Goal: Task Accomplishment & Management: Manage account settings

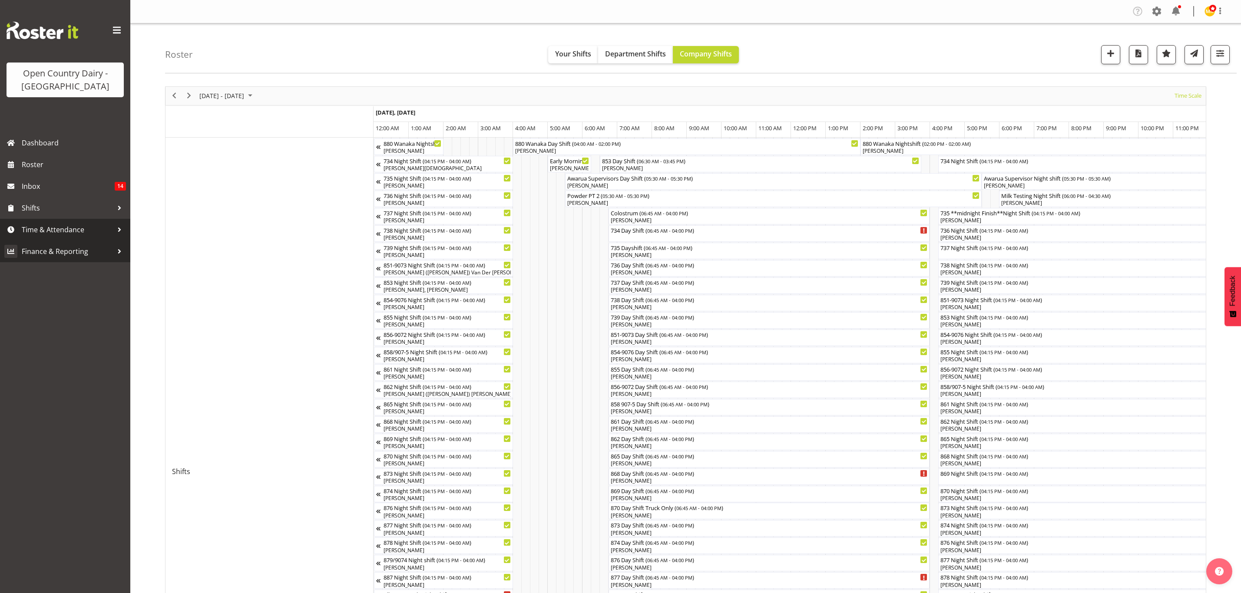
drag, startPoint x: 0, startPoint y: 0, endPoint x: 43, endPoint y: 249, distance: 252.7
click at [42, 232] on span "Time & Attendance" at bounding box center [67, 229] width 91 height 13
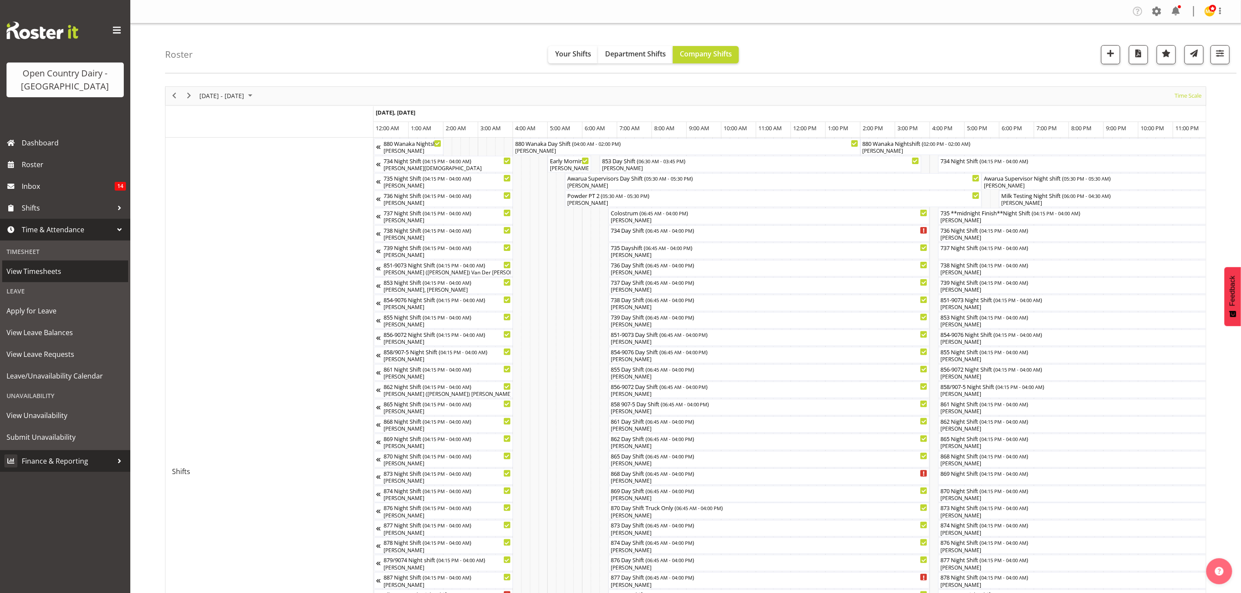
scroll to position [0, 4996]
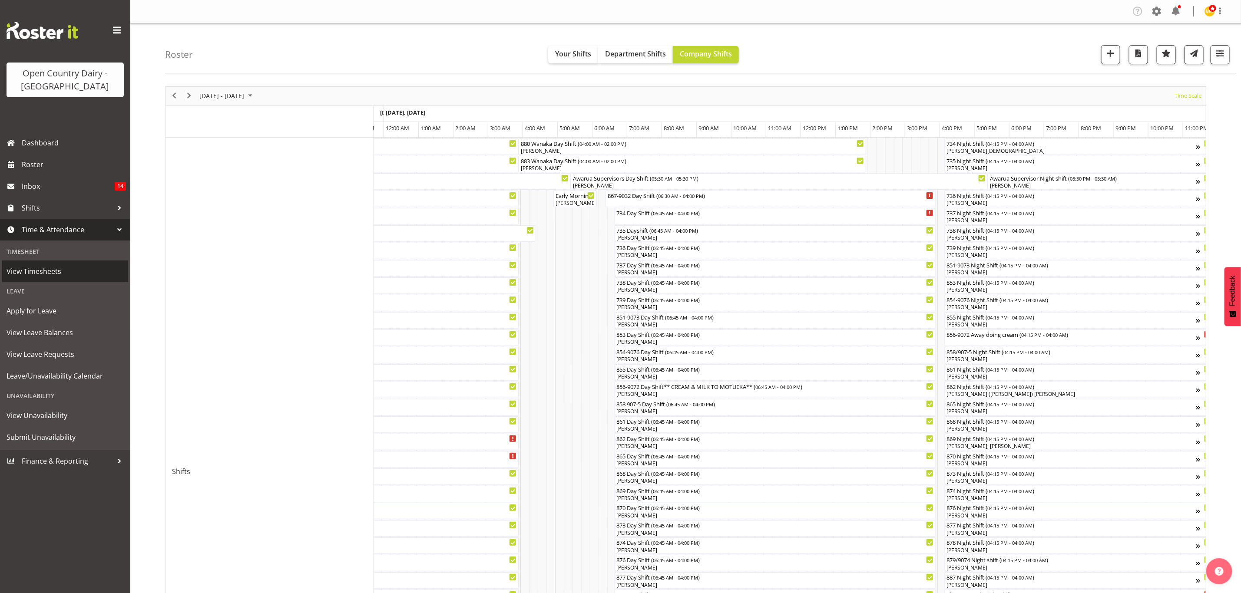
click at [41, 271] on span "View Timesheets" at bounding box center [65, 271] width 117 height 13
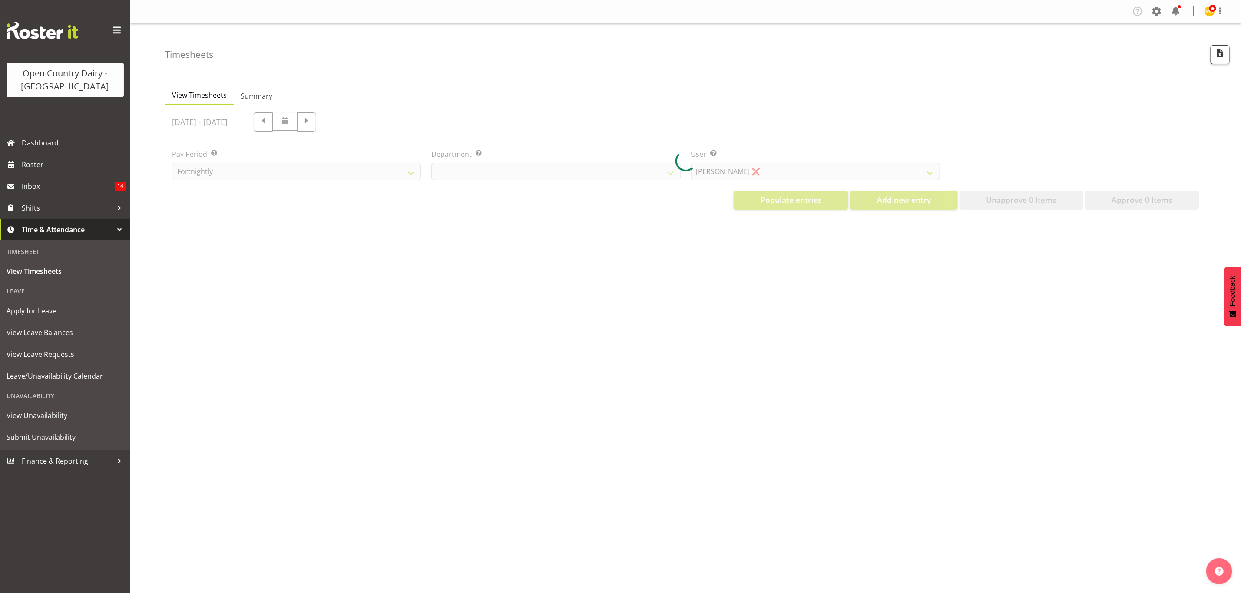
select select "699"
select select "8449"
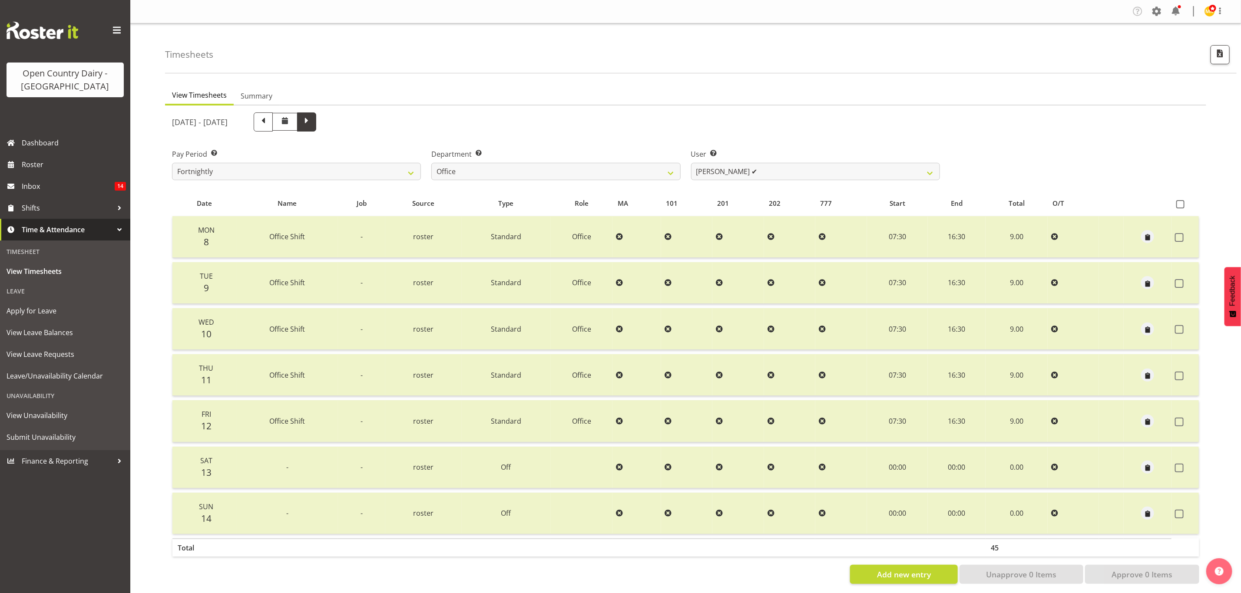
click at [312, 121] on span at bounding box center [306, 121] width 11 height 11
select select
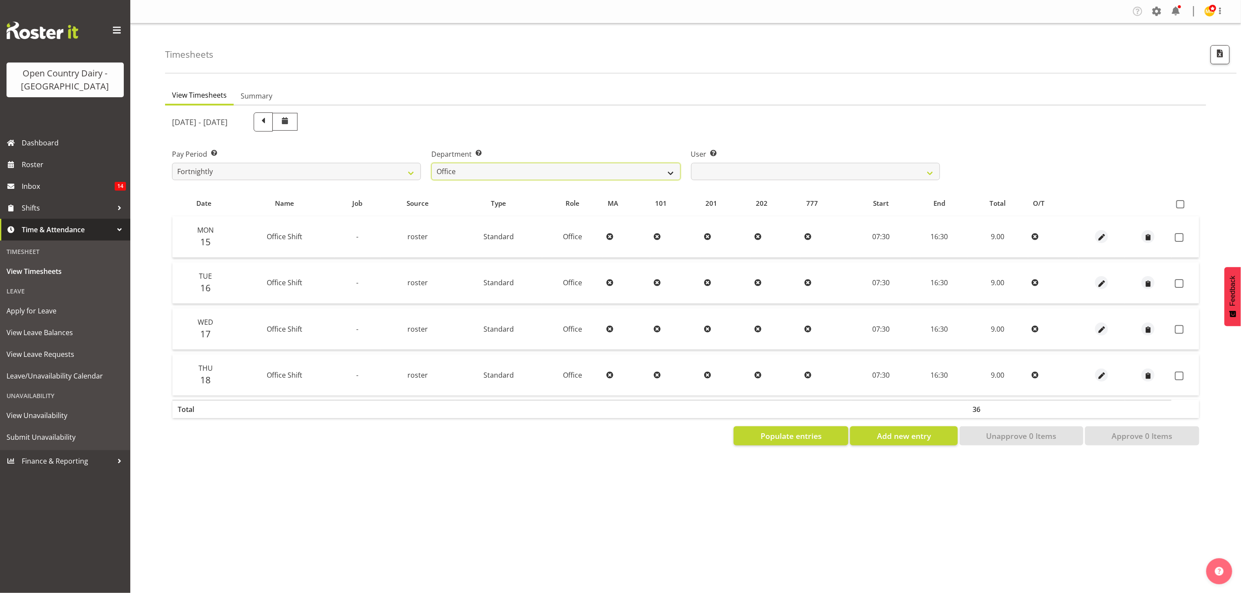
click at [665, 172] on select "734 735 736 737 738 739 851 853 854 855 856 858 861 862 865 867-9032 868 869 87…" at bounding box center [555, 171] width 249 height 17
select select "905"
click at [431, 163] on select "734 735 736 737 738 739 851 853 854 855 856 858 861 862 865 867-9032 868 869 87…" at bounding box center [555, 171] width 249 height 17
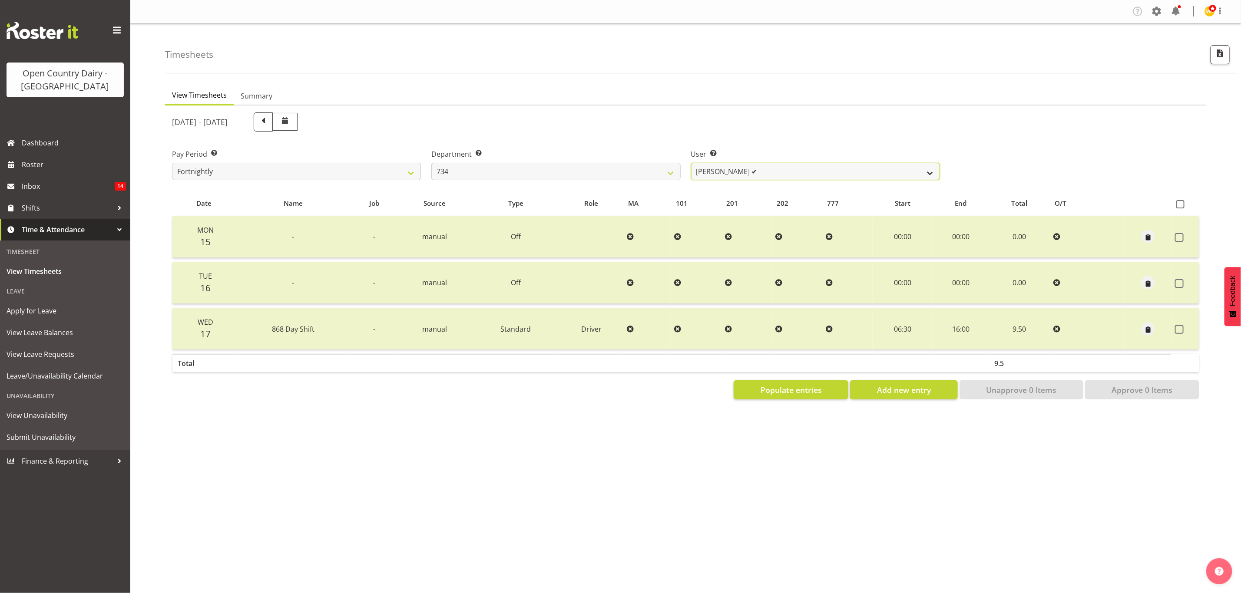
click at [902, 167] on select "Justin Spicer ✔ Ryan Thompson ❌ Tracey Chittock ❌ Zachary Shanks ❌" at bounding box center [815, 171] width 249 height 17
click at [691, 163] on select "[PERSON_NAME] ✔ [PERSON_NAME] ❌ [PERSON_NAME] ❌ [PERSON_NAME] ❌" at bounding box center [815, 171] width 249 height 17
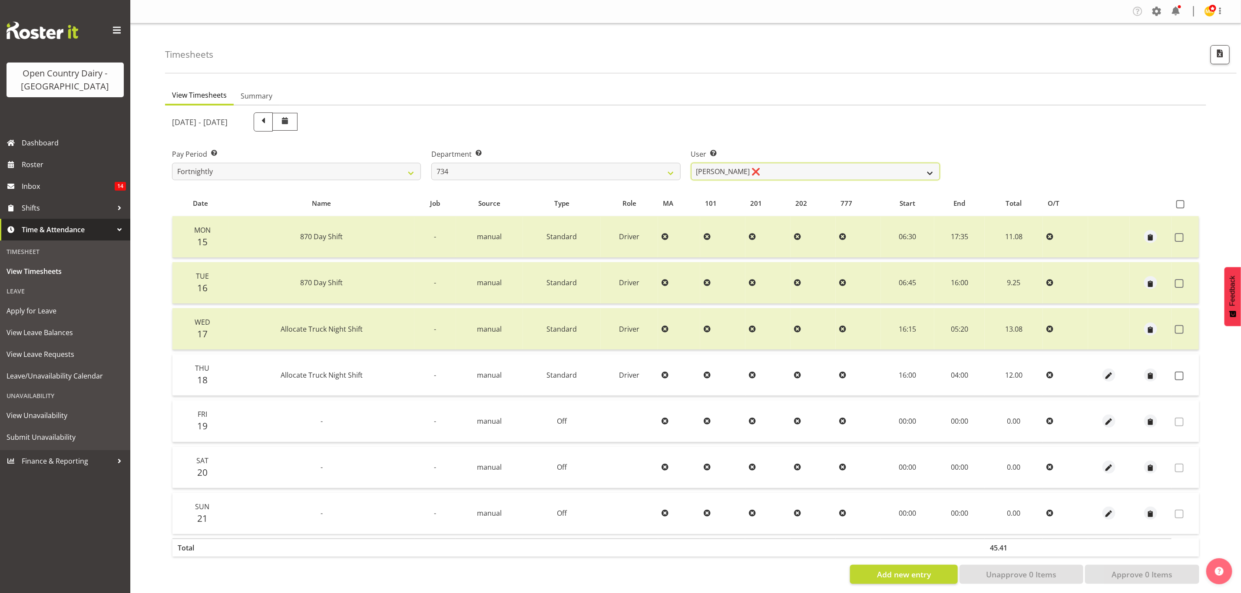
click at [917, 171] on select "[PERSON_NAME] ✔ [PERSON_NAME] ❌ [PERSON_NAME] ❌ [PERSON_NAME] ❌" at bounding box center [815, 171] width 249 height 17
click at [691, 163] on select "[PERSON_NAME] ✔ [PERSON_NAME] ❌ [PERSON_NAME] ❌ [PERSON_NAME] ❌" at bounding box center [815, 171] width 249 height 17
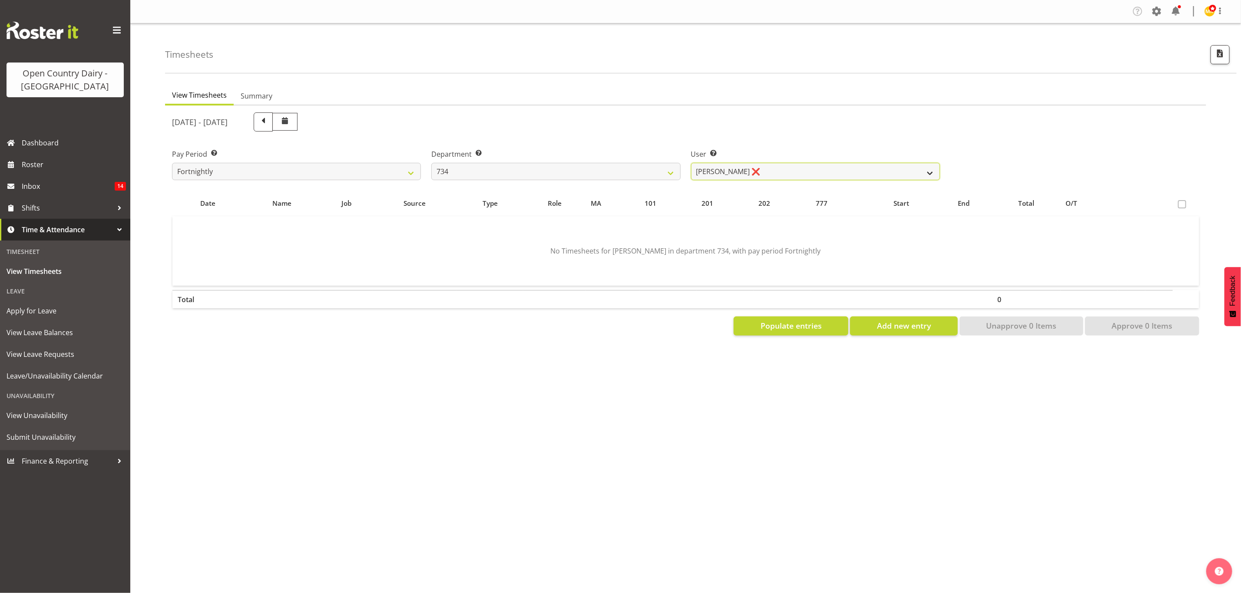
click at [896, 172] on select "[PERSON_NAME] ✔ [PERSON_NAME] ❌ [PERSON_NAME] ❌ [PERSON_NAME] ❌" at bounding box center [815, 171] width 249 height 17
select select "7493"
click at [691, 163] on select "Justin Spicer ✔ Ryan Thompson ❌ Tracey Chittock ❌ Zachary Shanks ❌" at bounding box center [815, 171] width 249 height 17
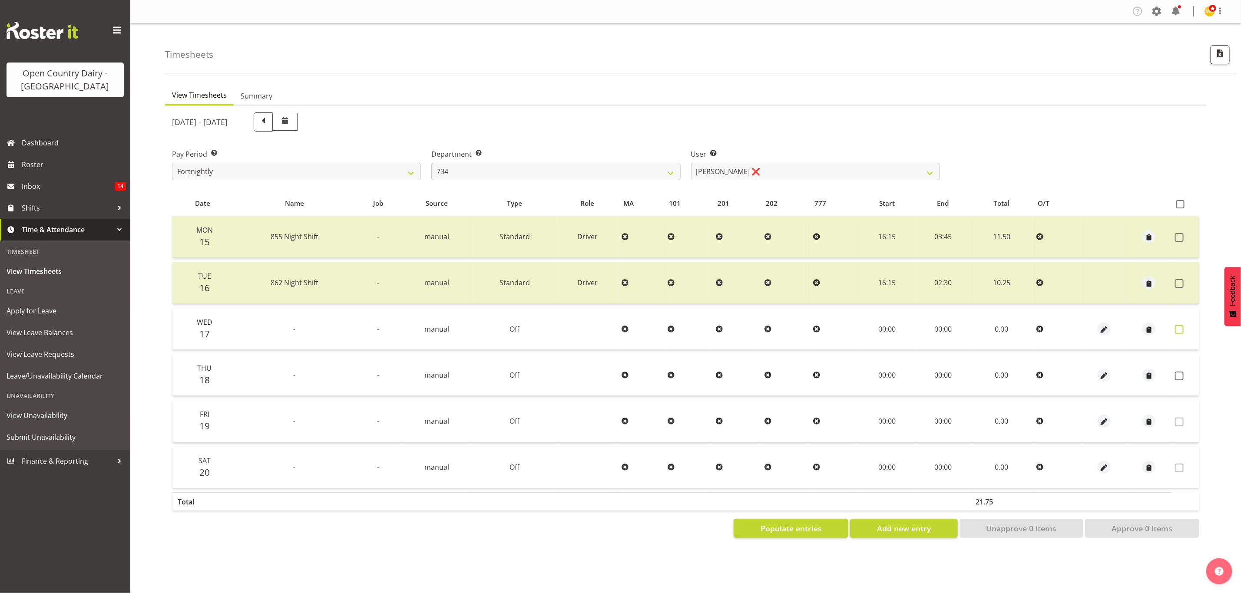
click at [1181, 332] on span at bounding box center [1179, 329] width 9 height 9
checkbox input "true"
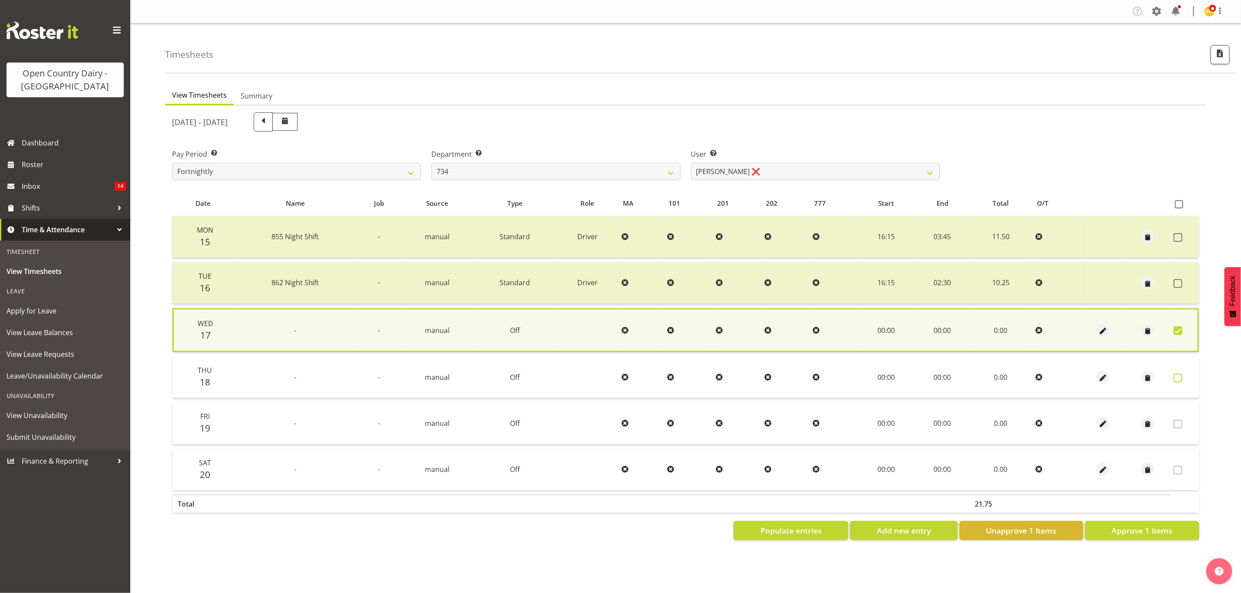
click at [1181, 374] on span at bounding box center [1178, 378] width 9 height 9
checkbox input "true"
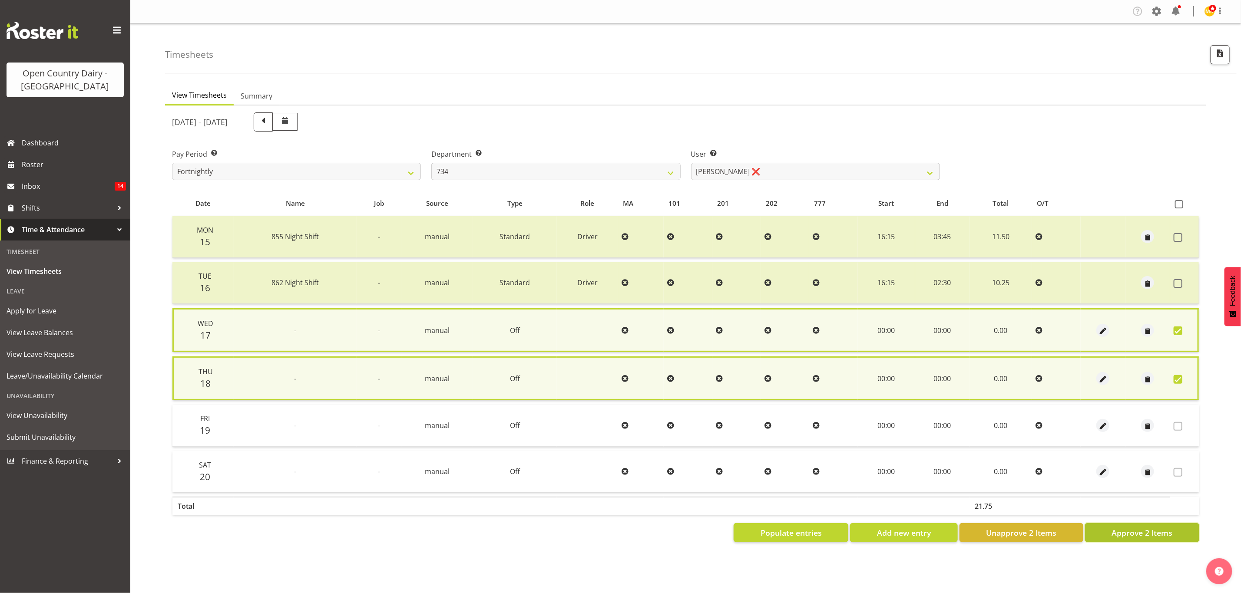
click at [1148, 527] on span "Approve 2 Items" at bounding box center [1142, 532] width 61 height 11
checkbox input "false"
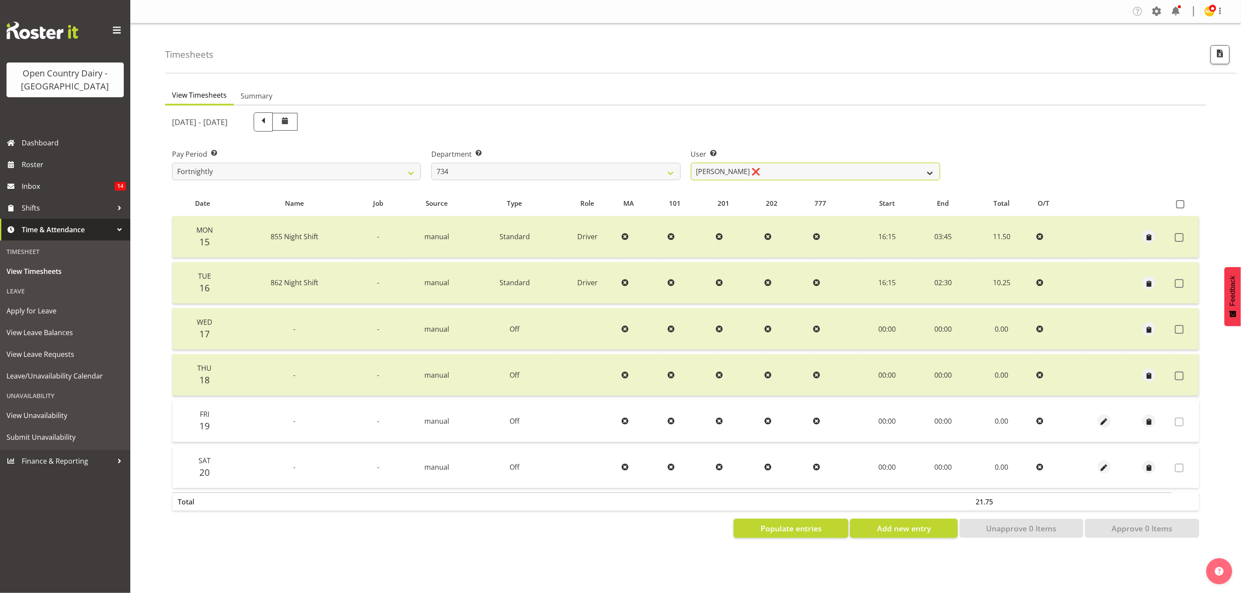
click at [842, 169] on select "Justin Spicer ✔ Ryan Thompson ❌ Tracey Chittock ❌ Zachary Shanks ❌" at bounding box center [815, 171] width 249 height 17
click at [666, 172] on select "734 735 736 737 738 739 851 853 854 855 856 858 861 862 865 867-9032 868 869 87…" at bounding box center [555, 171] width 249 height 17
select select "909"
click at [431, 163] on select "734 735 736 737 738 739 851 853 854 855 856 858 861 862 865 867-9032 868 869 87…" at bounding box center [555, 171] width 249 height 17
select select "7397"
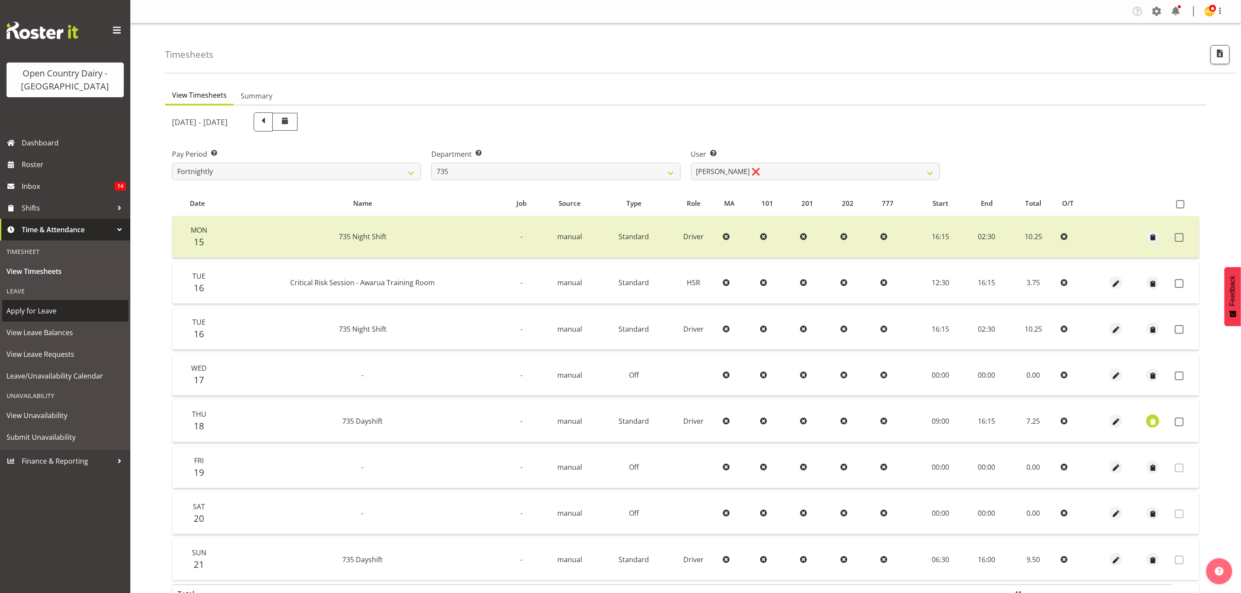
click at [49, 313] on span "Apply for Leave" at bounding box center [65, 310] width 117 height 13
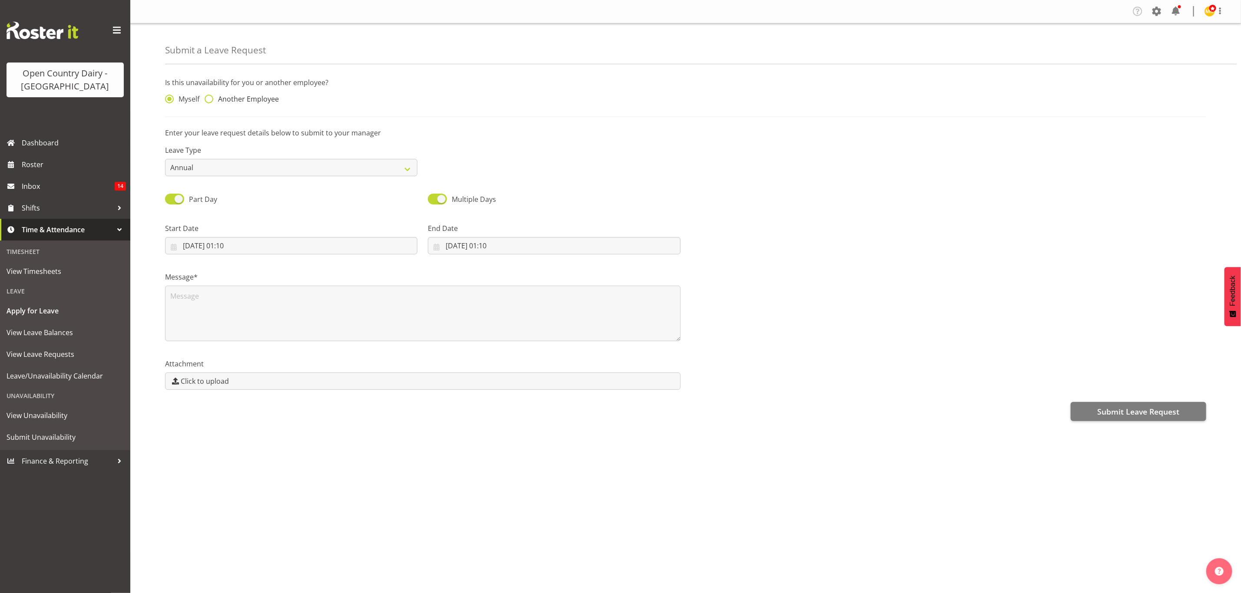
click at [210, 96] on span at bounding box center [209, 99] width 9 height 9
click at [210, 96] on input "Another Employee" at bounding box center [208, 99] width 6 height 6
radio input "true"
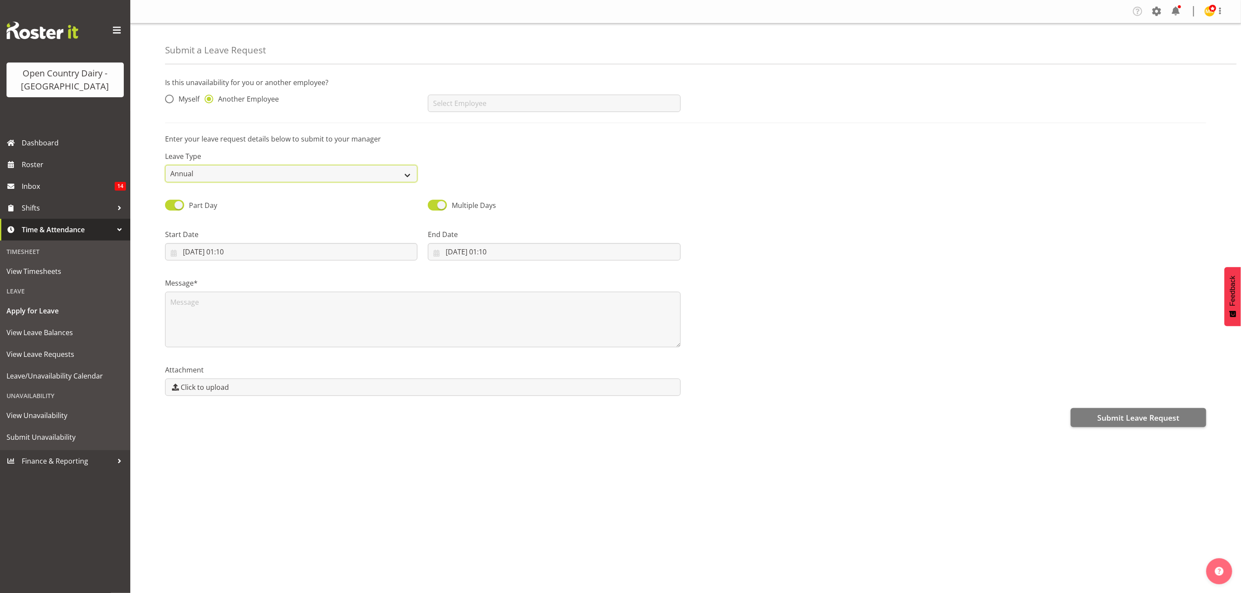
click at [393, 171] on select "Annual Sick Leave Without Pay Bereavement Domestic Violence Parental Jury Servi…" at bounding box center [291, 173] width 252 height 17
select select "Sick"
click at [165, 165] on select "Annual Sick Leave Without Pay Bereavement Domestic Violence Parental Jury Servi…" at bounding box center [291, 173] width 252 height 17
click at [476, 106] on input "text" at bounding box center [554, 103] width 252 height 17
click at [463, 185] on span "[PERSON_NAME]" at bounding box center [462, 188] width 54 height 10
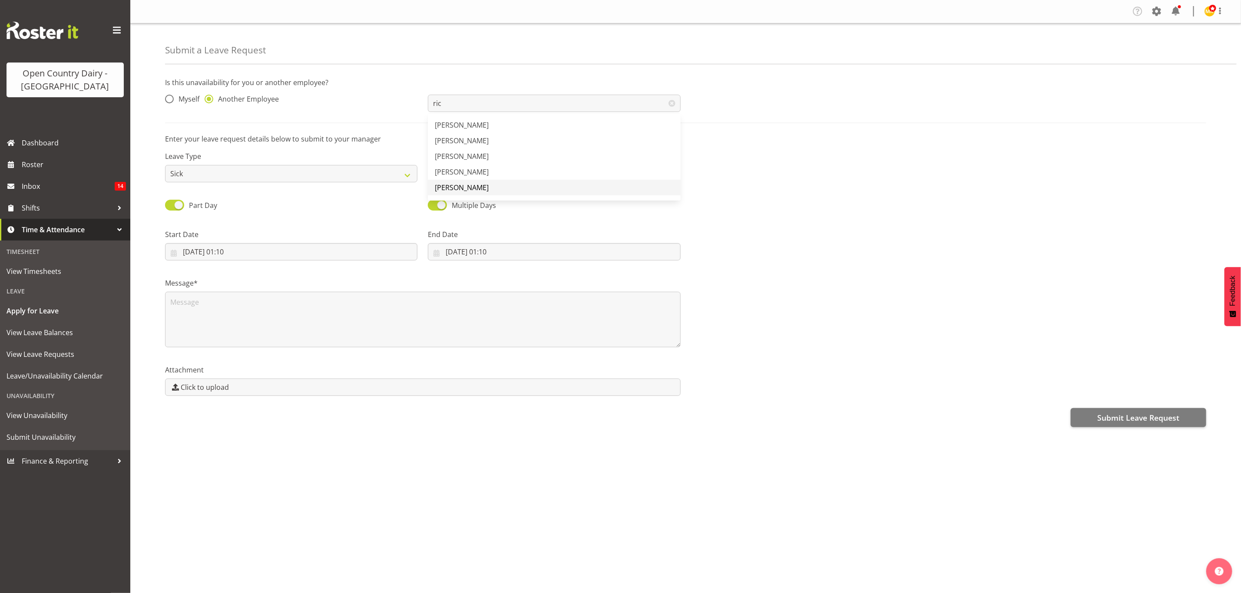
type input "[PERSON_NAME]"
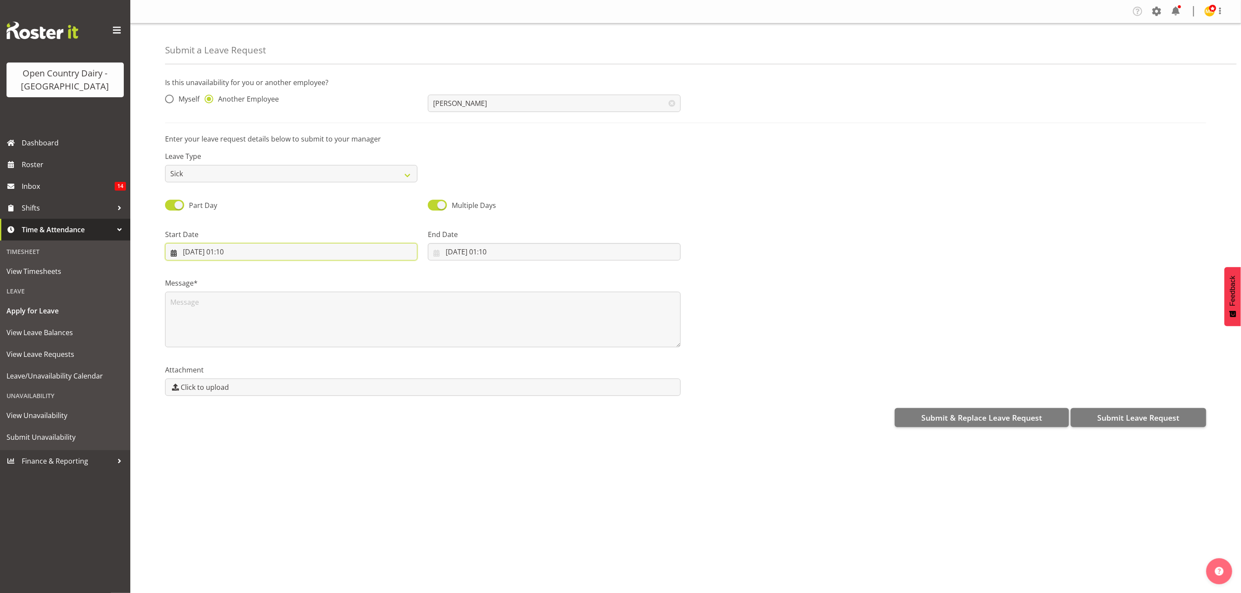
click at [234, 251] on input "19/09/2025, 01:10" at bounding box center [291, 251] width 252 height 17
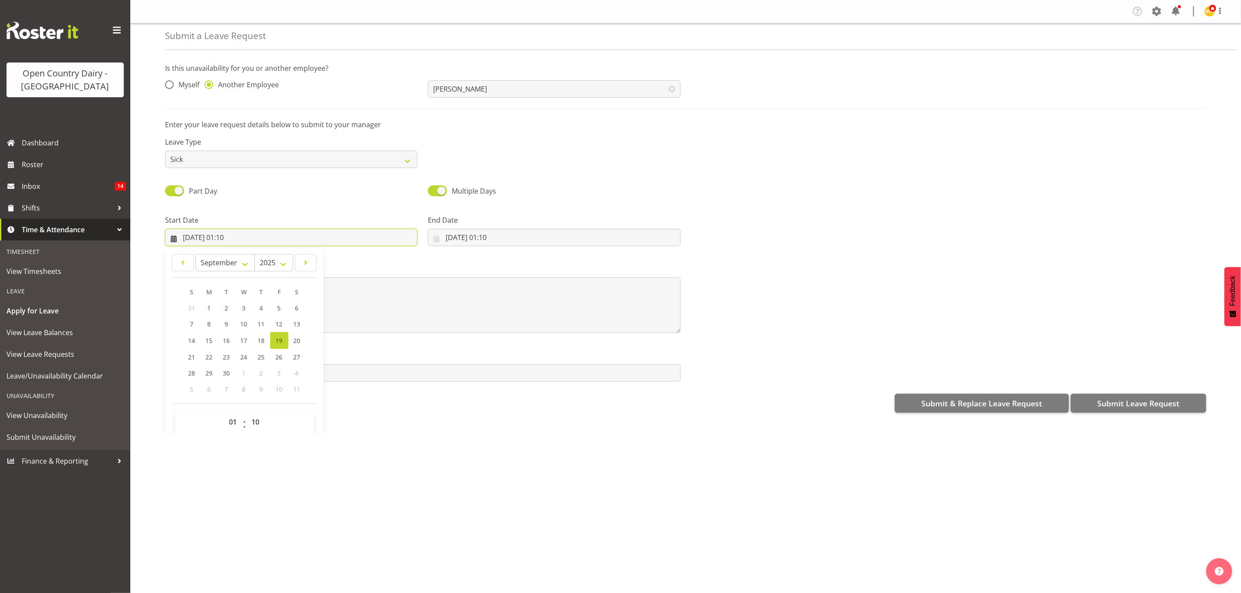
scroll to position [26, 0]
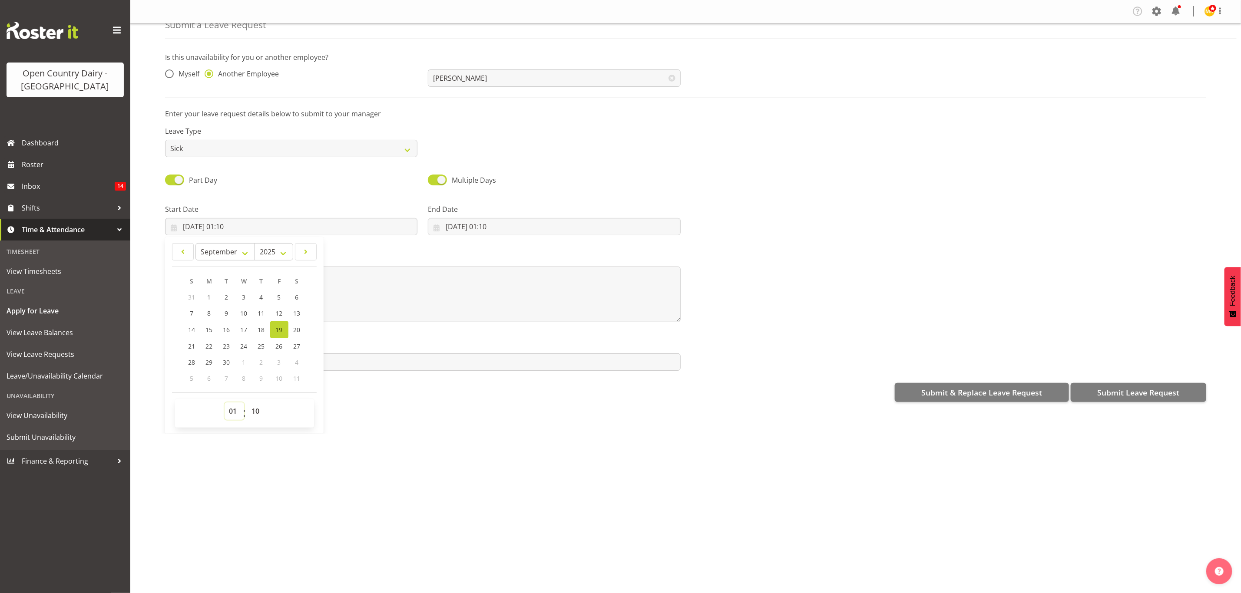
click at [235, 414] on select "00 01 02 03 04 05 06 07 08 09 10 11 12 13 14 15 16 17 18 19 20 21 22 23" at bounding box center [235, 411] width 20 height 17
select select "6"
click at [225, 403] on select "00 01 02 03 04 05 06 07 08 09 10 11 12 13 14 15 16 17 18 19 20 21 22 23" at bounding box center [235, 411] width 20 height 17
type input "19/09/2025, 06:10"
click at [255, 413] on select "00 01 02 03 04 05 06 07 08 09 10 11 12 13 14 15 16 17 18 19 20 21 22 23 24 25 2…" at bounding box center [257, 411] width 20 height 17
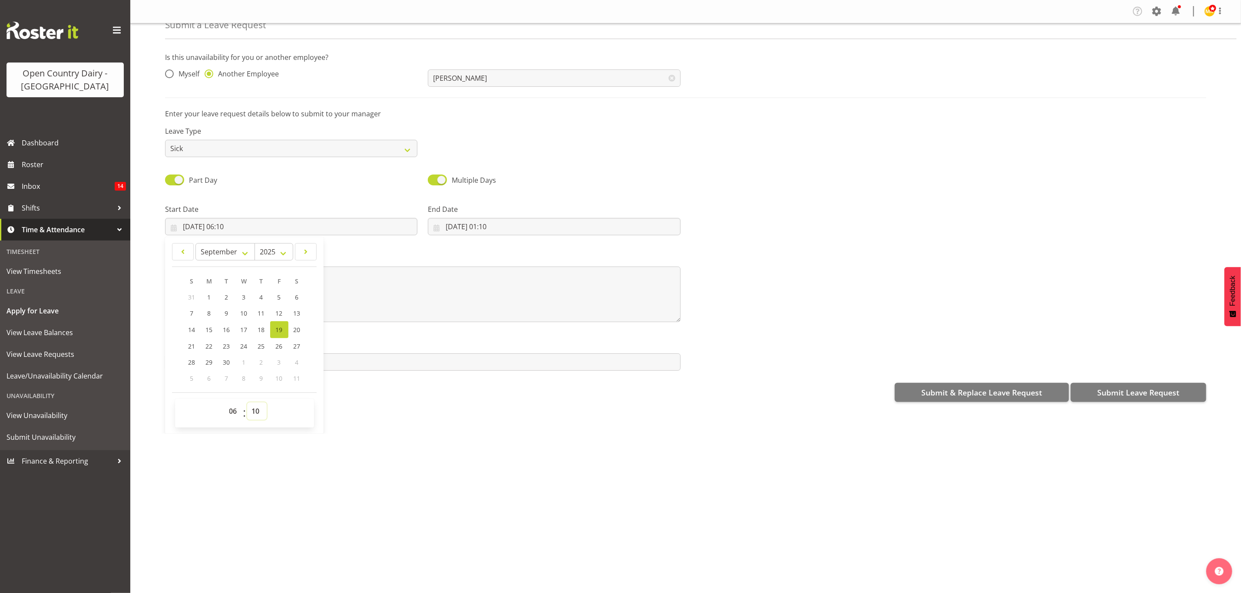
select select "45"
click at [248, 403] on select "00 01 02 03 04 05 06 07 08 09 10 11 12 13 14 15 16 17 18 19 20 21 22 23 24 25 2…" at bounding box center [257, 411] width 20 height 17
type input "19/09/2025, 06:45"
click at [498, 221] on input "19/09/2025, 01:10" at bounding box center [554, 226] width 252 height 17
click at [491, 412] on select "00 01 02 03 04 05 06 07 08 09 10 11 12 13 14 15 16 17 18 19 20 21 22 23" at bounding box center [497, 411] width 20 height 17
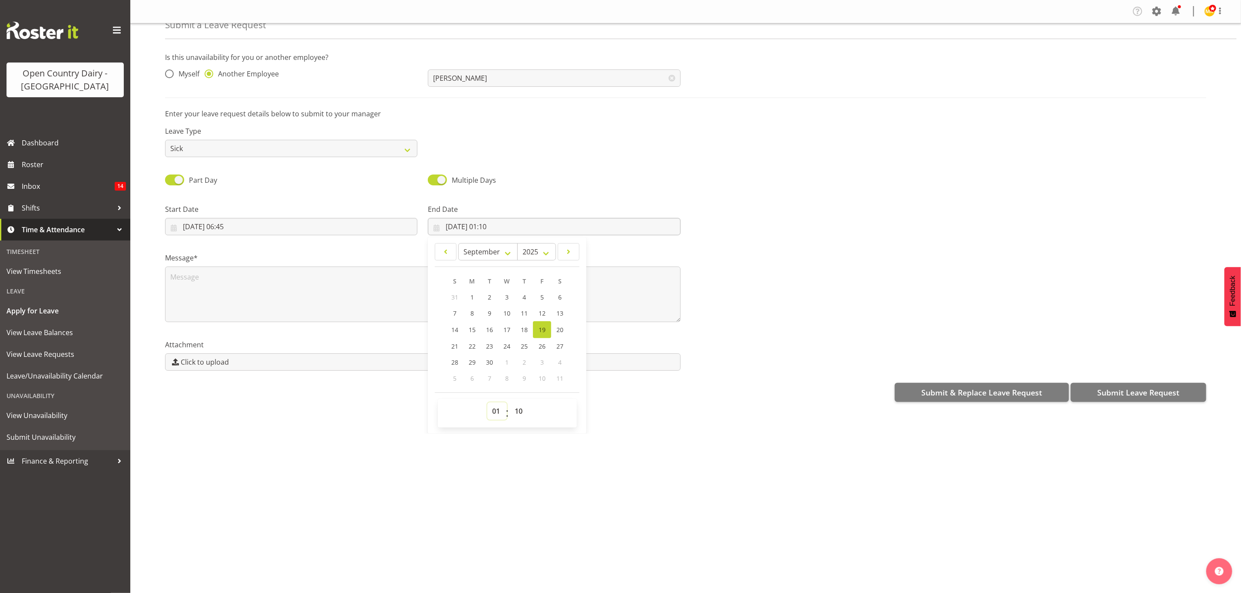
select select "16"
click at [487, 403] on select "00 01 02 03 04 05 06 07 08 09 10 11 12 13 14 15 16 17 18 19 20 21 22 23" at bounding box center [497, 411] width 20 height 17
type input "19/09/2025, 16:10"
click at [512, 412] on select "00 01 02 03 04 05 06 07 08 09 10 11 12 13 14 15 16 17 18 19 20 21 22 23 24 25 2…" at bounding box center [520, 411] width 20 height 17
select select "0"
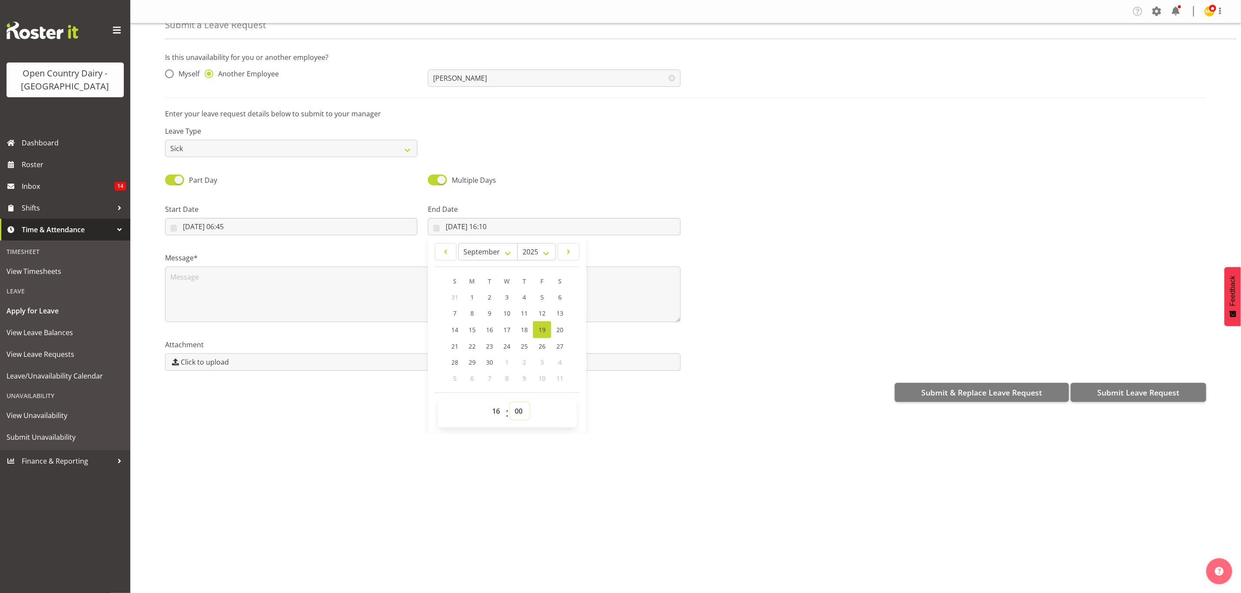
click at [510, 403] on select "00 01 02 03 04 05 06 07 08 09 10 11 12 13 14 15 16 17 18 19 20 21 22 23 24 25 2…" at bounding box center [520, 411] width 20 height 17
type input "19/09/2025, 16:00"
click at [221, 270] on textarea at bounding box center [423, 295] width 516 height 56
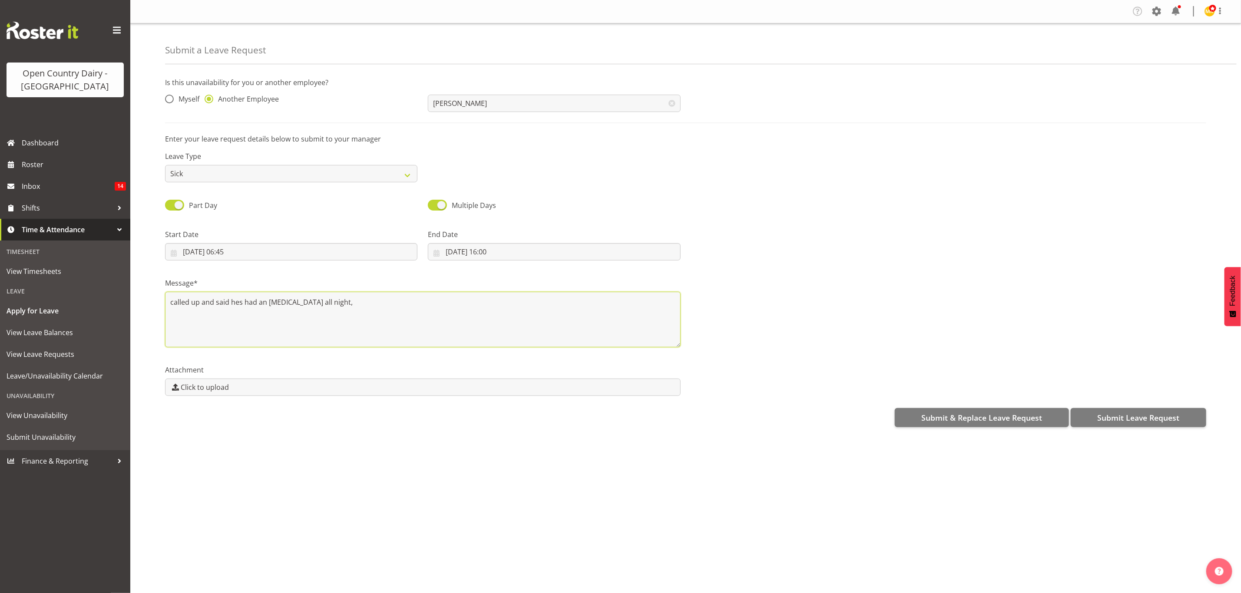
click at [239, 305] on textarea "called up and said hes had an upset stomach all night," at bounding box center [423, 320] width 516 height 56
type textarea "called up and said hes had an upset stomach all night,"
click at [1128, 416] on span "Submit Leave Request" at bounding box center [1138, 417] width 82 height 11
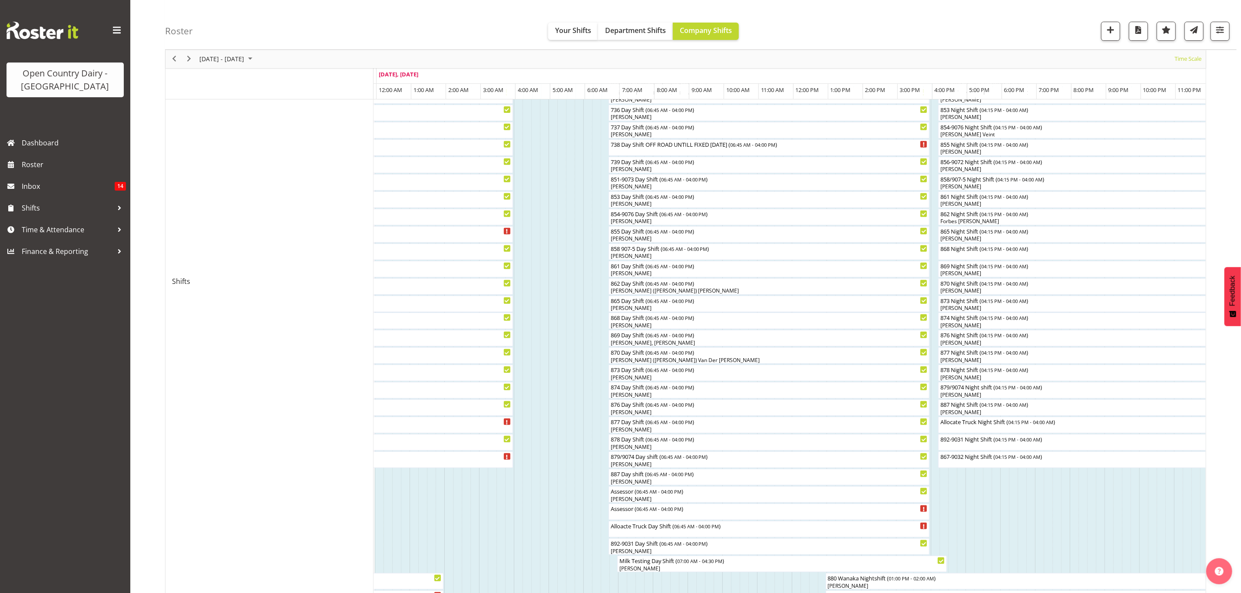
scroll to position [195, 0]
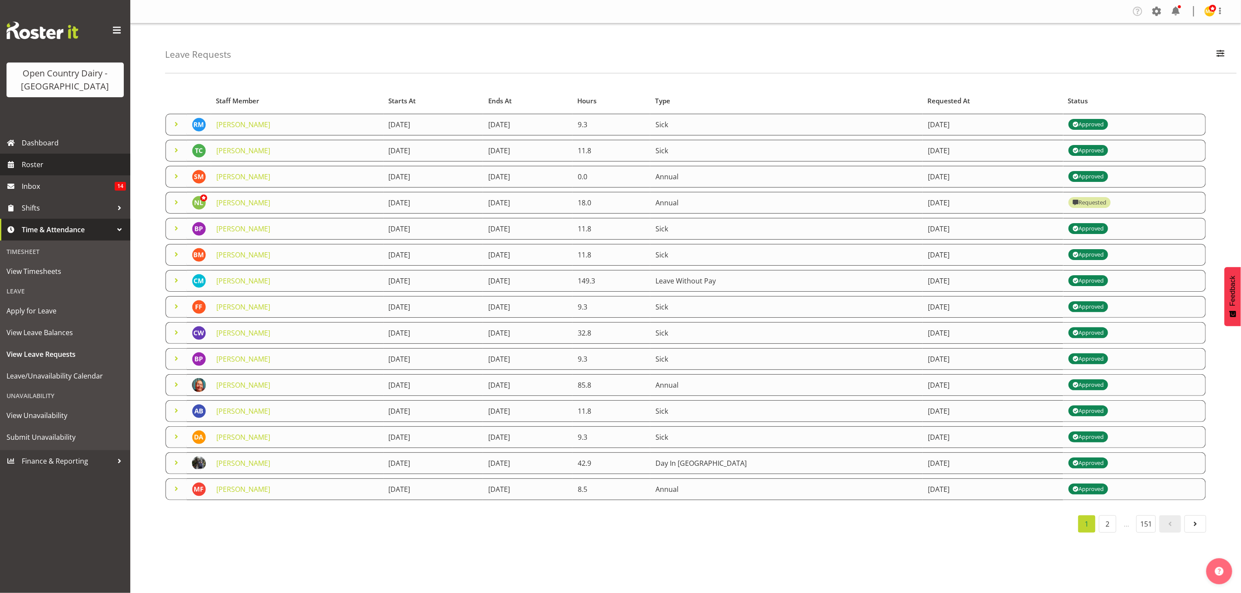
click at [27, 162] on span "Roster" at bounding box center [74, 164] width 104 height 13
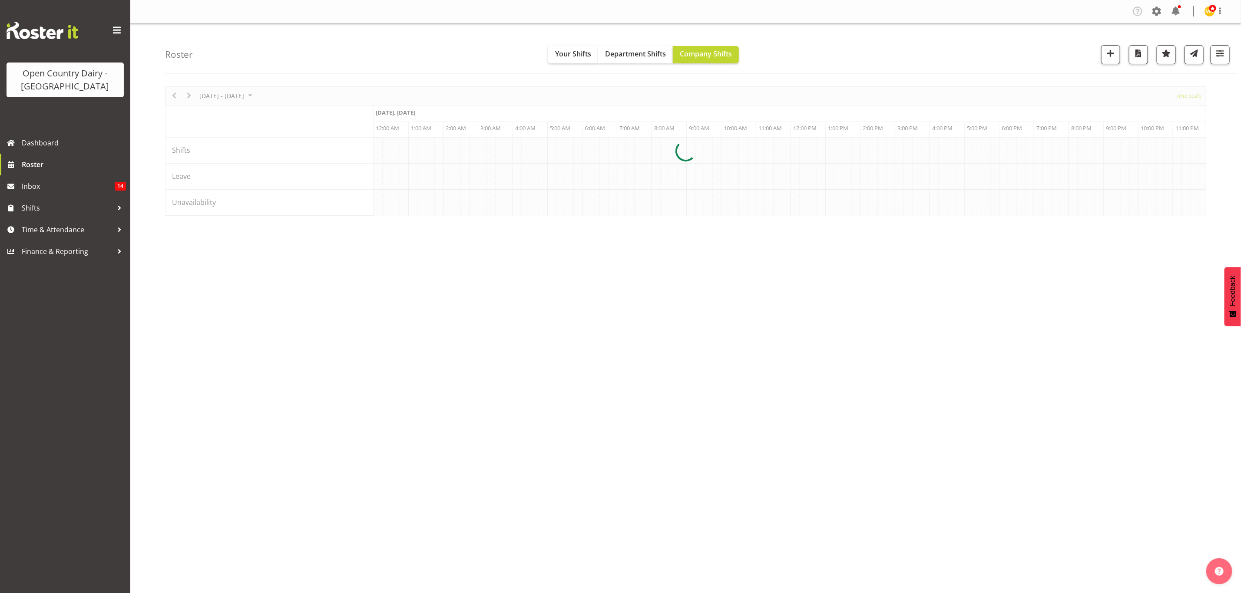
scroll to position [0, 3335]
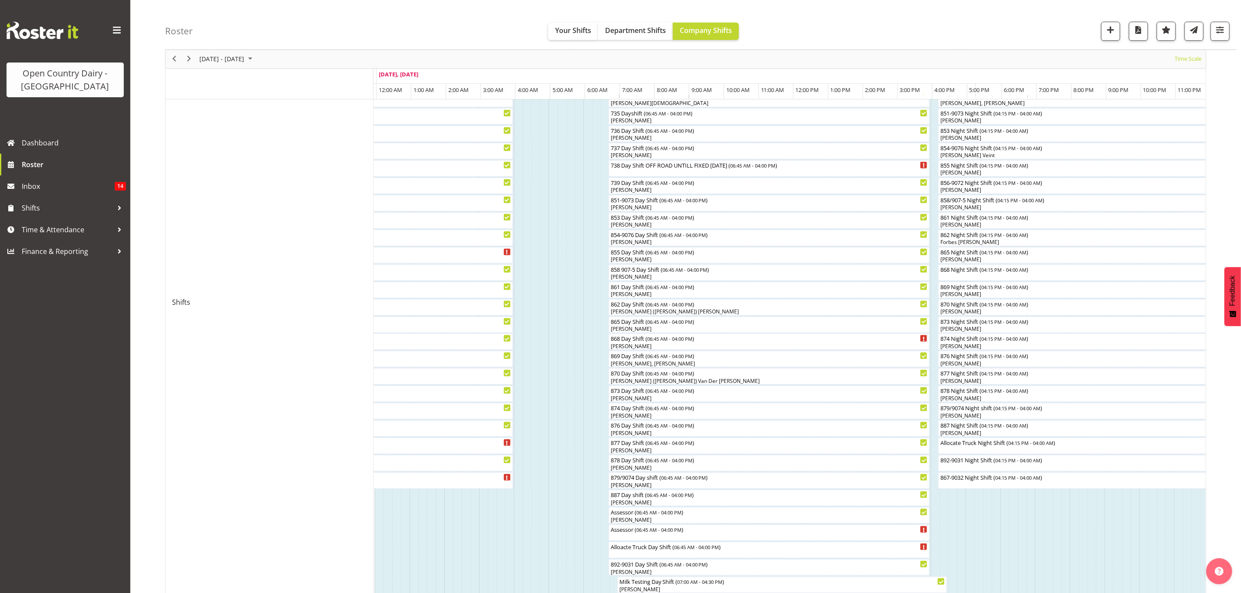
scroll to position [195, 0]
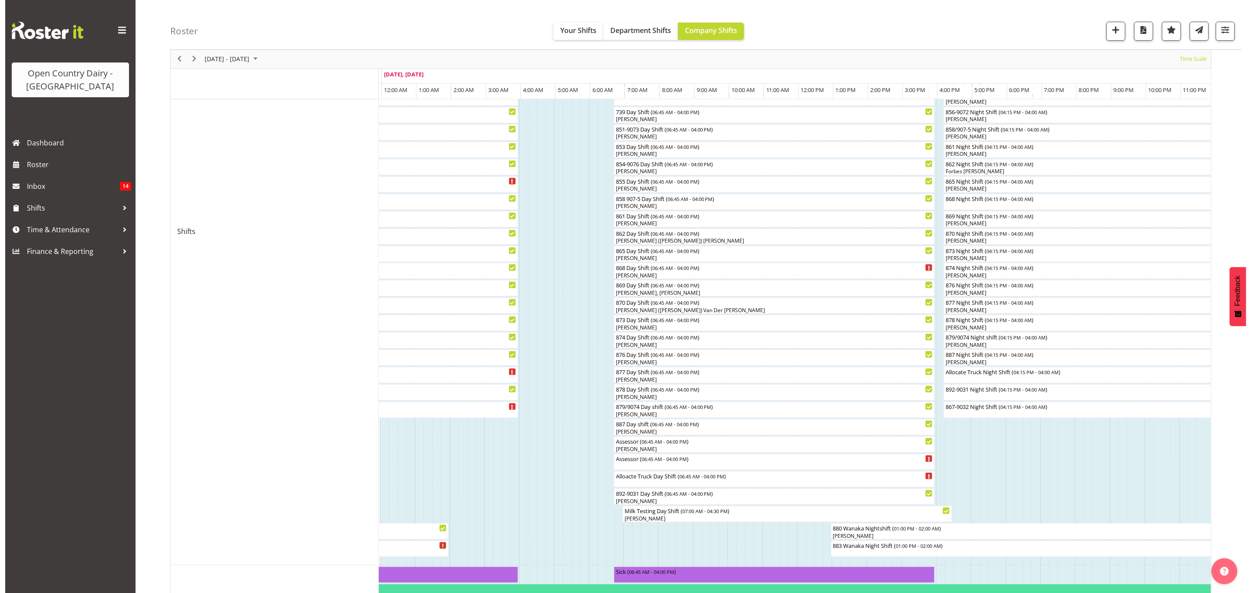
scroll to position [261, 0]
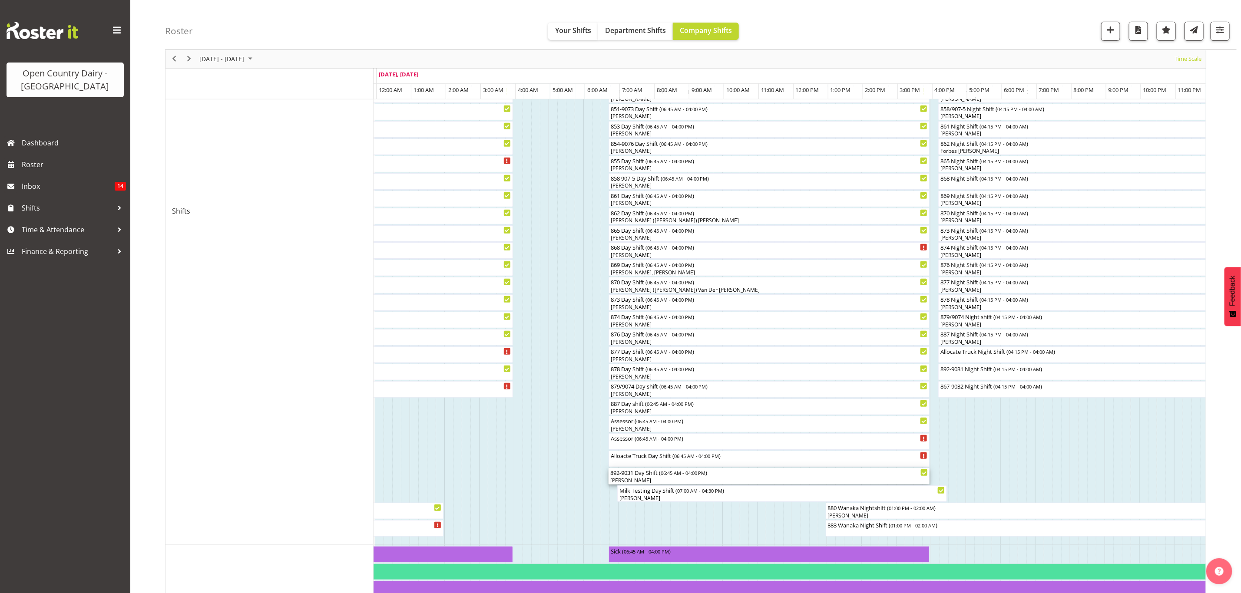
click at [639, 475] on div "892-9031 Day Shift ( 06:45 AM - 04:00 PM )" at bounding box center [769, 472] width 318 height 9
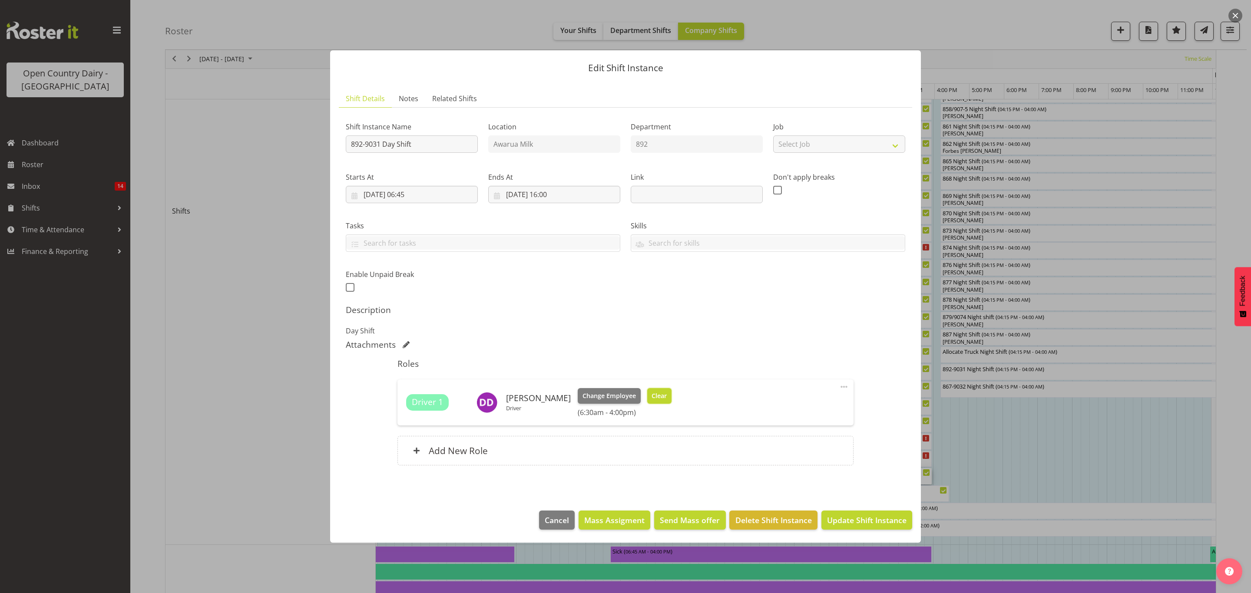
click at [652, 397] on span "Clear" at bounding box center [659, 396] width 15 height 10
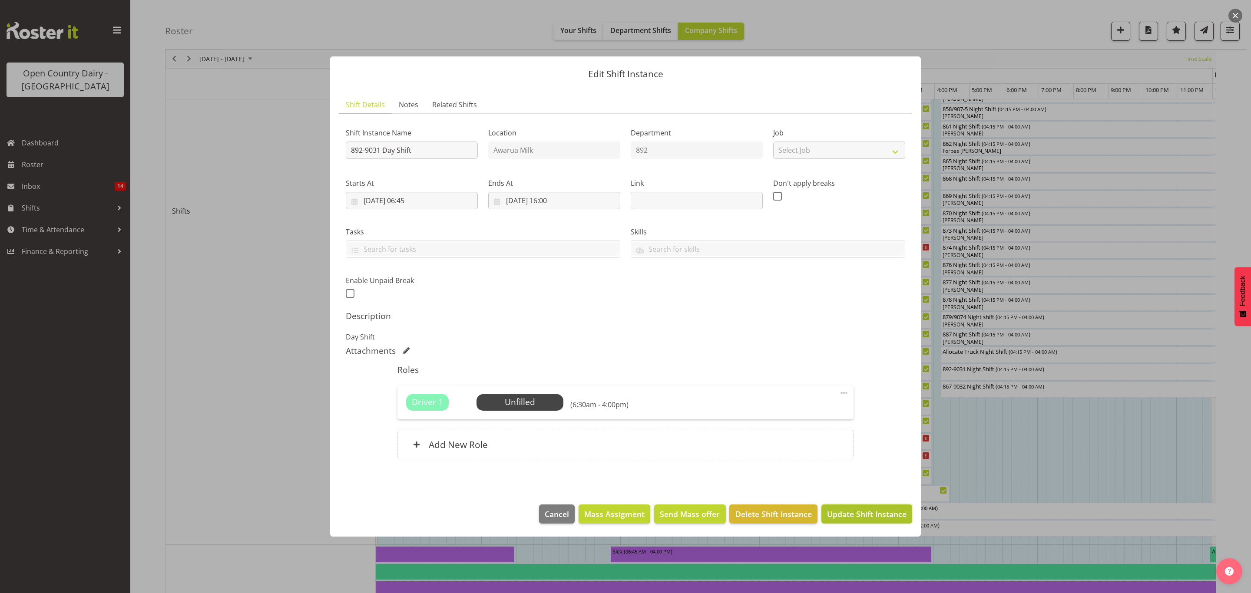
click at [841, 520] on span "Update Shift Instance" at bounding box center [866, 514] width 79 height 11
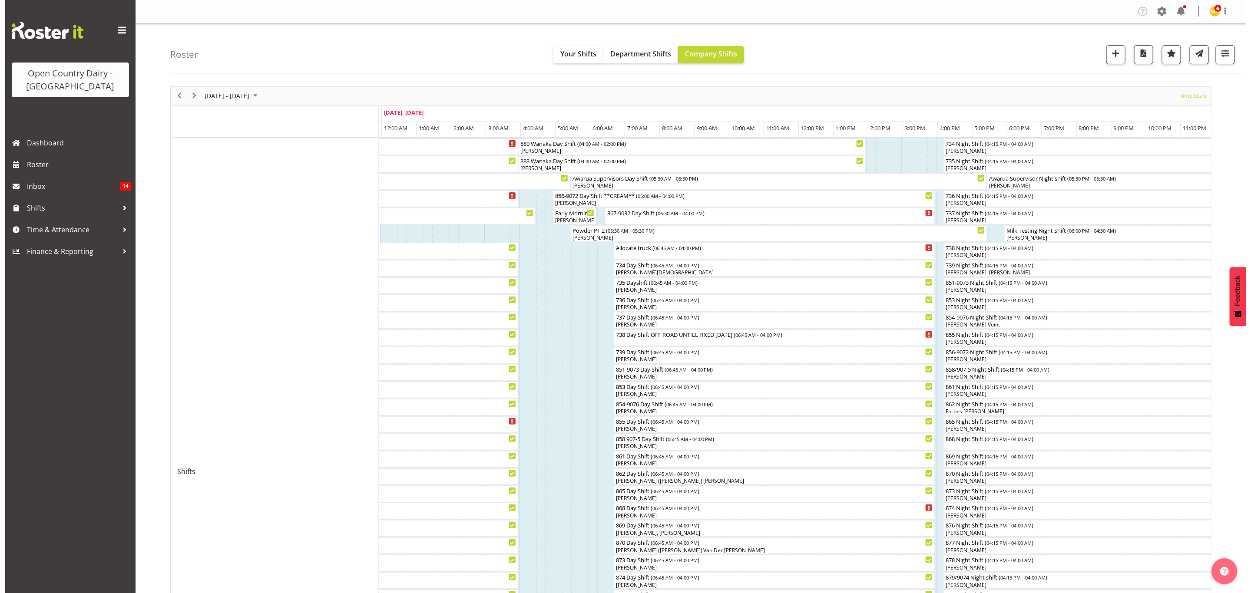
scroll to position [195, 0]
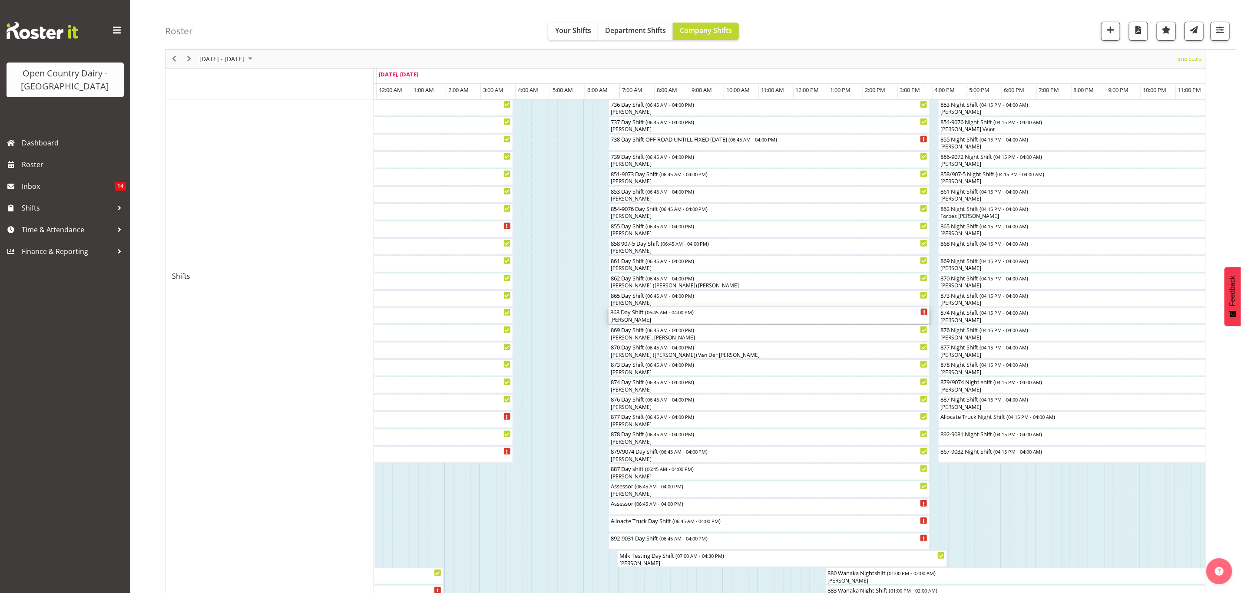
click at [626, 315] on div "868 Day Shift ( 06:45 AM - 04:00 PM )" at bounding box center [769, 312] width 318 height 9
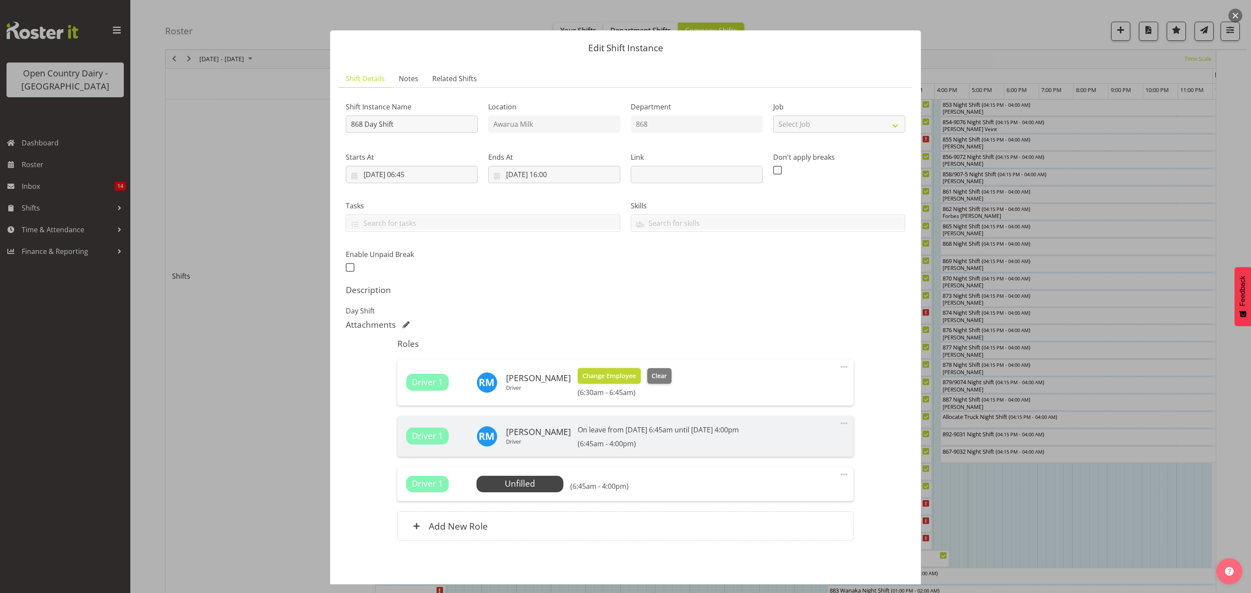
click at [599, 375] on span "Change Employee" at bounding box center [608, 376] width 53 height 10
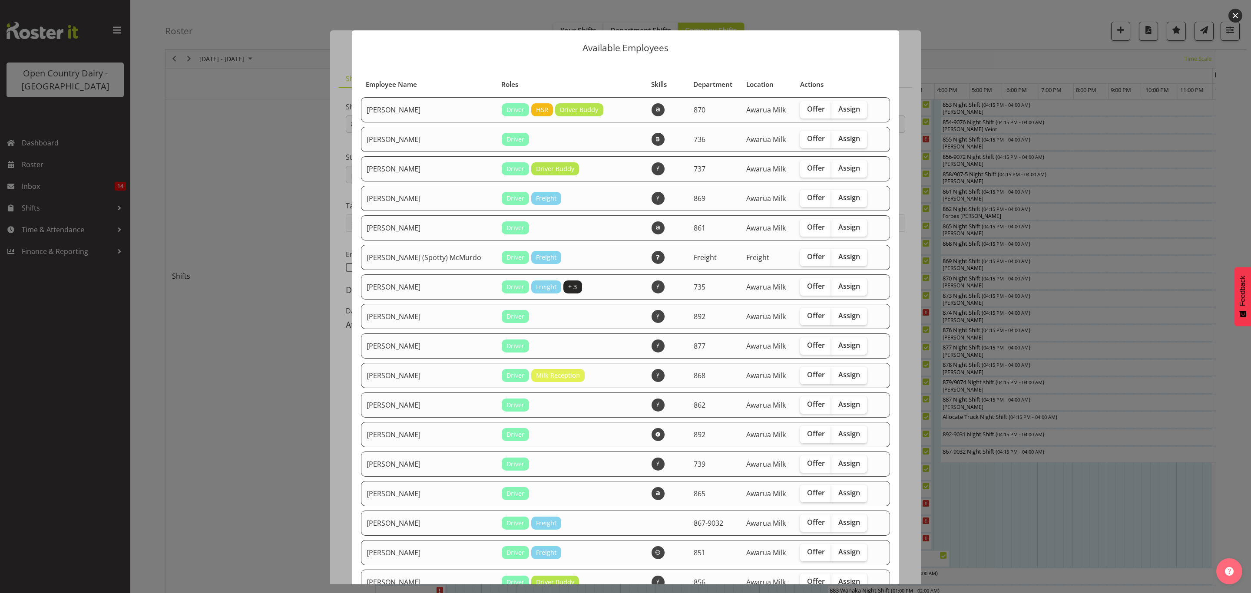
scroll to position [65, 0]
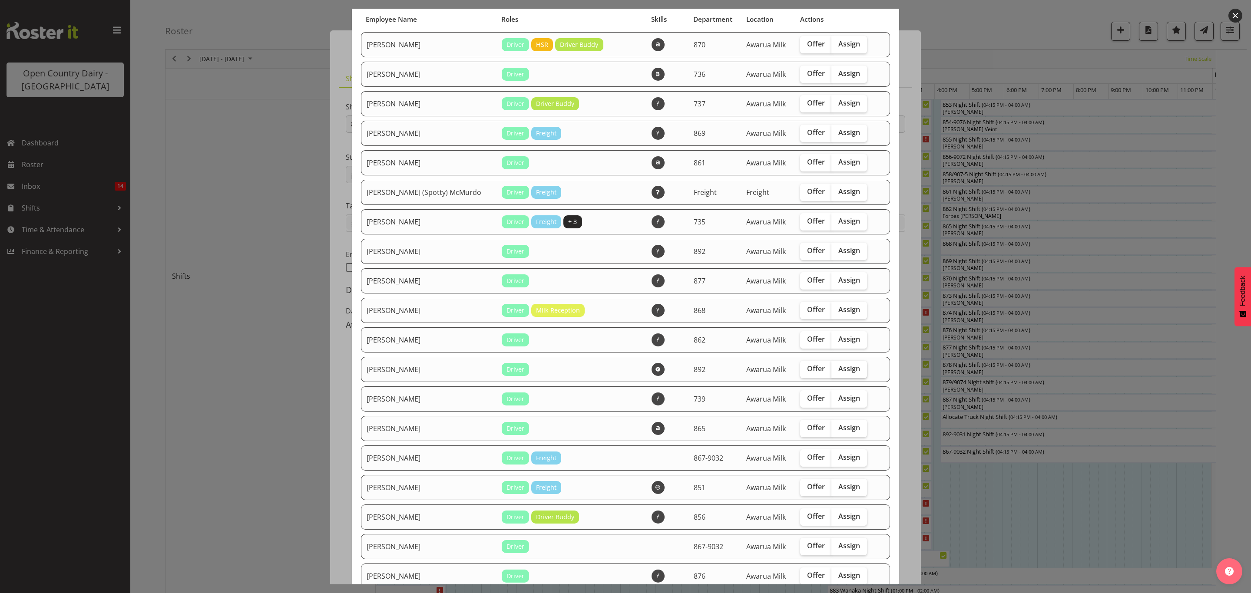
click at [838, 372] on span "Assign" at bounding box center [849, 368] width 22 height 9
click at [835, 372] on input "Assign" at bounding box center [834, 369] width 6 height 6
checkbox input "true"
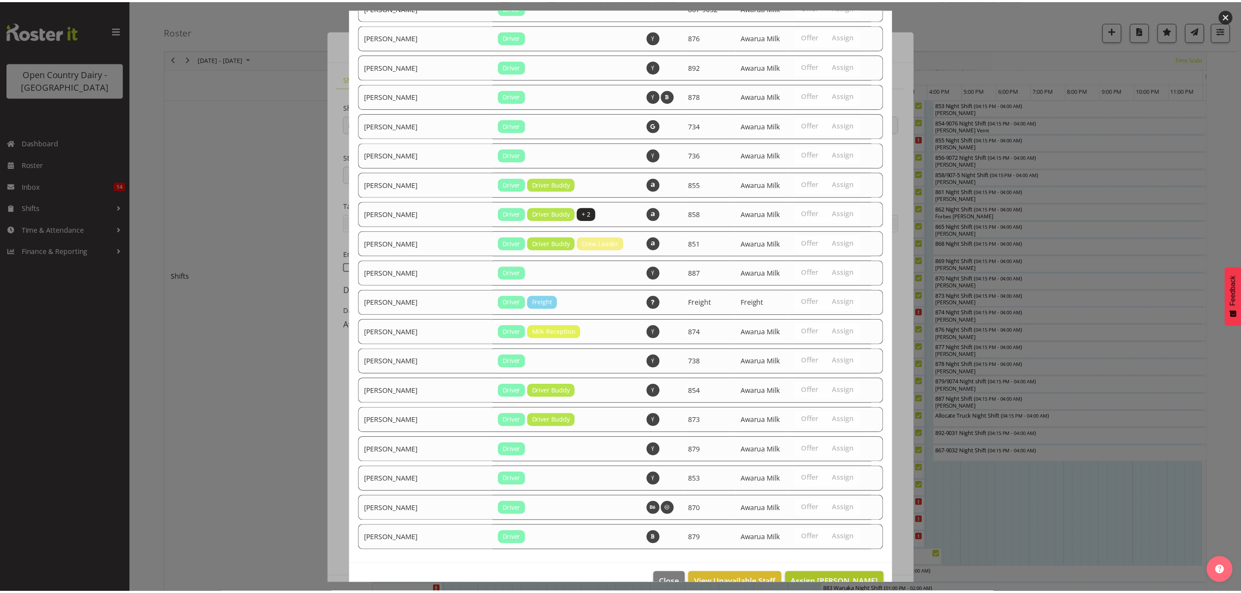
scroll to position [624, 0]
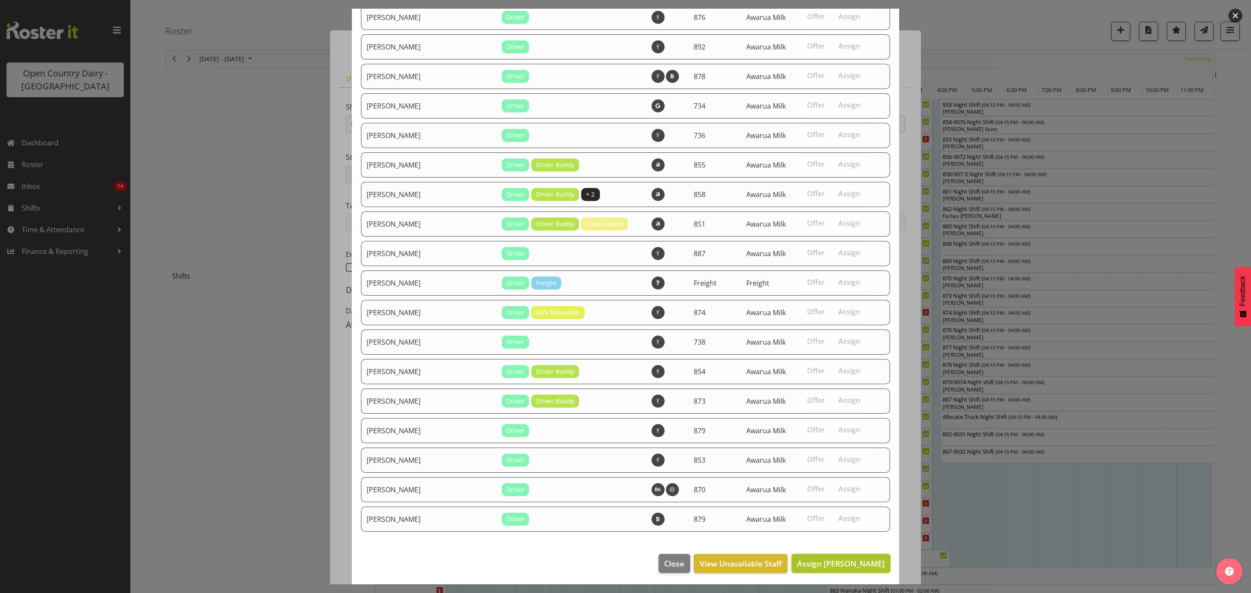
click at [831, 559] on span "Assign Danny Davies" at bounding box center [841, 564] width 88 height 10
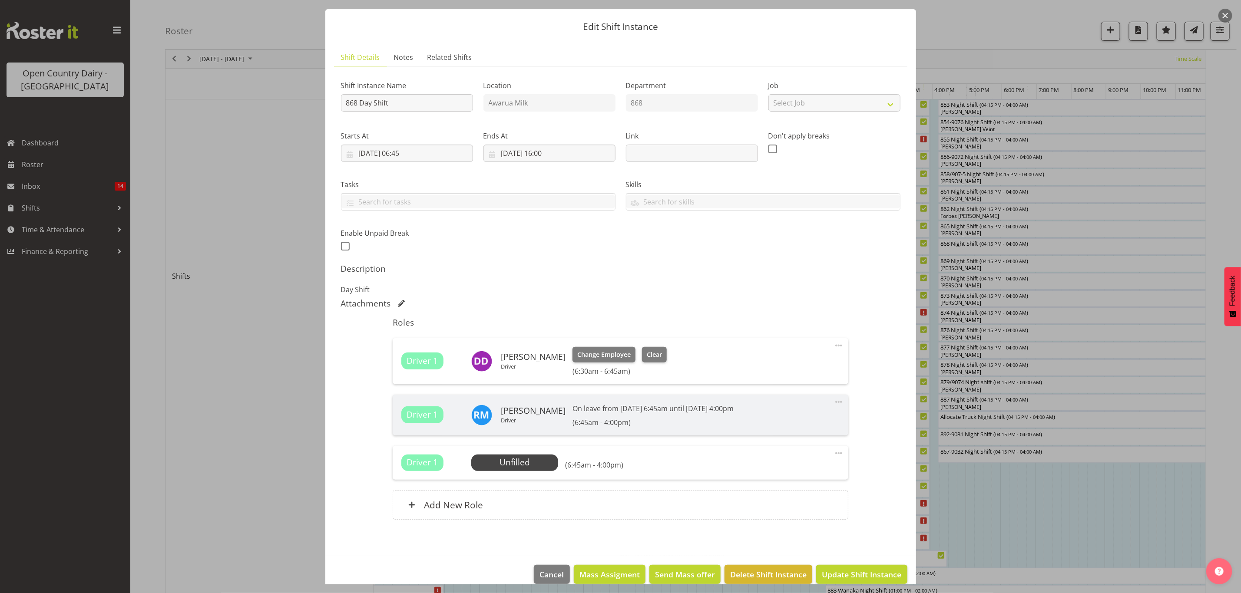
scroll to position [34, 0]
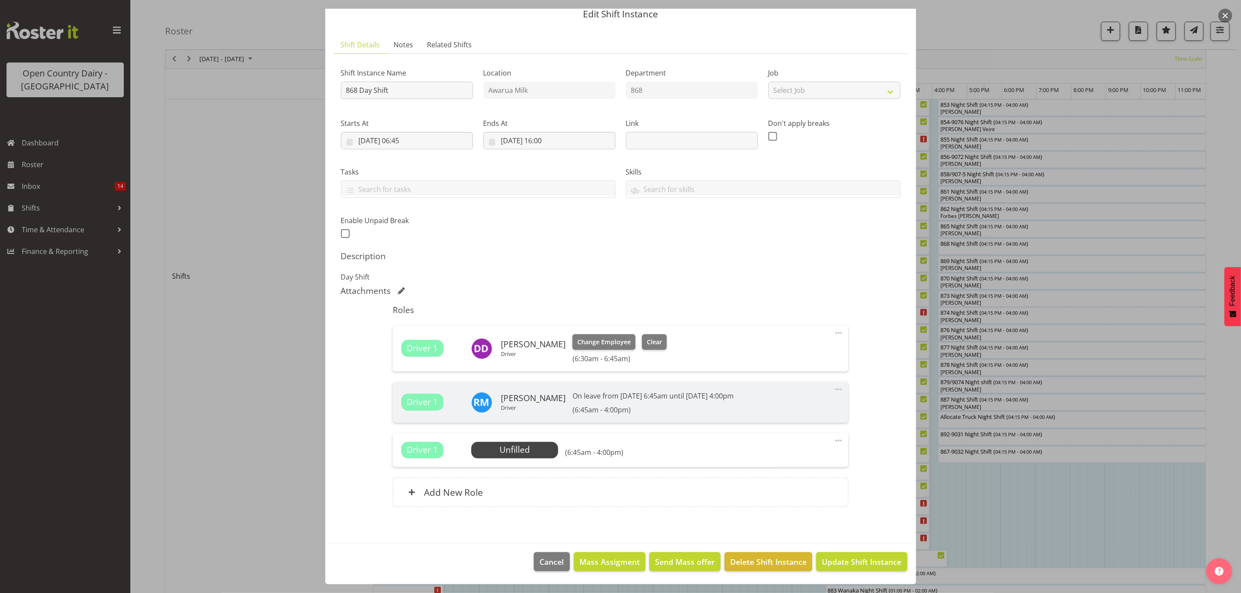
click at [834, 439] on span at bounding box center [839, 441] width 10 height 10
click at [775, 493] on link "Delete" at bounding box center [802, 491] width 83 height 16
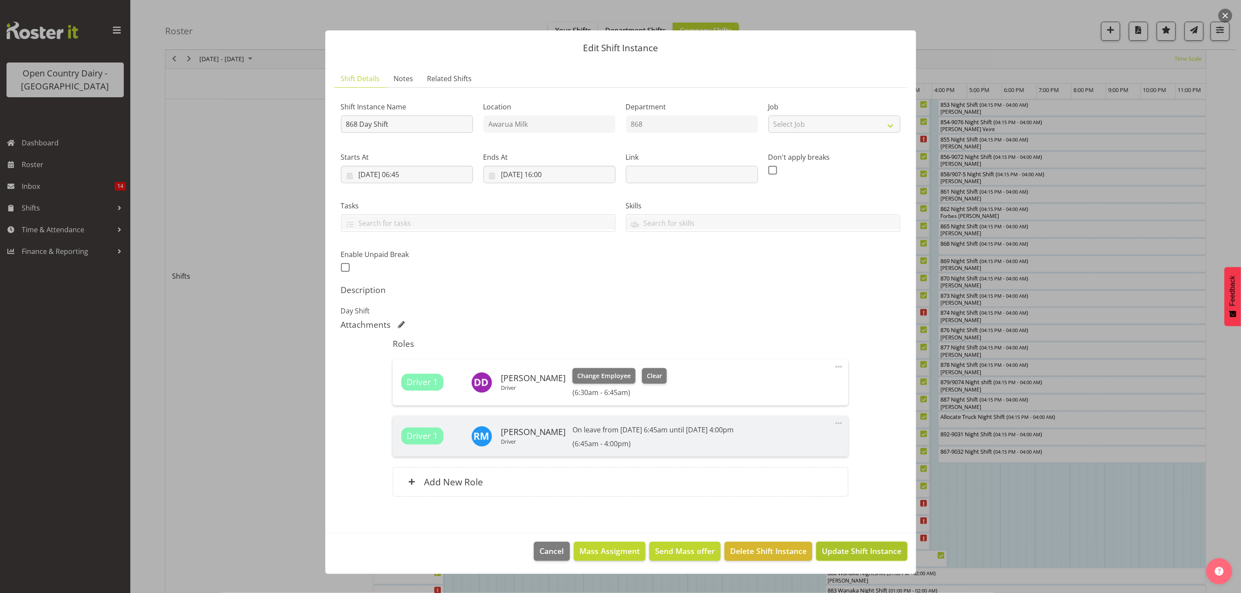
click at [865, 556] on span "Update Shift Instance" at bounding box center [861, 551] width 79 height 11
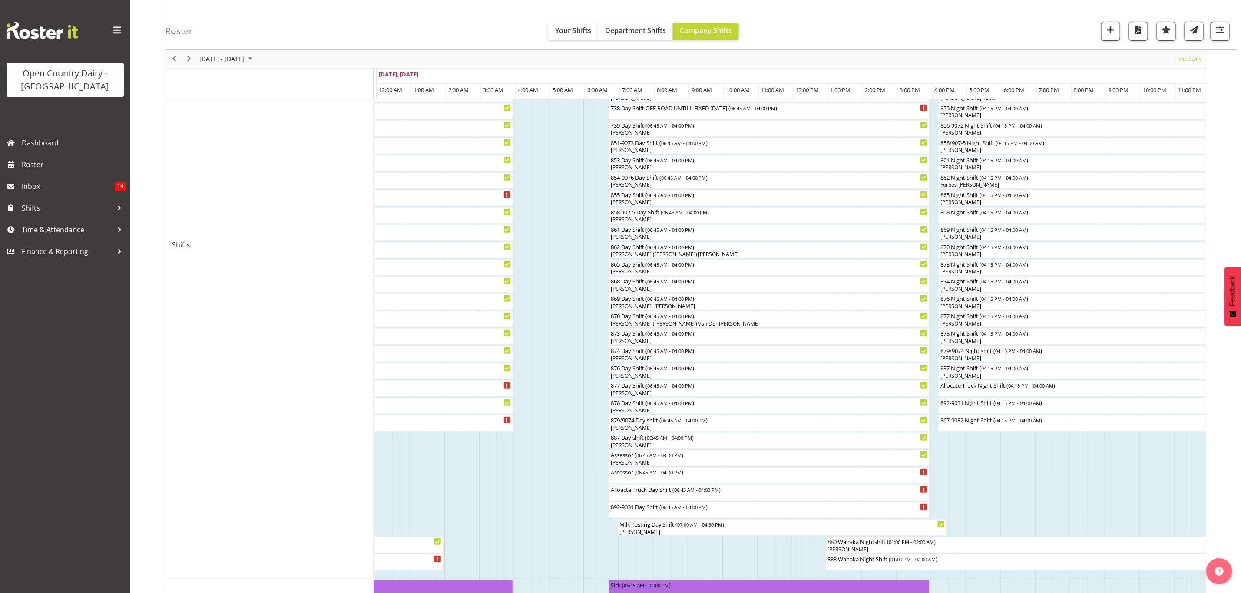
scroll to position [261, 0]
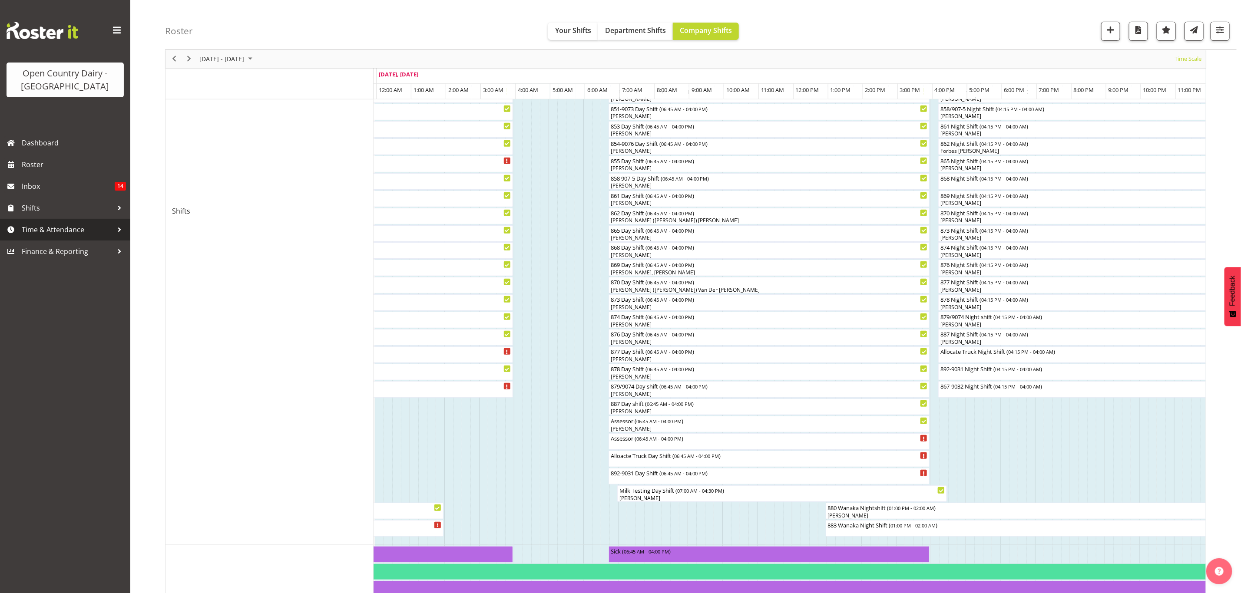
click at [32, 228] on span "Time & Attendance" at bounding box center [67, 229] width 91 height 13
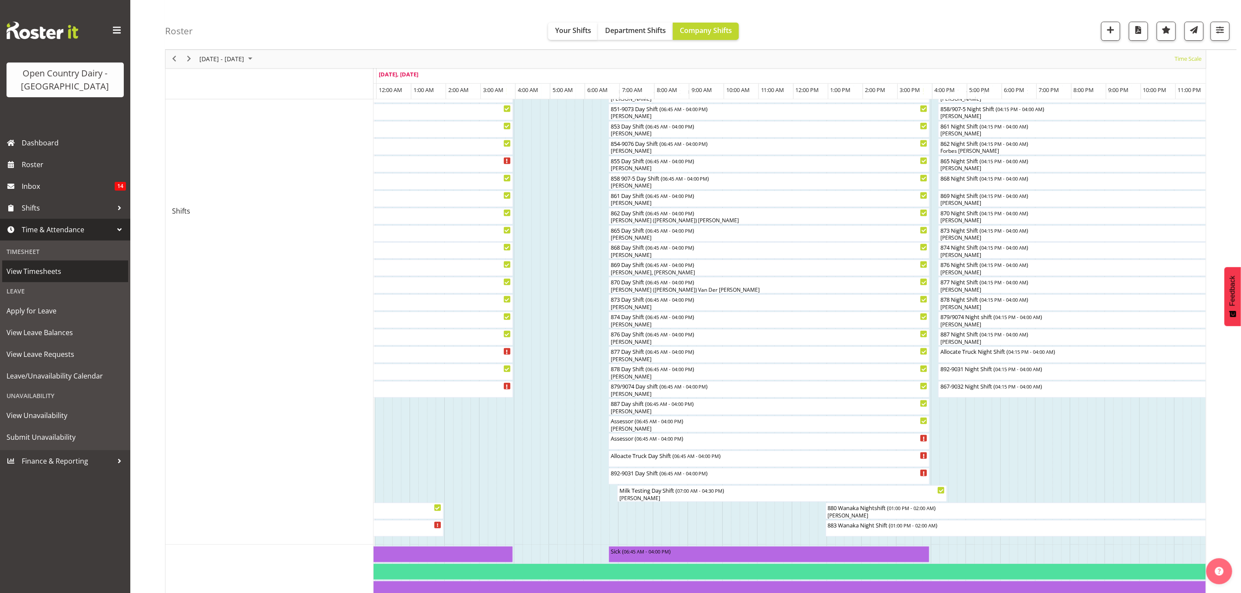
click at [34, 268] on span "View Timesheets" at bounding box center [65, 271] width 117 height 13
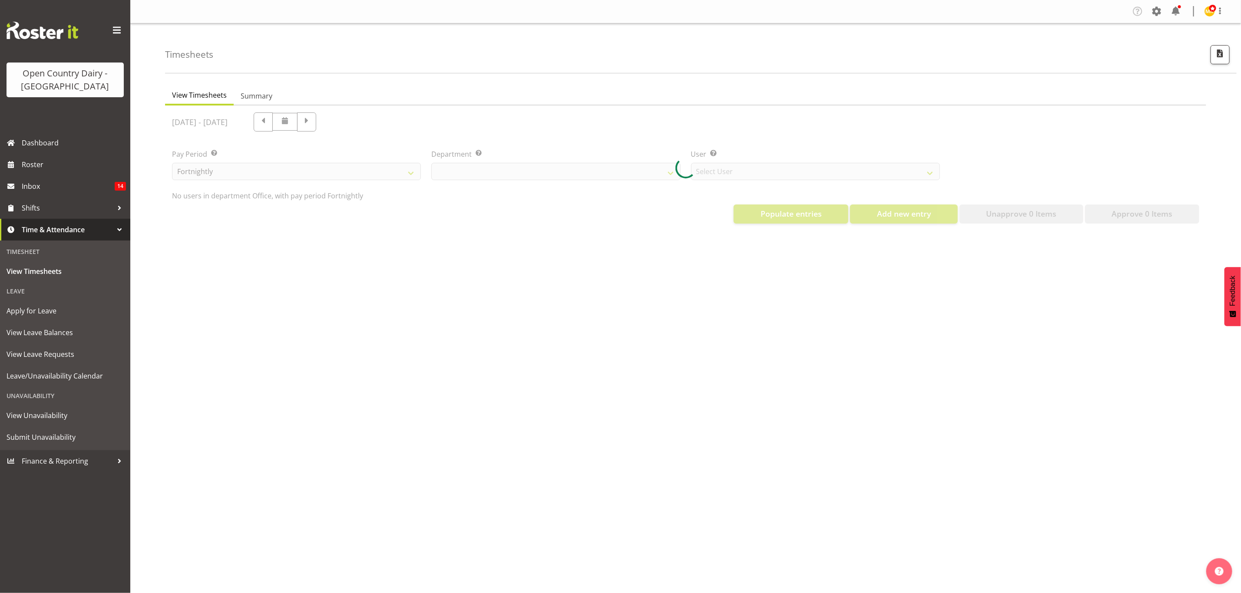
select select "699"
select select "8449"
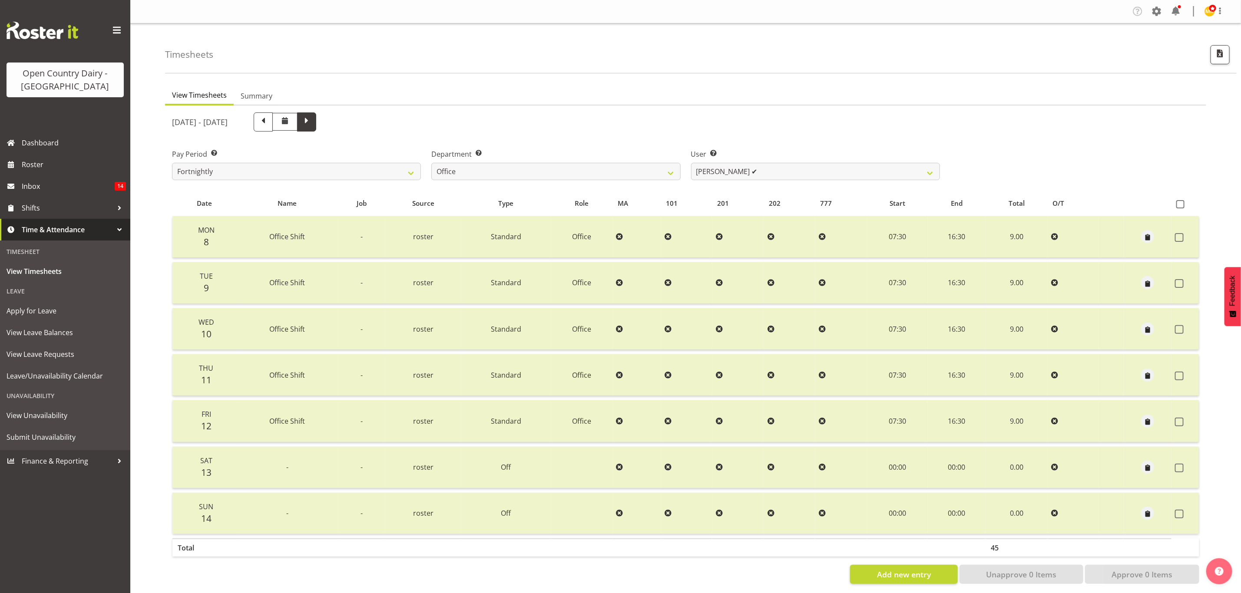
click at [312, 124] on span at bounding box center [306, 121] width 11 height 11
select select
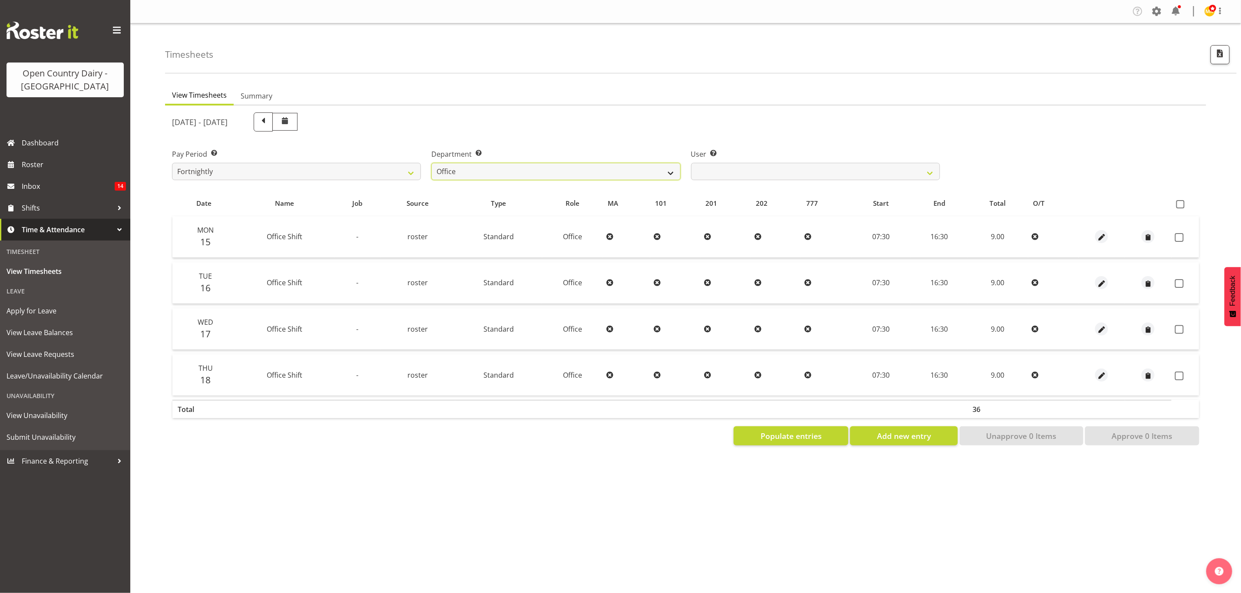
click at [668, 170] on select "734 735 736 737 738 739 851 853 854 855 856 858 861 862 865 867-9032 868 869 87…" at bounding box center [555, 171] width 249 height 17
select select "905"
click at [431, 163] on select "734 735 736 737 738 739 851 853 854 855 856 858 861 862 865 867-9032 868 869 87…" at bounding box center [555, 171] width 249 height 17
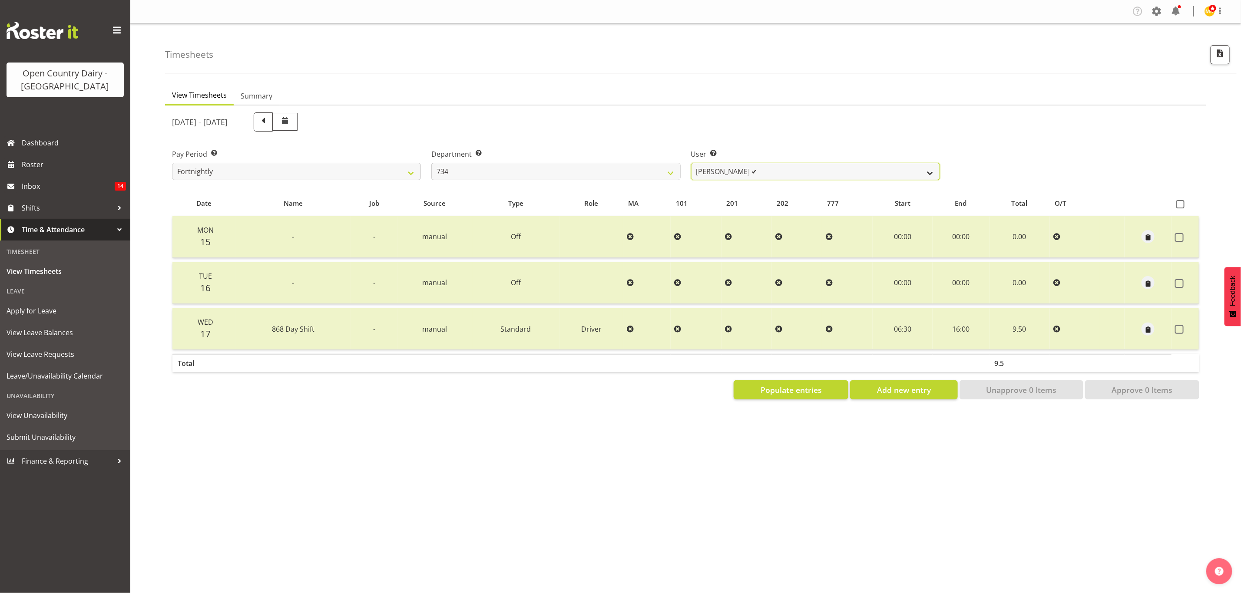
click at [816, 175] on select "[PERSON_NAME] ✔ [PERSON_NAME] ❌ [PERSON_NAME] ❌ [PERSON_NAME] ❌" at bounding box center [815, 171] width 249 height 17
select select "11220"
click at [691, 163] on select "[PERSON_NAME] ✔ [PERSON_NAME] ❌ [PERSON_NAME] ❌ [PERSON_NAME] ❌" at bounding box center [815, 171] width 249 height 17
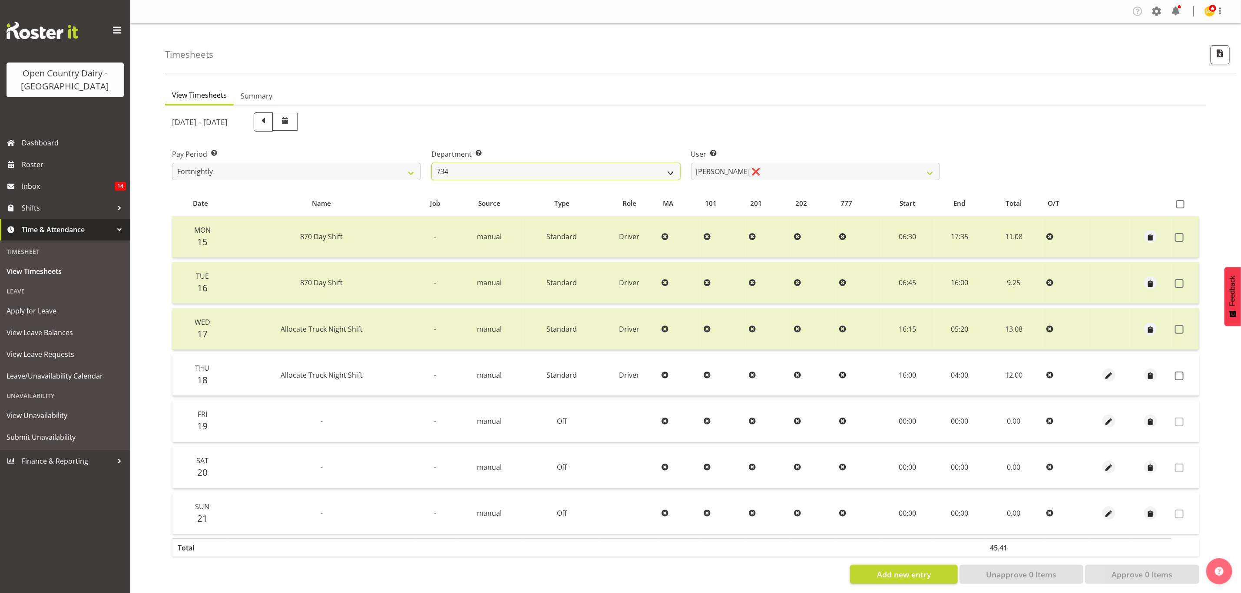
click at [678, 169] on select "734 735 736 737 738 739 851 853 854 855 856 858 861 862 865 867-9032 868 869 87…" at bounding box center [555, 171] width 249 height 17
select select "909"
click at [431, 163] on select "734 735 736 737 738 739 851 853 854 855 856 858 861 862 865 867-9032 868 869 87…" at bounding box center [555, 171] width 249 height 17
select select "7397"
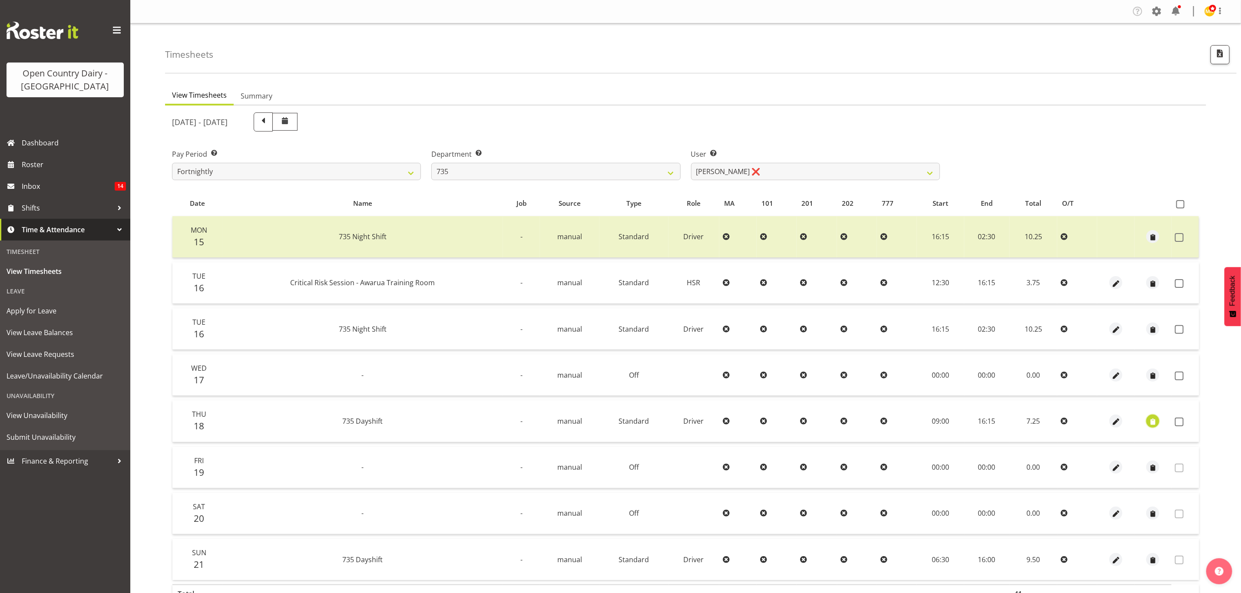
click at [1150, 421] on span "button" at bounding box center [1153, 422] width 10 height 10
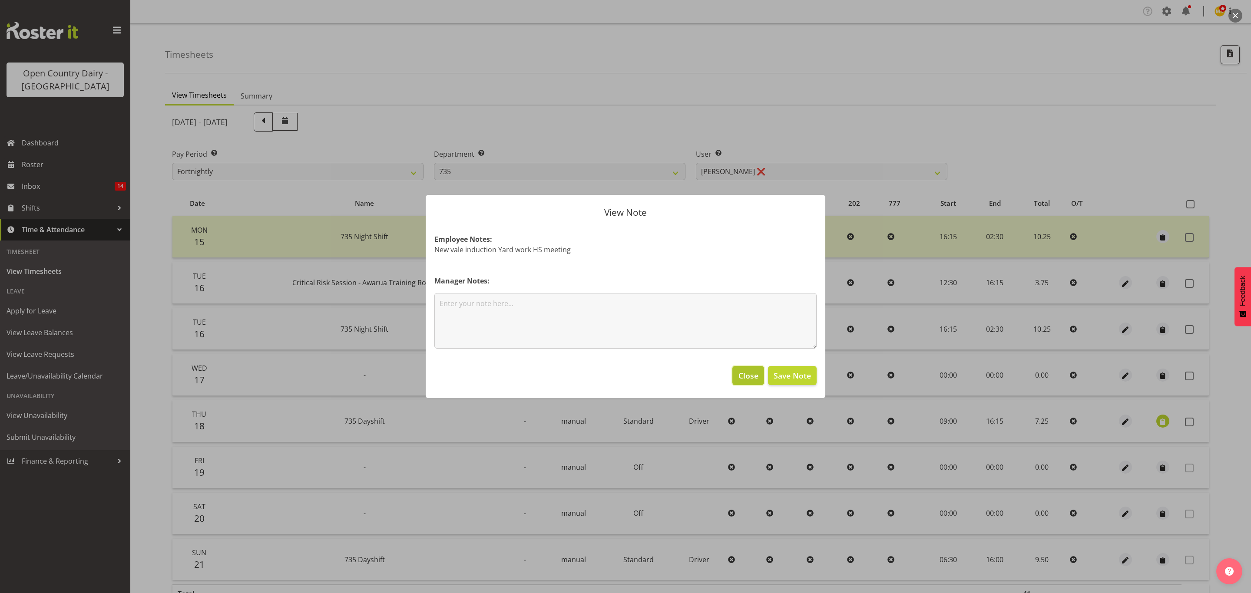
click at [751, 373] on span "Close" at bounding box center [748, 375] width 20 height 11
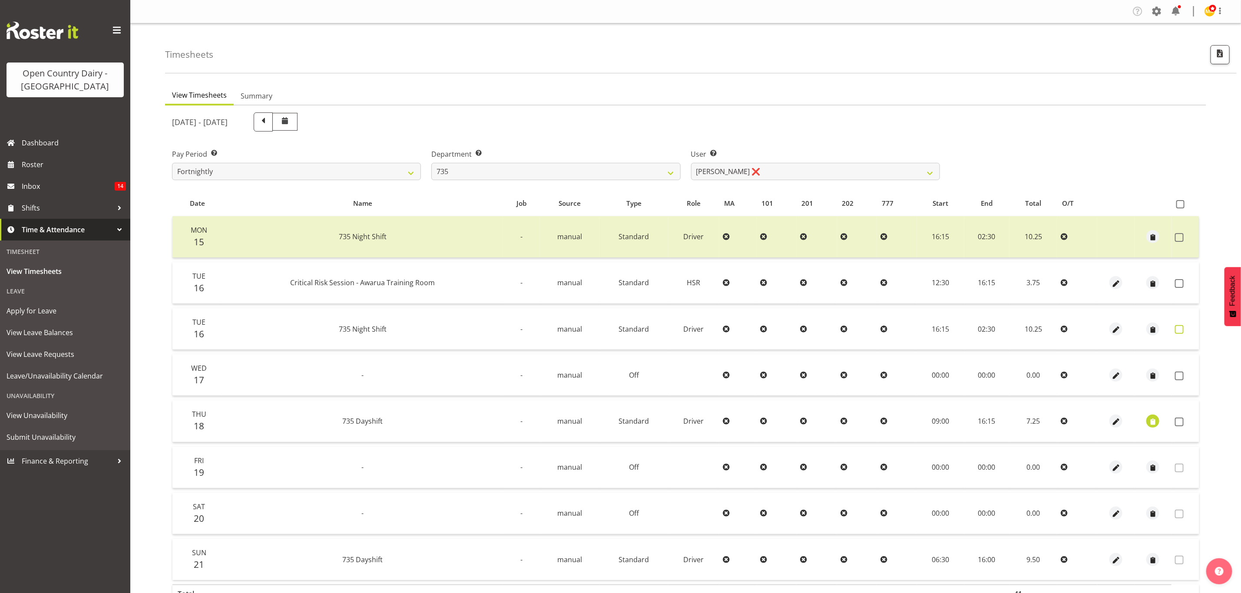
click at [1175, 328] on span at bounding box center [1179, 329] width 9 height 9
checkbox input "true"
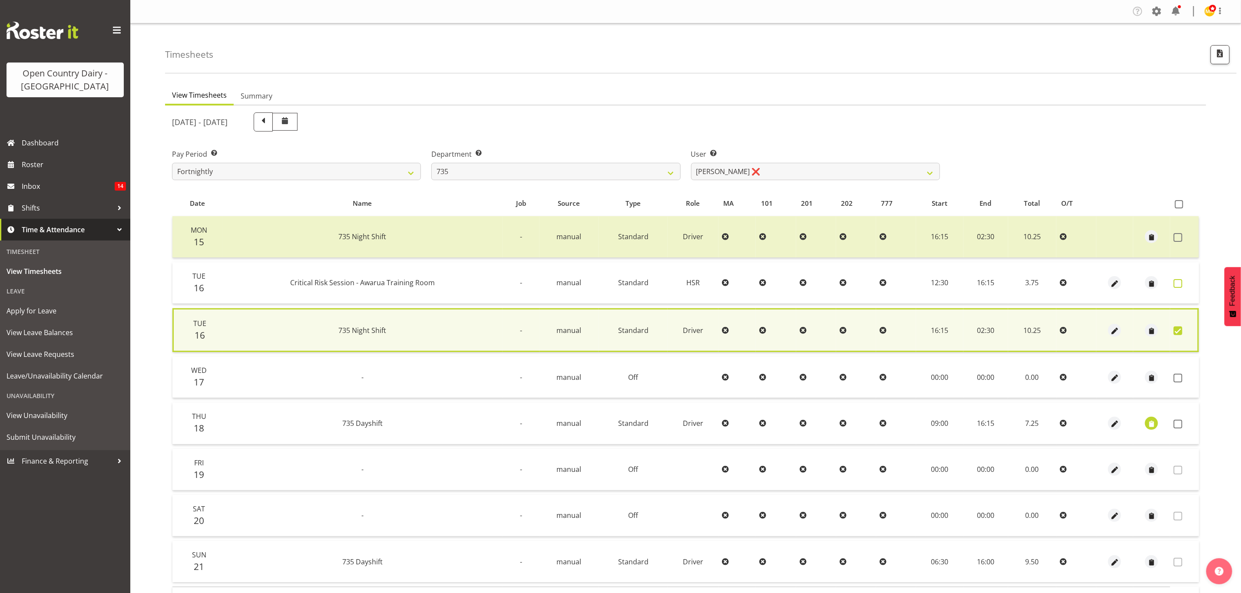
click at [1178, 284] on span at bounding box center [1178, 283] width 9 height 9
checkbox input "true"
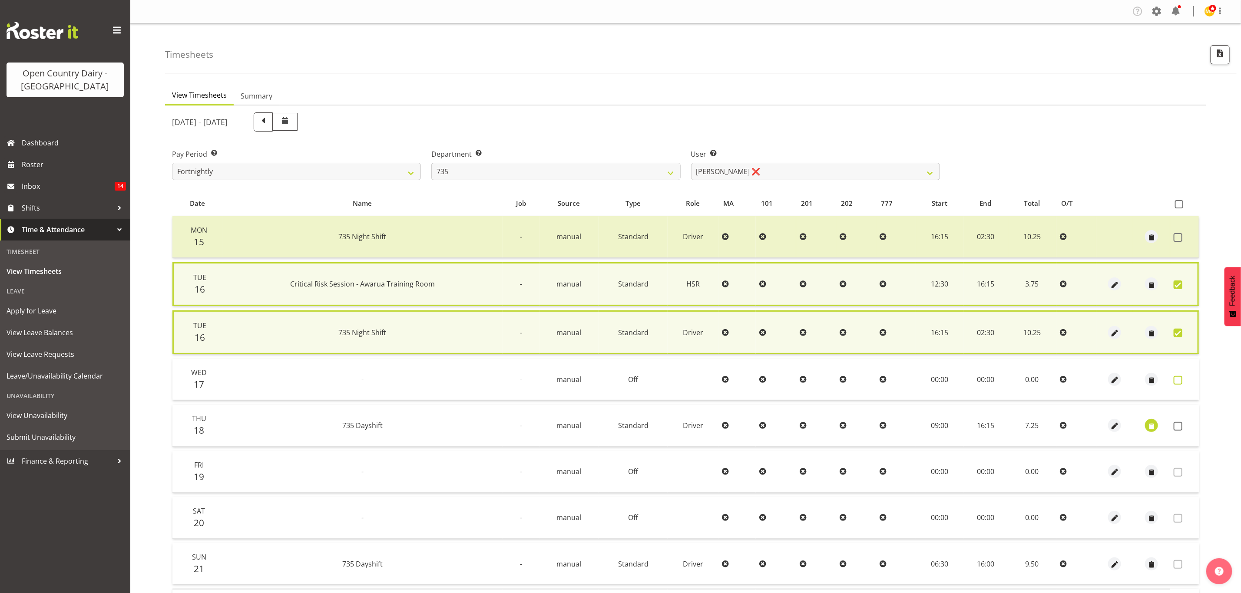
click at [1178, 381] on span at bounding box center [1178, 380] width 9 height 9
checkbox input "true"
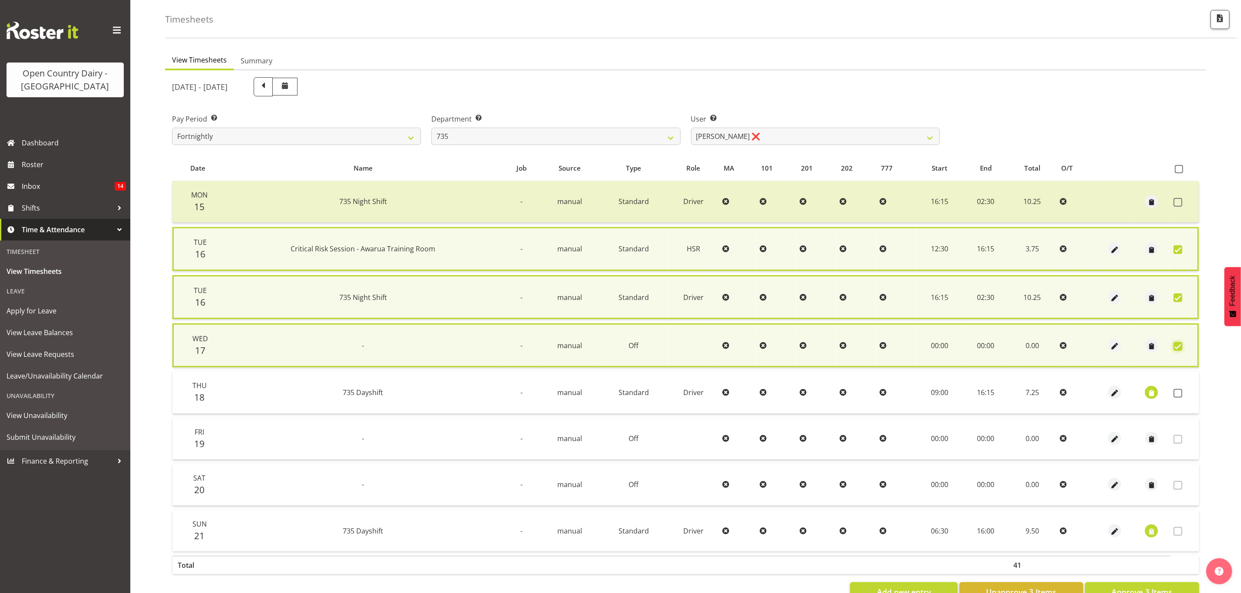
scroll to position [63, 0]
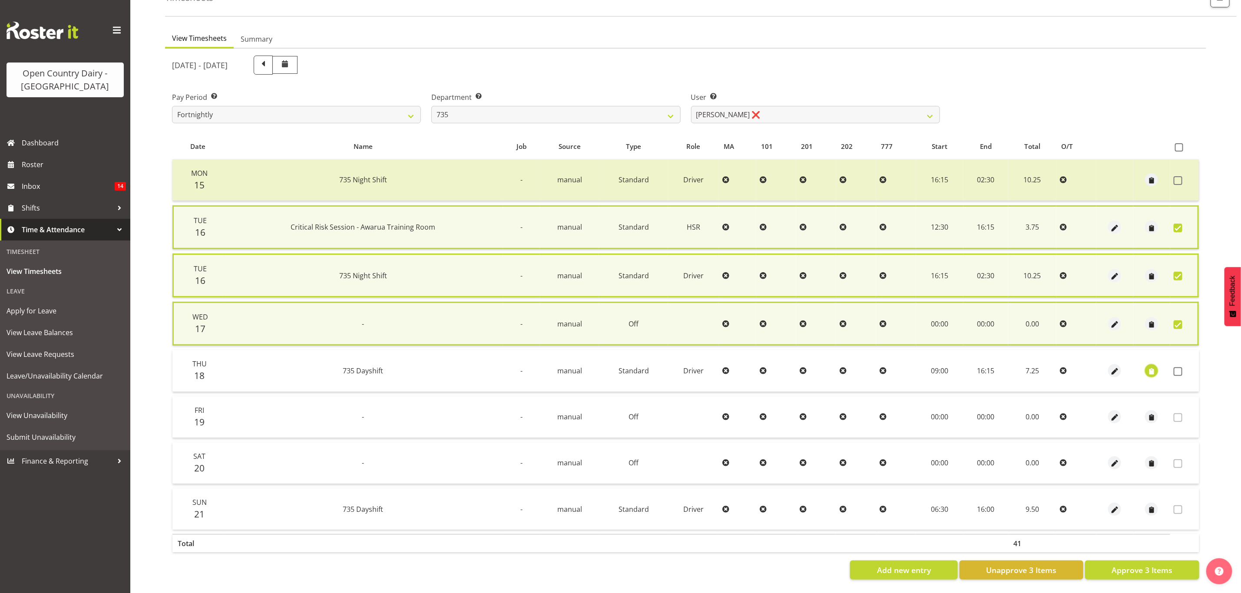
click at [1155, 367] on span "button" at bounding box center [1152, 372] width 10 height 10
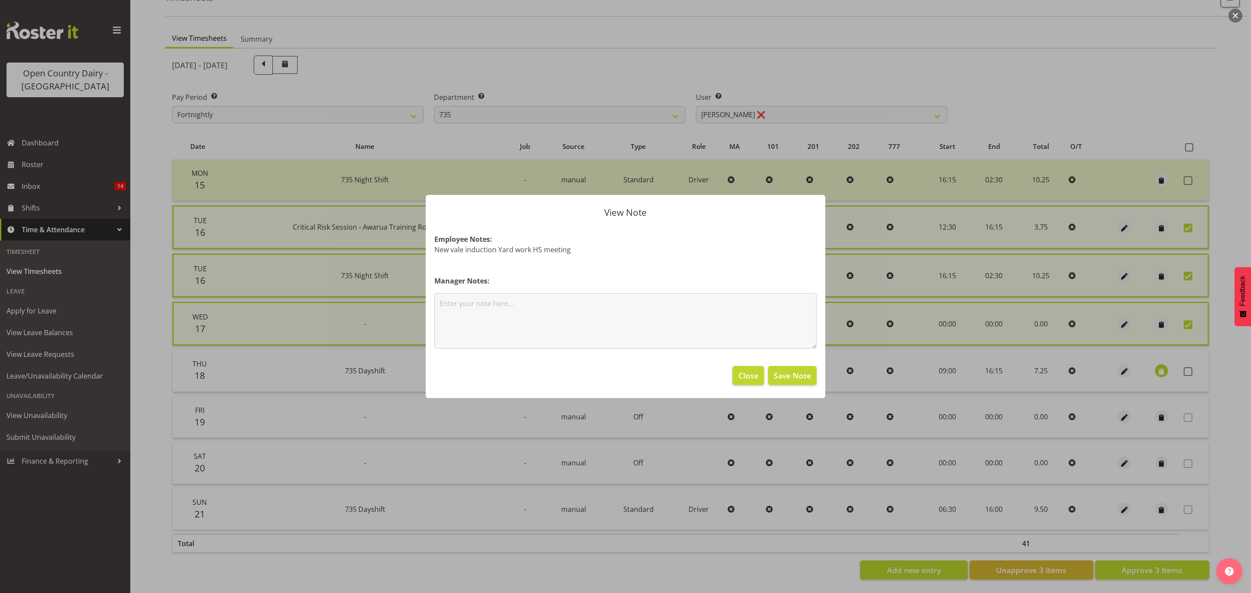
click at [1212, 362] on div at bounding box center [625, 296] width 1251 height 593
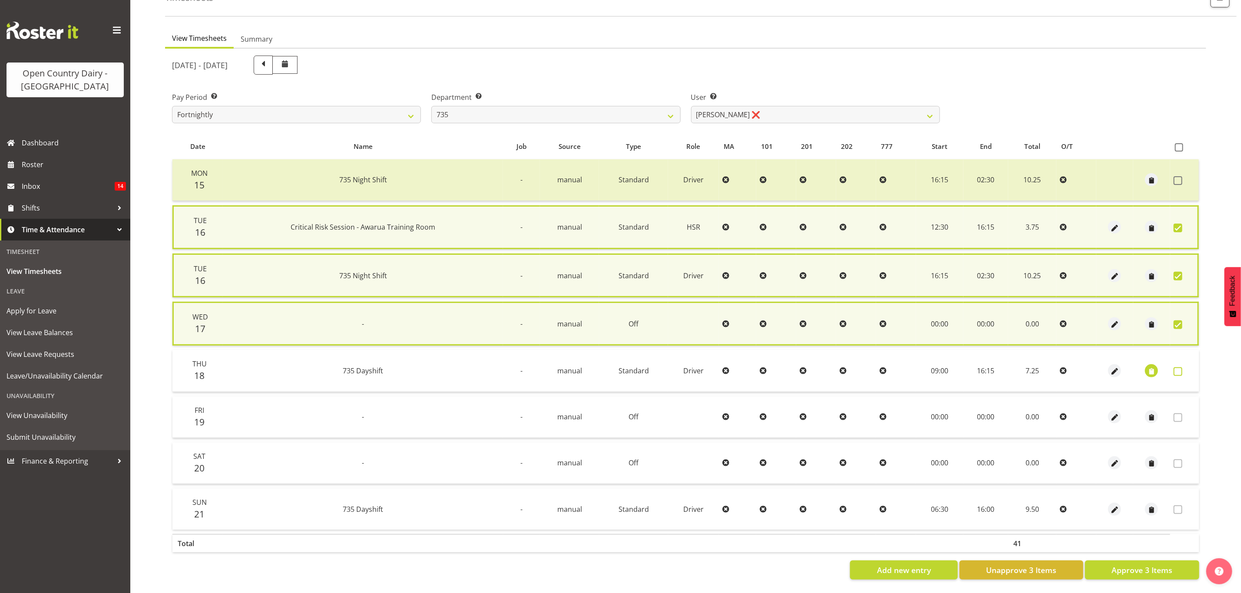
click at [1176, 367] on span at bounding box center [1178, 371] width 9 height 9
checkbox input "true"
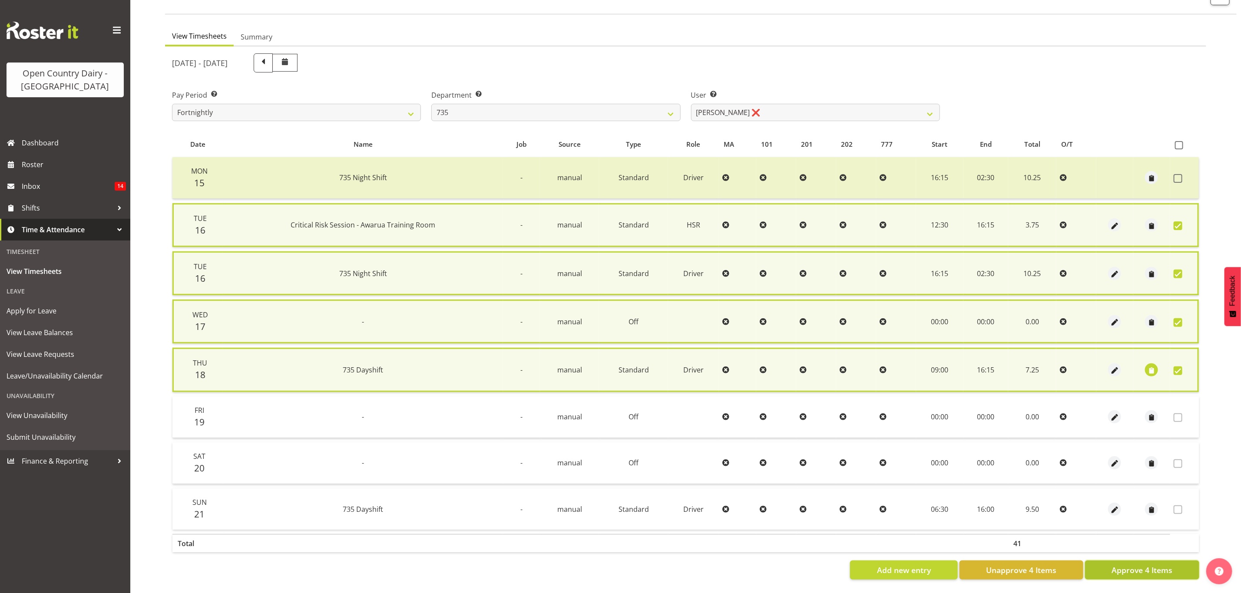
click at [1155, 565] on span "Approve 4 Items" at bounding box center [1142, 570] width 61 height 11
checkbox input "false"
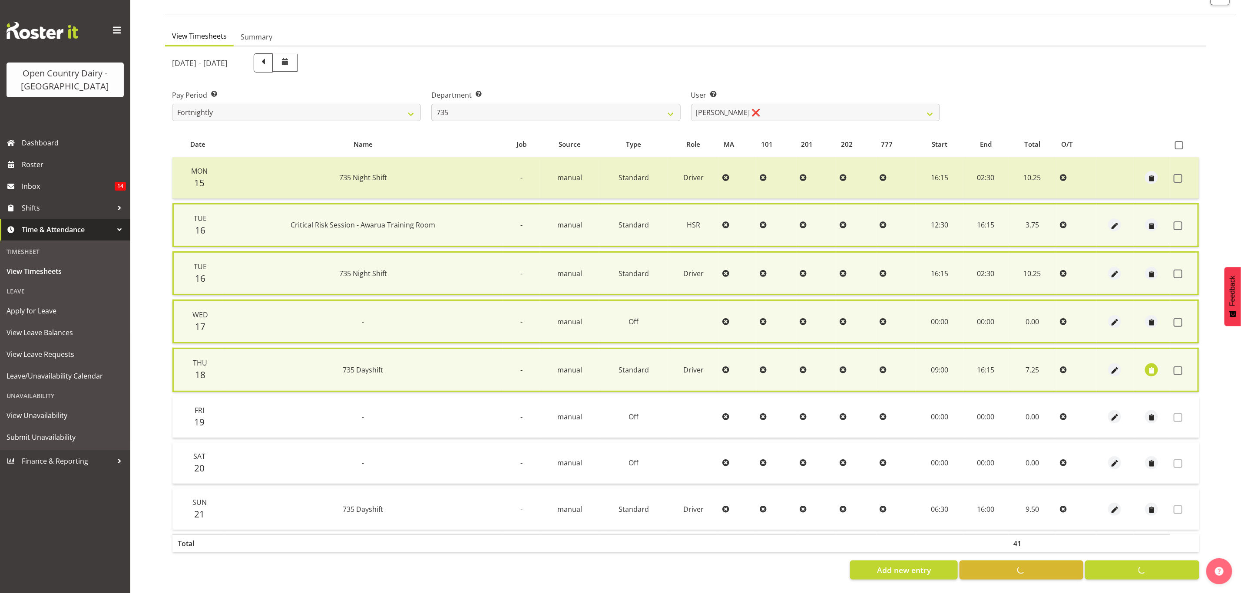
scroll to position [56, 0]
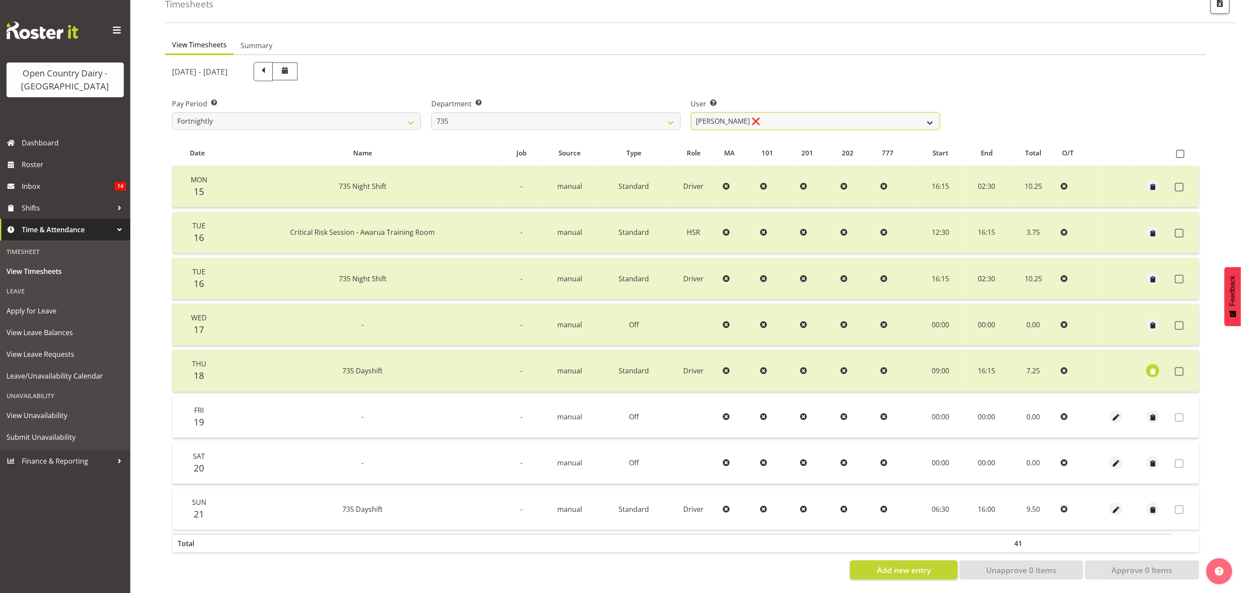
click at [934, 115] on select "[PERSON_NAME] ❌ [PERSON_NAME] ❌ [PERSON_NAME] ❌ [PERSON_NAME] ❌" at bounding box center [815, 121] width 249 height 17
click at [691, 113] on select "[PERSON_NAME] ❌ [PERSON_NAME] ❌ [PERSON_NAME] ❌ [PERSON_NAME] ❌" at bounding box center [815, 121] width 249 height 17
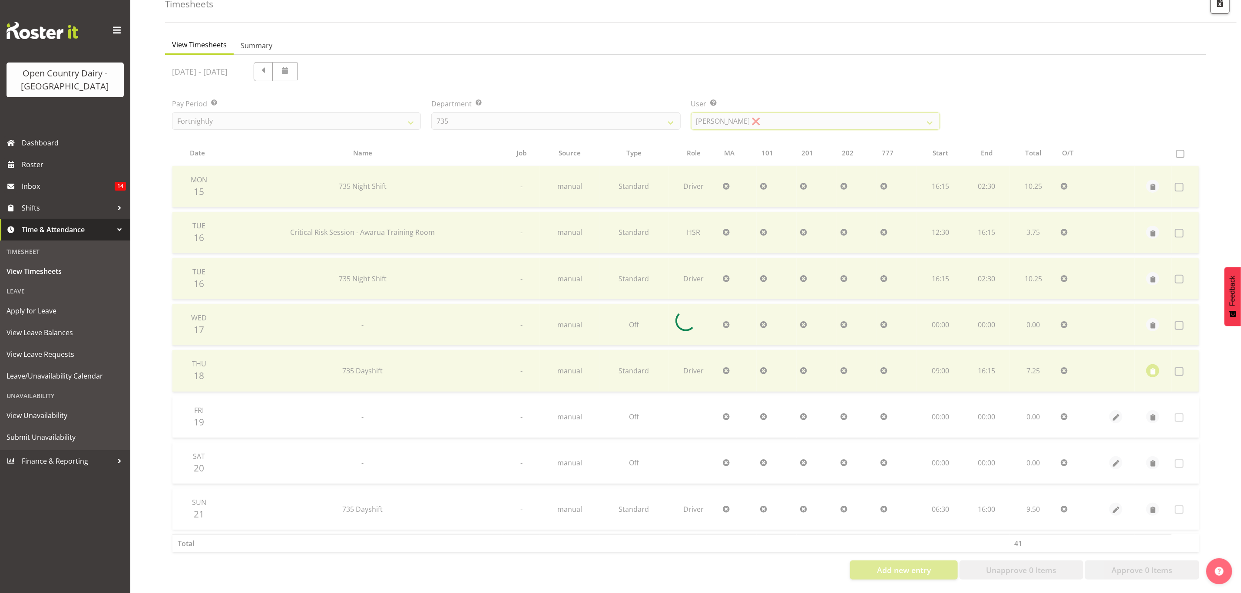
scroll to position [0, 0]
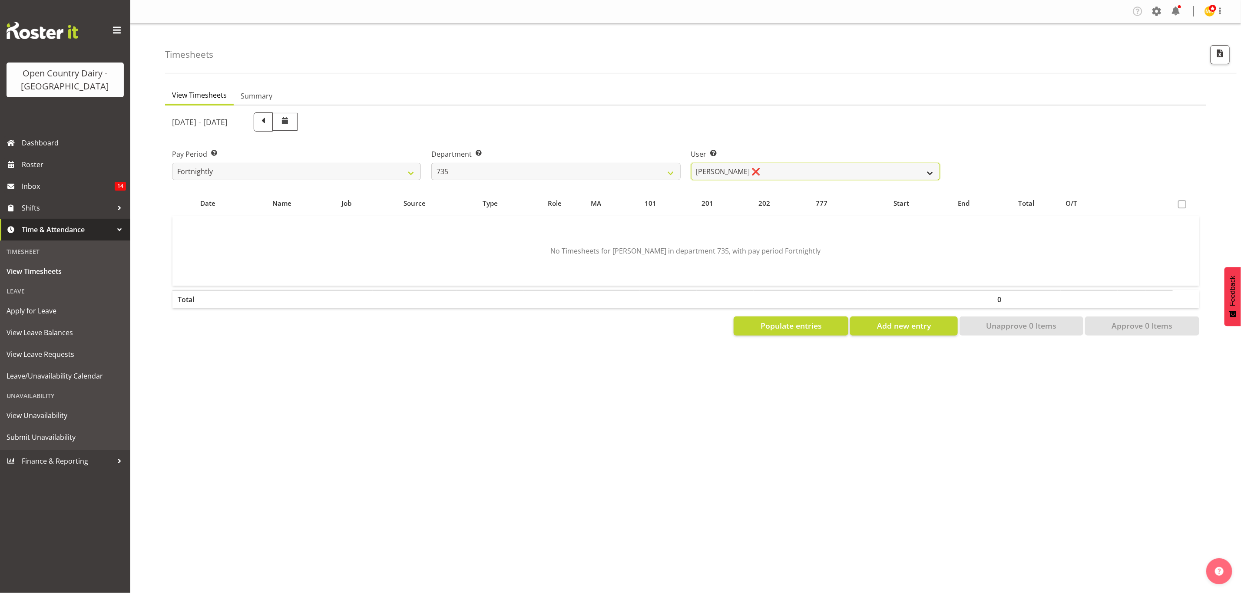
click at [923, 169] on select "[PERSON_NAME] ❌ [PERSON_NAME] ❌ [PERSON_NAME] ❌ [PERSON_NAME] ❌" at bounding box center [815, 171] width 249 height 17
select select "9865"
click at [691, 163] on select "[PERSON_NAME] ❌ [PERSON_NAME] ❌ [PERSON_NAME] ❌ [PERSON_NAME] ❌" at bounding box center [815, 171] width 249 height 17
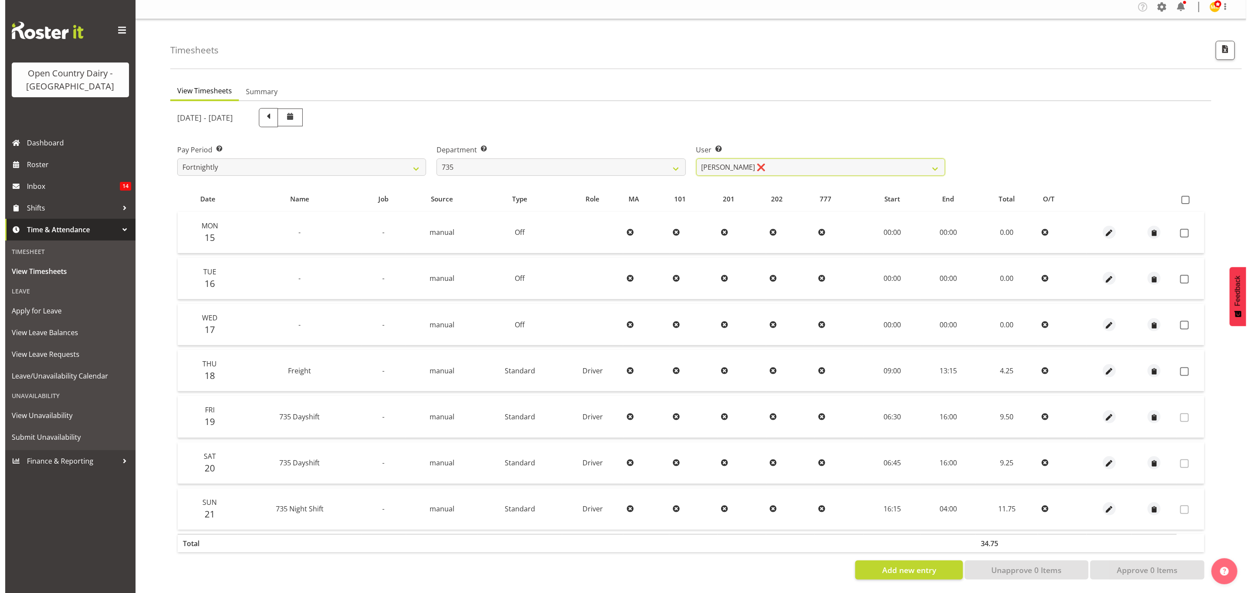
scroll to position [10, 0]
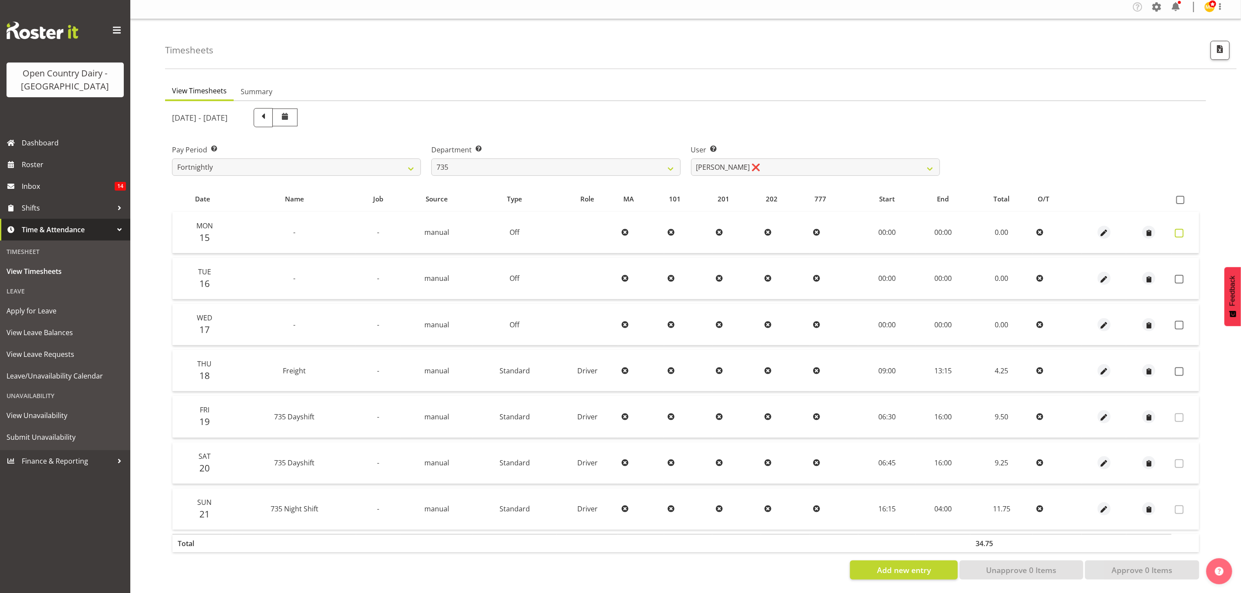
click at [1180, 229] on span at bounding box center [1179, 233] width 9 height 9
checkbox input "true"
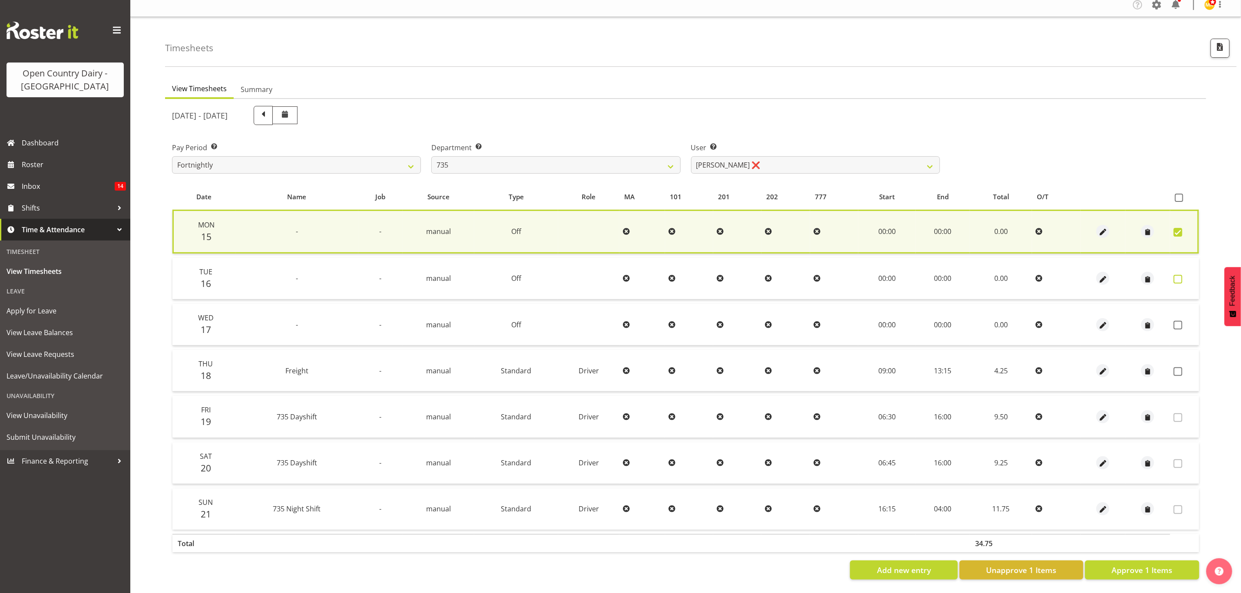
click at [1180, 275] on span at bounding box center [1178, 279] width 9 height 9
checkbox input "true"
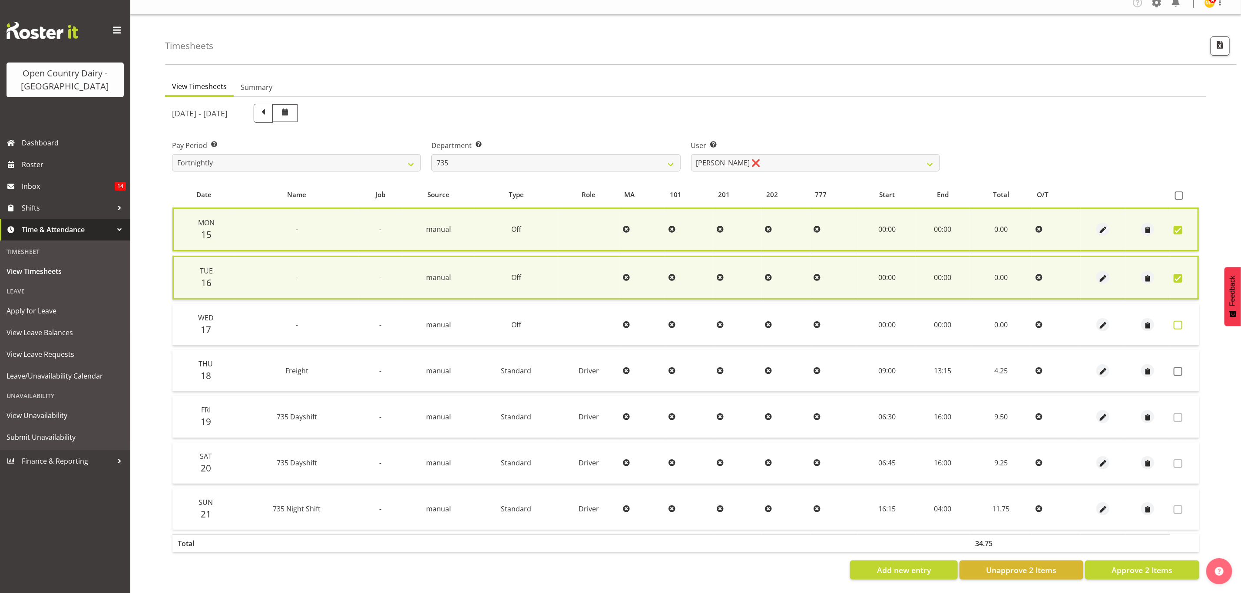
click at [1178, 323] on span at bounding box center [1178, 325] width 9 height 9
checkbox input "true"
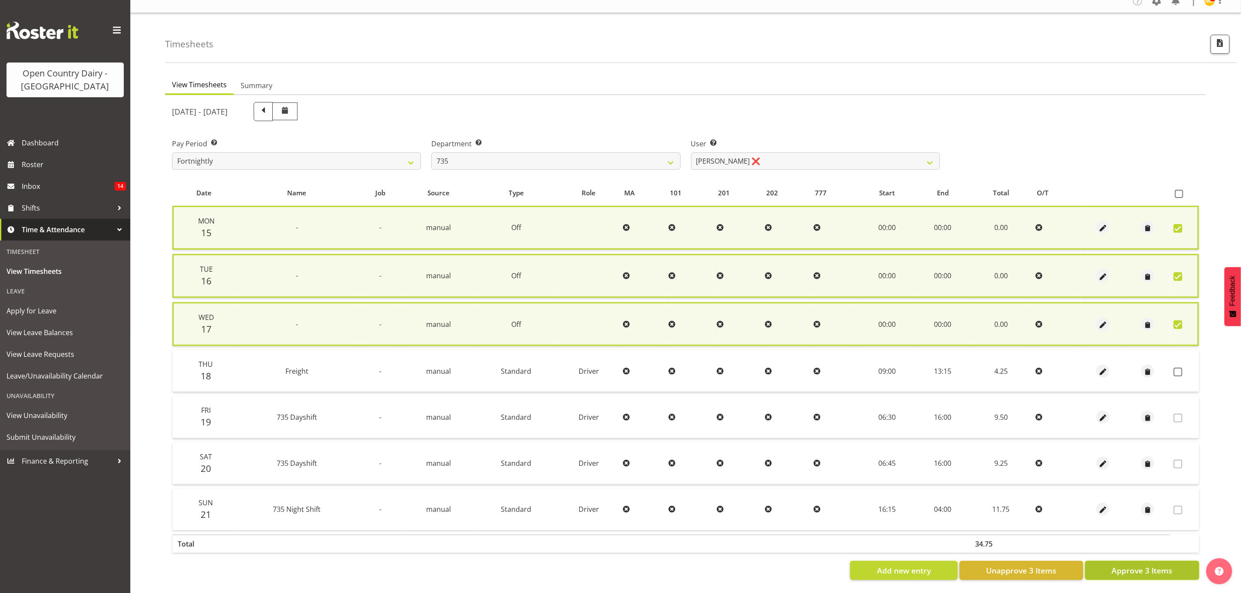
click at [1127, 565] on span "Approve 3 Items" at bounding box center [1142, 570] width 61 height 11
checkbox input "false"
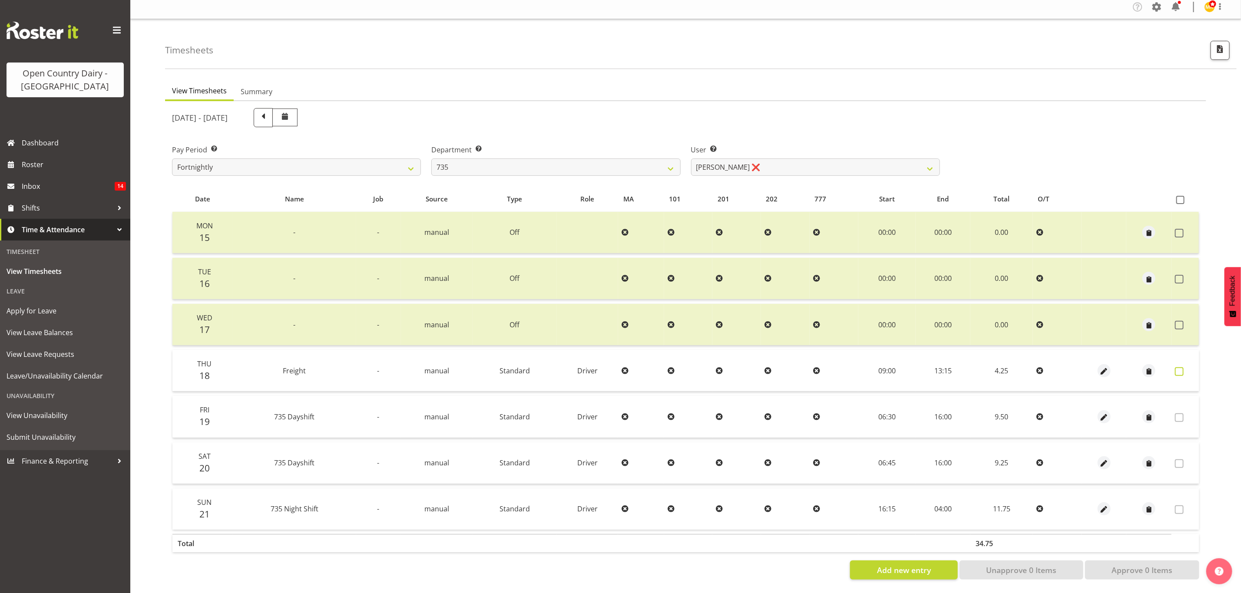
click at [1180, 367] on span at bounding box center [1179, 371] width 9 height 9
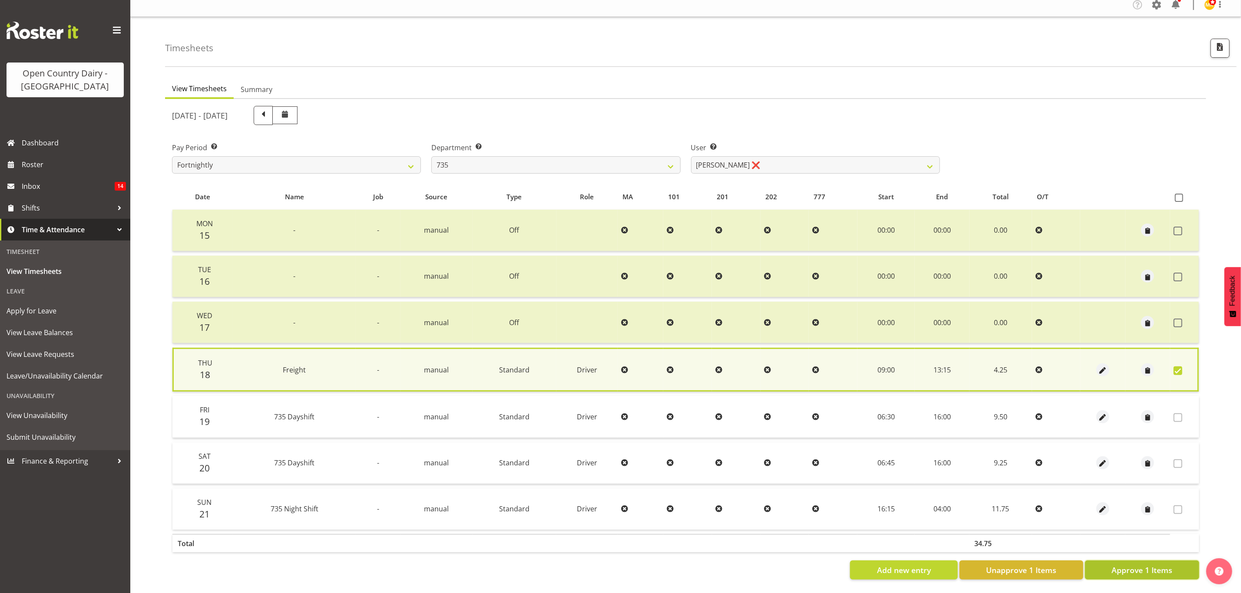
click at [1124, 565] on span "Approve 1 Items" at bounding box center [1142, 570] width 61 height 11
checkbox input "false"
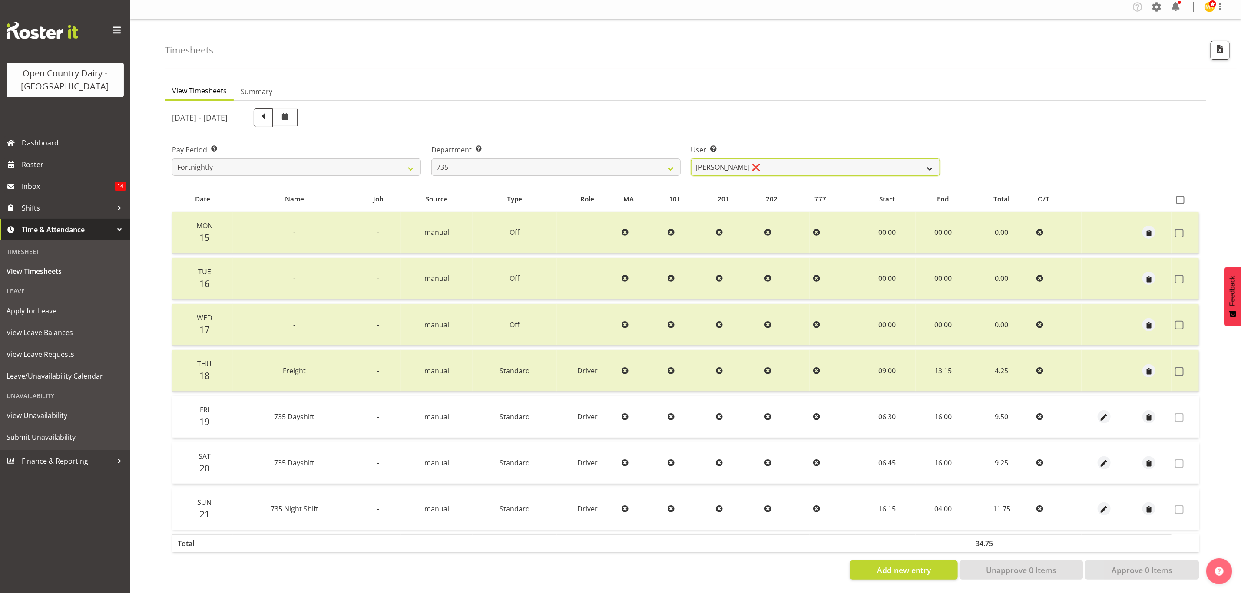
click at [832, 159] on select "Brian Neas ❌ Cherie Williams ❌ Christopher Sutherland ❌ Stuart Craig ❌" at bounding box center [815, 167] width 249 height 17
select select "9761"
click at [691, 159] on select "Brian Neas ❌ Cherie Williams ❌ Christopher Sutherland ❌ Stuart Craig ❌" at bounding box center [815, 167] width 249 height 17
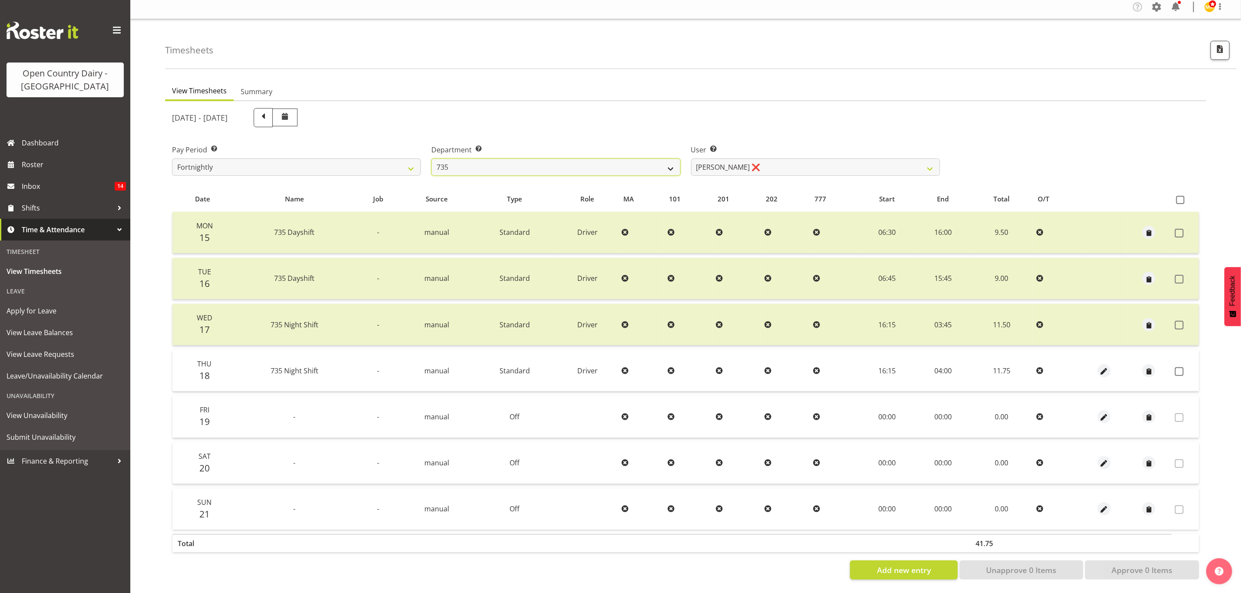
click at [670, 159] on select "734 735 736 737 738 739 851 853 854 855 856 858 861 862 865 867-9032 868 869 87…" at bounding box center [555, 167] width 249 height 17
select select "906"
click at [431, 159] on select "734 735 736 737 738 739 851 853 854 855 856 858 861 862 865 867-9032 868 869 87…" at bounding box center [555, 167] width 249 height 17
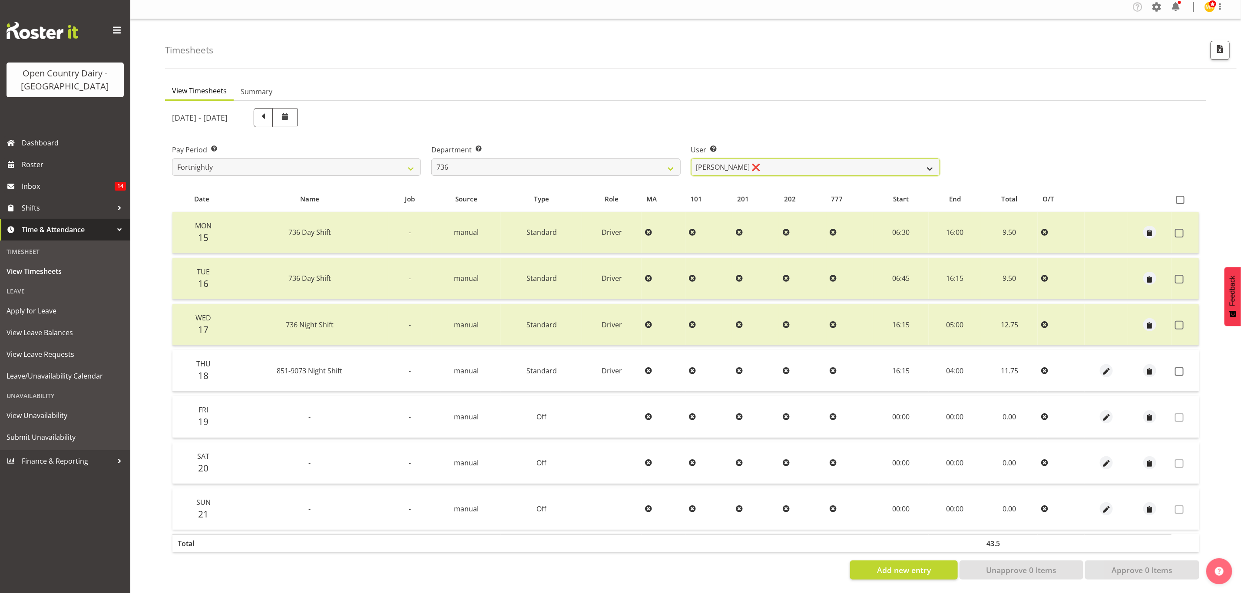
click at [870, 165] on select "Andy Van Brecht ❌ Gavin Hamilton ❌ Jamie Seaton ❌ Kerrod Ward ❌" at bounding box center [815, 167] width 249 height 17
select select "7419"
click at [691, 159] on select "Andy Van Brecht ❌ Gavin Hamilton ❌ Jamie Seaton ❌ Kerrod Ward ❌" at bounding box center [815, 167] width 249 height 17
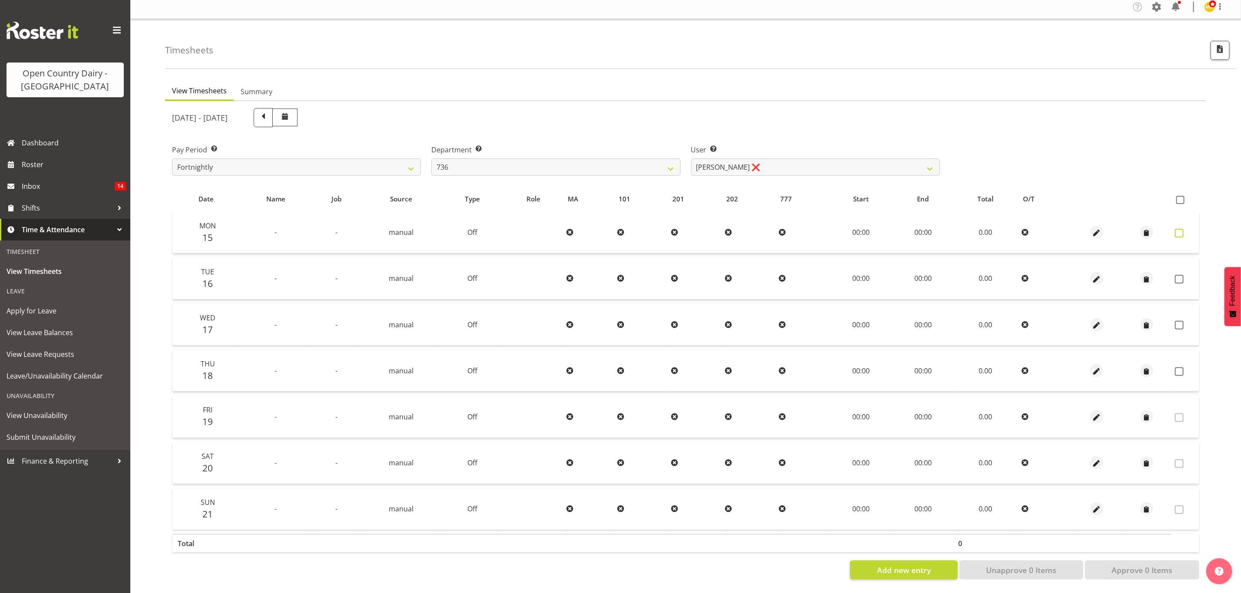
click at [1177, 229] on span at bounding box center [1179, 233] width 9 height 9
checkbox input "true"
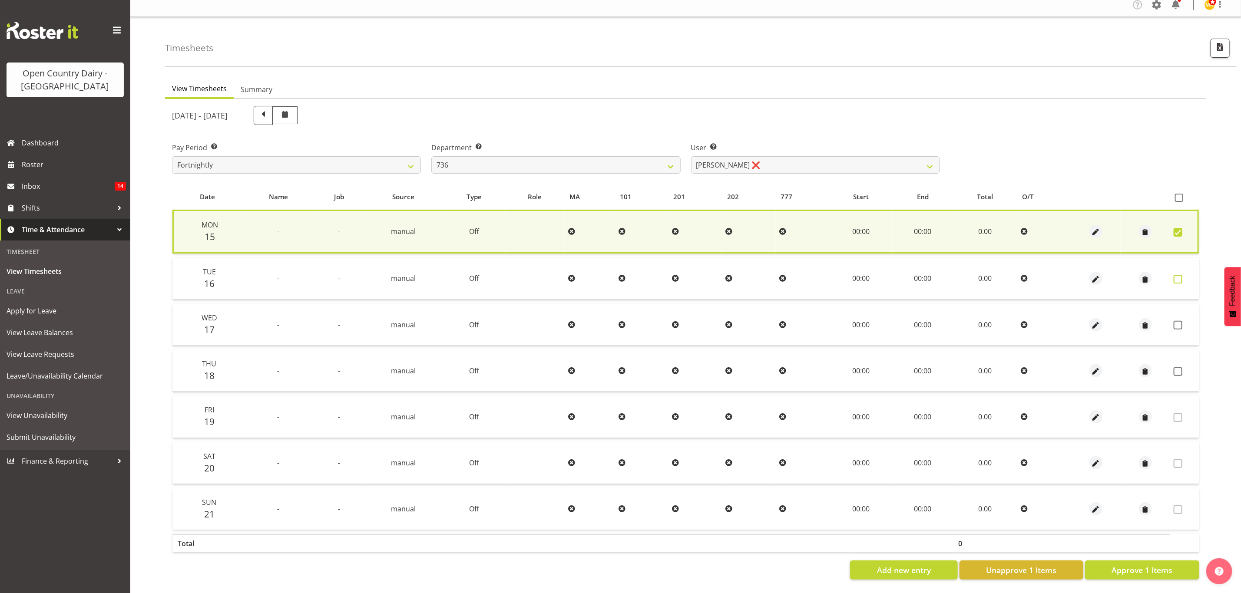
click at [1175, 275] on span at bounding box center [1178, 279] width 9 height 9
checkbox input "true"
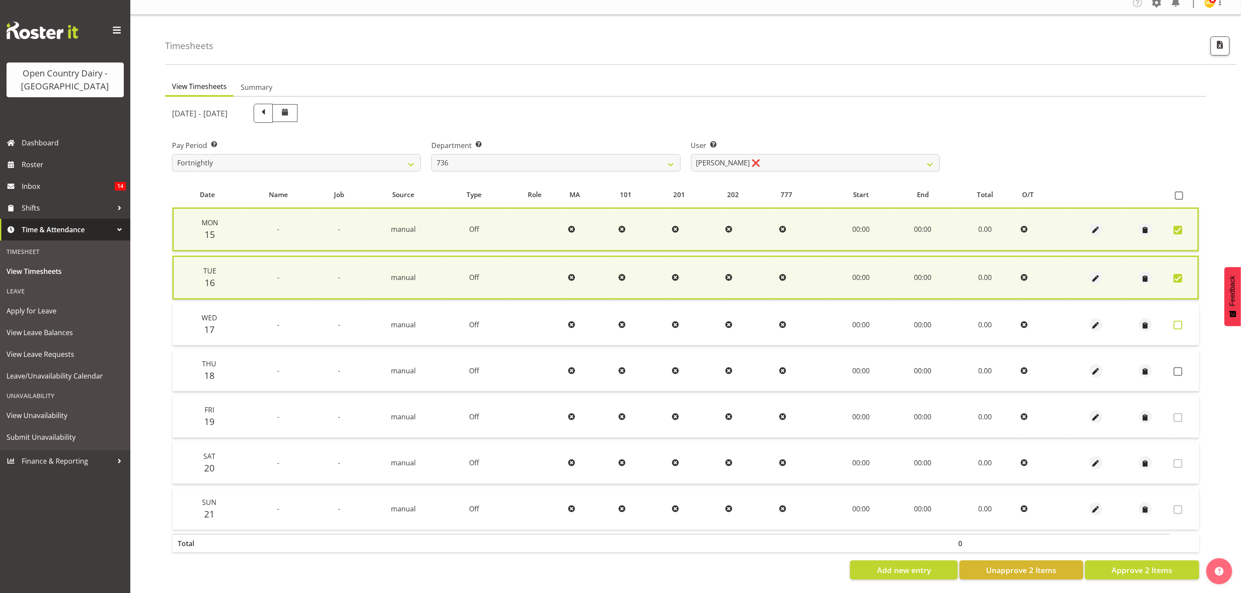
click at [1178, 321] on span at bounding box center [1178, 325] width 9 height 9
checkbox input "true"
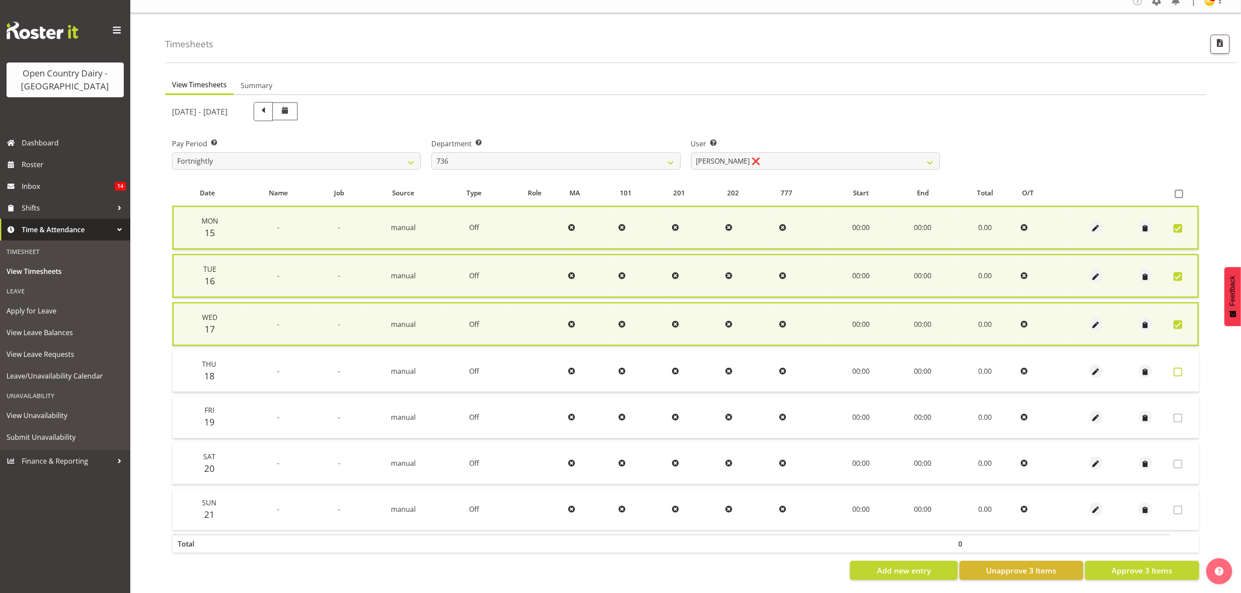
click at [1182, 369] on span at bounding box center [1178, 372] width 9 height 9
checkbox input "true"
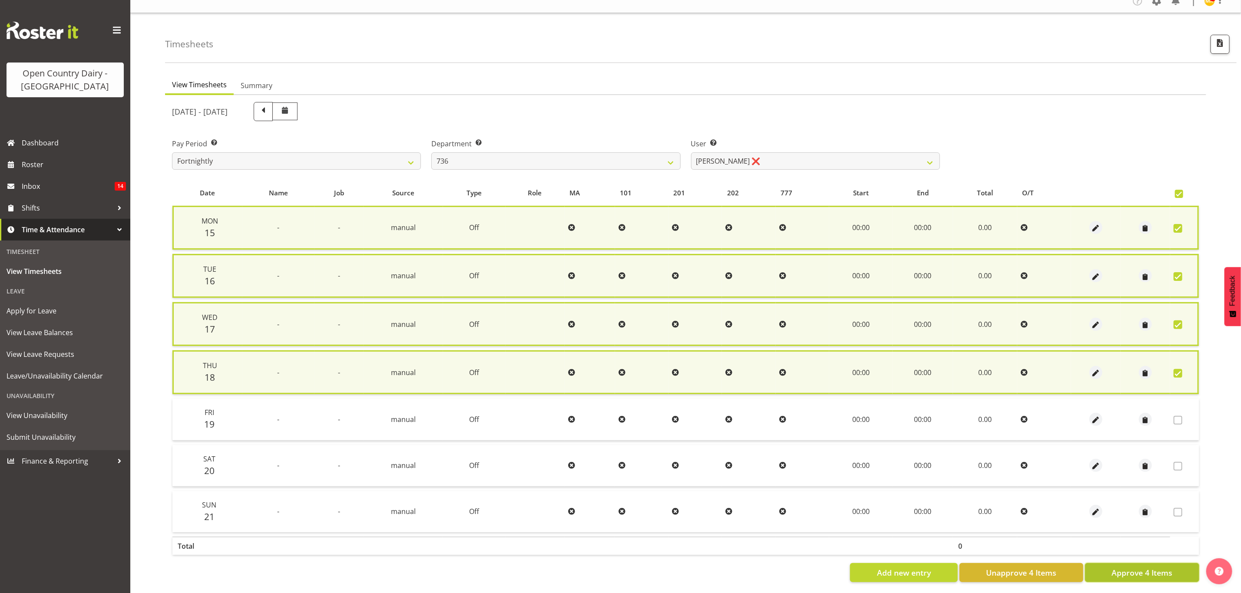
click at [1134, 567] on span "Approve 4 Items" at bounding box center [1142, 572] width 61 height 11
checkbox input "false"
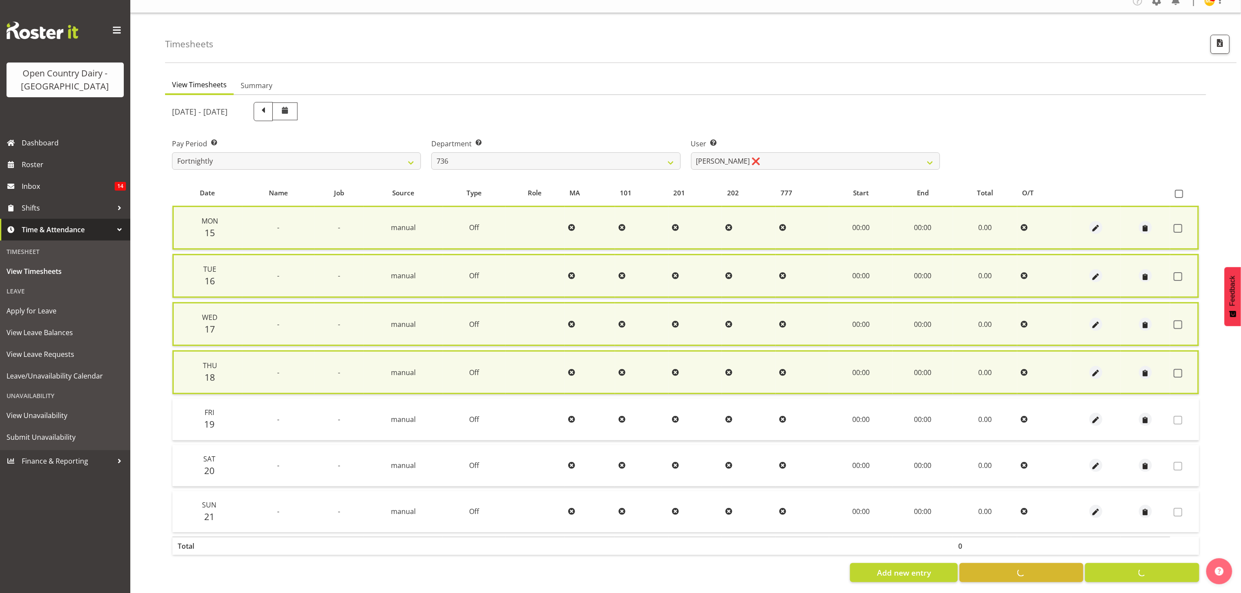
checkbox input "false"
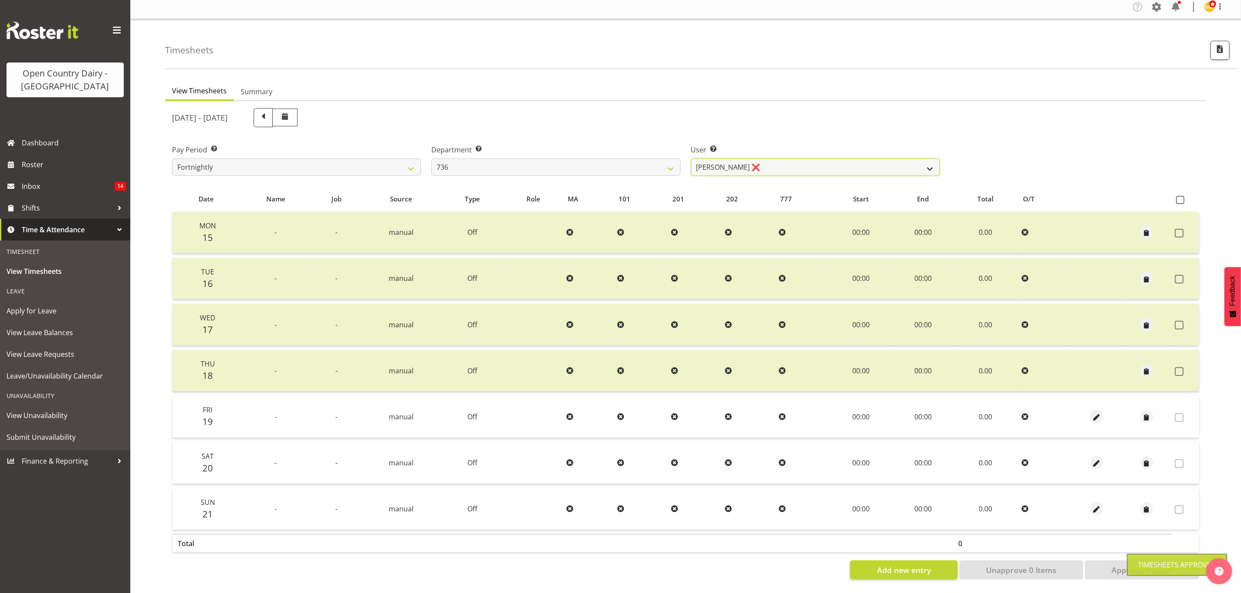
click at [928, 160] on select "Andy Van Brecht ❌ Gavin Hamilton ❌ Jamie Seaton ❌ Kerrod Ward ❌" at bounding box center [815, 167] width 249 height 17
select select "7434"
click at [691, 159] on select "Andy Van Brecht ❌ Gavin Hamilton ❌ Jamie Seaton ❌ Kerrod Ward ❌" at bounding box center [815, 167] width 249 height 17
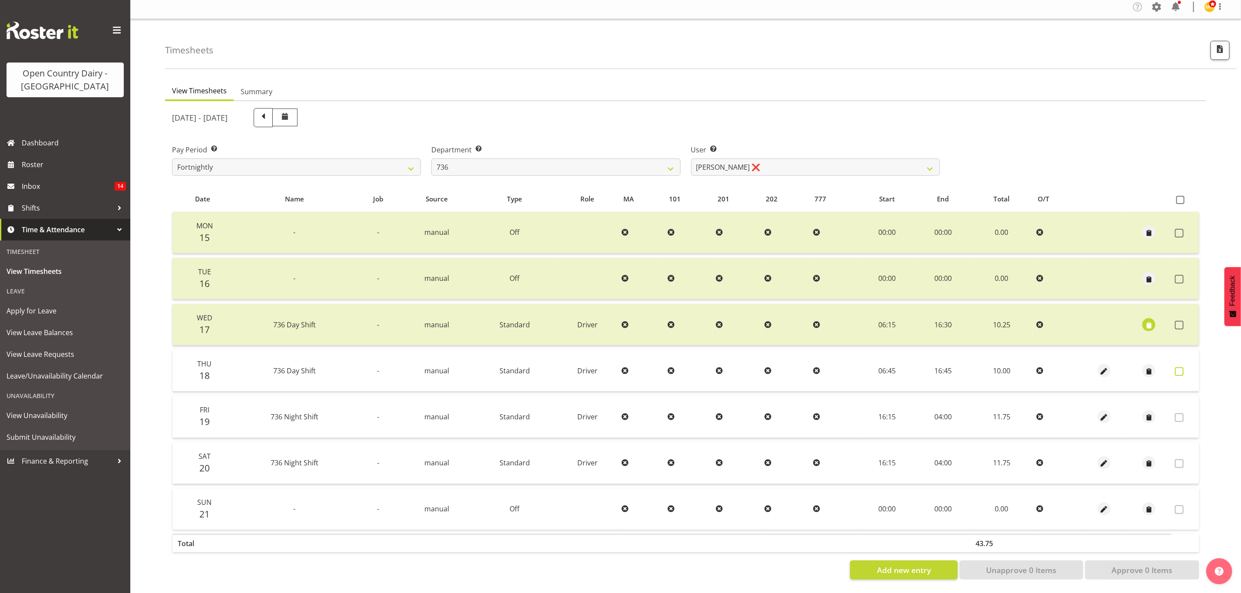
click at [1177, 367] on span at bounding box center [1179, 371] width 9 height 9
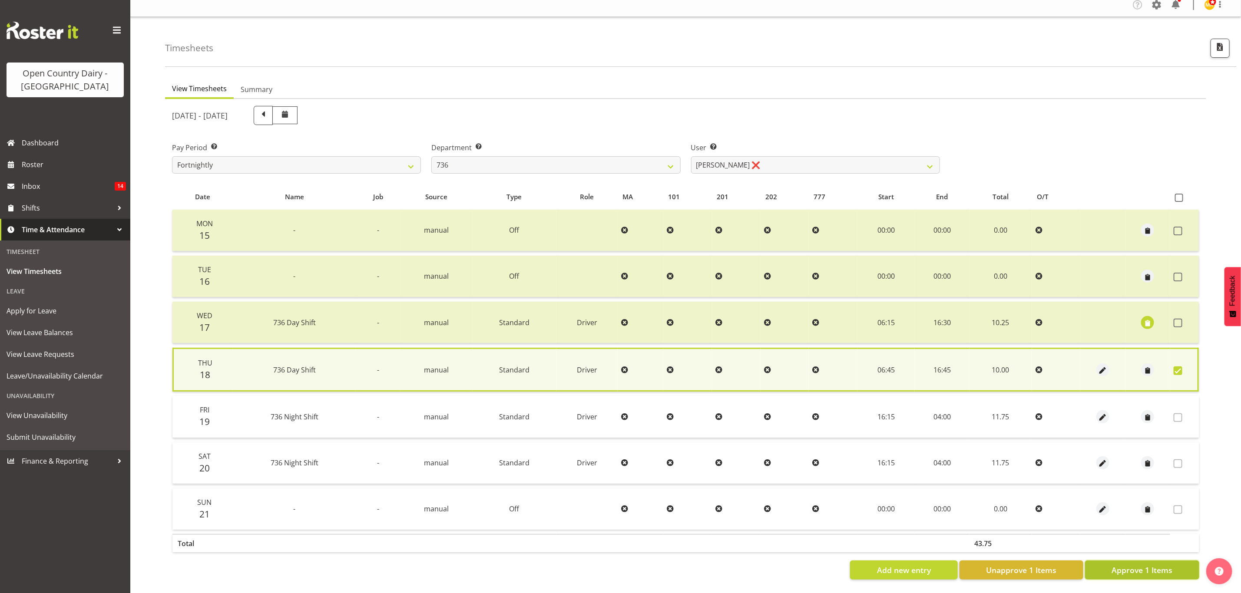
click at [1118, 561] on button "Approve 1 Items" at bounding box center [1142, 570] width 114 height 19
checkbox input "false"
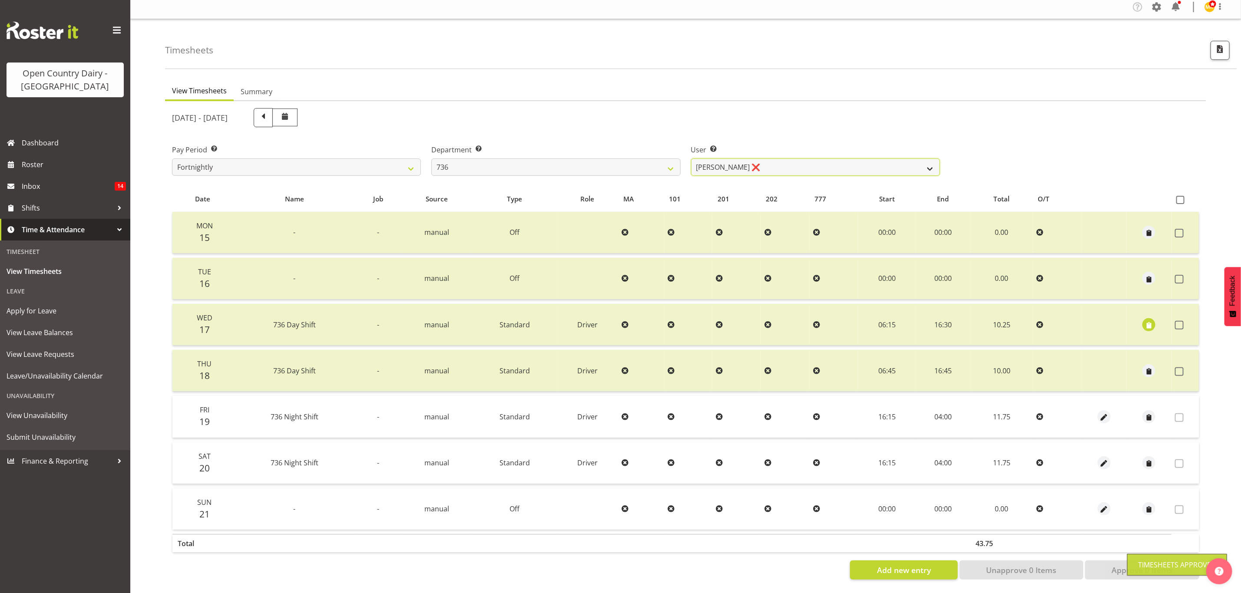
click at [927, 159] on select "Andy Van Brecht ❌ Gavin Hamilton ❌ Jamie Seaton ❌ Kerrod Ward ❌" at bounding box center [815, 167] width 249 height 17
select select "11647"
click at [691, 159] on select "Andy Van Brecht ❌ Gavin Hamilton ❌ Jamie Seaton ❌ Kerrod Ward ❌" at bounding box center [815, 167] width 249 height 17
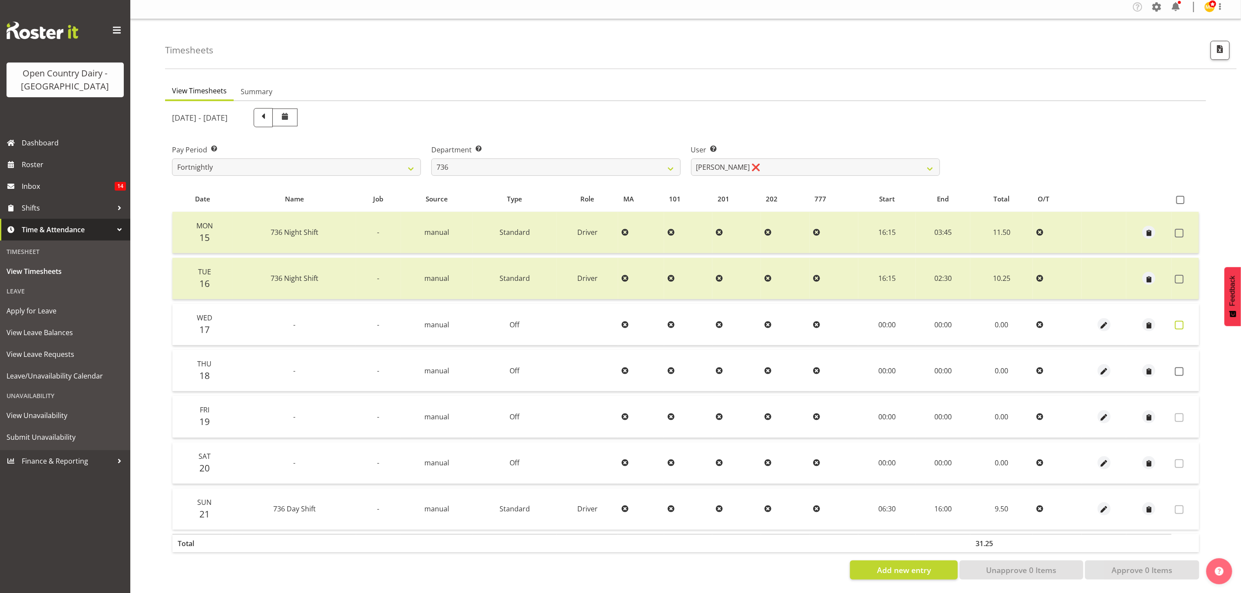
click at [1179, 321] on span at bounding box center [1179, 325] width 9 height 9
checkbox input "true"
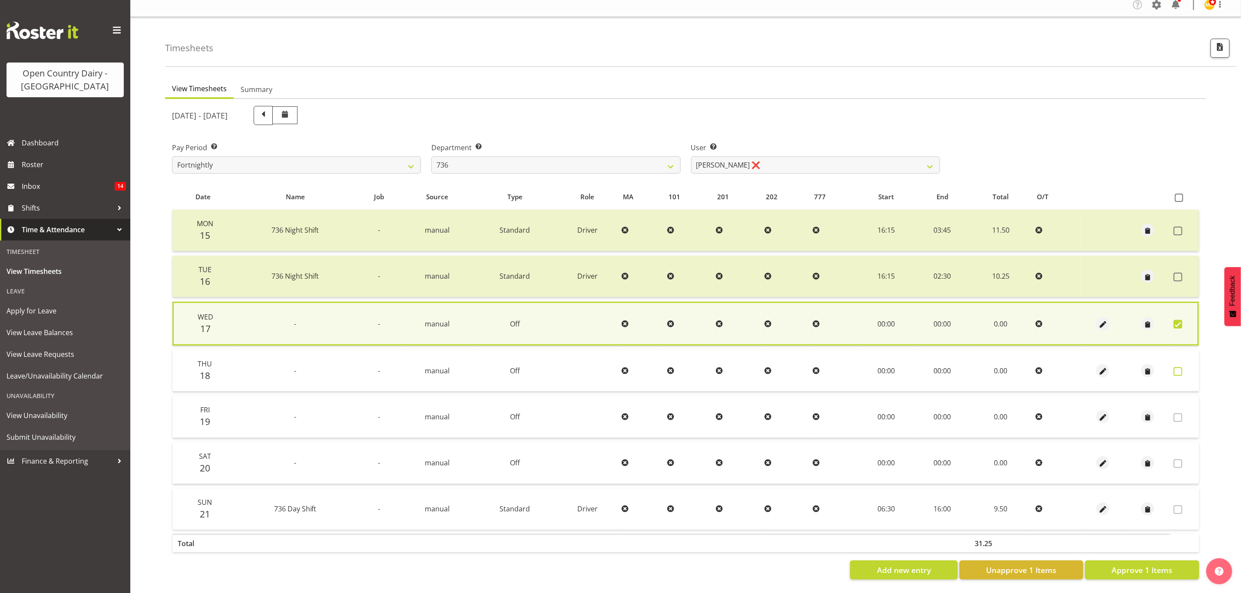
click at [1175, 367] on span at bounding box center [1178, 371] width 9 height 9
checkbox input "true"
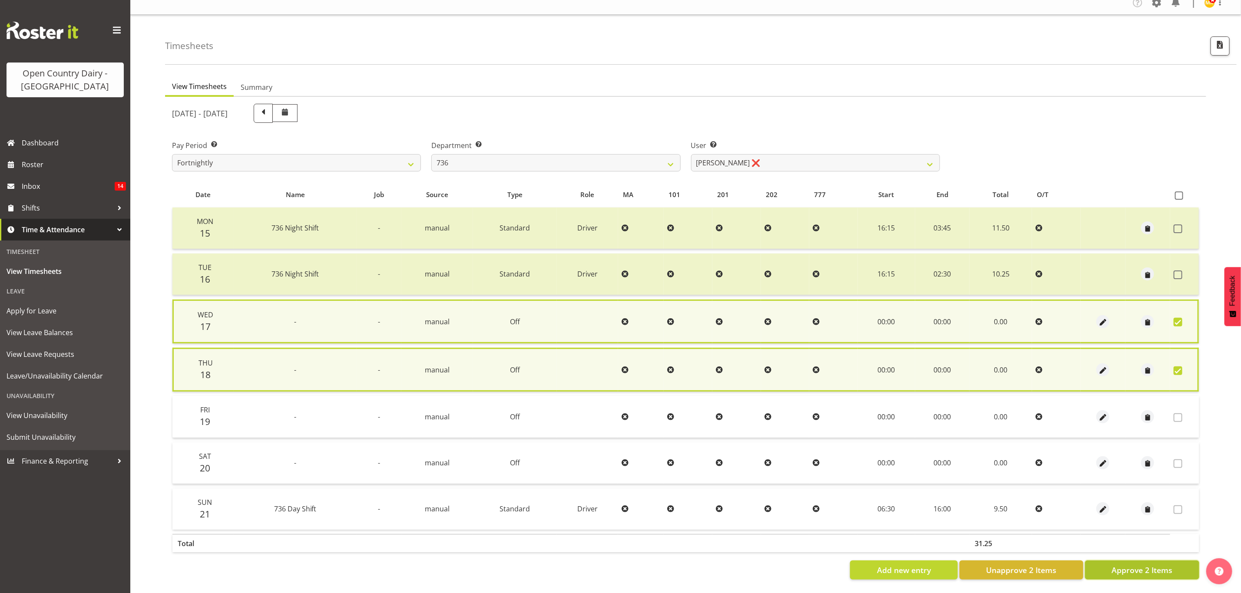
click at [1150, 565] on span "Approve 2 Items" at bounding box center [1142, 570] width 61 height 11
checkbox input "false"
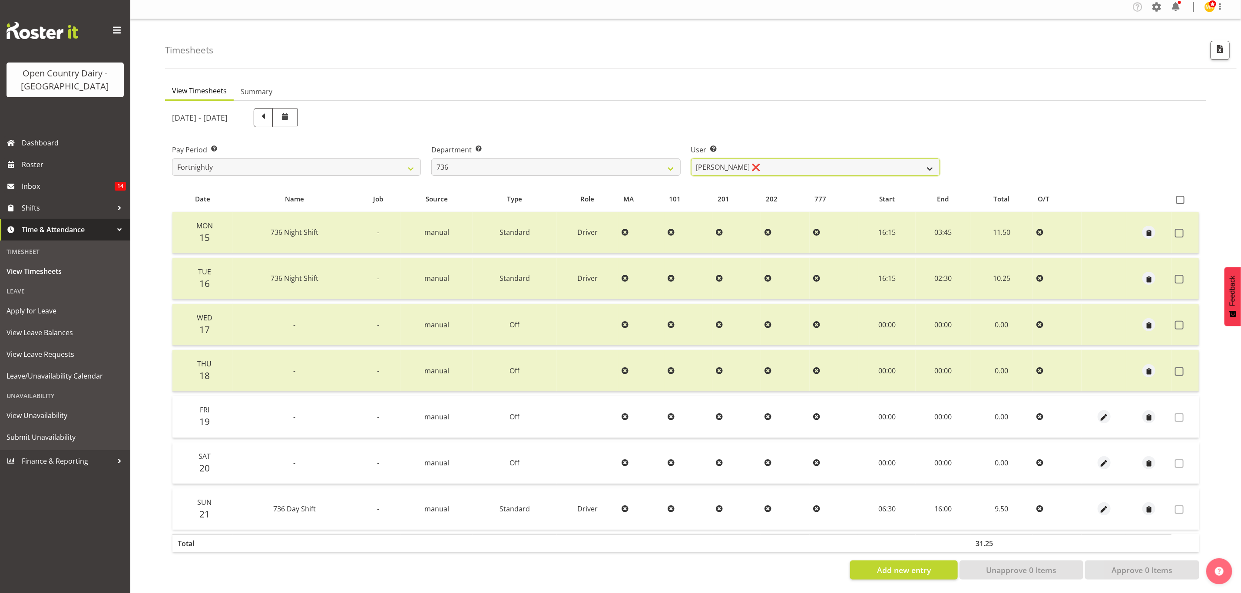
click at [860, 162] on select "Andy Van Brecht ❌ Gavin Hamilton ❌ Jamie Seaton ❌ Kerrod Ward ❌" at bounding box center [815, 167] width 249 height 17
click at [667, 164] on select "734 735 736 737 738 739 851 853 854 855 856 858 861 862 865 867-9032 868 869 87…" at bounding box center [555, 167] width 249 height 17
select select "903"
click at [431, 159] on select "734 735 736 737 738 739 851 853 854 855 856 858 861 862 865 867-9032 868 869 87…" at bounding box center [555, 167] width 249 height 17
select select "10983"
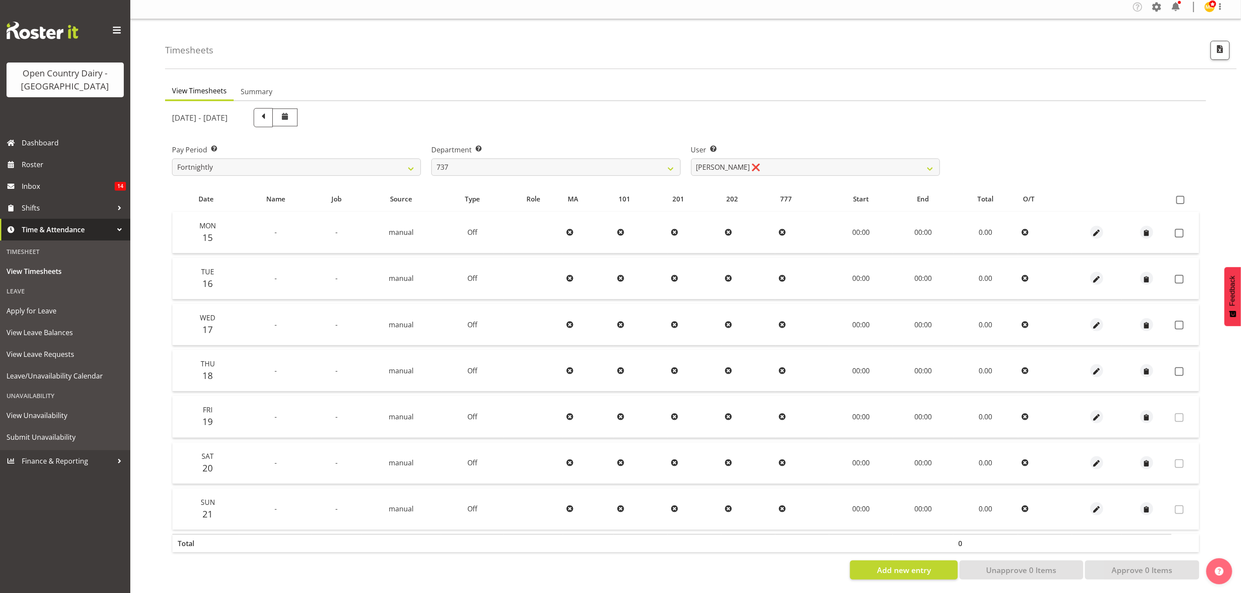
click at [1182, 230] on span at bounding box center [1179, 233] width 9 height 9
checkbox input "true"
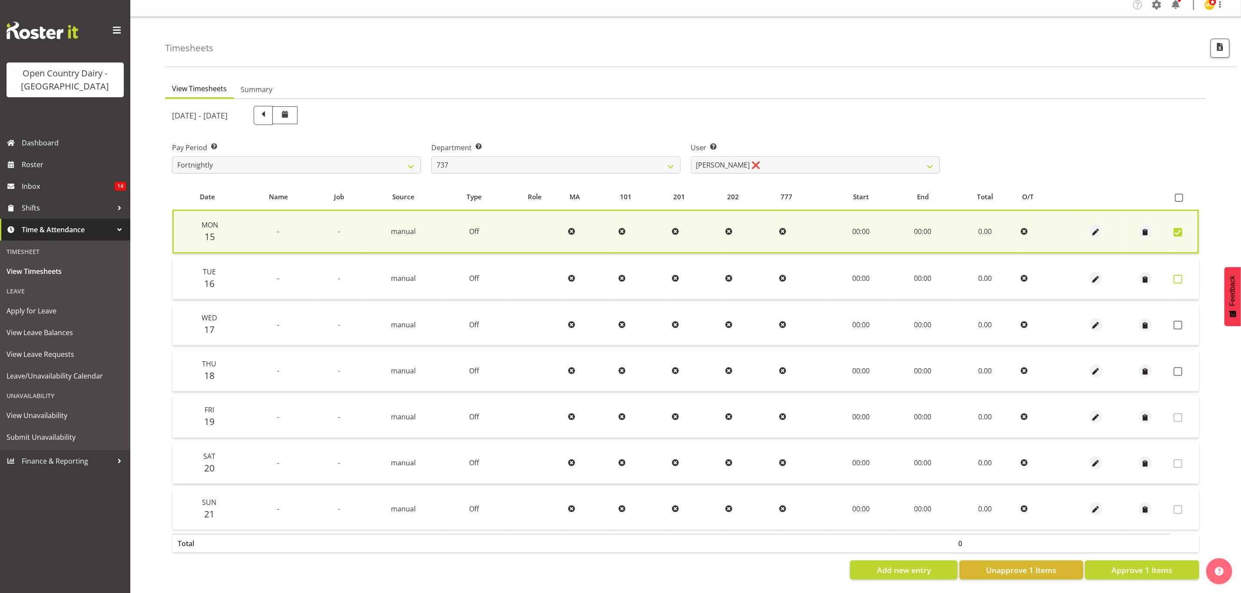
click at [1177, 277] on span at bounding box center [1178, 279] width 9 height 9
checkbox input "true"
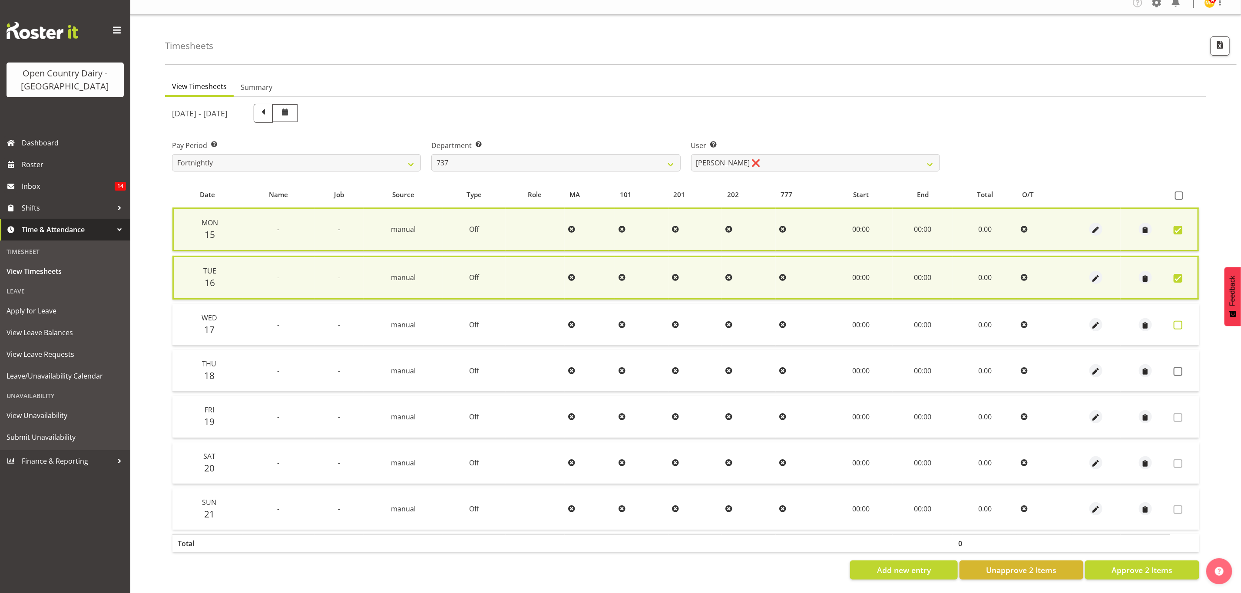
click at [1178, 321] on span at bounding box center [1178, 325] width 9 height 9
checkbox input "true"
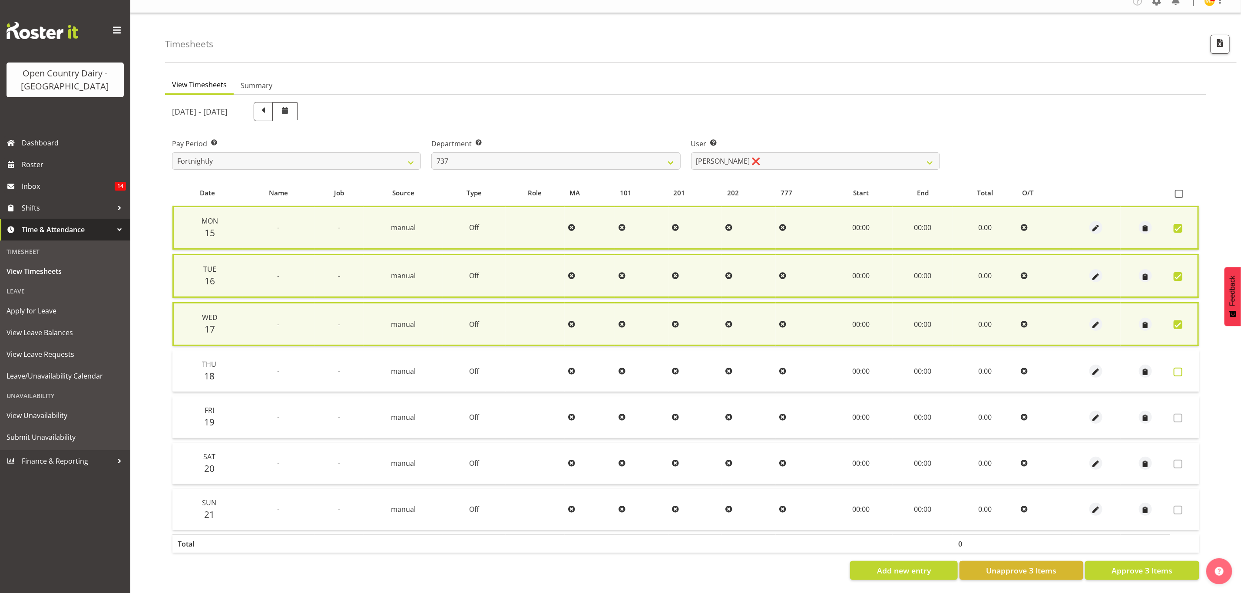
drag, startPoint x: 1178, startPoint y: 369, endPoint x: 1176, endPoint y: 373, distance: 4.5
click at [1178, 369] on span at bounding box center [1178, 372] width 9 height 9
checkbox input "true"
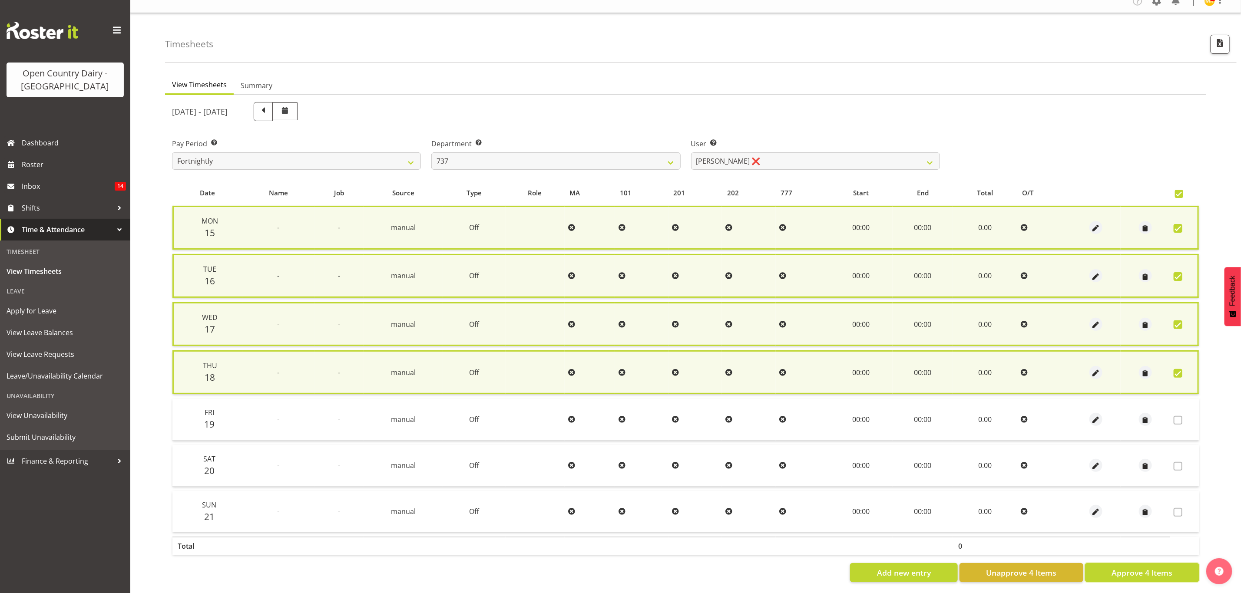
click at [1121, 567] on span "Approve 4 Items" at bounding box center [1142, 572] width 61 height 11
checkbox input "false"
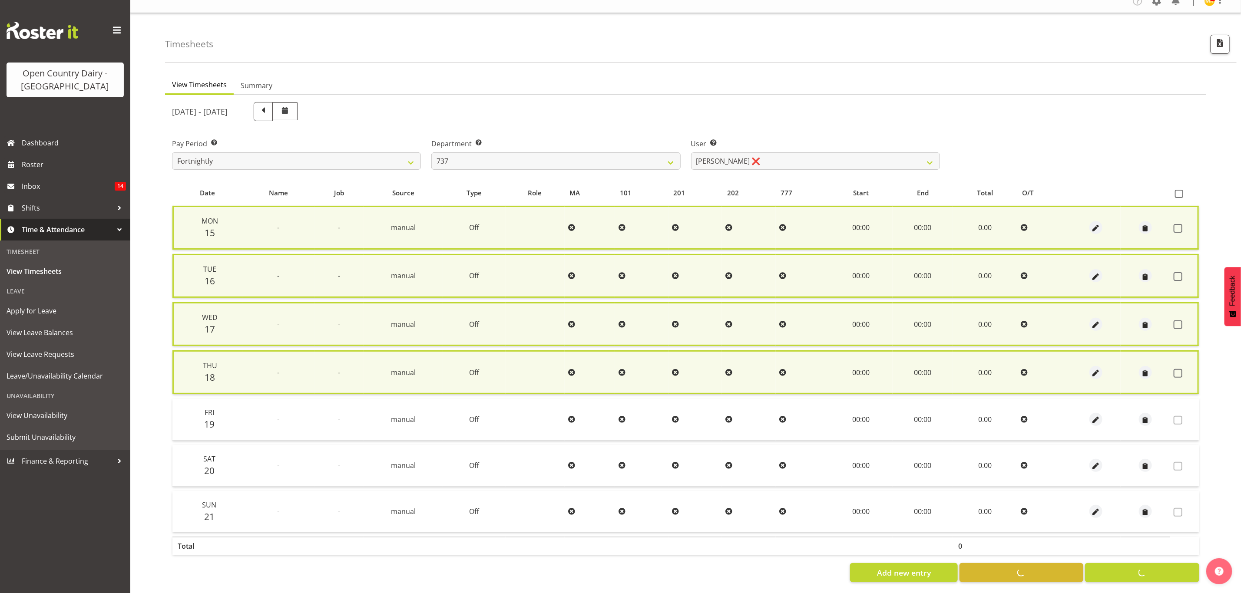
checkbox input "false"
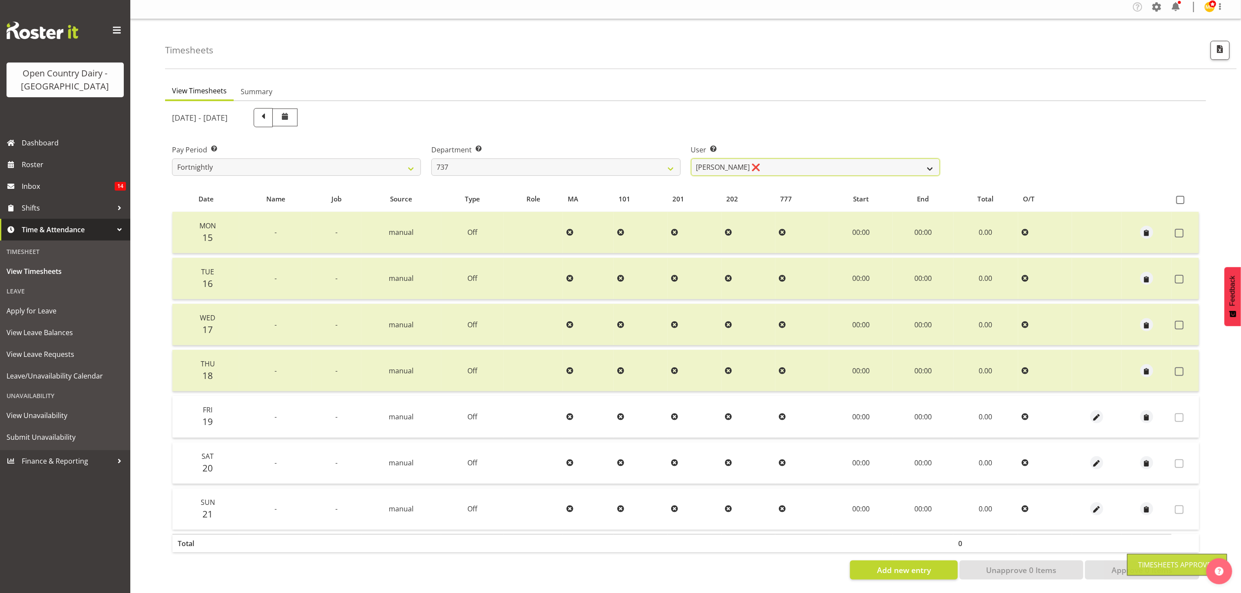
click at [926, 163] on select "Andrew Crawford ❌ Ashley Bragg ❌ Jack Townley ❌ Richard Turnbull ❌" at bounding box center [815, 167] width 249 height 17
select select "10317"
click at [691, 159] on select "Andrew Crawford ❌ Ashley Bragg ❌ Jack Townley ❌ Richard Turnbull ❌" at bounding box center [815, 167] width 249 height 17
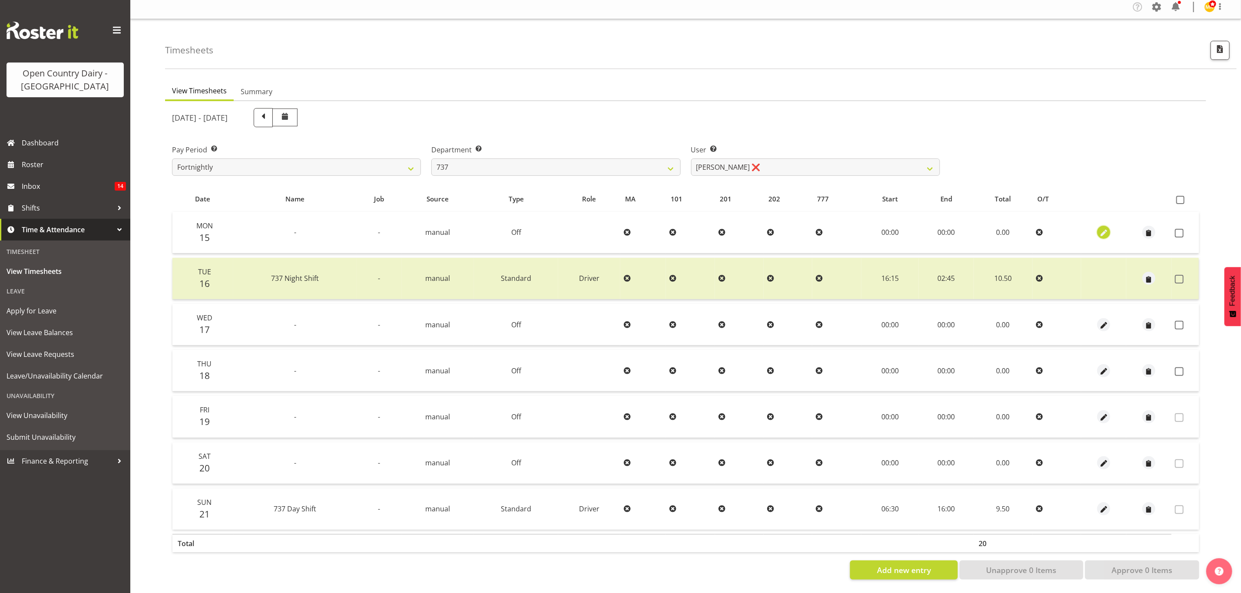
click at [1108, 226] on button "button" at bounding box center [1103, 232] width 13 height 13
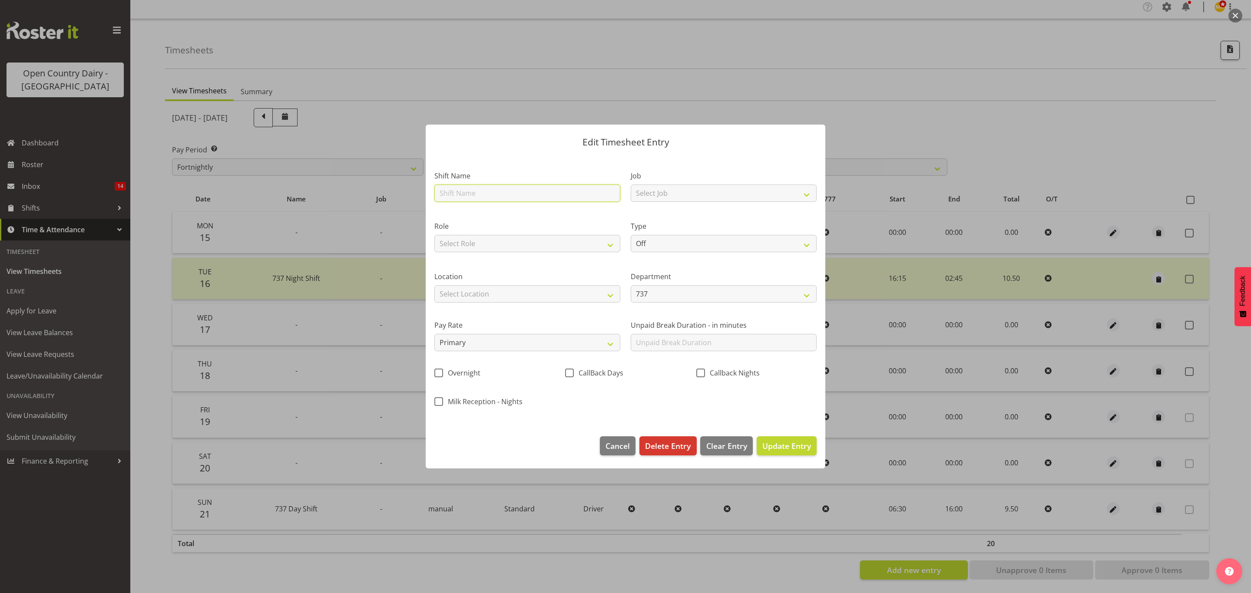
click at [534, 189] on input "text" at bounding box center [527, 193] width 186 height 17
type input "Leave"
click at [662, 244] on select "Off Standard Public Holiday Public Holiday (Worked) Day In Lieu Annual Leave Si…" at bounding box center [724, 243] width 186 height 17
select select "Sick"
click at [631, 235] on select "Off Standard Public Holiday Public Holiday (Worked) Day In Lieu Annual Leave Si…" at bounding box center [724, 243] width 186 height 17
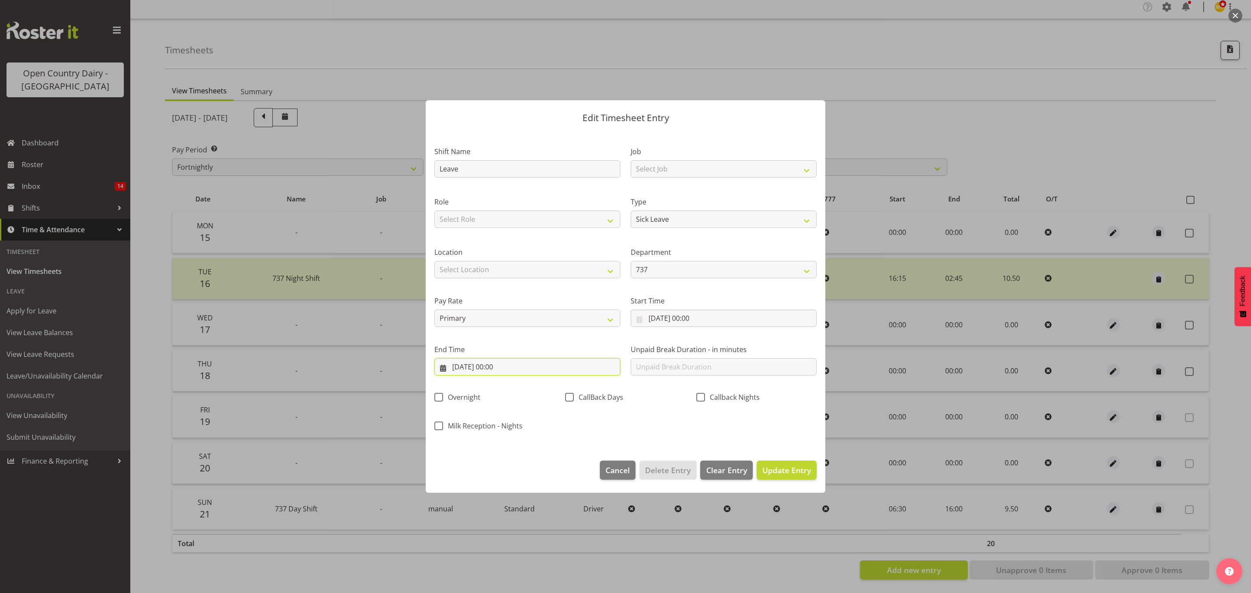
click at [507, 369] on input "15/09/2025, 00:00" at bounding box center [527, 366] width 186 height 17
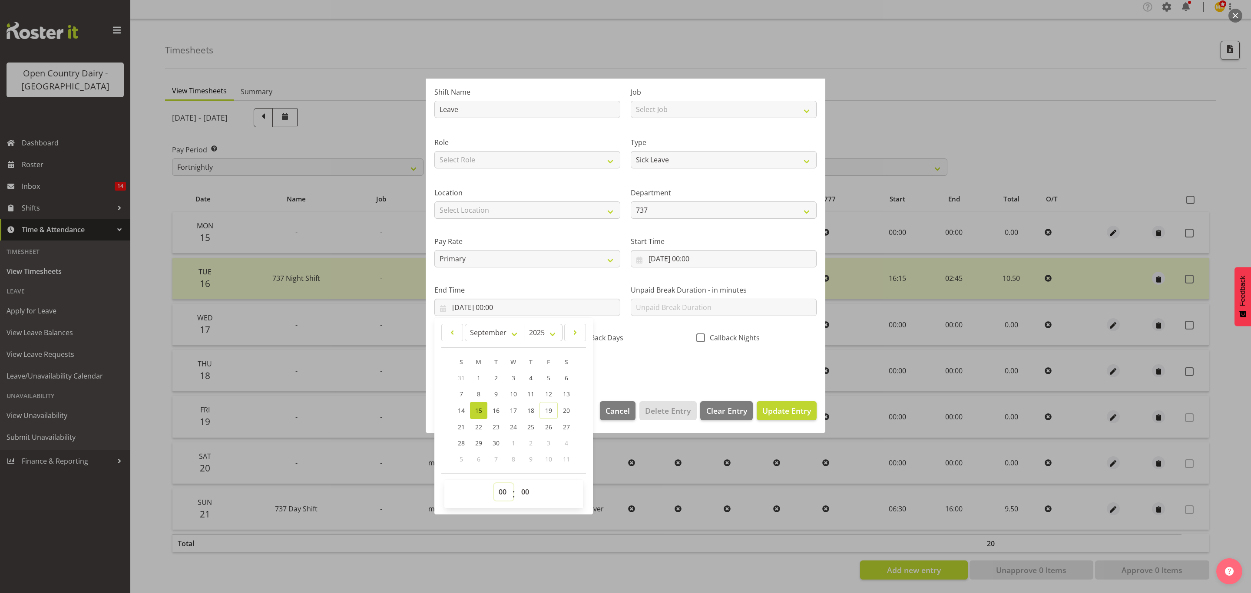
click at [502, 494] on select "00 01 02 03 04 05 06 07 08 09 10 11 12 13 14 15 16 17 18 19 20 21 22 23" at bounding box center [504, 491] width 20 height 17
select select "10"
click at [494, 484] on select "00 01 02 03 04 05 06 07 08 09 10 11 12 13 14 15 16 17 18 19 20 21 22 23" at bounding box center [504, 491] width 20 height 17
type input "15/09/2025, 10:00"
click at [527, 494] on select "00 01 02 03 04 05 06 07 08 09 10 11 12 13 14 15 16 17 18 19 20 21 22 23 24 25 2…" at bounding box center [526, 491] width 20 height 17
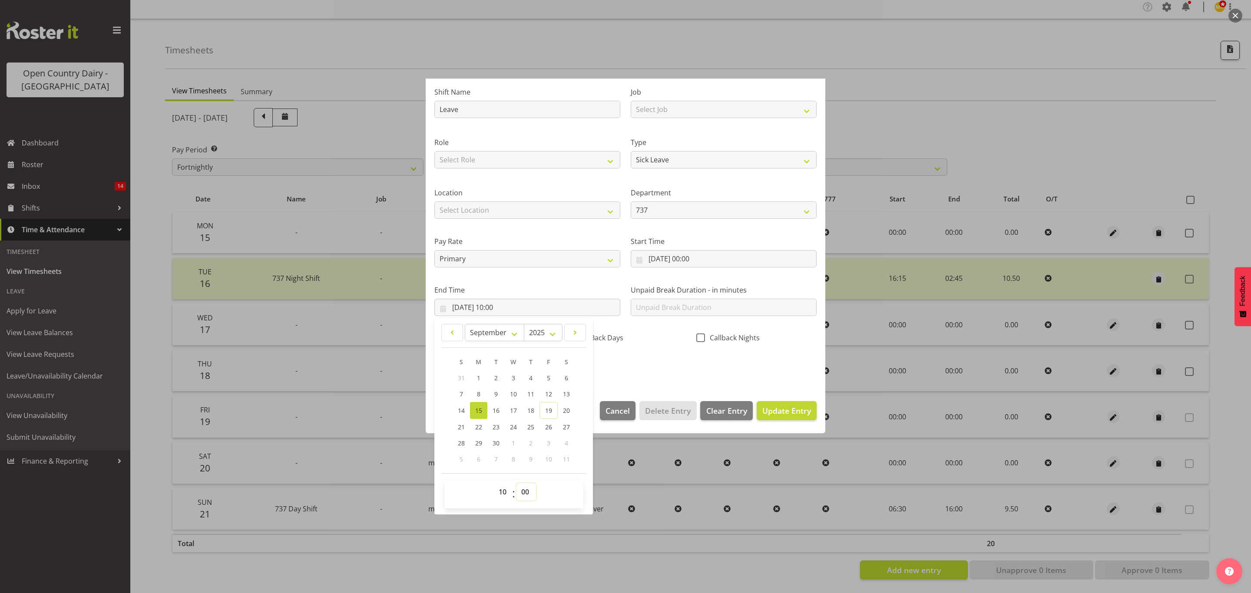
select select "16"
click at [517, 484] on select "00 01 02 03 04 05 06 07 08 09 10 11 12 13 14 15 16 17 18 19 20 21 22 23 24 25 2…" at bounding box center [526, 491] width 20 height 17
type input "15/09/2025, 10:16"
click at [789, 416] on span "Update Entry" at bounding box center [786, 410] width 49 height 11
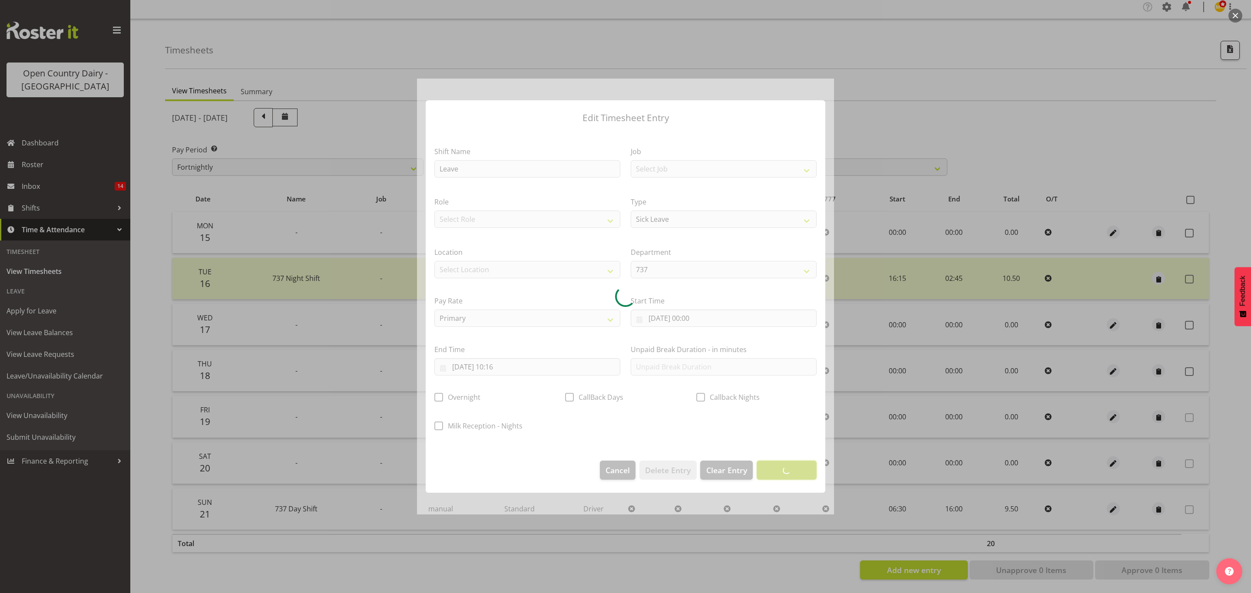
scroll to position [0, 0]
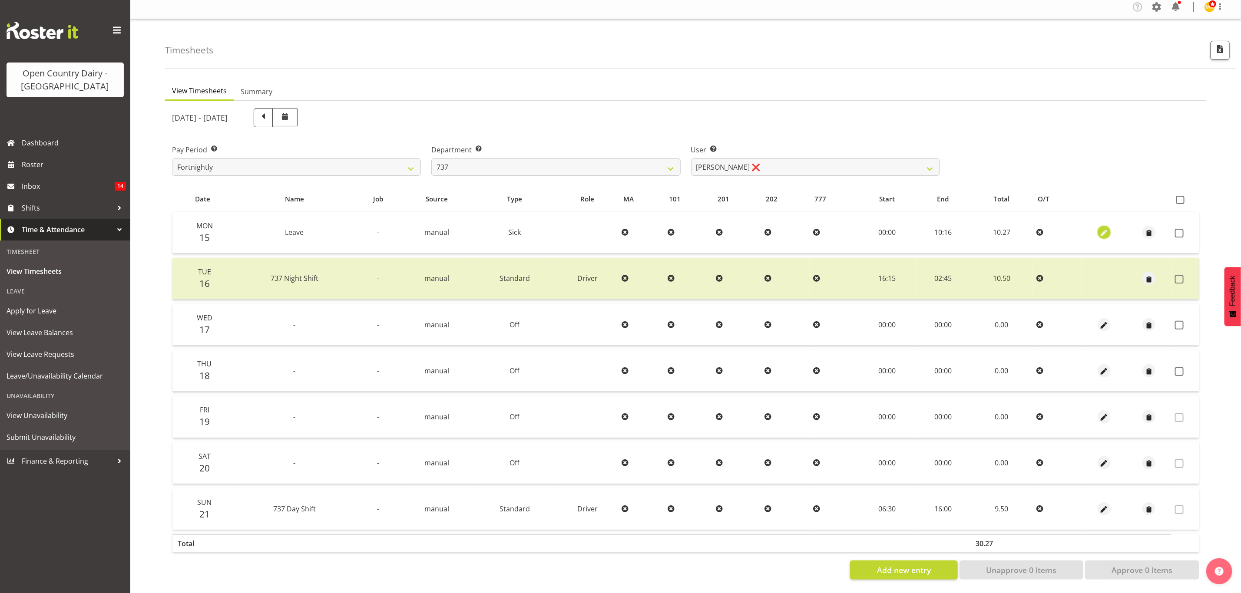
click at [1104, 229] on span "button" at bounding box center [1104, 233] width 10 height 10
select select "Sick"
select select "8"
select select "2025"
select select "10"
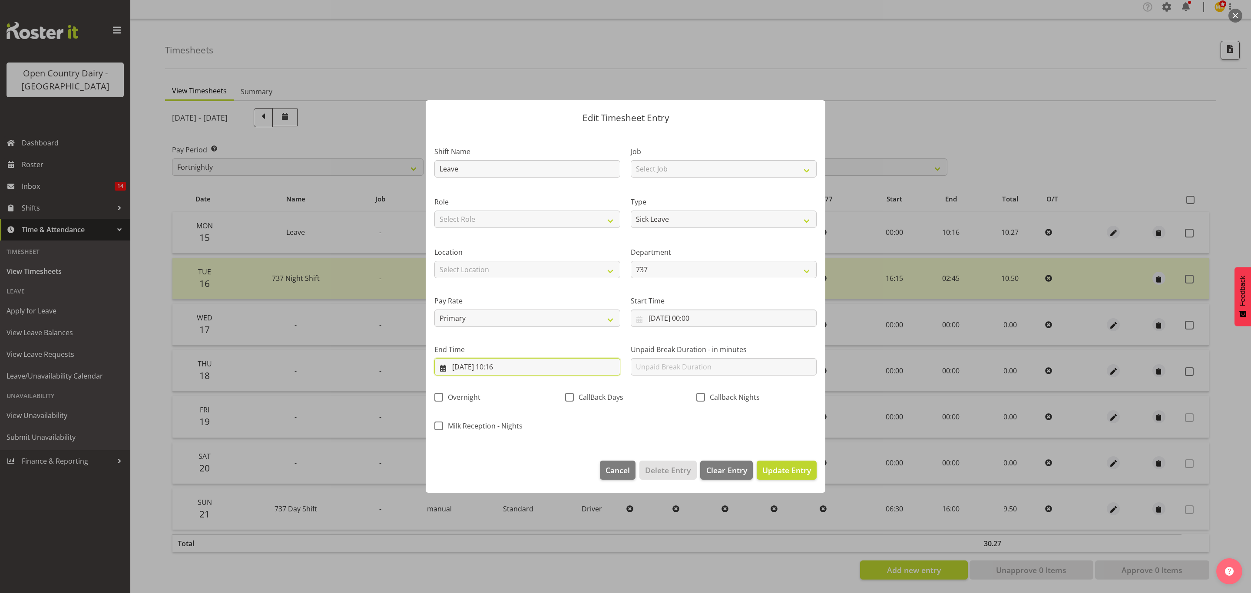
click at [513, 367] on input "15/09/2025, 10:16" at bounding box center [527, 366] width 186 height 17
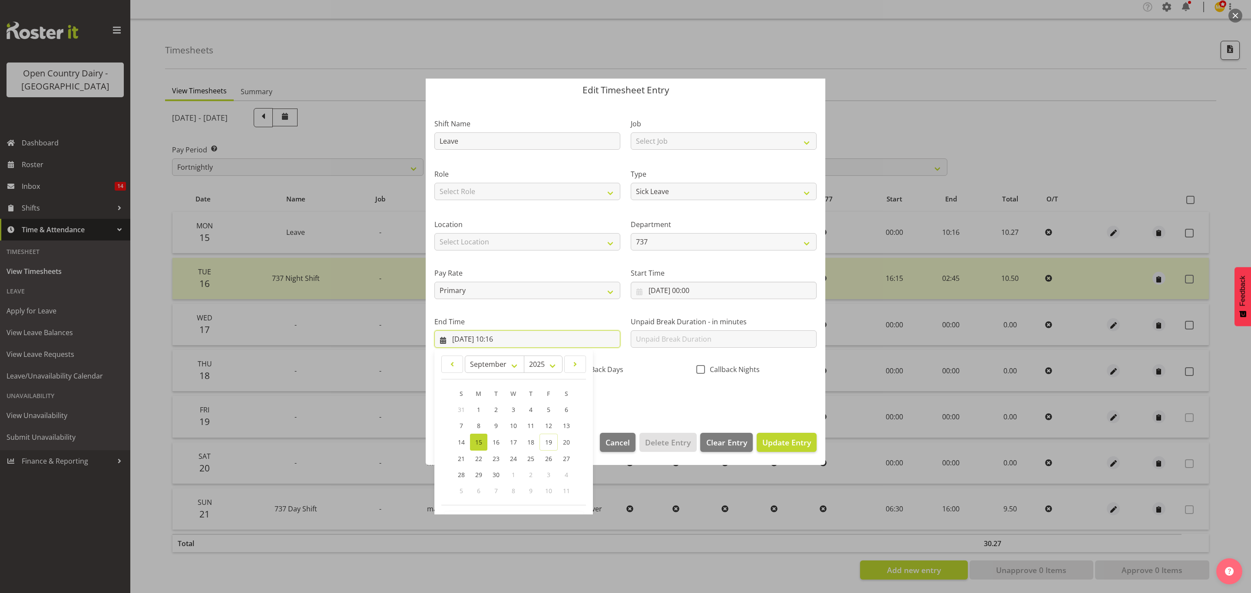
scroll to position [60, 0]
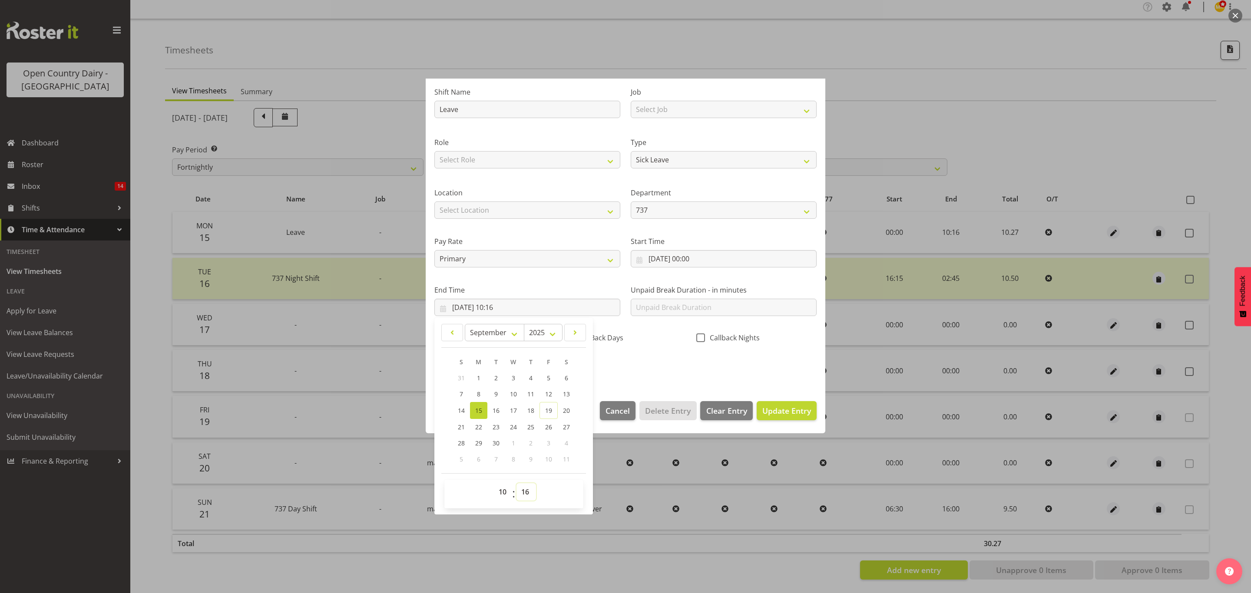
click at [523, 486] on select "00 01 02 03 04 05 06 07 08 09 10 11 12 13 14 15 16 17 18 19 20 21 22 23 24 25 2…" at bounding box center [526, 491] width 20 height 17
select select "23"
click at [517, 484] on select "00 01 02 03 04 05 06 07 08 09 10 11 12 13 14 15 16 17 18 19 20 21 22 23 24 25 2…" at bounding box center [526, 491] width 20 height 17
type input "15/09/2025, 10:23"
click at [765, 417] on button "Update Entry" at bounding box center [787, 410] width 60 height 19
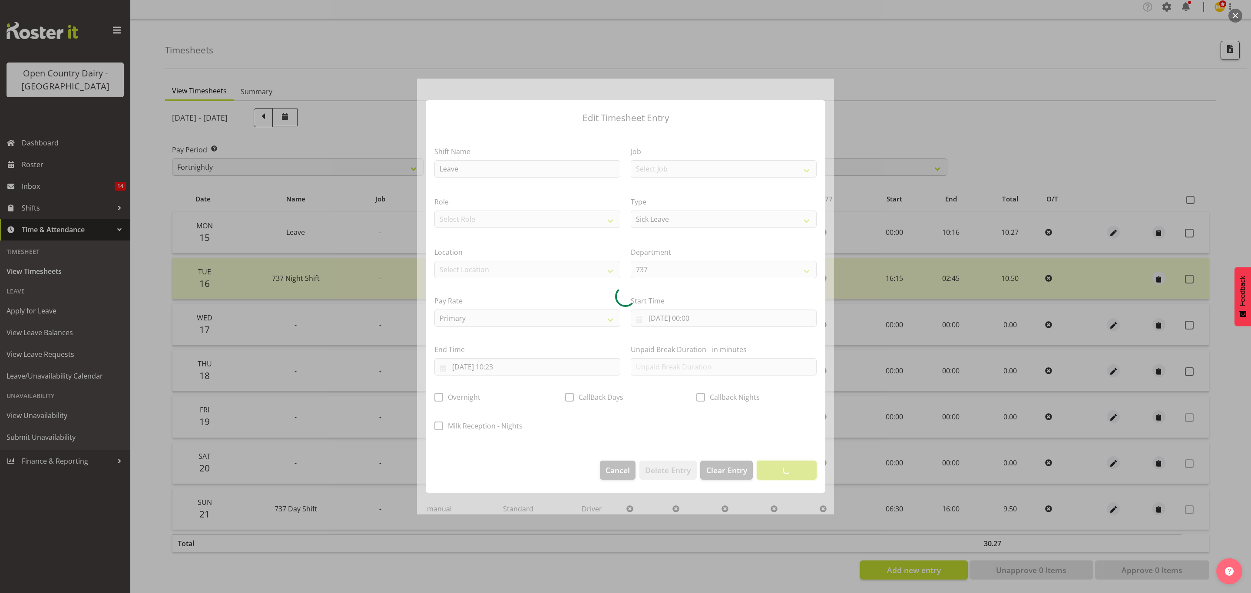
scroll to position [0, 0]
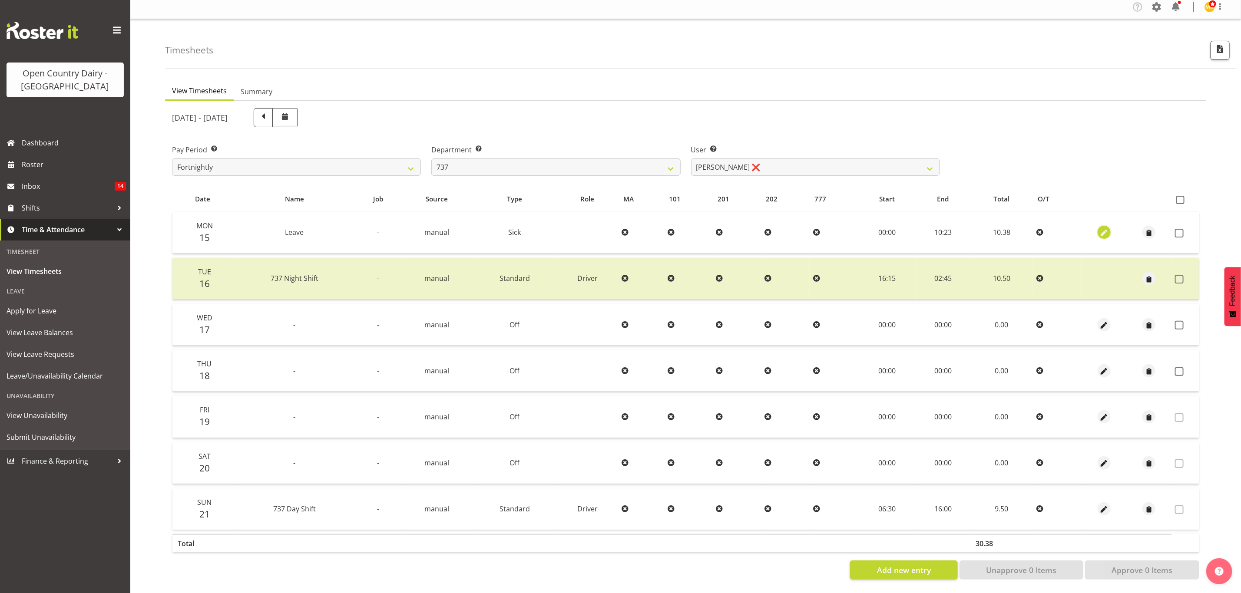
click at [1103, 228] on span "button" at bounding box center [1104, 233] width 10 height 10
select select "Sick"
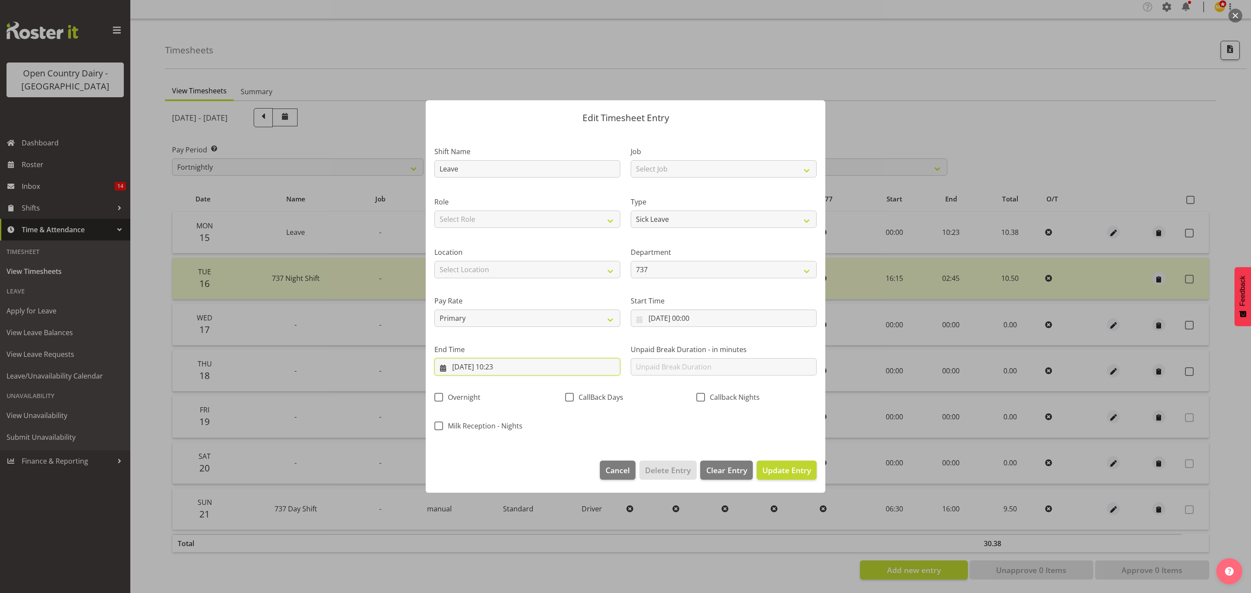
click at [511, 364] on input "15/09/2025, 10:23" at bounding box center [527, 366] width 186 height 17
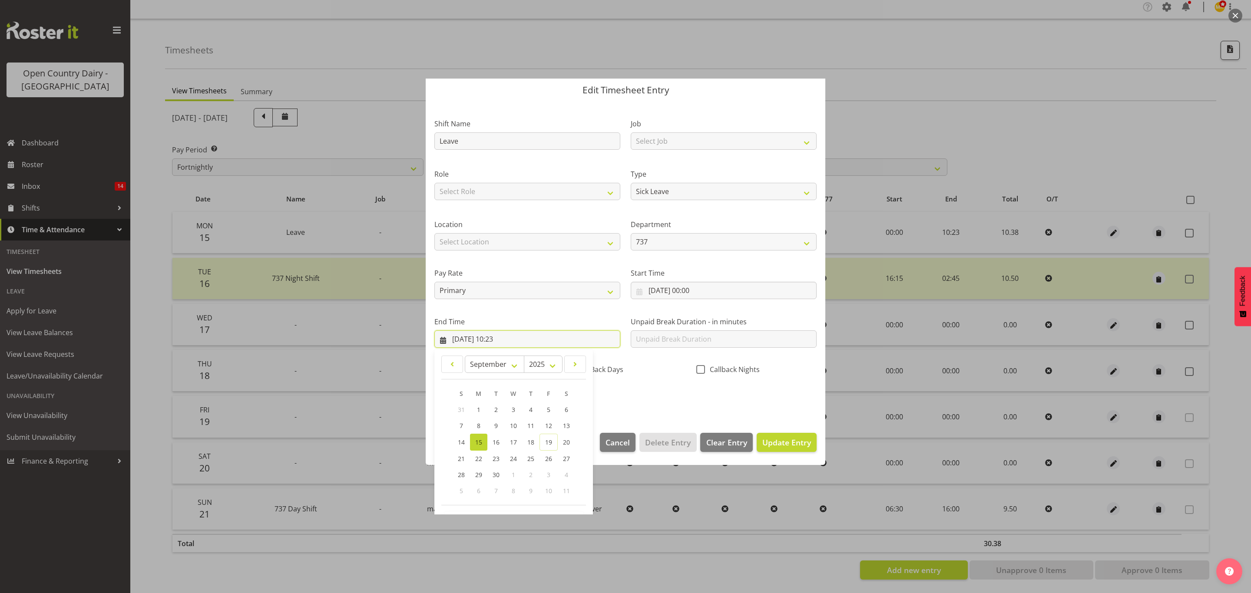
scroll to position [60, 0]
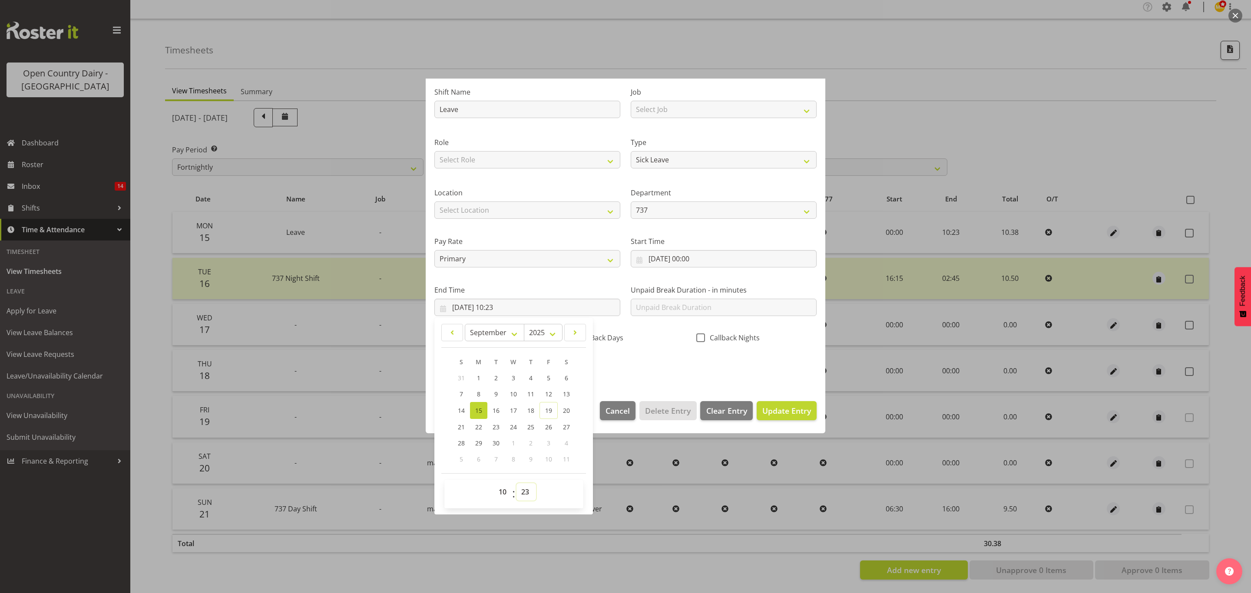
click at [523, 488] on select "00 01 02 03 04 05 06 07 08 09 10 11 12 13 14 15 16 17 18 19 20 21 22 23 24 25 2…" at bounding box center [526, 491] width 20 height 17
select select "22"
click at [517, 484] on select "00 01 02 03 04 05 06 07 08 09 10 11 12 13 14 15 16 17 18 19 20 21 22 23 24 25 2…" at bounding box center [526, 491] width 20 height 17
type input "15/09/2025, 10:22"
click at [771, 407] on span "Update Entry" at bounding box center [786, 411] width 49 height 10
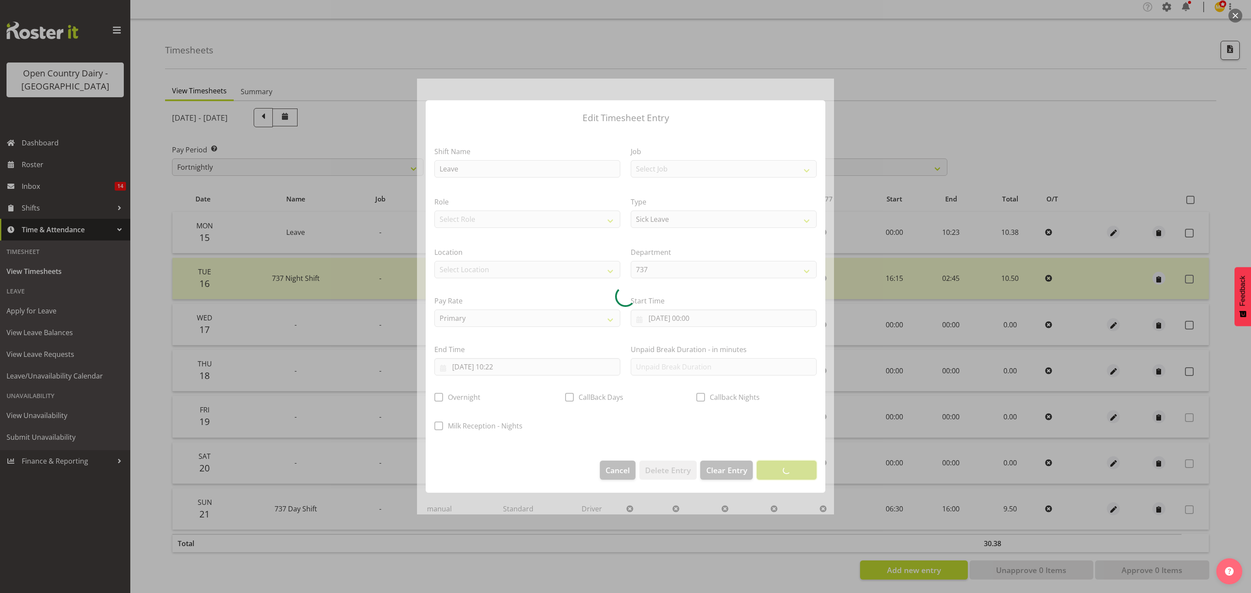
scroll to position [0, 0]
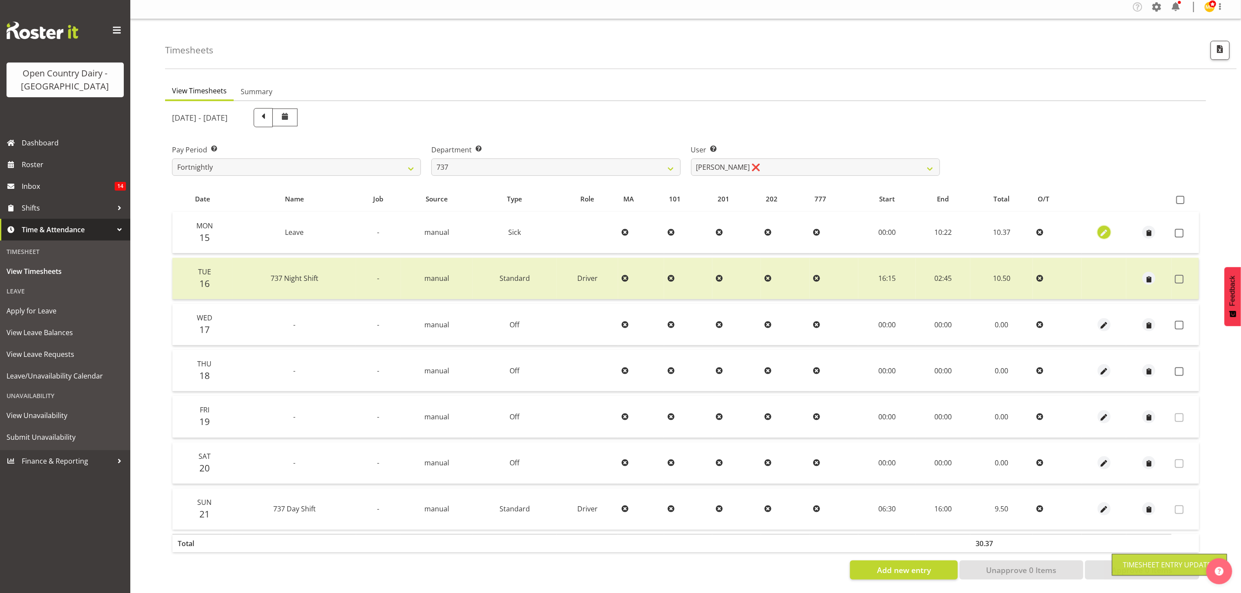
click at [1107, 228] on span "button" at bounding box center [1104, 233] width 10 height 10
select select "Sick"
select select "8"
select select "2025"
select select "10"
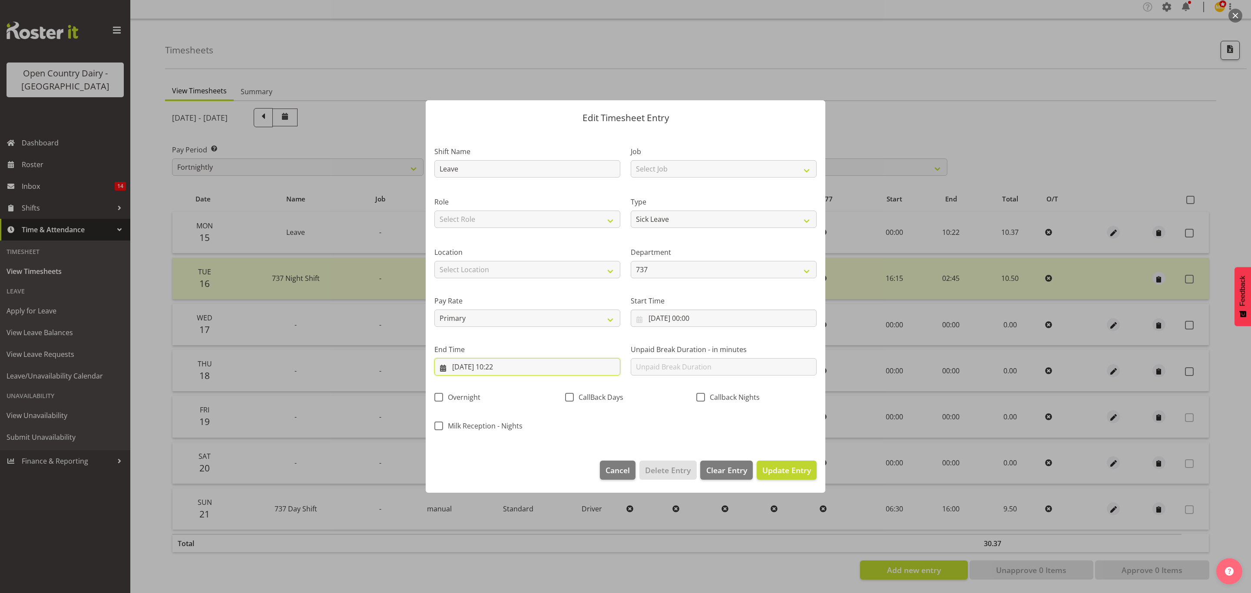
click at [507, 373] on input "15/09/2025, 10:22" at bounding box center [527, 366] width 186 height 17
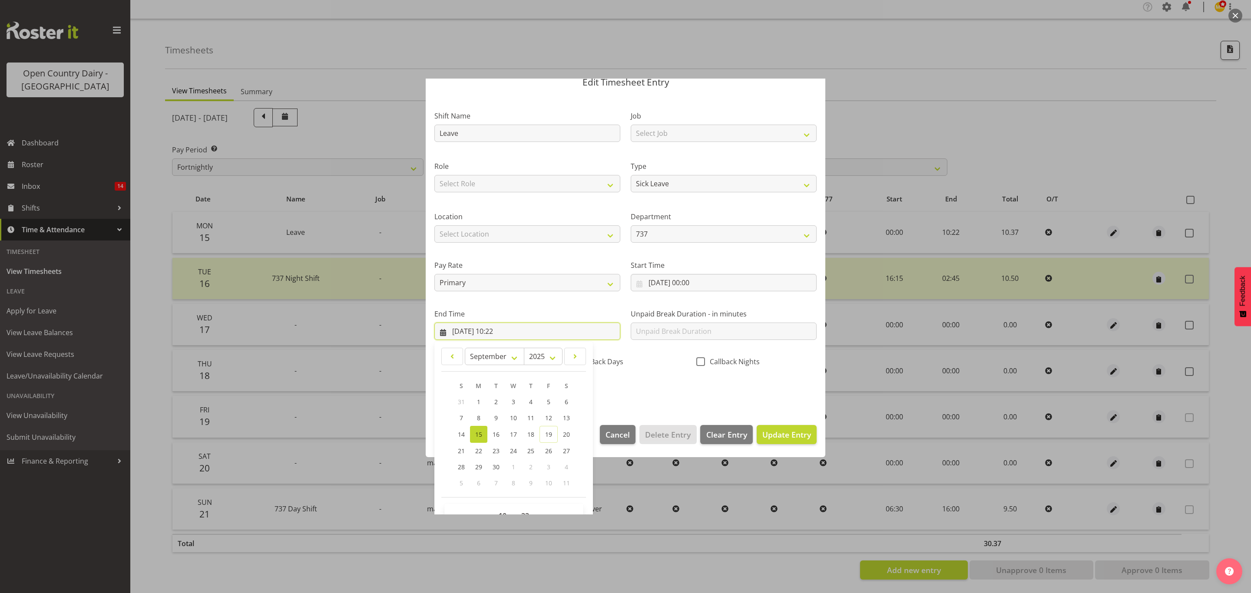
scroll to position [60, 0]
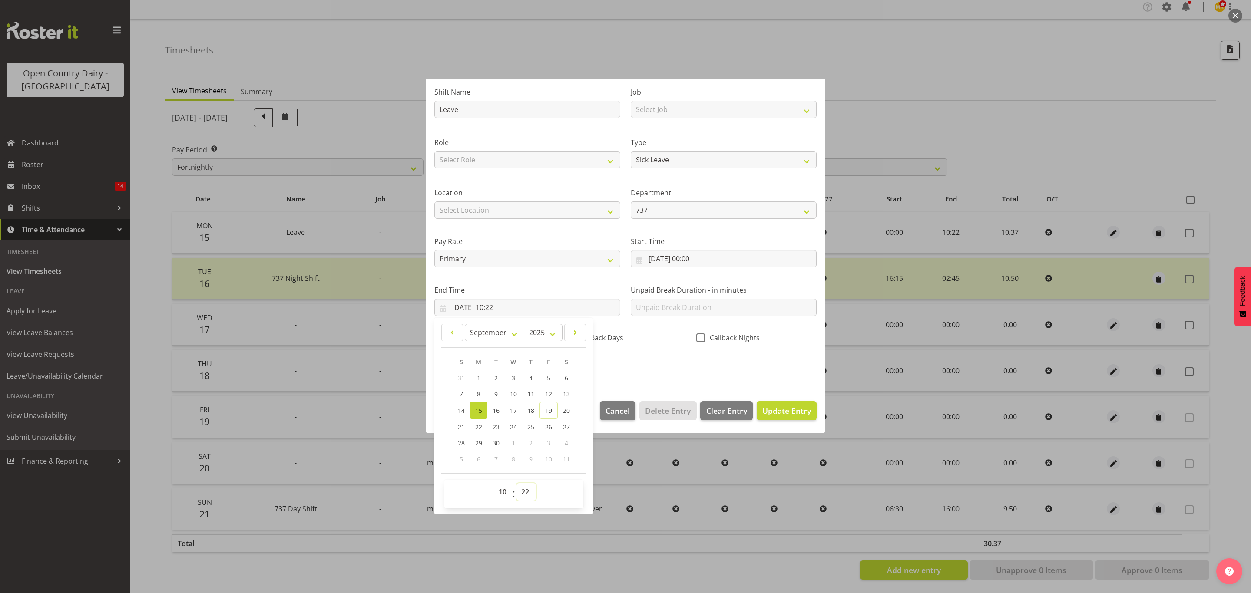
click at [529, 489] on select "00 01 02 03 04 05 06 07 08 09 10 11 12 13 14 15 16 17 18 19 20 21 22 23 24 25 2…" at bounding box center [526, 491] width 20 height 17
select select "21"
click at [517, 484] on select "00 01 02 03 04 05 06 07 08 09 10 11 12 13 14 15 16 17 18 19 20 21 22 23 24 25 2…" at bounding box center [526, 491] width 20 height 17
type input "15/09/2025, 10:21"
click at [775, 413] on span "Update Entry" at bounding box center [786, 411] width 49 height 10
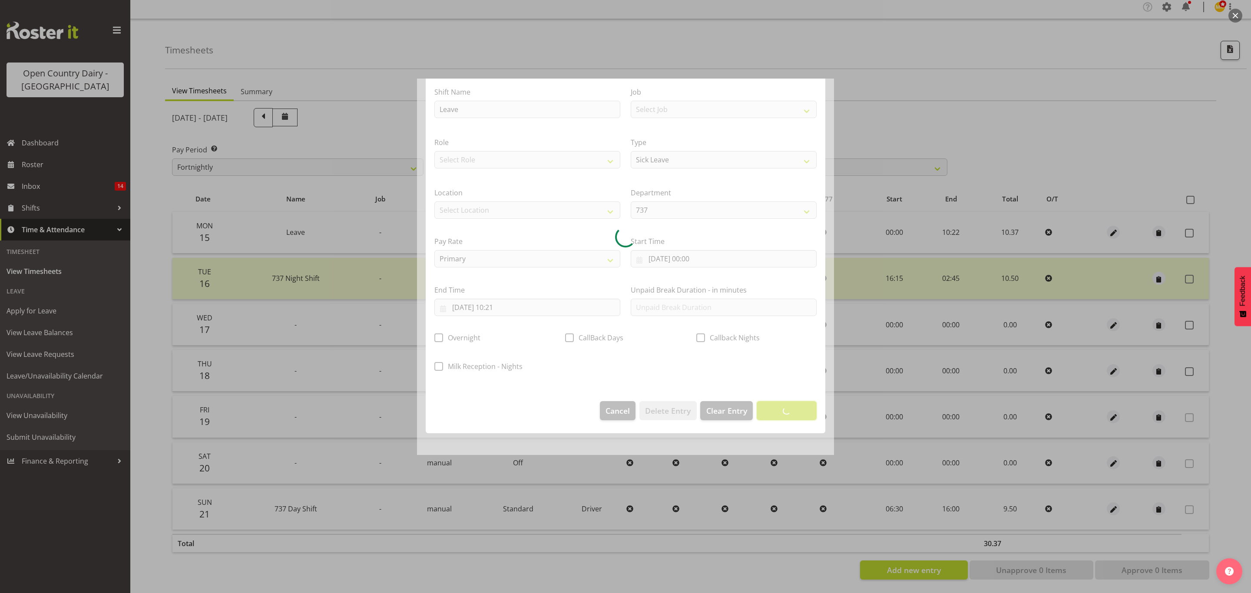
scroll to position [0, 0]
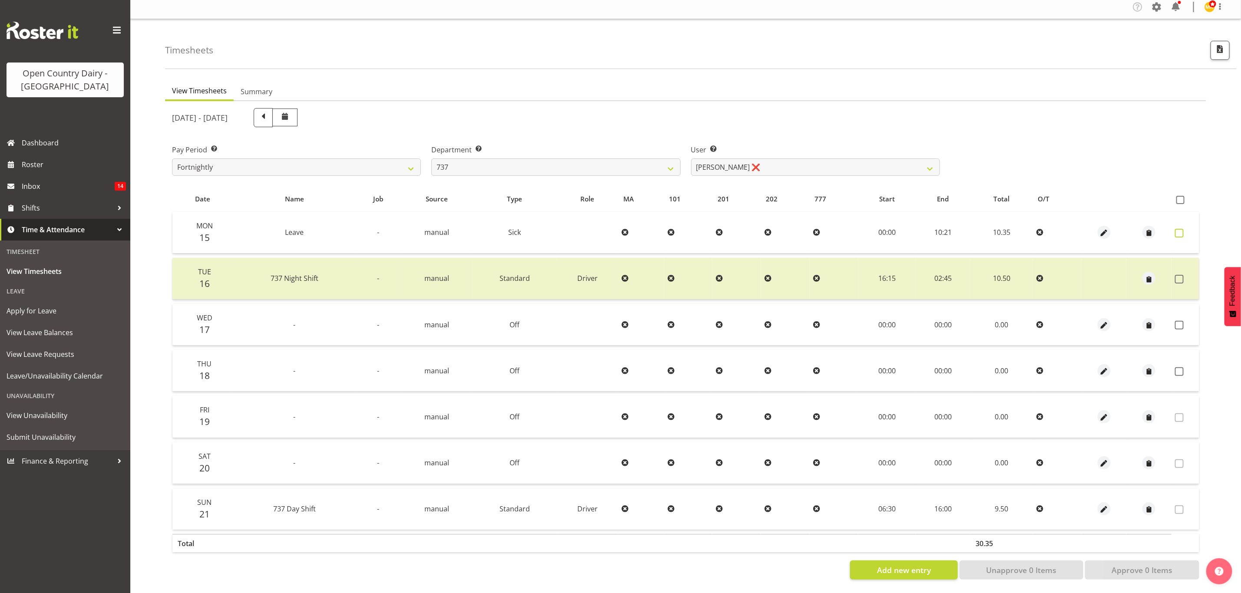
click at [1179, 229] on span at bounding box center [1179, 233] width 9 height 9
checkbox input "true"
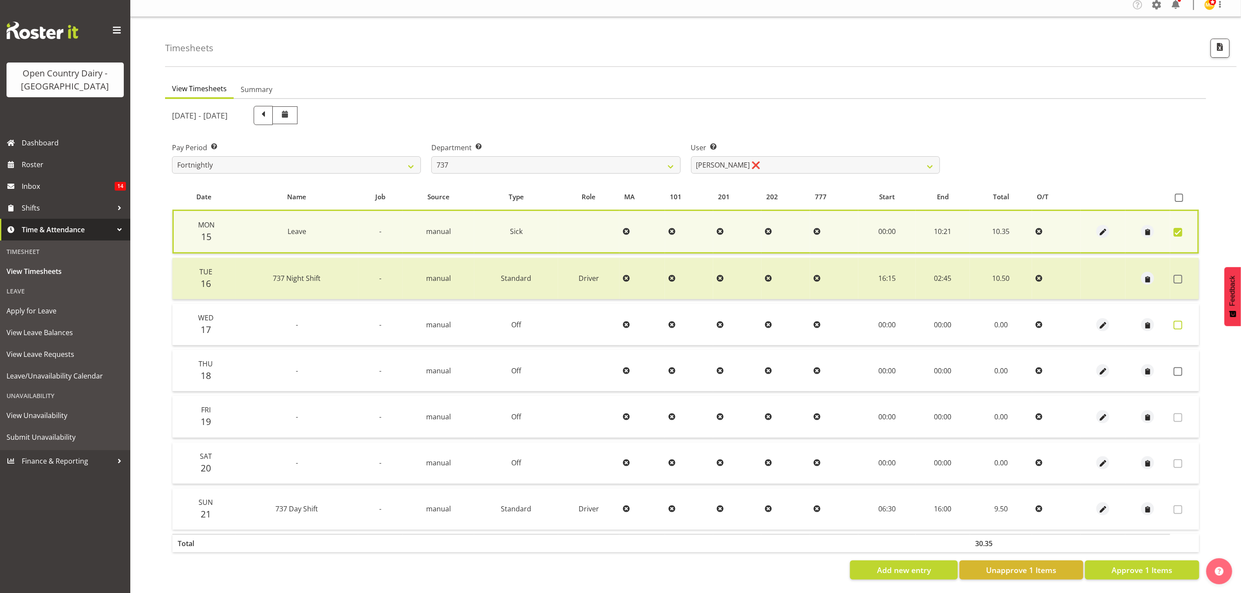
click at [1182, 321] on label at bounding box center [1180, 325] width 13 height 9
checkbox input "true"
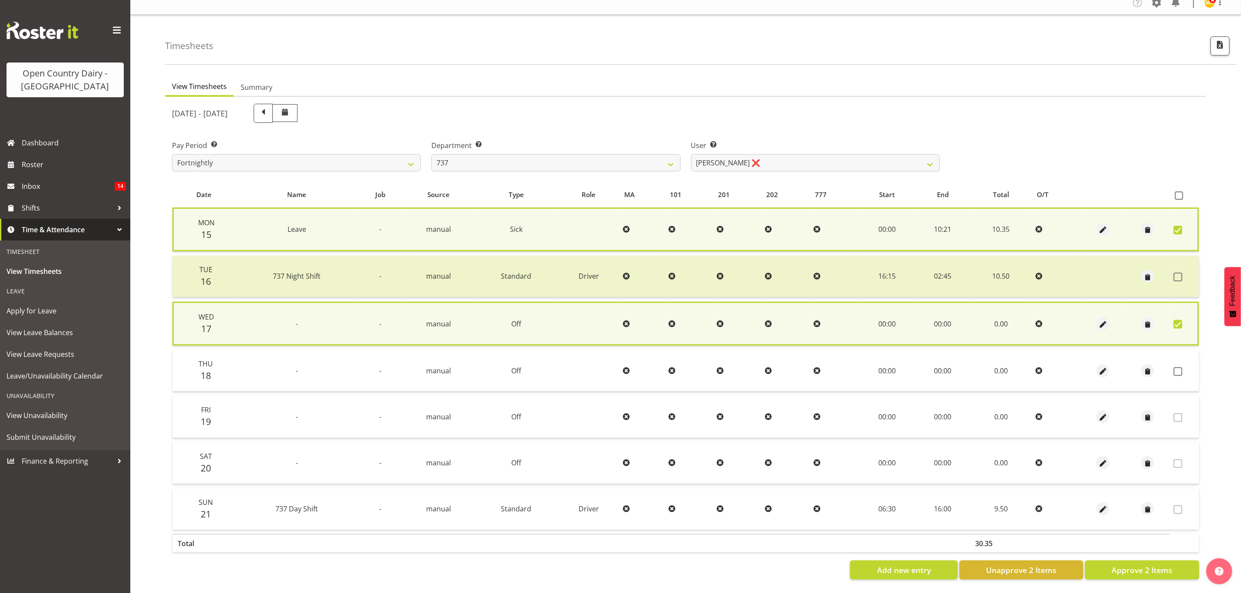
click at [1179, 375] on td at bounding box center [1184, 371] width 29 height 42
click at [1178, 367] on span at bounding box center [1178, 371] width 9 height 9
checkbox input "true"
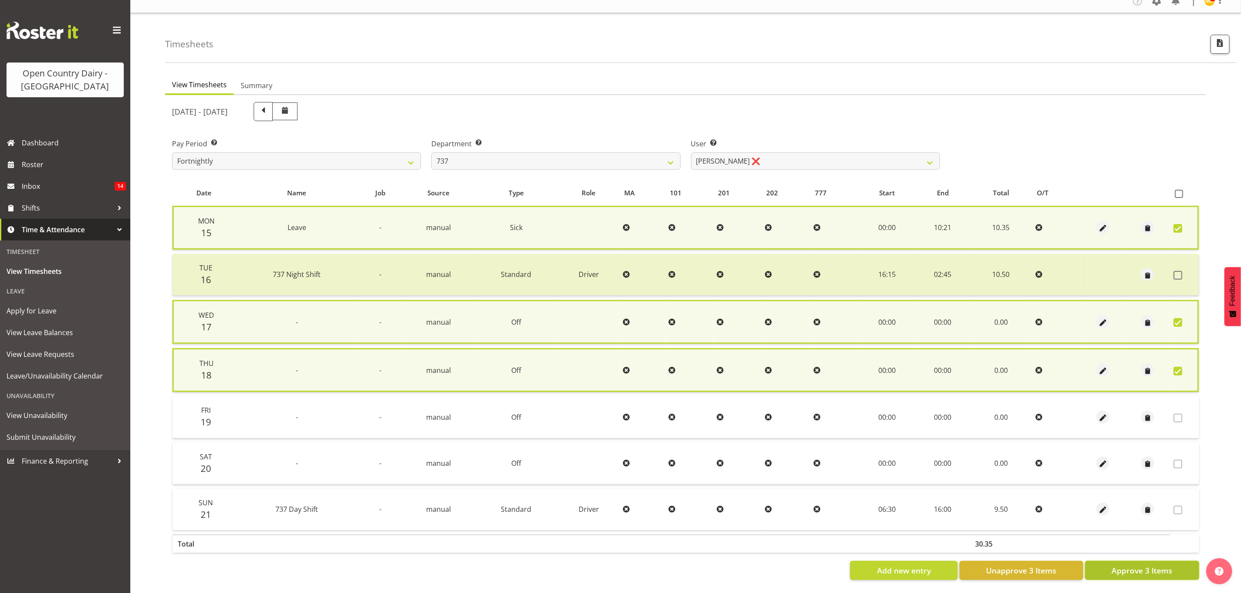
click at [1126, 566] on span "Approve 3 Items" at bounding box center [1142, 570] width 61 height 11
checkbox input "false"
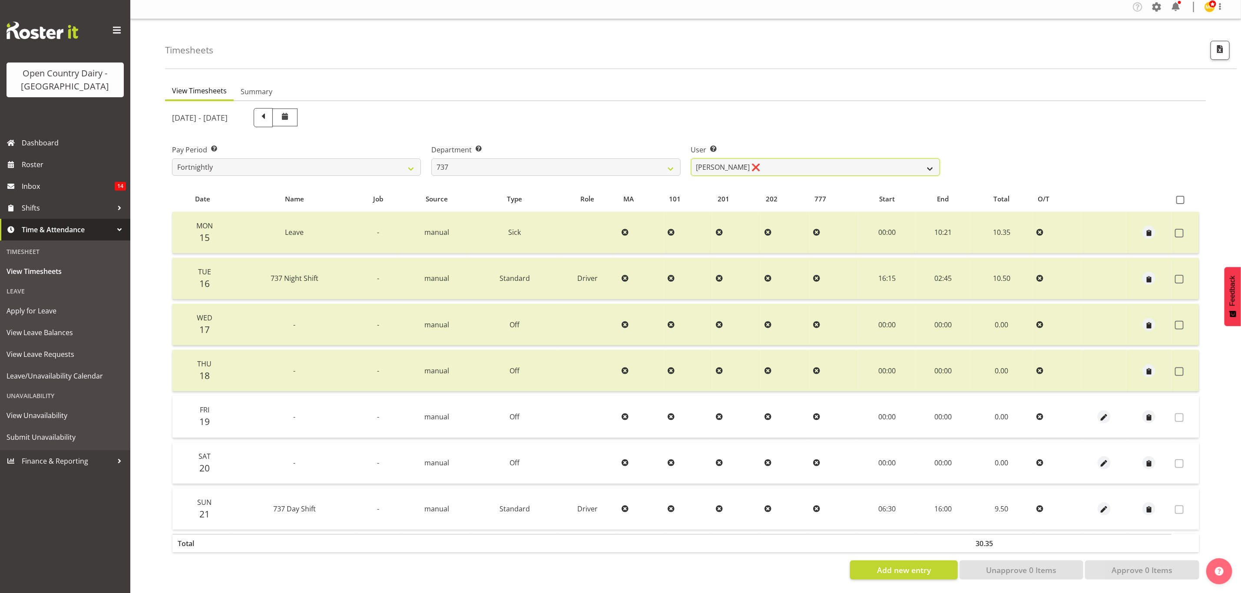
click at [880, 159] on select "Andrew Crawford ❌ Ashley Bragg ❌ Jack Townley ❌ Richard Turnbull ❌" at bounding box center [815, 167] width 249 height 17
select select "11648"
click at [691, 159] on select "Andrew Crawford ❌ Ashley Bragg ❌ Jack Townley ❌ Richard Turnbull ❌" at bounding box center [815, 167] width 249 height 17
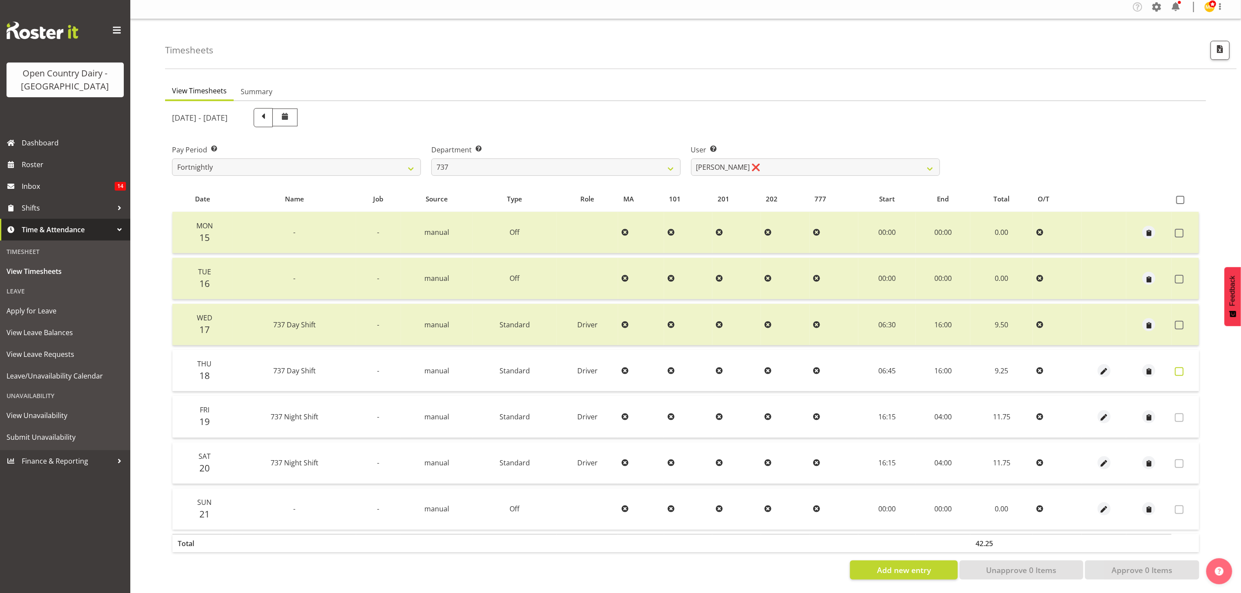
click at [1182, 367] on span at bounding box center [1179, 371] width 9 height 9
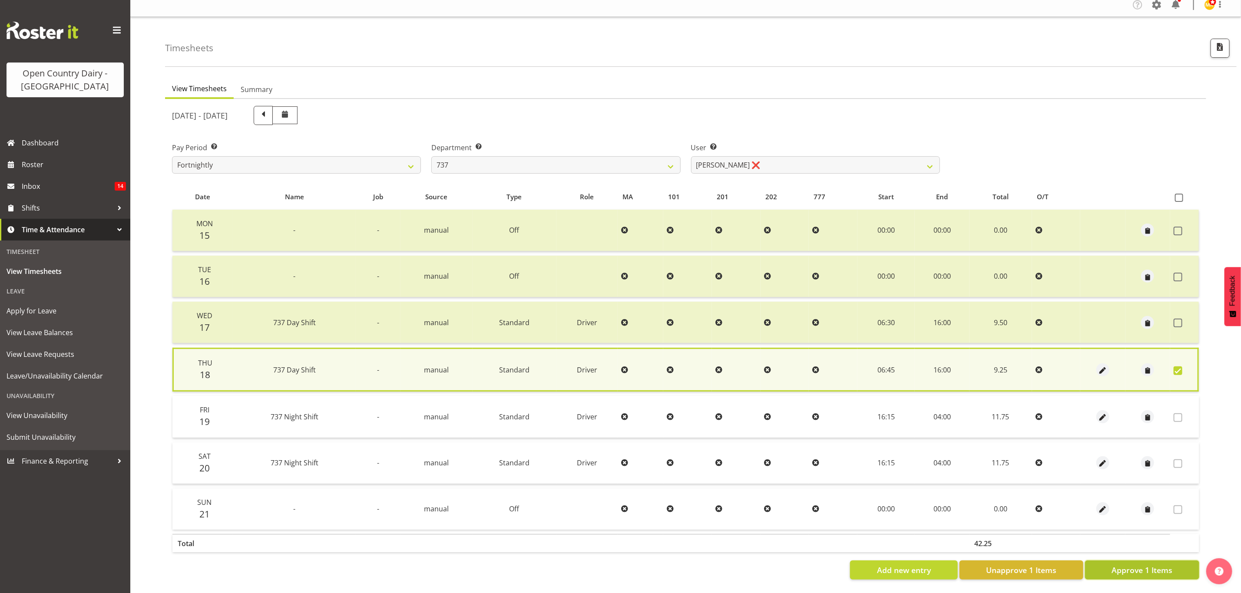
click at [1146, 565] on span "Approve 1 Items" at bounding box center [1142, 570] width 61 height 11
checkbox input "false"
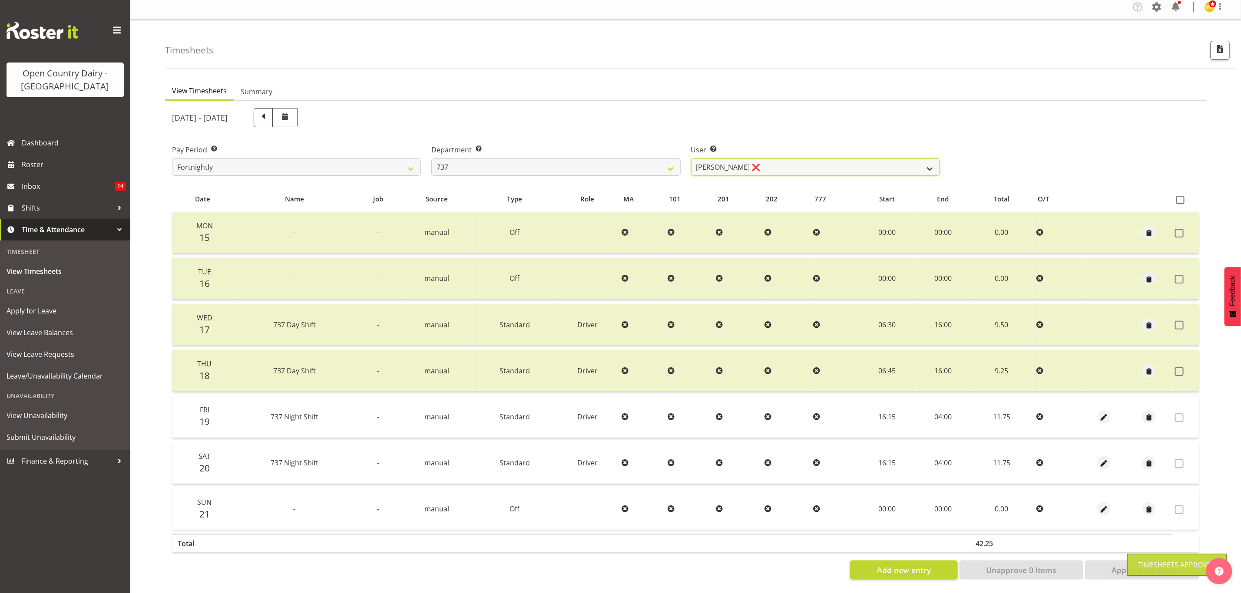
click at [927, 163] on select "Andrew Crawford ❌ Ashley Bragg ❌ Jack Townley ❌ Richard Turnbull ❌" at bounding box center [815, 167] width 249 height 17
select select "10918"
click at [691, 159] on select "Andrew Crawford ❌ Ashley Bragg ❌ Jack Townley ❌ Richard Turnbull ❌" at bounding box center [815, 167] width 249 height 17
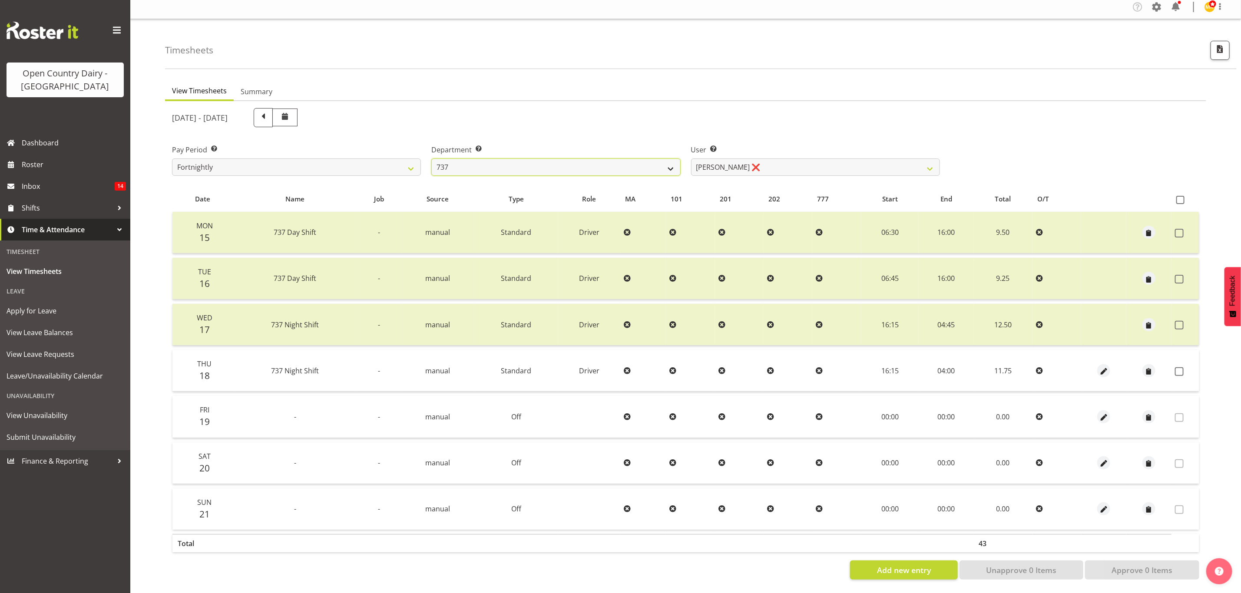
click at [624, 159] on select "734 735 736 737 738 739 851 853 854 855 856 858 861 862 865 867-9032 868 869 87…" at bounding box center [555, 167] width 249 height 17
select select "904"
click at [431, 159] on select "734 735 736 737 738 739 851 853 854 855 856 858 861 862 865 867-9032 868 869 87…" at bounding box center [555, 167] width 249 height 17
click at [921, 163] on select "Christopher Gamble ❌ Marcy Tuuta ❌ Raymond Campbell ❌ Tama Irvine ❌" at bounding box center [815, 167] width 249 height 17
select select "11703"
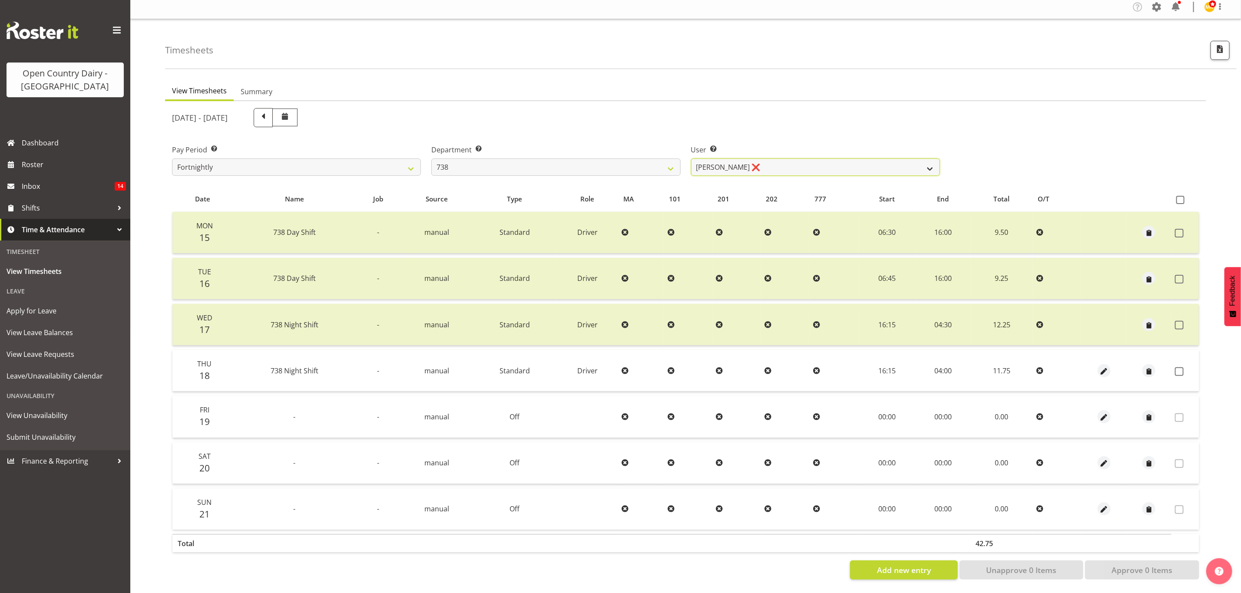
click at [691, 159] on select "Christopher Gamble ❌ Marcy Tuuta ❌ Raymond Campbell ❌ Tama Irvine ❌" at bounding box center [815, 167] width 249 height 17
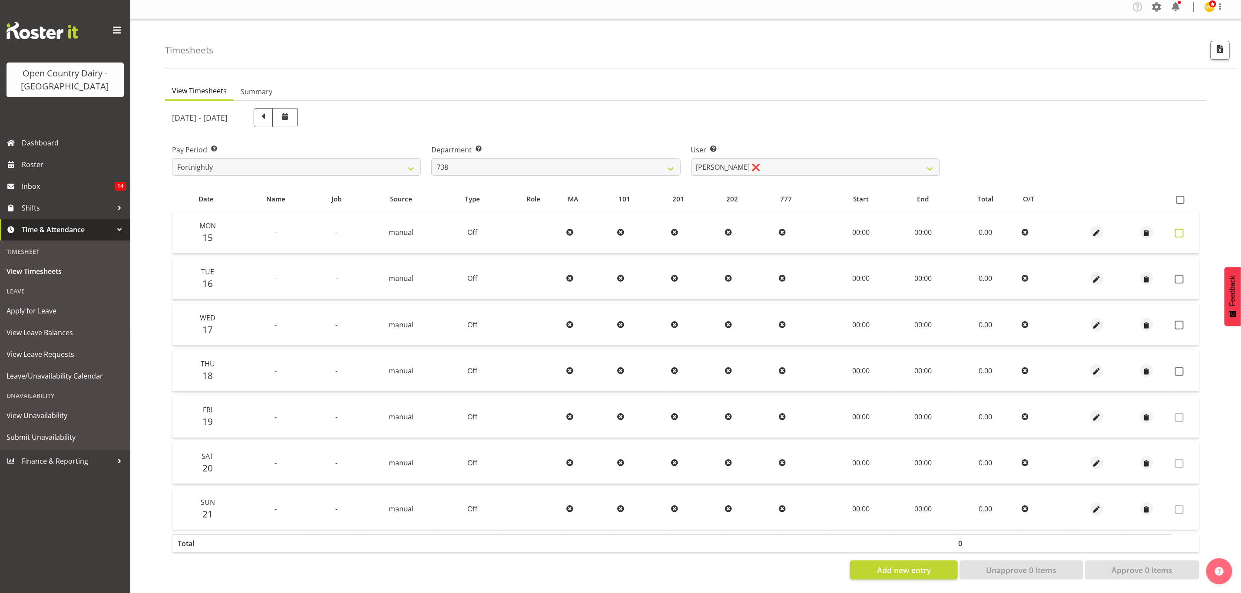
click at [1178, 229] on span at bounding box center [1179, 233] width 9 height 9
checkbox input "true"
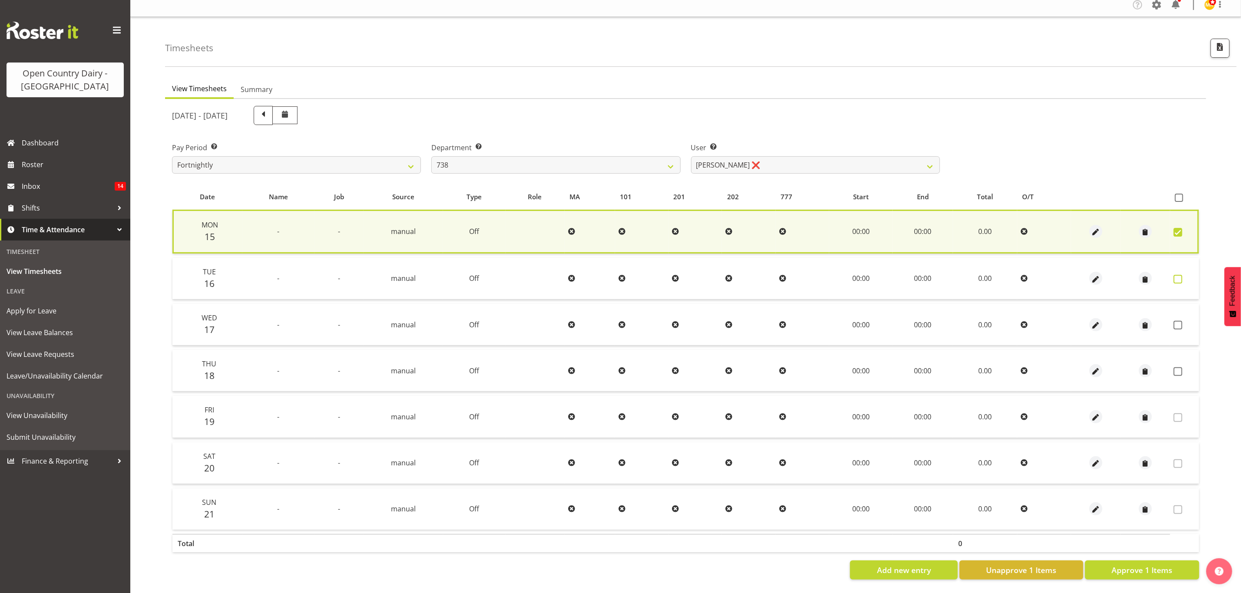
click at [1181, 275] on span at bounding box center [1178, 279] width 9 height 9
checkbox input "true"
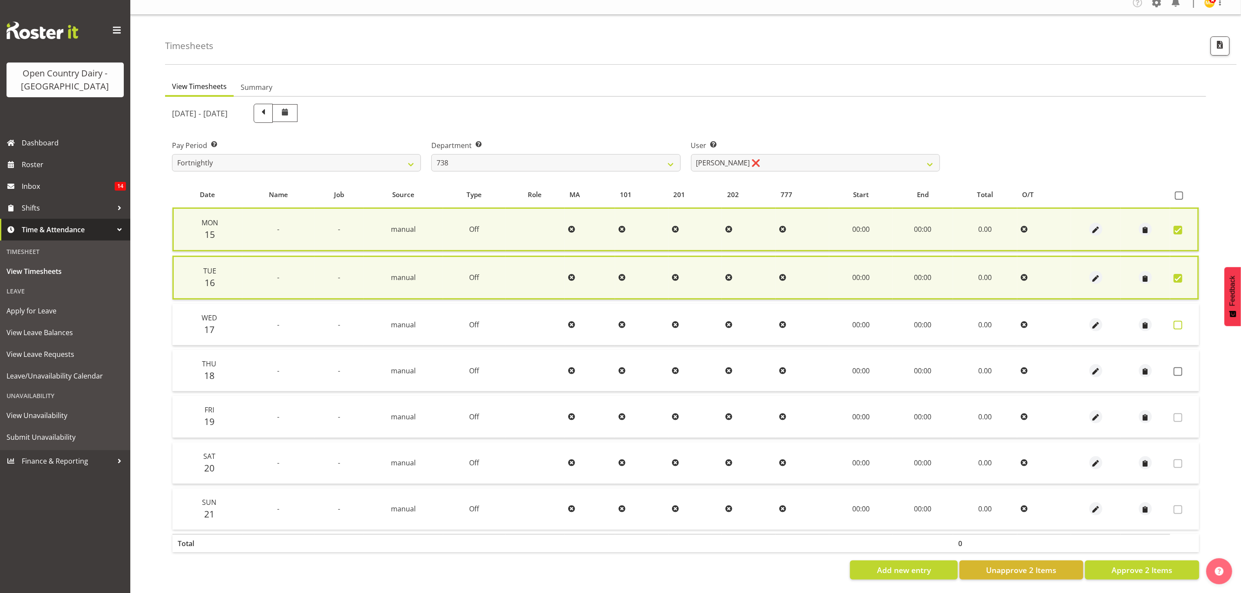
click at [1177, 322] on span at bounding box center [1178, 325] width 9 height 9
checkbox input "true"
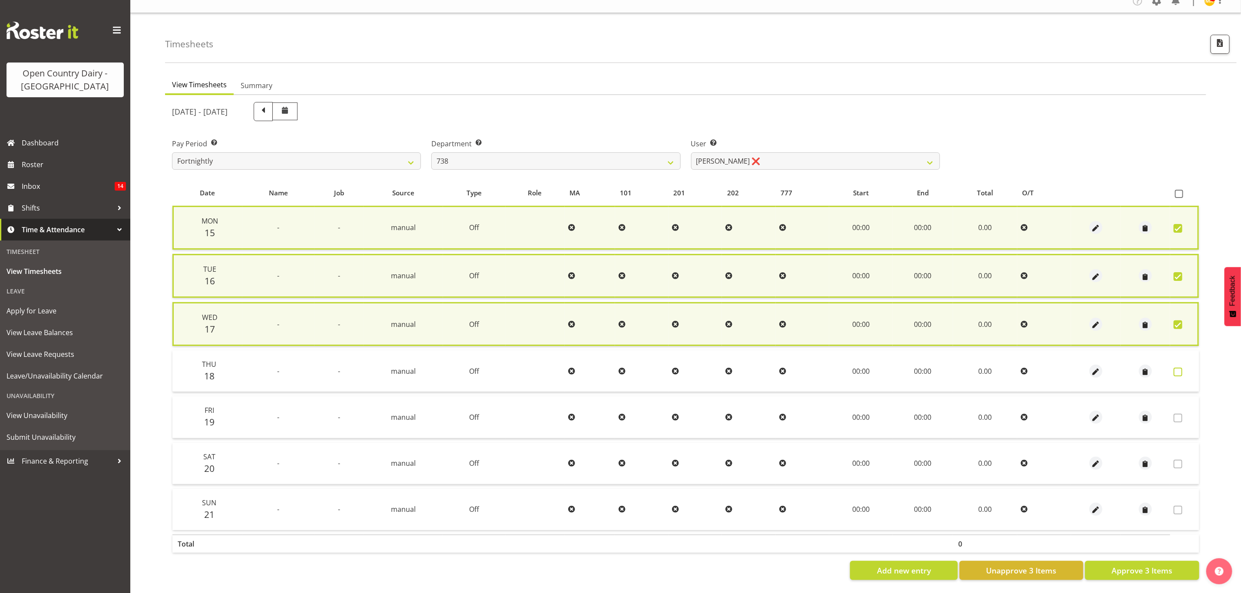
click at [1178, 370] on span at bounding box center [1178, 372] width 9 height 9
checkbox input "true"
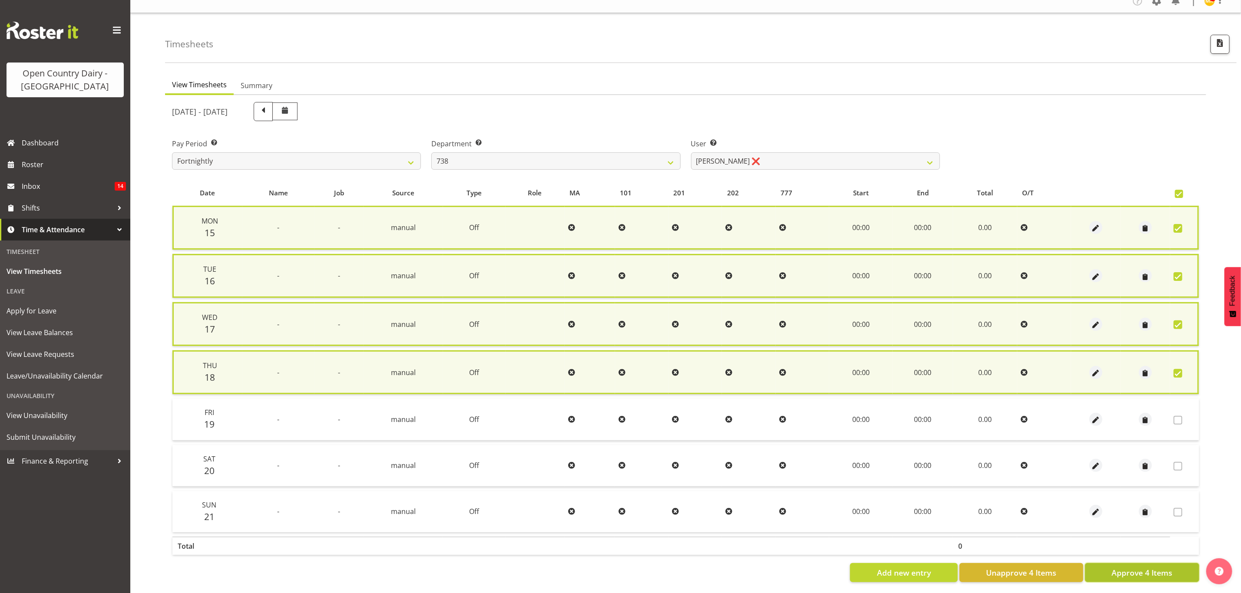
click at [1178, 565] on button "Approve 4 Items" at bounding box center [1142, 572] width 114 height 19
checkbox input "false"
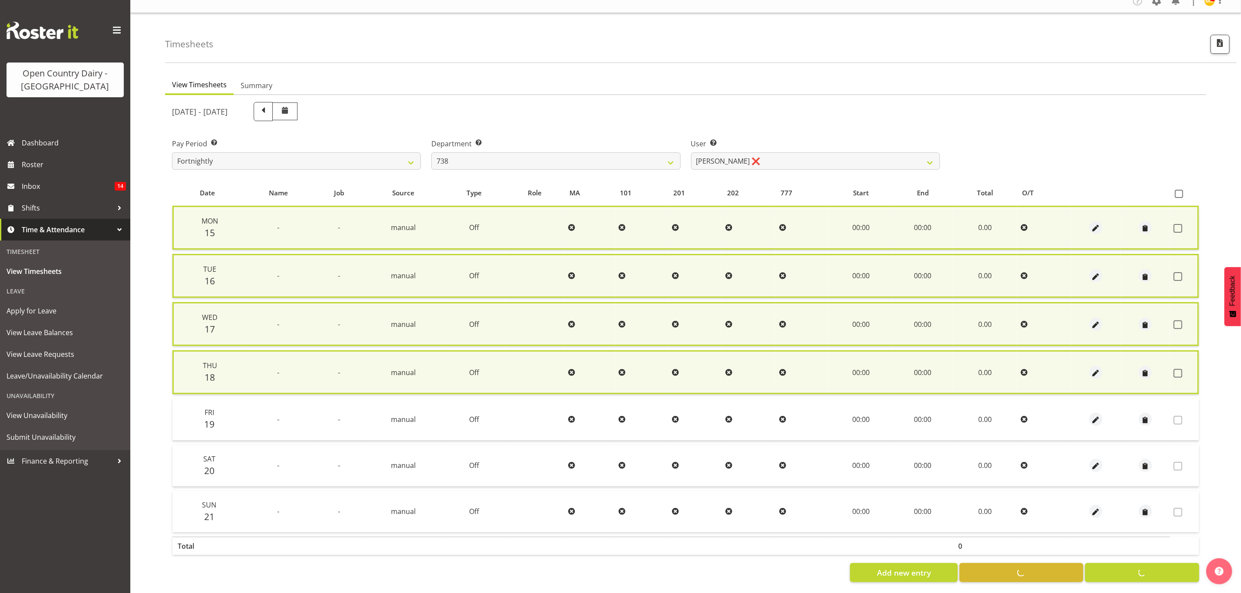
checkbox input "false"
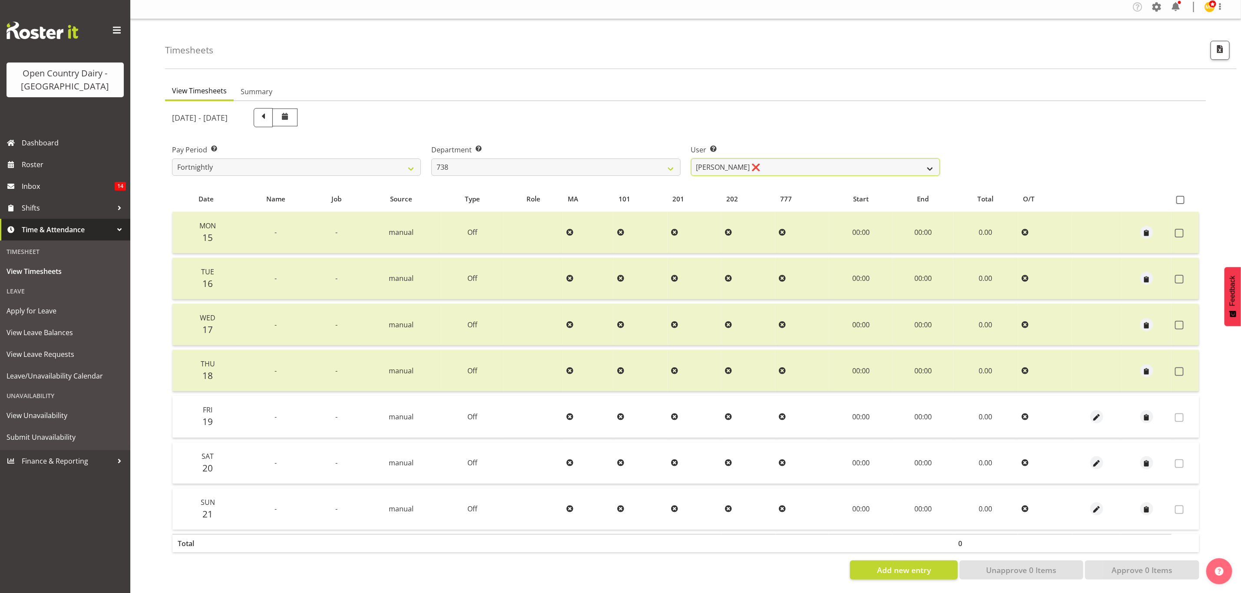
click at [913, 159] on select "Christopher Gamble ❌ Marcy Tuuta ❌ Raymond Campbell ❌ Tama Irvine ❌" at bounding box center [815, 167] width 249 height 17
select select "9020"
click at [691, 159] on select "Christopher Gamble ❌ Marcy Tuuta ❌ Raymond Campbell ❌ Tama Irvine ❌" at bounding box center [815, 167] width 249 height 17
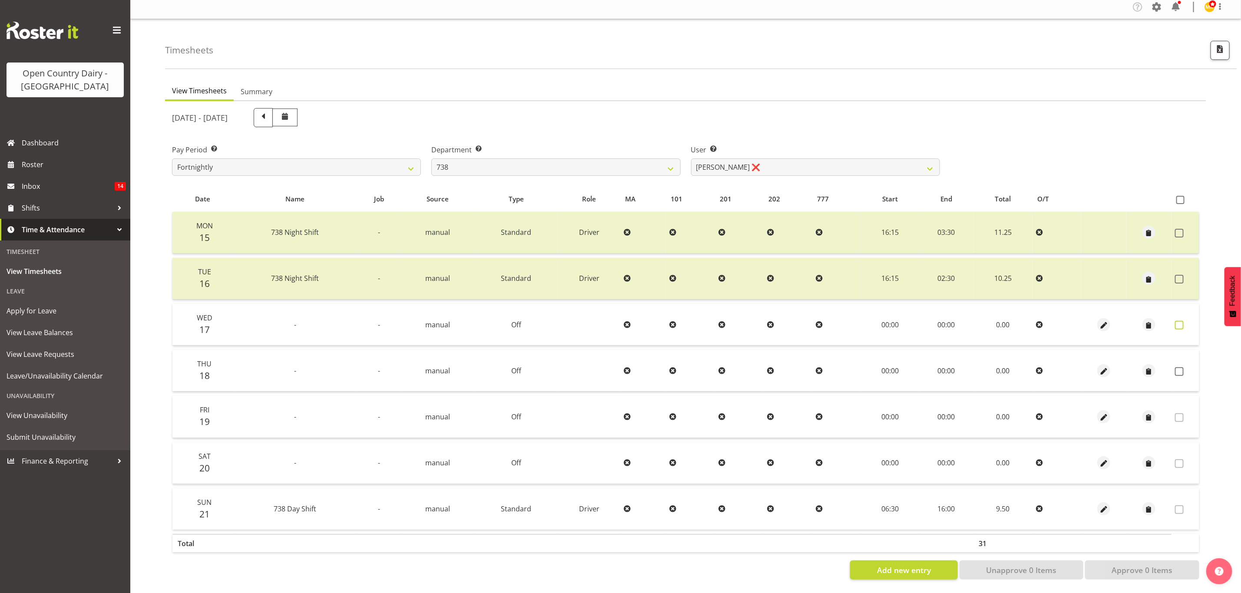
click at [1176, 322] on span at bounding box center [1179, 325] width 9 height 9
checkbox input "true"
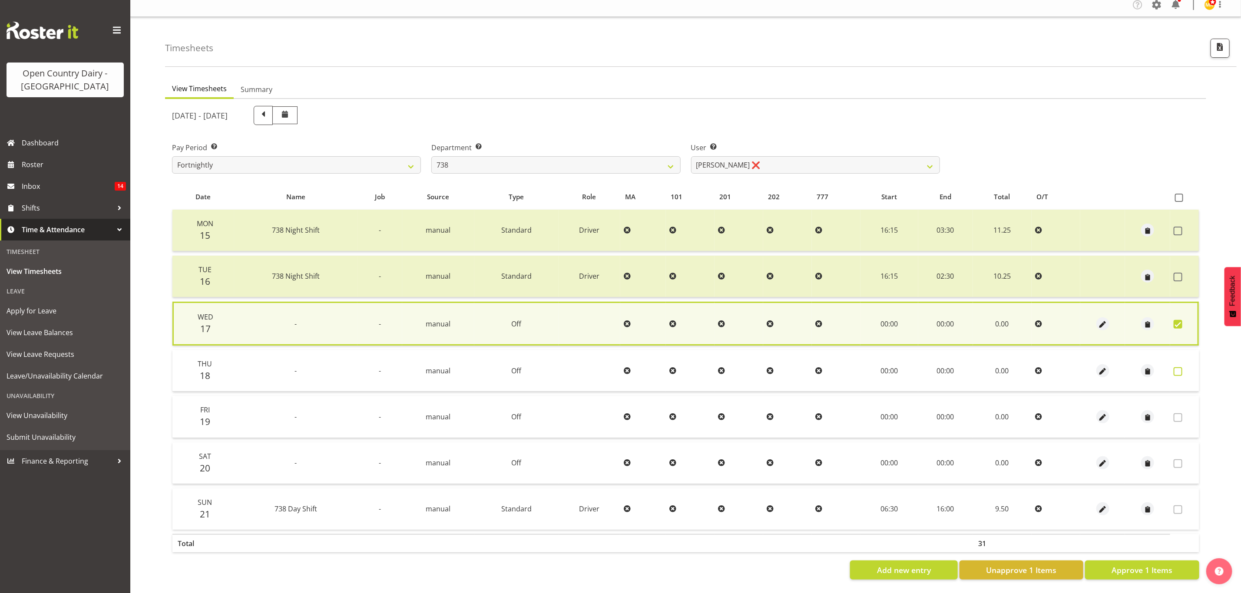
click at [1177, 369] on span at bounding box center [1178, 371] width 9 height 9
checkbox input "true"
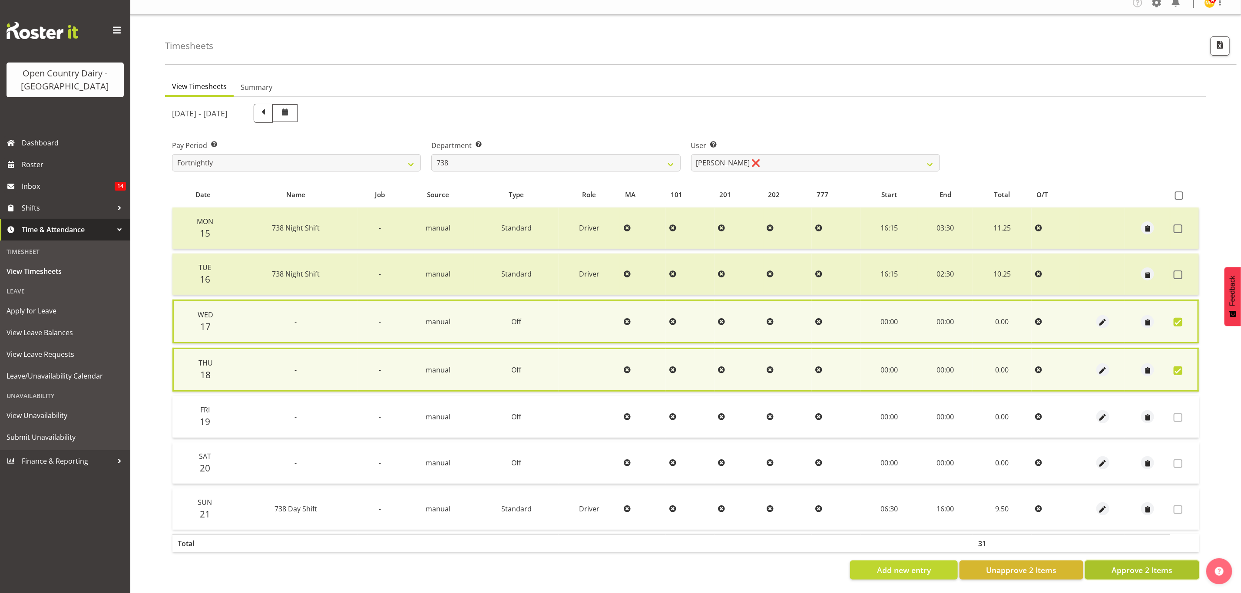
click at [1163, 565] on span "Approve 2 Items" at bounding box center [1142, 570] width 61 height 11
checkbox input "false"
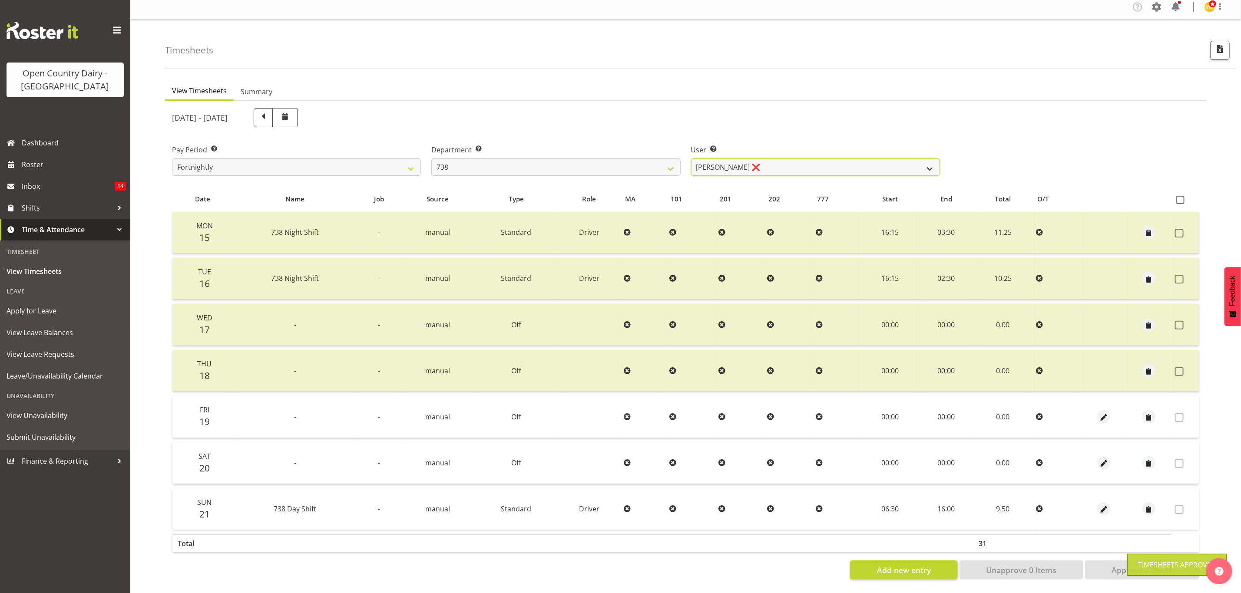
click at [933, 163] on select "Christopher Gamble ❌ Marcy Tuuta ❌ Raymond Campbell ❌ Tama Irvine ❌" at bounding box center [815, 167] width 249 height 17
select select "10093"
click at [691, 159] on select "Christopher Gamble ❌ Marcy Tuuta ❌ Raymond Campbell ❌ Tama Irvine ❌" at bounding box center [815, 167] width 249 height 17
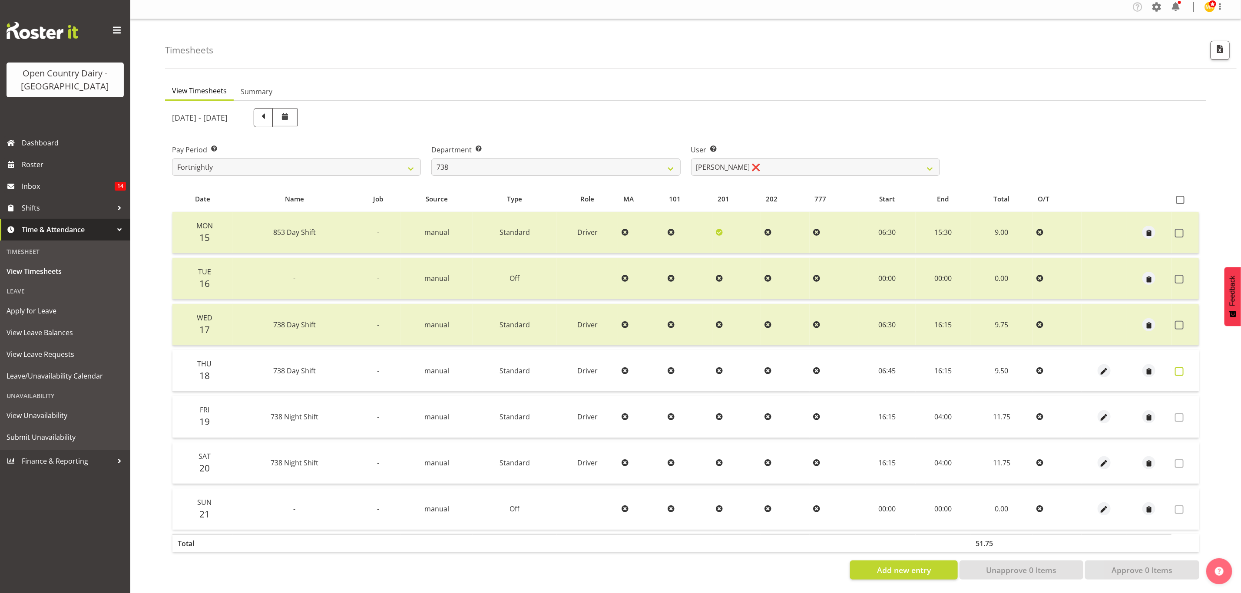
click at [1181, 367] on span at bounding box center [1179, 371] width 9 height 9
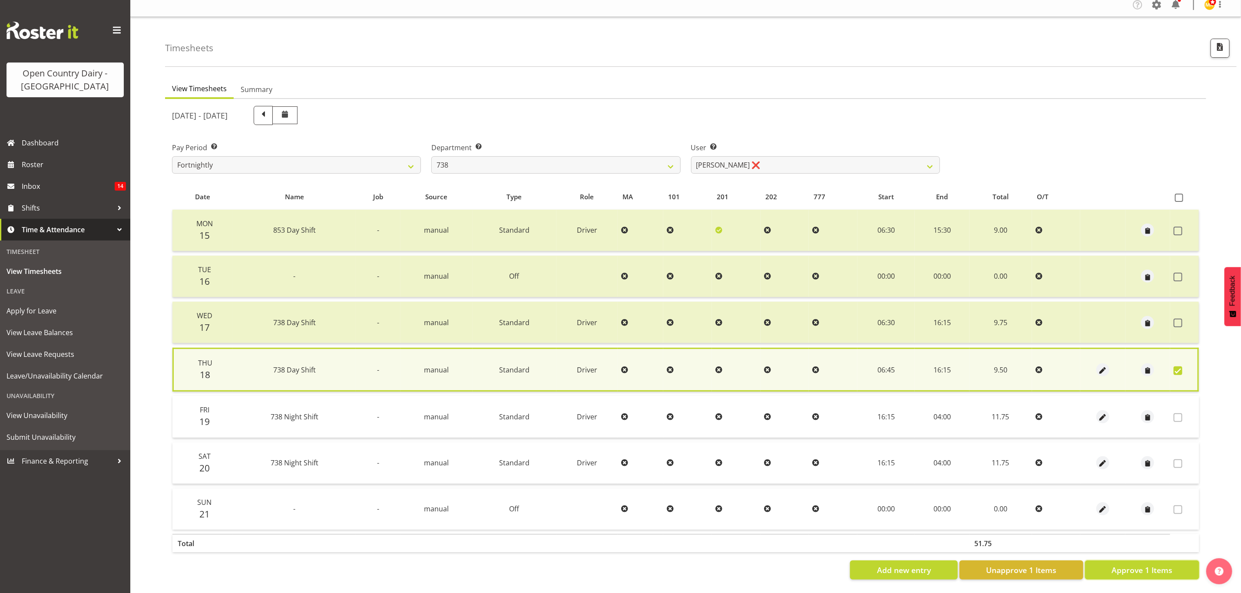
click at [1177, 561] on button "Approve 1 Items" at bounding box center [1142, 570] width 114 height 19
checkbox input "false"
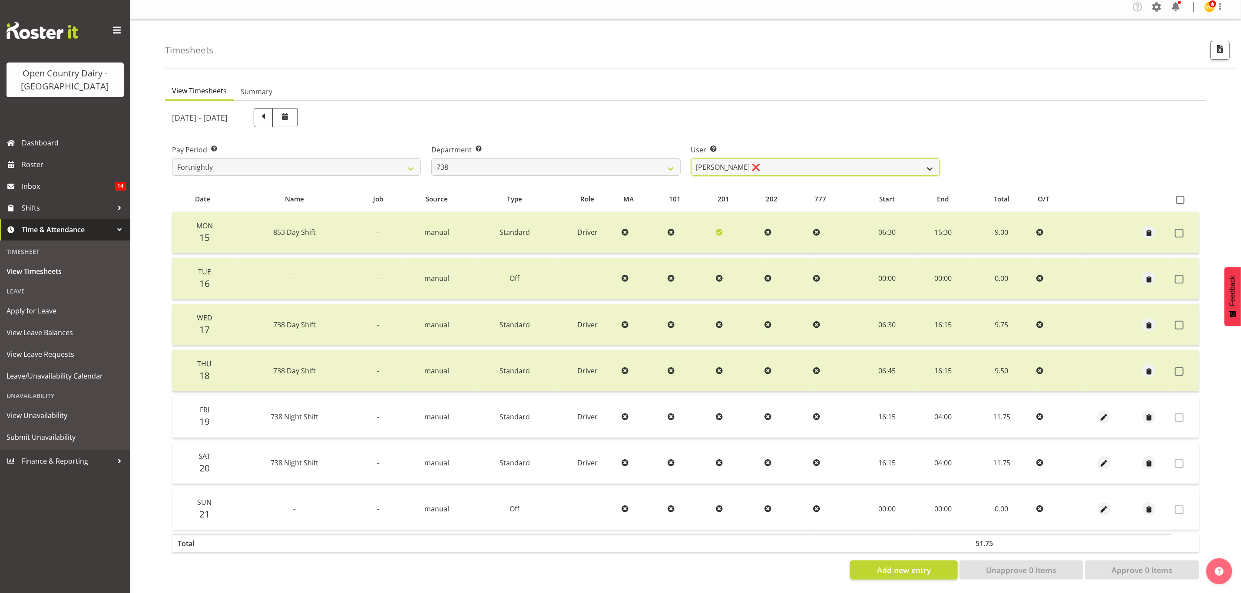
click at [923, 162] on select "Christopher Gamble ❌ Marcy Tuuta ❌ Raymond Campbell ❌ Tama Irvine ❌" at bounding box center [815, 167] width 249 height 17
click at [665, 163] on select "734 735 736 737 738 739 851 853 854 855 856 858 861 862 865 867-9032 868 869 87…" at bounding box center [555, 167] width 249 height 17
select select "902"
click at [431, 159] on select "734 735 736 737 738 739 851 853 854 855 856 858 861 862 865 867-9032 868 869 87…" at bounding box center [555, 167] width 249 height 17
select select "11649"
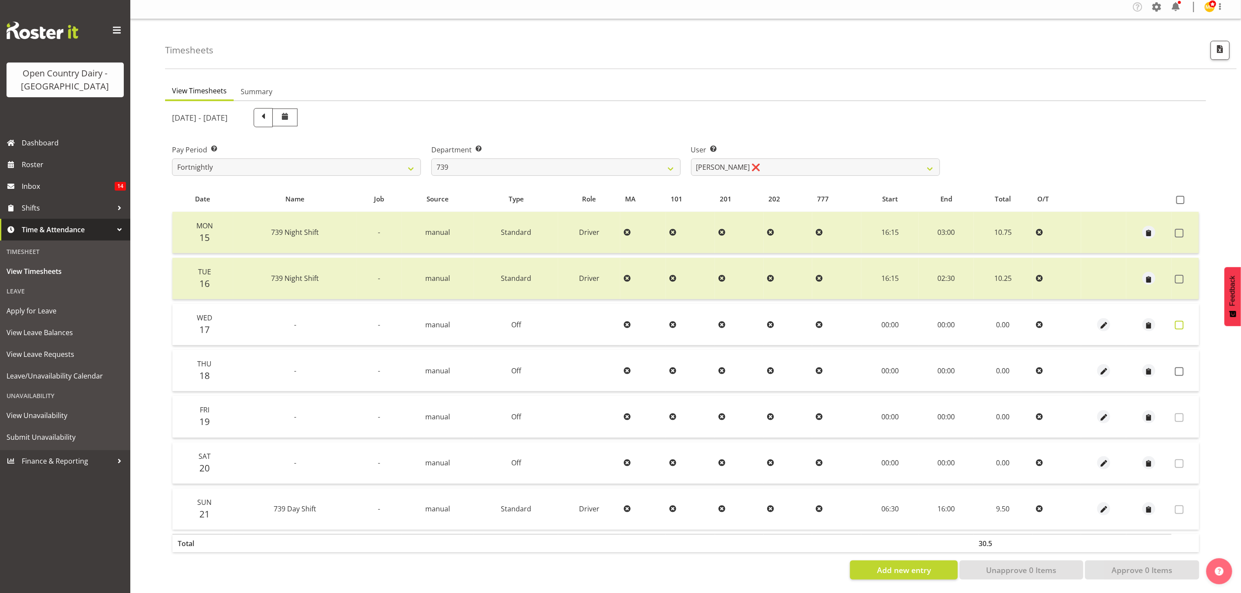
click at [1178, 321] on span at bounding box center [1179, 325] width 9 height 9
checkbox input "true"
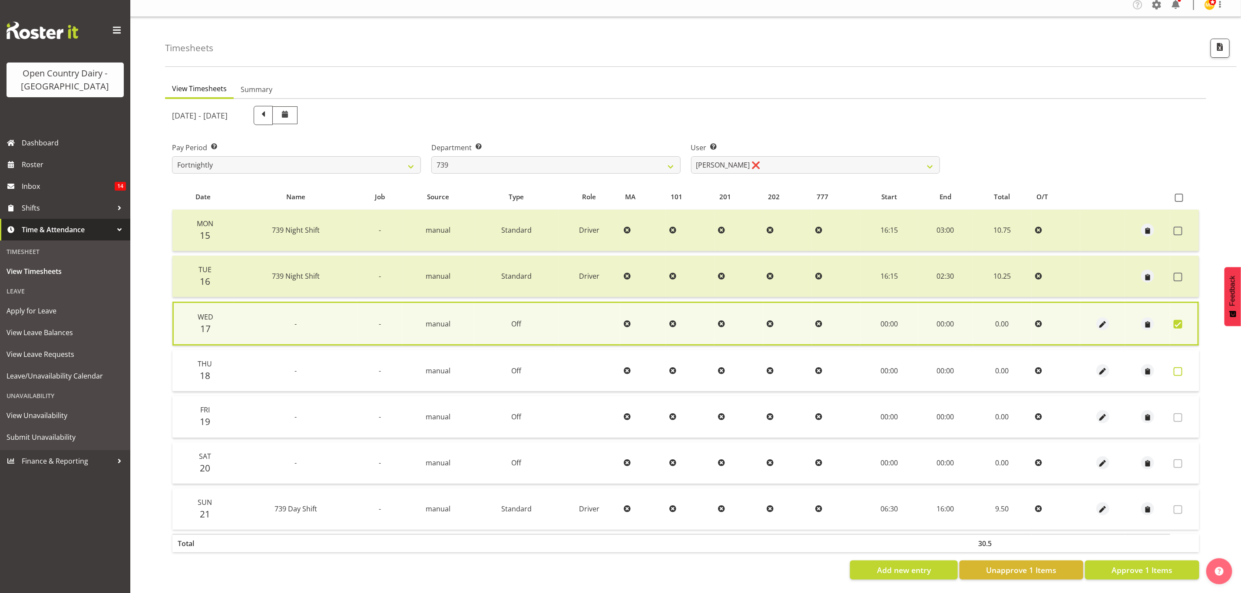
click at [1177, 369] on span at bounding box center [1178, 371] width 9 height 9
checkbox input "true"
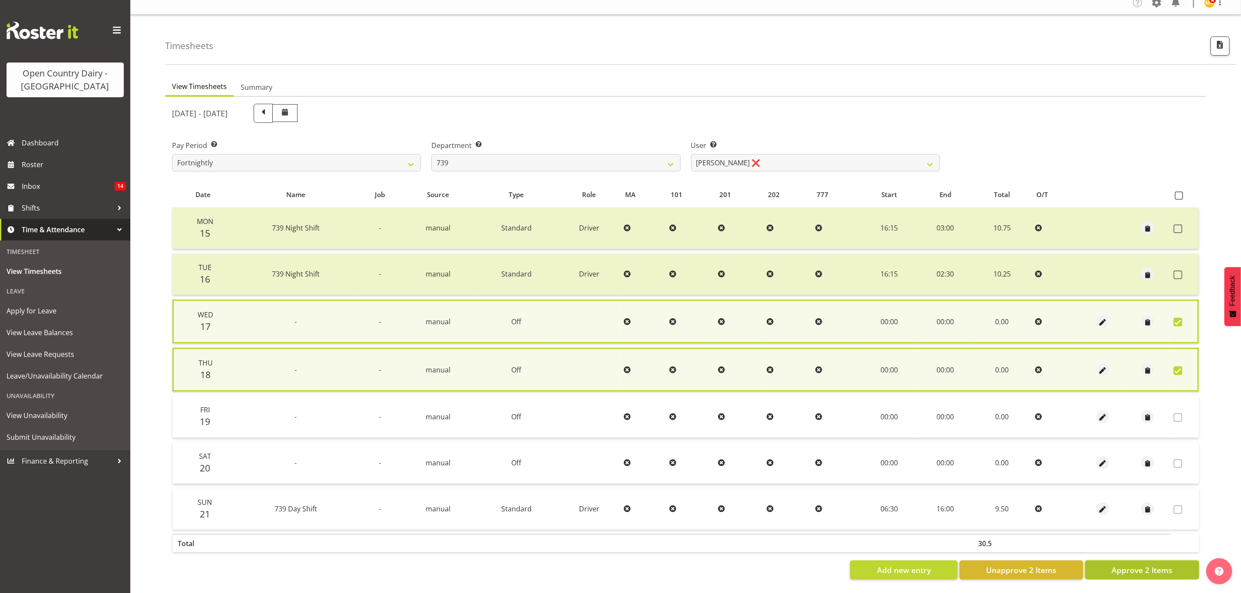
click at [1148, 561] on button "Approve 2 Items" at bounding box center [1142, 570] width 114 height 19
checkbox input "false"
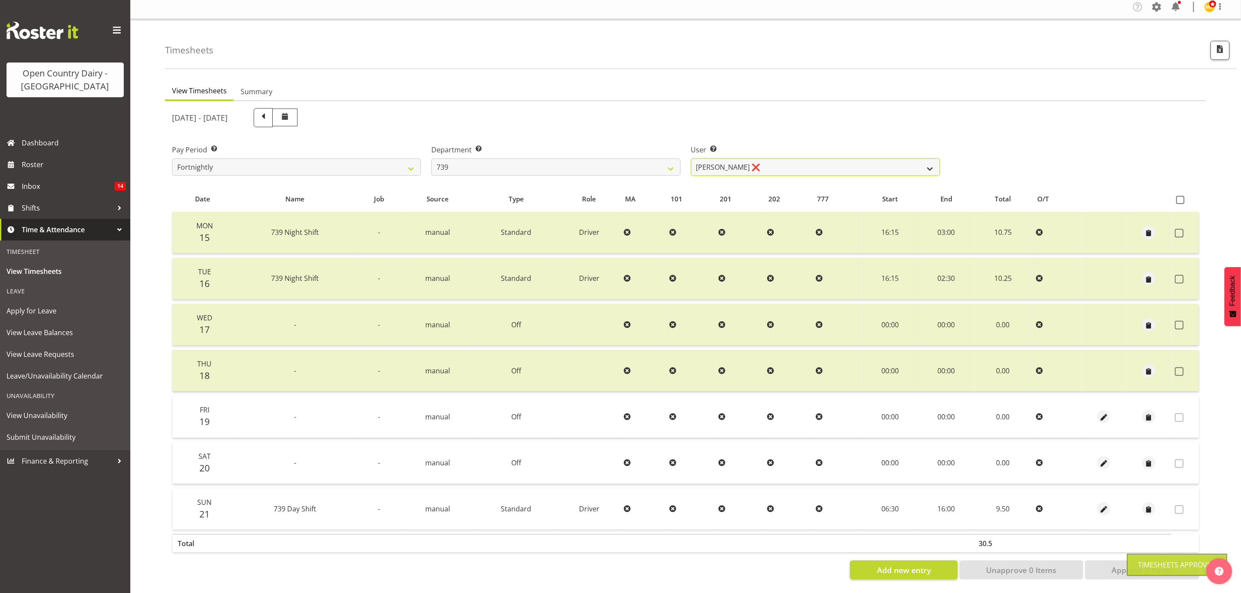
click at [929, 165] on select "Erika McNaught ❌ Rachel Fletcher ❌ Rick Murphy ❌ Tish Veint ❌" at bounding box center [815, 167] width 249 height 17
select select "7407"
click at [691, 159] on select "Erika McNaught ❌ Rachel Fletcher ❌ Rick Murphy ❌ Tish Veint ❌" at bounding box center [815, 167] width 249 height 17
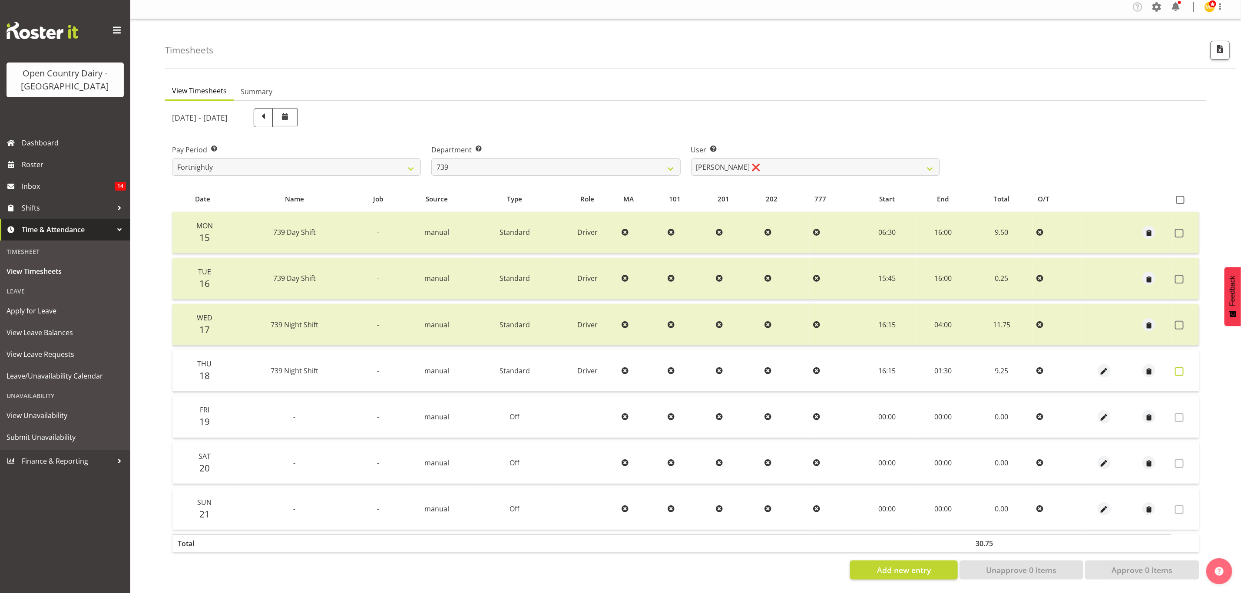
click at [1183, 367] on span at bounding box center [1179, 371] width 9 height 9
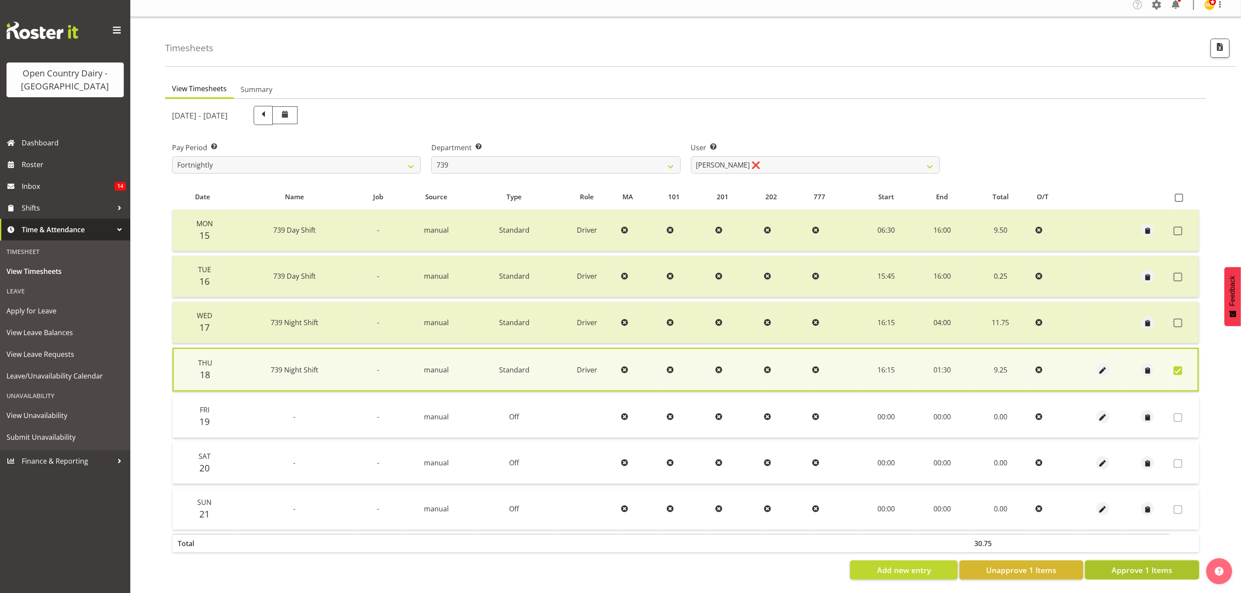
click at [1163, 565] on span "Approve 1 Items" at bounding box center [1142, 570] width 61 height 11
checkbox input "false"
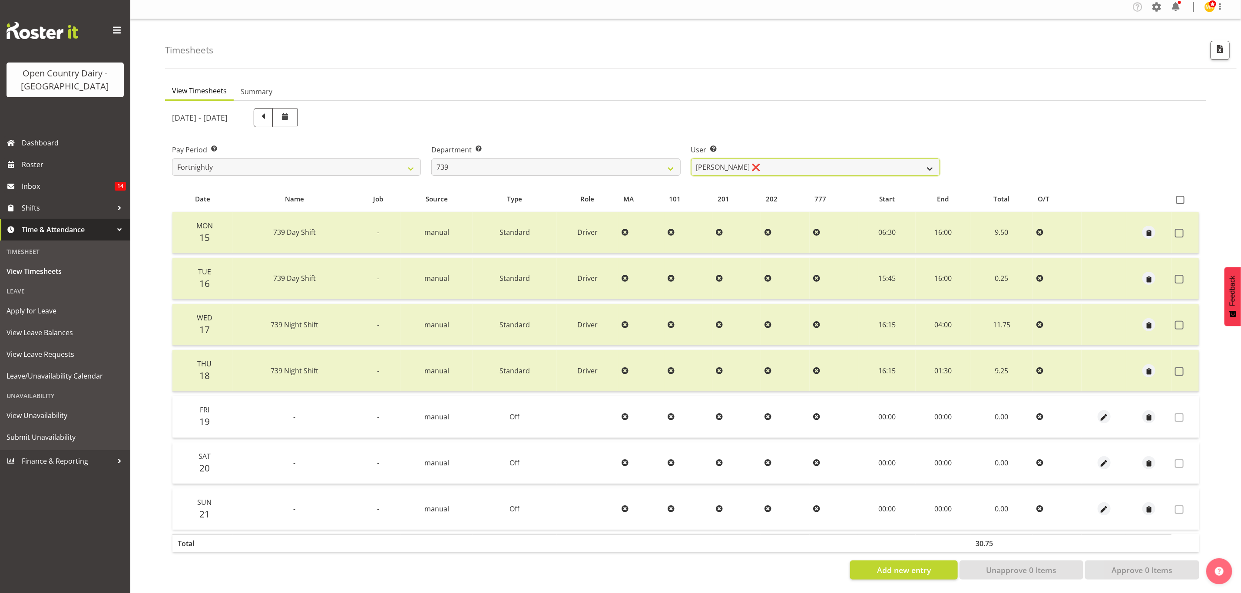
click at [936, 166] on select "Erika McNaught ❌ Rachel Fletcher ❌ Rick Murphy ❌ Tish Veint ❌" at bounding box center [815, 167] width 249 height 17
select select "11702"
click at [691, 159] on select "Erika McNaught ❌ Rachel Fletcher ❌ Rick Murphy ❌ Tish Veint ❌" at bounding box center [815, 167] width 249 height 17
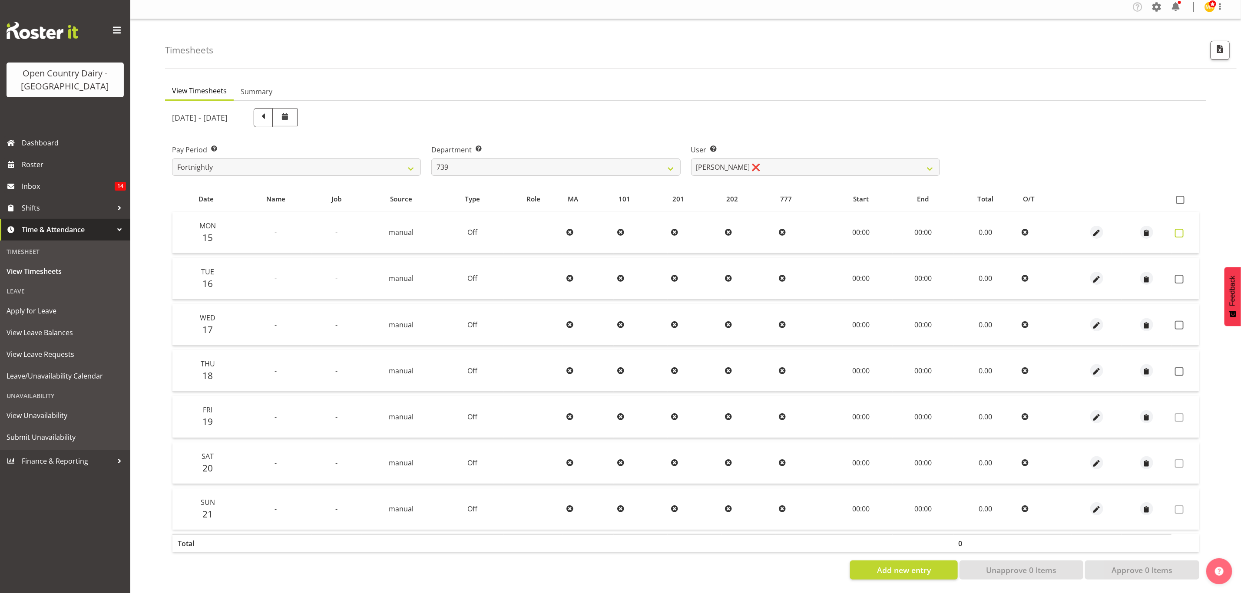
click at [1185, 229] on label at bounding box center [1181, 233] width 13 height 9
checkbox input "true"
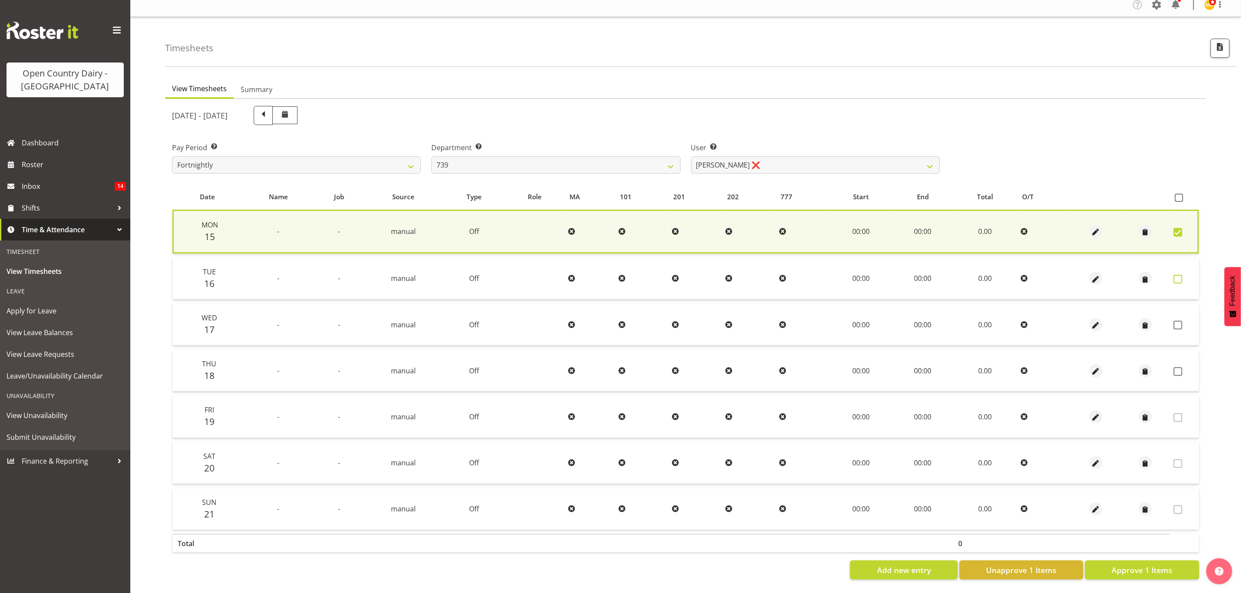
click at [1177, 275] on span at bounding box center [1178, 279] width 9 height 9
checkbox input "true"
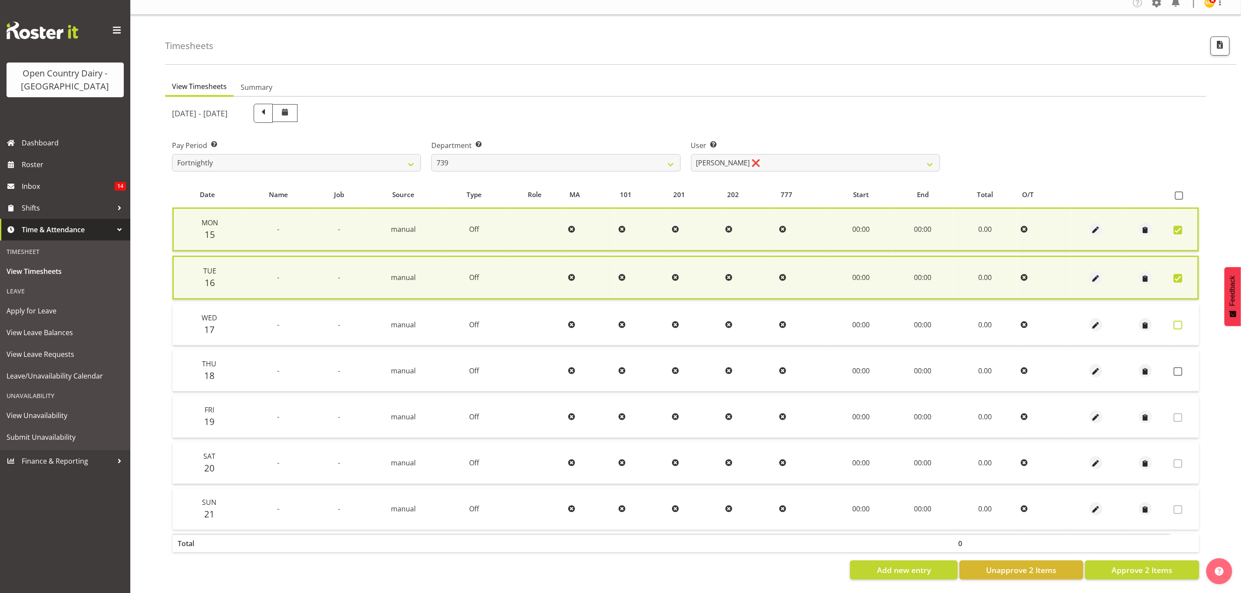
click at [1181, 326] on span at bounding box center [1178, 325] width 9 height 9
checkbox input "true"
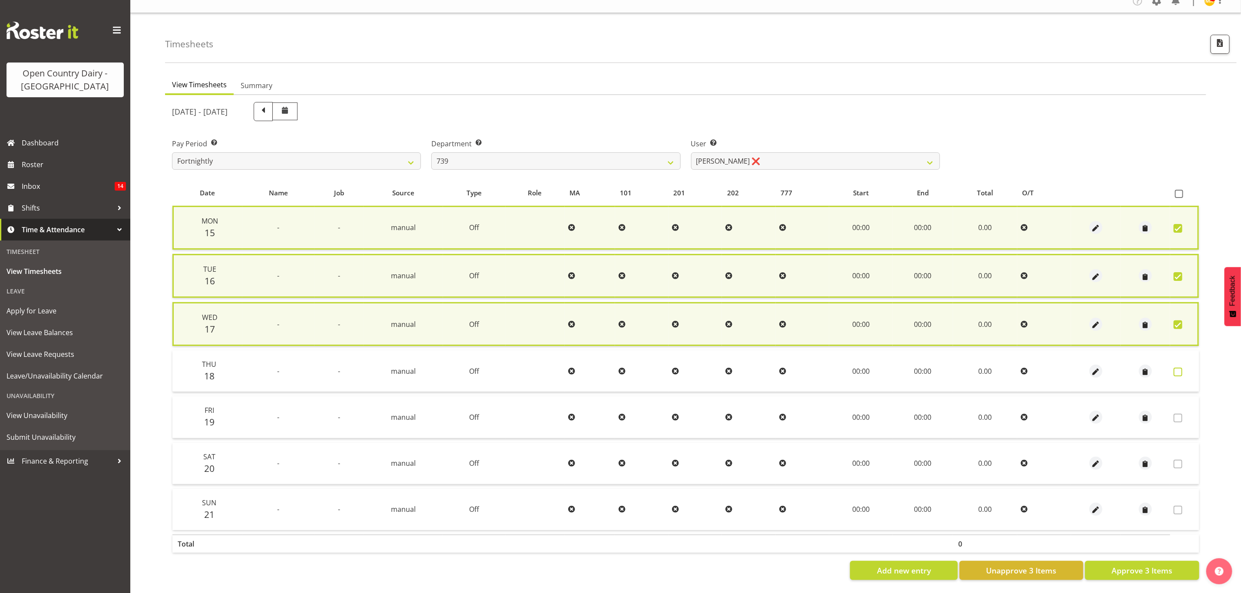
click at [1174, 370] on span at bounding box center [1178, 372] width 9 height 9
checkbox input "true"
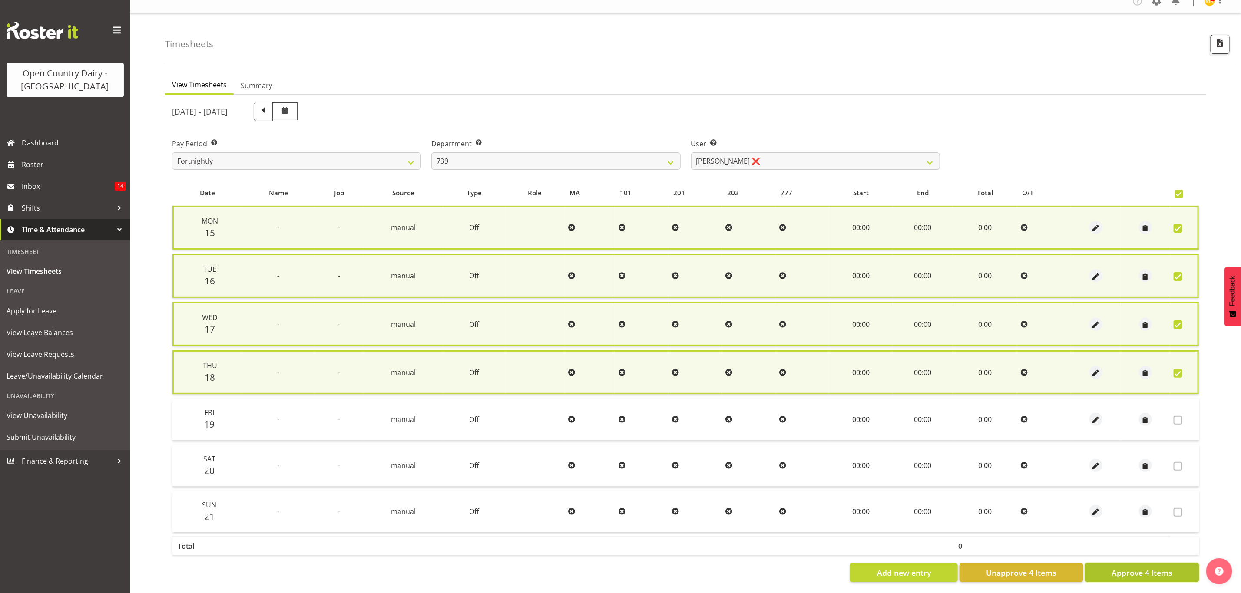
click at [1169, 567] on span "Approve 4 Items" at bounding box center [1142, 572] width 61 height 11
checkbox input "false"
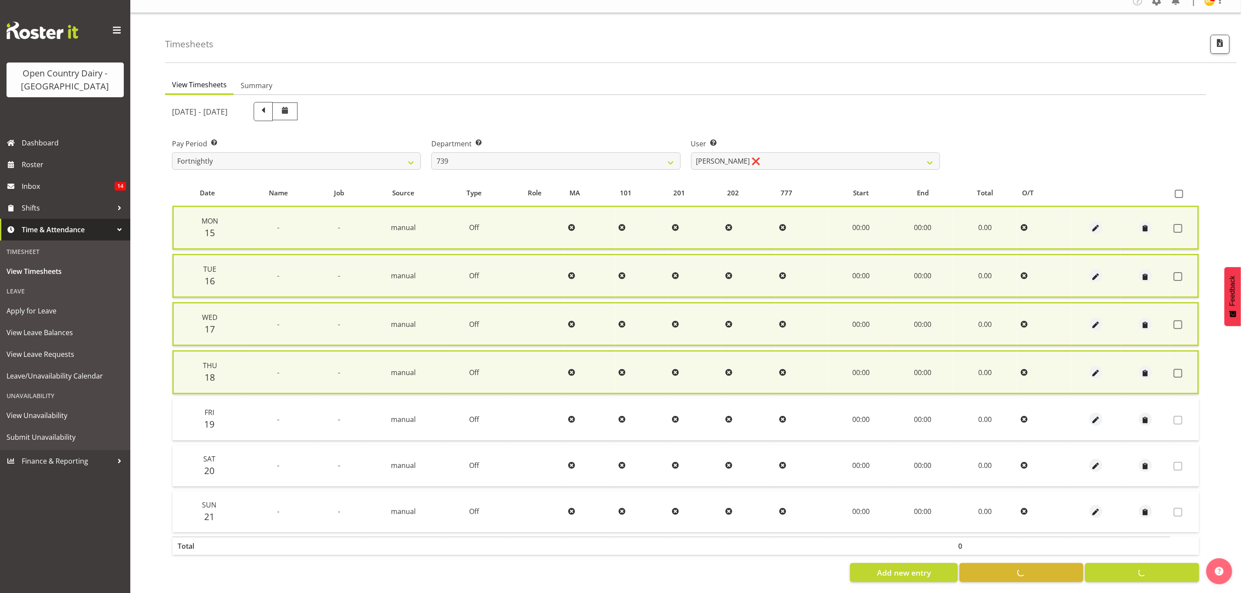
checkbox input "false"
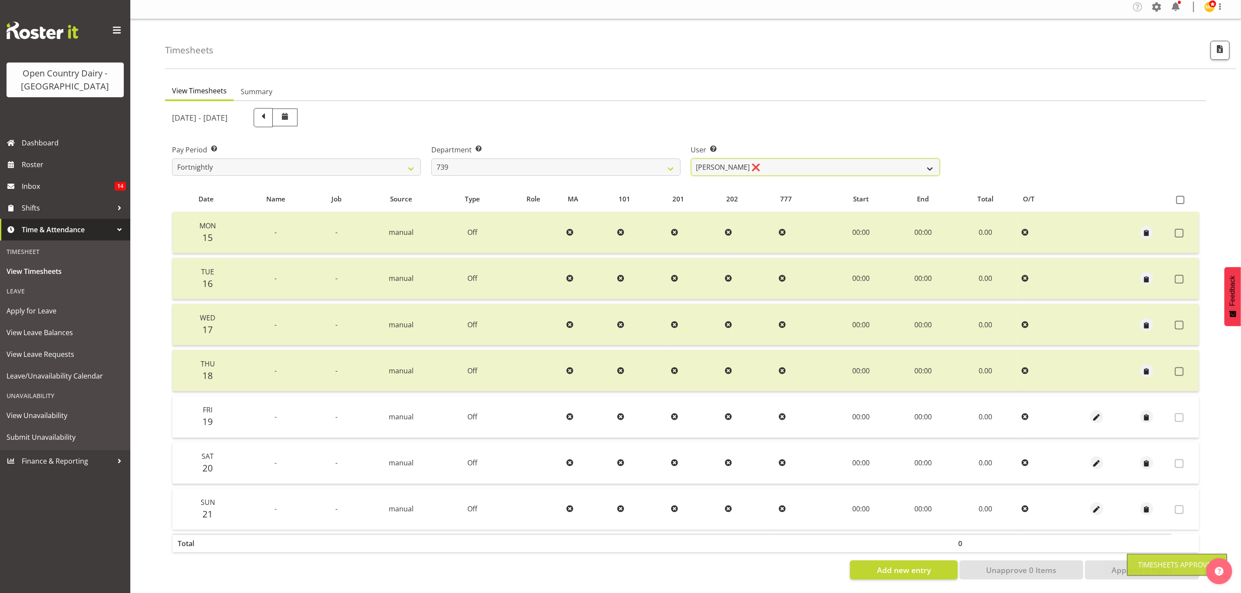
click at [883, 159] on select "Erika McNaught ❌ Rachel Fletcher ❌ Rick Murphy ❌ Tish Veint ❌" at bounding box center [815, 167] width 249 height 17
select select "9757"
click at [691, 159] on select "Erika McNaught ❌ Rachel Fletcher ❌ Rick Murphy ❌ Tish Veint ❌" at bounding box center [815, 167] width 249 height 17
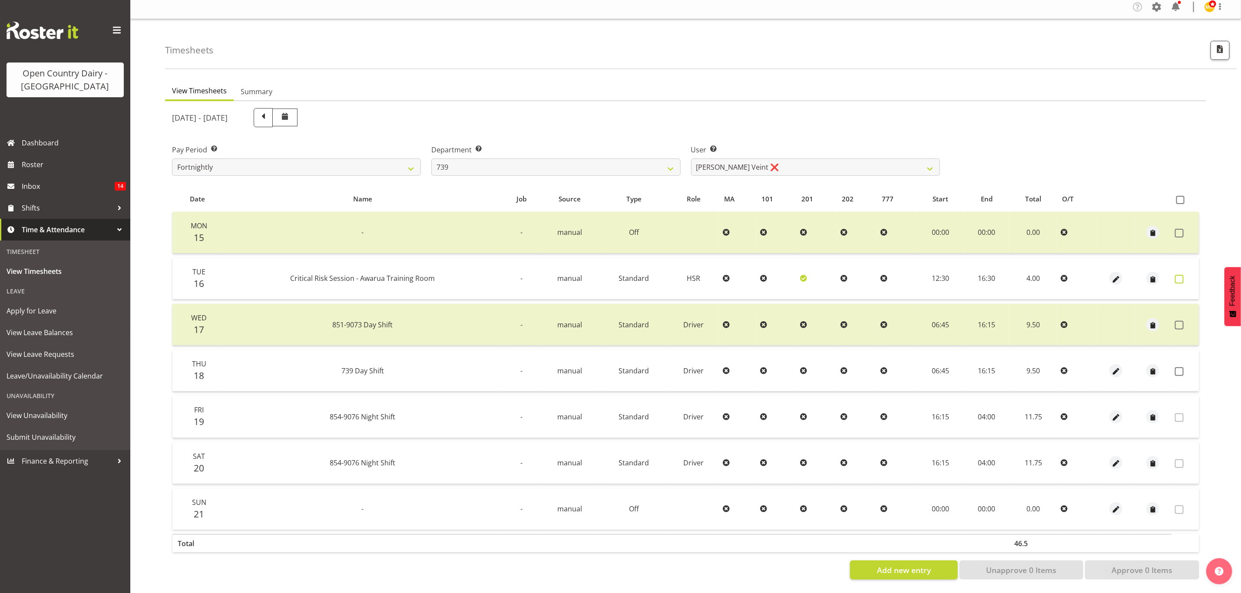
click at [1179, 275] on span at bounding box center [1179, 279] width 9 height 9
checkbox input "true"
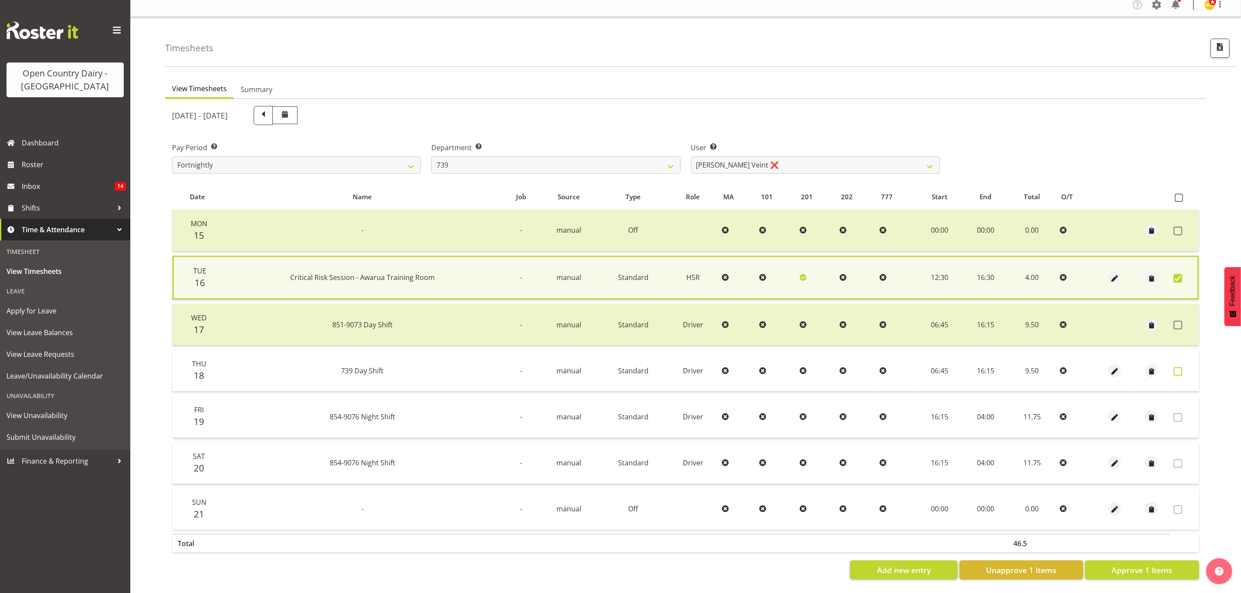
click at [1178, 370] on span at bounding box center [1178, 371] width 9 height 9
checkbox input "true"
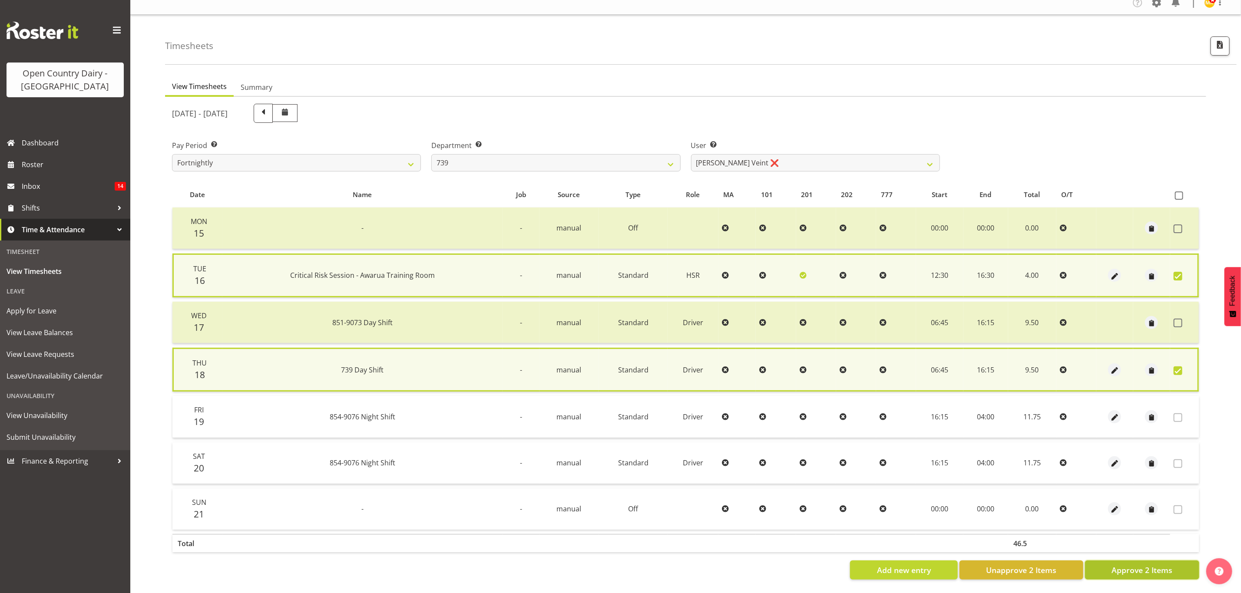
click at [1160, 568] on span "Approve 2 Items" at bounding box center [1142, 570] width 61 height 11
checkbox input "false"
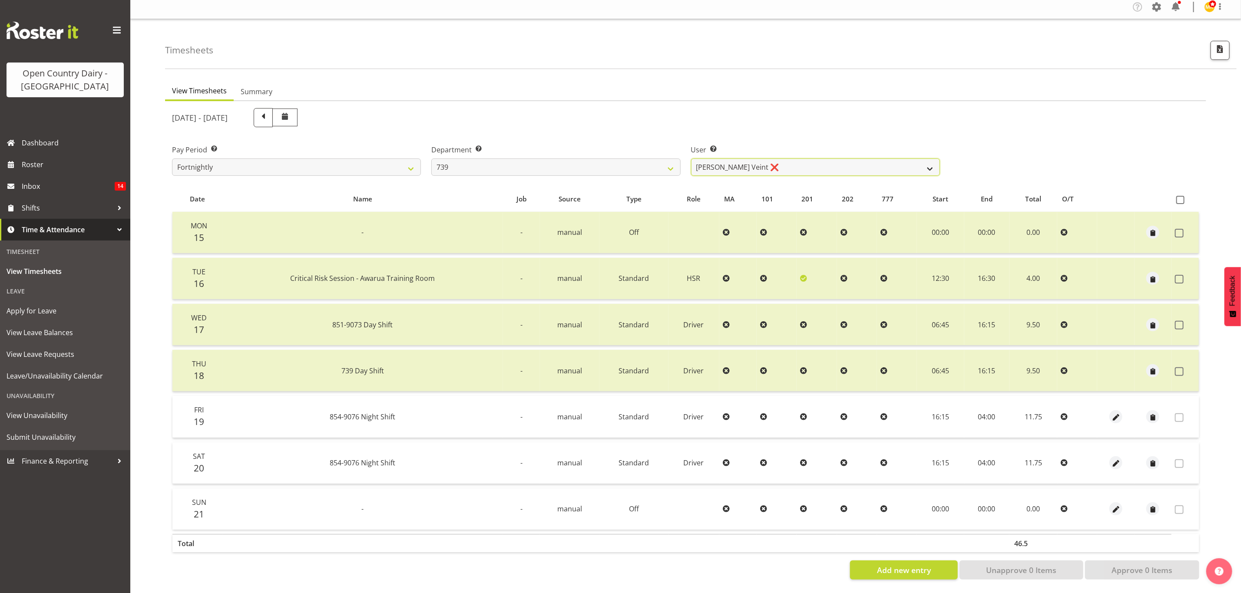
click at [932, 159] on select "Erika McNaught ❌ Rachel Fletcher ❌ Rick Murphy ❌ Tish Veint ❌" at bounding box center [815, 167] width 249 height 17
click at [662, 159] on select "734 735 736 737 738 739 851 853 854 855 856 858 861 862 865 867-9032 868 869 87…" at bounding box center [555, 167] width 249 height 17
select select "667"
click at [431, 159] on select "734 735 736 737 738 739 851 853 854 855 856 858 861 862 865 867-9032 868 869 87…" at bounding box center [555, 167] width 249 height 17
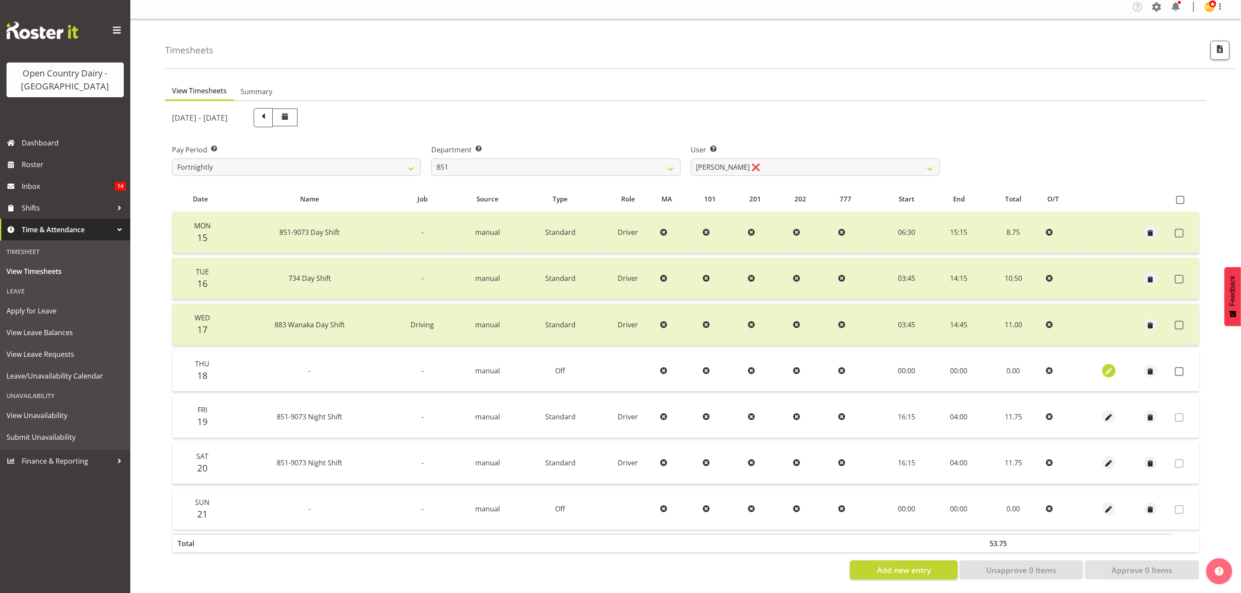
click at [1104, 367] on span "button" at bounding box center [1109, 372] width 10 height 10
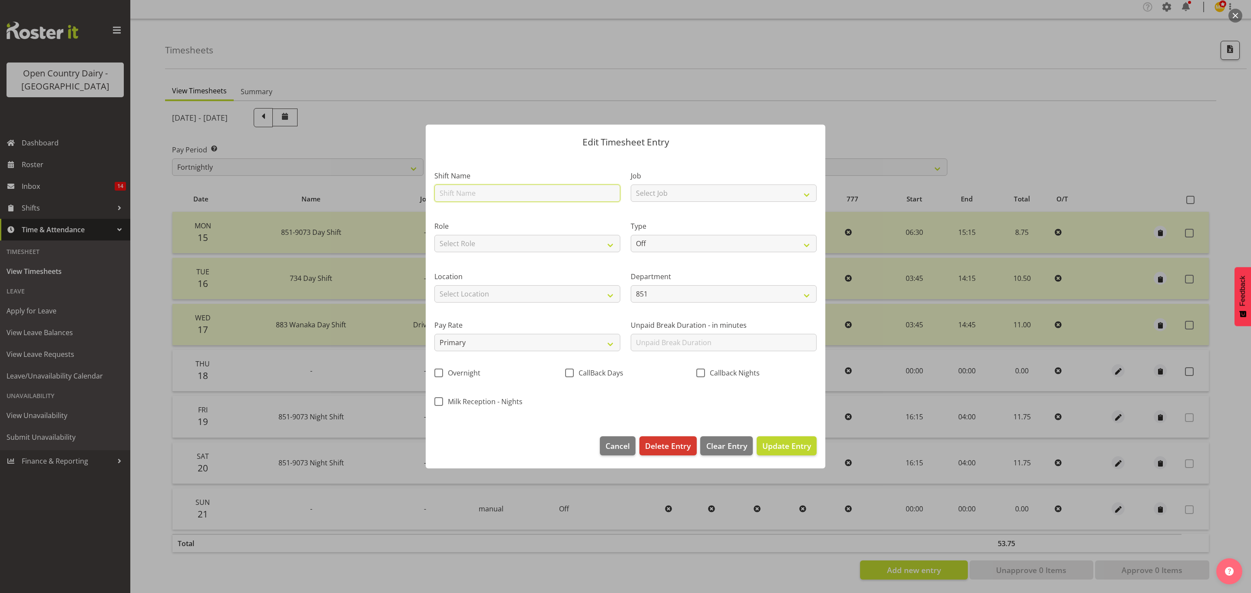
click at [493, 190] on input "text" at bounding box center [527, 193] width 186 height 17
type input "Leave"
click at [683, 247] on select "Off Standard Public Holiday Public Holiday (Worked) Day In Lieu Annual Leave Si…" at bounding box center [724, 243] width 186 height 17
select select "Standard"
click at [631, 235] on select "Off Standard Public Holiday Public Holiday (Worked) Day In Lieu Annual Leave Si…" at bounding box center [724, 243] width 186 height 17
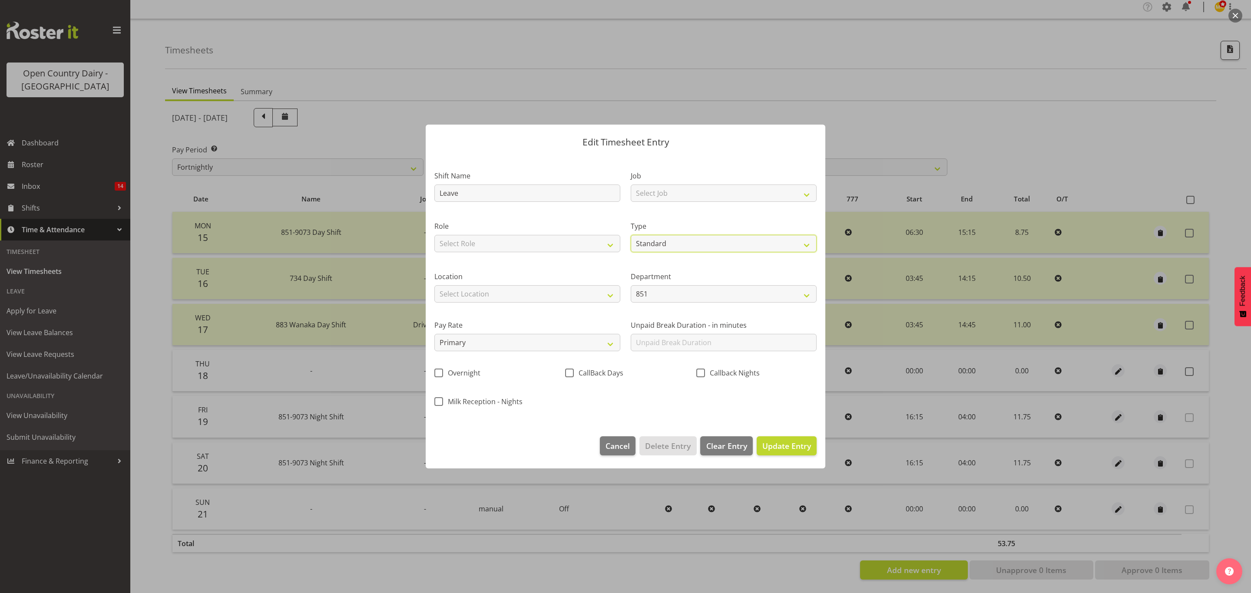
select select "8"
select select "2025"
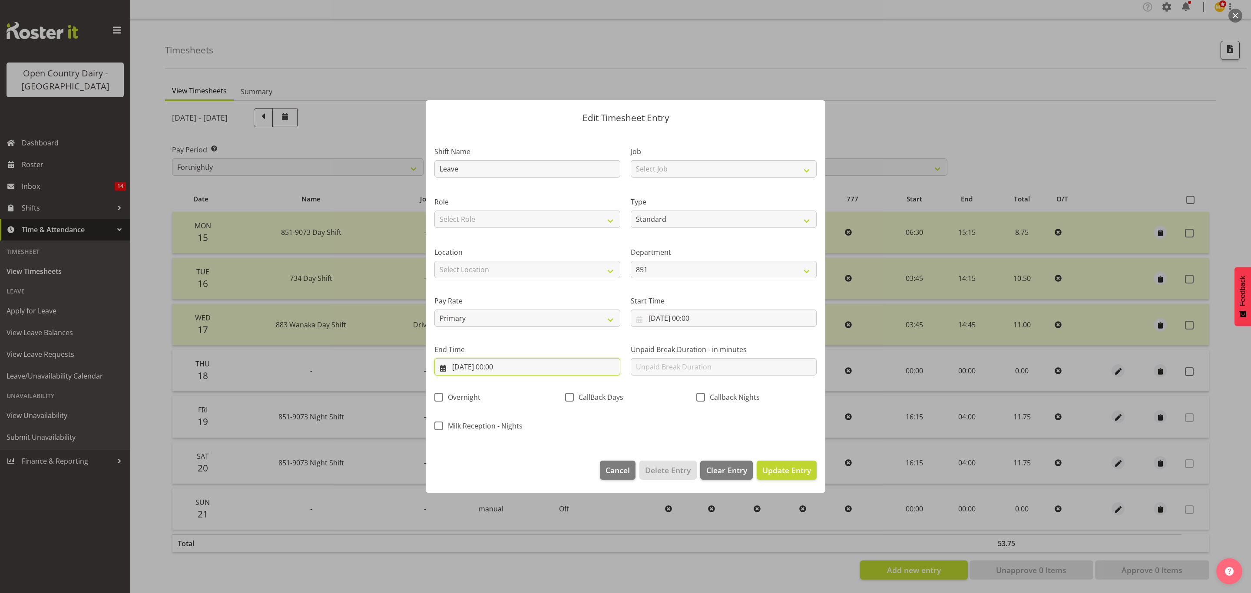
click at [497, 368] on input "18/09/2025, 00:00" at bounding box center [527, 366] width 186 height 17
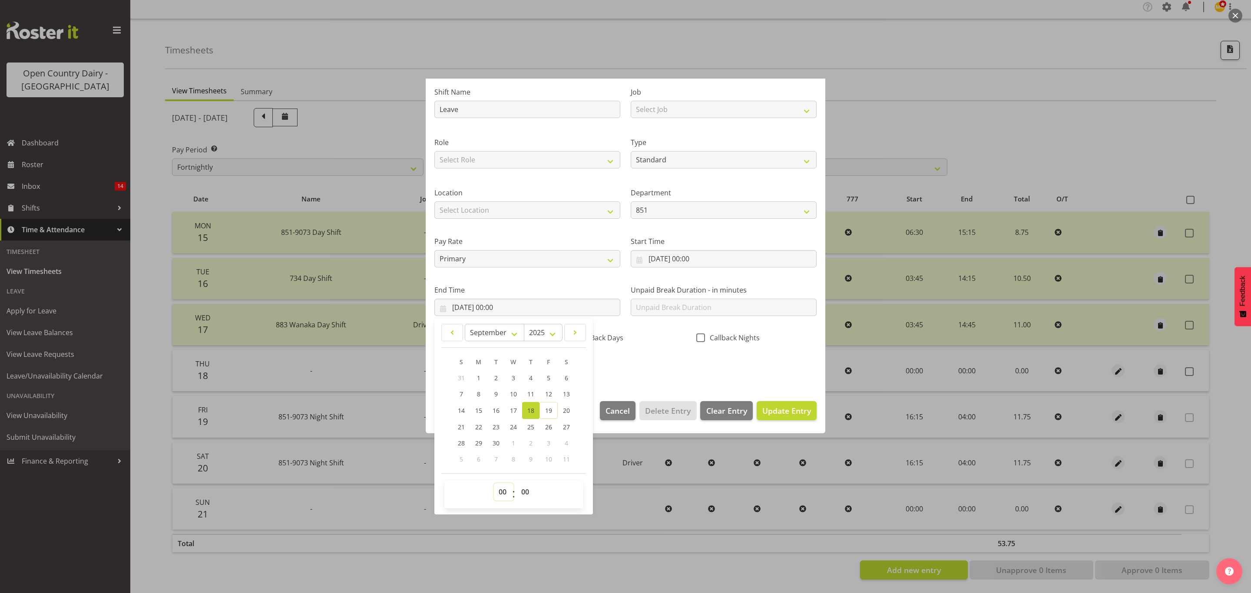
click at [507, 490] on select "00 01 02 03 04 05 06 07 08 09 10 11 12 13 14 15 16 17 18 19 20 21 22 23" at bounding box center [504, 491] width 20 height 17
select select "10"
click at [494, 484] on select "00 01 02 03 04 05 06 07 08 09 10 11 12 13 14 15 16 17 18 19 20 21 22 23" at bounding box center [504, 491] width 20 height 17
type input "[DATE] 10:00"
click at [524, 489] on select "00 01 02 03 04 05 06 07 08 09 10 11 12 13 14 15 16 17 18 19 20 21 22 23 24 25 2…" at bounding box center [526, 491] width 20 height 17
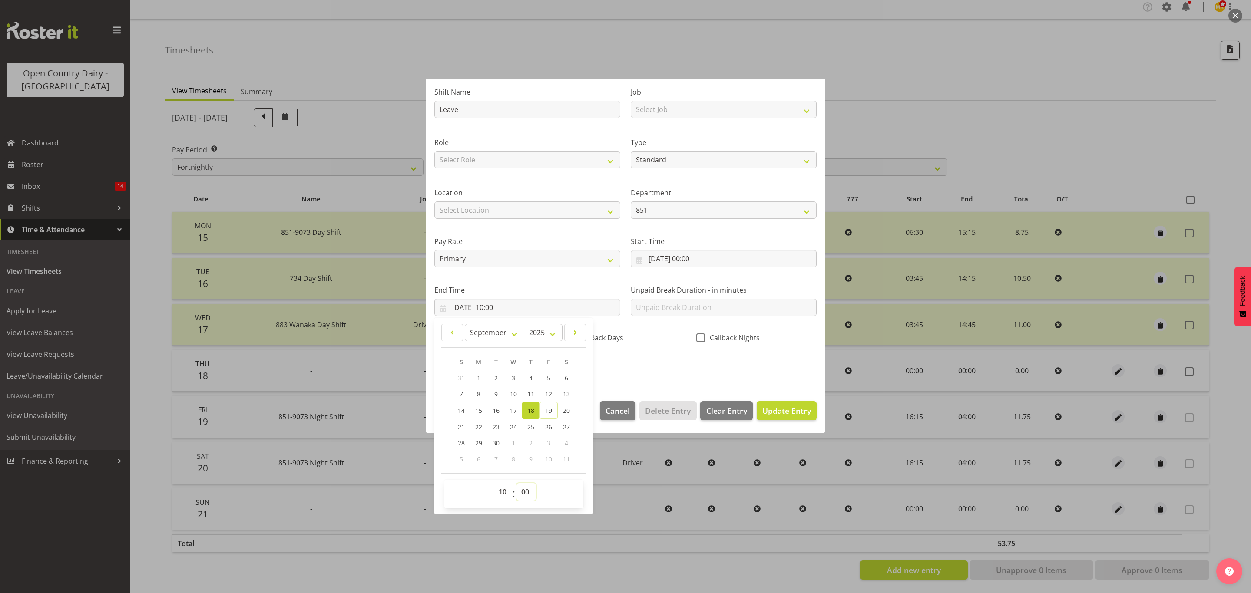
select select "44"
click at [517, 484] on select "00 01 02 03 04 05 06 07 08 09 10 11 12 13 14 15 16 17 18 19 20 21 22 23 24 25 2…" at bounding box center [526, 491] width 20 height 17
type input "18/09/2025, 10:44"
click at [768, 407] on span "Update Entry" at bounding box center [786, 411] width 49 height 10
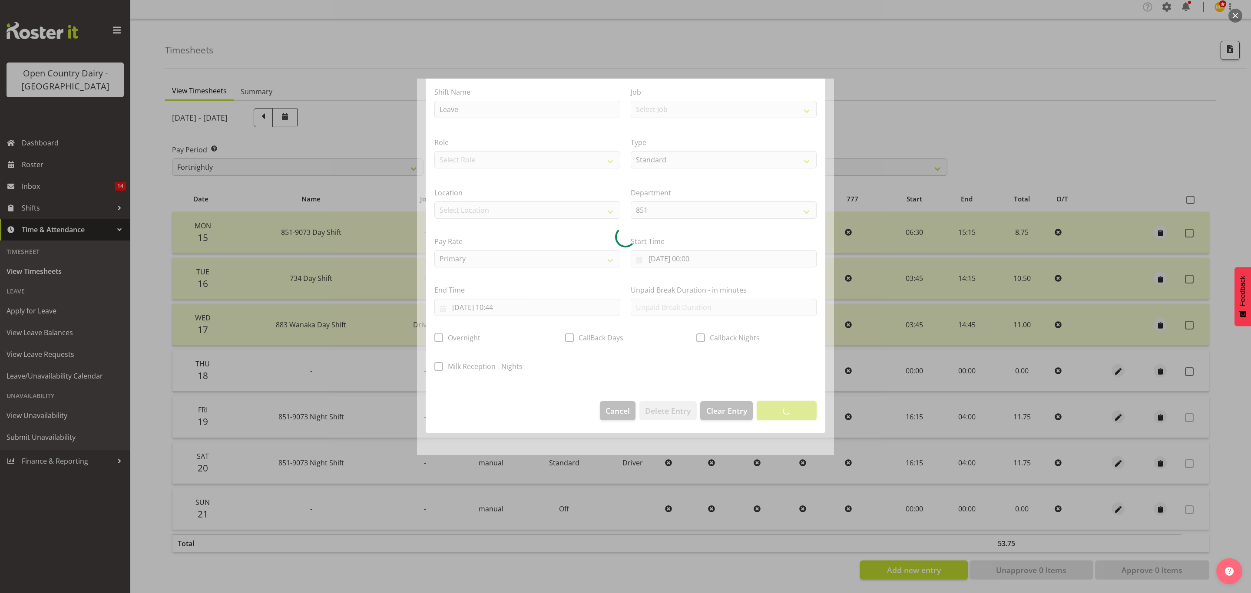
scroll to position [0, 0]
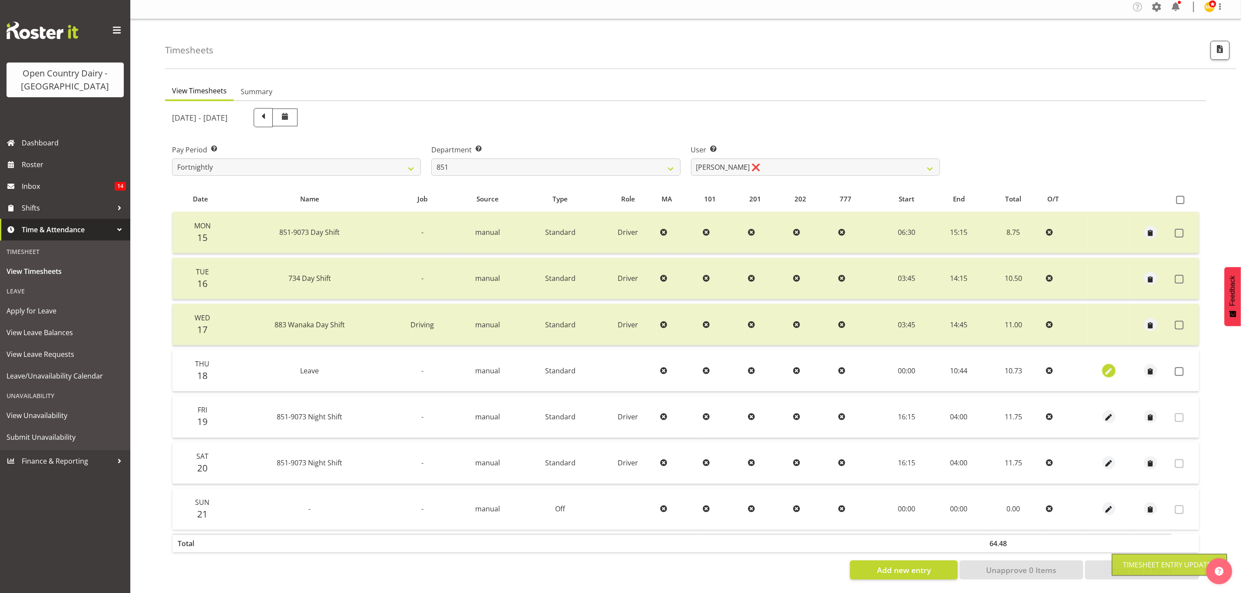
click at [1108, 367] on span "button" at bounding box center [1109, 372] width 10 height 10
select select "Standard"
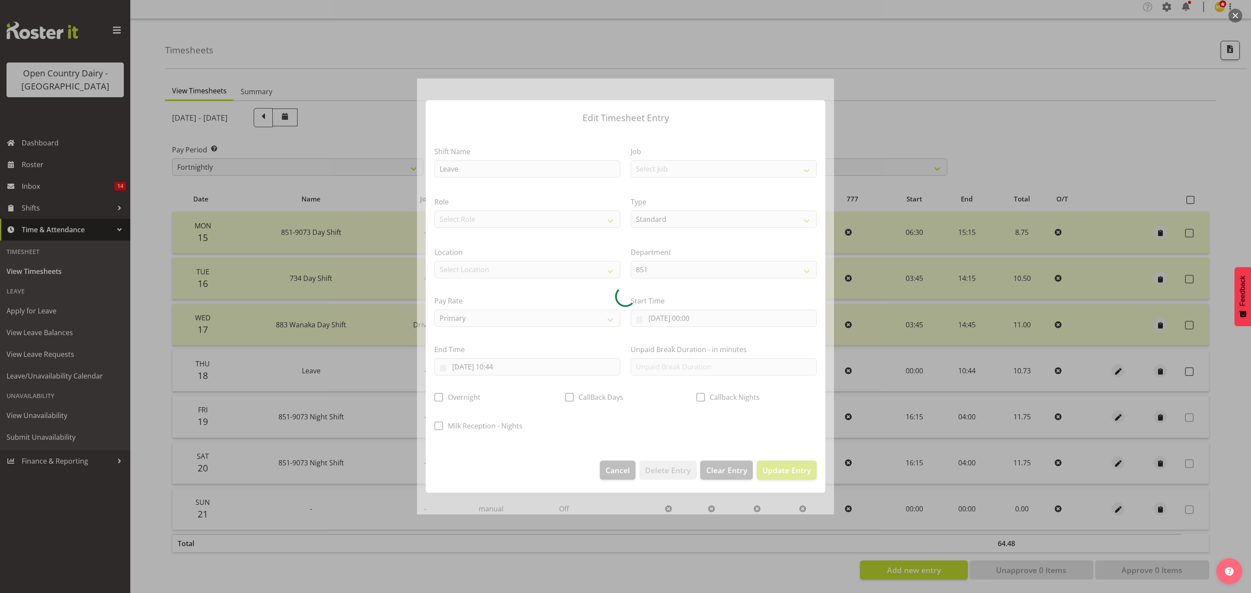
click at [503, 365] on div at bounding box center [625, 297] width 417 height 437
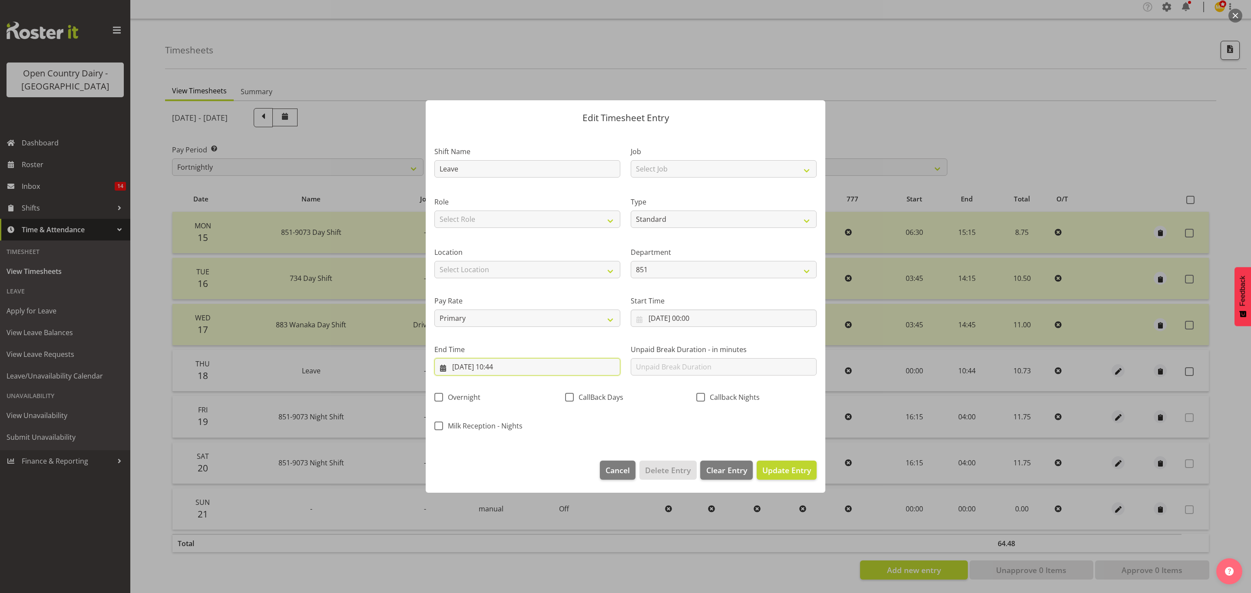
click at [506, 370] on input "18/09/2025, 10:44" at bounding box center [527, 366] width 186 height 17
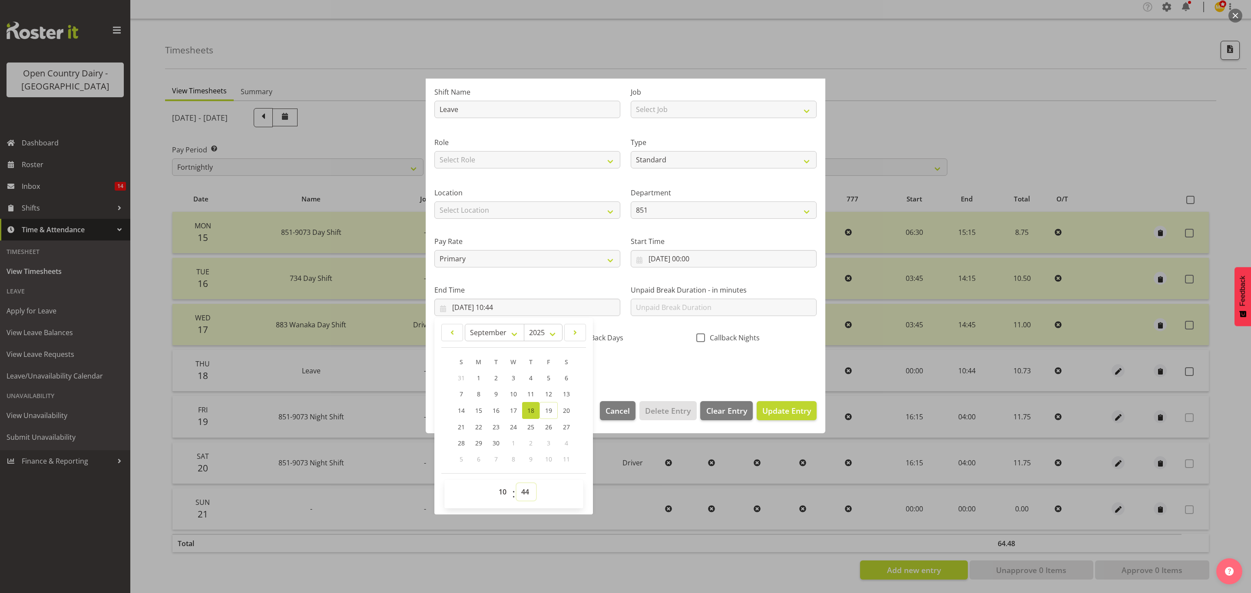
click at [523, 490] on select "00 01 02 03 04 05 06 07 08 09 10 11 12 13 14 15 16 17 18 19 20 21 22 23 24 25 2…" at bounding box center [526, 491] width 20 height 17
click at [525, 499] on select "00 01 02 03 04 05 06 07 08 09 10 11 12 13 14 15 16 17 18 19 20 21 22 23 24 25 2…" at bounding box center [526, 491] width 20 height 17
select select "33"
click at [517, 484] on select "00 01 02 03 04 05 06 07 08 09 10 11 12 13 14 15 16 17 18 19 20 21 22 23 24 25 2…" at bounding box center [526, 491] width 20 height 17
type input "18/09/2025, 10:33"
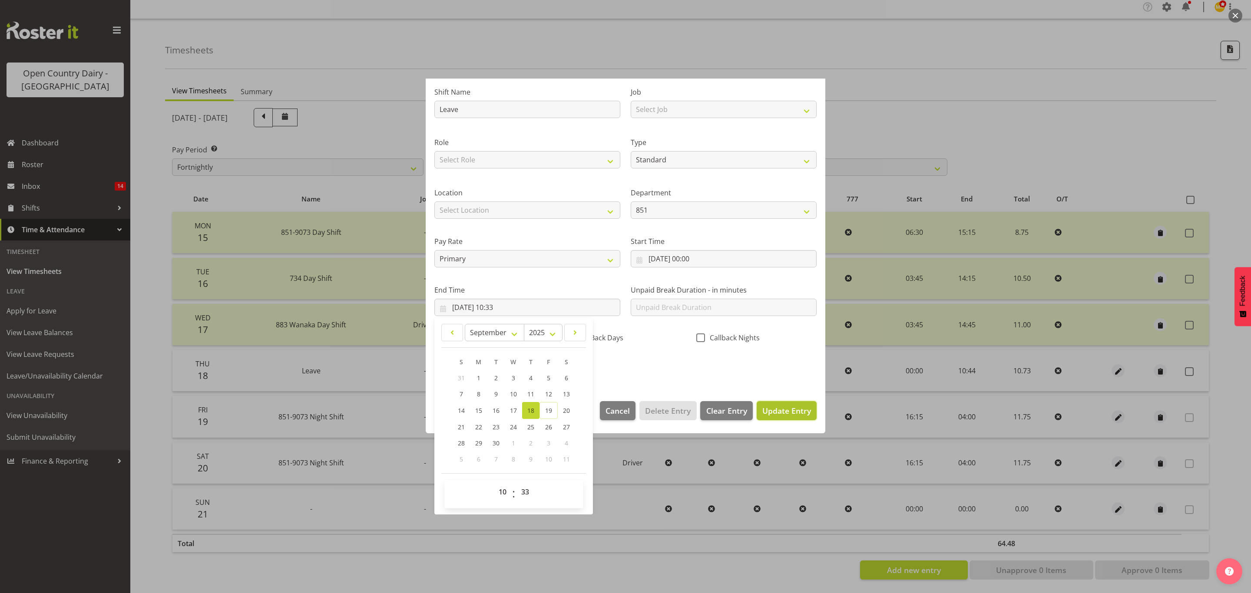
click at [762, 416] on span "Update Entry" at bounding box center [786, 410] width 49 height 11
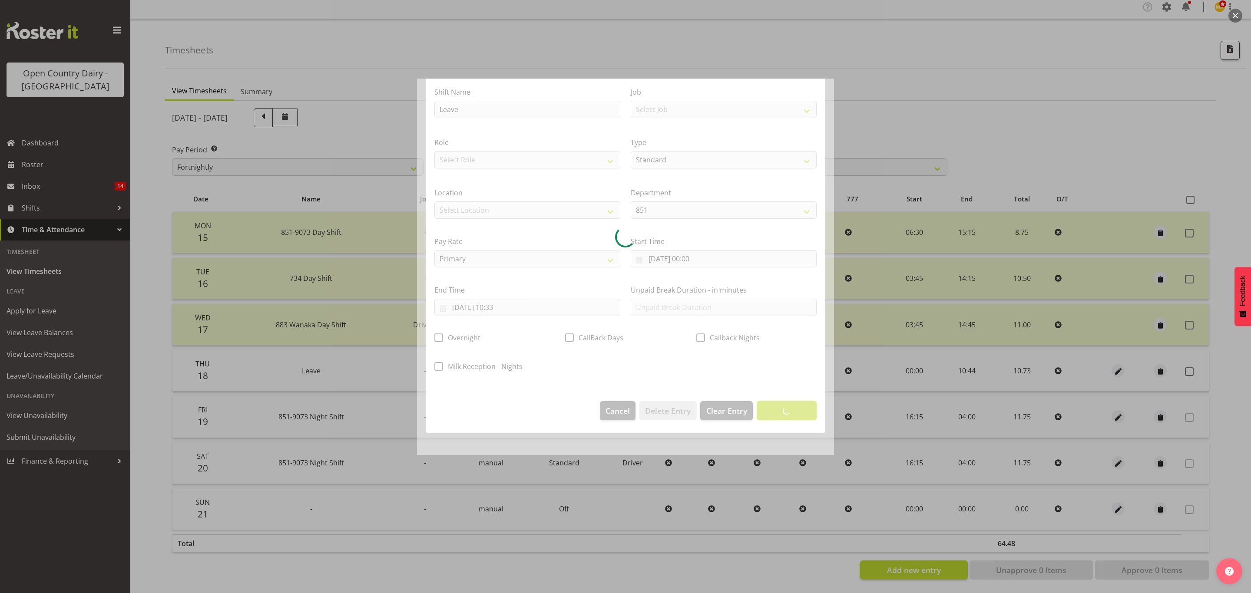
scroll to position [0, 0]
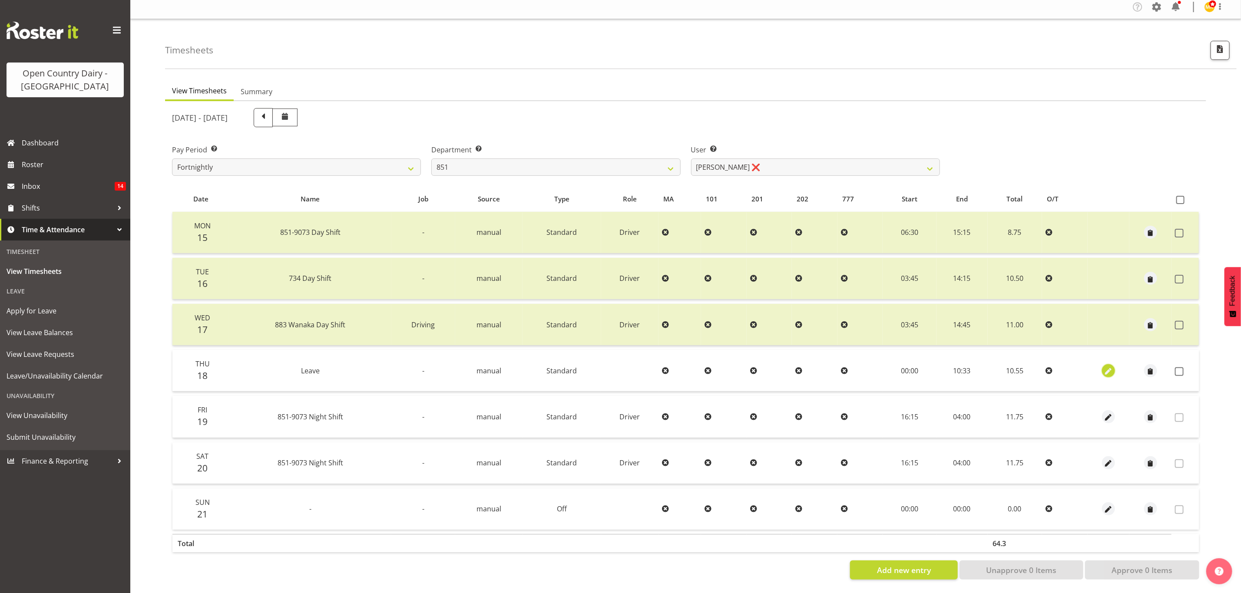
click at [1110, 367] on span "button" at bounding box center [1109, 372] width 10 height 10
select select "Standard"
select select "8"
select select "2025"
select select "10"
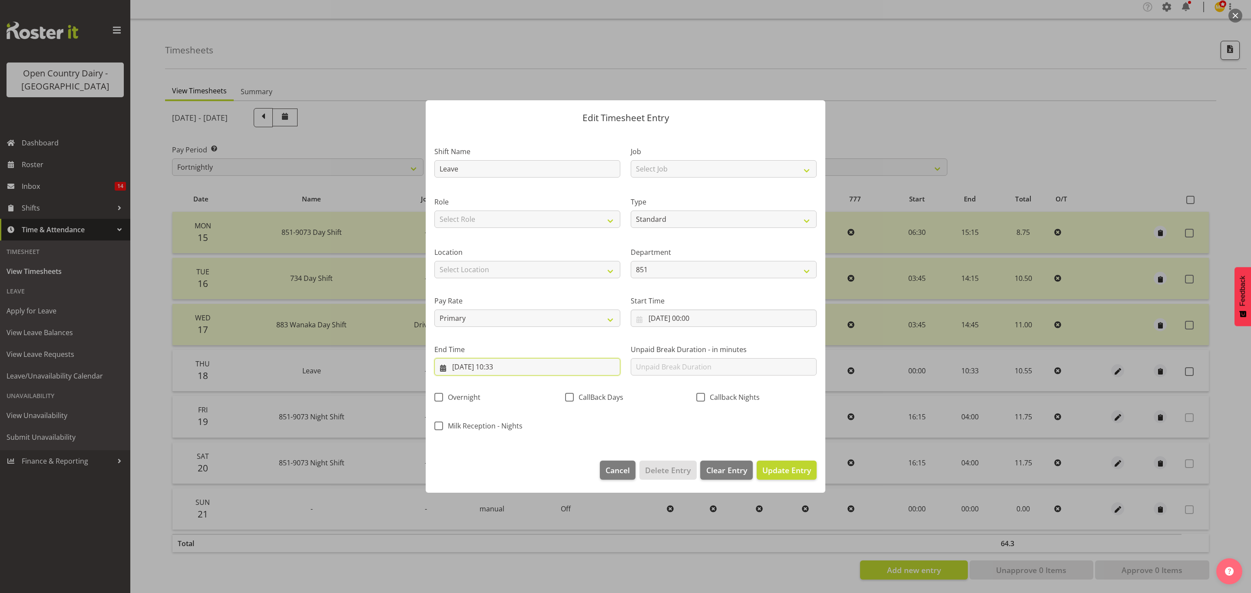
click at [505, 367] on input "18/09/2025, 10:33" at bounding box center [527, 366] width 186 height 17
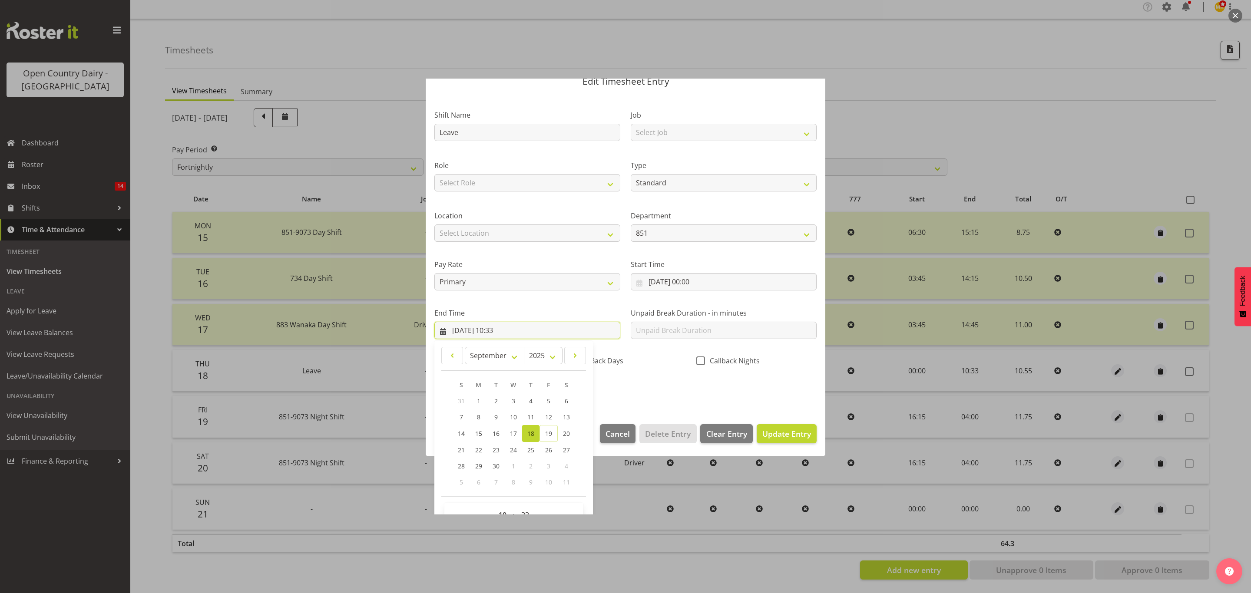
scroll to position [60, 0]
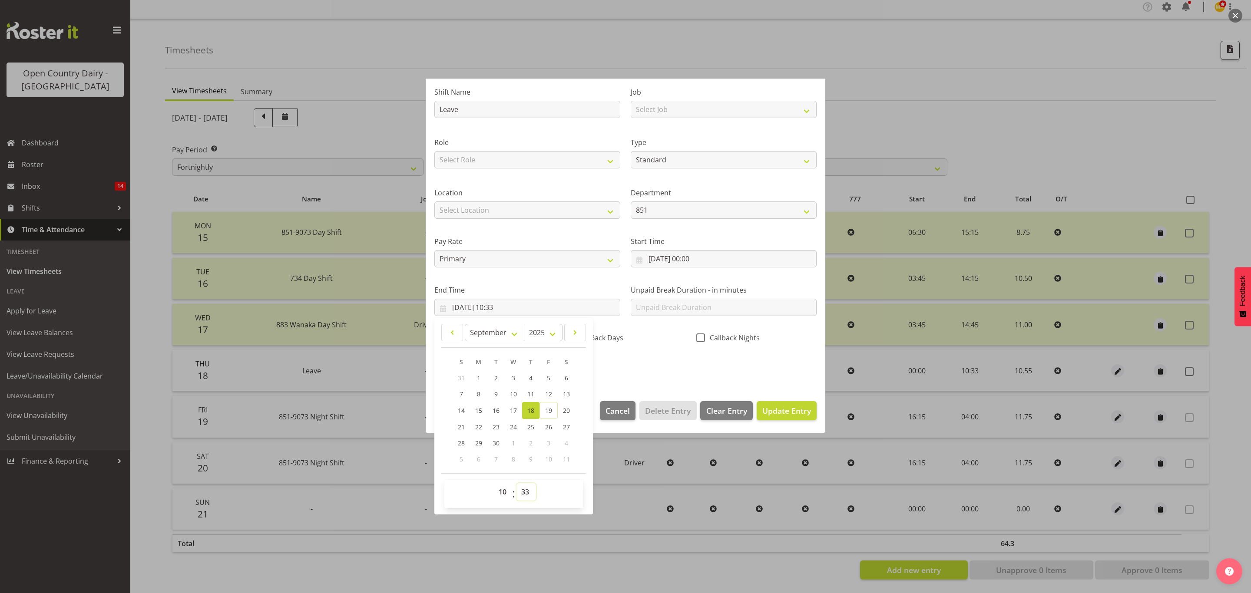
click at [522, 494] on select "00 01 02 03 04 05 06 07 08 09 10 11 12 13 14 15 16 17 18 19 20 21 22 23 24 25 2…" at bounding box center [526, 491] width 20 height 17
click at [529, 490] on select "00 01 02 03 04 05 06 07 08 09 10 11 12 13 14 15 16 17 18 19 20 21 22 23 24 25 2…" at bounding box center [526, 491] width 20 height 17
select select "35"
click at [517, 484] on select "00 01 02 03 04 05 06 07 08 09 10 11 12 13 14 15 16 17 18 19 20 21 22 23 24 25 2…" at bounding box center [526, 491] width 20 height 17
type input "[DATE] 10:35"
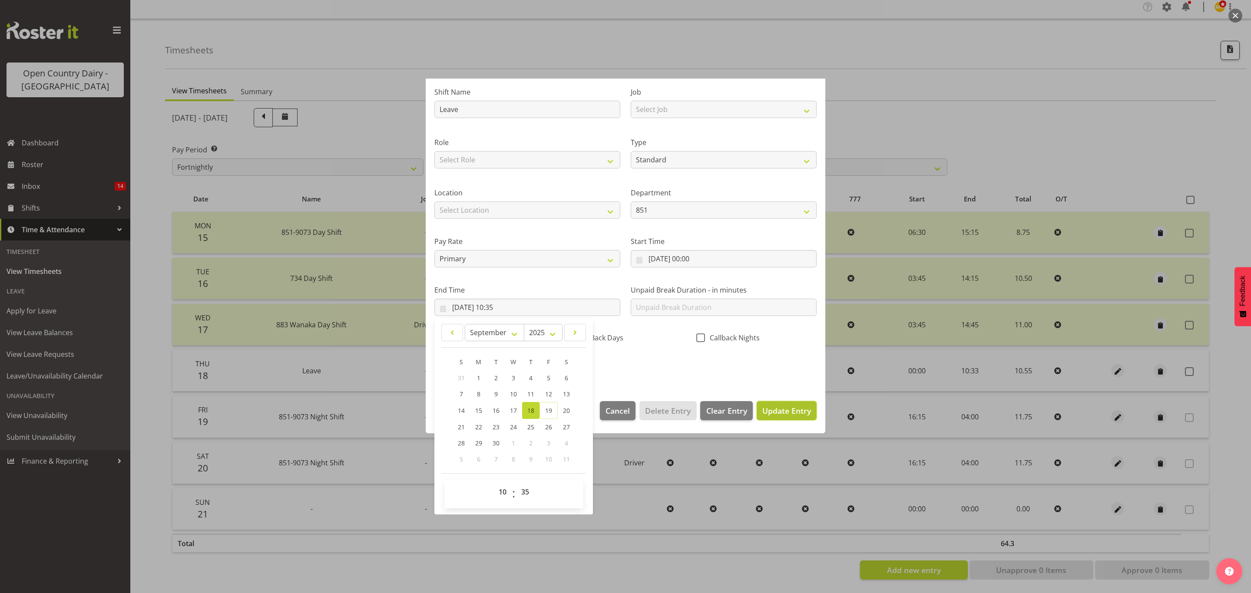
click at [780, 408] on span "Update Entry" at bounding box center [786, 411] width 49 height 10
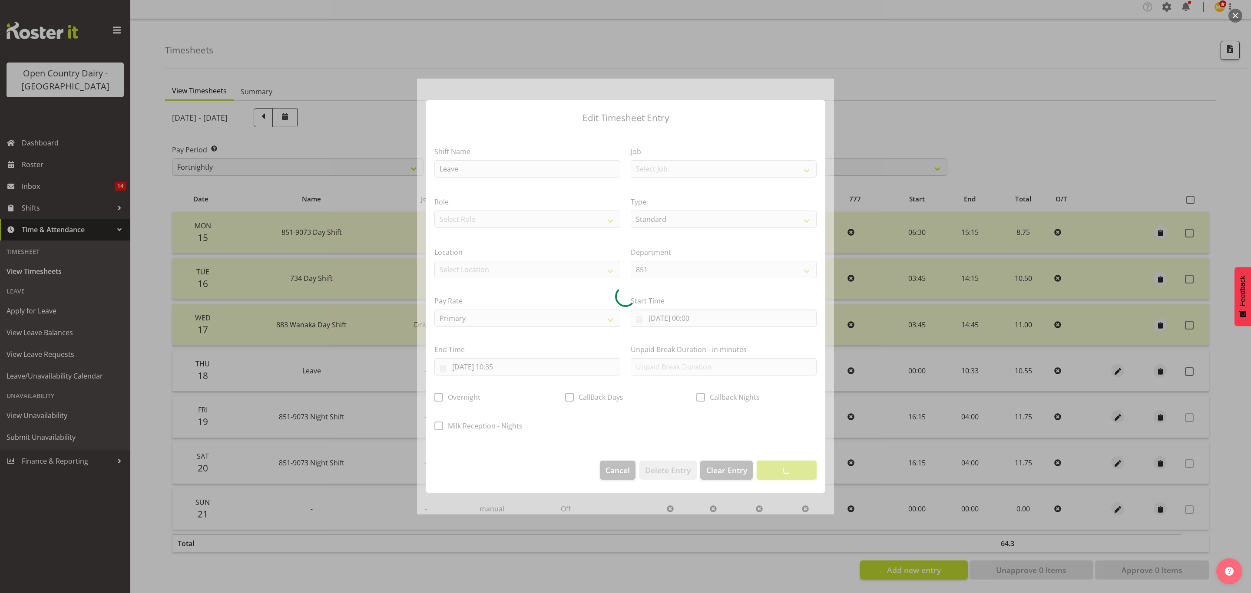
scroll to position [0, 0]
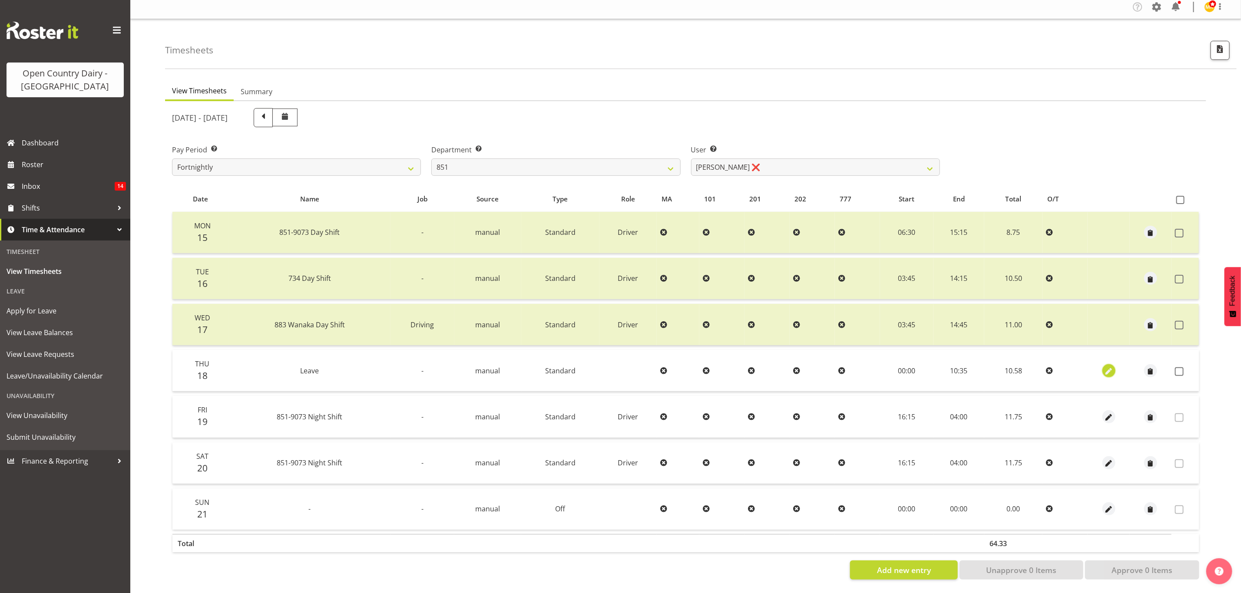
click at [1112, 367] on span "button" at bounding box center [1109, 372] width 10 height 10
select select "Standard"
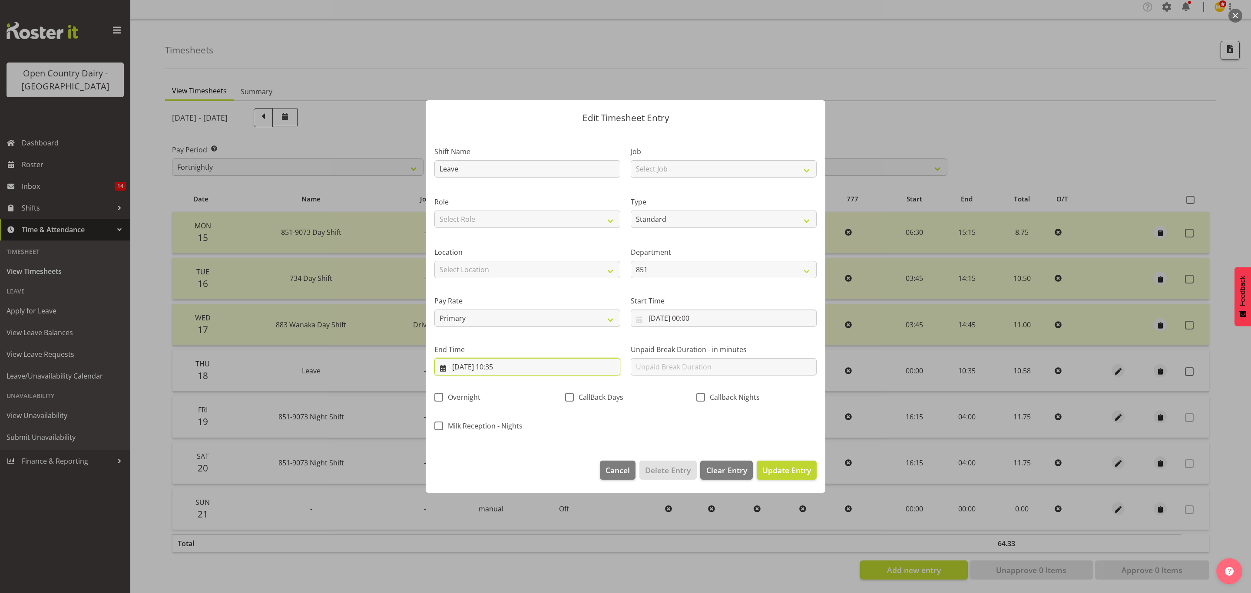
click at [506, 366] on input "[DATE] 10:35" at bounding box center [527, 366] width 186 height 17
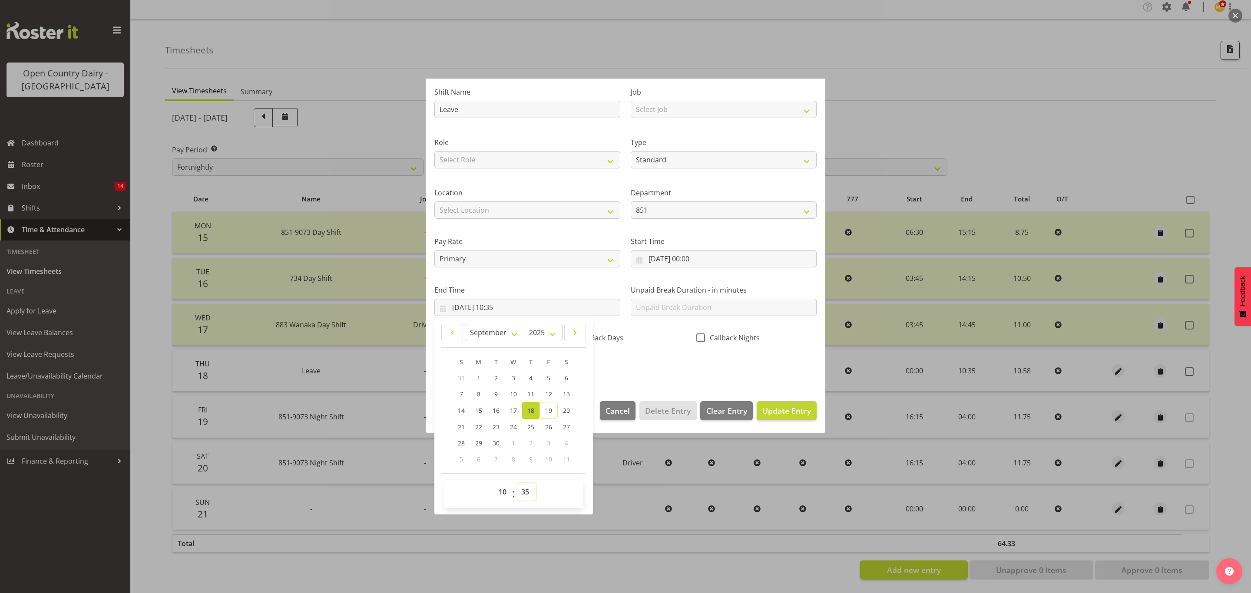
click at [528, 488] on select "00 01 02 03 04 05 06 07 08 09 10 11 12 13 14 15 16 17 18 19 20 21 22 23 24 25 2…" at bounding box center [526, 491] width 20 height 17
select select "36"
click at [517, 484] on select "00 01 02 03 04 05 06 07 08 09 10 11 12 13 14 15 16 17 18 19 20 21 22 23 24 25 2…" at bounding box center [526, 491] width 20 height 17
type input "[DATE] 10:36"
click at [772, 408] on span "Update Entry" at bounding box center [786, 411] width 49 height 10
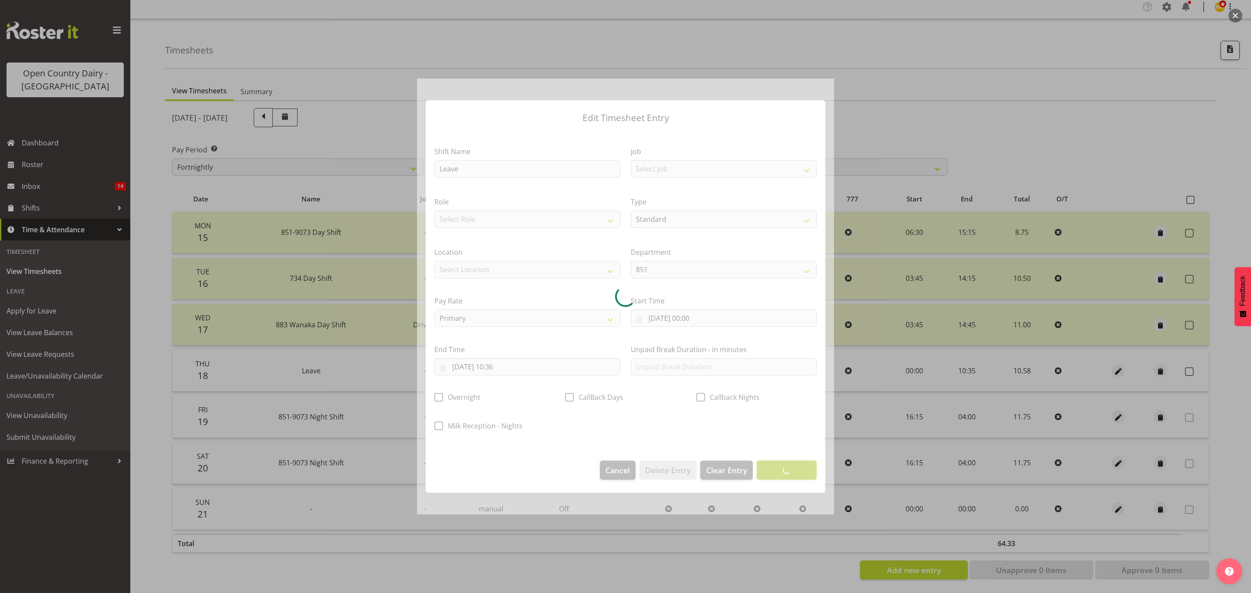
scroll to position [0, 0]
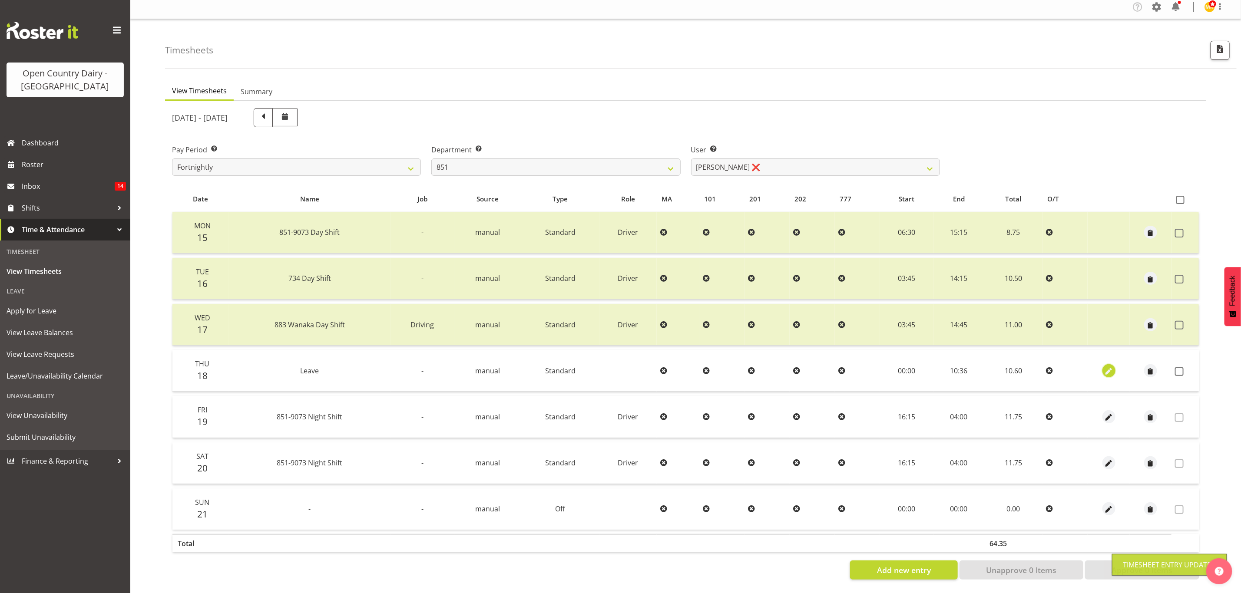
click at [1112, 367] on span "button" at bounding box center [1109, 372] width 10 height 10
select select "Standard"
select select "8"
select select "2025"
select select "10"
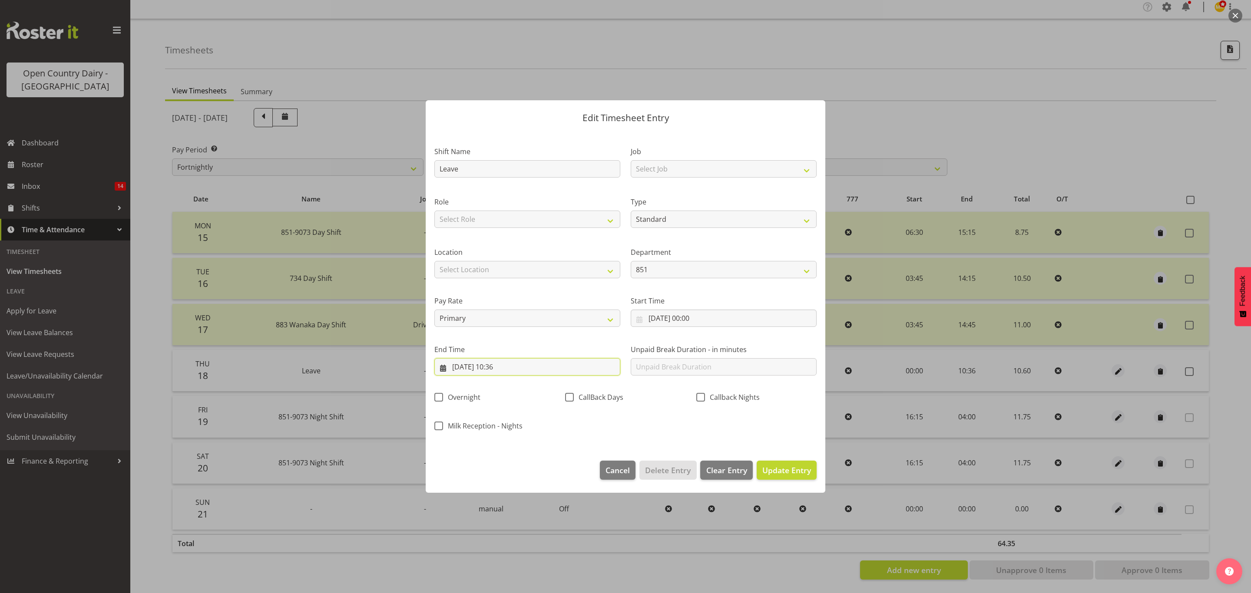
click at [504, 371] on input "[DATE] 10:36" at bounding box center [527, 366] width 186 height 17
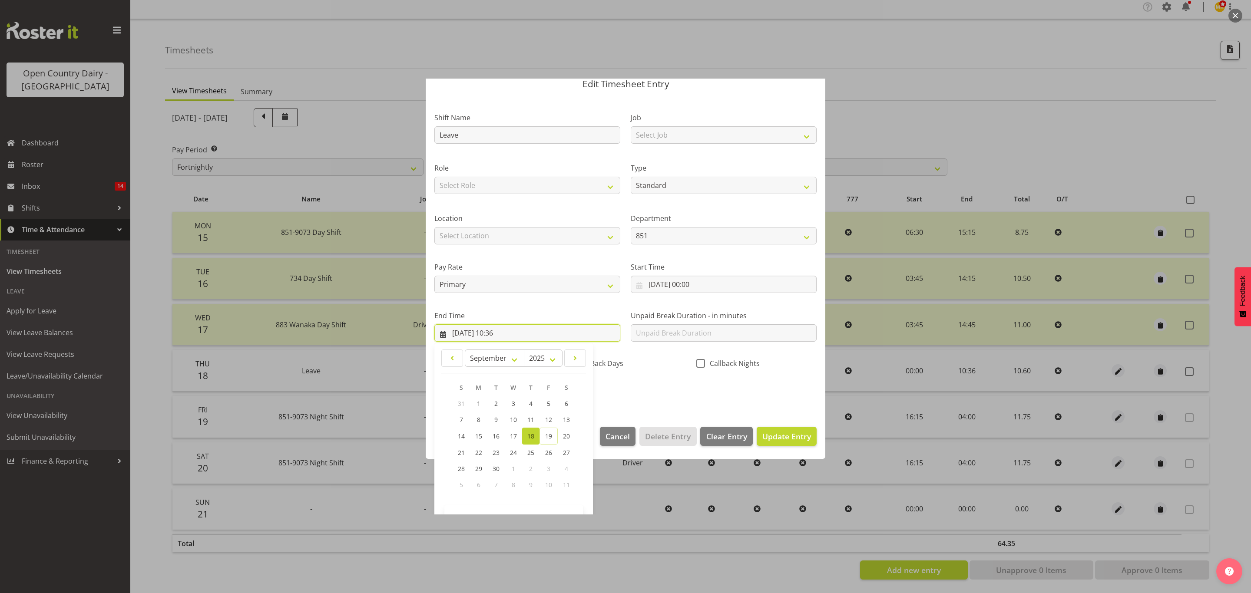
scroll to position [60, 0]
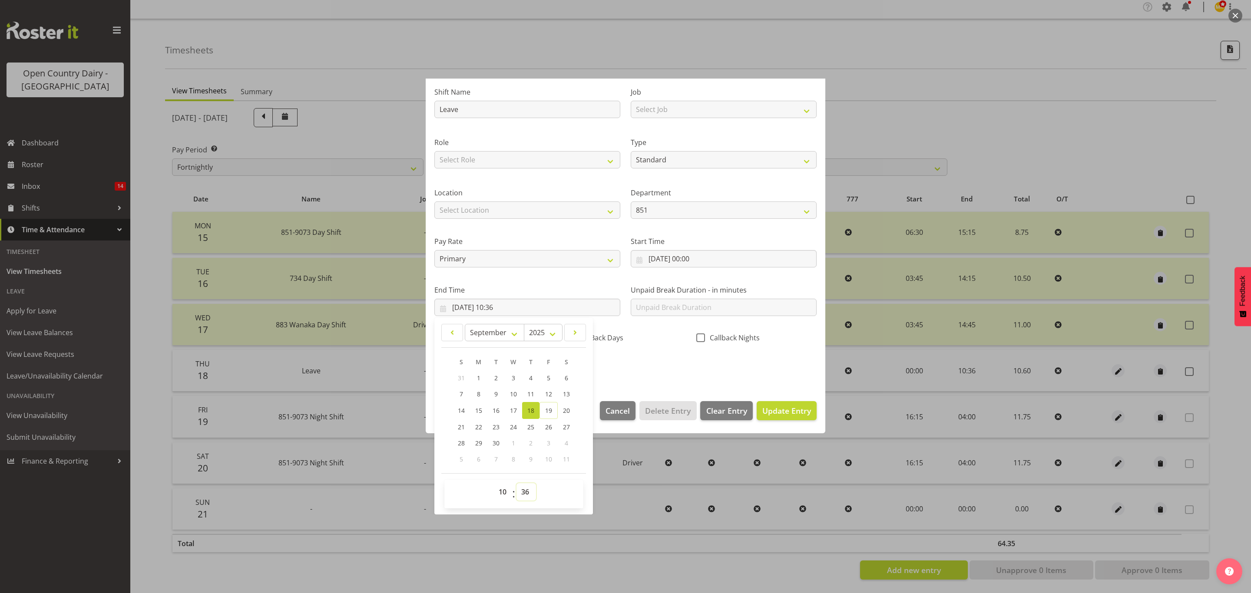
click at [527, 495] on select "00 01 02 03 04 05 06 07 08 09 10 11 12 13 14 15 16 17 18 19 20 21 22 23 24 25 2…" at bounding box center [526, 491] width 20 height 17
select select "35"
click at [517, 484] on select "00 01 02 03 04 05 06 07 08 09 10 11 12 13 14 15 16 17 18 19 20 21 22 23 24 25 2…" at bounding box center [526, 491] width 20 height 17
type input "[DATE] 10:35"
click at [782, 410] on span "Update Entry" at bounding box center [786, 411] width 49 height 10
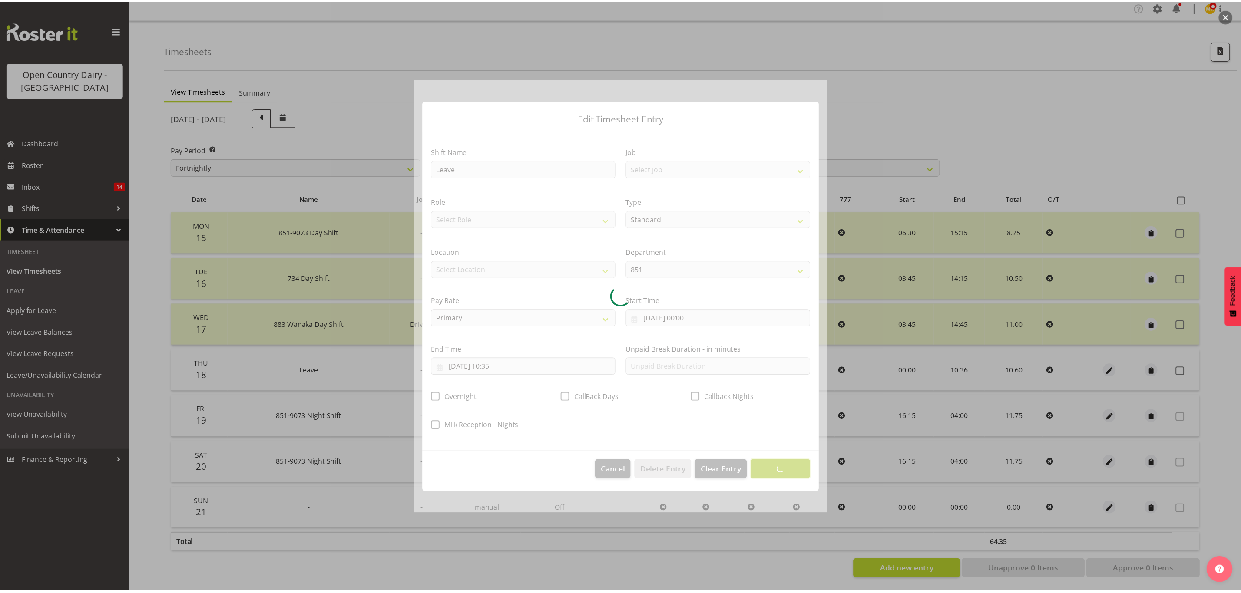
scroll to position [0, 0]
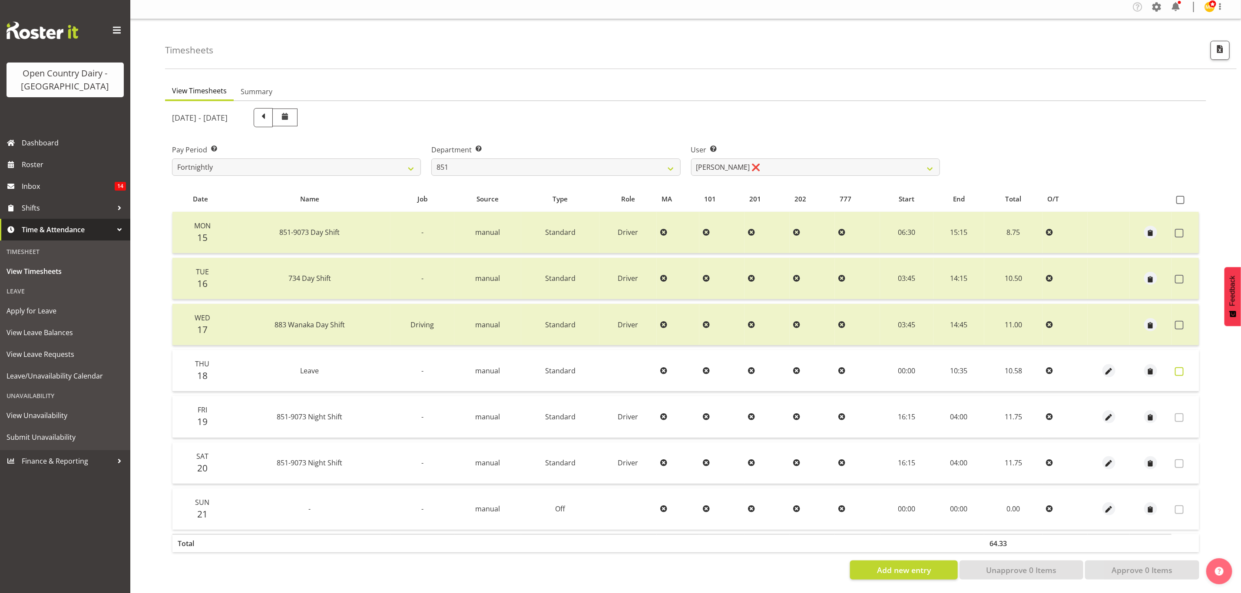
click at [1180, 367] on span at bounding box center [1179, 371] width 9 height 9
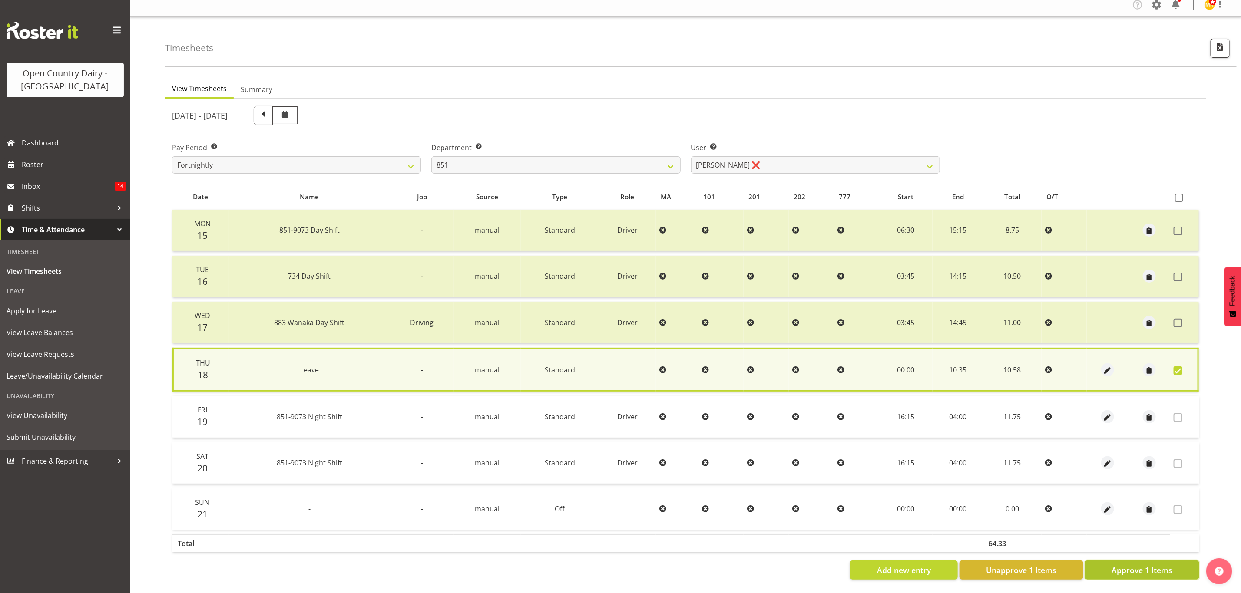
click at [1147, 565] on span "Approve 1 Items" at bounding box center [1142, 570] width 61 height 11
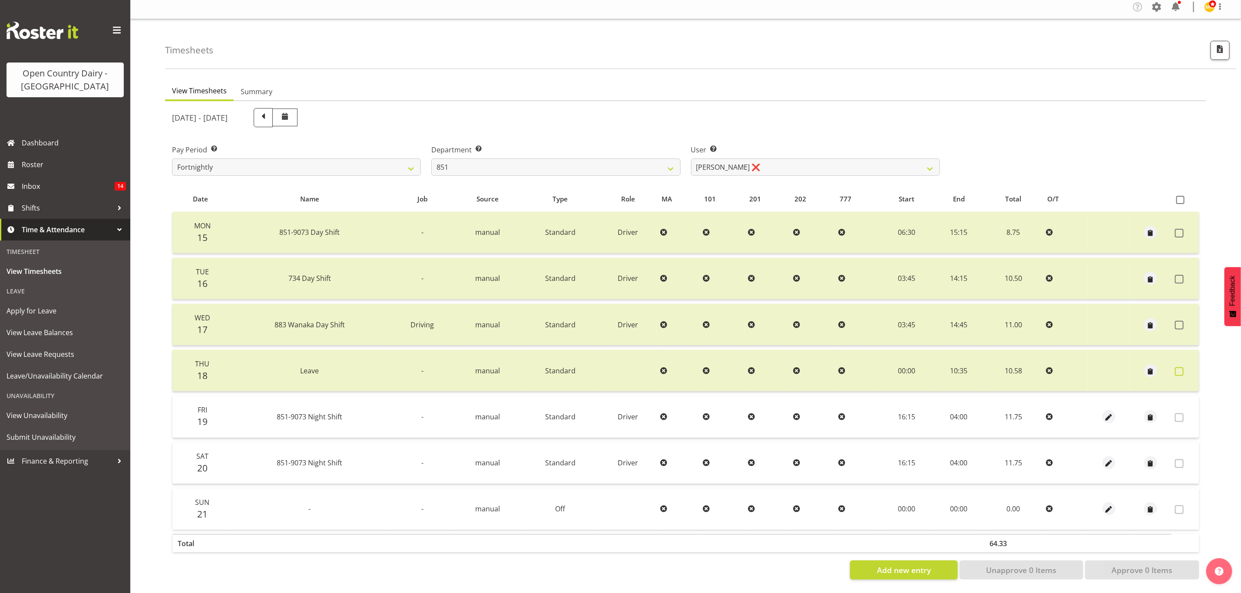
click at [1177, 367] on span at bounding box center [1179, 371] width 9 height 9
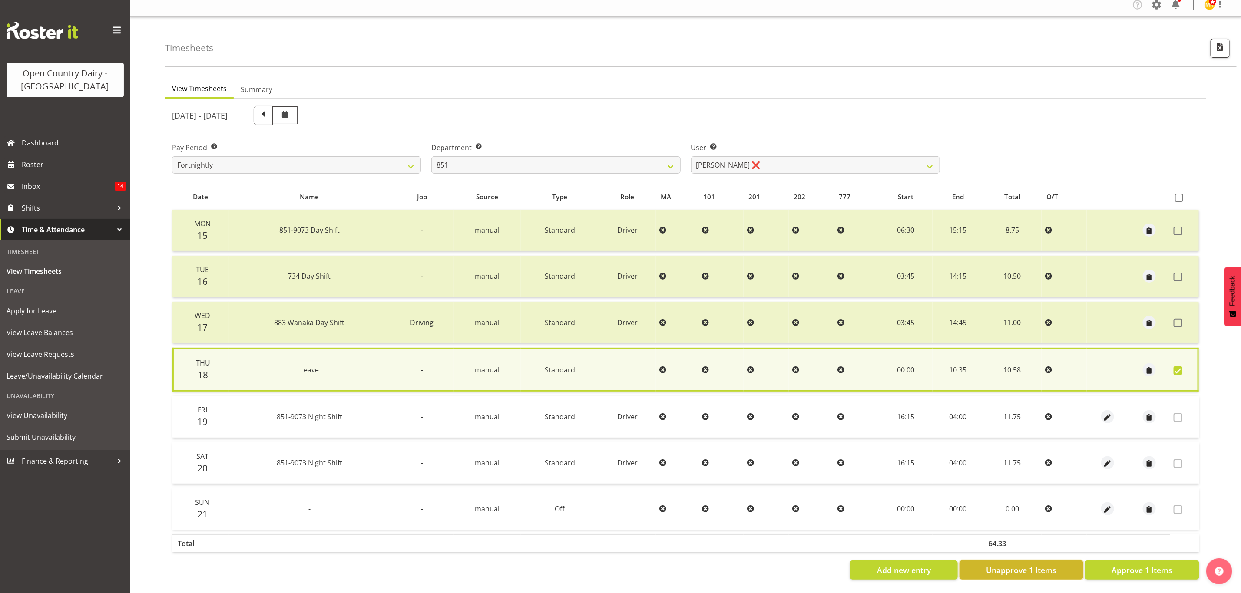
click at [1060, 561] on button "Unapprove 1 Items" at bounding box center [1022, 570] width 124 height 19
checkbox input "false"
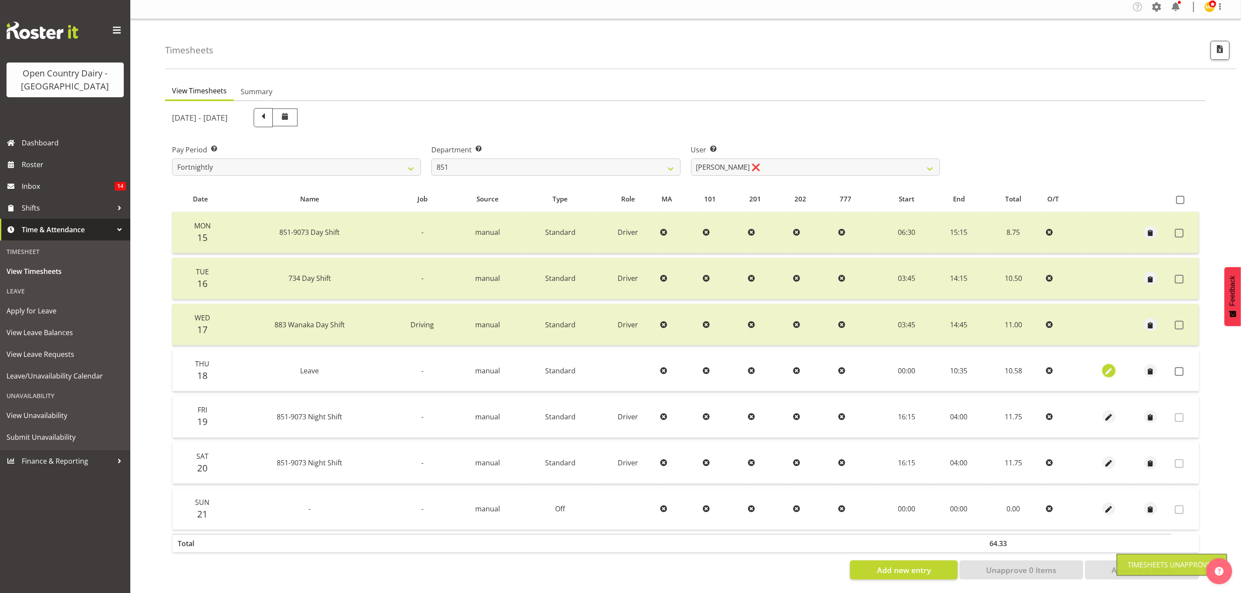
click at [1108, 367] on span "button" at bounding box center [1109, 372] width 10 height 10
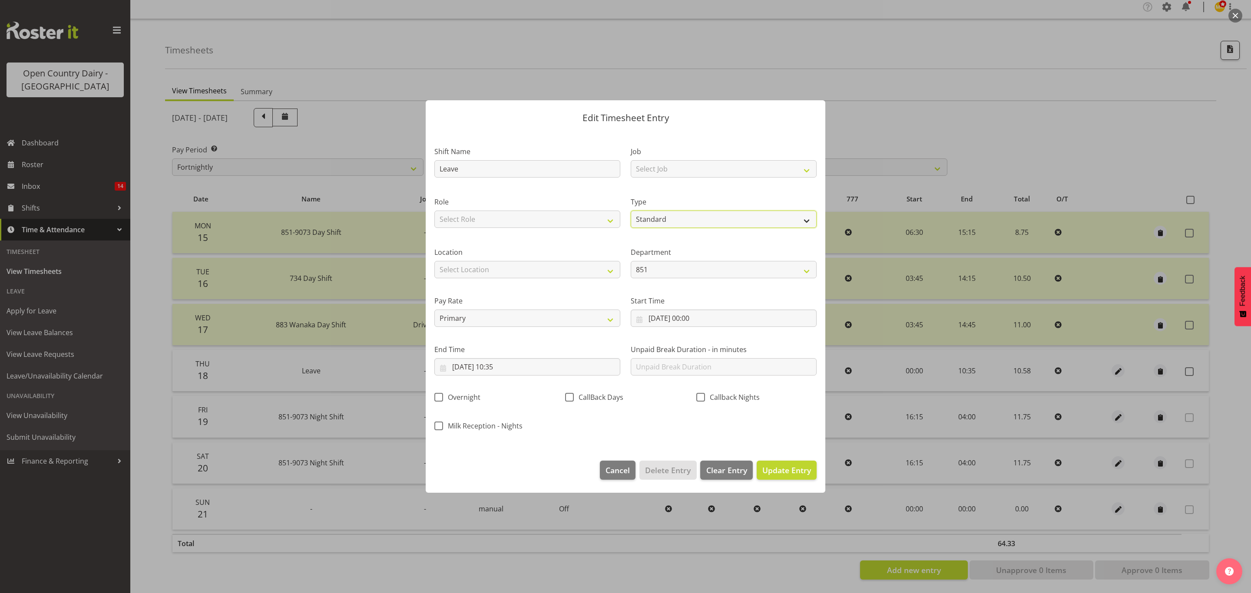
click at [669, 215] on select "Off Standard Public Holiday Public Holiday (Worked) Day In Lieu Annual Leave Si…" at bounding box center [724, 219] width 186 height 17
select select "Day In [GEOGRAPHIC_DATA]"
click at [631, 211] on select "Off Standard Public Holiday Public Holiday (Worked) Day In Lieu Annual Leave Si…" at bounding box center [724, 219] width 186 height 17
click at [790, 471] on span "Update Entry" at bounding box center [786, 470] width 49 height 10
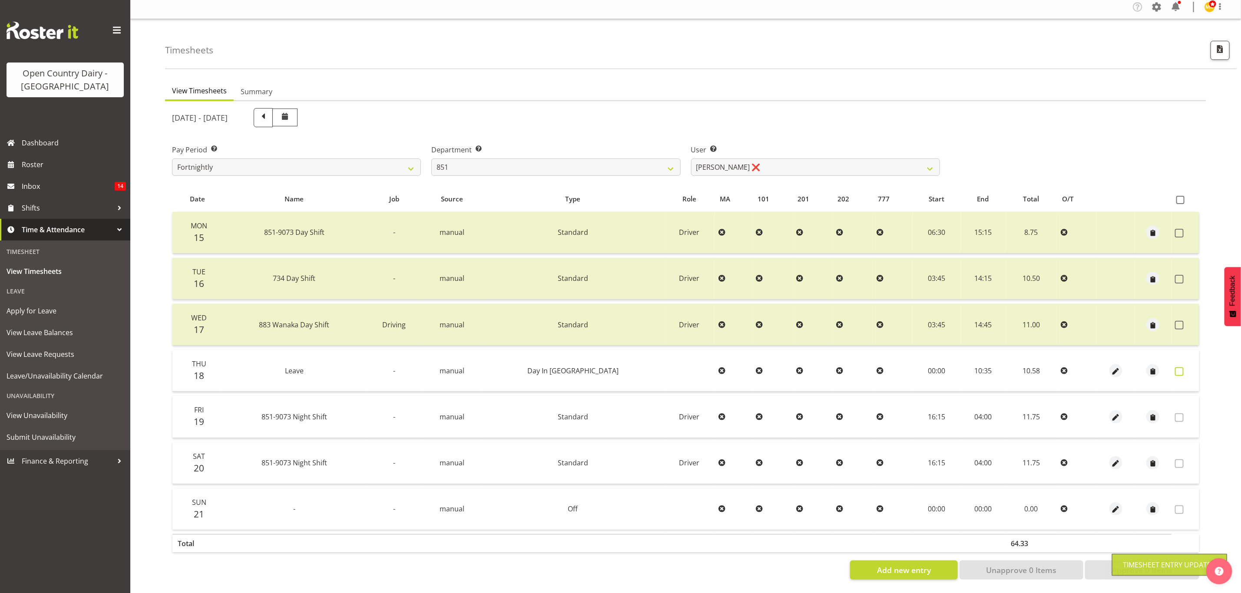
click at [1181, 367] on span at bounding box center [1179, 371] width 9 height 9
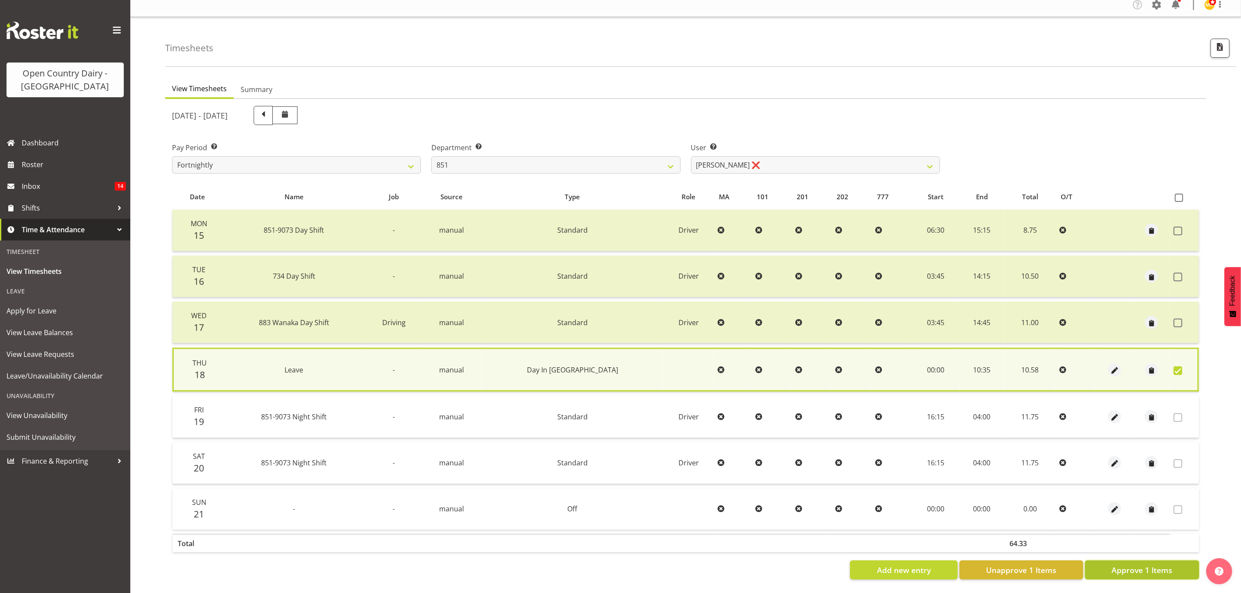
click at [1136, 565] on span "Approve 1 Items" at bounding box center [1142, 570] width 61 height 11
checkbox input "false"
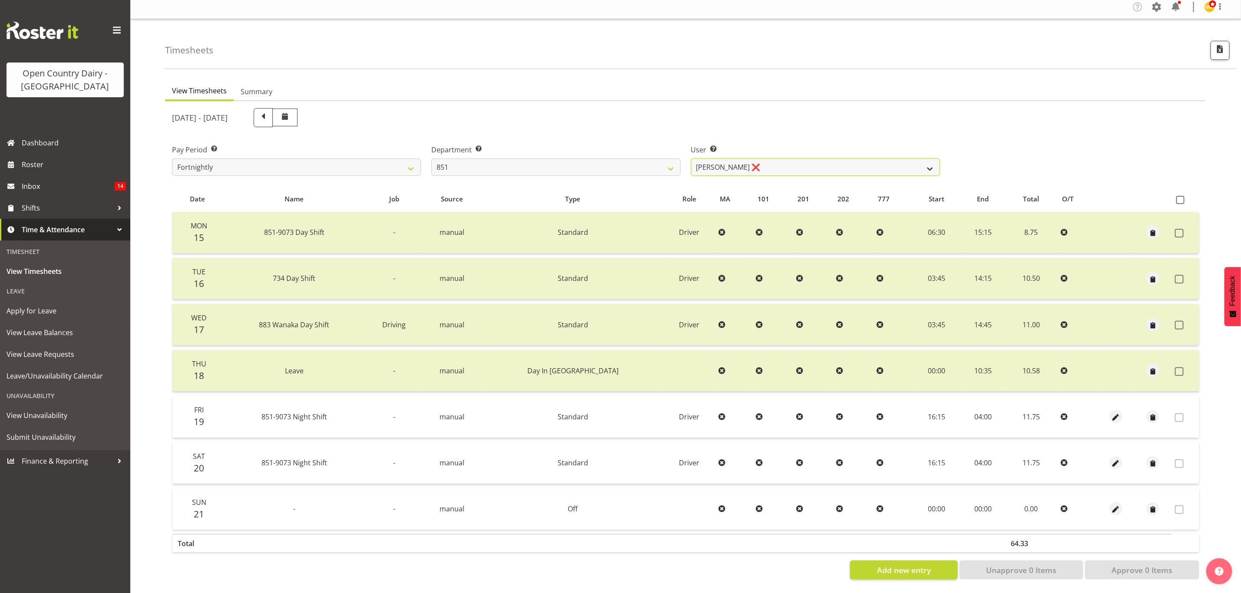
click at [906, 164] on select "[PERSON_NAME] ❌ [PERSON_NAME] ❌ [PERSON_NAME] ❌" at bounding box center [815, 167] width 249 height 17
select select "7425"
click at [691, 159] on select "[PERSON_NAME] ❌ [PERSON_NAME] ❌ [PERSON_NAME] ❌" at bounding box center [815, 167] width 249 height 17
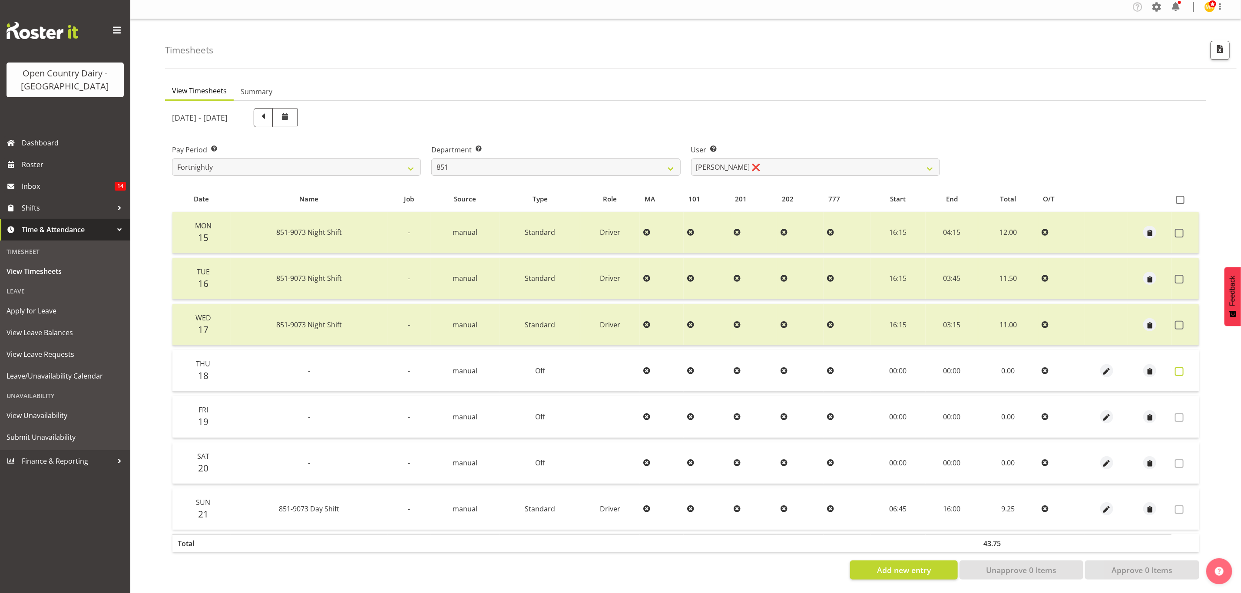
click at [1178, 367] on span at bounding box center [1179, 371] width 9 height 9
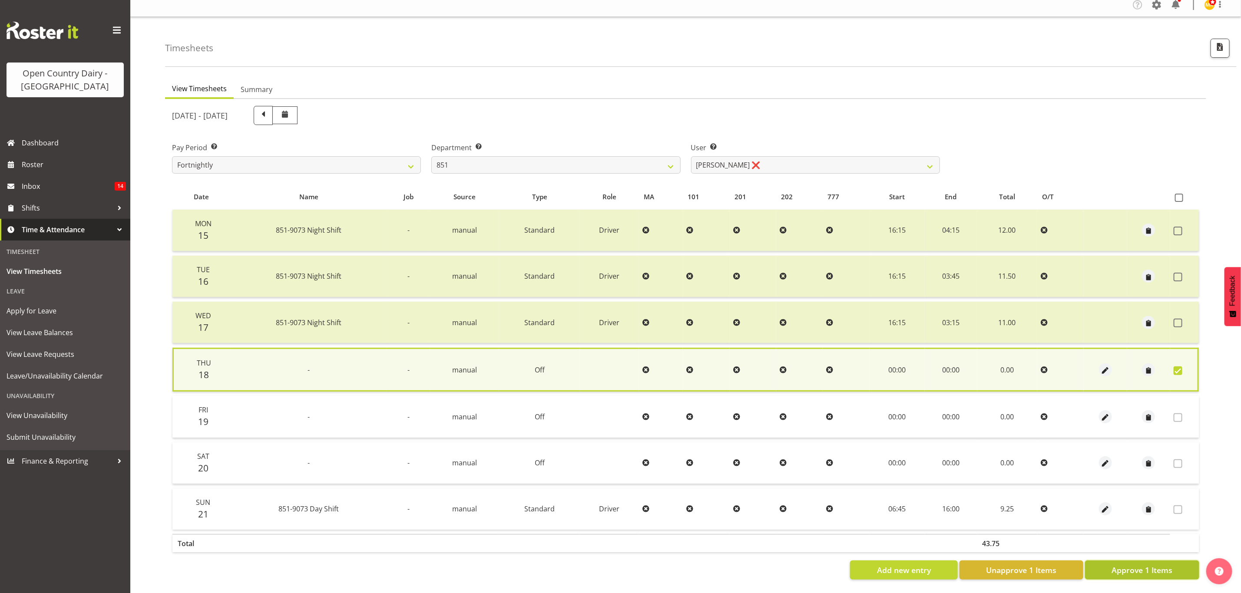
click at [1105, 563] on button "Approve 1 Items" at bounding box center [1142, 570] width 114 height 19
checkbox input "false"
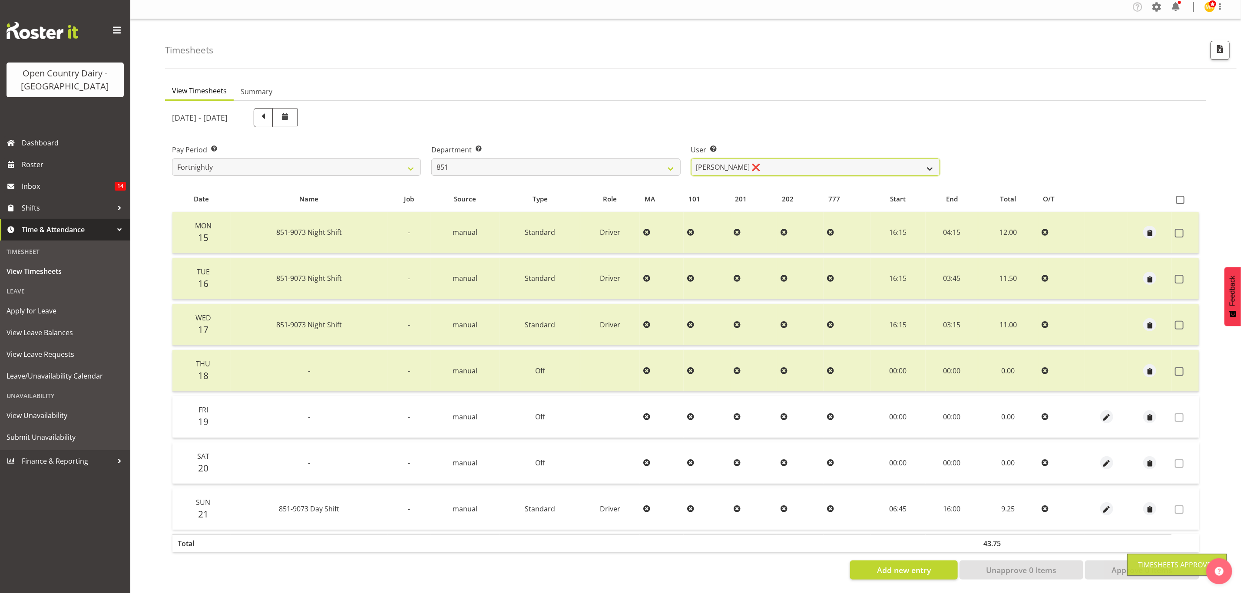
click at [909, 160] on select "[PERSON_NAME] ❌ [PERSON_NAME] ❌ [PERSON_NAME] ❌" at bounding box center [815, 167] width 249 height 17
select select "7437"
click at [691, 159] on select "[PERSON_NAME] ❌ [PERSON_NAME] ❌ [PERSON_NAME] ❌" at bounding box center [815, 167] width 249 height 17
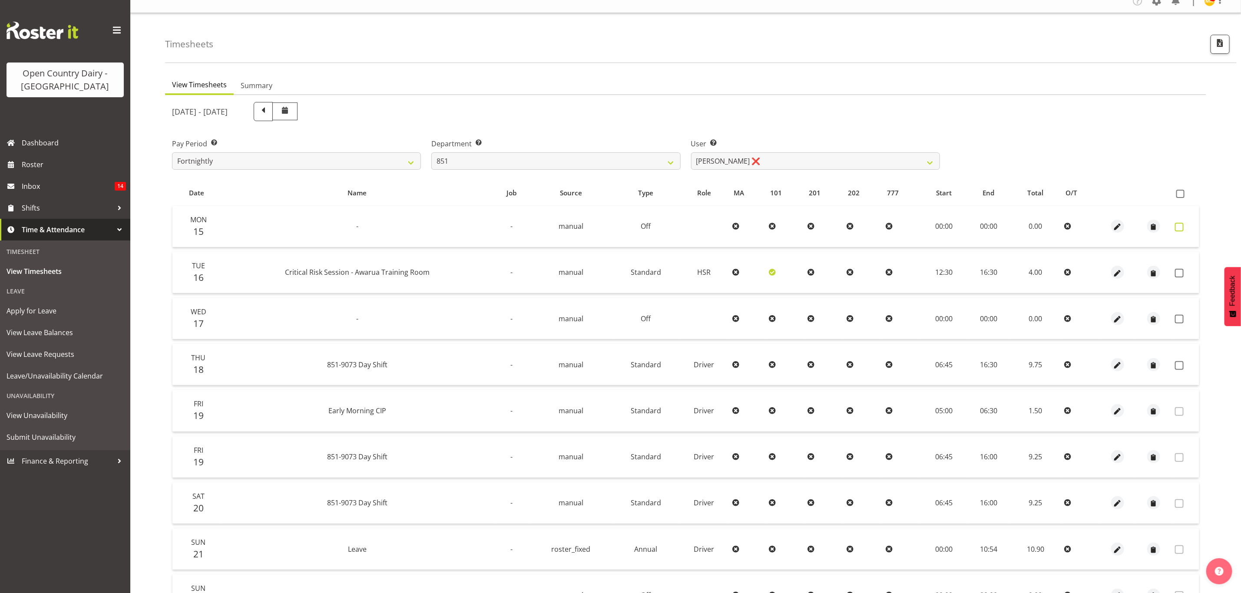
click at [1176, 225] on span at bounding box center [1179, 227] width 9 height 9
checkbox input "true"
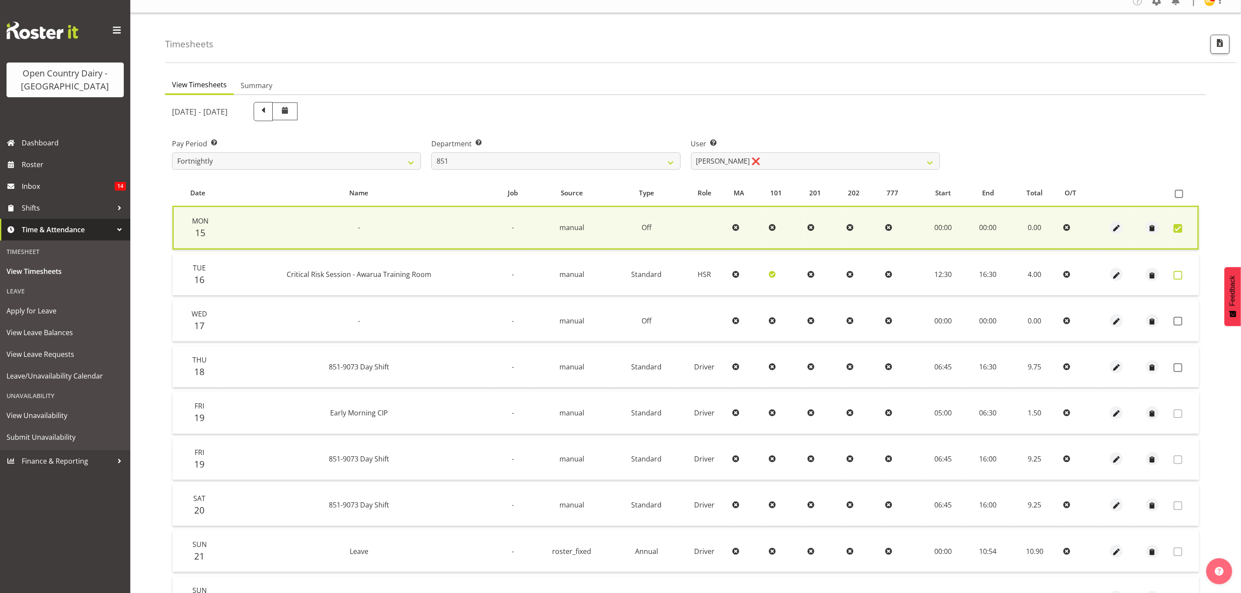
click at [1176, 275] on span at bounding box center [1178, 275] width 9 height 9
checkbox input "true"
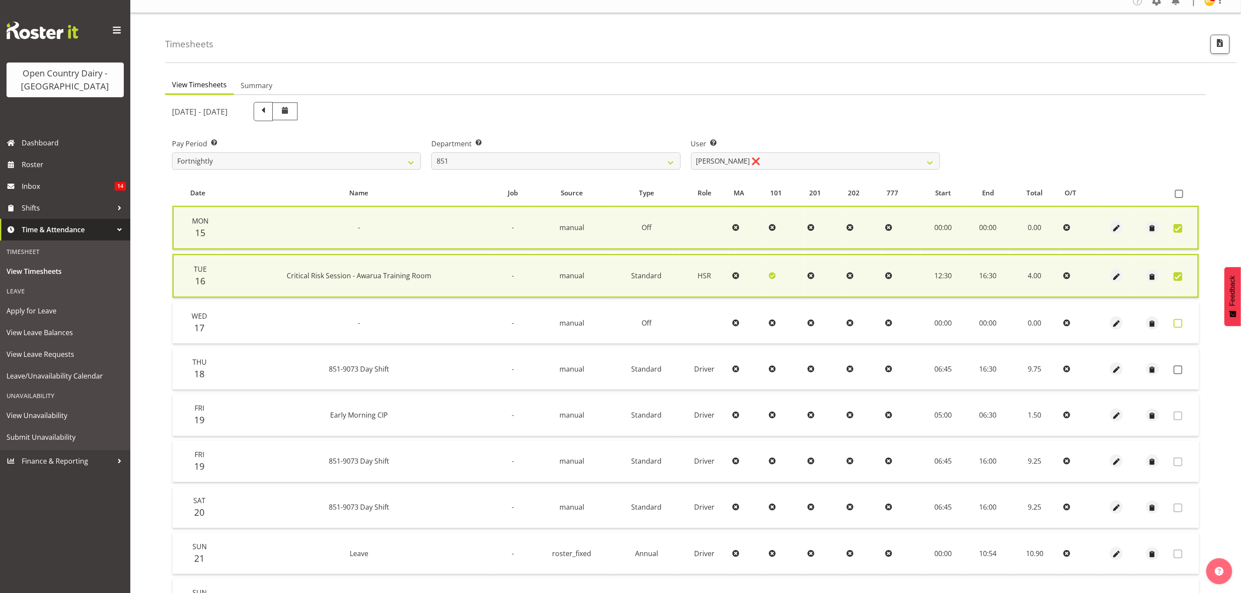
click at [1178, 325] on span at bounding box center [1178, 323] width 9 height 9
checkbox input "true"
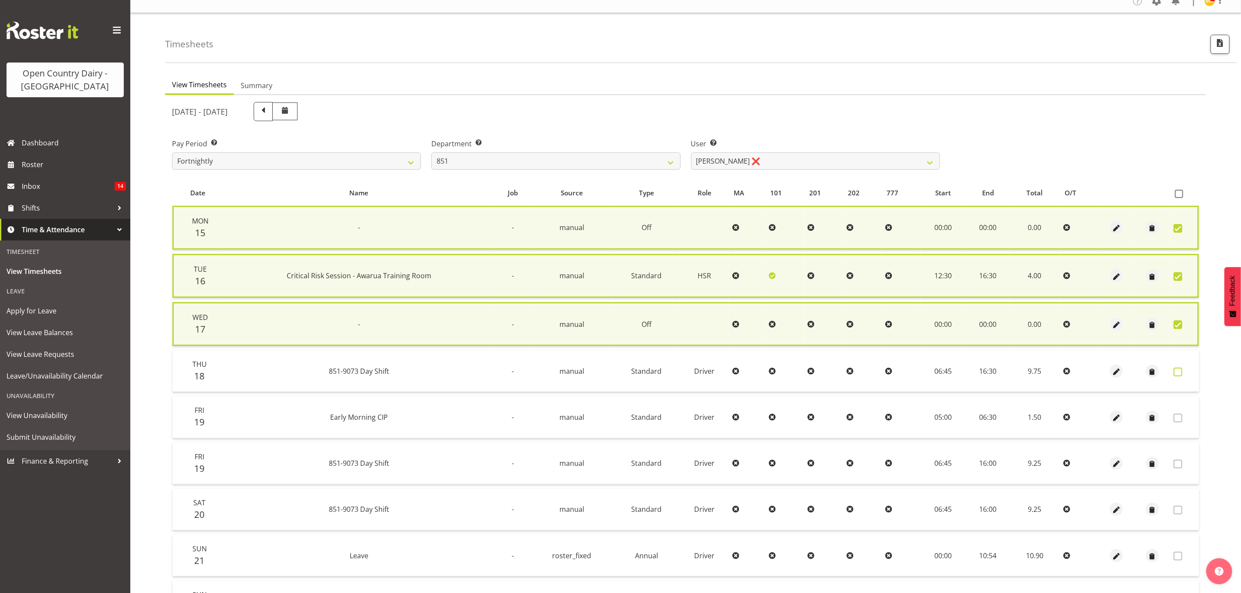
click at [1182, 371] on span at bounding box center [1178, 372] width 9 height 9
checkbox input "true"
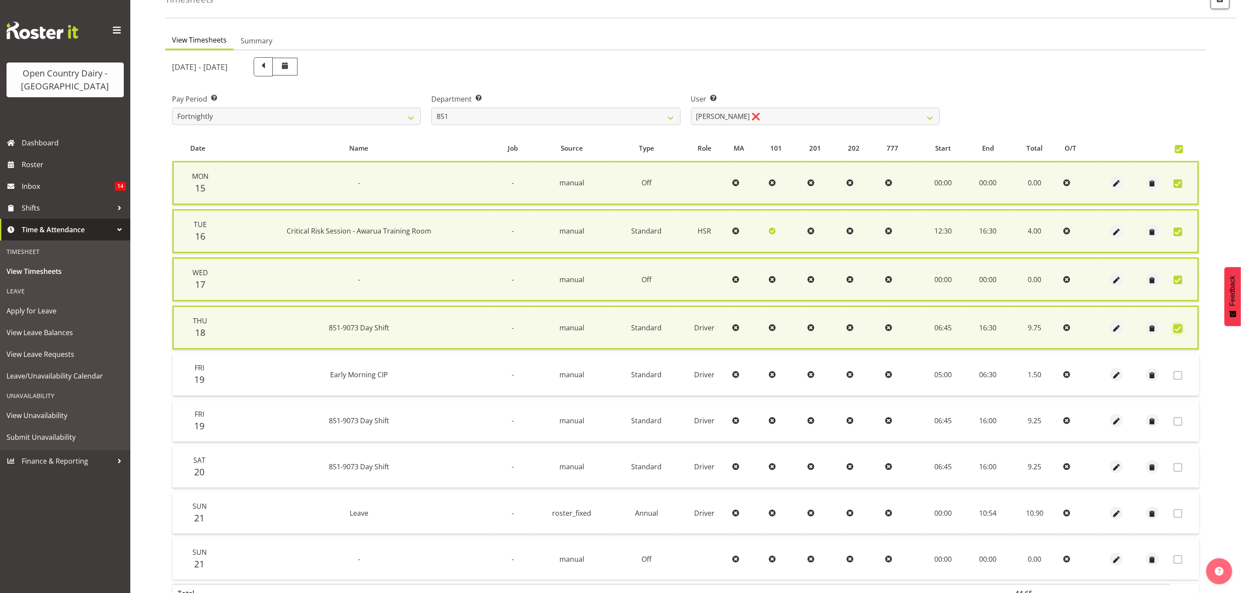
scroll to position [110, 0]
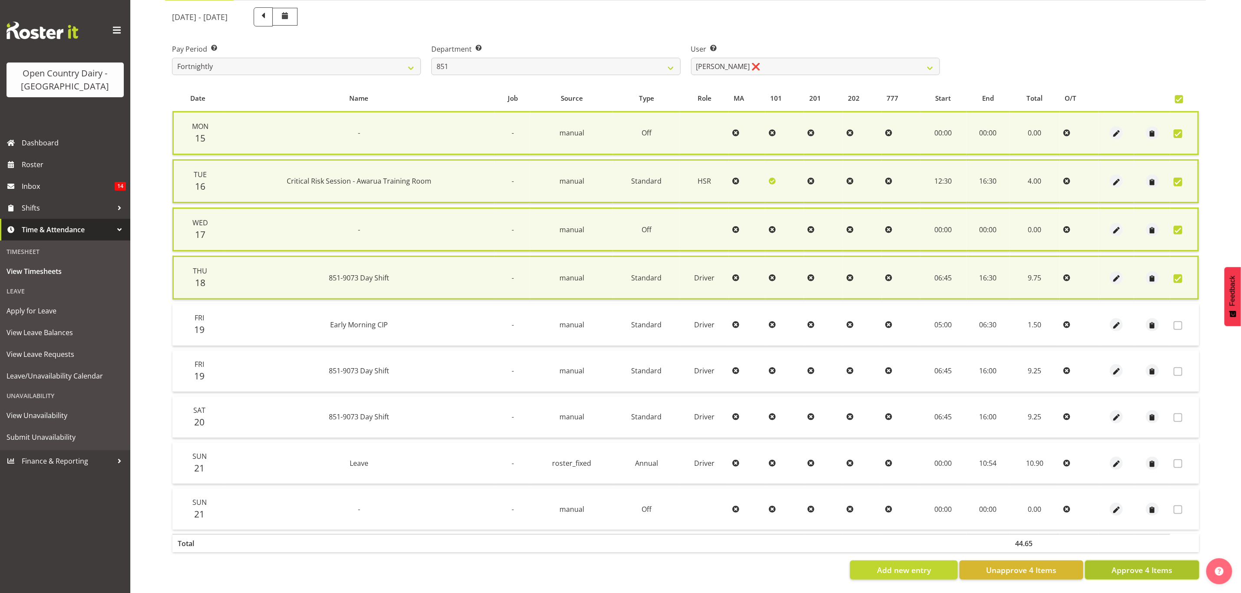
click at [1160, 565] on span "Approve 4 Items" at bounding box center [1142, 570] width 61 height 11
checkbox input "false"
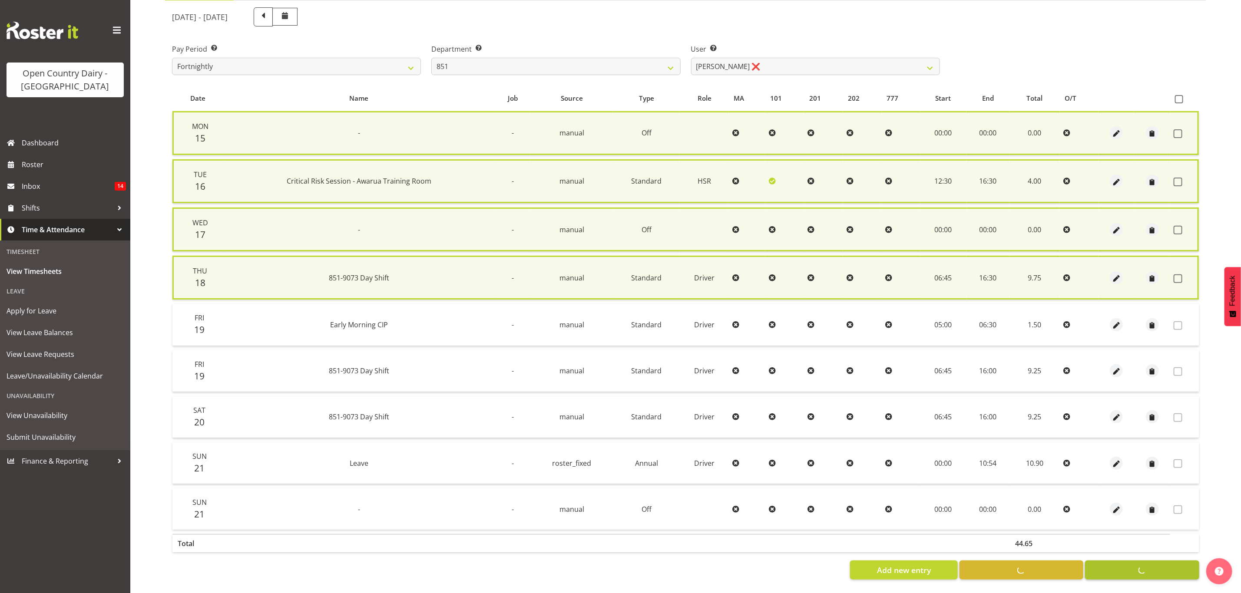
checkbox input "false"
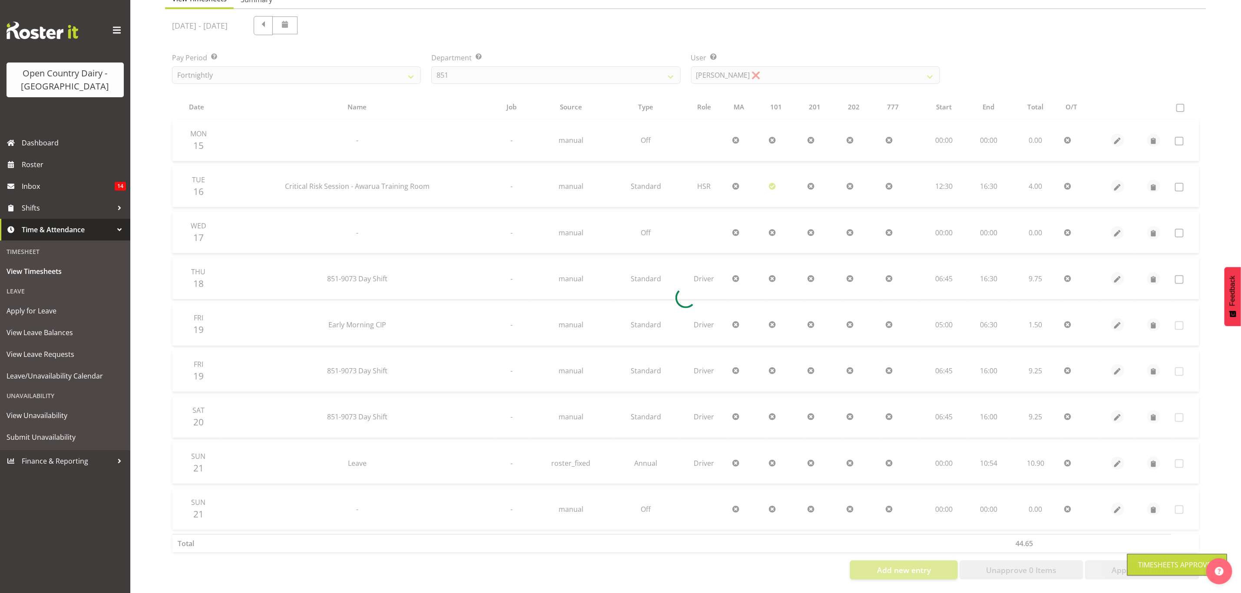
scroll to position [102, 0]
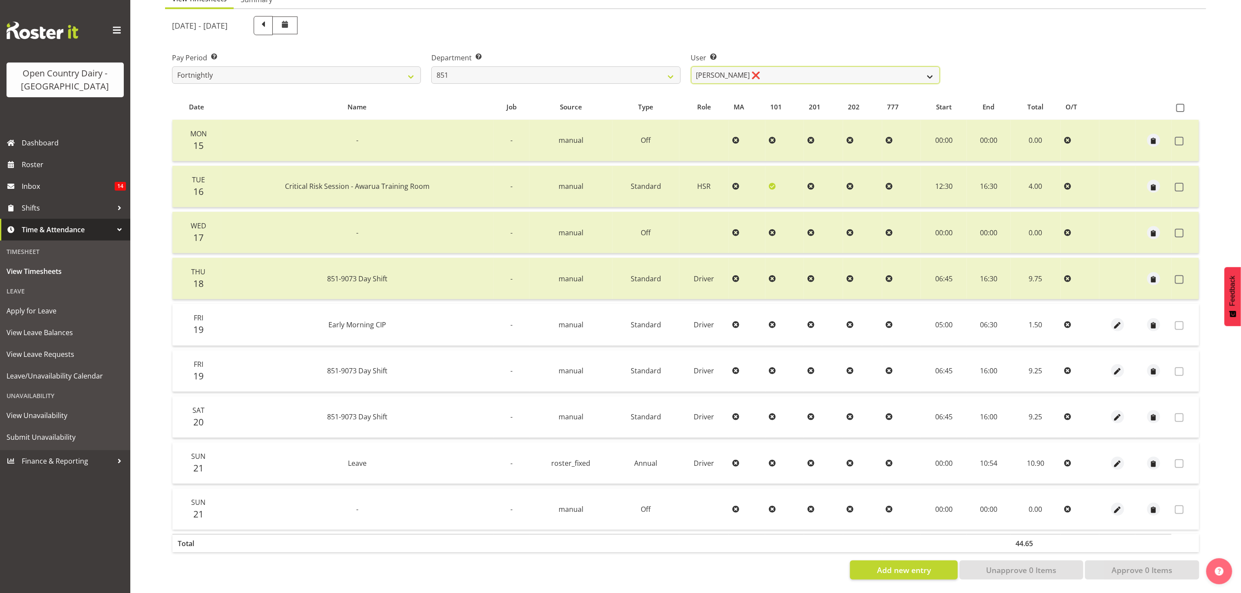
click at [880, 75] on select "[PERSON_NAME] ❌ [PERSON_NAME] ❌ [PERSON_NAME] ❌" at bounding box center [815, 74] width 249 height 17
click at [674, 66] on select "734 735 736 737 738 739 851 853 854 855 856 858 861 862 865 867-9032 868 869 87…" at bounding box center [555, 74] width 249 height 17
select select "669"
click at [431, 66] on select "734 735 736 737 738 739 851 853 854 855 856 858 861 862 865 867-9032 868 869 87…" at bounding box center [555, 74] width 249 height 17
select select "7394"
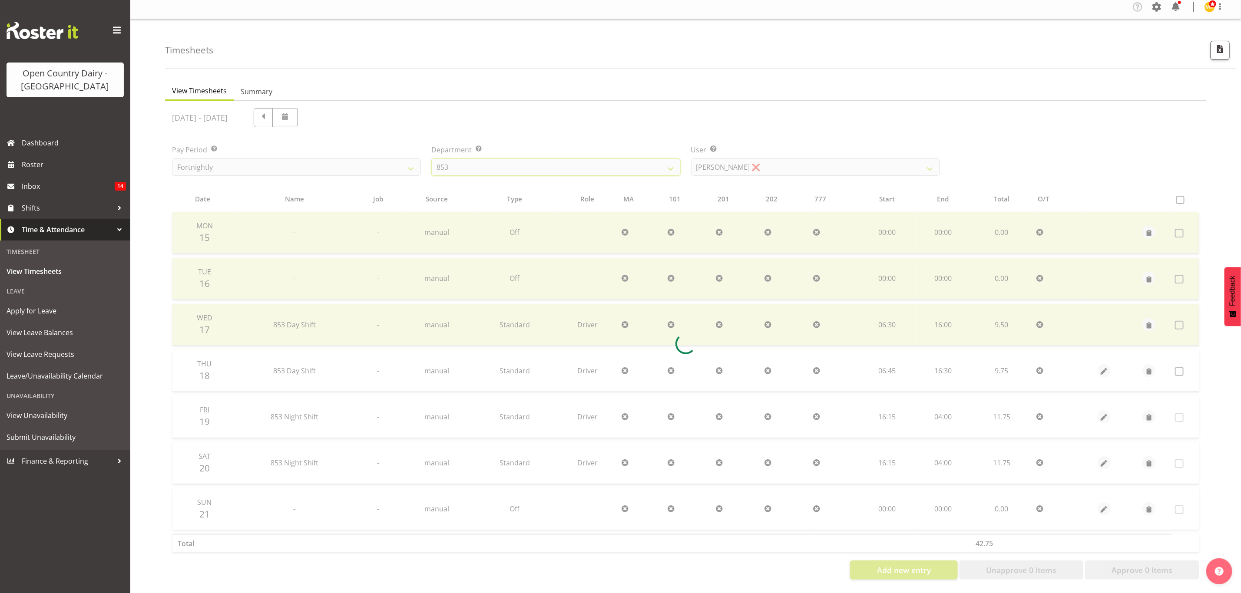
scroll to position [10, 0]
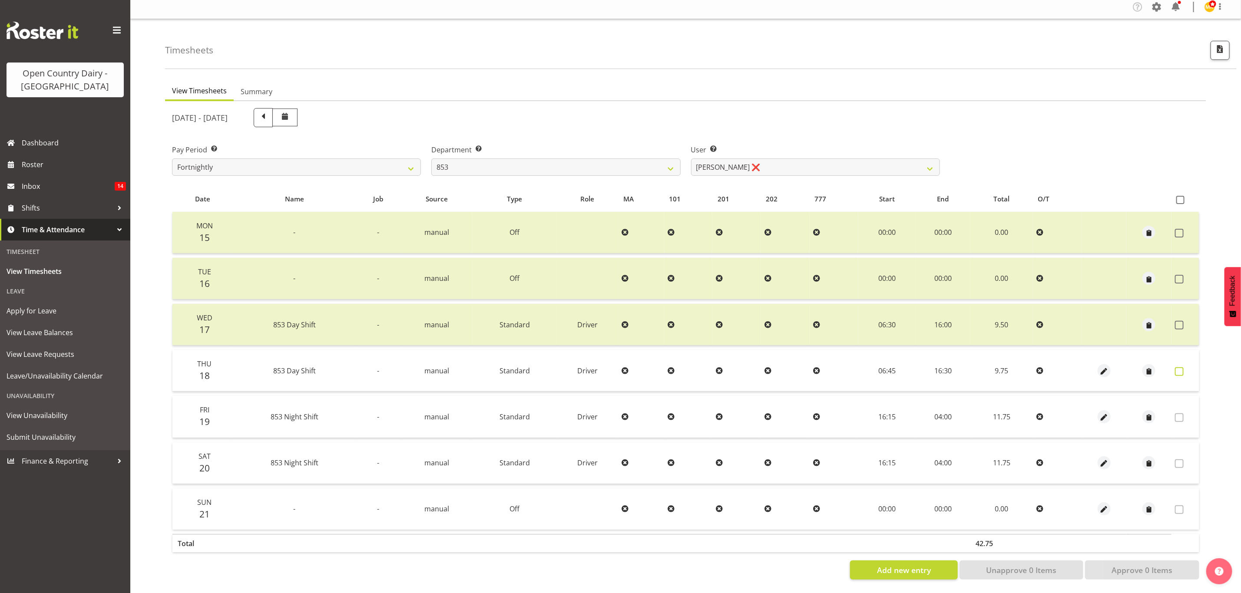
click at [1180, 367] on span at bounding box center [1179, 371] width 9 height 9
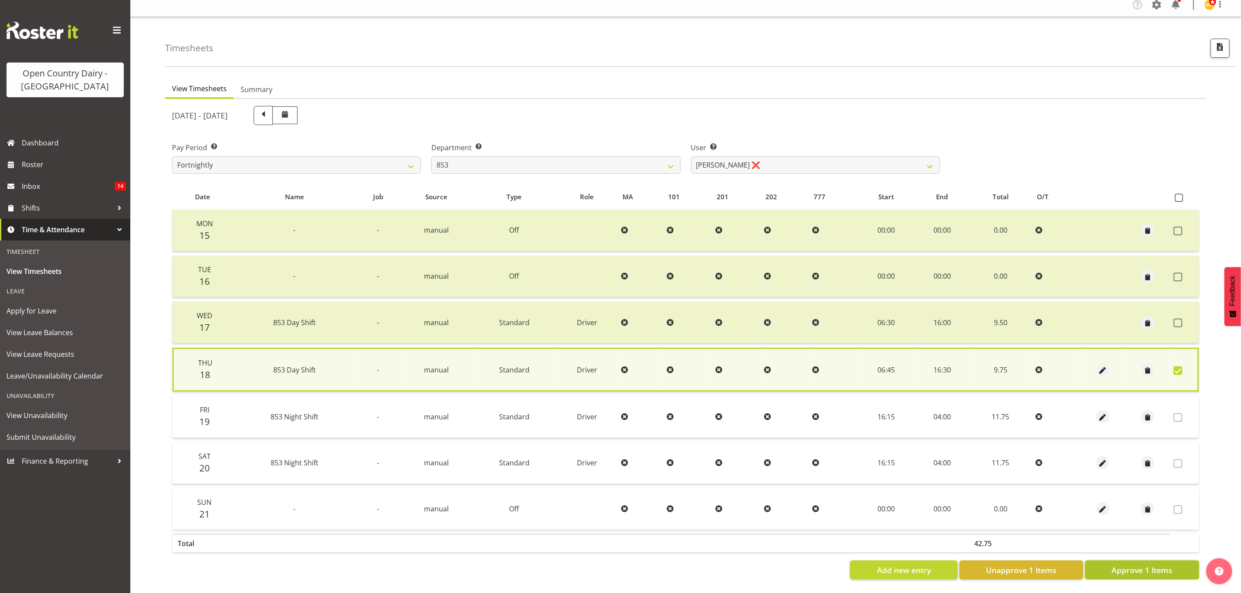
click at [1131, 566] on span "Approve 1 Items" at bounding box center [1142, 570] width 61 height 11
checkbox input "false"
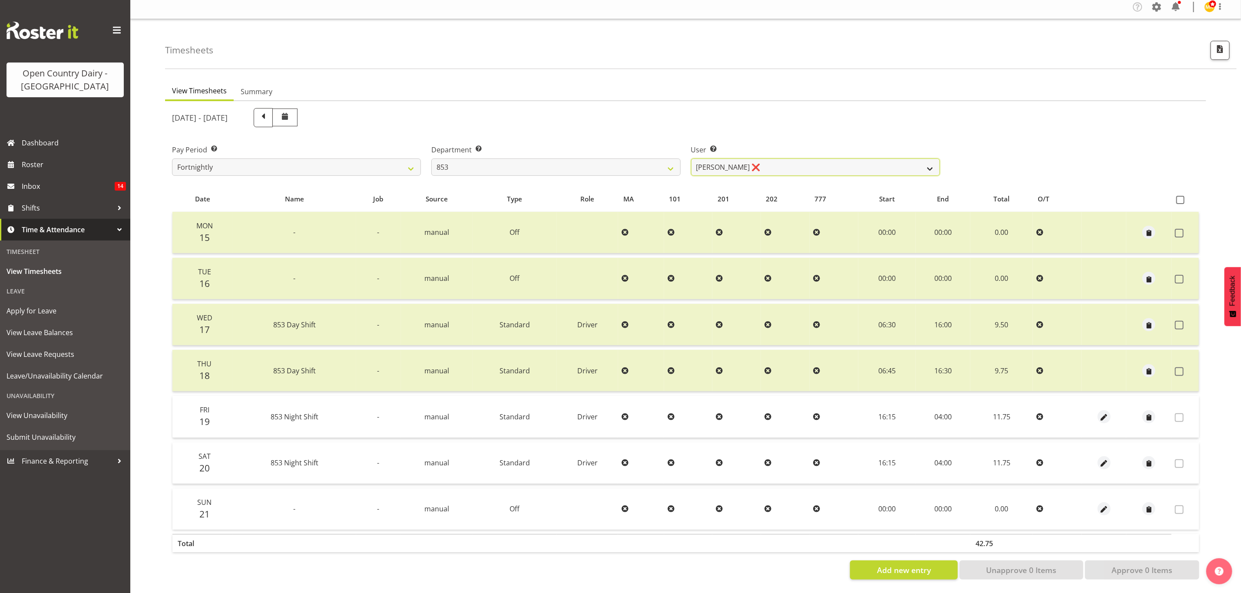
click at [889, 159] on select "[PERSON_NAME] ❌ [PERSON_NAME] ❌ [PERSON_NAME] ❌ [PERSON_NAME] ❌" at bounding box center [815, 167] width 249 height 17
select select "7439"
click at [691, 159] on select "[PERSON_NAME] ❌ [PERSON_NAME] ❌ [PERSON_NAME] ❌ [PERSON_NAME] ❌" at bounding box center [815, 167] width 249 height 17
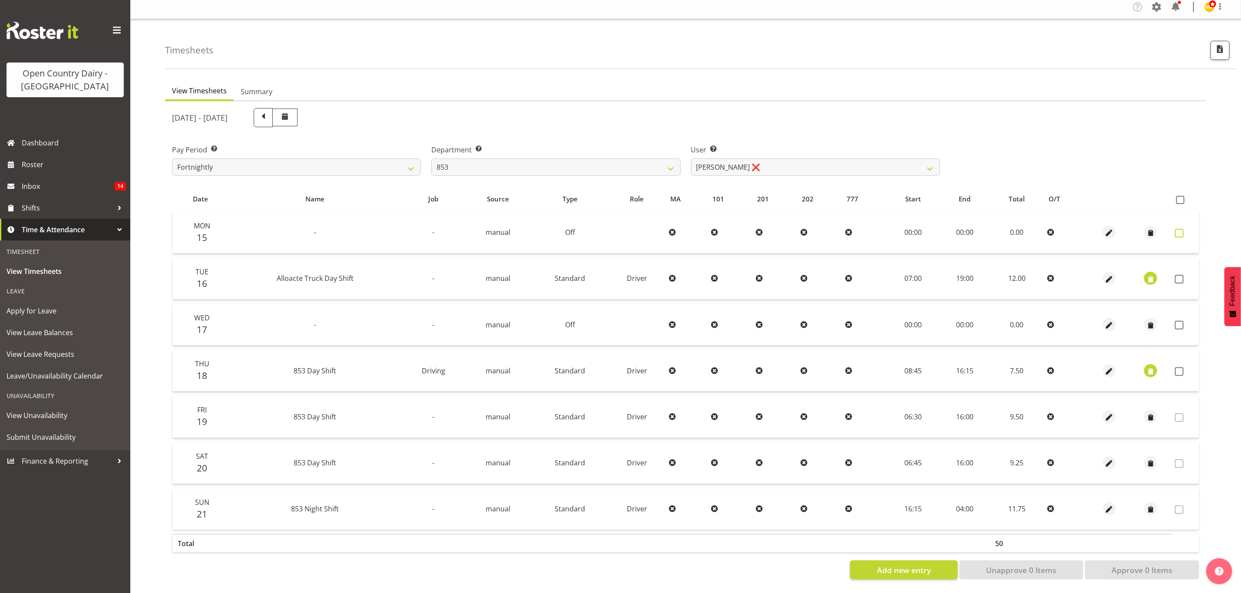
click at [1179, 229] on span at bounding box center [1179, 233] width 9 height 9
checkbox input "true"
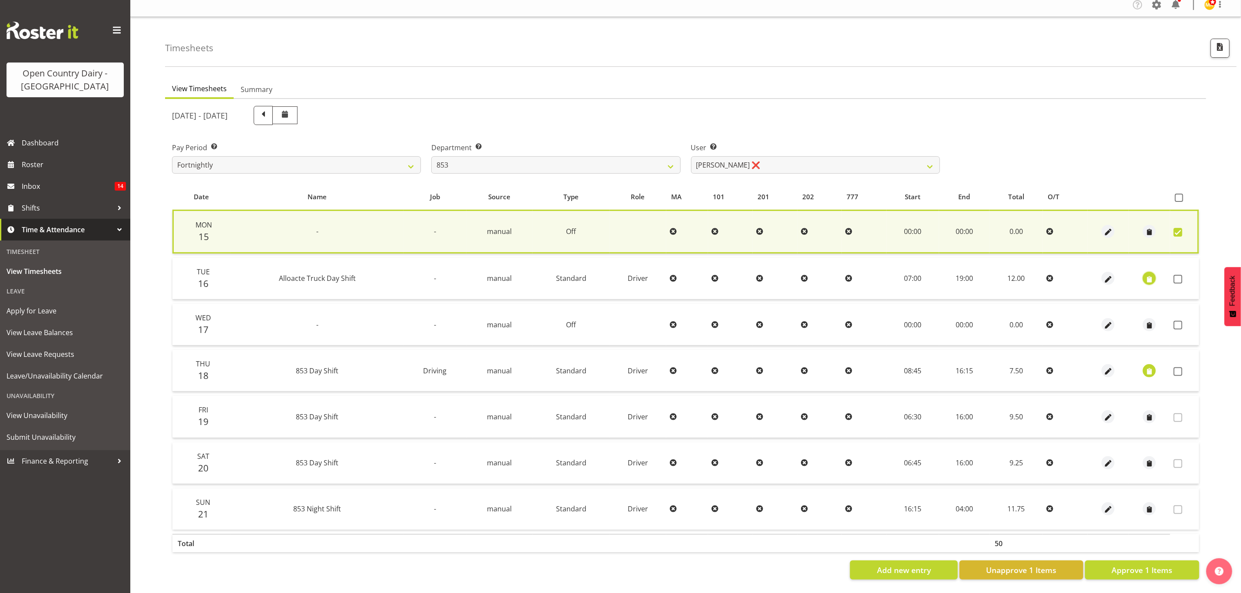
click at [1151, 275] on span "button" at bounding box center [1150, 280] width 10 height 10
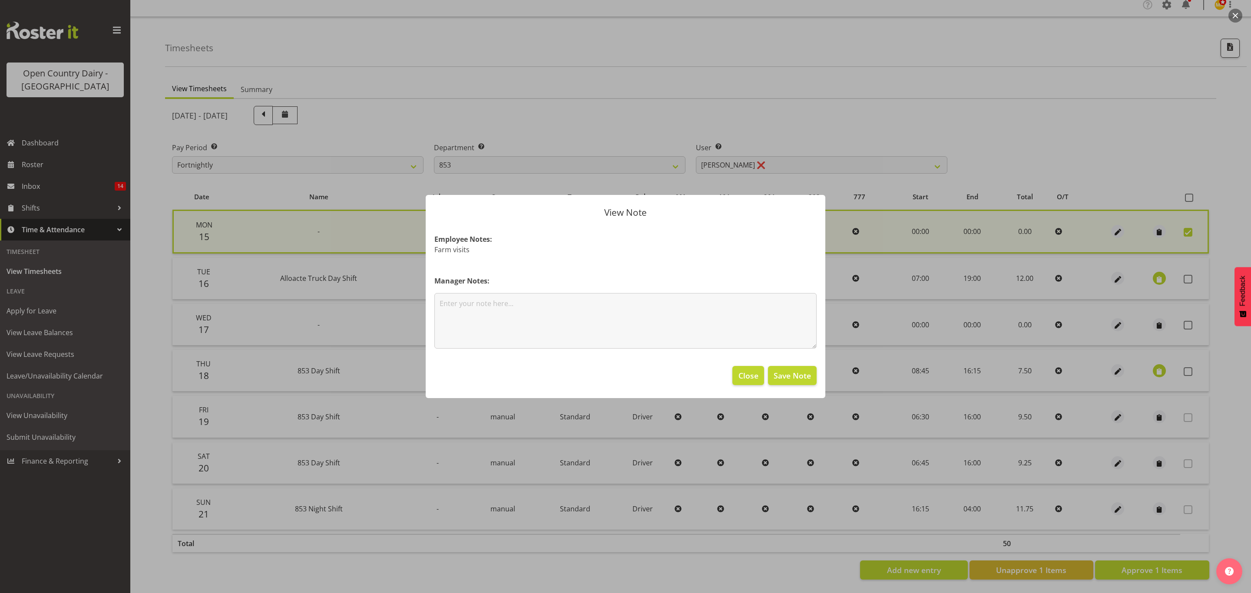
click at [1203, 262] on div at bounding box center [625, 296] width 1251 height 593
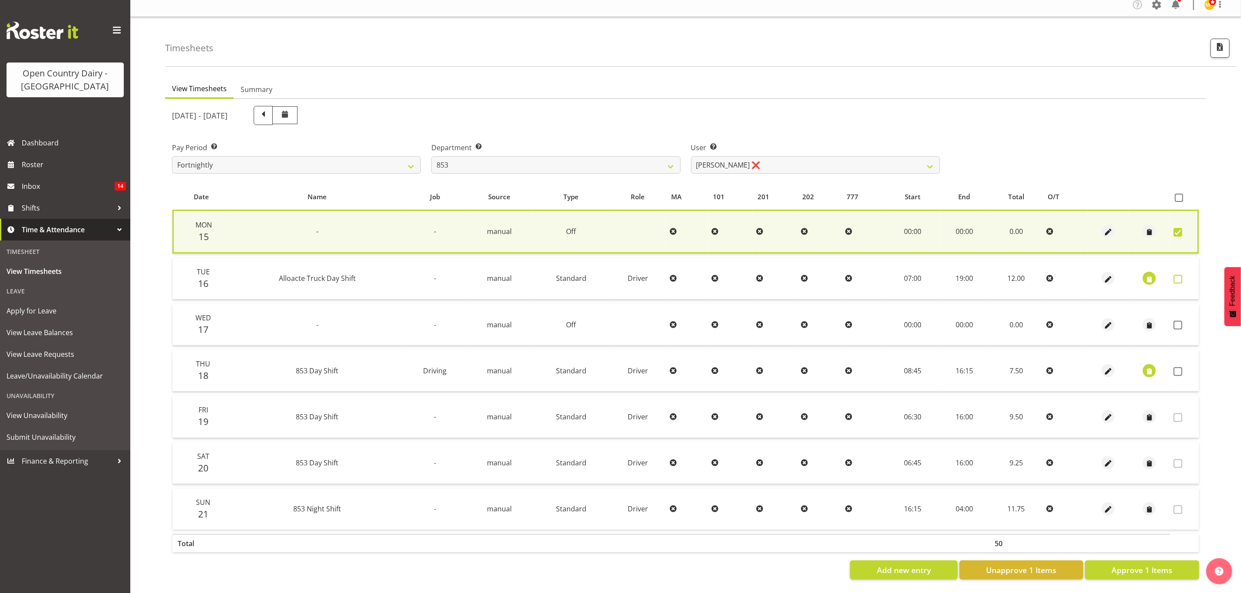
click at [1178, 275] on span at bounding box center [1178, 279] width 9 height 9
checkbox input "true"
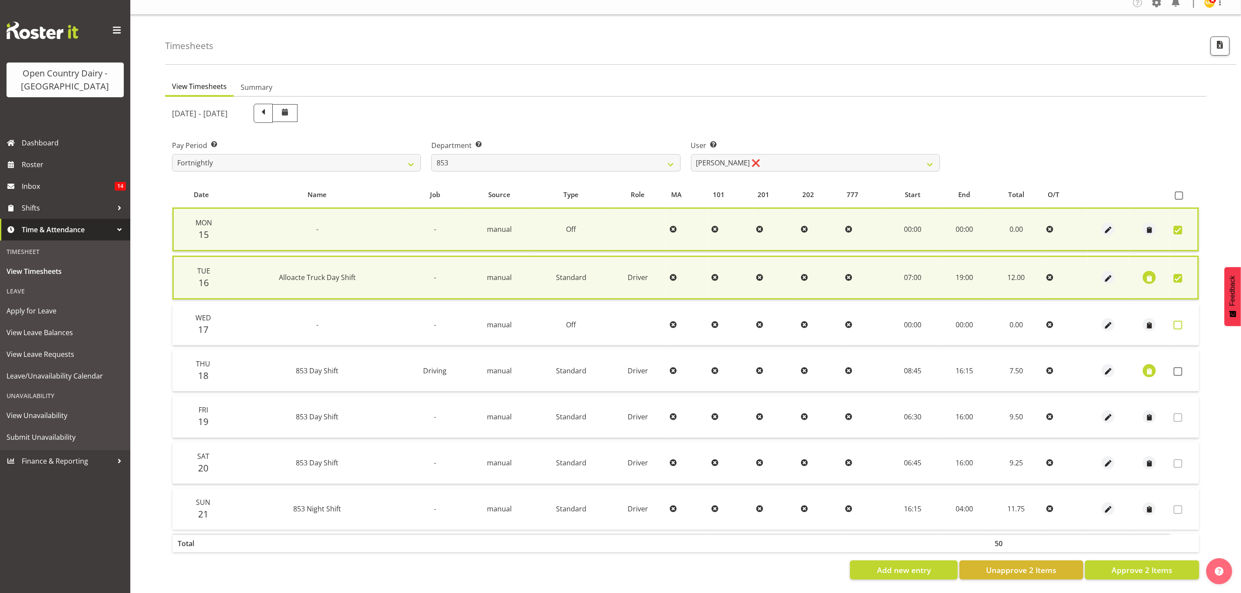
click at [1178, 321] on span at bounding box center [1178, 325] width 9 height 9
checkbox input "true"
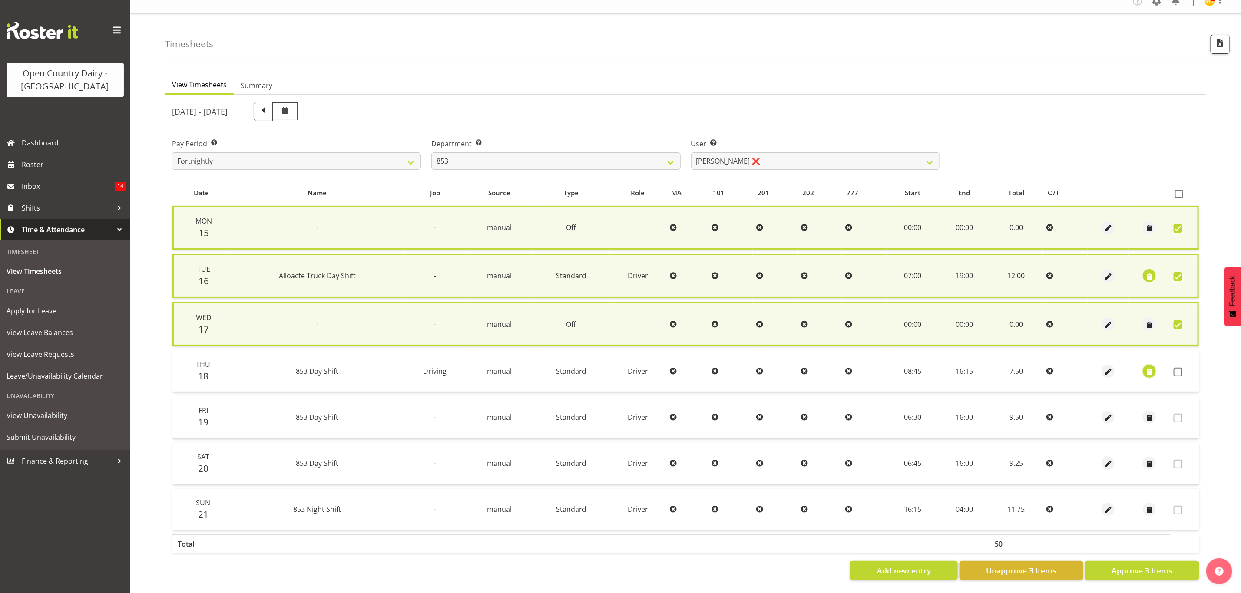
click at [1147, 370] on span "button" at bounding box center [1150, 372] width 10 height 10
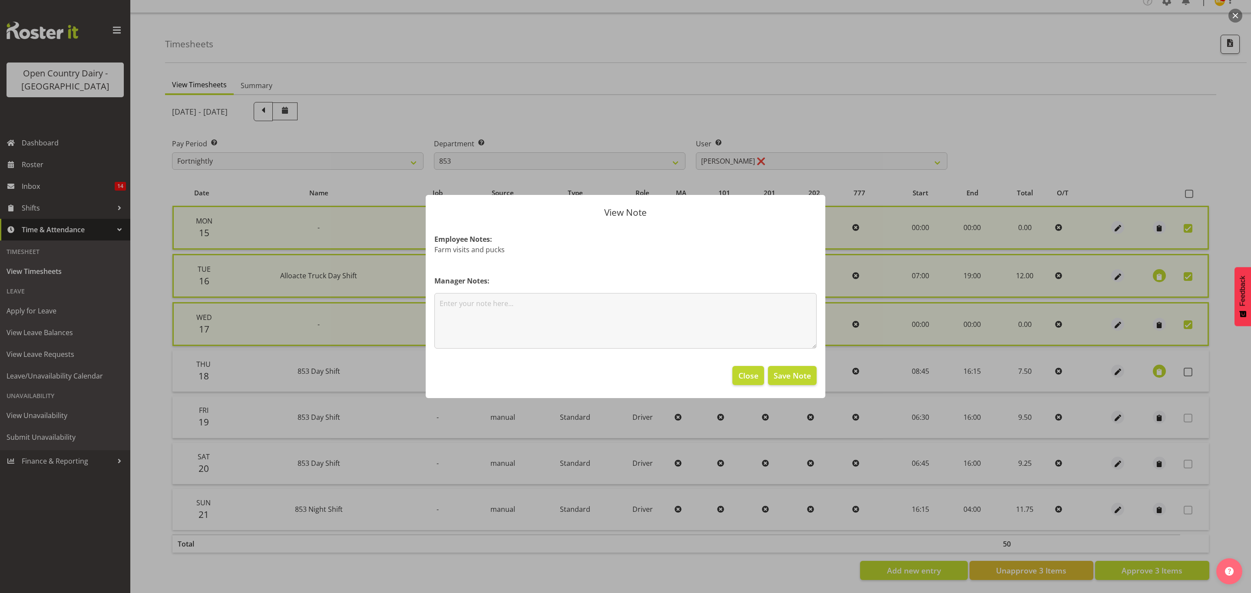
click at [1214, 191] on div at bounding box center [625, 296] width 1251 height 593
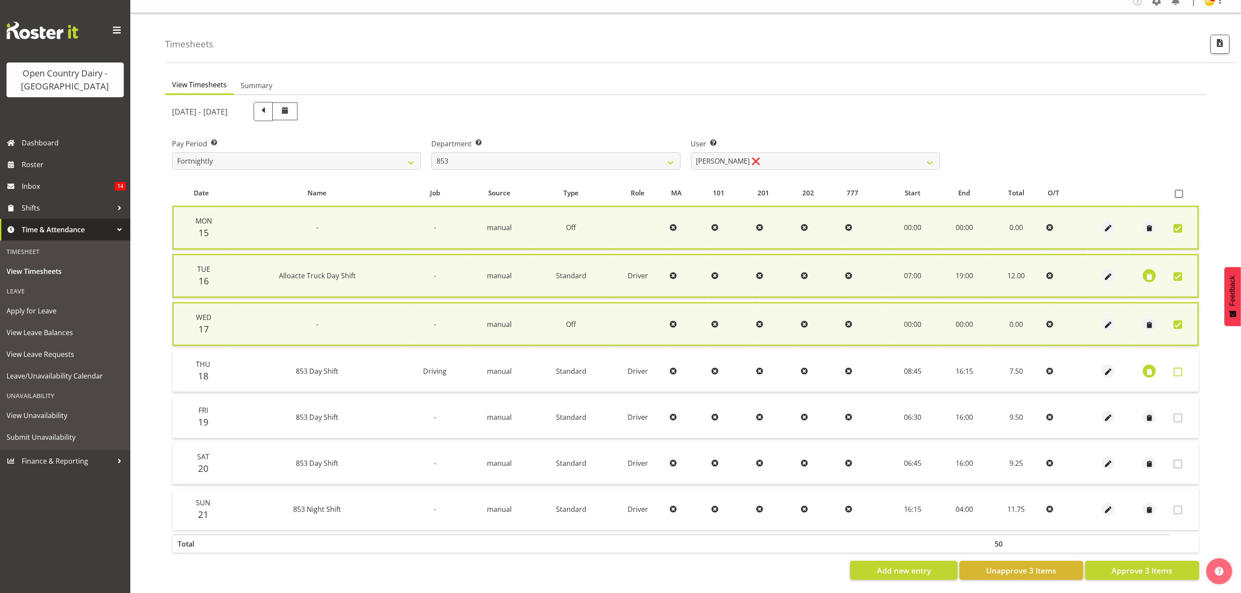
click at [1179, 372] on span at bounding box center [1178, 372] width 9 height 9
checkbox input "true"
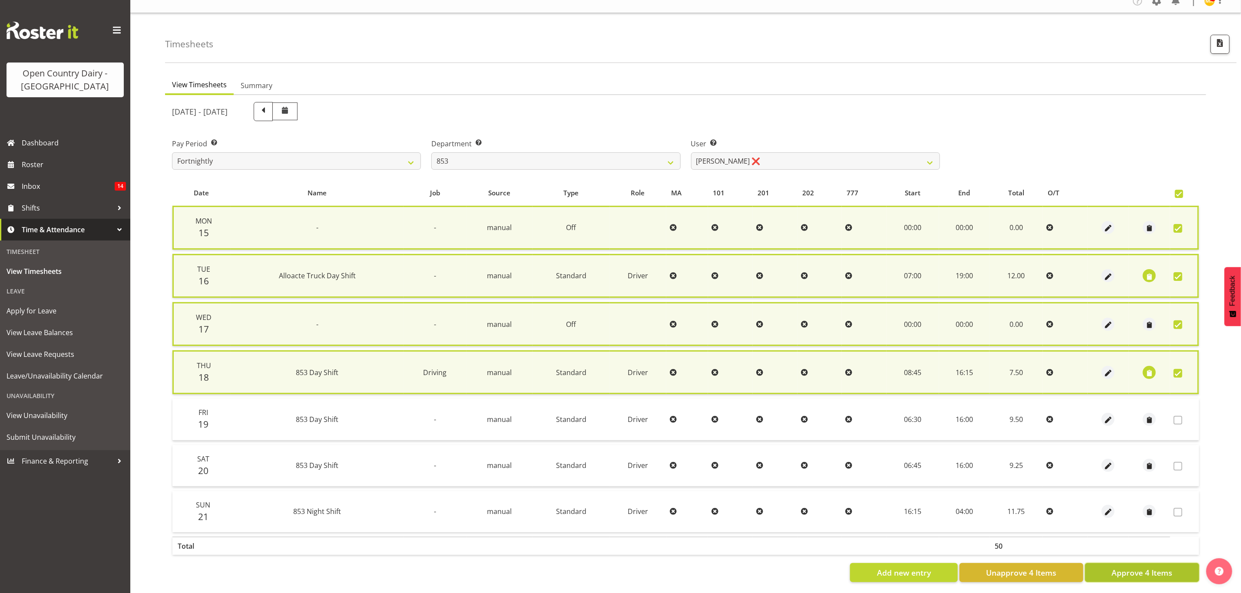
click at [1158, 567] on span "Approve 4 Items" at bounding box center [1142, 572] width 61 height 11
checkbox input "false"
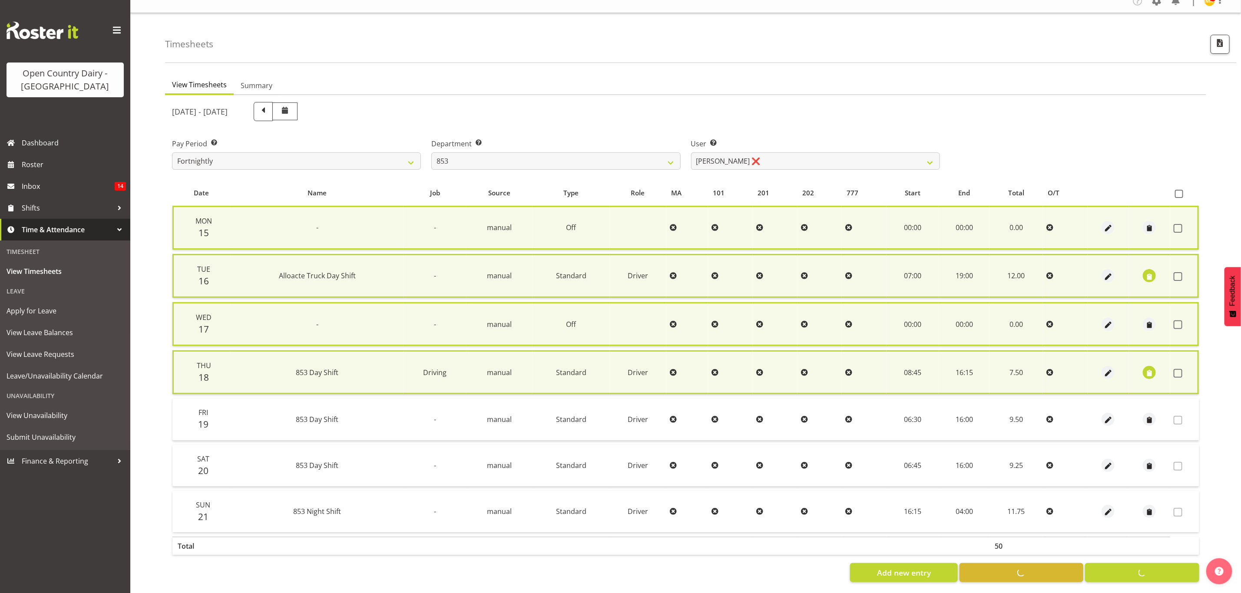
checkbox input "false"
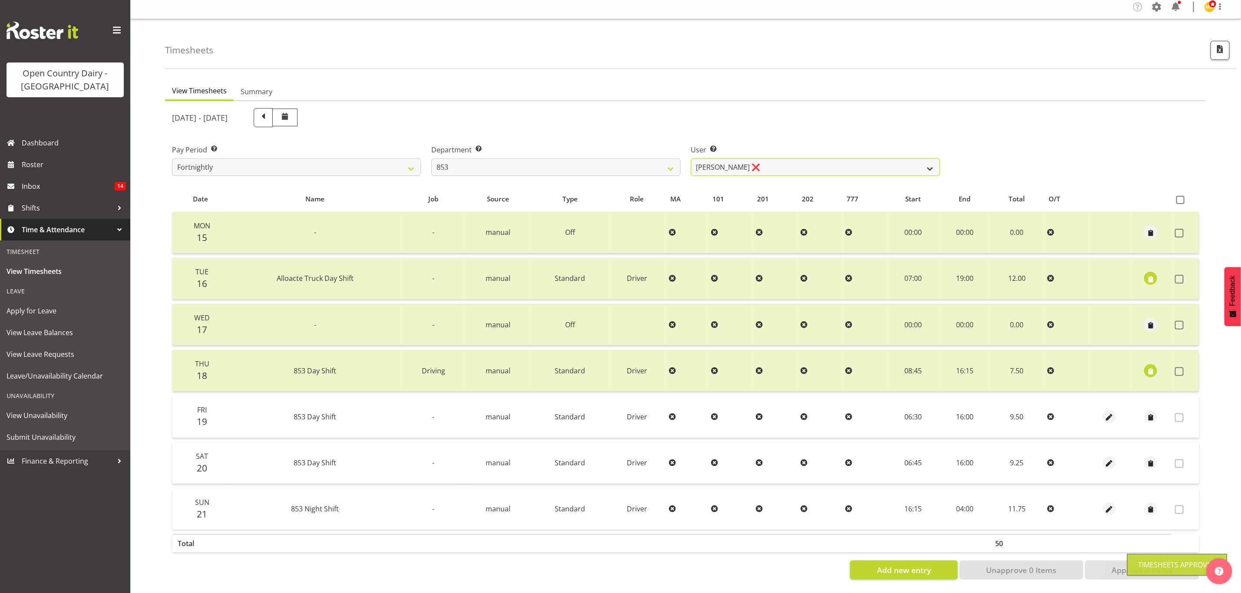
click at [898, 159] on select "[PERSON_NAME] ❌ [PERSON_NAME] ❌ [PERSON_NAME] ❌ [PERSON_NAME] ❌" at bounding box center [815, 167] width 249 height 17
click at [691, 159] on select "[PERSON_NAME] ❌ [PERSON_NAME] ❌ [PERSON_NAME] ❌ [PERSON_NAME] ❌" at bounding box center [815, 167] width 249 height 17
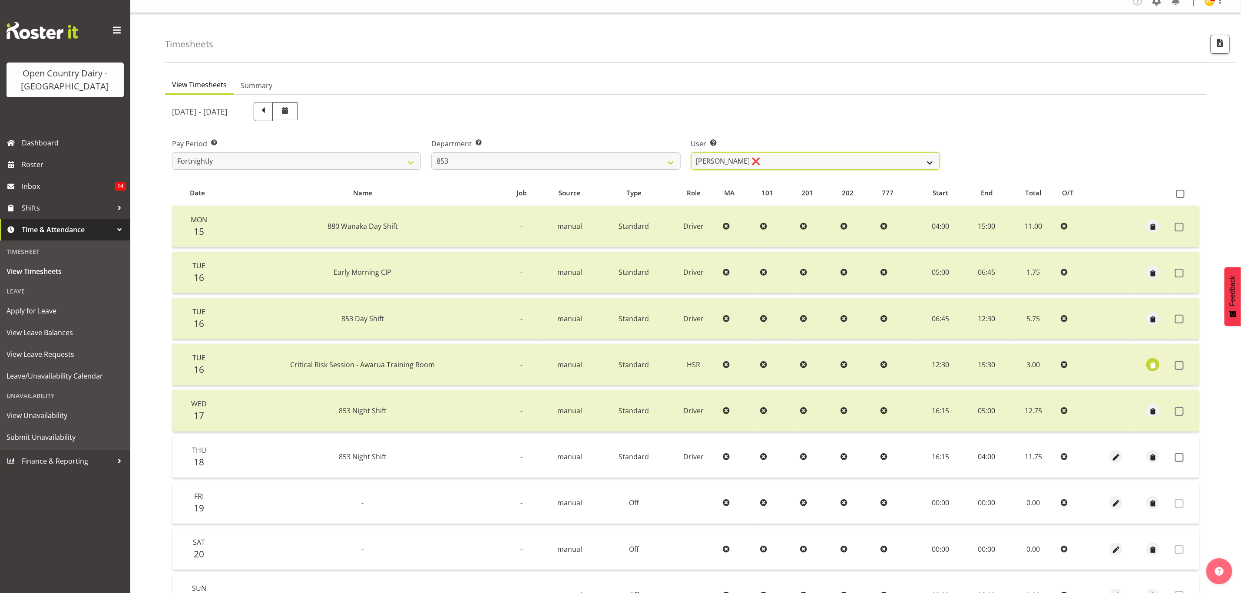
click at [930, 160] on select "[PERSON_NAME] ❌ [PERSON_NAME] ❌ [PERSON_NAME] ❌ [PERSON_NAME] ❌" at bounding box center [815, 160] width 249 height 17
select select "10131"
click at [691, 152] on select "[PERSON_NAME] ❌ [PERSON_NAME] ❌ [PERSON_NAME] ❌ [PERSON_NAME] ❌" at bounding box center [815, 160] width 249 height 17
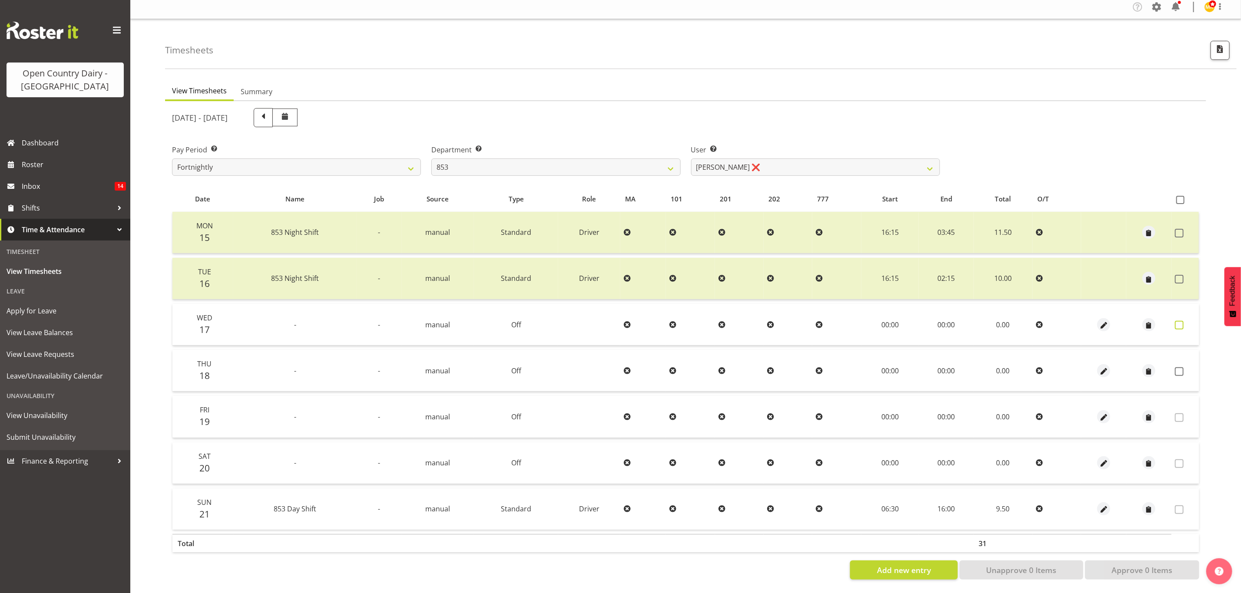
click at [1180, 321] on span at bounding box center [1179, 325] width 9 height 9
checkbox input "true"
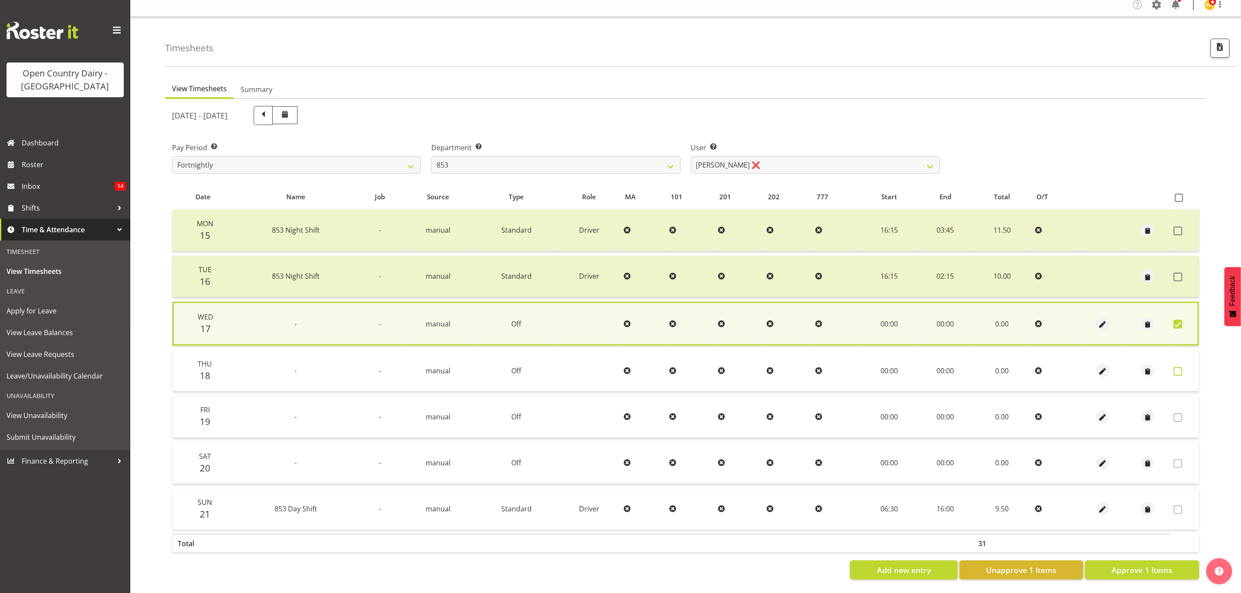
click at [1178, 368] on span at bounding box center [1178, 371] width 9 height 9
checkbox input "true"
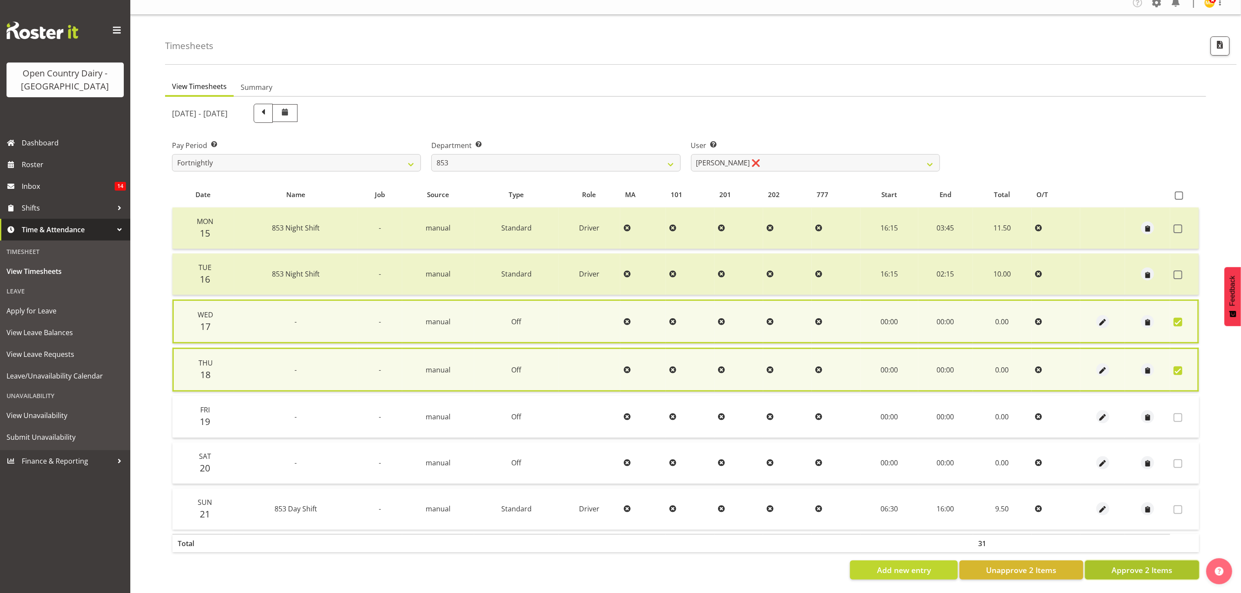
click at [1161, 561] on button "Approve 2 Items" at bounding box center [1142, 570] width 114 height 19
checkbox input "false"
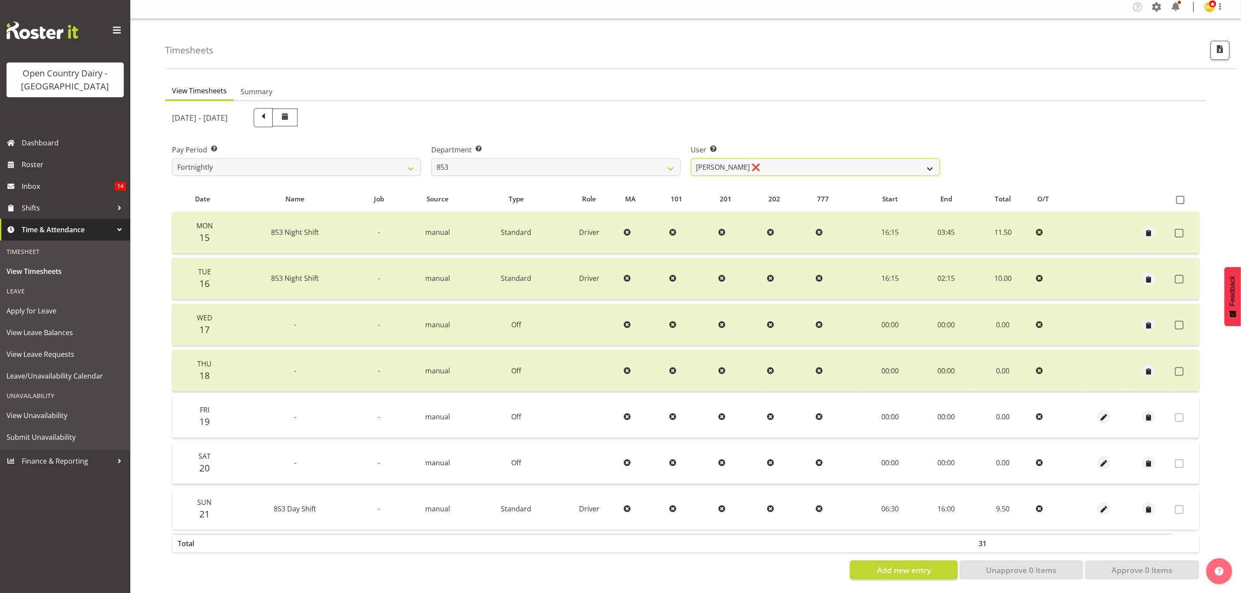
click at [894, 159] on select "[PERSON_NAME] ❌ [PERSON_NAME] ❌ [PERSON_NAME] ❌ [PERSON_NAME] ❌" at bounding box center [815, 167] width 249 height 17
click at [670, 162] on select "734 735 736 737 738 739 851 853 854 855 856 858 861 862 865 867-9032 868 869 87…" at bounding box center [555, 167] width 249 height 17
select select "755"
click at [431, 159] on select "734 735 736 737 738 739 851 853 854 855 856 858 861 862 865 867-9032 868 869 87…" at bounding box center [555, 167] width 249 height 17
select select "10940"
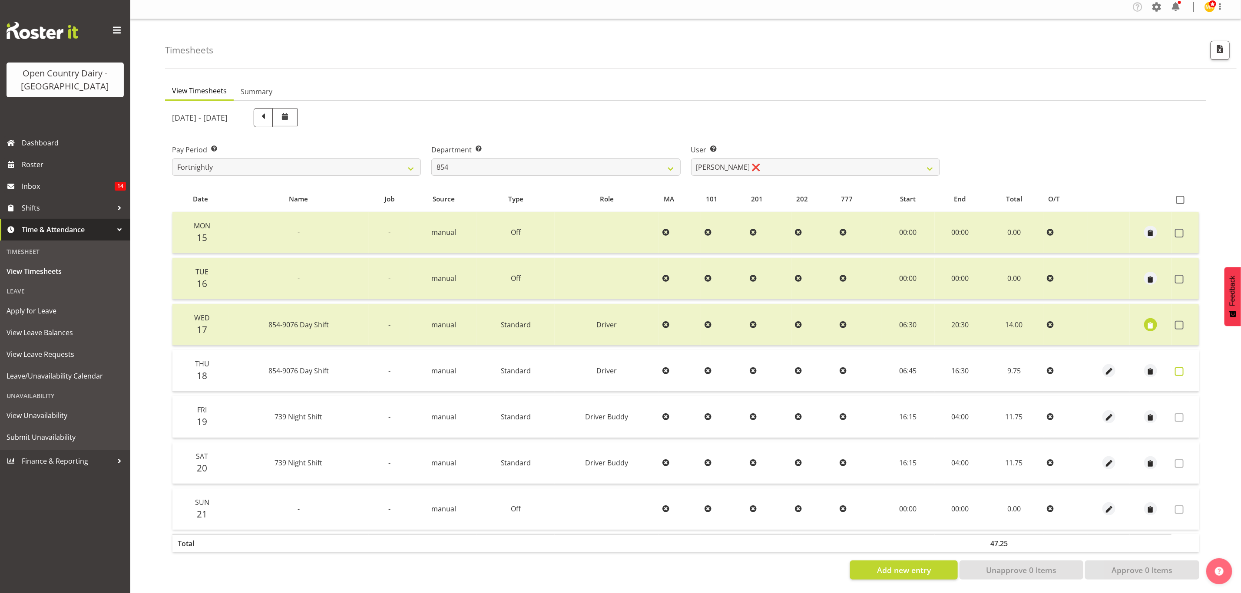
click at [1179, 367] on span at bounding box center [1179, 371] width 9 height 9
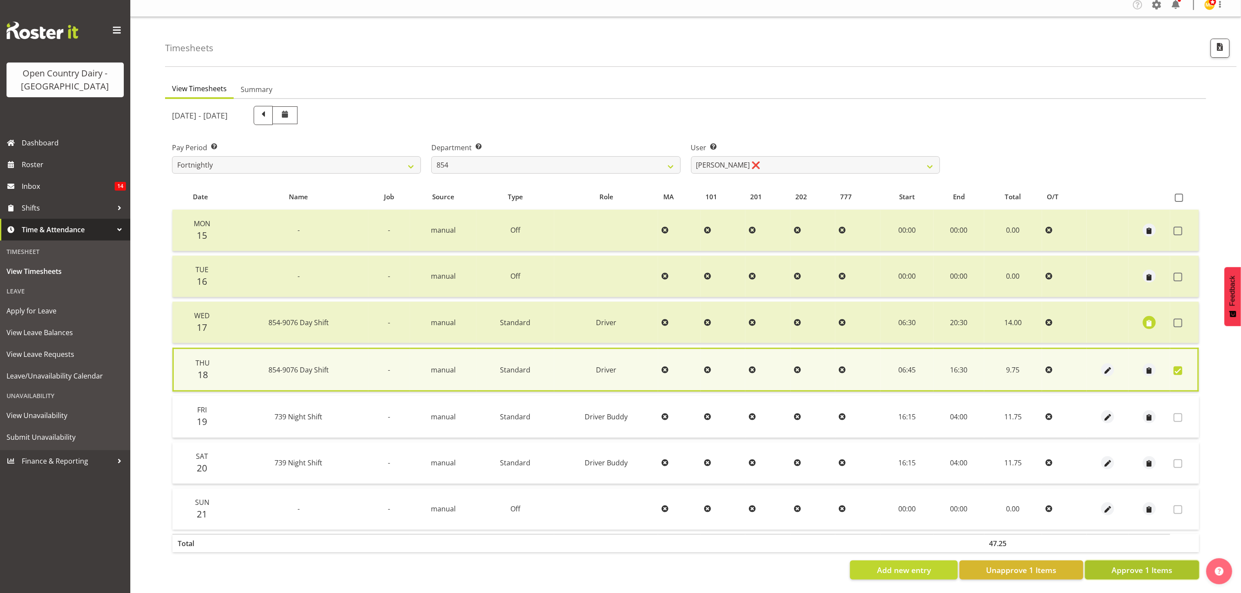
click at [1133, 565] on span "Approve 1 Items" at bounding box center [1142, 570] width 61 height 11
checkbox input "false"
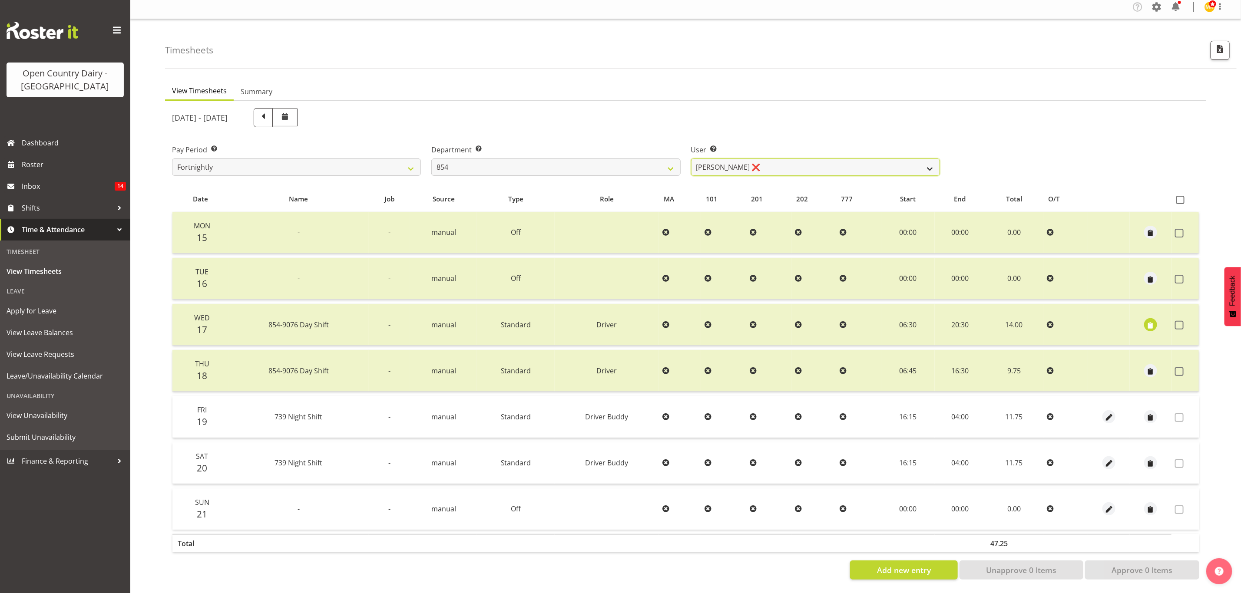
click at [921, 159] on select "[PERSON_NAME] ❌ [PERSON_NAME] ❌ [PERSON_NAME] ❌ [PERSON_NAME] ❌" at bounding box center [815, 167] width 249 height 17
click at [691, 159] on select "[PERSON_NAME] ❌ [PERSON_NAME] ❌ [PERSON_NAME] ❌ [PERSON_NAME] ❌" at bounding box center [815, 167] width 249 height 17
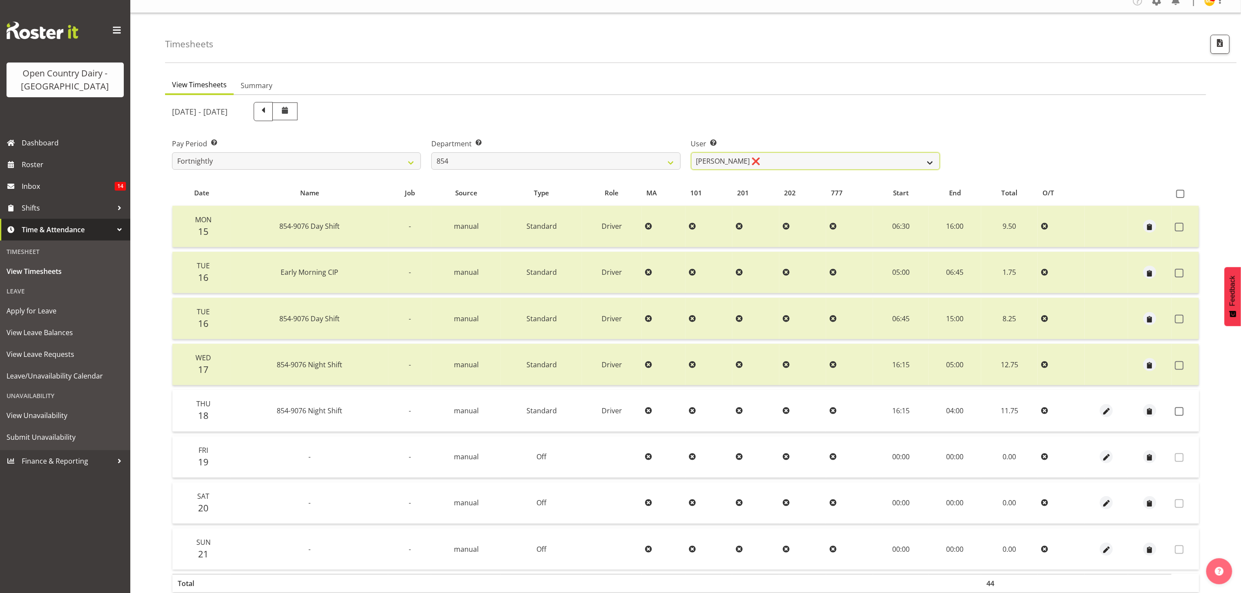
click at [890, 162] on select "[PERSON_NAME] ❌ [PERSON_NAME] ❌ [PERSON_NAME] ❌ [PERSON_NAME] ❌" at bounding box center [815, 160] width 249 height 17
select select "9851"
click at [691, 152] on select "[PERSON_NAME] ❌ [PERSON_NAME] ❌ [PERSON_NAME] ❌ [PERSON_NAME] ❌" at bounding box center [815, 160] width 249 height 17
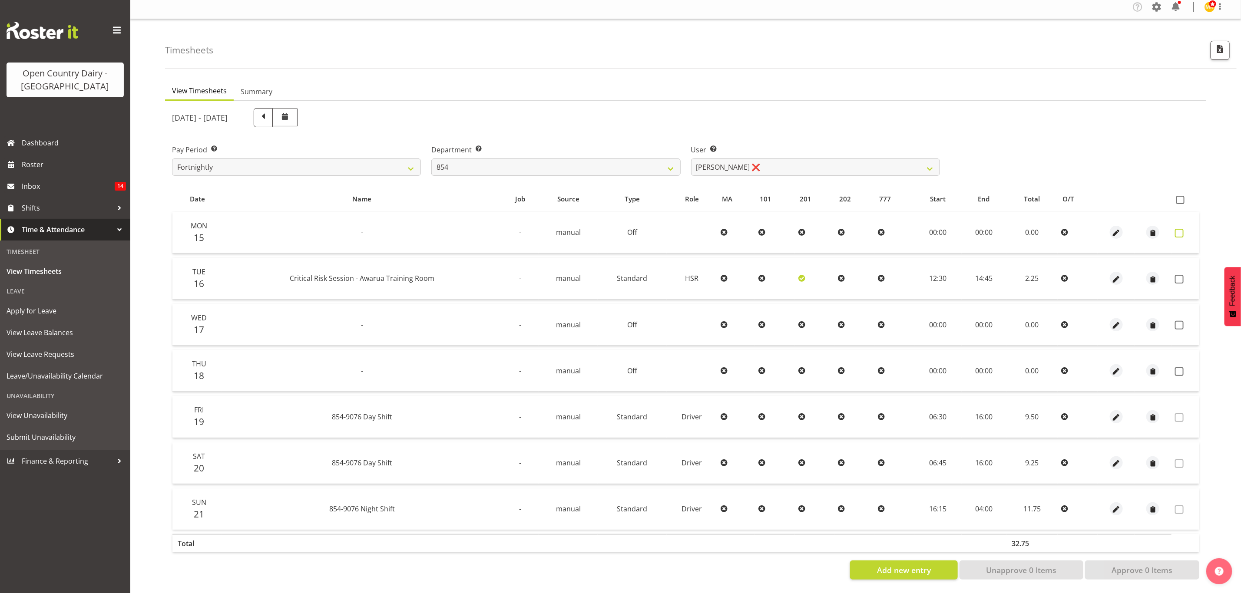
click at [1178, 229] on span at bounding box center [1179, 233] width 9 height 9
checkbox input "true"
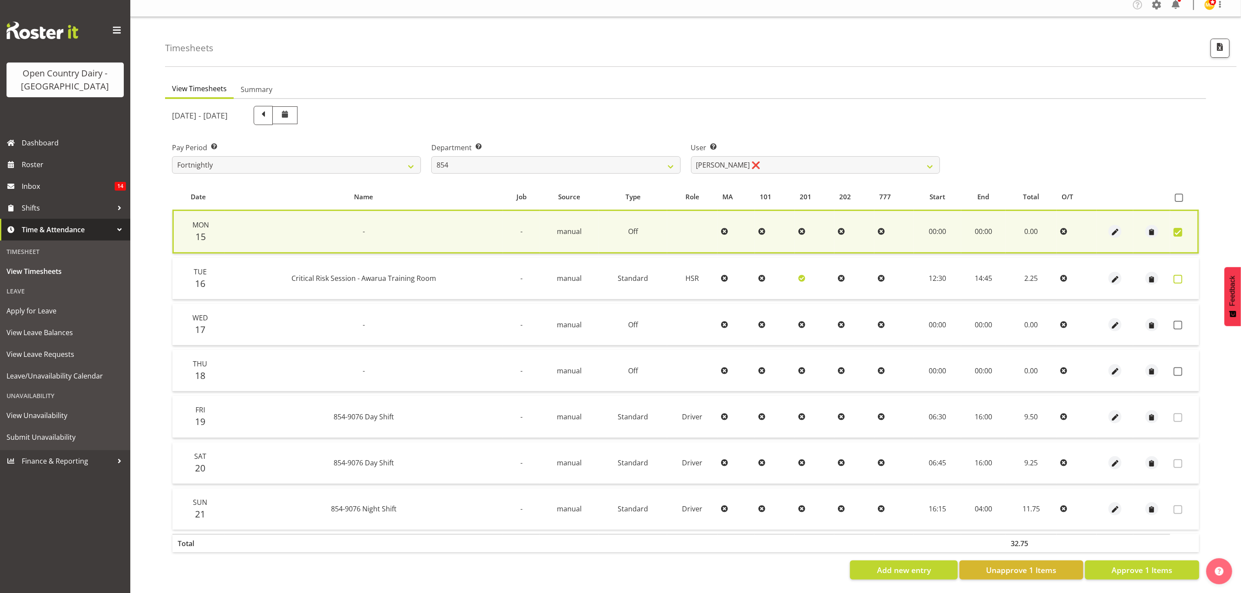
click at [1180, 275] on span at bounding box center [1178, 279] width 9 height 9
checkbox input "true"
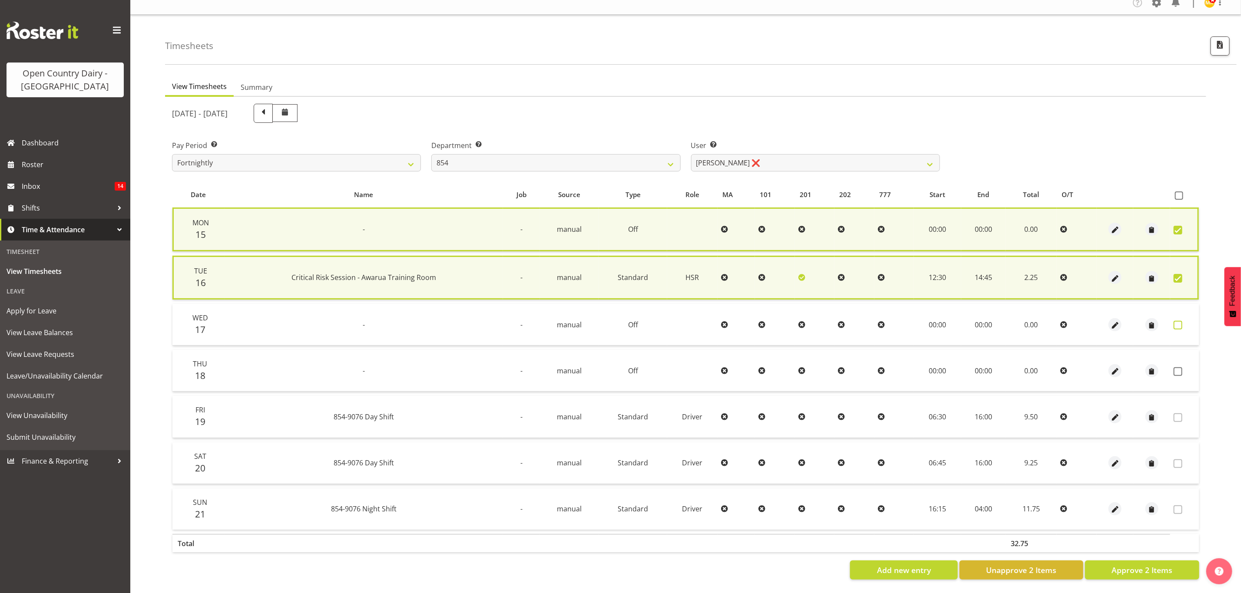
click at [1181, 321] on span at bounding box center [1178, 325] width 9 height 9
checkbox input "true"
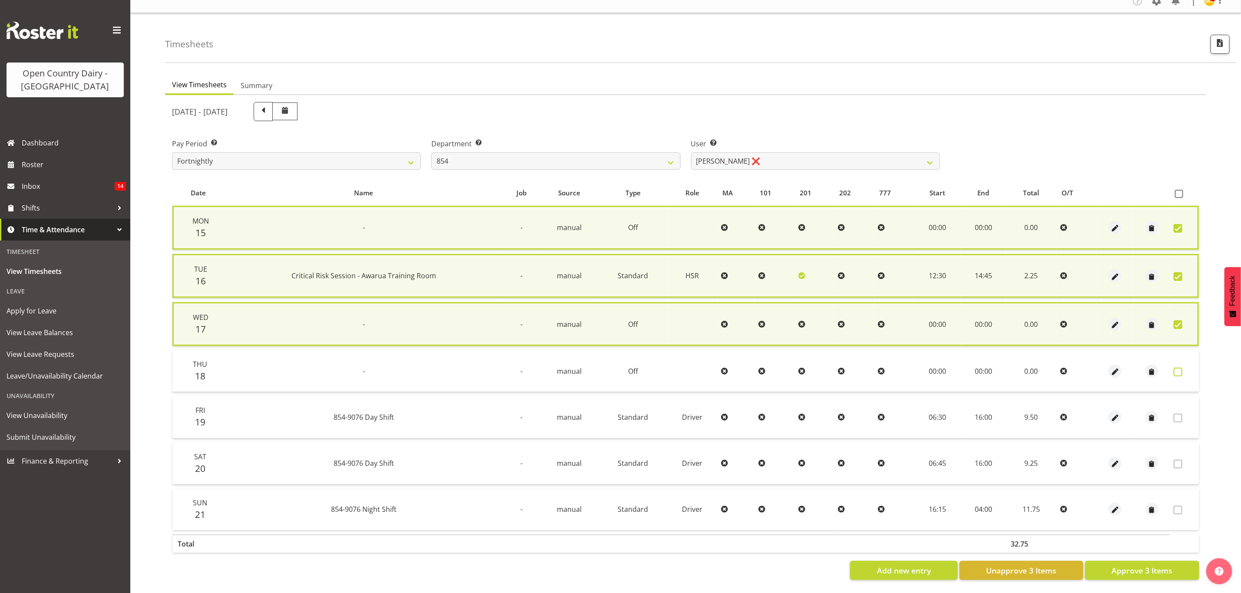
click at [1178, 368] on span at bounding box center [1178, 372] width 9 height 9
checkbox input "true"
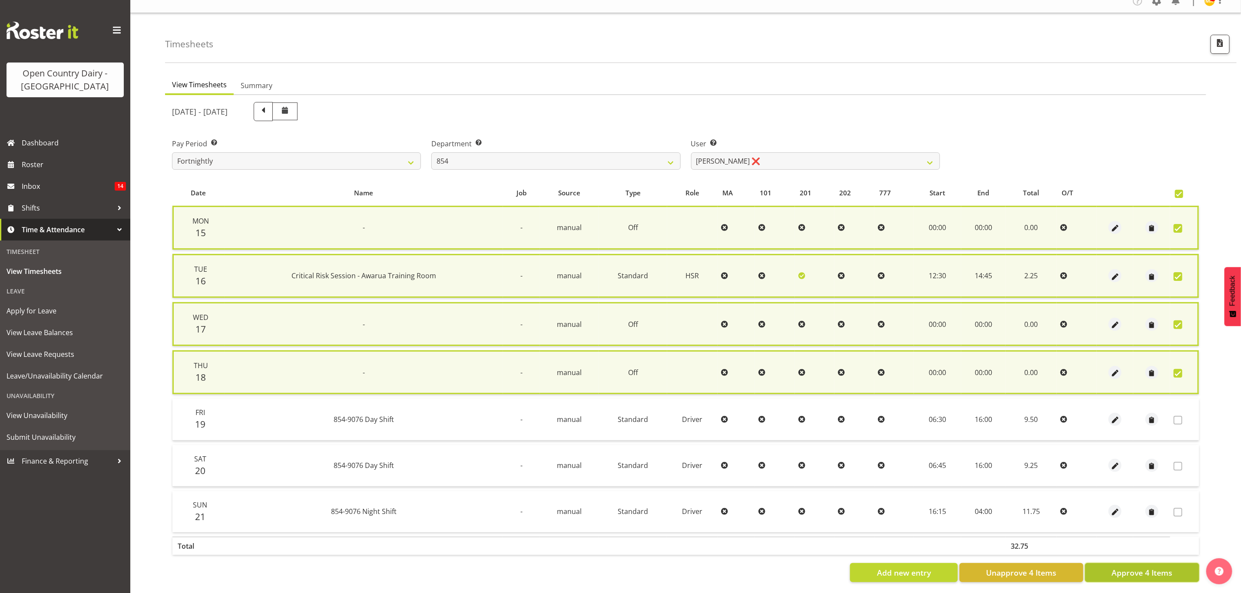
click at [1147, 569] on span "Approve 4 Items" at bounding box center [1142, 572] width 61 height 11
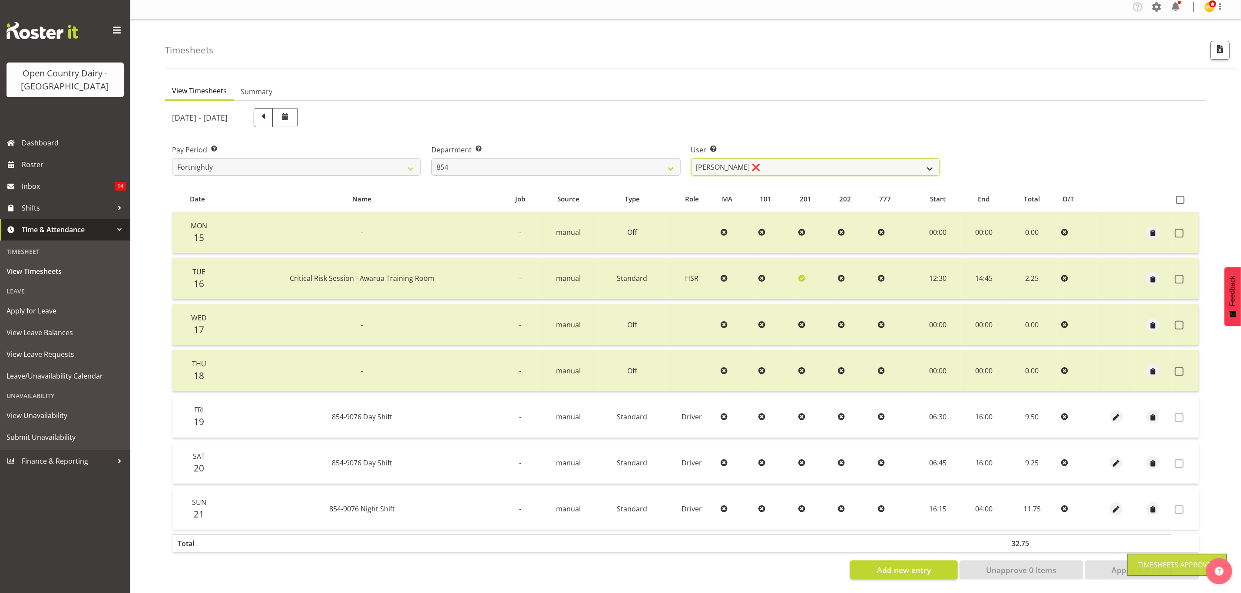
click at [933, 160] on select "[PERSON_NAME] ❌ [PERSON_NAME] ❌ [PERSON_NAME] ❌ [PERSON_NAME] ❌" at bounding box center [815, 167] width 249 height 17
click at [691, 159] on select "[PERSON_NAME] ❌ [PERSON_NAME] ❌ [PERSON_NAME] ❌ [PERSON_NAME] ❌" at bounding box center [815, 167] width 249 height 17
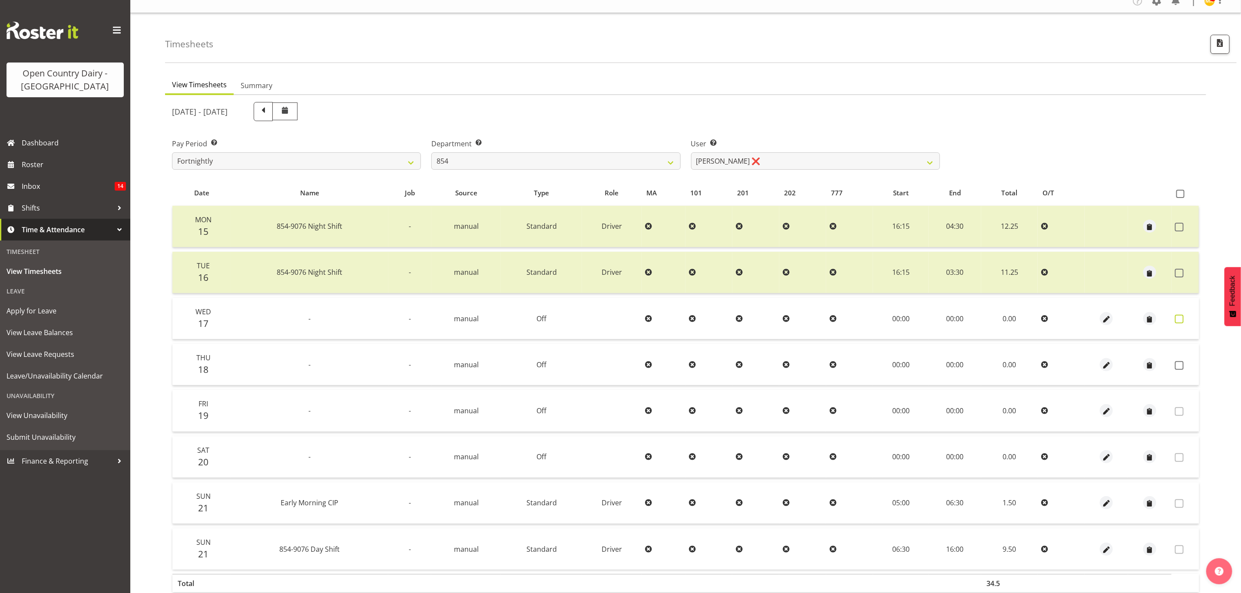
click at [1175, 317] on span at bounding box center [1179, 319] width 9 height 9
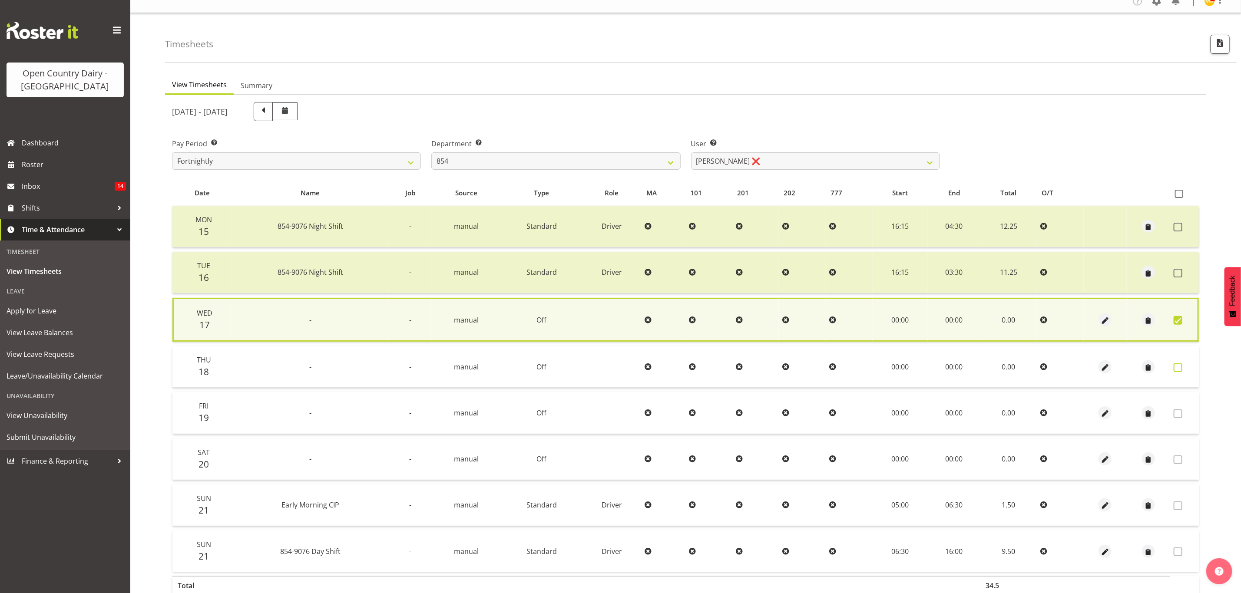
click at [1174, 365] on span at bounding box center [1178, 368] width 9 height 9
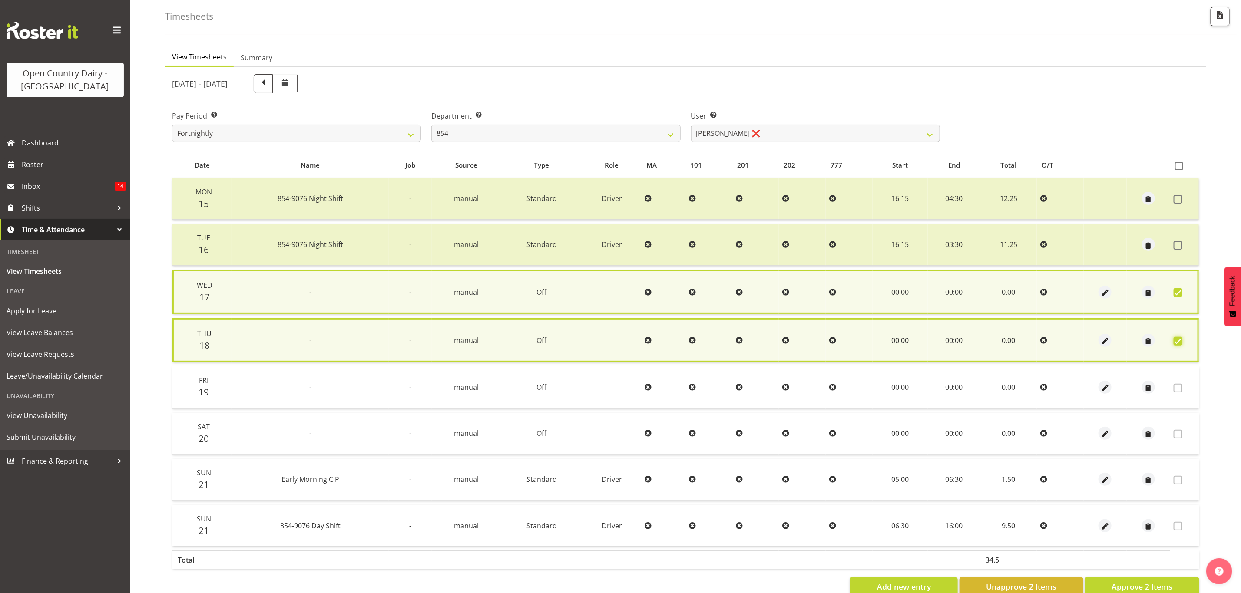
scroll to position [60, 0]
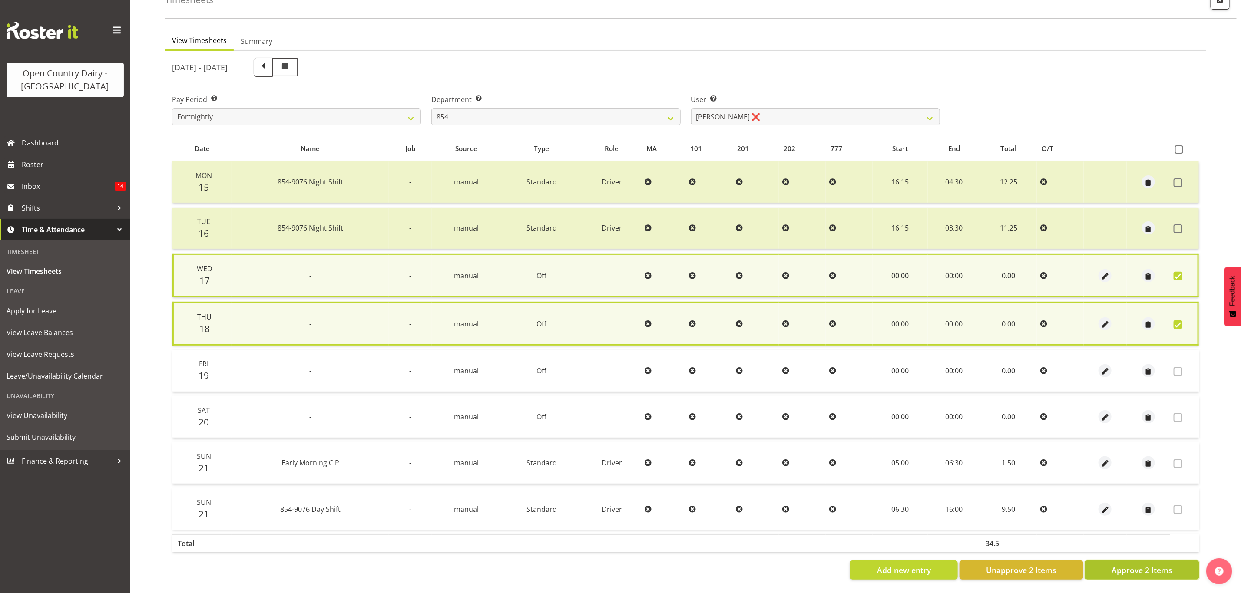
click at [1111, 561] on button "Approve 2 Items" at bounding box center [1142, 570] width 114 height 19
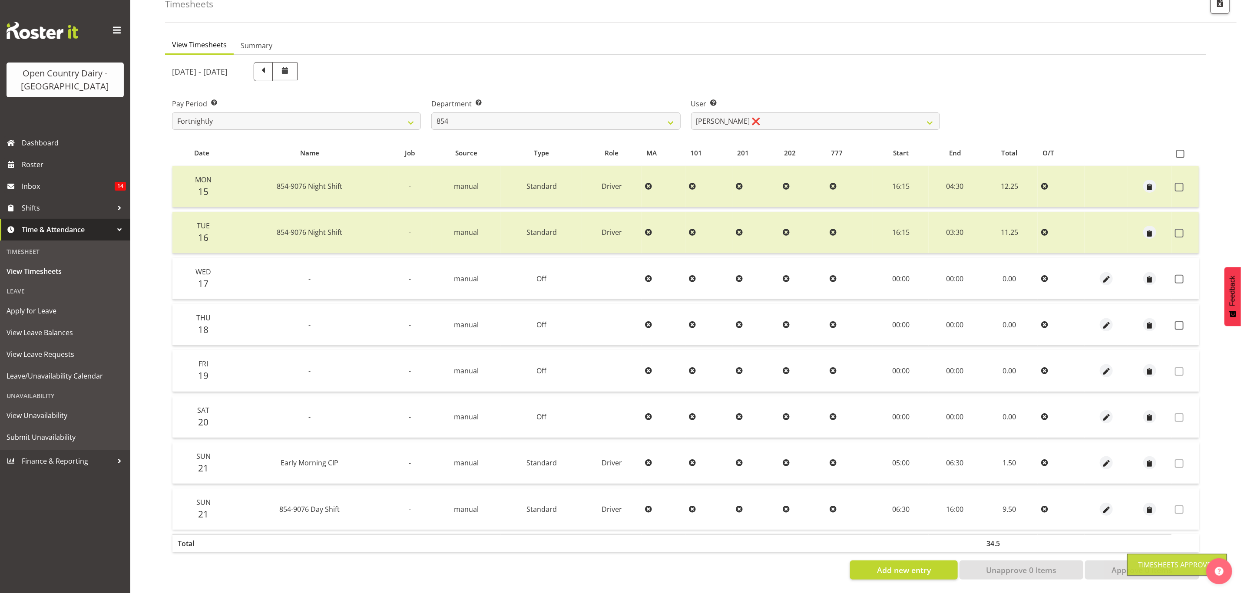
scroll to position [56, 0]
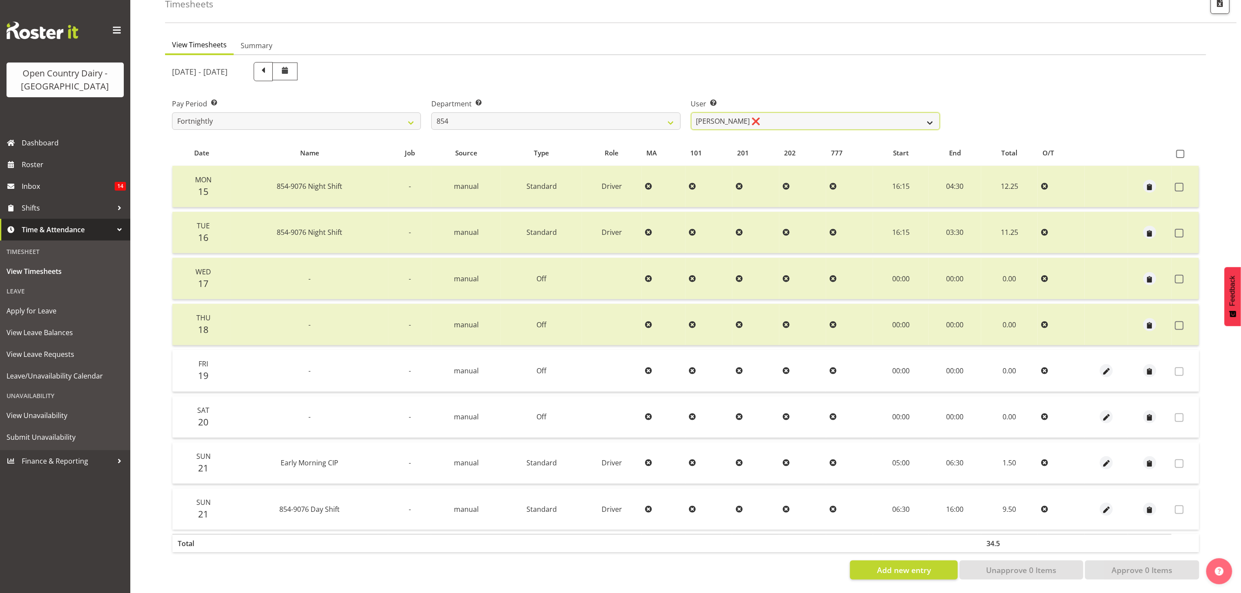
click at [932, 115] on select "[PERSON_NAME] ❌ [PERSON_NAME] ❌ [PERSON_NAME] ❌ [PERSON_NAME] ❌" at bounding box center [815, 121] width 249 height 17
click at [678, 113] on select "734 735 736 737 738 739 851 853 854 855 856 858 861 862 865 867-9032 868 869 87…" at bounding box center [555, 121] width 249 height 17
click at [431, 113] on select "734 735 736 737 738 739 851 853 854 855 856 858 861 862 865 867-9032 868 869 87…" at bounding box center [555, 121] width 249 height 17
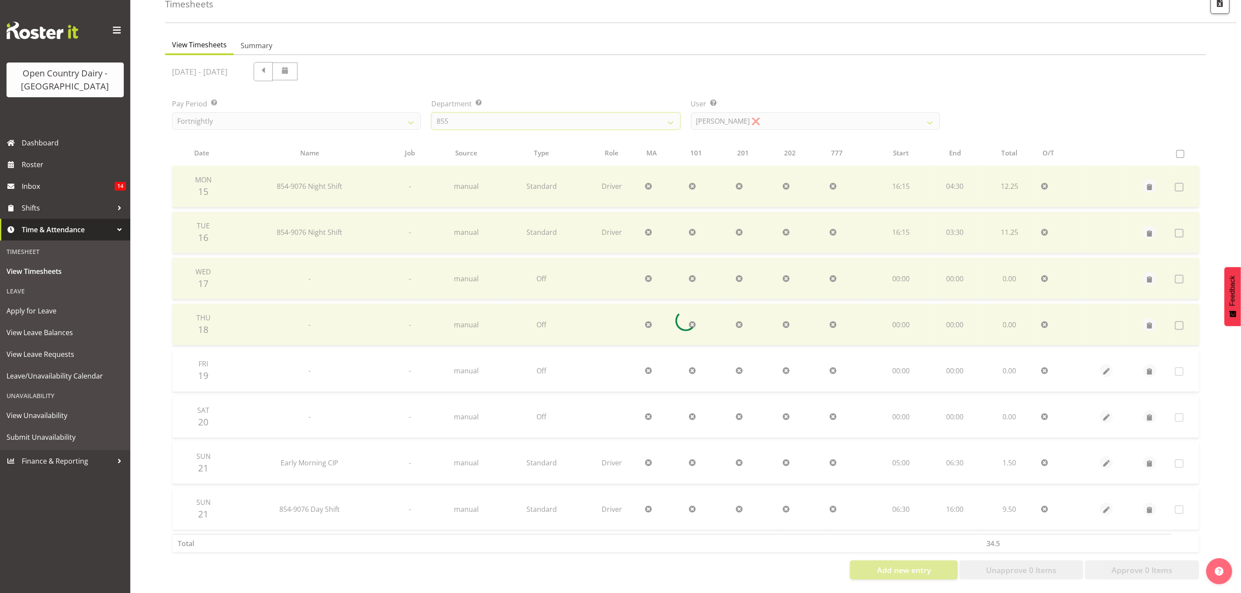
scroll to position [10, 0]
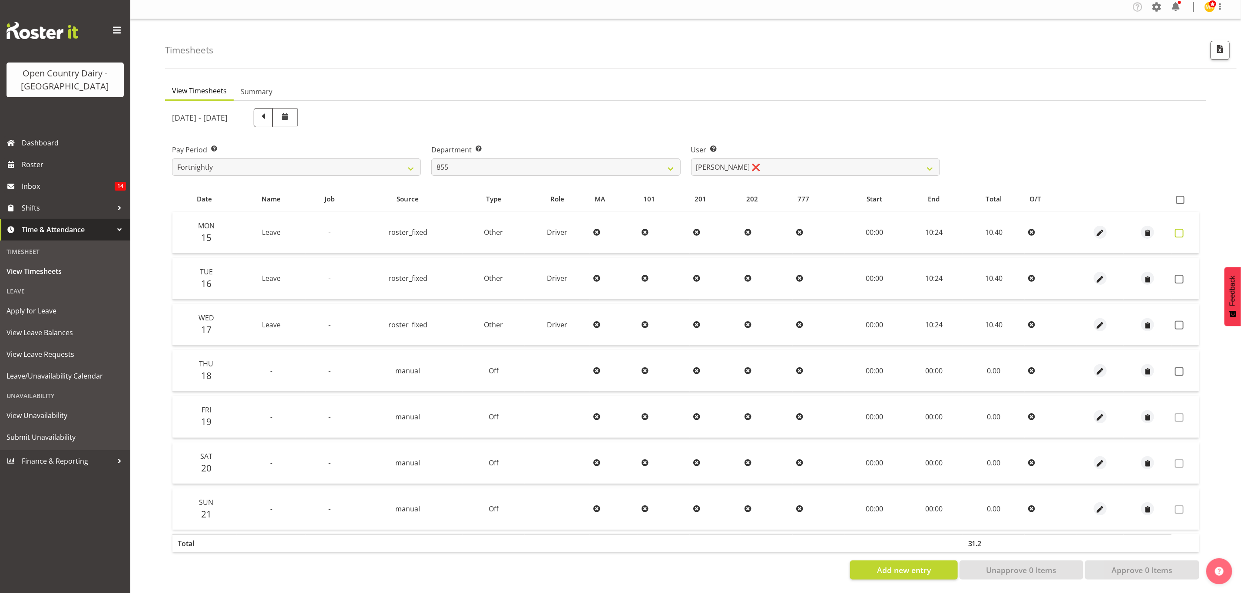
click at [1181, 229] on span at bounding box center [1179, 233] width 9 height 9
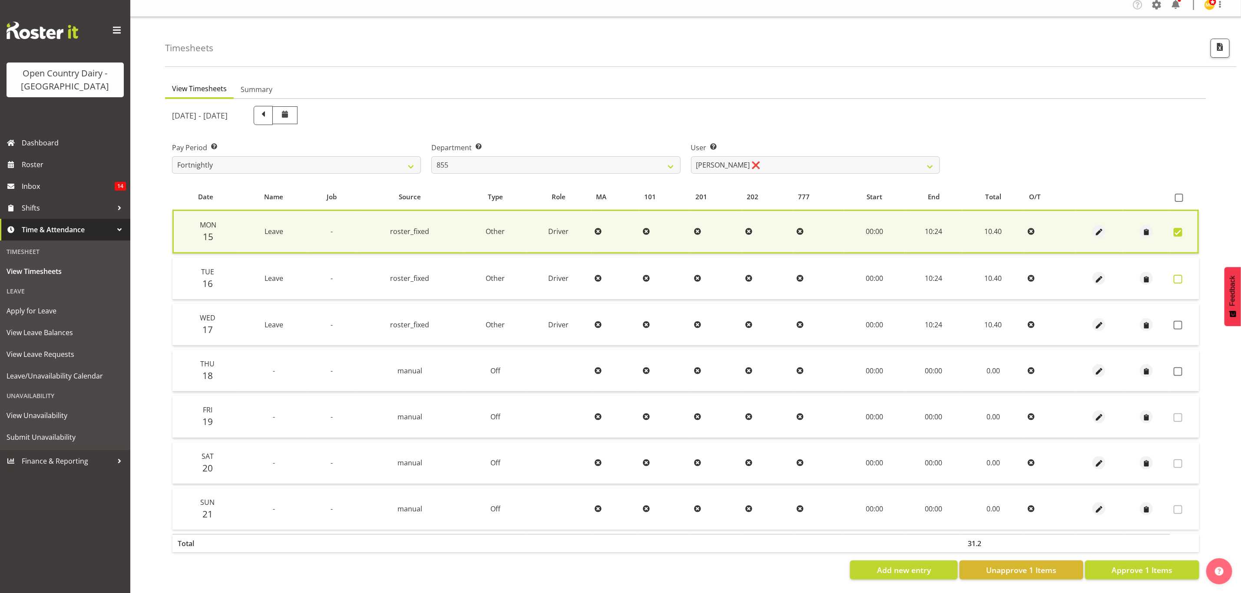
click at [1177, 278] on span at bounding box center [1178, 279] width 9 height 9
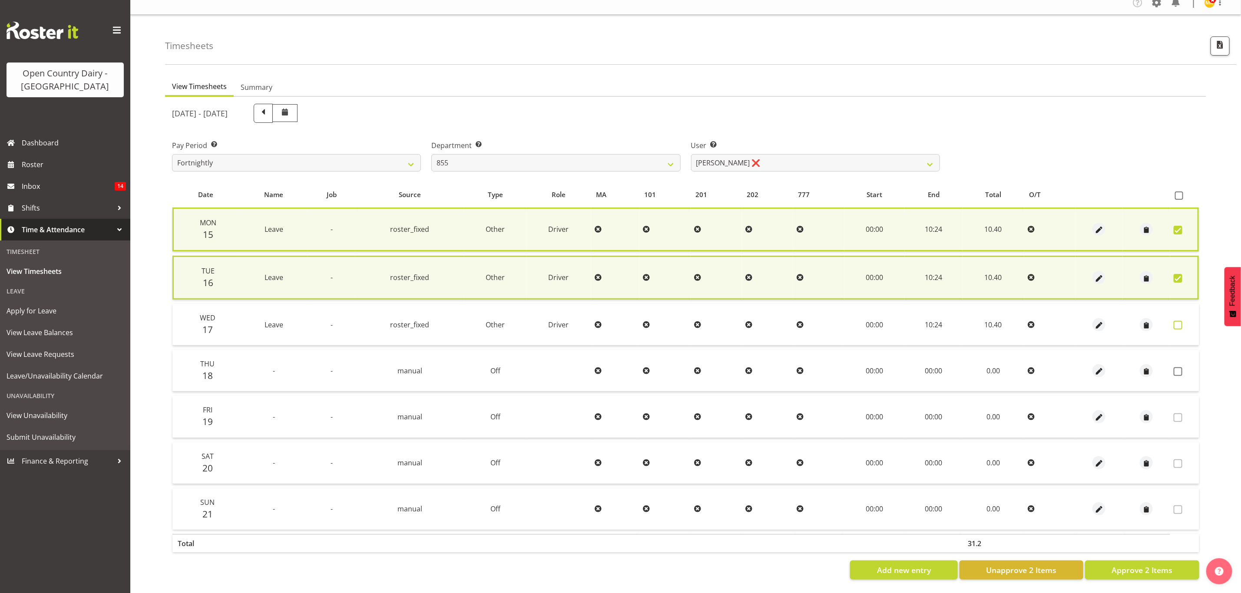
click at [1176, 324] on span at bounding box center [1178, 325] width 9 height 9
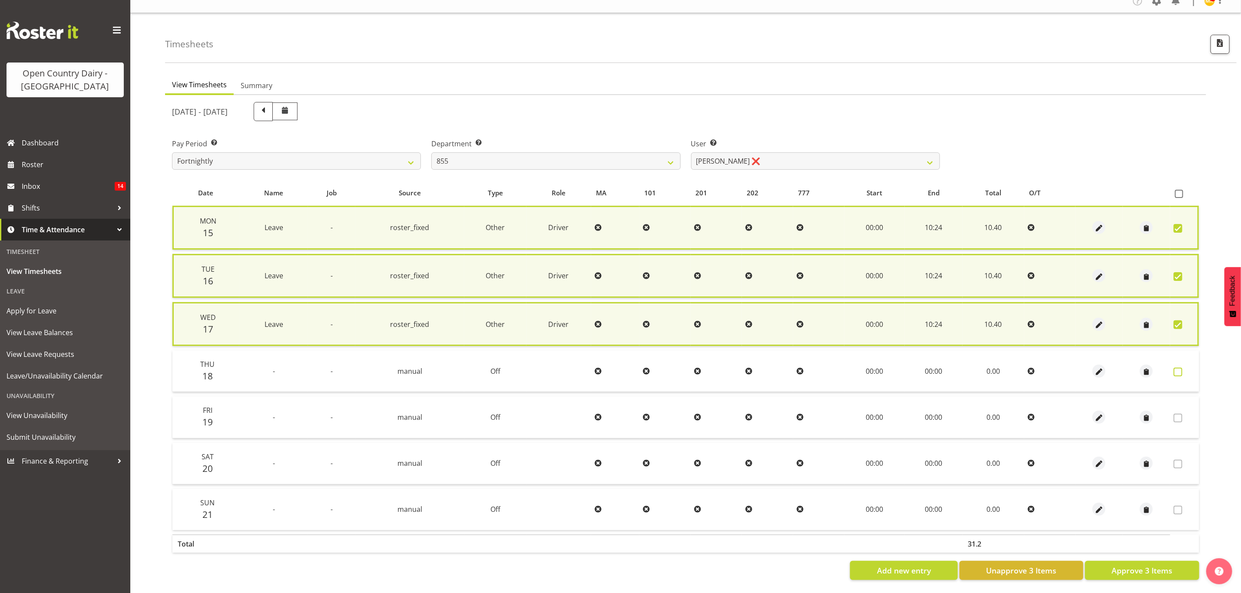
click at [1181, 373] on span at bounding box center [1178, 372] width 9 height 9
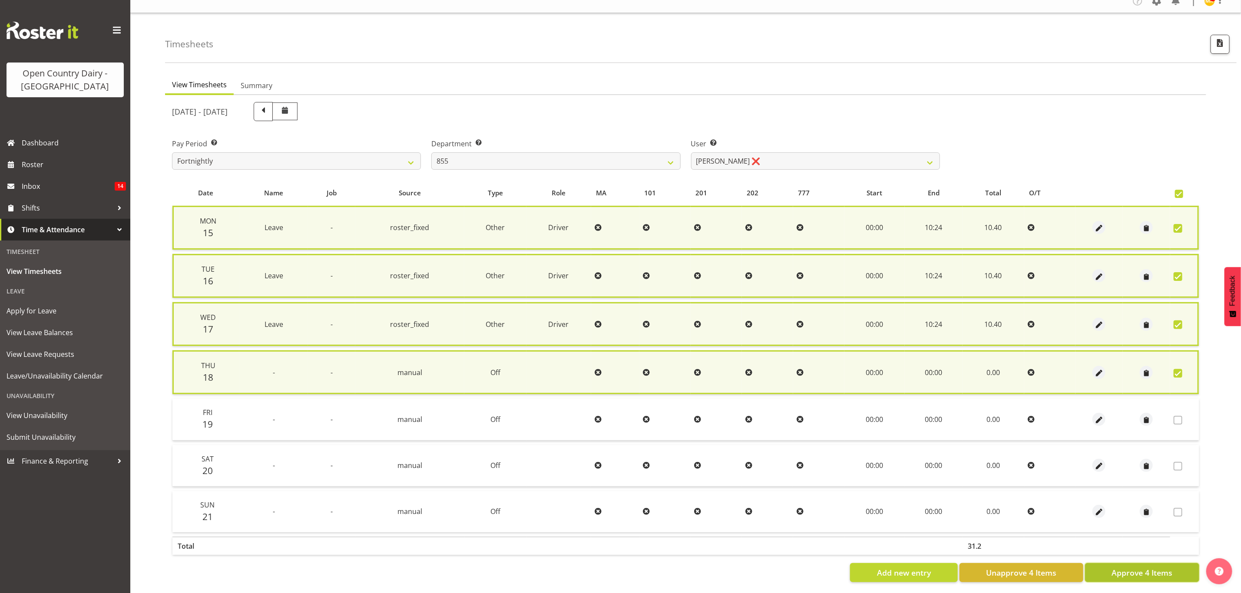
click at [1130, 567] on span "Approve 4 Items" at bounding box center [1142, 572] width 61 height 11
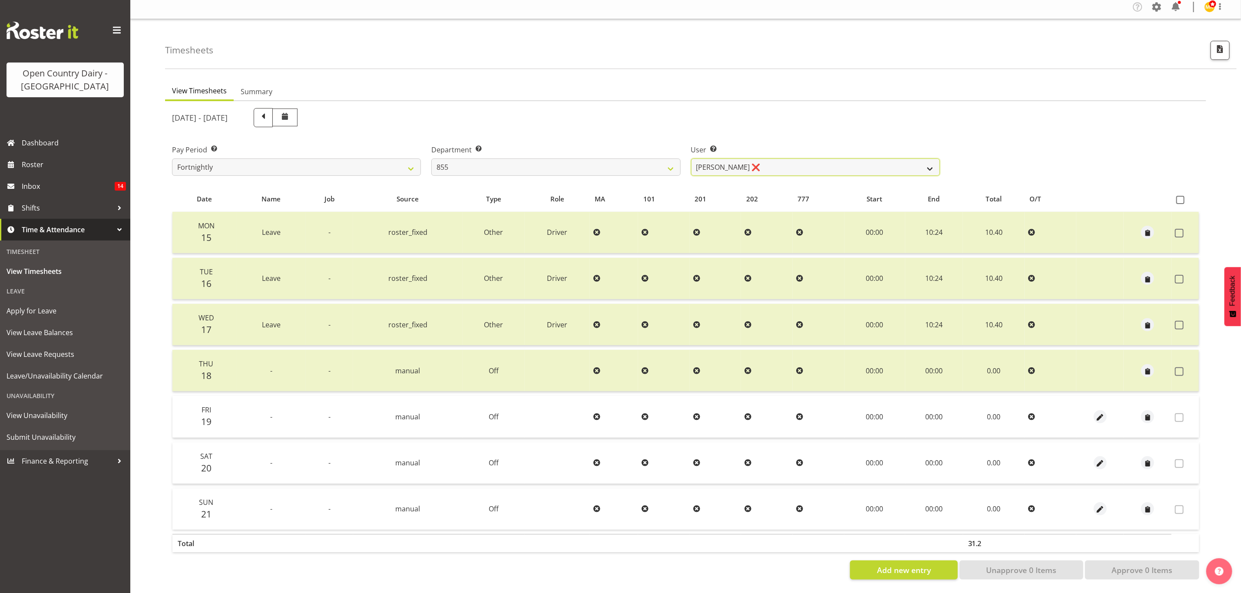
click at [769, 159] on select "[PERSON_NAME] ❌ [PERSON_NAME] ❌ [PERSON_NAME] ❌" at bounding box center [815, 167] width 249 height 17
click at [691, 159] on select "[PERSON_NAME] ❌ [PERSON_NAME] ❌ [PERSON_NAME] ❌" at bounding box center [815, 167] width 249 height 17
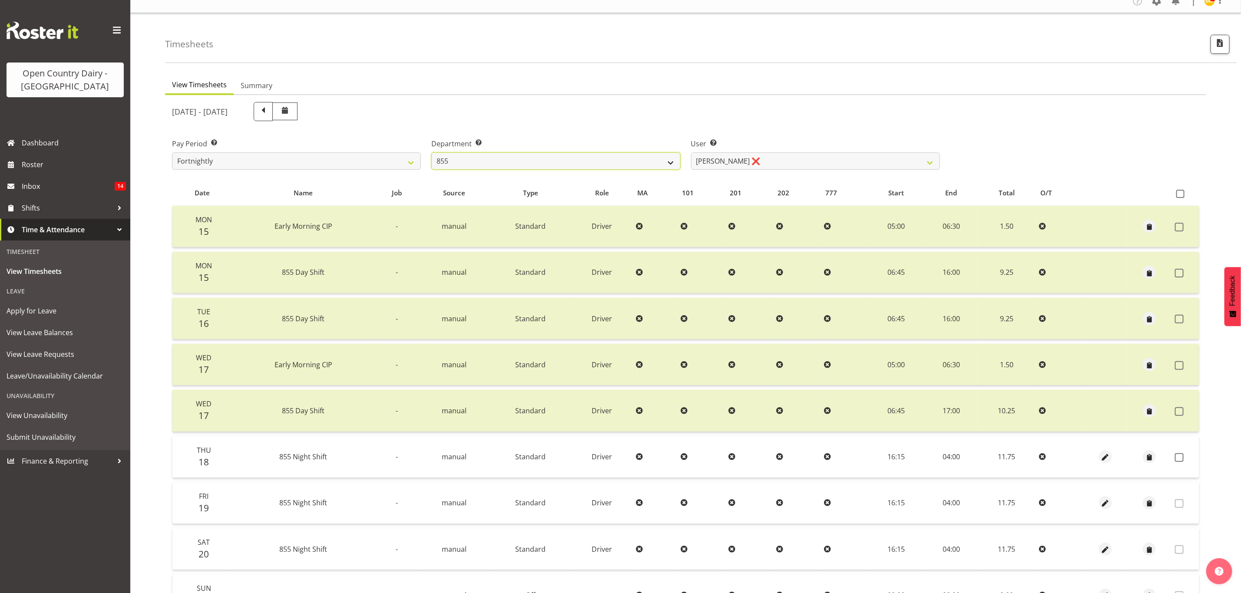
click at [674, 162] on select "734 735 736 737 738 739 851 853 854 855 856 858 861 862 865 867-9032 868 869 87…" at bounding box center [555, 160] width 249 height 17
click at [794, 171] on div "User Select user. Note: This is filtered down by the previous two drop-down ite…" at bounding box center [815, 150] width 259 height 49
click at [792, 162] on select "[PERSON_NAME] ❌ [PERSON_NAME] ❌ [PERSON_NAME] ❌" at bounding box center [815, 160] width 249 height 17
click at [691, 152] on select "[PERSON_NAME] ❌ [PERSON_NAME] ❌ [PERSON_NAME] ❌" at bounding box center [815, 160] width 249 height 17
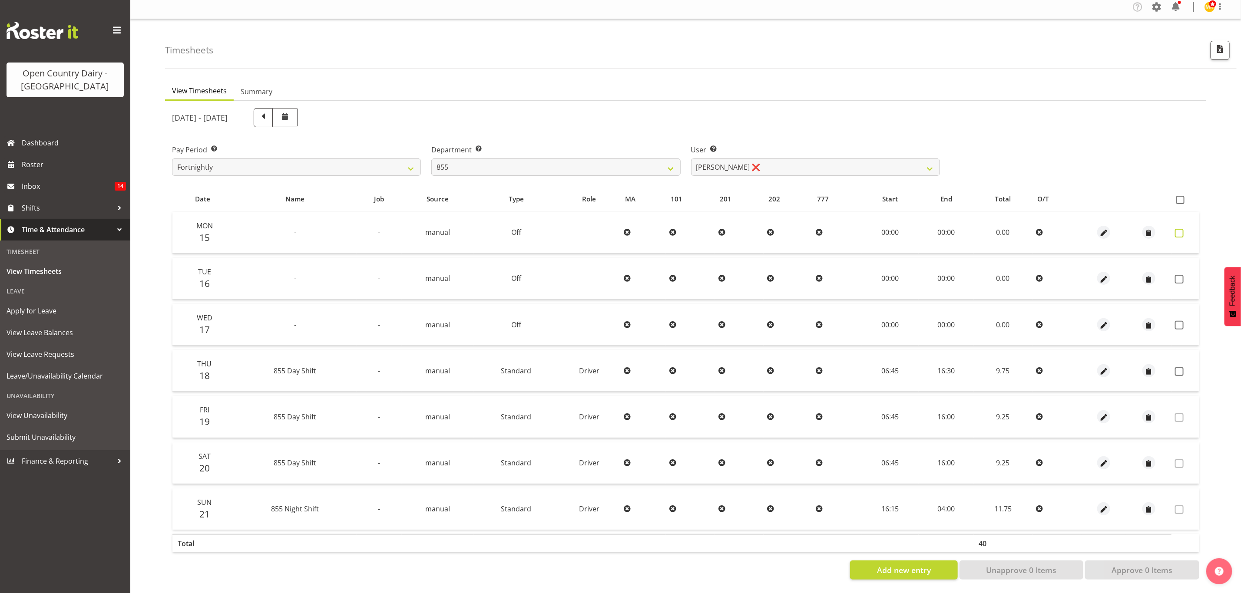
click at [1176, 229] on span at bounding box center [1179, 233] width 9 height 9
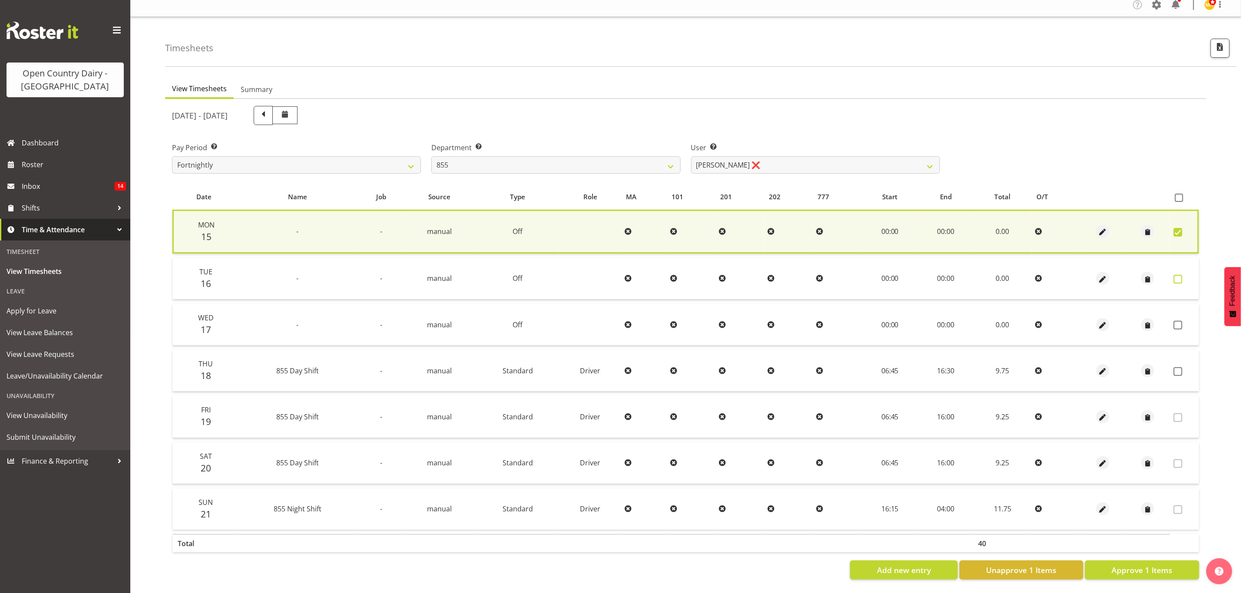
click at [1182, 276] on span at bounding box center [1178, 279] width 9 height 9
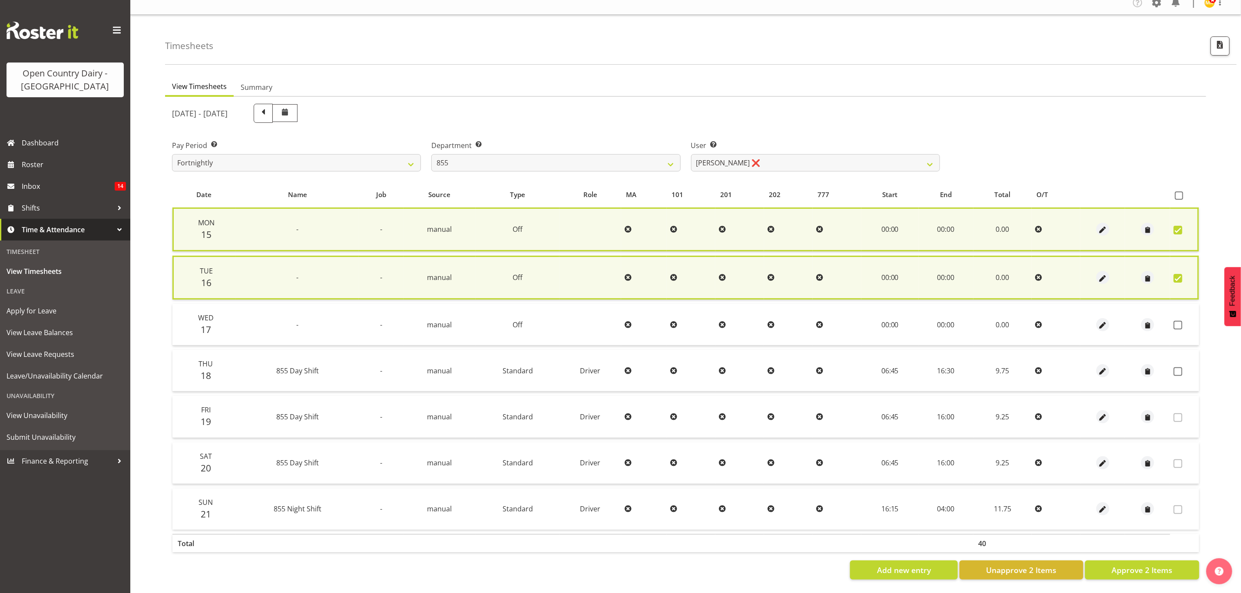
click at [1179, 326] on td at bounding box center [1184, 325] width 29 height 42
click at [1175, 321] on span at bounding box center [1178, 325] width 9 height 9
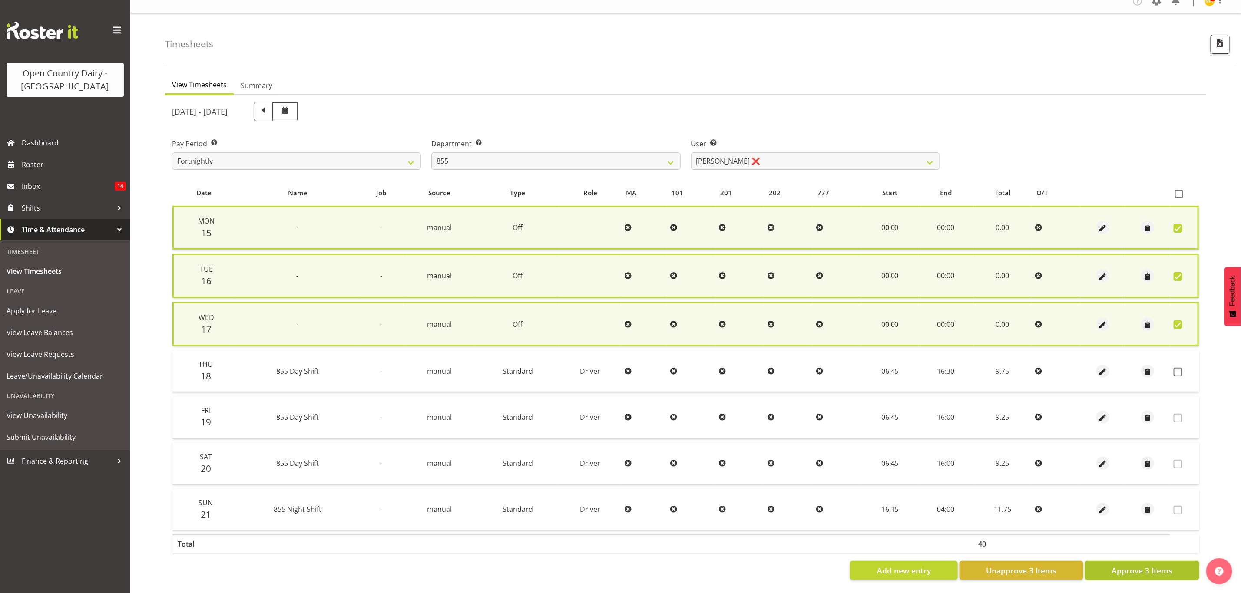
click at [1119, 571] on span "Approve 3 Items" at bounding box center [1142, 570] width 61 height 11
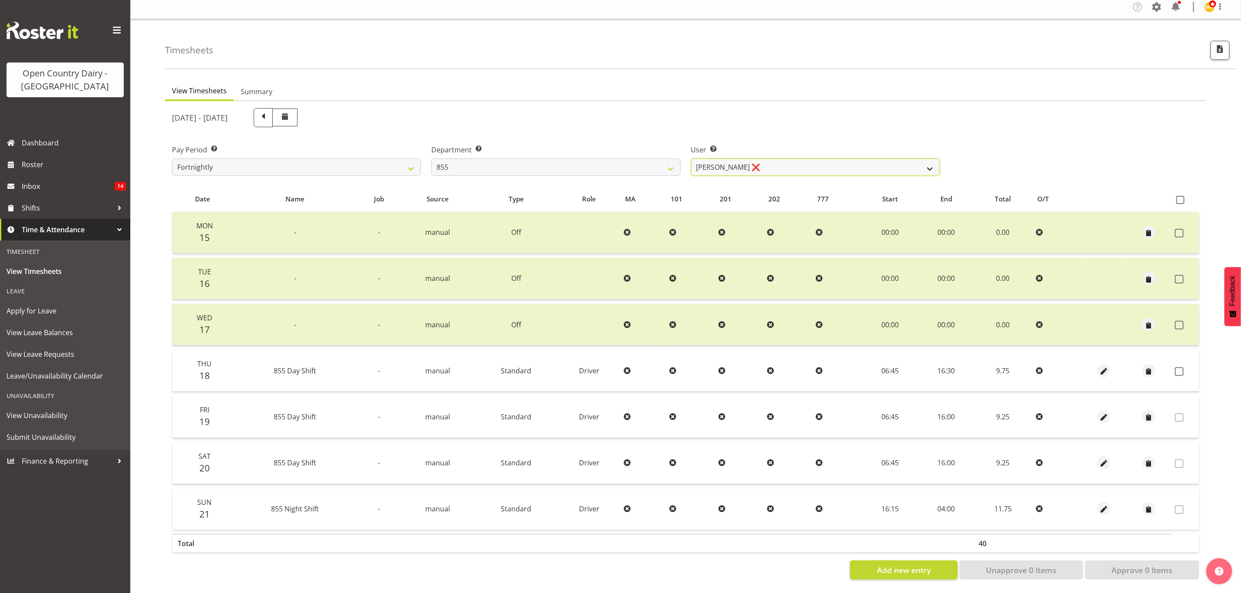
click at [928, 160] on select "[PERSON_NAME] ❌ [PERSON_NAME] ❌ [PERSON_NAME] ❌" at bounding box center [815, 167] width 249 height 17
click at [665, 160] on select "734 735 736 737 738 739 851 853 854 855 856 858 861 862 865 867-9032 868 869 87…" at bounding box center [555, 167] width 249 height 17
click at [431, 159] on select "734 735 736 737 738 739 851 853 854 855 856 858 861 862 865 867-9032 868 869 87…" at bounding box center [555, 167] width 249 height 17
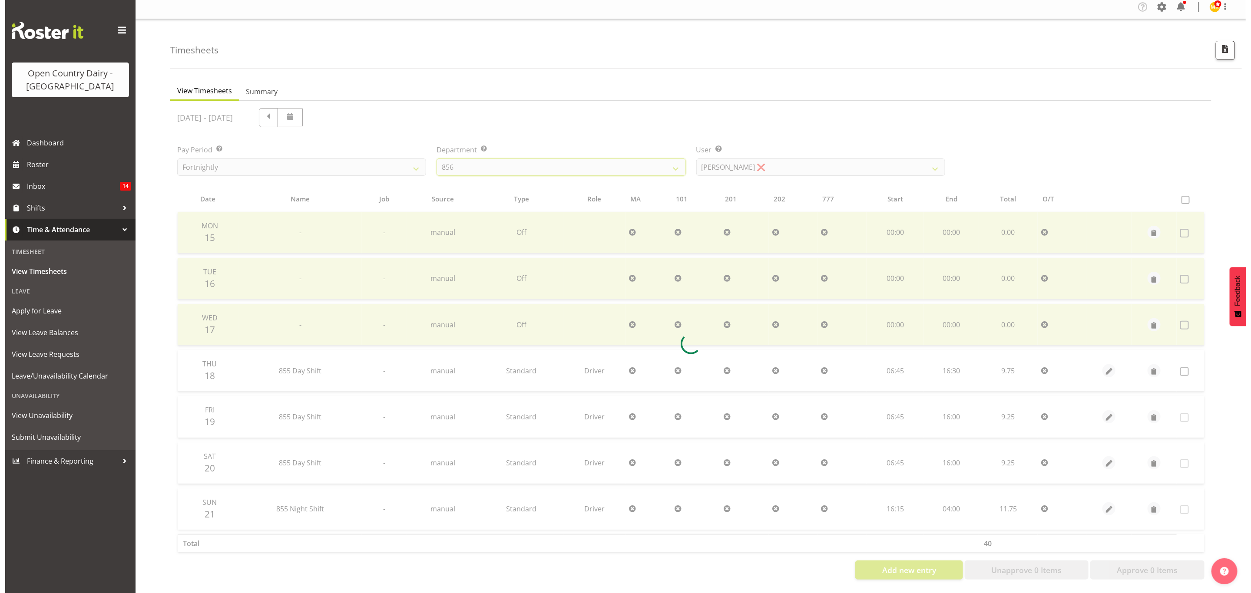
scroll to position [0, 0]
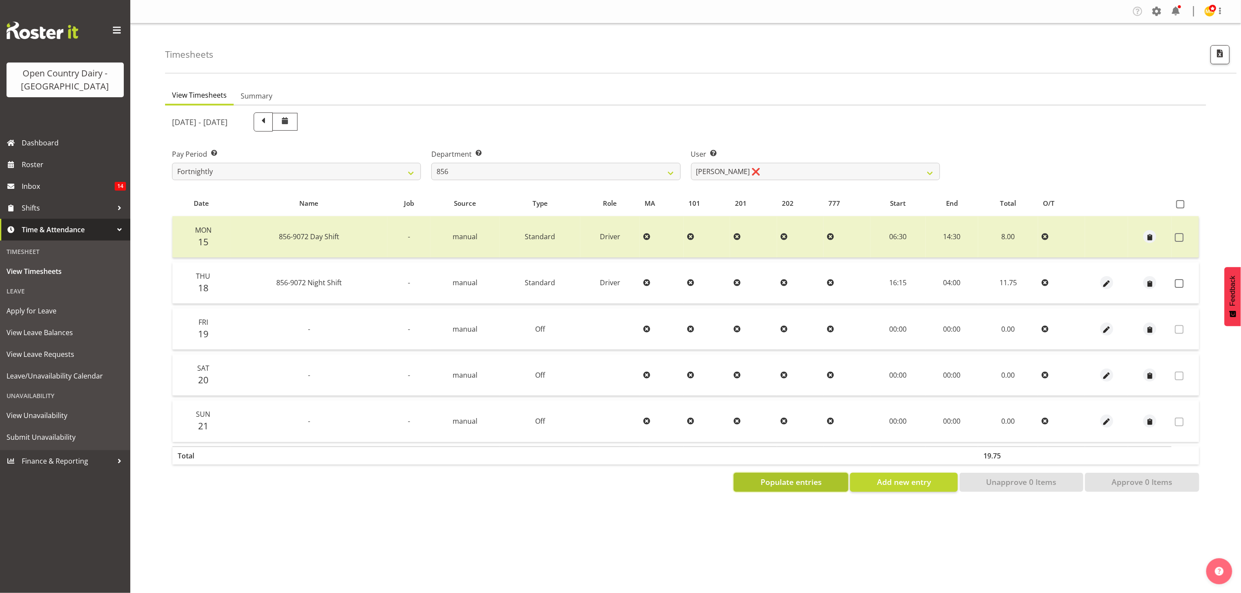
click at [780, 480] on span "Populate entries" at bounding box center [791, 481] width 61 height 11
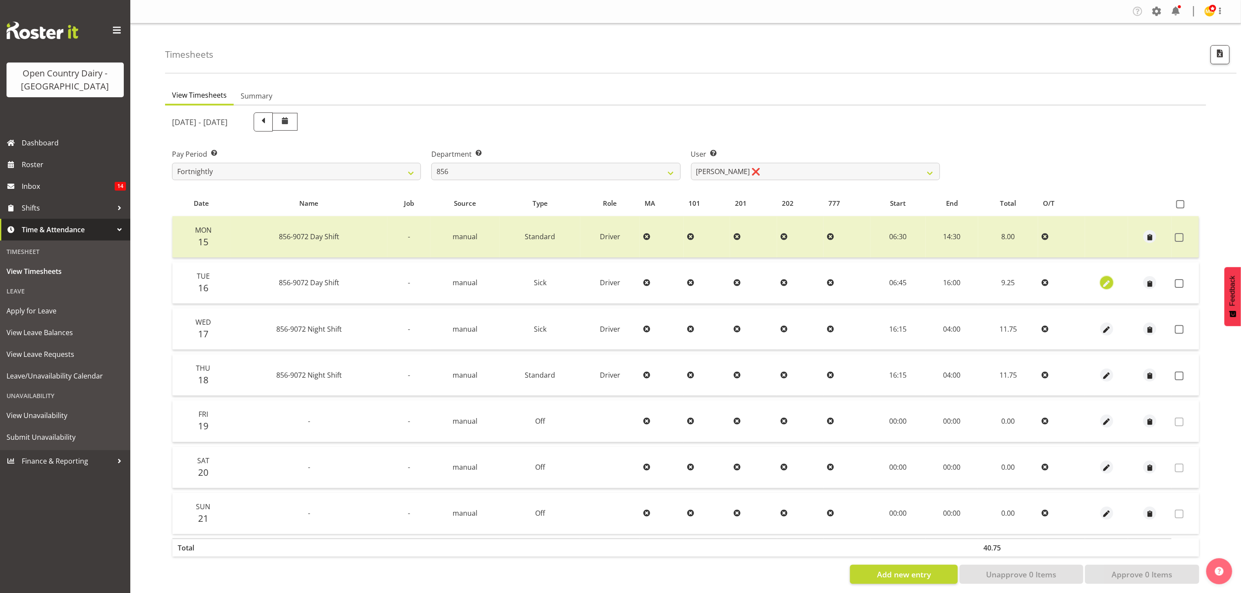
click at [1105, 279] on span "button" at bounding box center [1107, 284] width 10 height 10
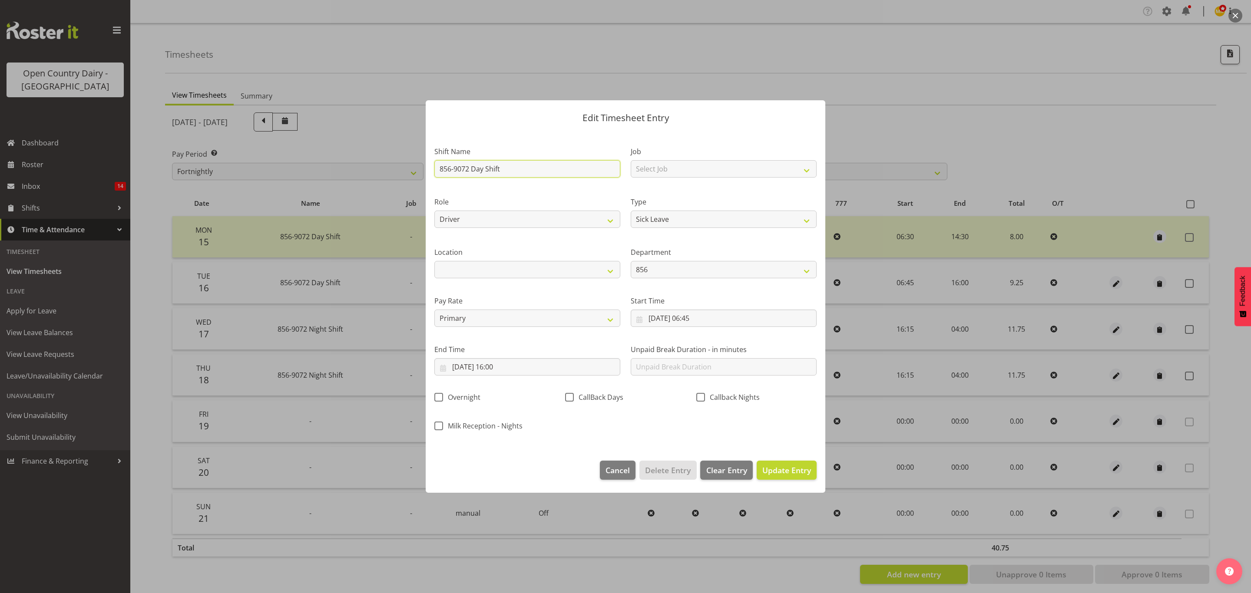
click at [503, 166] on input "856-9072 Day Shift" at bounding box center [527, 168] width 186 height 17
drag, startPoint x: 440, startPoint y: 168, endPoint x: 548, endPoint y: 179, distance: 108.7
click at [548, 179] on div "Shift Name 856-9072 Day Shift" at bounding box center [527, 159] width 196 height 50
click at [495, 170] on input "text" at bounding box center [527, 168] width 186 height 17
click at [698, 321] on input "16/09/2025, 06:45" at bounding box center [724, 318] width 186 height 17
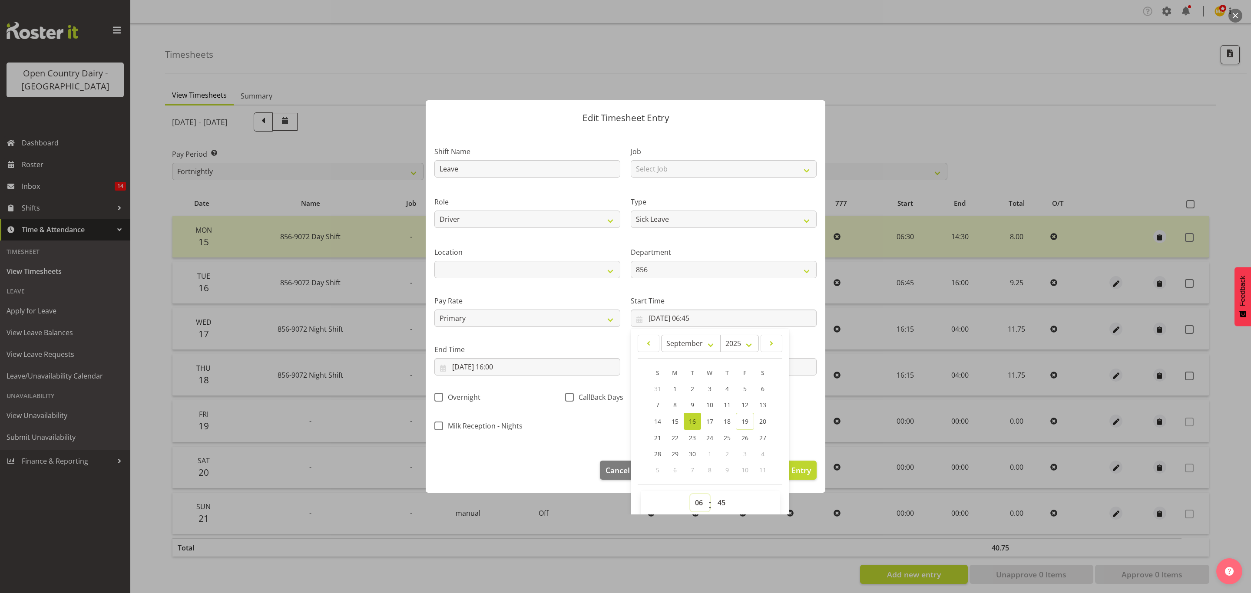
click at [696, 503] on select "00 01 02 03 04 05 06 07 08 09 10 11 12 13 14 15 16 17 18 19 20 21 22 23" at bounding box center [700, 502] width 20 height 17
click at [690, 495] on select "00 01 02 03 04 05 06 07 08 09 10 11 12 13 14 15 16 17 18 19 20 21 22 23" at bounding box center [700, 502] width 20 height 17
click at [715, 501] on select "00 01 02 03 04 05 06 07 08 09 10 11 12 13 14 15 16 17 18 19 20 21 22 23 24 25 2…" at bounding box center [723, 502] width 20 height 17
click at [713, 495] on select "00 01 02 03 04 05 06 07 08 09 10 11 12 13 14 15 16 17 18 19 20 21 22 23 24 25 2…" at bounding box center [723, 502] width 20 height 17
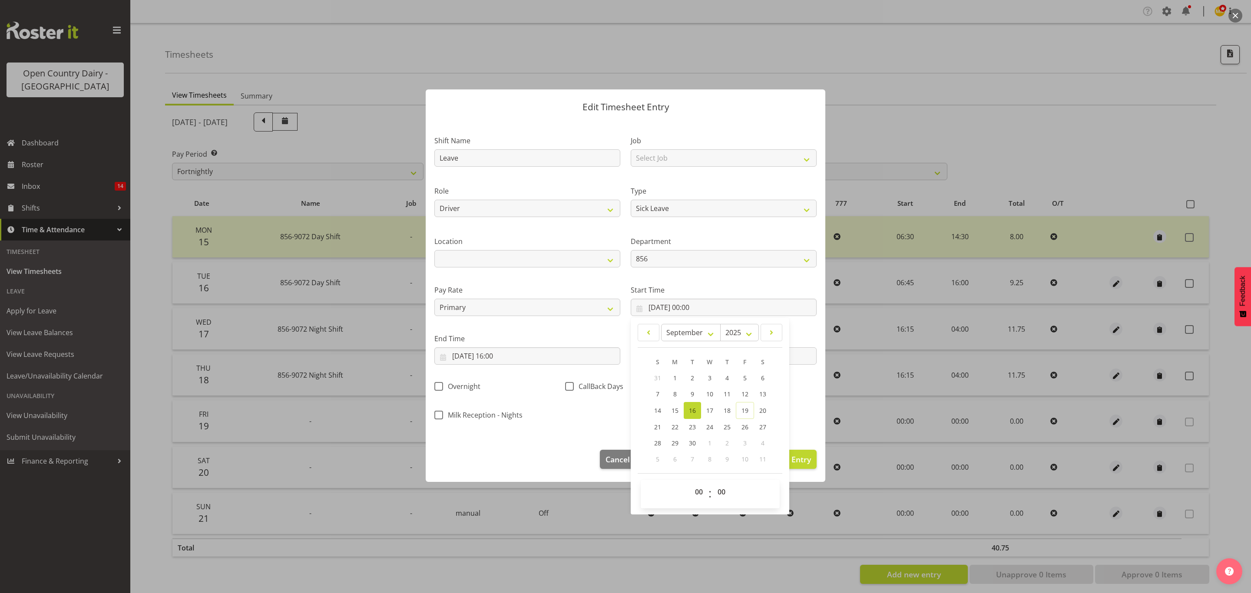
click at [519, 373] on div "Overnight" at bounding box center [494, 384] width 131 height 29
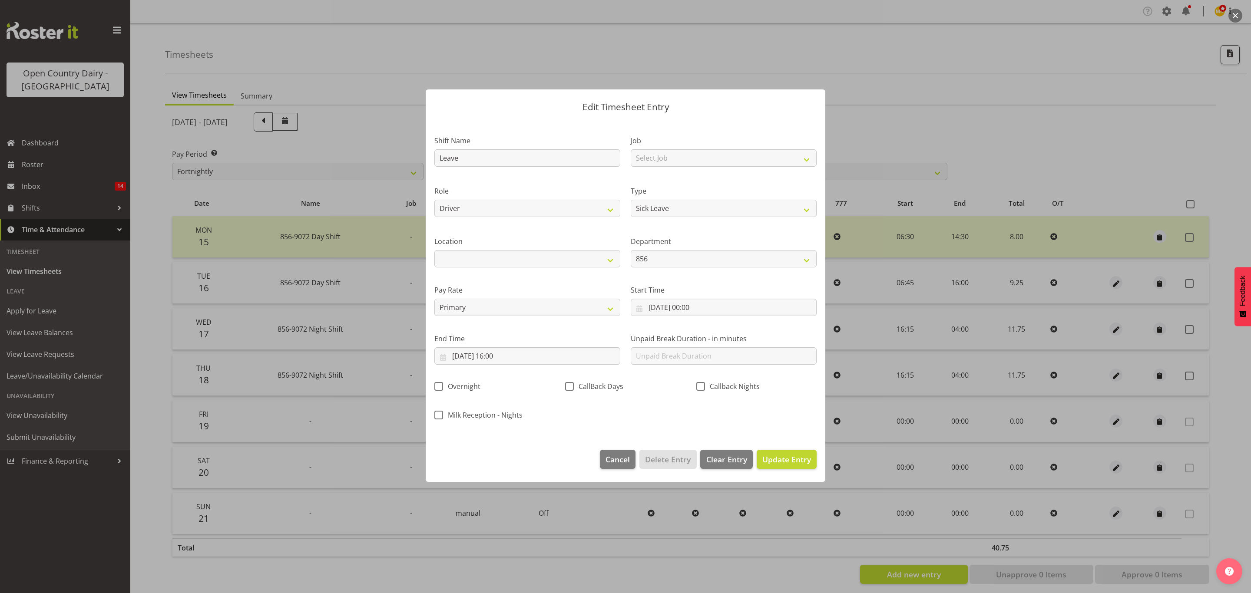
scroll to position [0, 0]
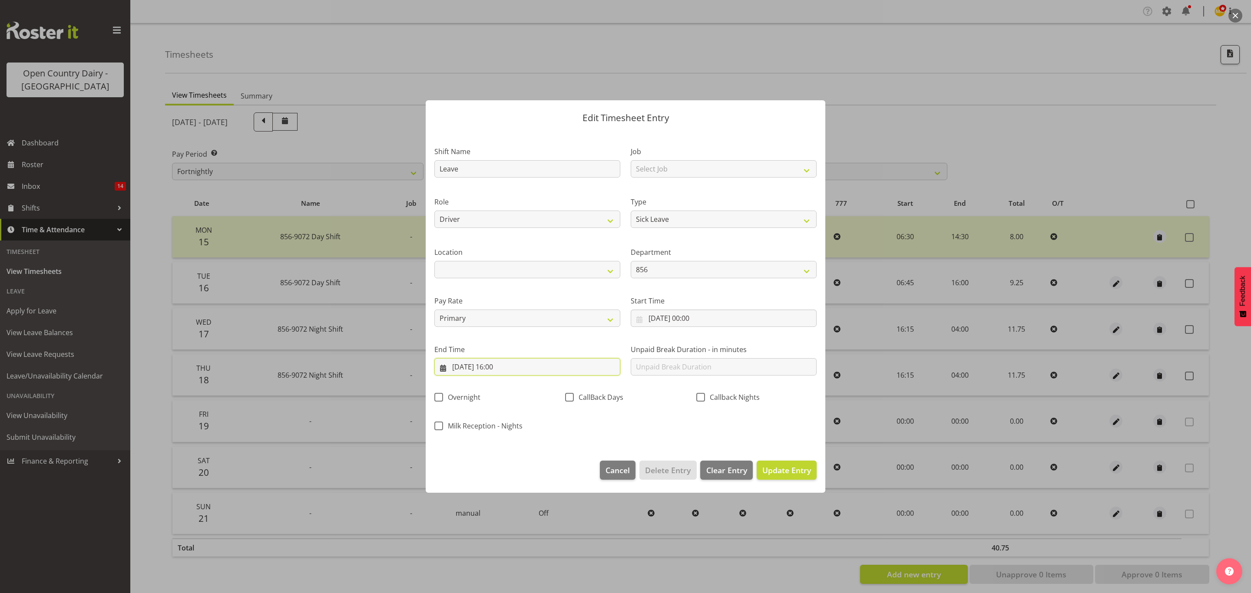
click at [501, 365] on input "16/09/2025, 16:00" at bounding box center [527, 366] width 186 height 17
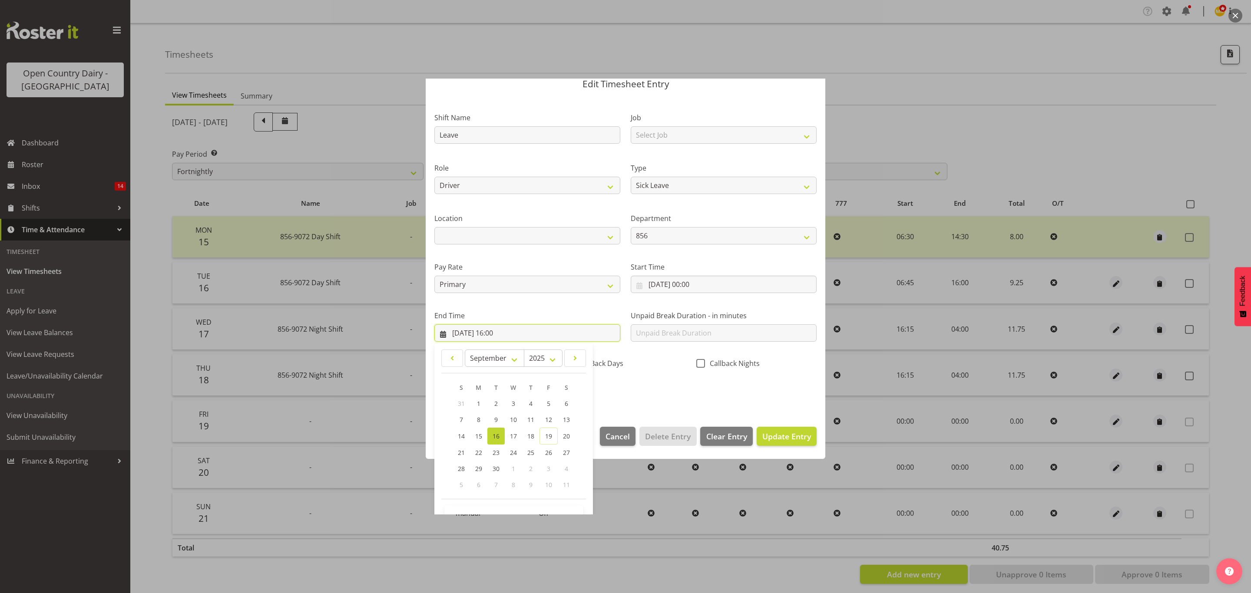
scroll to position [60, 0]
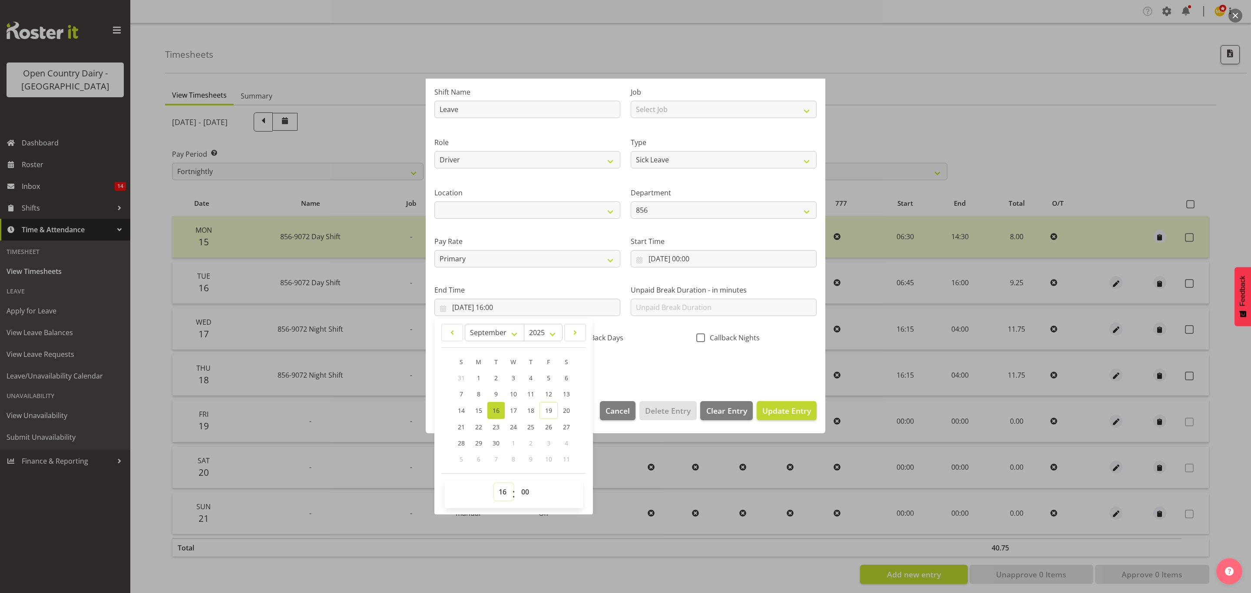
click at [503, 489] on select "00 01 02 03 04 05 06 07 08 09 10 11 12 13 14 15 16 17 18 19 20 21 22 23" at bounding box center [504, 491] width 20 height 17
click at [494, 484] on select "00 01 02 03 04 05 06 07 08 09 10 11 12 13 14 15 16 17 18 19 20 21 22 23" at bounding box center [504, 491] width 20 height 17
click at [525, 495] on select "00 01 02 03 04 05 06 07 08 09 10 11 12 13 14 15 16 17 18 19 20 21 22 23 24 25 2…" at bounding box center [526, 491] width 20 height 17
click at [517, 484] on select "00 01 02 03 04 05 06 07 08 09 10 11 12 13 14 15 16 17 18 19 20 21 22 23 24 25 2…" at bounding box center [526, 491] width 20 height 17
click at [757, 412] on button "Update Entry" at bounding box center [787, 410] width 60 height 19
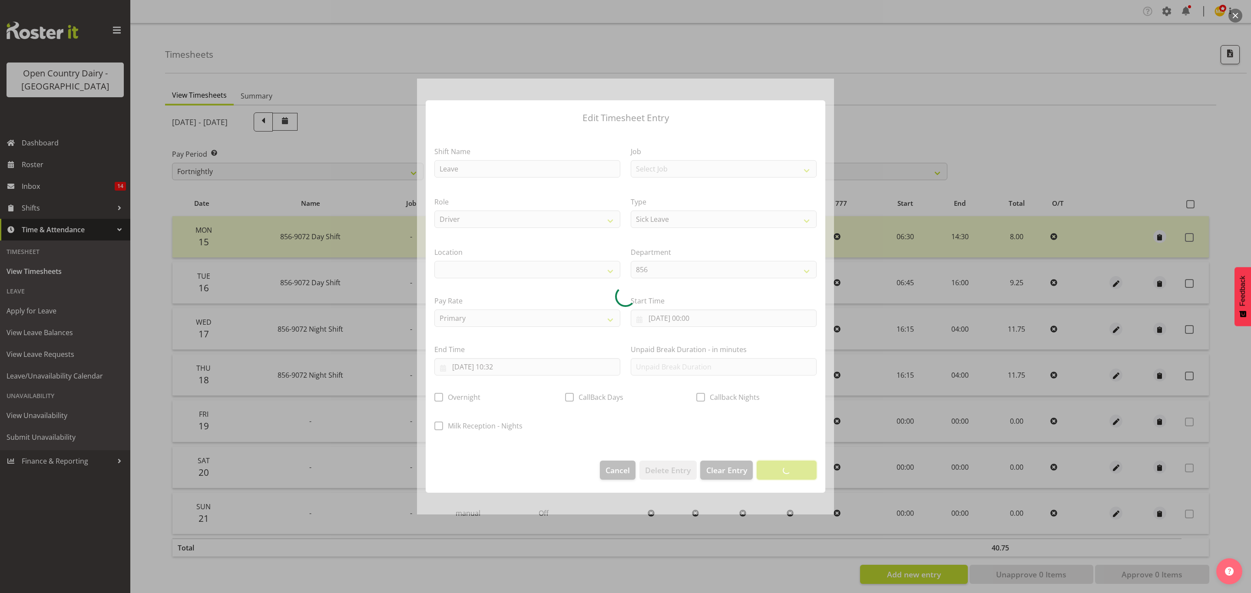
scroll to position [0, 0]
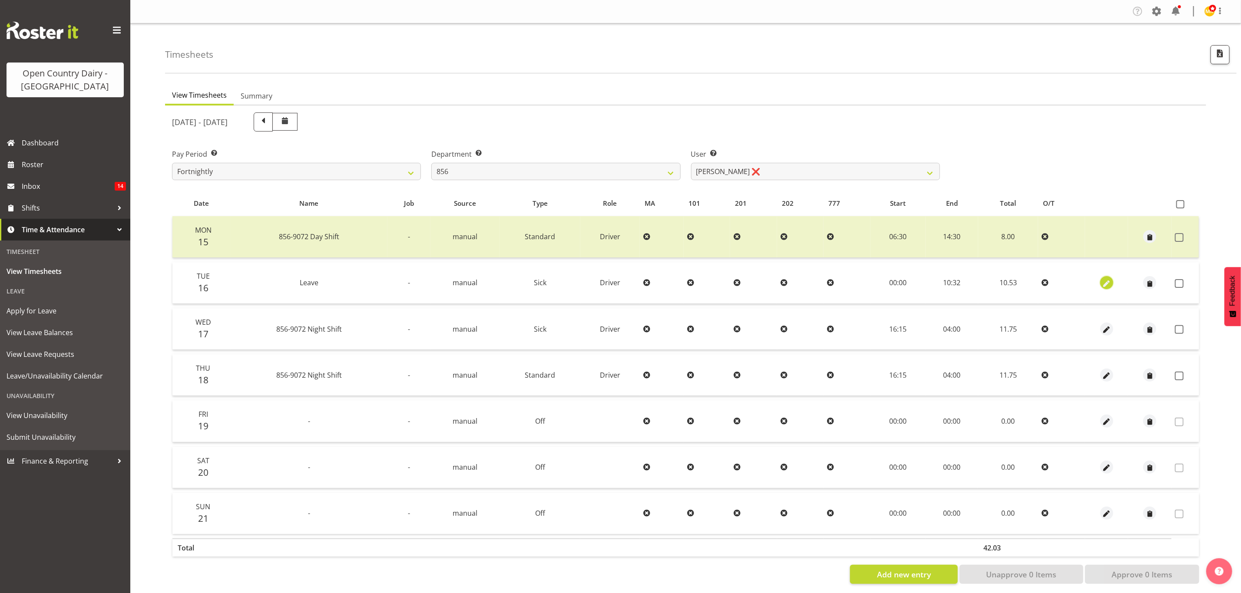
click at [1107, 284] on span "button" at bounding box center [1107, 284] width 10 height 10
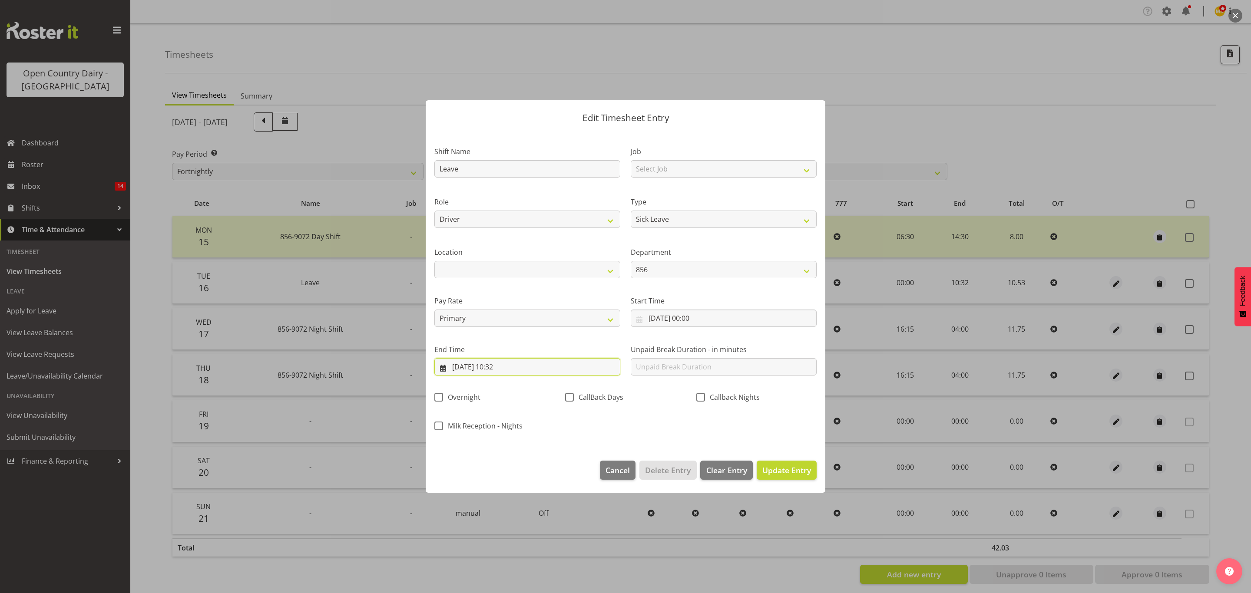
click at [505, 368] on input "16/09/2025, 10:32" at bounding box center [527, 366] width 186 height 17
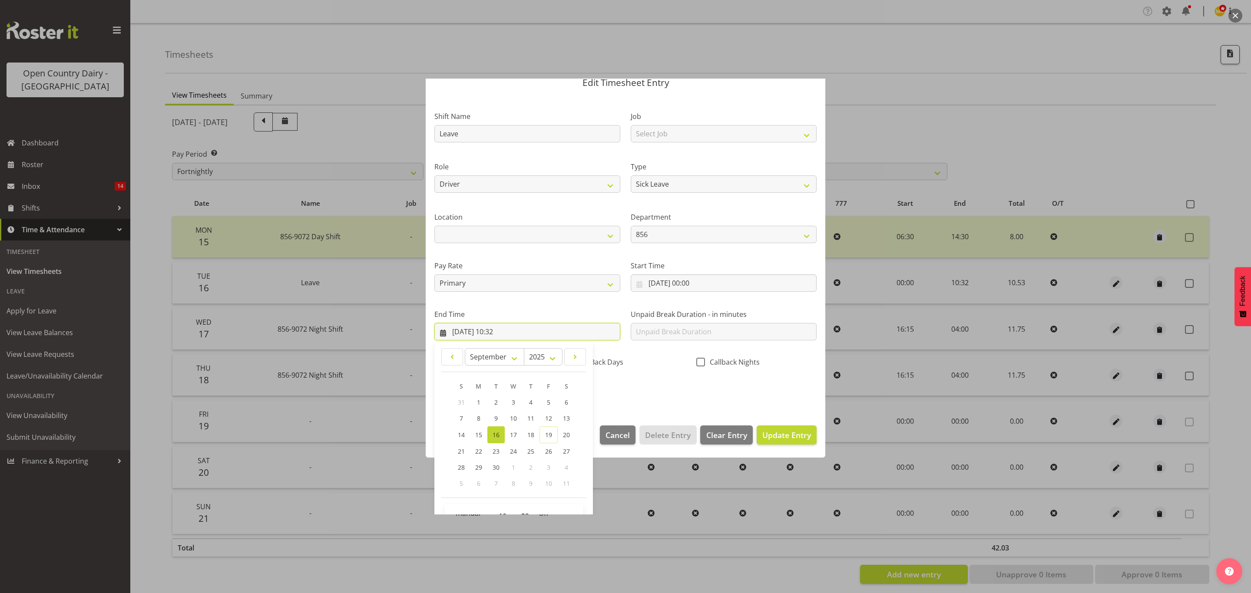
scroll to position [60, 0]
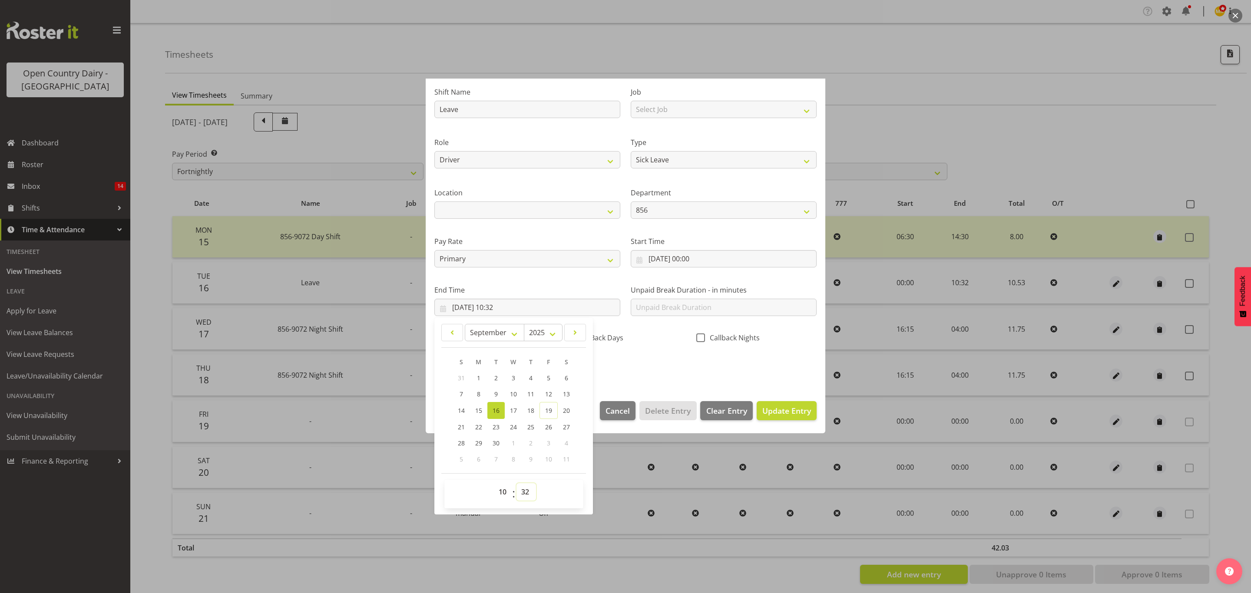
click at [524, 494] on select "00 01 02 03 04 05 06 07 08 09 10 11 12 13 14 15 16 17 18 19 20 21 22 23 24 25 2…" at bounding box center [526, 491] width 20 height 17
click at [517, 484] on select "00 01 02 03 04 05 06 07 08 09 10 11 12 13 14 15 16 17 18 19 20 21 22 23 24 25 2…" at bounding box center [526, 491] width 20 height 17
click at [780, 414] on span "Update Entry" at bounding box center [786, 411] width 49 height 10
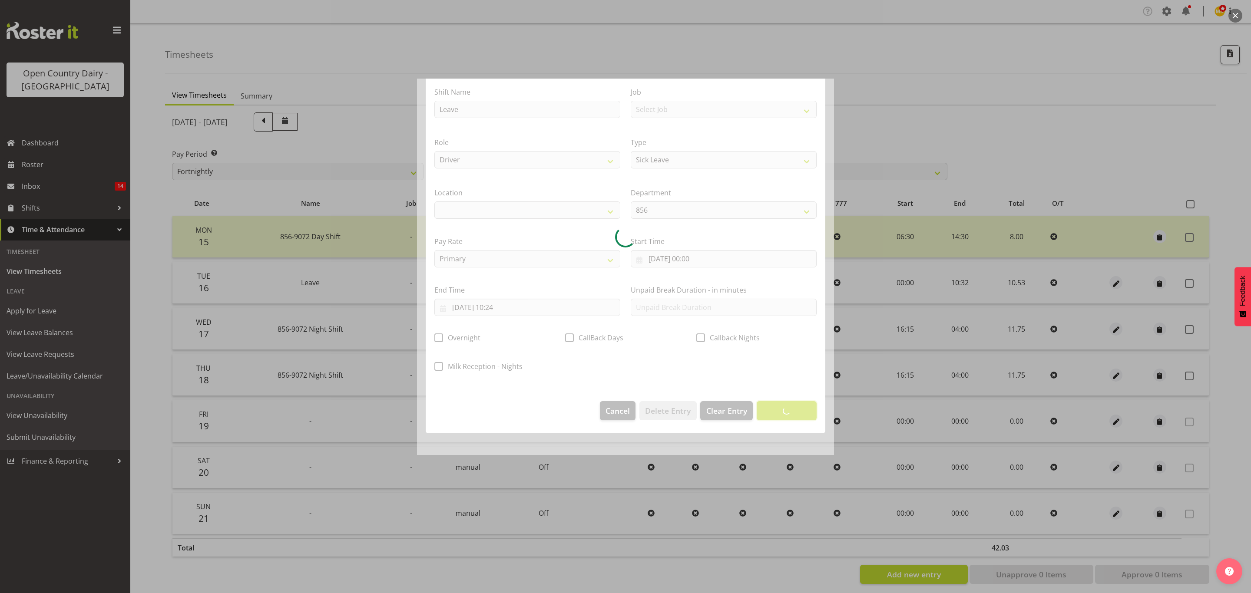
scroll to position [0, 0]
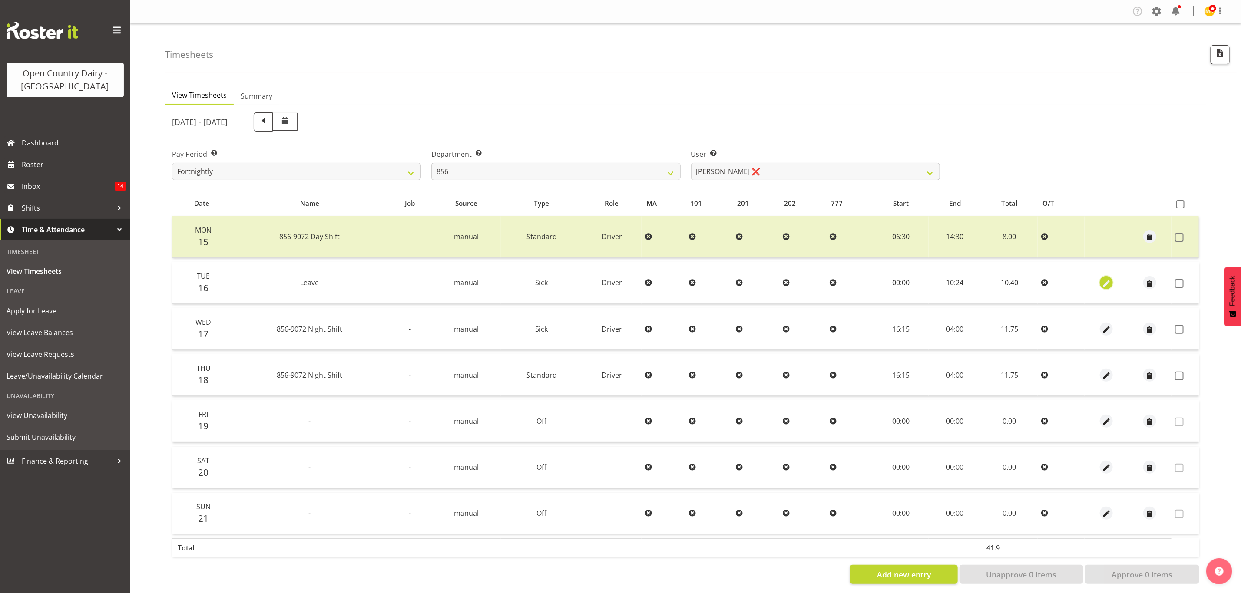
click at [1104, 281] on span "button" at bounding box center [1107, 284] width 10 height 10
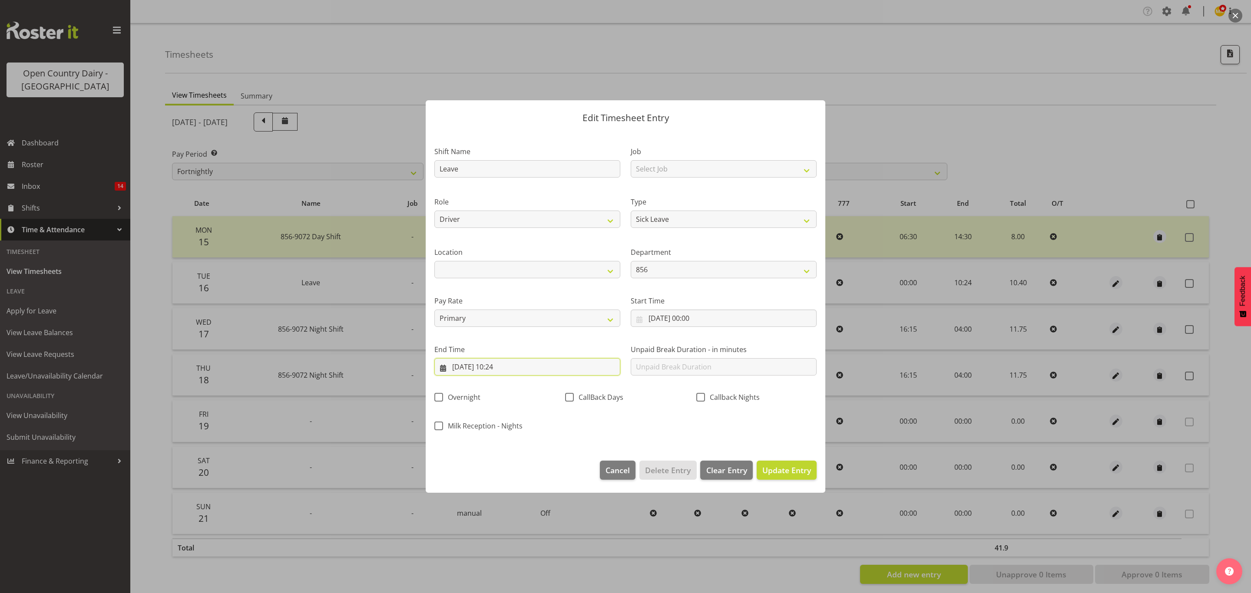
click at [504, 366] on input "16/09/2025, 10:24" at bounding box center [527, 366] width 186 height 17
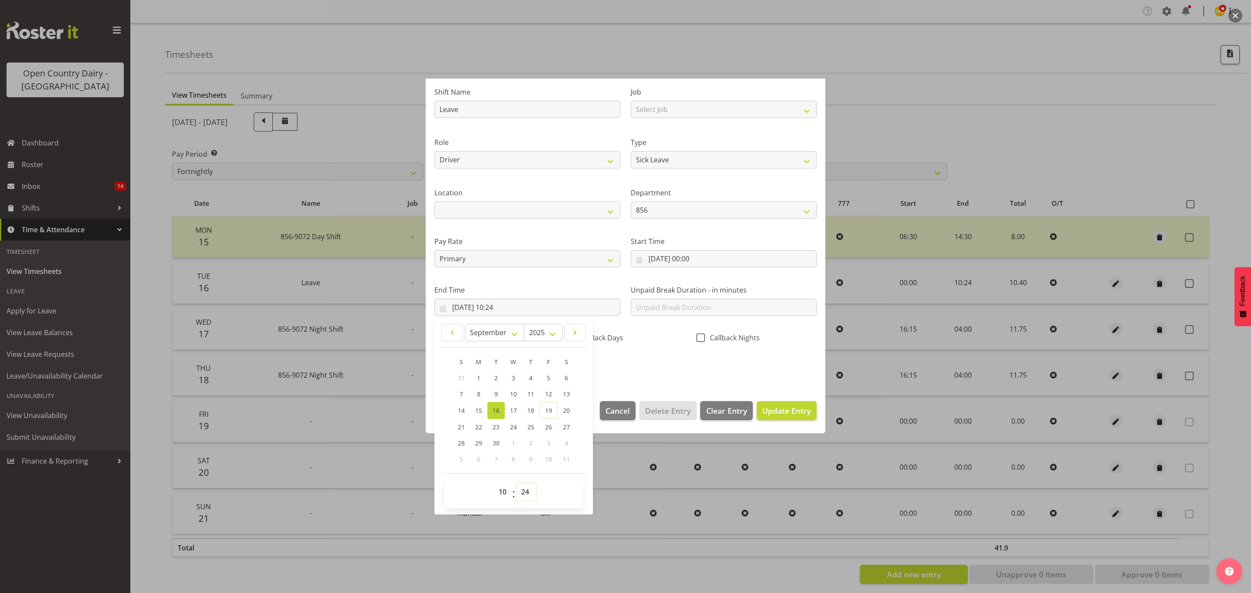
click at [525, 494] on select "00 01 02 03 04 05 06 07 08 09 10 11 12 13 14 15 16 17 18 19 20 21 22 23 24 25 2…" at bounding box center [526, 491] width 20 height 17
click at [517, 484] on select "00 01 02 03 04 05 06 07 08 09 10 11 12 13 14 15 16 17 18 19 20 21 22 23 24 25 2…" at bounding box center [526, 491] width 20 height 17
click at [762, 412] on span "Update Entry" at bounding box center [786, 411] width 49 height 10
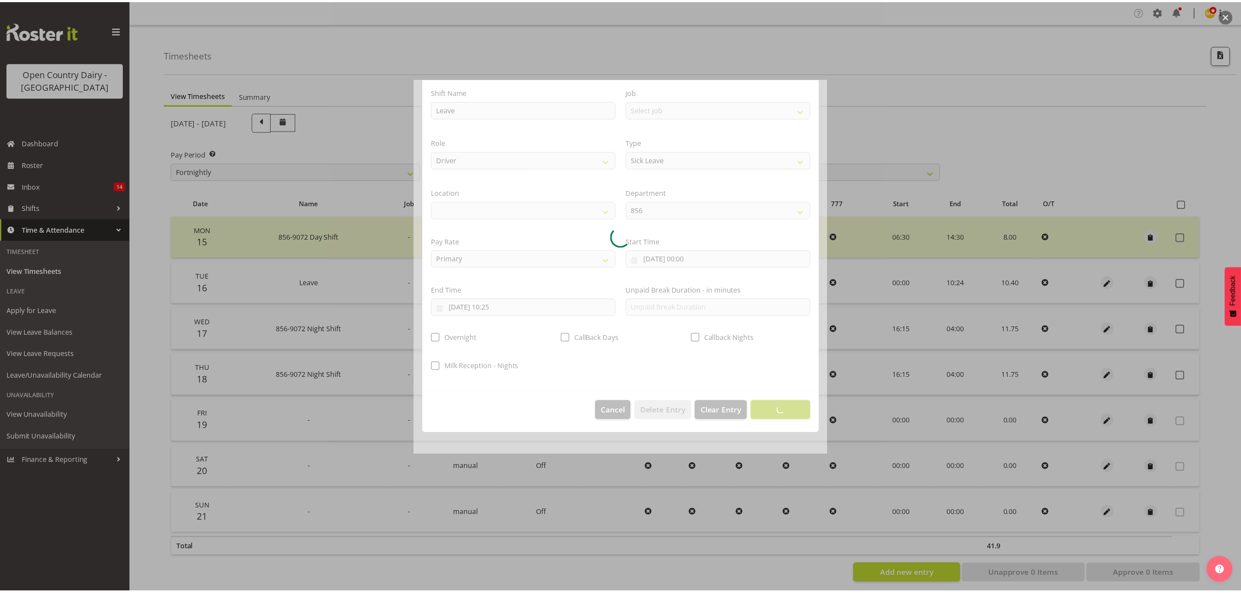
scroll to position [0, 0]
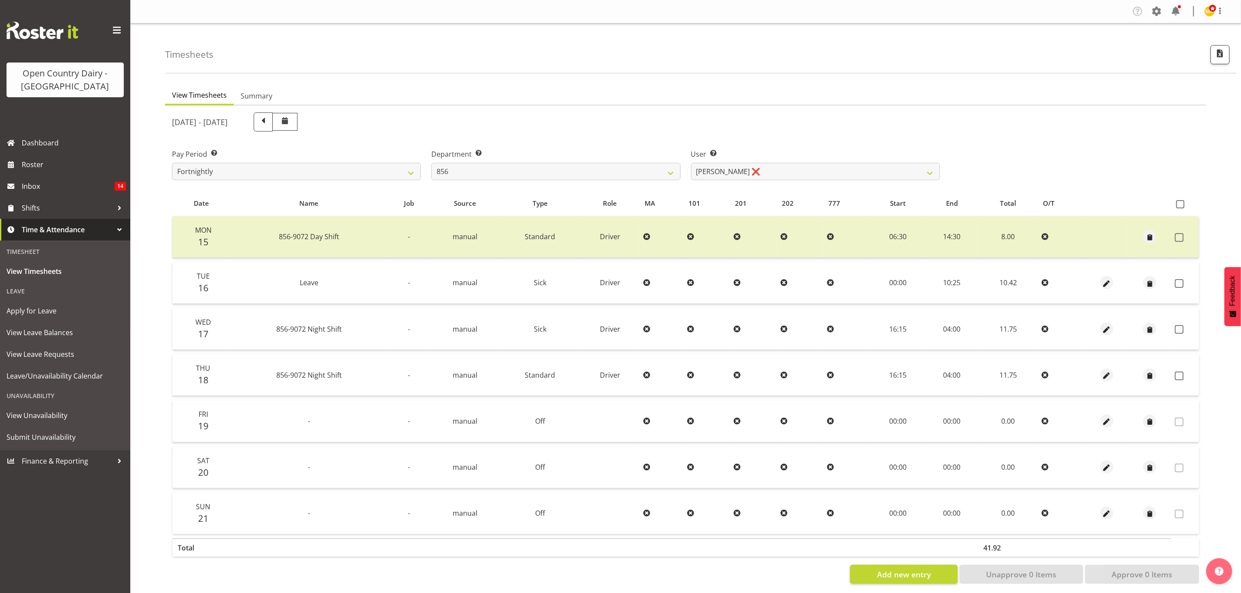
click at [986, 593] on html "Open Country Dairy - South Island Dashboard Roster Inbox 14 Shifts Time & Atten…" at bounding box center [620, 296] width 1241 height 593
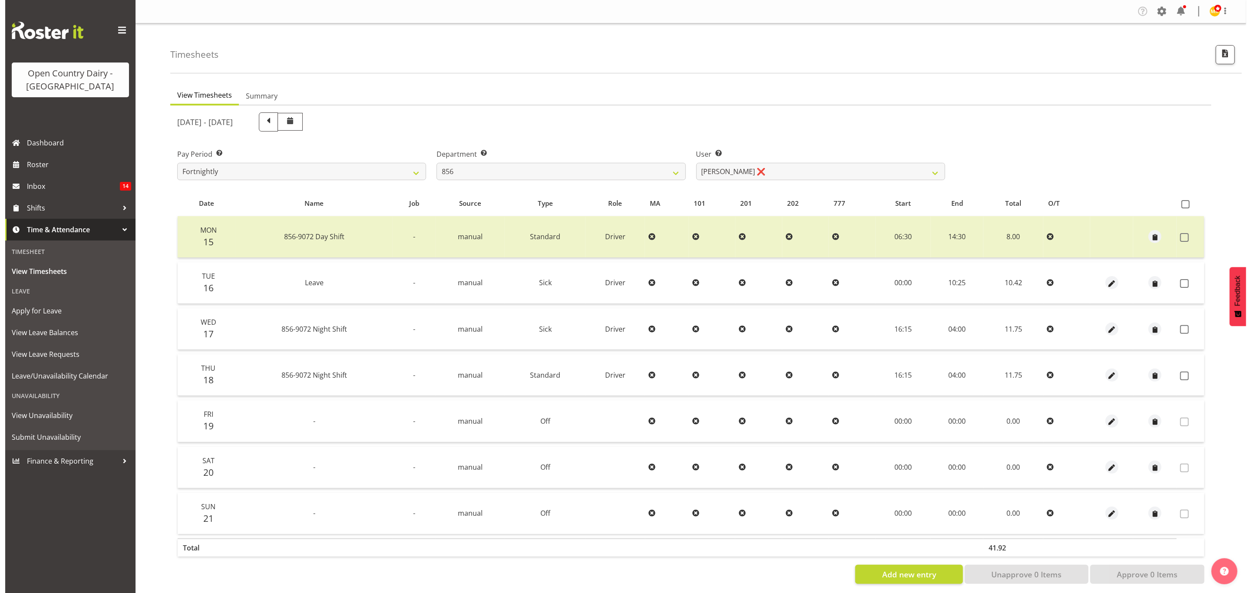
scroll to position [10, 0]
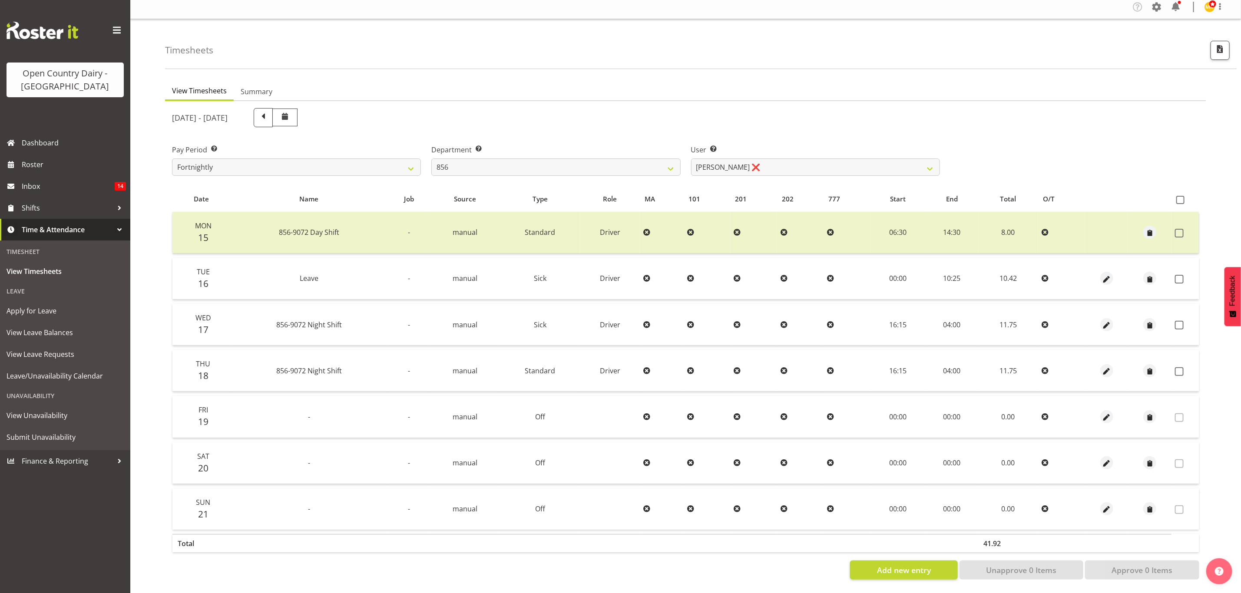
click at [1207, 476] on div "View Timesheets Summary September 15th - September 21st 2025 Pay Period Select …" at bounding box center [703, 335] width 1076 height 518
click at [1104, 321] on span "button" at bounding box center [1107, 326] width 10 height 10
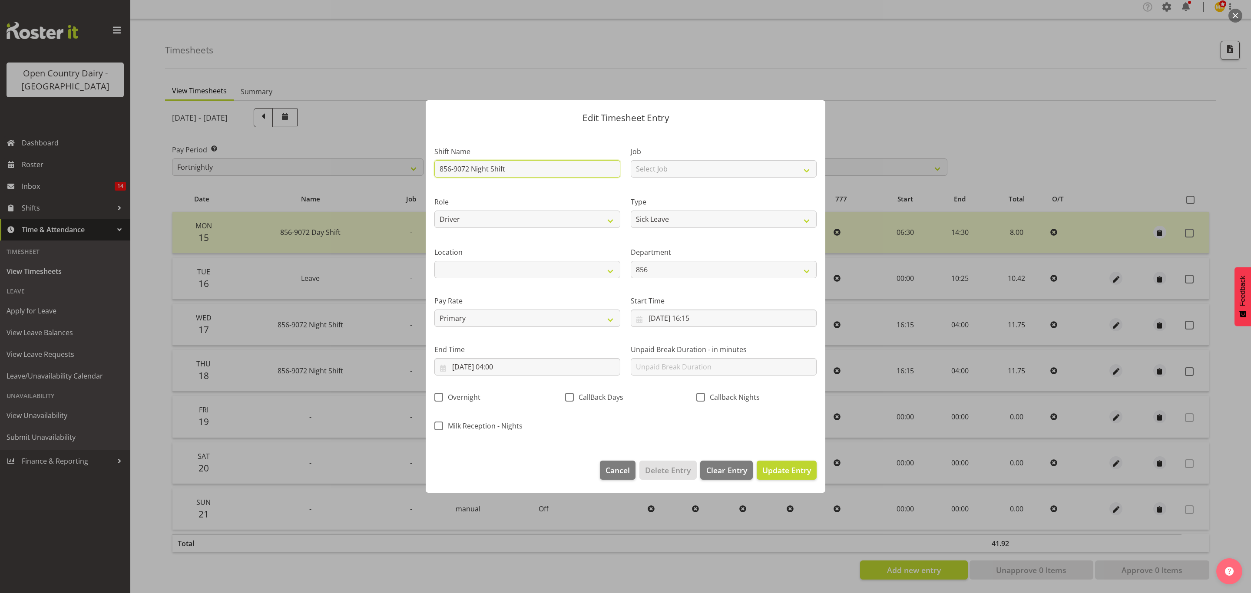
click at [507, 171] on input "856-9072 Night Shift" at bounding box center [527, 168] width 186 height 17
drag, startPoint x: 507, startPoint y: 171, endPoint x: 423, endPoint y: 166, distance: 84.9
click at [423, 166] on div "Edit Timesheet Entry Shift Name 856-9072 Night Shift Job Select Job Connecting …" at bounding box center [625, 297] width 417 height 437
click at [701, 322] on input "17/09/2025, 16:15" at bounding box center [724, 318] width 186 height 17
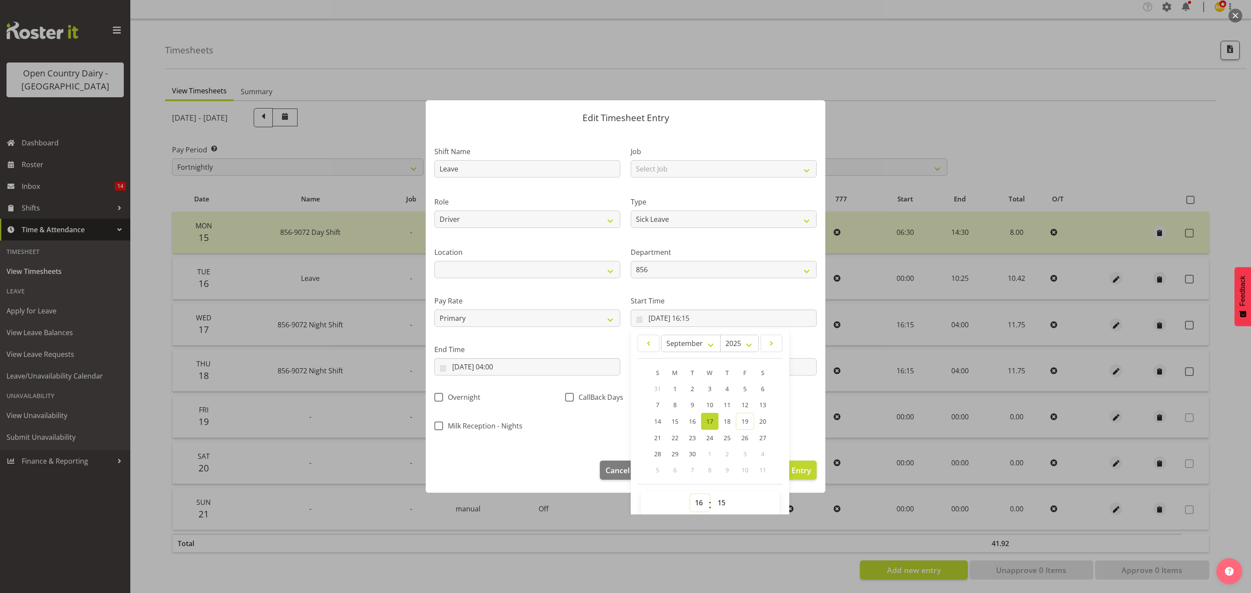
click at [693, 503] on select "00 01 02 03 04 05 06 07 08 09 10 11 12 13 14 15 16 17 18 19 20 21 22 23" at bounding box center [700, 502] width 20 height 17
click at [690, 495] on select "00 01 02 03 04 05 06 07 08 09 10 11 12 13 14 15 16 17 18 19 20 21 22 23" at bounding box center [700, 502] width 20 height 17
click at [717, 500] on select "00 01 02 03 04 05 06 07 08 09 10 11 12 13 14 15 16 17 18 19 20 21 22 23 24 25 2…" at bounding box center [723, 502] width 20 height 17
click at [713, 495] on select "00 01 02 03 04 05 06 07 08 09 10 11 12 13 14 15 16 17 18 19 20 21 22 23 24 25 2…" at bounding box center [723, 502] width 20 height 17
click at [536, 376] on input "18/09/2025, 04:00" at bounding box center [527, 366] width 186 height 17
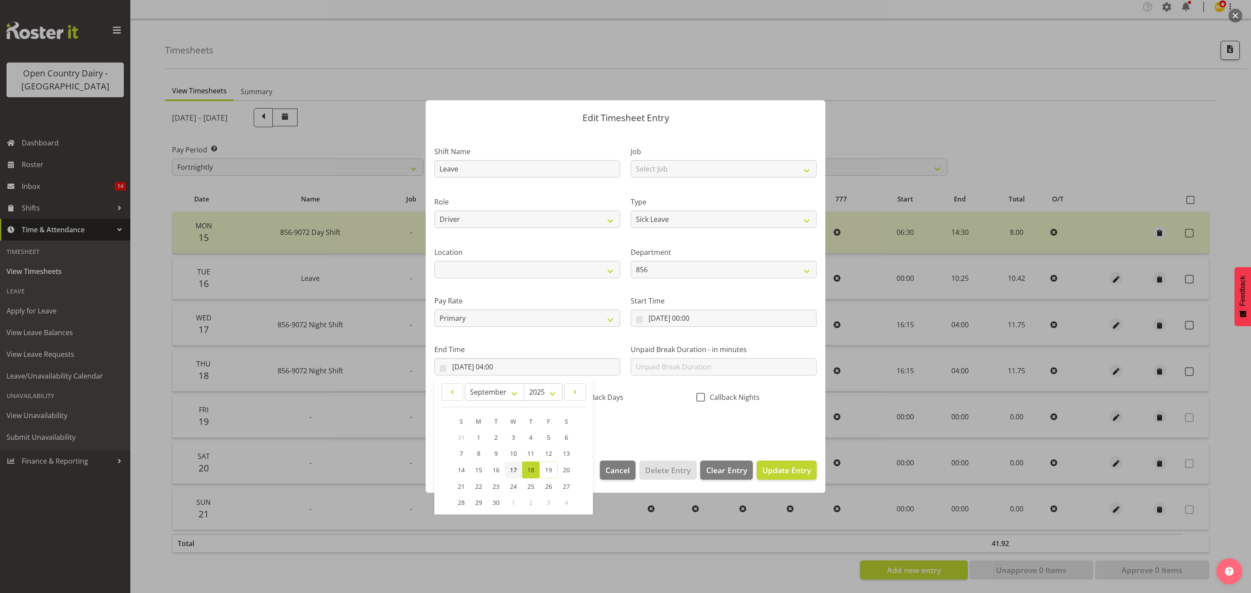
click at [511, 469] on span "17" at bounding box center [513, 470] width 7 height 8
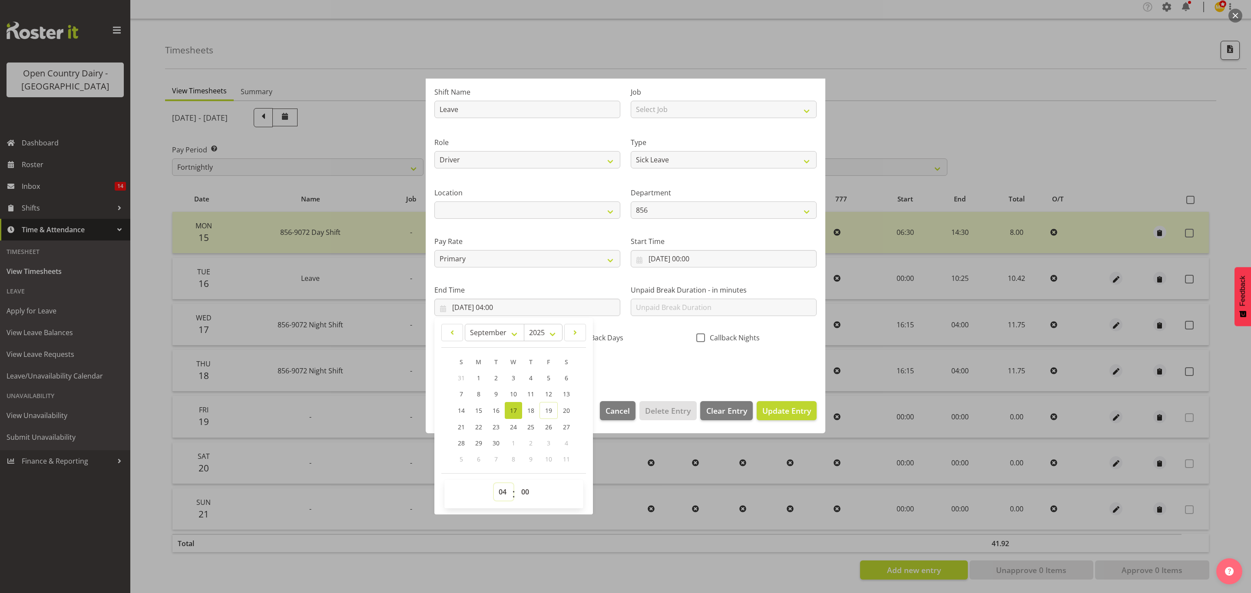
click at [505, 491] on select "00 01 02 03 04 05 06 07 08 09 10 11 12 13 14 15 16 17 18 19 20 21 22 23" at bounding box center [504, 491] width 20 height 17
click at [494, 484] on select "00 01 02 03 04 05 06 07 08 09 10 11 12 13 14 15 16 17 18 19 20 21 22 23" at bounding box center [504, 491] width 20 height 17
click at [526, 497] on select "00 01 02 03 04 05 06 07 08 09 10 11 12 13 14 15 16 17 18 19 20 21 22 23 24 25 2…" at bounding box center [526, 491] width 20 height 17
click at [517, 484] on select "00 01 02 03 04 05 06 07 08 09 10 11 12 13 14 15 16 17 18 19 20 21 22 23 24 25 2…" at bounding box center [526, 491] width 20 height 17
click at [765, 412] on span "Update Entry" at bounding box center [786, 411] width 49 height 10
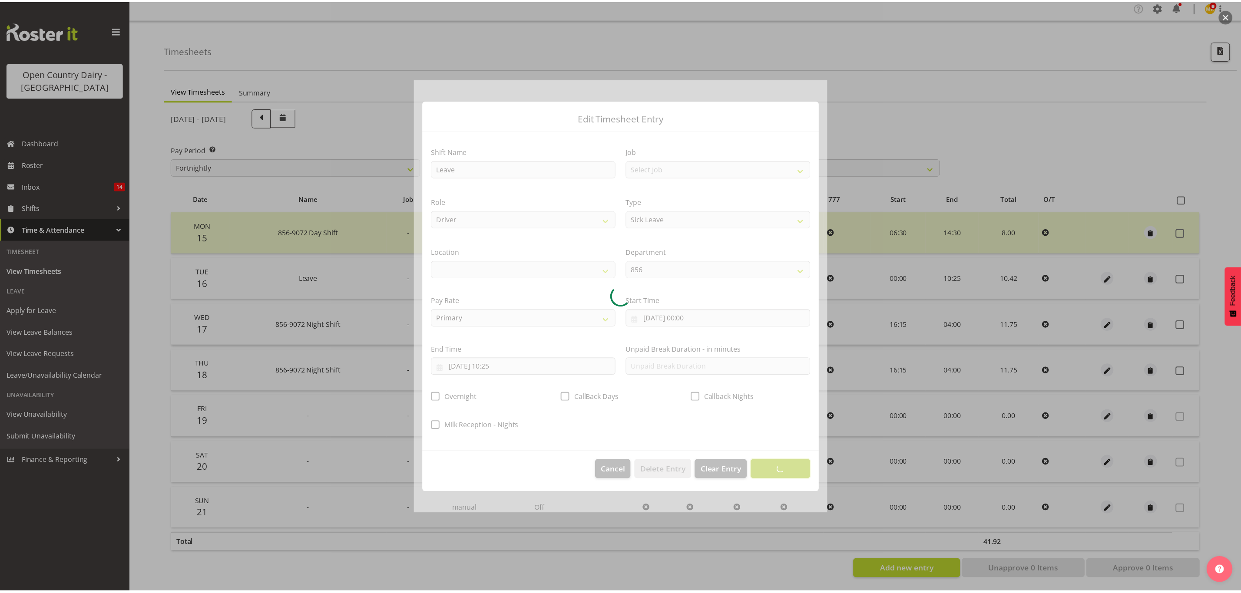
scroll to position [0, 0]
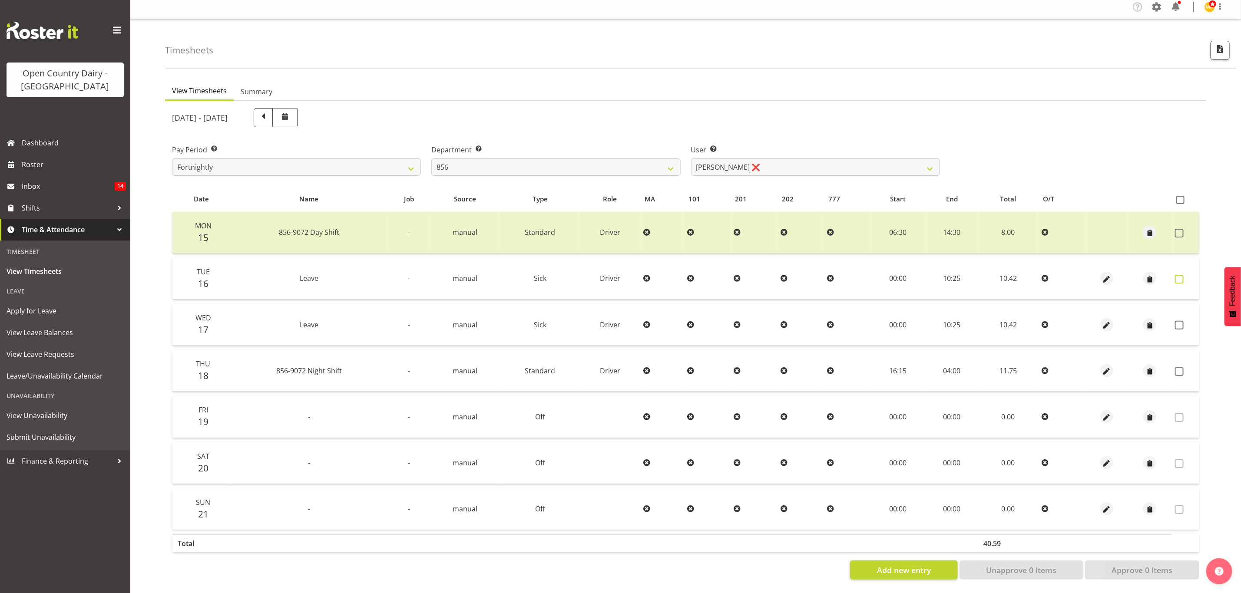
click at [1181, 275] on span at bounding box center [1179, 279] width 9 height 9
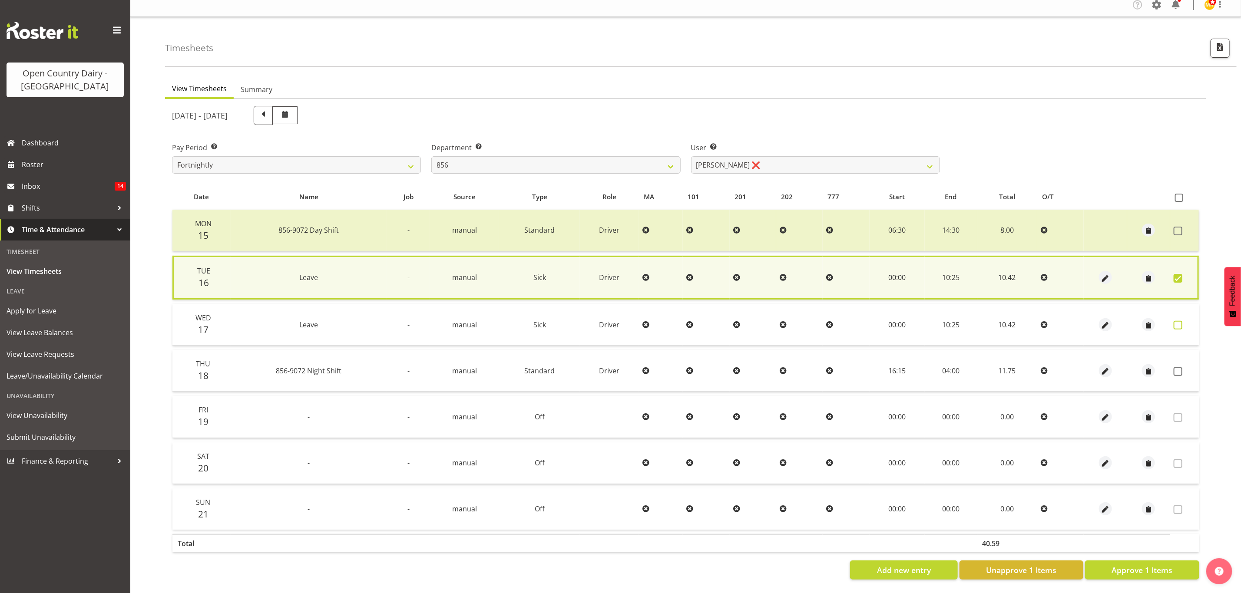
click at [1177, 321] on span at bounding box center [1178, 325] width 9 height 9
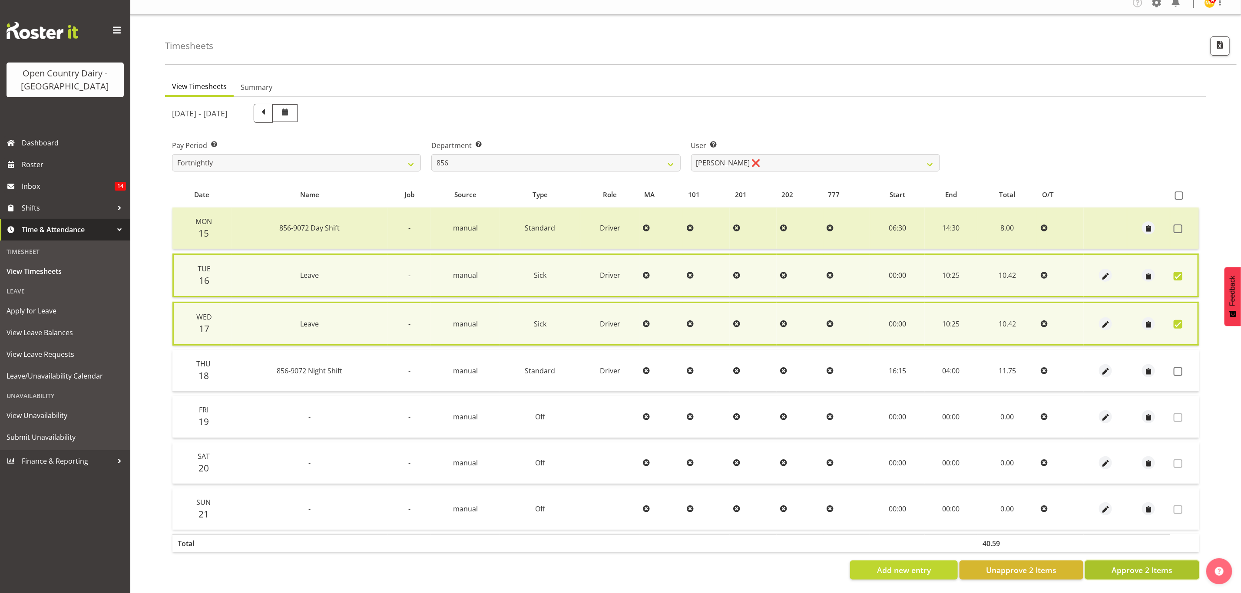
click at [1120, 565] on span "Approve 2 Items" at bounding box center [1142, 570] width 61 height 11
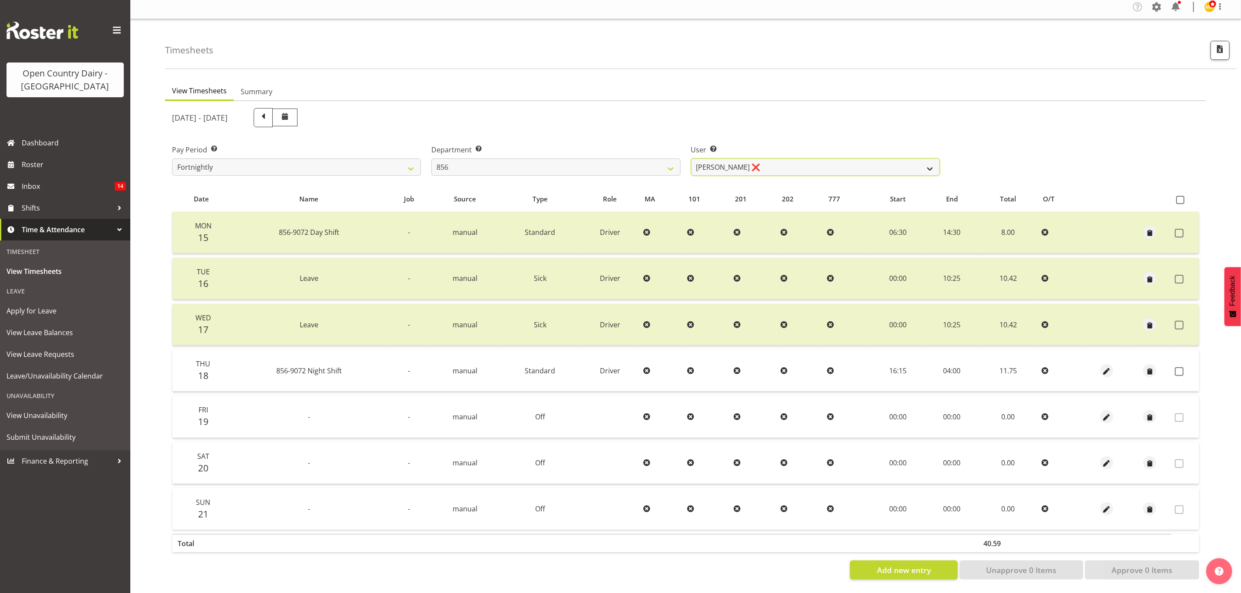
click at [853, 165] on select "Bradley Parkhill ❌ James Matheson ❌ Jason Vercoe ❌ Tony Lee ❌" at bounding box center [815, 167] width 249 height 17
click at [691, 159] on select "Bradley Parkhill ❌ James Matheson ❌ Jason Vercoe ❌ Tony Lee ❌" at bounding box center [815, 167] width 249 height 17
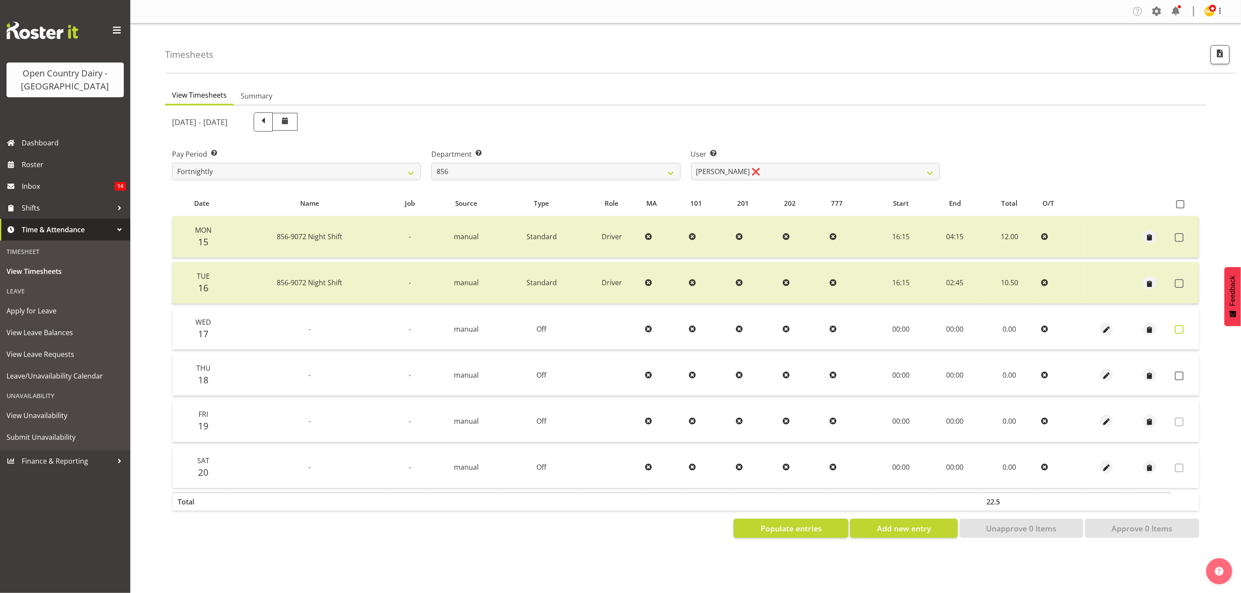
click at [1181, 326] on span at bounding box center [1179, 329] width 9 height 9
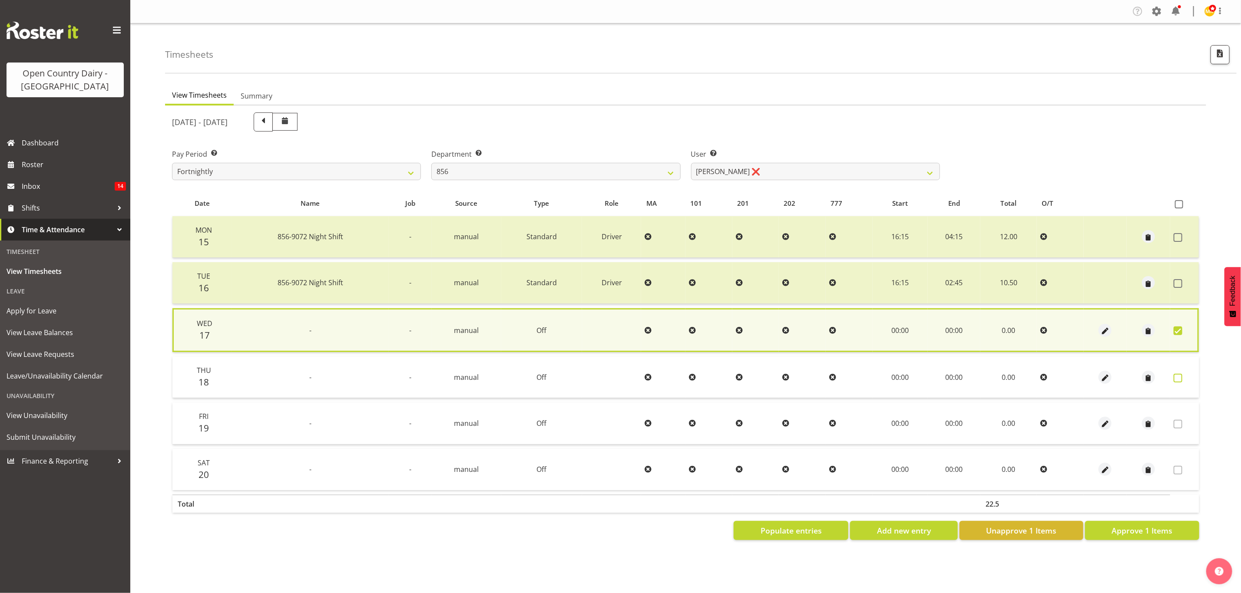
click at [1178, 374] on span at bounding box center [1178, 378] width 9 height 9
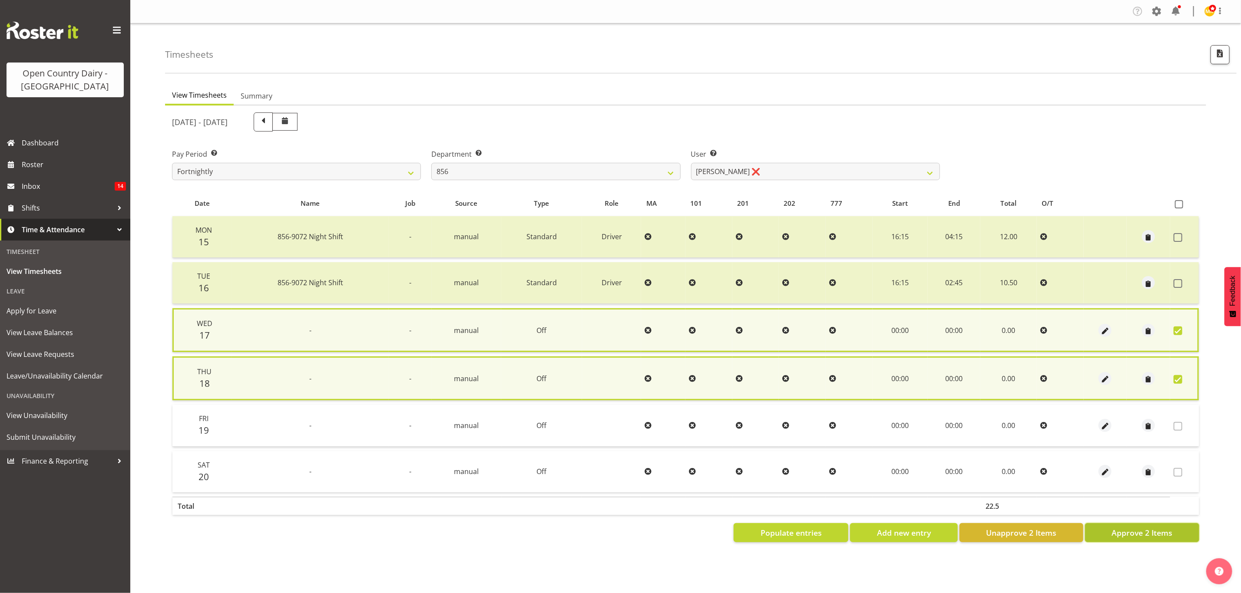
click at [1121, 529] on span "Approve 2 Items" at bounding box center [1142, 532] width 61 height 11
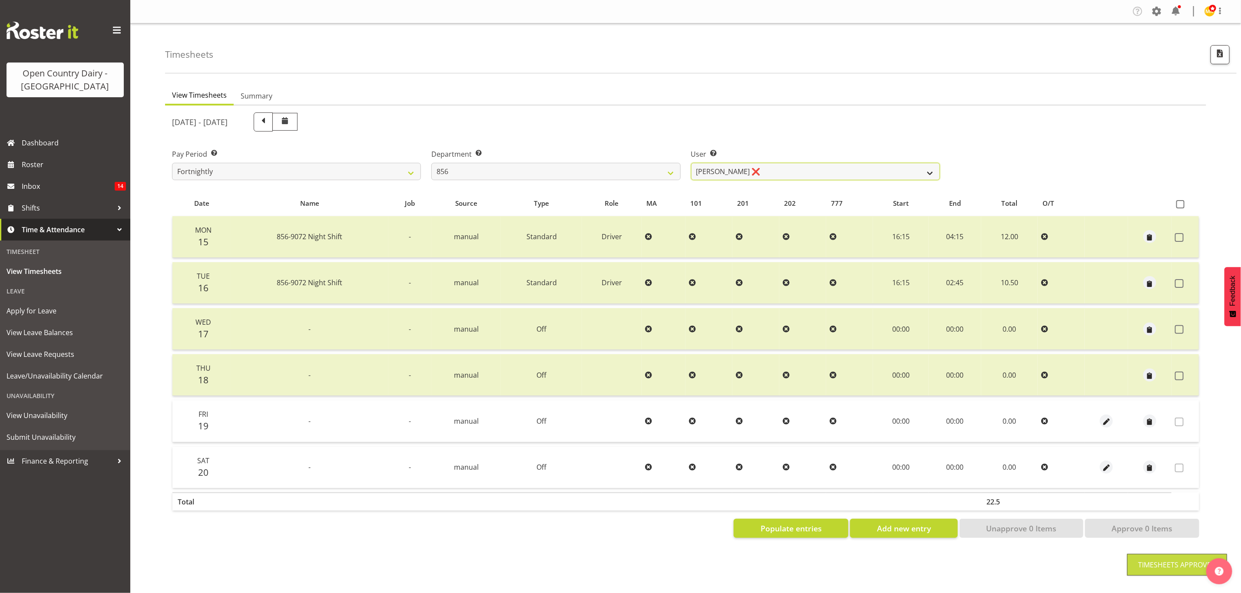
click at [837, 174] on select "Bradley Parkhill ❌ James Matheson ❌ Jason Vercoe ❌ Tony Lee ❌" at bounding box center [815, 171] width 249 height 17
click at [691, 163] on select "Bradley Parkhill ❌ James Matheson ❌ Jason Vercoe ❌ Tony Lee ❌" at bounding box center [815, 171] width 249 height 17
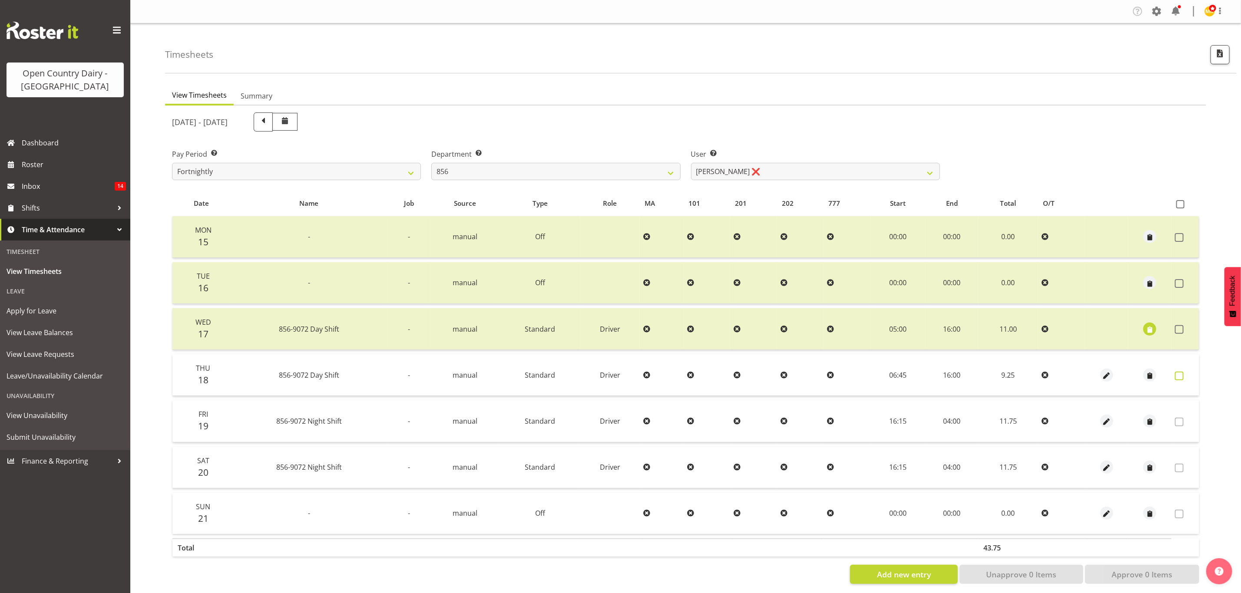
click at [1178, 373] on span at bounding box center [1179, 376] width 9 height 9
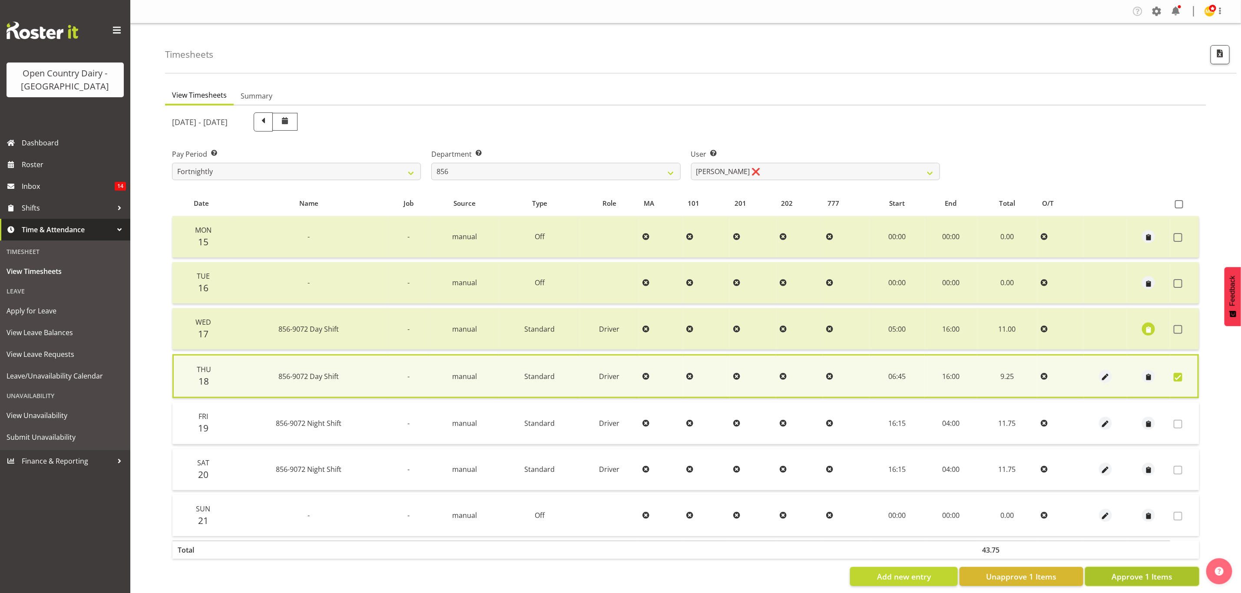
click at [1177, 571] on button "Approve 1 Items" at bounding box center [1142, 576] width 114 height 19
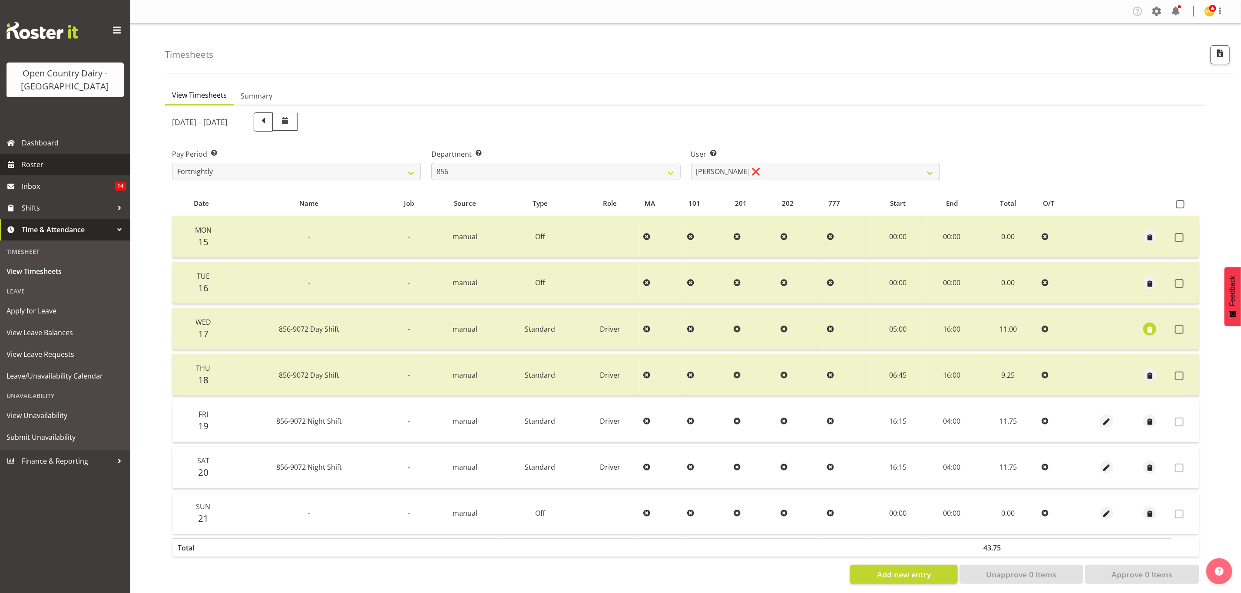
click at [38, 165] on span "Roster" at bounding box center [74, 164] width 104 height 13
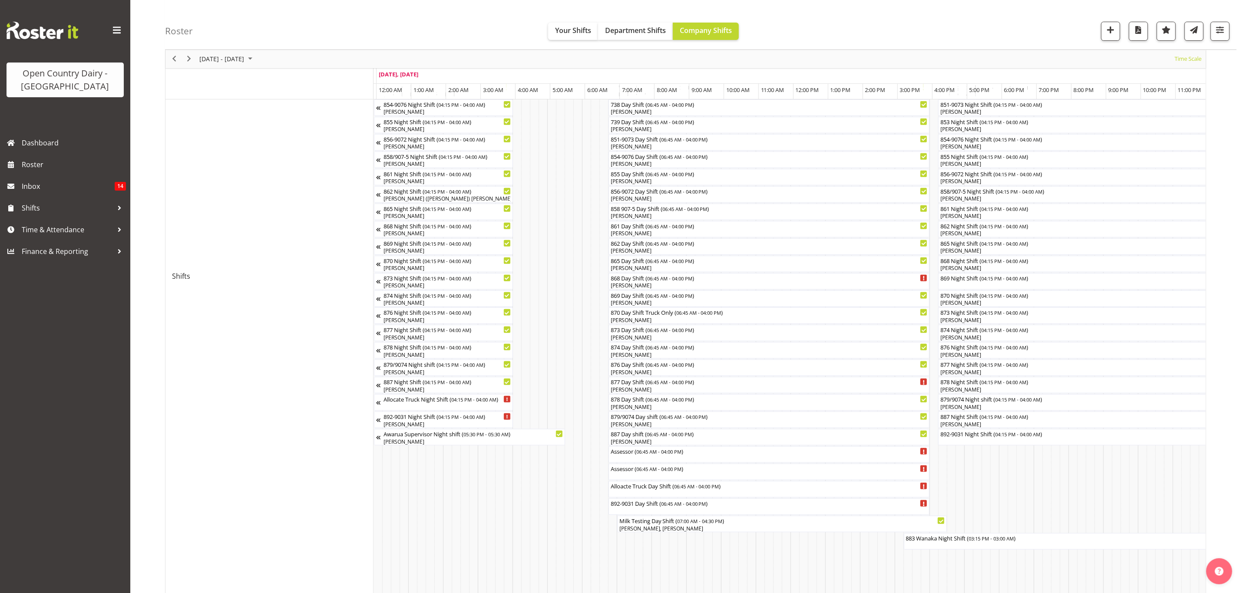
scroll to position [0, 3335]
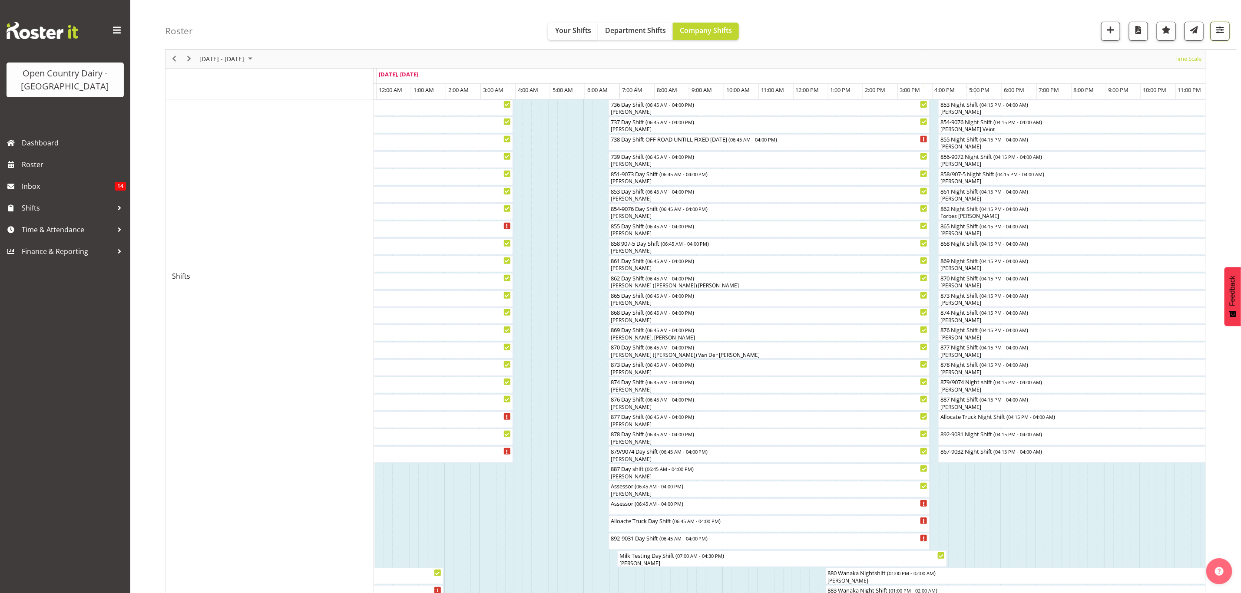
click at [1216, 36] on span "button" at bounding box center [1219, 29] width 11 height 11
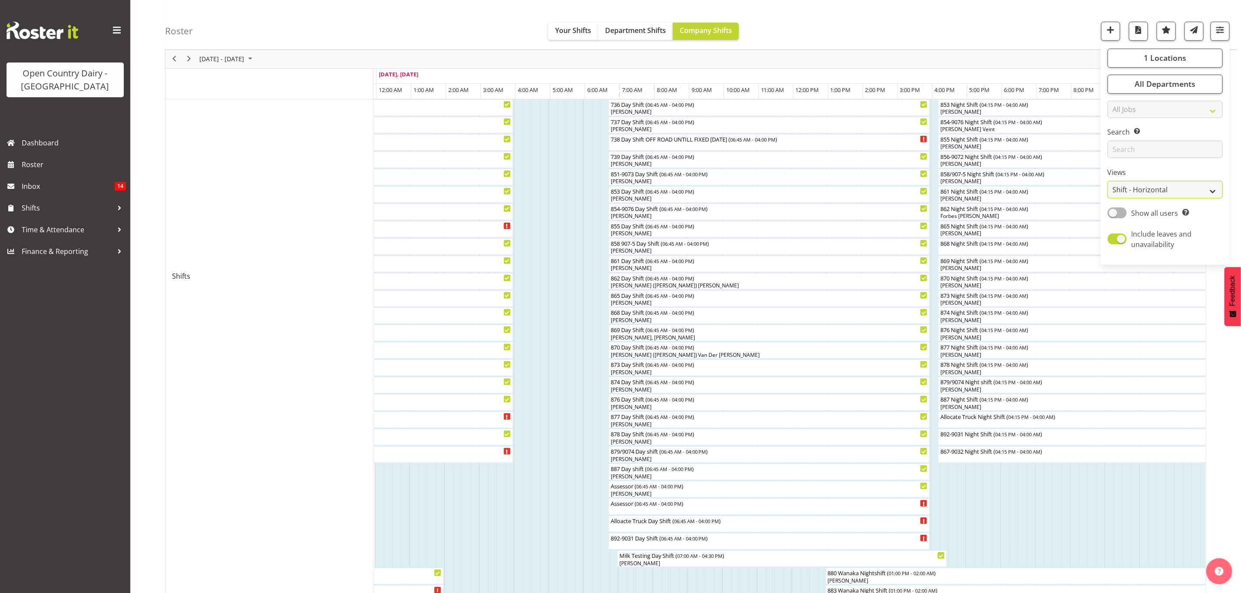
click at [1199, 187] on select "Staff Role Shift - Horizontal Shift - Vertical Staff - Location" at bounding box center [1165, 190] width 115 height 17
select select "staff"
click at [1108, 199] on select "Staff Role Shift - Horizontal Shift - Vertical Staff - Location" at bounding box center [1165, 190] width 115 height 17
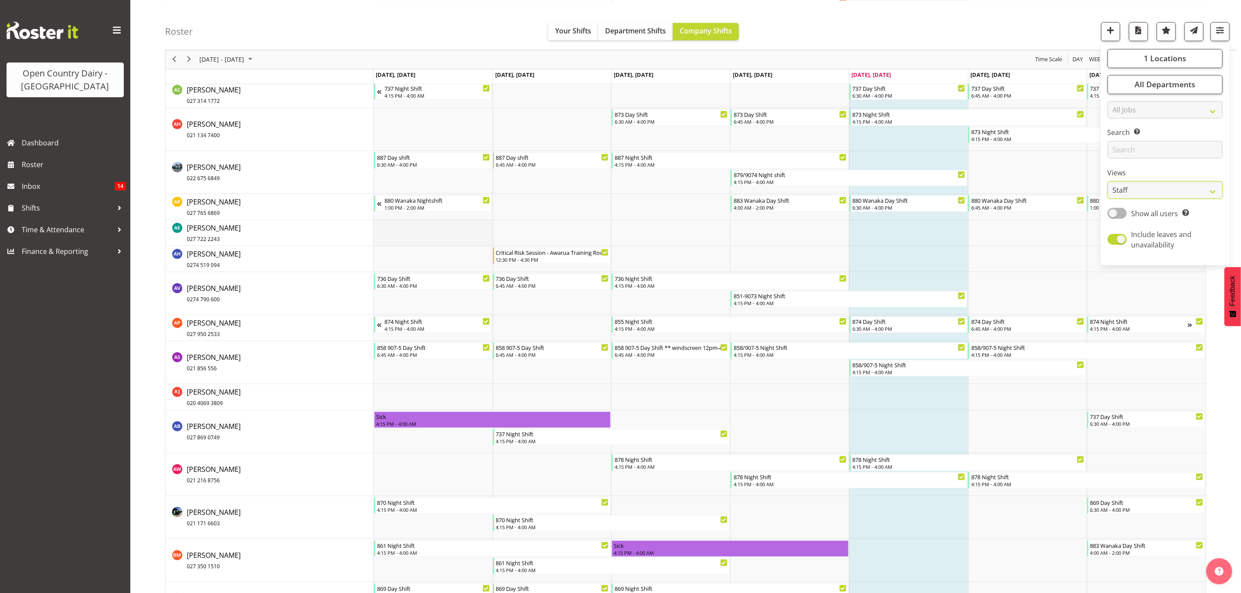
scroll to position [456, 0]
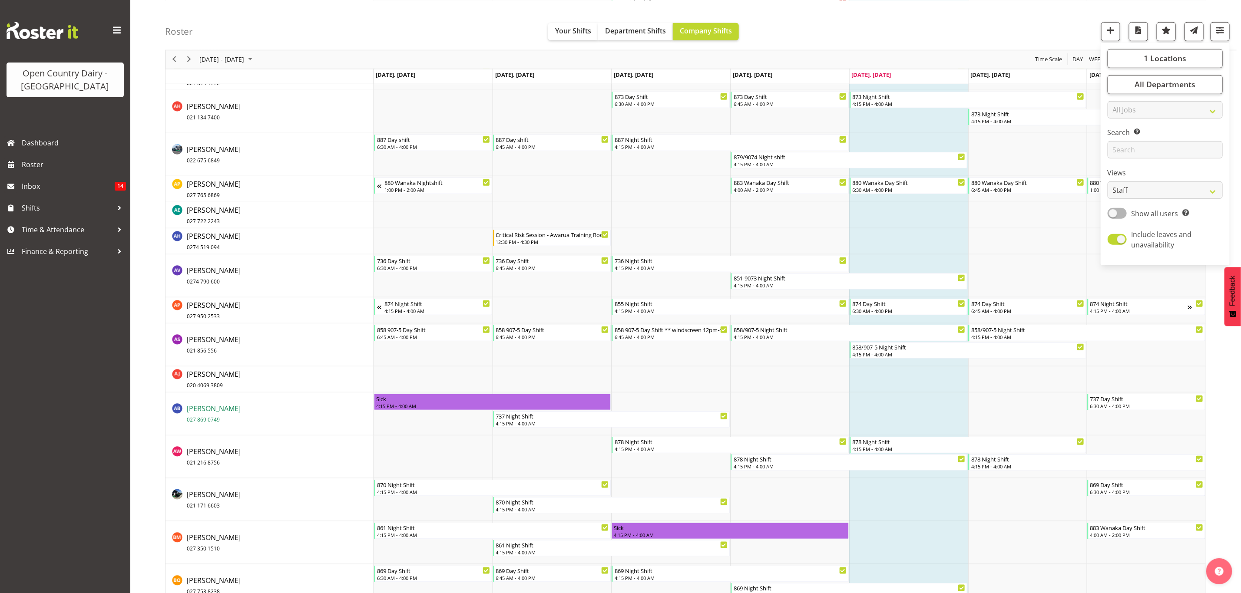
click at [209, 404] on span "[PERSON_NAME] 027 869 0749" at bounding box center [214, 414] width 54 height 20
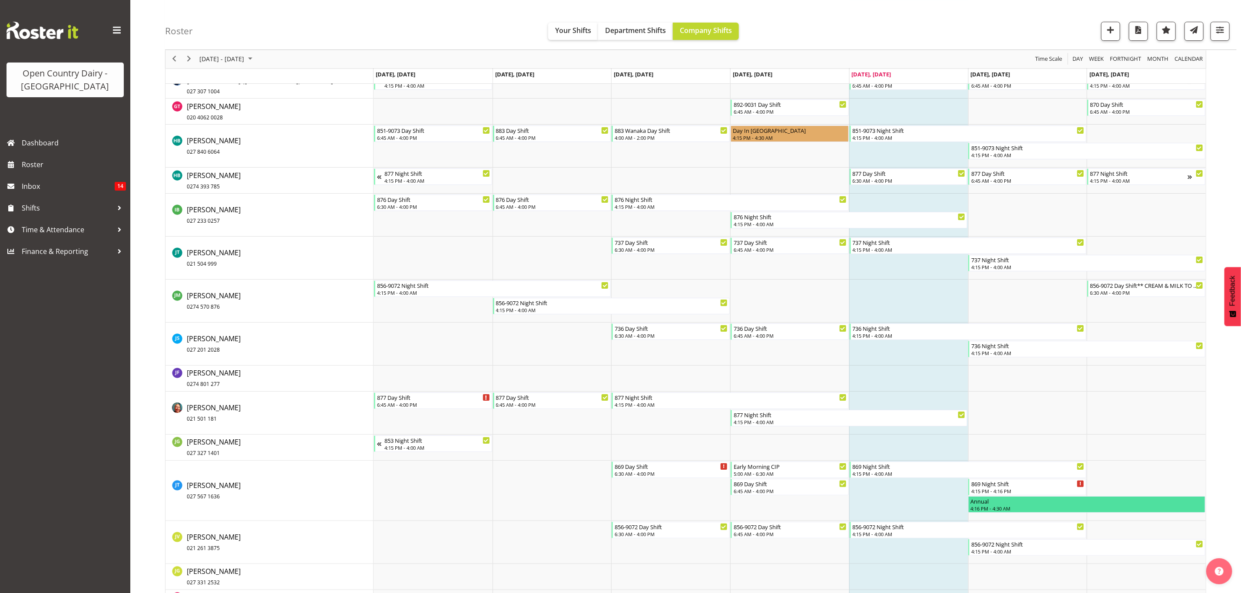
scroll to position [2215, 0]
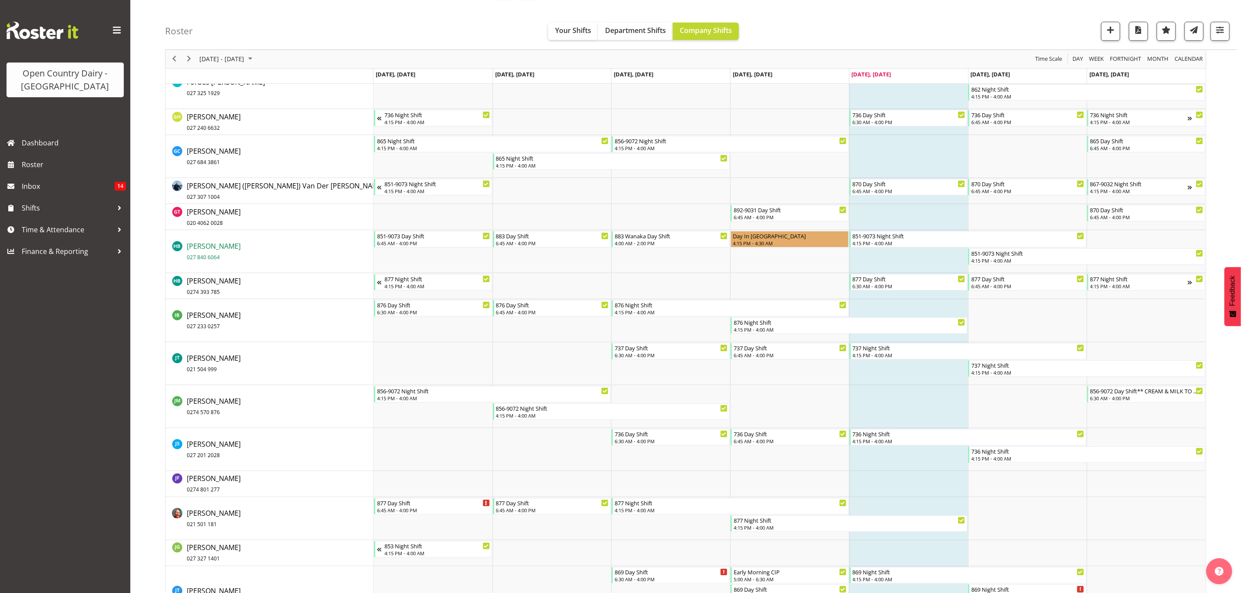
click at [193, 248] on span "[PERSON_NAME] 027 840 6064" at bounding box center [214, 252] width 54 height 20
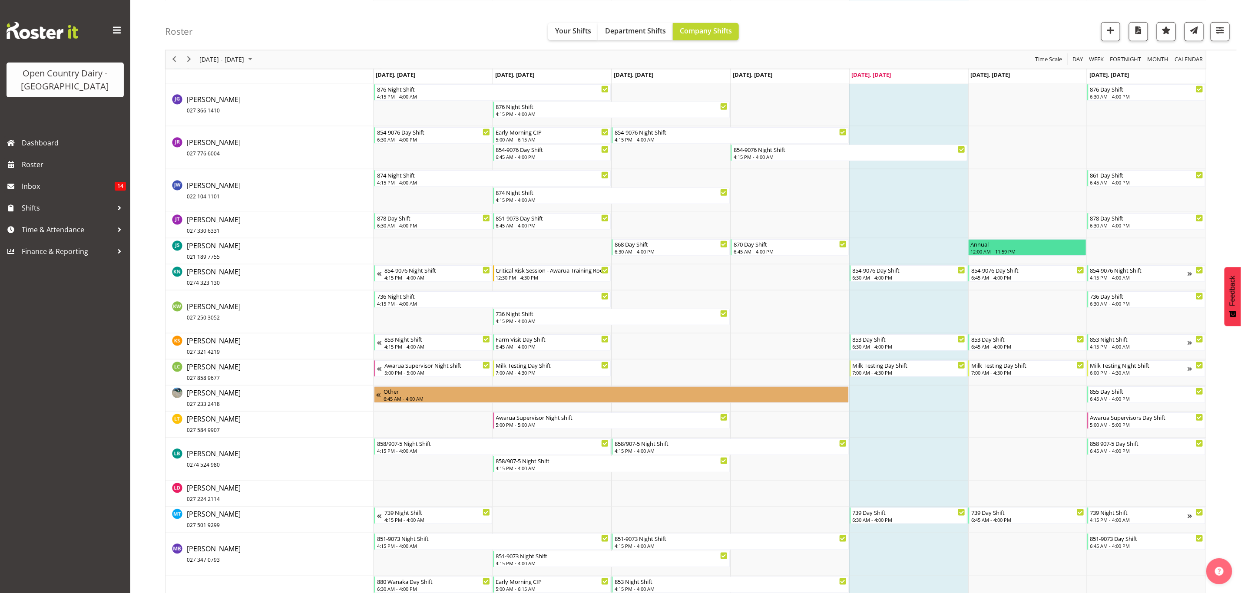
scroll to position [2932, 0]
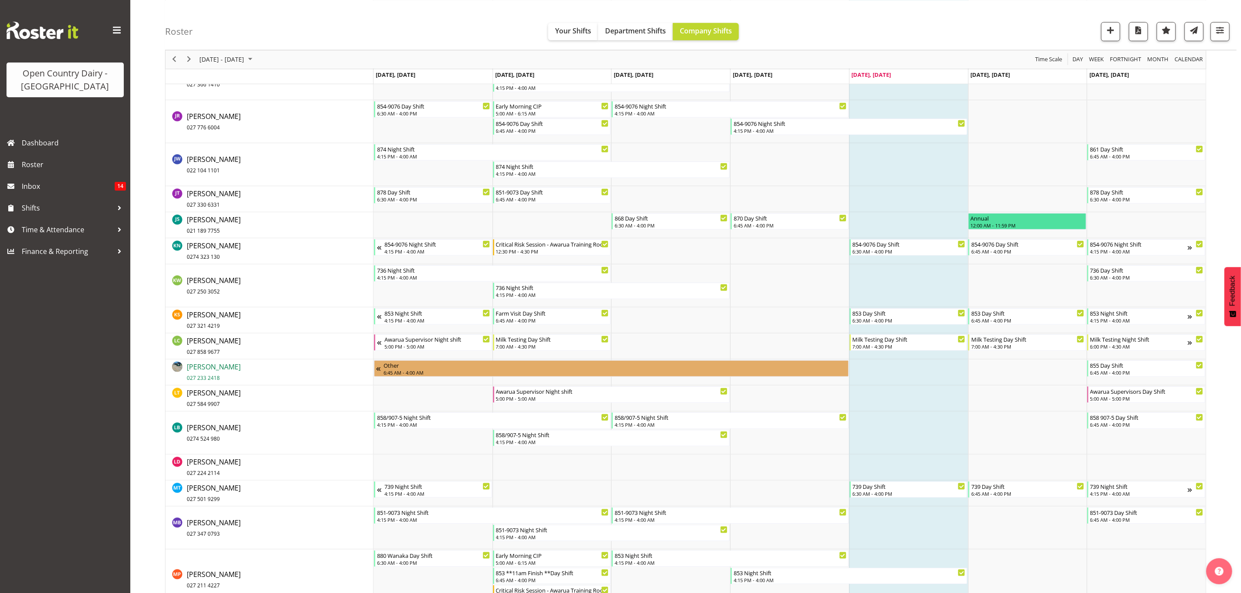
click at [217, 367] on span "[PERSON_NAME] 027 233 2418" at bounding box center [214, 372] width 54 height 20
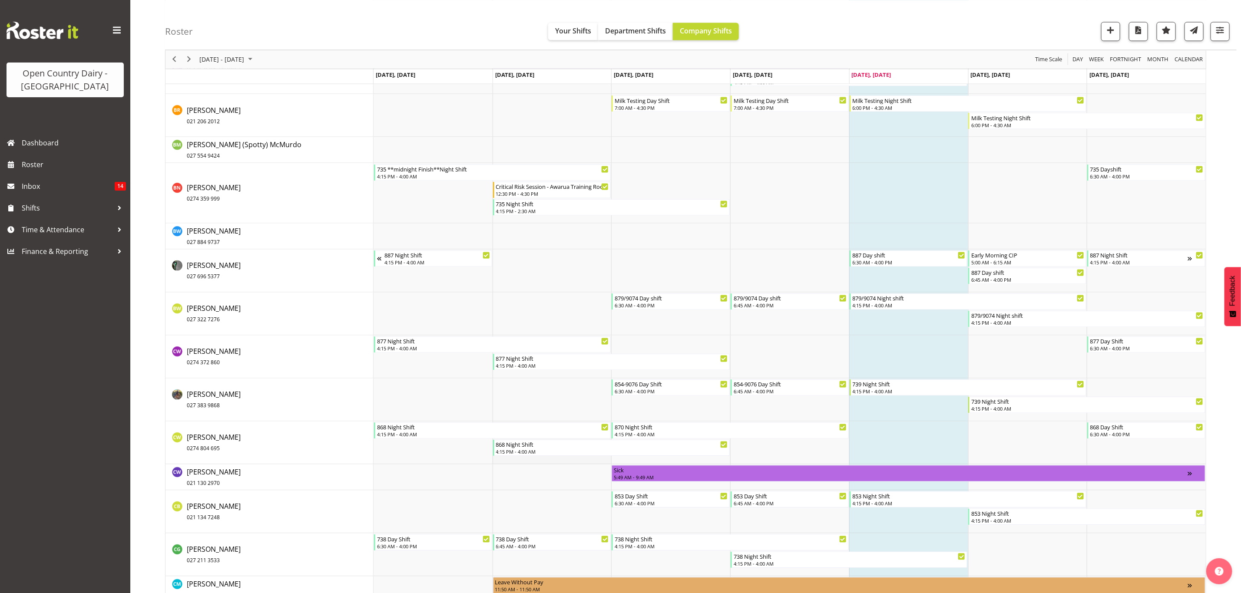
scroll to position [1042, 0]
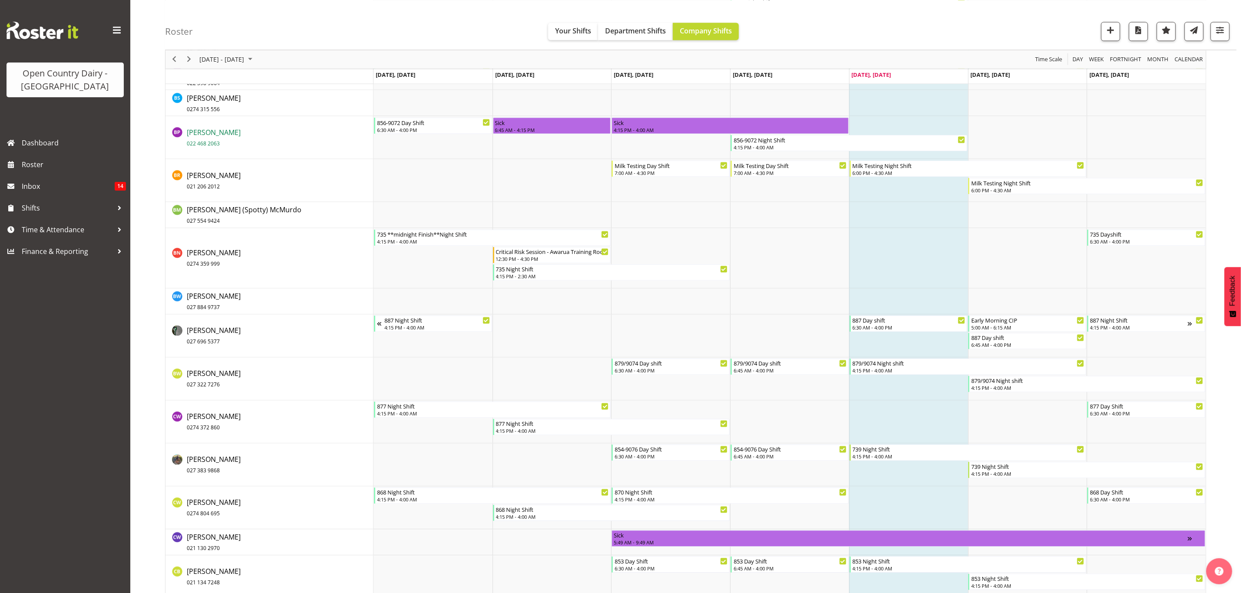
click at [194, 131] on span "[PERSON_NAME] 022 468 2063" at bounding box center [214, 138] width 54 height 20
click at [188, 59] on span "Next" at bounding box center [189, 59] width 10 height 11
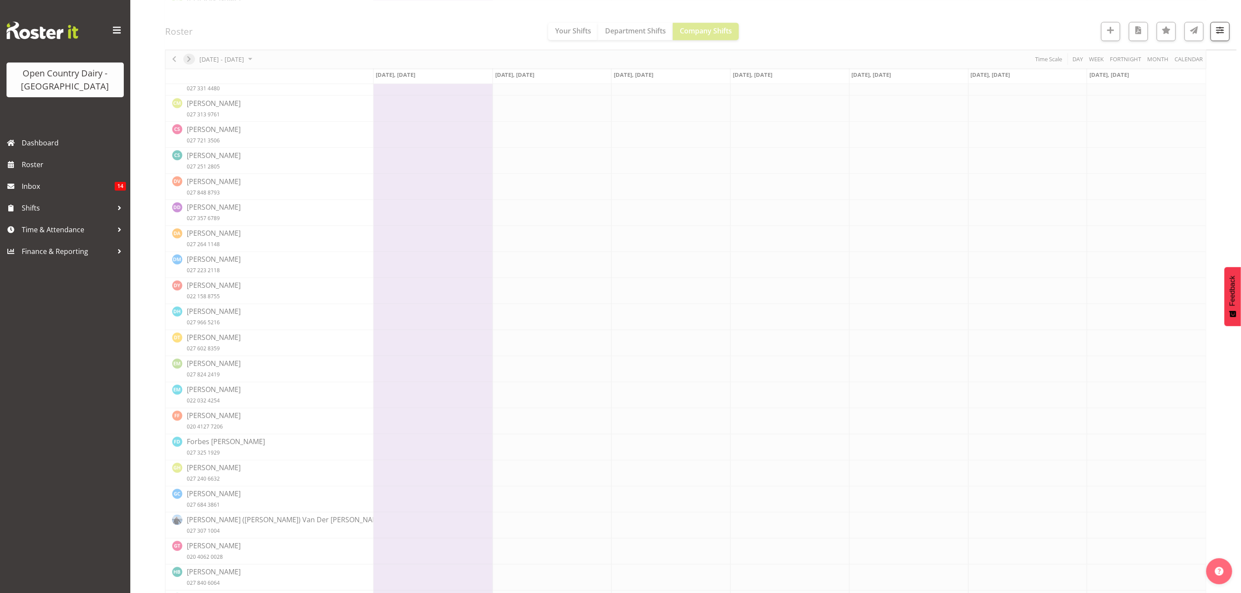
scroll to position [0, 0]
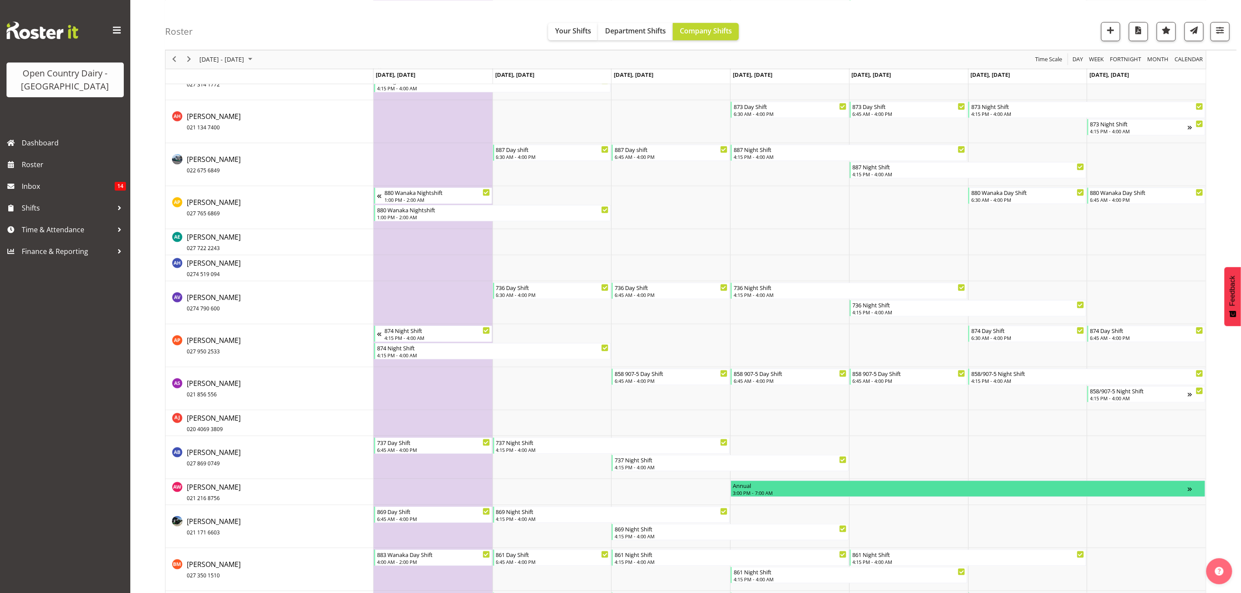
scroll to position [326, 0]
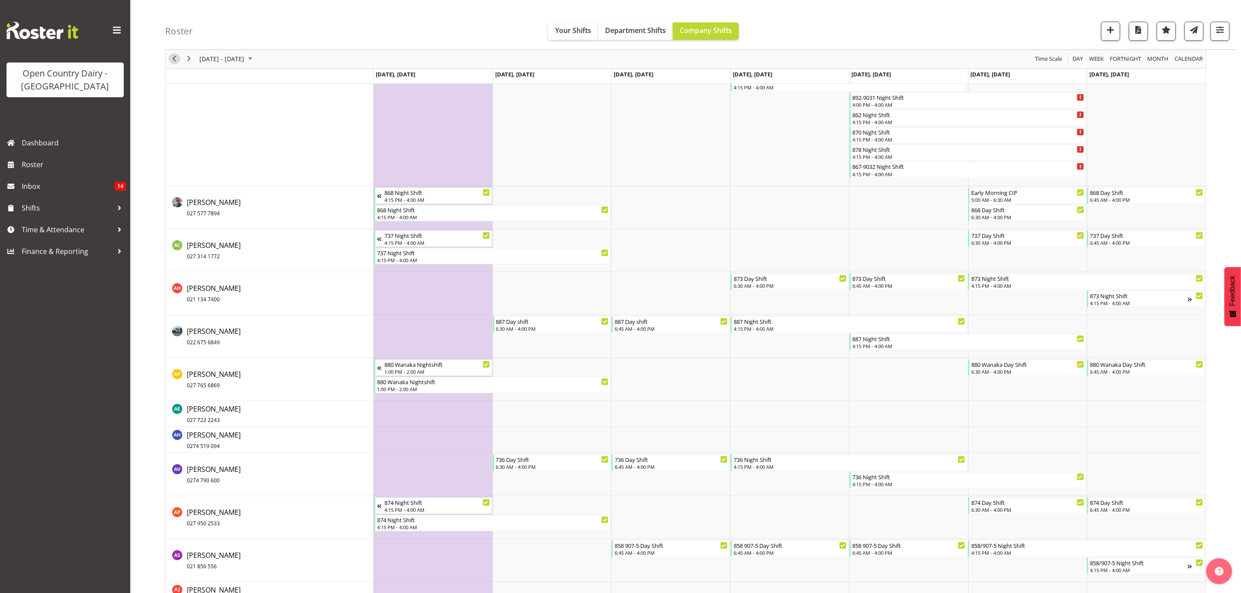
click at [176, 58] on span "Previous" at bounding box center [174, 59] width 10 height 11
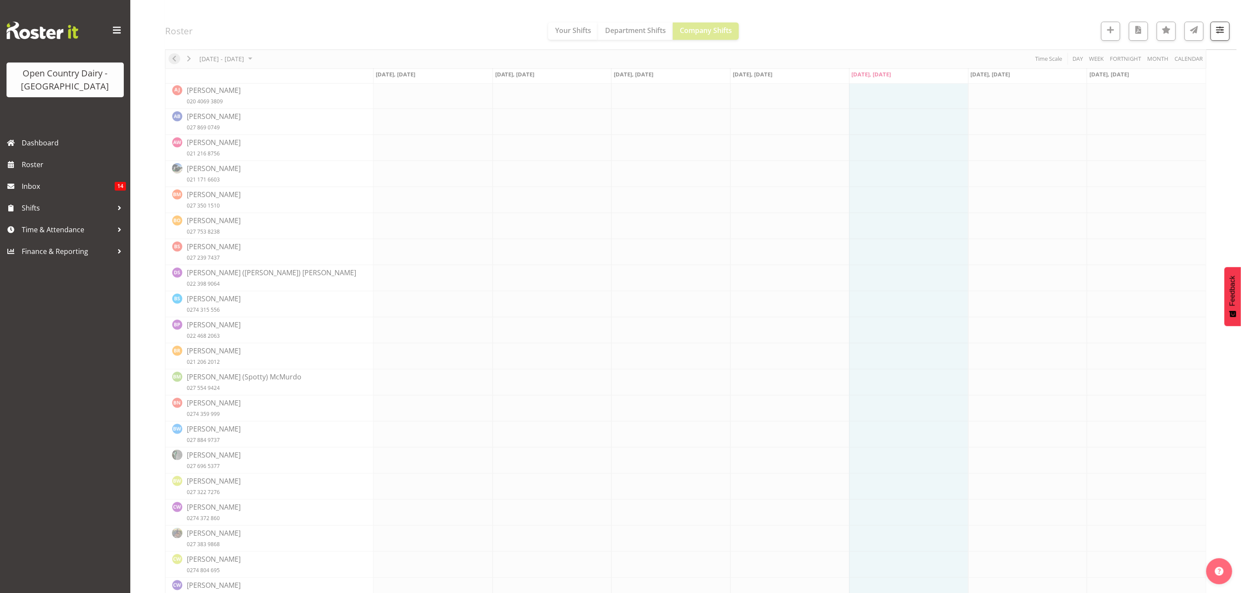
scroll to position [0, 0]
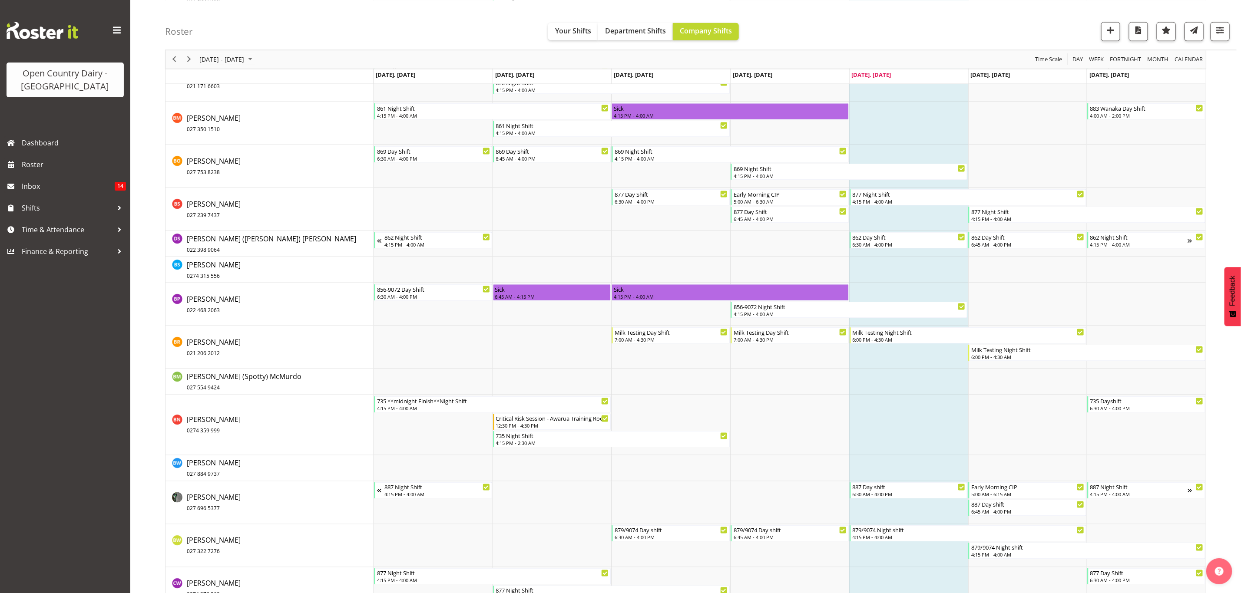
scroll to position [847, 0]
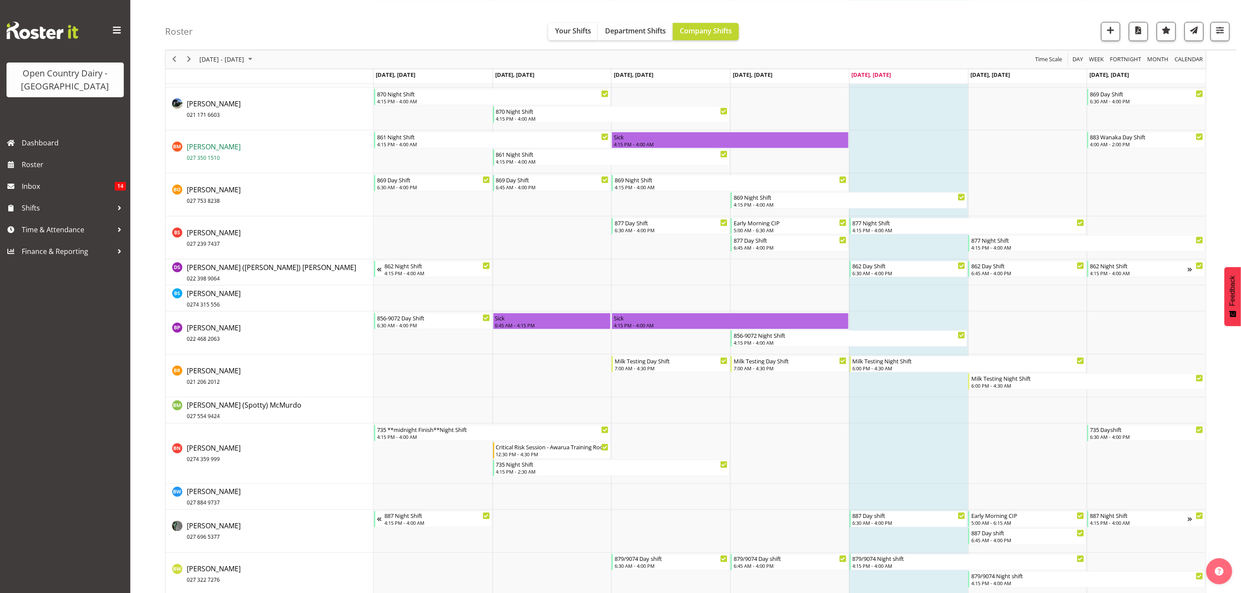
click at [220, 142] on span "[PERSON_NAME] 027 350 1510" at bounding box center [214, 152] width 54 height 20
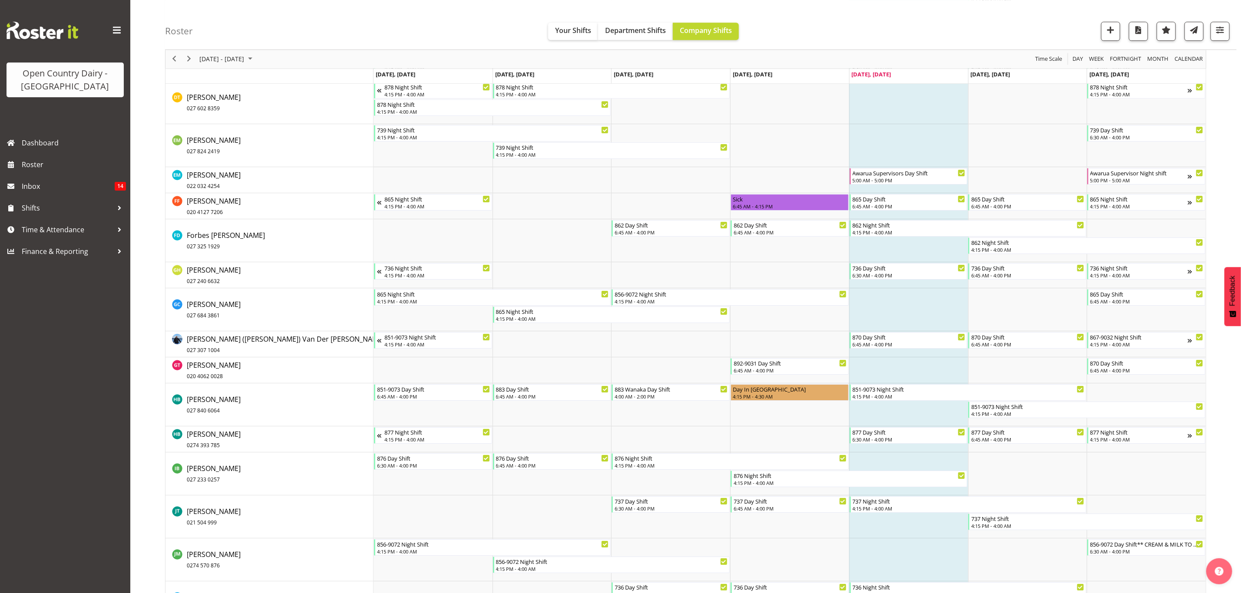
scroll to position [2085, 0]
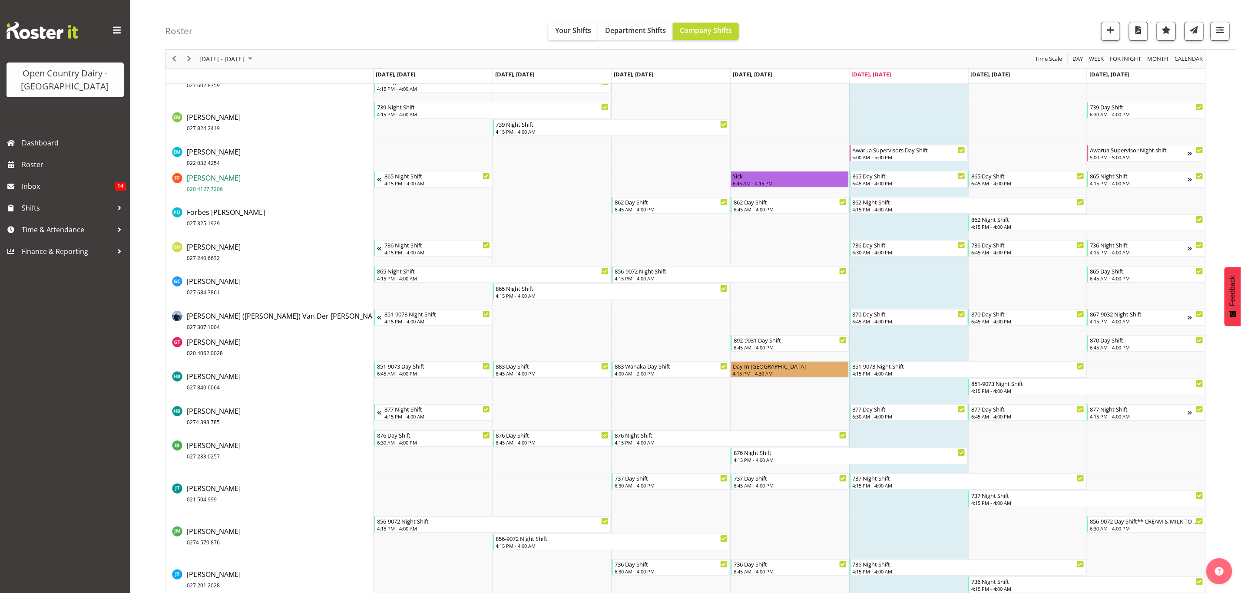
click at [196, 179] on span "[PERSON_NAME] 020 4127 7206" at bounding box center [214, 183] width 54 height 20
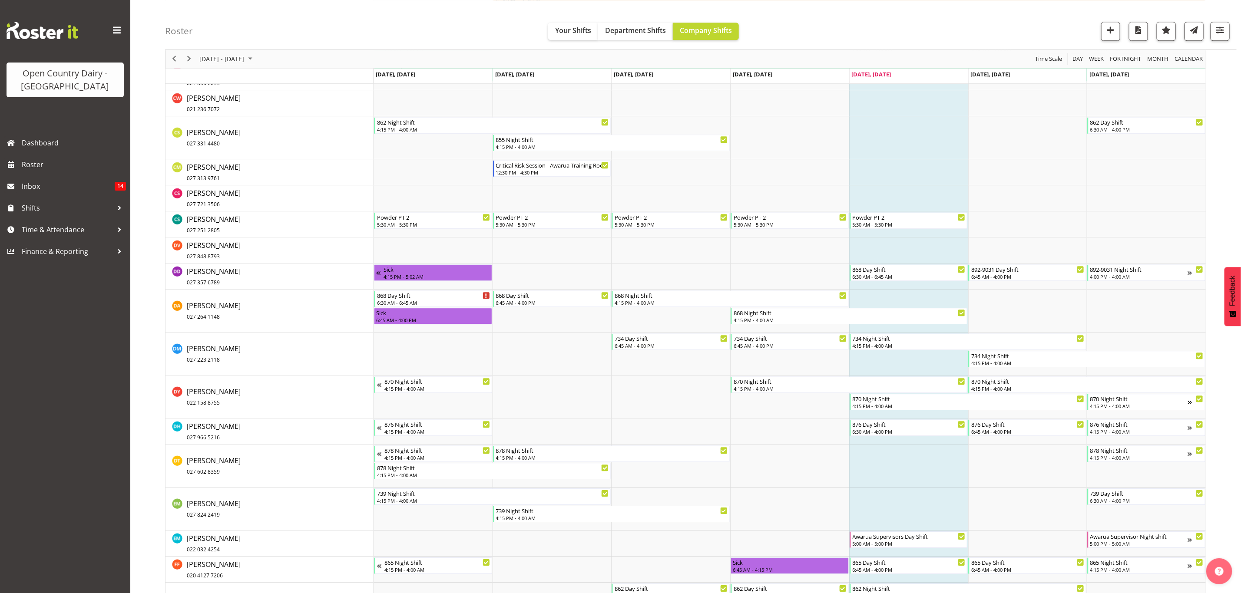
scroll to position [1694, 0]
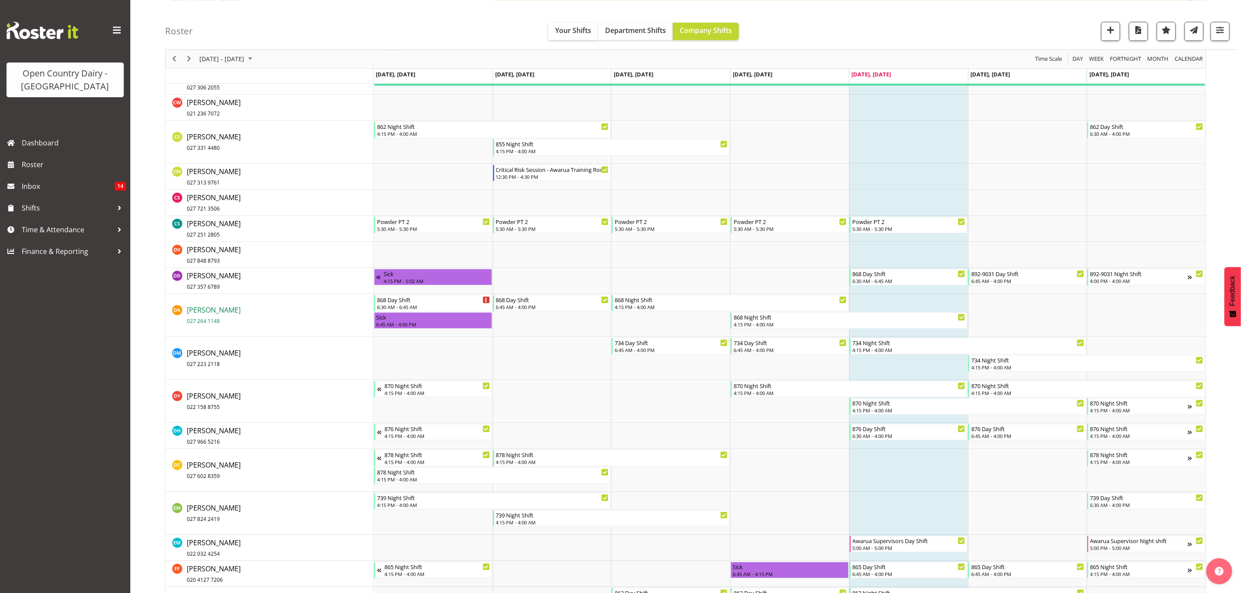
click at [201, 316] on link "[PERSON_NAME] 027 264 1148" at bounding box center [214, 315] width 54 height 21
drag, startPoint x: 188, startPoint y: 55, endPoint x: 1152, endPoint y: 449, distance: 1041.7
click at [188, 55] on span "Next" at bounding box center [189, 59] width 10 height 11
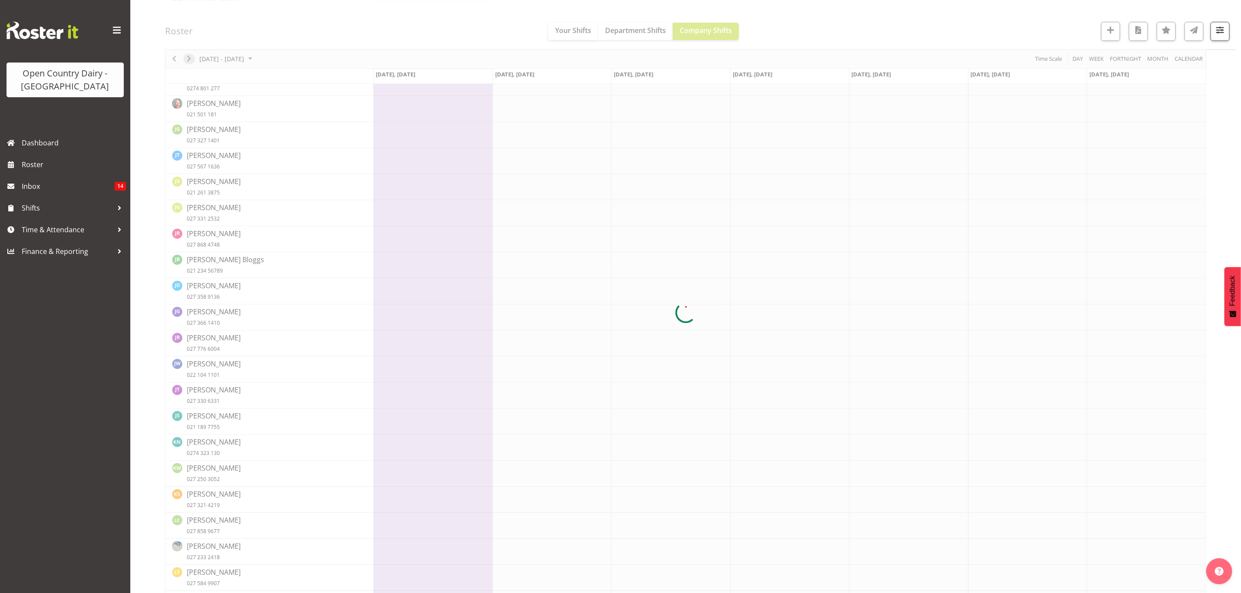
scroll to position [0, 0]
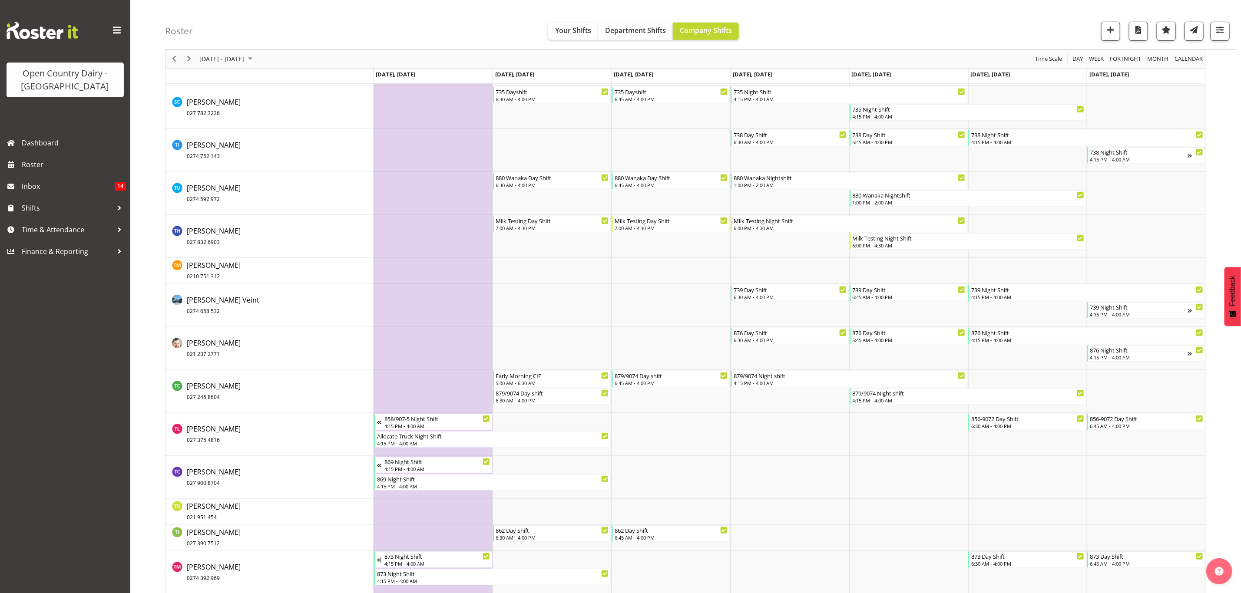
scroll to position [5483, 0]
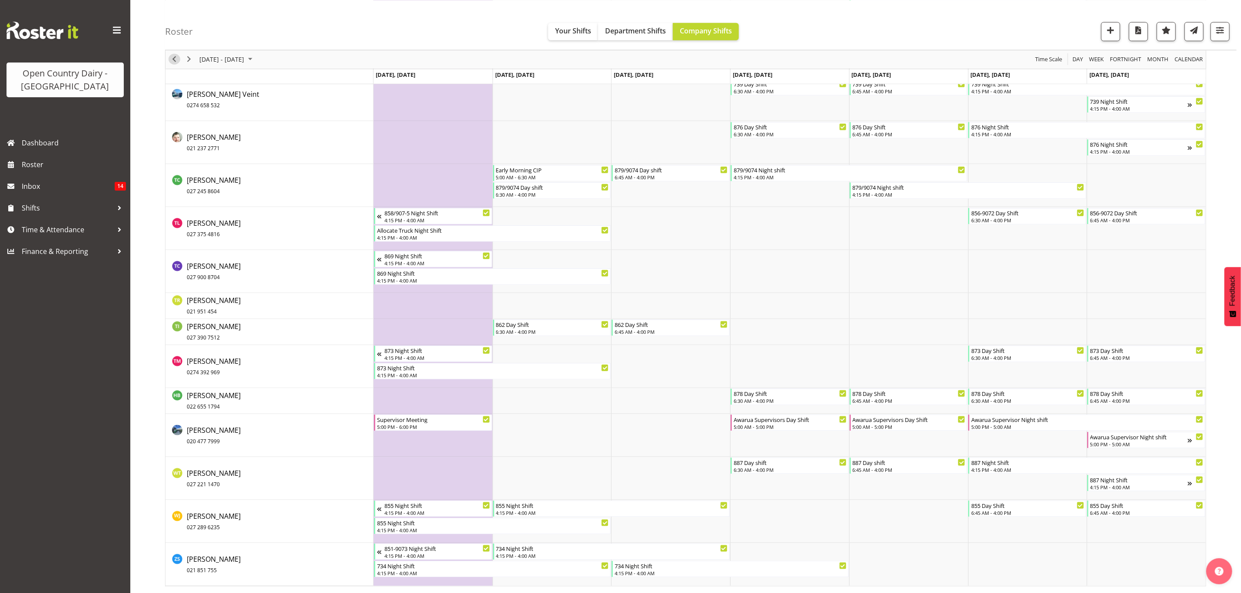
click at [176, 61] on span "Previous" at bounding box center [174, 59] width 10 height 11
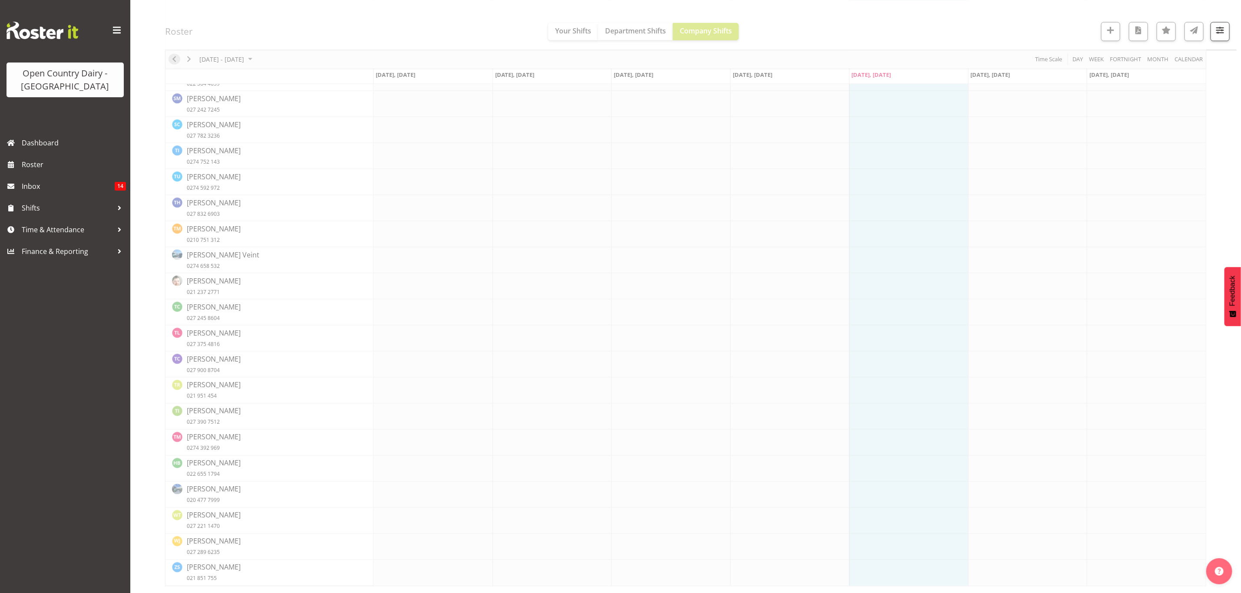
scroll to position [0, 0]
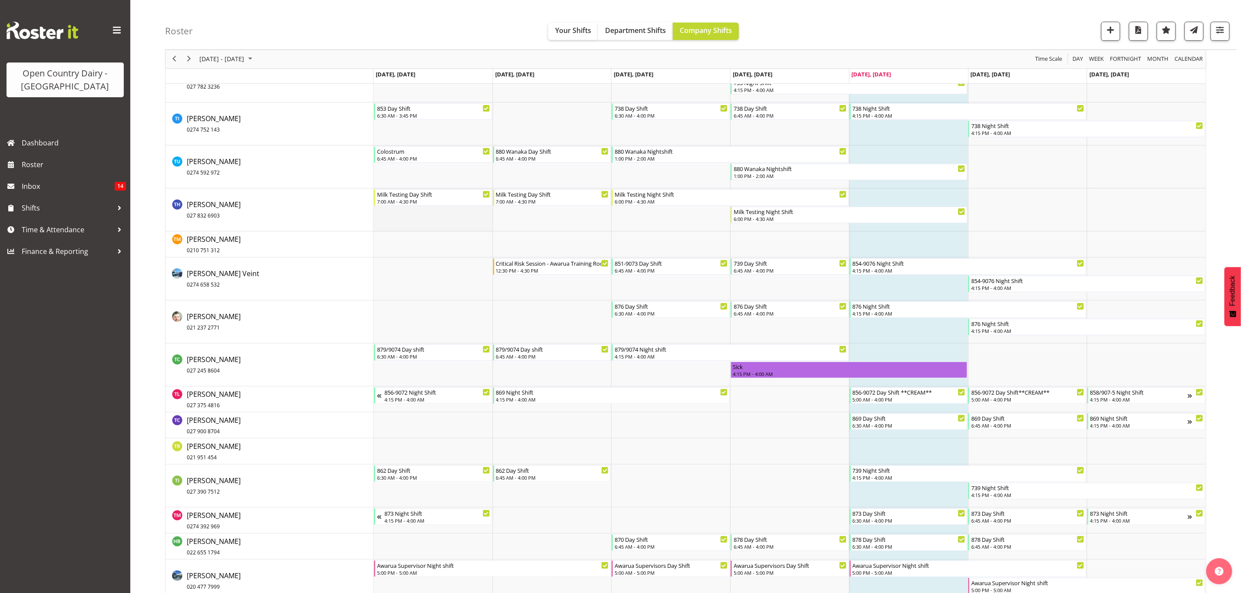
scroll to position [4887, 0]
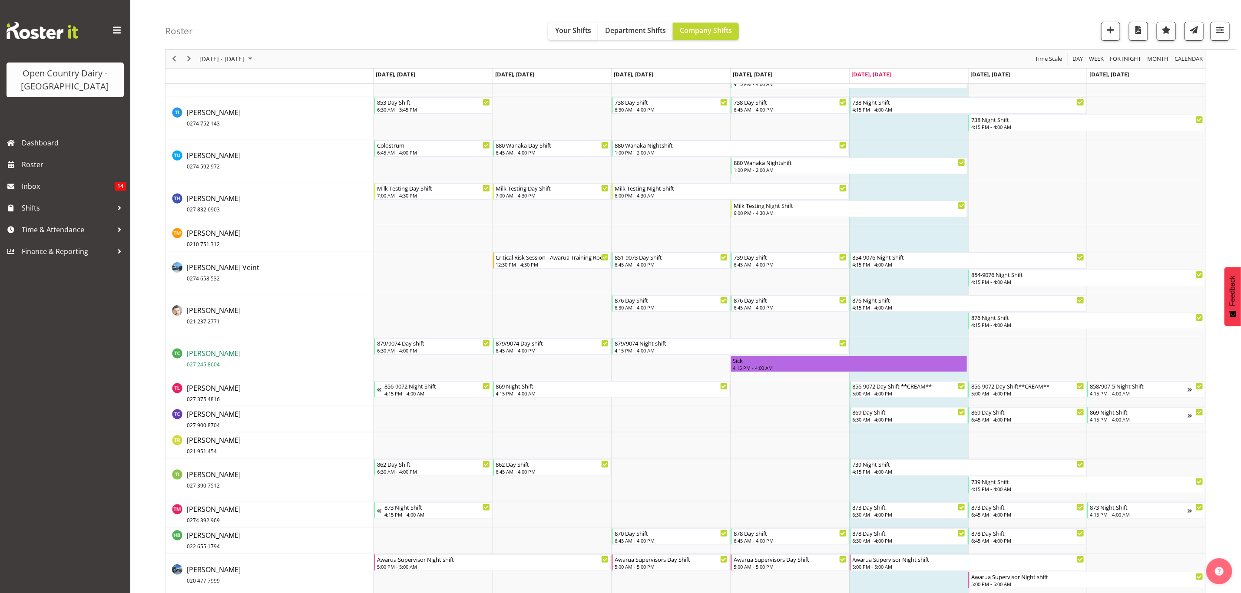
click at [205, 354] on span "[PERSON_NAME] 027 245 8604" at bounding box center [214, 359] width 54 height 20
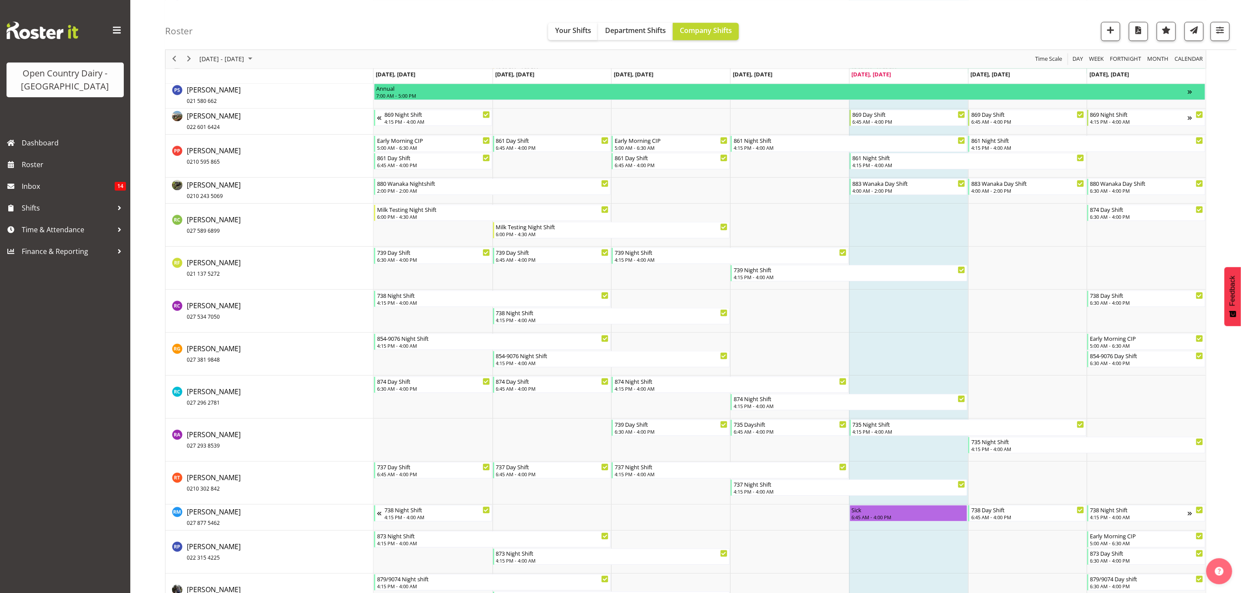
scroll to position [3779, 0]
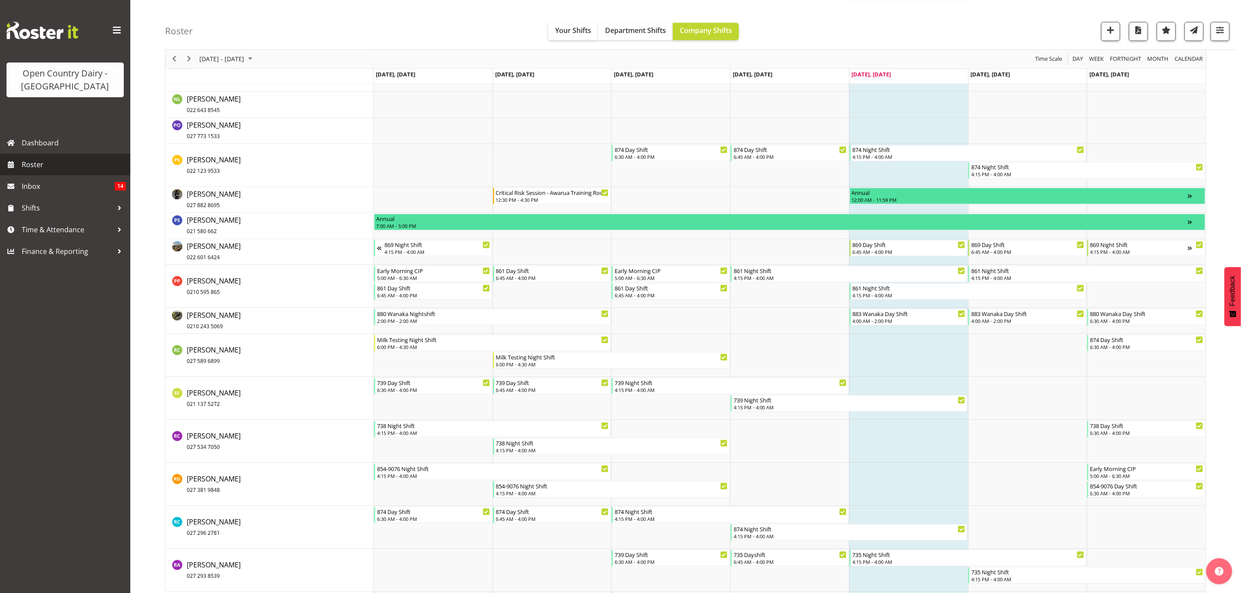
click at [22, 164] on span "Roster" at bounding box center [74, 164] width 104 height 13
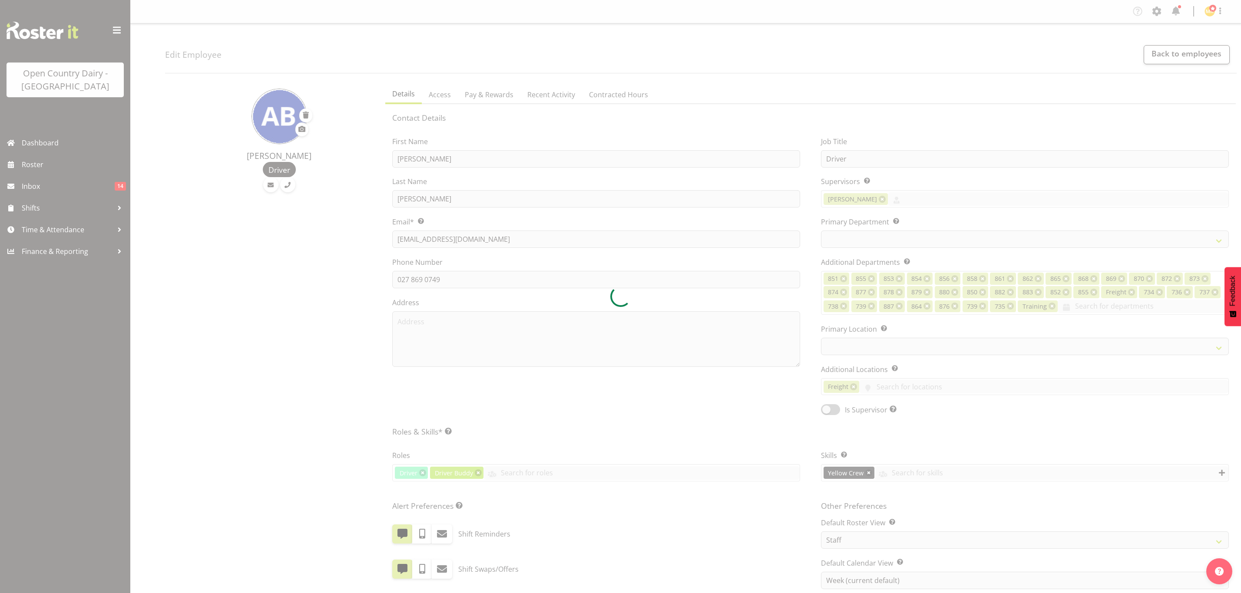
select select "TimelineWeek"
select select
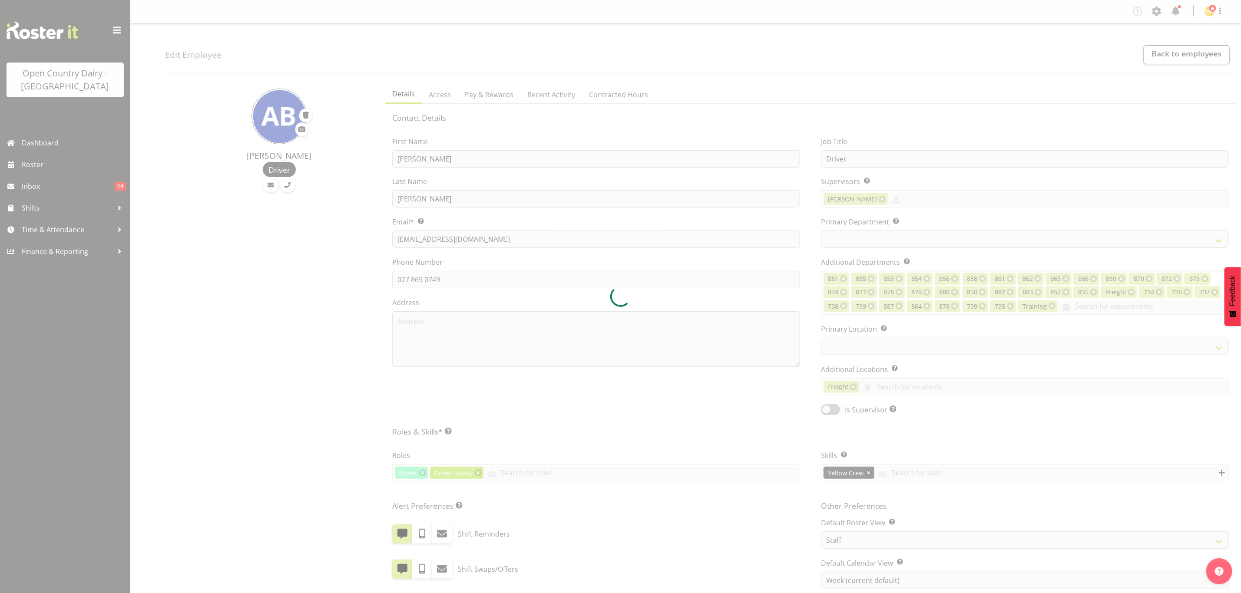
select select
select select "903"
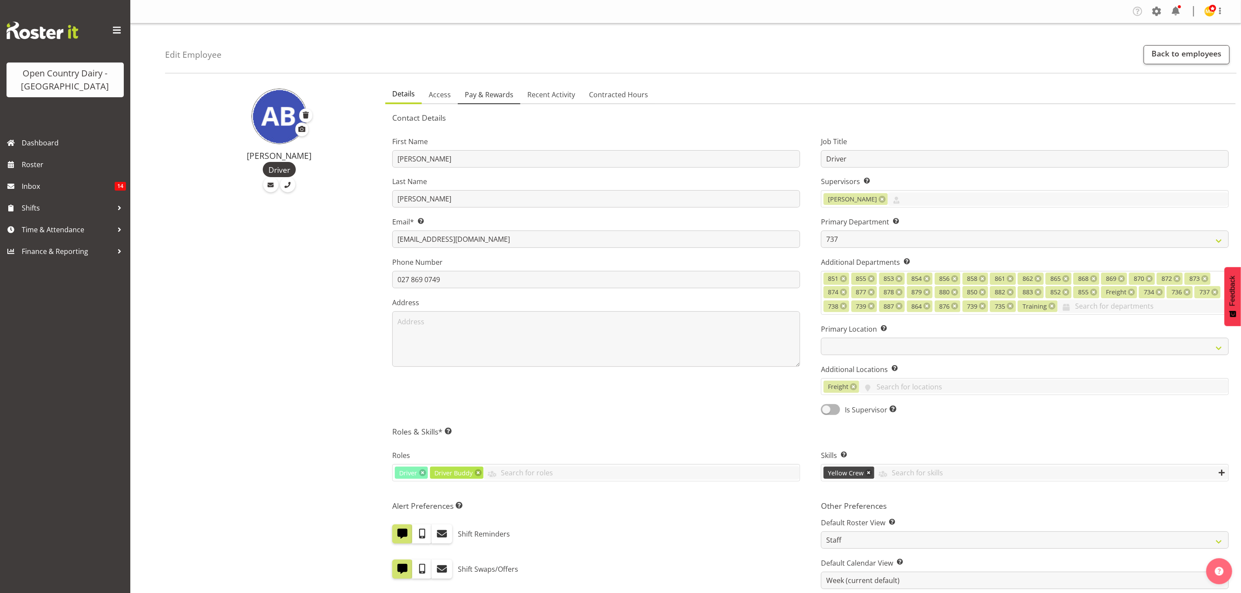
click at [485, 92] on span "Pay & Rewards" at bounding box center [489, 94] width 49 height 10
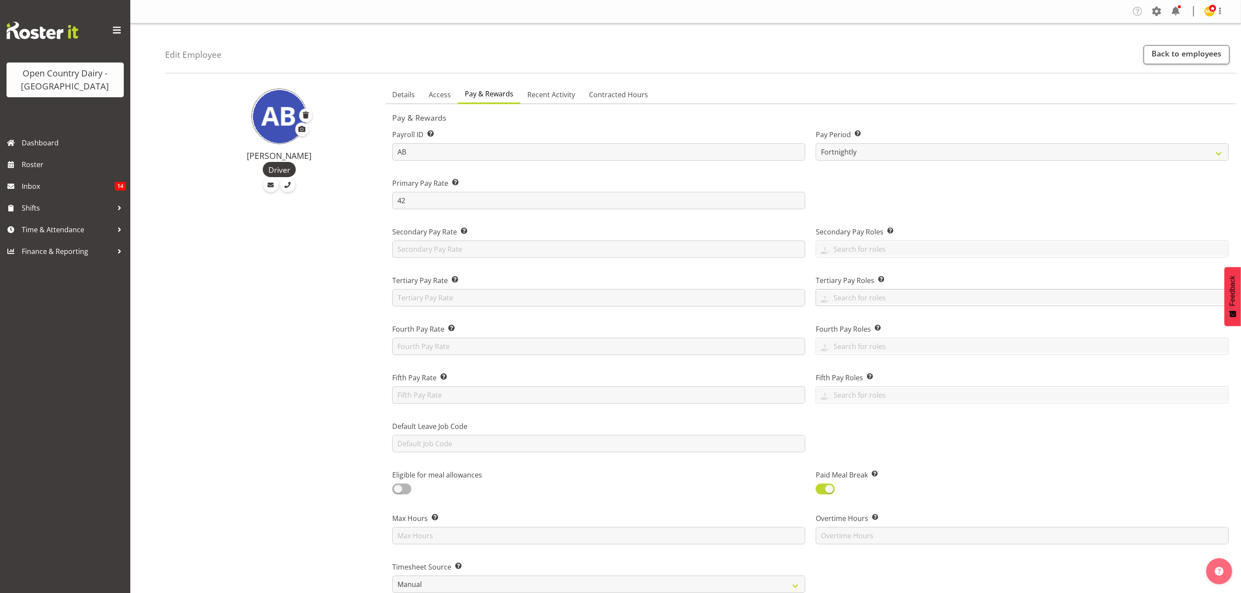
scroll to position [326, 0]
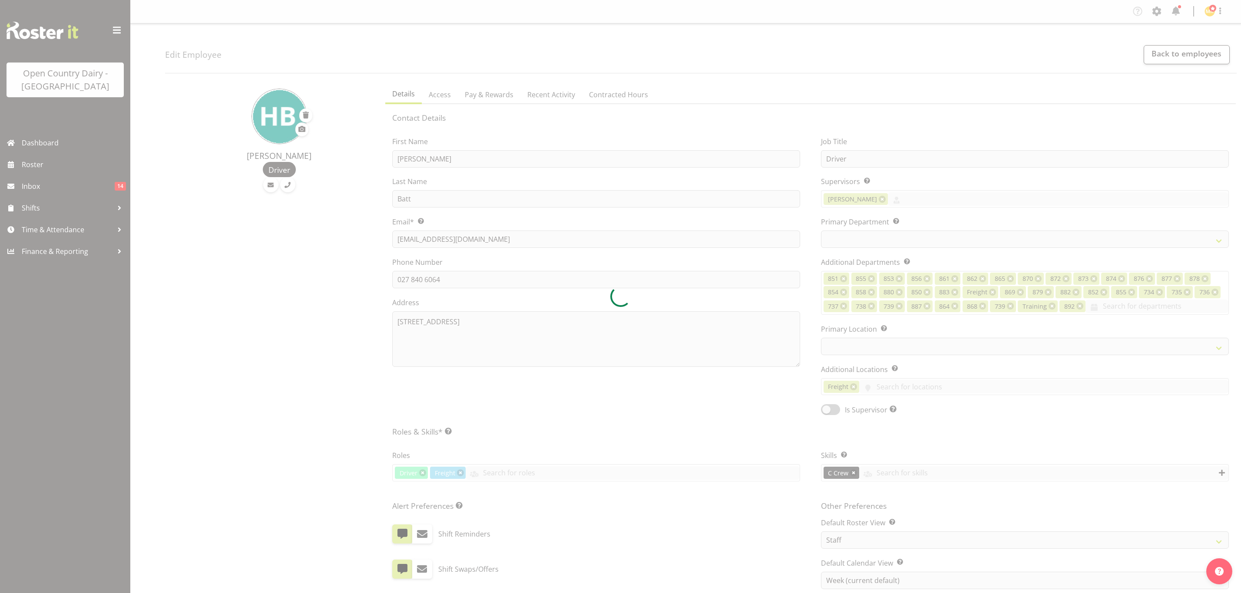
select select "TimelineWeek"
select select
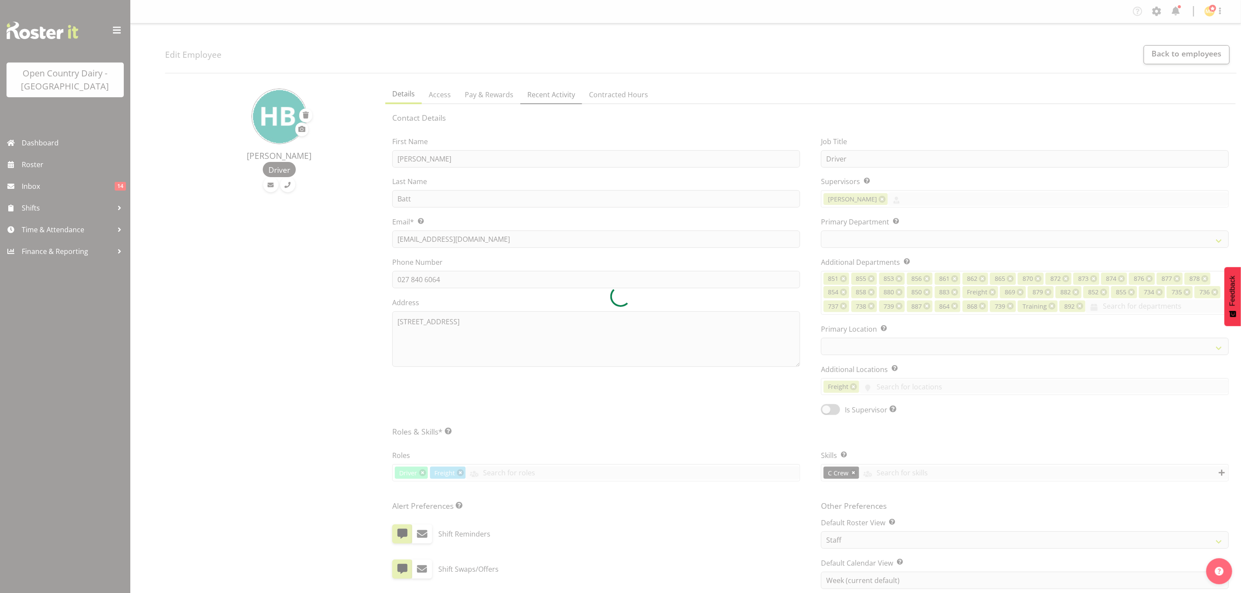
select select "667"
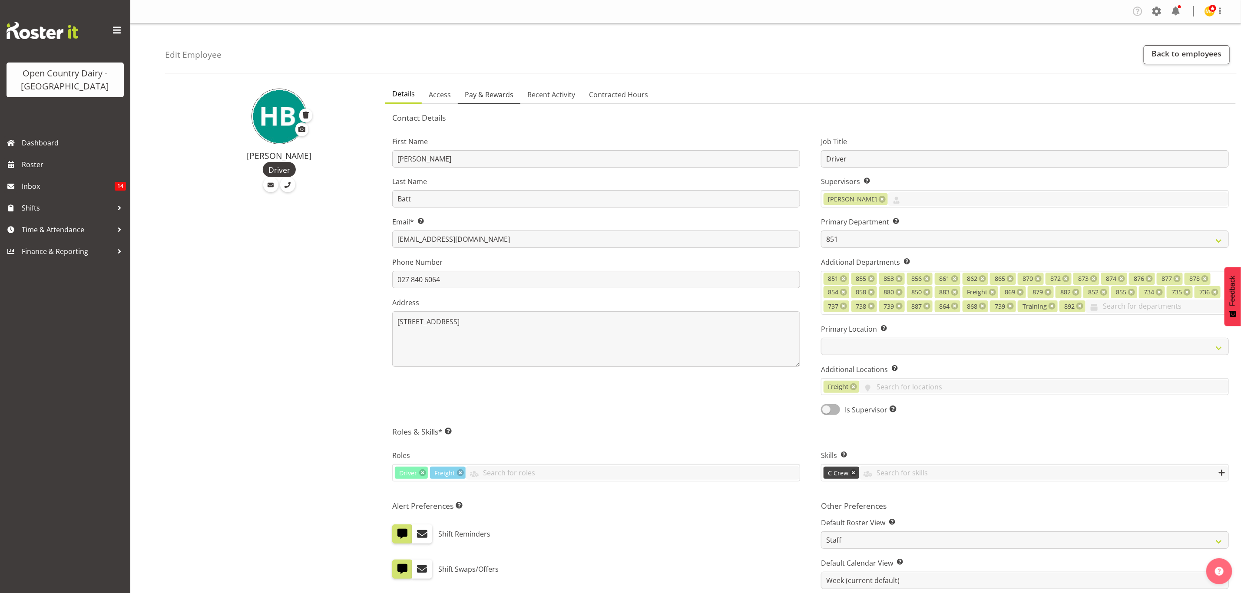
click at [491, 91] on span "Pay & Rewards" at bounding box center [489, 94] width 49 height 10
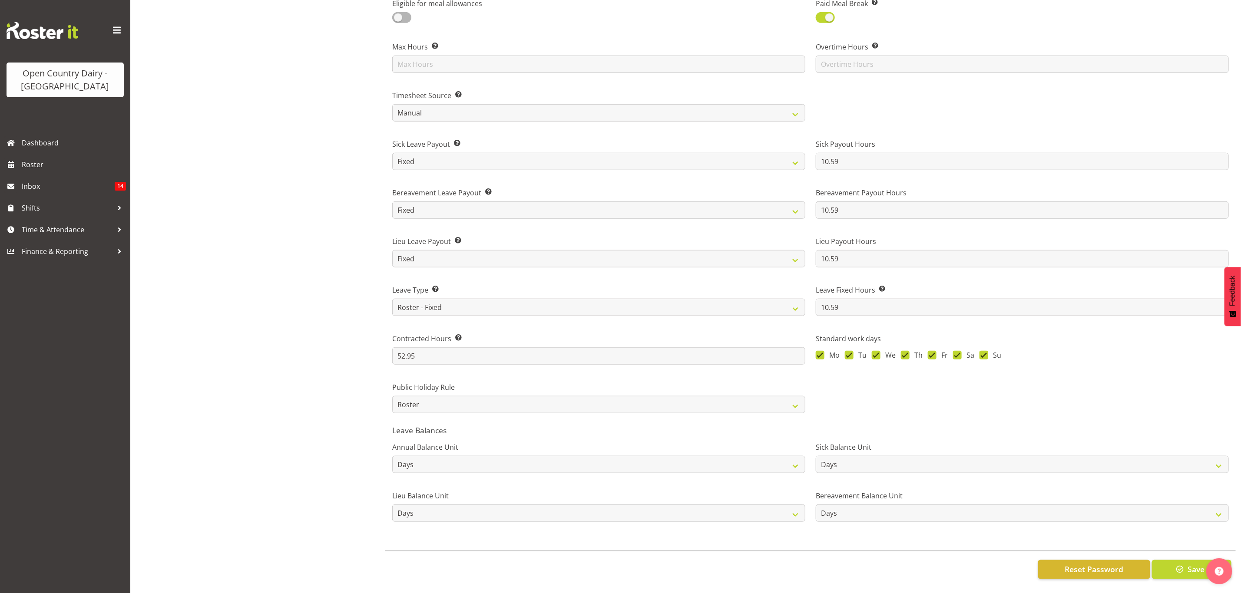
scroll to position [481, 0]
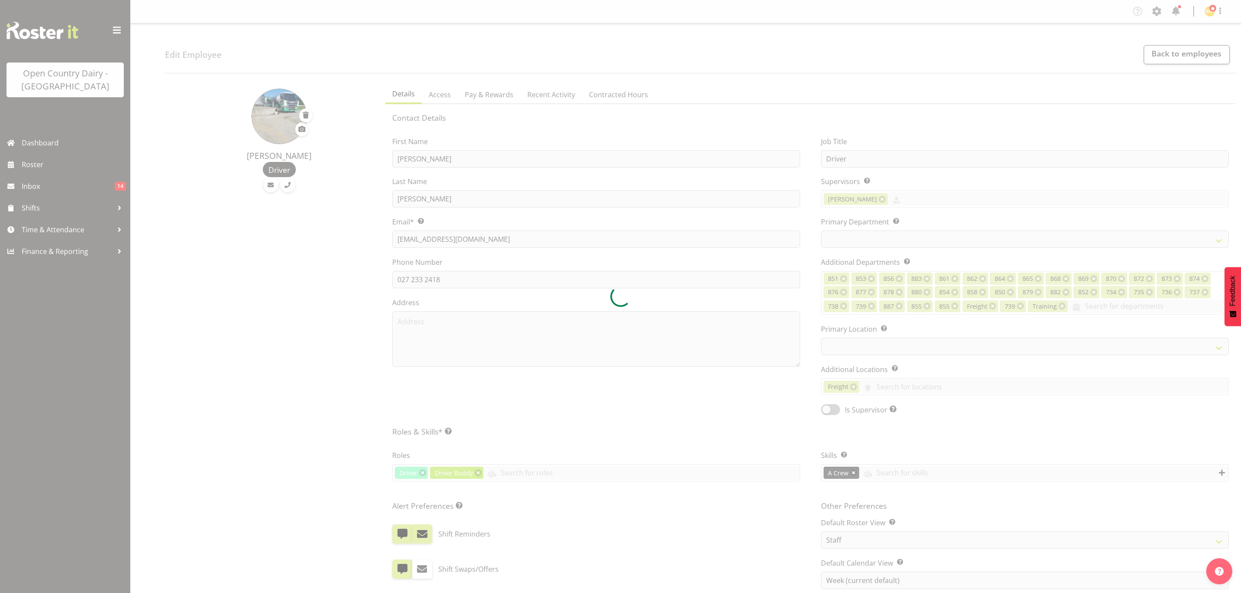
select select "TimelineWeek"
select select
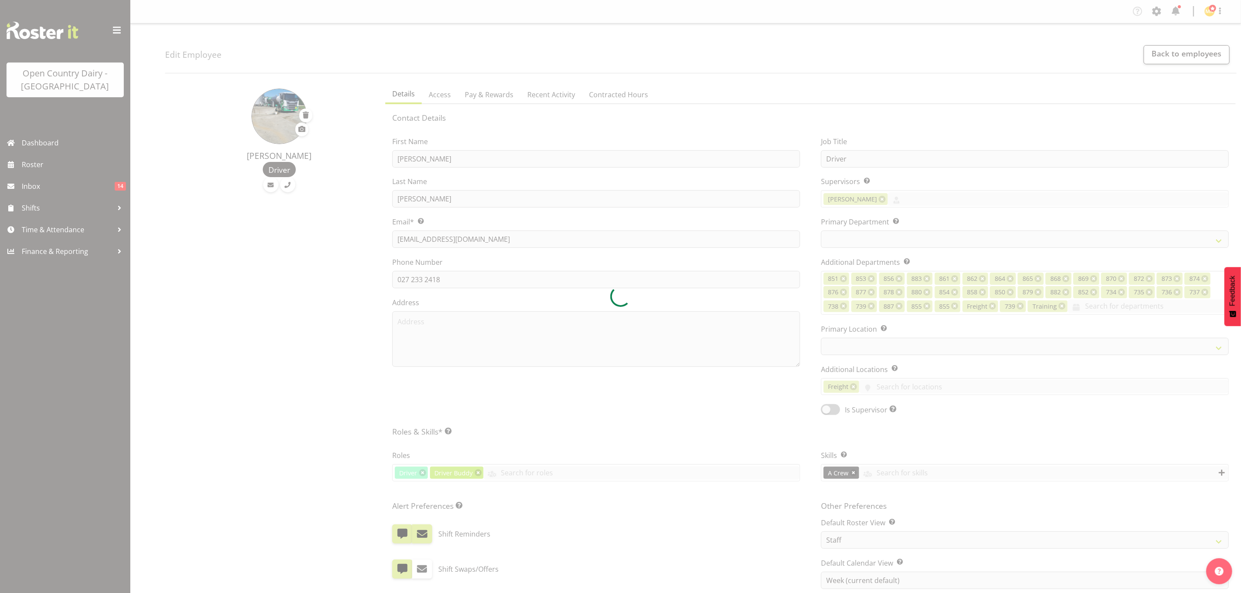
select select
select select "668"
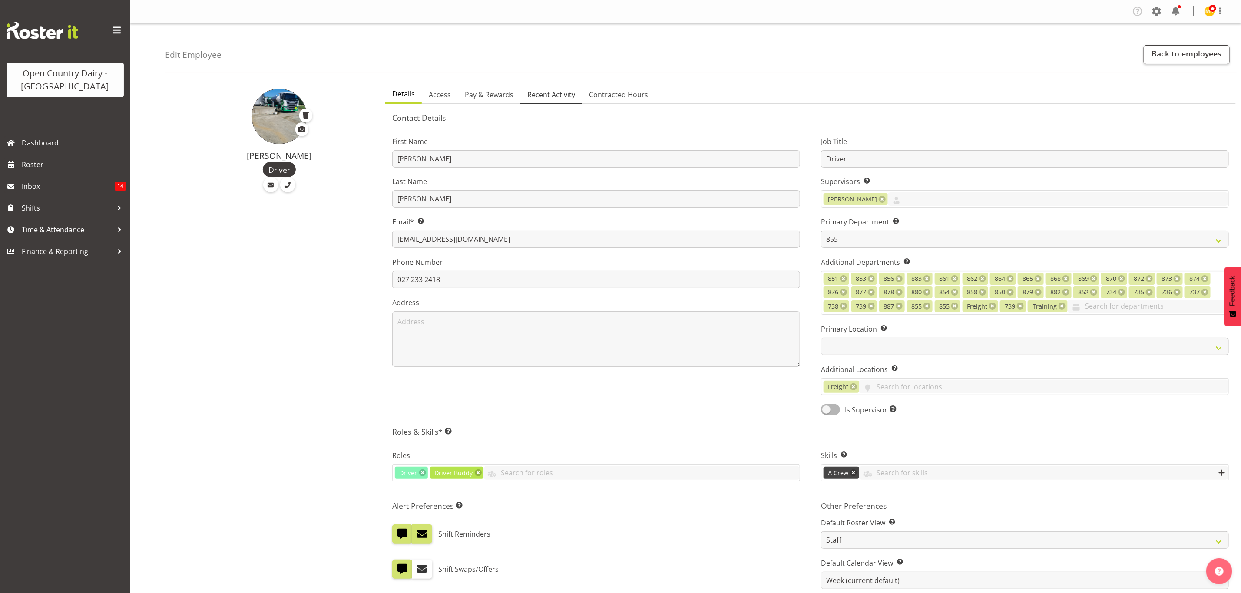
click at [556, 91] on span "Recent Activity" at bounding box center [551, 94] width 48 height 10
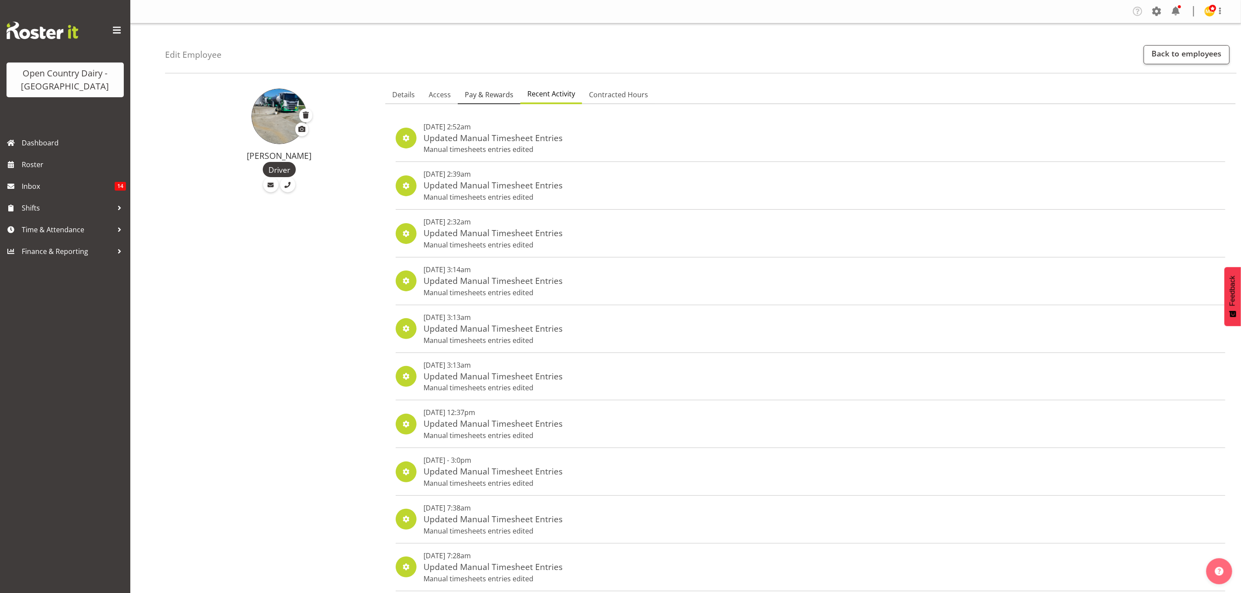
click at [494, 95] on span "Pay & Rewards" at bounding box center [489, 94] width 49 height 10
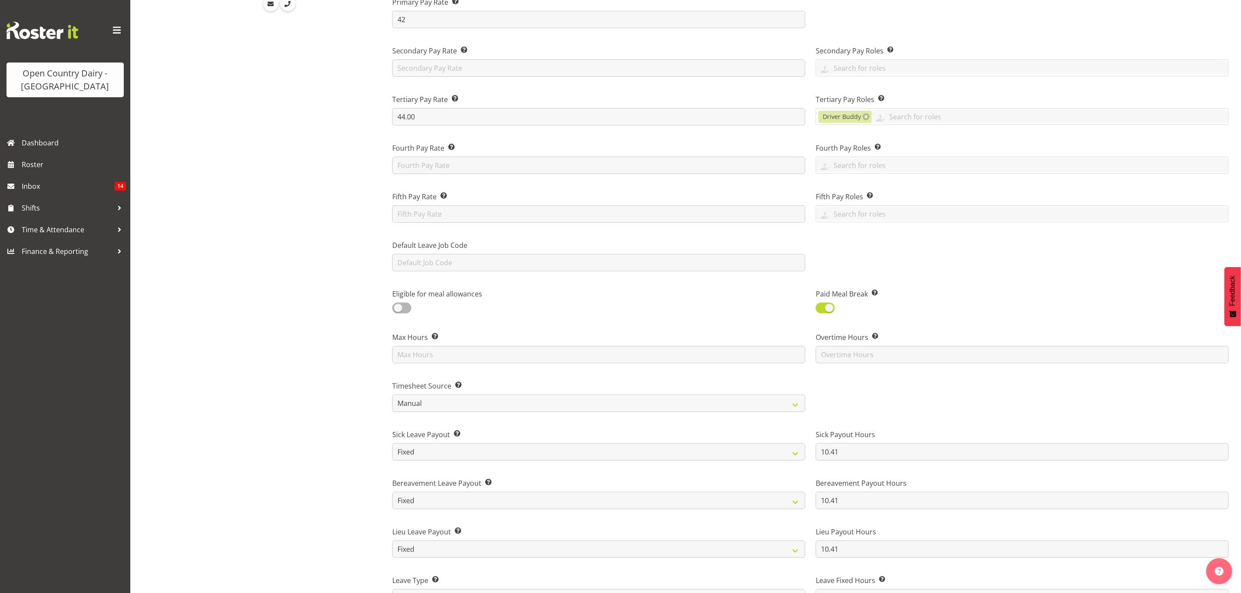
scroll to position [195, 0]
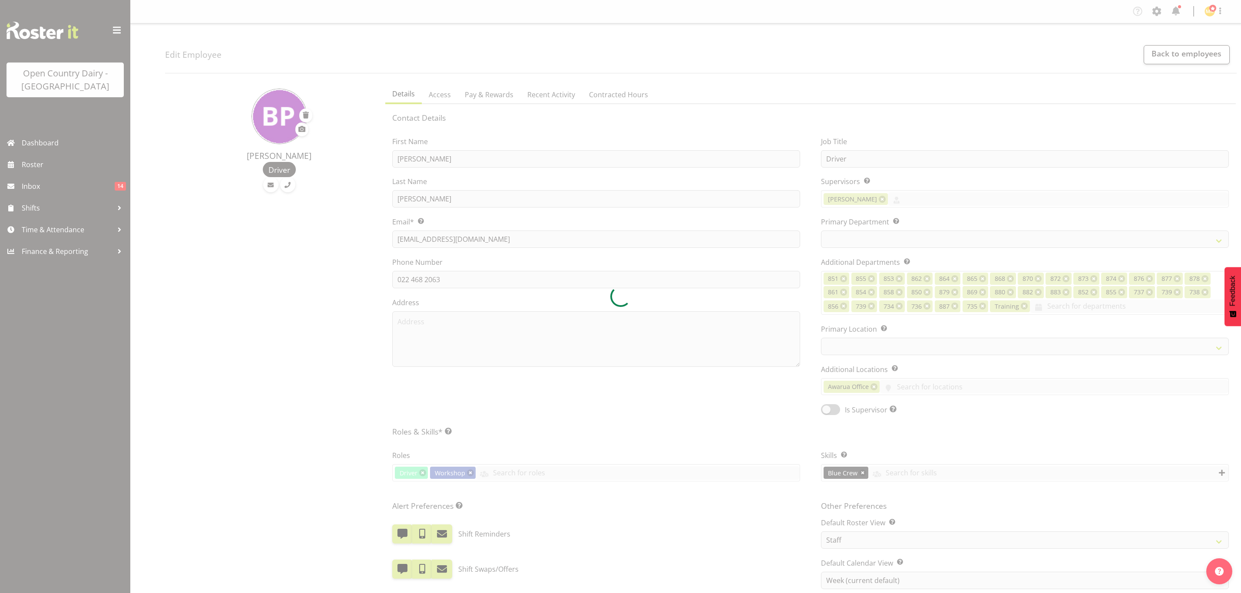
select select "TimelineWeek"
select select
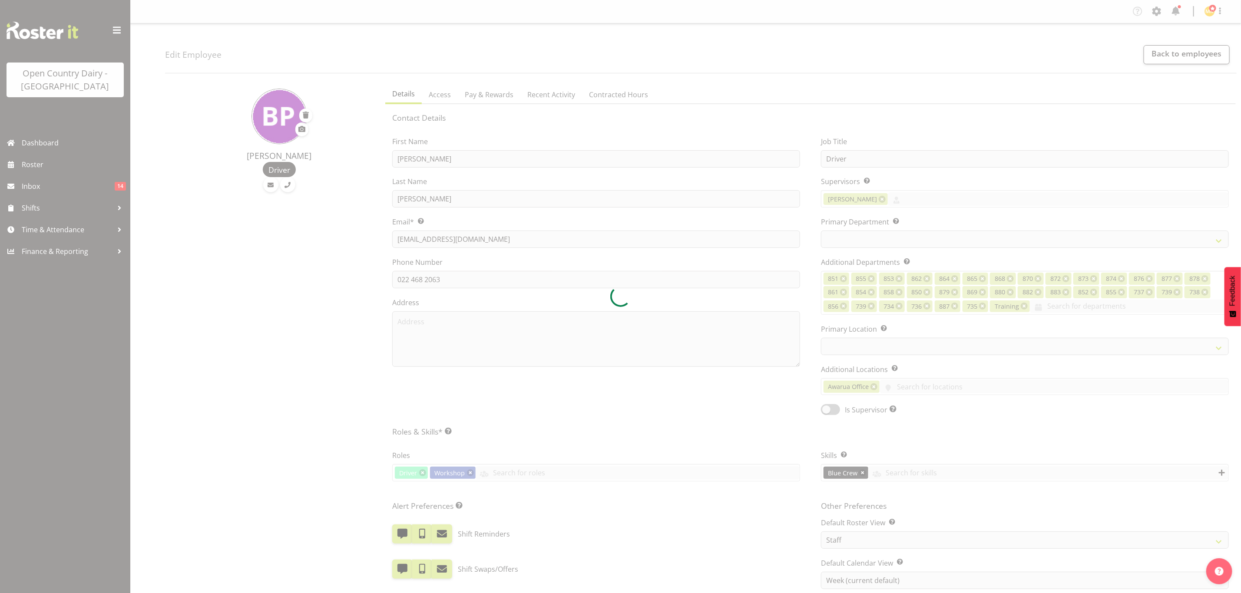
select select "671"
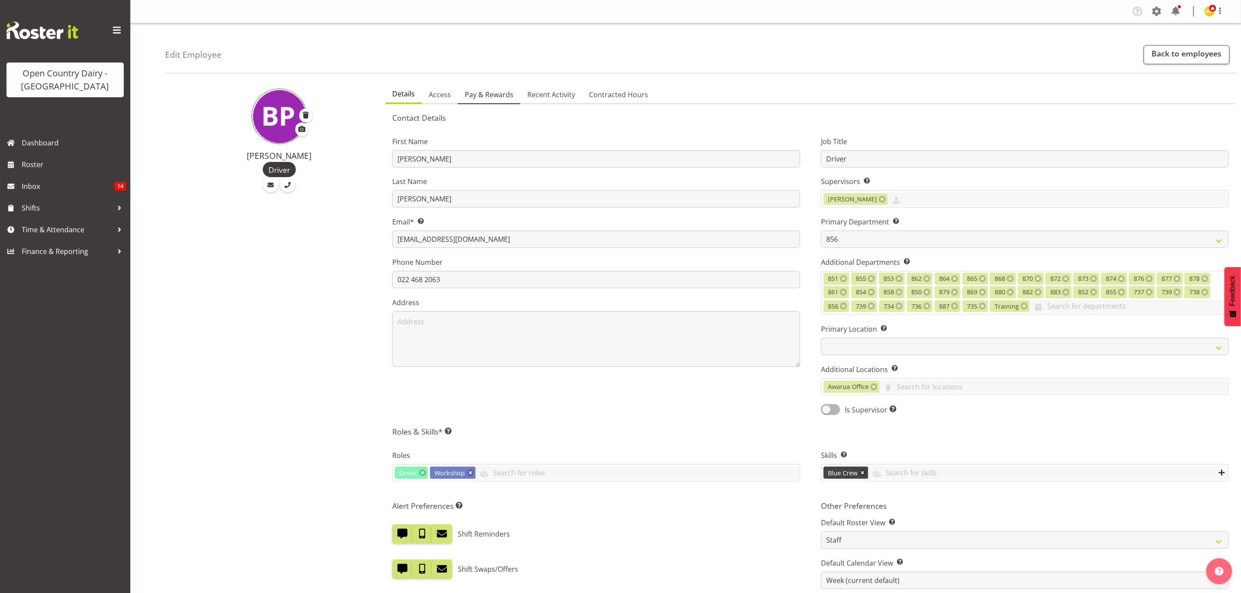
click at [477, 94] on span "Pay & Rewards" at bounding box center [489, 94] width 49 height 10
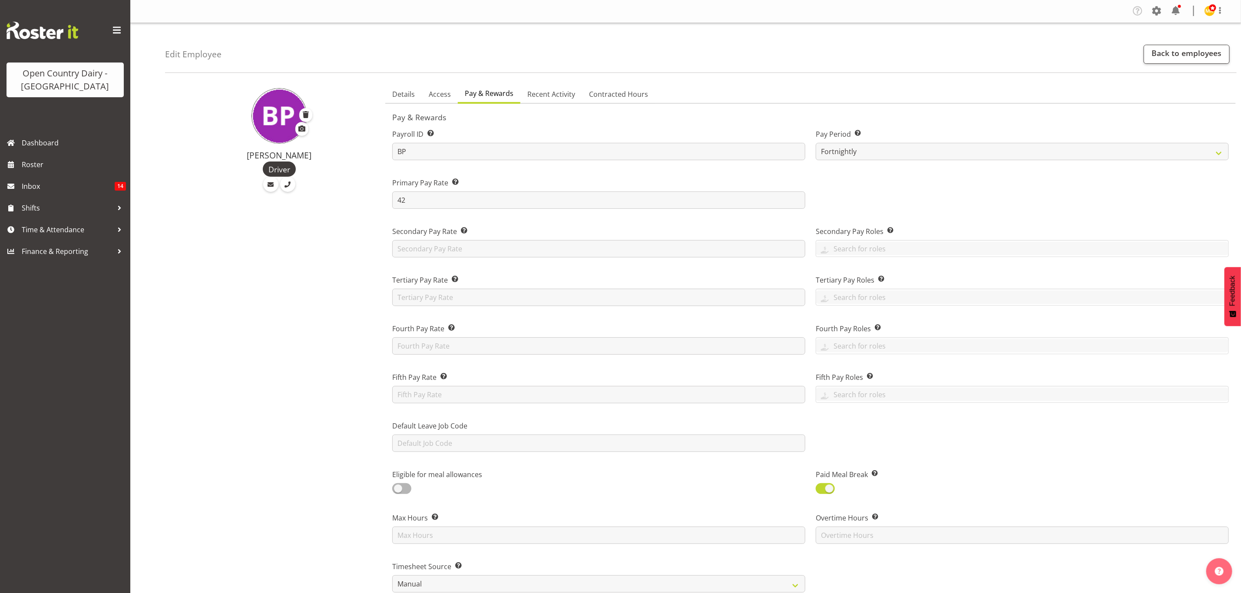
scroll to position [261, 0]
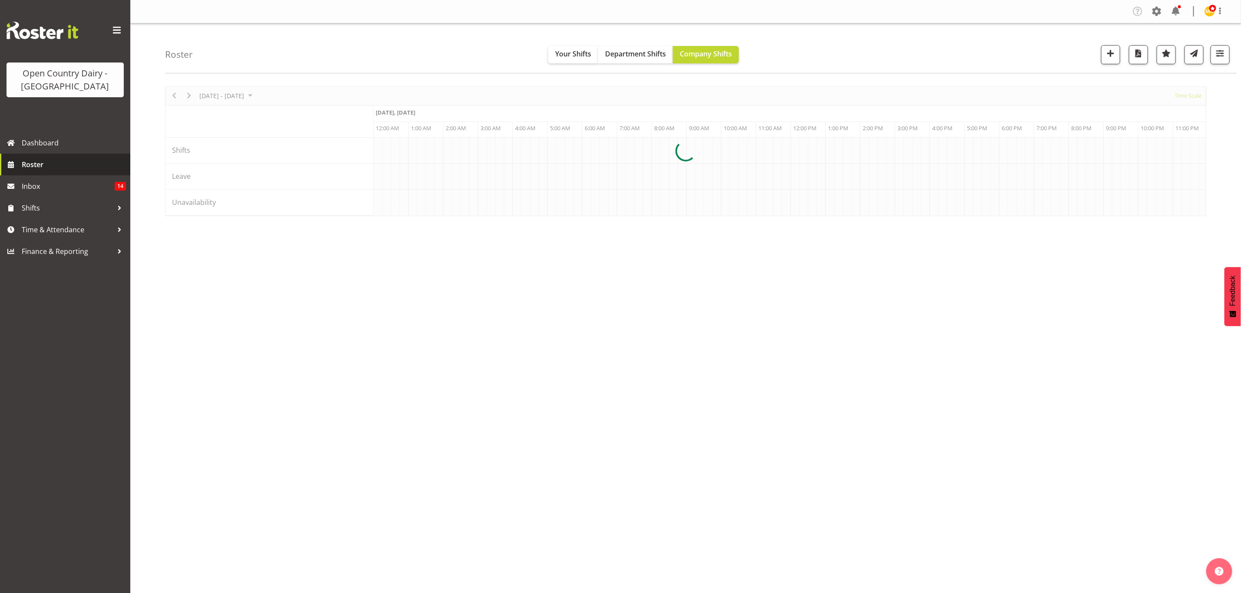
scroll to position [0, 3647]
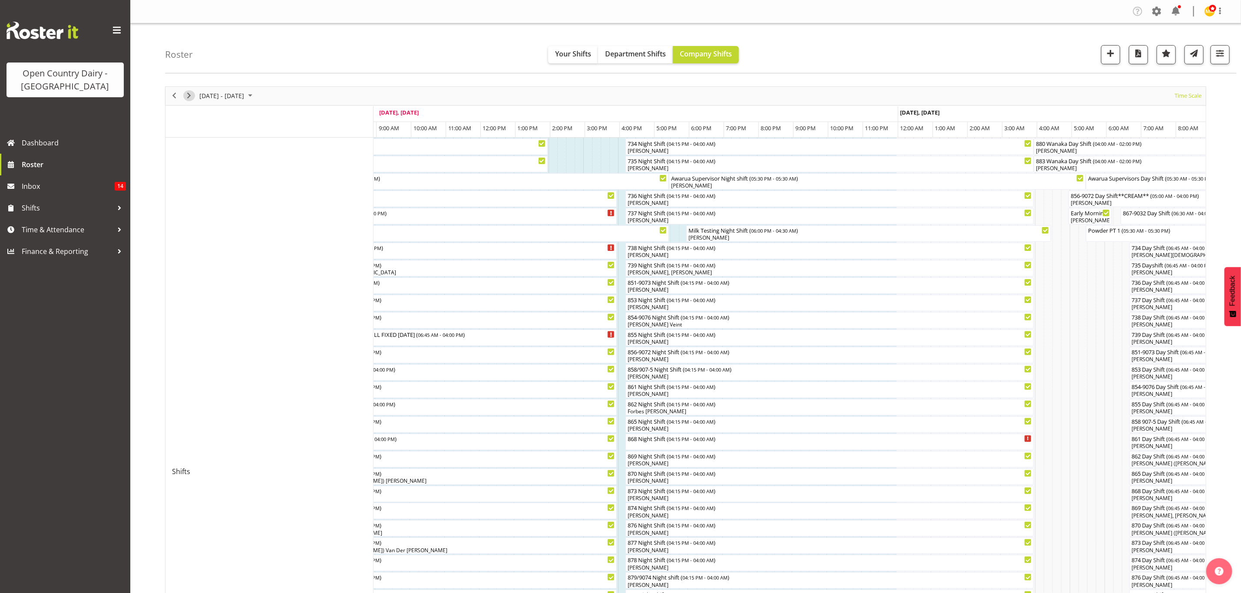
click at [187, 94] on span "Next" at bounding box center [189, 95] width 10 height 11
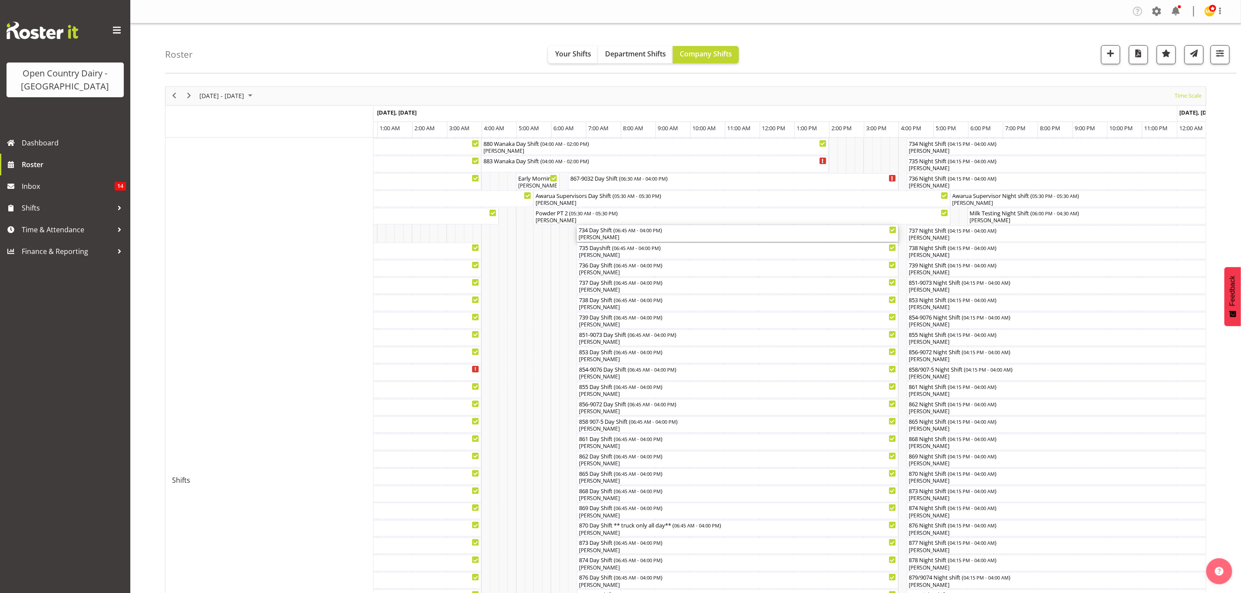
click at [607, 236] on div "[PERSON_NAME]" at bounding box center [738, 238] width 318 height 8
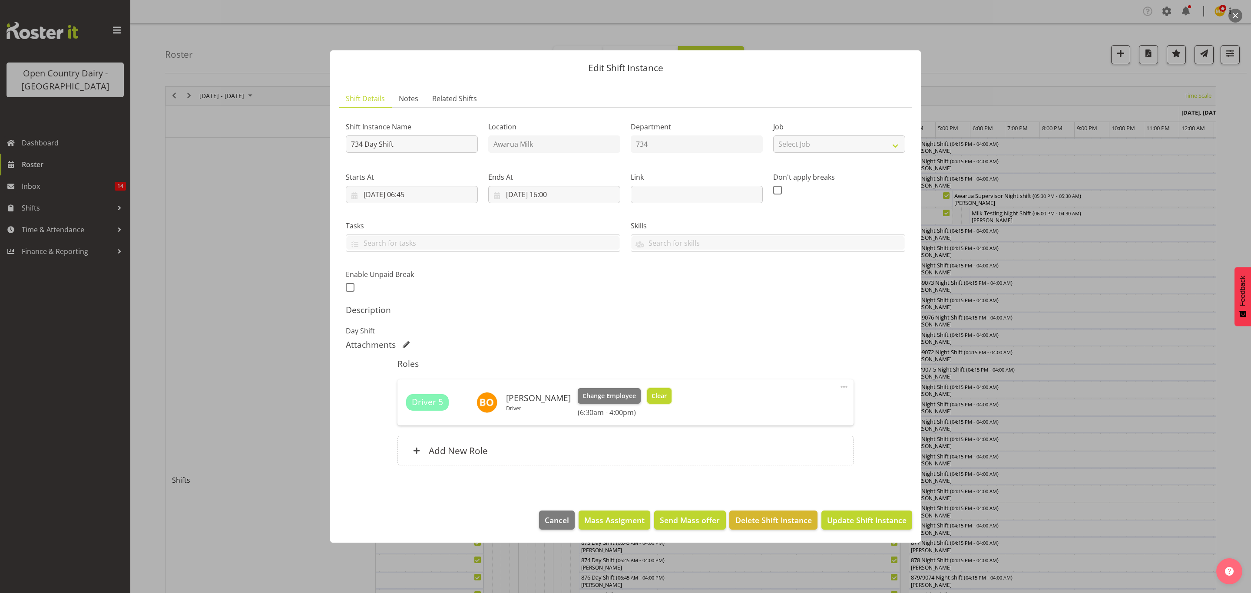
click at [662, 394] on span "Clear" at bounding box center [659, 396] width 15 height 10
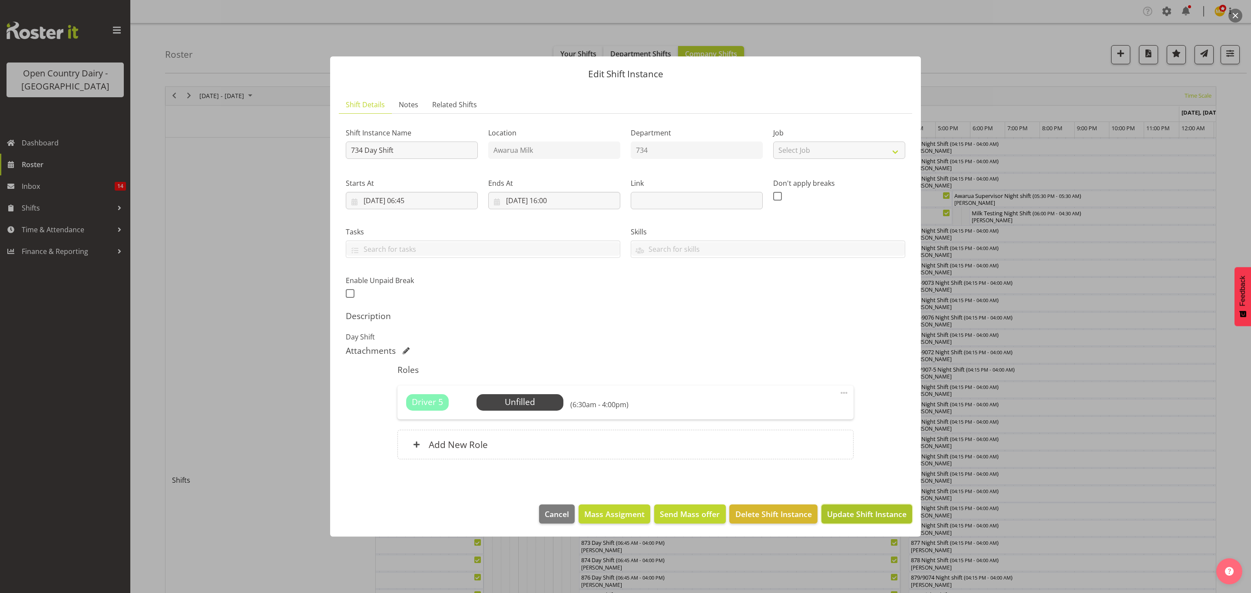
click at [855, 518] on span "Update Shift Instance" at bounding box center [866, 514] width 79 height 11
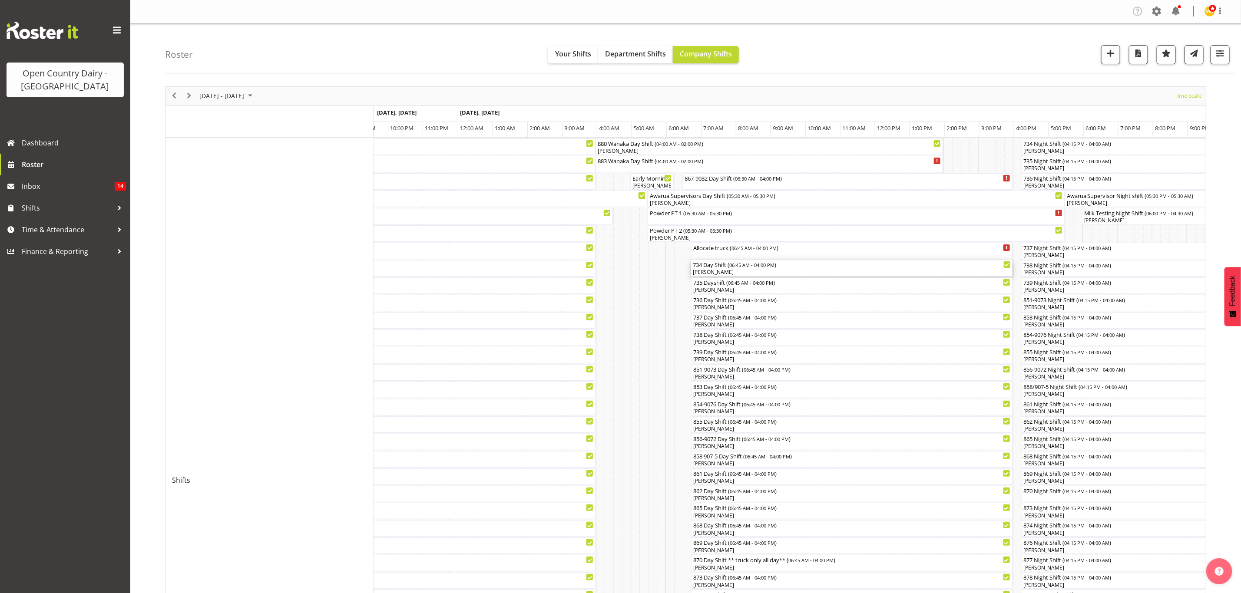
click at [718, 268] on div "734 Day Shift ( 06:45 AM - 04:00 PM )" at bounding box center [852, 264] width 318 height 9
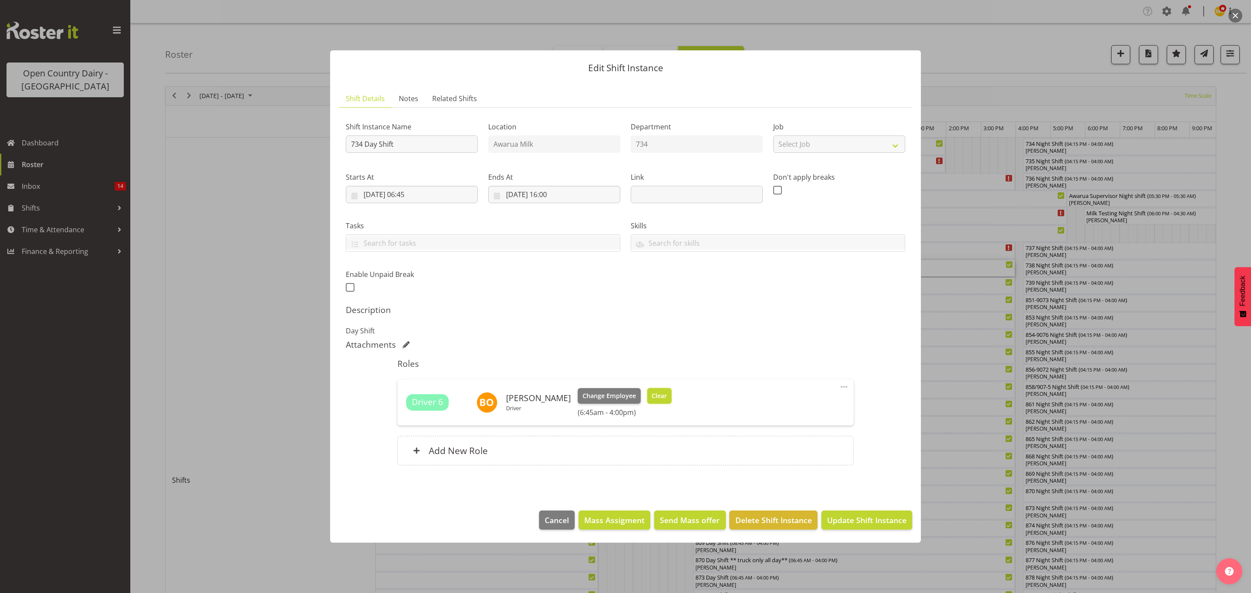
click at [661, 399] on span "Clear" at bounding box center [659, 396] width 15 height 10
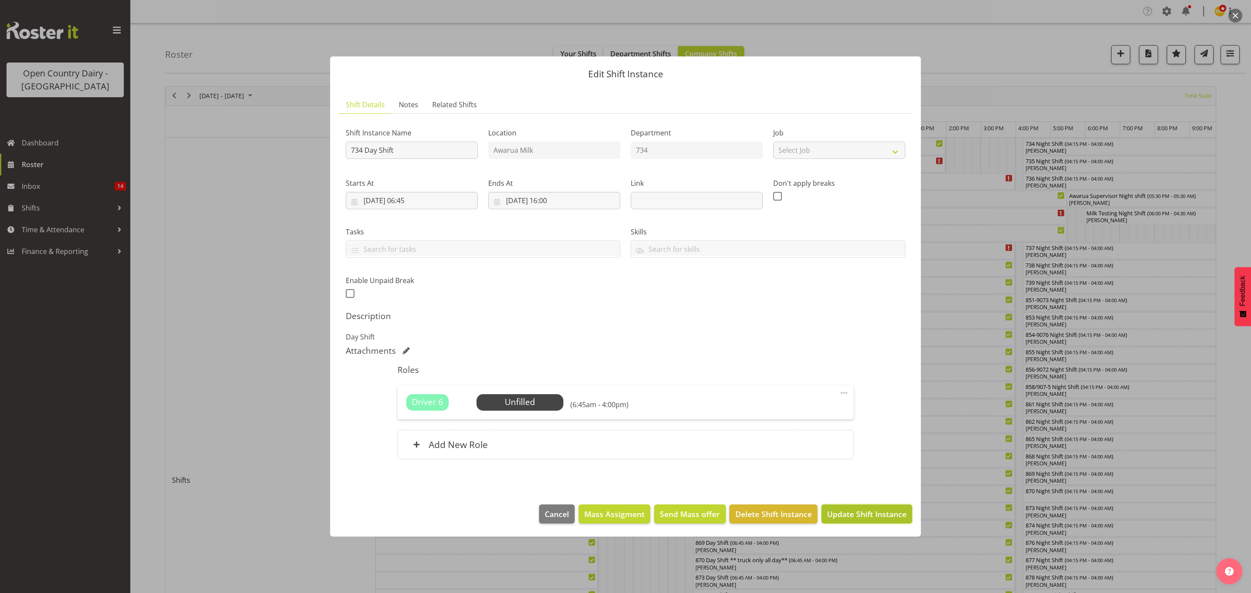
click at [833, 515] on span "Update Shift Instance" at bounding box center [866, 514] width 79 height 11
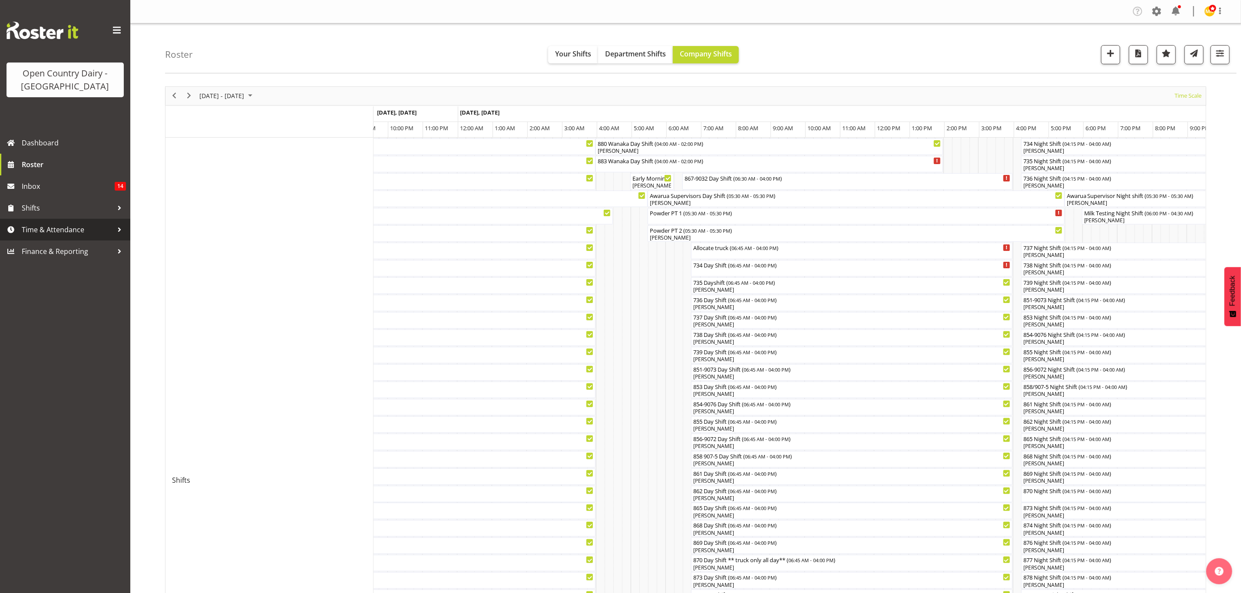
click at [36, 232] on span "Time & Attendance" at bounding box center [67, 229] width 91 height 13
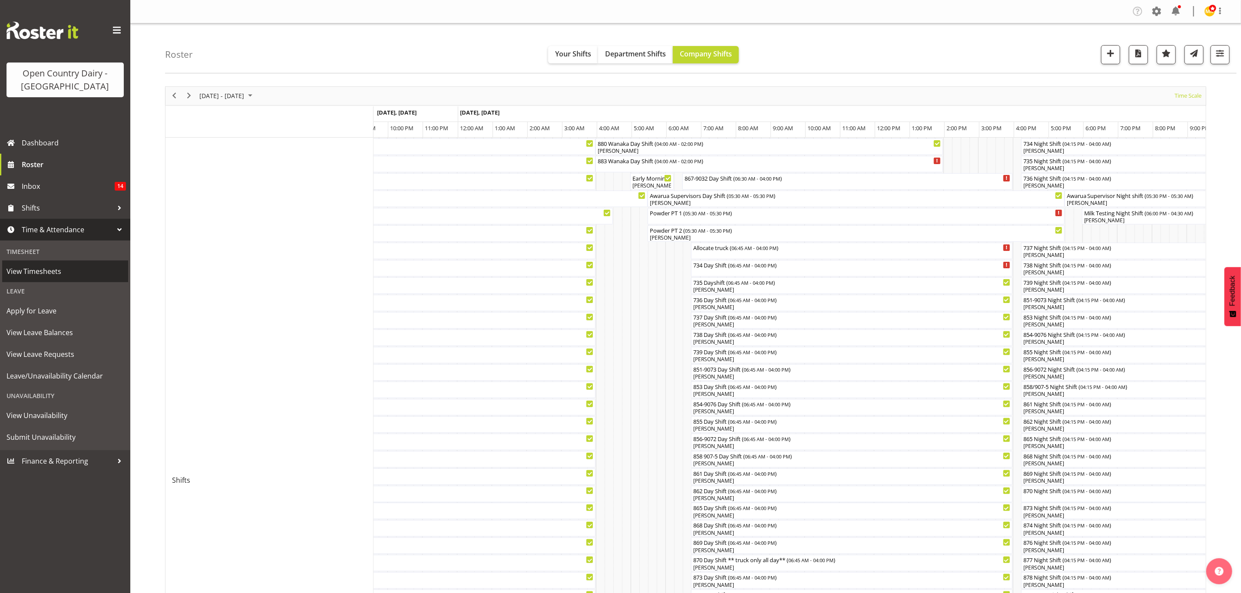
click at [33, 270] on span "View Timesheets" at bounding box center [65, 271] width 117 height 13
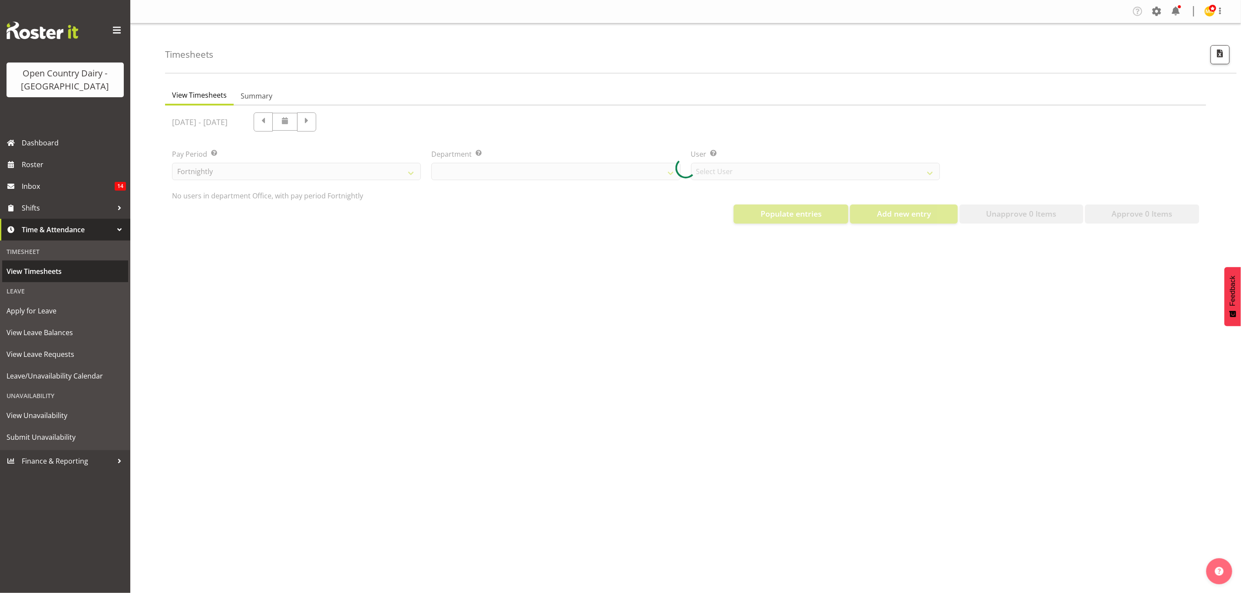
select select "699"
select select "8449"
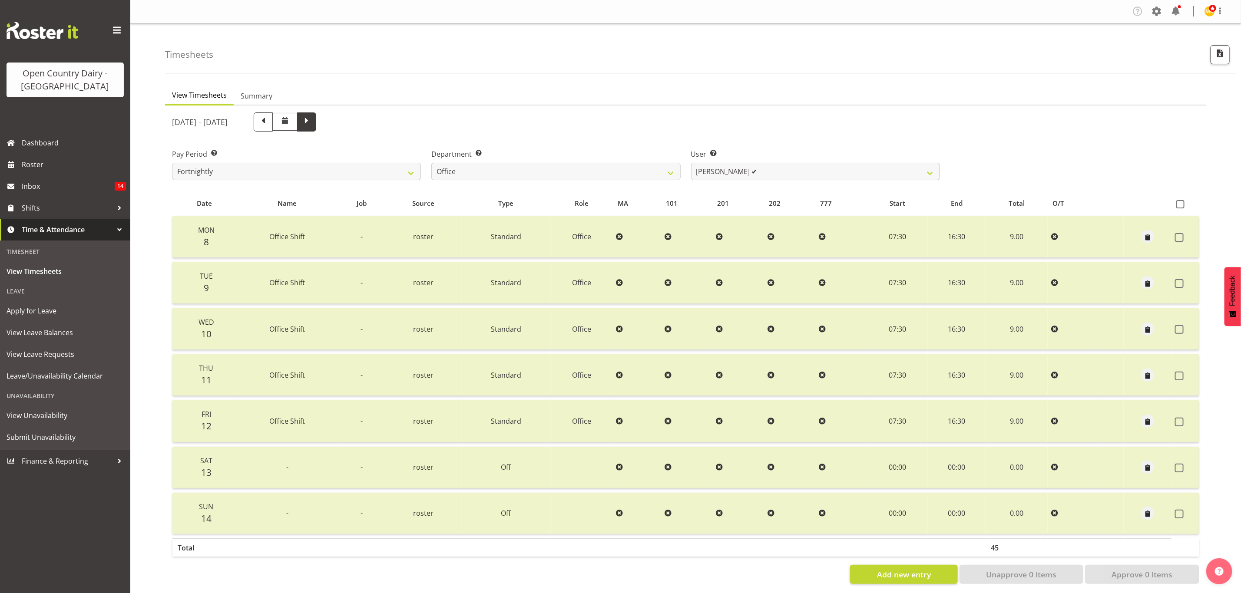
click at [312, 119] on span at bounding box center [306, 121] width 11 height 11
select select
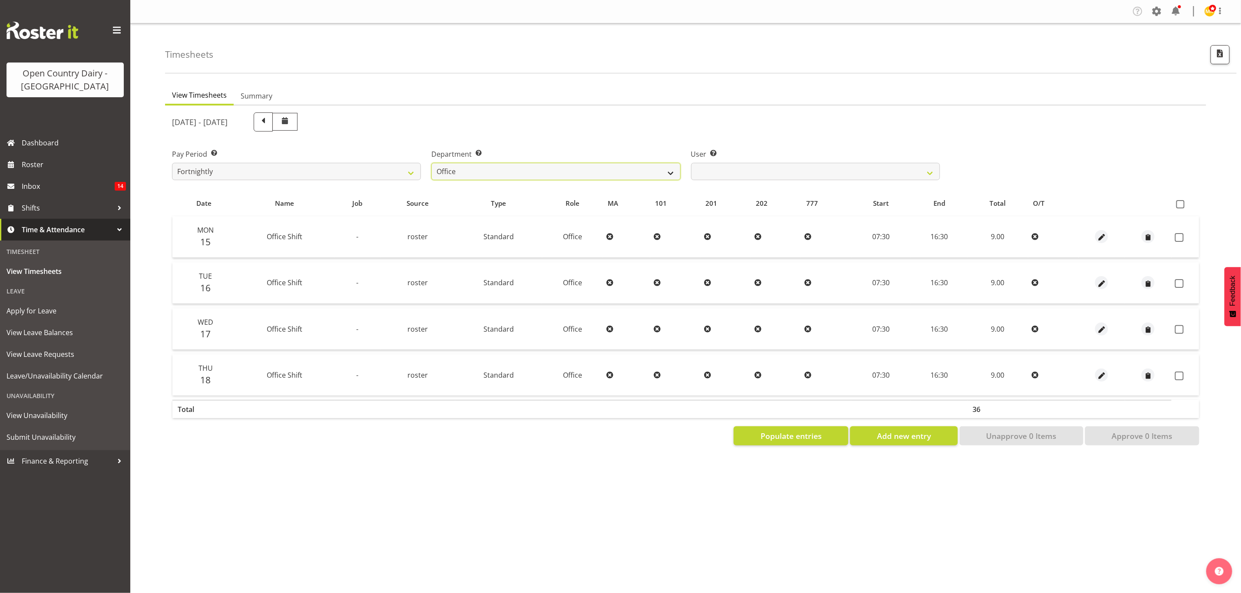
click at [666, 175] on select "734 735 736 737 738 739 851 853 854 855 856 858 861 862 865 867-9032 868 869 87…" at bounding box center [555, 171] width 249 height 17
click at [431, 163] on select "734 735 736 737 738 739 851 853 854 855 856 858 861 862 865 867-9032 868 869 87…" at bounding box center [555, 171] width 249 height 17
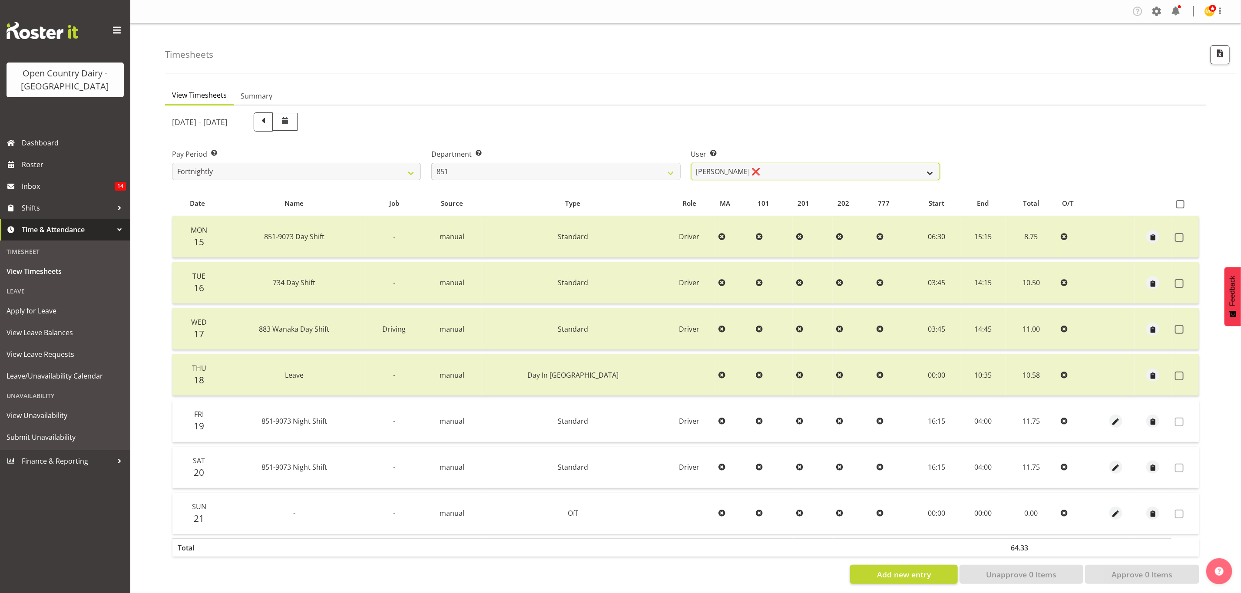
click at [795, 165] on select "[PERSON_NAME] ❌ [PERSON_NAME] ❌ [PERSON_NAME] ❌" at bounding box center [815, 171] width 249 height 17
click at [640, 168] on select "734 735 736 737 738 739 851 853 854 855 856 858 861 862 865 867-9032 868 869 87…" at bounding box center [555, 171] width 249 height 17
select select "669"
click at [431, 163] on select "734 735 736 737 738 739 851 853 854 855 856 858 861 862 865 867-9032 868 869 87…" at bounding box center [555, 171] width 249 height 17
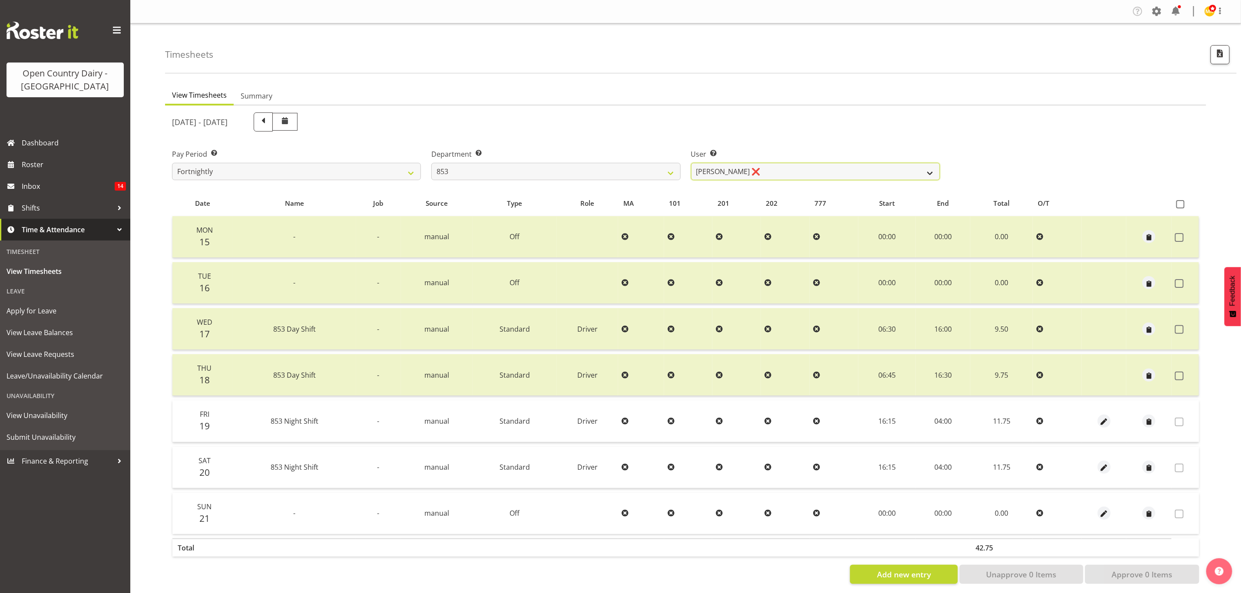
click at [809, 169] on select "[PERSON_NAME] ❌ [PERSON_NAME] ❌ [PERSON_NAME] ❌ [PERSON_NAME] ❌" at bounding box center [815, 171] width 249 height 17
click at [691, 163] on select "[PERSON_NAME] ❌ [PERSON_NAME] ❌ [PERSON_NAME] ❌ [PERSON_NAME] ❌" at bounding box center [815, 171] width 249 height 17
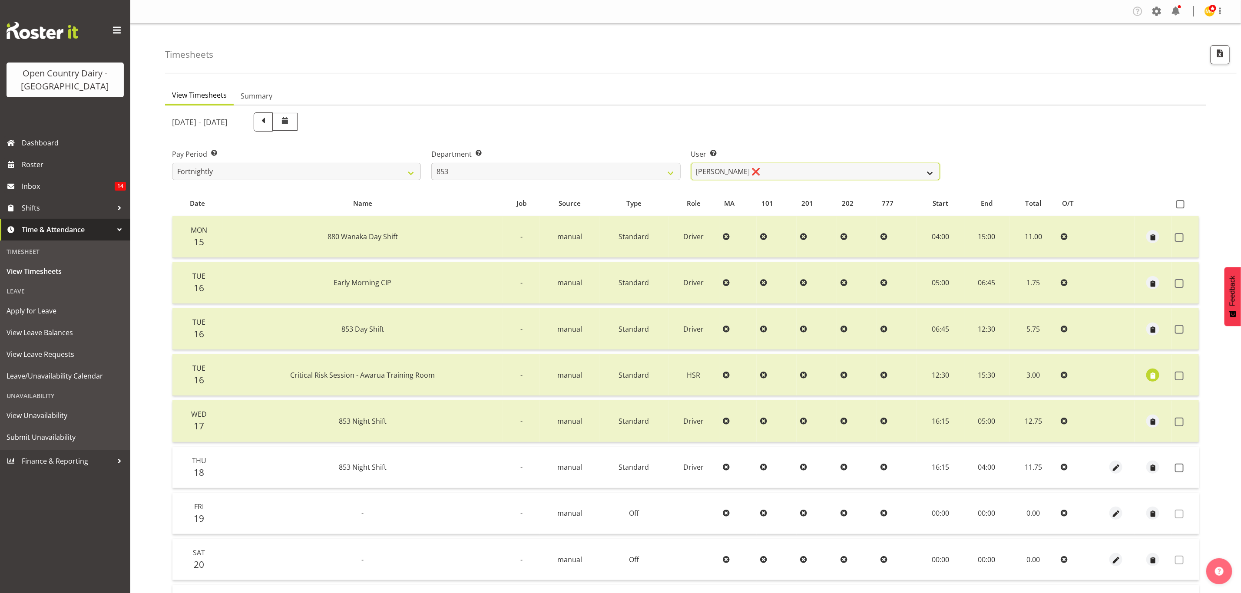
click at [781, 175] on select "[PERSON_NAME] ❌ [PERSON_NAME] ❌ [PERSON_NAME] ❌ [PERSON_NAME] ❌" at bounding box center [815, 171] width 249 height 17
select select "10131"
click at [691, 163] on select "[PERSON_NAME] ❌ [PERSON_NAME] ❌ [PERSON_NAME] ❌ [PERSON_NAME] ❌" at bounding box center [815, 171] width 249 height 17
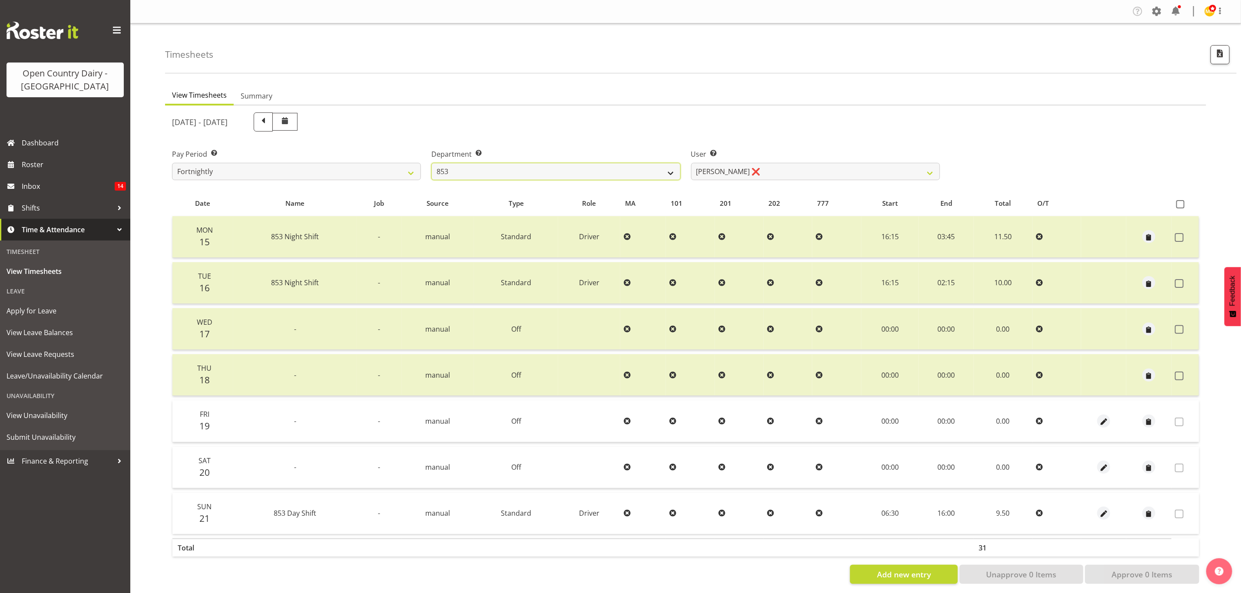
click at [661, 174] on select "734 735 736 737 738 739 851 853 854 855 856 858 861 862 865 867-9032 868 869 87…" at bounding box center [555, 171] width 249 height 17
select select "755"
click at [431, 163] on select "734 735 736 737 738 739 851 853 854 855 856 858 861 862 865 867-9032 868 869 87…" at bounding box center [555, 171] width 249 height 17
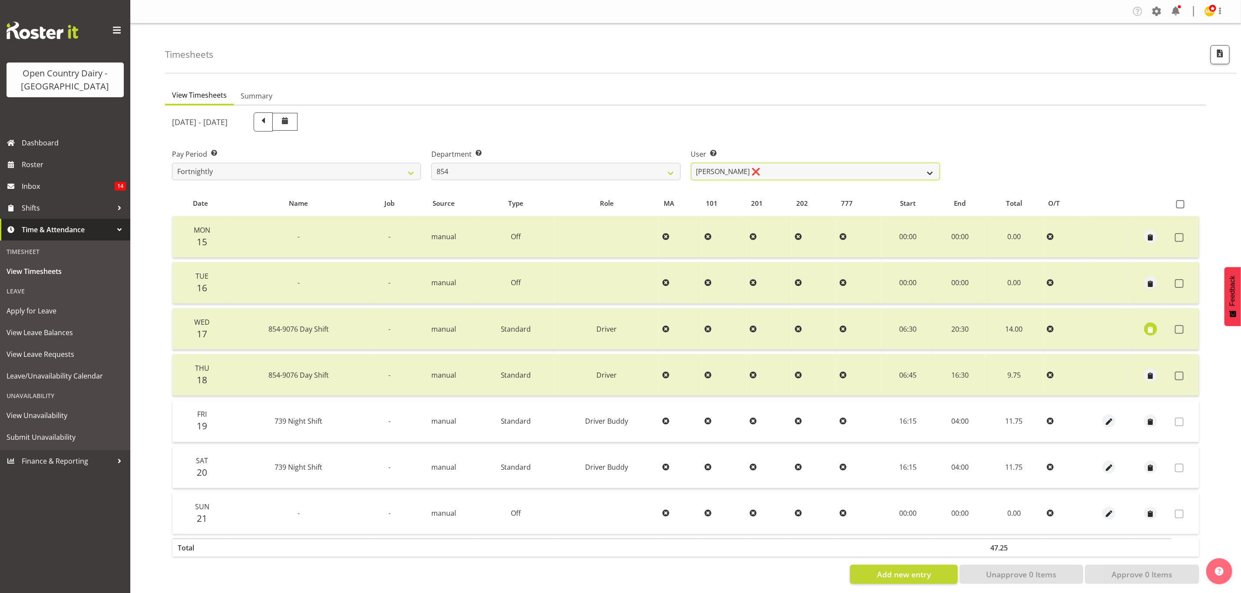
click at [787, 173] on select "[PERSON_NAME] ❌ [PERSON_NAME] ❌ [PERSON_NAME] ❌ [PERSON_NAME] ❌" at bounding box center [815, 171] width 249 height 17
select select "10054"
click at [691, 163] on select "[PERSON_NAME] ❌ [PERSON_NAME] ❌ [PERSON_NAME] ❌ [PERSON_NAME] ❌" at bounding box center [815, 171] width 249 height 17
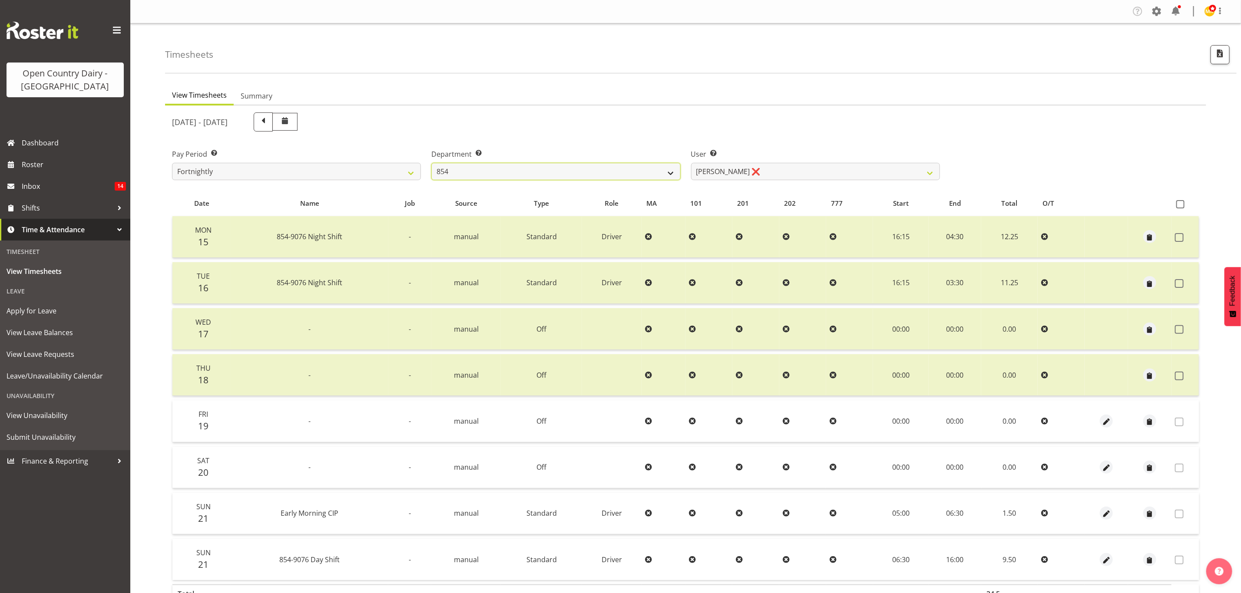
click at [654, 172] on select "734 735 736 737 738 739 851 853 854 855 856 858 861 862 865 867-9032 868 869 87…" at bounding box center [555, 171] width 249 height 17
click at [431, 163] on select "734 735 736 737 738 739 851 853 854 855 856 858 861 862 865 867-9032 868 869 87…" at bounding box center [555, 171] width 249 height 17
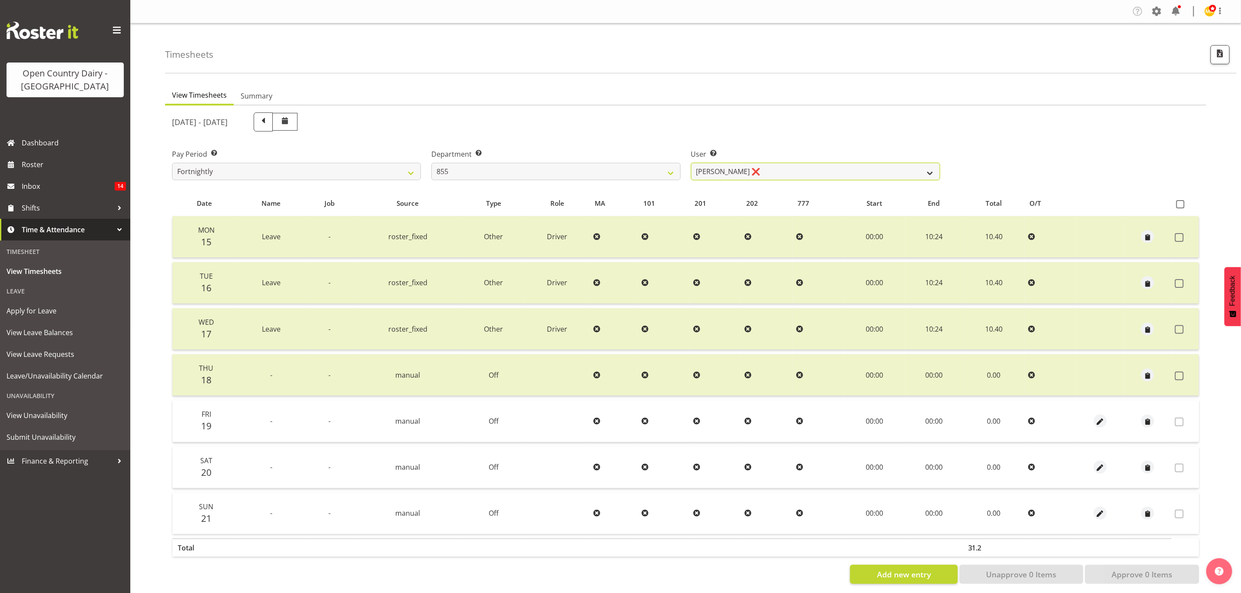
click at [794, 173] on select "[PERSON_NAME] ❌ [PERSON_NAME] ❌ [PERSON_NAME] ❌" at bounding box center [815, 171] width 249 height 17
click at [642, 171] on select "734 735 736 737 738 739 851 853 854 855 856 858 861 862 865 867-9032 868 869 87…" at bounding box center [555, 171] width 249 height 17
select select "671"
click at [431, 163] on select "734 735 736 737 738 739 851 853 854 855 856 858 861 862 865 867-9032 868 869 87…" at bounding box center [555, 171] width 249 height 17
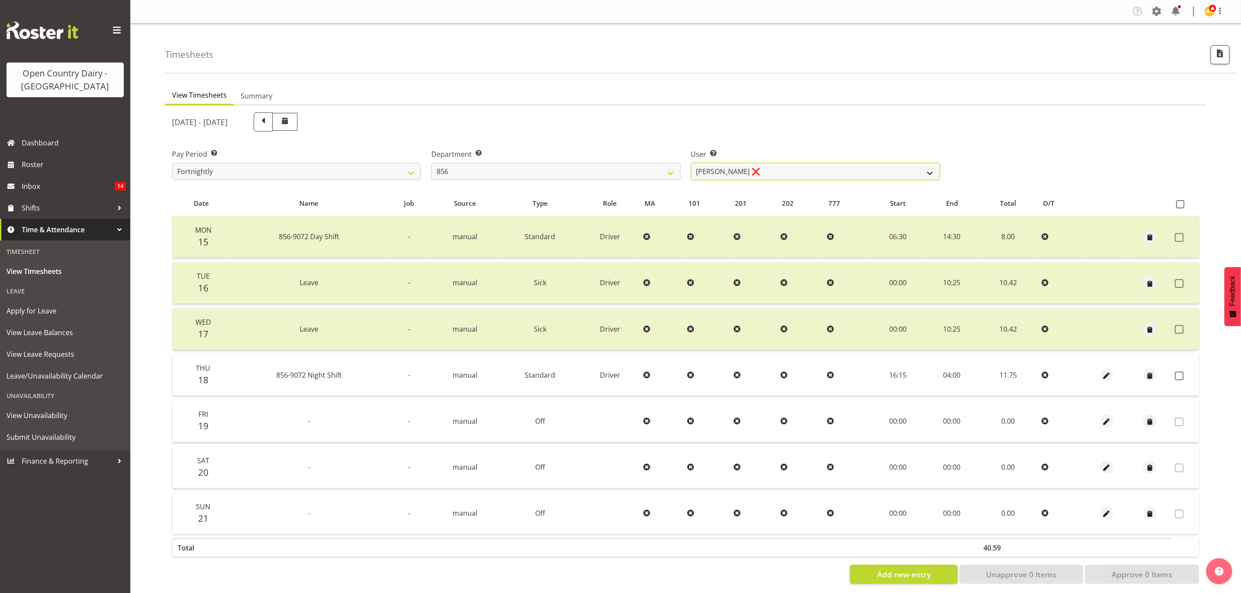
click at [807, 170] on select "[PERSON_NAME] ❌ [PERSON_NAME] ❌ [PERSON_NAME] ❌ [PERSON_NAME] ❌" at bounding box center [815, 171] width 249 height 17
click at [691, 163] on select "[PERSON_NAME] ❌ [PERSON_NAME] ❌ [PERSON_NAME] ❌ [PERSON_NAME] ❌" at bounding box center [815, 171] width 249 height 17
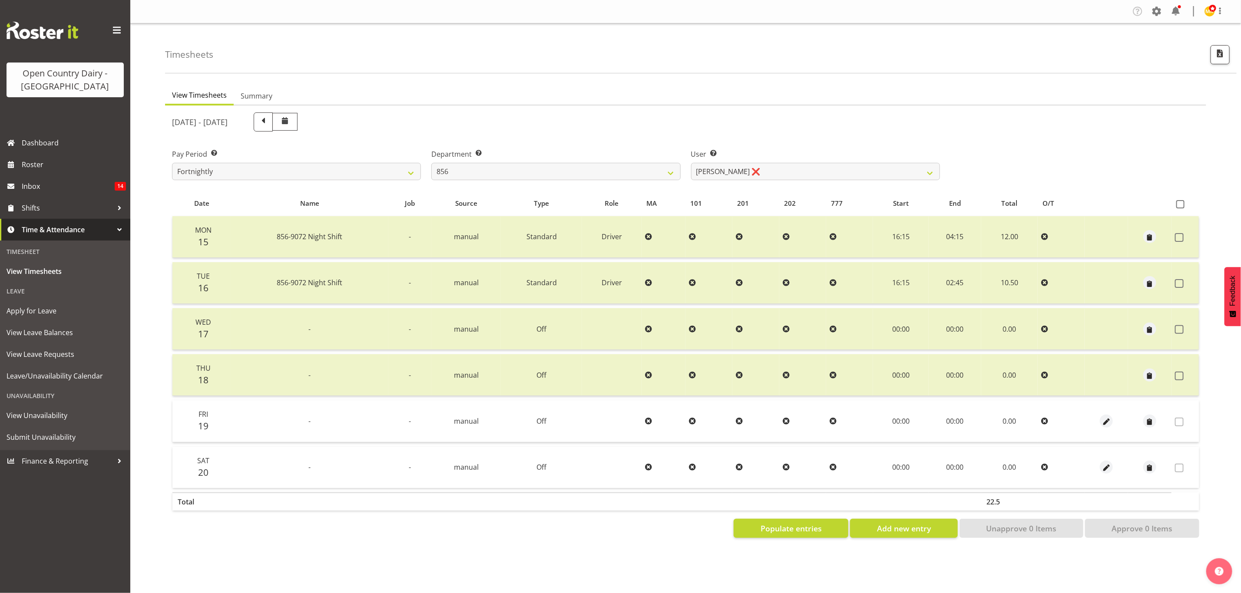
click at [879, 162] on div "User Select user. Note: This is filtered down by the previous two drop-down ite…" at bounding box center [815, 164] width 249 height 31
click at [878, 172] on select "[PERSON_NAME] ❌ [PERSON_NAME] ❌ [PERSON_NAME] ❌ [PERSON_NAME] ❌" at bounding box center [815, 171] width 249 height 17
click at [691, 163] on select "[PERSON_NAME] ❌ [PERSON_NAME] ❌ [PERSON_NAME] ❌ [PERSON_NAME] ❌" at bounding box center [815, 171] width 249 height 17
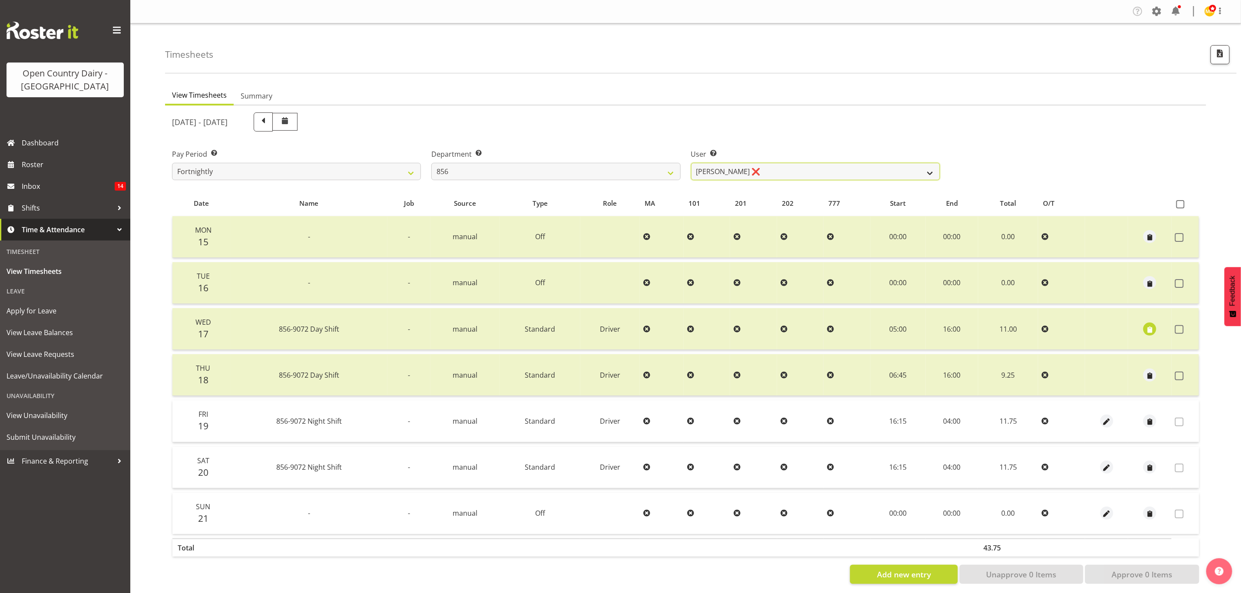
click at [824, 169] on select "[PERSON_NAME] ❌ [PERSON_NAME] ❌ [PERSON_NAME] ❌ [PERSON_NAME] ❌" at bounding box center [815, 171] width 249 height 17
select select "8441"
click at [691, 163] on select "[PERSON_NAME] ❌ [PERSON_NAME] ❌ [PERSON_NAME] ❌ [PERSON_NAME] ❌" at bounding box center [815, 171] width 249 height 17
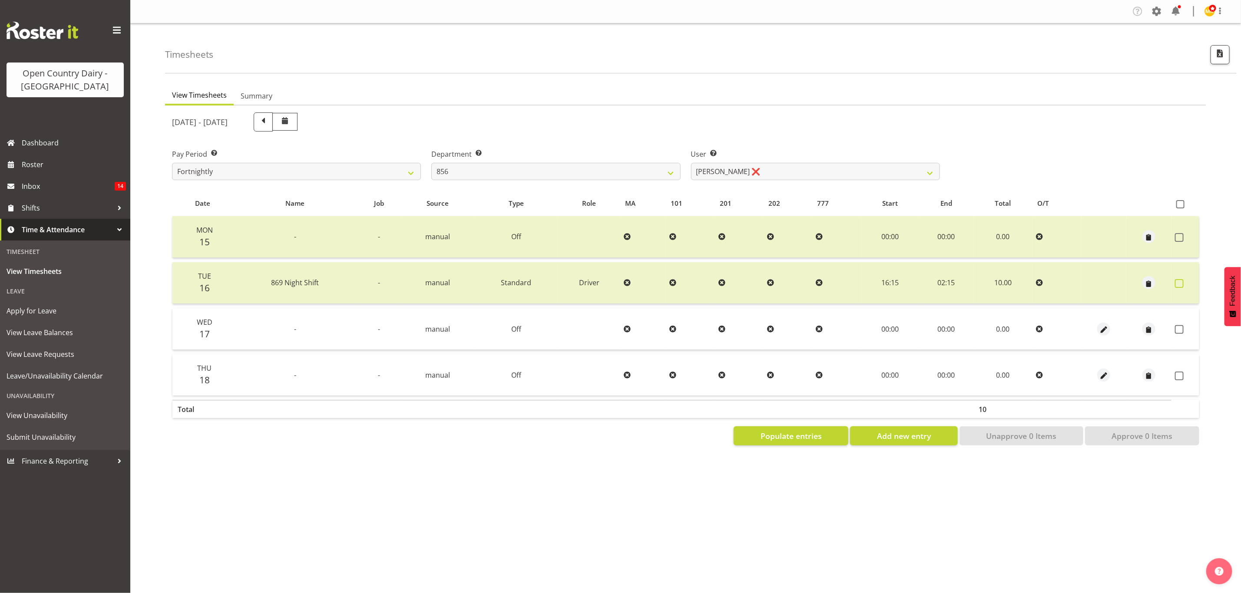
click at [1181, 280] on span at bounding box center [1179, 283] width 9 height 9
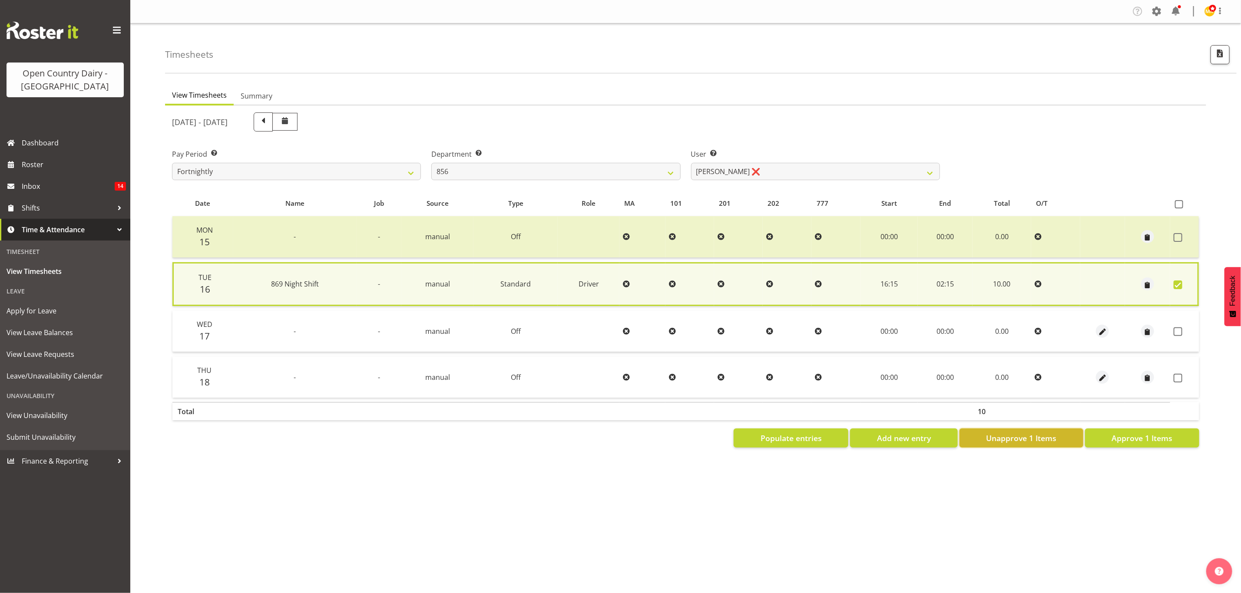
click at [1017, 433] on span "Unapprove 1 Items" at bounding box center [1021, 438] width 70 height 11
checkbox input "false"
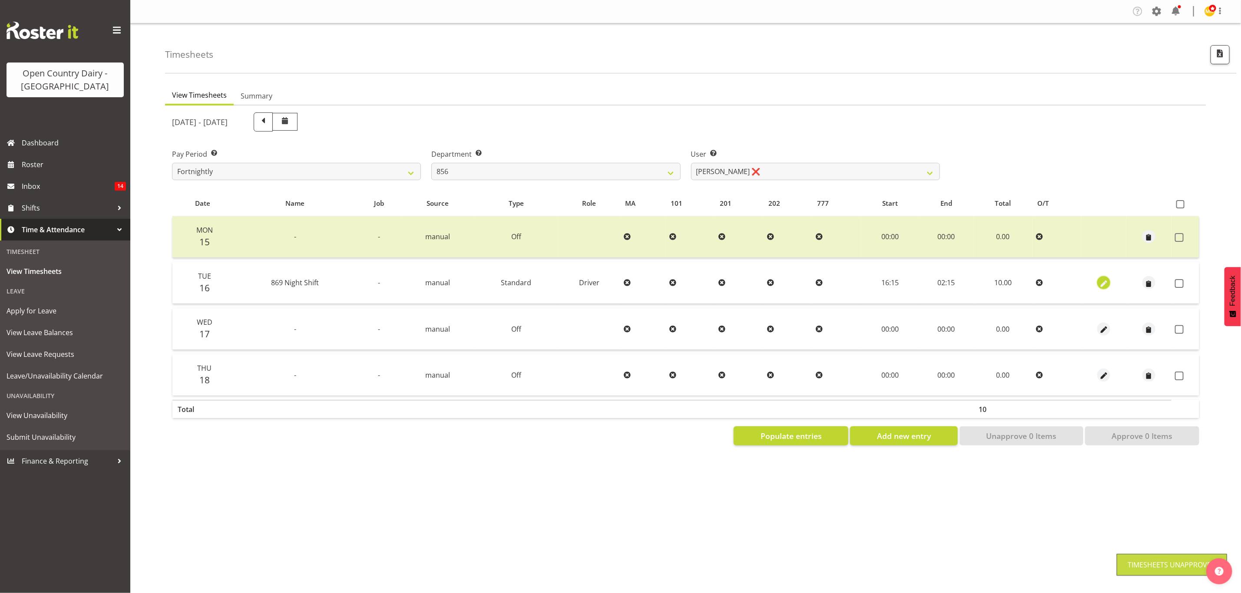
click at [1101, 283] on span "button" at bounding box center [1104, 284] width 10 height 10
select select "Standard"
select select "682"
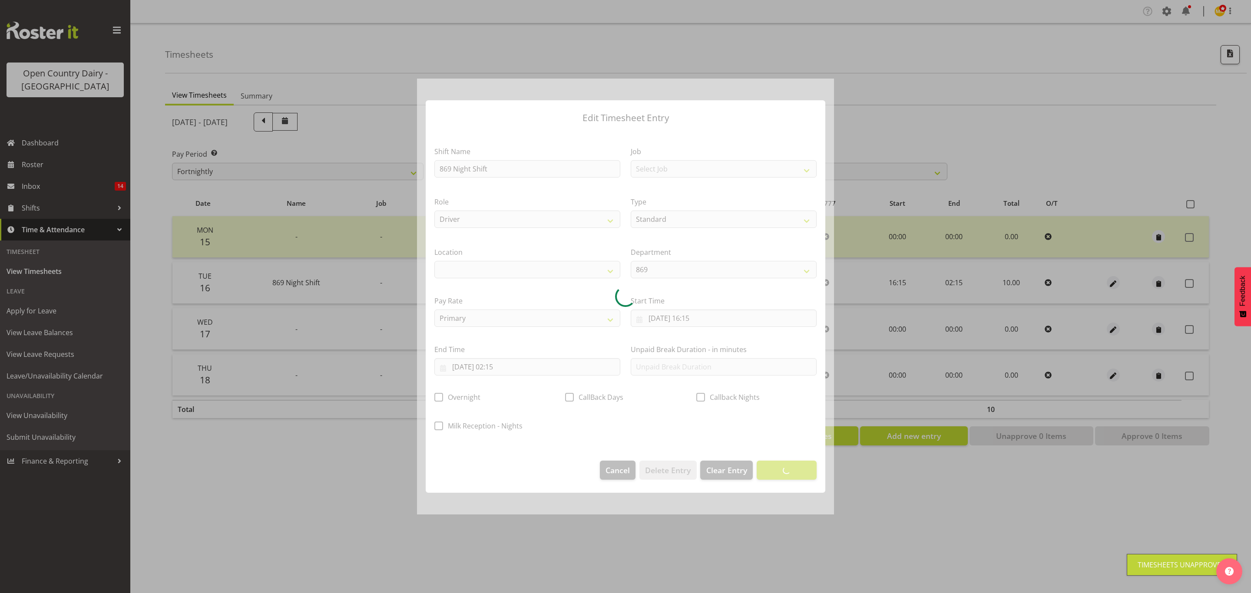
select select
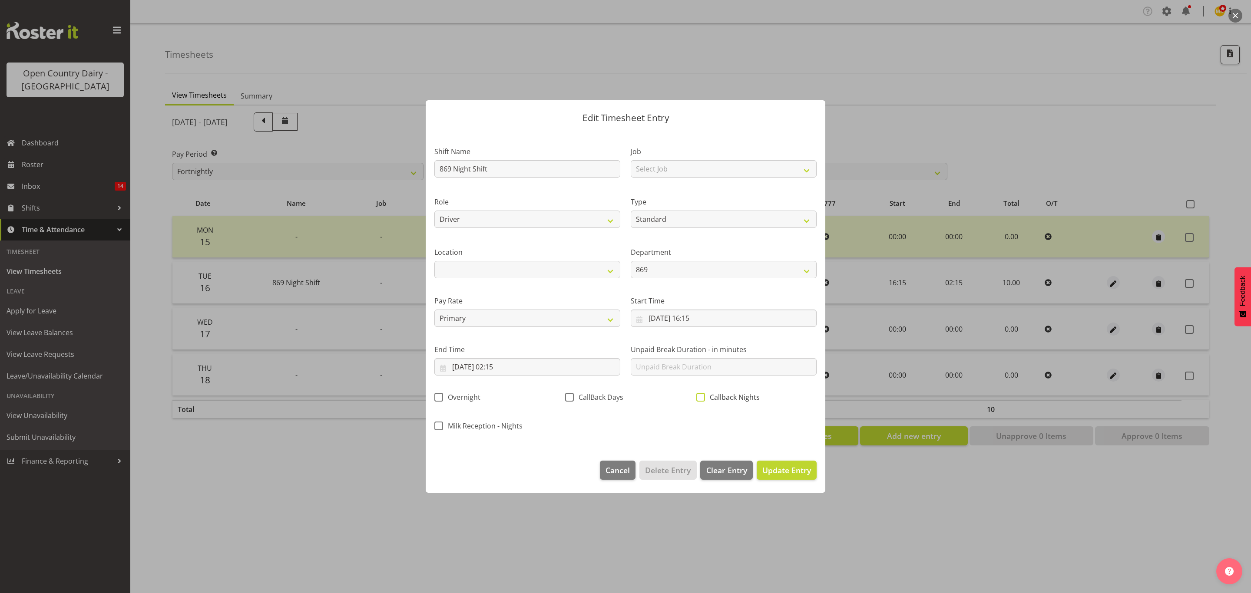
click at [703, 397] on span at bounding box center [700, 397] width 9 height 9
click at [702, 397] on input "Callback Nights" at bounding box center [699, 398] width 6 height 6
checkbox input "true"
click at [777, 469] on span "Update Entry" at bounding box center [786, 470] width 49 height 10
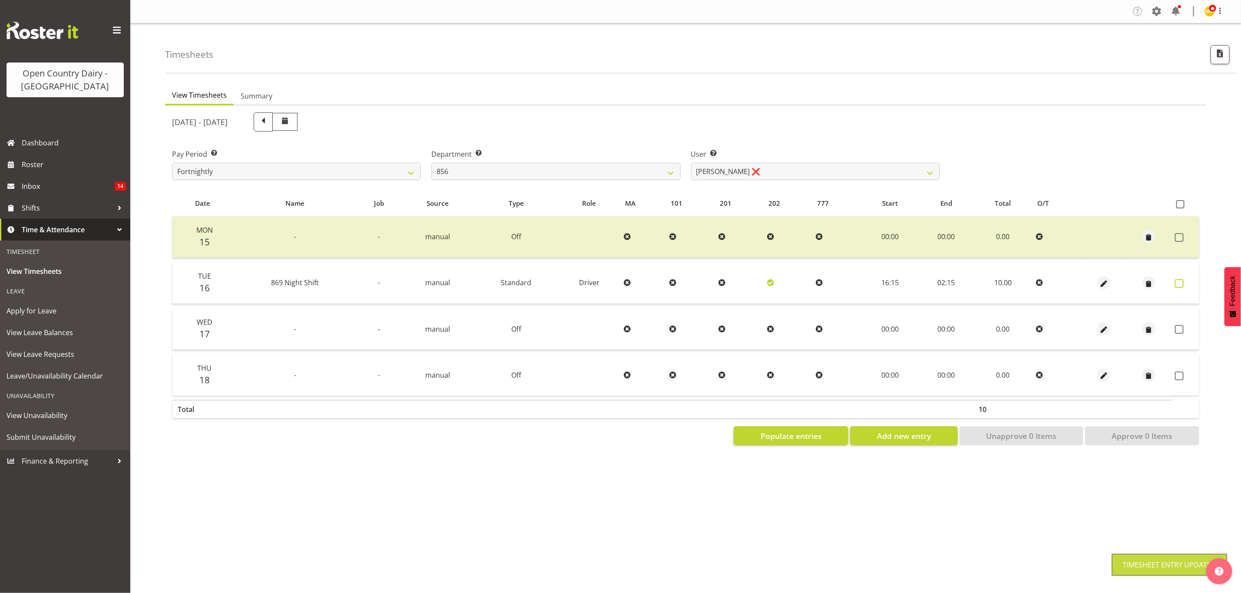
click at [1178, 281] on span at bounding box center [1179, 283] width 9 height 9
checkbox input "true"
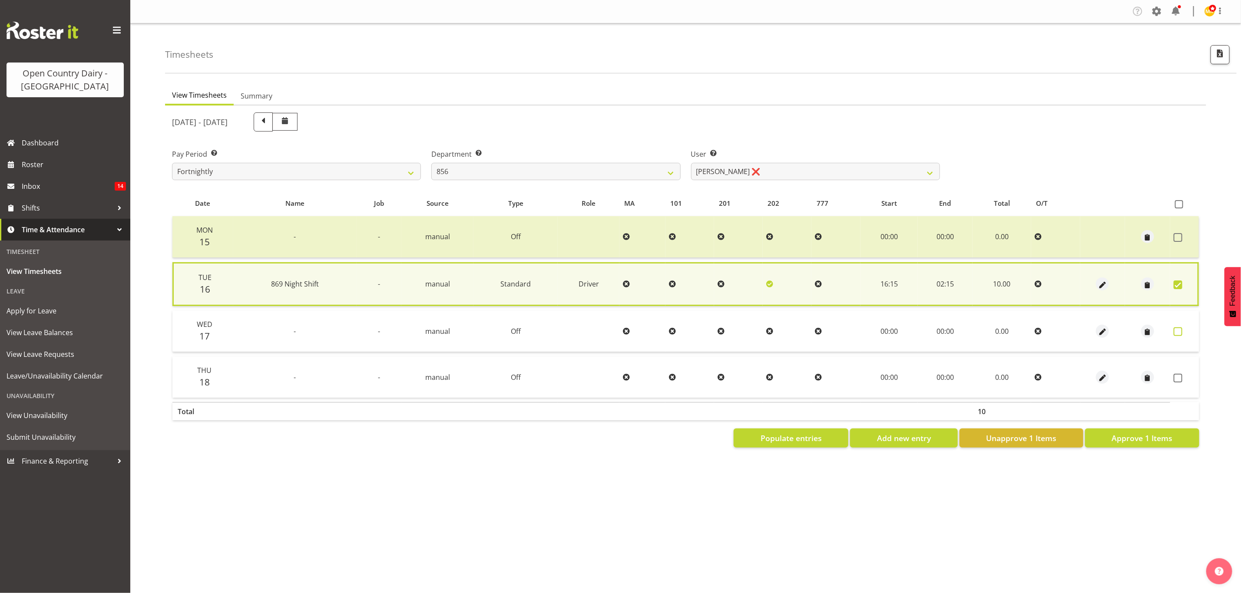
click at [1178, 328] on span at bounding box center [1178, 332] width 9 height 9
checkbox input "true"
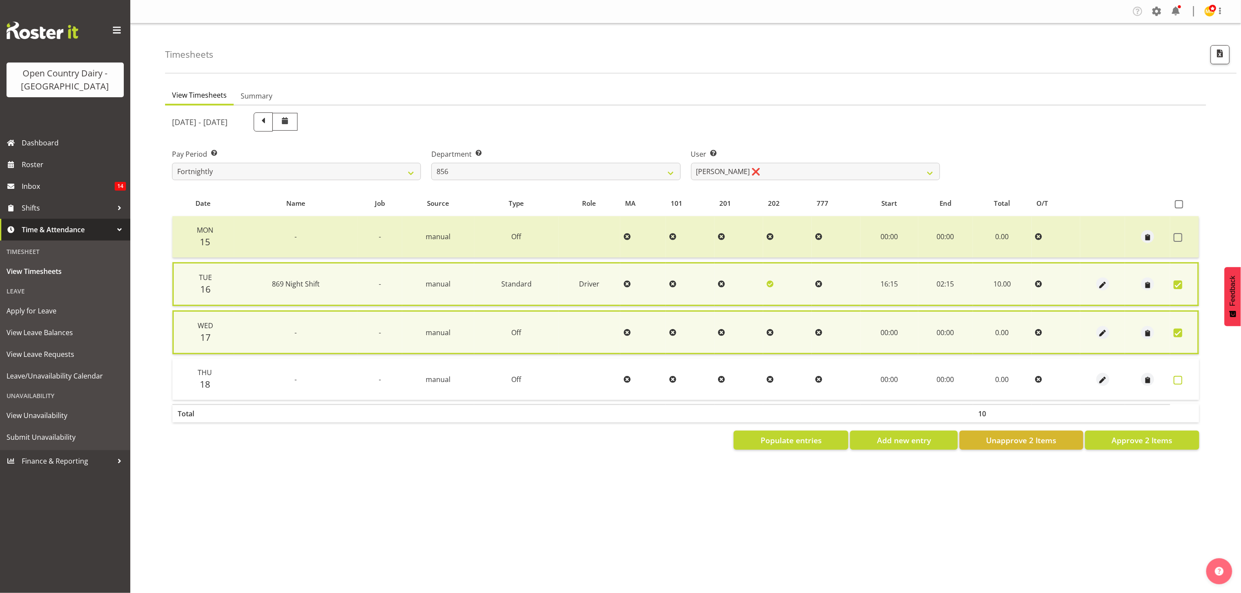
click at [1177, 379] on span at bounding box center [1178, 380] width 9 height 9
checkbox input "true"
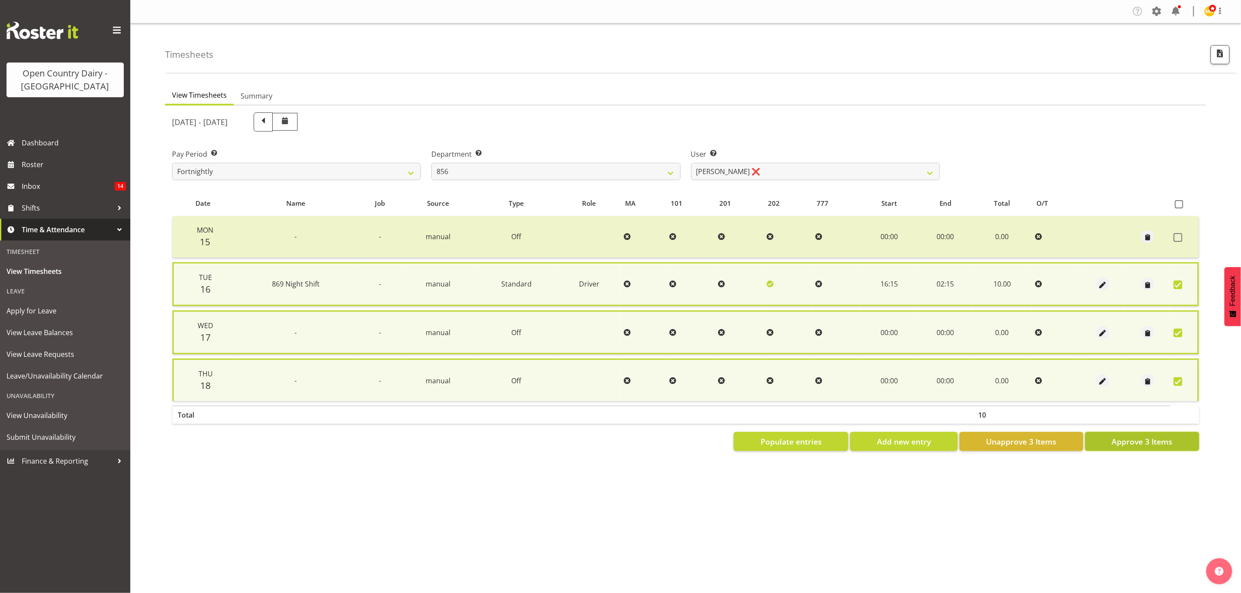
click at [1139, 436] on span "Approve 3 Items" at bounding box center [1142, 441] width 61 height 11
checkbox input "false"
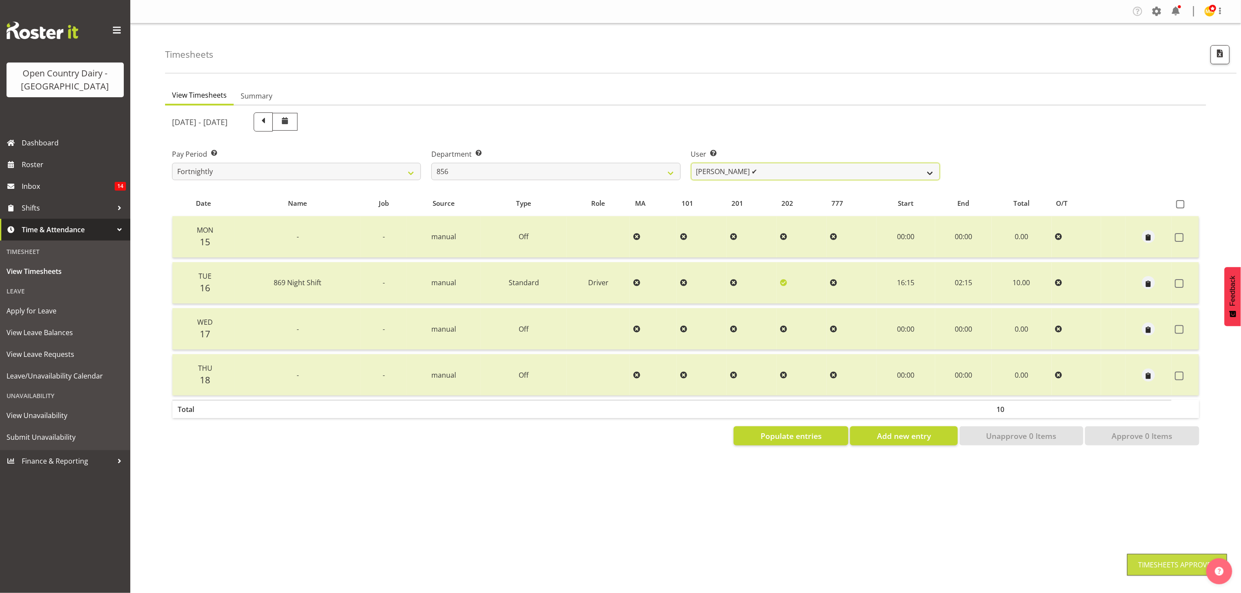
click at [928, 171] on select "[PERSON_NAME] ❌ [PERSON_NAME] ❌ [PERSON_NAME] ❌ [PERSON_NAME] ✔" at bounding box center [815, 171] width 249 height 17
click at [812, 434] on span "Populate entries" at bounding box center [791, 435] width 61 height 11
click at [666, 174] on select "734 735 736 737 738 739 851 853 854 855 856 858 861 862 865 867-9032 868 869 87…" at bounding box center [555, 171] width 249 height 17
select select "783"
click at [431, 163] on select "734 735 736 737 738 739 851 853 854 855 856 858 861 862 865 867-9032 868 869 87…" at bounding box center [555, 171] width 249 height 17
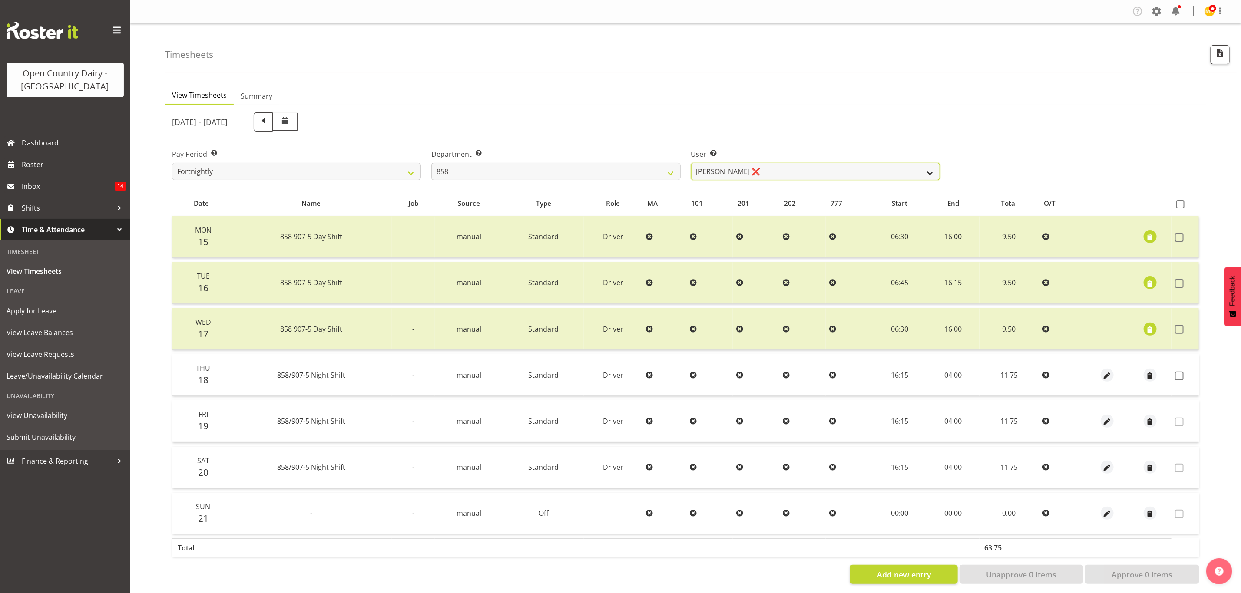
click at [925, 167] on select "[PERSON_NAME] ❌ [PERSON_NAME] ❌ [PERSON_NAME] ❌" at bounding box center [815, 171] width 249 height 17
select select "9850"
click at [691, 163] on select "[PERSON_NAME] ❌ [PERSON_NAME] ❌ [PERSON_NAME] ❌" at bounding box center [815, 171] width 249 height 17
click at [1182, 374] on span at bounding box center [1179, 376] width 9 height 9
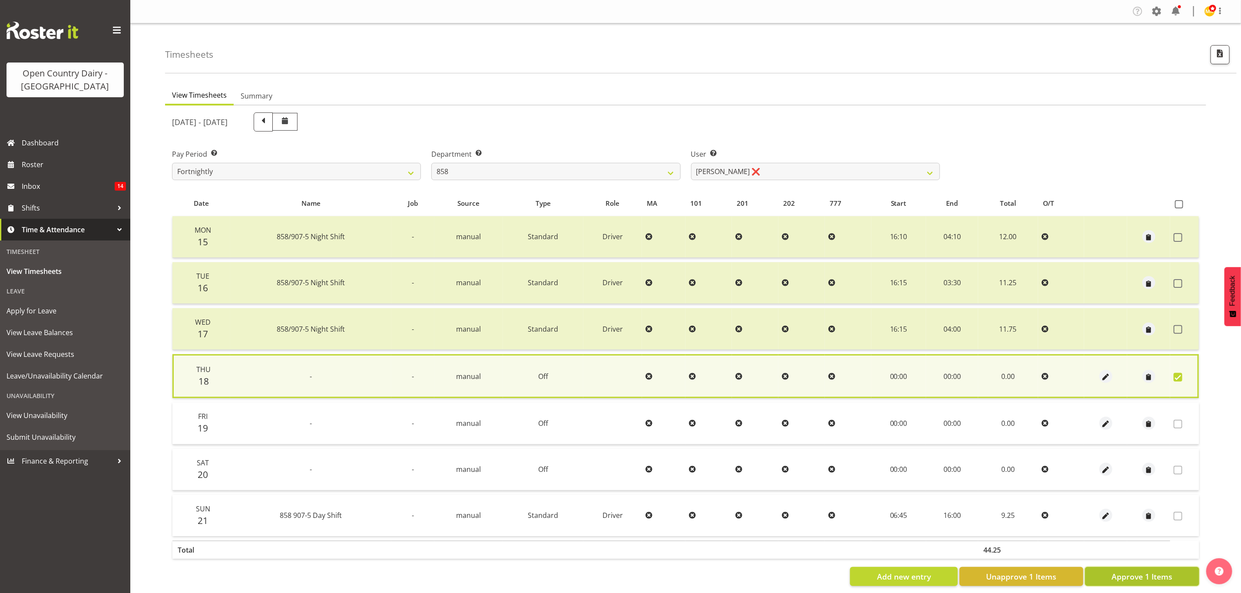
click at [1158, 572] on span "Approve 1 Items" at bounding box center [1142, 576] width 61 height 11
checkbox input "false"
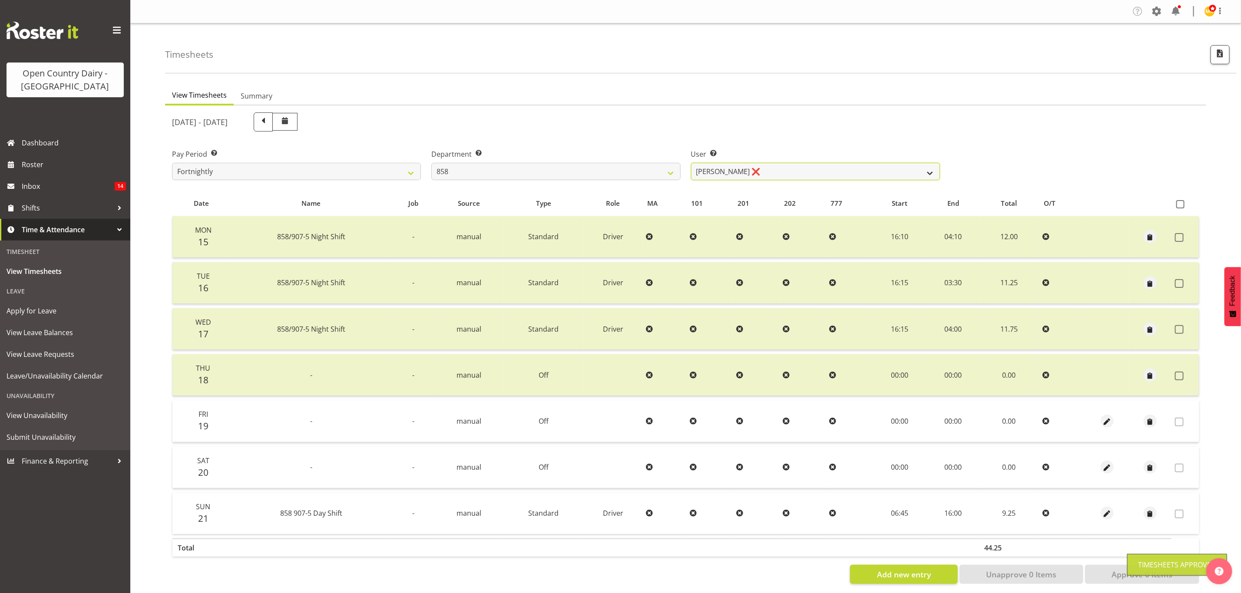
click at [920, 174] on select "[PERSON_NAME] ❌ [PERSON_NAME] ❌ [PERSON_NAME] ❌" at bounding box center [815, 171] width 249 height 17
select select "7456"
click at [691, 163] on select "[PERSON_NAME] ❌ [PERSON_NAME] ❌ [PERSON_NAME] ❌" at bounding box center [815, 171] width 249 height 17
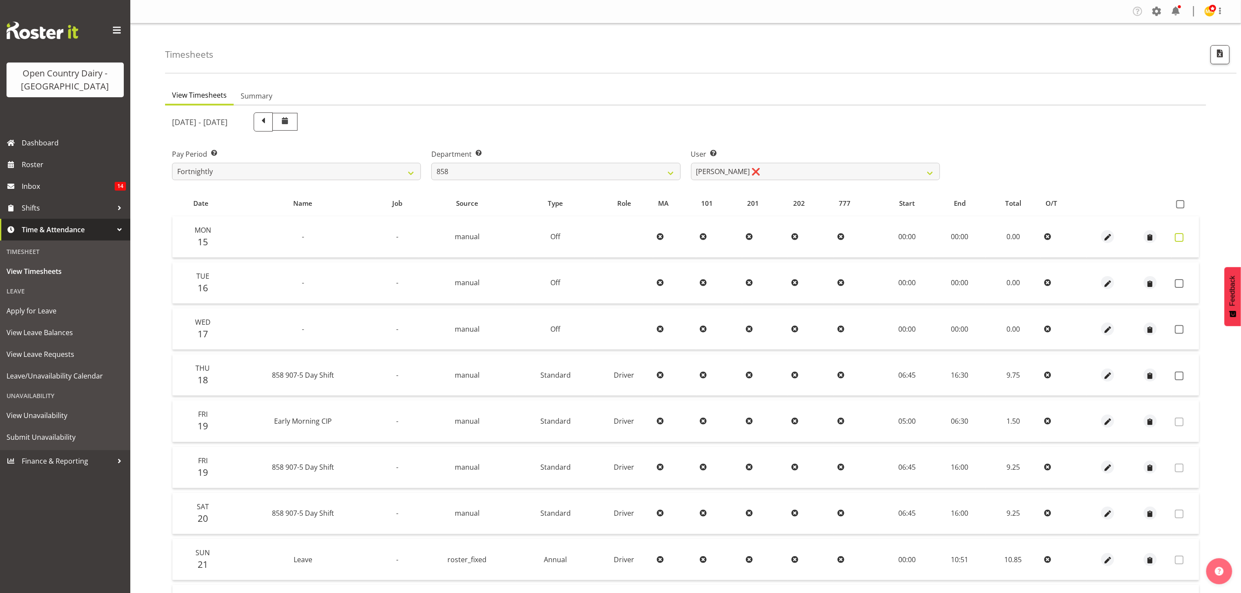
click at [1179, 239] on span at bounding box center [1179, 237] width 9 height 9
checkbox input "true"
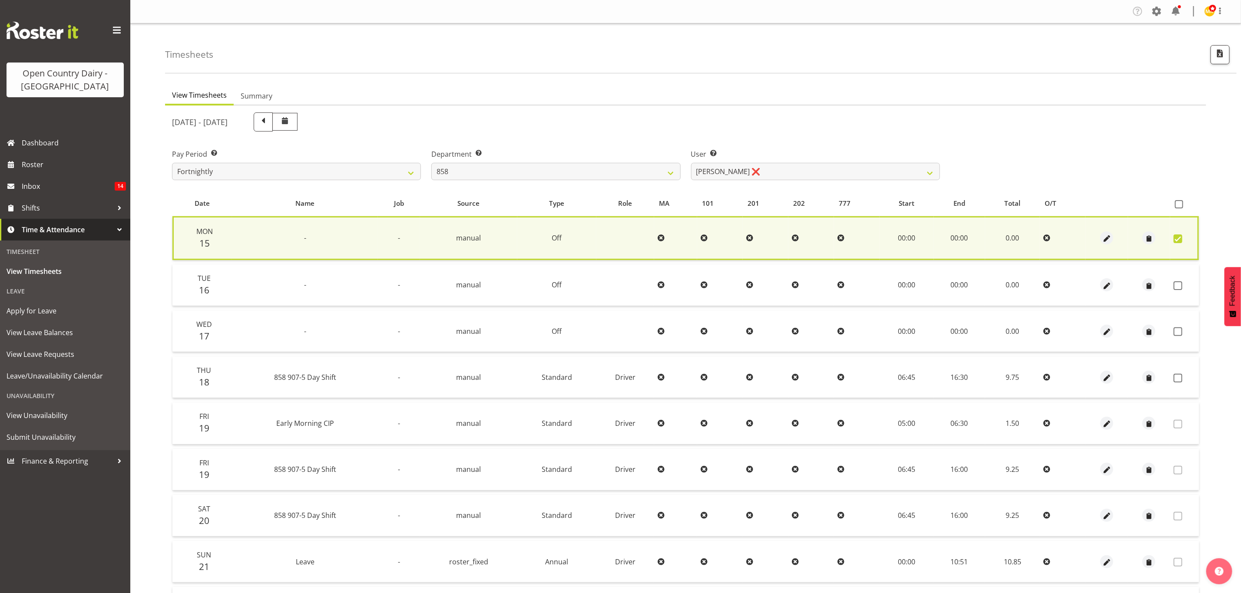
drag, startPoint x: 1179, startPoint y: 281, endPoint x: 1170, endPoint y: 324, distance: 44.0
click at [1180, 281] on span at bounding box center [1178, 285] width 9 height 9
checkbox input "true"
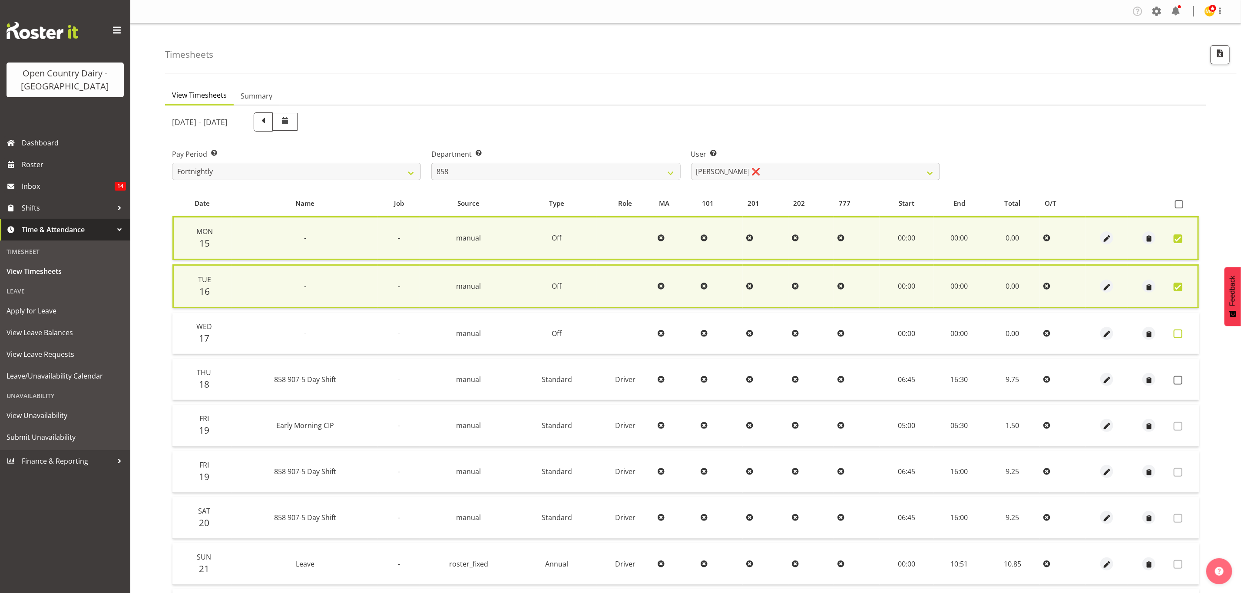
click at [1177, 334] on span at bounding box center [1178, 334] width 9 height 9
checkbox input "true"
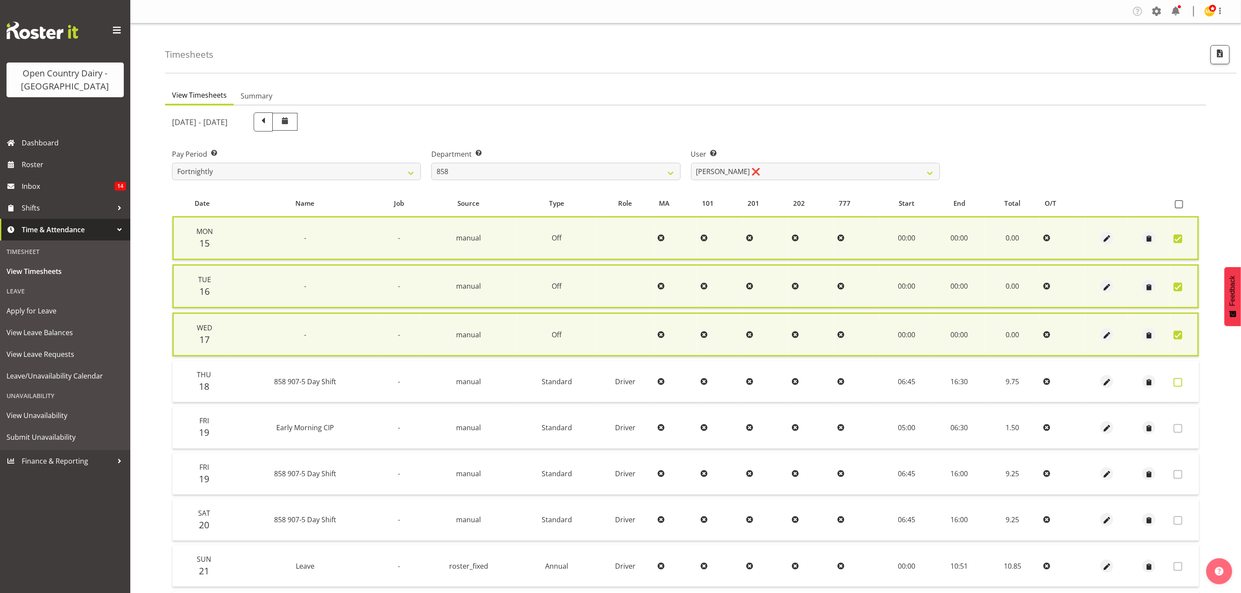
click at [1178, 380] on span at bounding box center [1178, 382] width 9 height 9
checkbox input "true"
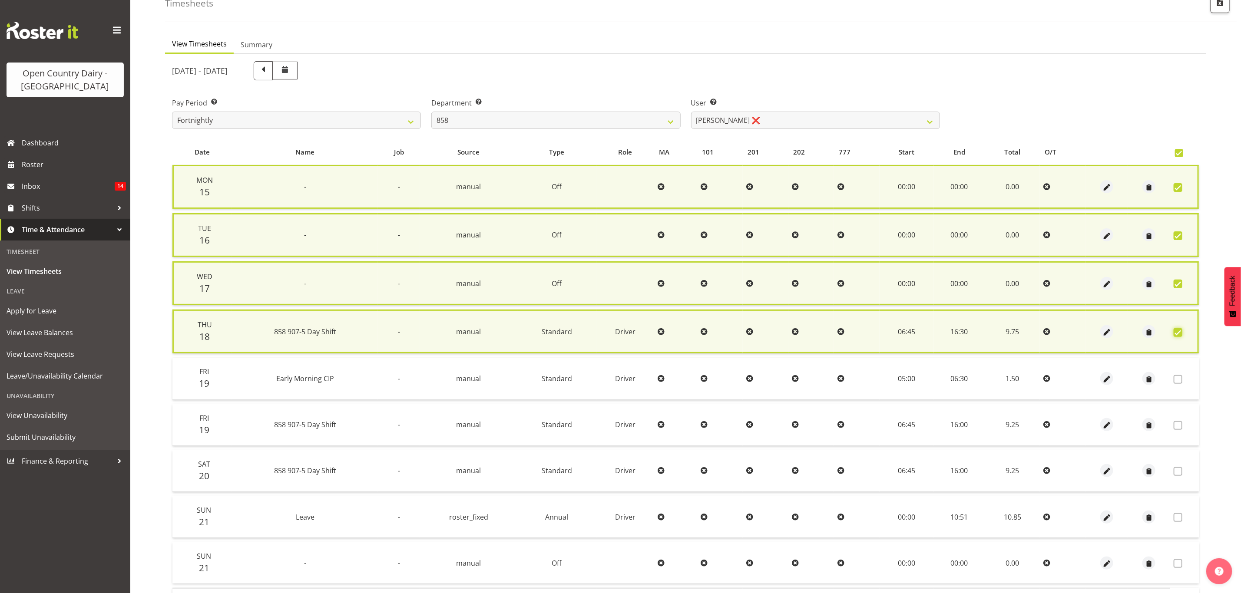
scroll to position [110, 0]
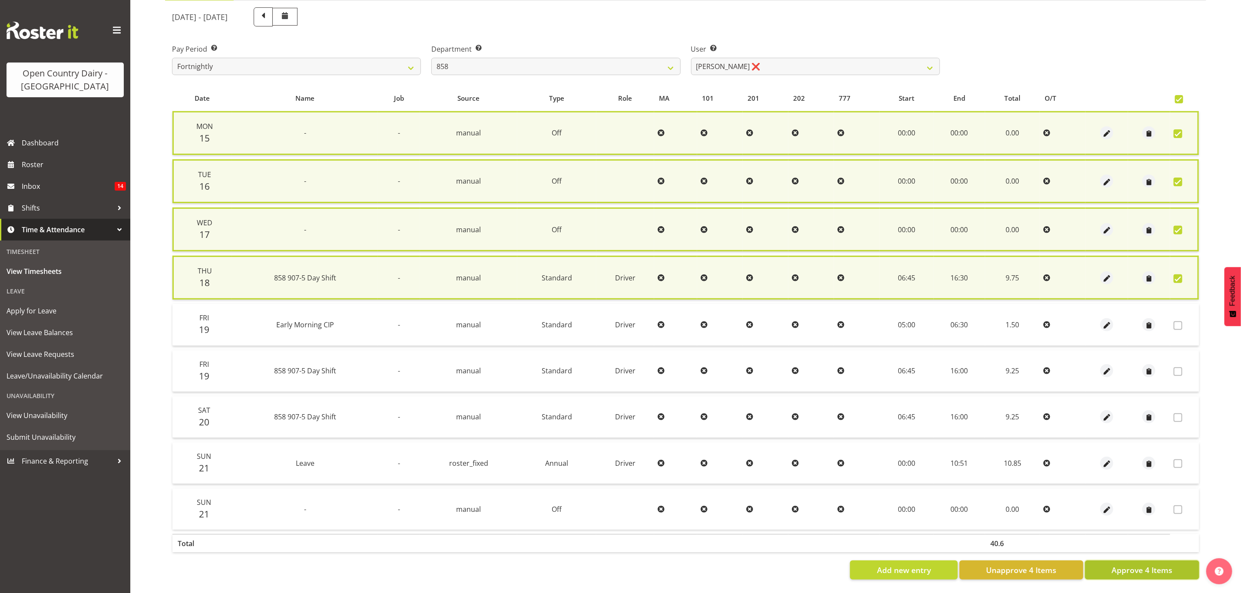
click at [1126, 565] on span "Approve 4 Items" at bounding box center [1142, 570] width 61 height 11
checkbox input "false"
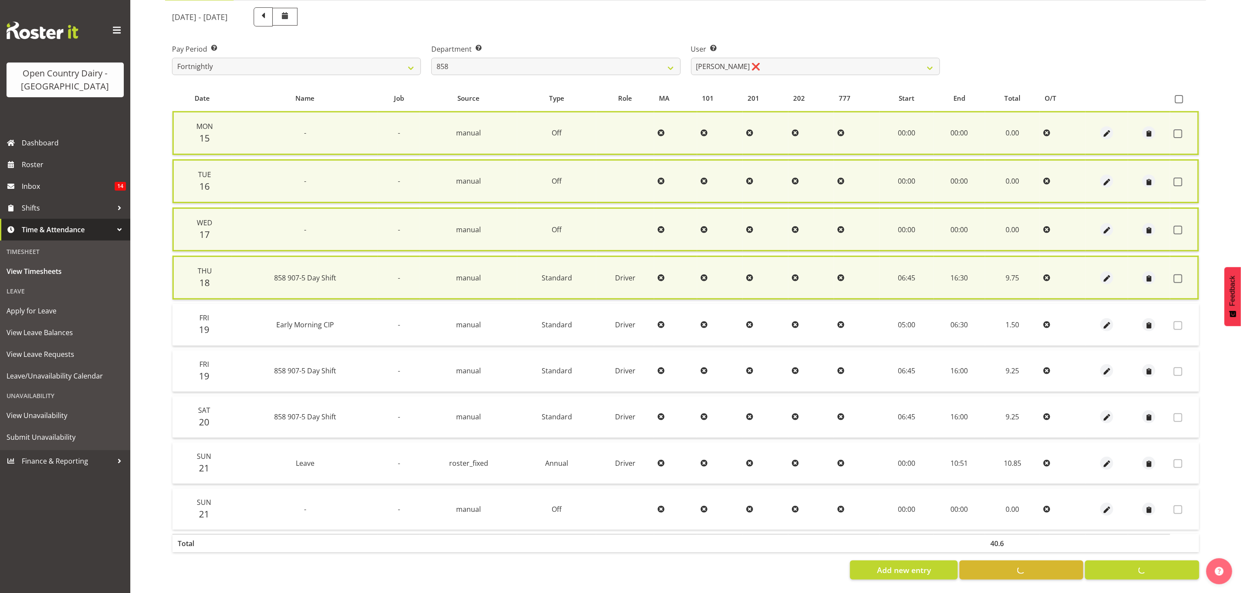
checkbox input "false"
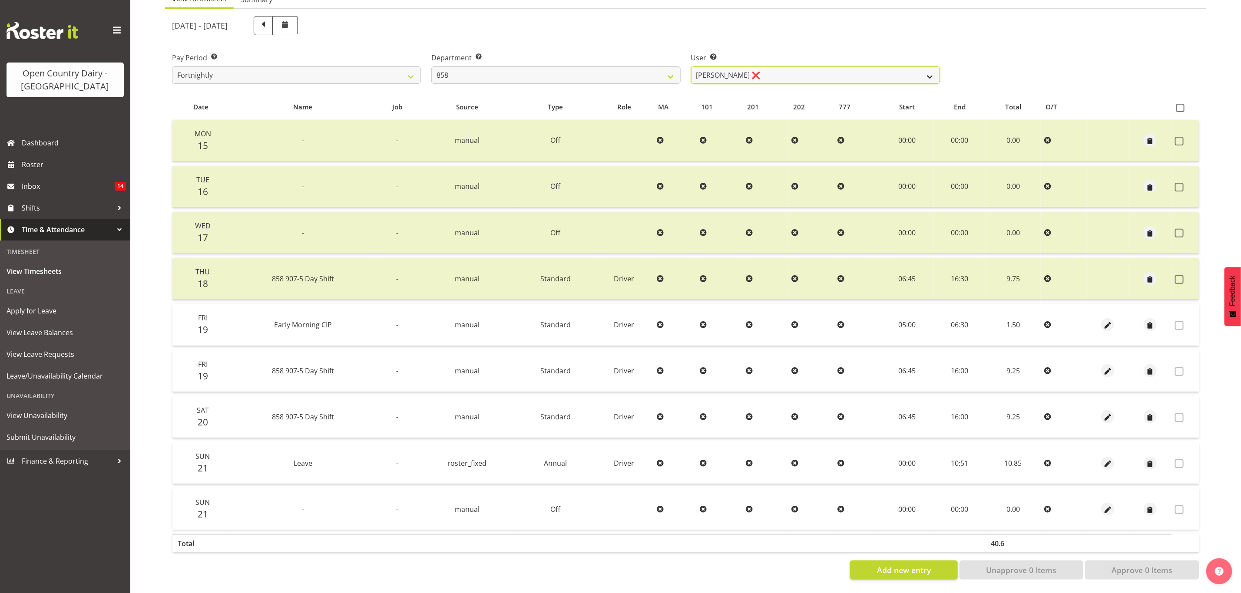
click at [842, 66] on select "[PERSON_NAME] ❌ [PERSON_NAME] ❌ [PERSON_NAME] ❌" at bounding box center [815, 74] width 249 height 17
click at [664, 68] on select "734 735 736 737 738 739 851 853 854 855 856 858 861 862 865 867-9032 868 869 87…" at bounding box center [555, 74] width 249 height 17
select select "675"
click at [431, 66] on select "734 735 736 737 738 739 851 853 854 855 856 858 861 862 865 867-9032 868 869 87…" at bounding box center [555, 74] width 249 height 17
select select "7389"
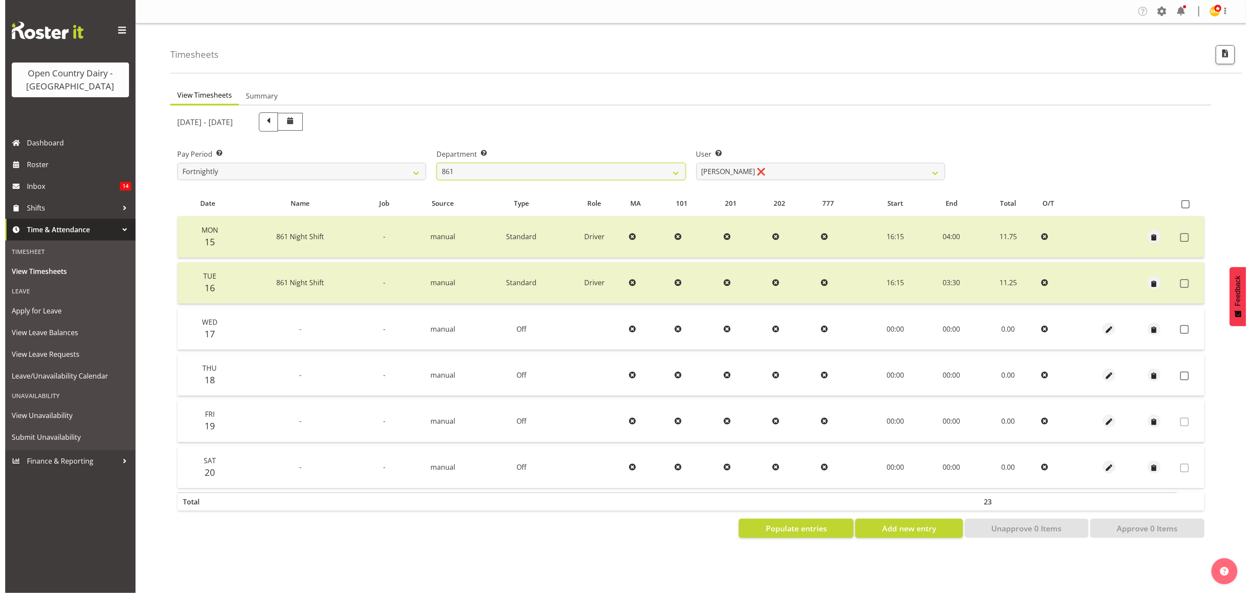
scroll to position [0, 0]
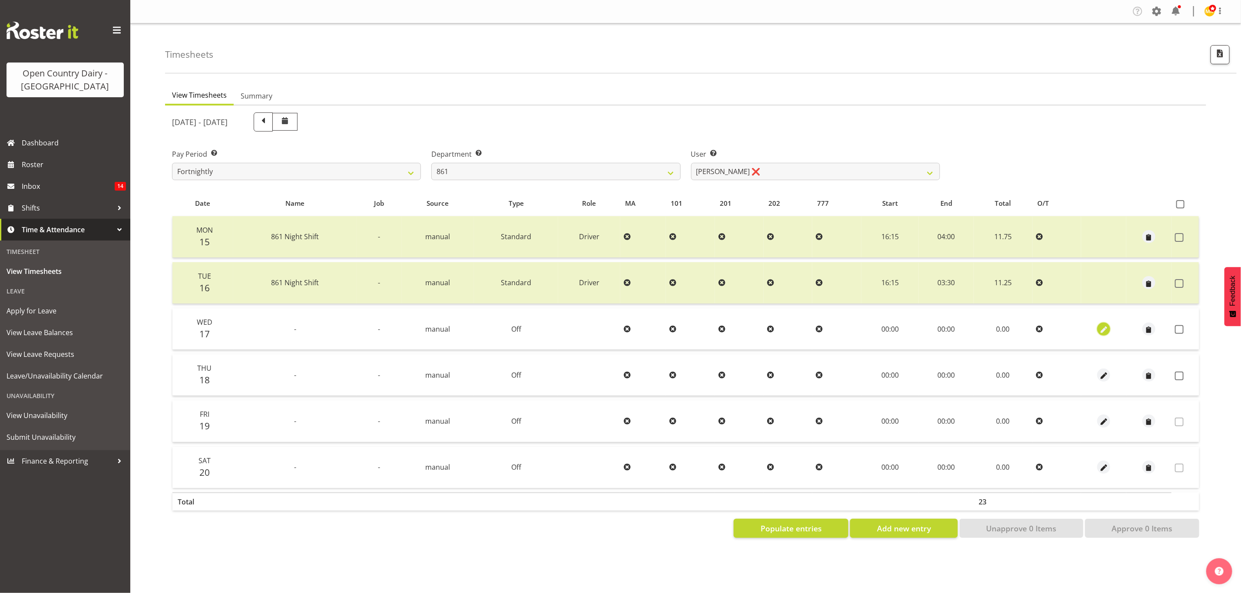
click at [1106, 329] on span "button" at bounding box center [1104, 330] width 10 height 10
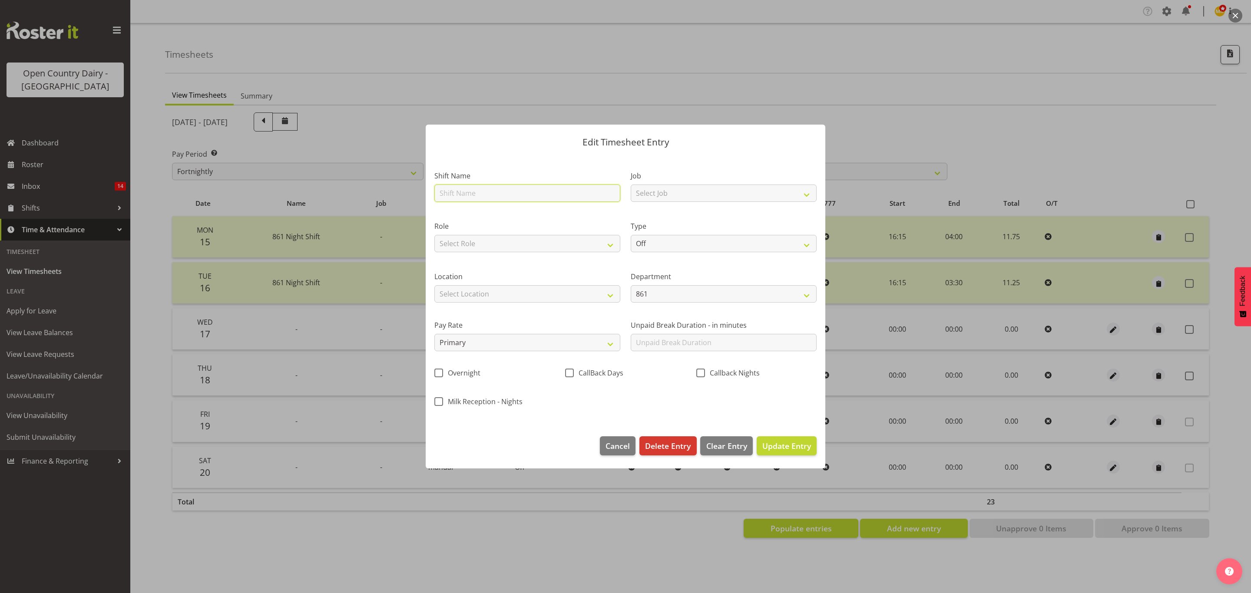
click at [486, 195] on input "text" at bounding box center [527, 193] width 186 height 17
type input "Leave"
click at [655, 244] on select "Off Standard Public Holiday Public Holiday (Worked) Day In Lieu Annual Leave Si…" at bounding box center [724, 243] width 186 height 17
select select "Sick"
click at [631, 235] on select "Off Standard Public Holiday Public Holiday (Worked) Day In Lieu Annual Leave Si…" at bounding box center [724, 243] width 186 height 17
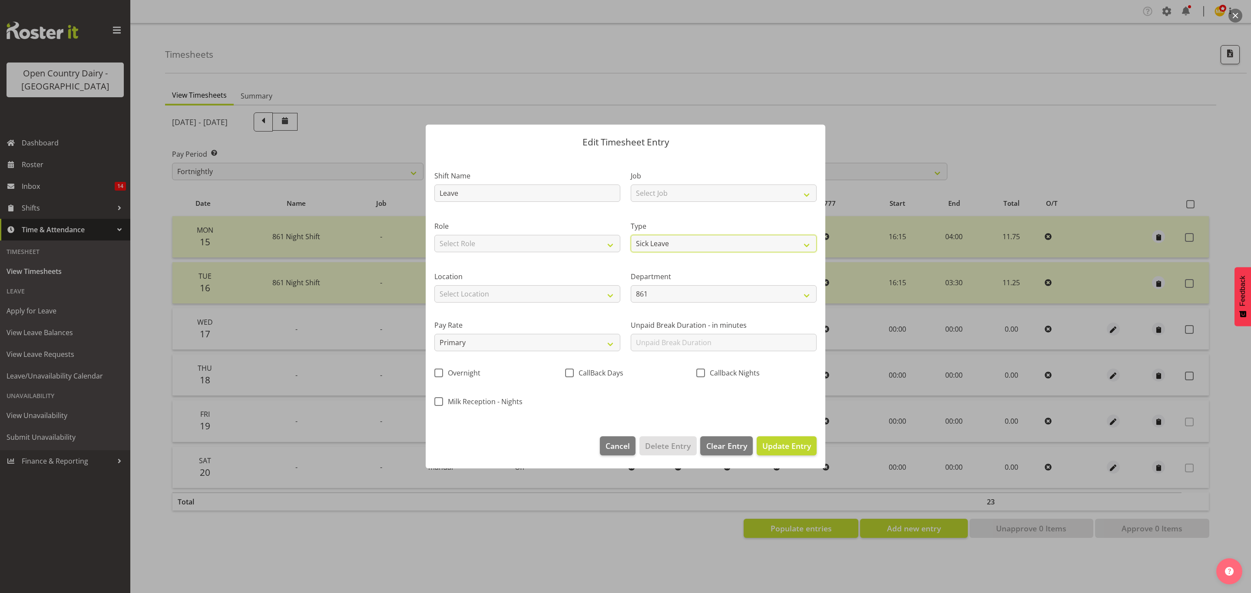
select select "8"
select select "2025"
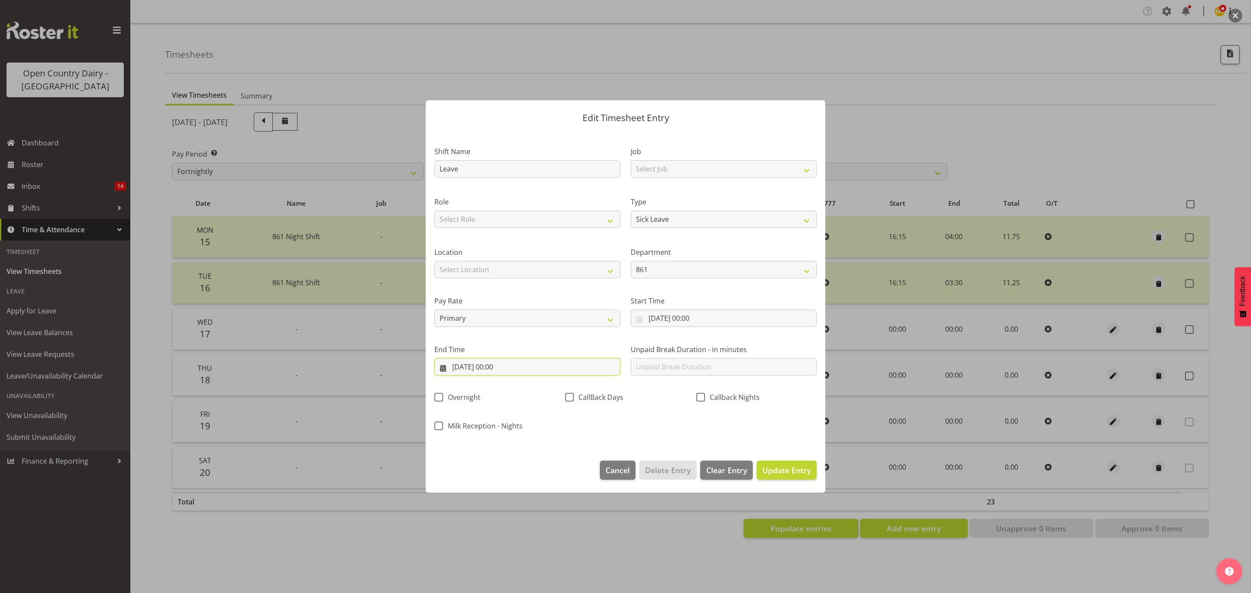
click at [507, 367] on input "[DATE] 00:00" at bounding box center [527, 366] width 186 height 17
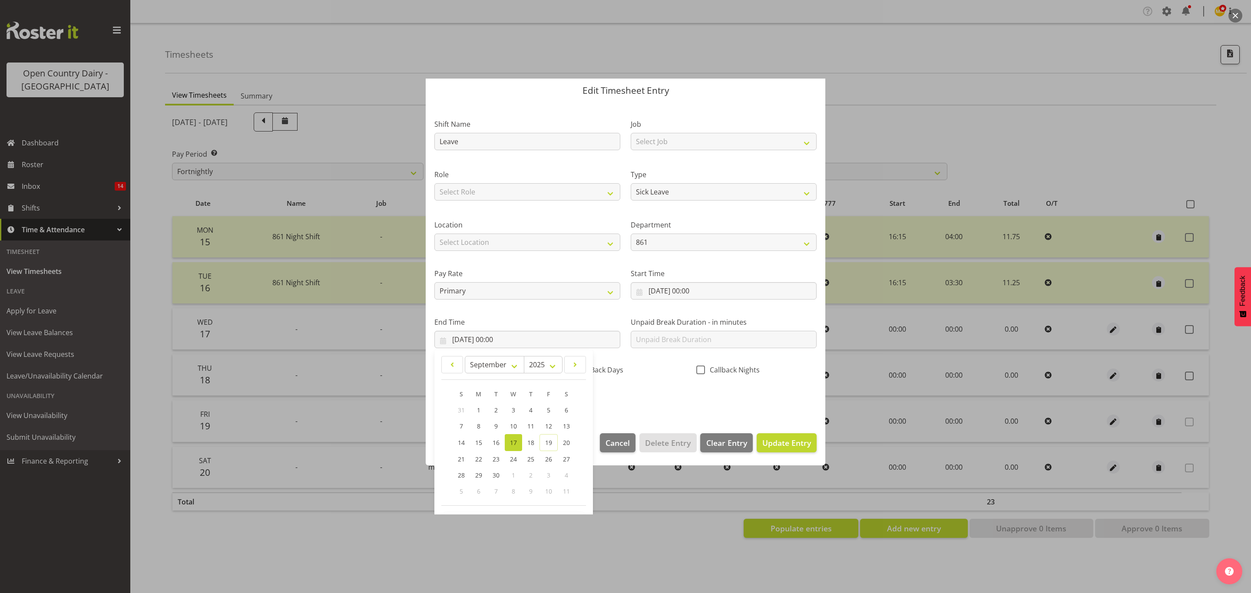
scroll to position [60, 0]
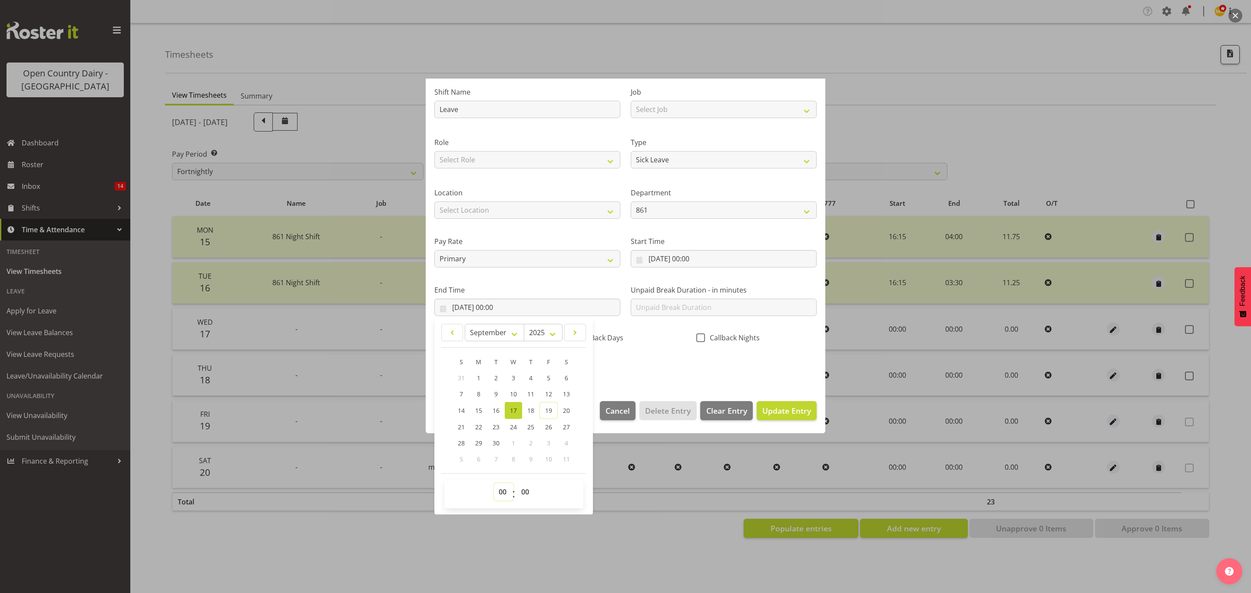
click at [500, 496] on select "00 01 02 03 04 05 06 07 08 09 10 11 12 13 14 15 16 17 18 19 20 21 22 23" at bounding box center [504, 491] width 20 height 17
select select "10"
click at [494, 484] on select "00 01 02 03 04 05 06 07 08 09 10 11 12 13 14 15 16 17 18 19 20 21 22 23" at bounding box center [504, 491] width 20 height 17
type input "[DATE] 10:00"
click at [523, 494] on select "00 01 02 03 04 05 06 07 08 09 10 11 12 13 14 15 16 17 18 19 20 21 22 23 24 25 2…" at bounding box center [526, 491] width 20 height 17
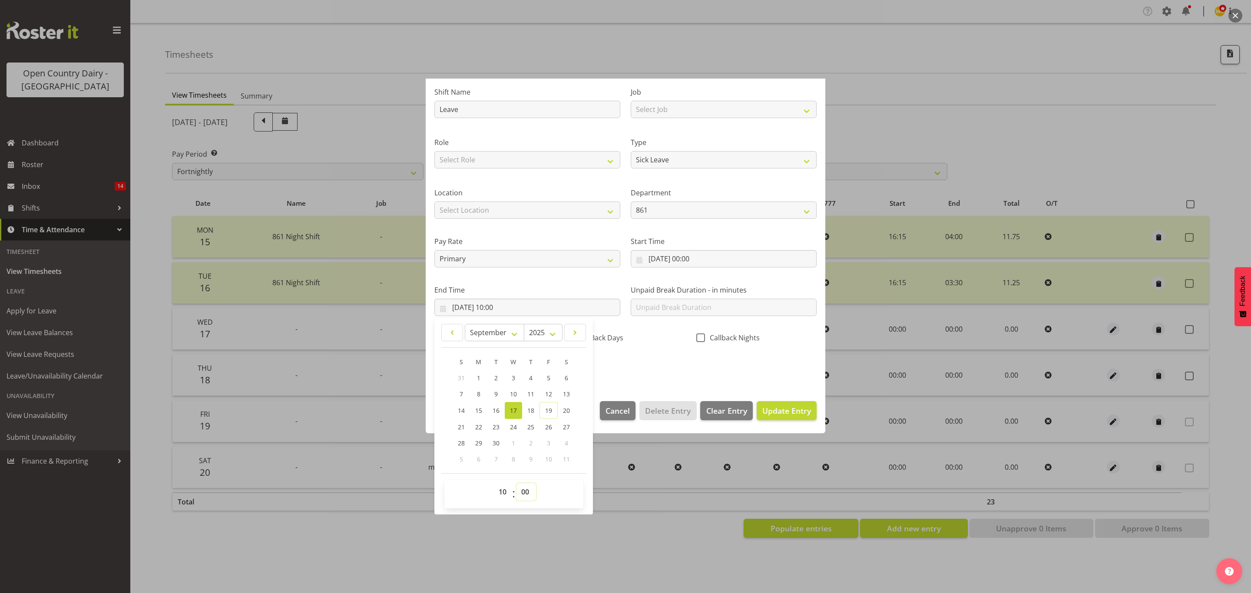
select select "35"
click at [517, 484] on select "00 01 02 03 04 05 06 07 08 09 10 11 12 13 14 15 16 17 18 19 20 21 22 23 24 25 2…" at bounding box center [526, 491] width 20 height 17
type input "[DATE] 10:35"
click at [762, 411] on span "Update Entry" at bounding box center [786, 411] width 49 height 10
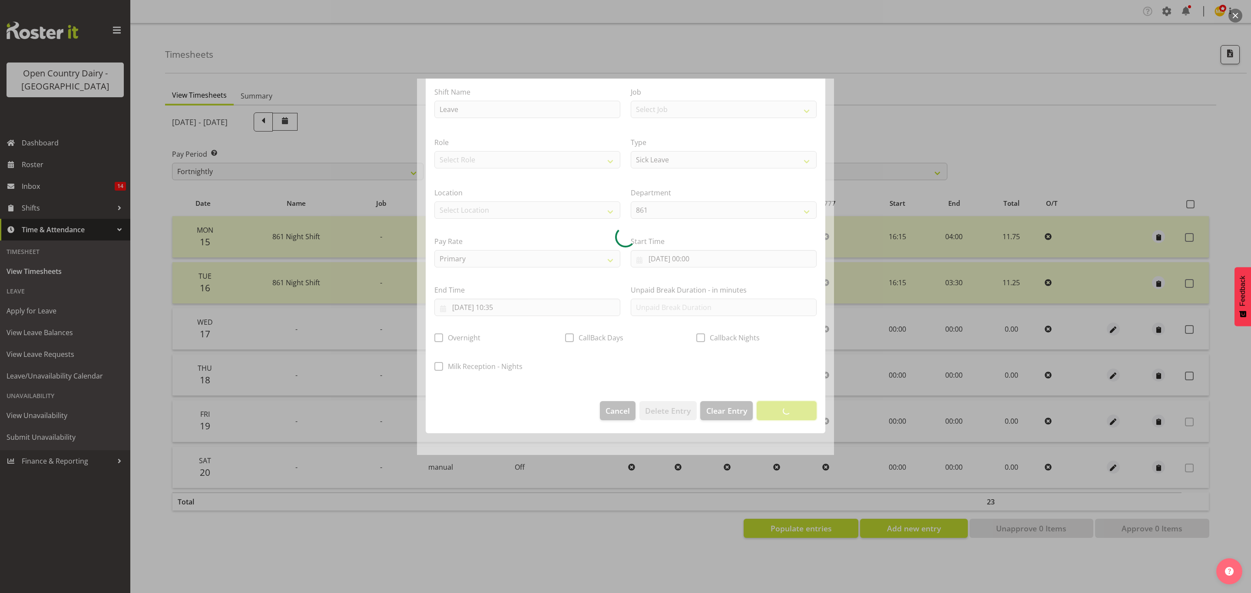
scroll to position [0, 0]
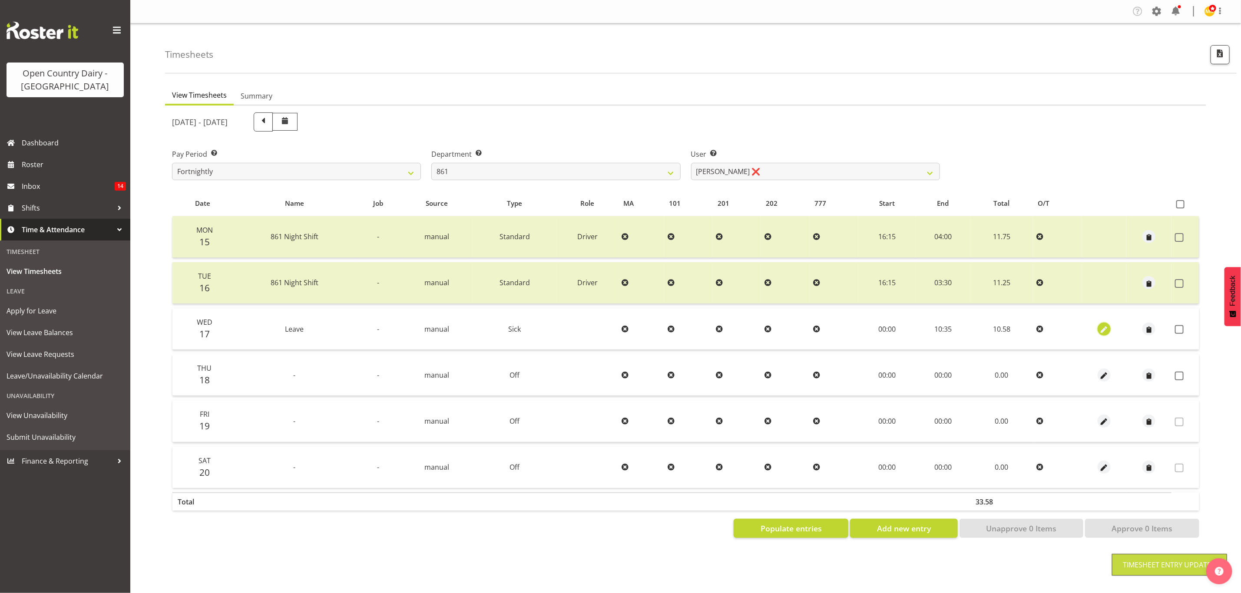
click at [1107, 330] on span "button" at bounding box center [1104, 330] width 10 height 10
select select "Sick"
select select "8"
select select "2025"
select select "10"
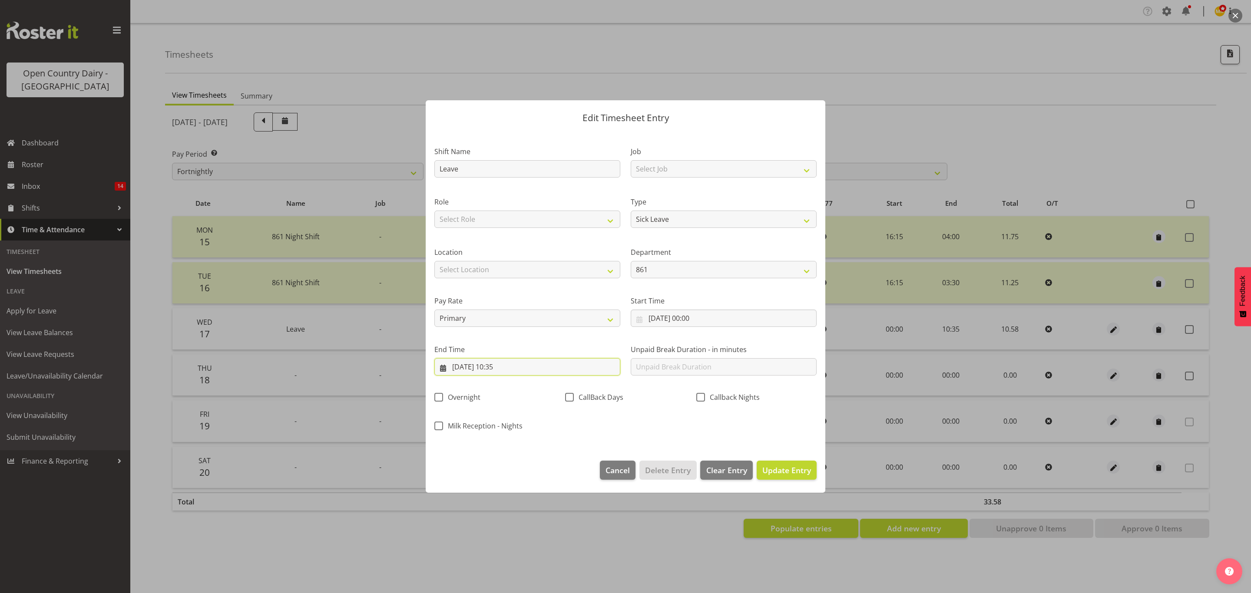
click at [508, 369] on input "[DATE] 10:35" at bounding box center [527, 366] width 186 height 17
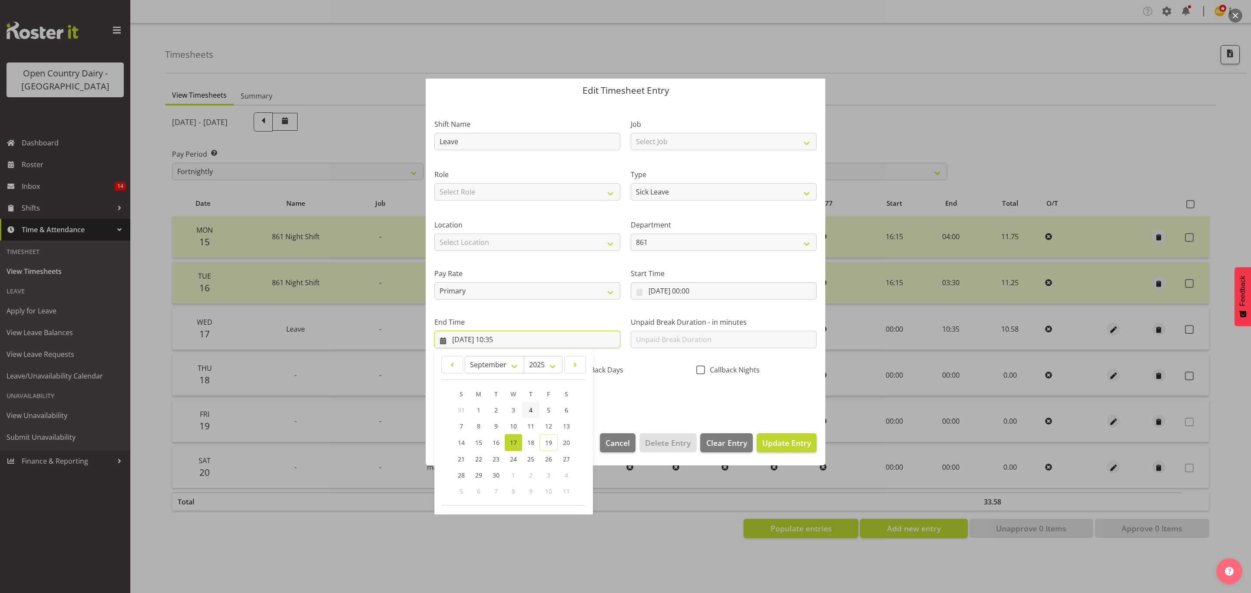
scroll to position [60, 0]
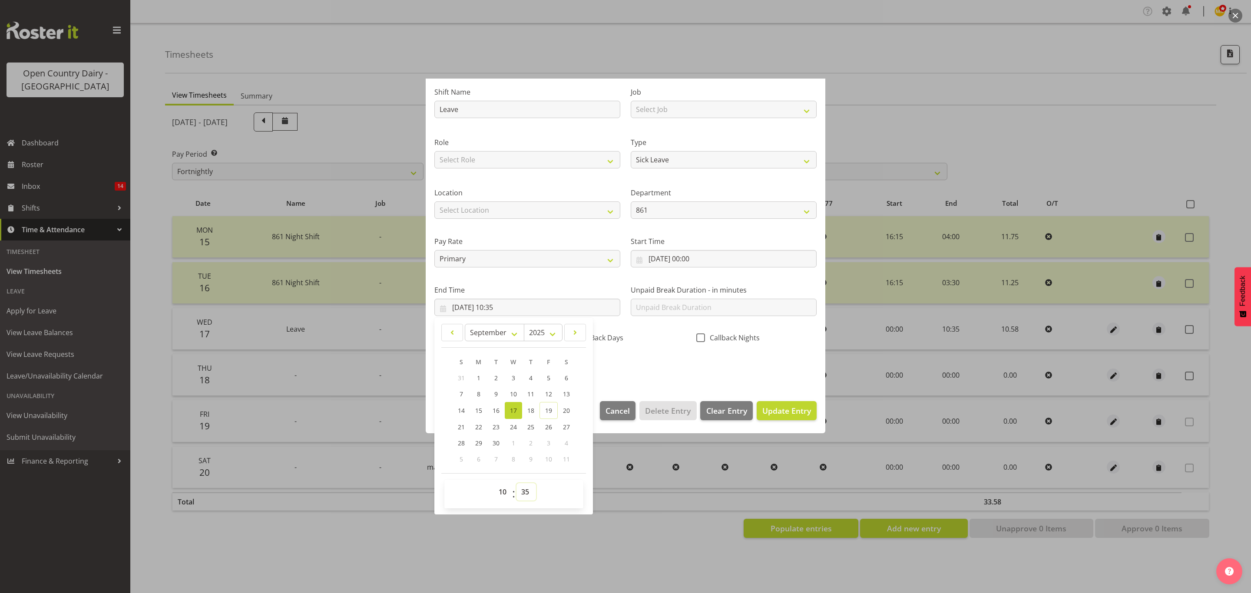
click at [528, 492] on select "00 01 02 03 04 05 06 07 08 09 10 11 12 13 14 15 16 17 18 19 20 21 22 23 24 25 2…" at bounding box center [526, 491] width 20 height 17
select select "42"
click at [517, 484] on select "00 01 02 03 04 05 06 07 08 09 10 11 12 13 14 15 16 17 18 19 20 21 22 23 24 25 2…" at bounding box center [526, 491] width 20 height 17
type input "[DATE] 10:42"
click at [764, 408] on span "Update Entry" at bounding box center [786, 411] width 49 height 10
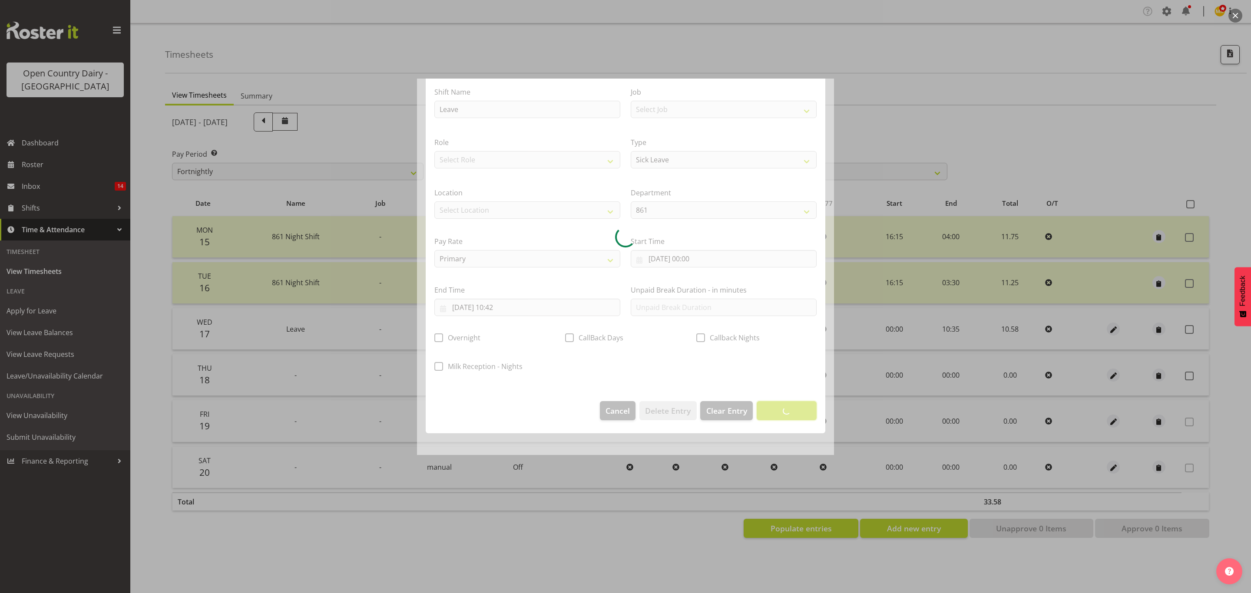
scroll to position [0, 0]
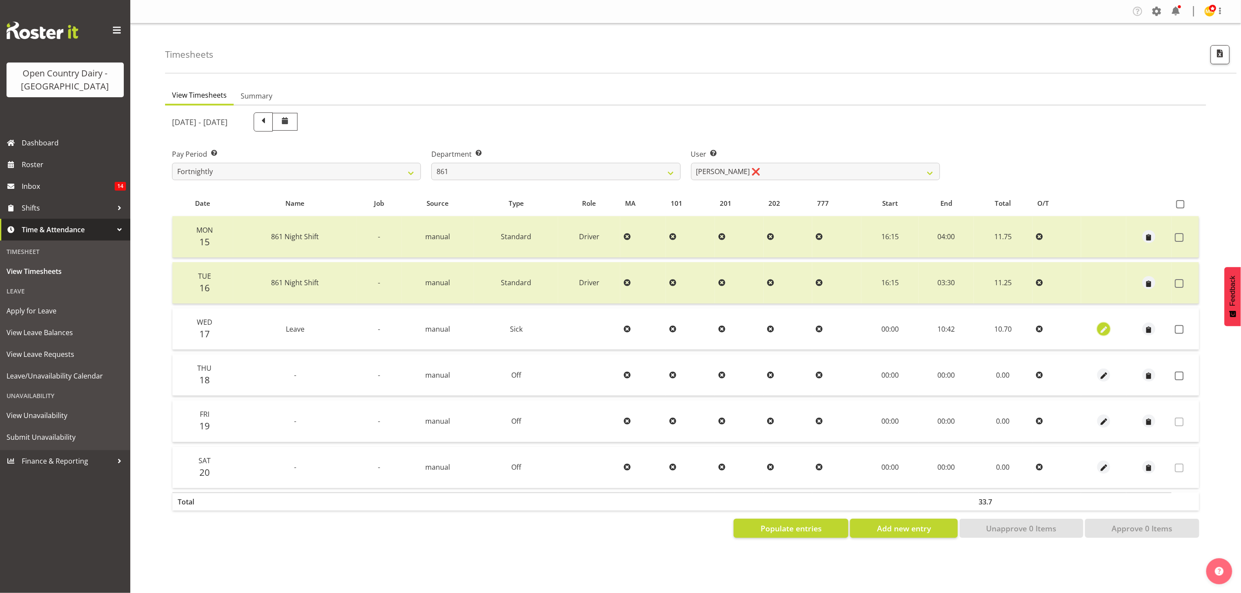
click at [1103, 330] on span "button" at bounding box center [1104, 330] width 10 height 10
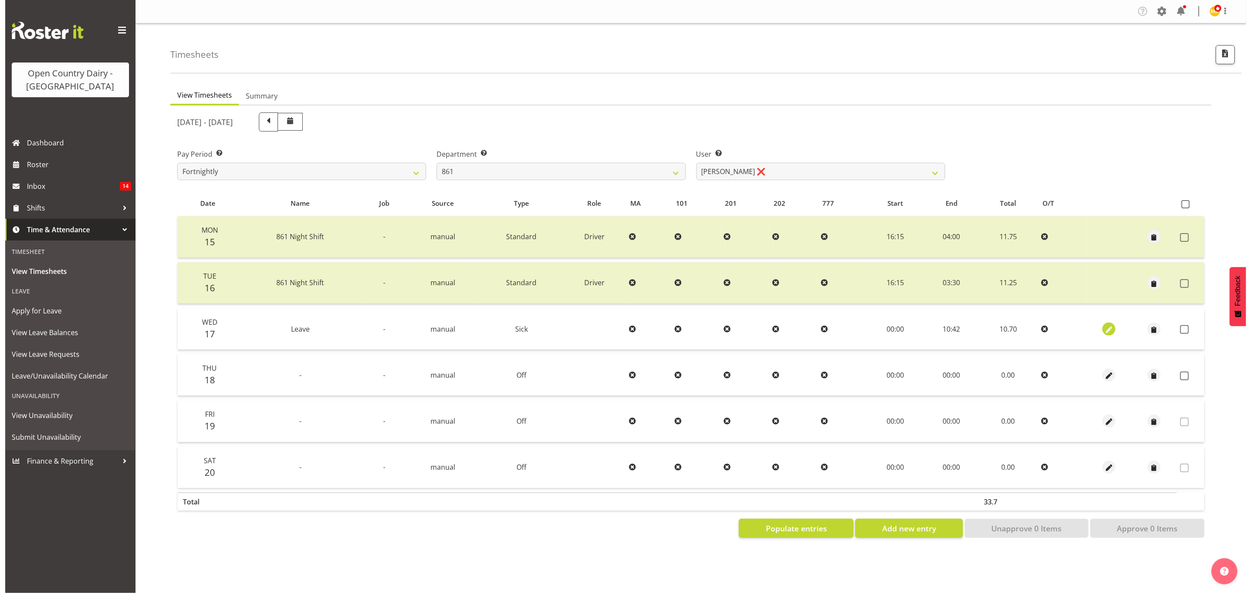
select select "Sick"
select select "8"
select select "2025"
select select "10"
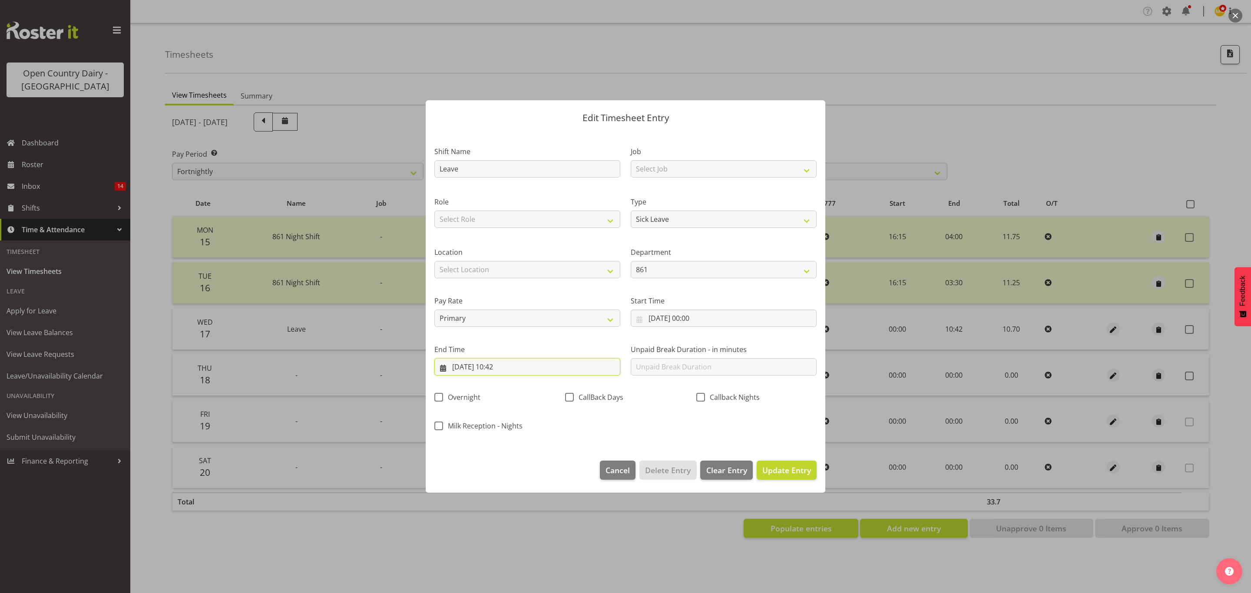
click at [506, 369] on input "[DATE] 10:42" at bounding box center [527, 366] width 186 height 17
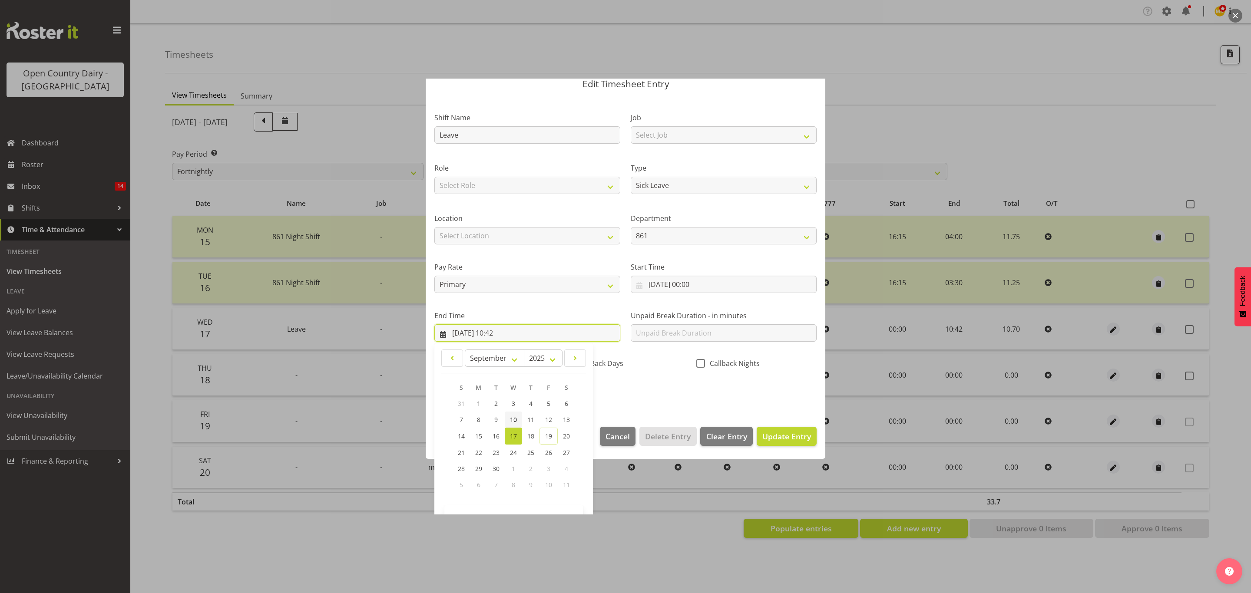
scroll to position [60, 0]
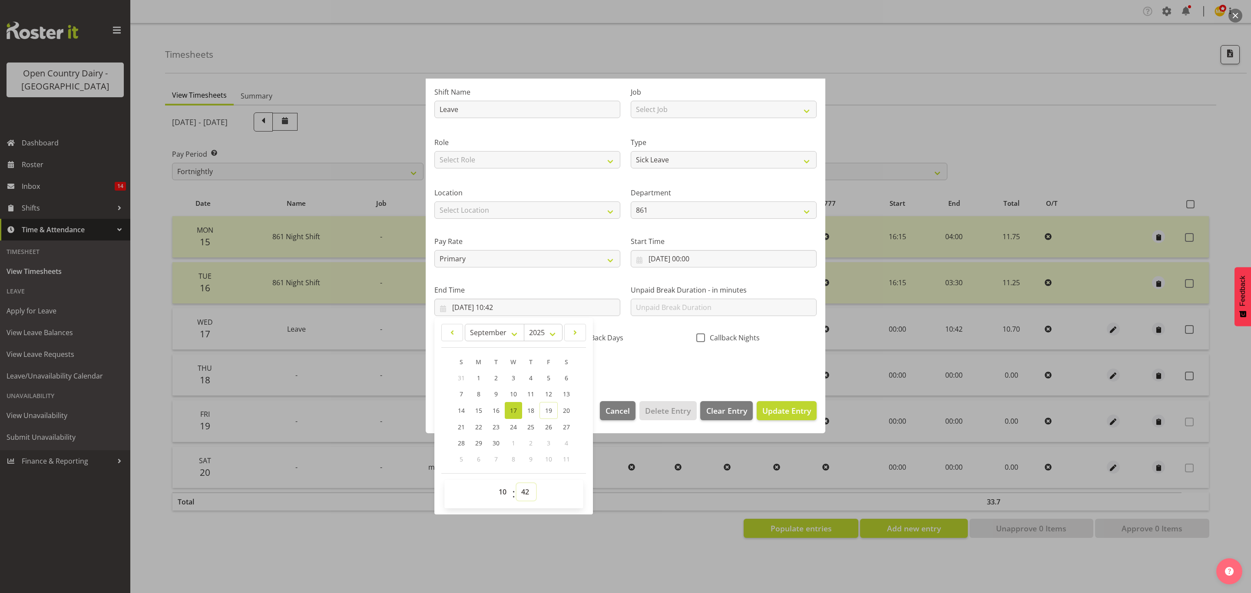
click at [527, 498] on select "00 01 02 03 04 05 06 07 08 09 10 11 12 13 14 15 16 17 18 19 20 21 22 23 24 25 2…" at bounding box center [526, 491] width 20 height 17
select select "41"
click at [517, 484] on select "00 01 02 03 04 05 06 07 08 09 10 11 12 13 14 15 16 17 18 19 20 21 22 23 24 25 2…" at bounding box center [526, 491] width 20 height 17
type input "[DATE] 10:41"
click at [788, 412] on span "Update Entry" at bounding box center [786, 411] width 49 height 10
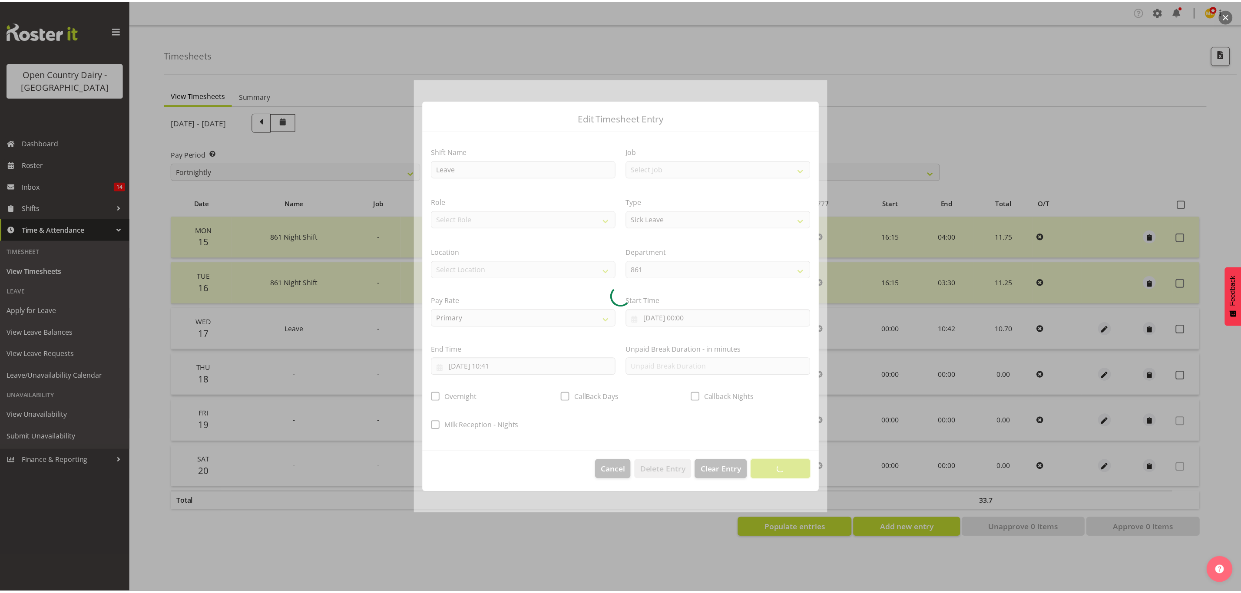
scroll to position [0, 0]
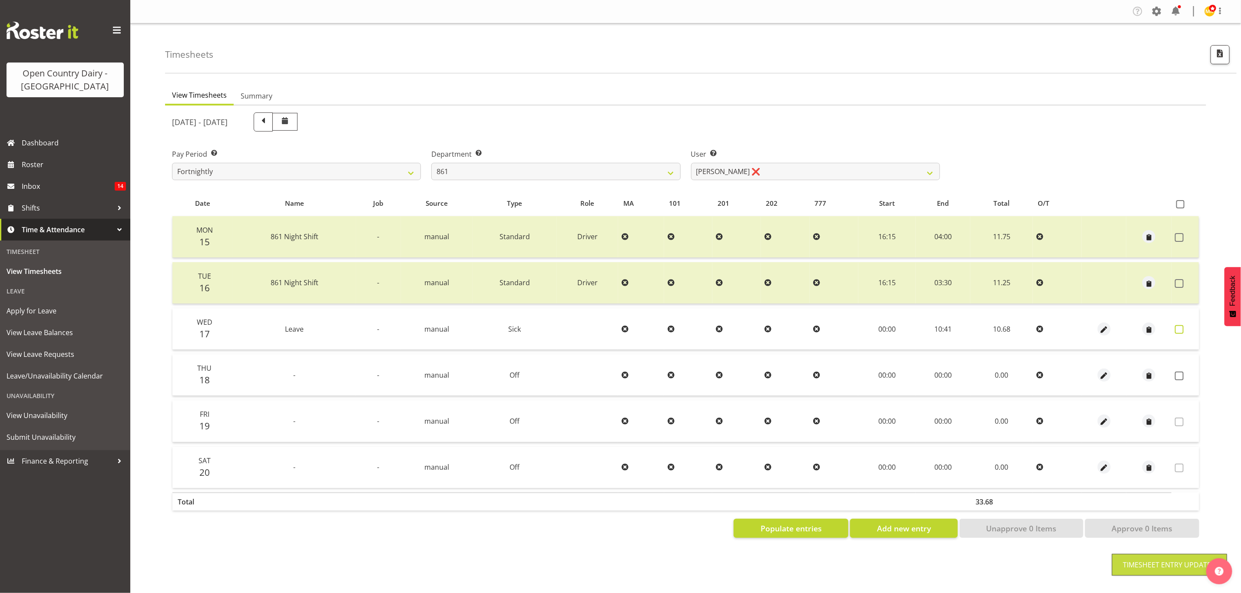
click at [1178, 326] on span at bounding box center [1179, 329] width 9 height 9
checkbox input "true"
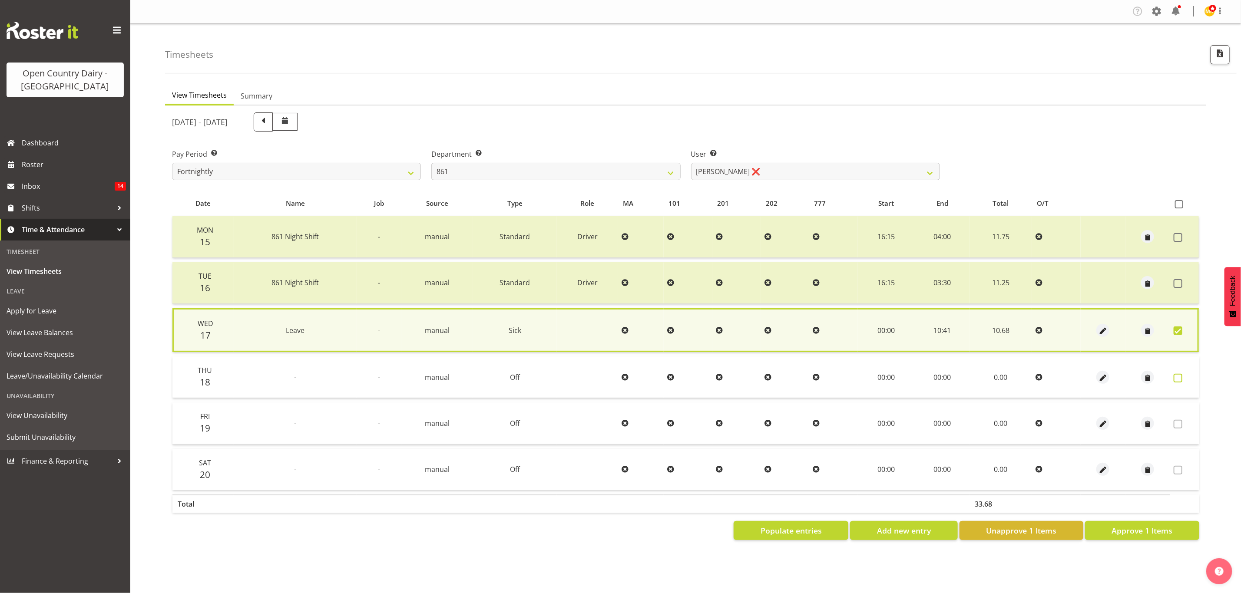
click at [1177, 378] on span at bounding box center [1178, 378] width 9 height 9
checkbox input "true"
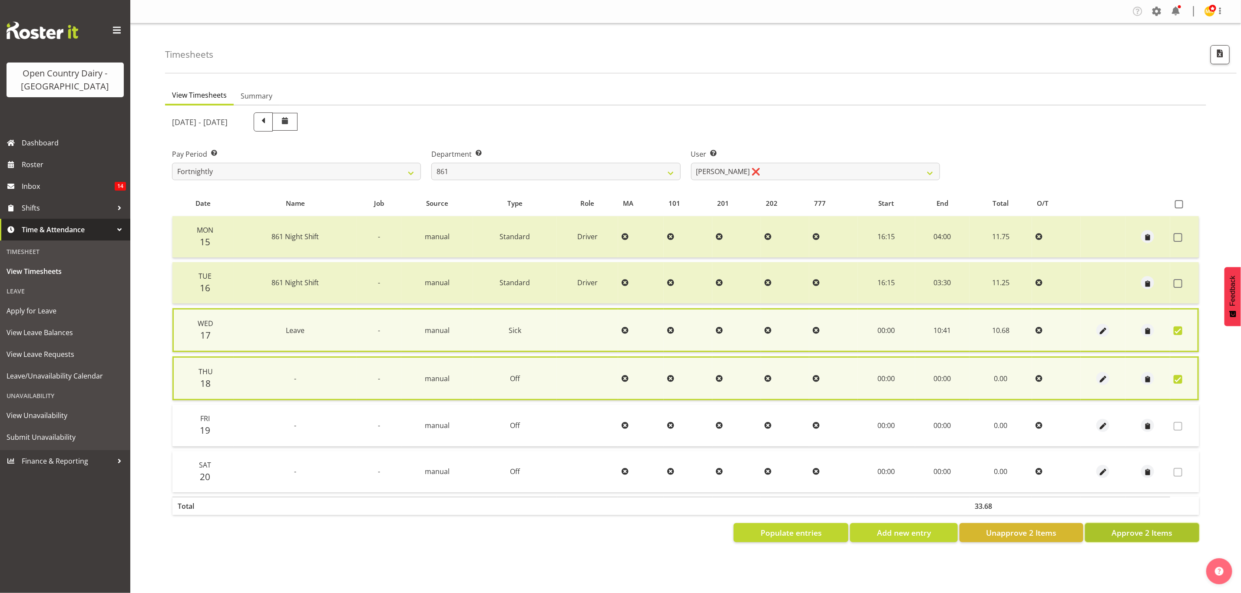
click at [1159, 527] on span "Approve 2 Items" at bounding box center [1142, 532] width 61 height 11
checkbox input "false"
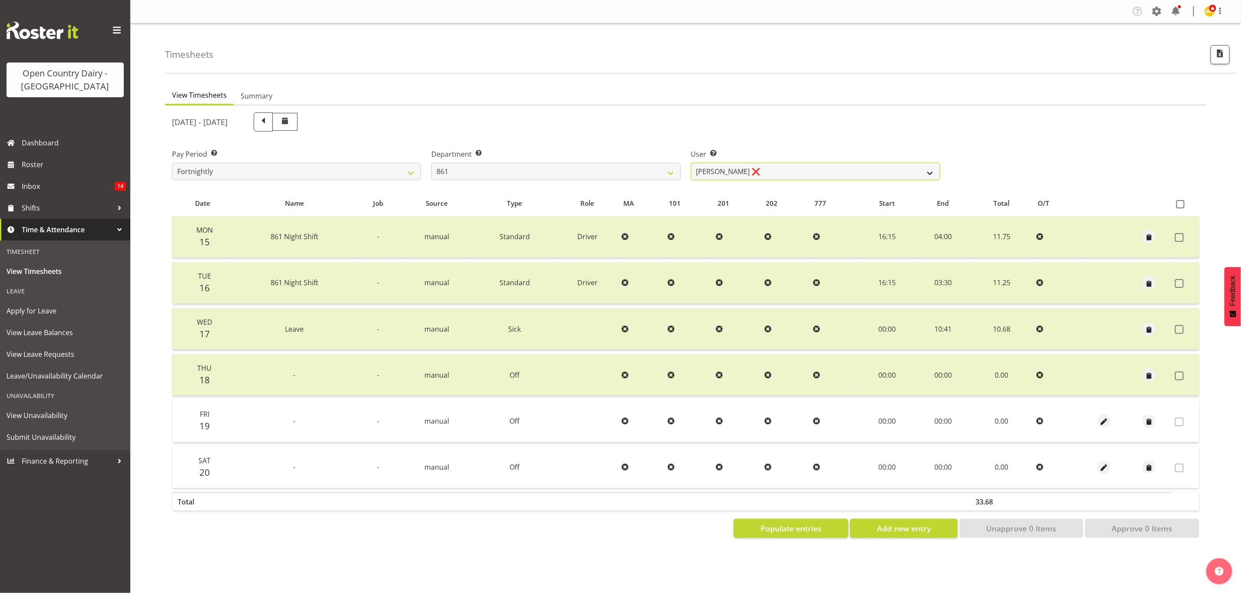
click at [895, 172] on select "[PERSON_NAME] ❌ [PERSON_NAME] ❌ [PERSON_NAME] ❌" at bounding box center [815, 171] width 249 height 17
select select "7423"
click at [691, 163] on select "[PERSON_NAME] ❌ [PERSON_NAME] ❌ [PERSON_NAME] ❌" at bounding box center [815, 171] width 249 height 17
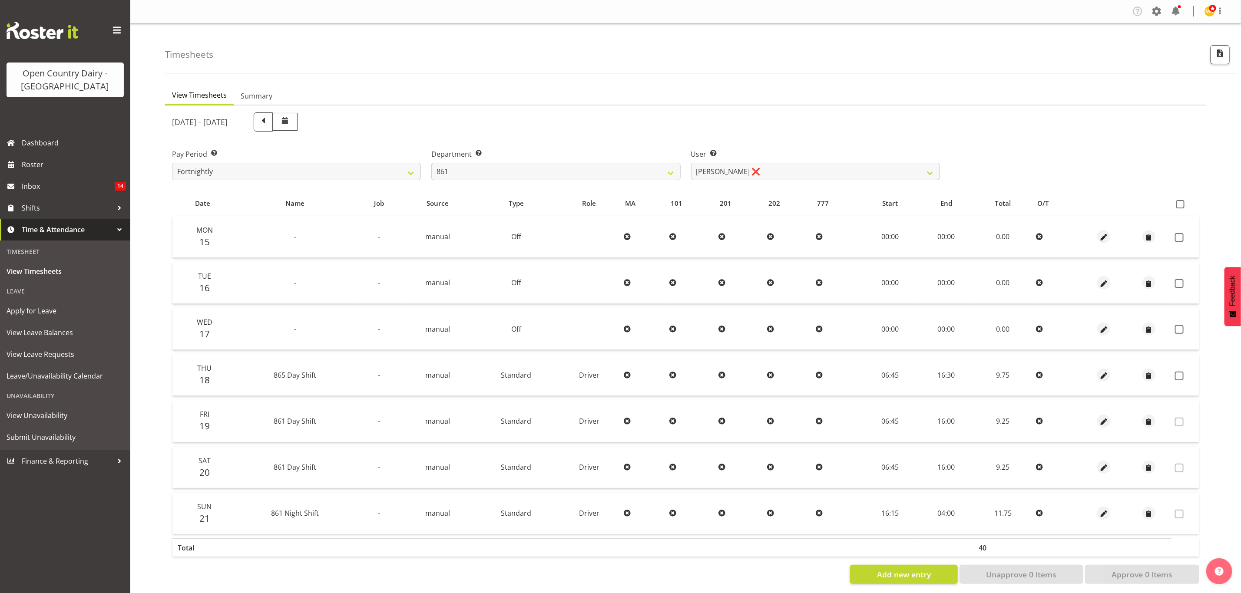
drag, startPoint x: 1177, startPoint y: 231, endPoint x: 1177, endPoint y: 239, distance: 7.8
click at [1177, 232] on td at bounding box center [1184, 237] width 27 height 42
click at [1178, 285] on span at bounding box center [1179, 283] width 9 height 9
checkbox input "true"
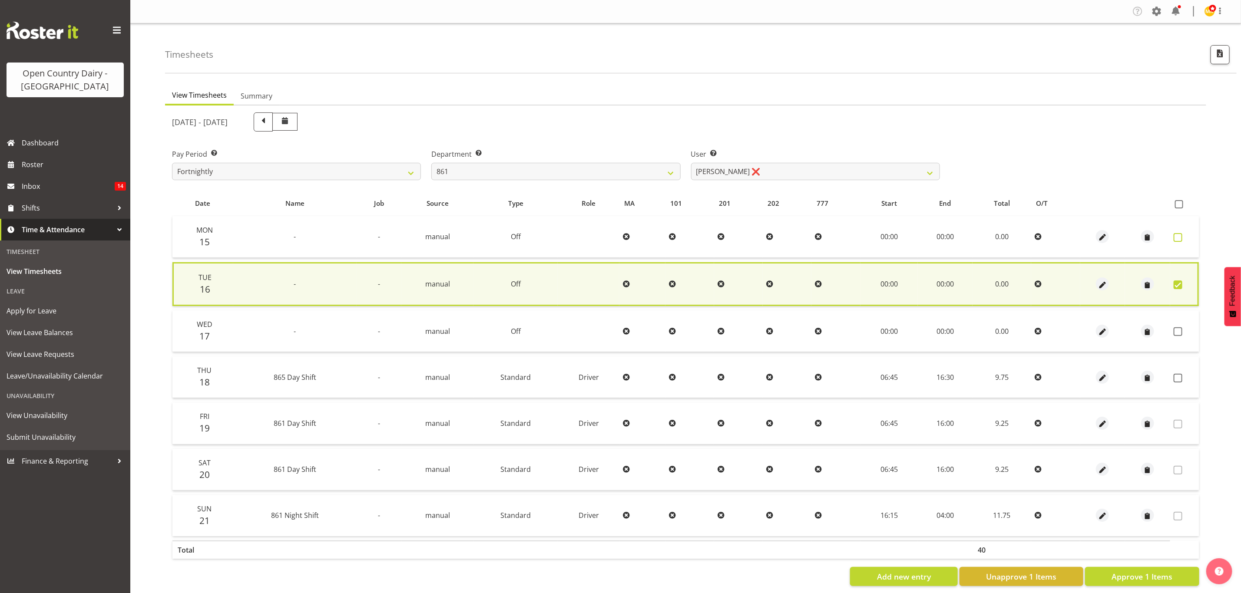
click at [1178, 237] on span at bounding box center [1178, 237] width 9 height 9
checkbox input "true"
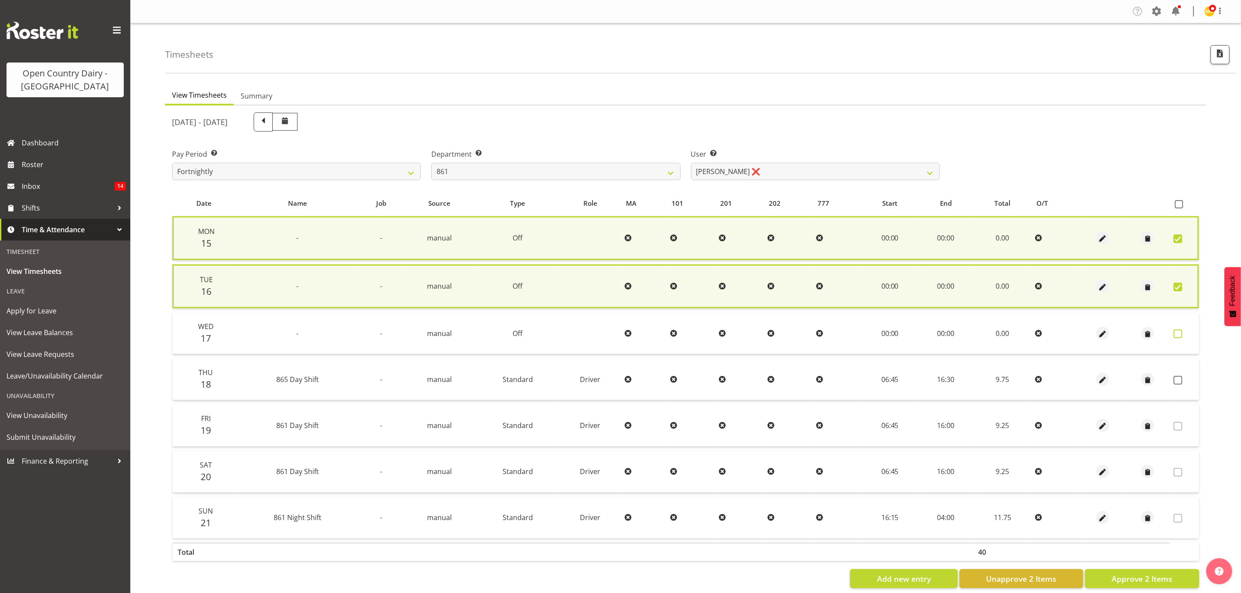
click at [1176, 331] on span at bounding box center [1178, 334] width 9 height 9
checkbox input "true"
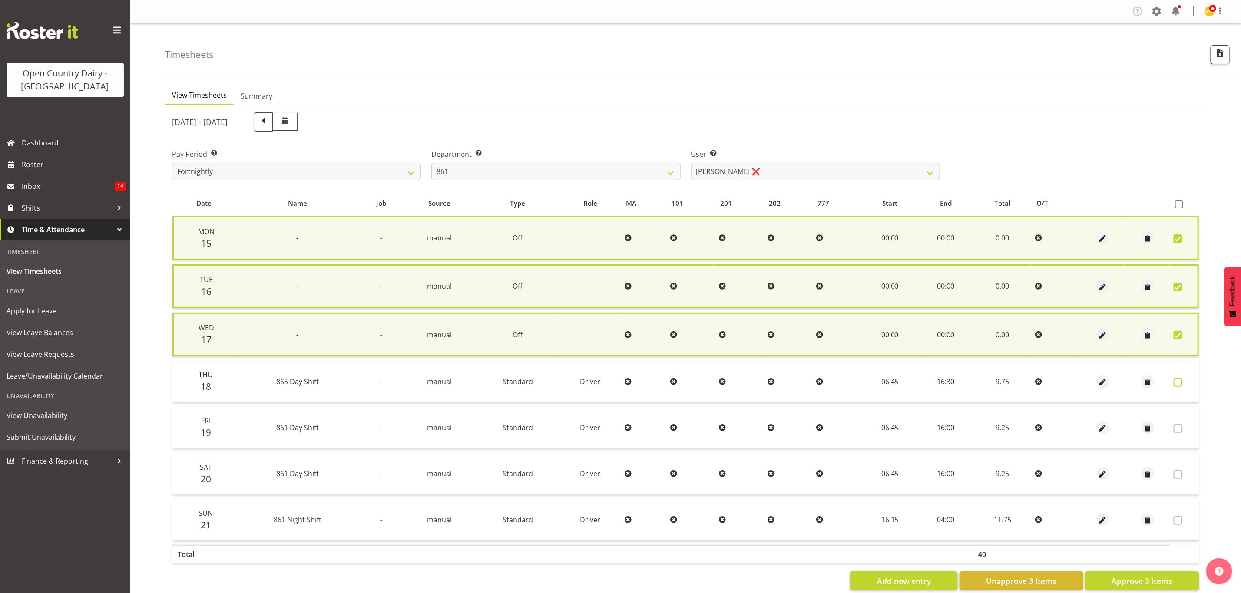
click at [1175, 379] on span at bounding box center [1178, 382] width 9 height 9
checkbox input "true"
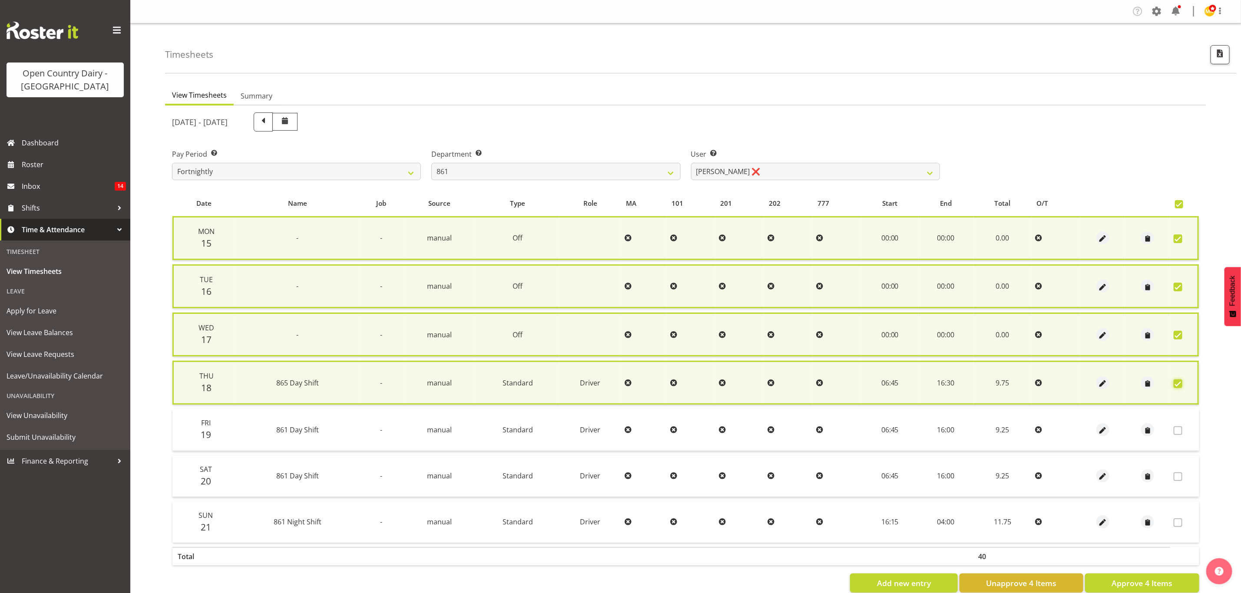
scroll to position [18, 0]
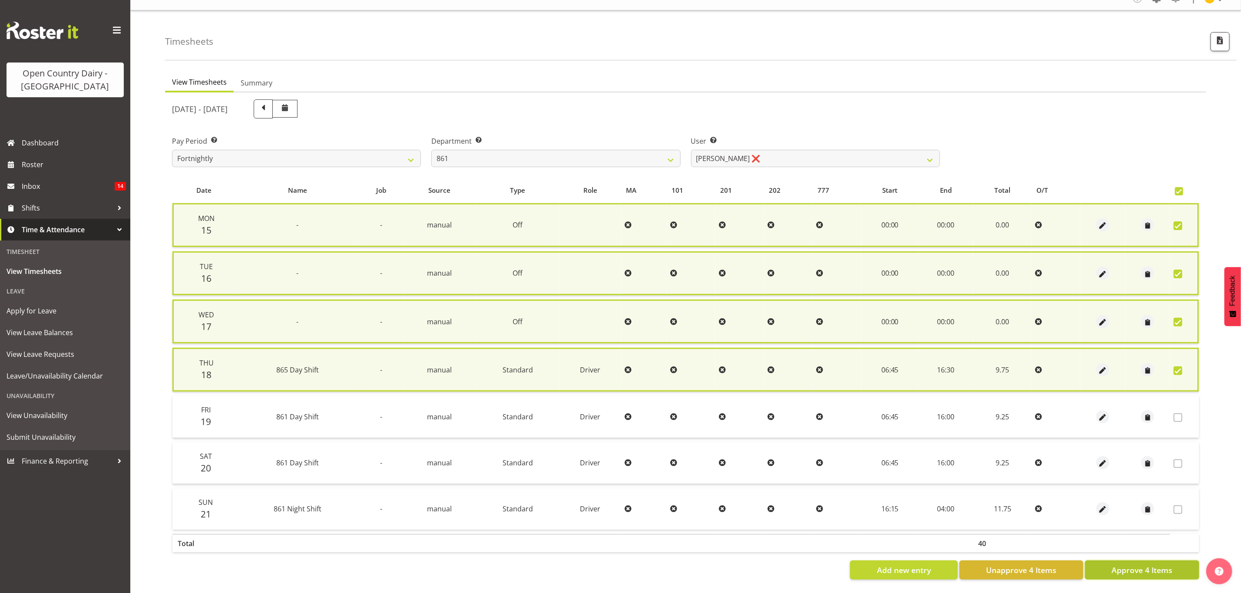
click at [1173, 562] on button "Approve 4 Items" at bounding box center [1142, 570] width 114 height 19
checkbox input "false"
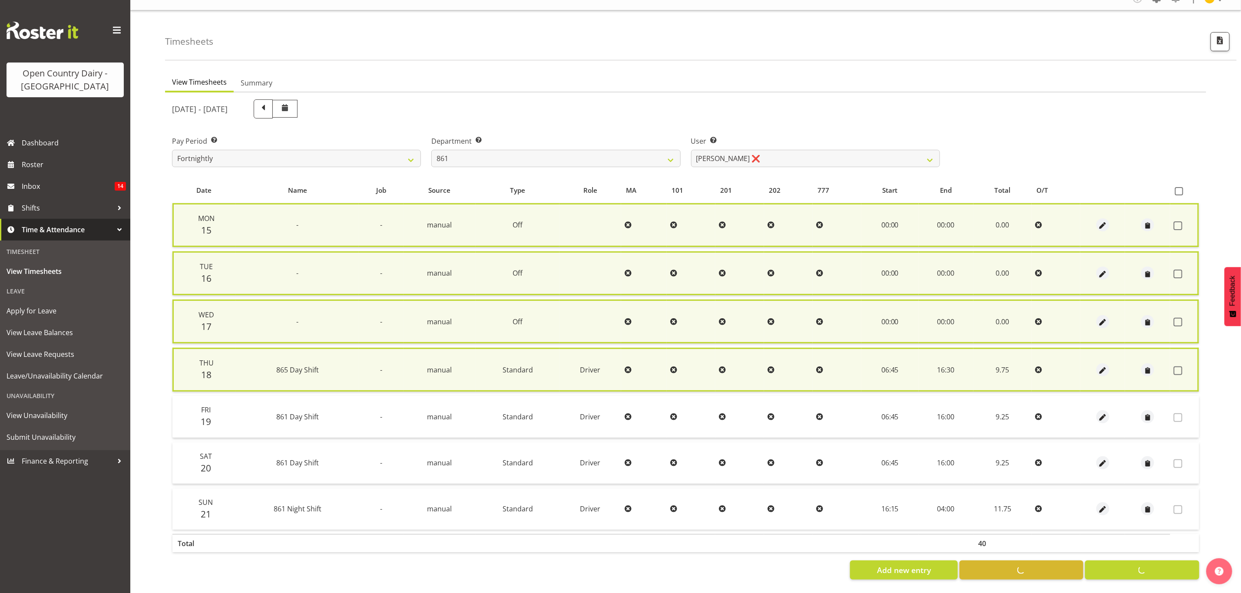
checkbox input "false"
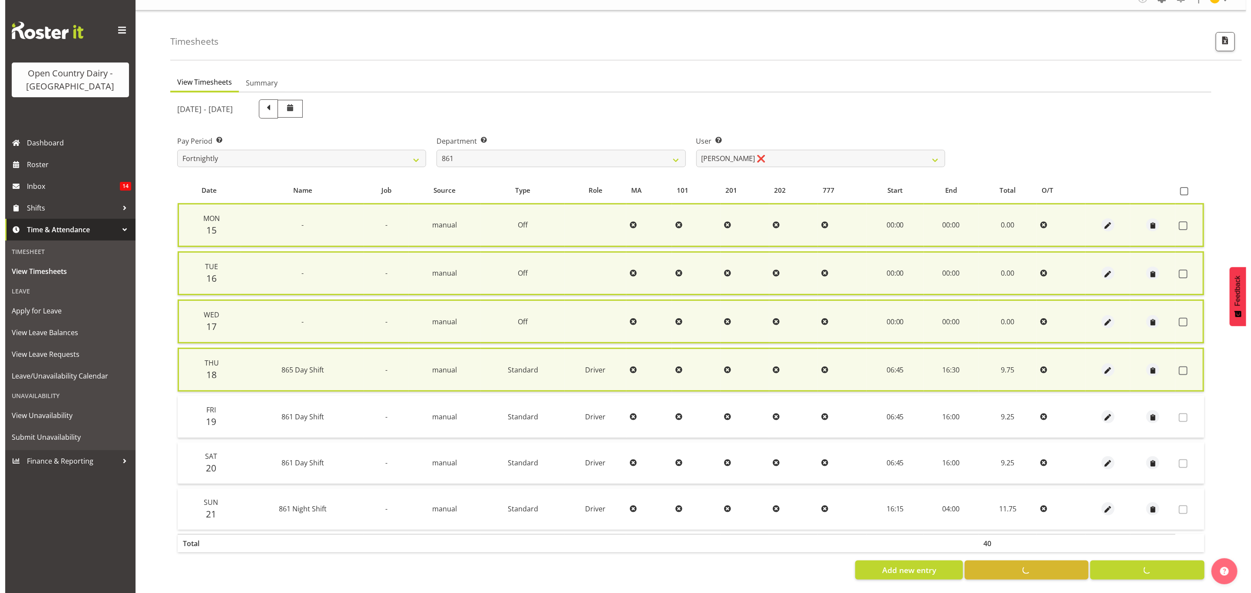
scroll to position [10, 0]
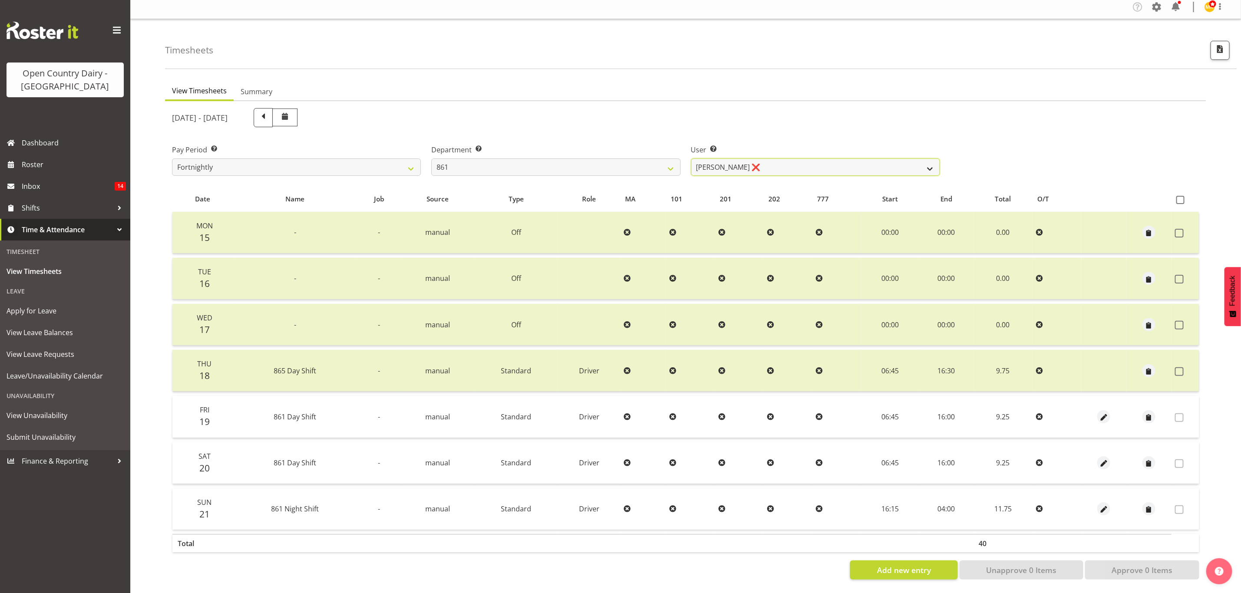
click at [922, 159] on select "[PERSON_NAME] ❌ [PERSON_NAME] ❌ [PERSON_NAME] ❌" at bounding box center [815, 167] width 249 height 17
select select "7460"
click at [691, 159] on select "[PERSON_NAME] ❌ [PERSON_NAME] ❌ [PERSON_NAME] ❌" at bounding box center [815, 167] width 249 height 17
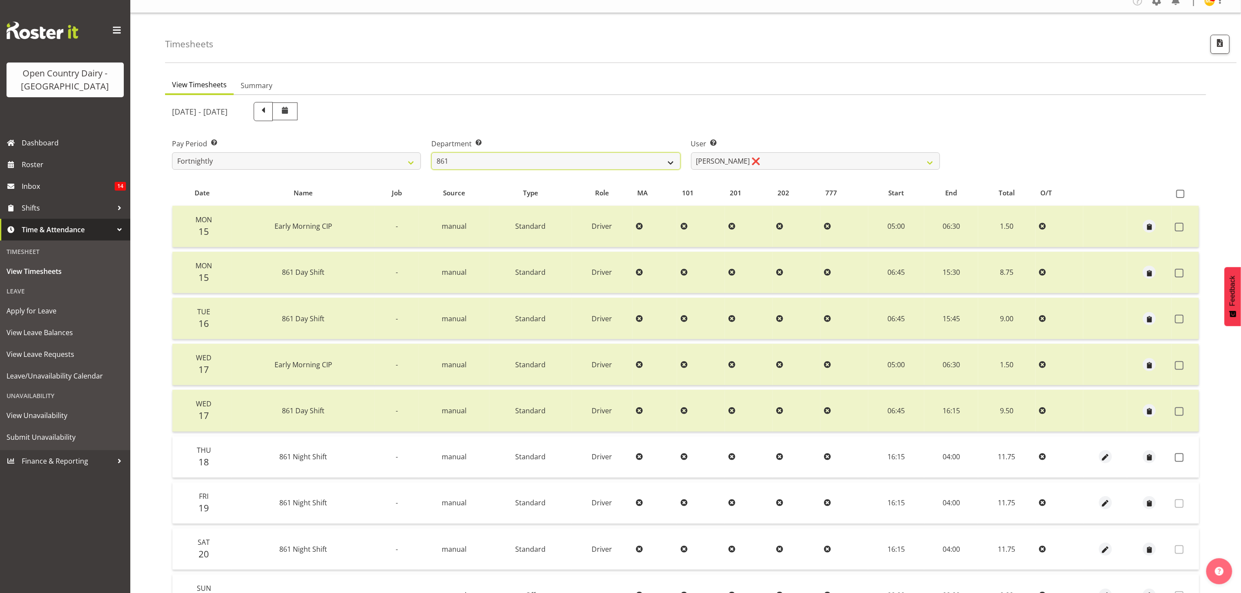
click at [672, 156] on select "734 735 736 737 738 739 851 853 854 855 856 858 861 862 865 867-9032 868 869 87…" at bounding box center [555, 160] width 249 height 17
select select "676"
click at [431, 152] on select "734 735 736 737 738 739 851 853 854 855 856 858 861 862 865 867-9032 868 869 87…" at bounding box center [555, 160] width 249 height 17
select select "10213"
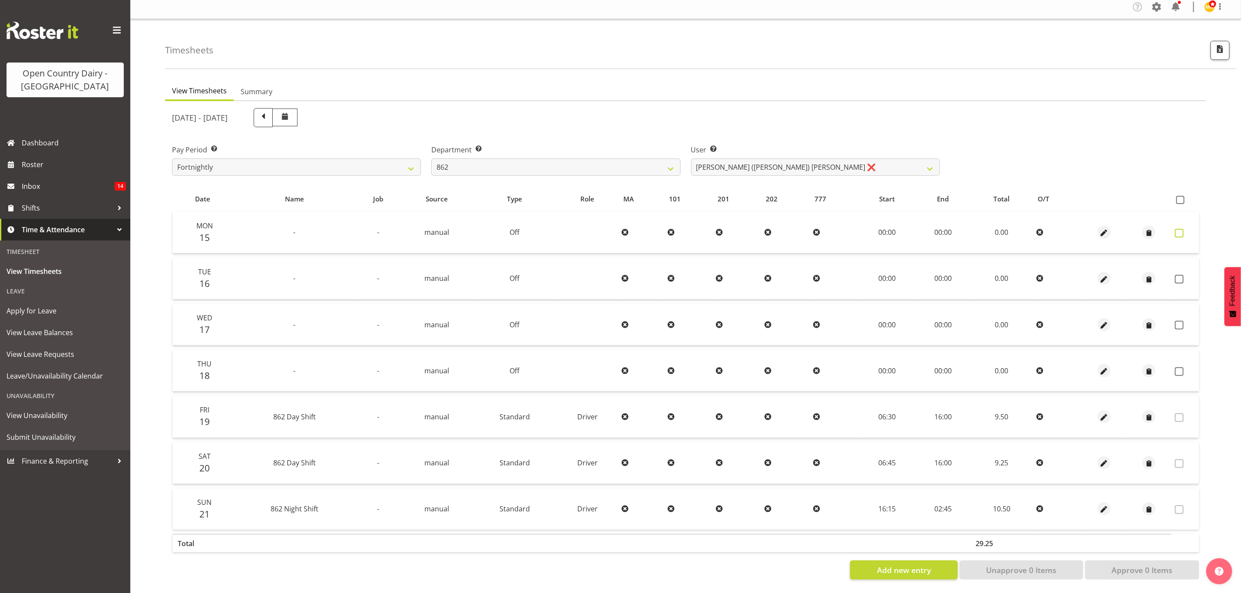
click at [1181, 229] on span at bounding box center [1179, 233] width 9 height 9
checkbox input "true"
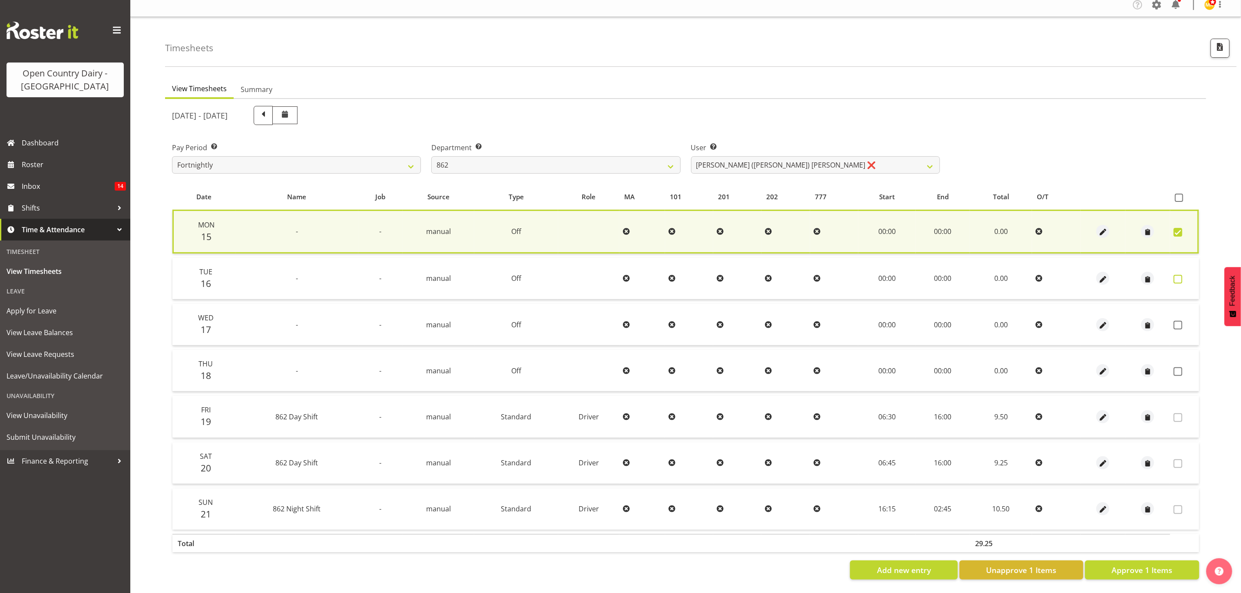
click at [1177, 275] on span at bounding box center [1178, 279] width 9 height 9
checkbox input "true"
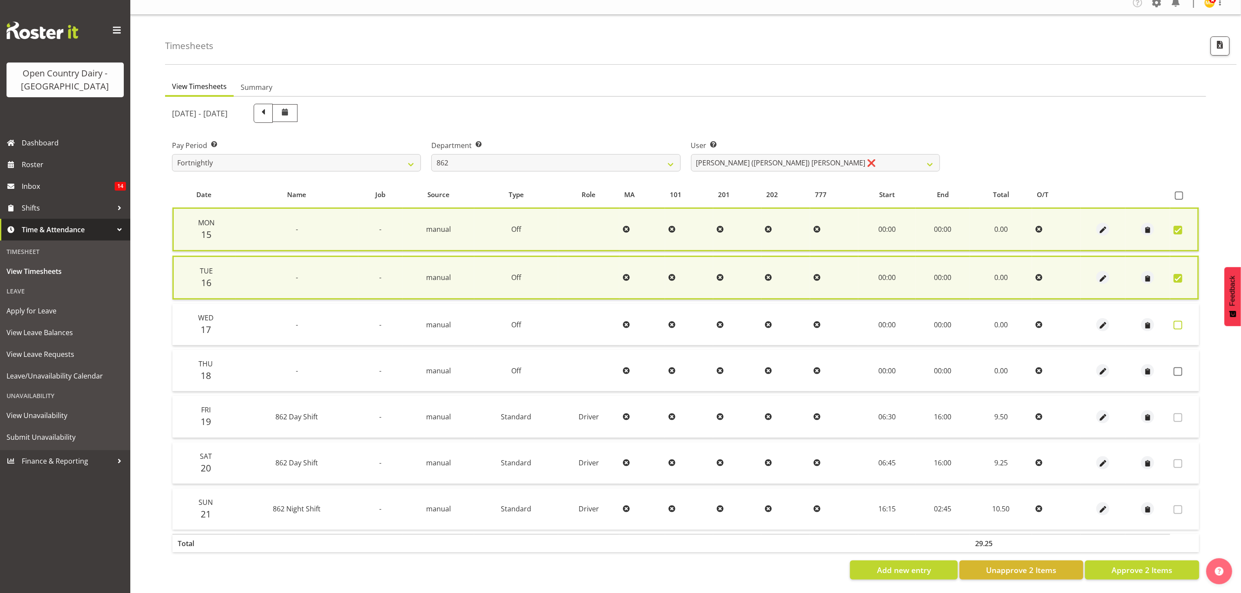
click at [1175, 321] on span at bounding box center [1178, 325] width 9 height 9
checkbox input "true"
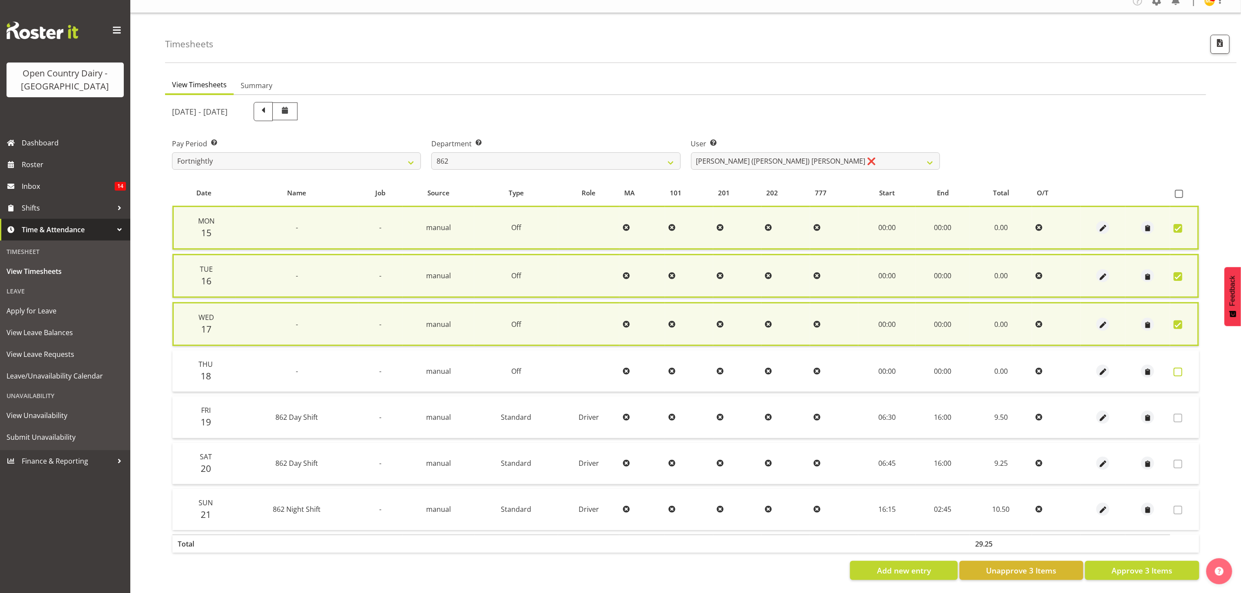
click at [1176, 372] on span at bounding box center [1178, 372] width 9 height 9
checkbox input "true"
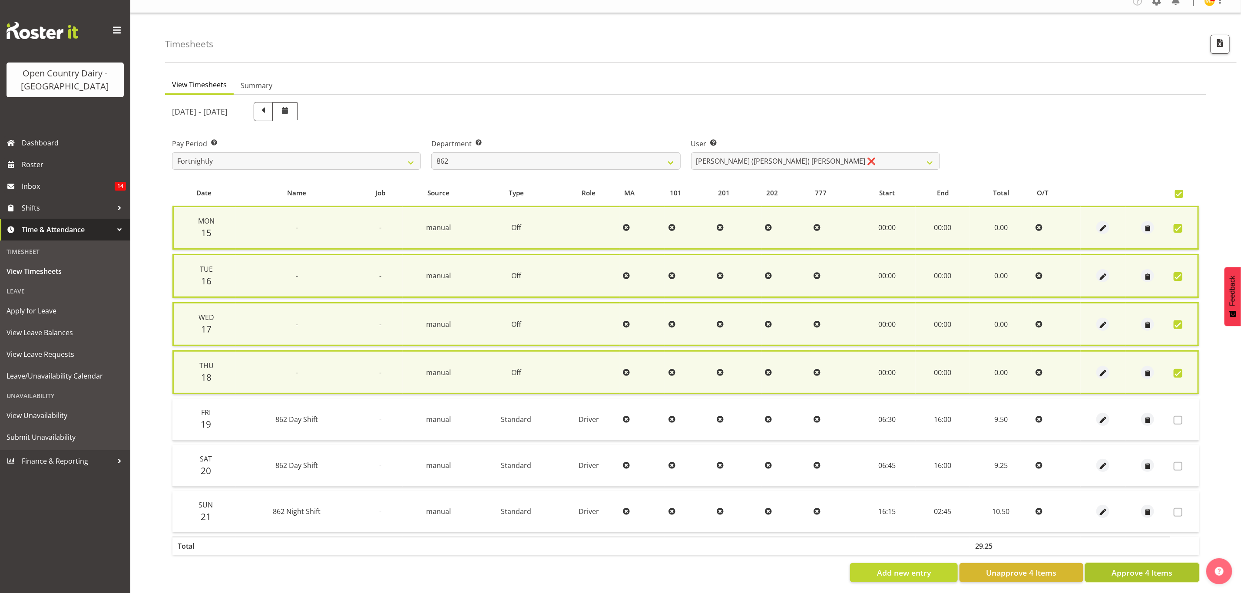
click at [1132, 572] on span "Approve 4 Items" at bounding box center [1142, 572] width 61 height 11
checkbox input "false"
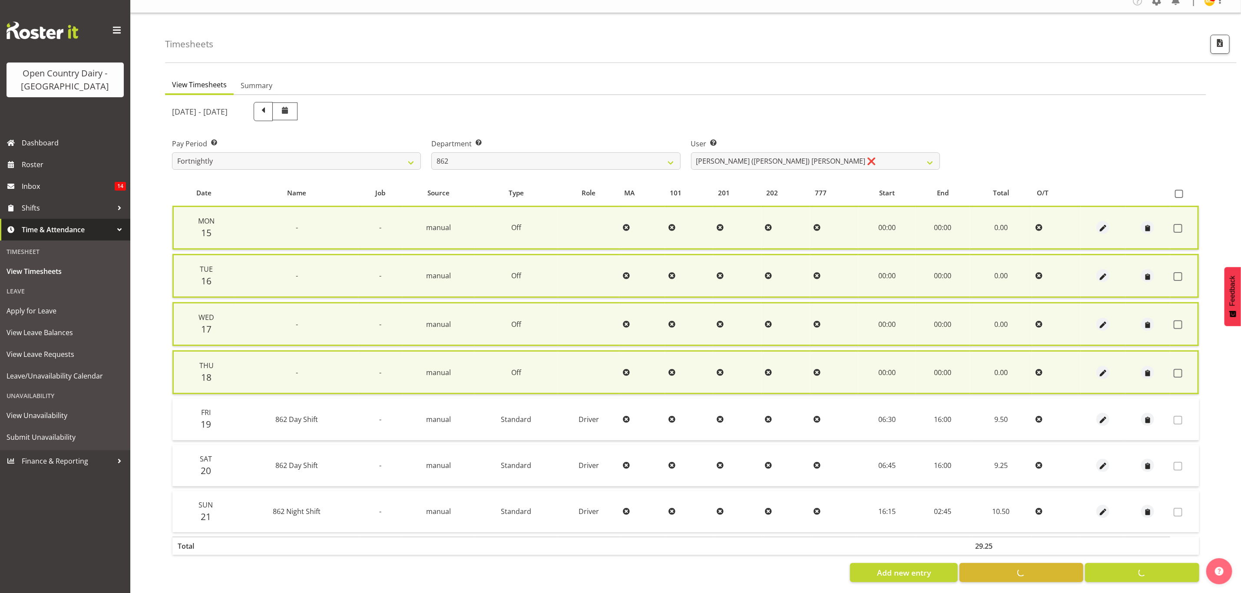
checkbox input "false"
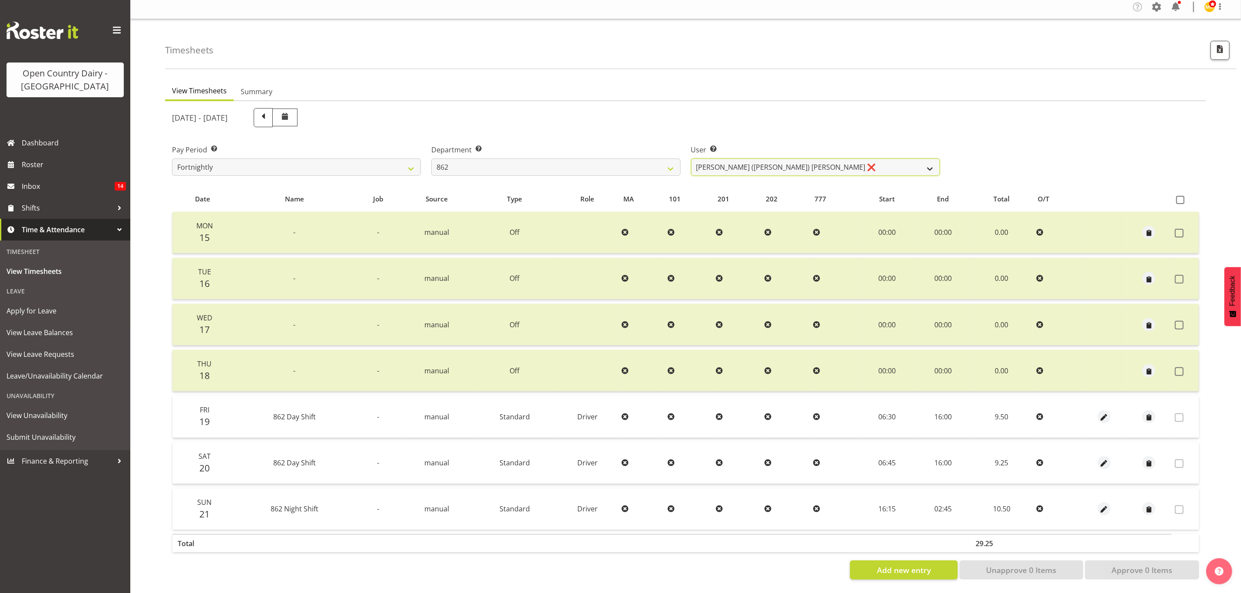
click at [877, 159] on select "[PERSON_NAME] ([PERSON_NAME]) [PERSON_NAME] ❌ [PERSON_NAME] ❌ Forbes [PERSON_NA…" at bounding box center [815, 167] width 249 height 17
select select "11652"
click at [691, 159] on select "[PERSON_NAME] ([PERSON_NAME]) [PERSON_NAME] ❌ [PERSON_NAME] ❌ Forbes [PERSON_NA…" at bounding box center [815, 167] width 249 height 17
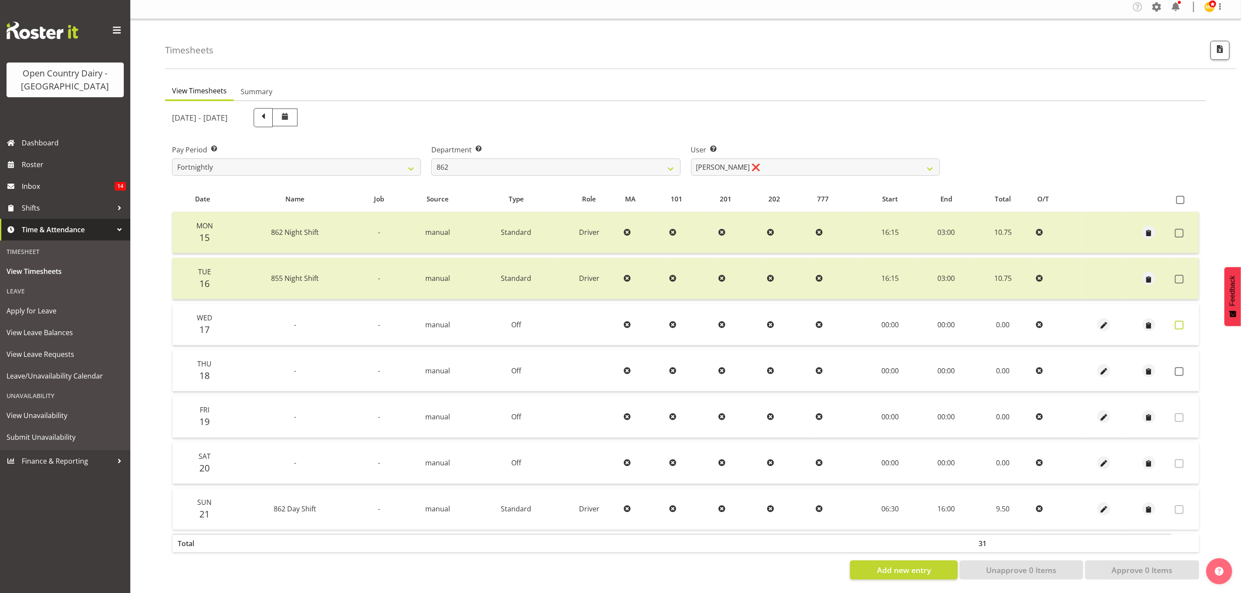
click at [1180, 321] on span at bounding box center [1179, 325] width 9 height 9
checkbox input "true"
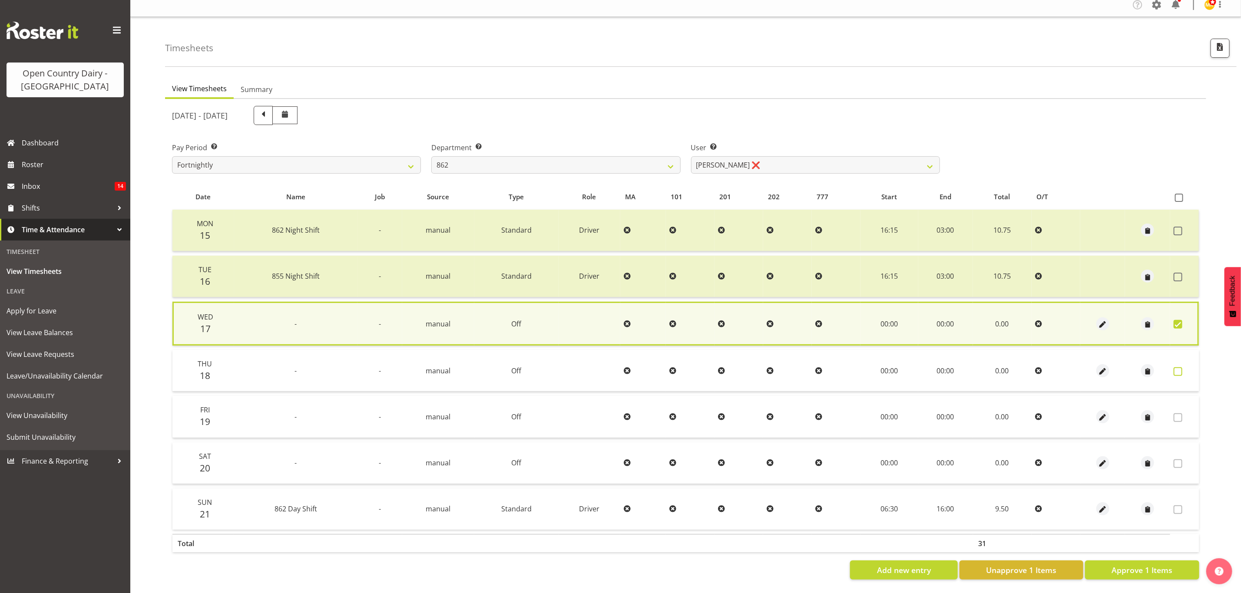
click at [1176, 369] on span at bounding box center [1178, 371] width 9 height 9
checkbox input "true"
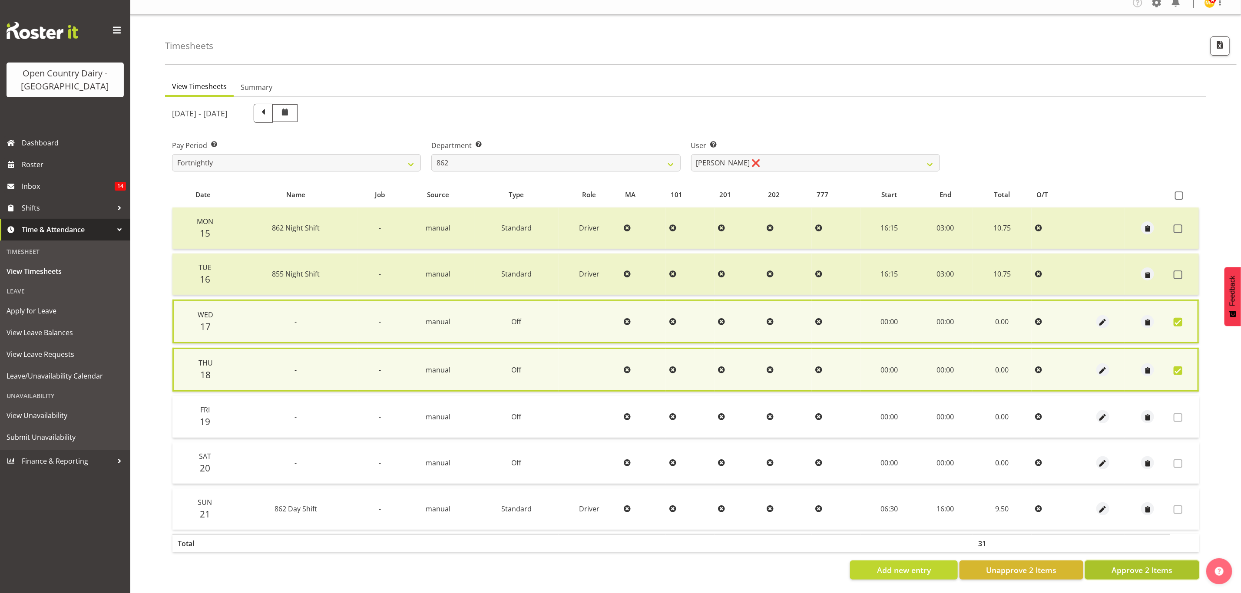
click at [1150, 569] on span "Approve 2 Items" at bounding box center [1142, 570] width 61 height 11
checkbox input "false"
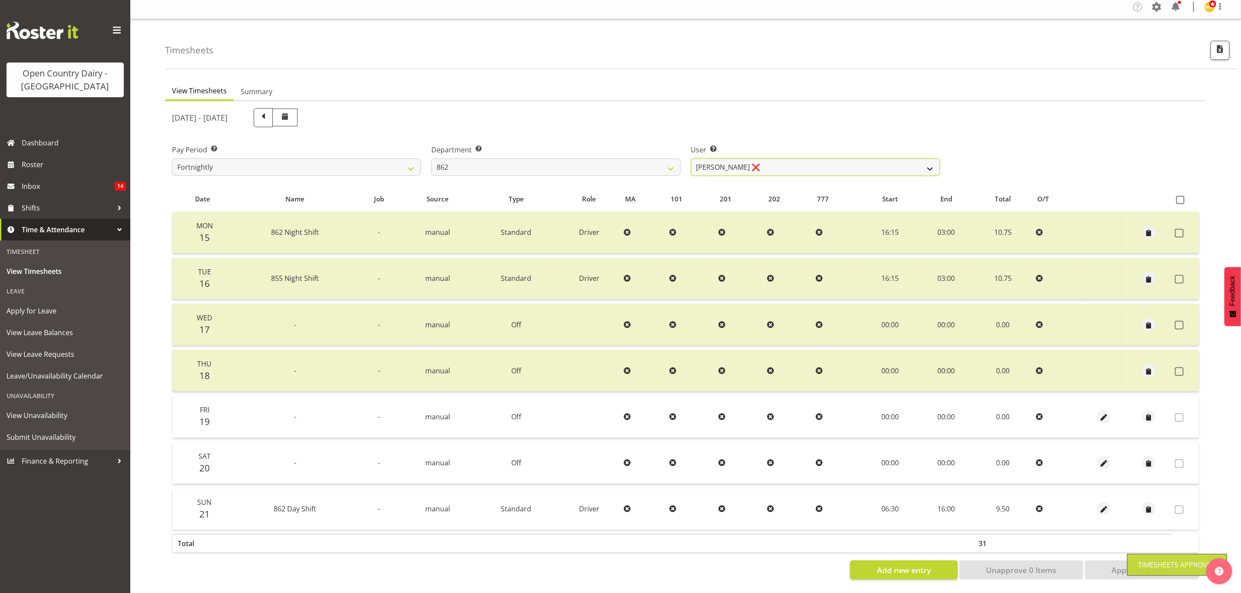
click at [929, 159] on select "[PERSON_NAME] ([PERSON_NAME]) [PERSON_NAME] ❌ [PERSON_NAME] ❌ Forbes [PERSON_NA…" at bounding box center [815, 167] width 249 height 17
select select "10208"
click at [691, 159] on select "[PERSON_NAME] ([PERSON_NAME]) [PERSON_NAME] ❌ [PERSON_NAME] ❌ Forbes [PERSON_NA…" at bounding box center [815, 167] width 249 height 17
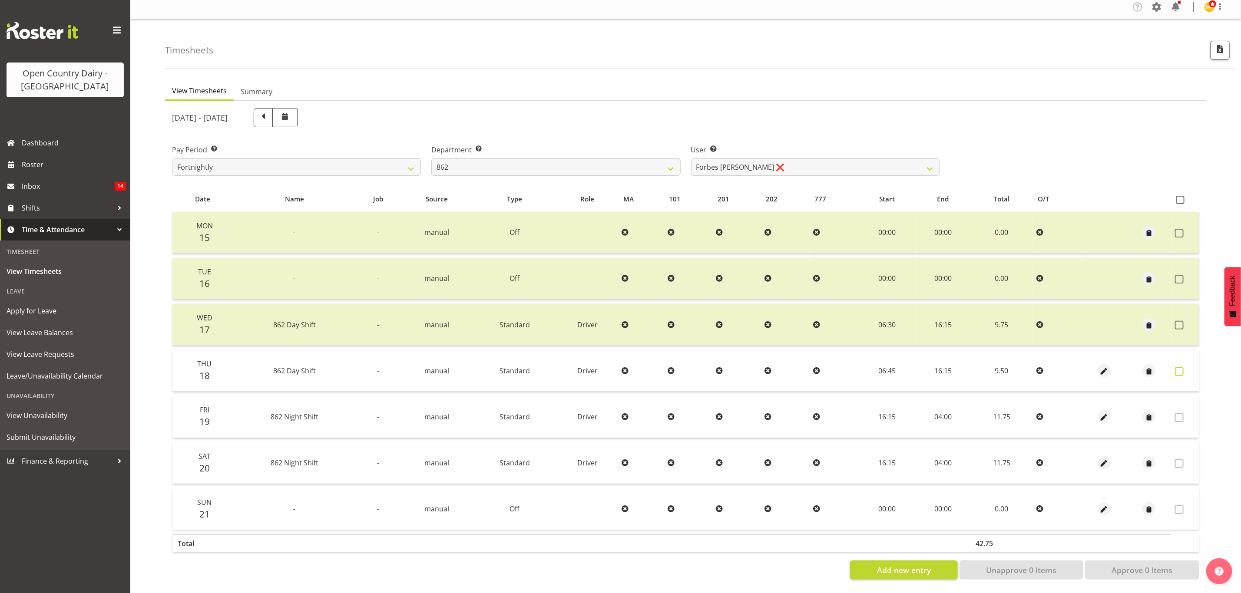
click at [1178, 367] on span at bounding box center [1179, 371] width 9 height 9
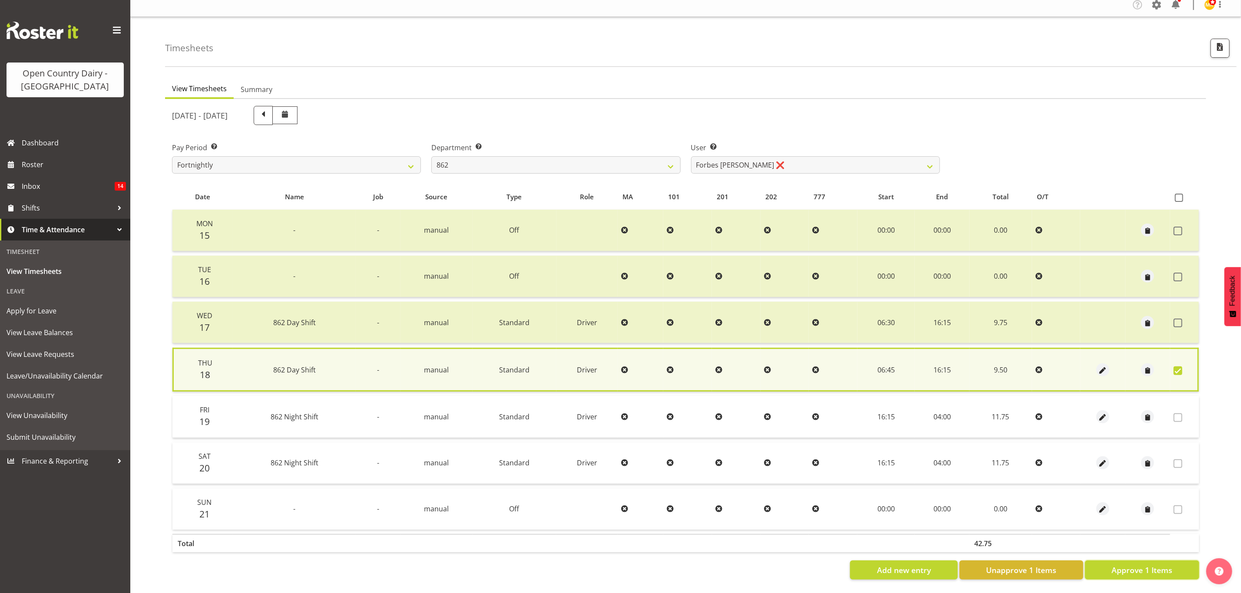
click at [1169, 565] on span "Approve 1 Items" at bounding box center [1142, 570] width 61 height 11
checkbox input "false"
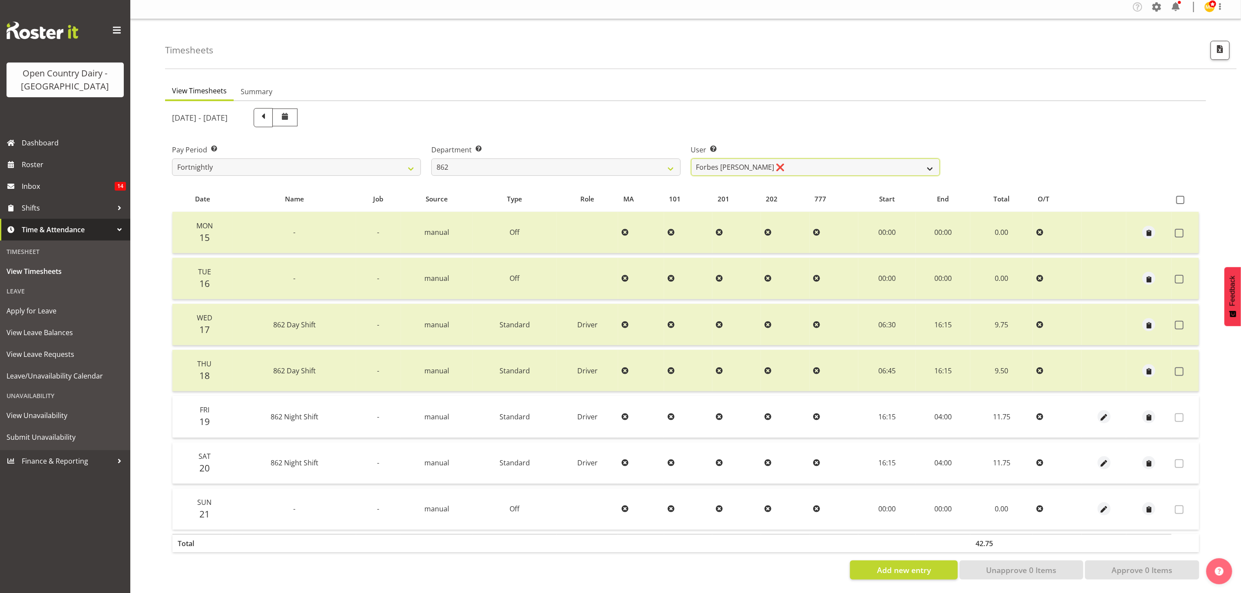
click at [803, 159] on select "[PERSON_NAME] ([PERSON_NAME]) [PERSON_NAME] ❌ [PERSON_NAME] ❌ Forbes [PERSON_NA…" at bounding box center [815, 167] width 249 height 17
select select "11000"
click at [691, 159] on select "[PERSON_NAME] ([PERSON_NAME]) [PERSON_NAME] ❌ [PERSON_NAME] ❌ Forbes [PERSON_NA…" at bounding box center [815, 167] width 249 height 17
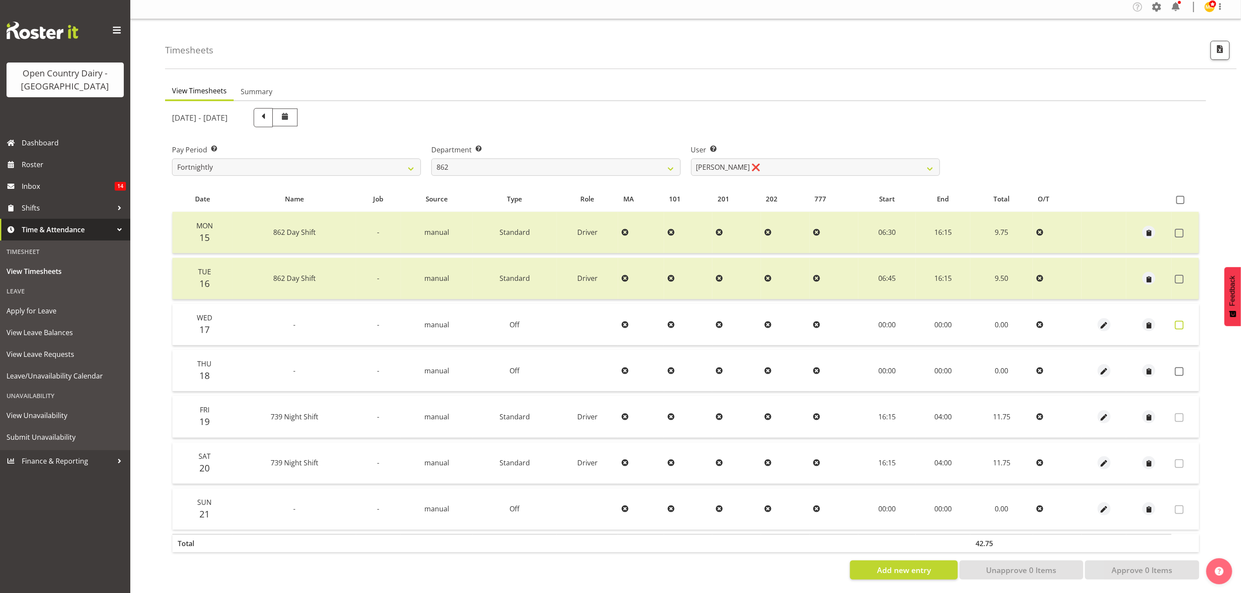
click at [1180, 321] on span at bounding box center [1179, 325] width 9 height 9
checkbox input "true"
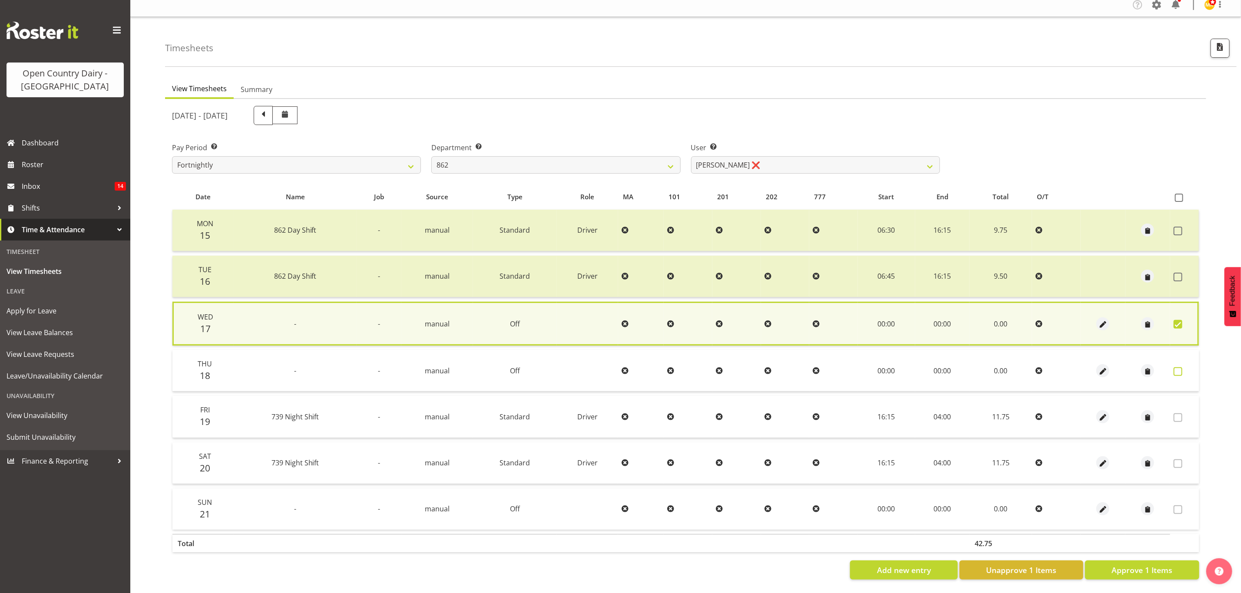
click at [1180, 367] on span at bounding box center [1178, 371] width 9 height 9
checkbox input "true"
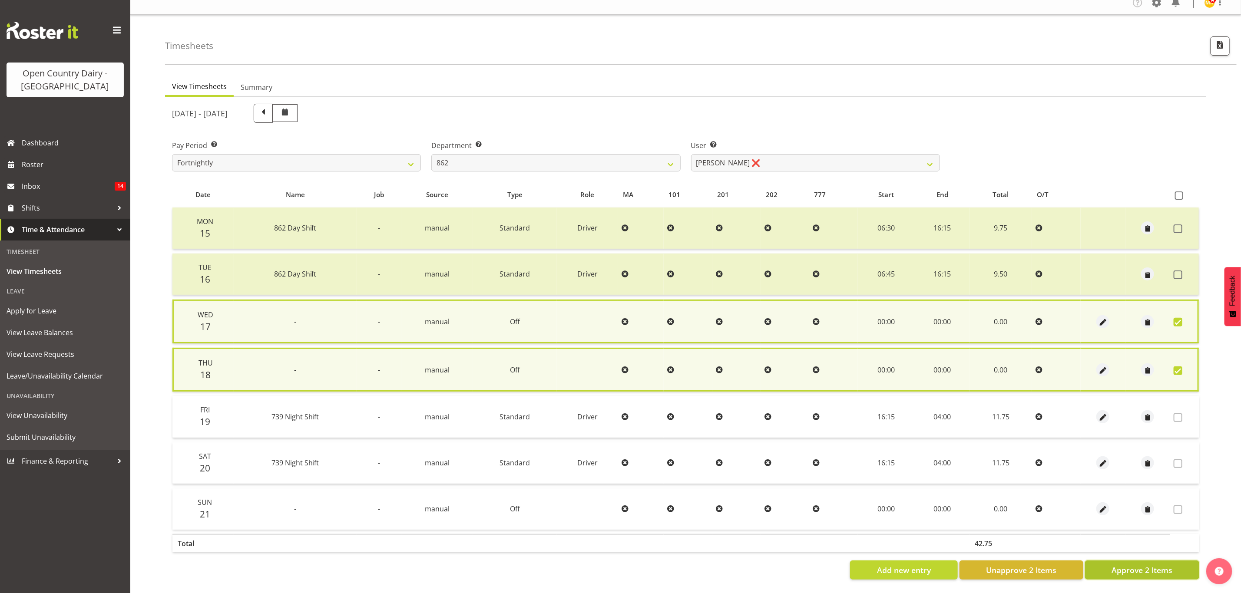
click at [1155, 566] on span "Approve 2 Items" at bounding box center [1142, 570] width 61 height 11
checkbox input "false"
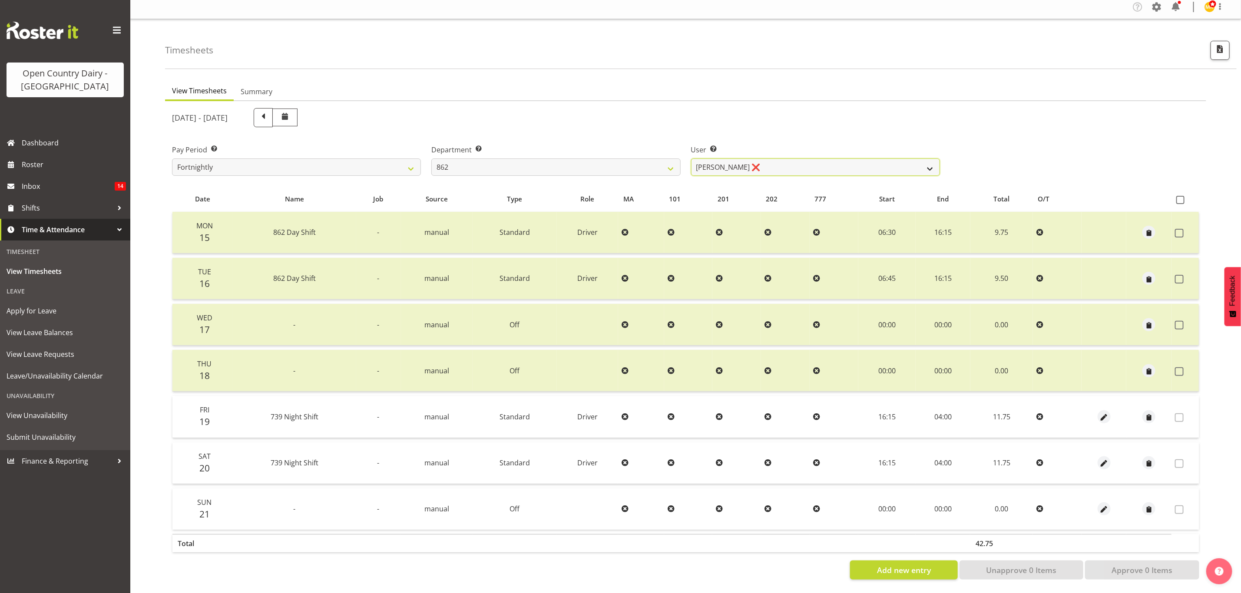
click at [913, 159] on select "[PERSON_NAME] ([PERSON_NAME]) [PERSON_NAME] ❌ [PERSON_NAME] ❌ Forbes [PERSON_NA…" at bounding box center [815, 167] width 249 height 17
click at [663, 162] on select "734 735 736 737 738 739 851 853 854 855 856 858 861 862 865 867-9032 868 869 87…" at bounding box center [555, 167] width 249 height 17
select select "678"
click at [431, 159] on select "734 735 736 737 738 739 851 853 854 855 856 858 861 862 865 867-9032 868 869 87…" at bounding box center [555, 167] width 249 height 17
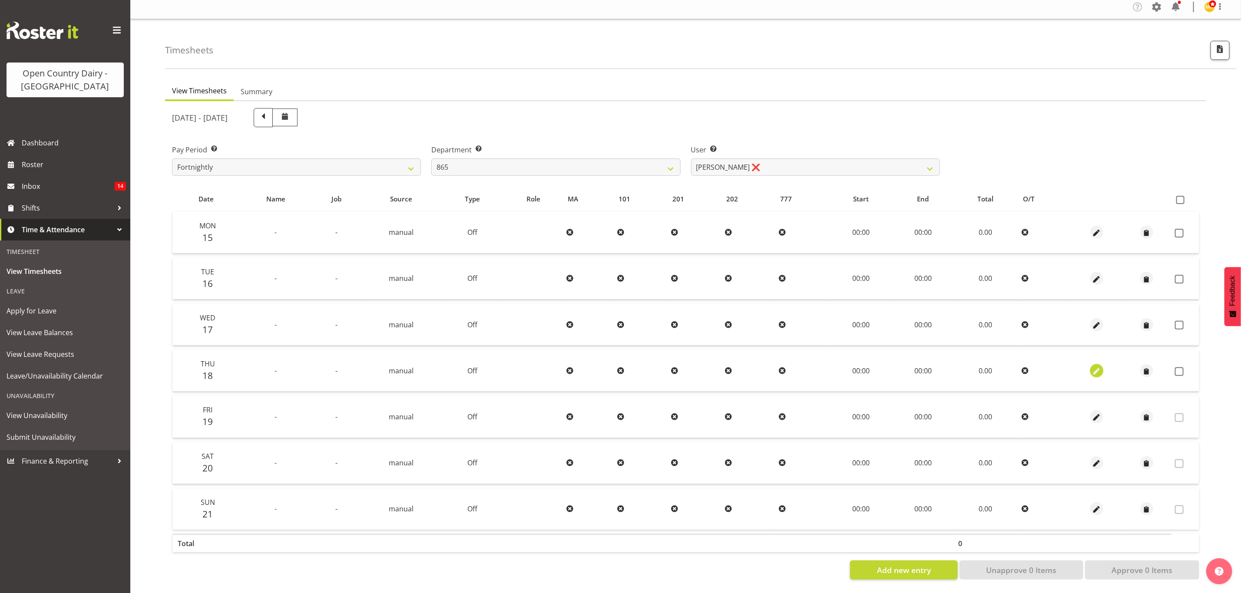
click at [1099, 367] on span "button" at bounding box center [1097, 372] width 10 height 10
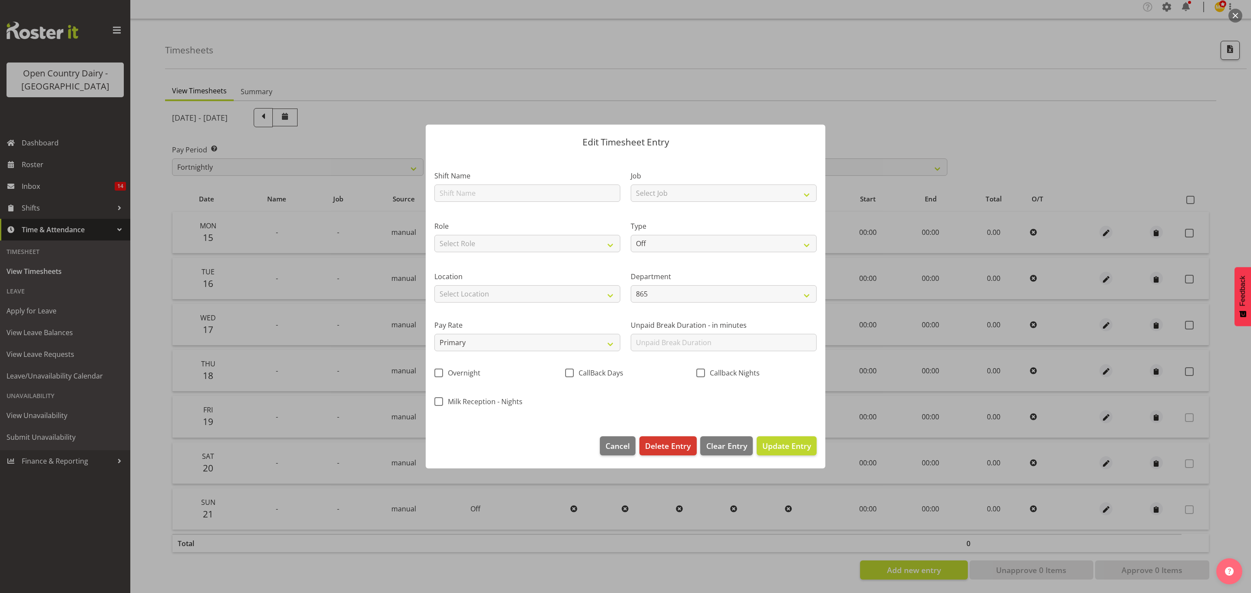
click at [454, 183] on div "Shift Name" at bounding box center [527, 186] width 186 height 31
drag, startPoint x: 468, startPoint y: 193, endPoint x: 470, endPoint y: 206, distance: 13.1
click at [468, 193] on input "text" at bounding box center [527, 193] width 186 height 17
type input "Leave"
click at [658, 248] on select "Off Standard Public Holiday Public Holiday (Worked) Day In Lieu Annual Leave Si…" at bounding box center [724, 243] width 186 height 17
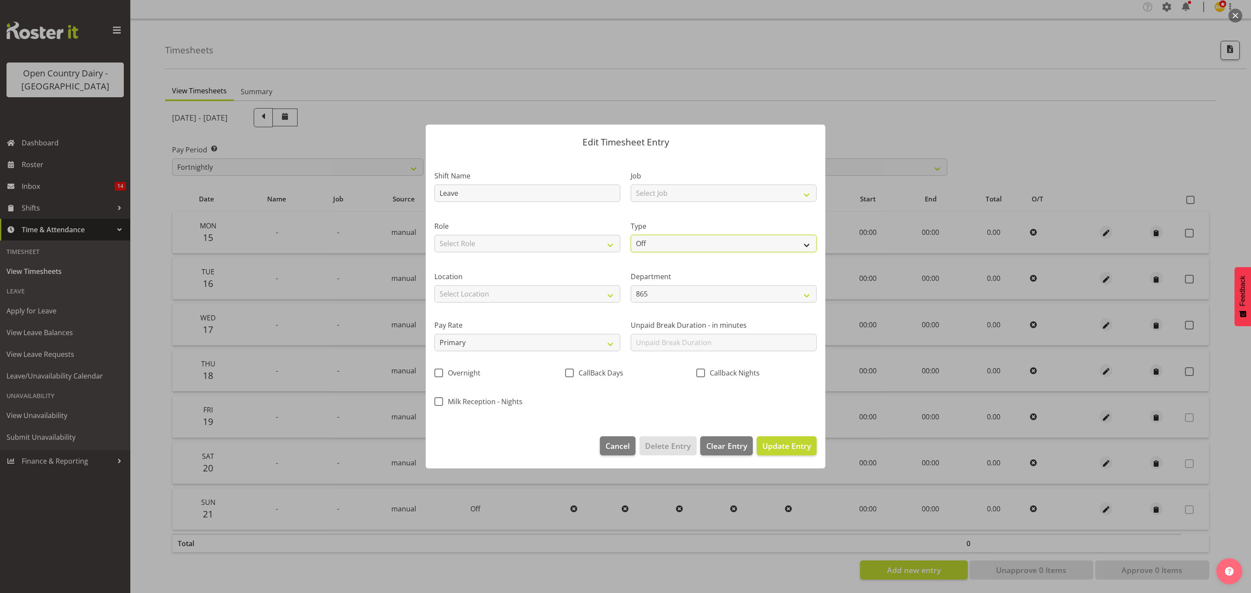
select select "Sick"
click at [631, 235] on select "Off Standard Public Holiday Public Holiday (Worked) Day In Lieu Annual Leave Si…" at bounding box center [724, 243] width 186 height 17
select select "8"
select select "2025"
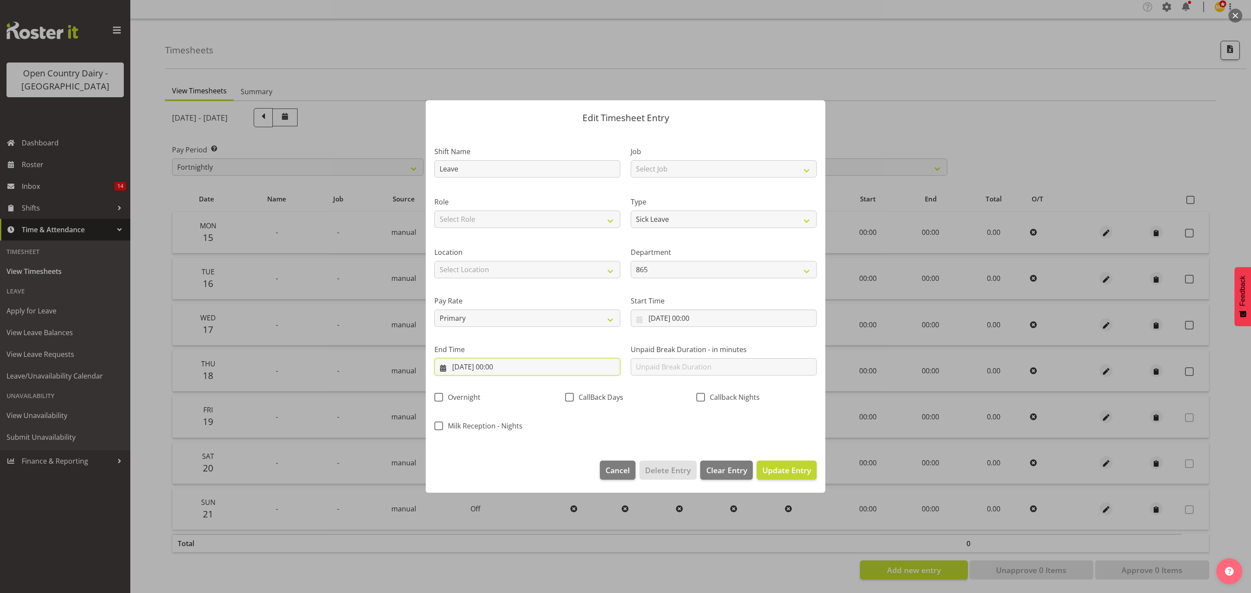
click at [499, 365] on input "[DATE] 00:00" at bounding box center [527, 366] width 186 height 17
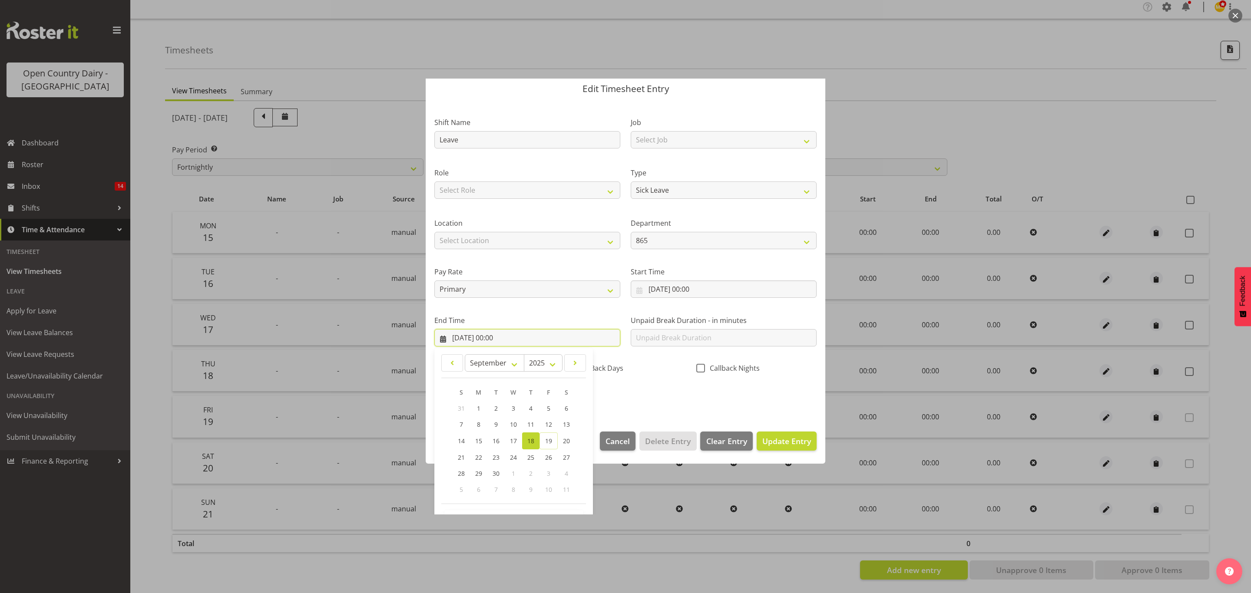
scroll to position [60, 0]
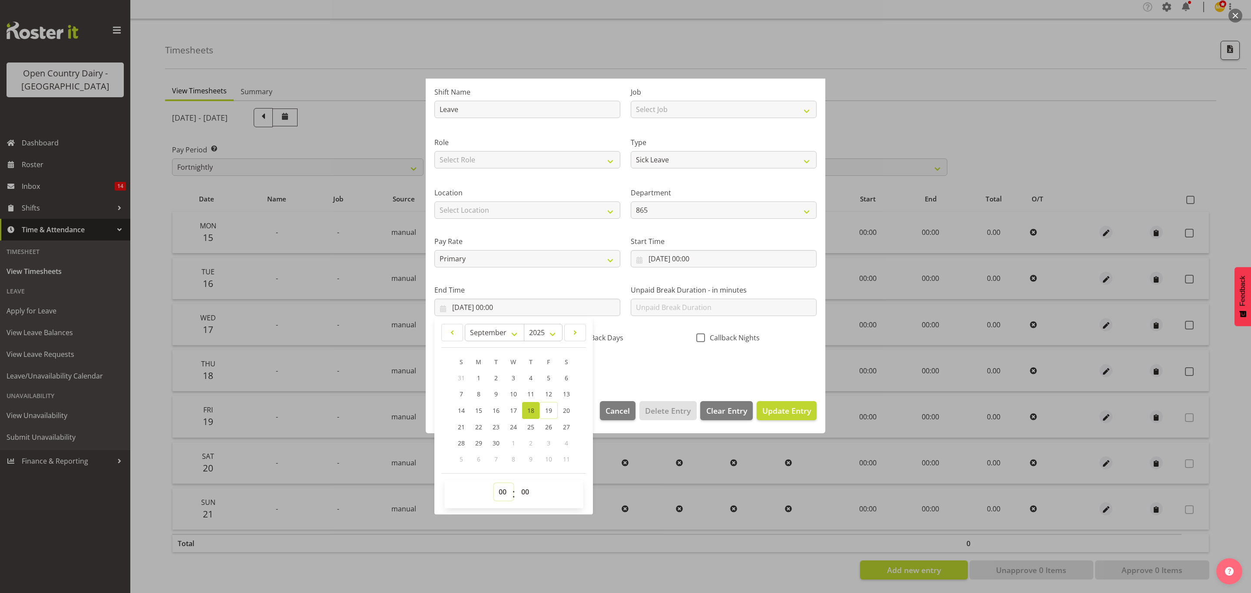
click at [497, 487] on select "00 01 02 03 04 05 06 07 08 09 10 11 12 13 14 15 16 17 18 19 20 21 22 23" at bounding box center [504, 491] width 20 height 17
select select "11"
click at [494, 484] on select "00 01 02 03 04 05 06 07 08 09 10 11 12 13 14 15 16 17 18 19 20 21 22 23" at bounding box center [504, 491] width 20 height 17
type input "18/09/2025, 11:00"
click at [504, 490] on select "00 01 02 03 04 05 06 07 08 09 10 11 12 13 14 15 16 17 18 19 20 21 22 23" at bounding box center [504, 491] width 20 height 17
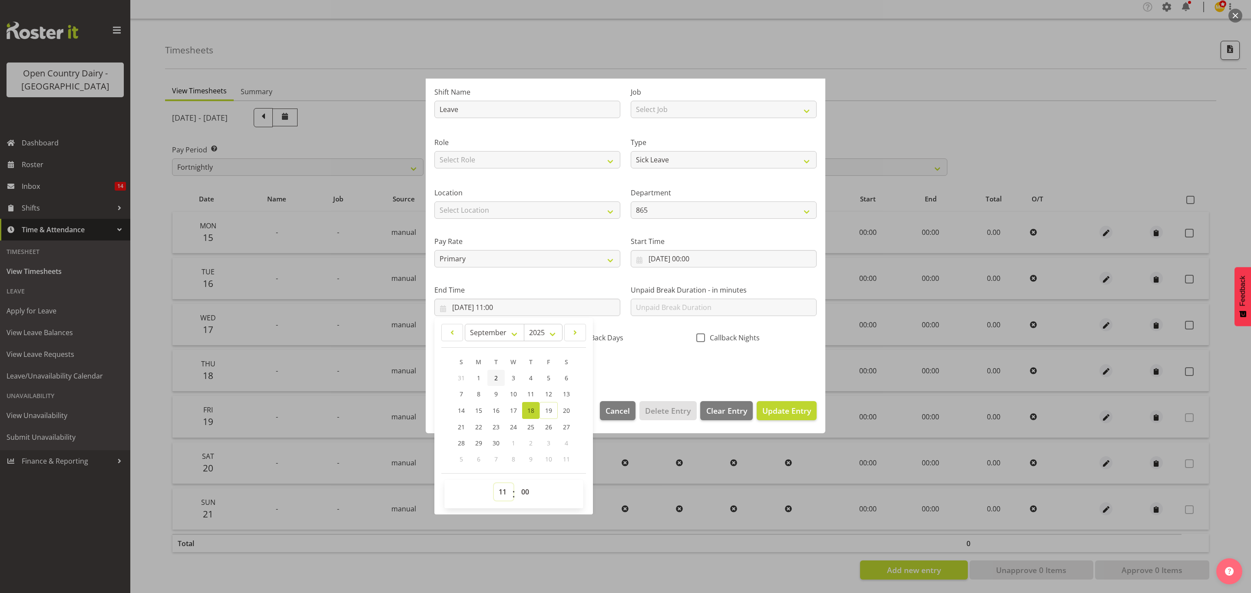
select select "10"
click at [494, 484] on select "00 01 02 03 04 05 06 07 08 09 10 11 12 13 14 15 16 17 18 19 20 21 22 23" at bounding box center [504, 491] width 20 height 17
type input "18/09/2025, 10:00"
click at [527, 494] on select "00 01 02 03 04 05 06 07 08 09 10 11 12 13 14 15 16 17 18 19 20 21 22 23 24 25 2…" at bounding box center [526, 491] width 20 height 17
select select "32"
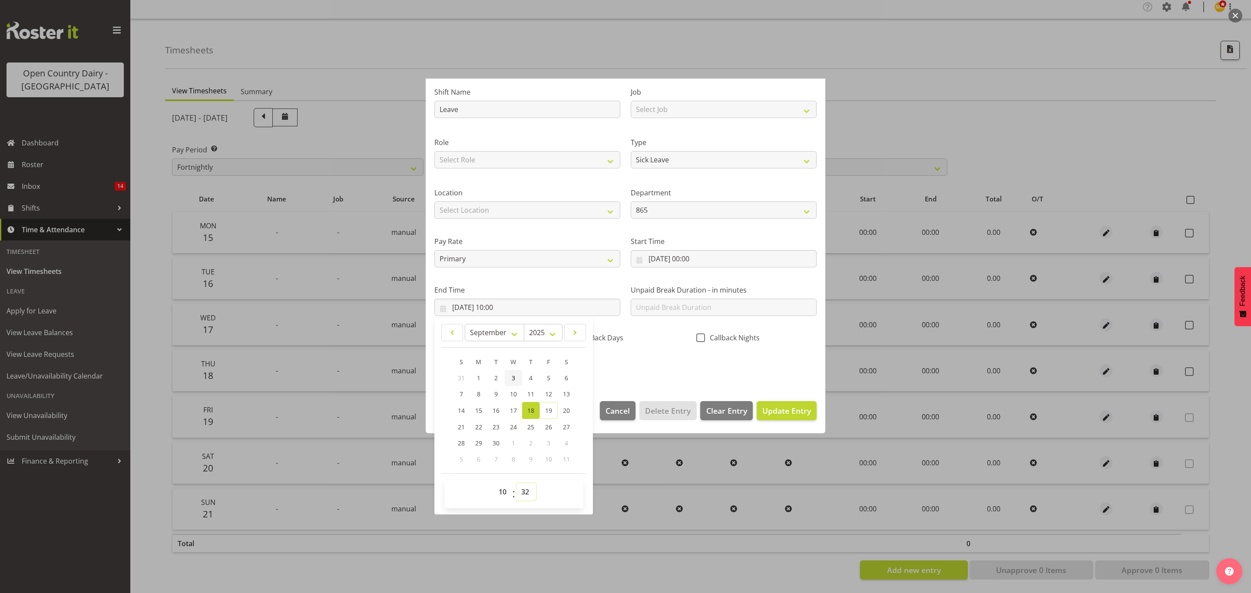
click at [517, 484] on select "00 01 02 03 04 05 06 07 08 09 10 11 12 13 14 15 16 17 18 19 20 21 22 23 24 25 2…" at bounding box center [526, 491] width 20 height 17
type input "18/09/2025, 10:32"
click at [767, 414] on span "Update Entry" at bounding box center [786, 411] width 49 height 10
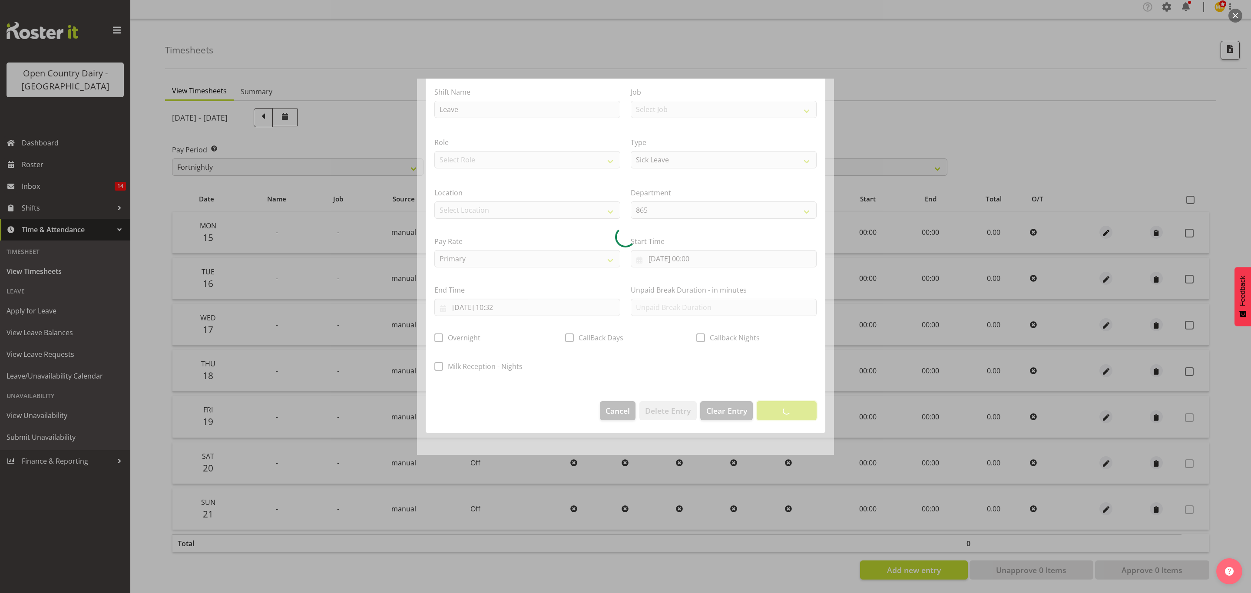
scroll to position [0, 0]
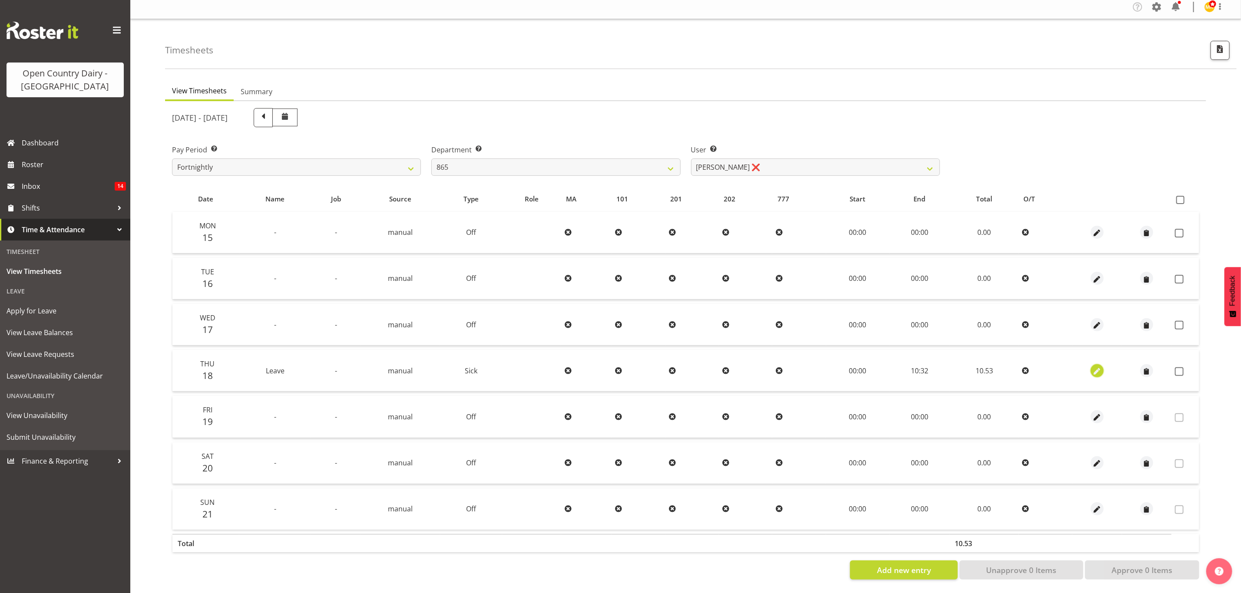
click at [1095, 367] on span "button" at bounding box center [1097, 372] width 10 height 10
select select "Sick"
select select "8"
select select "2025"
select select "10"
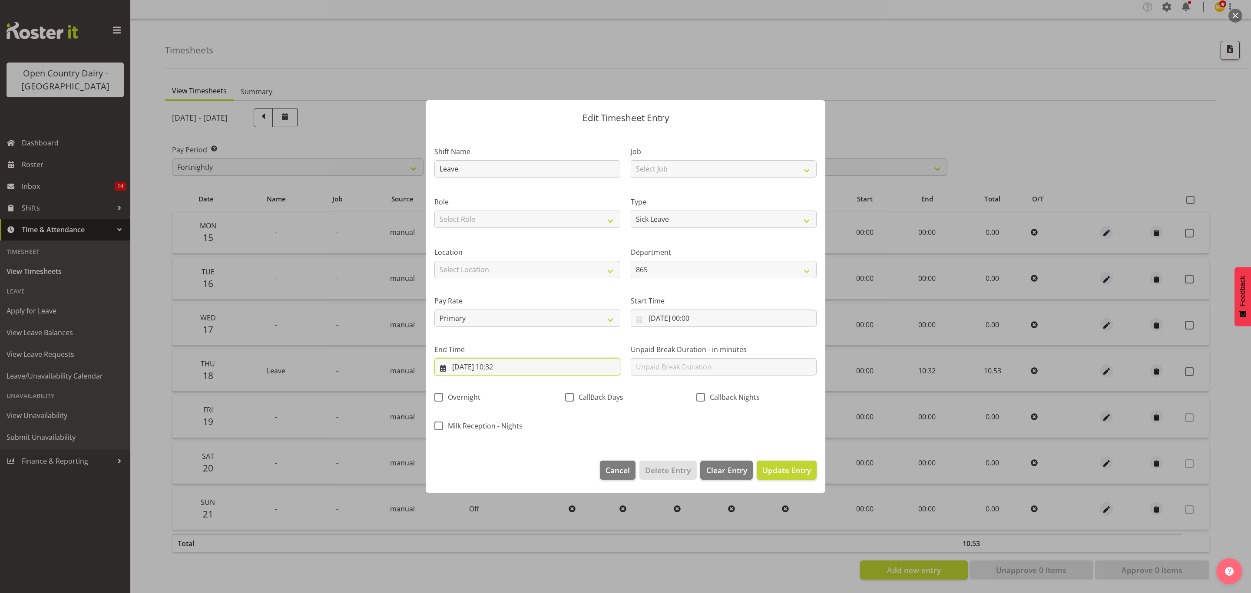
click at [507, 367] on input "18/09/2025, 10:32" at bounding box center [527, 366] width 186 height 17
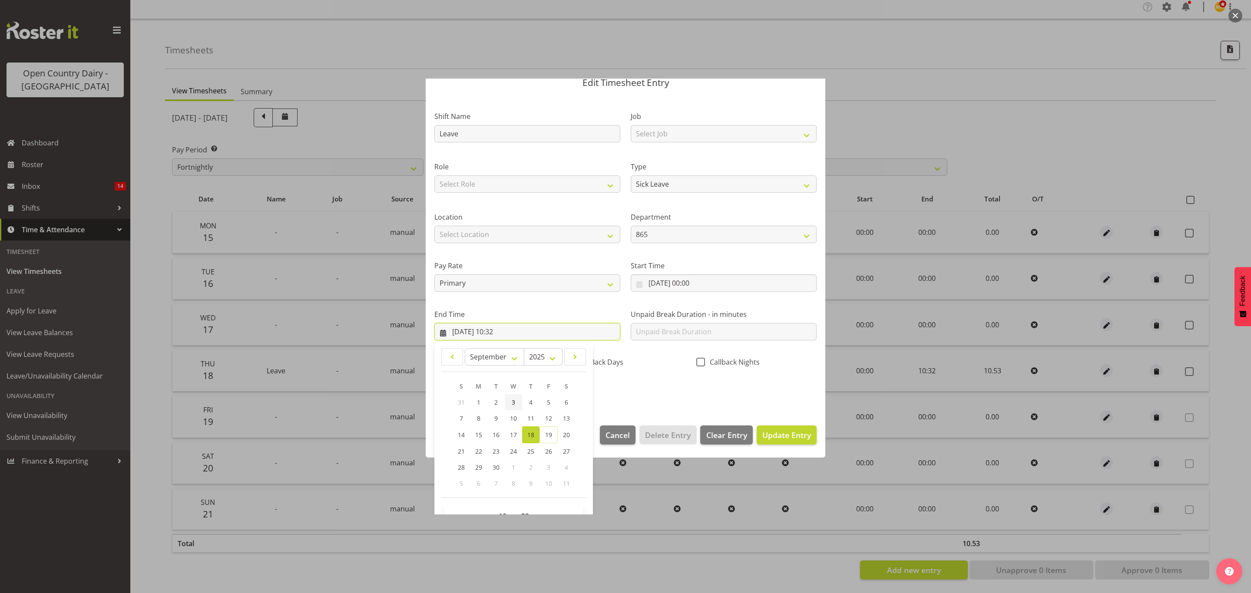
scroll to position [60, 0]
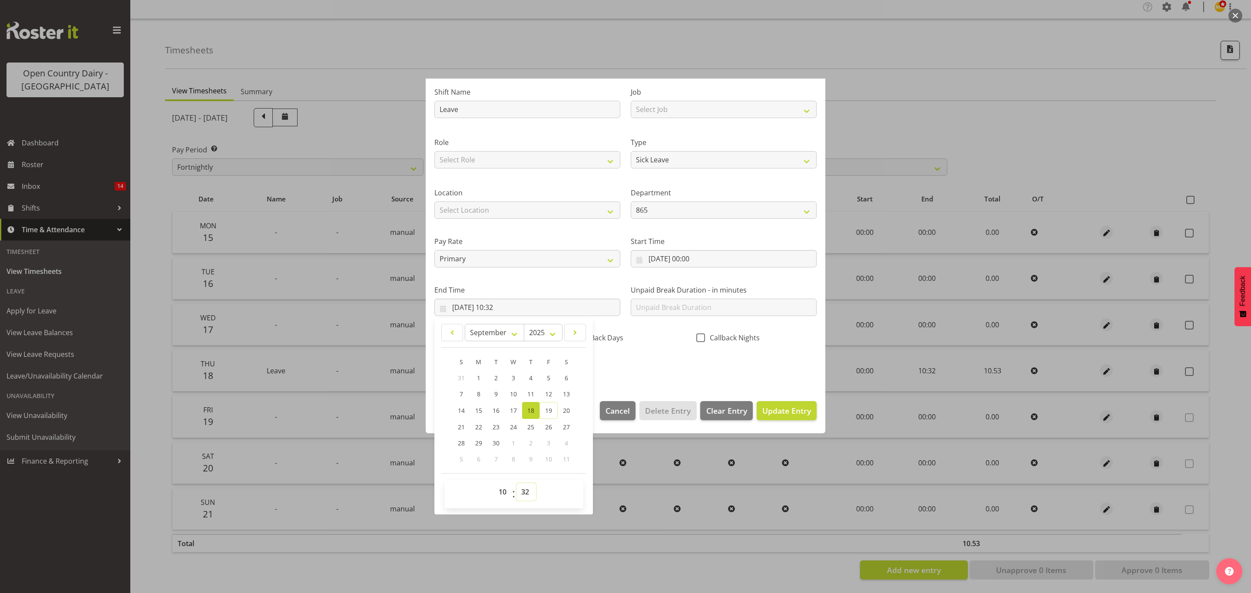
click at [525, 487] on select "00 01 02 03 04 05 06 07 08 09 10 11 12 13 14 15 16 17 18 19 20 21 22 23 24 25 2…" at bounding box center [526, 491] width 20 height 17
select select "35"
click at [517, 484] on select "00 01 02 03 04 05 06 07 08 09 10 11 12 13 14 15 16 17 18 19 20 21 22 23 24 25 2…" at bounding box center [526, 491] width 20 height 17
type input "18/09/2025, 10:35"
click at [773, 407] on span "Update Entry" at bounding box center [786, 411] width 49 height 10
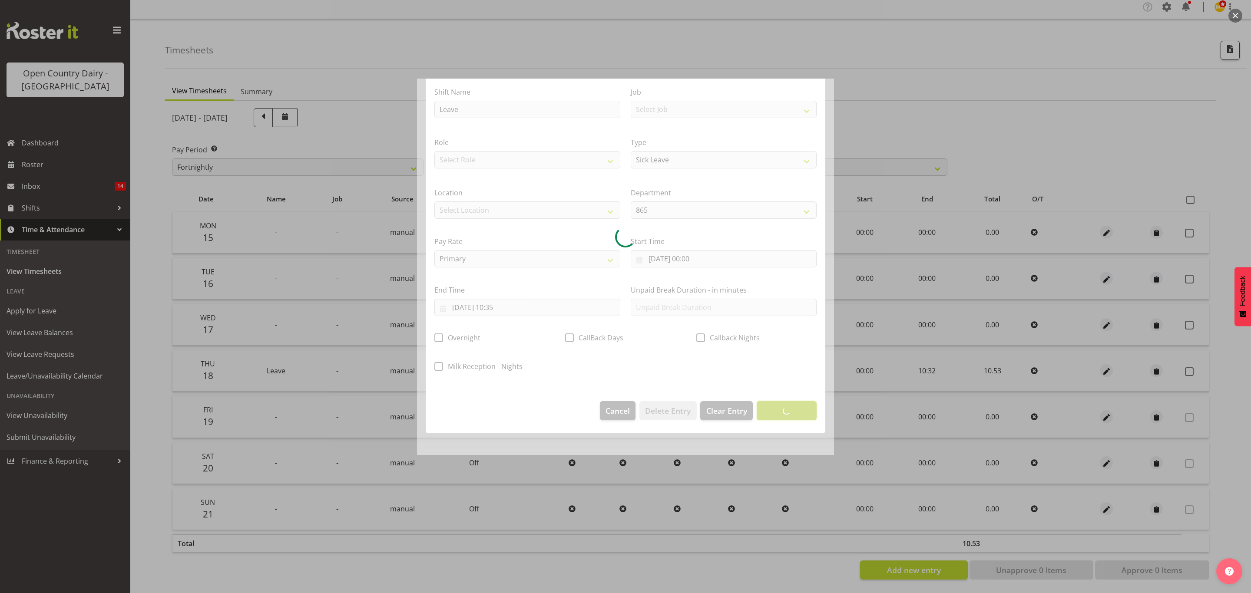
scroll to position [0, 0]
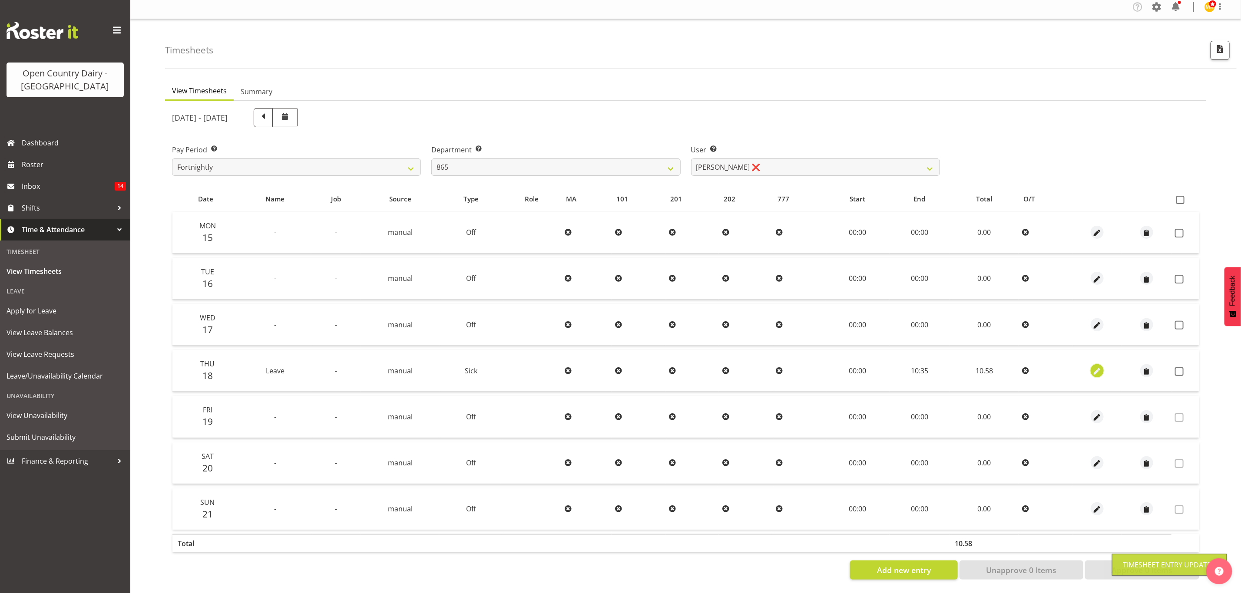
click at [1096, 367] on span "button" at bounding box center [1097, 372] width 10 height 10
select select "Sick"
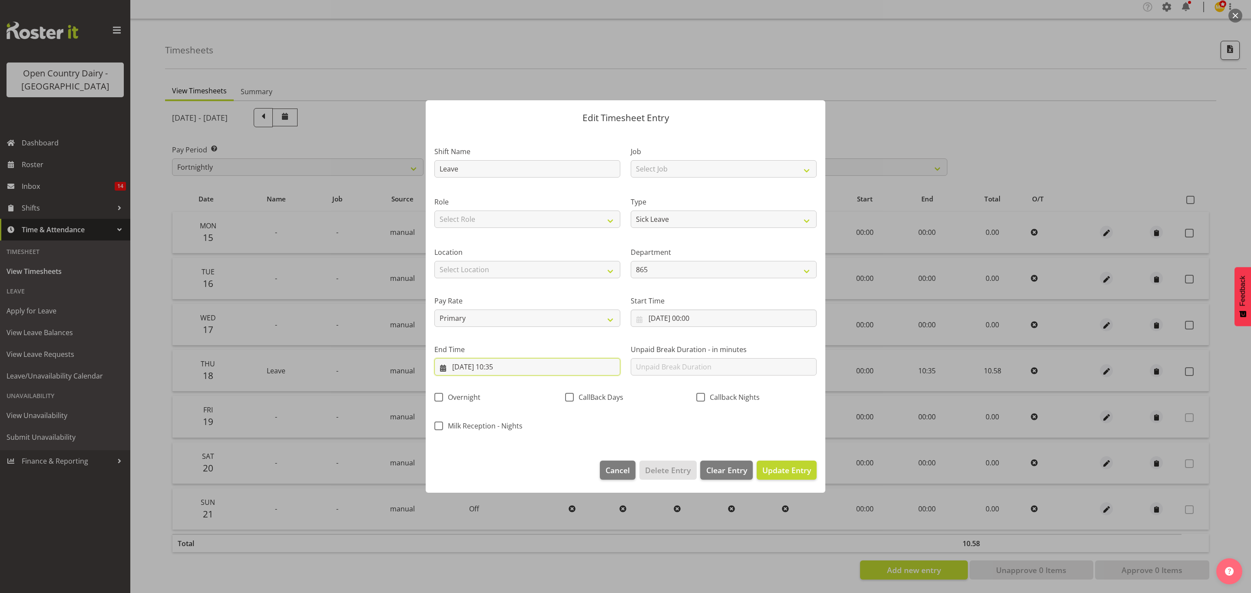
click at [507, 367] on input "18/09/2025, 10:35" at bounding box center [527, 366] width 186 height 17
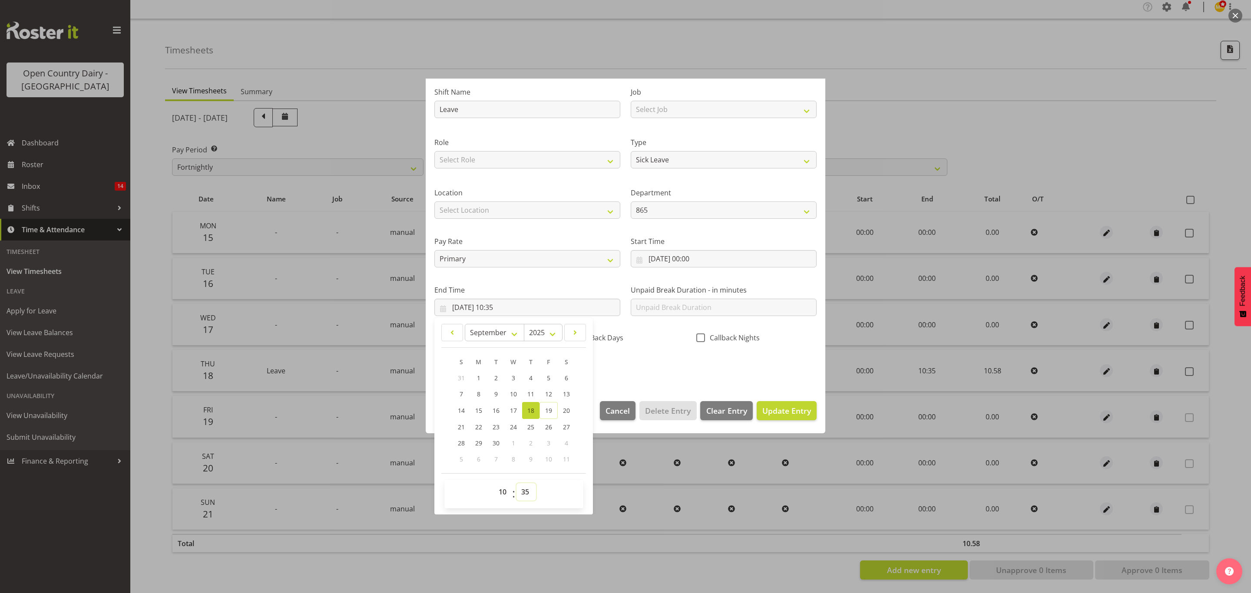
click at [524, 492] on select "00 01 02 03 04 05 06 07 08 09 10 11 12 13 14 15 16 17 18 19 20 21 22 23 24 25 2…" at bounding box center [526, 491] width 20 height 17
select select "36"
click at [517, 484] on select "00 01 02 03 04 05 06 07 08 09 10 11 12 13 14 15 16 17 18 19 20 21 22 23 24 25 2…" at bounding box center [526, 491] width 20 height 17
type input "18/09/2025, 10:36"
click at [763, 412] on span "Update Entry" at bounding box center [786, 411] width 49 height 10
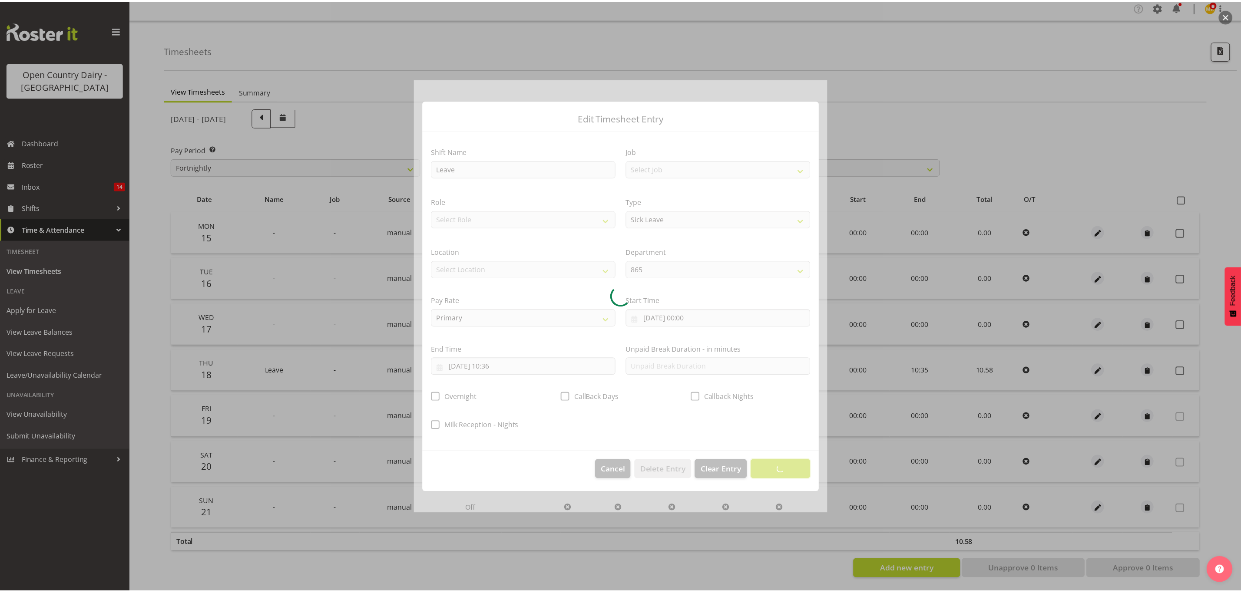
scroll to position [0, 0]
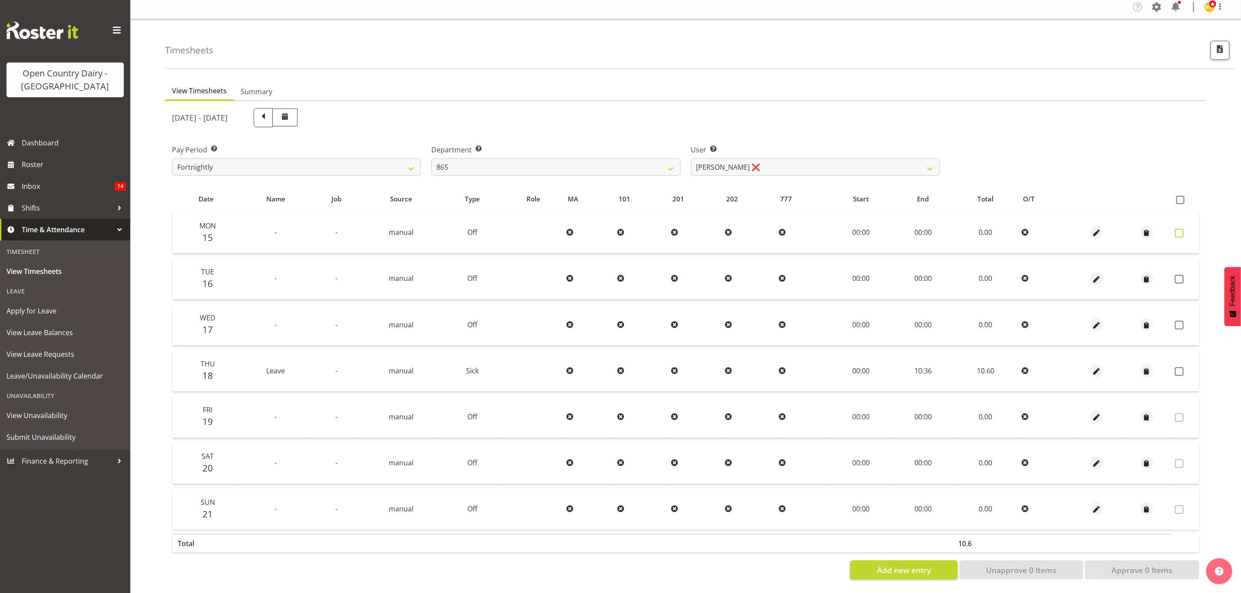
click at [1180, 229] on span at bounding box center [1179, 233] width 9 height 9
checkbox input "true"
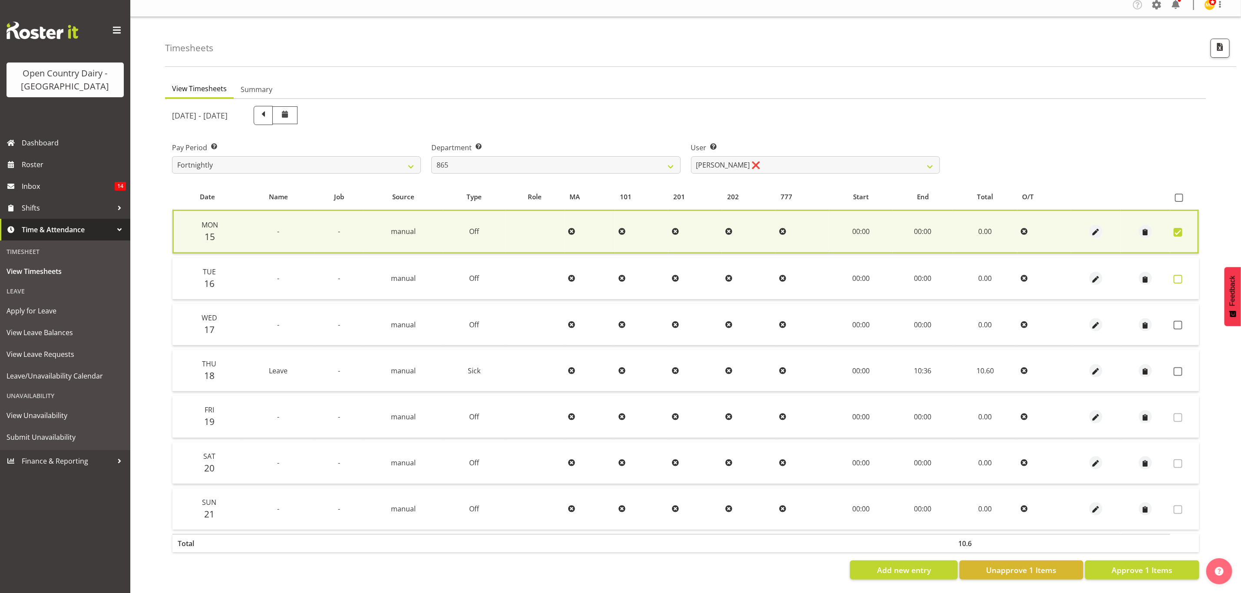
click at [1178, 275] on span at bounding box center [1178, 279] width 9 height 9
checkbox input "true"
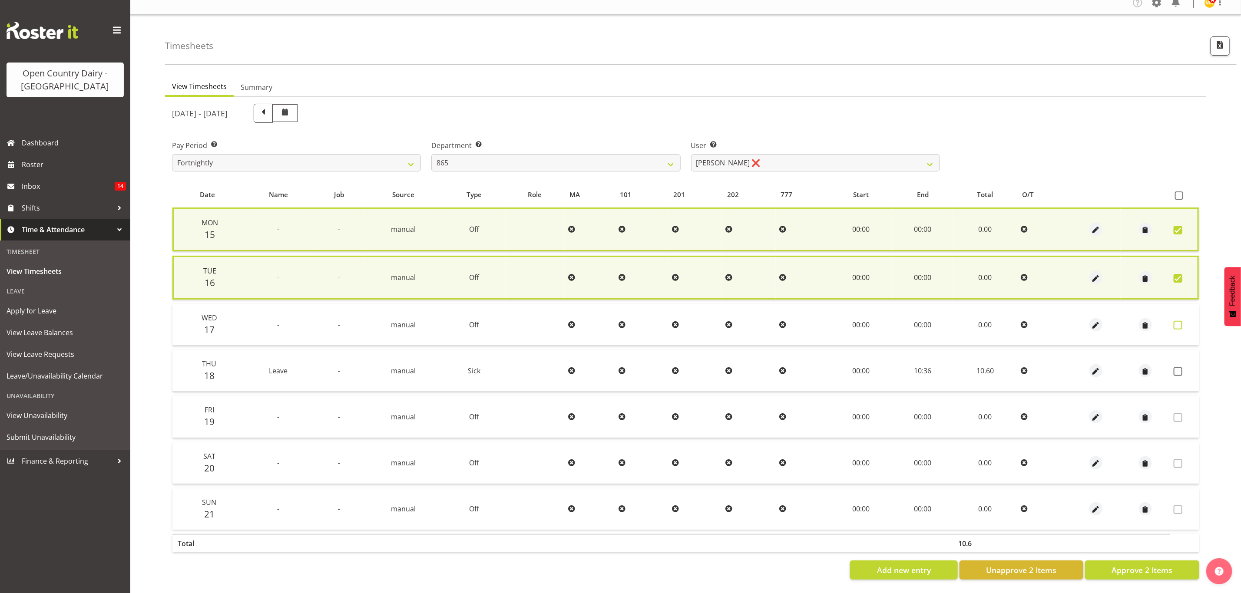
click at [1176, 324] on span at bounding box center [1178, 325] width 9 height 9
checkbox input "true"
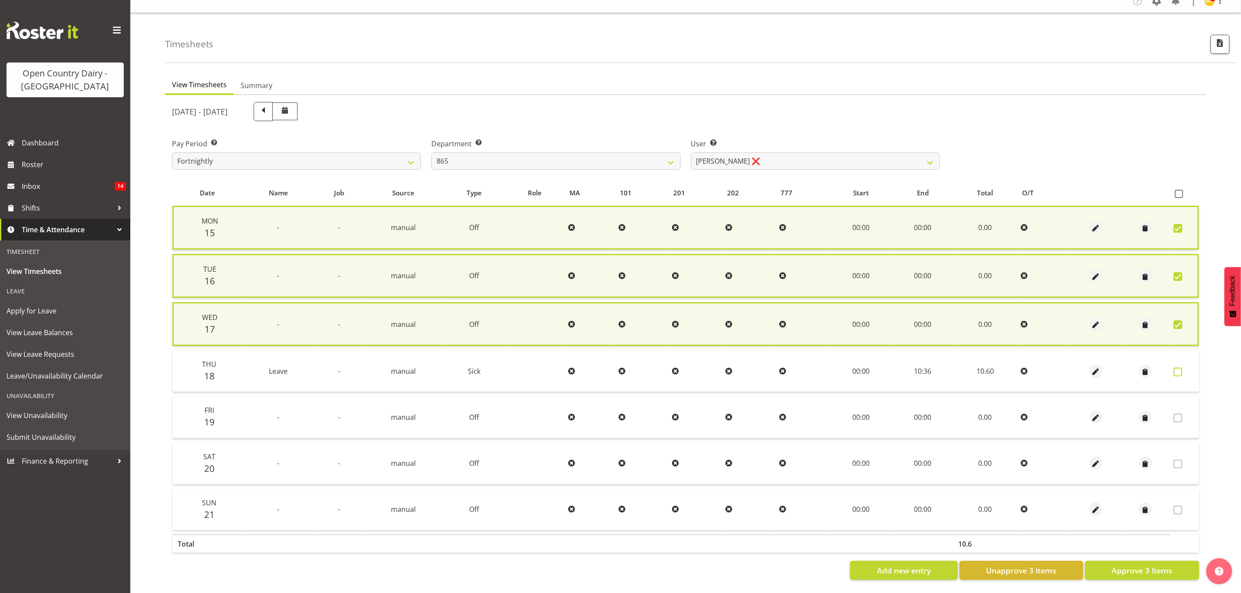
click at [1181, 369] on span at bounding box center [1178, 372] width 9 height 9
checkbox input "true"
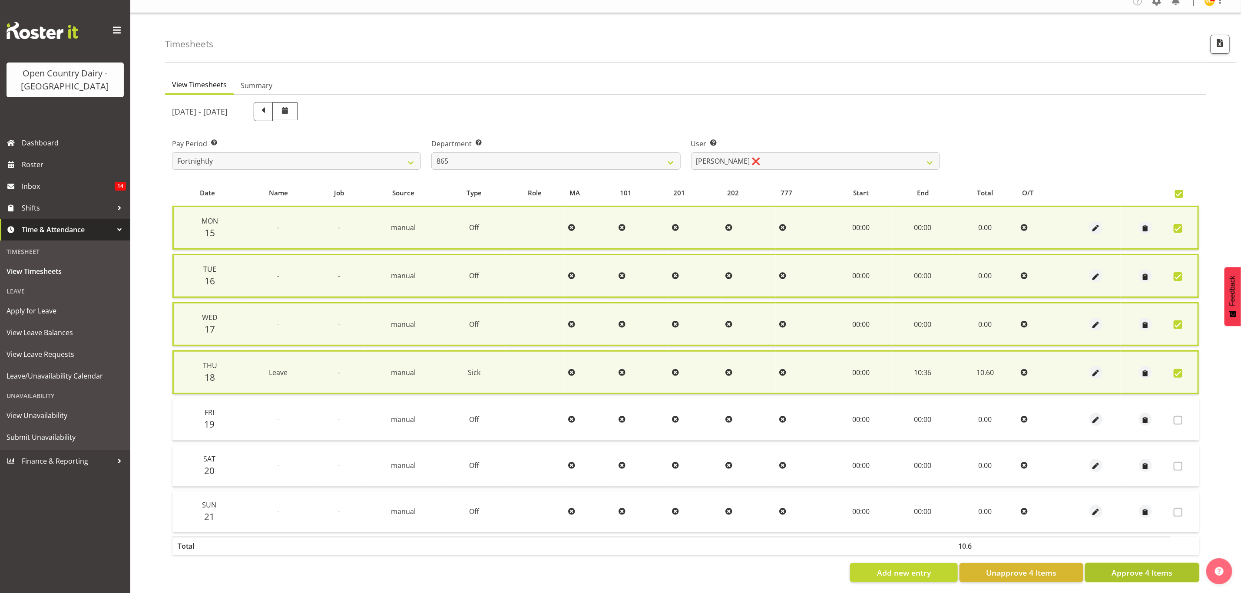
click at [1148, 572] on span "Approve 4 Items" at bounding box center [1142, 572] width 61 height 11
checkbox input "false"
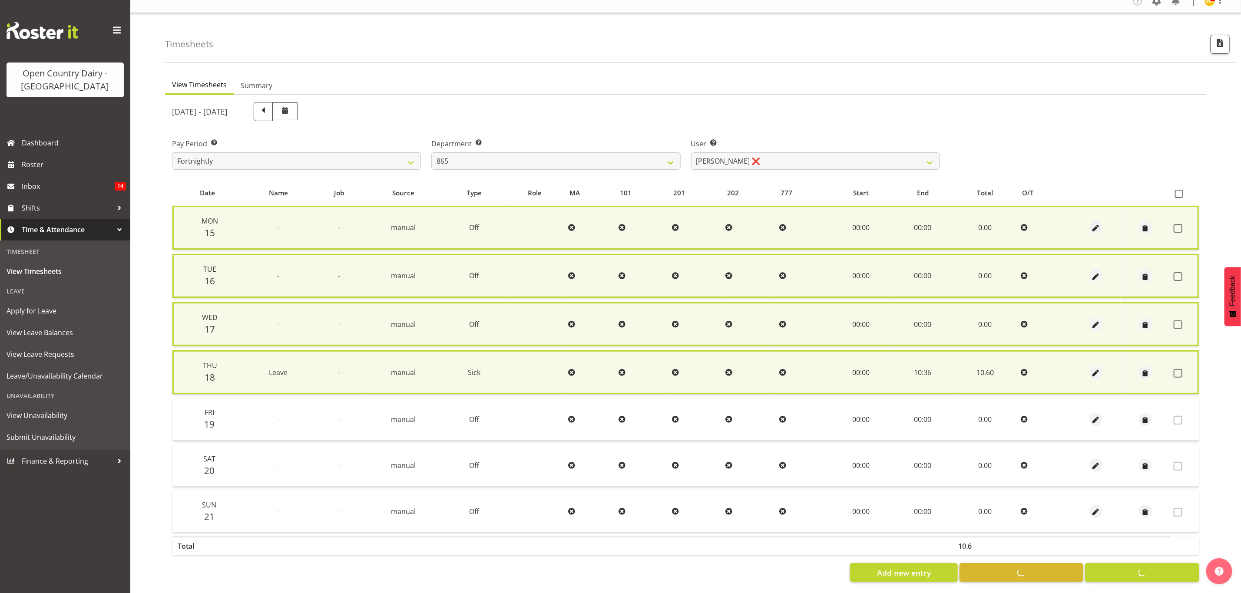
checkbox input "false"
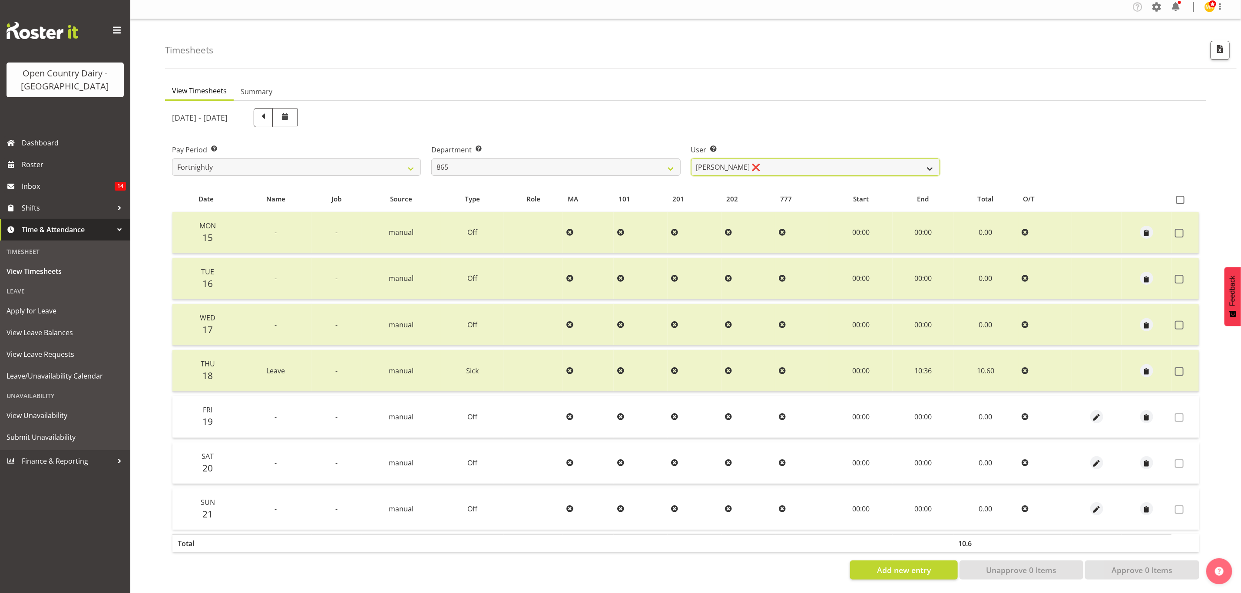
click at [883, 161] on select "Flavio Ferraz ❌ George Courtney ❌ Steffan Kennard ❌" at bounding box center [815, 167] width 249 height 17
select select "7487"
click at [691, 159] on select "Flavio Ferraz ❌ George Courtney ❌ Steffan Kennard ❌" at bounding box center [815, 167] width 249 height 17
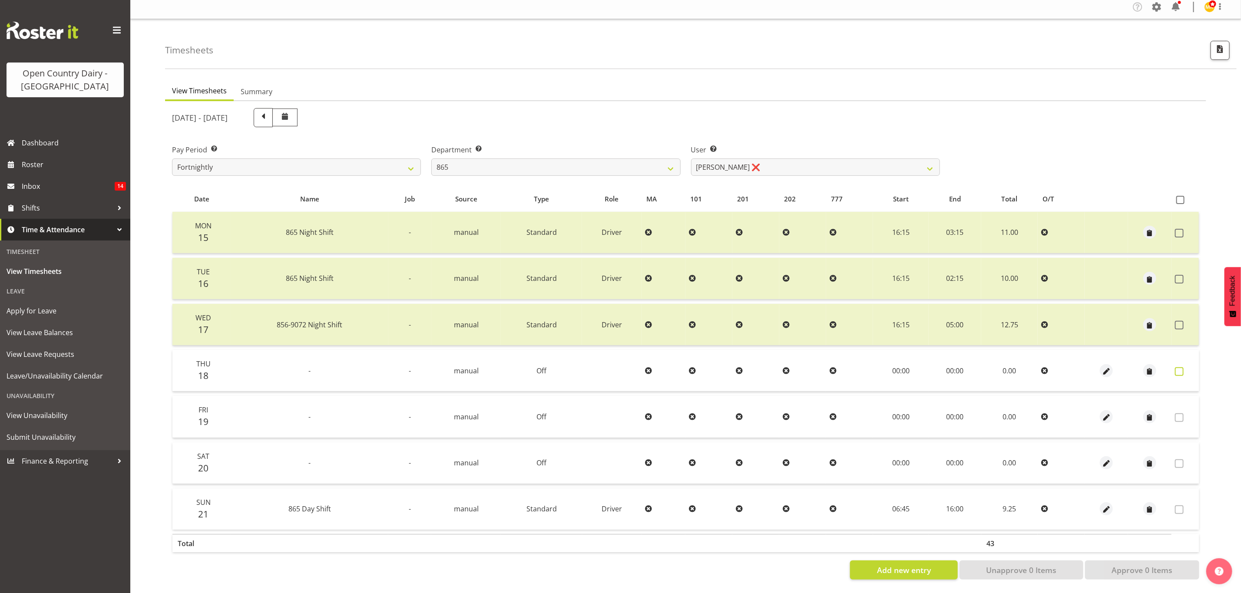
click at [1181, 367] on span at bounding box center [1179, 371] width 9 height 9
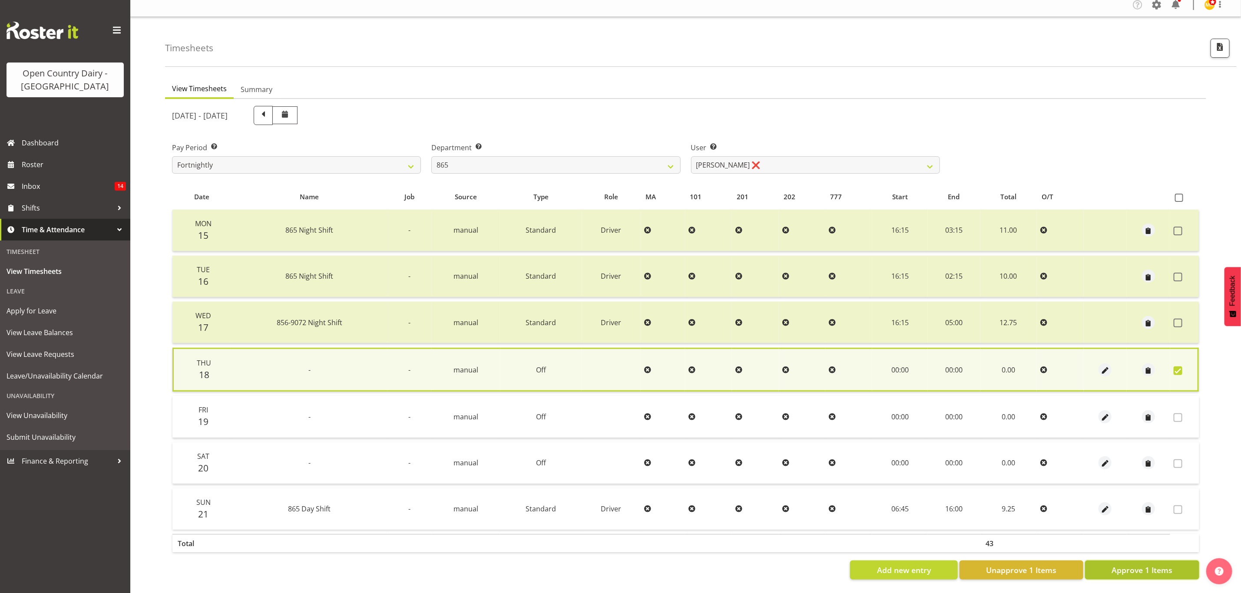
click at [1143, 566] on span "Approve 1 Items" at bounding box center [1142, 570] width 61 height 11
checkbox input "false"
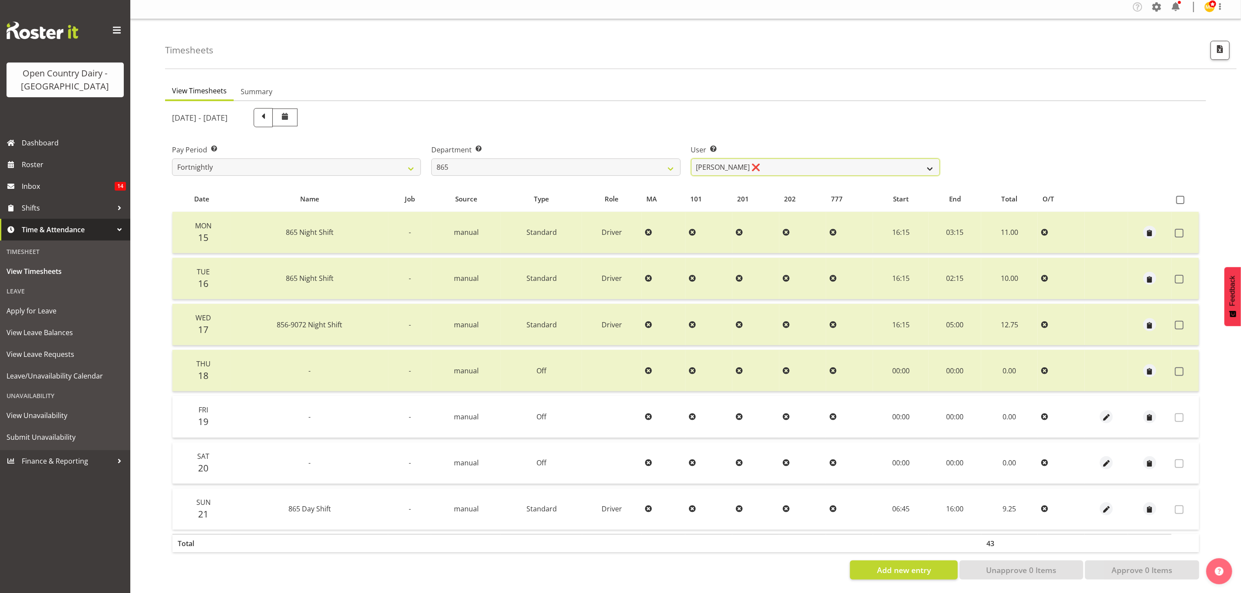
click at [917, 166] on select "Flavio Ferraz ❌ George Courtney ❌ Steffan Kennard ❌" at bounding box center [815, 167] width 249 height 17
select select "9760"
click at [691, 159] on select "Flavio Ferraz ❌ George Courtney ❌ Steffan Kennard ❌" at bounding box center [815, 167] width 249 height 17
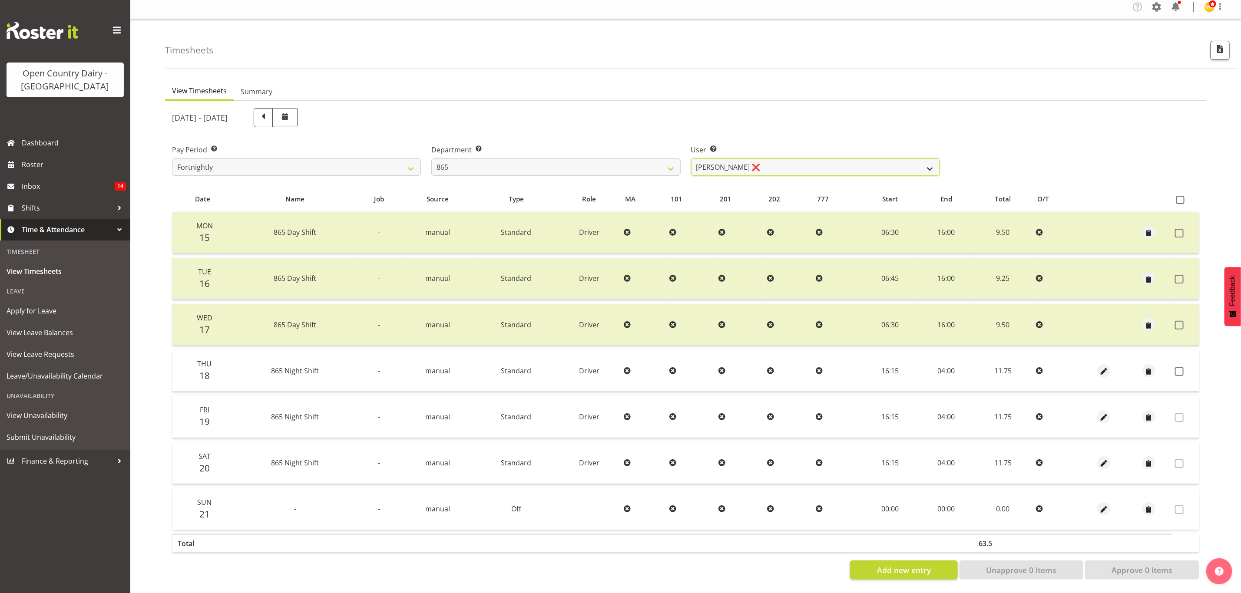
click at [849, 162] on select "Flavio Ferraz ❌ George Courtney ❌ Steffan Kennard ❌" at bounding box center [815, 167] width 249 height 17
click at [660, 163] on select "734 735 736 737 738 739 851 853 854 855 856 858 861 862 865 867-9032 868 869 87…" at bounding box center [555, 167] width 249 height 17
select select "927"
click at [431, 159] on select "734 735 736 737 738 739 851 853 854 855 856 858 861 862 865 867-9032 868 869 87…" at bounding box center [555, 167] width 249 height 17
select select "10273"
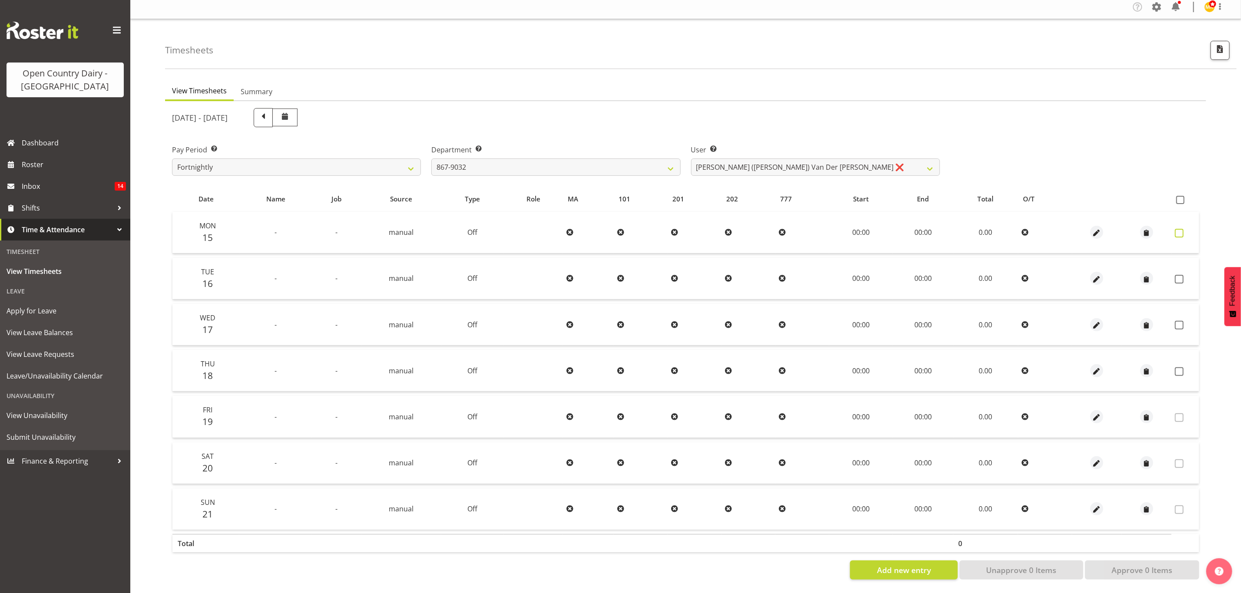
click at [1178, 229] on span at bounding box center [1179, 233] width 9 height 9
checkbox input "true"
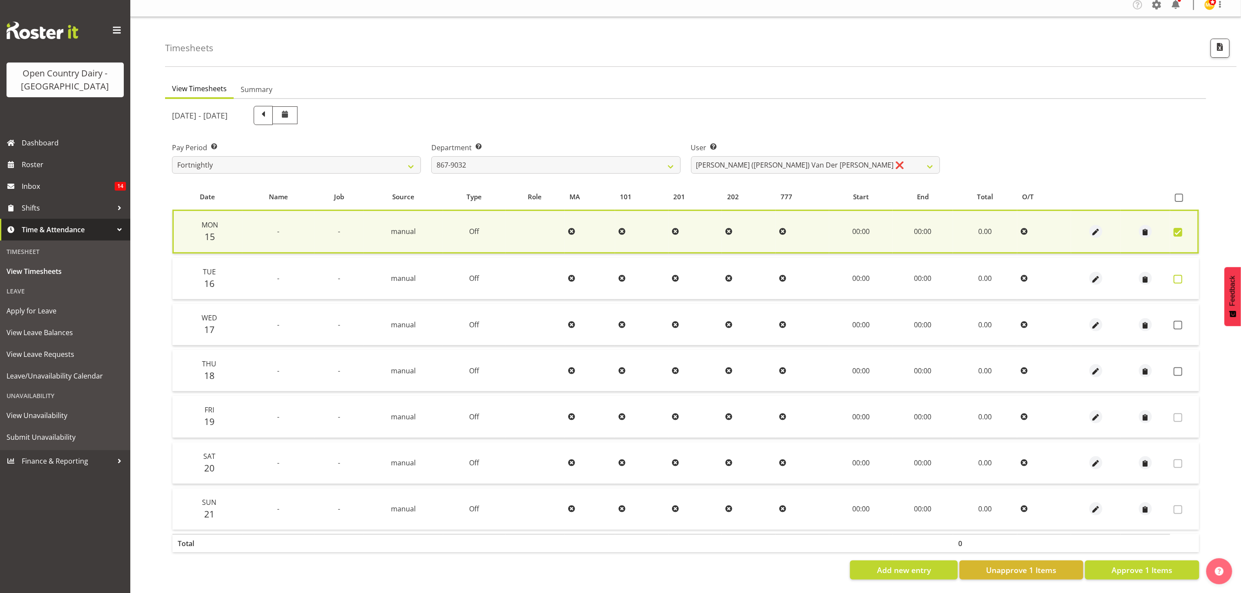
click at [1180, 275] on span at bounding box center [1178, 279] width 9 height 9
checkbox input "true"
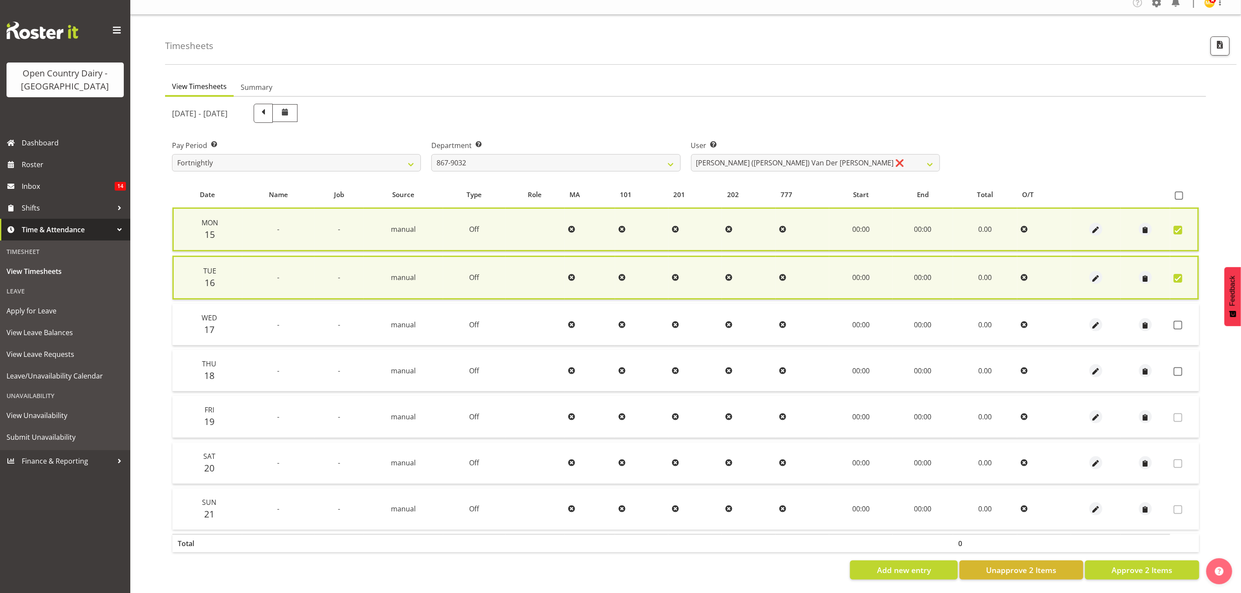
click at [1177, 326] on td at bounding box center [1184, 325] width 29 height 42
click at [1180, 321] on span at bounding box center [1178, 325] width 9 height 9
checkbox input "true"
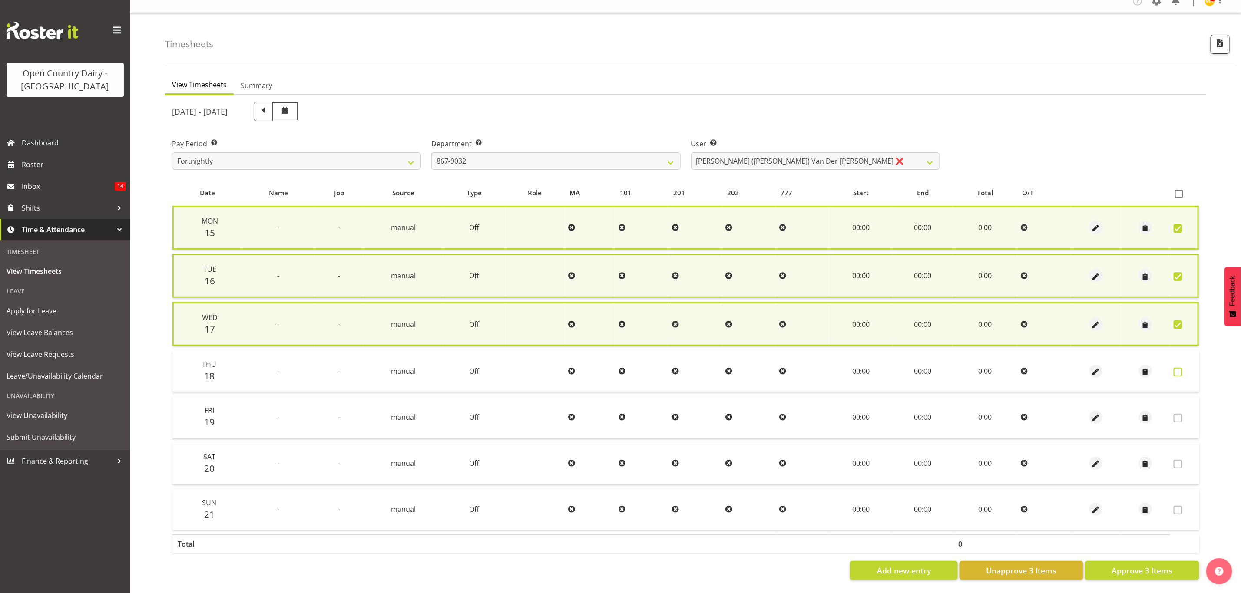
drag, startPoint x: 1178, startPoint y: 371, endPoint x: 1177, endPoint y: 384, distance: 13.1
click at [1178, 371] on span at bounding box center [1178, 372] width 9 height 9
checkbox input "true"
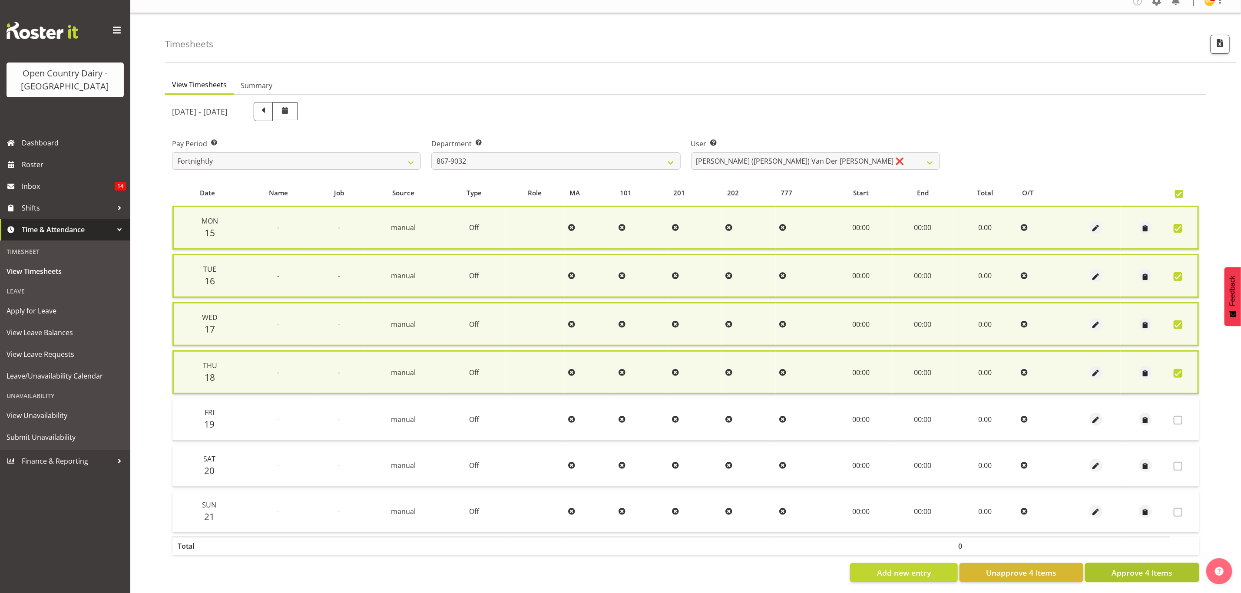
click at [1152, 567] on span "Approve 4 Items" at bounding box center [1142, 572] width 61 height 11
checkbox input "false"
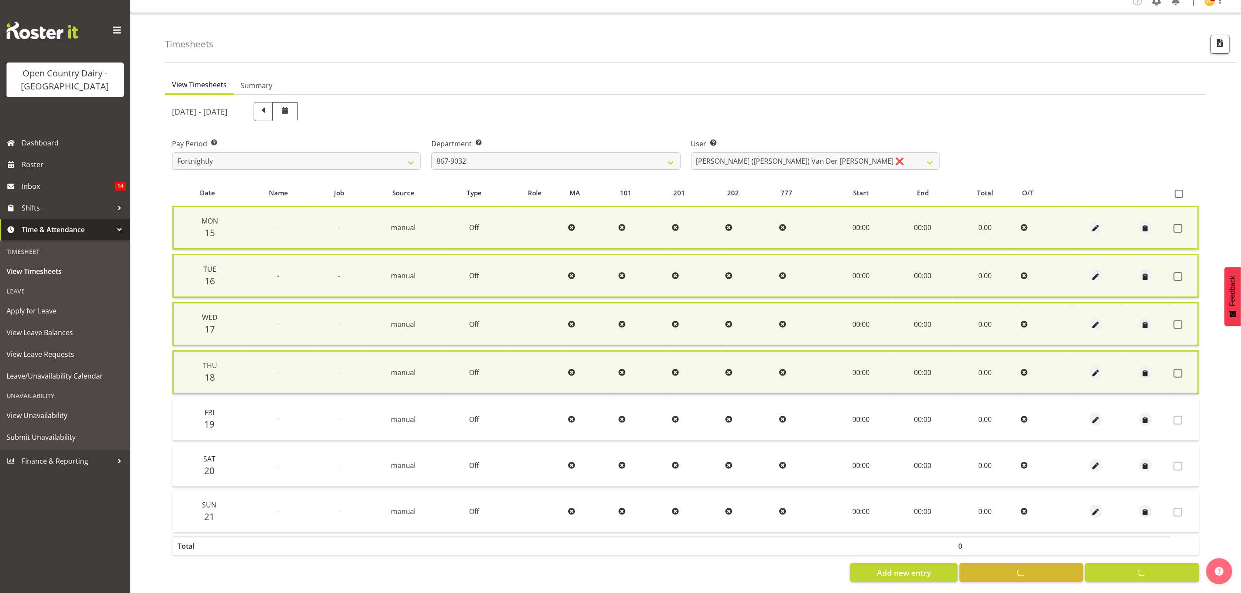
checkbox input "false"
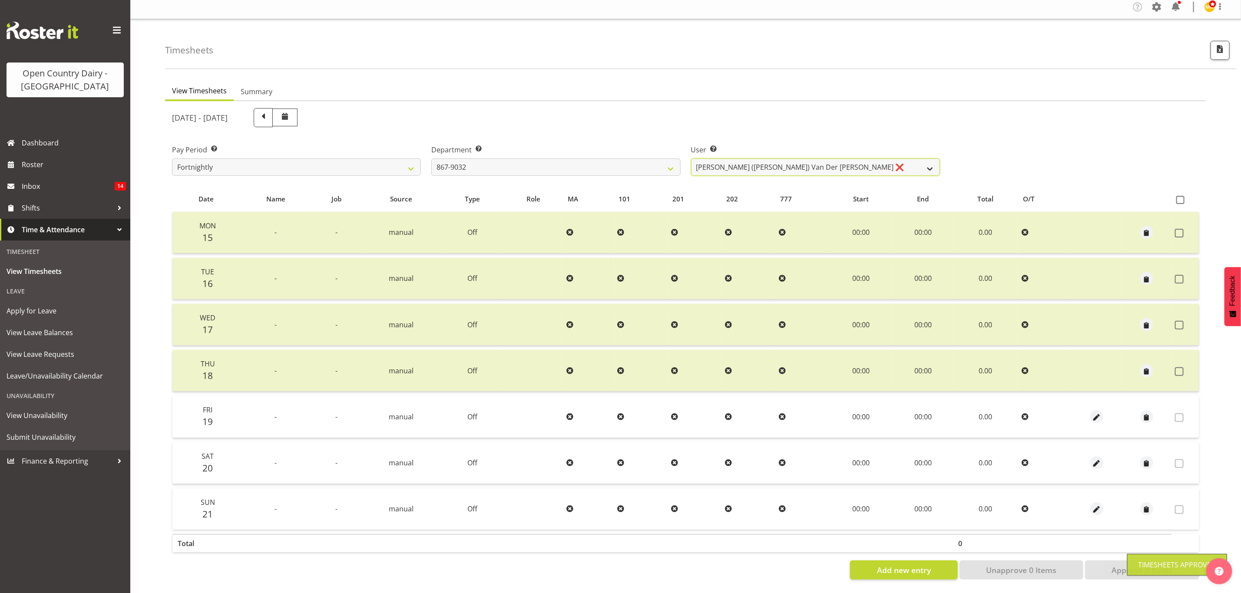
click at [901, 159] on select "Gert (Gerry) Van Der Berg ❌ Glenn Tither ❌ Jason Gough ❌ Richard Aitken ❌" at bounding box center [815, 167] width 249 height 17
select select "7418"
click at [691, 159] on select "Gert (Gerry) Van Der Berg ❌ Glenn Tither ❌ Jason Gough ❌ Richard Aitken ❌" at bounding box center [815, 167] width 249 height 17
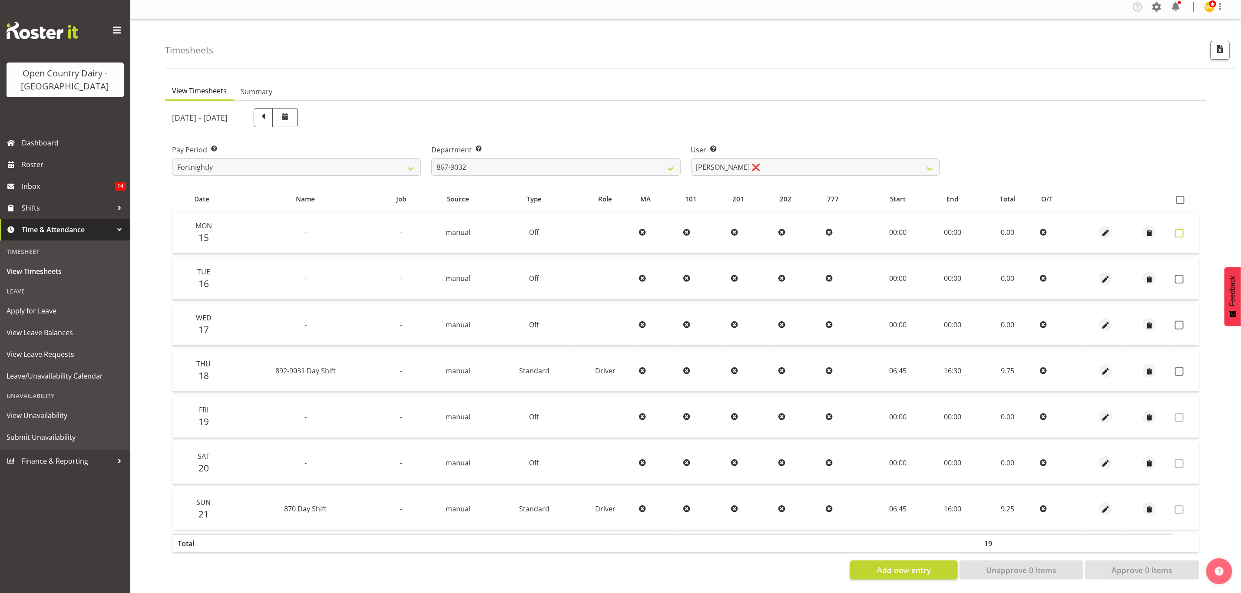
click at [1184, 229] on label at bounding box center [1181, 233] width 13 height 9
checkbox input "true"
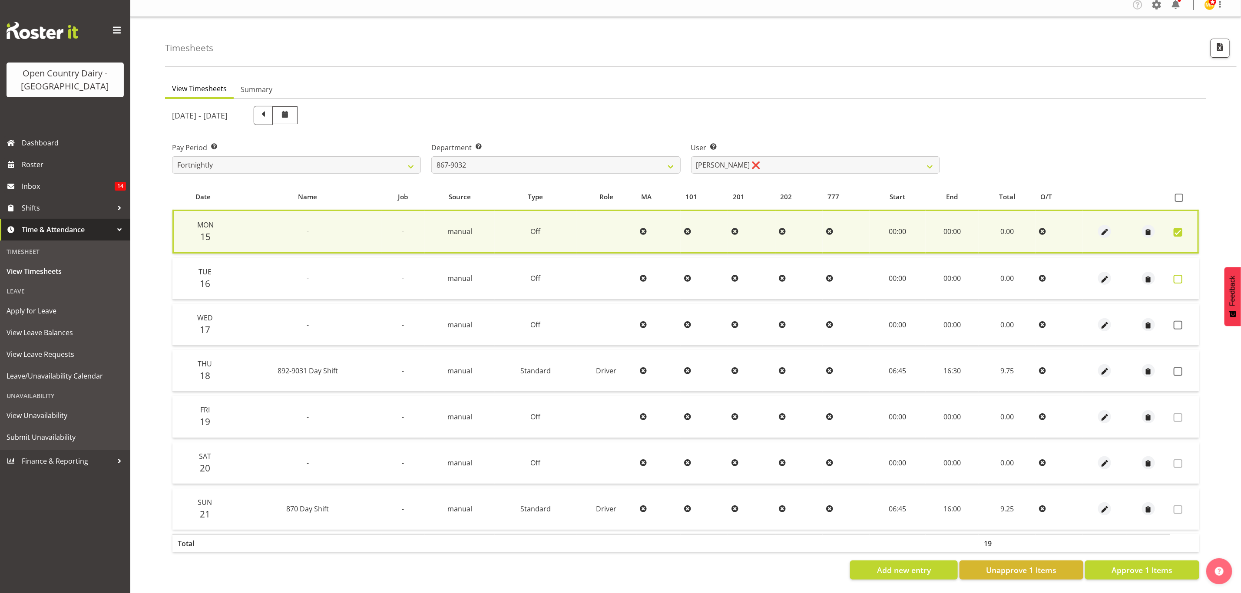
click at [1180, 275] on span at bounding box center [1178, 279] width 9 height 9
checkbox input "true"
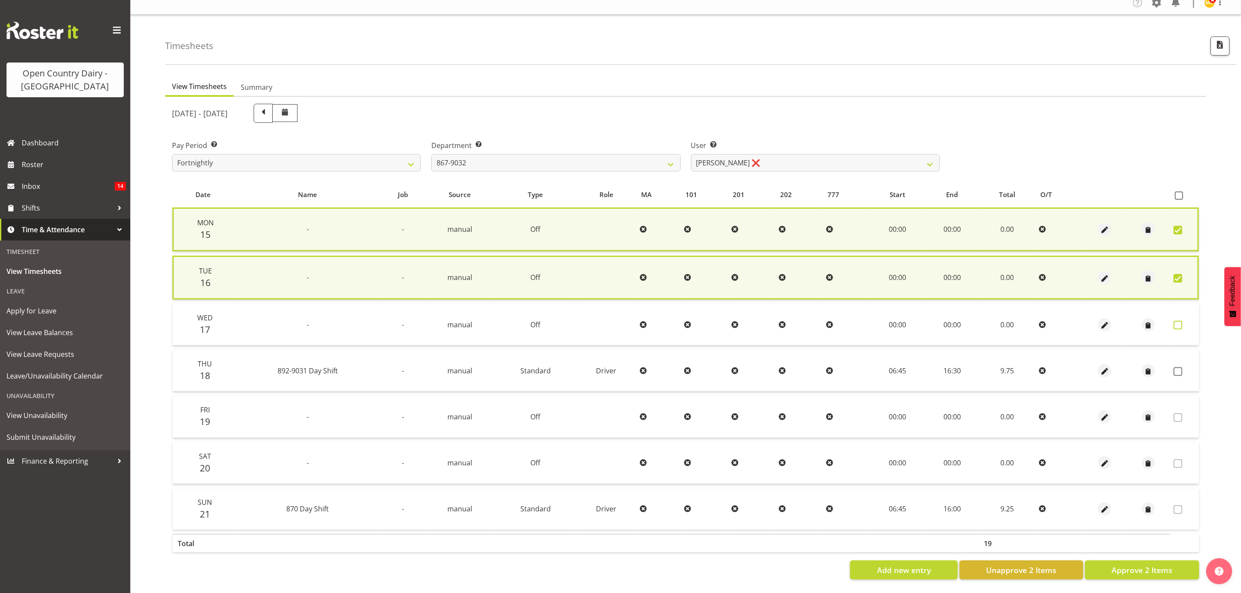
click at [1180, 321] on span at bounding box center [1178, 325] width 9 height 9
checkbox input "true"
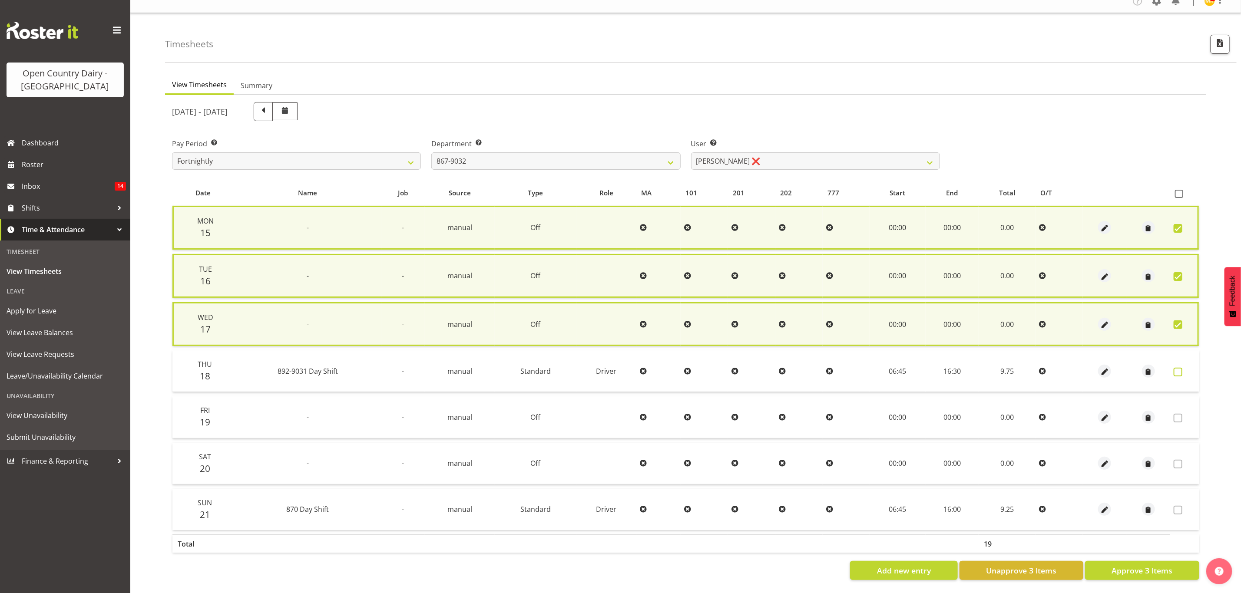
click at [1183, 370] on label at bounding box center [1180, 372] width 13 height 9
checkbox input "true"
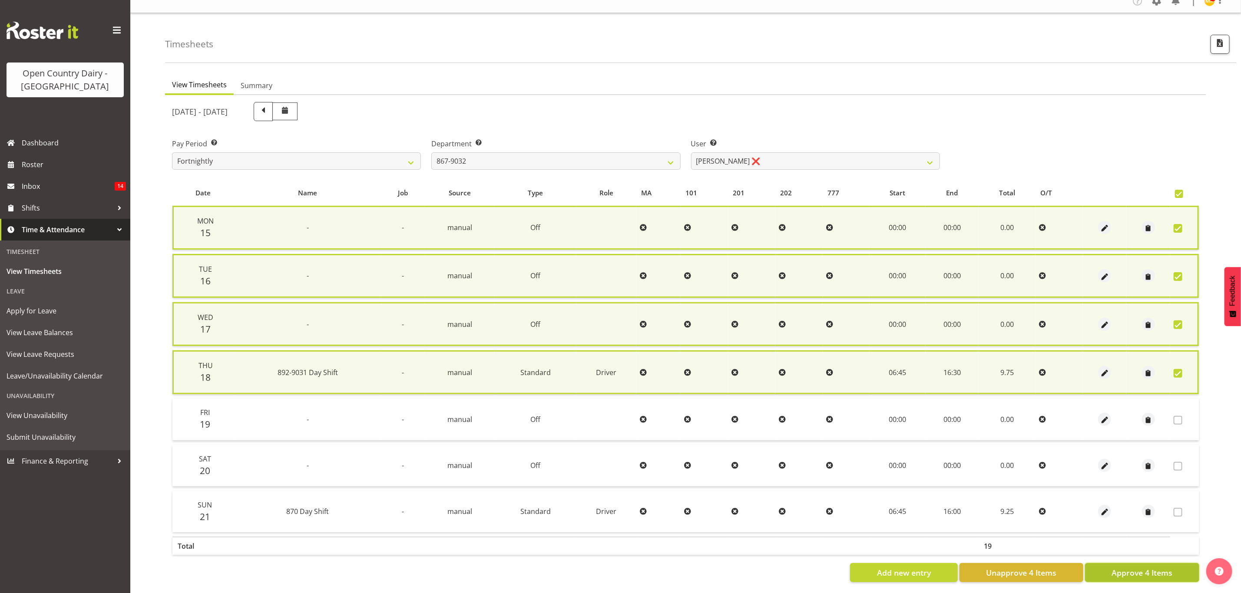
click at [1169, 571] on span "Approve 4 Items" at bounding box center [1142, 572] width 61 height 11
checkbox input "false"
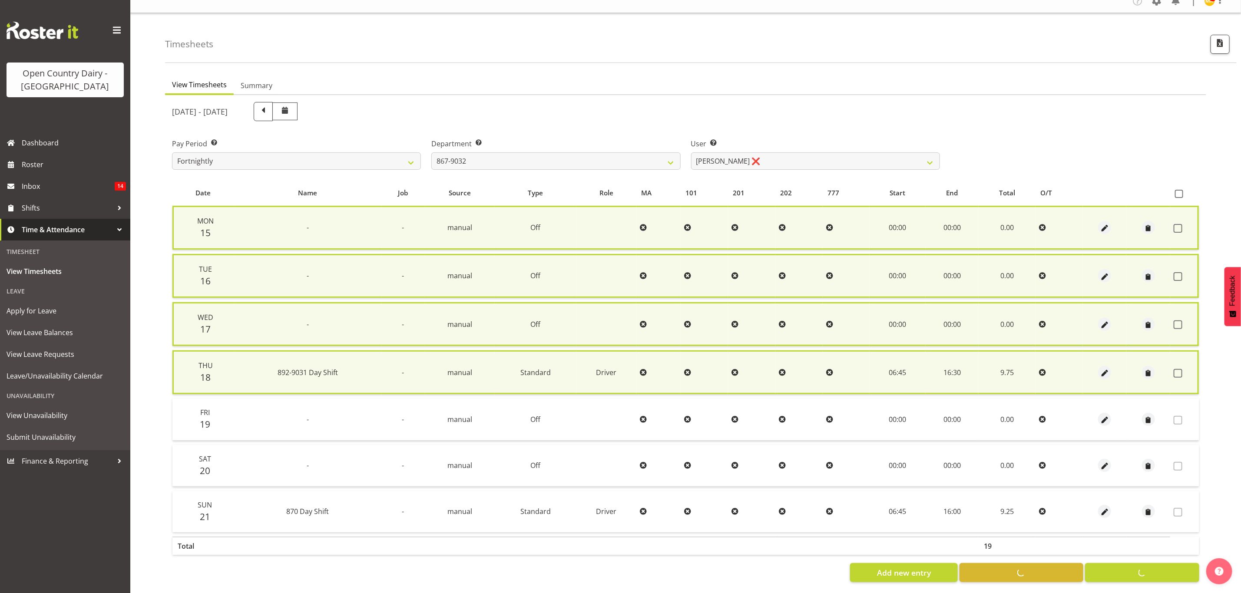
checkbox input "false"
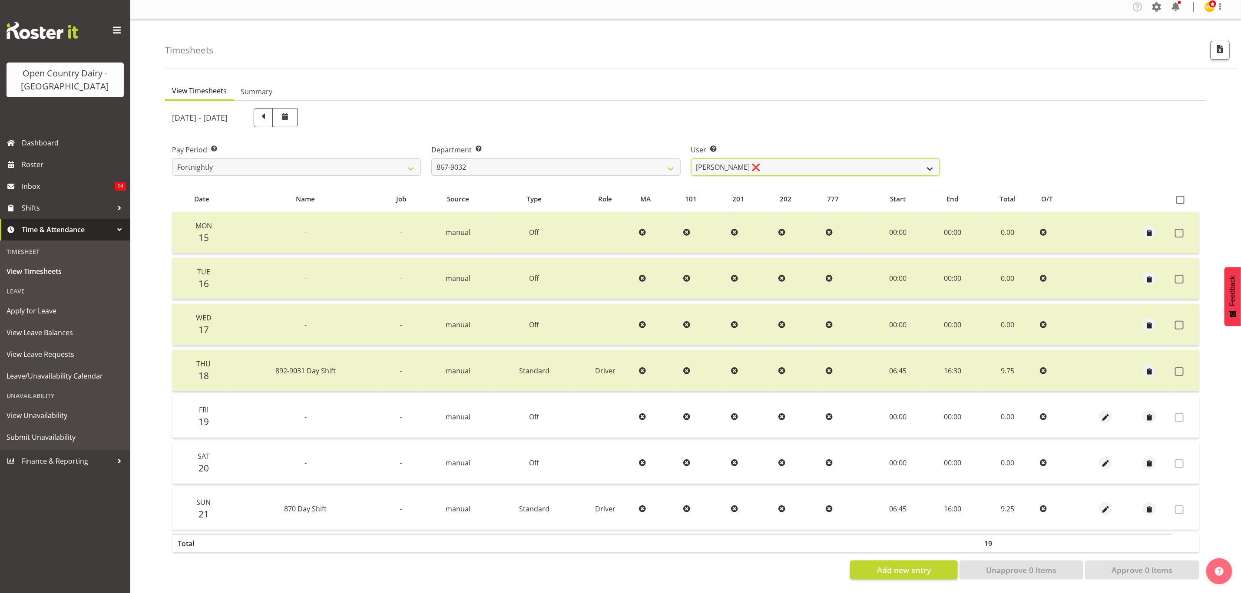
click at [814, 159] on select "Gert (Gerry) Van Der Berg ❌ Glenn Tither ❌ Jason Gough ❌ Richard Aitken ❌" at bounding box center [815, 167] width 249 height 17
click at [691, 159] on select "Gert (Gerry) Van Der Berg ❌ Glenn Tither ❌ Jason Gough ❌ Richard Aitken ❌" at bounding box center [815, 167] width 249 height 17
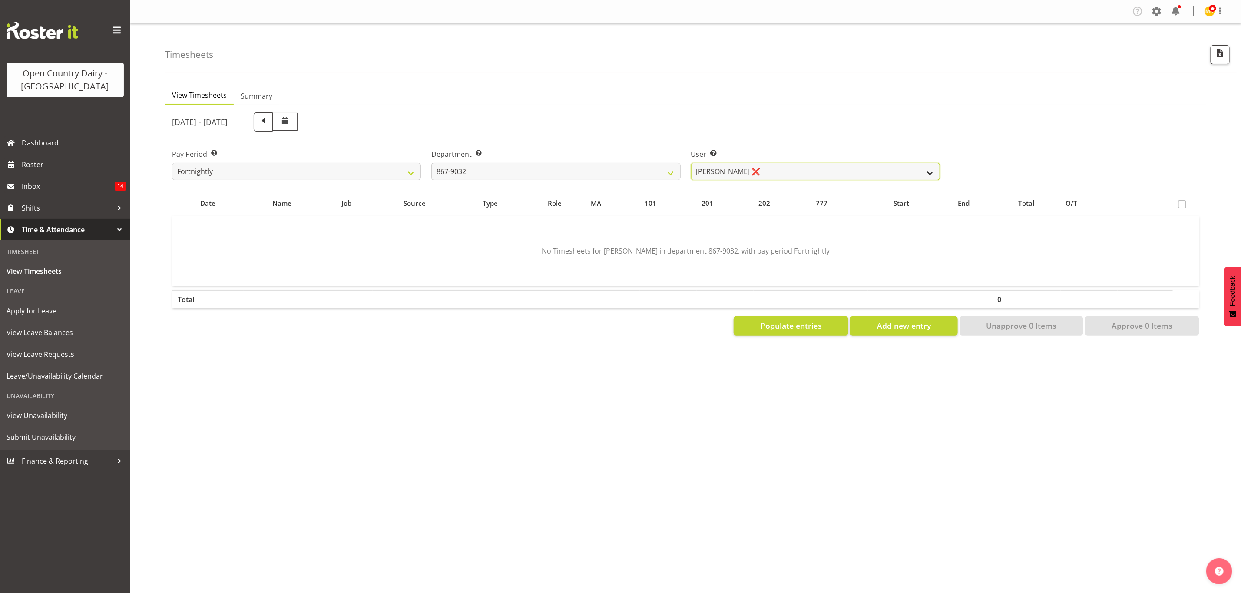
click at [860, 172] on select "Gert (Gerry) Van Der Berg ❌ Glenn Tither ❌ Jason Gough ❌ Richard Aitken ❌" at bounding box center [815, 171] width 249 height 17
select select "11799"
click at [691, 163] on select "Gert (Gerry) Van Der Berg ❌ Glenn Tither ❌ Jason Gough ❌ Richard Aitken ❌" at bounding box center [815, 171] width 249 height 17
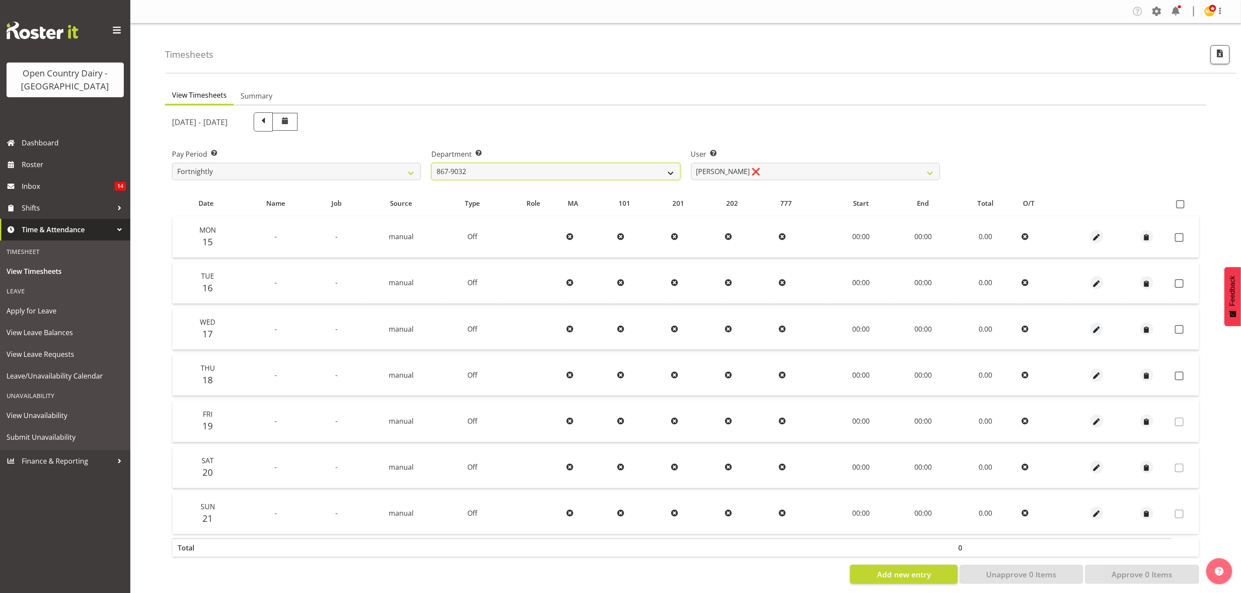
click at [618, 172] on select "734 735 736 737 738 739 851 853 854 855 856 858 861 862 865 867-9032 868 869 87…" at bounding box center [555, 171] width 249 height 17
select select "681"
click at [431, 163] on select "734 735 736 737 738 739 851 853 854 855 856 858 861 862 865 867-9032 868 869 87…" at bounding box center [555, 171] width 249 height 17
select select "7377"
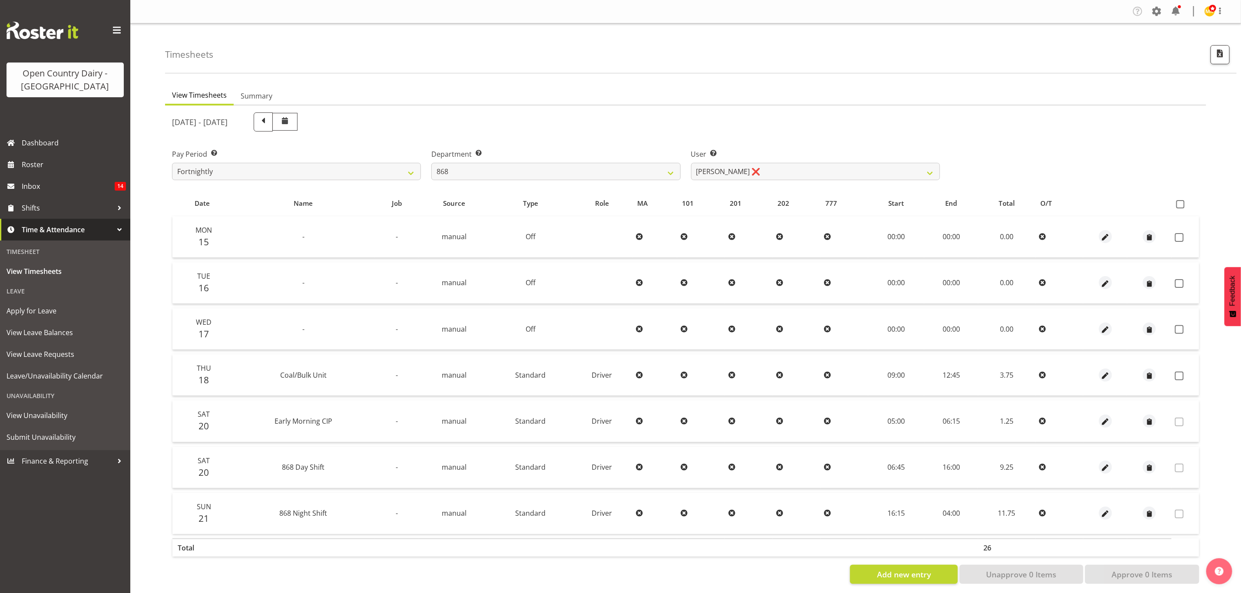
drag, startPoint x: 1178, startPoint y: 234, endPoint x: 1179, endPoint y: 252, distance: 18.3
click at [1179, 234] on span at bounding box center [1179, 237] width 9 height 9
checkbox input "true"
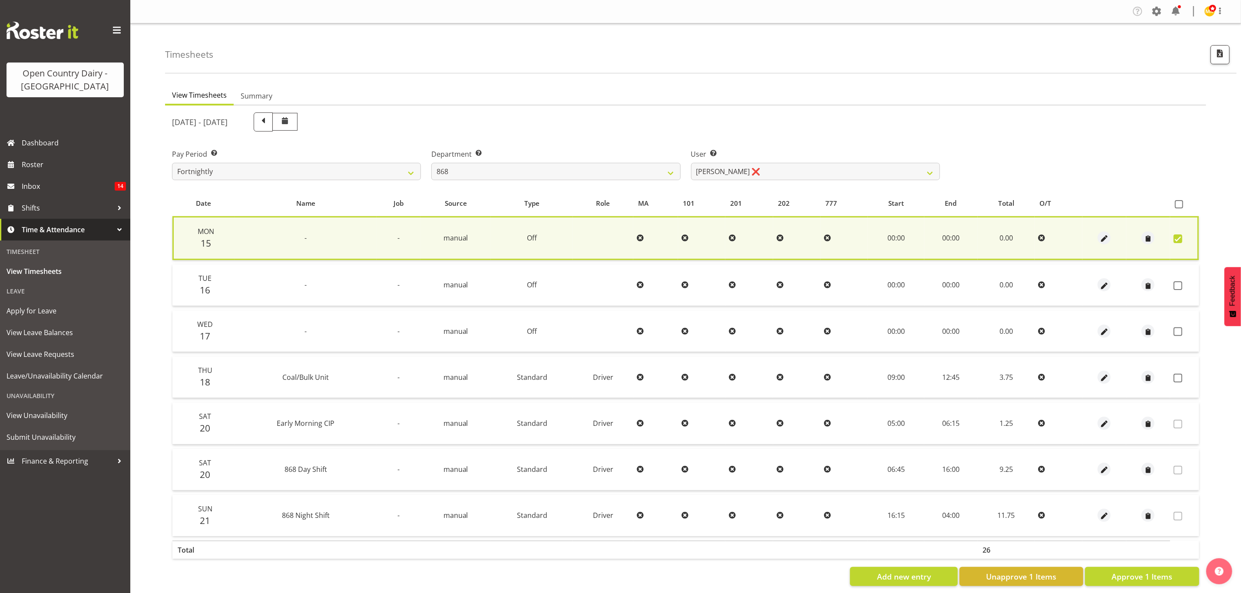
drag, startPoint x: 1175, startPoint y: 283, endPoint x: 1179, endPoint y: 304, distance: 21.2
click at [1176, 283] on span at bounding box center [1178, 285] width 9 height 9
checkbox input "true"
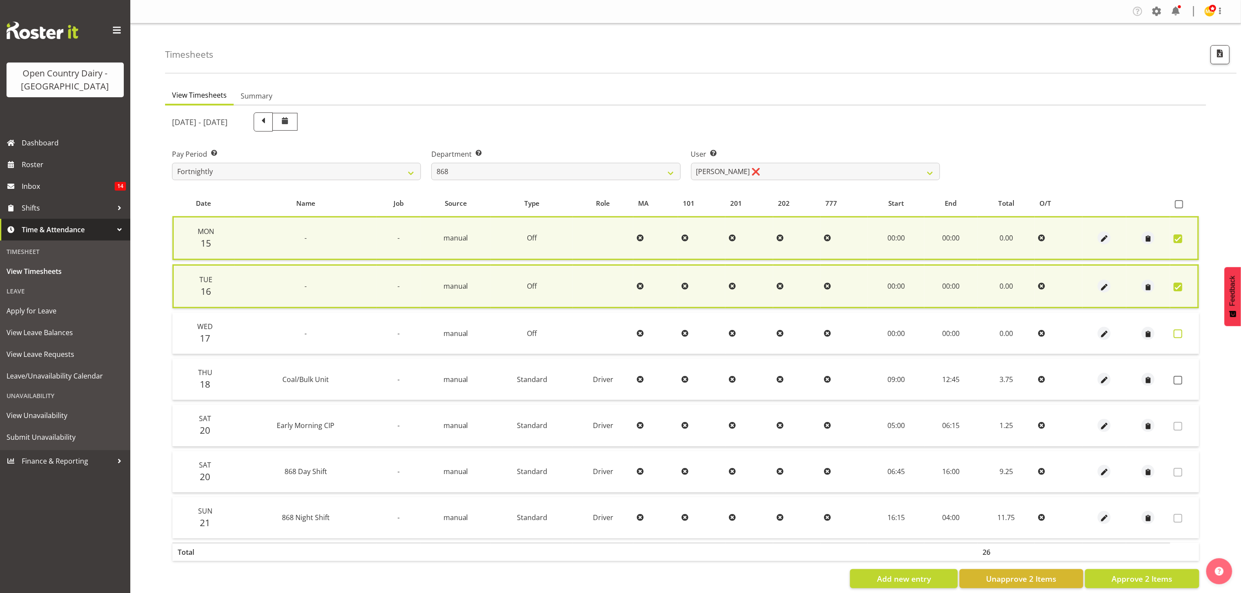
click at [1177, 332] on span at bounding box center [1178, 334] width 9 height 9
checkbox input "true"
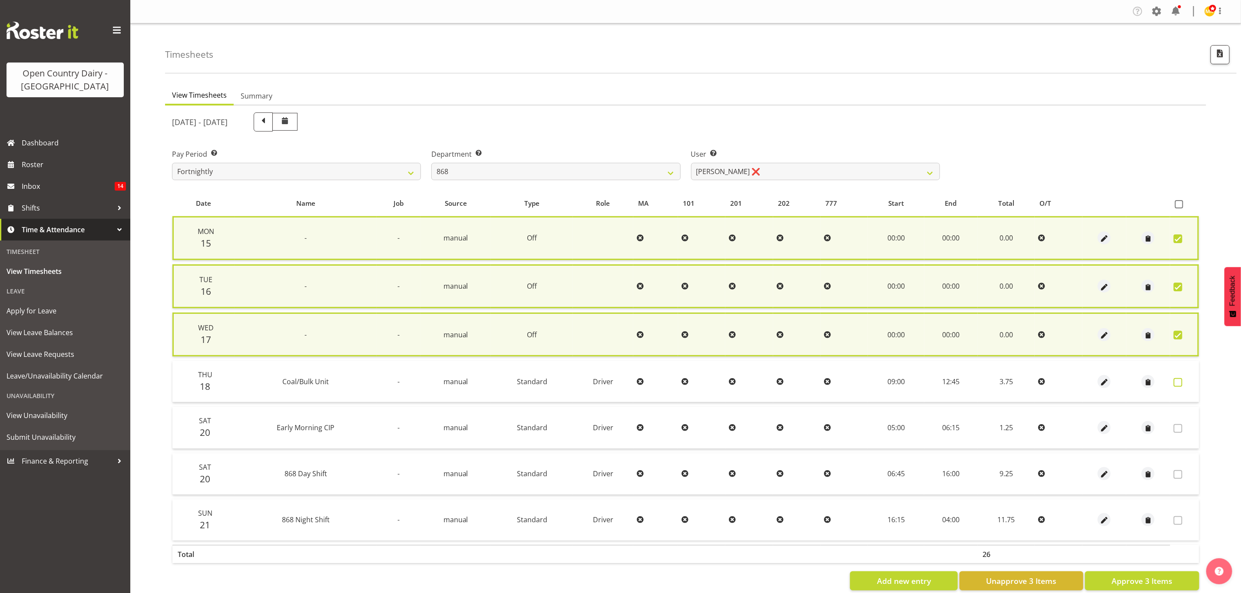
click at [1178, 378] on span at bounding box center [1178, 382] width 9 height 9
checkbox input "true"
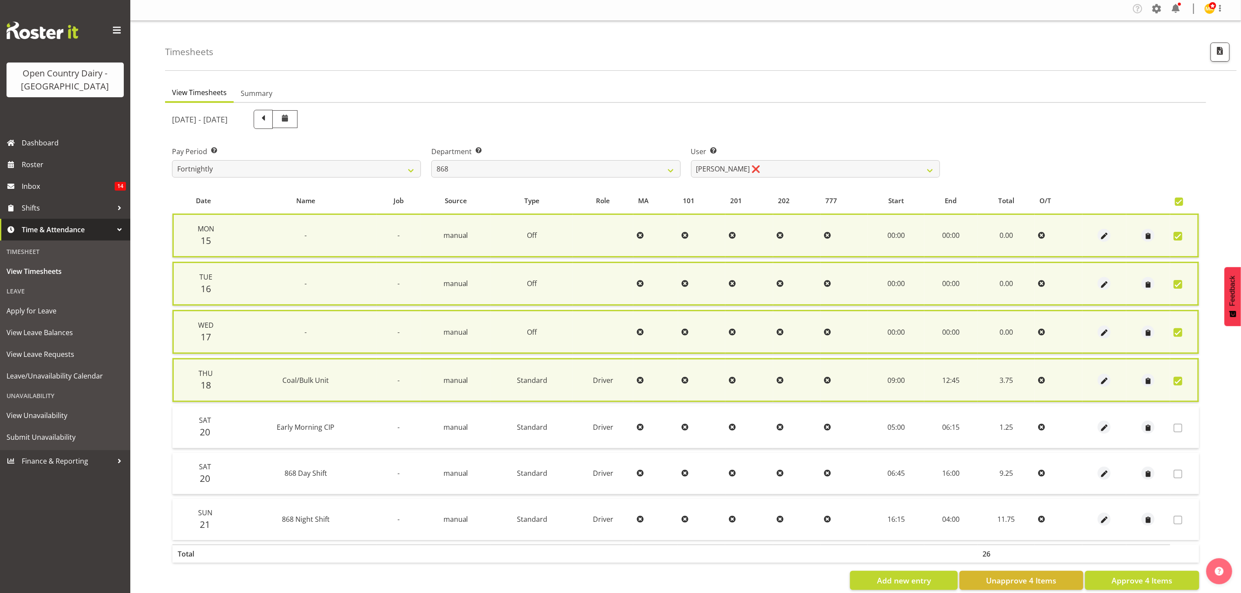
scroll to position [18, 0]
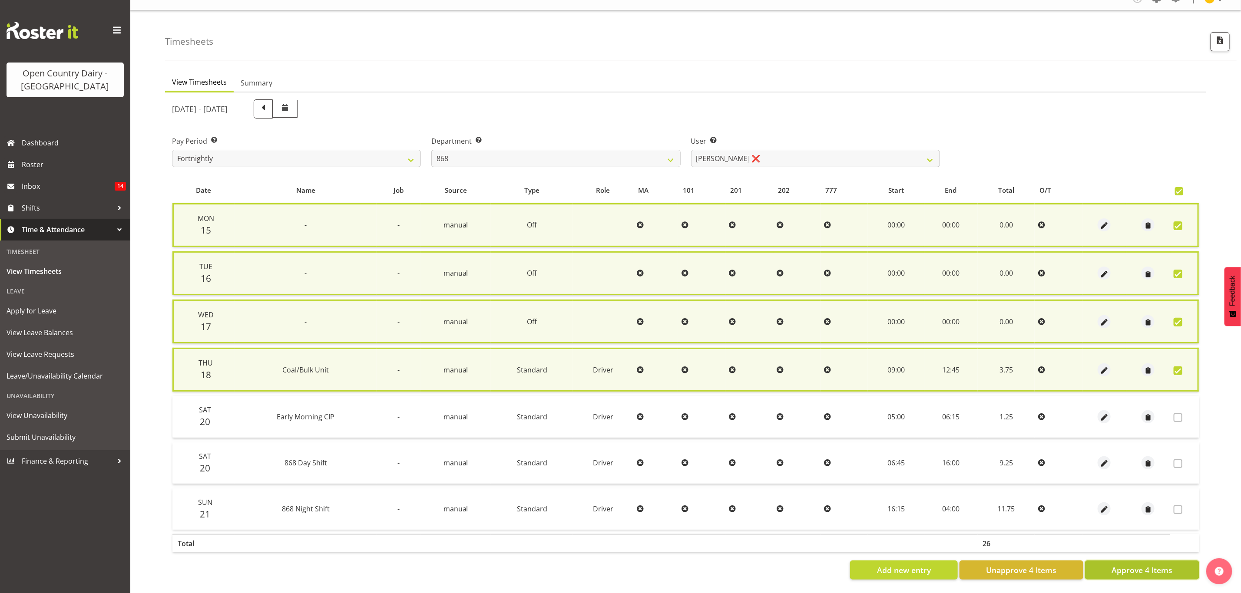
click at [1165, 565] on span "Approve 4 Items" at bounding box center [1142, 570] width 61 height 11
checkbox input "false"
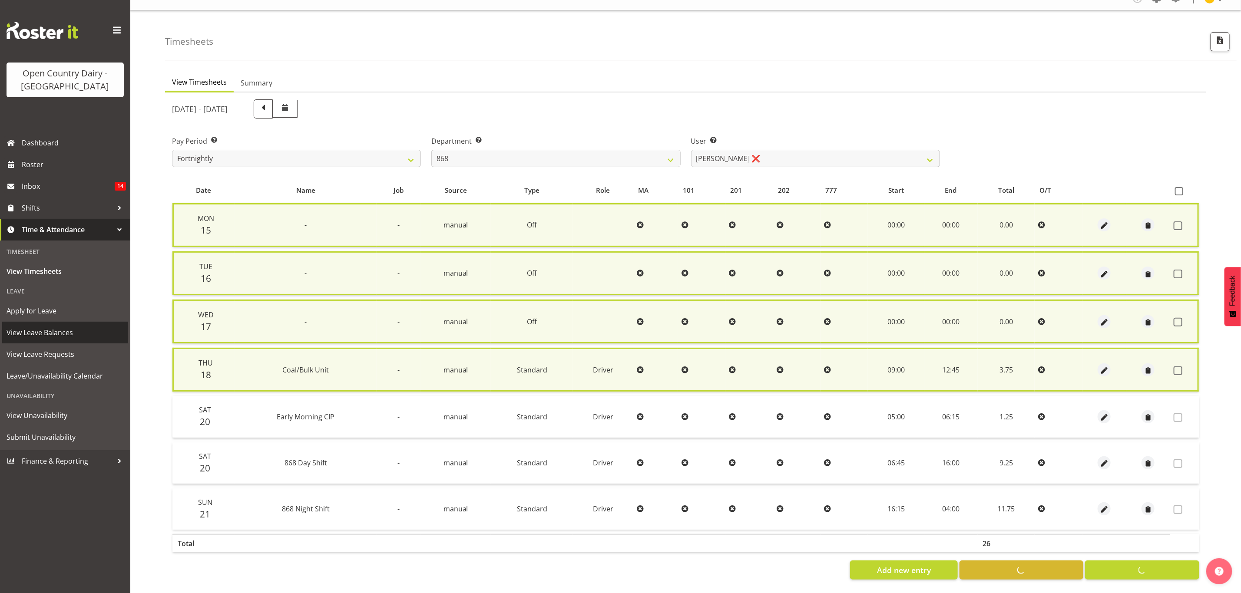
checkbox input "false"
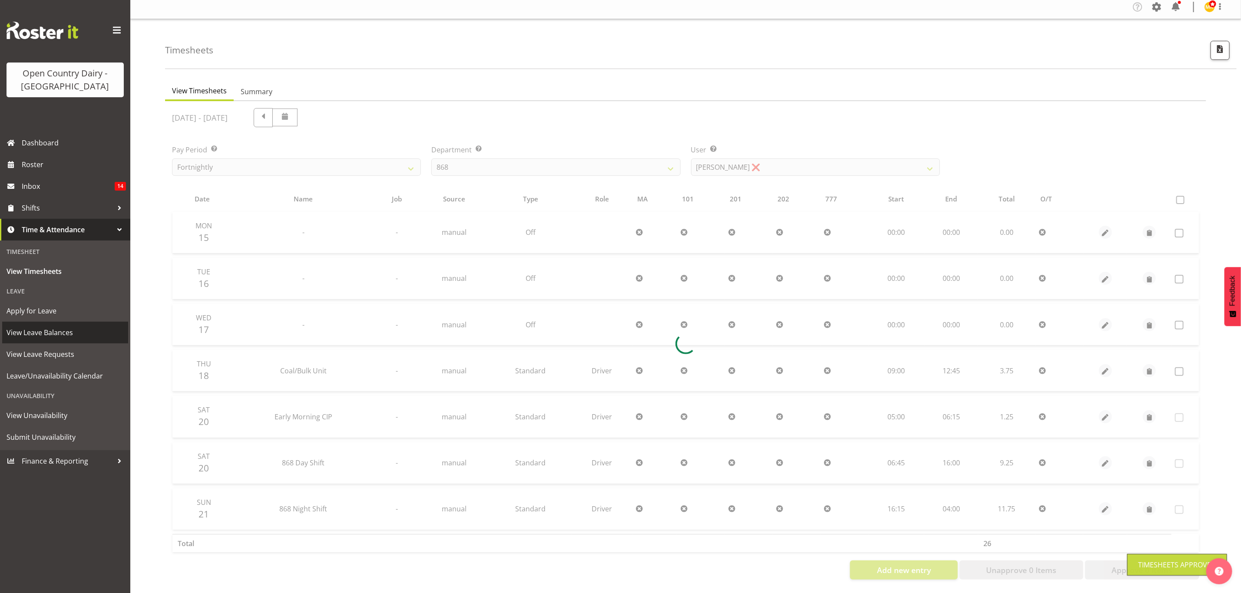
scroll to position [10, 0]
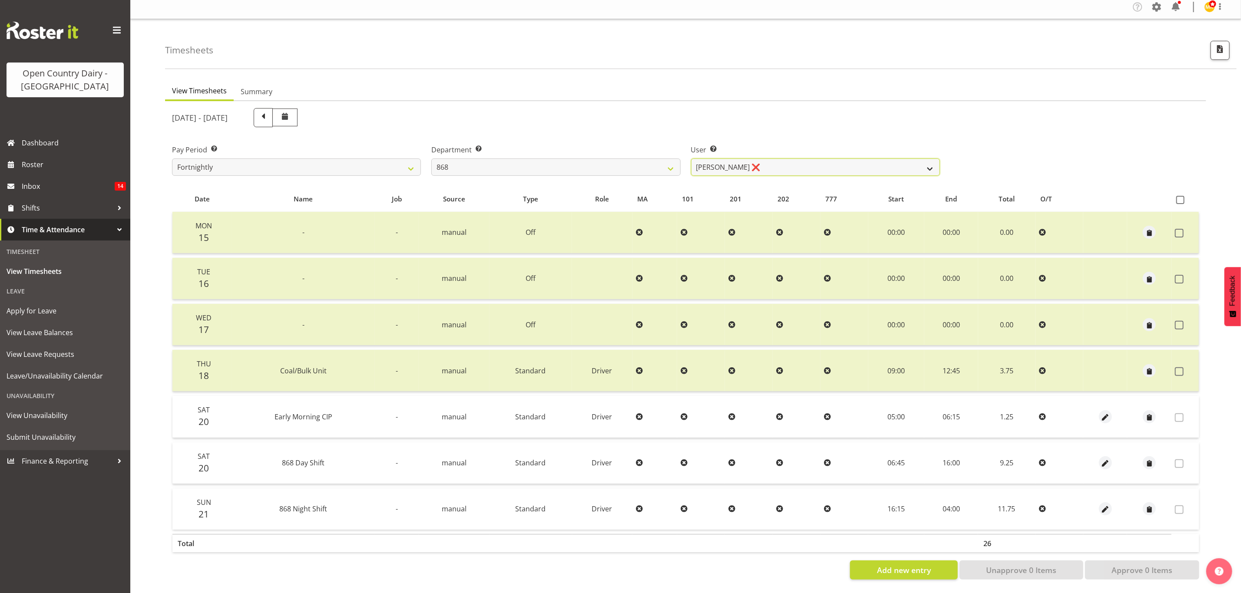
click at [844, 159] on select "Alan Rolton ❌ Cassidy Williams ❌ Christopher McIver ❌ Darin Ayling ❌" at bounding box center [815, 167] width 249 height 17
select select "9866"
click at [691, 159] on select "Alan Rolton ❌ Cassidy Williams ❌ Christopher McIver ❌ Darin Ayling ❌" at bounding box center [815, 167] width 249 height 17
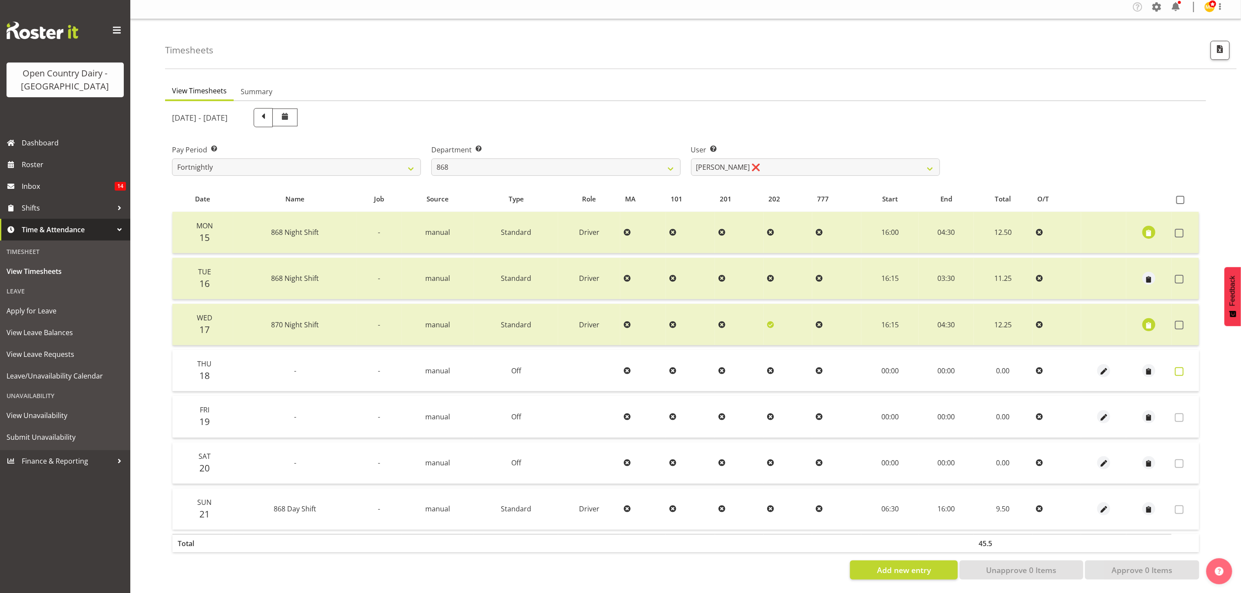
click at [1183, 367] on span at bounding box center [1179, 371] width 9 height 9
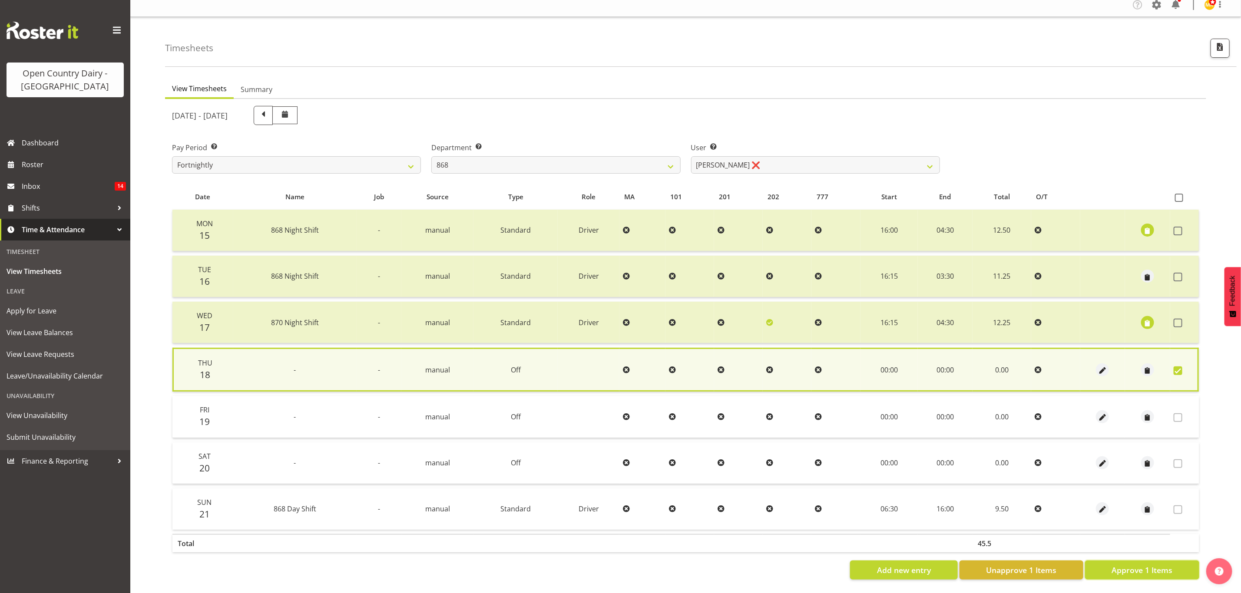
click at [1135, 565] on span "Approve 1 Items" at bounding box center [1142, 570] width 61 height 11
checkbox input "false"
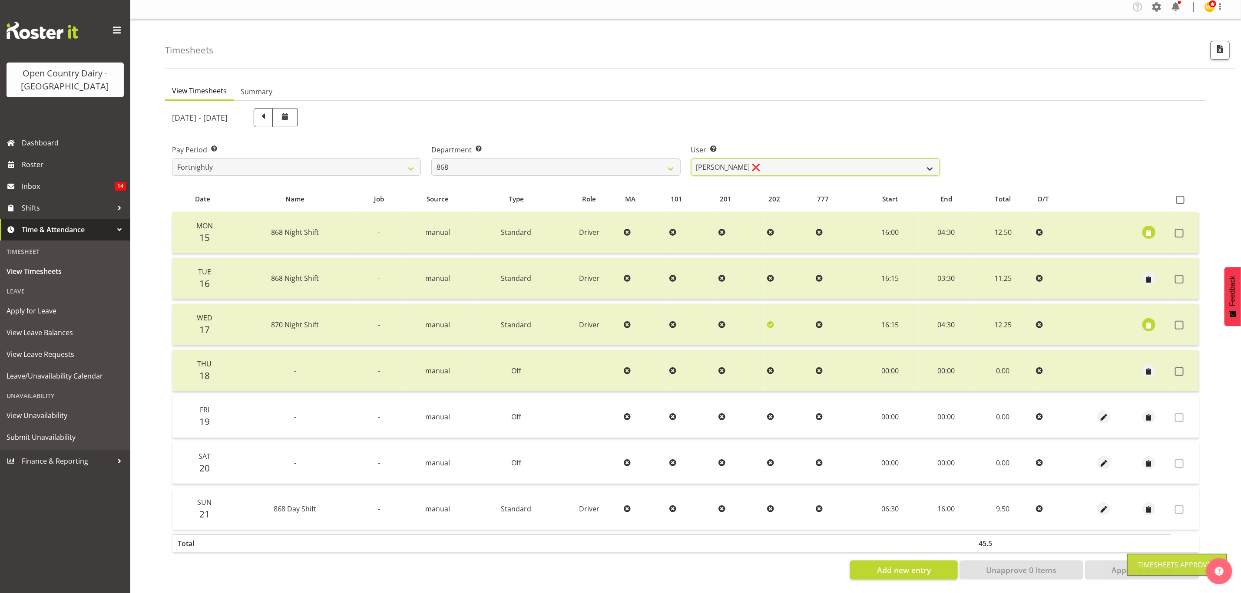
click at [925, 163] on select "Alan Rolton ❌ Cassidy Williams ❌ Christopher McIver ❌ Darin Ayling ❌" at bounding box center [815, 167] width 249 height 17
click at [691, 159] on select "Alan Rolton ❌ Cassidy Williams ❌ Christopher McIver ❌ Darin Ayling ❌" at bounding box center [815, 167] width 249 height 17
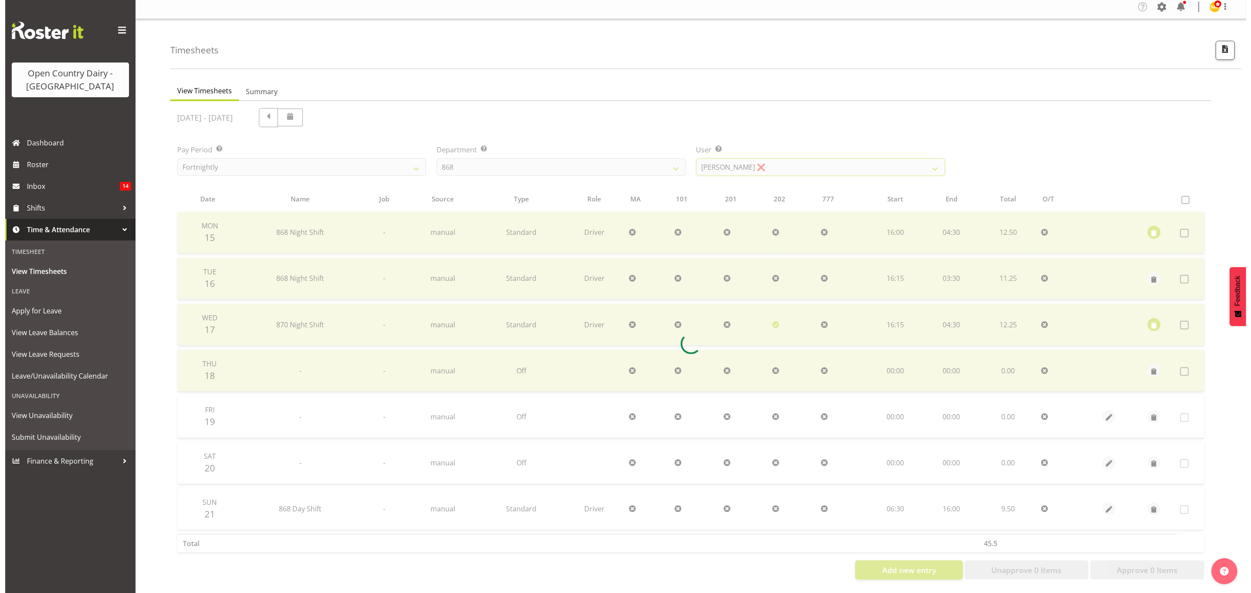
scroll to position [0, 0]
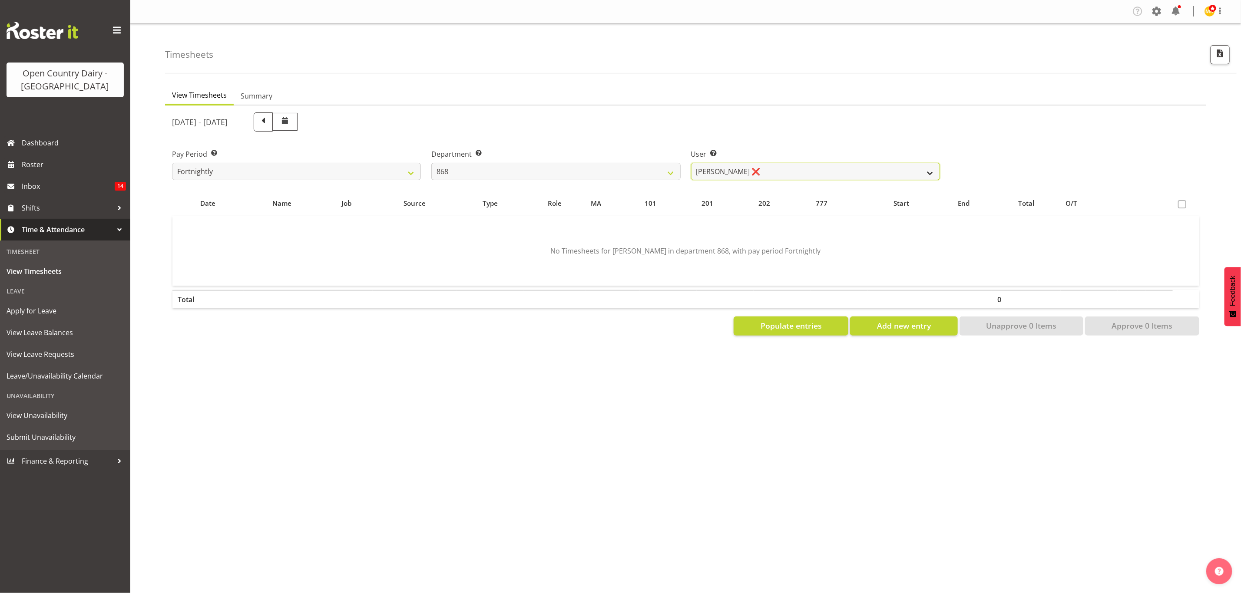
click at [927, 172] on select "Alan Rolton ❌ Cassidy Williams ❌ Christopher McIver ❌ Darin Ayling ❌" at bounding box center [815, 171] width 249 height 17
select select "10268"
click at [691, 163] on select "Alan Rolton ❌ Cassidy Williams ❌ Christopher McIver ❌ Darin Ayling ❌" at bounding box center [815, 171] width 249 height 17
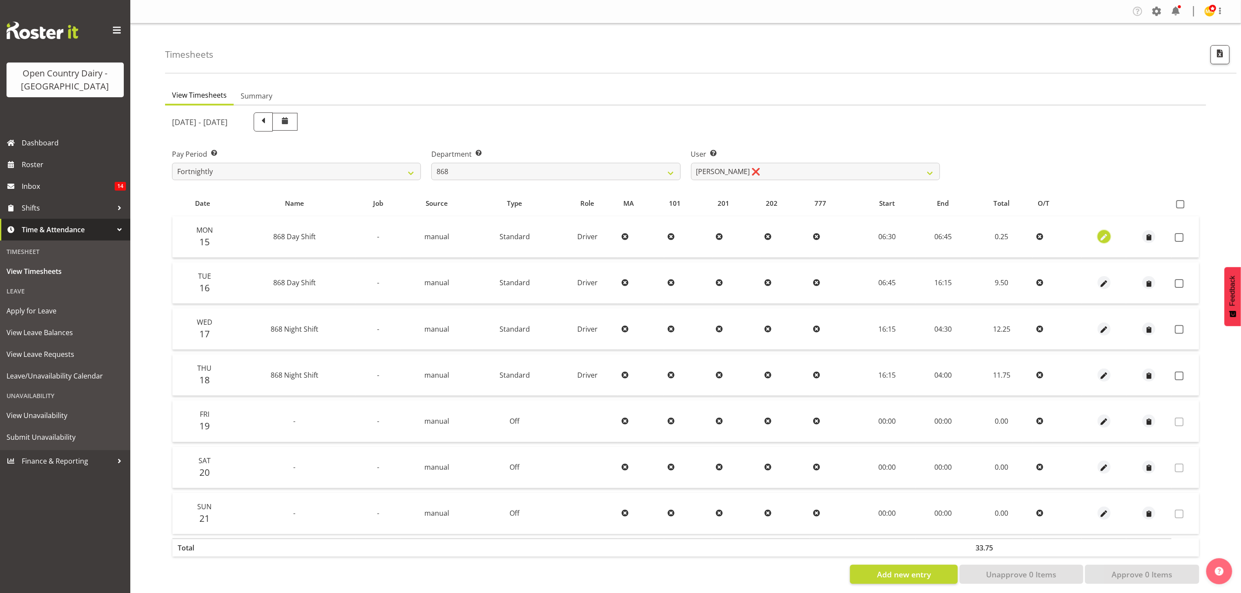
click at [1103, 236] on span "button" at bounding box center [1104, 238] width 10 height 10
select select "Standard"
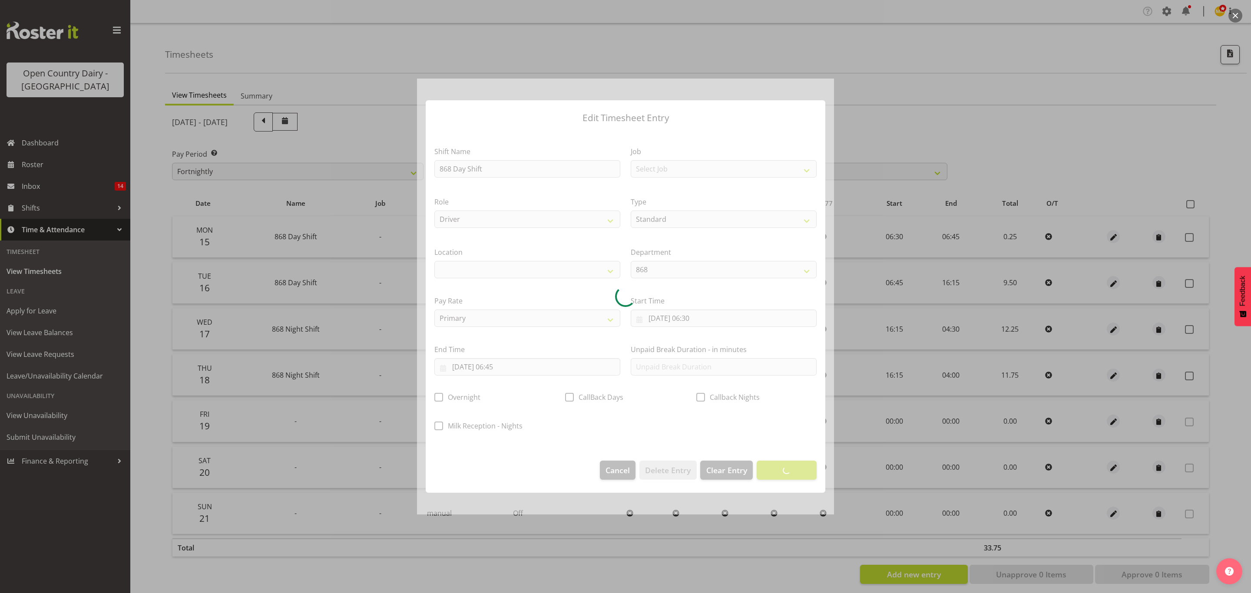
select select
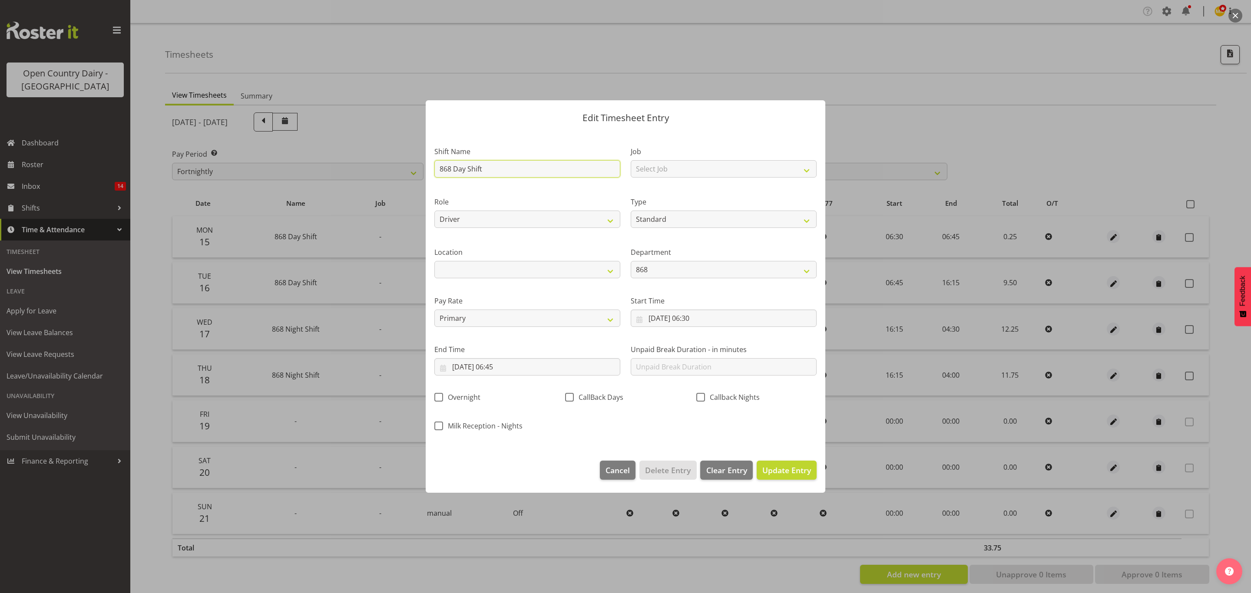
click at [483, 170] on input "868 Day Shift" at bounding box center [527, 168] width 186 height 17
drag, startPoint x: 483, startPoint y: 170, endPoint x: 429, endPoint y: 170, distance: 54.3
click at [429, 170] on div "Shift Name 868 Day Shift" at bounding box center [527, 159] width 196 height 50
type input "Leave"
click at [716, 225] on select "Off Standard Public Holiday Public Holiday (Worked) Day In Lieu Annual Leave Si…" at bounding box center [724, 219] width 186 height 17
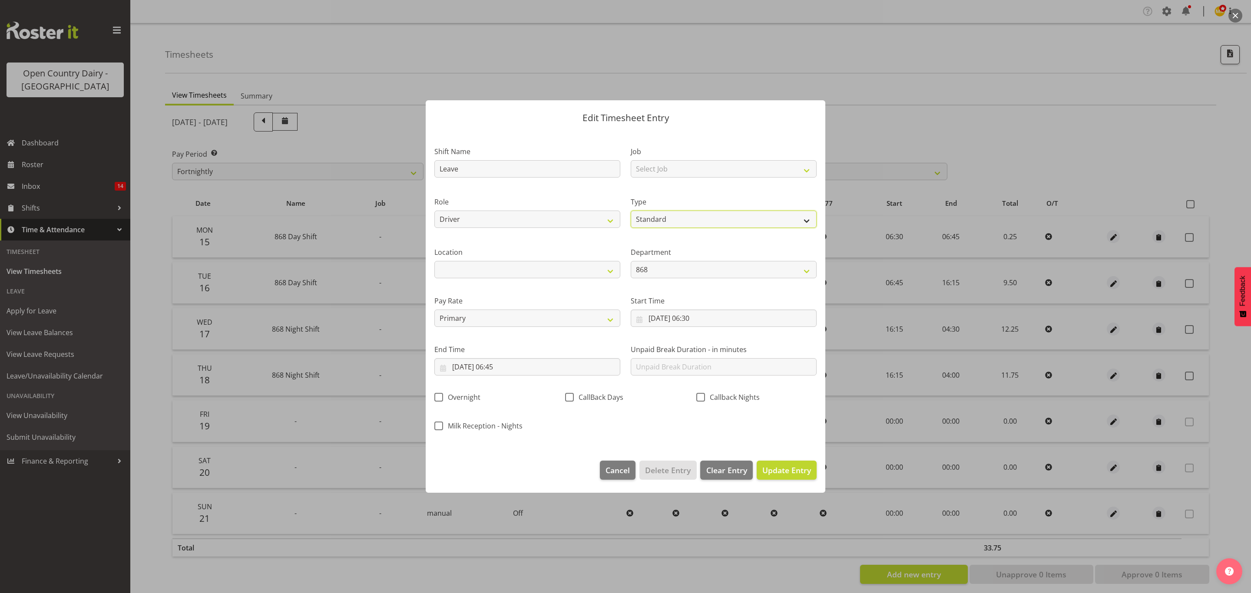
select select "Sick"
click at [631, 211] on select "Off Standard Public Holiday Public Holiday (Worked) Day In Lieu Annual Leave Si…" at bounding box center [724, 219] width 186 height 17
click at [699, 318] on input "15/09/2025, 06:30" at bounding box center [724, 318] width 186 height 17
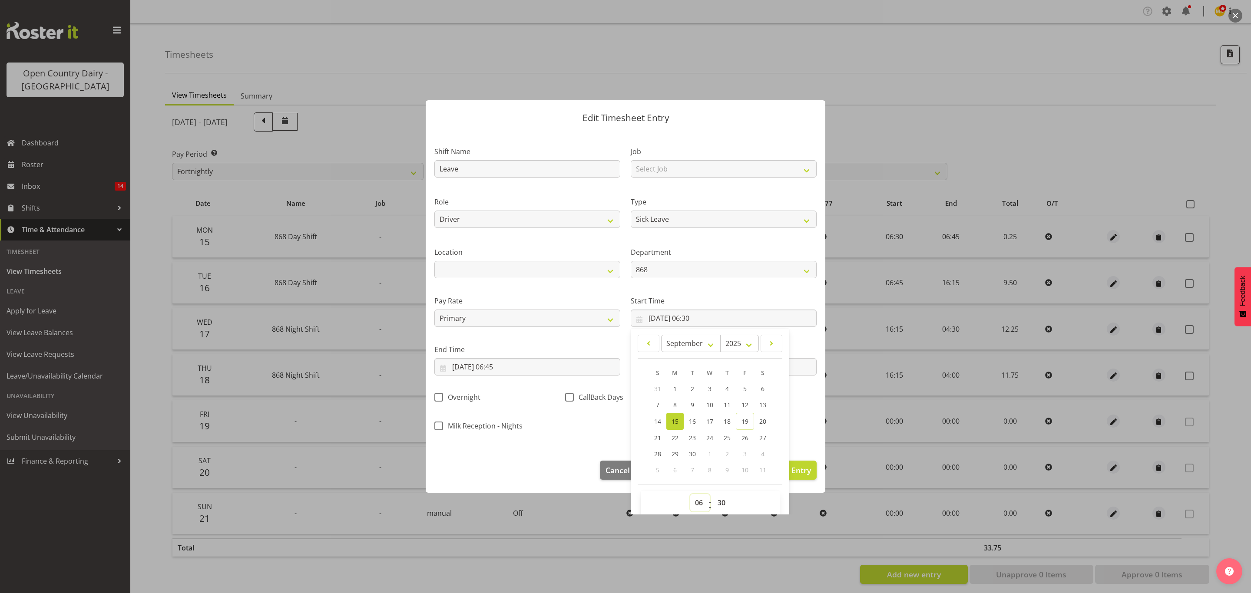
click at [690, 500] on select "00 01 02 03 04 05 06 07 08 09 10 11 12 13 14 15 16 17 18 19 20 21 22 23" at bounding box center [700, 502] width 20 height 17
select select "0"
click at [690, 495] on select "00 01 02 03 04 05 06 07 08 09 10 11 12 13 14 15 16 17 18 19 20 21 22 23" at bounding box center [700, 502] width 20 height 17
type input "15/09/2025, 00:30"
click at [715, 503] on select "00 01 02 03 04 05 06 07 08 09 10 11 12 13 14 15 16 17 18 19 20 21 22 23 24 25 2…" at bounding box center [723, 502] width 20 height 17
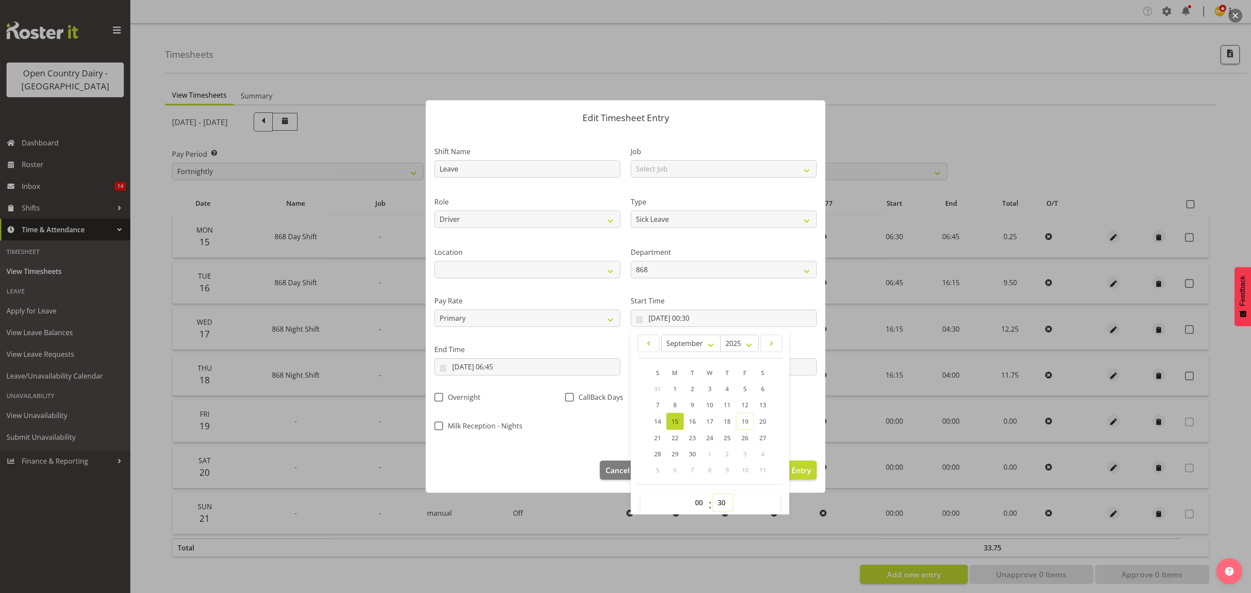
select select "0"
click at [713, 495] on select "00 01 02 03 04 05 06 07 08 09 10 11 12 13 14 15 16 17 18 19 20 21 22 23 24 25 2…" at bounding box center [723, 502] width 20 height 17
type input "15/09/2025, 00:00"
click at [502, 368] on input "15/09/2025, 06:45" at bounding box center [527, 366] width 186 height 17
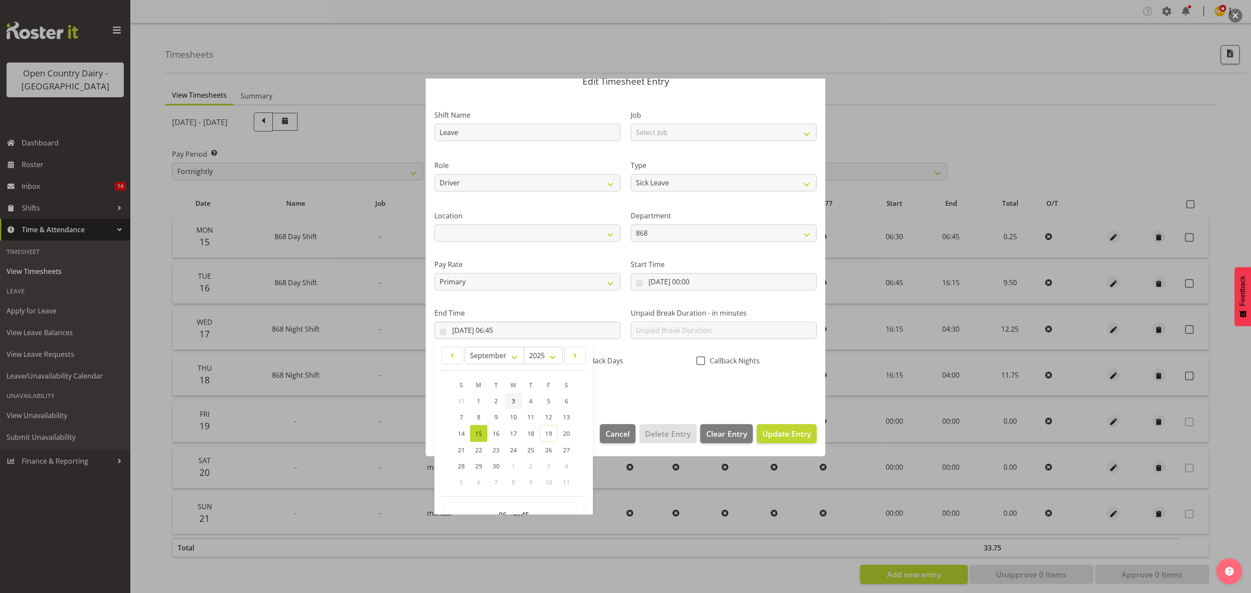
scroll to position [60, 0]
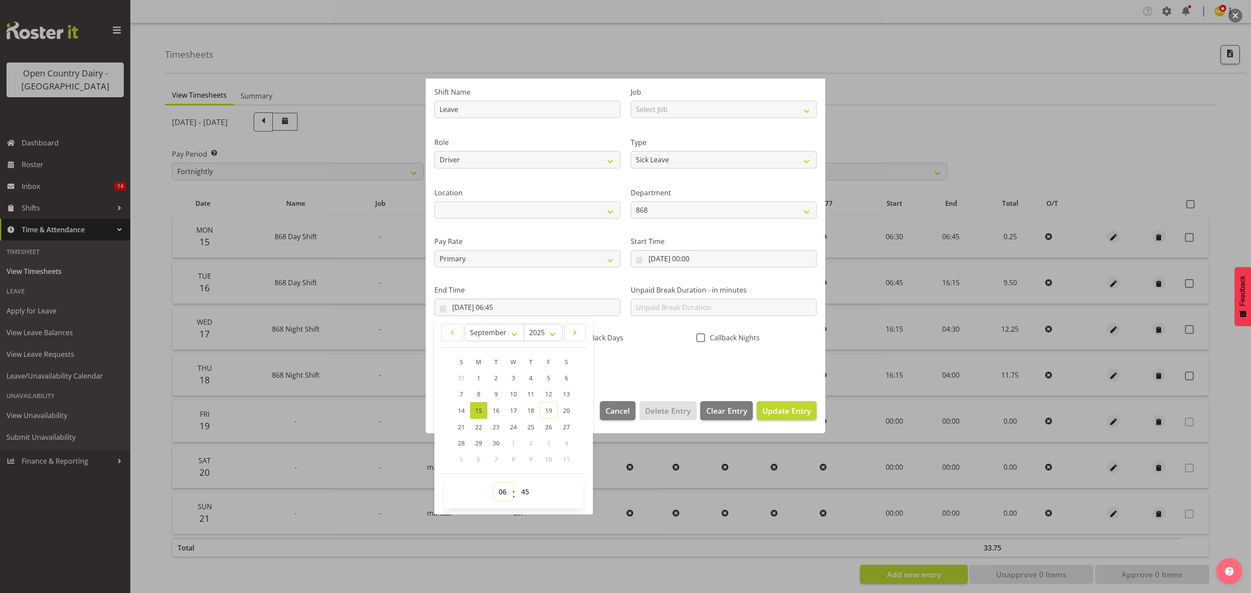
click at [503, 493] on select "00 01 02 03 04 05 06 07 08 09 10 11 12 13 14 15 16 17 18 19 20 21 22 23" at bounding box center [504, 491] width 20 height 17
select select "10"
click at [494, 484] on select "00 01 02 03 04 05 06 07 08 09 10 11 12 13 14 15 16 17 18 19 20 21 22 23" at bounding box center [504, 491] width 20 height 17
type input "15/09/2025, 10:45"
click at [524, 489] on select "00 01 02 03 04 05 06 07 08 09 10 11 12 13 14 15 16 17 18 19 20 21 22 23 24 25 2…" at bounding box center [526, 491] width 20 height 17
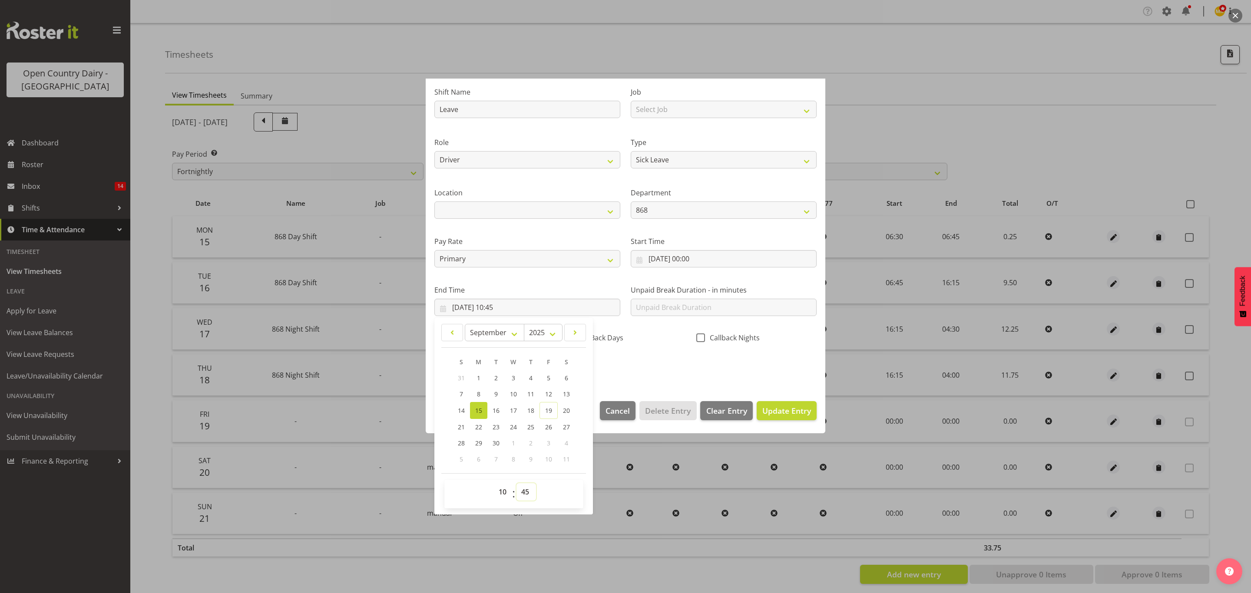
select select "43"
click at [517, 484] on select "00 01 02 03 04 05 06 07 08 09 10 11 12 13 14 15 16 17 18 19 20 21 22 23 24 25 2…" at bounding box center [526, 491] width 20 height 17
type input "15/09/2025, 10:43"
click at [762, 409] on span "Update Entry" at bounding box center [786, 411] width 49 height 10
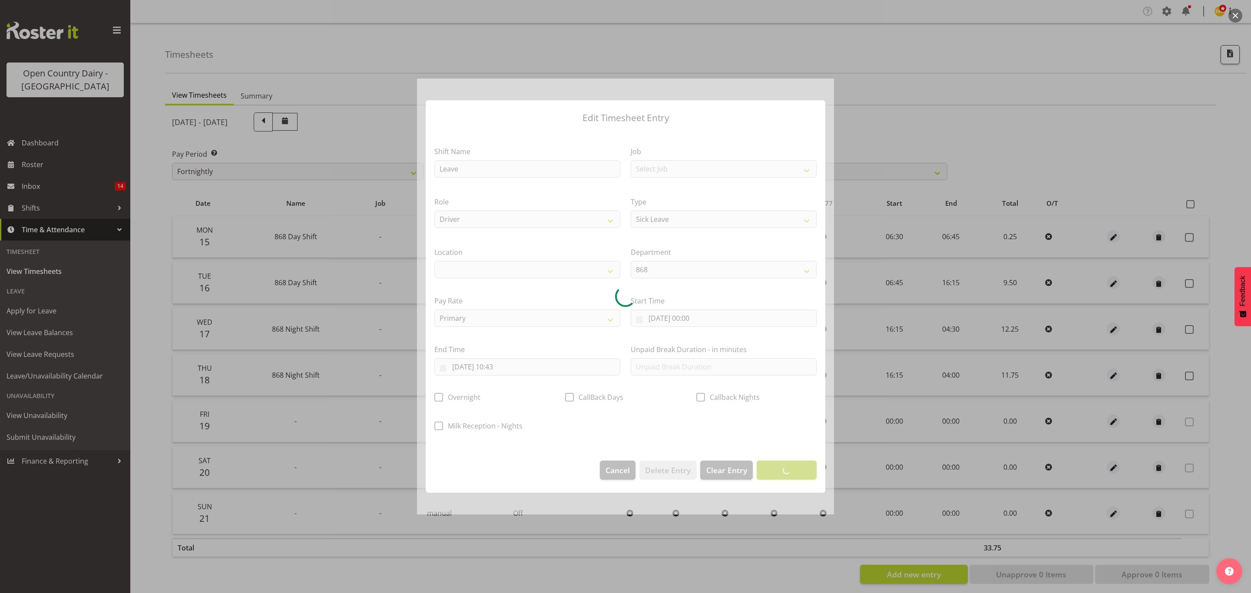
scroll to position [0, 0]
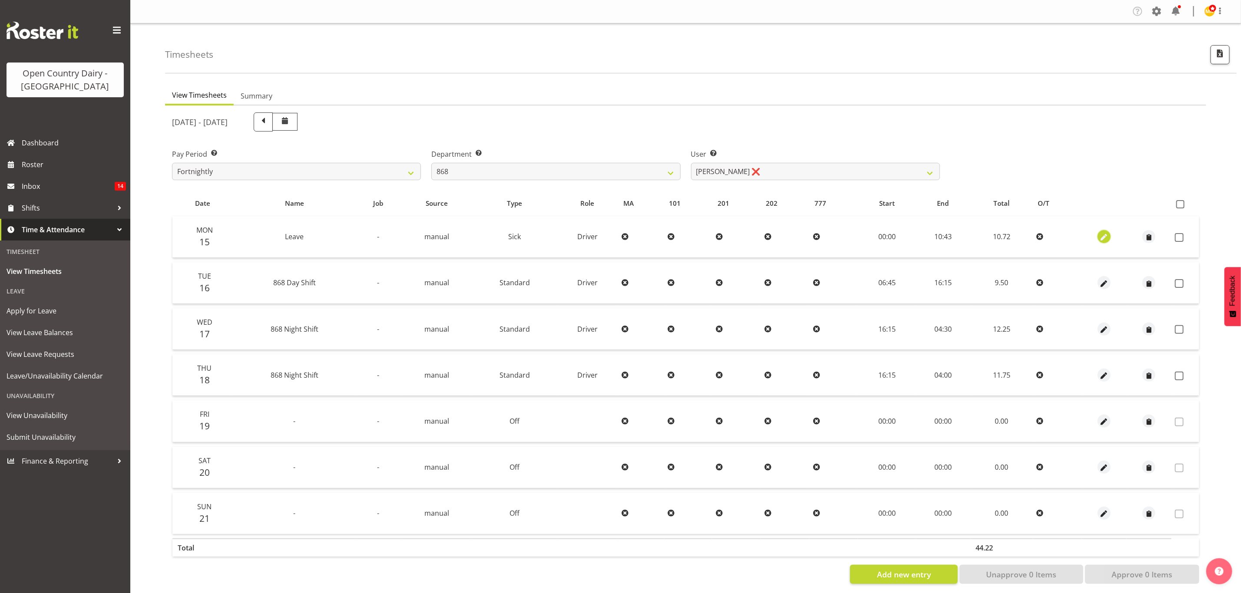
click at [1100, 234] on span "button" at bounding box center [1104, 238] width 10 height 10
select select "Sick"
select select "8"
select select "2025"
select select "10"
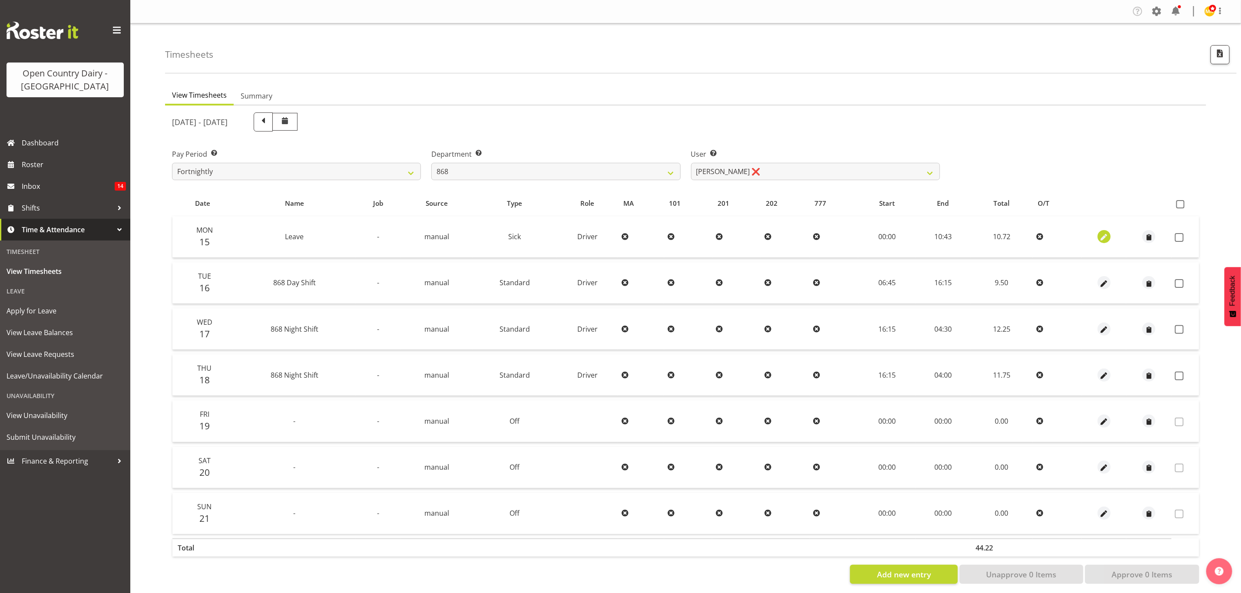
select select "43"
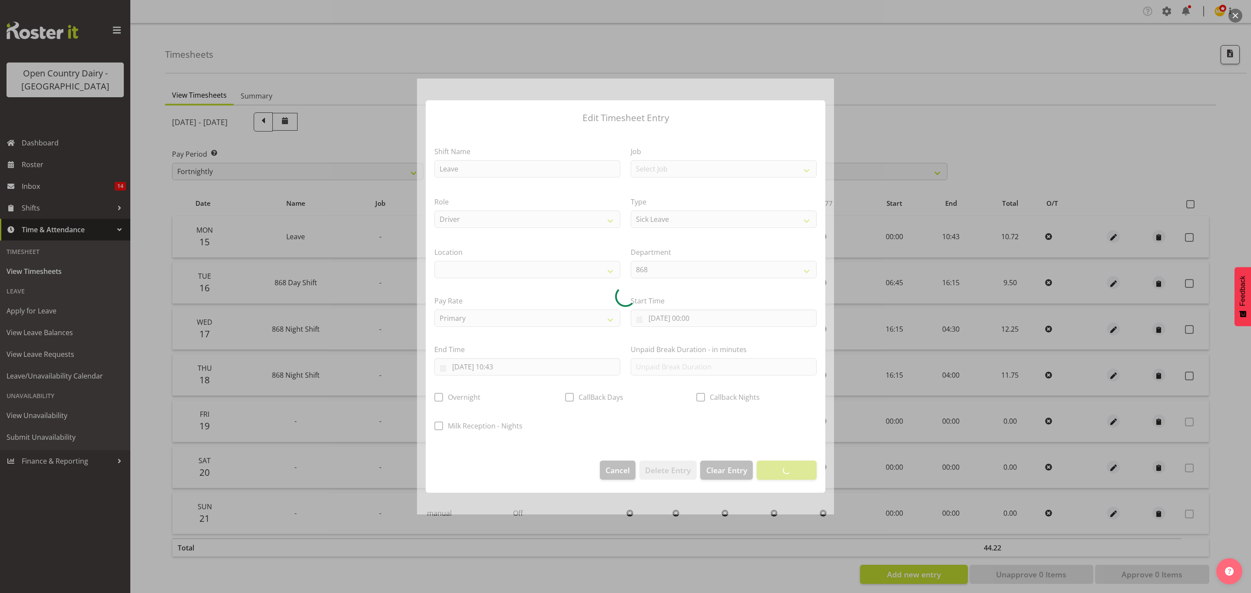
select select
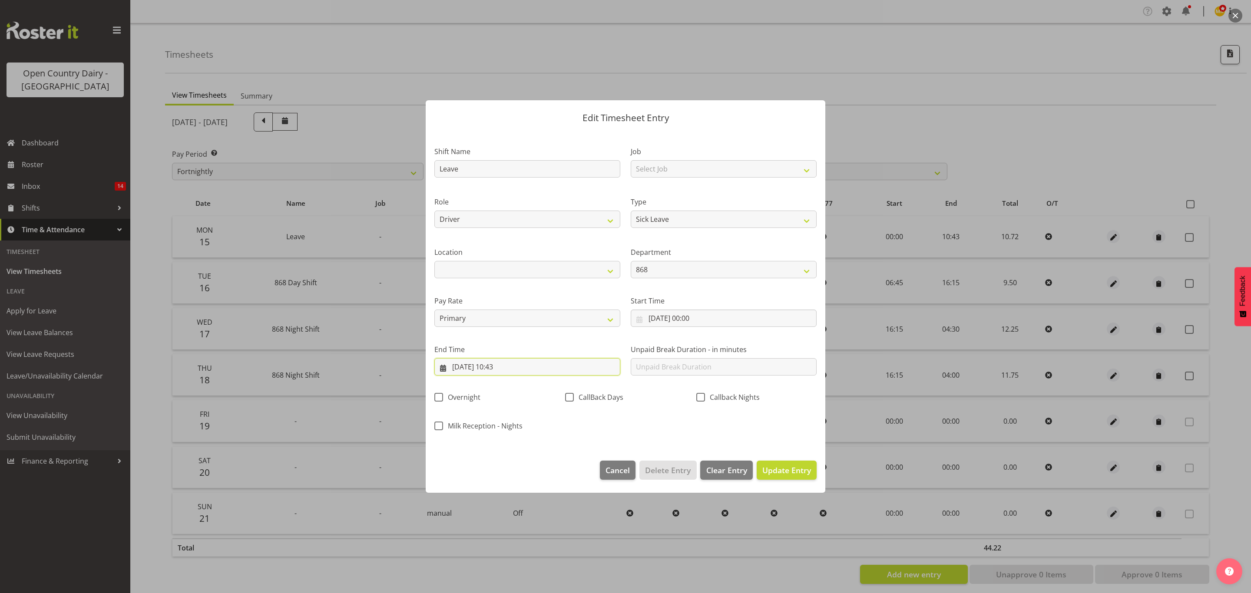
click at [503, 366] on input "15/09/2025, 10:43" at bounding box center [527, 366] width 186 height 17
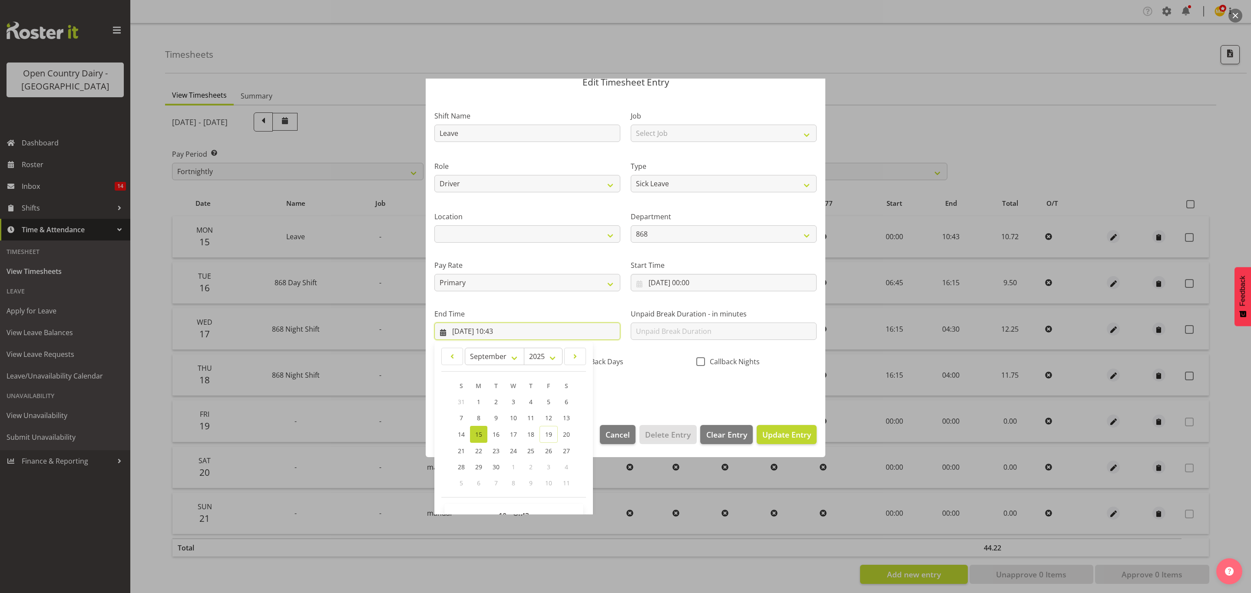
scroll to position [60, 0]
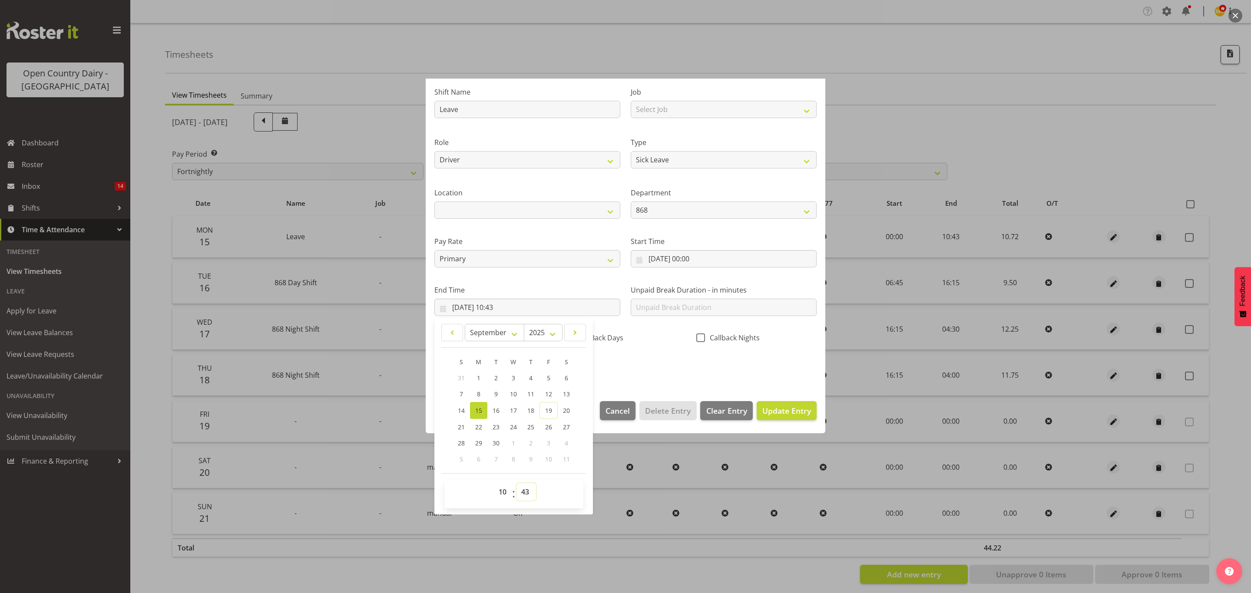
click at [520, 488] on select "00 01 02 03 04 05 06 07 08 09 10 11 12 13 14 15 16 17 18 19 20 21 22 23 24 25 2…" at bounding box center [526, 491] width 20 height 17
select select "44"
click at [517, 484] on select "00 01 02 03 04 05 06 07 08 09 10 11 12 13 14 15 16 17 18 19 20 21 22 23 24 25 2…" at bounding box center [526, 491] width 20 height 17
type input "15/09/2025, 10:44"
click at [769, 410] on span "Update Entry" at bounding box center [786, 411] width 49 height 10
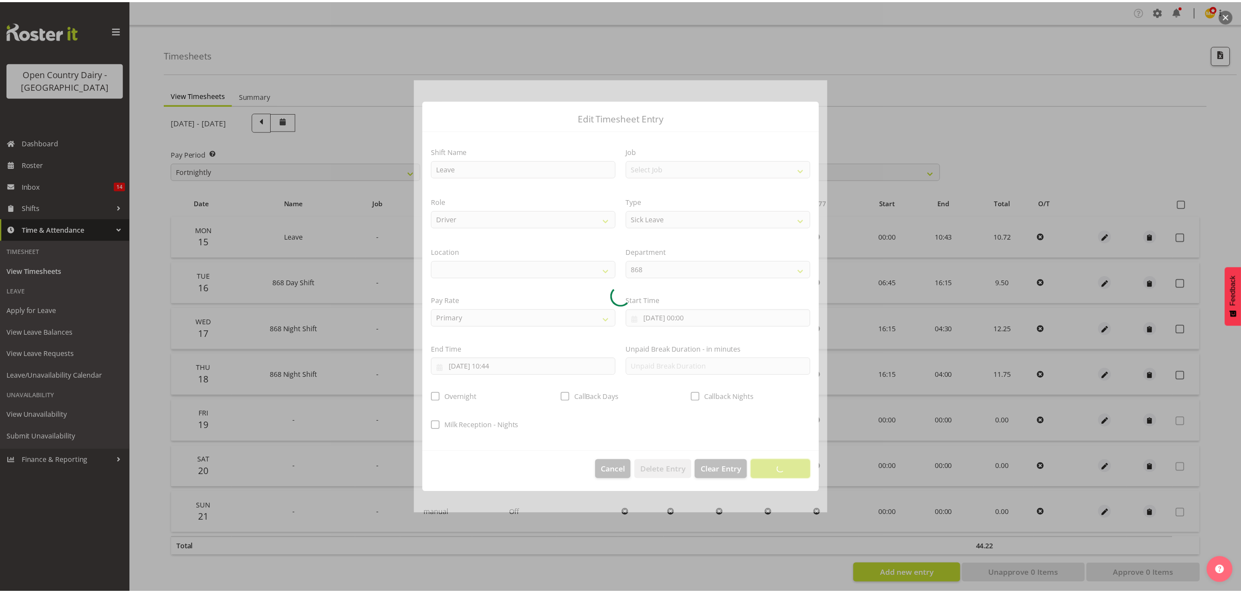
scroll to position [0, 0]
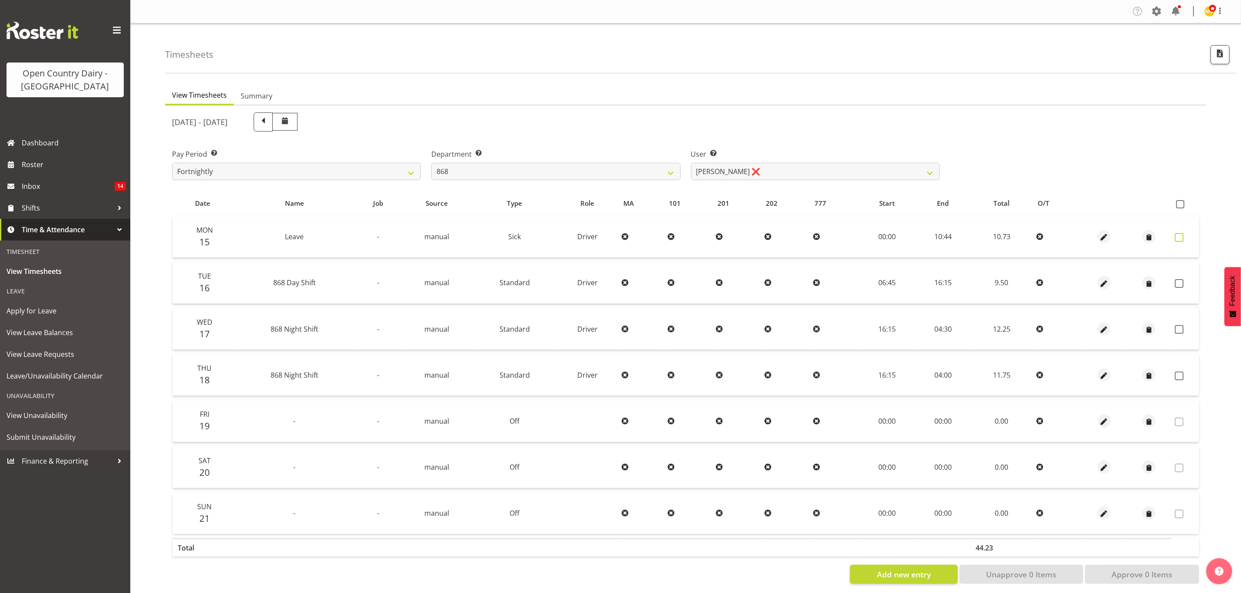
click at [1181, 235] on span at bounding box center [1179, 237] width 9 height 9
checkbox input "true"
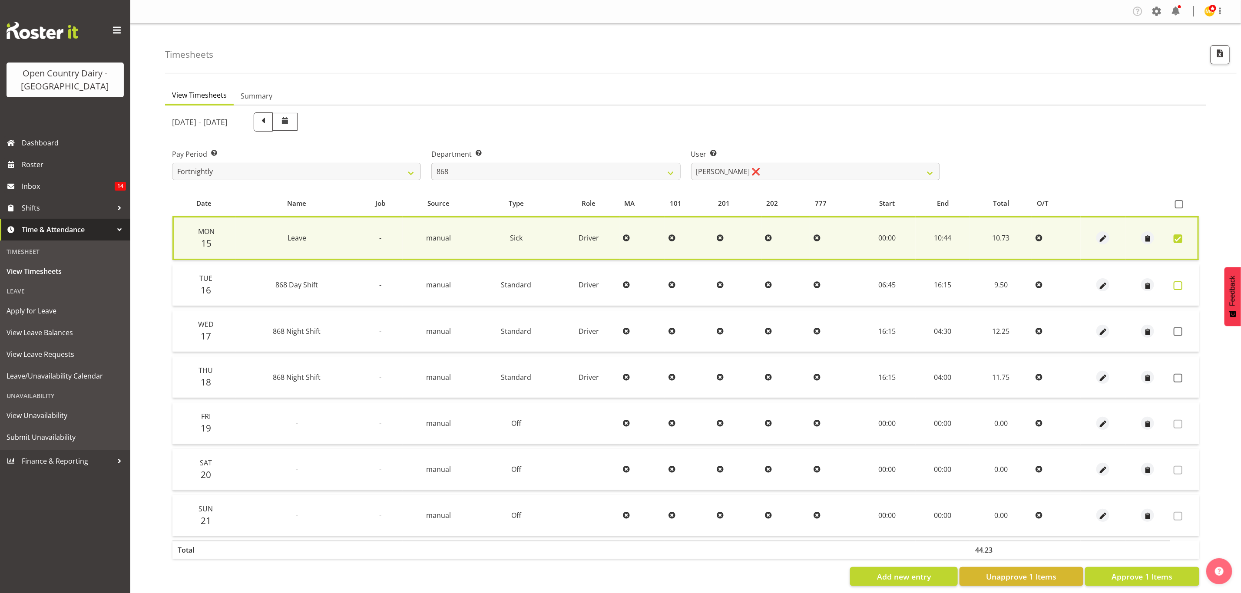
drag, startPoint x: 1177, startPoint y: 289, endPoint x: 1176, endPoint y: 285, distance: 5.0
click at [1177, 286] on td at bounding box center [1184, 286] width 29 height 42
click at [1176, 283] on span at bounding box center [1178, 285] width 9 height 9
checkbox input "true"
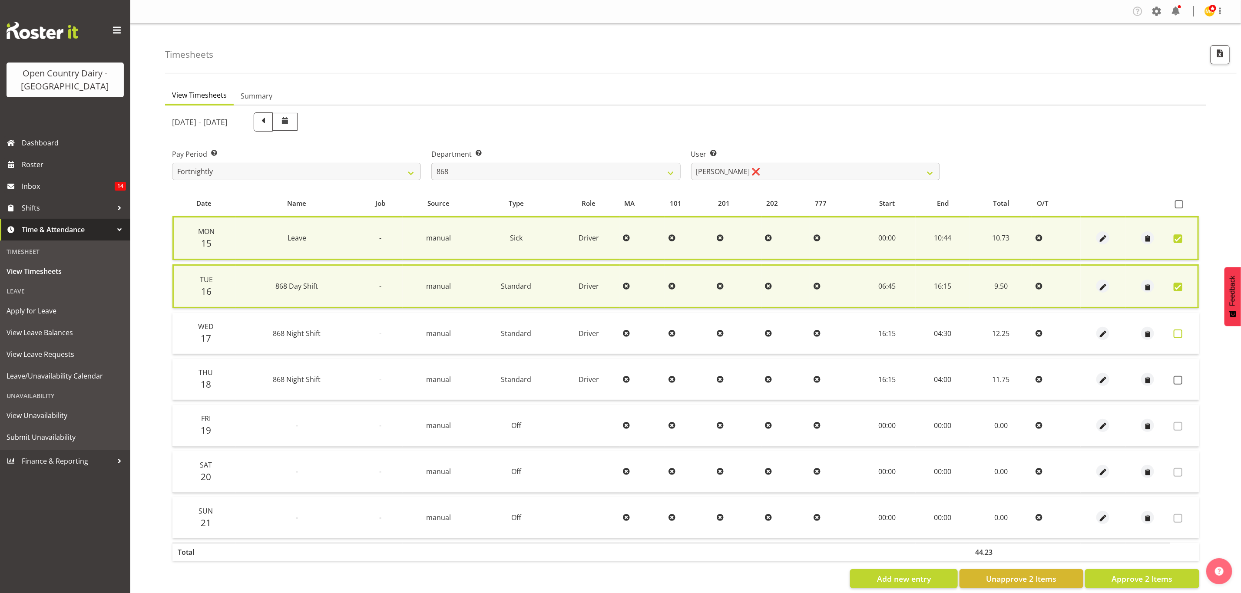
click at [1177, 331] on span at bounding box center [1178, 334] width 9 height 9
checkbox input "true"
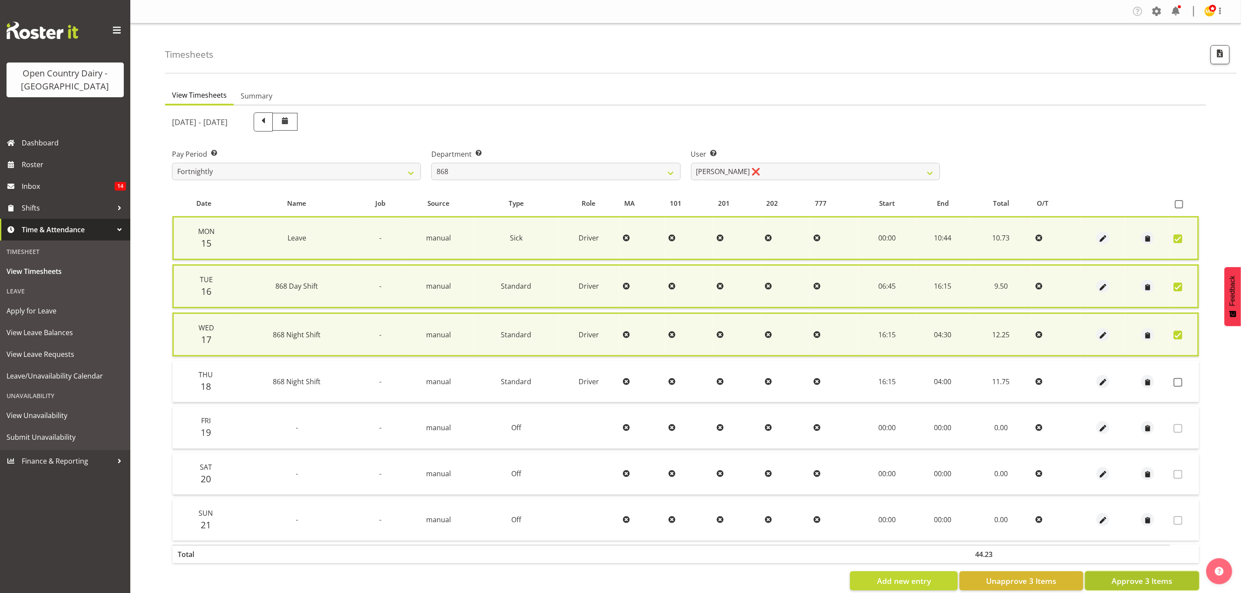
click at [1132, 579] on span "Approve 3 Items" at bounding box center [1142, 581] width 61 height 11
checkbox input "false"
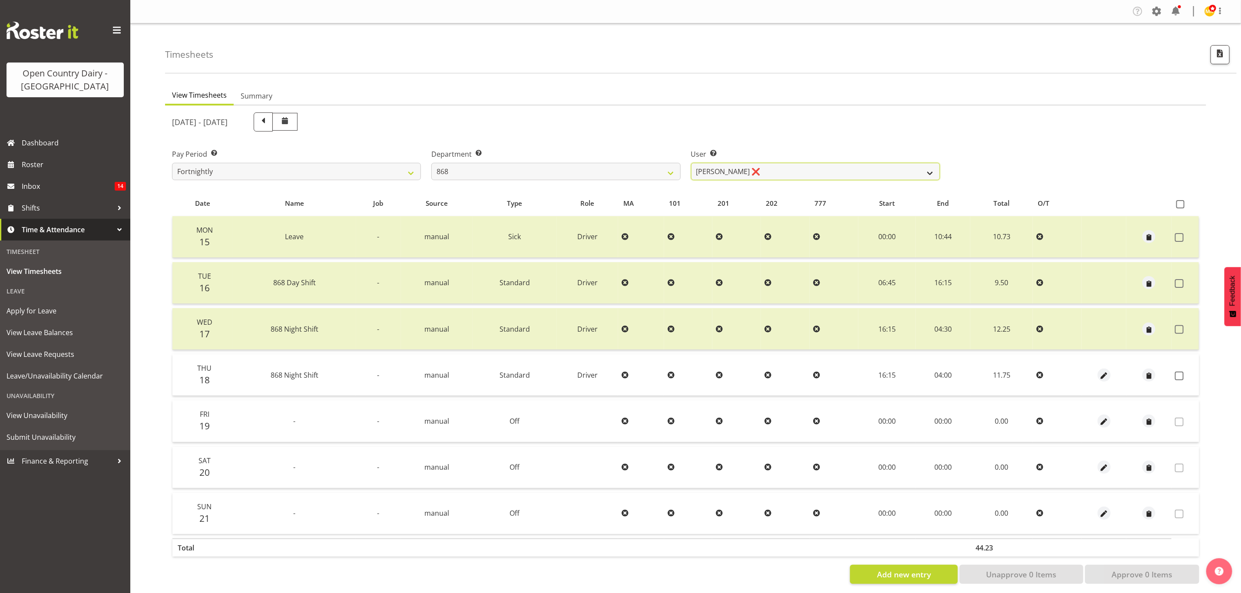
click at [900, 173] on select "Alan Rolton ❌ Cassidy Williams ❌ Christopher McIver ❌ Darin Ayling ❌" at bounding box center [815, 171] width 249 height 17
click at [660, 169] on select "734 735 736 737 738 739 851 853 854 855 856 858 861 862 865 867-9032 868 869 87…" at bounding box center [555, 171] width 249 height 17
select select "682"
click at [431, 163] on select "734 735 736 737 738 739 851 853 854 855 856 858 861 862 865 867-9032 868 869 87…" at bounding box center [555, 171] width 249 height 17
select select "7387"
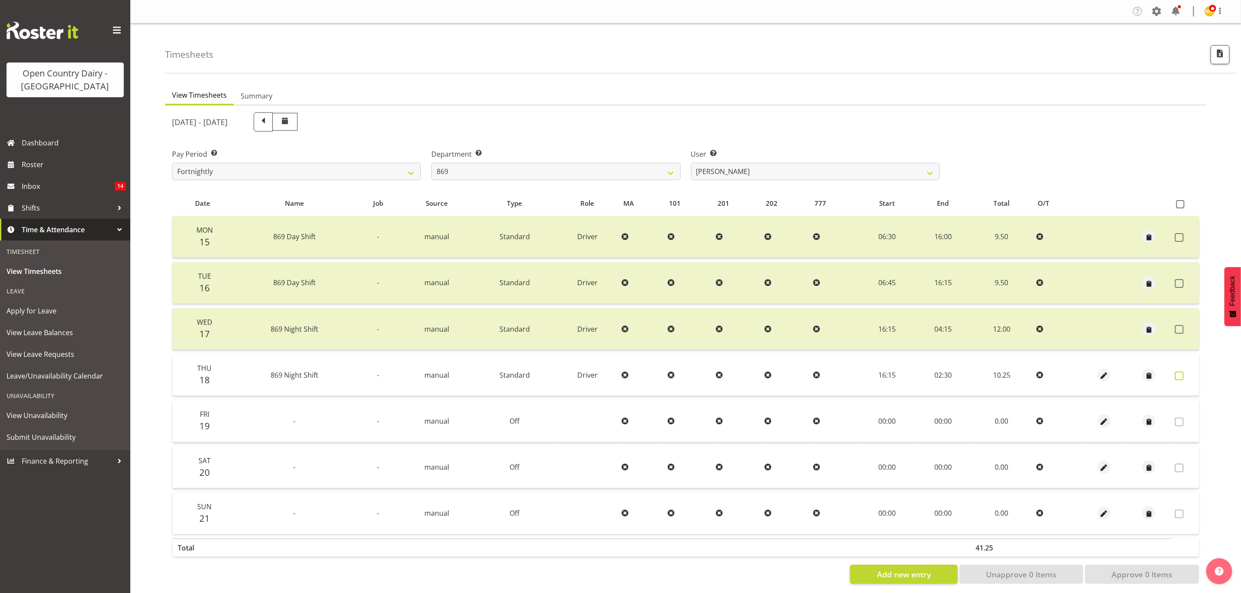
click at [1179, 375] on span at bounding box center [1179, 376] width 9 height 9
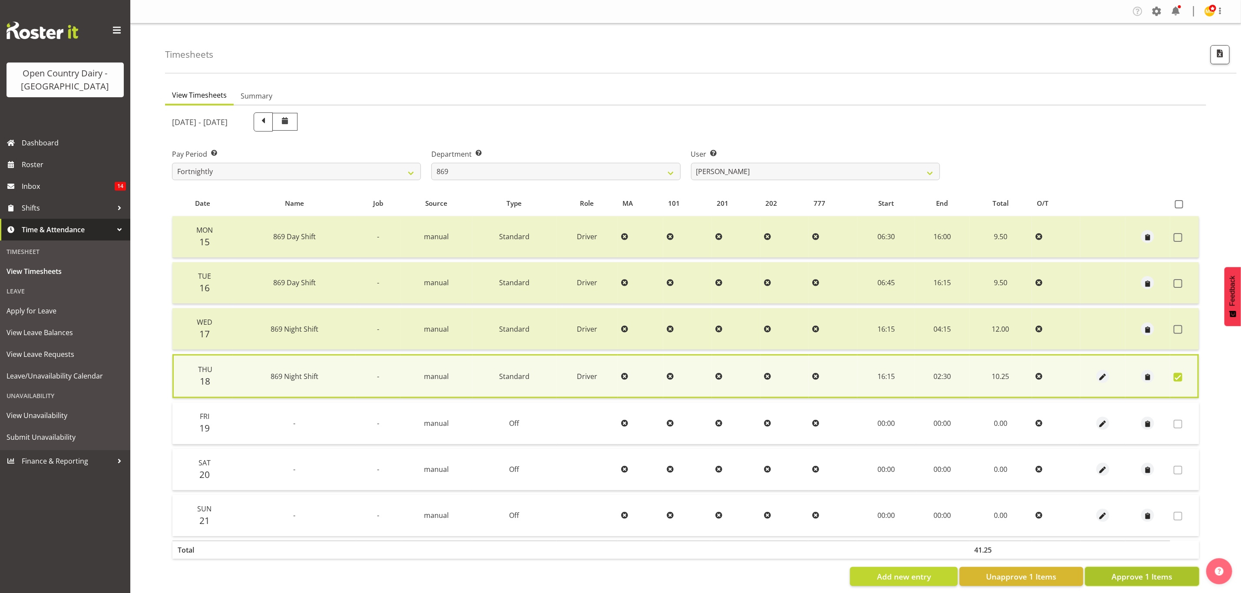
click at [1151, 571] on span "Approve 1 Items" at bounding box center [1142, 576] width 61 height 11
checkbox input "false"
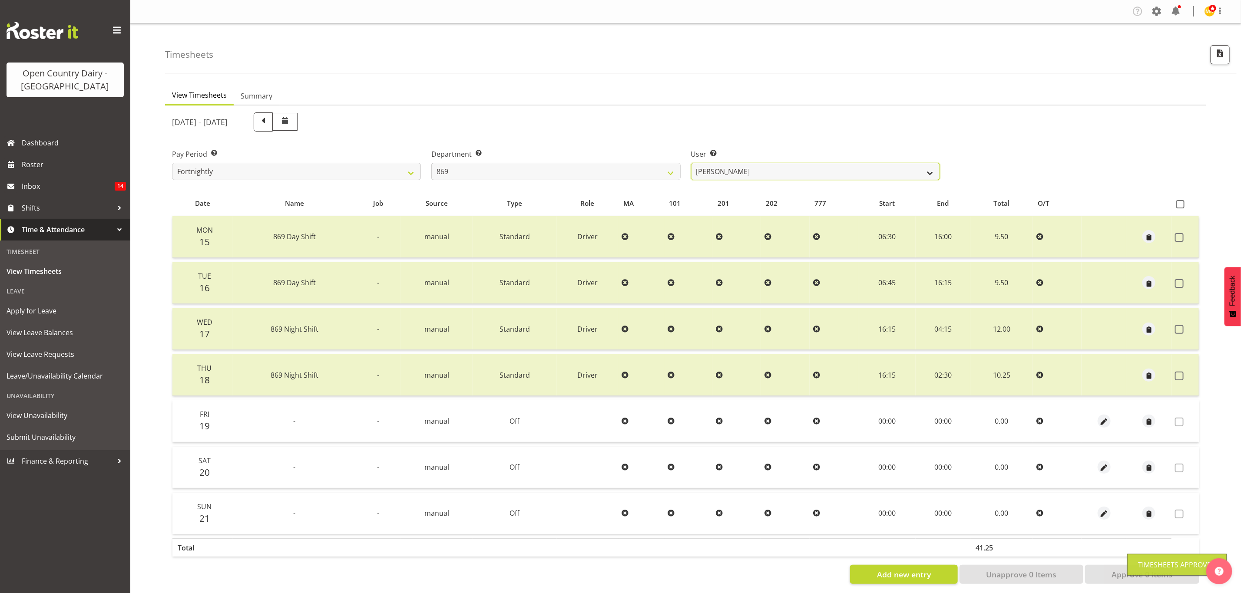
click at [854, 171] on select "Barry O'Donnell ❌ Barry Johnston ❌ Jason Soper ❌ Peter Wieczorek ❌" at bounding box center [815, 171] width 249 height 17
select select "7388"
click at [691, 163] on select "Barry O'Donnell ❌ Barry Johnston ❌ Jason Soper ❌ Peter Wieczorek ❌" at bounding box center [815, 171] width 249 height 17
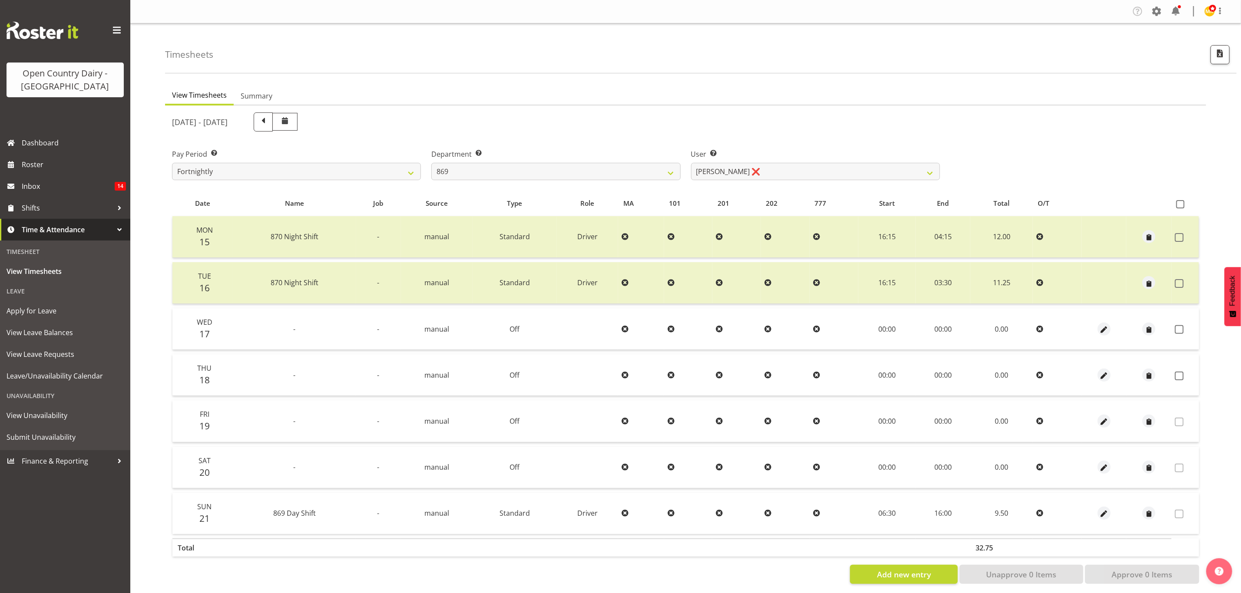
drag, startPoint x: 1180, startPoint y: 326, endPoint x: 1190, endPoint y: 362, distance: 37.9
click at [1180, 326] on span at bounding box center [1179, 329] width 9 height 9
checkbox input "true"
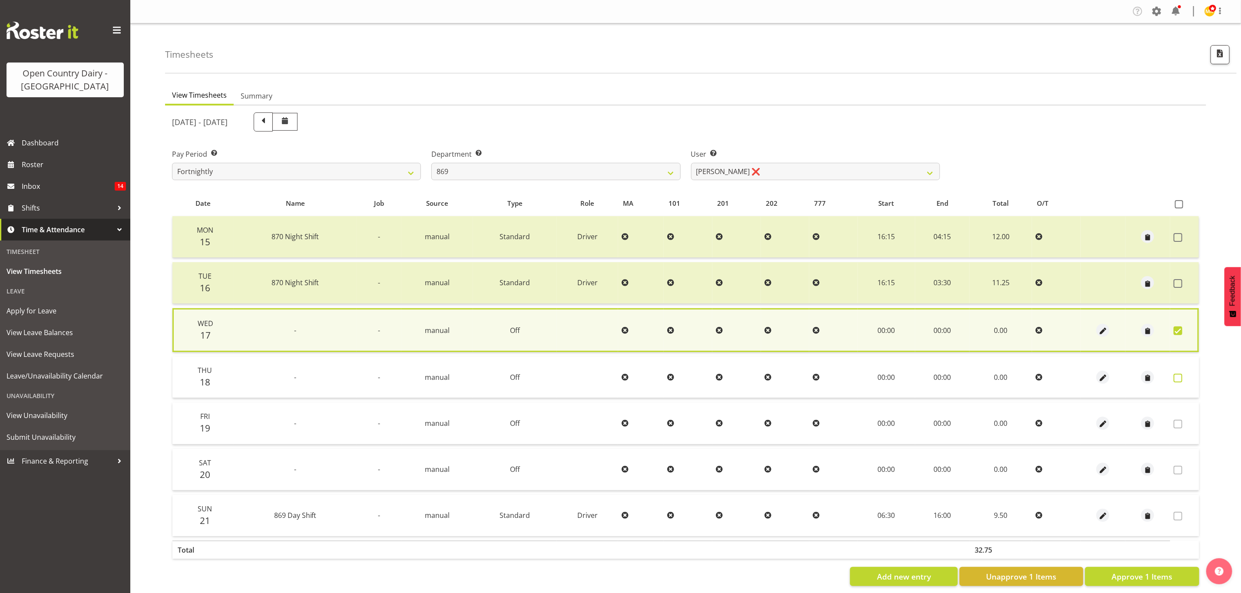
click at [1182, 374] on span at bounding box center [1178, 378] width 9 height 9
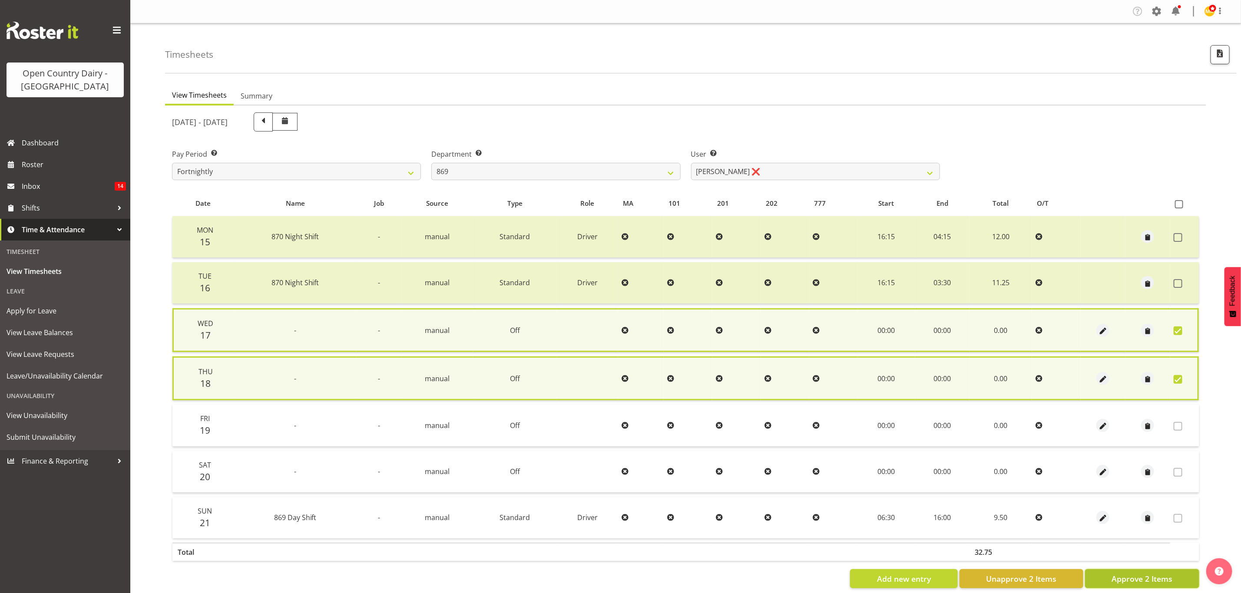
click at [1176, 572] on button "Approve 2 Items" at bounding box center [1142, 578] width 114 height 19
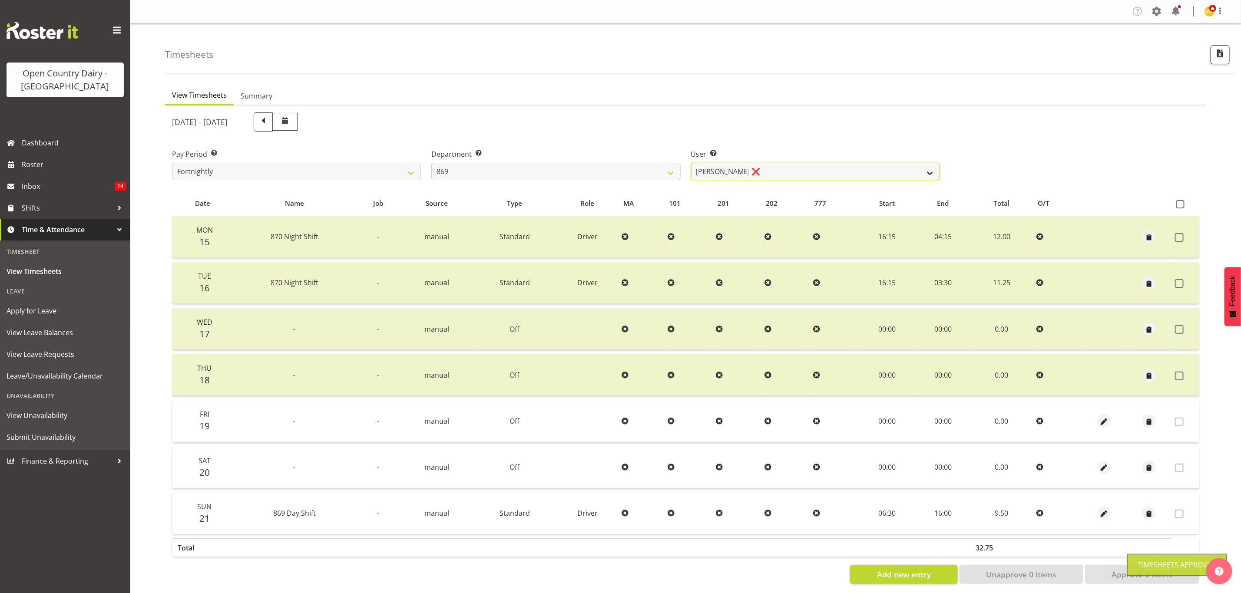
click at [873, 168] on select "Barry O'Donnell ❌ Barry Johnston ❌ Jason Soper ❌ Peter Wieczorek ❌" at bounding box center [815, 171] width 249 height 17
click at [691, 163] on select "Barry O'Donnell ❌ Barry Johnston ❌ Jason Soper ❌ Peter Wieczorek ❌" at bounding box center [815, 171] width 249 height 17
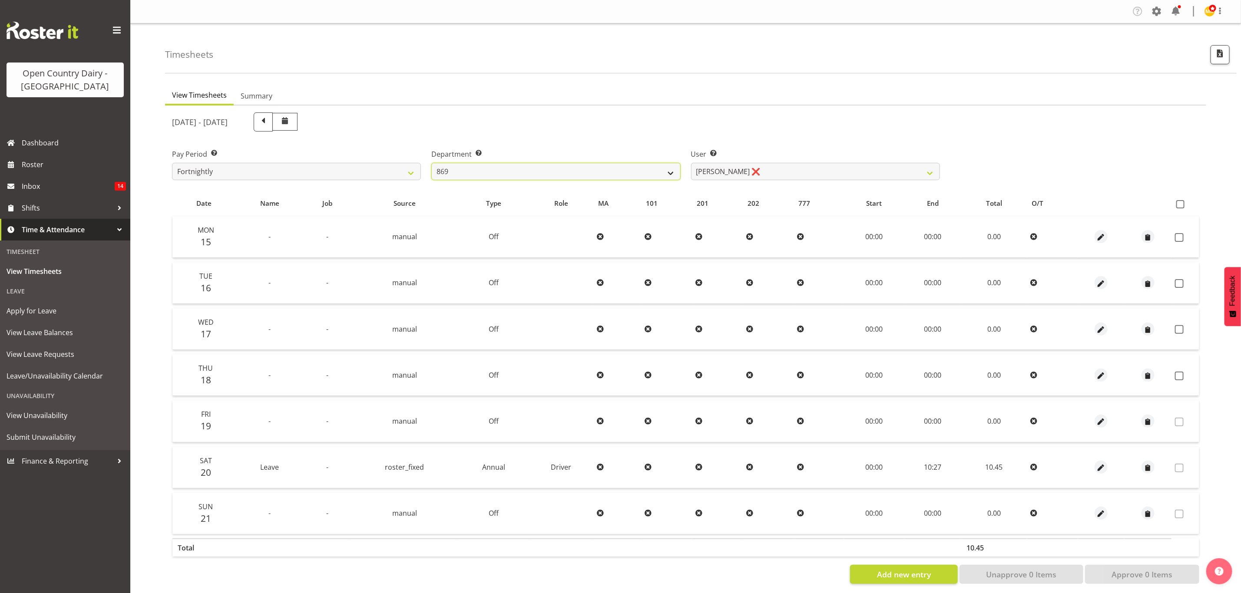
click at [667, 171] on select "734 735 736 737 738 739 851 853 854 855 856 858 861 862 865 867-9032 868 869 87…" at bounding box center [555, 171] width 249 height 17
click at [766, 176] on select "Barry O'Donnell ❌ Barry Johnston ❌ Jason Soper ❌ Peter Wieczorek ❌" at bounding box center [815, 171] width 249 height 17
click at [691, 163] on select "Barry O'Donnell ❌ Barry Johnston ❌ Jason Soper ❌ Peter Wieczorek ❌" at bounding box center [815, 171] width 249 height 17
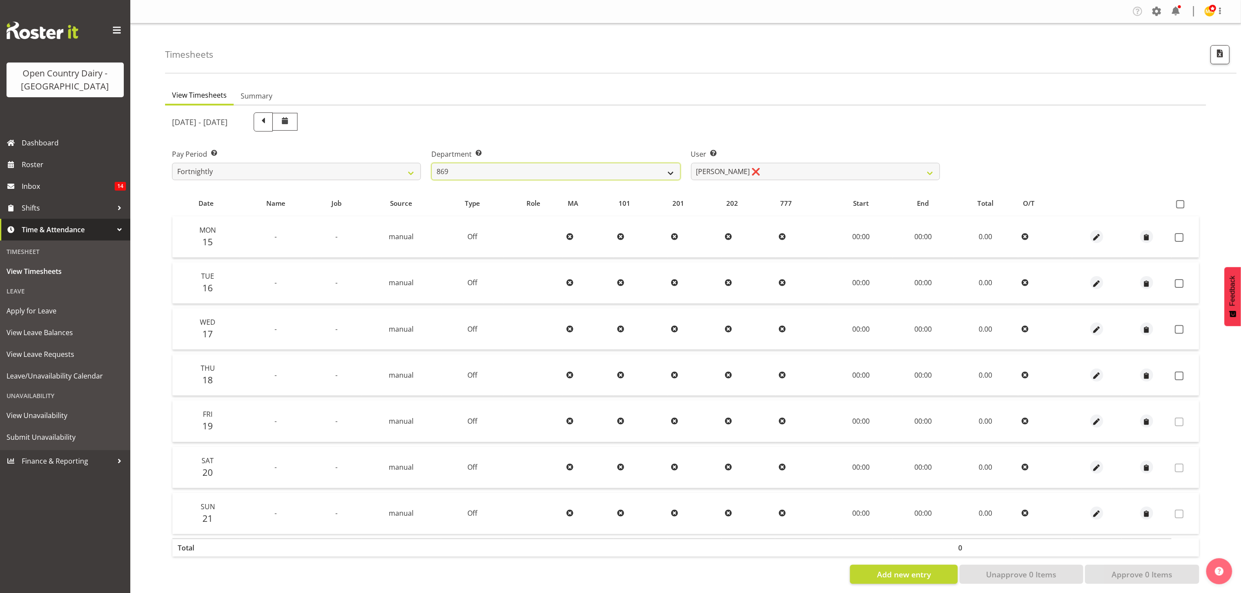
click at [663, 172] on select "734 735 736 737 738 739 851 853 854 855 856 858 861 862 865 867-9032 868 869 87…" at bounding box center [555, 171] width 249 height 17
click at [431, 163] on select "734 735 736 737 738 739 851 853 854 855 856 858 861 862 865 867-9032 868 869 87…" at bounding box center [555, 171] width 249 height 17
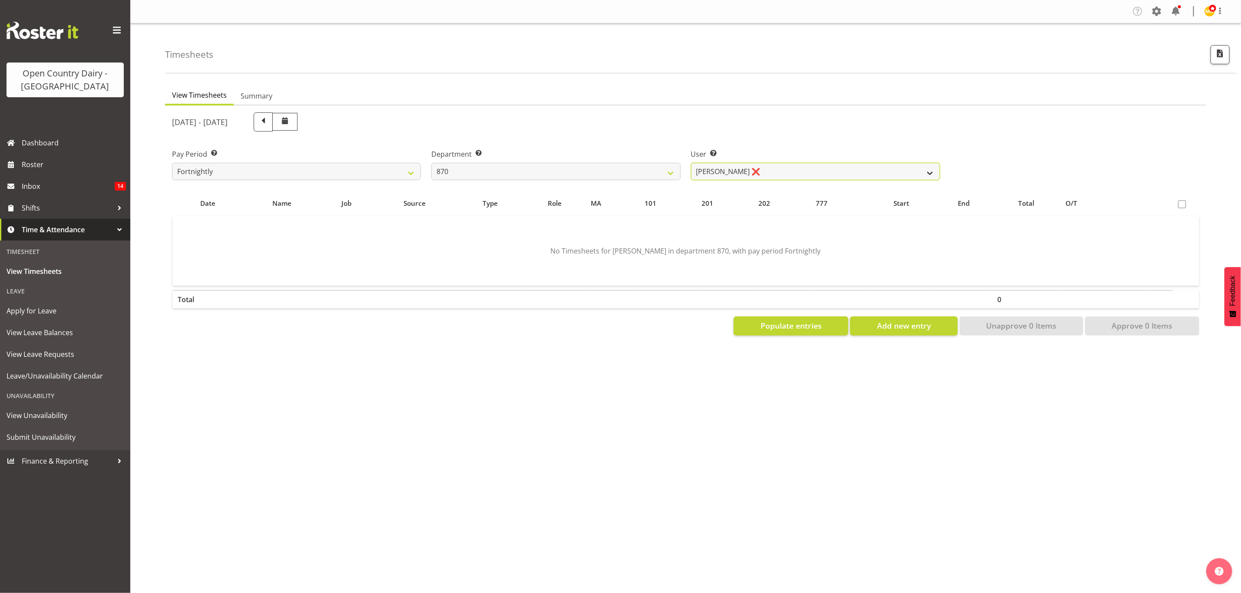
click at [923, 167] on select "Andy Haywood ❌ David Young ❌ Stewart Matheson ❌" at bounding box center [815, 171] width 249 height 17
click at [691, 163] on select "Andy Haywood ❌ David Young ❌ Stewart Matheson ❌" at bounding box center [815, 171] width 249 height 17
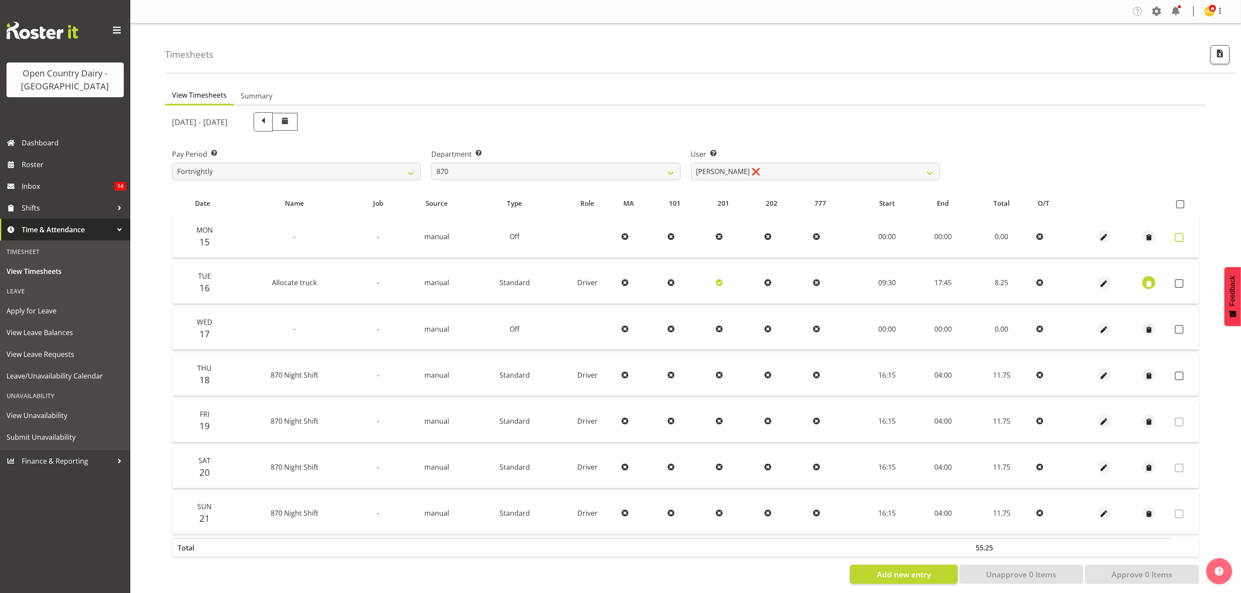
click at [1181, 233] on span at bounding box center [1179, 237] width 9 height 9
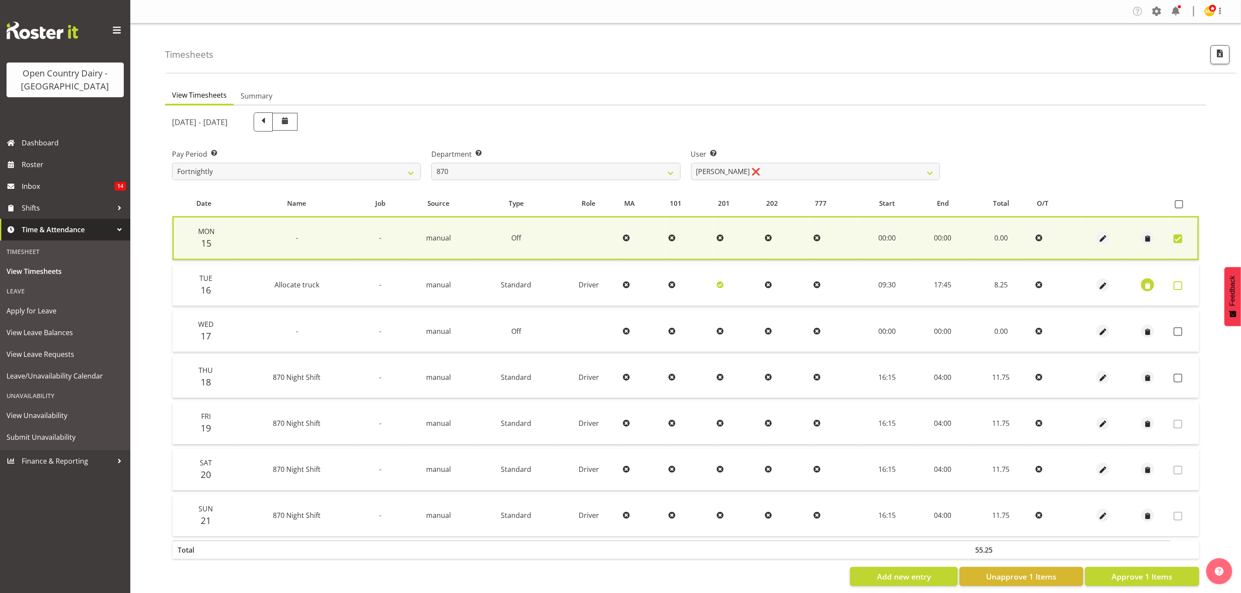
click at [1182, 281] on span at bounding box center [1178, 285] width 9 height 9
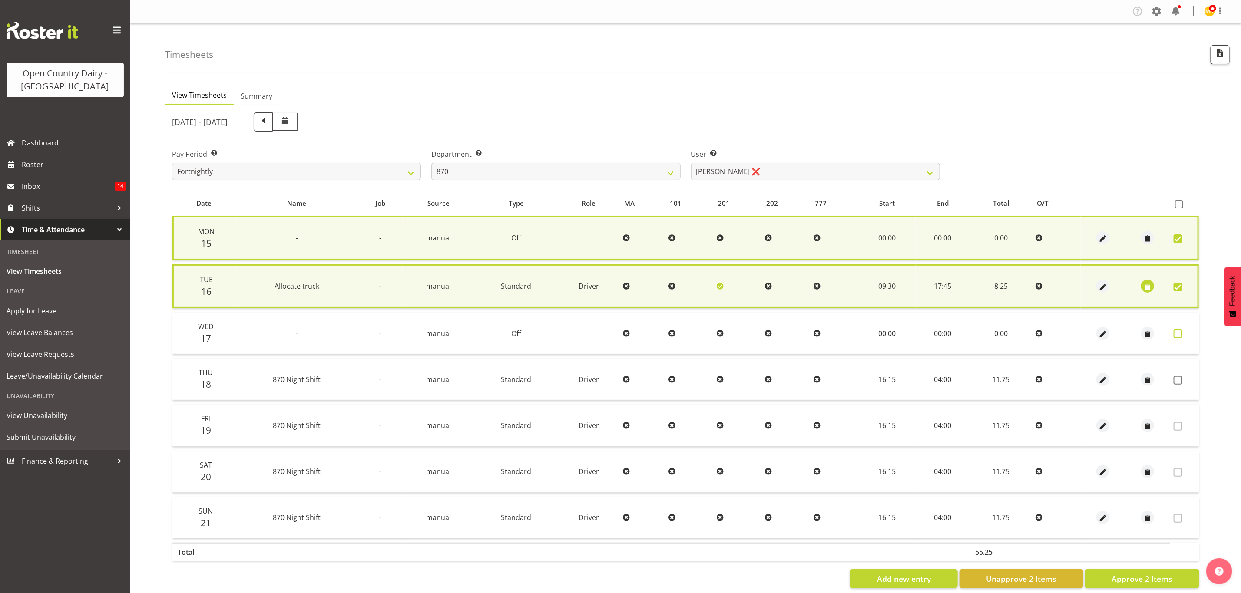
click at [1175, 331] on span at bounding box center [1178, 334] width 9 height 9
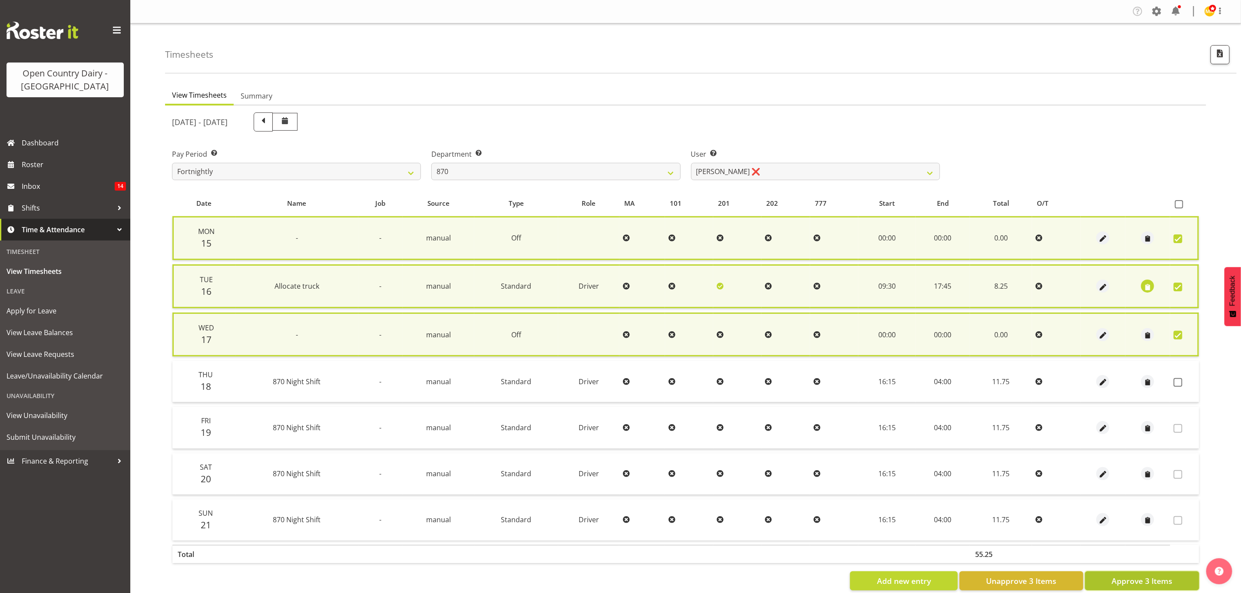
click at [1154, 582] on span "Approve 3 Items" at bounding box center [1142, 581] width 61 height 11
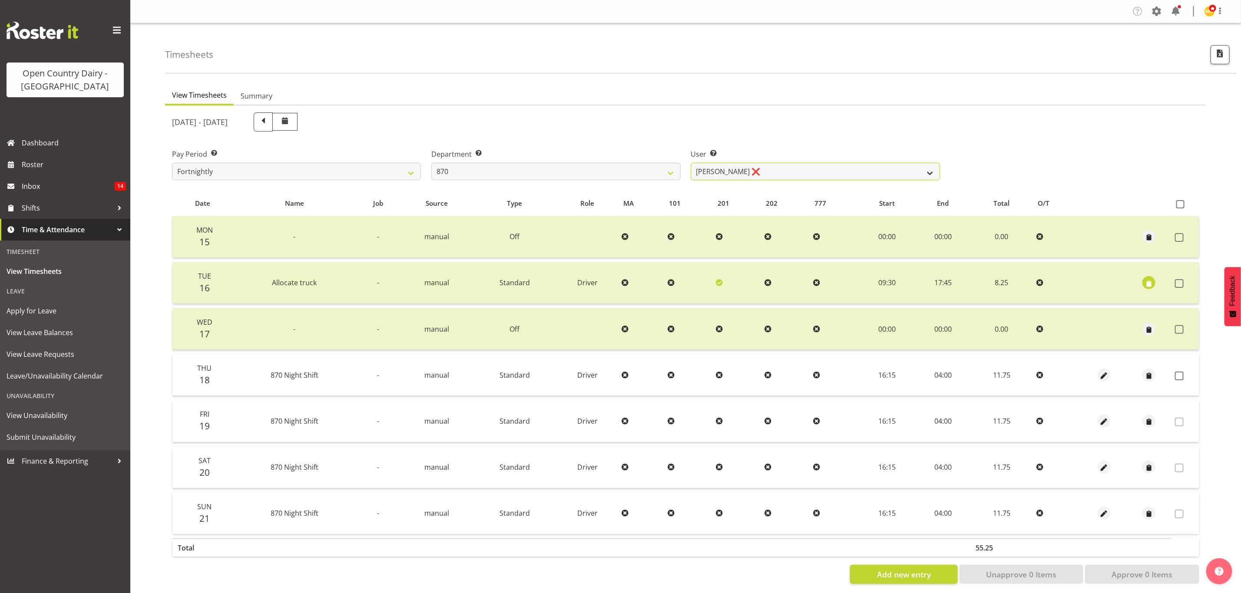
click at [871, 166] on select "Andy Haywood ❌ David Young ❌ Stewart Matheson ❌" at bounding box center [815, 171] width 249 height 17
click at [691, 163] on select "Andy Haywood ❌ David Young ❌ Stewart Matheson ❌" at bounding box center [815, 171] width 249 height 17
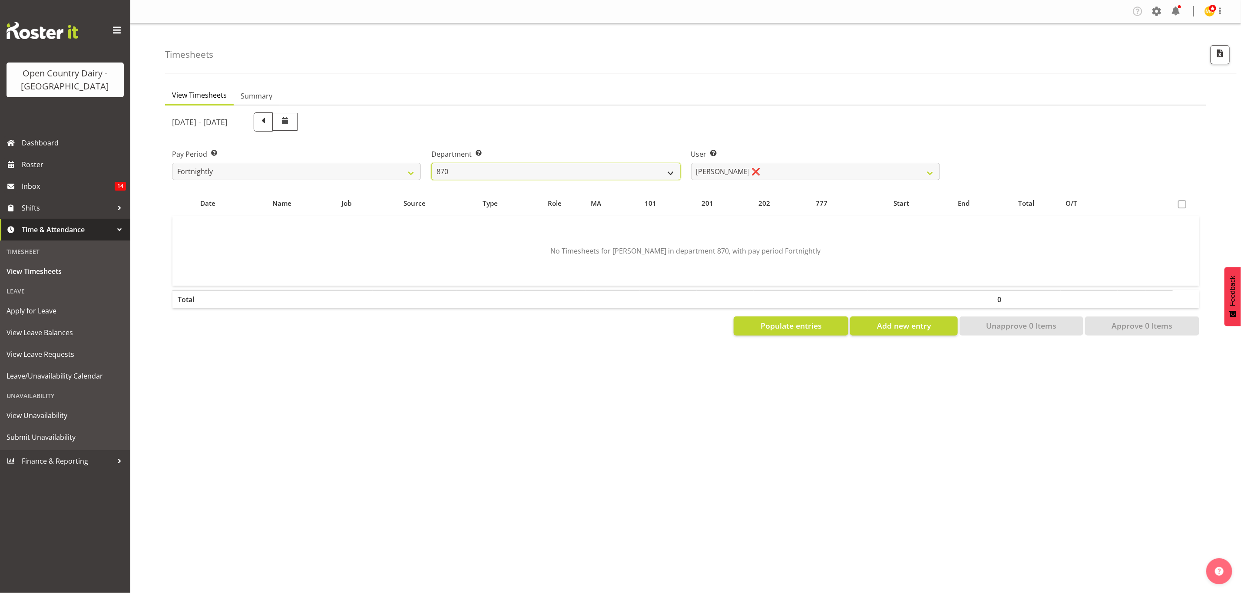
click at [643, 167] on select "734 735 736 737 738 739 851 853 854 855 856 858 861 862 865 867-9032 868 869 87…" at bounding box center [555, 171] width 249 height 17
click at [431, 163] on select "734 735 736 737 738 739 851 853 854 855 856 858 861 862 865 867-9032 868 869 87…" at bounding box center [555, 171] width 249 height 17
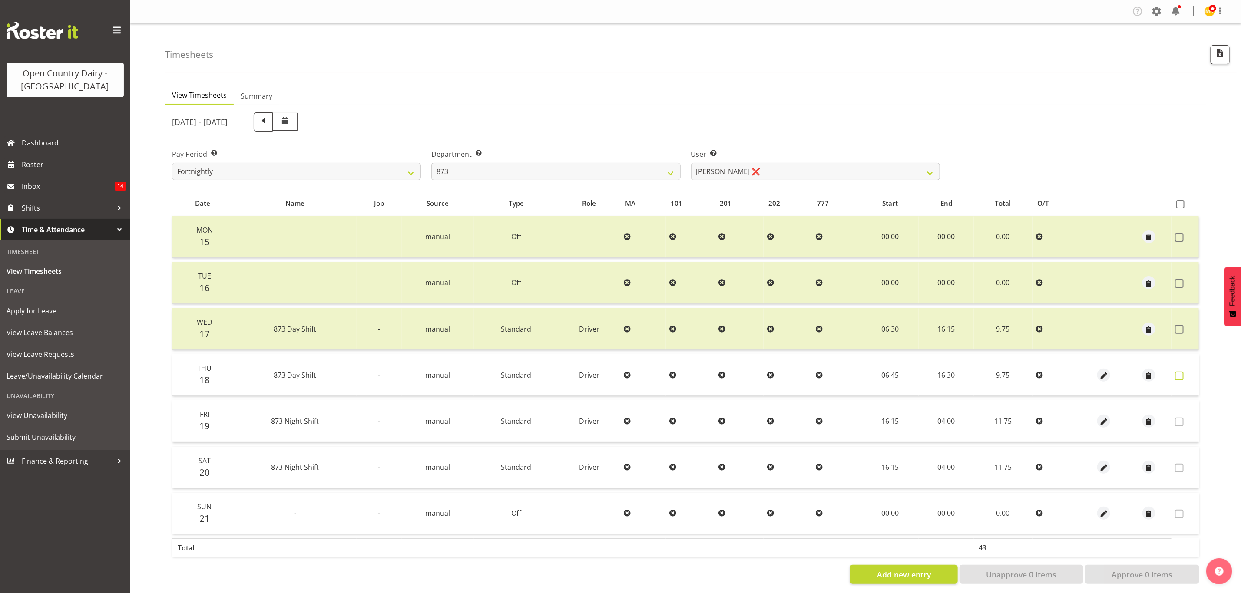
click at [1178, 374] on span at bounding box center [1179, 376] width 9 height 9
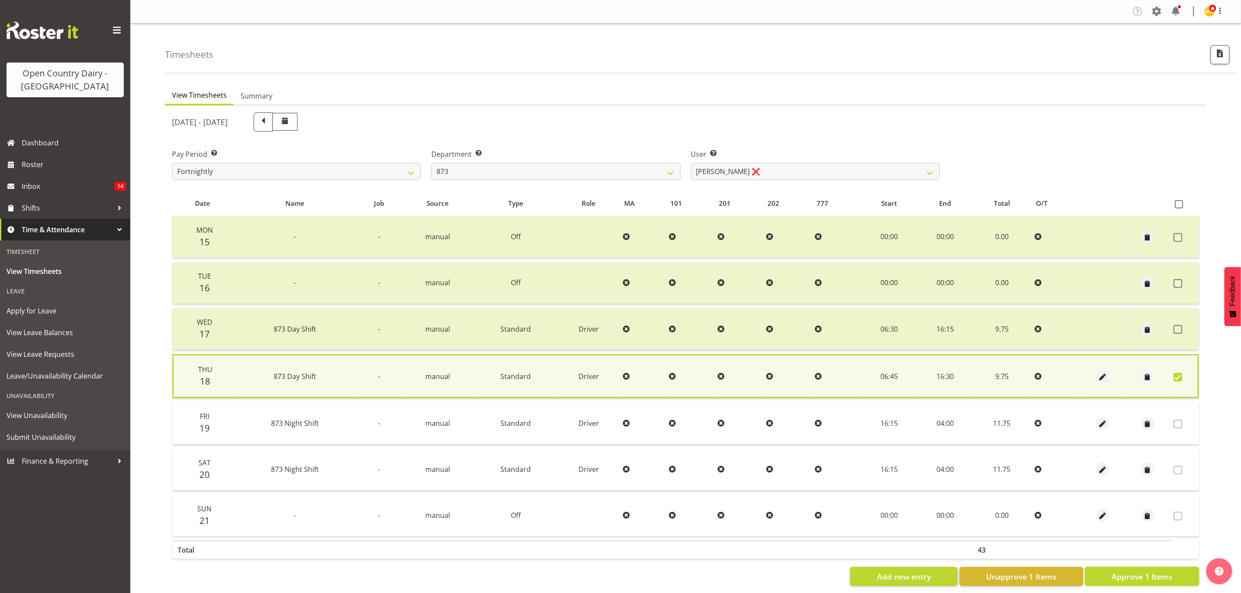
click at [1156, 579] on button "Approve 1 Items" at bounding box center [1142, 576] width 114 height 19
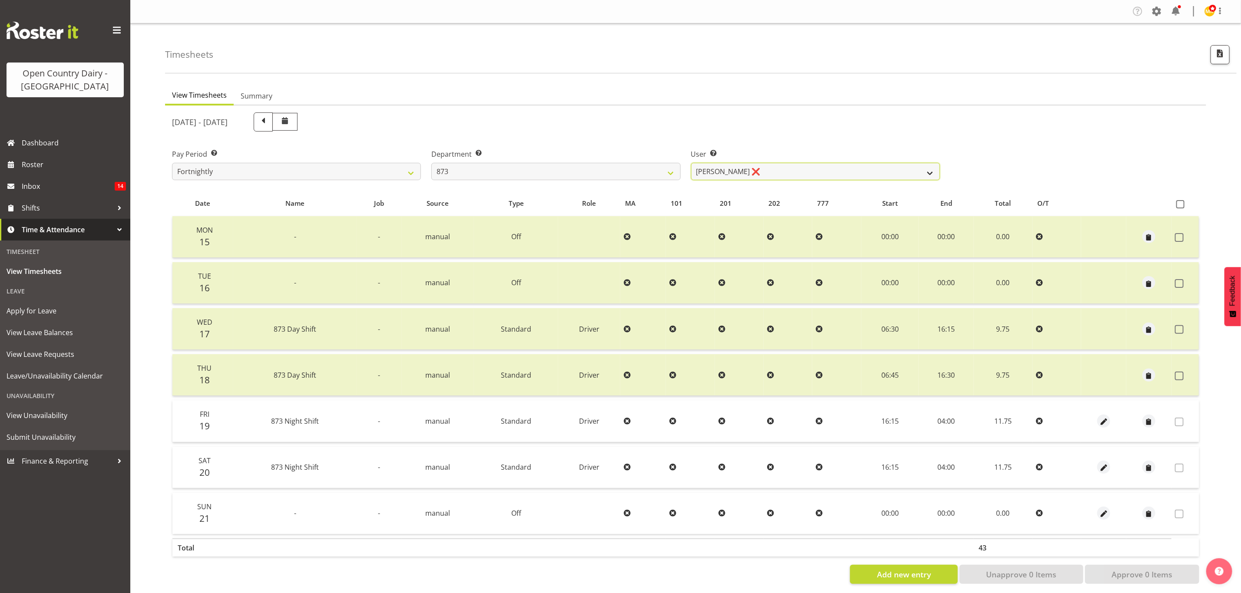
click at [927, 174] on select "Andrew Henderson ❌ Ricky Popham ❌ Stacy MacAskill ❌ Trish Nicol ❌" at bounding box center [815, 171] width 249 height 17
click at [691, 163] on select "Andrew Henderson ❌ Ricky Popham ❌ Stacy MacAskill ❌ Trish Nicol ❌" at bounding box center [815, 171] width 249 height 17
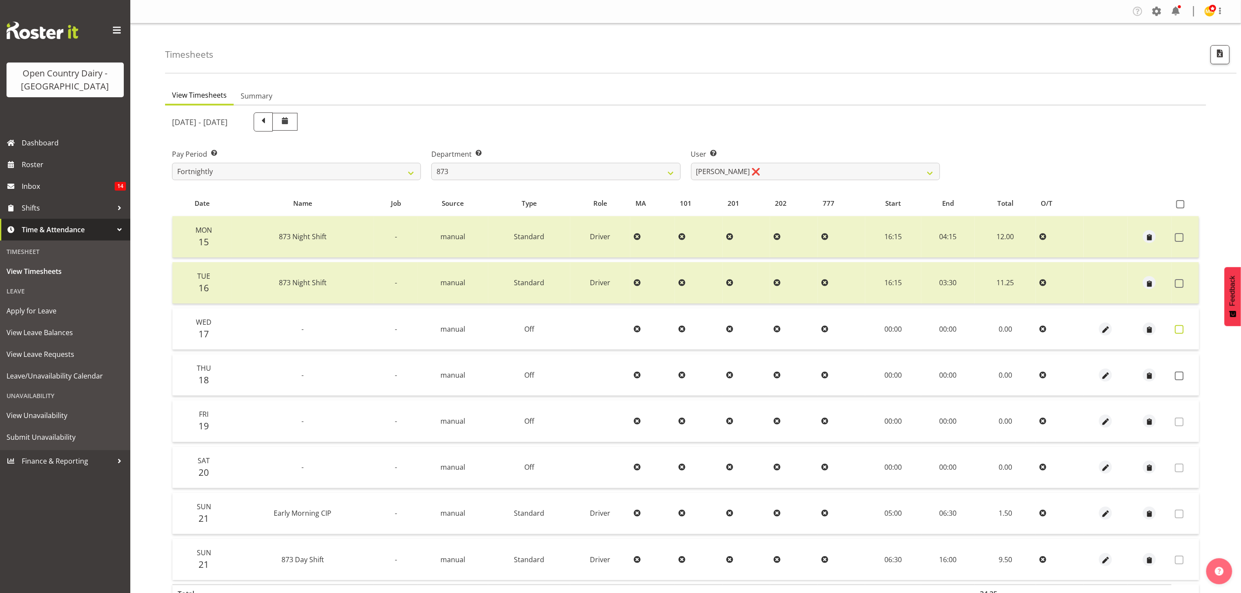
click at [1182, 329] on span at bounding box center [1179, 329] width 9 height 9
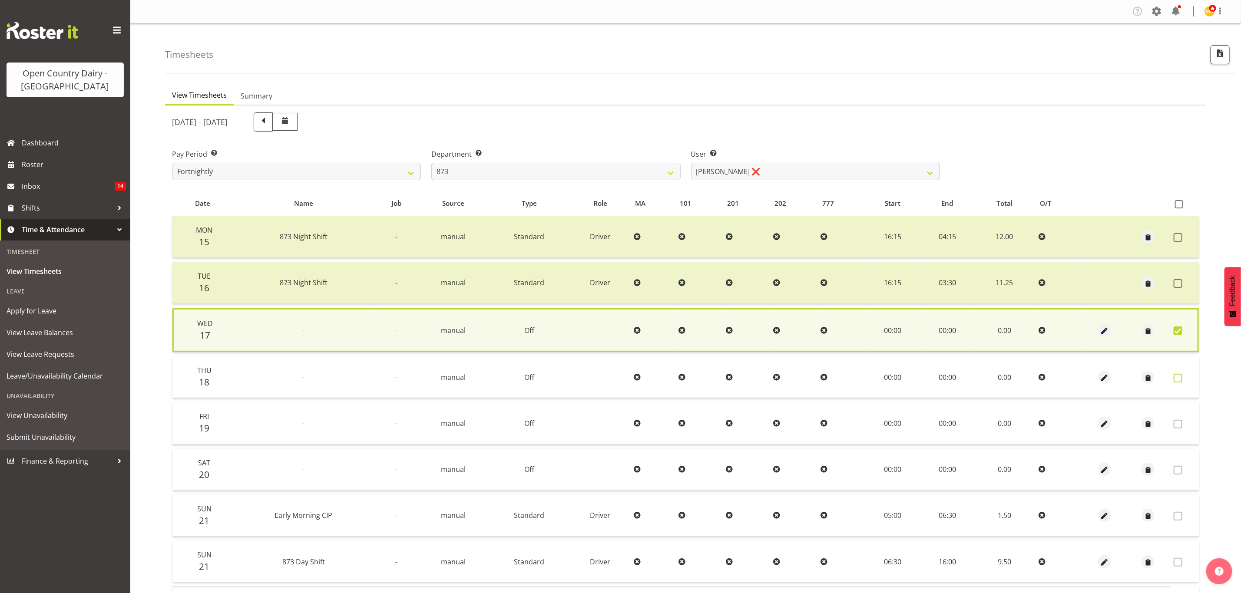
click at [1182, 374] on span at bounding box center [1178, 378] width 9 height 9
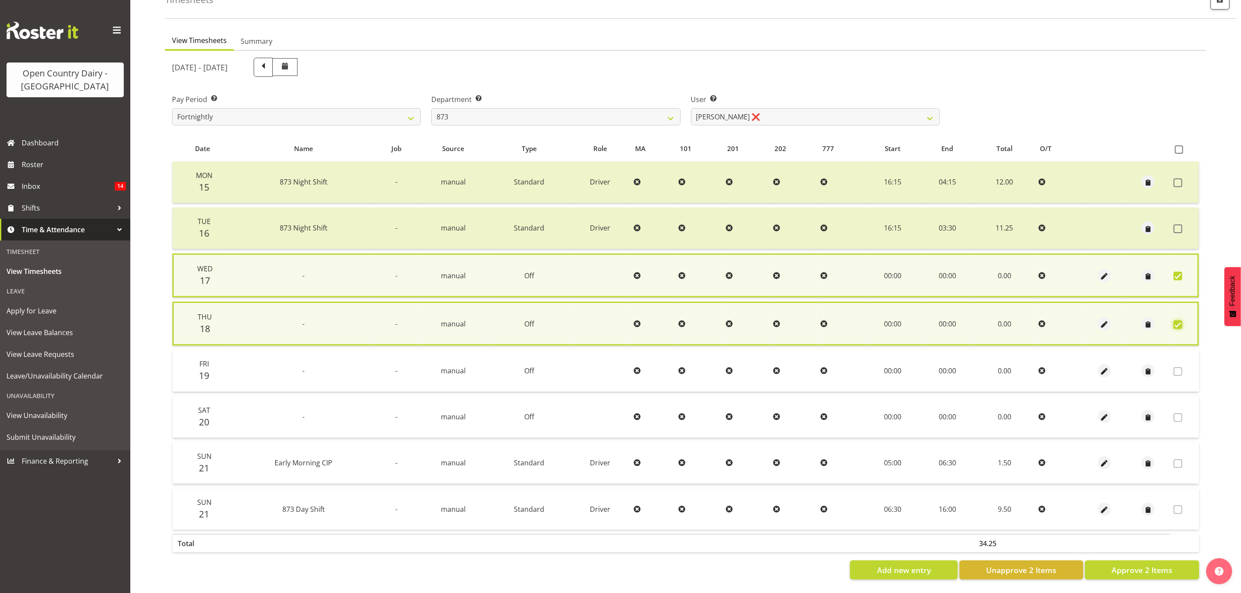
scroll to position [60, 0]
click at [1125, 565] on span "Approve 2 Items" at bounding box center [1142, 570] width 61 height 11
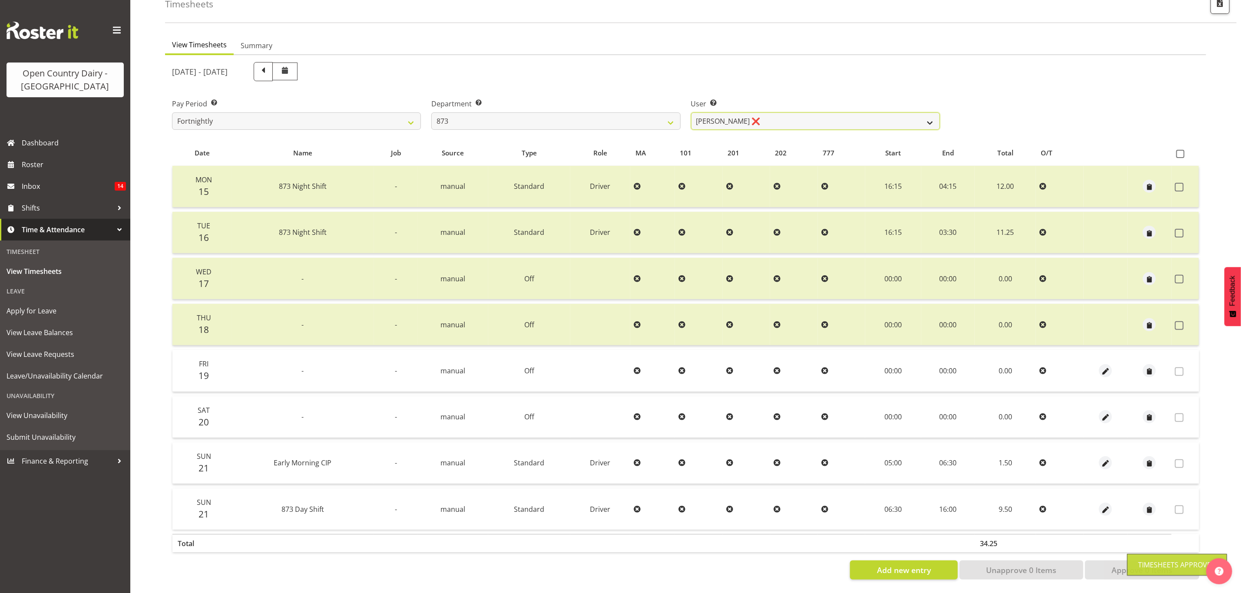
click at [914, 116] on select "Andrew Henderson ❌ Ricky Popham ❌ Stacy MacAskill ❌ Trish Nicol ❌" at bounding box center [815, 121] width 249 height 17
click at [691, 113] on select "Andrew Henderson ❌ Ricky Popham ❌ Stacy MacAskill ❌ Trish Nicol ❌" at bounding box center [815, 121] width 249 height 17
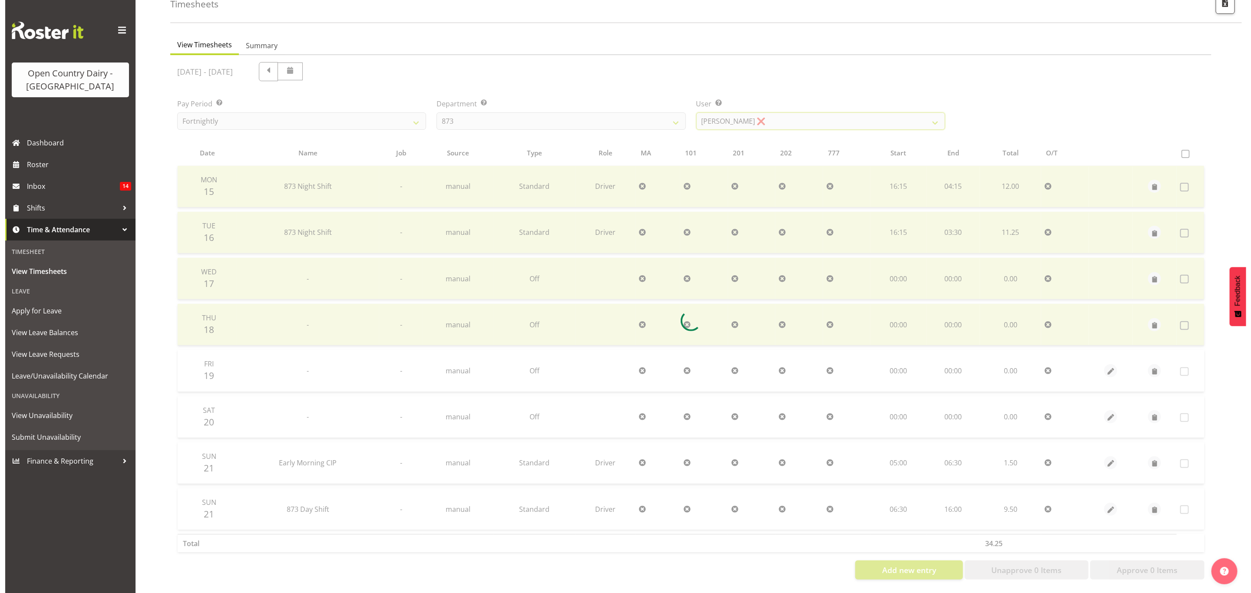
scroll to position [10, 0]
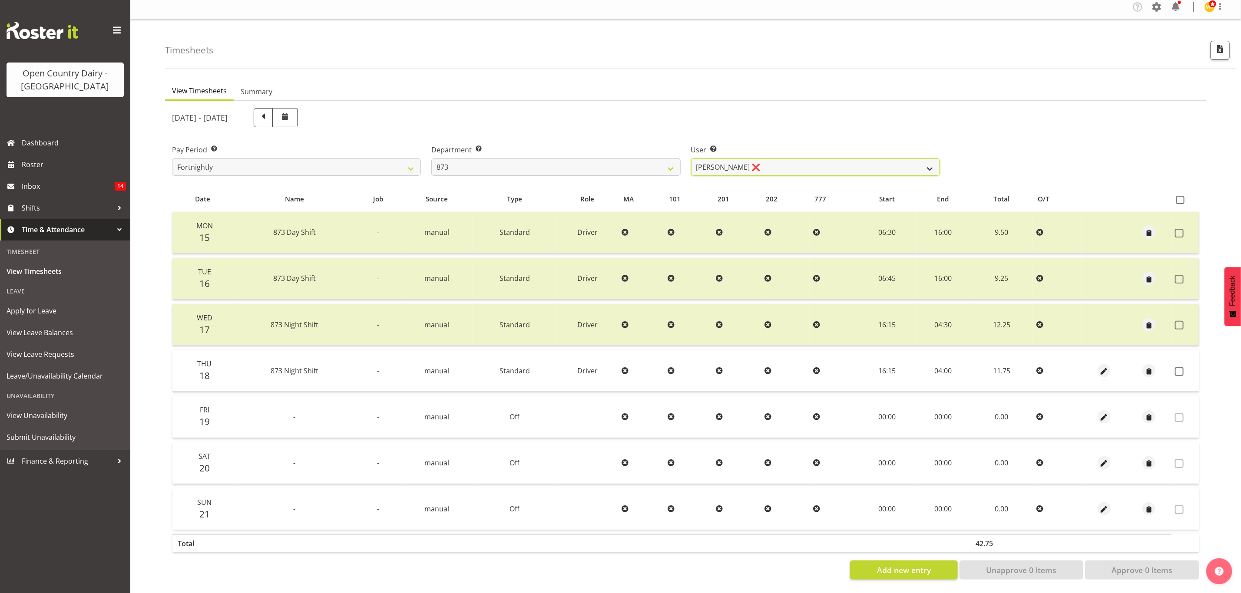
click at [912, 159] on select "Andrew Henderson ❌ Ricky Popham ❌ Stacy MacAskill ❌ Trish Nicol ❌" at bounding box center [815, 167] width 249 height 17
click at [691, 159] on select "Andrew Henderson ❌ Ricky Popham ❌ Stacy MacAskill ❌ Trish Nicol ❌" at bounding box center [815, 167] width 249 height 17
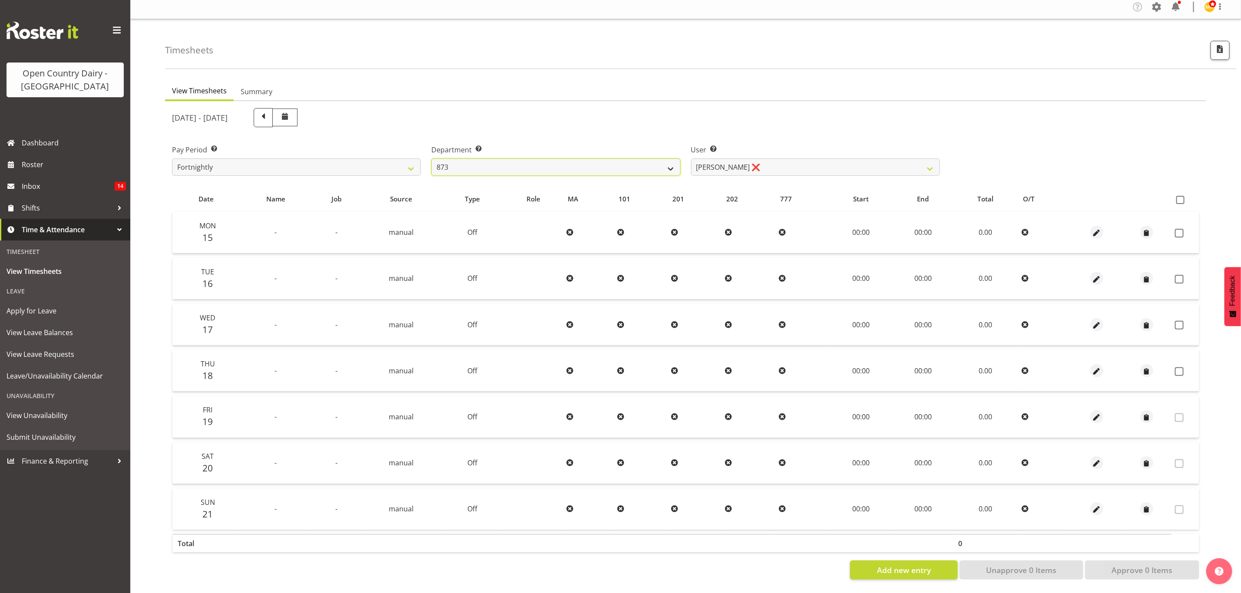
click at [674, 159] on select "734 735 736 737 738 739 851 853 854 855 856 858 861 862 865 867-9032 868 869 87…" at bounding box center [555, 167] width 249 height 17
click at [431, 159] on select "734 735 736 737 738 739 851 853 854 855 856 858 861 862 865 867-9032 868 869 87…" at bounding box center [555, 167] width 249 height 17
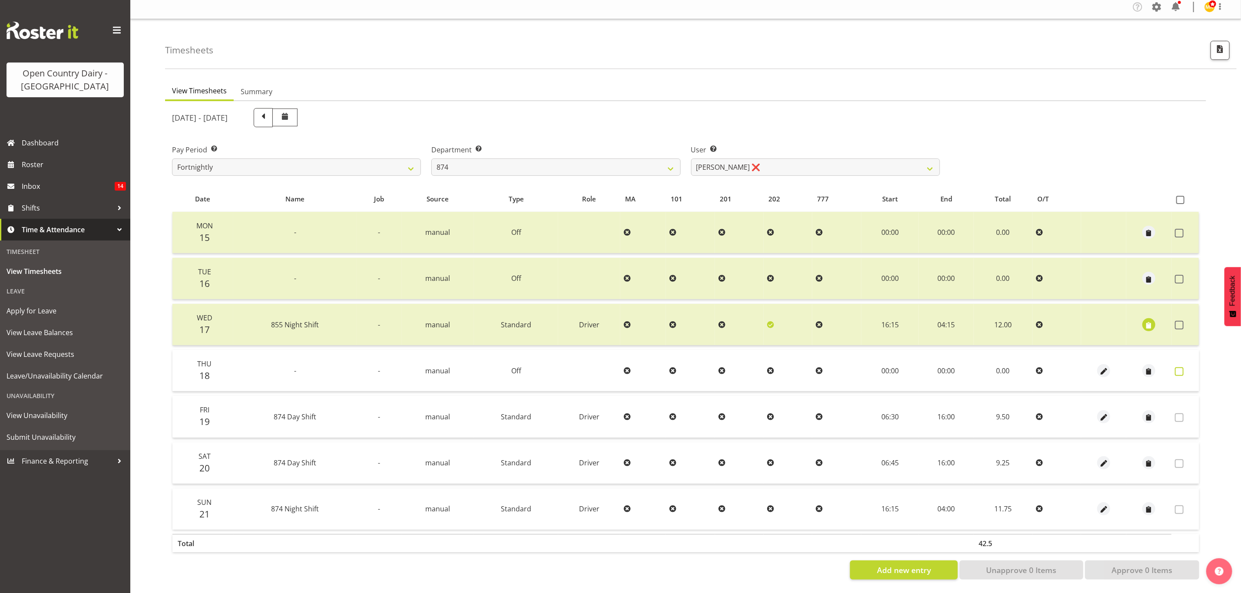
click at [1178, 367] on span at bounding box center [1179, 371] width 9 height 9
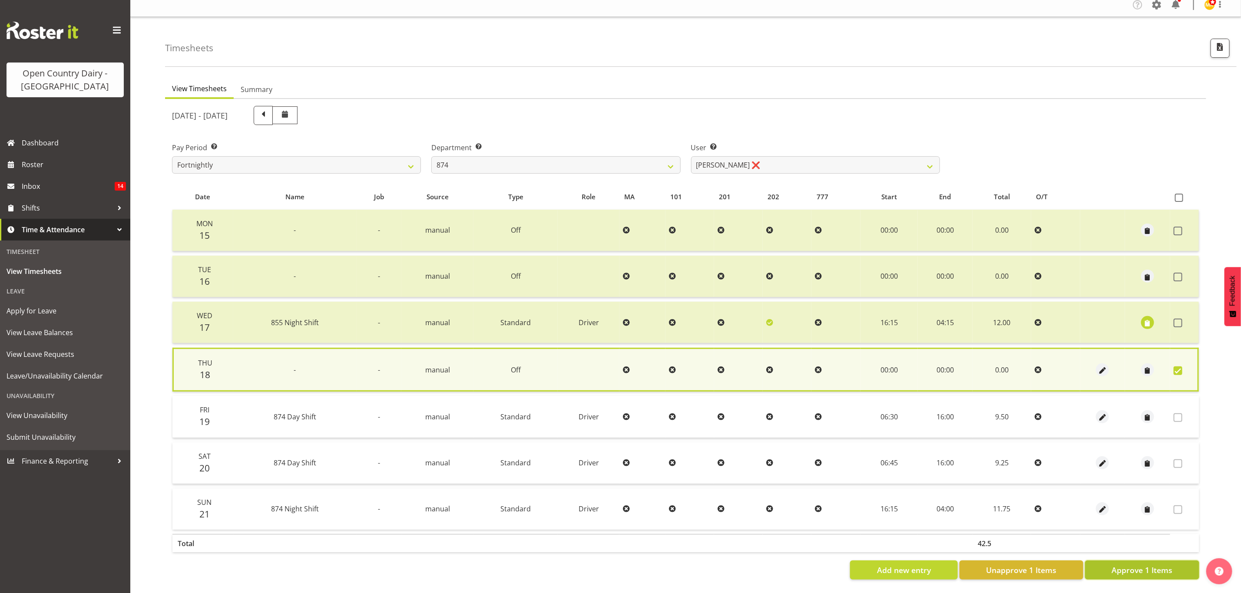
click at [1132, 566] on span "Approve 1 Items" at bounding box center [1142, 570] width 61 height 11
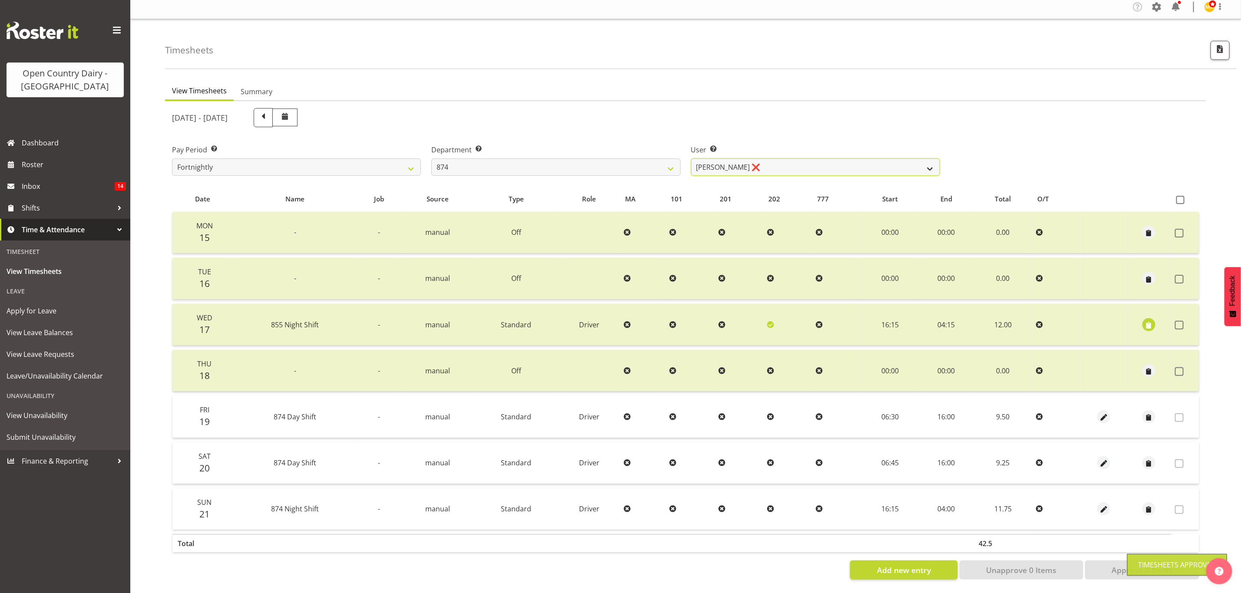
click at [928, 160] on select "Annette Parker ❌ Christopher McRae ❌ Patrick Stenton ❌ Rachel Carpenter ❌" at bounding box center [815, 167] width 249 height 17
click at [691, 159] on select "Annette Parker ❌ Christopher McRae ❌ Patrick Stenton ❌ Rachel Carpenter ❌" at bounding box center [815, 167] width 249 height 17
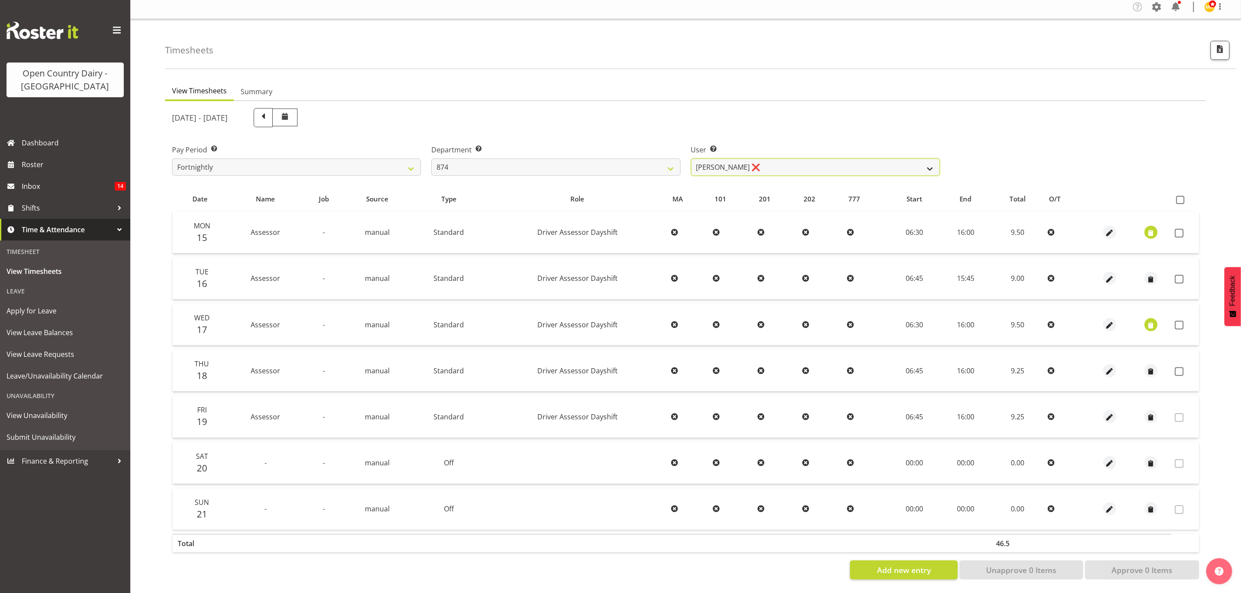
click at [925, 159] on select "Annette Parker ❌ Christopher McRae ❌ Patrick Stenton ❌ Rachel Carpenter ❌" at bounding box center [815, 167] width 249 height 17
click at [691, 159] on select "Annette Parker ❌ Christopher McRae ❌ Patrick Stenton ❌ Rachel Carpenter ❌" at bounding box center [815, 167] width 249 height 17
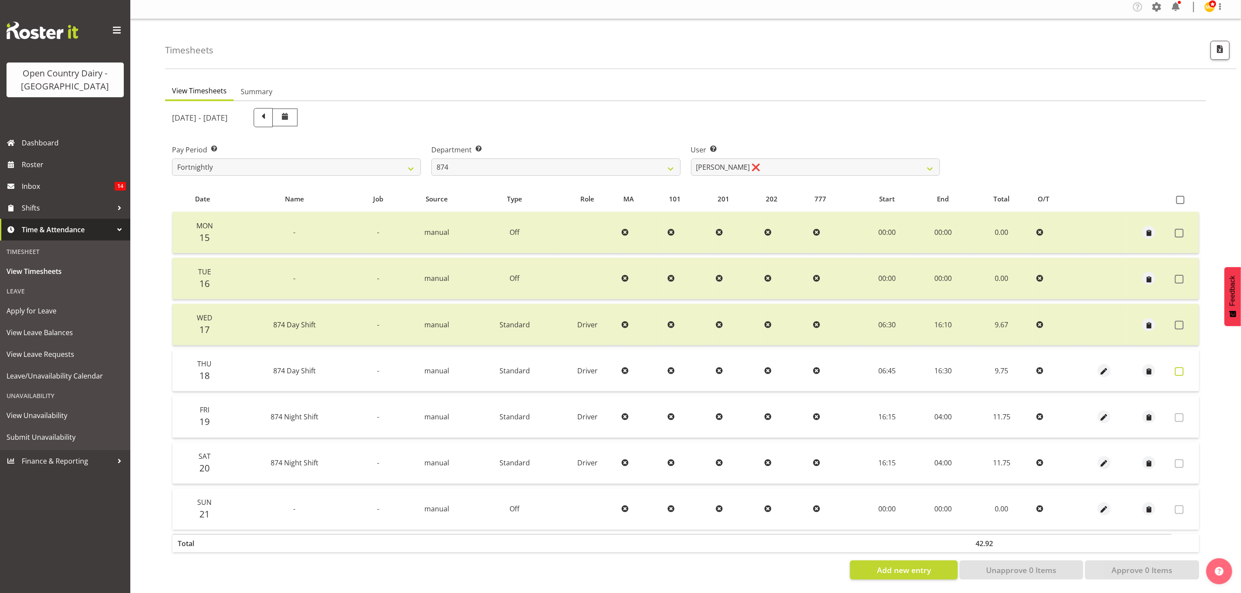
click at [1176, 367] on span at bounding box center [1179, 371] width 9 height 9
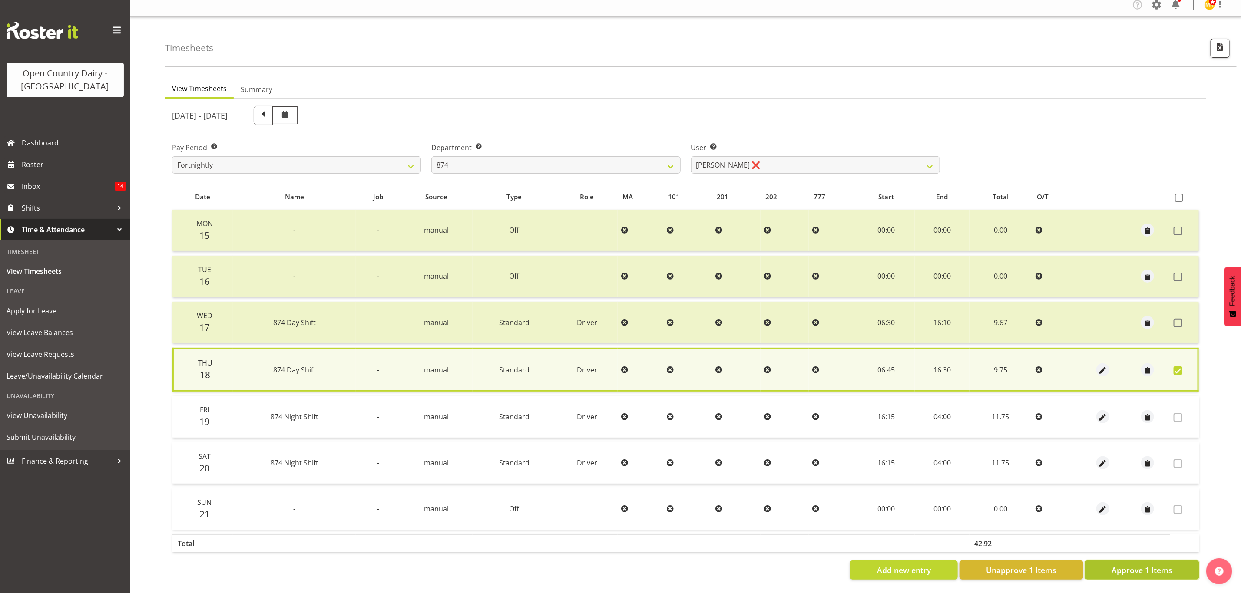
click at [1147, 565] on span "Approve 1 Items" at bounding box center [1142, 570] width 61 height 11
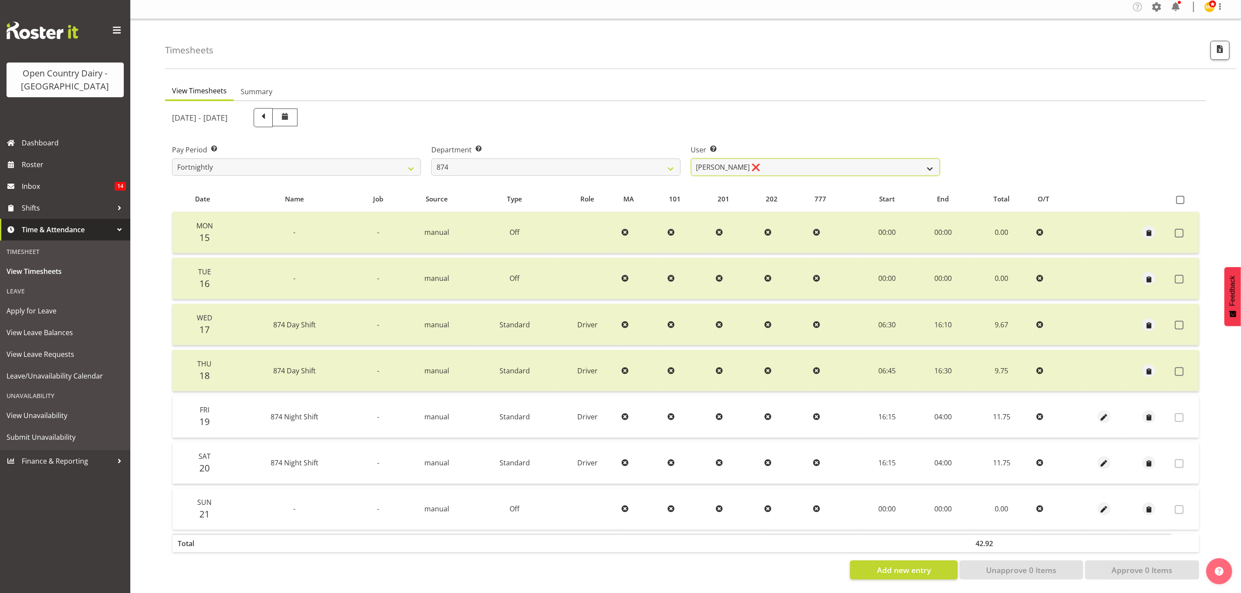
click at [924, 159] on select "Annette Parker ❌ Christopher McRae ❌ Patrick Stenton ❌ Rachel Carpenter ❌" at bounding box center [815, 167] width 249 height 17
click at [691, 159] on select "Annette Parker ❌ Christopher McRae ❌ Patrick Stenton ❌ Rachel Carpenter ❌" at bounding box center [815, 167] width 249 height 17
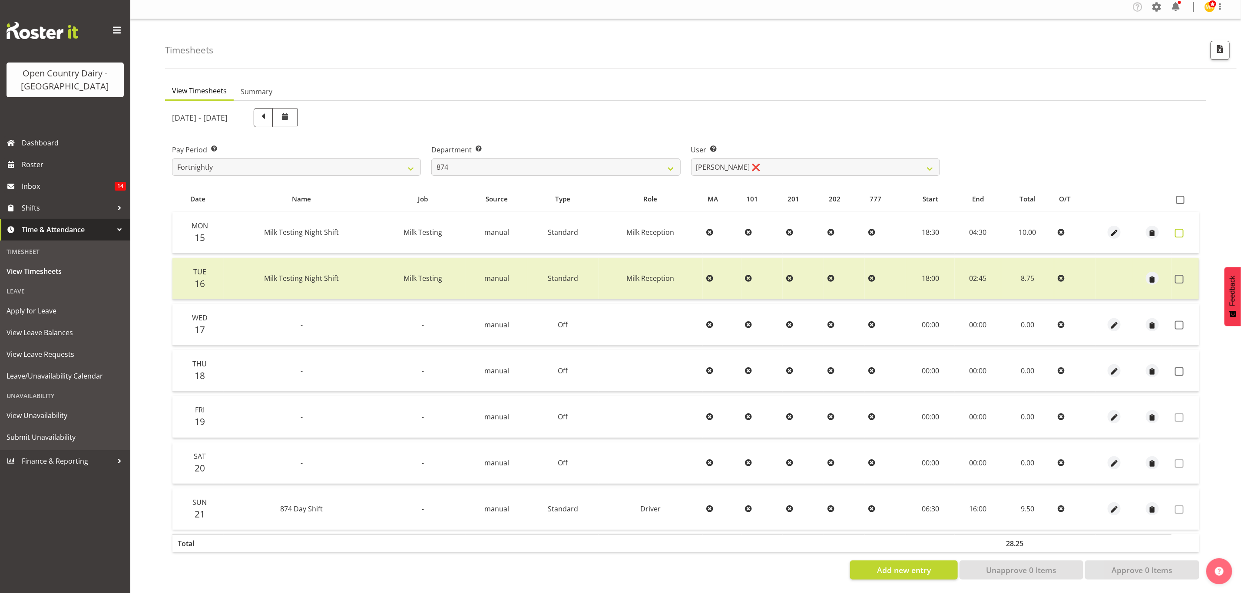
click at [1181, 229] on span at bounding box center [1179, 233] width 9 height 9
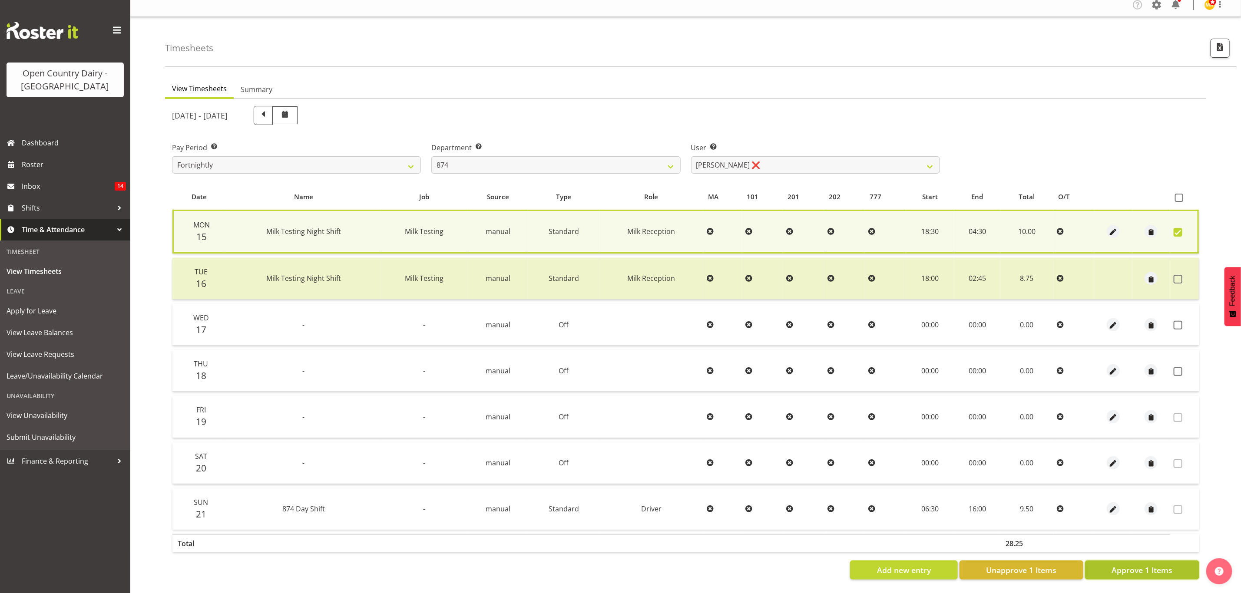
click at [1160, 565] on span "Approve 1 Items" at bounding box center [1142, 570] width 61 height 11
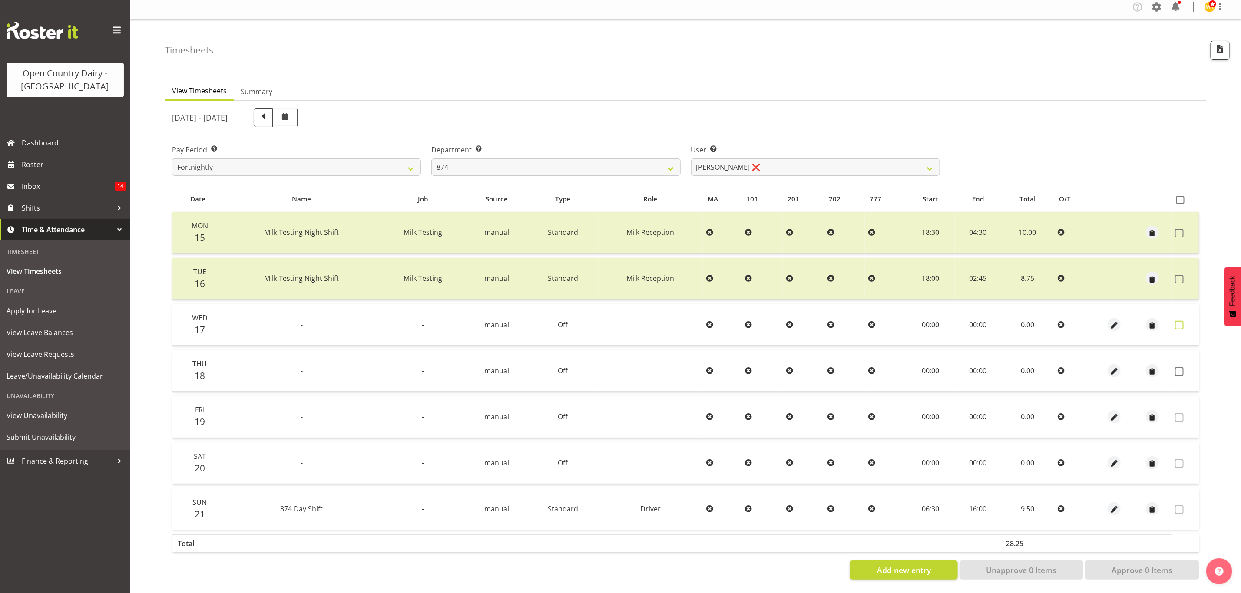
click at [1179, 321] on span at bounding box center [1179, 325] width 9 height 9
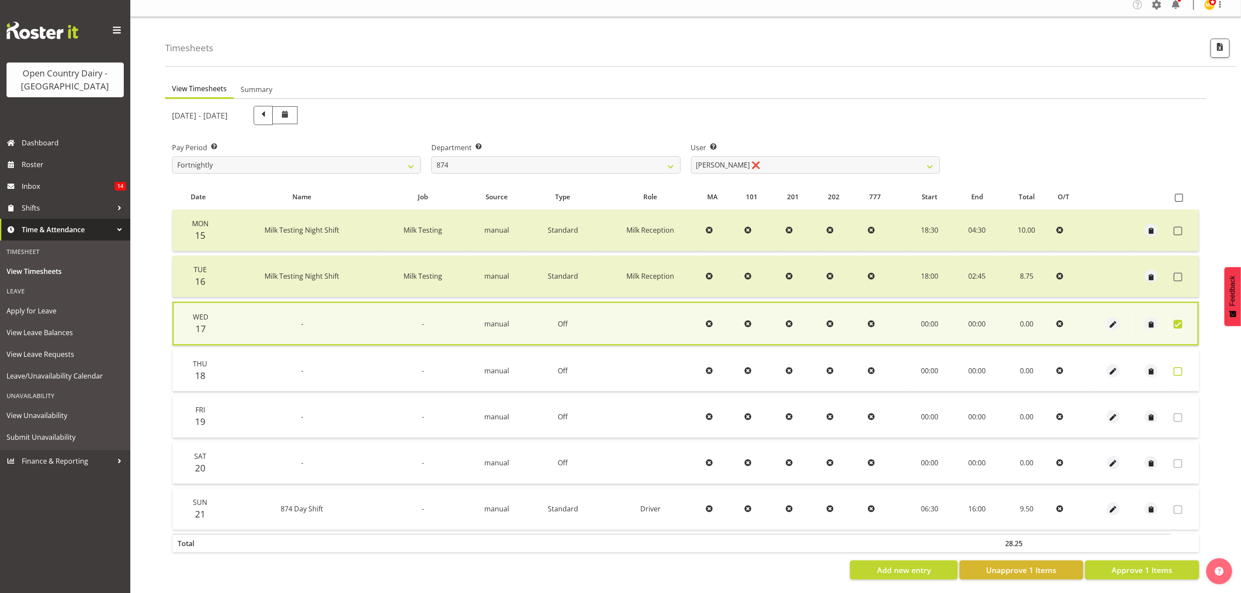
click at [1181, 368] on span at bounding box center [1178, 371] width 9 height 9
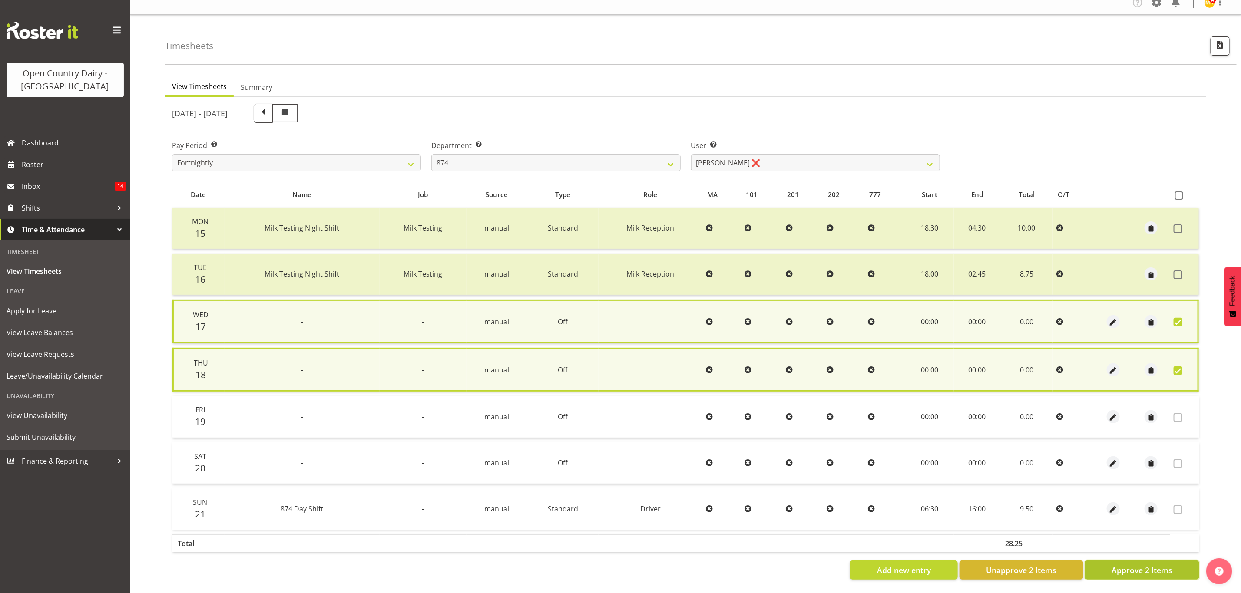
click at [1144, 569] on span "Approve 2 Items" at bounding box center [1142, 570] width 61 height 11
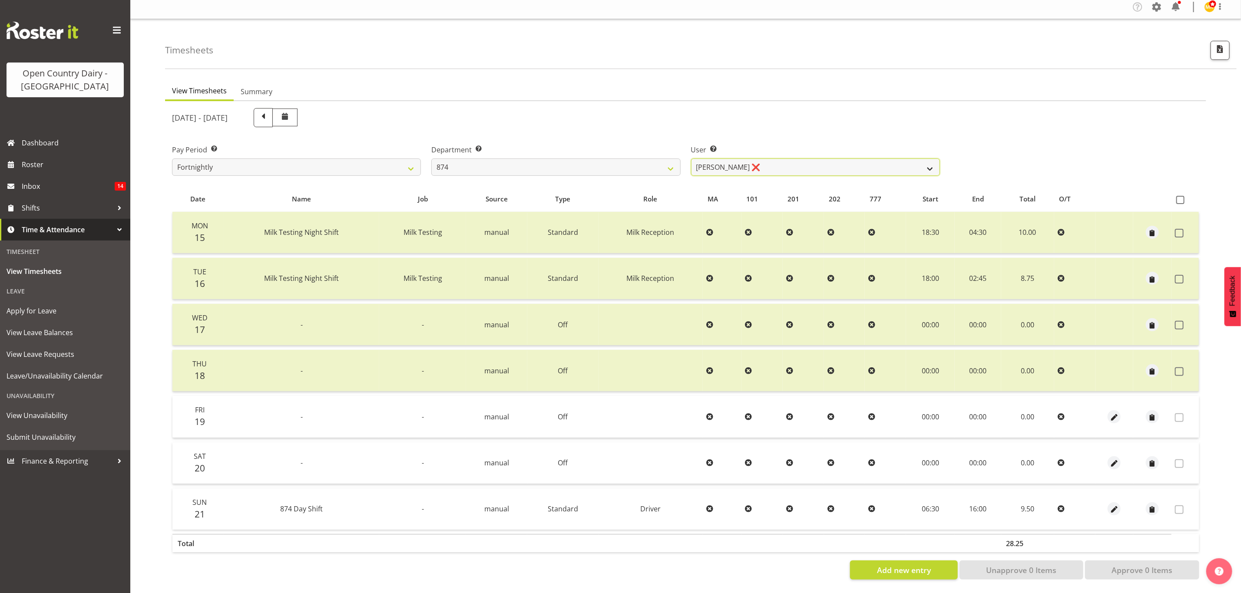
click at [811, 159] on select "Annette Parker ❌ Christopher McRae ❌ Patrick Stenton ❌ Rachel Carpenter ❌" at bounding box center [815, 167] width 249 height 17
click at [658, 162] on select "734 735 736 737 738 739 851 853 854 855 856 858 861 862 865 867-9032 868 869 87…" at bounding box center [555, 167] width 249 height 17
click at [431, 159] on select "734 735 736 737 738 739 851 853 854 855 856 858 861 862 865 867-9032 868 869 87…" at bounding box center [555, 167] width 249 height 17
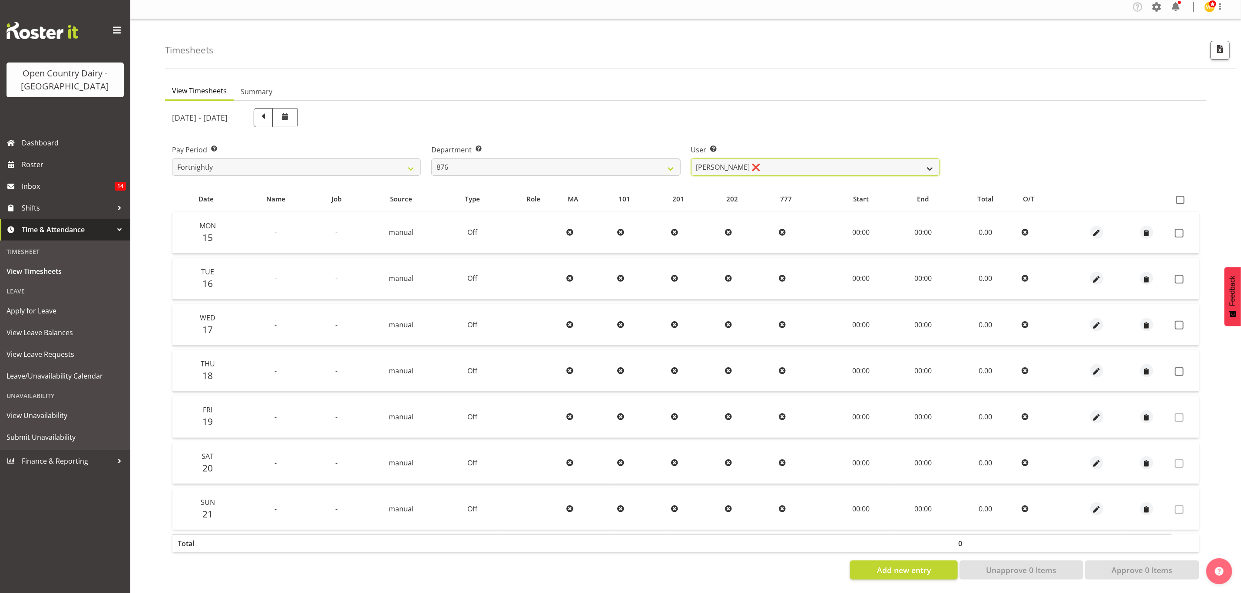
click at [796, 162] on select "Dean Henderson ❌ Ian Barbour ❌ John Graham ❌ Tom Rahl ❌" at bounding box center [815, 167] width 249 height 17
click at [691, 159] on select "Dean Henderson ❌ Ian Barbour ❌ John Graham ❌ Tom Rahl ❌" at bounding box center [815, 167] width 249 height 17
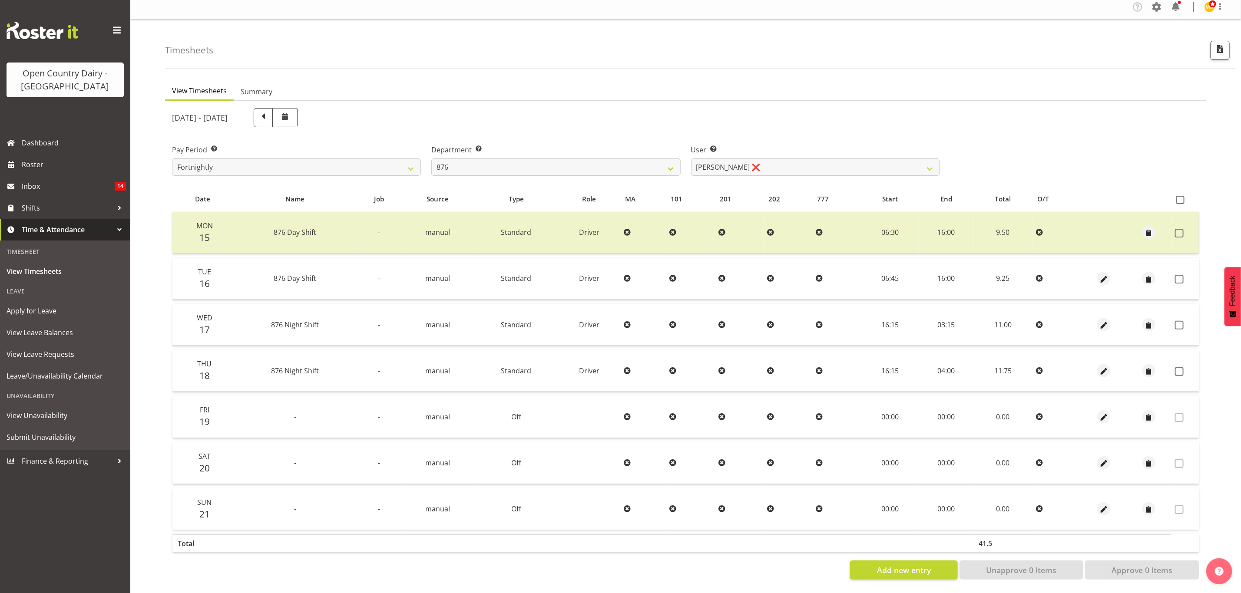
drag, startPoint x: 1178, startPoint y: 270, endPoint x: 1161, endPoint y: 268, distance: 17.4
click at [1178, 275] on span at bounding box center [1179, 279] width 9 height 9
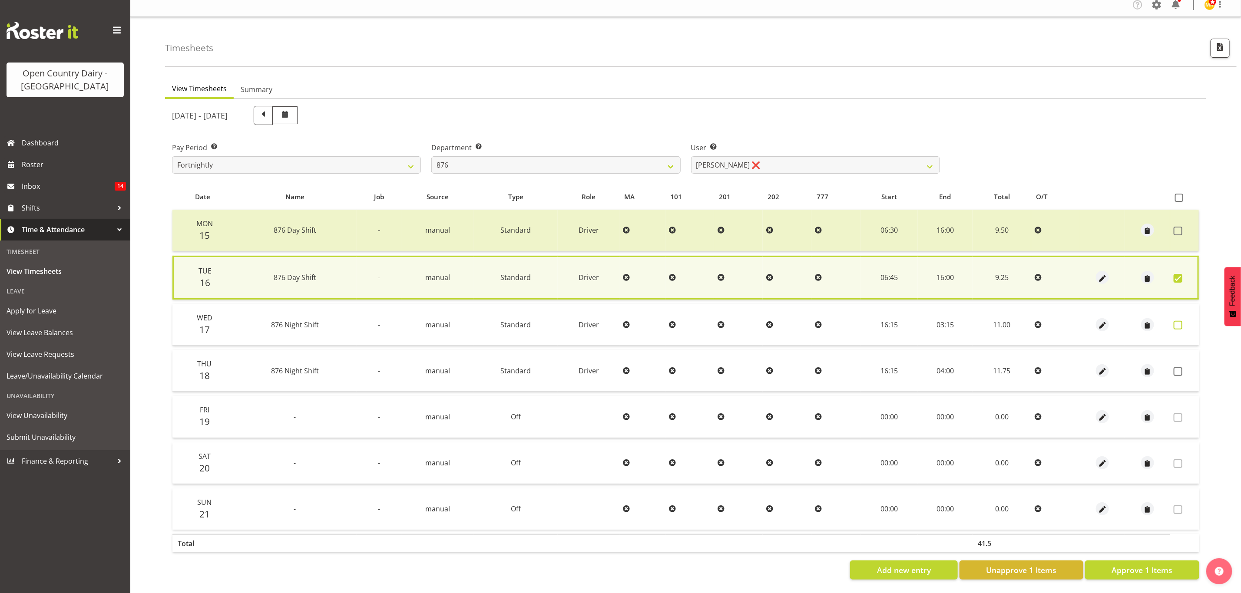
click at [1178, 322] on span at bounding box center [1178, 325] width 9 height 9
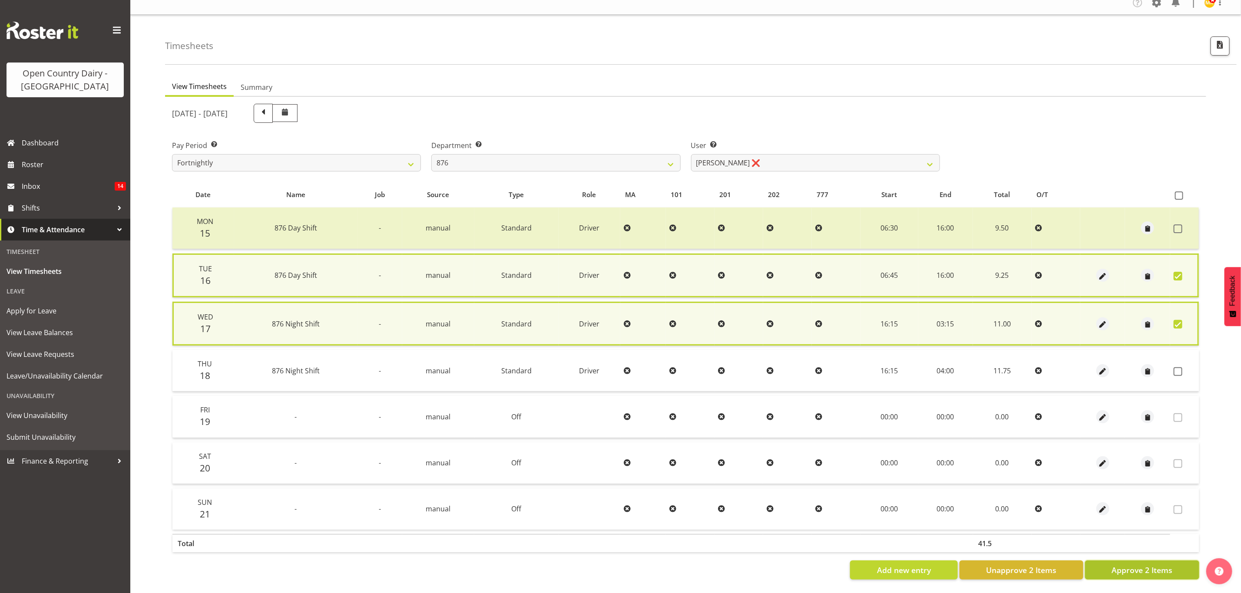
click at [1156, 567] on span "Approve 2 Items" at bounding box center [1142, 570] width 61 height 11
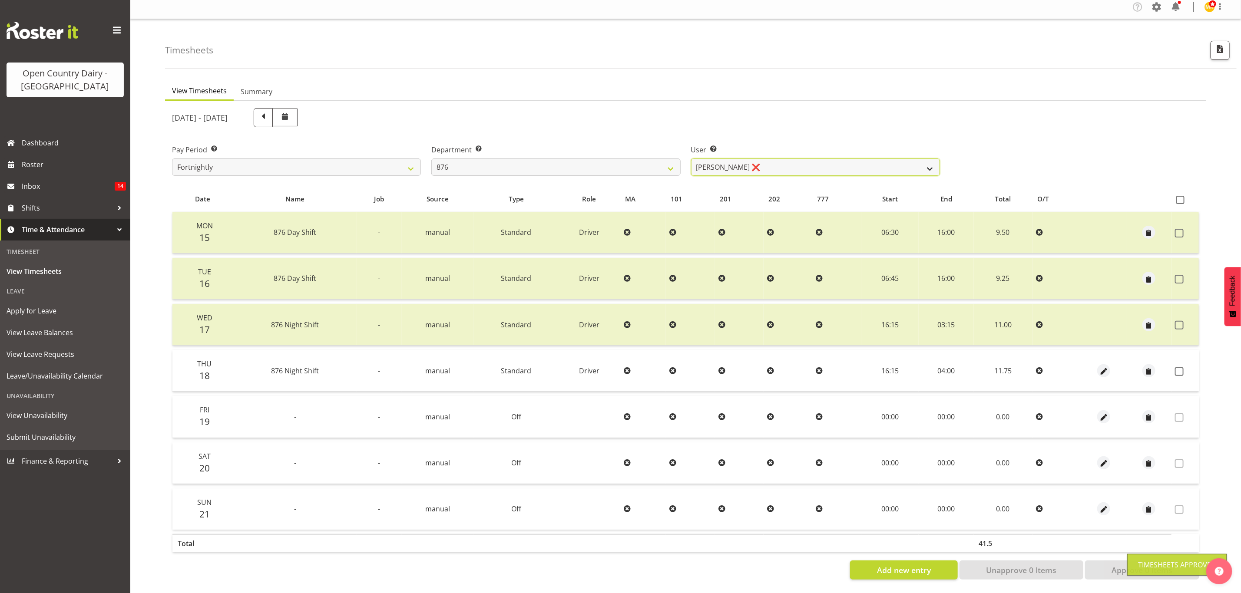
click at [906, 164] on select "Dean Henderson ❌ Ian Barbour ❌ John Graham ❌ Tom Rahl ❌" at bounding box center [815, 167] width 249 height 17
click at [691, 159] on select "Dean Henderson ❌ Ian Barbour ❌ John Graham ❌ Tom Rahl ❌" at bounding box center [815, 167] width 249 height 17
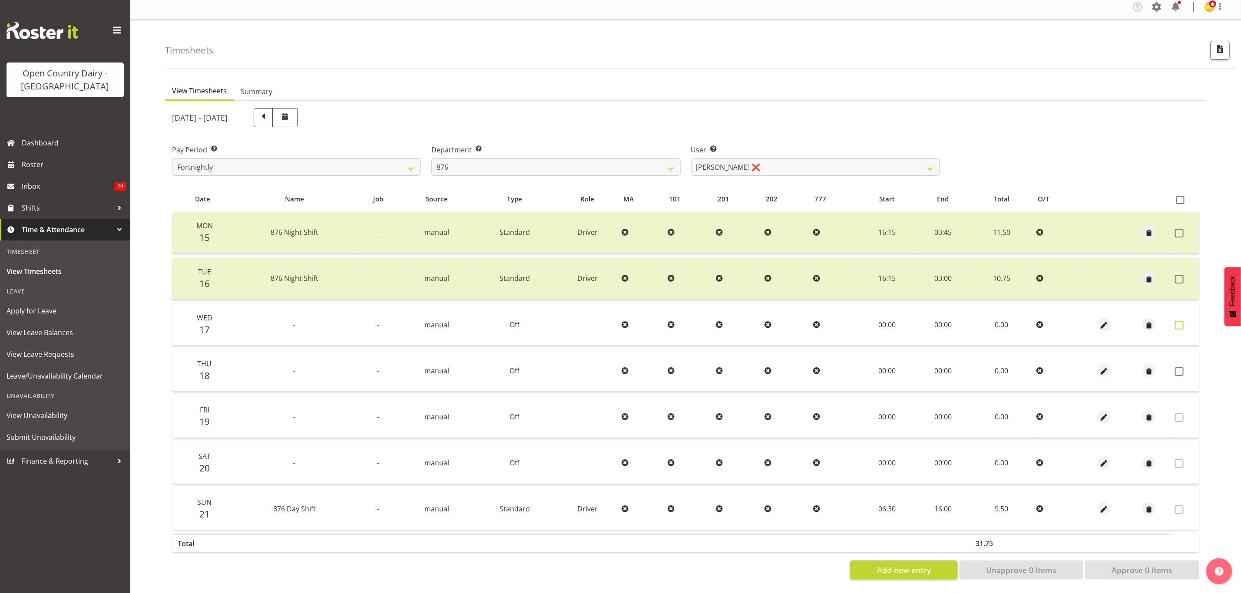
click at [1178, 321] on span at bounding box center [1179, 325] width 9 height 9
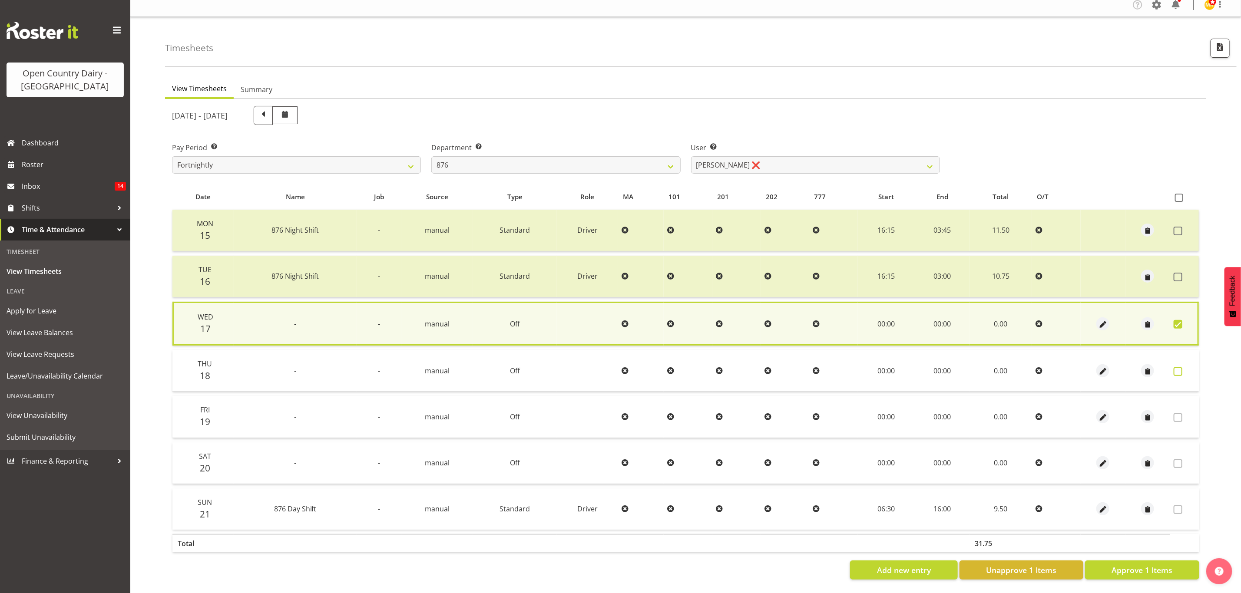
click at [1180, 367] on span at bounding box center [1178, 371] width 9 height 9
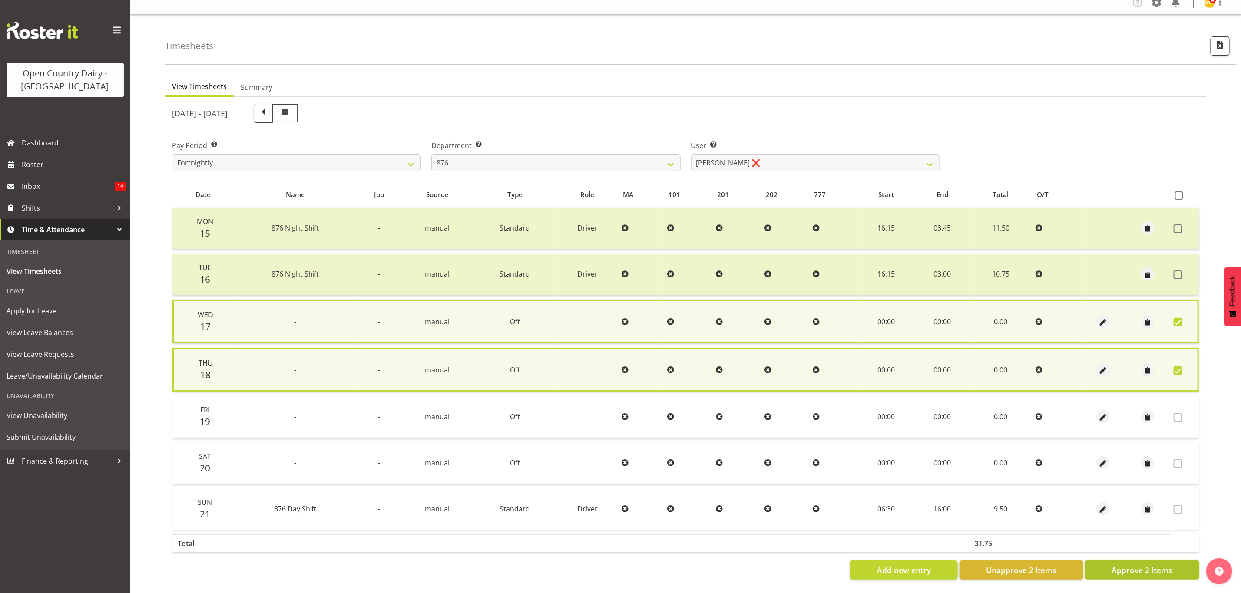
click at [1155, 565] on span "Approve 2 Items" at bounding box center [1142, 570] width 61 height 11
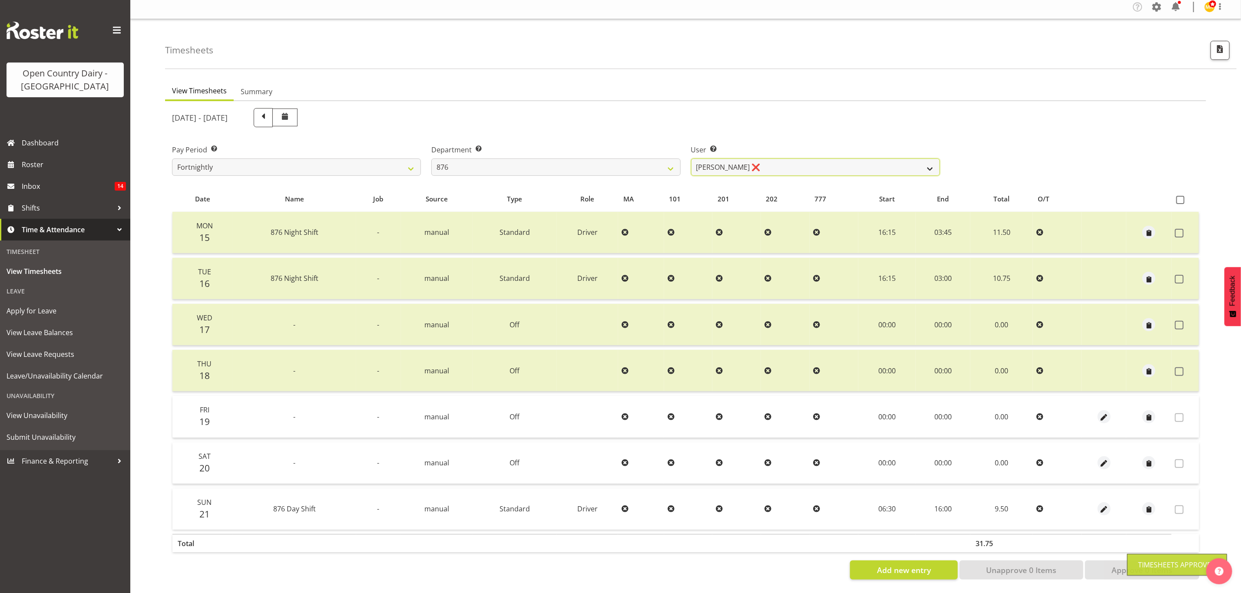
click at [898, 165] on select "Dean Henderson ❌ Ian Barbour ❌ John Graham ❌ Tom Rahl ❌" at bounding box center [815, 167] width 249 height 17
click at [691, 159] on select "Dean Henderson ❌ Ian Barbour ❌ John Graham ❌ Tom Rahl ❌" at bounding box center [815, 167] width 249 height 17
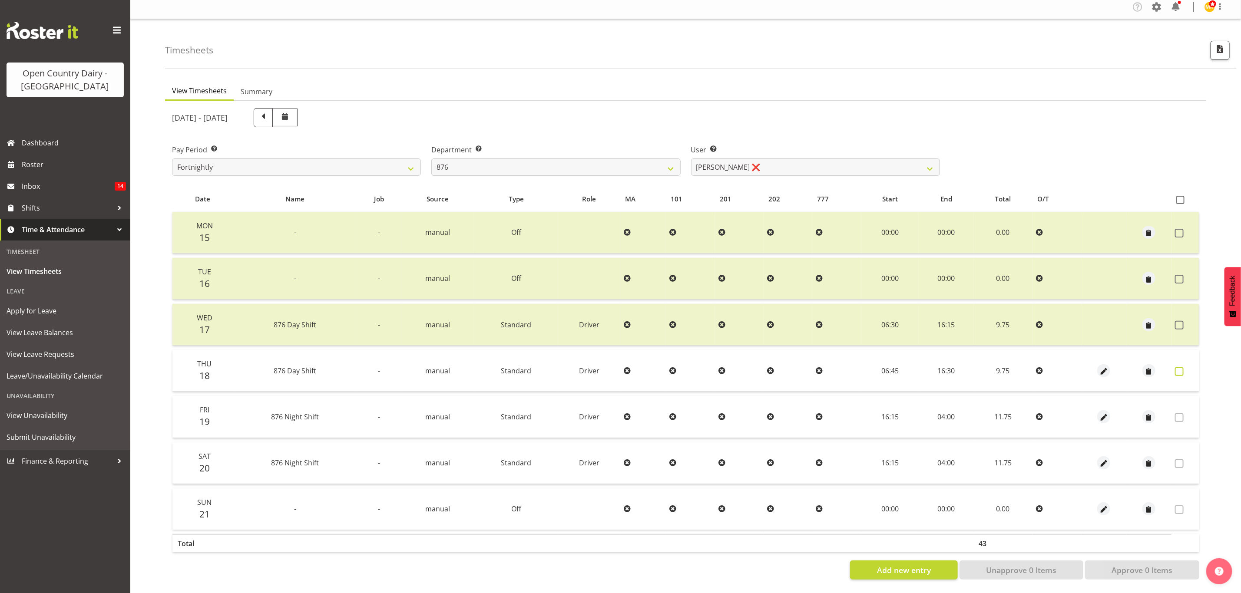
click at [1181, 367] on span at bounding box center [1179, 371] width 9 height 9
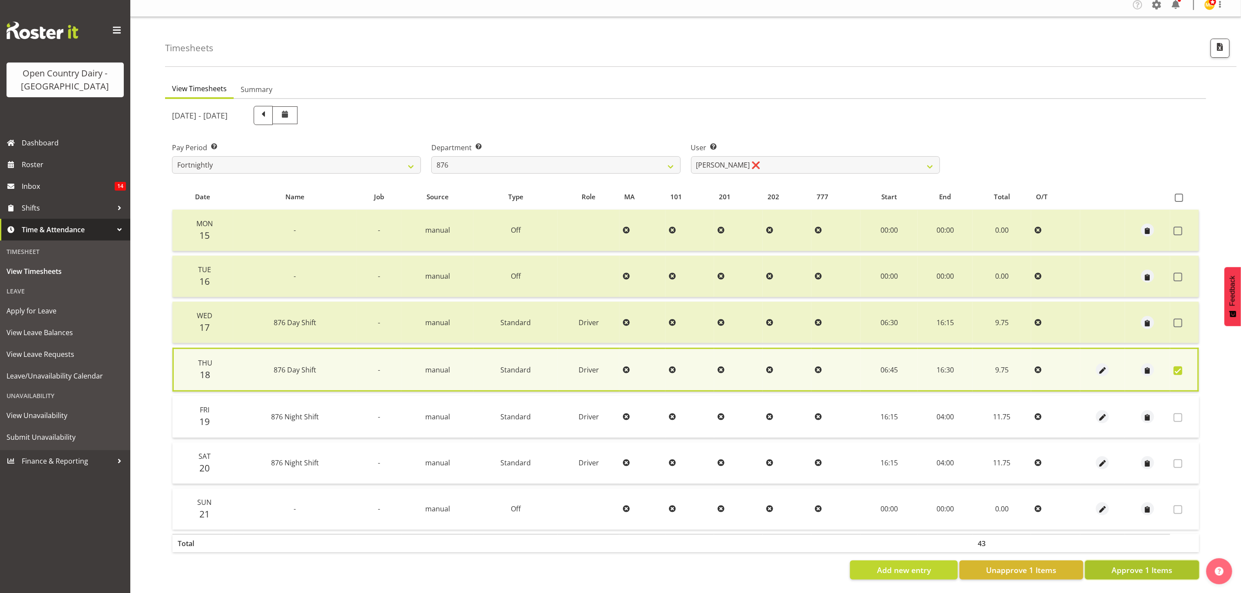
click at [1135, 565] on span "Approve 1 Items" at bounding box center [1142, 570] width 61 height 11
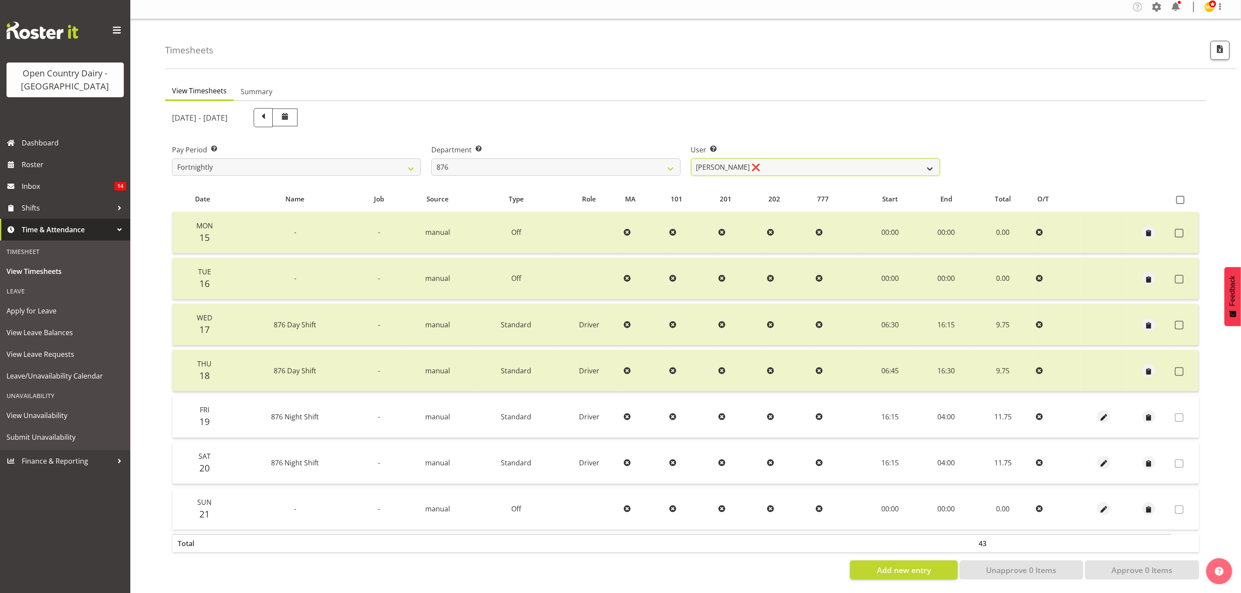
click at [922, 160] on select "Dean Henderson ❌ Ian Barbour ❌ John Graham ❌ Tom Rahl ❌" at bounding box center [815, 167] width 249 height 17
click at [669, 165] on select "734 735 736 737 738 739 851 853 854 855 856 858 861 862 865 867-9032 868 869 87…" at bounding box center [555, 167] width 249 height 17
click at [431, 159] on select "734 735 736 737 738 739 851 853 854 855 856 858 861 862 865 867-9032 868 869 87…" at bounding box center [555, 167] width 249 height 17
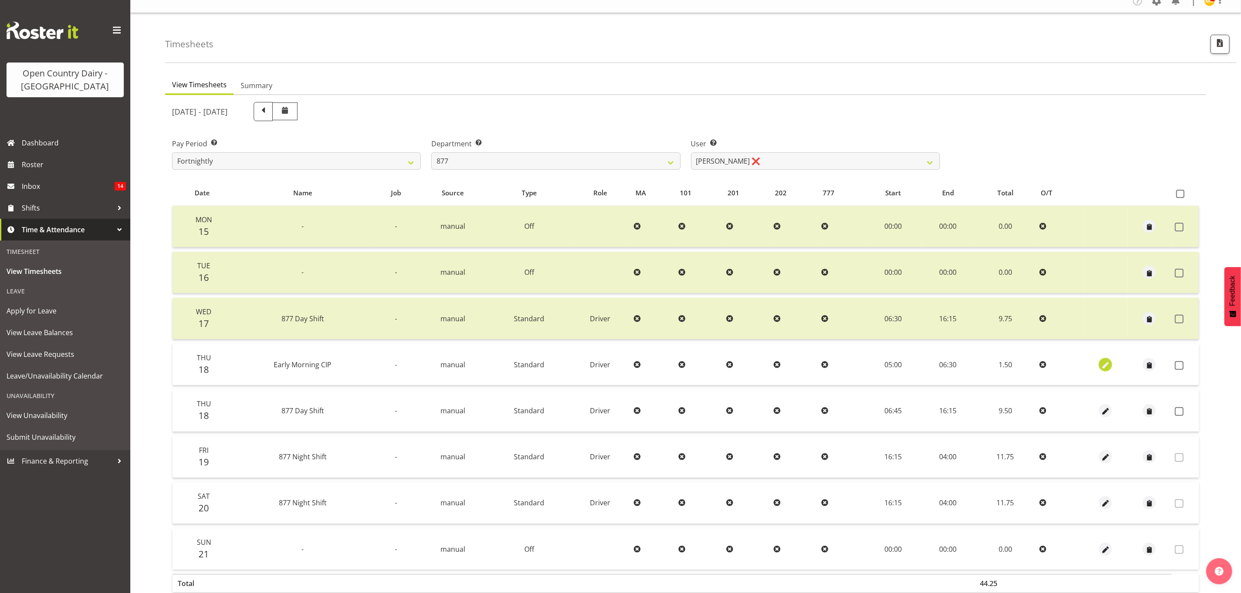
click at [1104, 361] on span "button" at bounding box center [1106, 366] width 10 height 10
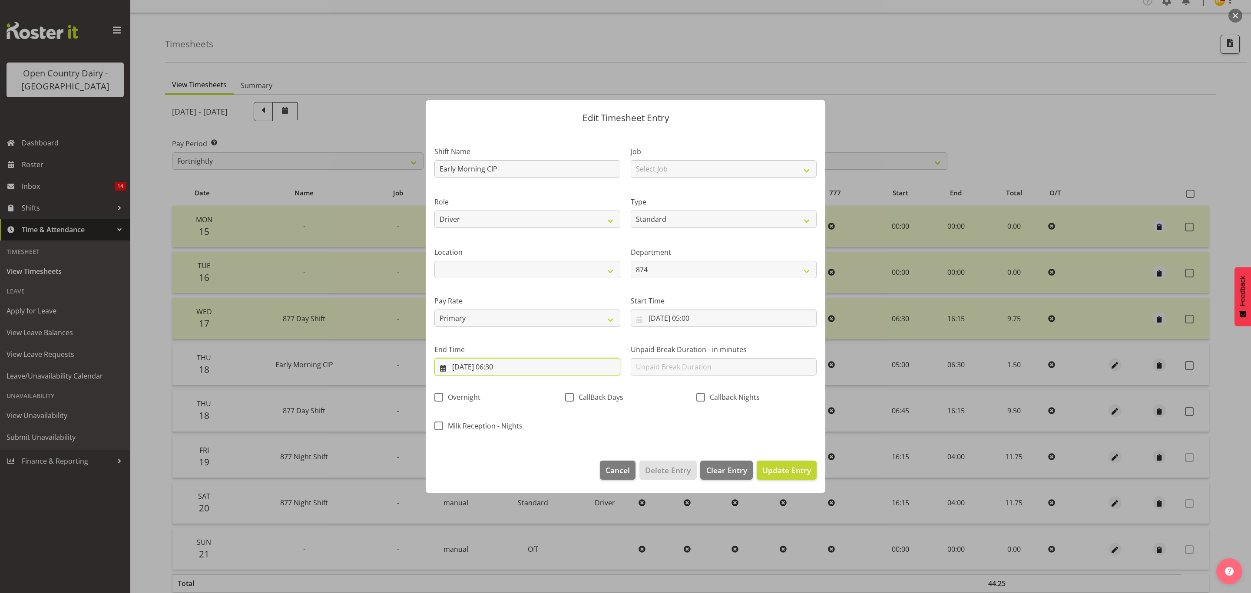
click at [504, 367] on input "18/09/2025, 06:30" at bounding box center [527, 366] width 186 height 17
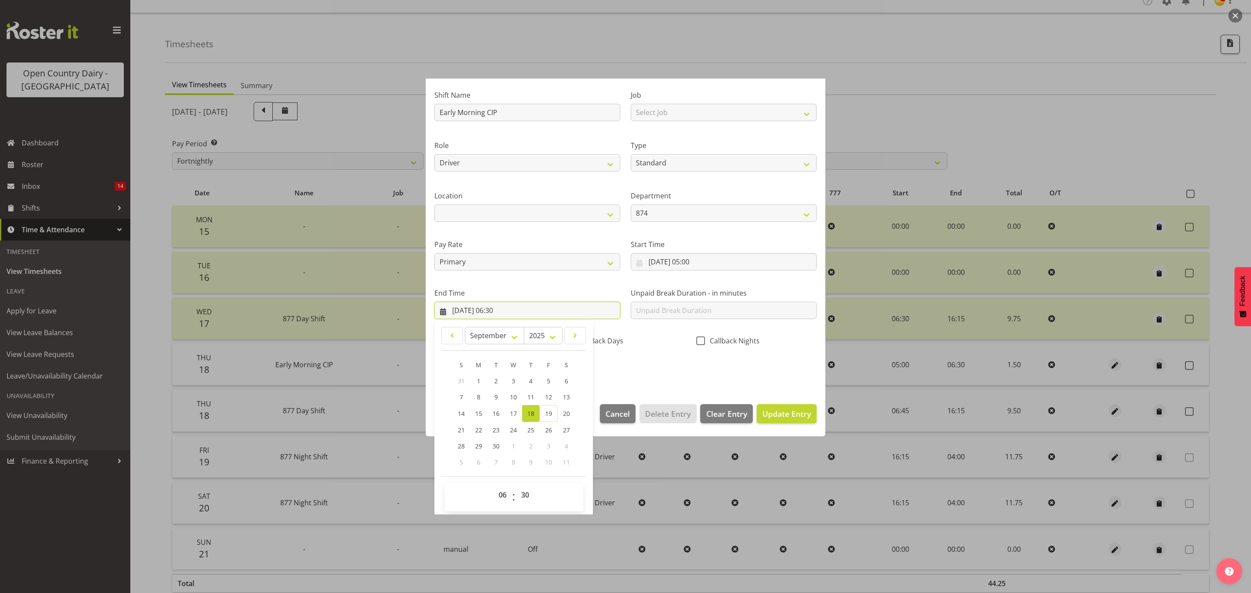
scroll to position [60, 0]
click at [529, 497] on select "00 01 02 03 04 05 06 07 08 09 10 11 12 13 14 15 16 17 18 19 20 21 22 23 24 25 2…" at bounding box center [526, 491] width 20 height 17
click at [529, 494] on select "00 01 02 03 04 05 06 07 08 09 10 11 12 13 14 15 16 17 18 19 20 21 22 23 24 25 2…" at bounding box center [526, 491] width 20 height 17
click at [517, 484] on select "00 01 02 03 04 05 06 07 08 09 10 11 12 13 14 15 16 17 18 19 20 21 22 23 24 25 2…" at bounding box center [526, 491] width 20 height 17
click at [773, 416] on span "Update Entry" at bounding box center [786, 410] width 49 height 11
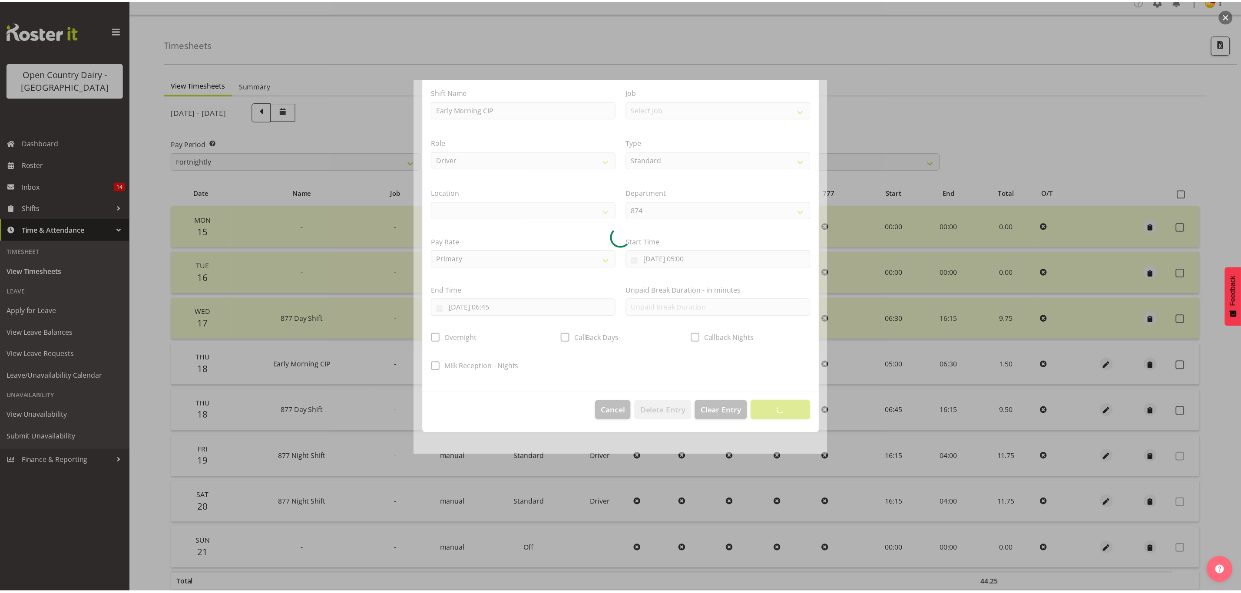
scroll to position [0, 0]
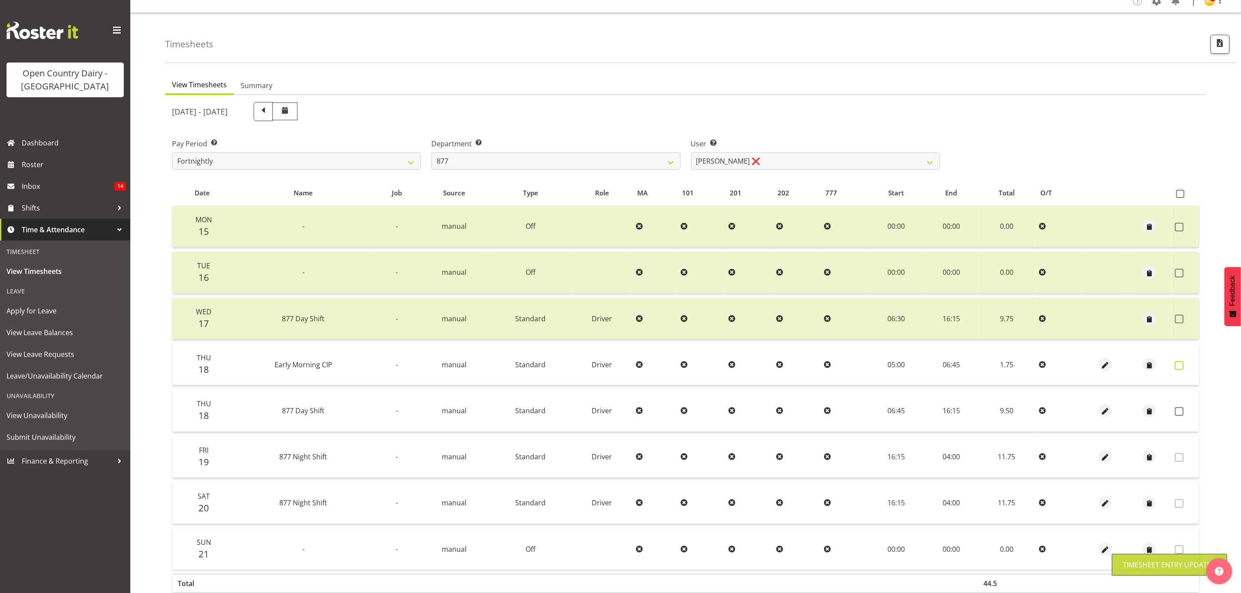
click at [1182, 361] on span at bounding box center [1179, 365] width 9 height 9
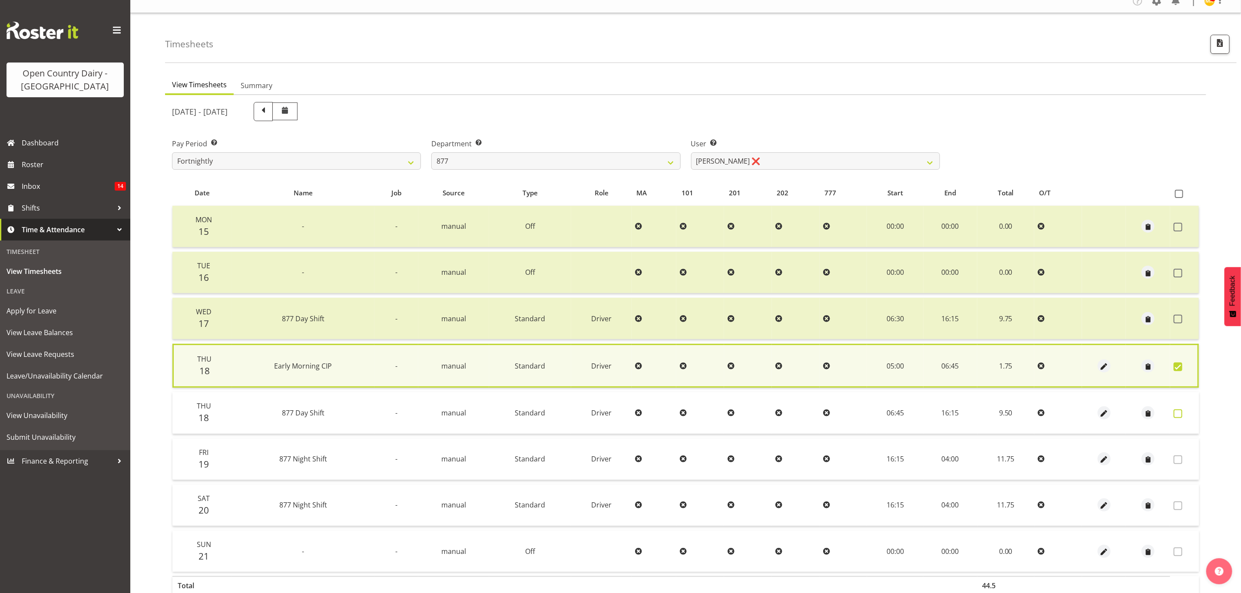
click at [1178, 414] on span at bounding box center [1178, 414] width 9 height 9
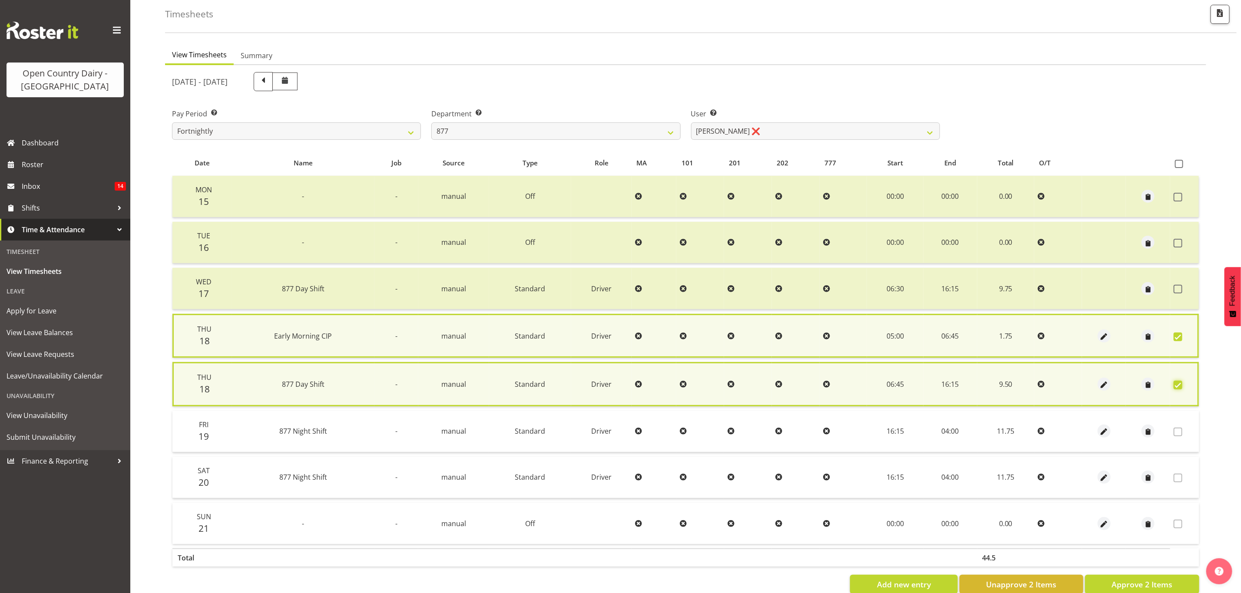
scroll to position [60, 0]
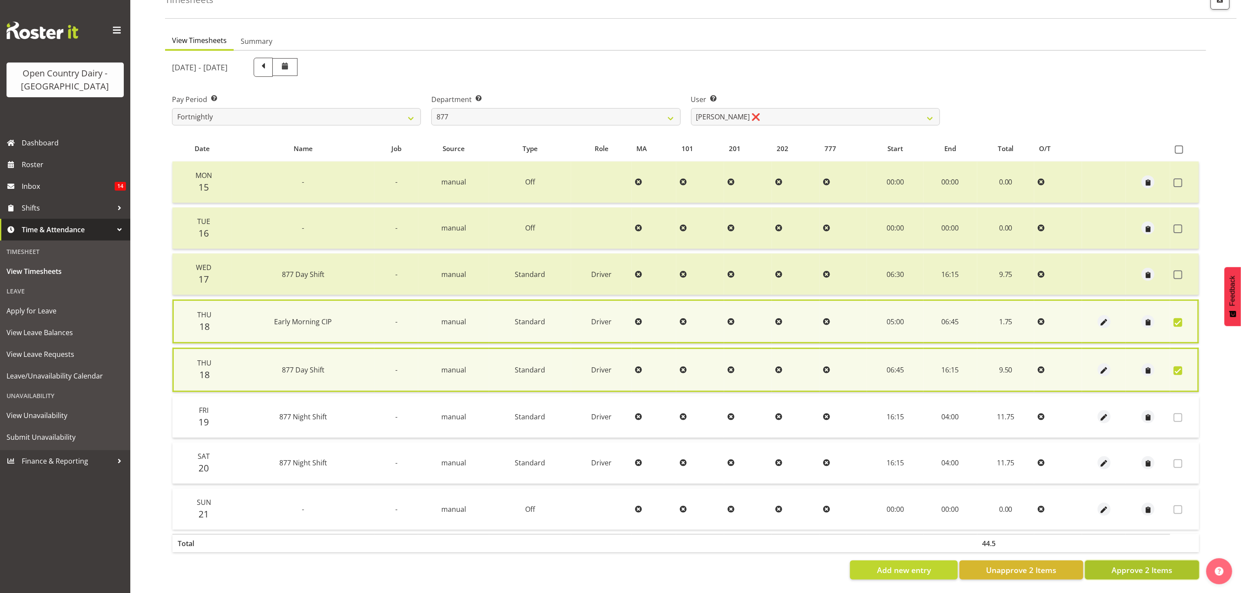
click at [1156, 565] on span "Approve 2 Items" at bounding box center [1142, 570] width 61 height 11
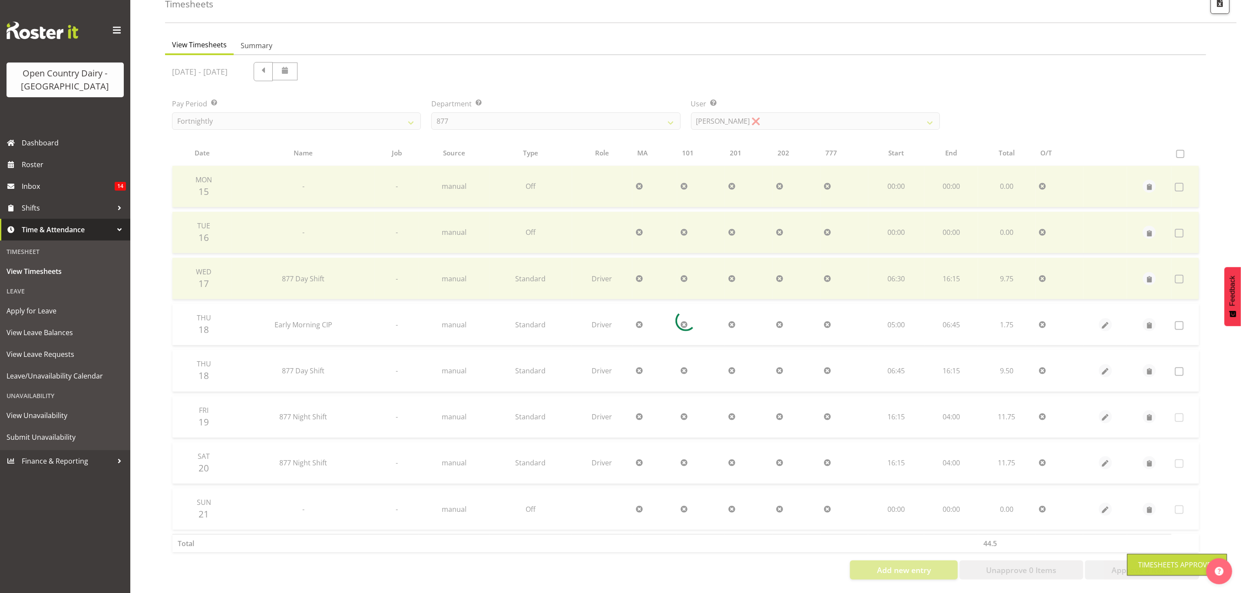
scroll to position [56, 0]
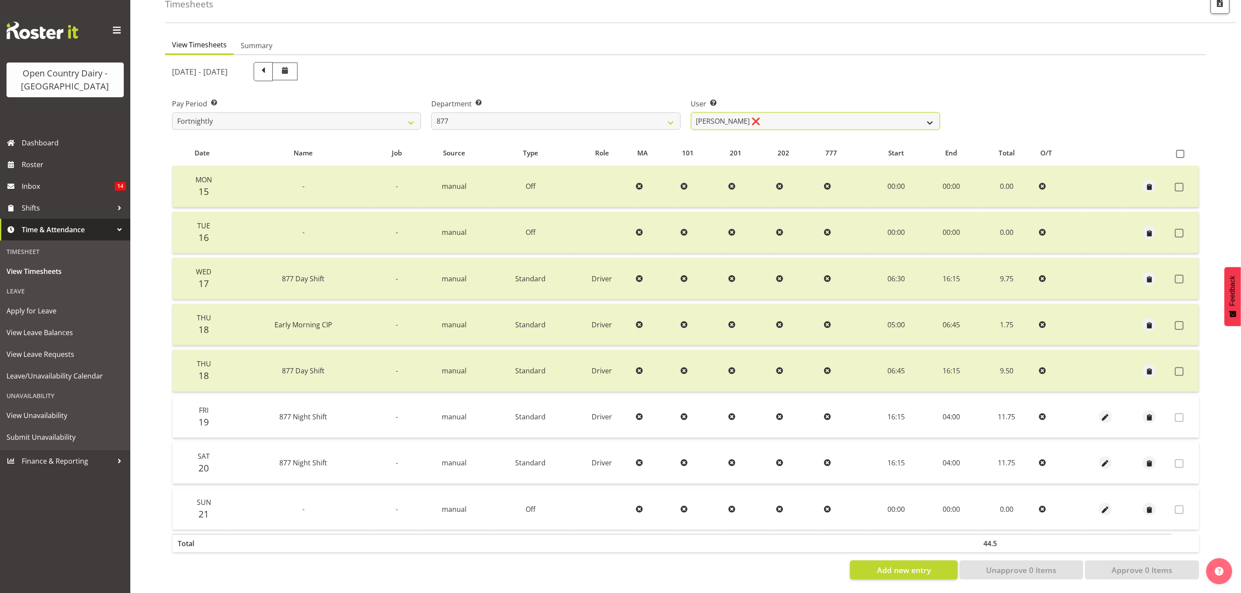
click at [882, 115] on select "Barry Shields ❌ Callum Wells ❌ Helen Bull ❌ Jase Preston ❌" at bounding box center [815, 121] width 249 height 17
click at [691, 113] on select "Barry Shields ❌ Callum Wells ❌ Helen Bull ❌ Jase Preston ❌" at bounding box center [815, 121] width 249 height 17
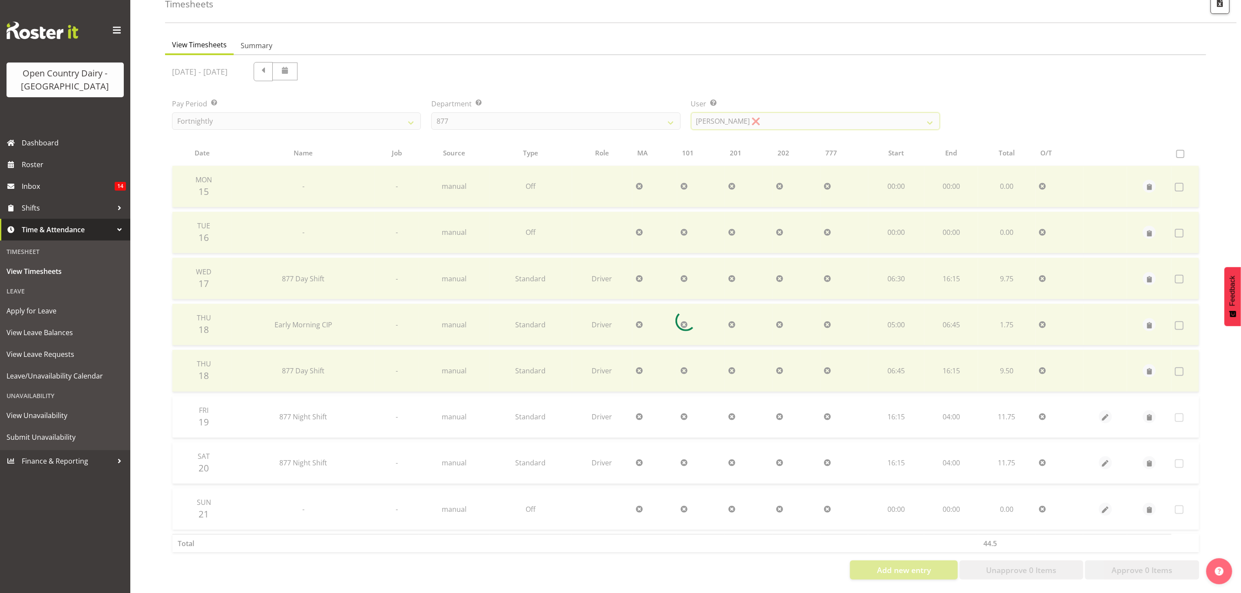
scroll to position [10, 0]
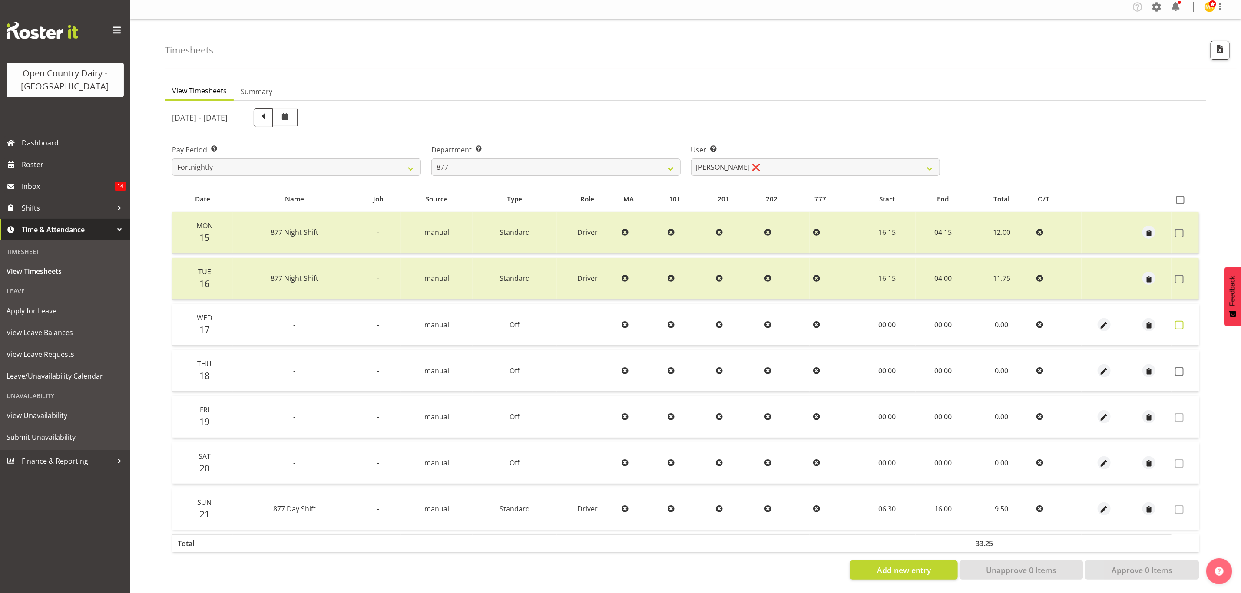
click at [1182, 321] on span at bounding box center [1179, 325] width 9 height 9
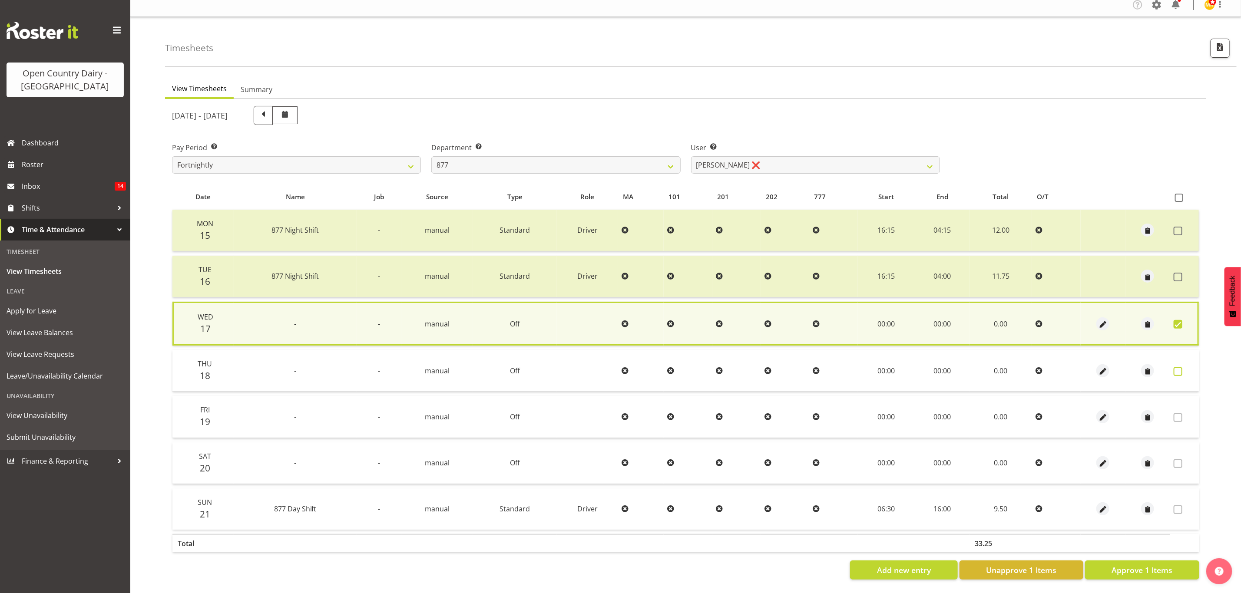
click at [1182, 367] on span at bounding box center [1178, 371] width 9 height 9
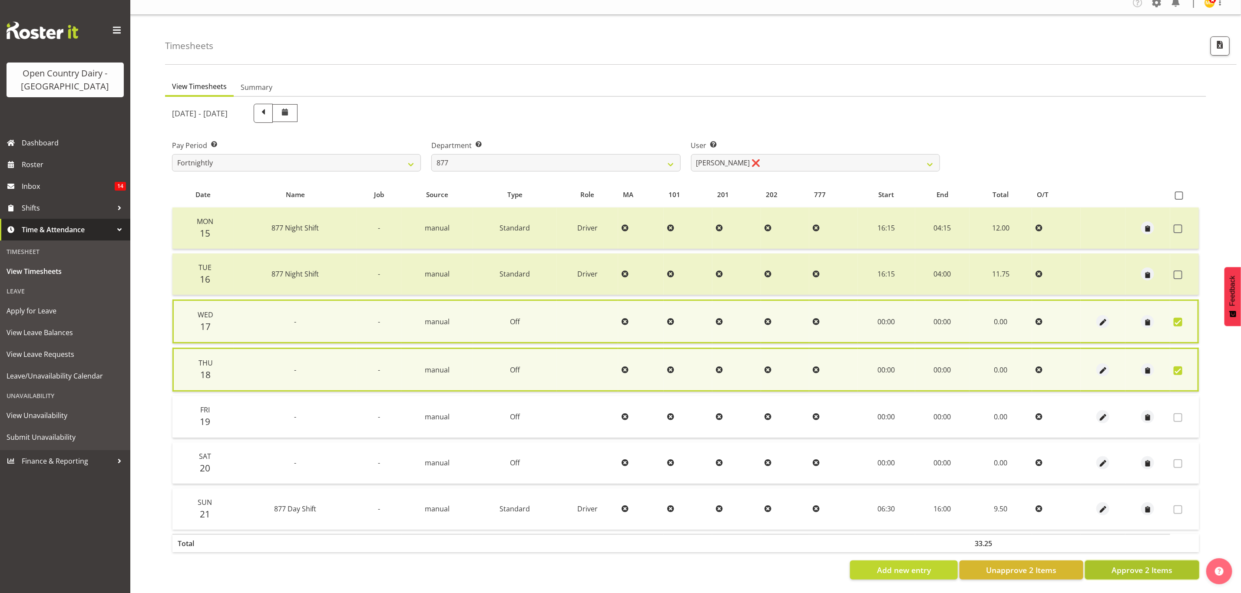
click at [1160, 565] on span "Approve 2 Items" at bounding box center [1142, 570] width 61 height 11
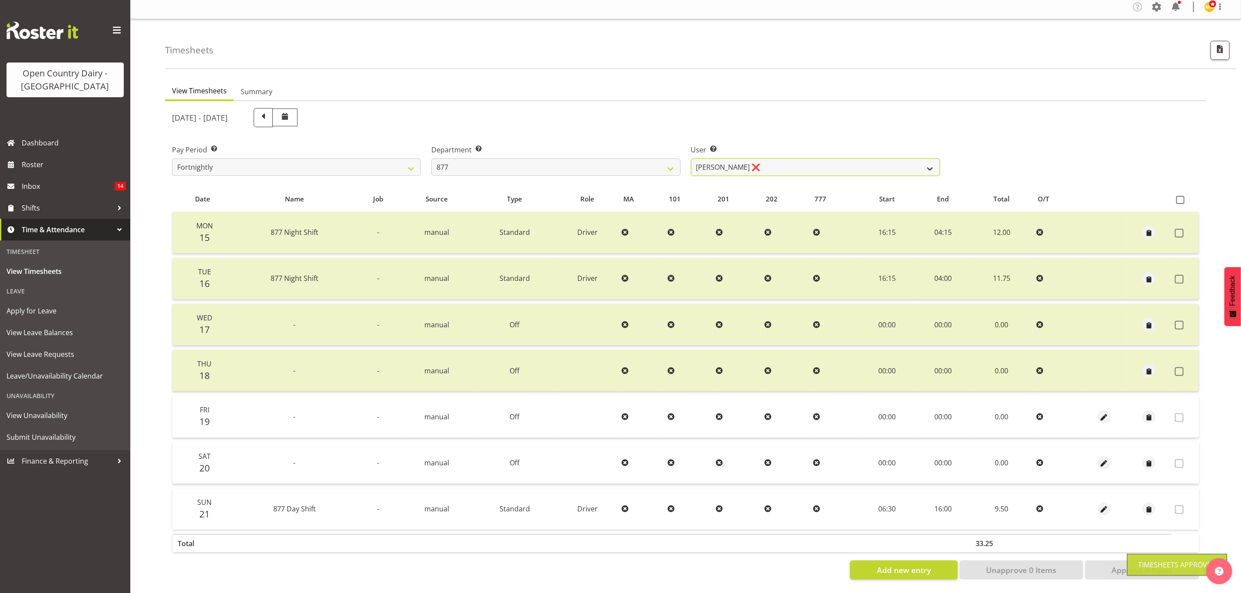
click at [924, 164] on select "Barry Shields ❌ Callum Wells ❌ Helen Bull ❌ Jase Preston ❌" at bounding box center [815, 167] width 249 height 17
click at [691, 159] on select "Barry Shields ❌ Callum Wells ❌ Helen Bull ❌ Jase Preston ❌" at bounding box center [815, 167] width 249 height 17
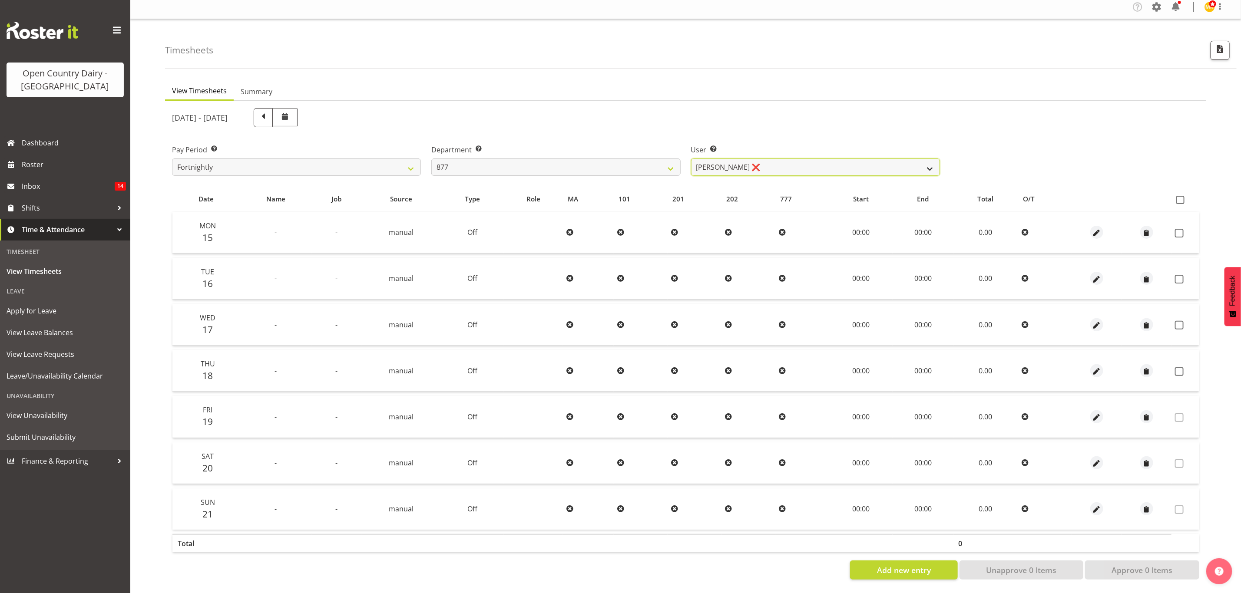
click at [925, 159] on select "Barry Shields ❌ Callum Wells ❌ Helen Bull ❌ Jase Preston ❌" at bounding box center [815, 167] width 249 height 17
click at [691, 159] on select "Barry Shields ❌ Callum Wells ❌ Helen Bull ❌ Jase Preston ❌" at bounding box center [815, 167] width 249 height 17
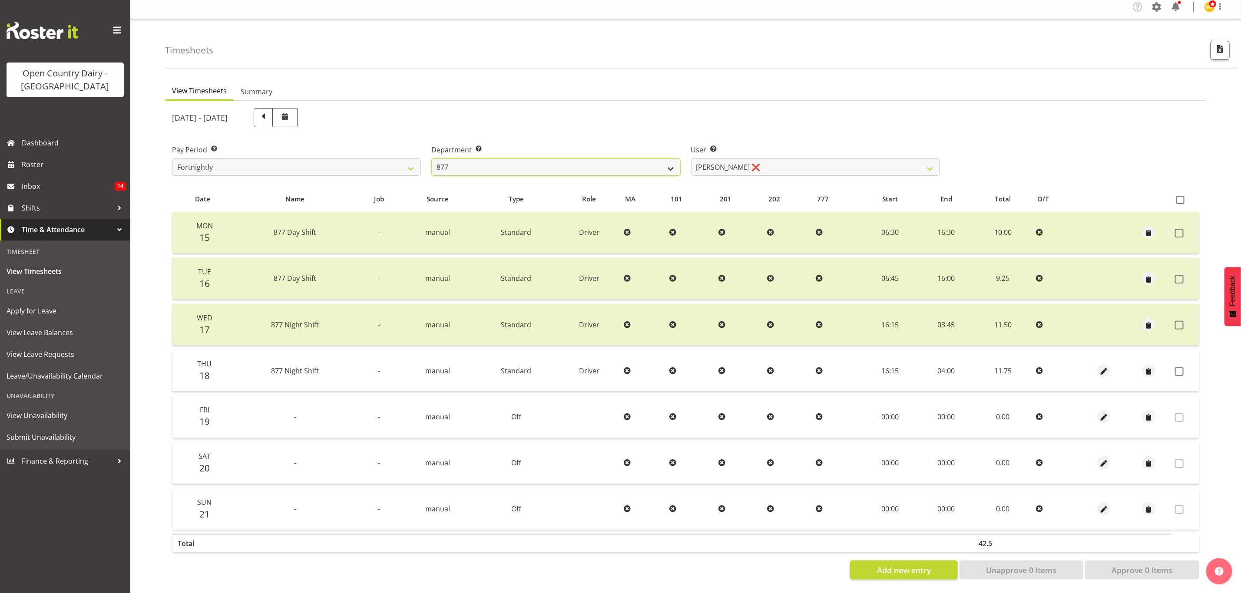
click at [668, 166] on select "734 735 736 737 738 739 851 853 854 855 856 858 861 862 865 867-9032 868 869 87…" at bounding box center [555, 167] width 249 height 17
click at [431, 159] on select "734 735 736 737 738 739 851 853 854 855 856 858 861 862 865 867-9032 868 869 87…" at bounding box center [555, 167] width 249 height 17
click at [914, 161] on select "Athol Warnock ❌ Dean Tither ❌ Joshua Treymane ❌ Vinkie Botha ❌" at bounding box center [815, 167] width 249 height 17
click at [691, 159] on select "Athol Warnock ❌ Dean Tither ❌ Joshua Treymane ❌ Vinkie Botha ❌" at bounding box center [815, 167] width 249 height 17
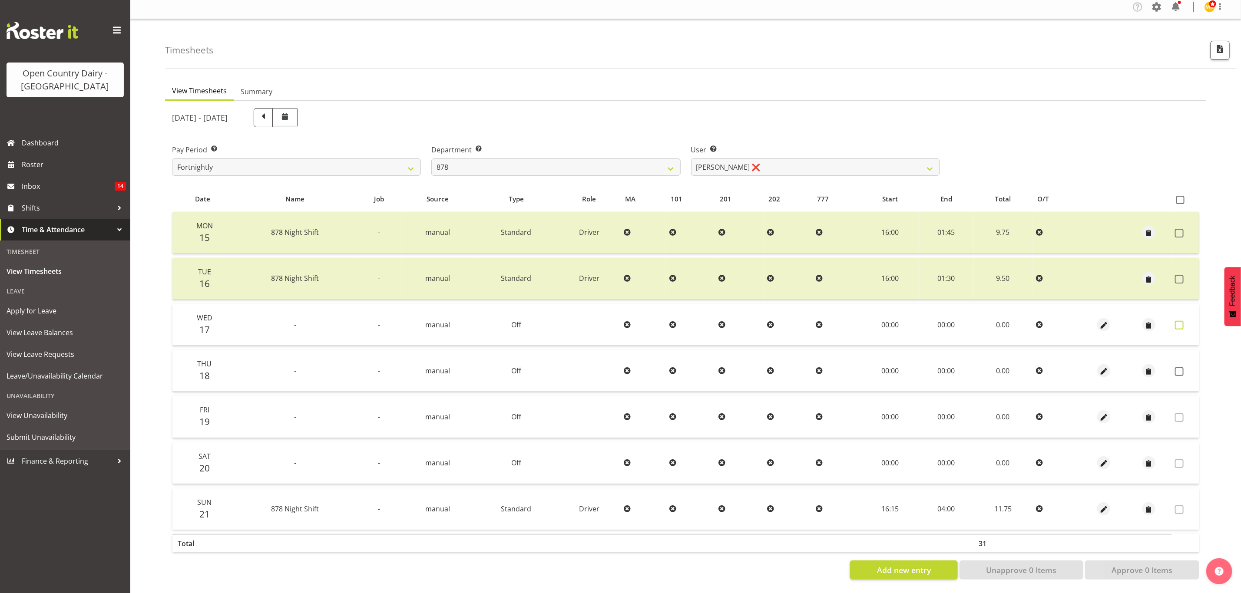
click at [1185, 321] on label at bounding box center [1181, 325] width 13 height 9
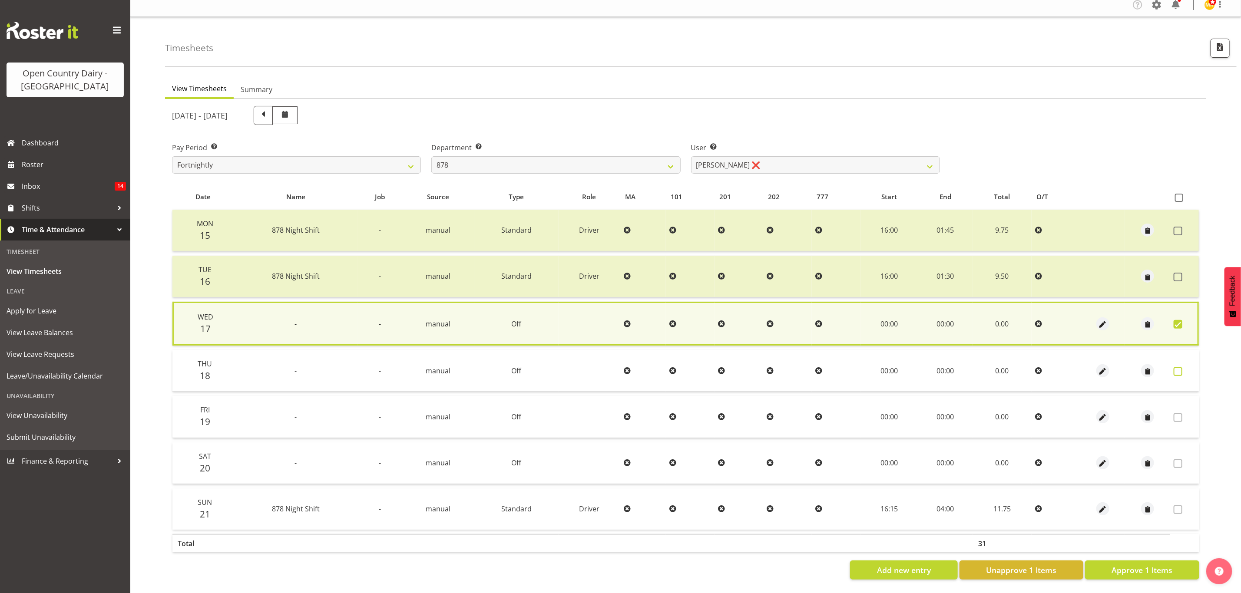
click at [1179, 367] on span at bounding box center [1178, 371] width 9 height 9
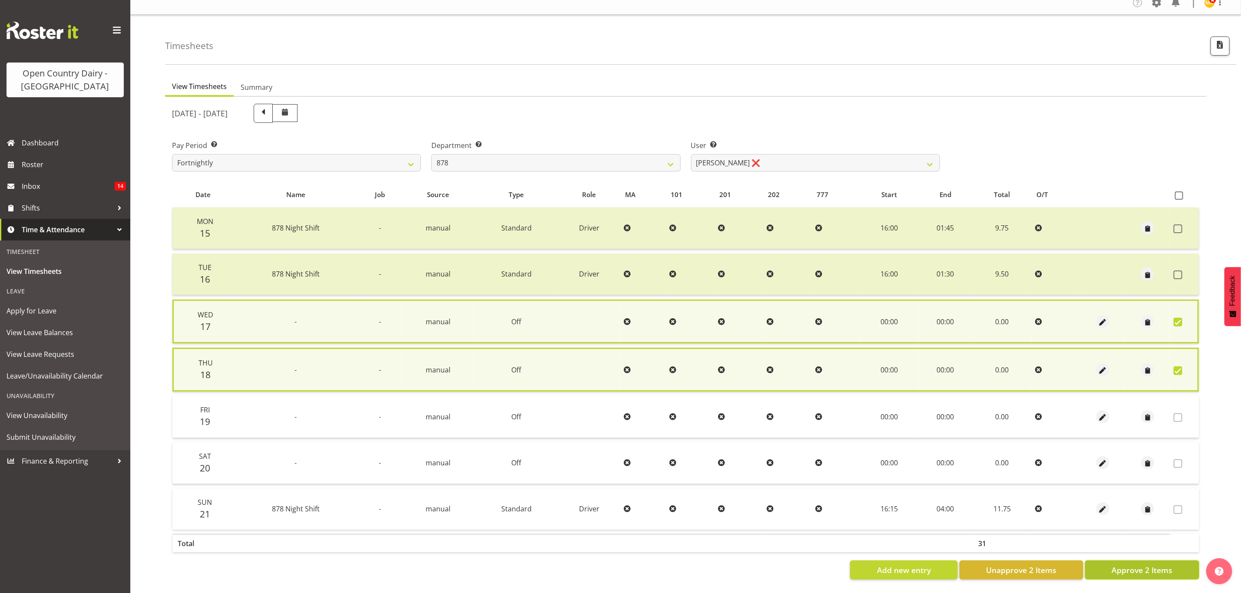
click at [1178, 561] on button "Approve 2 Items" at bounding box center [1142, 570] width 114 height 19
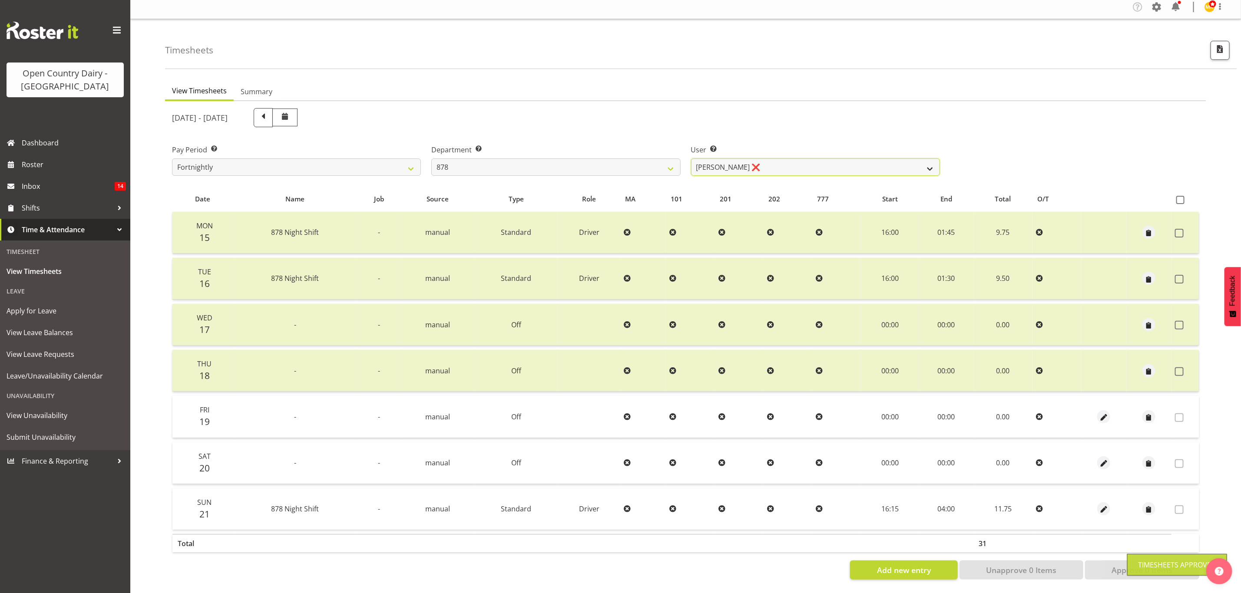
click at [922, 160] on select "Athol Warnock ❌ Dean Tither ❌ Joshua Treymane ❌ Vinkie Botha ❌" at bounding box center [815, 167] width 249 height 17
click at [691, 159] on select "Athol Warnock ❌ Dean Tither ❌ Joshua Treymane ❌ Vinkie Botha ❌" at bounding box center [815, 167] width 249 height 17
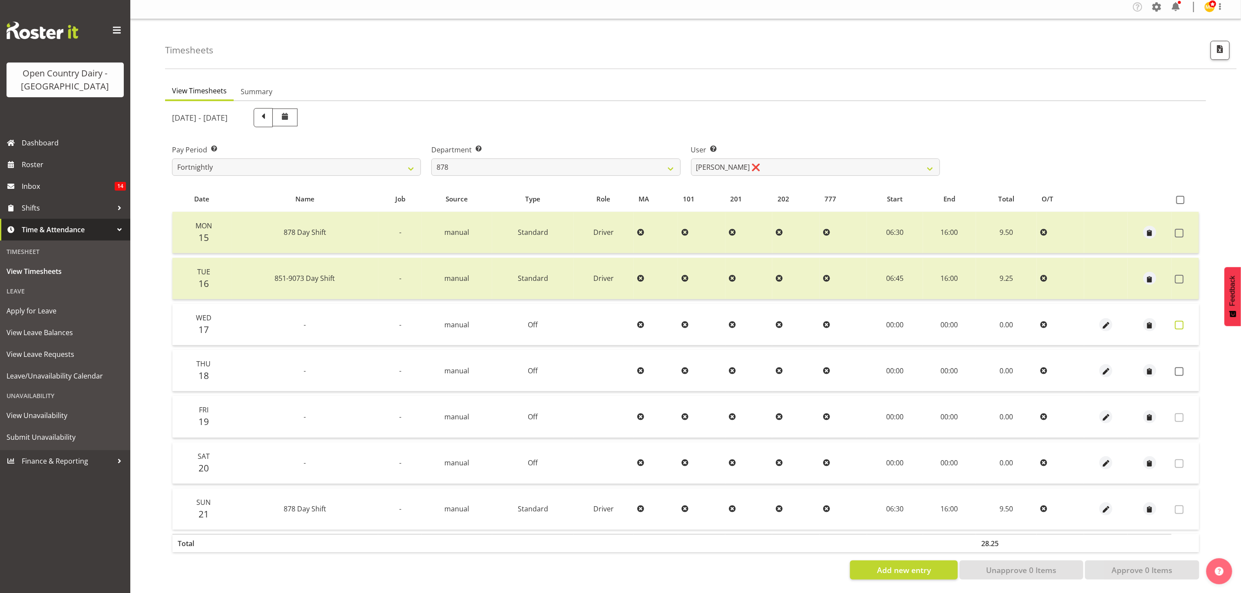
click at [1181, 321] on span at bounding box center [1179, 325] width 9 height 9
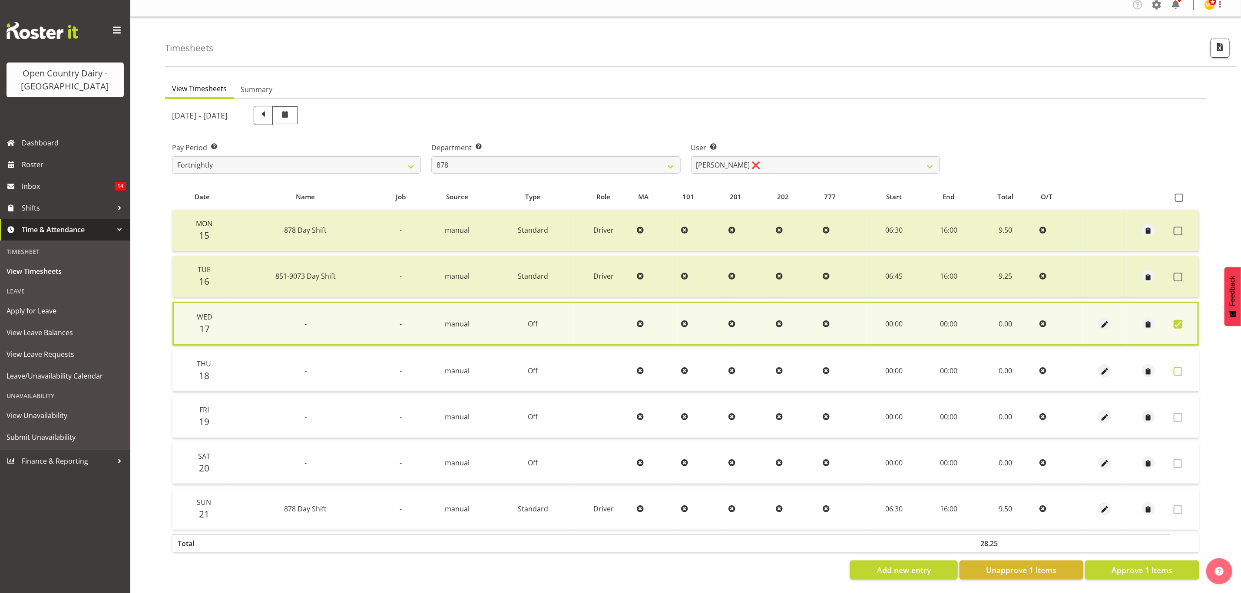
click at [1179, 367] on span at bounding box center [1178, 371] width 9 height 9
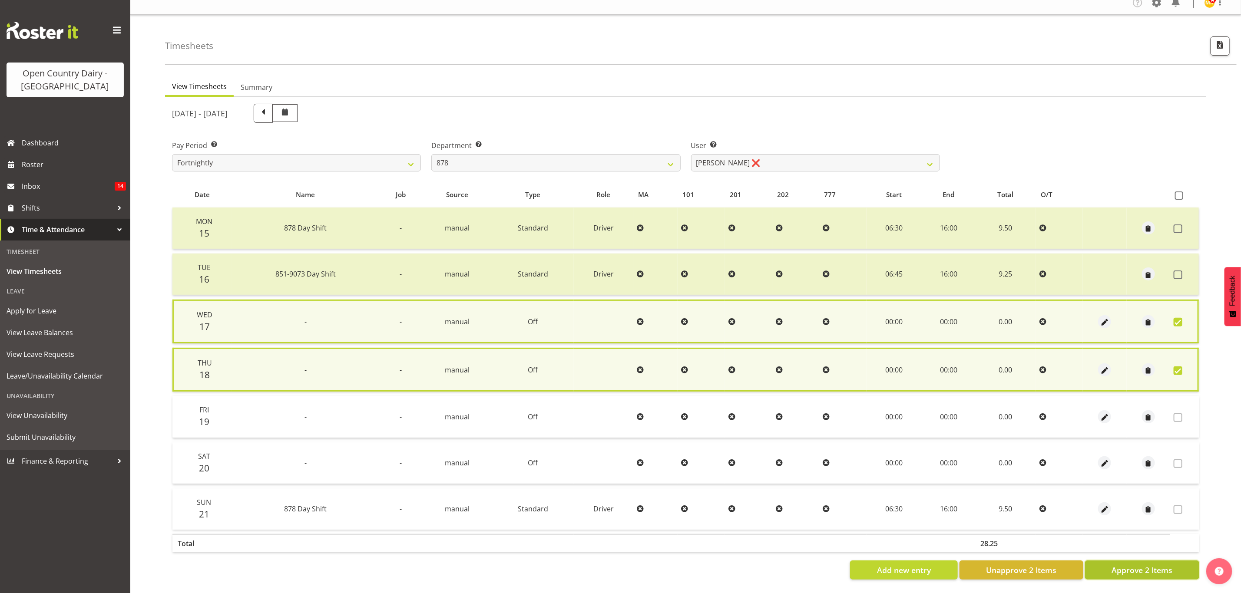
click at [1175, 565] on button "Approve 2 Items" at bounding box center [1142, 570] width 114 height 19
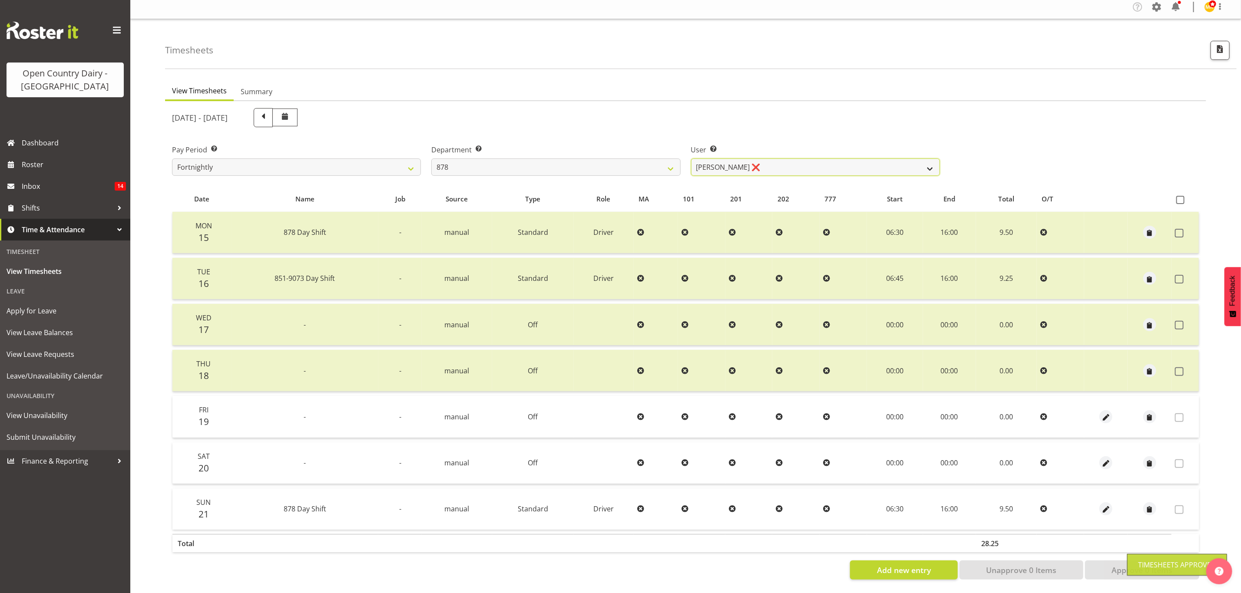
click at [922, 161] on select "Athol Warnock ❌ Dean Tither ❌ Joshua Treymane ❌ Vinkie Botha ❌" at bounding box center [815, 167] width 249 height 17
click at [691, 159] on select "Athol Warnock ❌ Dean Tither ❌ Joshua Treymane ❌ Vinkie Botha ❌" at bounding box center [815, 167] width 249 height 17
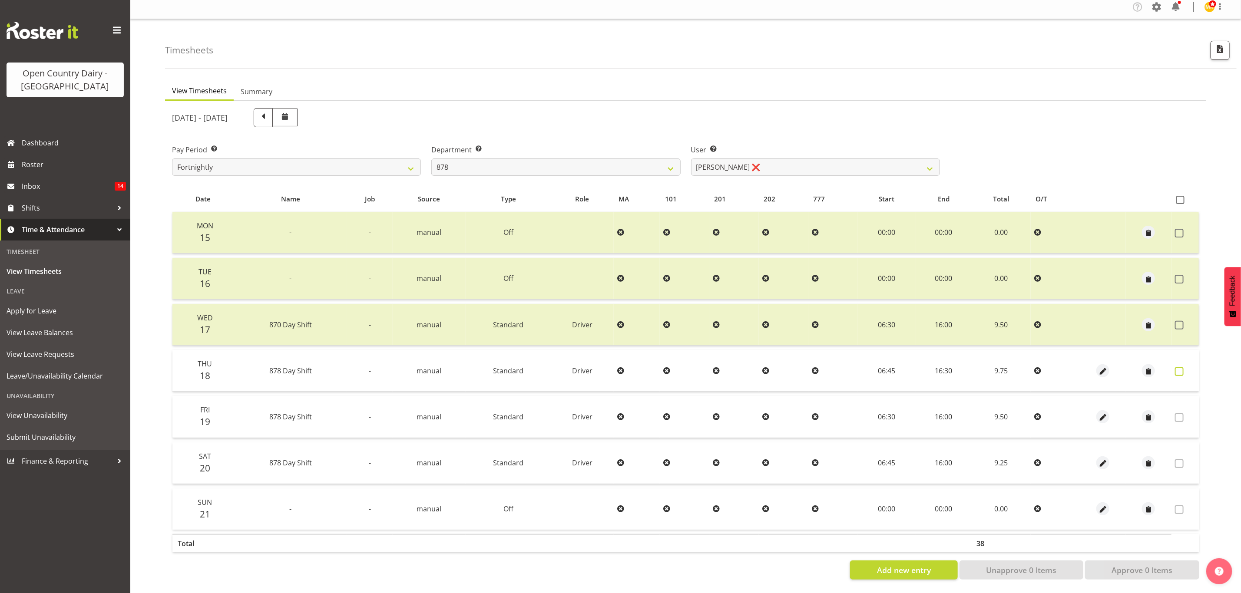
click at [1180, 367] on span at bounding box center [1179, 371] width 9 height 9
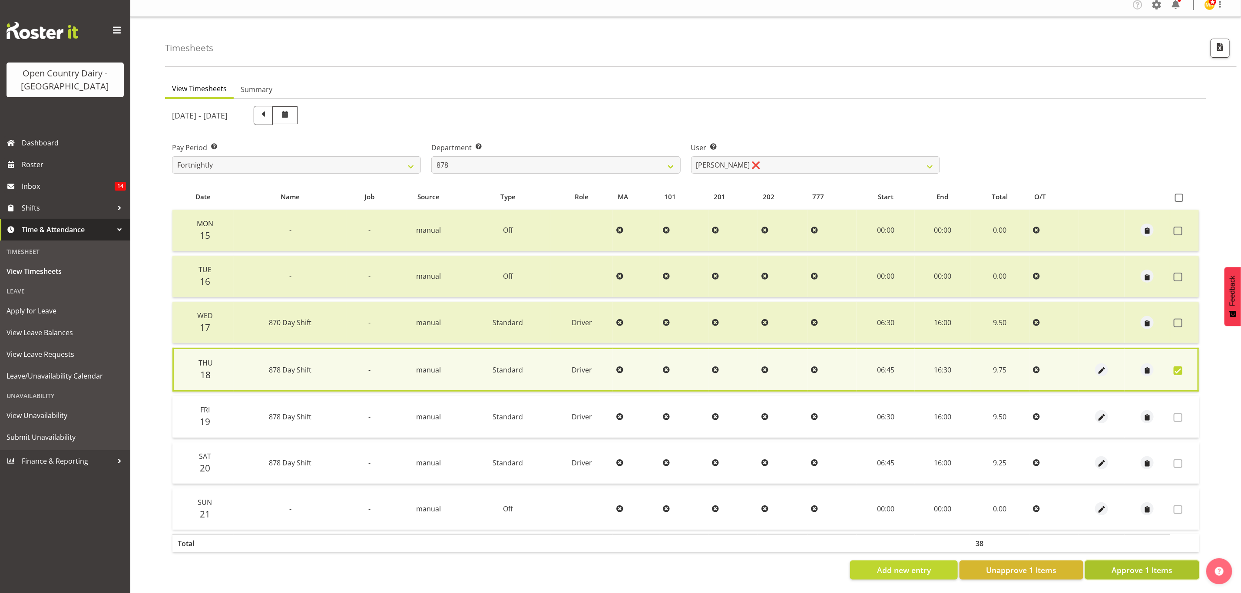
click at [1143, 565] on span "Approve 1 Items" at bounding box center [1142, 570] width 61 height 11
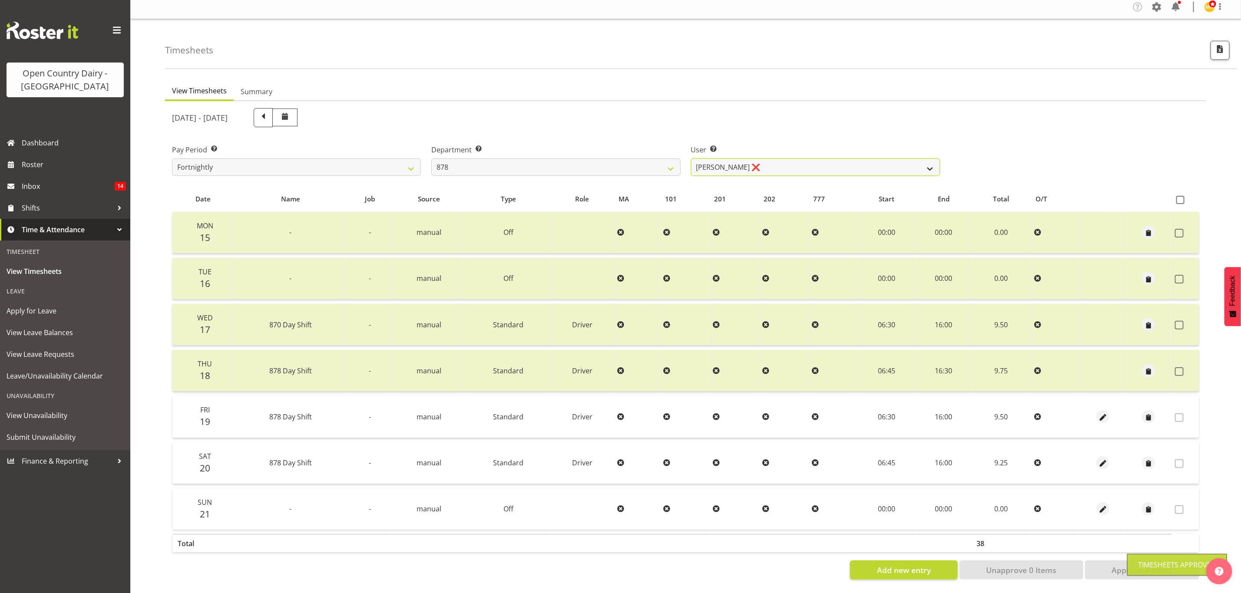
click at [926, 162] on select "Athol Warnock ❌ Dean Tither ❌ Joshua Treymane ❌ Vinkie Botha ❌" at bounding box center [815, 167] width 249 height 17
click at [919, 159] on select "Athol Warnock ❌ Dean Tither ❌ Joshua Treymane ❌ Vinkie Botha ❌" at bounding box center [815, 167] width 249 height 17
click at [649, 162] on select "734 735 736 737 738 739 851 853 854 855 856 858 861 862 865 867-9032 868 869 87…" at bounding box center [555, 167] width 249 height 17
click at [431, 159] on select "734 735 736 737 738 739 851 853 854 855 856 858 861 862 865 867-9032 868 869 87…" at bounding box center [555, 167] width 249 height 17
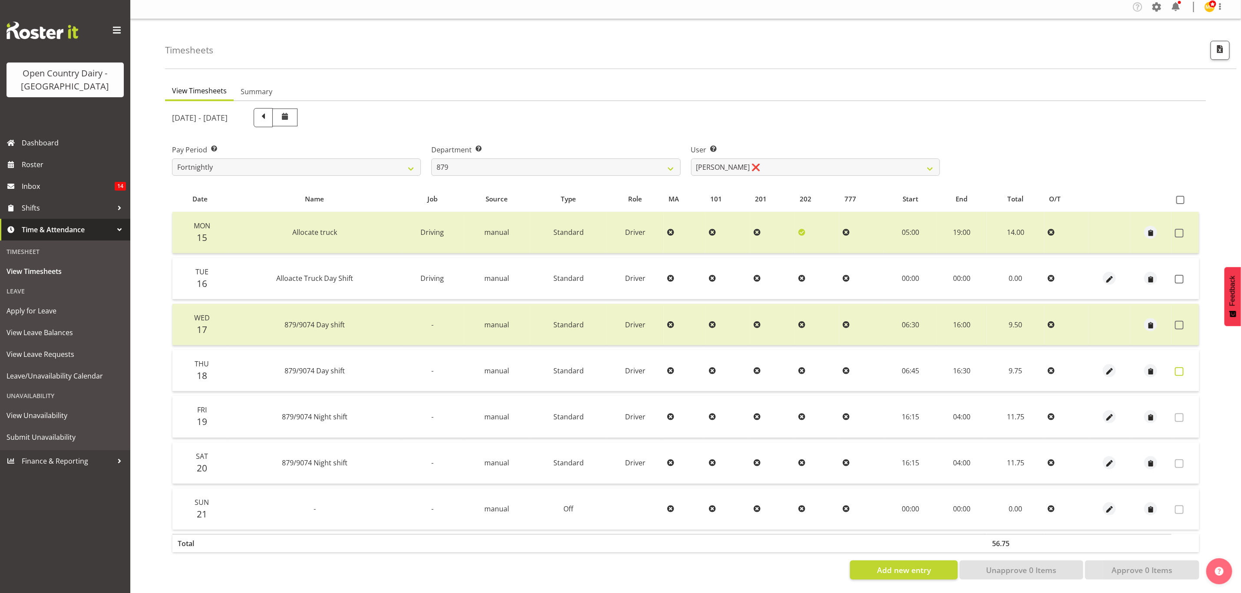
click at [1178, 367] on span at bounding box center [1179, 371] width 9 height 9
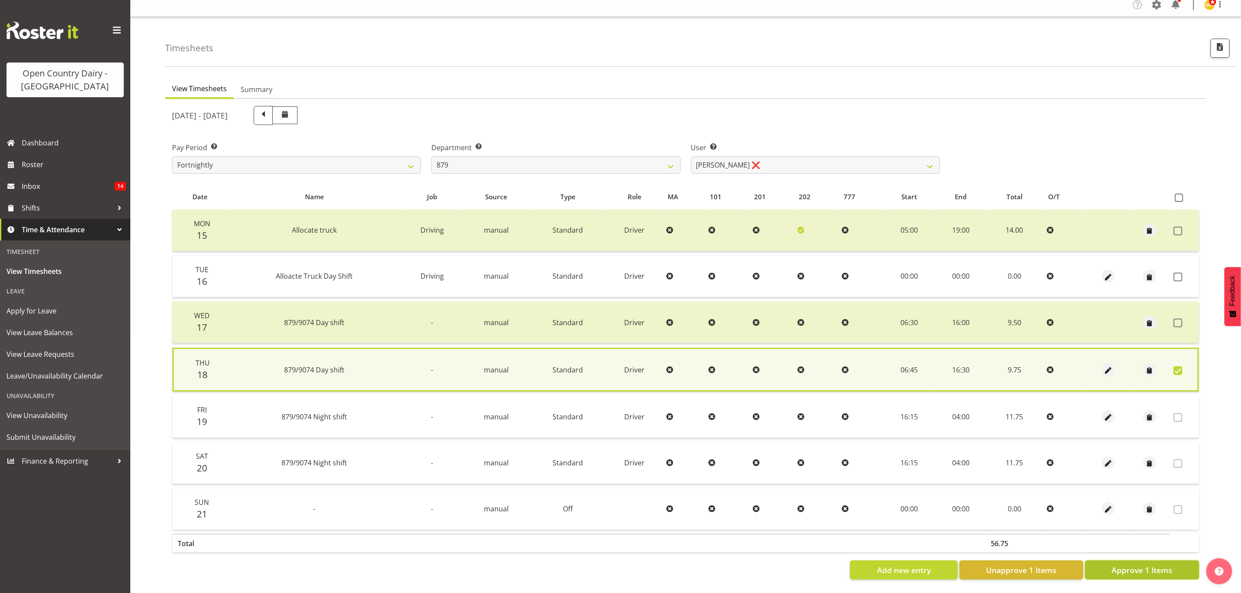
click at [1152, 570] on button "Approve 1 Items" at bounding box center [1142, 570] width 114 height 19
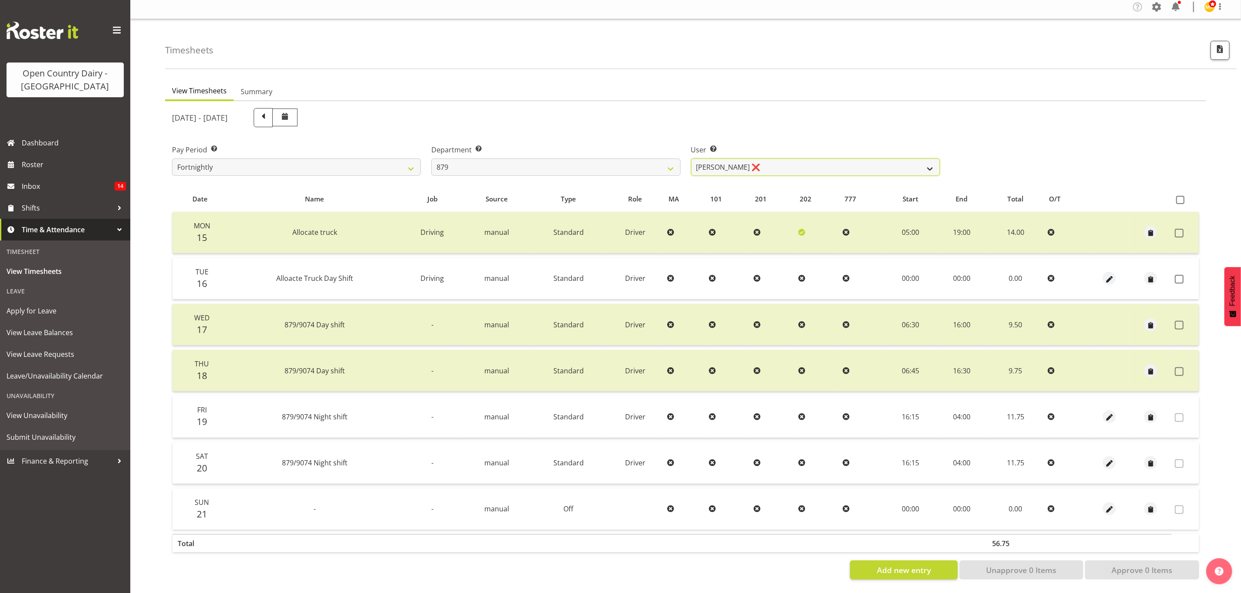
click at [920, 159] on select "Bryan Windle ❌ John Dalton ❌ Rodney Hamilton ❌ Tony Corr ❌" at bounding box center [815, 167] width 249 height 17
click at [691, 159] on select "Bryan Windle ❌ John Dalton ❌ Rodney Hamilton ❌ Tony Corr ❌" at bounding box center [815, 167] width 249 height 17
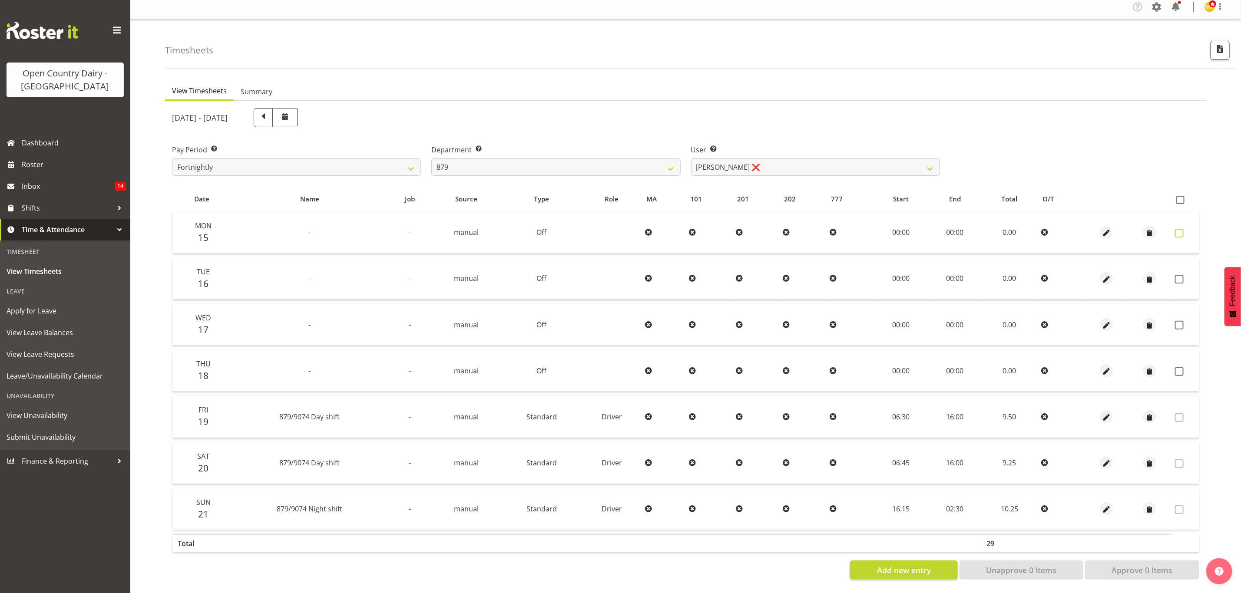
click at [1181, 229] on span at bounding box center [1179, 233] width 9 height 9
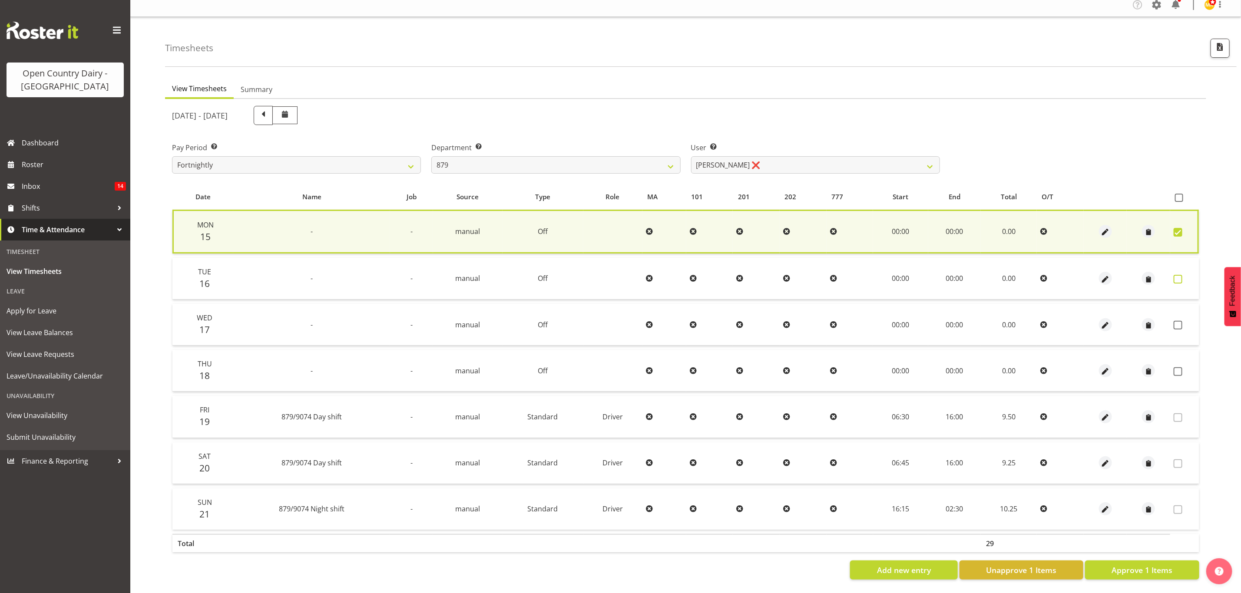
click at [1175, 275] on span at bounding box center [1178, 279] width 9 height 9
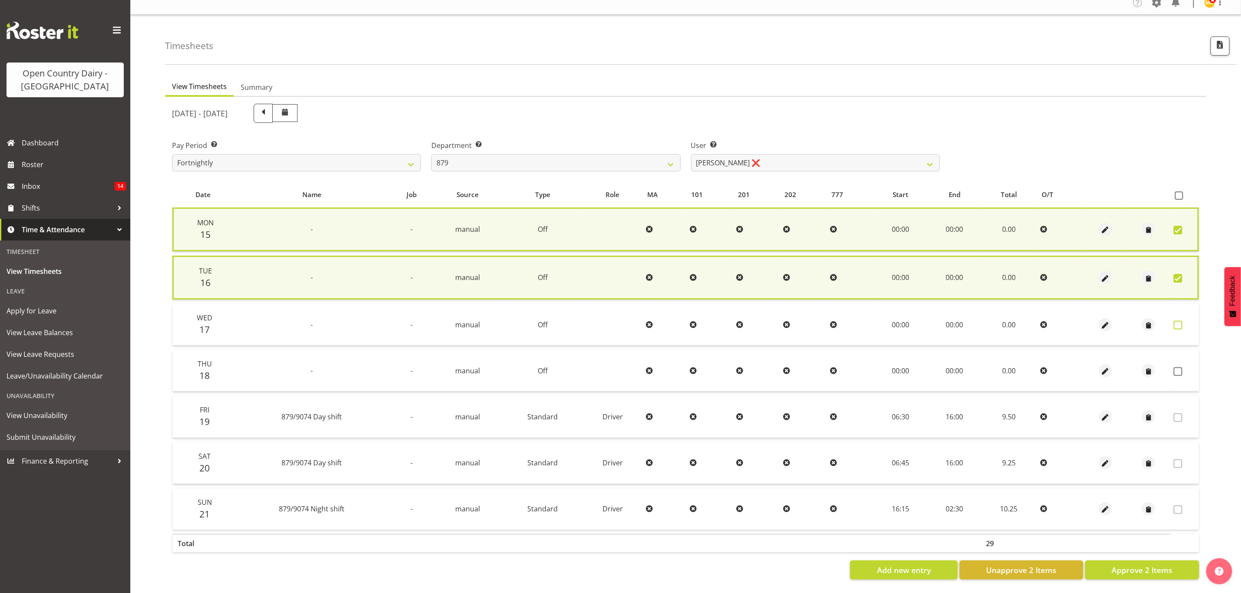
click at [1175, 322] on span at bounding box center [1178, 325] width 9 height 9
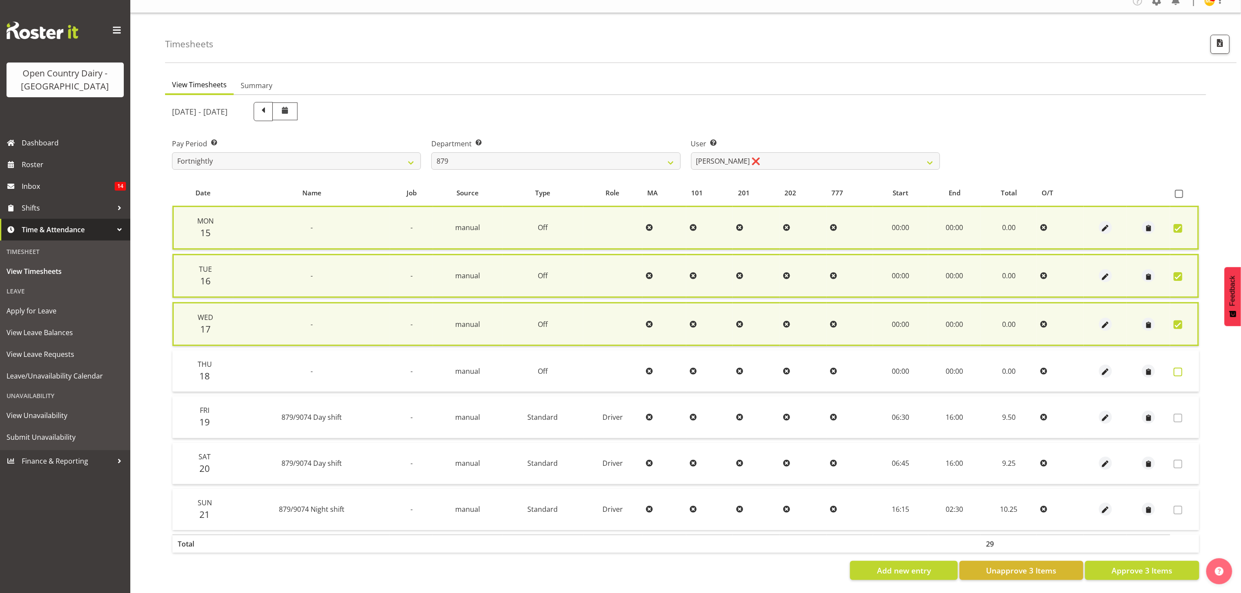
click at [1175, 371] on span at bounding box center [1178, 372] width 9 height 9
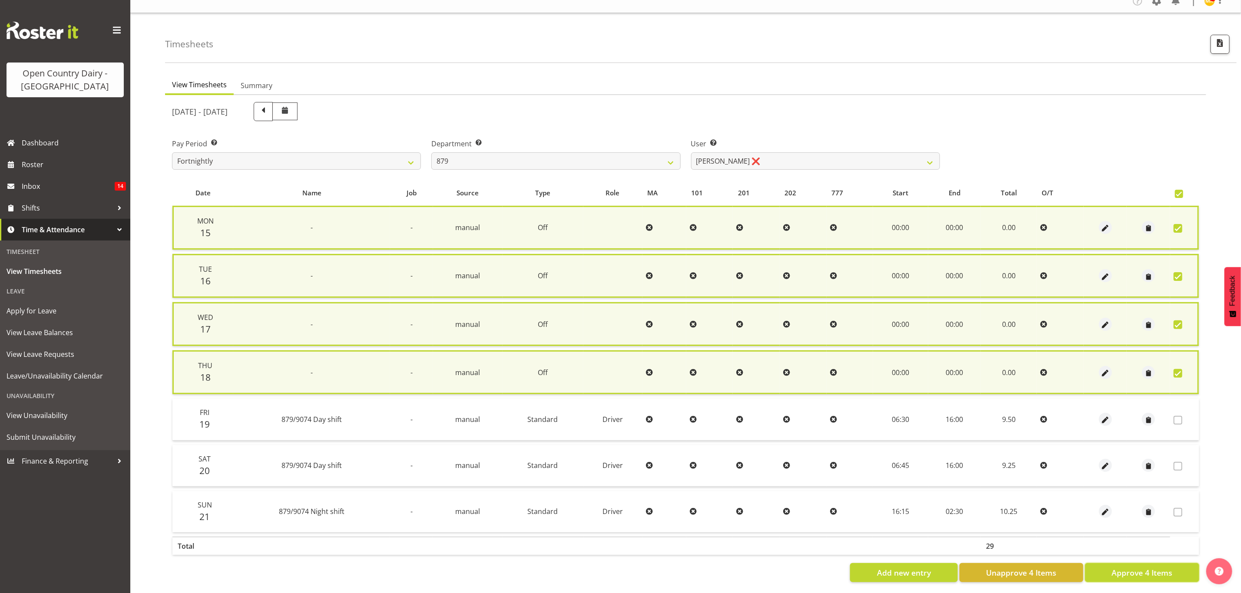
click at [1113, 568] on span "Approve 4 Items" at bounding box center [1142, 572] width 61 height 11
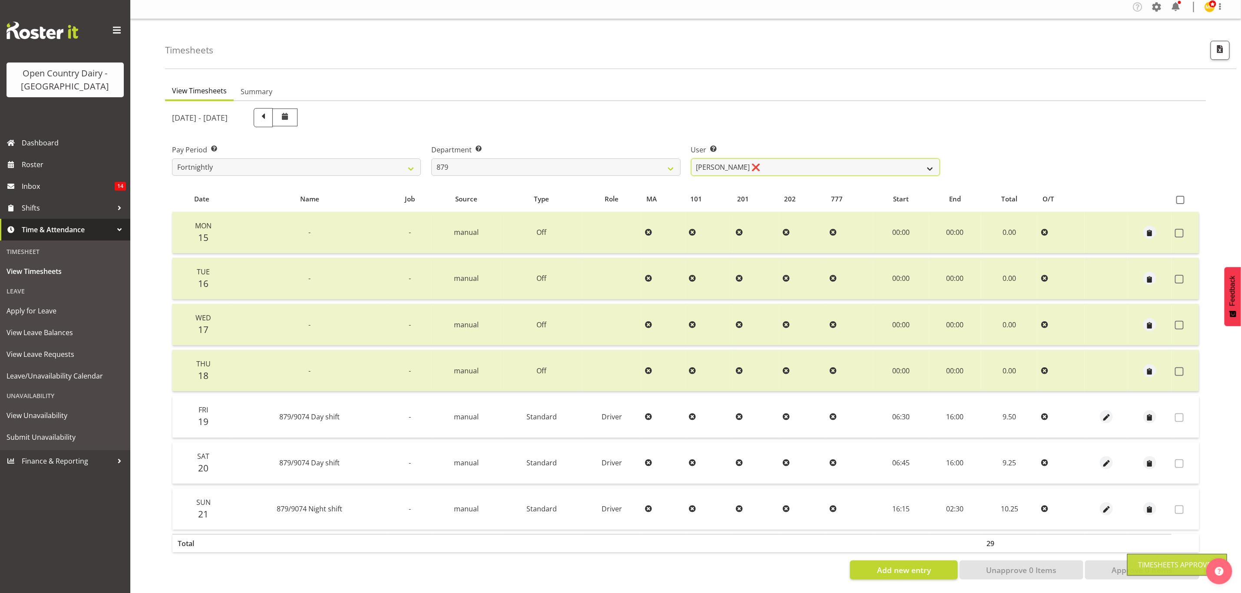
click at [932, 162] on select "Bryan Windle ❌ John Dalton ❌ Rodney Hamilton ❌ Tony Corr ❌" at bounding box center [815, 167] width 249 height 17
click at [691, 159] on select "Bryan Windle ❌ John Dalton ❌ Rodney Hamilton ❌ Tony Corr ❌" at bounding box center [815, 167] width 249 height 17
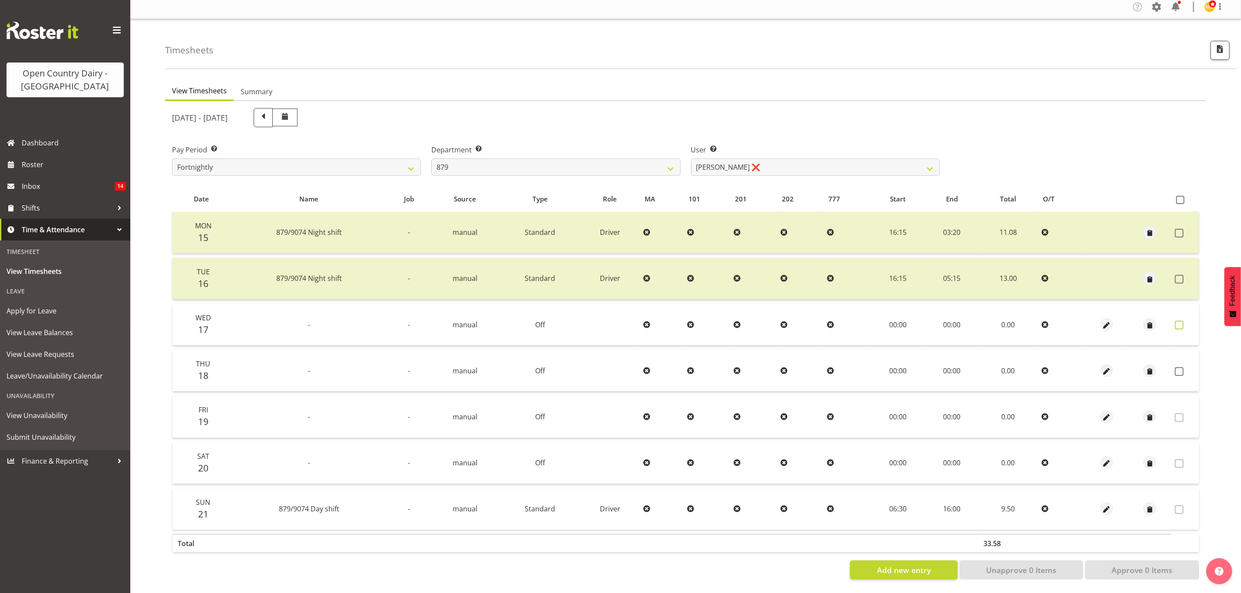
click at [1184, 321] on label at bounding box center [1181, 325] width 13 height 9
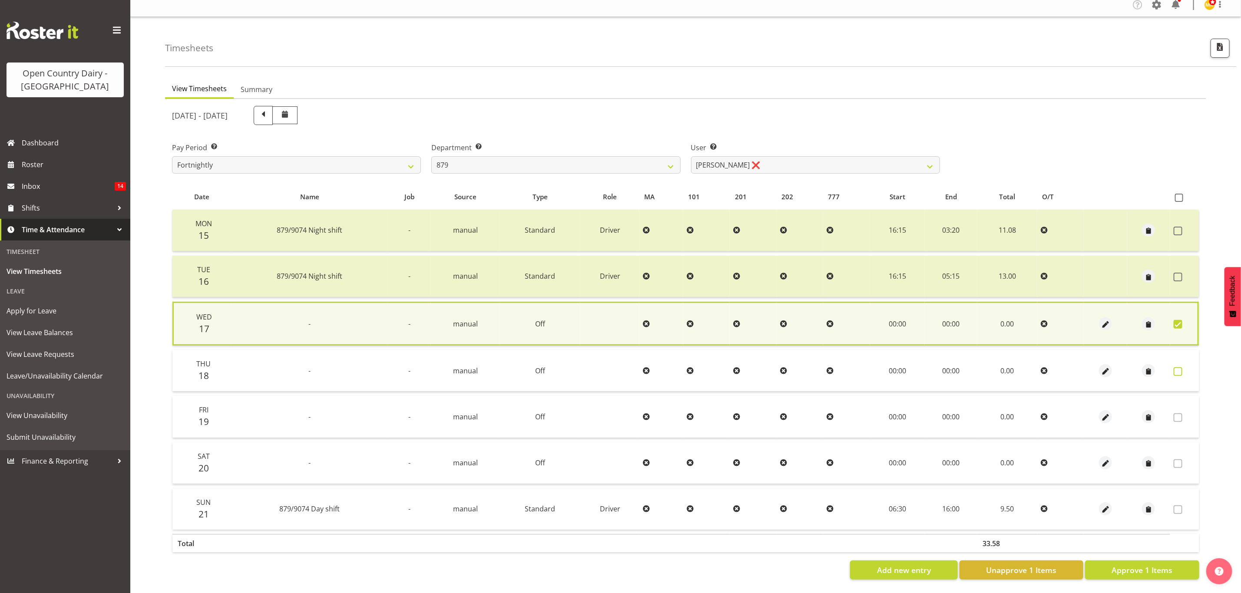
click at [1178, 367] on span at bounding box center [1178, 371] width 9 height 9
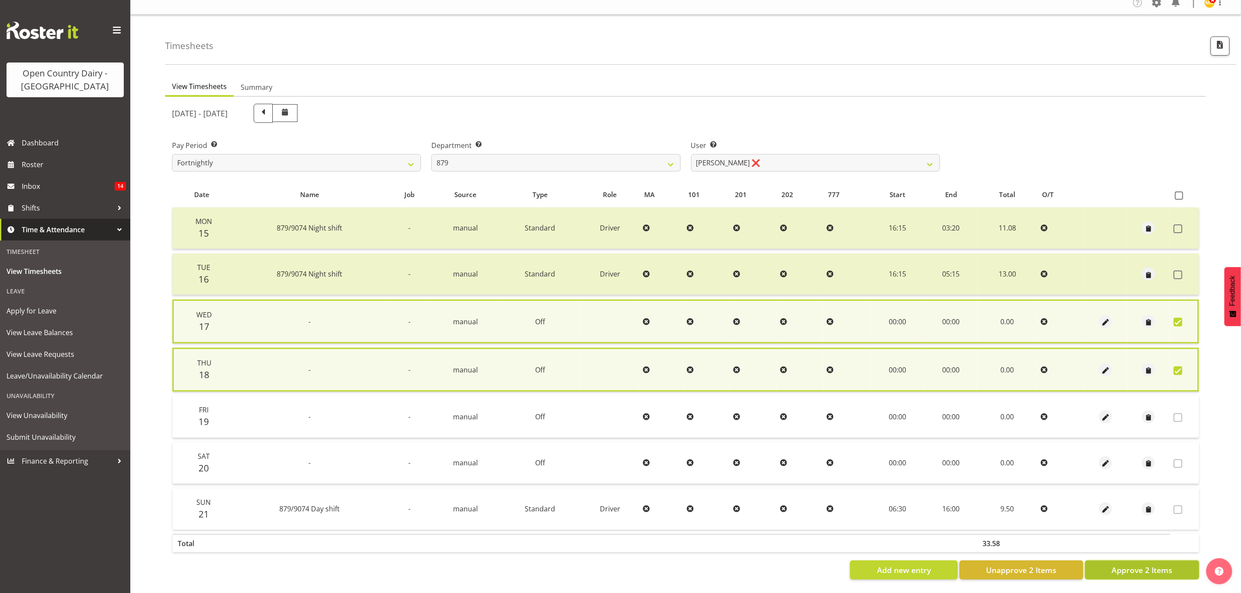
click at [1161, 568] on span "Approve 2 Items" at bounding box center [1142, 570] width 61 height 11
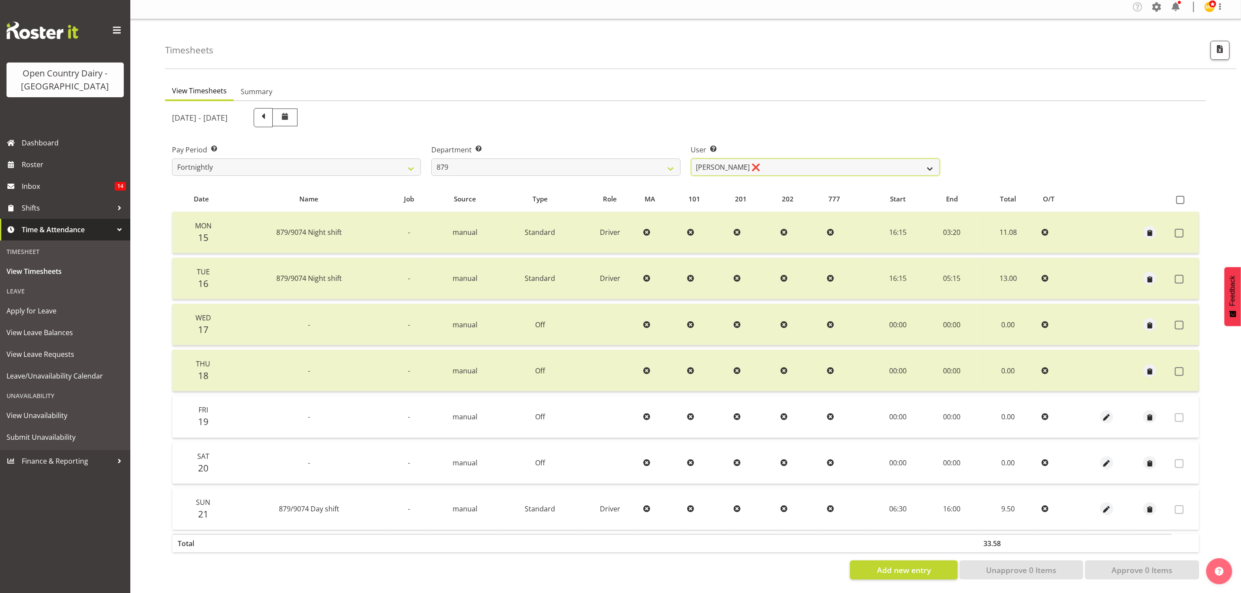
click at [933, 159] on select "Bryan Windle ❌ John Dalton ❌ Rodney Hamilton ❌ Tony Corr ❌" at bounding box center [815, 167] width 249 height 17
click at [691, 159] on select "Bryan Windle ❌ John Dalton ❌ Rodney Hamilton ❌ Tony Corr ❌" at bounding box center [815, 167] width 249 height 17
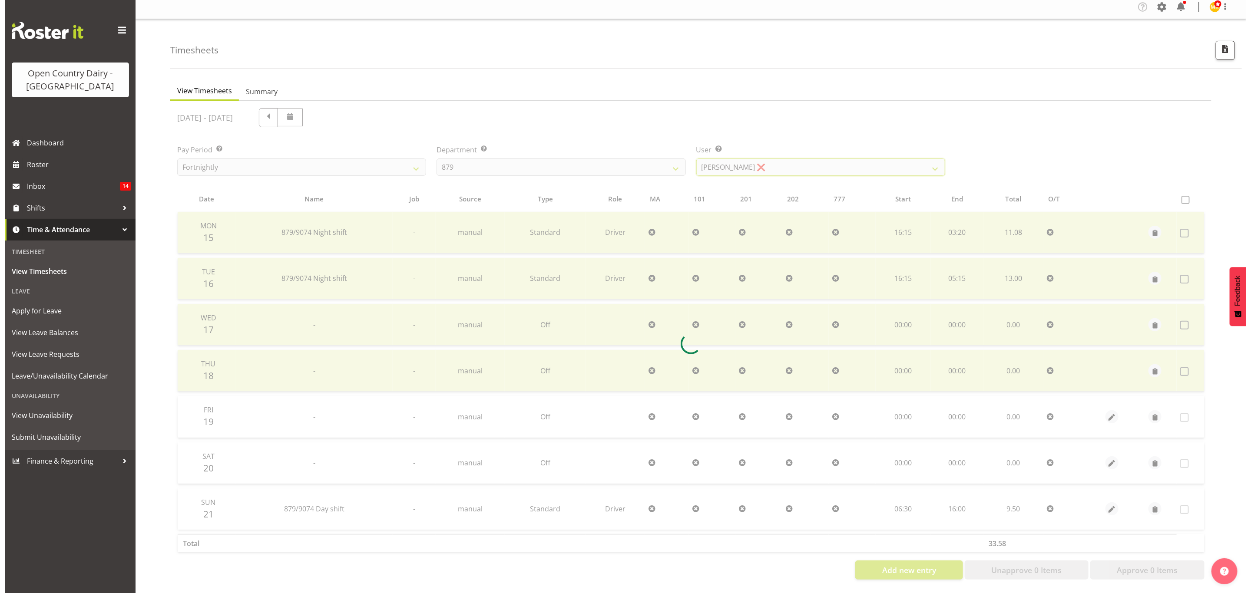
scroll to position [0, 0]
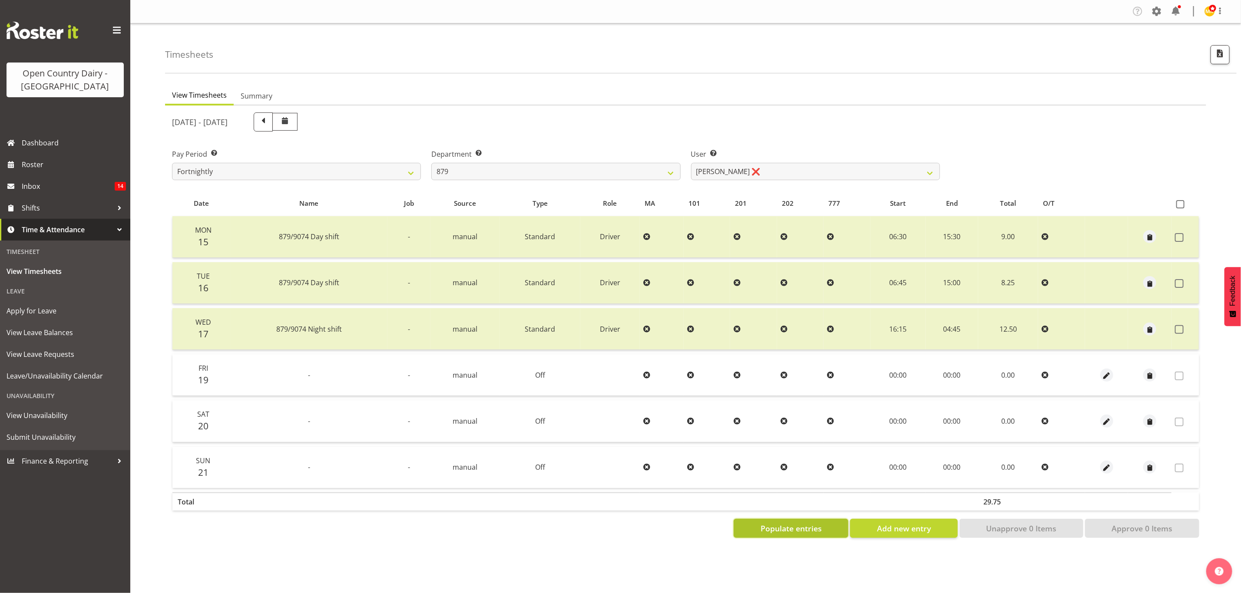
click at [813, 524] on span "Populate entries" at bounding box center [791, 528] width 61 height 11
click at [1104, 374] on span "button" at bounding box center [1107, 376] width 10 height 10
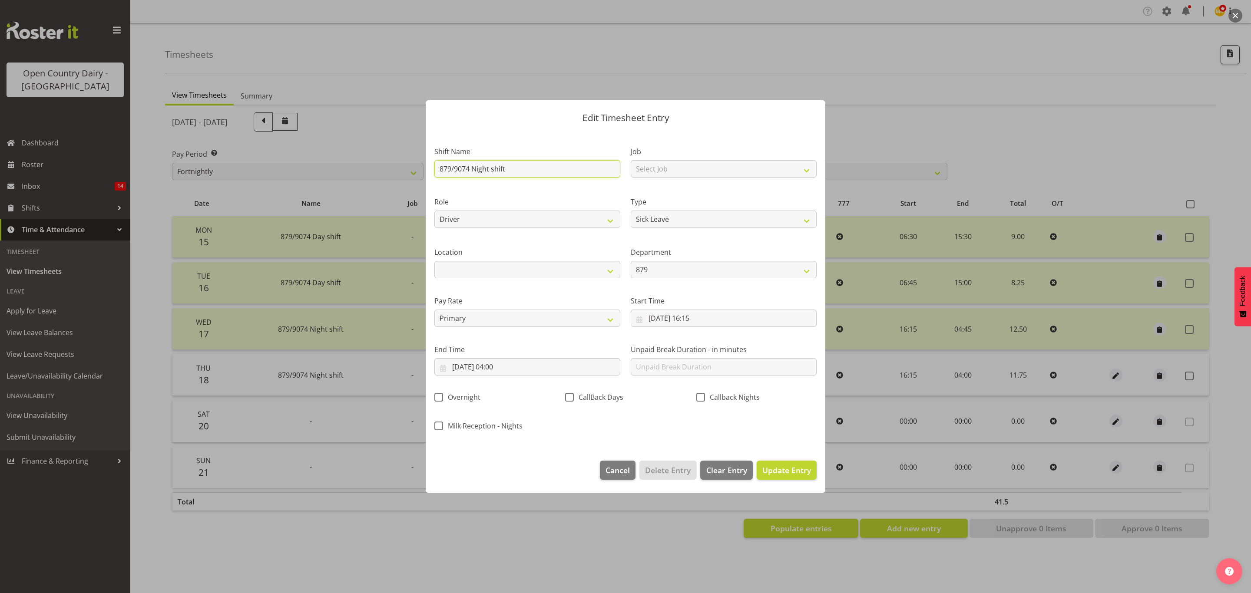
drag, startPoint x: 506, startPoint y: 167, endPoint x: 433, endPoint y: 175, distance: 73.0
click at [433, 175] on div "Shift Name 879/9074 Night shift" at bounding box center [527, 159] width 196 height 50
click at [686, 317] on input "18/09/2025, 16:15" at bounding box center [724, 318] width 186 height 17
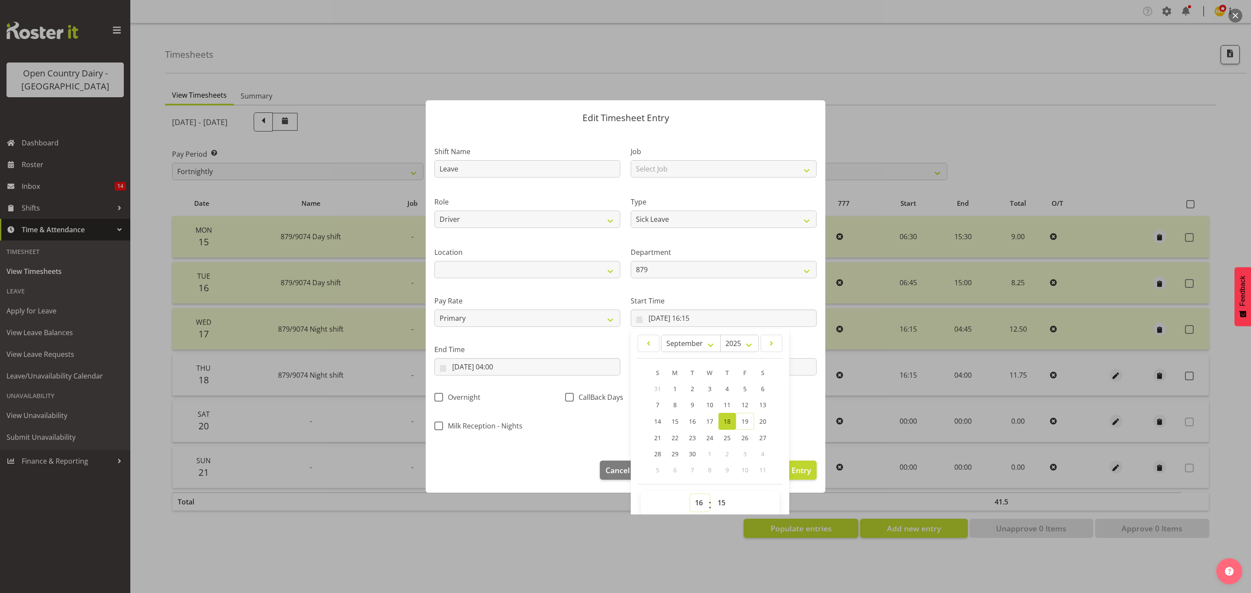
click at [695, 503] on select "00 01 02 03 04 05 06 07 08 09 10 11 12 13 14 15 16 17 18 19 20 21 22 23" at bounding box center [700, 502] width 20 height 17
click at [690, 495] on select "00 01 02 03 04 05 06 07 08 09 10 11 12 13 14 15 16 17 18 19 20 21 22 23" at bounding box center [700, 502] width 20 height 17
click at [717, 503] on select "00 01 02 03 04 05 06 07 08 09 10 11 12 13 14 15 16 17 18 19 20 21 22 23 24 25 2…" at bounding box center [723, 502] width 20 height 17
click at [713, 495] on select "00 01 02 03 04 05 06 07 08 09 10 11 12 13 14 15 16 17 18 19 20 21 22 23 24 25 2…" at bounding box center [723, 502] width 20 height 17
click at [499, 364] on input "19/09/2025, 04:00" at bounding box center [527, 366] width 186 height 17
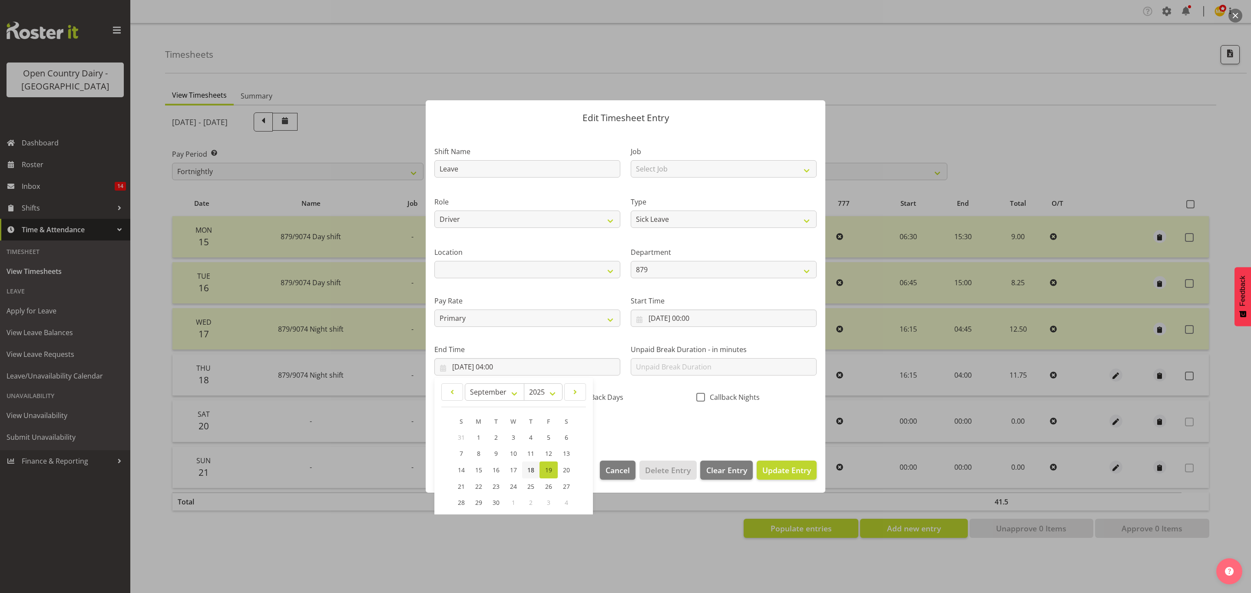
click at [531, 468] on span "18" at bounding box center [530, 470] width 7 height 8
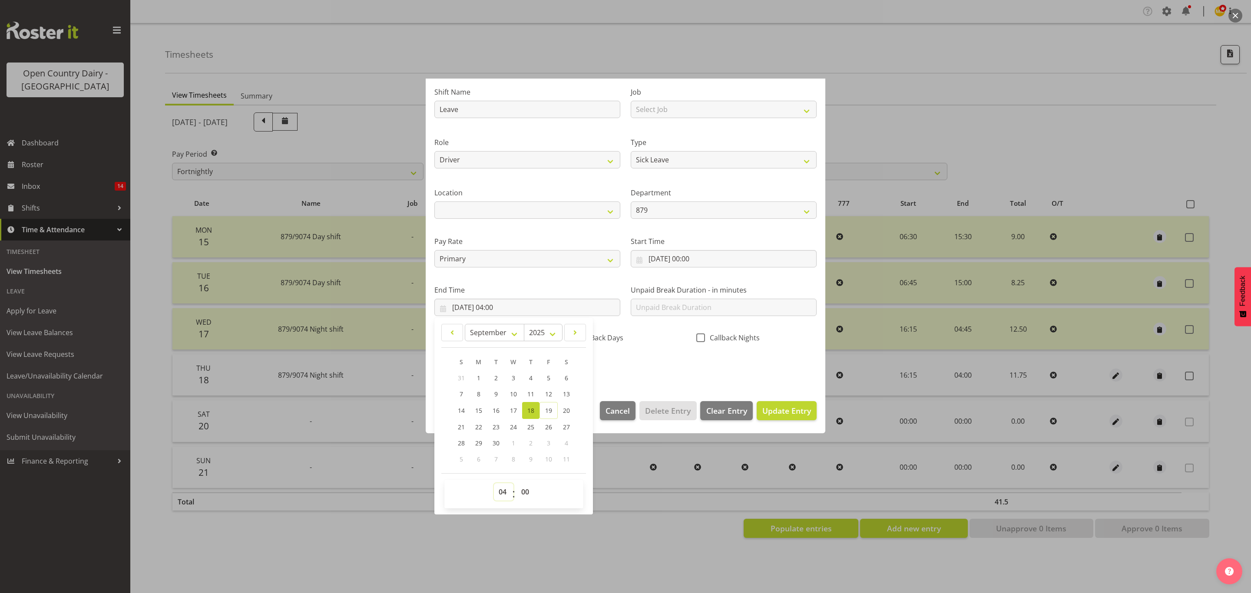
click at [506, 490] on select "00 01 02 03 04 05 06 07 08 09 10 11 12 13 14 15 16 17 18 19 20 21 22 23" at bounding box center [504, 491] width 20 height 17
click at [494, 484] on select "00 01 02 03 04 05 06 07 08 09 10 11 12 13 14 15 16 17 18 19 20 21 22 23" at bounding box center [504, 491] width 20 height 17
click at [501, 496] on select "00 01 02 03 04 05 06 07 08 09 10 11 12 13 14 15 16 17 18 19 20 21 22 23" at bounding box center [504, 491] width 20 height 17
click at [494, 484] on select "00 01 02 03 04 05 06 07 08 09 10 11 12 13 14 15 16 17 18 19 20 21 22 23" at bounding box center [504, 491] width 20 height 17
click at [524, 495] on select "00 01 02 03 04 05 06 07 08 09 10 11 12 13 14 15 16 17 18 19 20 21 22 23 24 25 2…" at bounding box center [526, 491] width 20 height 17
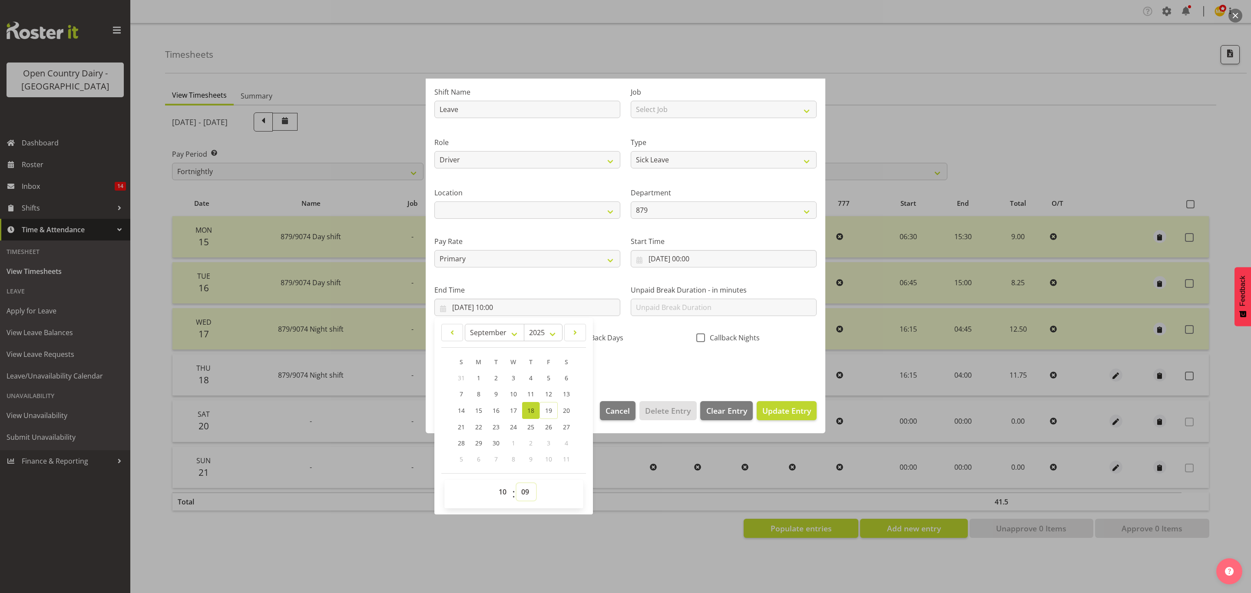
click at [517, 484] on select "00 01 02 03 04 05 06 07 08 09 10 11 12 13 14 15 16 17 18 19 20 21 22 23 24 25 2…" at bounding box center [526, 491] width 20 height 17
click at [777, 414] on span "Update Entry" at bounding box center [786, 411] width 49 height 10
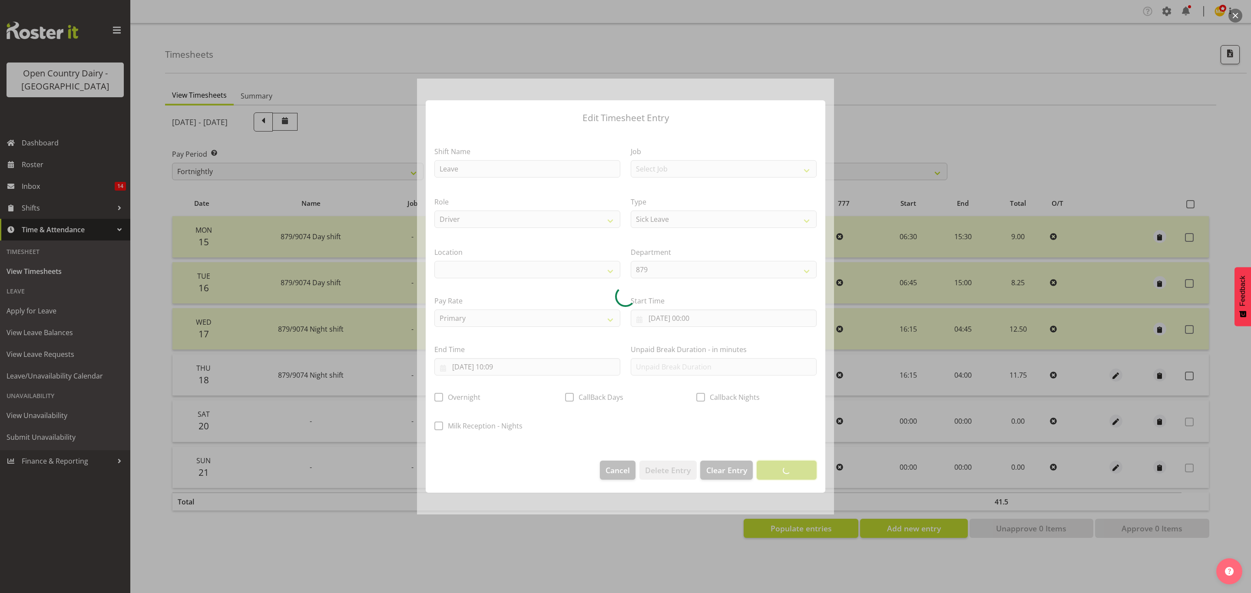
scroll to position [0, 0]
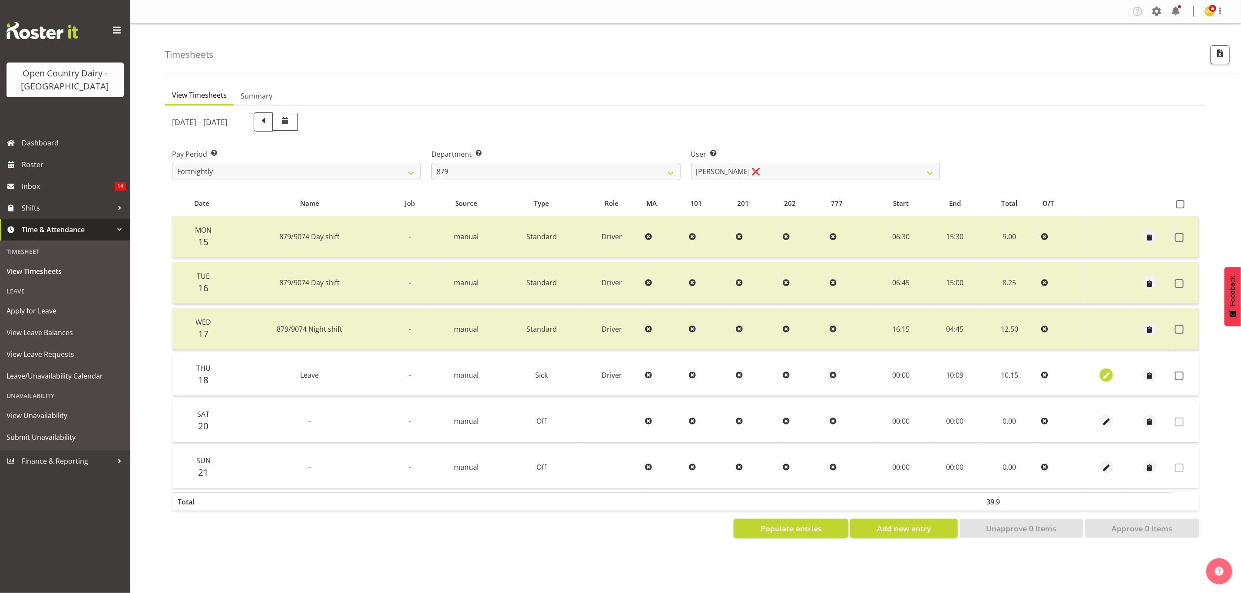
click at [1108, 373] on span "button" at bounding box center [1107, 376] width 10 height 10
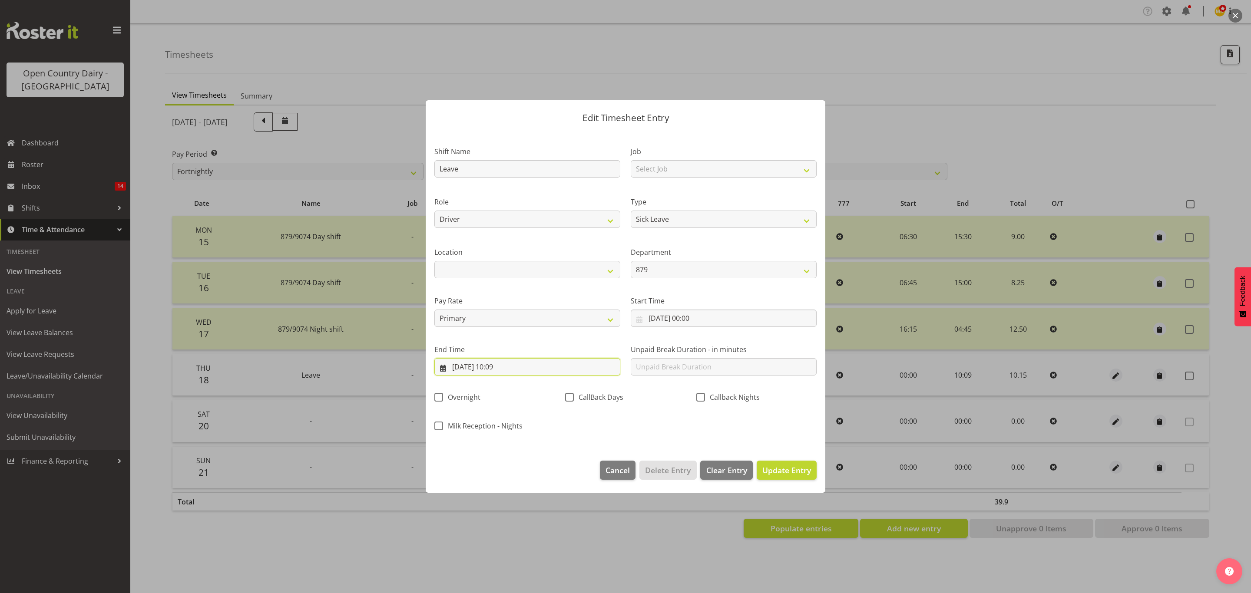
click at [501, 367] on input "18/09/2025, 10:09" at bounding box center [527, 366] width 186 height 17
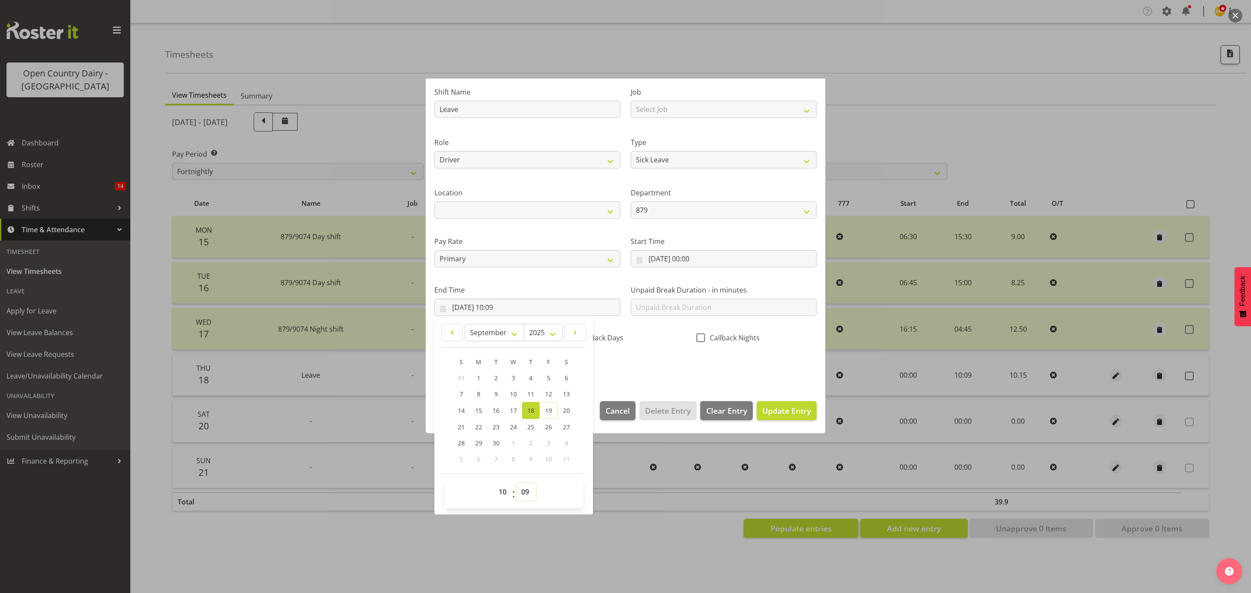
click at [523, 490] on select "00 01 02 03 04 05 06 07 08 09 10 11 12 13 14 15 16 17 18 19 20 21 22 23 24 25 2…" at bounding box center [526, 491] width 20 height 17
click at [517, 484] on select "00 01 02 03 04 05 06 07 08 09 10 11 12 13 14 15 16 17 18 19 20 21 22 23 24 25 2…" at bounding box center [526, 491] width 20 height 17
click at [783, 412] on span "Update Entry" at bounding box center [786, 411] width 49 height 10
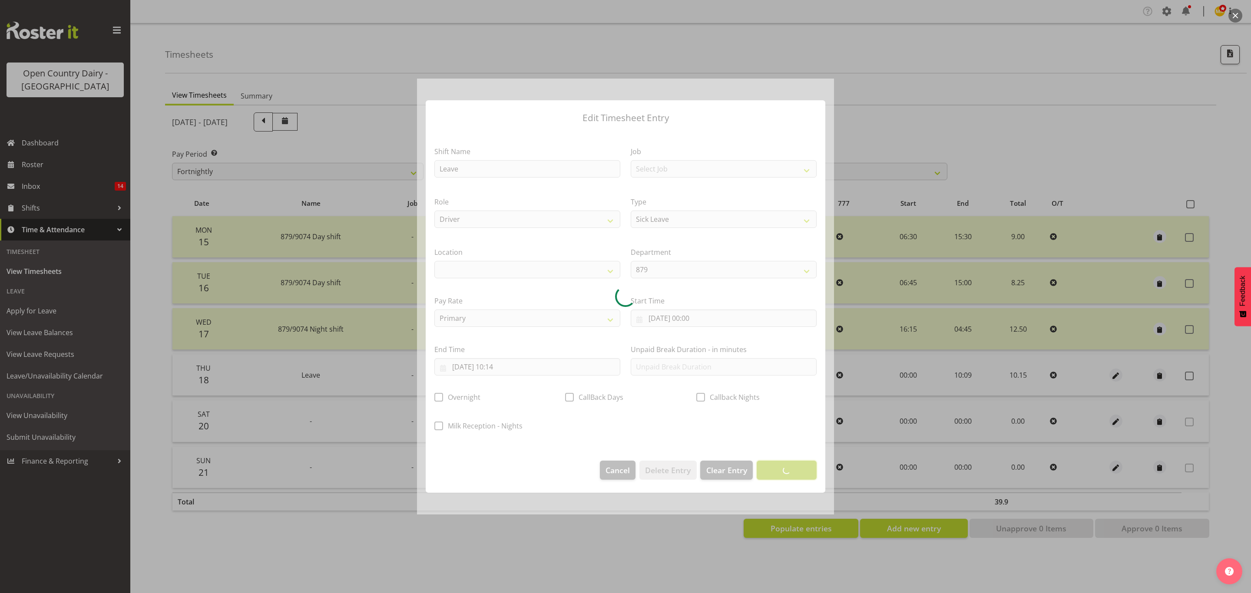
scroll to position [0, 0]
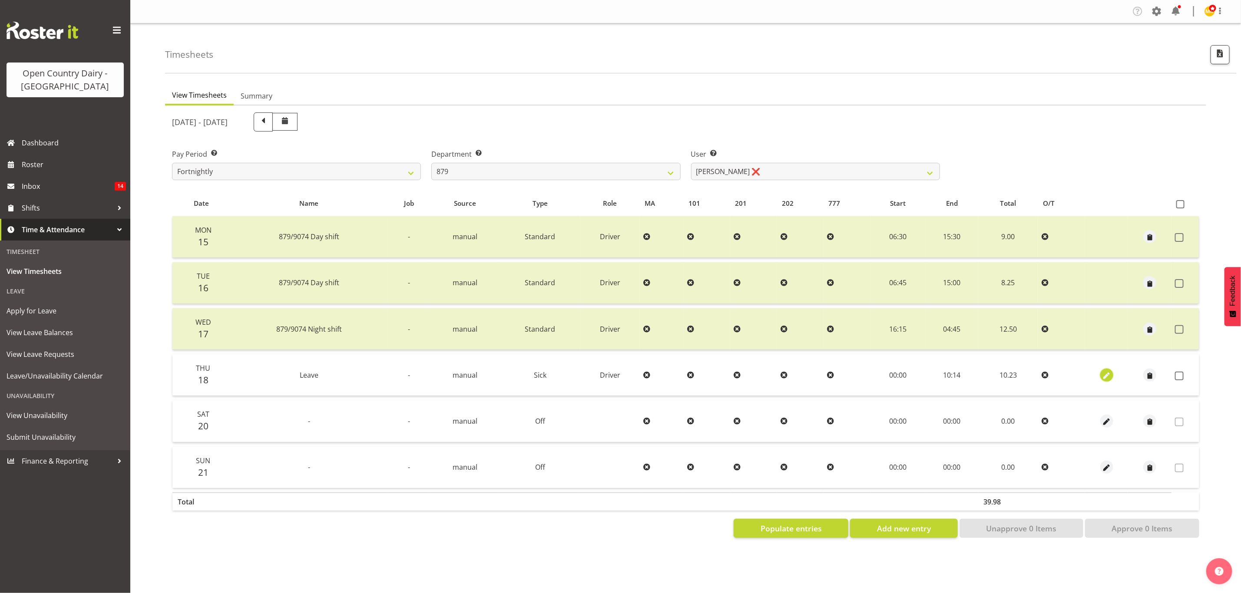
click at [1110, 371] on span "button" at bounding box center [1107, 376] width 10 height 10
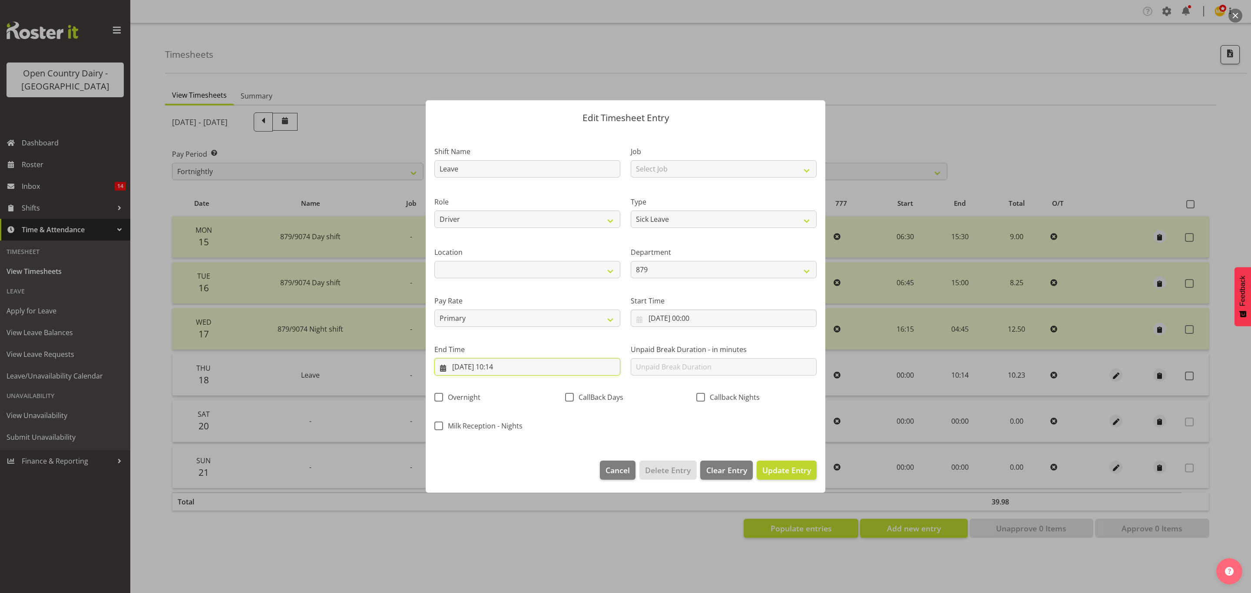
click at [509, 368] on input "18/09/2025, 10:14" at bounding box center [527, 366] width 186 height 17
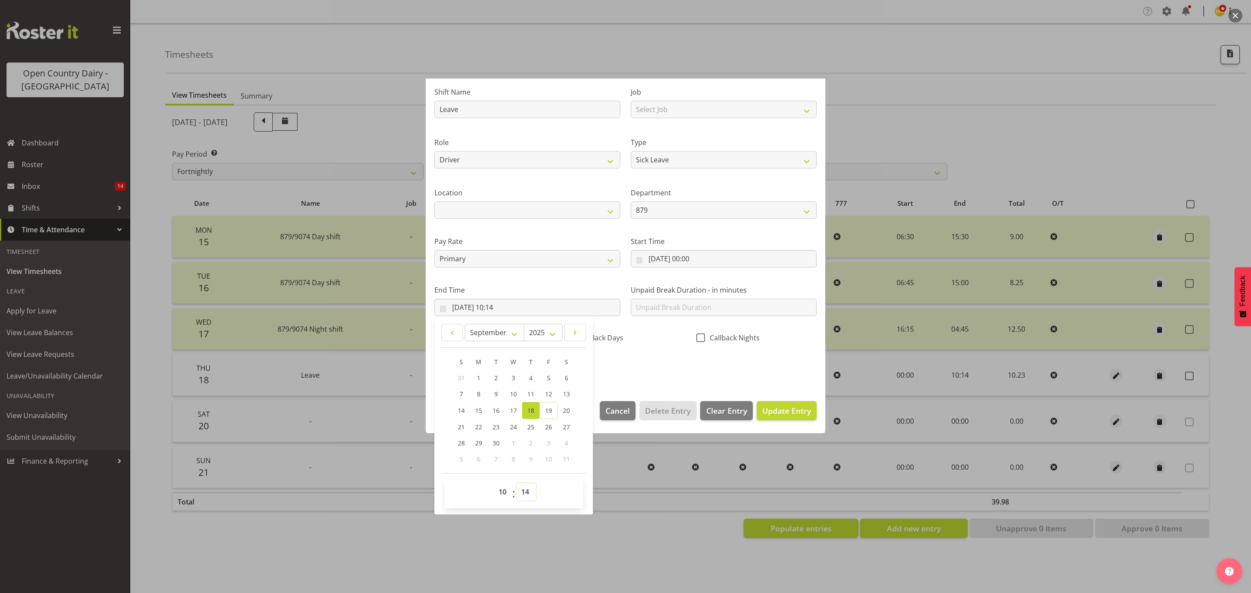
click at [525, 490] on select "00 01 02 03 04 05 06 07 08 09 10 11 12 13 14 15 16 17 18 19 20 21 22 23 24 25 2…" at bounding box center [526, 491] width 20 height 17
click at [517, 484] on select "00 01 02 03 04 05 06 07 08 09 10 11 12 13 14 15 16 17 18 19 20 21 22 23 24 25 2…" at bounding box center [526, 491] width 20 height 17
click at [777, 415] on span "Update Entry" at bounding box center [786, 411] width 49 height 10
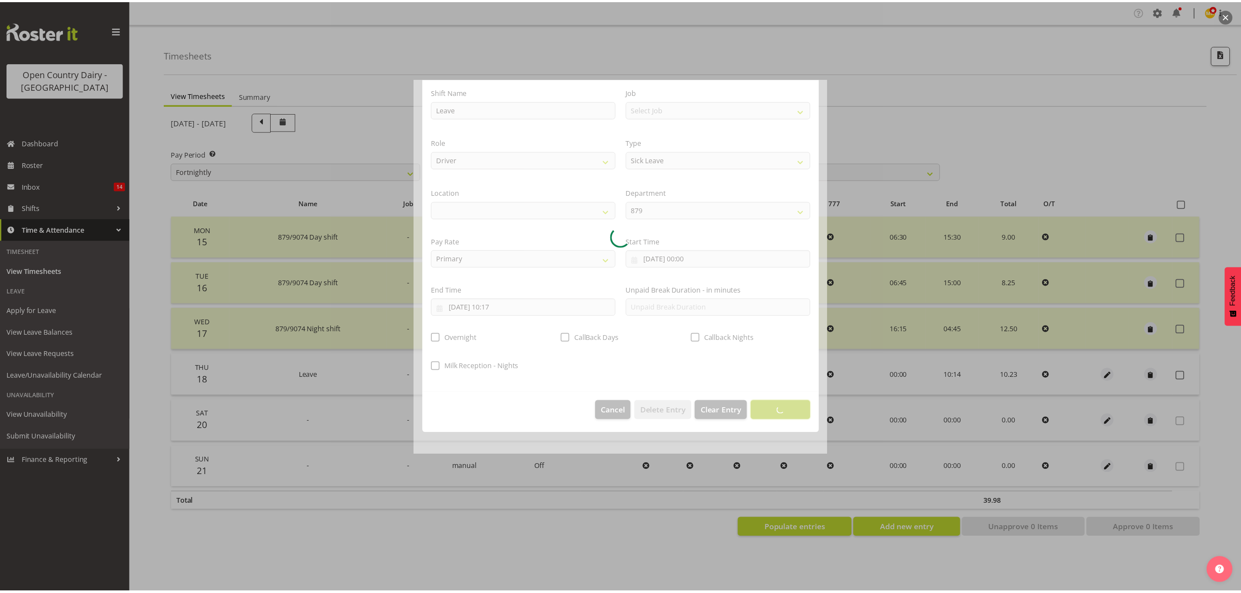
scroll to position [0, 0]
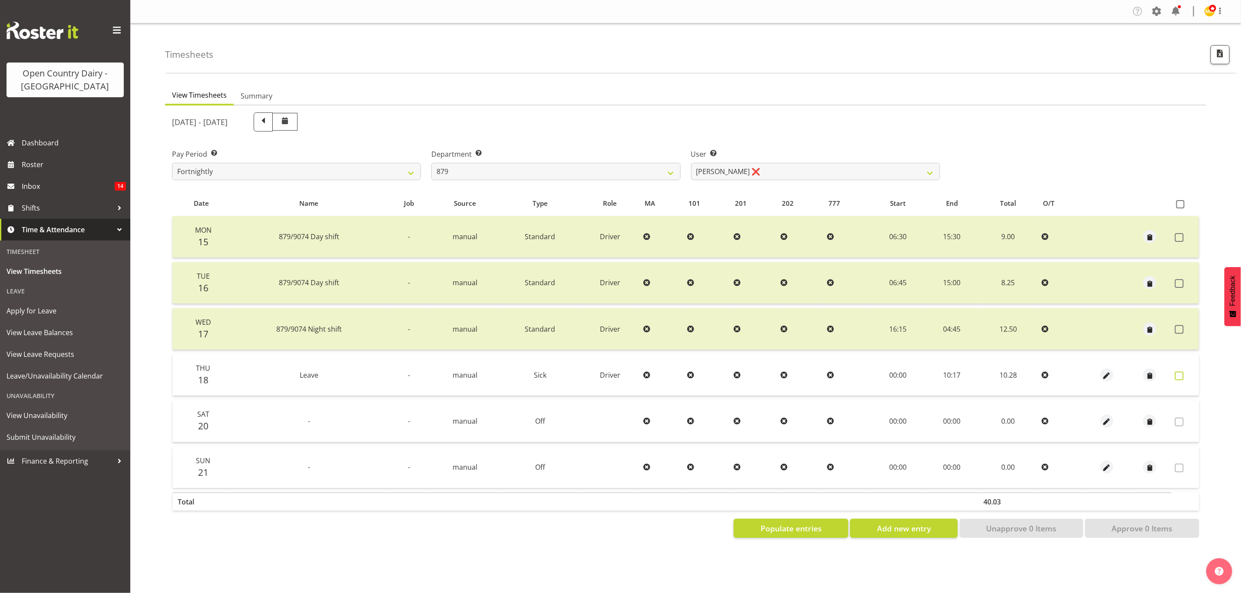
click at [1178, 374] on span at bounding box center [1179, 376] width 9 height 9
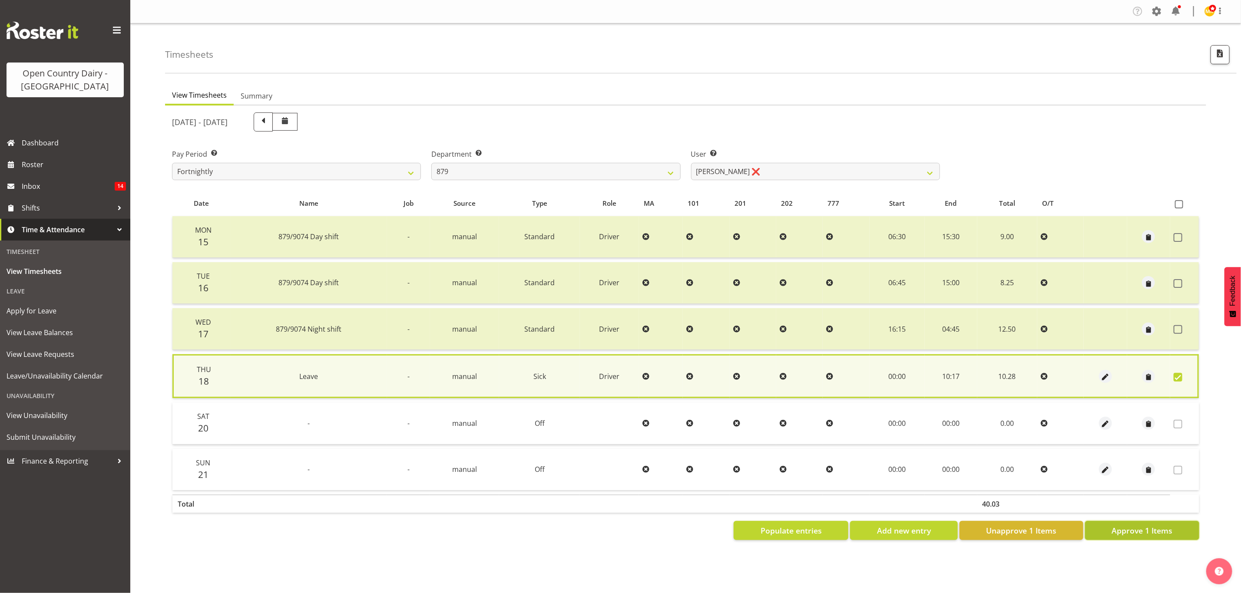
click at [1131, 525] on span "Approve 1 Items" at bounding box center [1142, 530] width 61 height 11
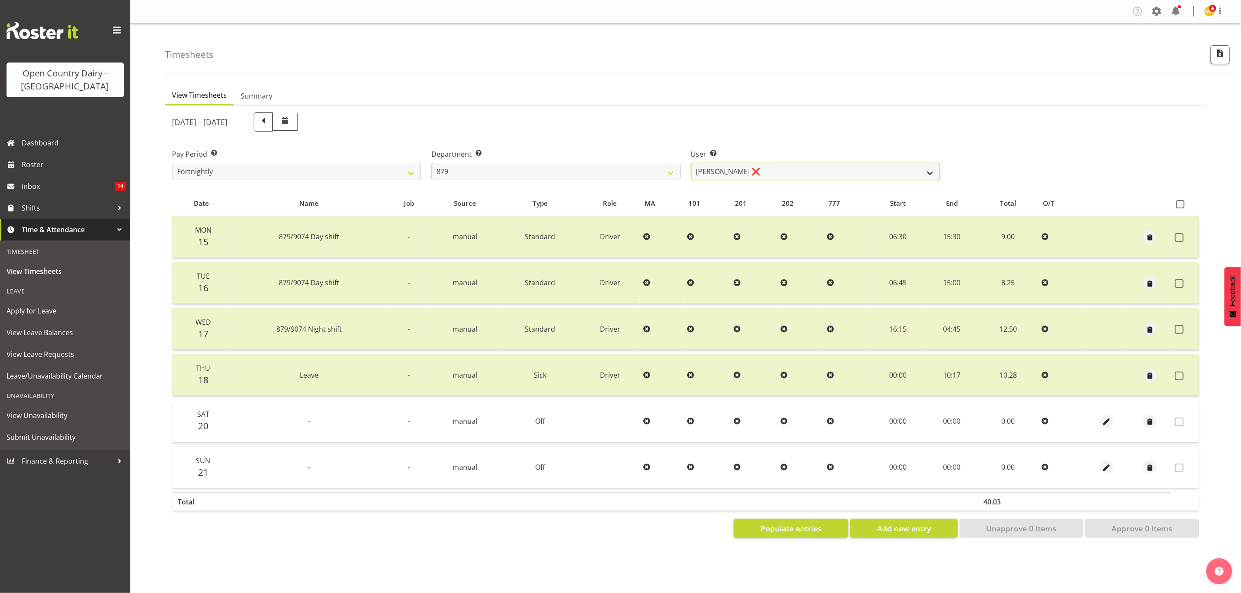
click at [867, 172] on select "Bryan Windle ❌ John Dalton ❌ Rodney Hamilton ❌ Tony Corr ❌" at bounding box center [815, 171] width 249 height 17
click at [647, 167] on select "734 735 736 737 738 739 851 853 854 855 856 858 861 862 865 867-9032 868 869 87…" at bounding box center [555, 171] width 249 height 17
click at [431, 163] on select "734 735 736 737 738 739 851 853 854 855 856 858 861 862 865 867-9032 868 869 87…" at bounding box center [555, 171] width 249 height 17
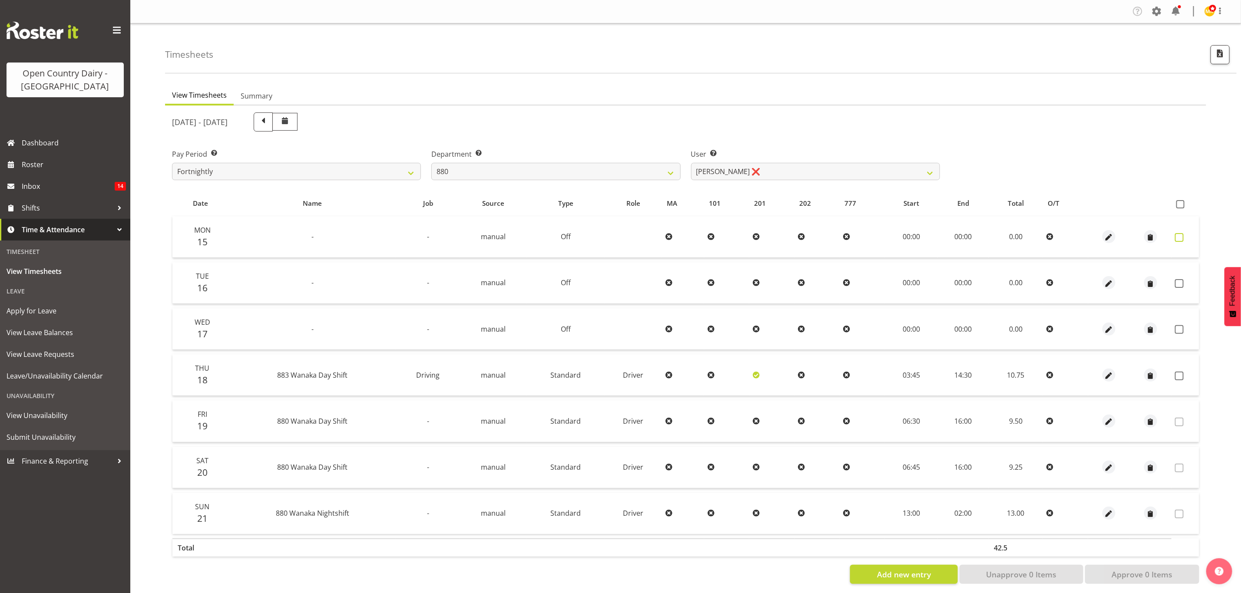
click at [1179, 238] on span at bounding box center [1179, 237] width 9 height 9
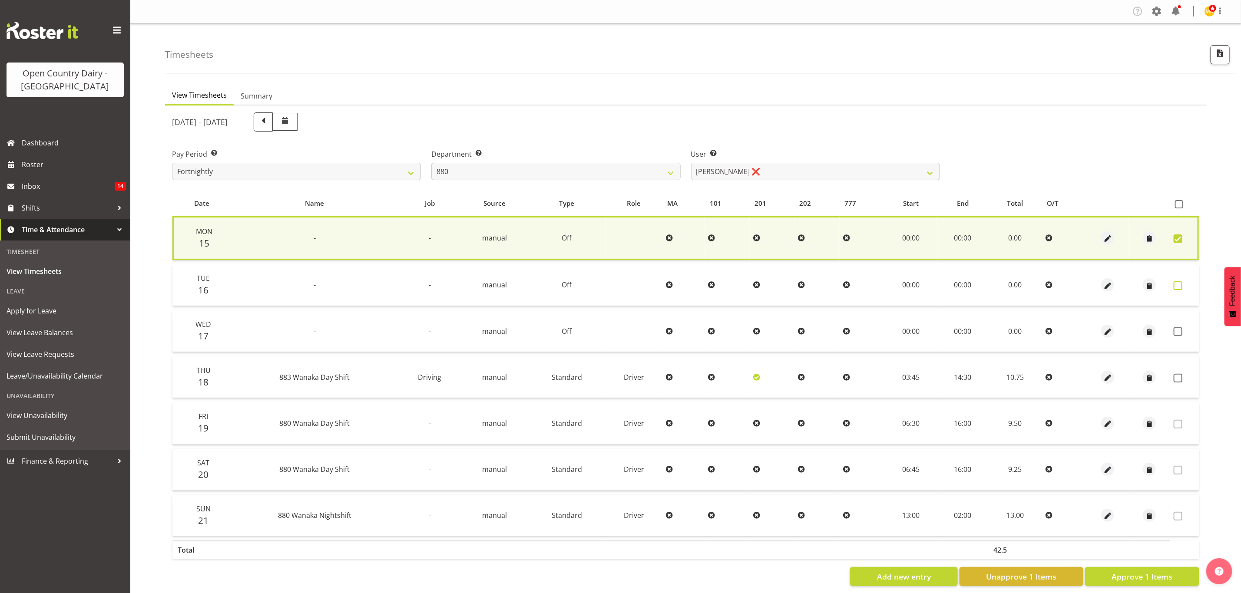
click at [1179, 285] on span at bounding box center [1178, 285] width 9 height 9
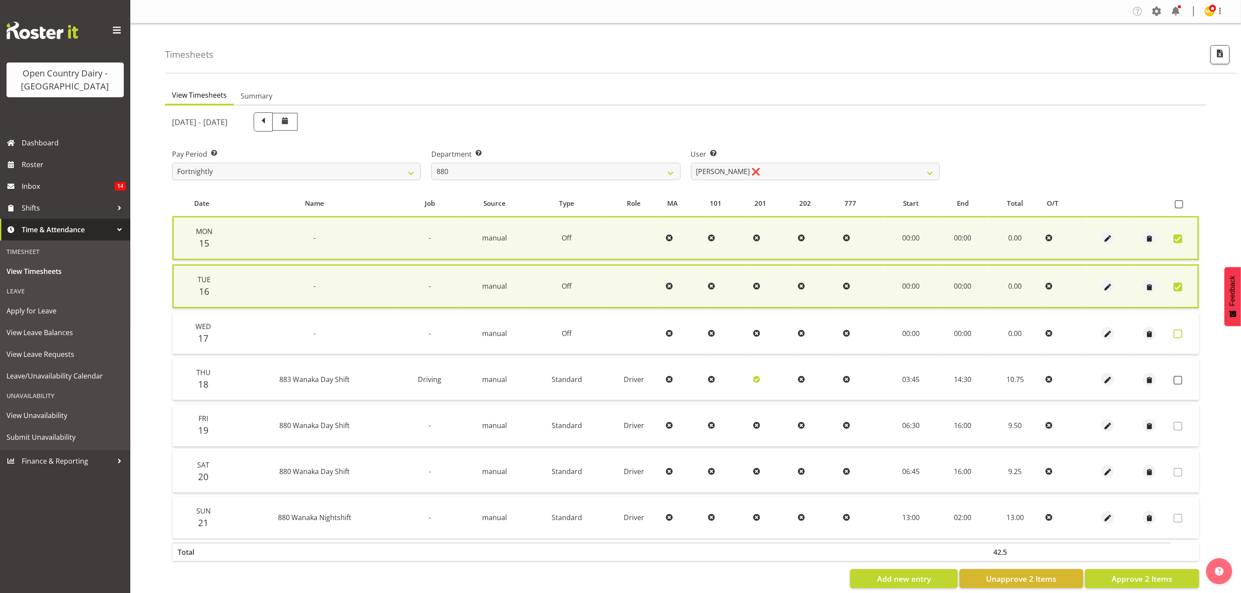
click at [1178, 334] on span at bounding box center [1178, 334] width 9 height 9
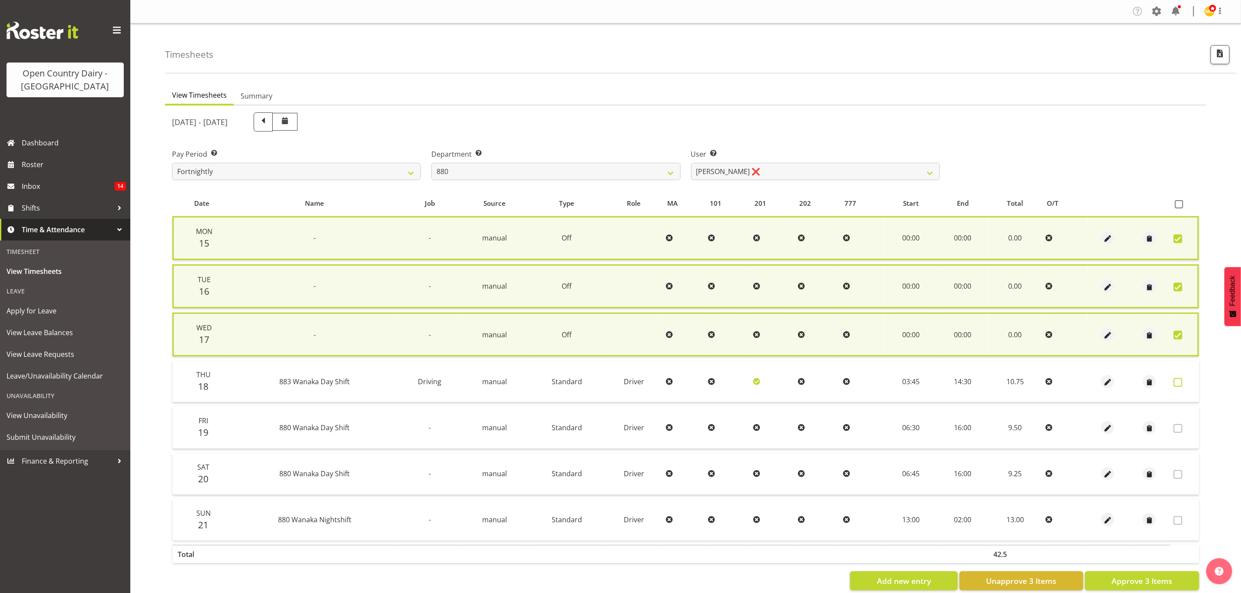
click at [1181, 378] on span at bounding box center [1178, 382] width 9 height 9
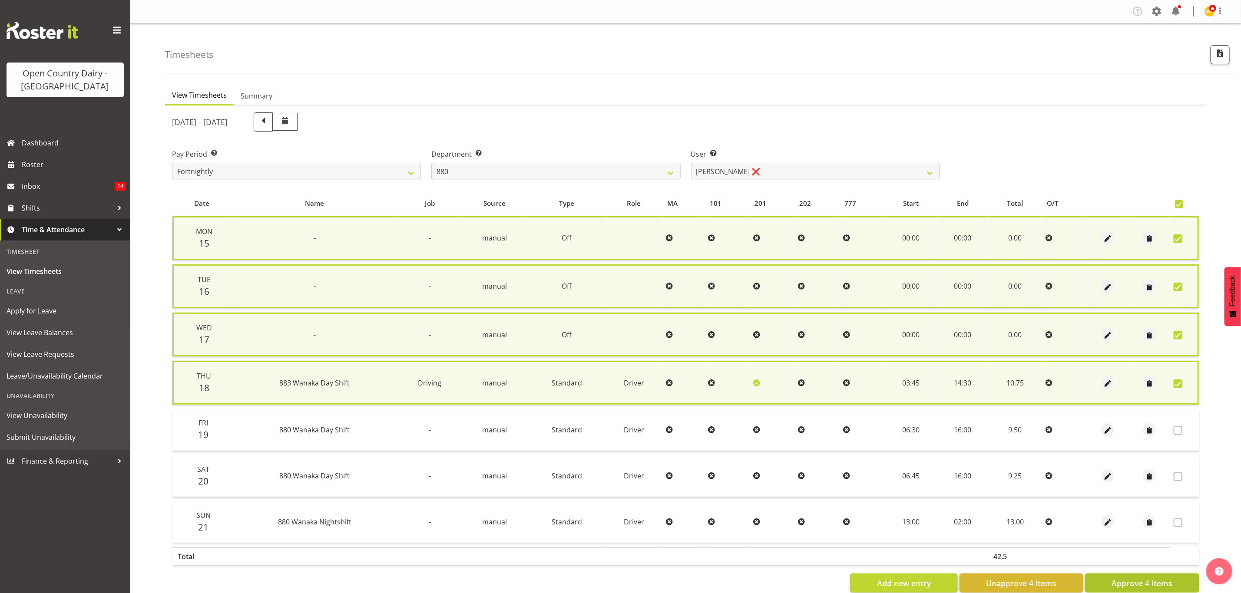
click at [1145, 579] on span "Approve 4 Items" at bounding box center [1142, 583] width 61 height 11
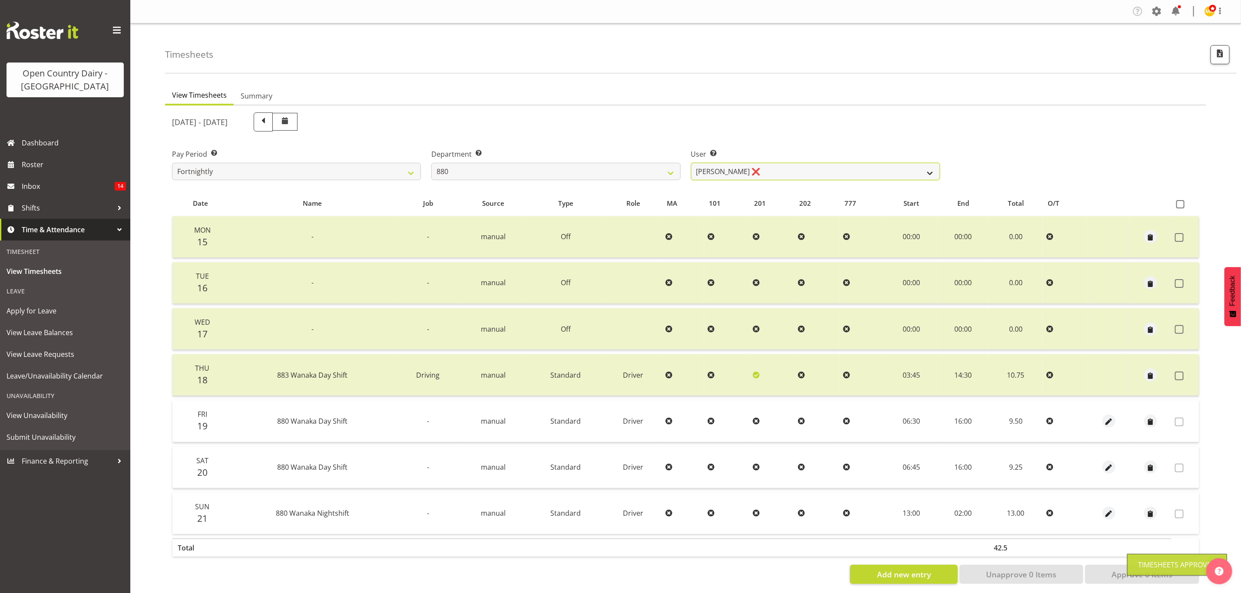
click at [907, 169] on select "Andrew Poole ❌ Philip Shanks ❌ Shaun McNaught ❌ Tania Unahi ❌" at bounding box center [815, 171] width 249 height 17
click at [691, 163] on select "Andrew Poole ❌ Philip Shanks ❌ Shaun McNaught ❌ Tania Unahi ❌" at bounding box center [815, 171] width 249 height 17
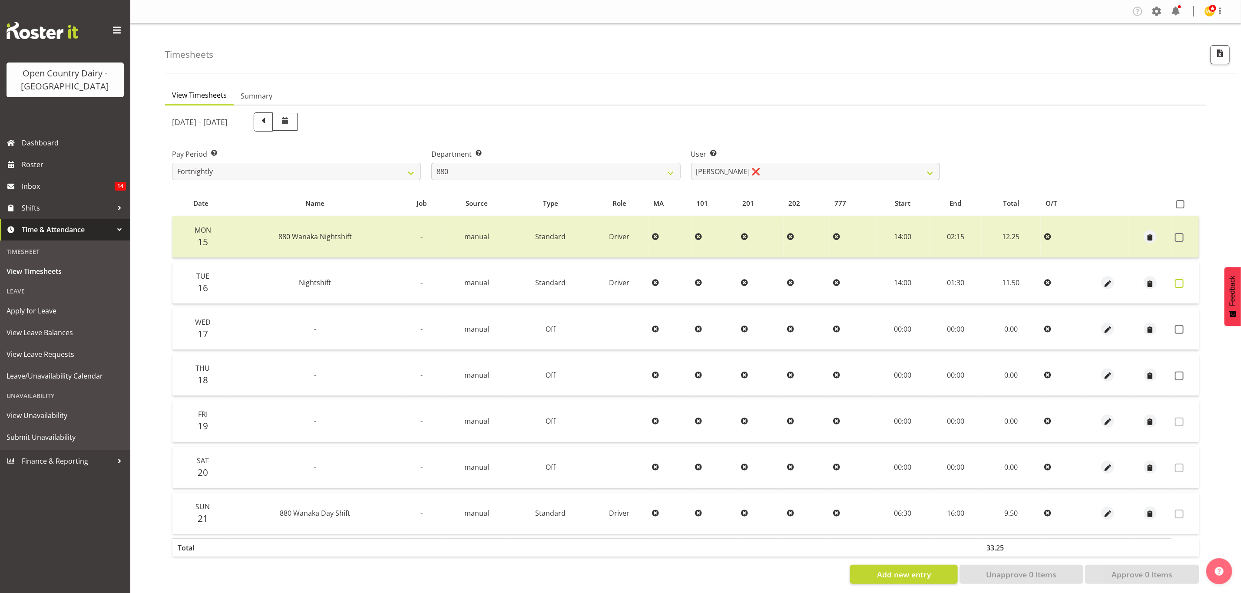
click at [1182, 280] on span at bounding box center [1179, 283] width 9 height 9
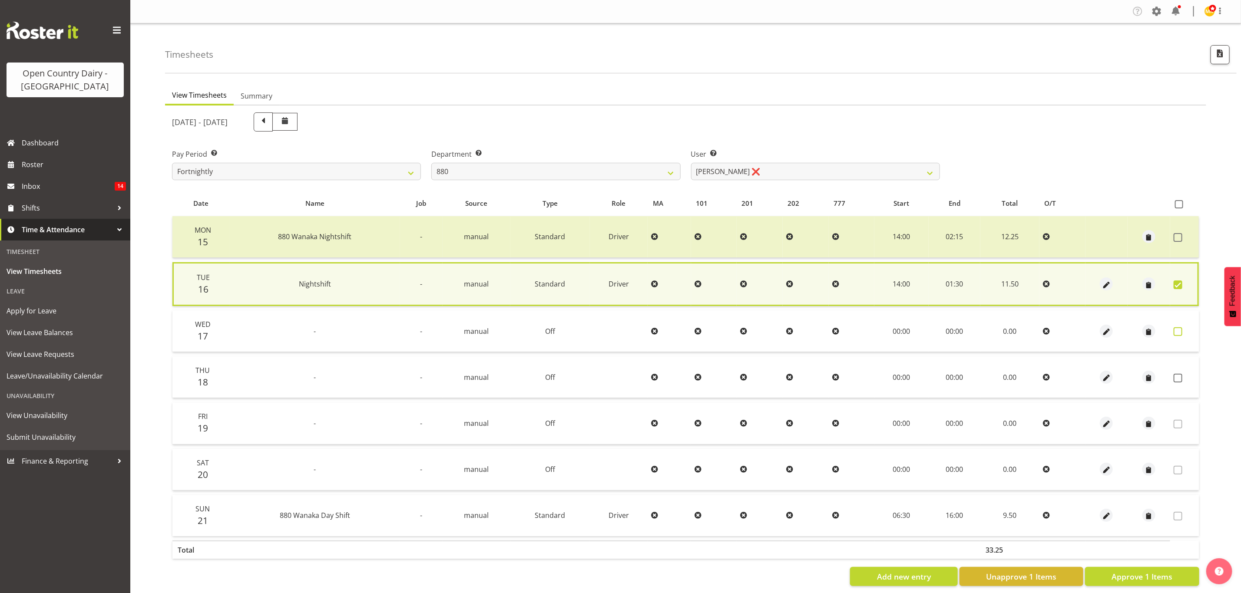
click at [1177, 333] on span at bounding box center [1178, 332] width 9 height 9
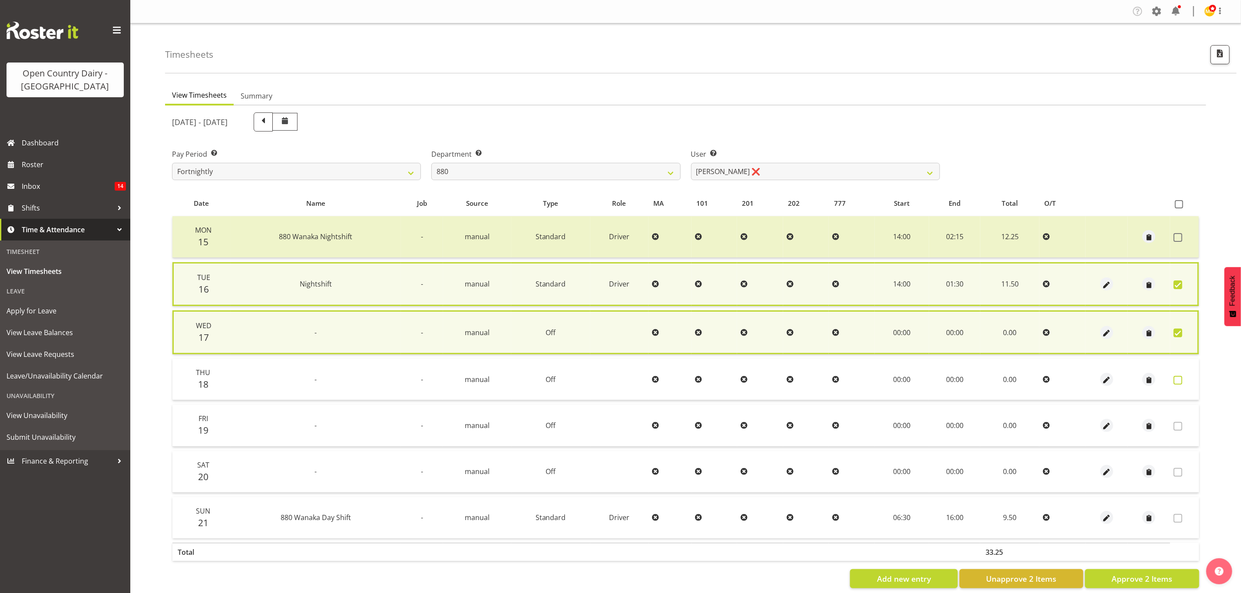
click at [1181, 380] on span at bounding box center [1178, 380] width 9 height 9
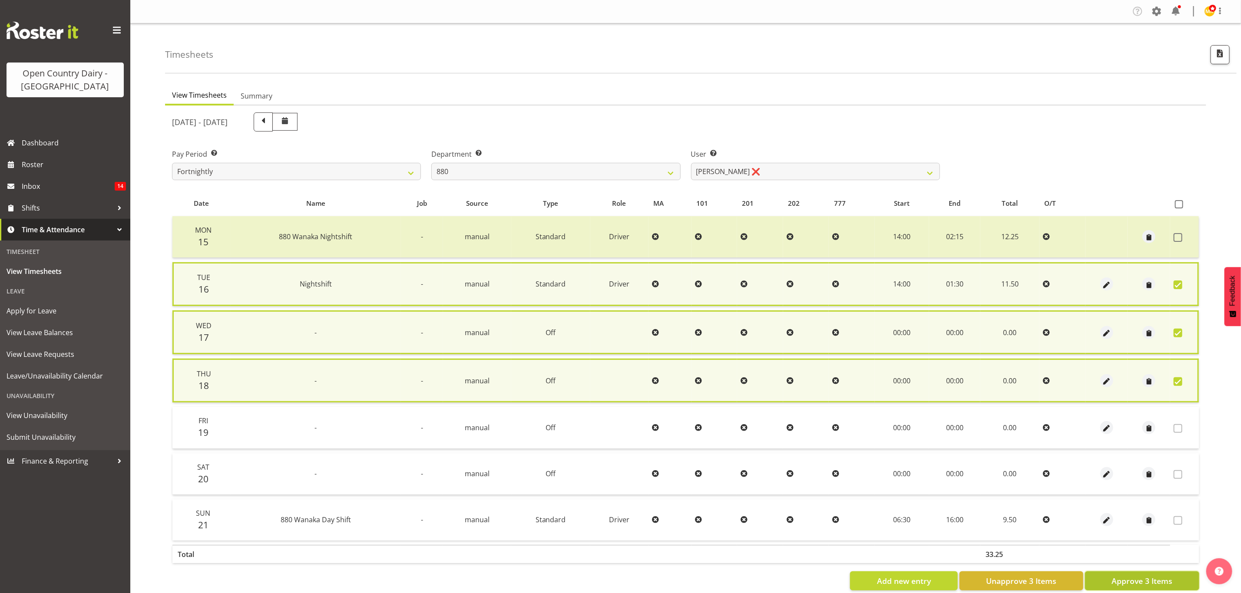
click at [1156, 582] on span "Approve 3 Items" at bounding box center [1142, 581] width 61 height 11
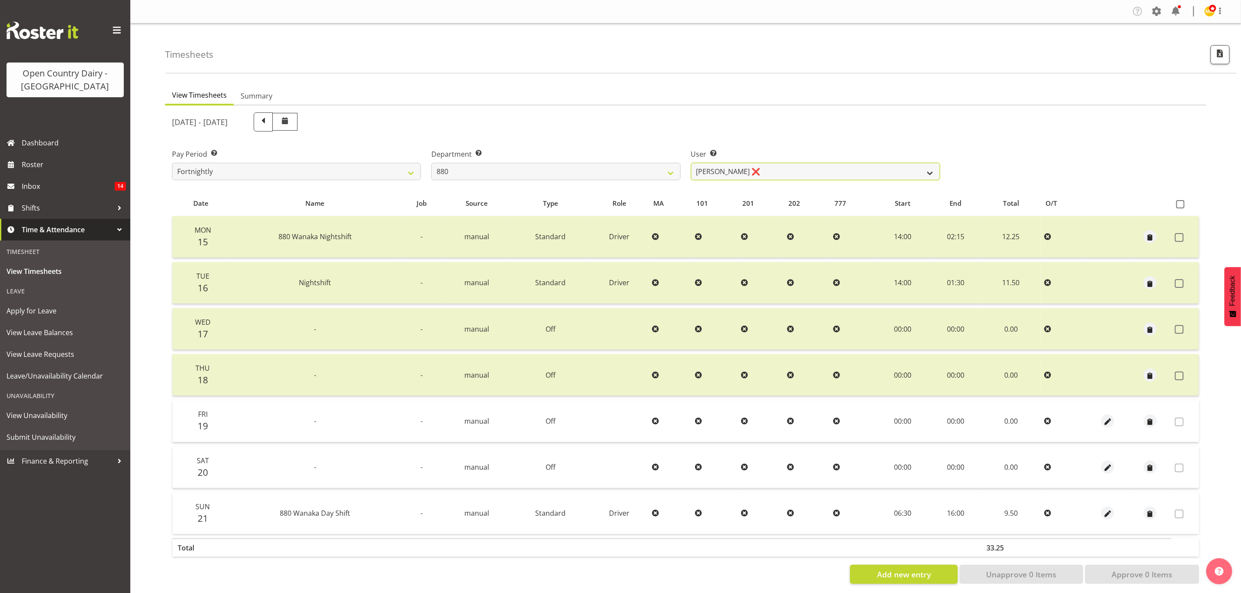
click at [861, 175] on select "Andrew Poole ❌ Philip Shanks ❌ Shaun McNaught ❌ Tania Unahi ❌" at bounding box center [815, 171] width 249 height 17
click at [691, 163] on select "Andrew Poole ❌ Philip Shanks ❌ Shaun McNaught ❌ Tania Unahi ❌" at bounding box center [815, 171] width 249 height 17
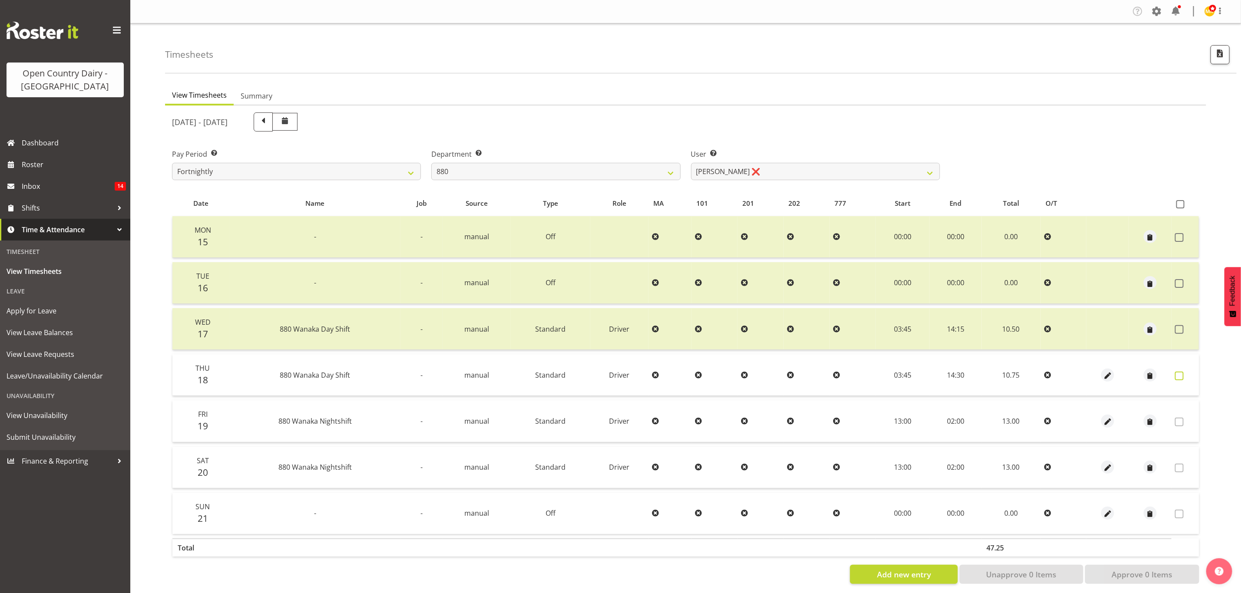
click at [1177, 374] on span at bounding box center [1179, 376] width 9 height 9
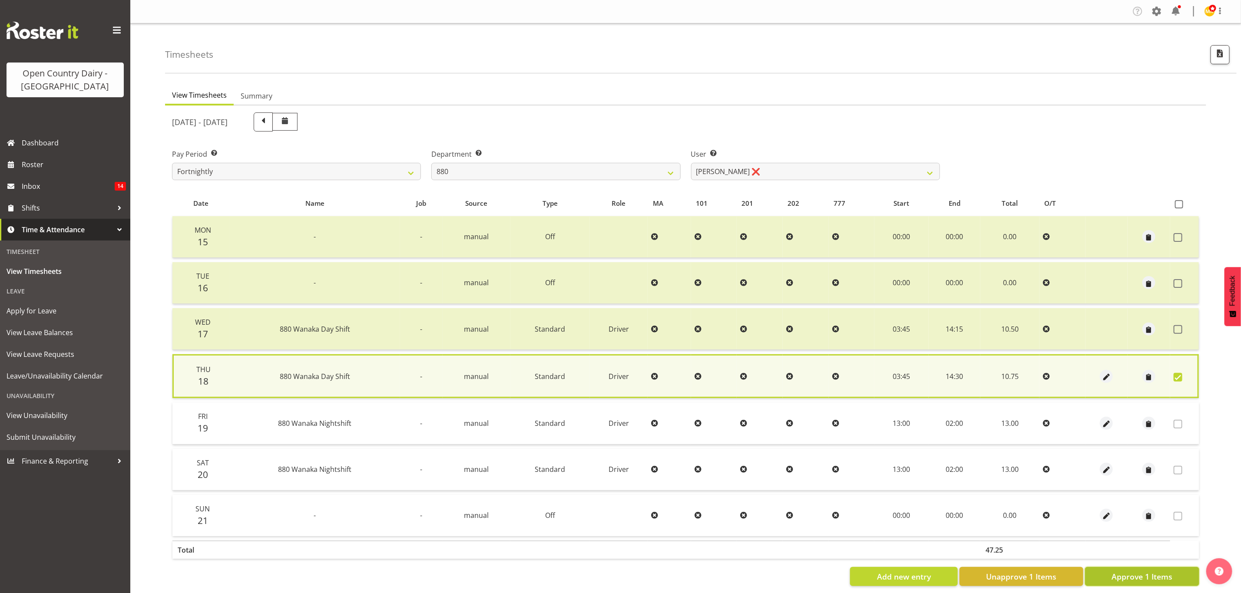
click at [1157, 573] on span "Approve 1 Items" at bounding box center [1142, 576] width 61 height 11
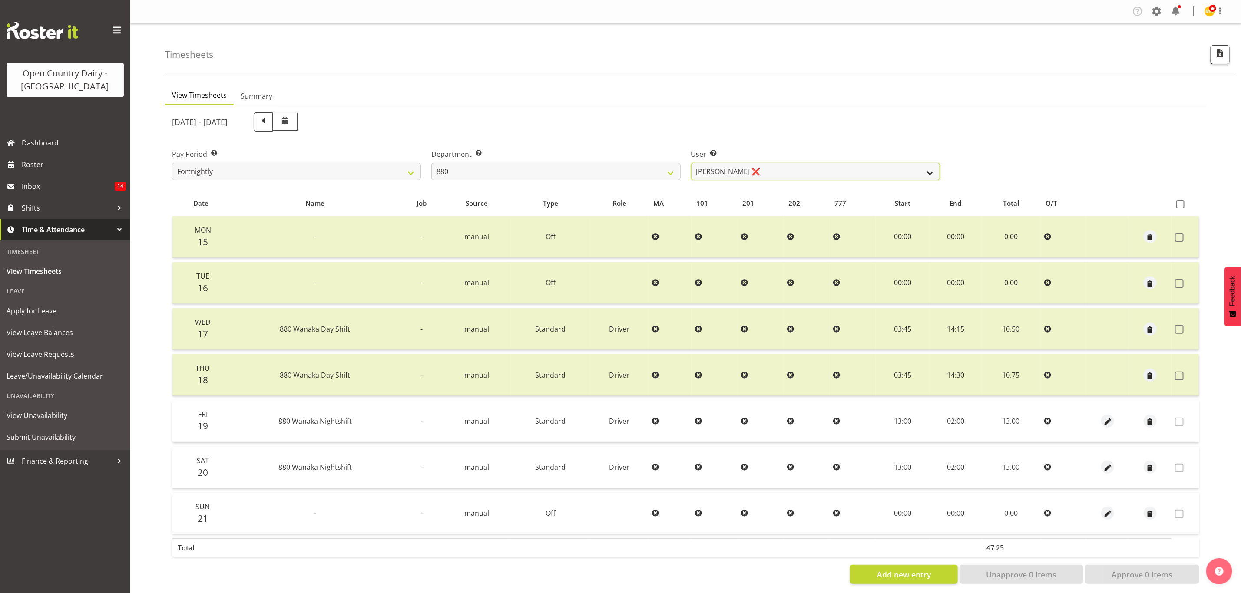
click at [932, 172] on select "Andrew Poole ❌ Philip Shanks ❌ Shaun McNaught ❌ Tania Unahi ❌" at bounding box center [815, 171] width 249 height 17
click at [691, 163] on select "Andrew Poole ❌ Philip Shanks ❌ Shaun McNaught ❌ Tania Unahi ❌" at bounding box center [815, 171] width 249 height 17
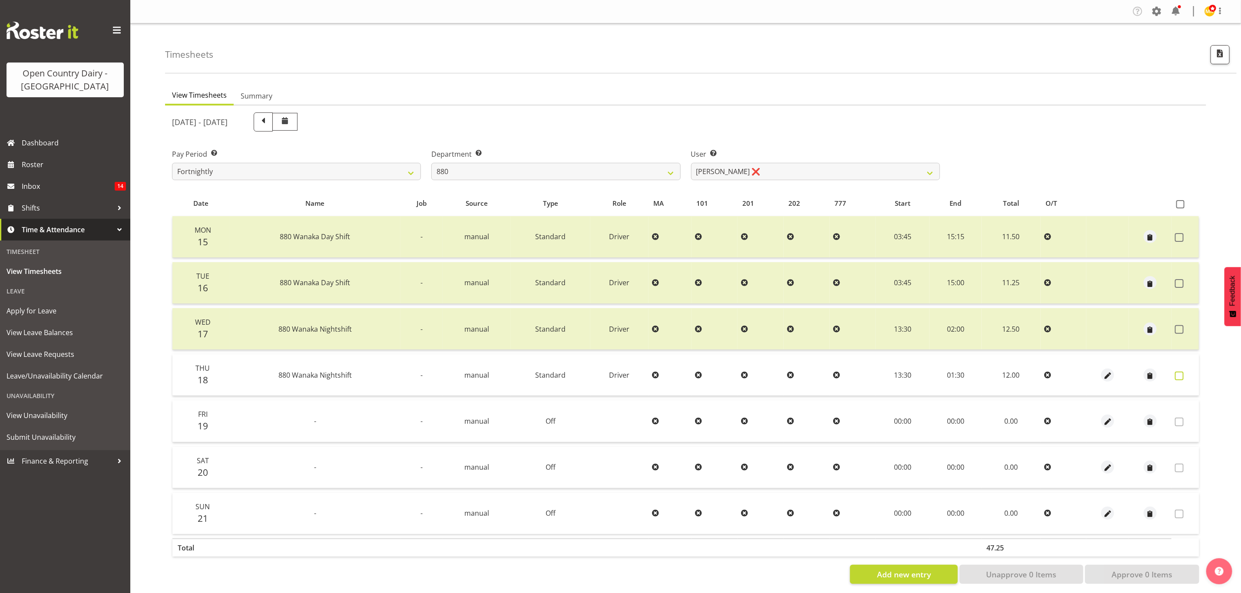
click at [1181, 376] on span at bounding box center [1179, 376] width 9 height 9
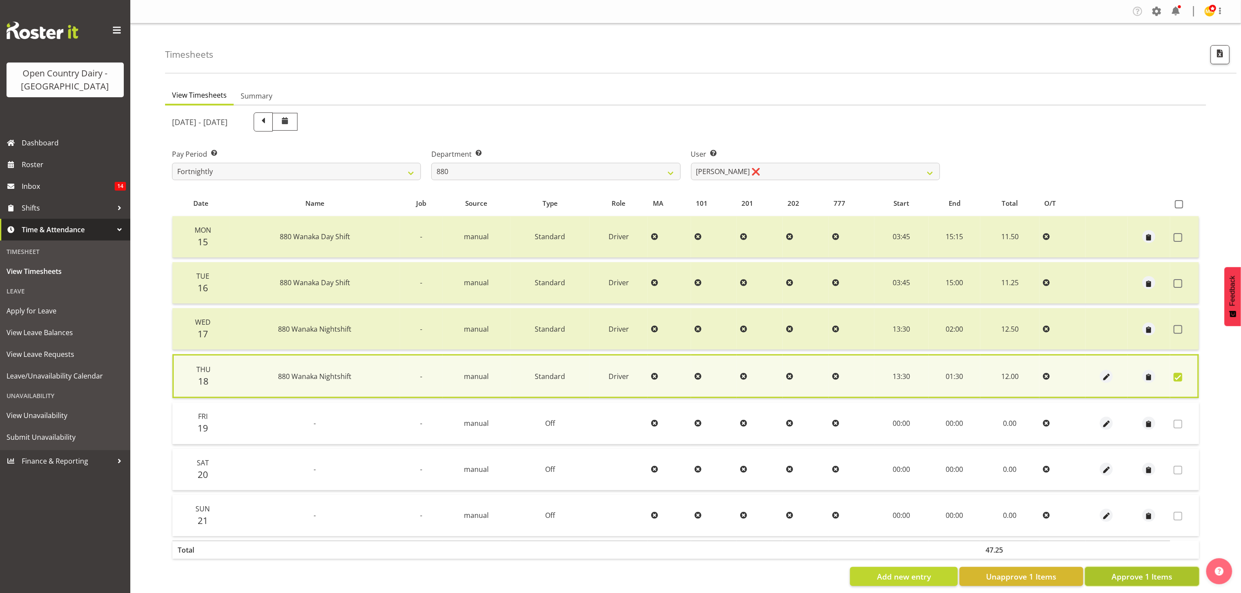
click at [1135, 567] on button "Approve 1 Items" at bounding box center [1142, 576] width 114 height 19
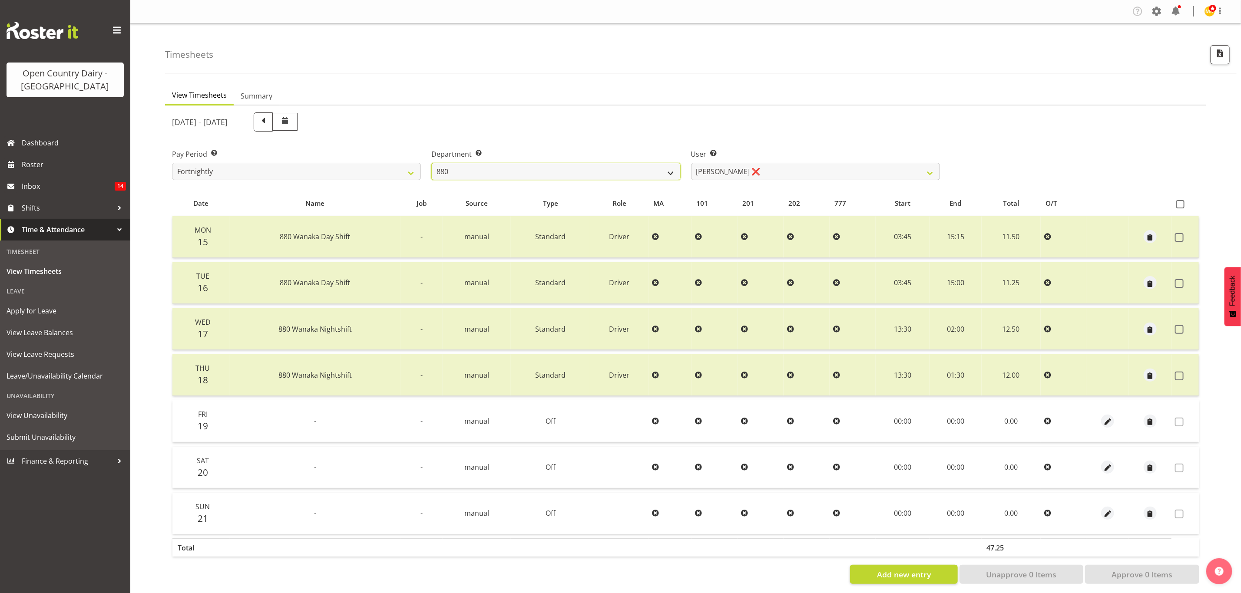
click at [657, 167] on select "734 735 736 737 738 739 851 853 854 855 856 858 861 862 865 867-9032 868 869 87…" at bounding box center [555, 171] width 249 height 17
click at [431, 163] on select "734 735 736 737 738 739 851 853 854 855 856 858 861 862 865 867-9032 868 869 87…" at bounding box center [555, 171] width 249 height 17
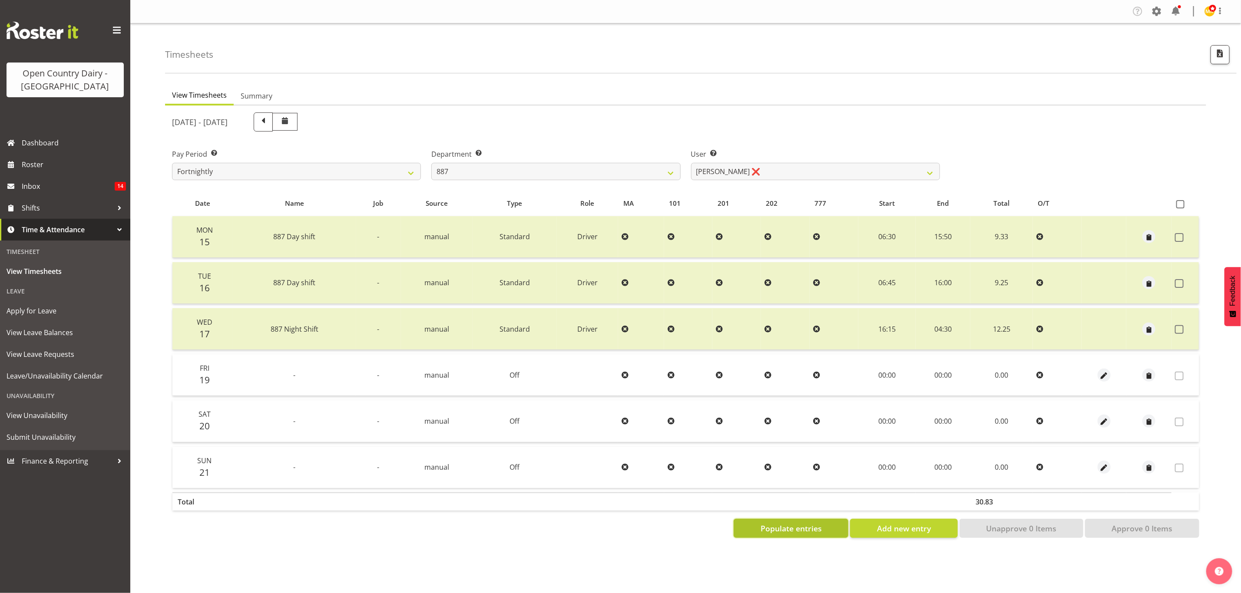
click at [782, 527] on span "Populate entries" at bounding box center [791, 528] width 61 height 11
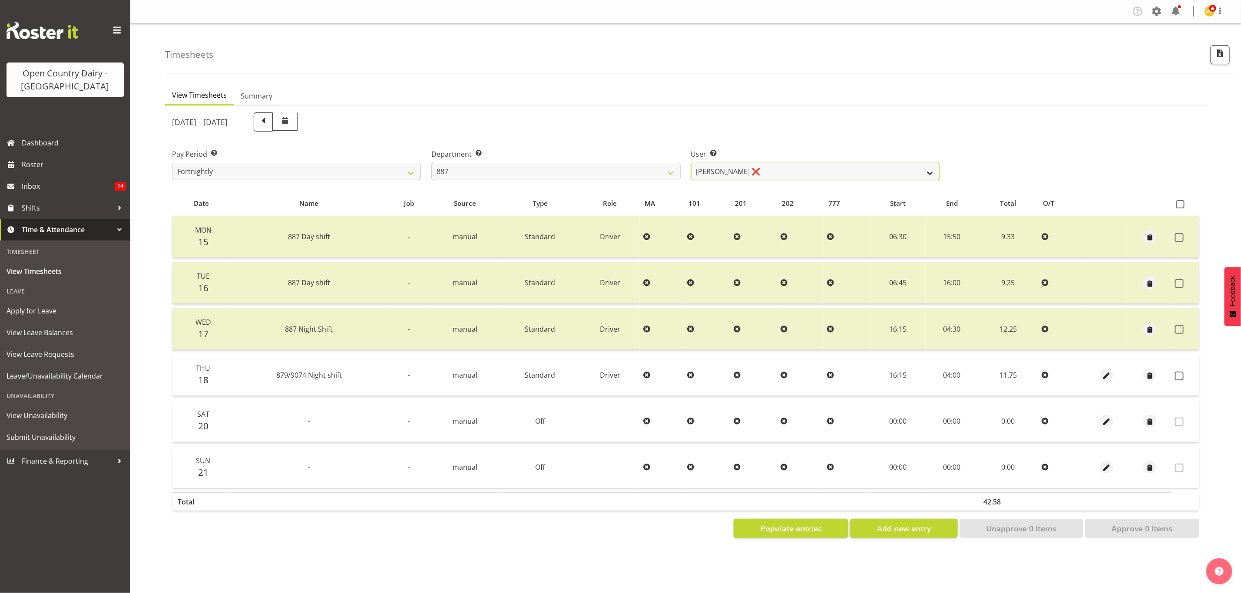
click at [921, 169] on select "Andrew Muir ❌ Bruce Spencer ❌ Neville Hoatten ❌ Warren Tempelman ❌" at bounding box center [815, 171] width 249 height 17
click at [691, 163] on select "Andrew Muir ❌ Bruce Spencer ❌ Neville Hoatten ❌ Warren Tempelman ❌" at bounding box center [815, 171] width 249 height 17
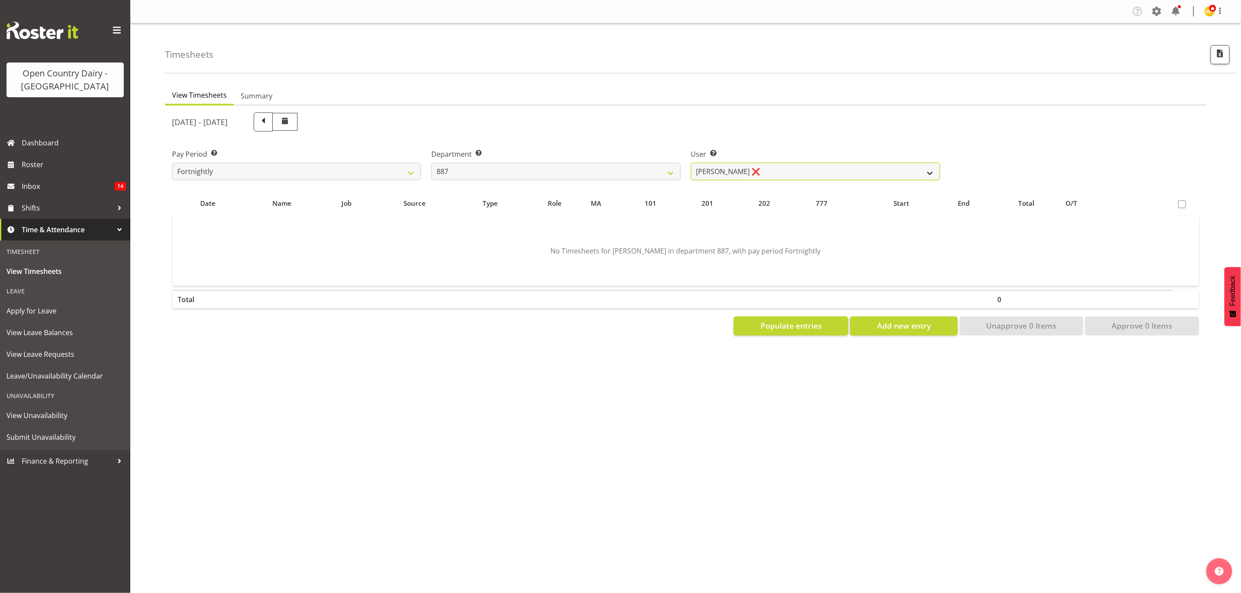
click at [861, 167] on select "Andrew Muir ❌ Bruce Spencer ❌ Neville Hoatten ❌ Warren Tempelman ❌" at bounding box center [815, 171] width 249 height 17
click at [691, 163] on select "Andrew Muir ❌ Bruce Spencer ❌ Neville Hoatten ❌ Warren Tempelman ❌" at bounding box center [815, 171] width 249 height 17
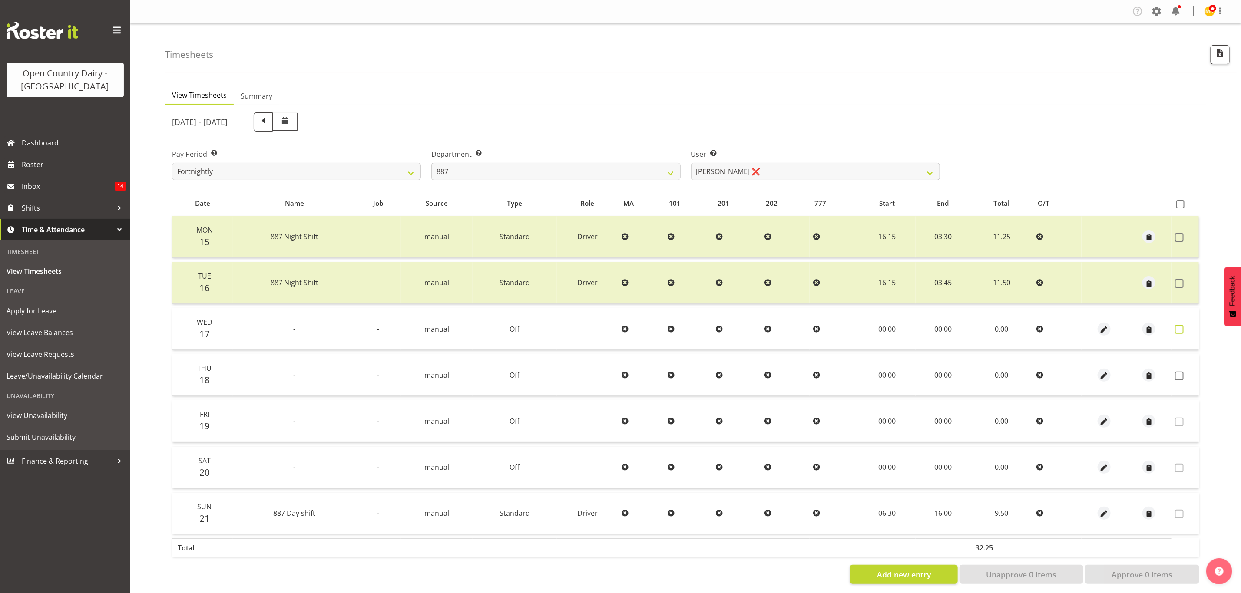
click at [1182, 326] on span at bounding box center [1179, 329] width 9 height 9
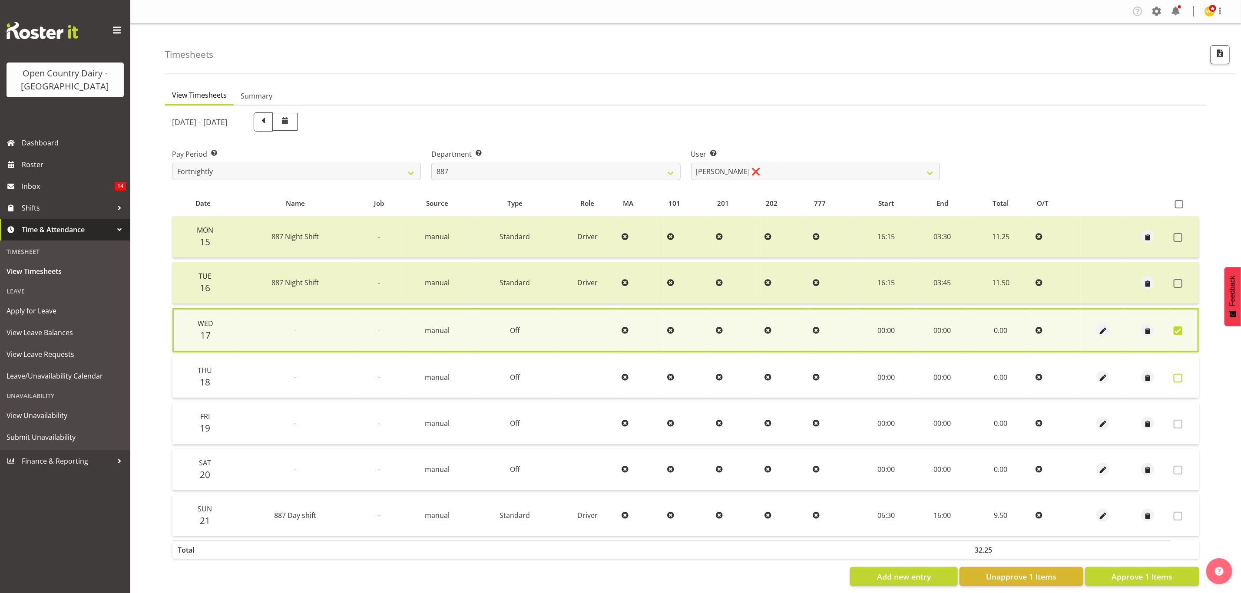
click at [1178, 376] on span at bounding box center [1178, 378] width 9 height 9
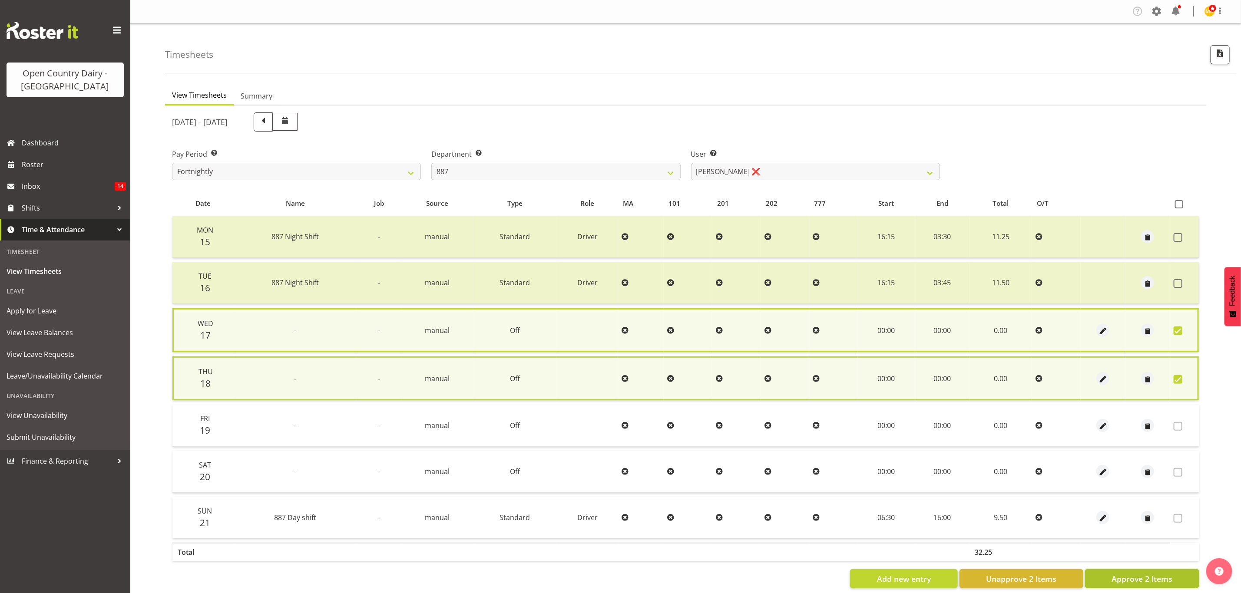
click at [1155, 578] on span "Approve 2 Items" at bounding box center [1142, 578] width 61 height 11
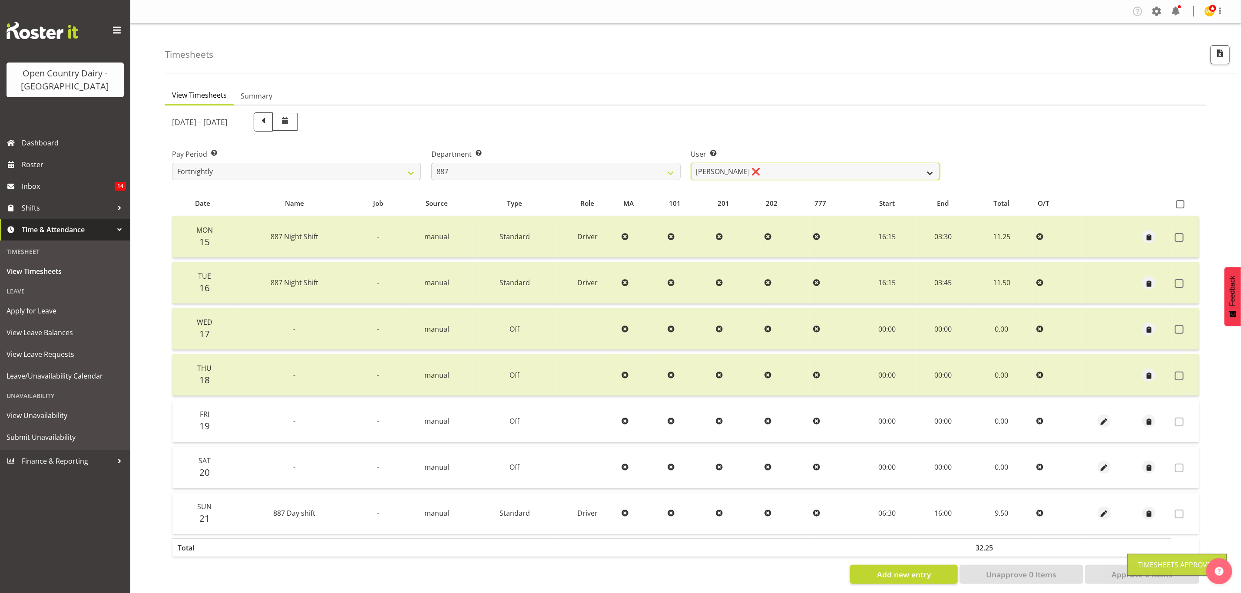
click at [913, 167] on select "Andrew Muir ❌ Bruce Spencer ❌ Neville Hoatten ❌ Warren Tempelman ❌" at bounding box center [815, 171] width 249 height 17
click at [691, 163] on select "Andrew Muir ❌ Bruce Spencer ❌ Neville Hoatten ❌ Warren Tempelman ❌" at bounding box center [815, 171] width 249 height 17
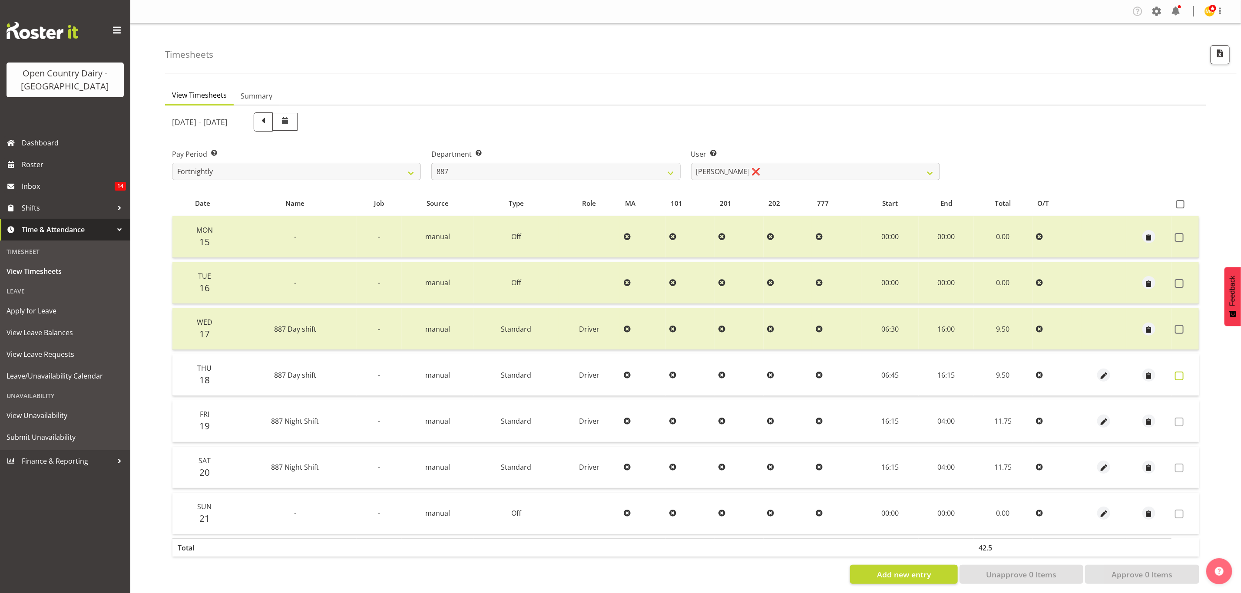
click at [1183, 377] on span at bounding box center [1179, 376] width 9 height 9
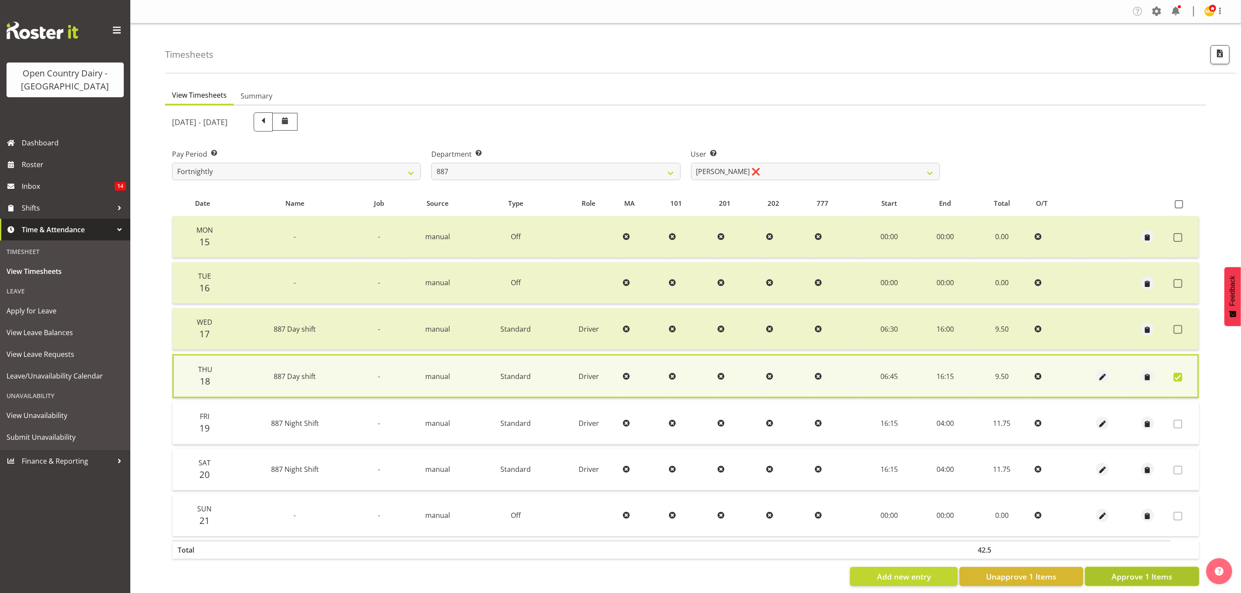
click at [1157, 574] on span "Approve 1 Items" at bounding box center [1142, 576] width 61 height 11
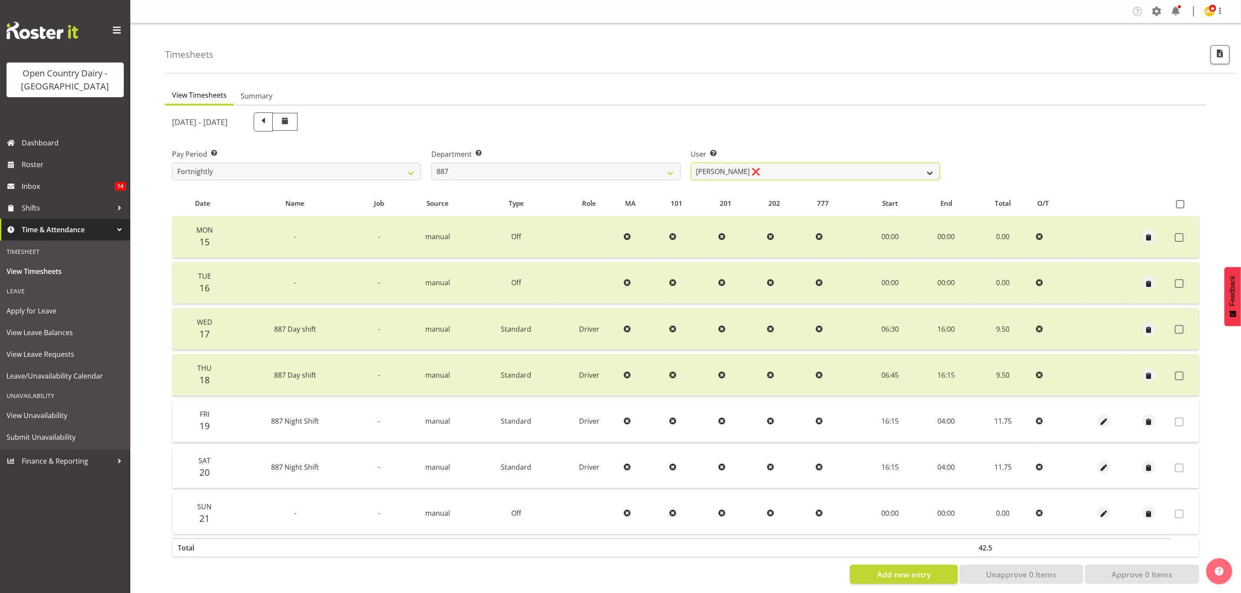
click at [927, 171] on select "Andrew Muir ❌ Bruce Spencer ❌ Neville Hoatten ❌ Warren Tempelman ❌" at bounding box center [815, 171] width 249 height 17
click at [672, 169] on select "734 735 736 737 738 739 851 853 854 855 856 858 861 862 865 867-9032 868 869 87…" at bounding box center [555, 171] width 249 height 17
click at [431, 163] on select "734 735 736 737 738 739 851 853 854 855 856 858 861 862 865 867-9032 868 869 87…" at bounding box center [555, 171] width 249 height 17
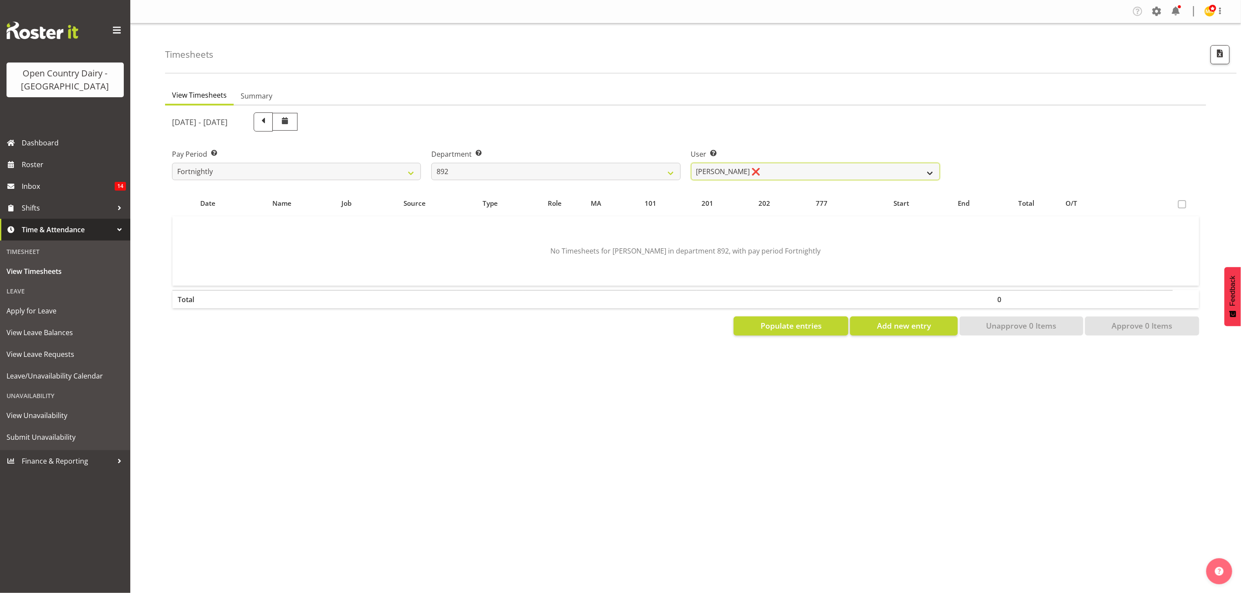
click at [790, 173] on select "Brittany Willis ❌ Danny Davies ❌ David McKenzie ❌ Josh Winship ❌ Reece Calvert ❌" at bounding box center [815, 171] width 249 height 17
click at [691, 163] on select "Brittany Willis ❌ Danny Davies ❌ David McKenzie ❌ Josh Winship ❌ Reece Calvert ❌" at bounding box center [815, 171] width 249 height 17
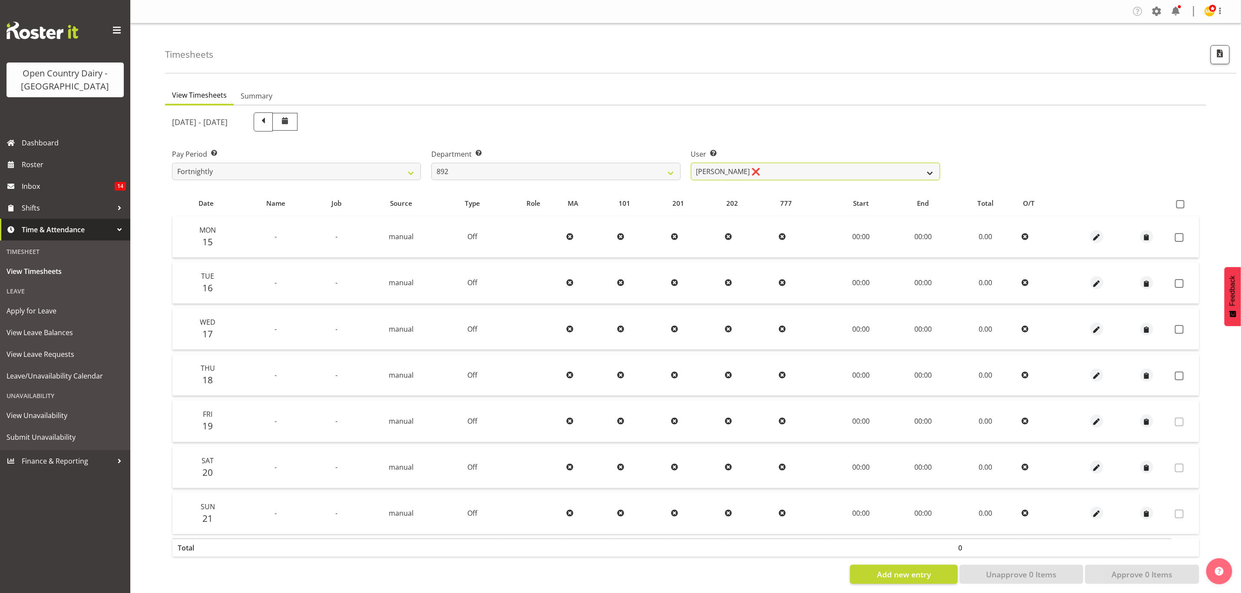
click at [802, 165] on select "Brittany Willis ❌ Danny Davies ❌ David McKenzie ❌ Josh Winship ❌ Reece Calvert ❌" at bounding box center [815, 171] width 249 height 17
click at [691, 163] on select "Brittany Willis ❌ Danny Davies ❌ David McKenzie ❌ Josh Winship ❌ Reece Calvert ❌" at bounding box center [815, 171] width 249 height 17
click at [817, 172] on select "Brittany Willis ❌ Danny Davies ❌ David McKenzie ❌ Josh Winship ❌ Reece Calvert ❌" at bounding box center [815, 171] width 249 height 17
click at [691, 163] on select "Brittany Willis ❌ Danny Davies ❌ David McKenzie ❌ Josh Winship ❌ Reece Calvert ❌" at bounding box center [815, 171] width 249 height 17
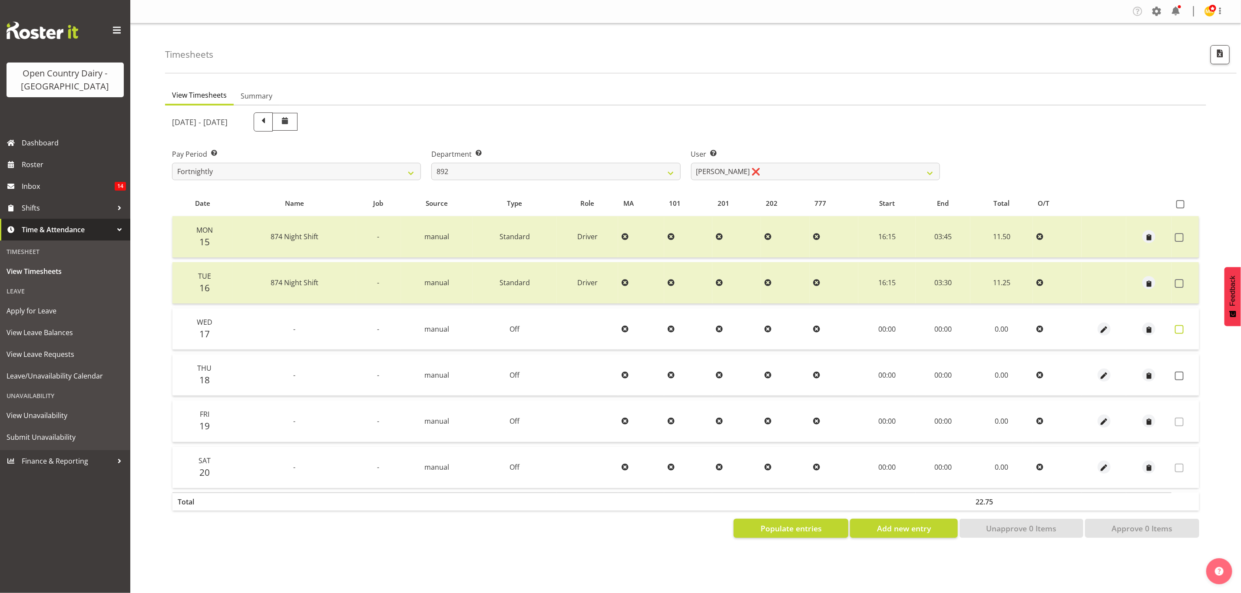
click at [1180, 325] on span at bounding box center [1179, 329] width 9 height 9
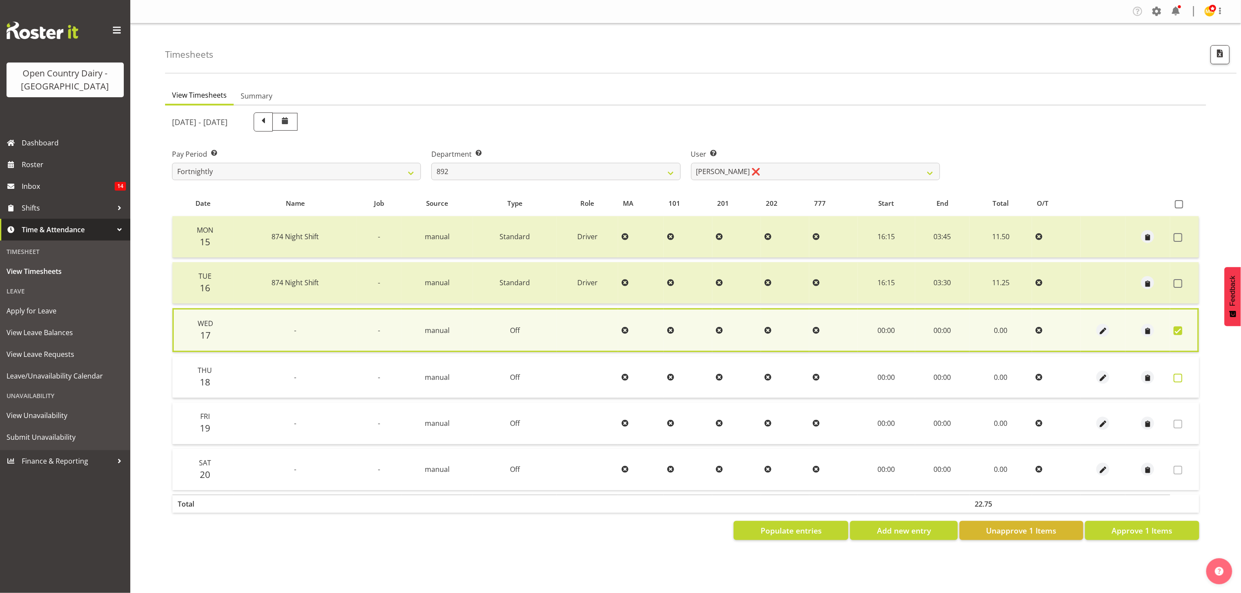
click at [1181, 374] on span at bounding box center [1178, 378] width 9 height 9
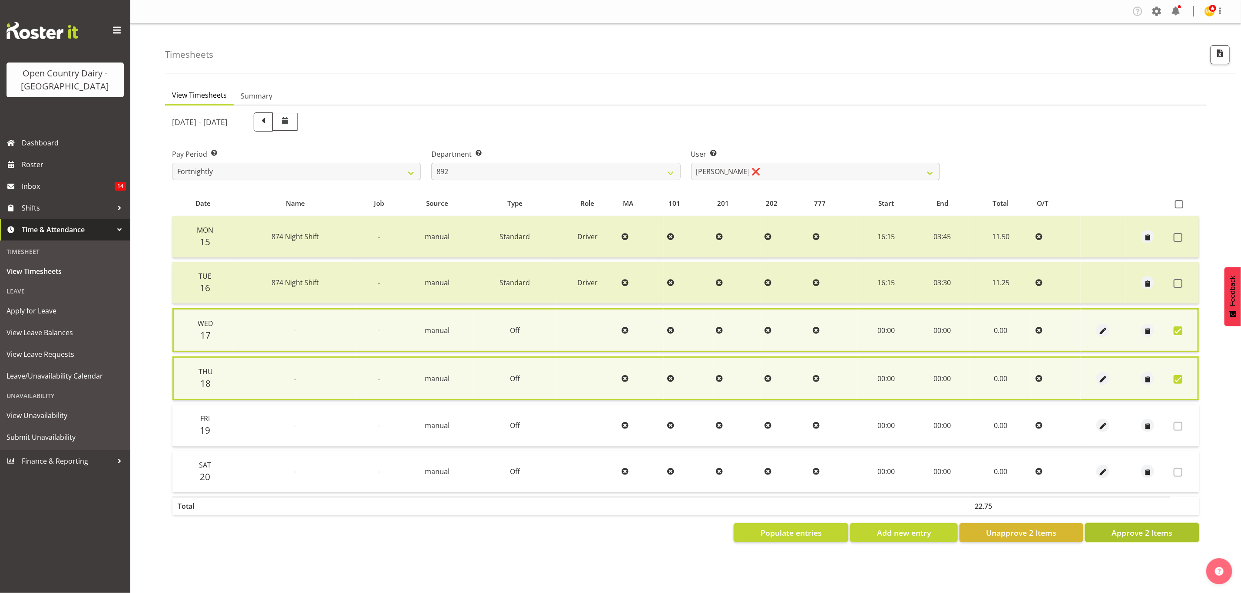
click at [1163, 528] on span "Approve 2 Items" at bounding box center [1142, 532] width 61 height 11
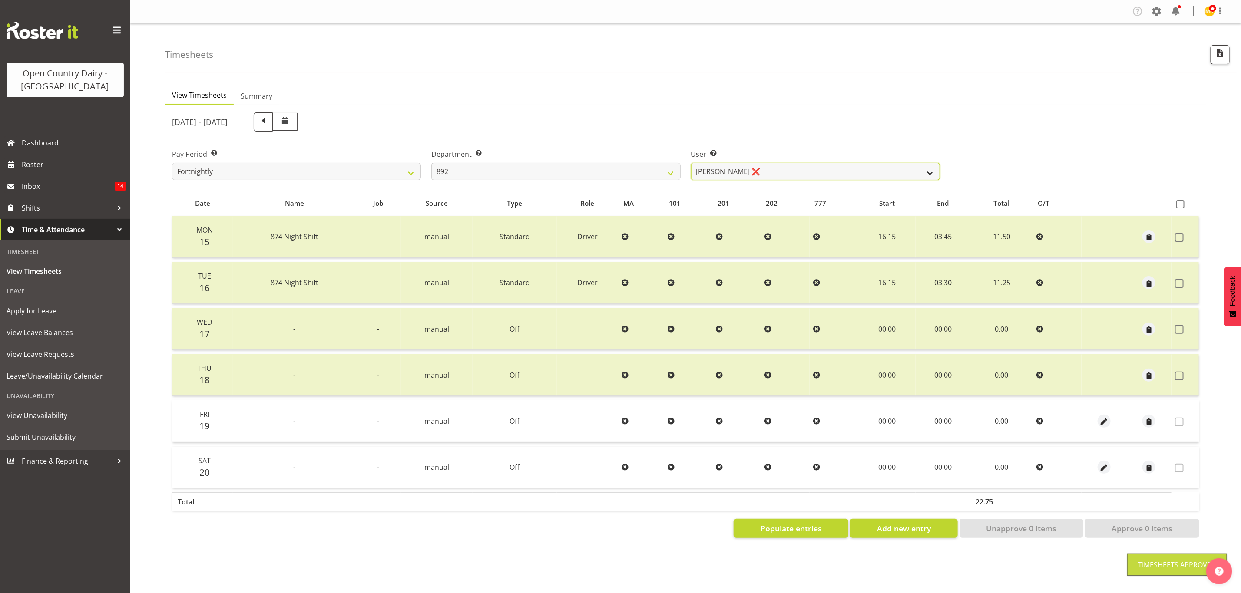
click at [924, 172] on select "Brittany Willis ❌ Danny Davies ❌ David McKenzie ❌ Josh Winship ❌ Reece Calvert ❌" at bounding box center [815, 171] width 249 height 17
click at [691, 163] on select "Brittany Willis ❌ Danny Davies ❌ David McKenzie ❌ Josh Winship ❌ Reece Calvert ❌" at bounding box center [815, 171] width 249 height 17
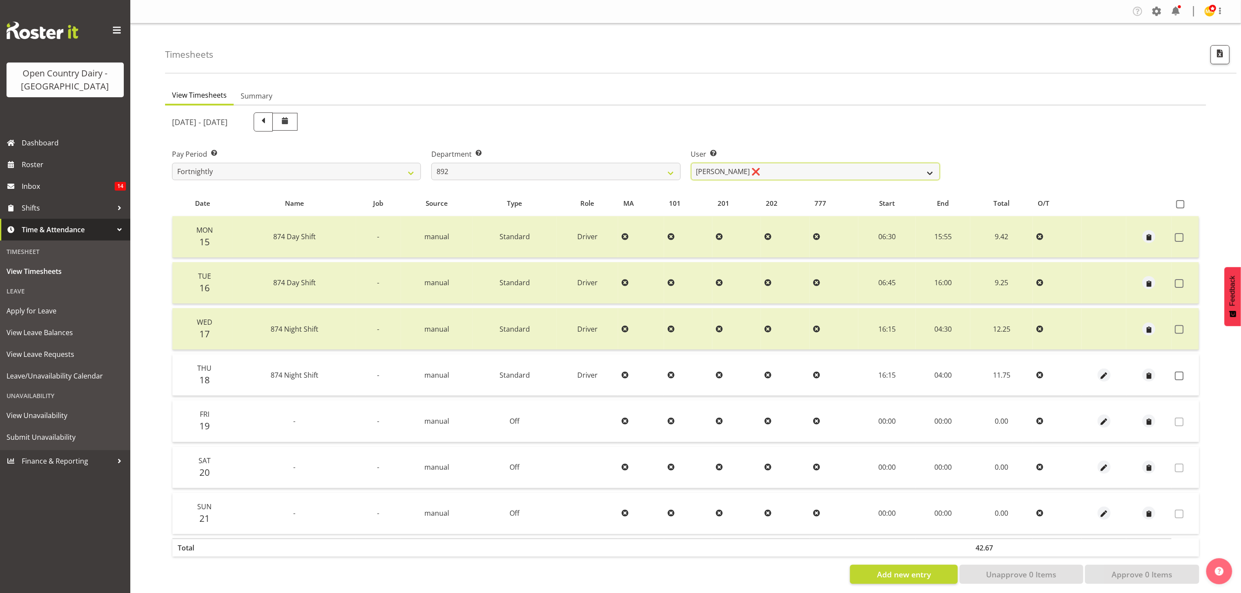
click at [805, 174] on select "Brittany Willis ❌ Danny Davies ❌ David McKenzie ❌ Josh Winship ❌ Reece Calvert ❌" at bounding box center [815, 171] width 249 height 17
click at [641, 172] on select "734 735 736 737 738 739 851 853 854 855 856 858 861 862 865 867-9032 868 869 87…" at bounding box center [555, 171] width 249 height 17
click at [431, 163] on select "734 735 736 737 738 739 851 853 854 855 856 858 861 862 865 867-9032 868 869 87…" at bounding box center [555, 171] width 249 height 17
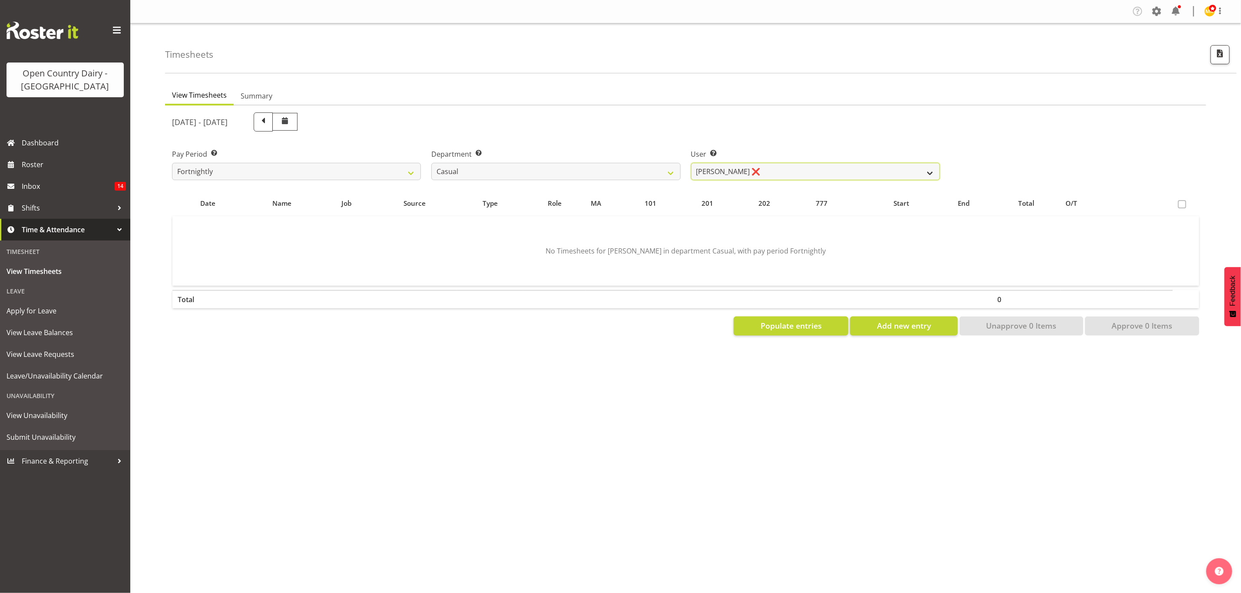
click at [801, 171] on select "Sheryl Hughan ❌" at bounding box center [815, 171] width 249 height 17
click at [666, 172] on select "734 735 736 737 738 739 851 853 854 855 856 858 861 862 865 867-9032 868 869 87…" at bounding box center [555, 171] width 249 height 17
click at [431, 163] on select "734 735 736 737 738 739 851 853 854 855 856 858 861 862 865 867-9032 868 869 87…" at bounding box center [555, 171] width 249 height 17
click at [777, 172] on select "Ethan Moore ❌ Leonna Turner ❌ Michael Straith ❌ Vishal Vadadoriya ❌" at bounding box center [815, 171] width 249 height 17
click at [691, 163] on select "Ethan Moore ❌ Leonna Turner ❌ Michael Straith ❌ Vishal Vadadoriya ❌" at bounding box center [815, 171] width 249 height 17
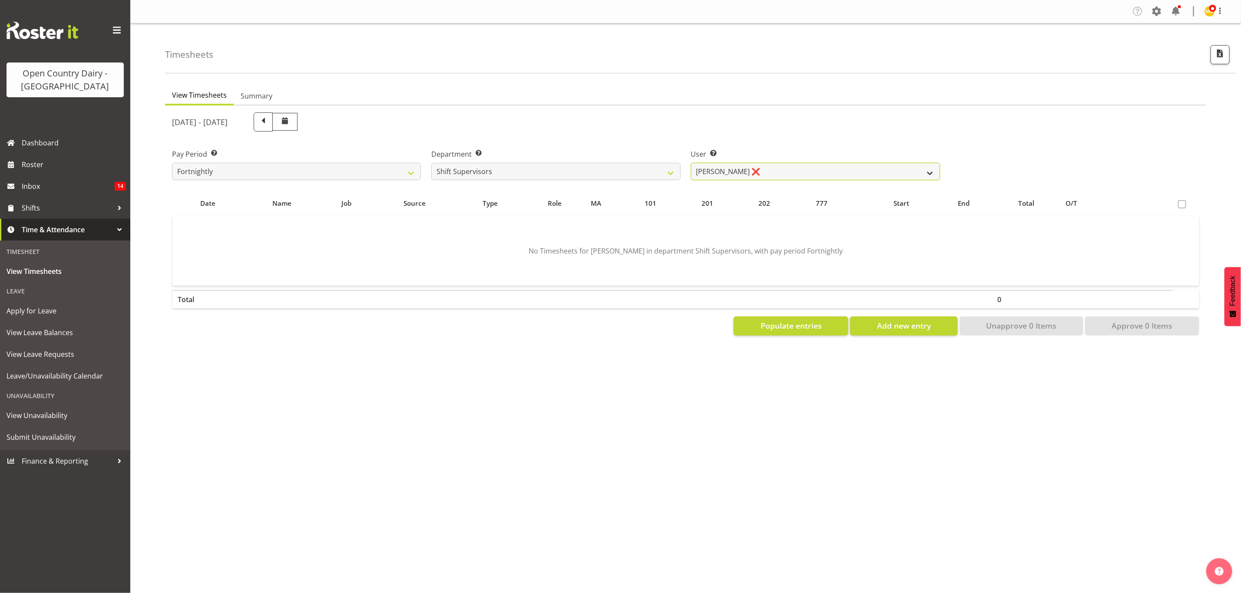
click at [803, 170] on select "Ethan Moore ❌ Leonna Turner ❌ Michael Straith ❌ Vishal Vadadoriya ❌" at bounding box center [815, 171] width 249 height 17
click at [691, 163] on select "Ethan Moore ❌ Leonna Turner ❌ Michael Straith ❌ Vishal Vadadoriya ❌" at bounding box center [815, 171] width 249 height 17
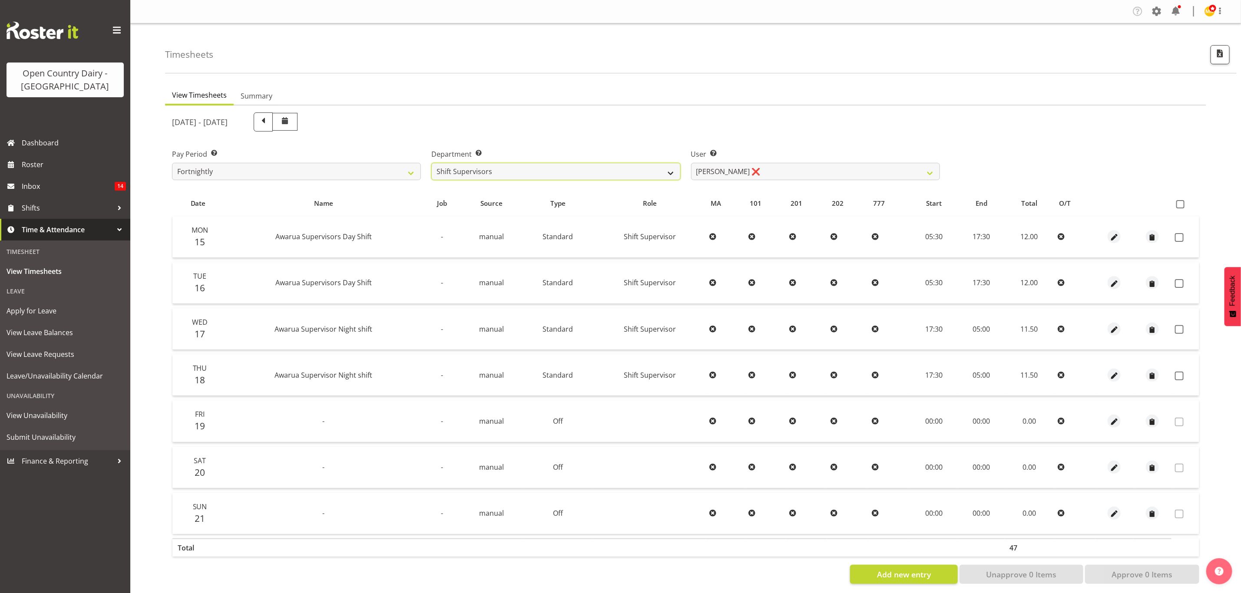
click at [675, 172] on select "734 735 736 737 738 739 851 853 854 855 856 858 861 862 865 867-9032 868 869 87…" at bounding box center [555, 171] width 249 height 17
click at [431, 163] on select "734 735 736 737 738 739 851 853 854 855 856 858 861 862 865 867-9032 868 869 87…" at bounding box center [555, 171] width 249 height 17
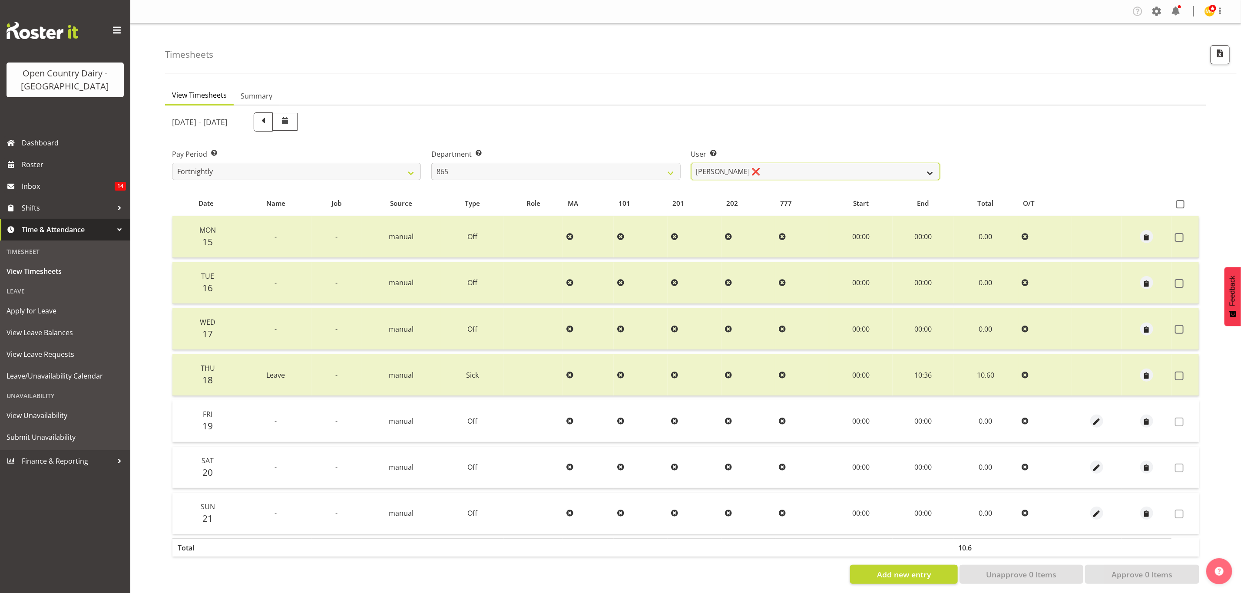
click at [920, 166] on select "Flavio Ferraz ❌ George Courtney ❌ Steffan Kennard ❌" at bounding box center [815, 171] width 249 height 17
click at [691, 163] on select "Flavio Ferraz ❌ George Courtney ❌ Steffan Kennard ❌" at bounding box center [815, 171] width 249 height 17
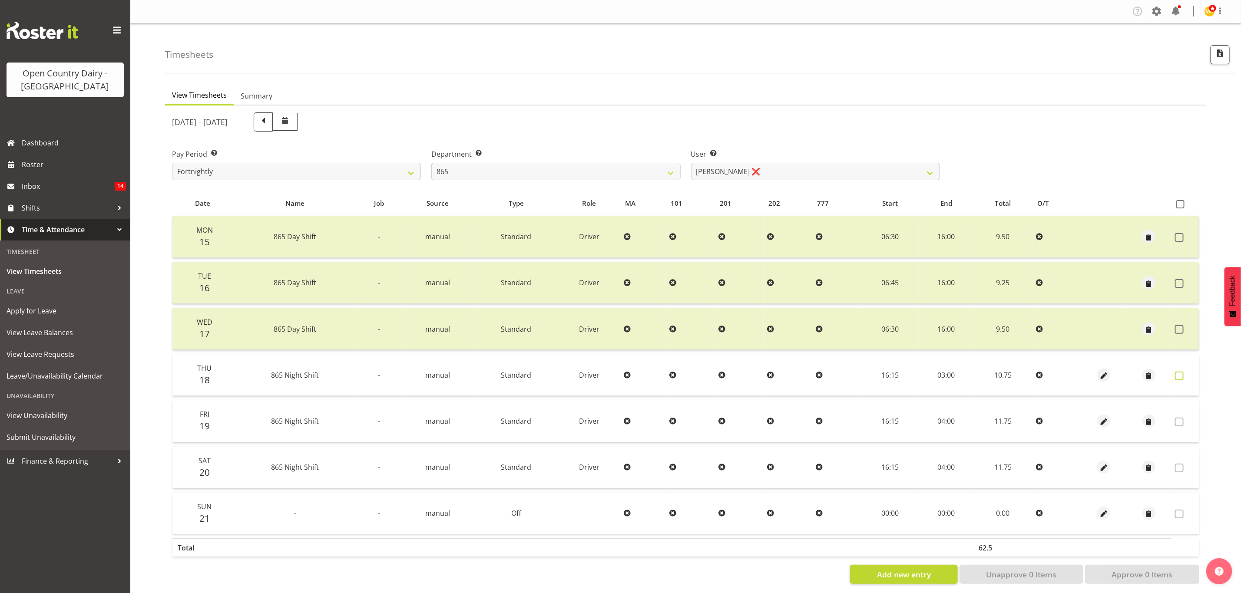
click at [1178, 375] on span at bounding box center [1179, 376] width 9 height 9
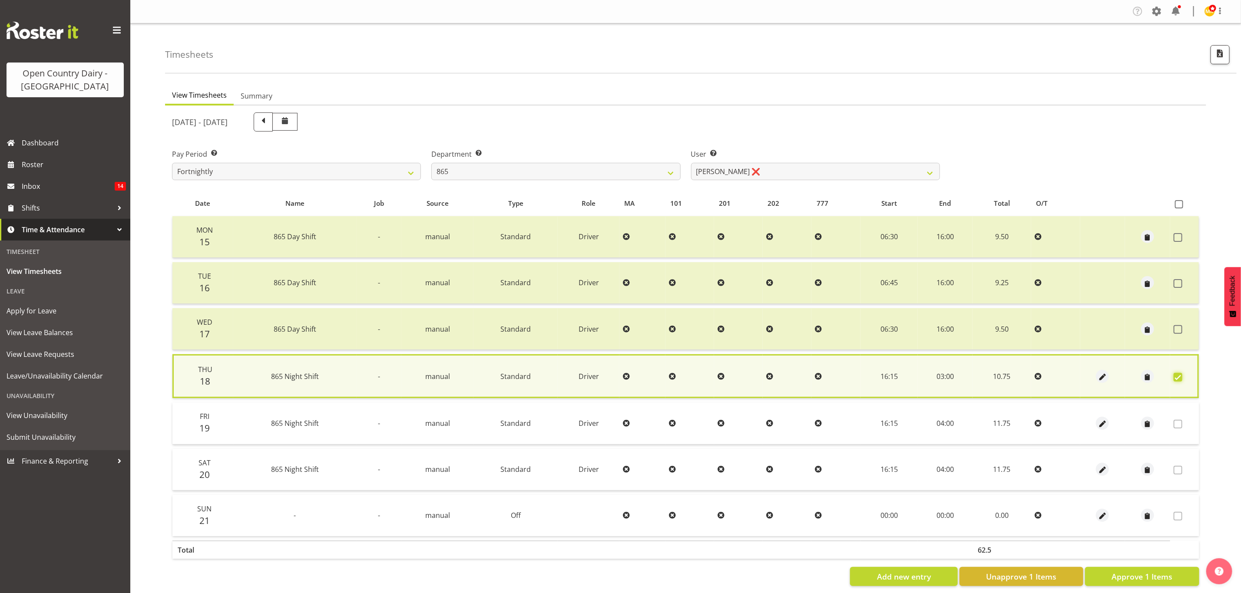
scroll to position [12, 0]
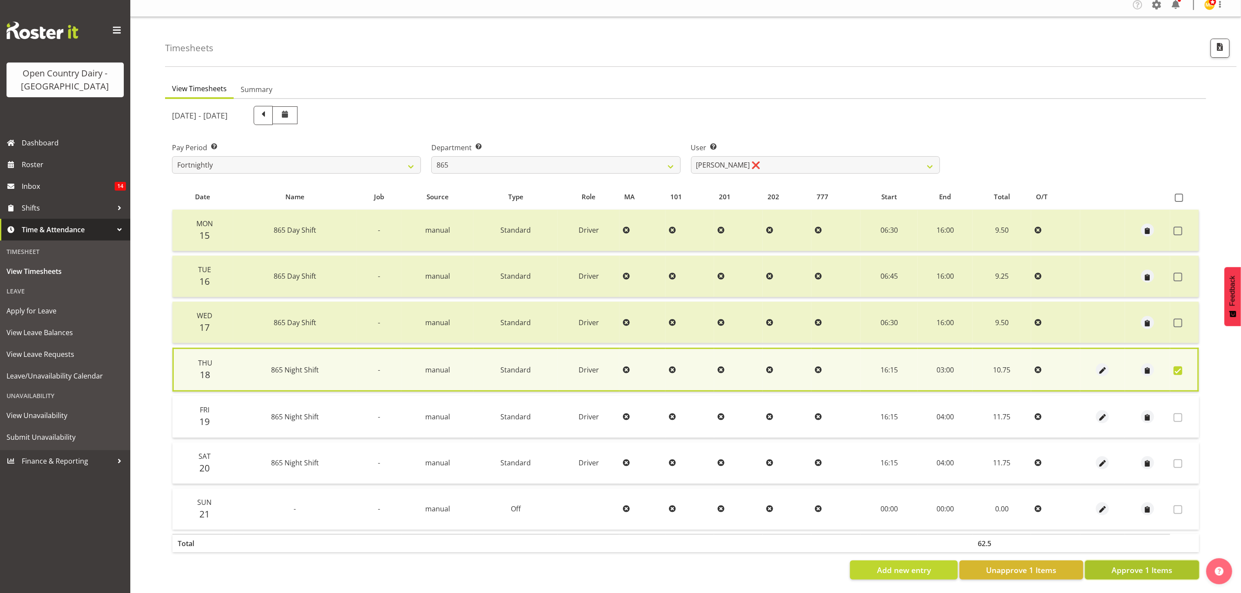
click at [1130, 565] on span "Approve 1 Items" at bounding box center [1142, 570] width 61 height 11
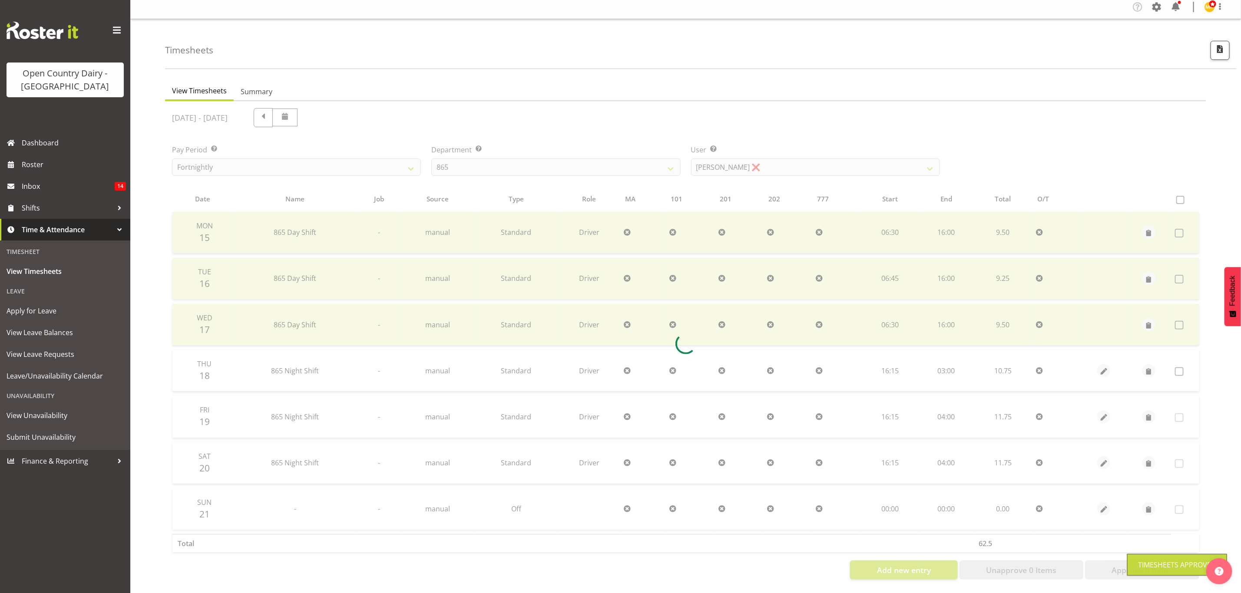
scroll to position [10, 0]
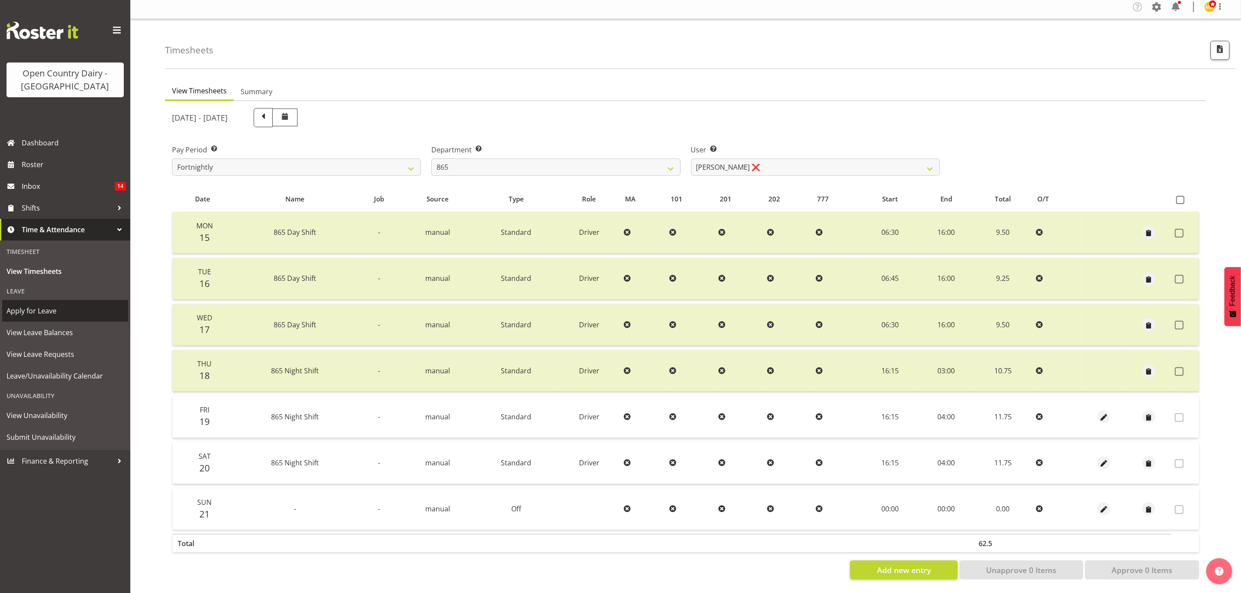
click at [31, 314] on span "Apply for Leave" at bounding box center [65, 310] width 117 height 13
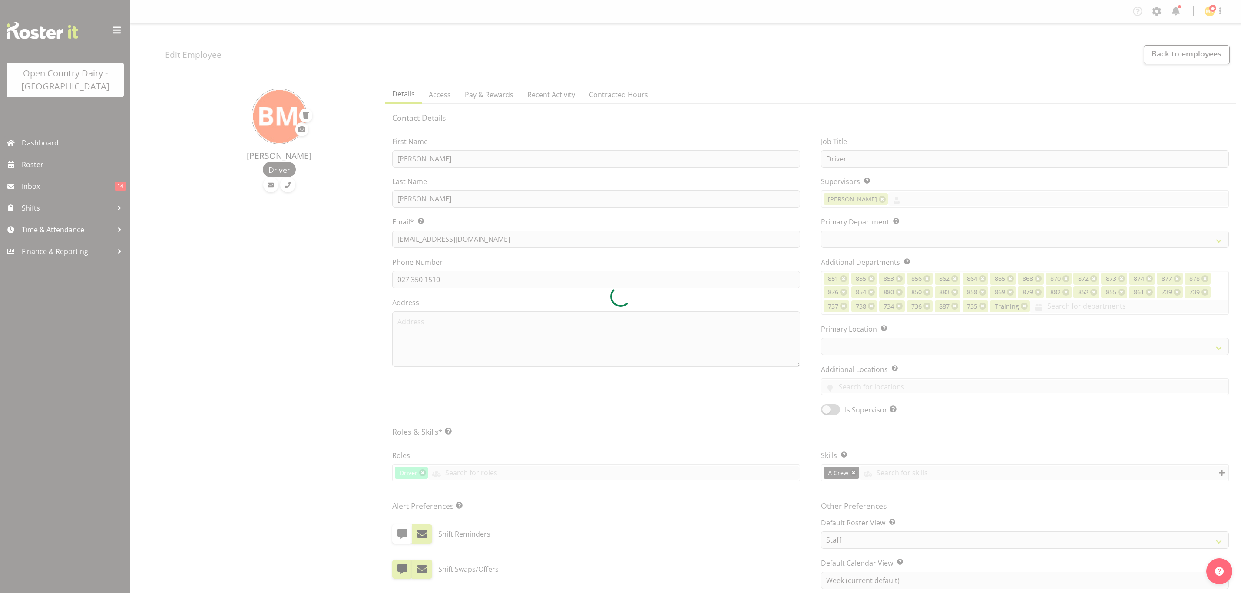
select select "TimelineWeek"
select select
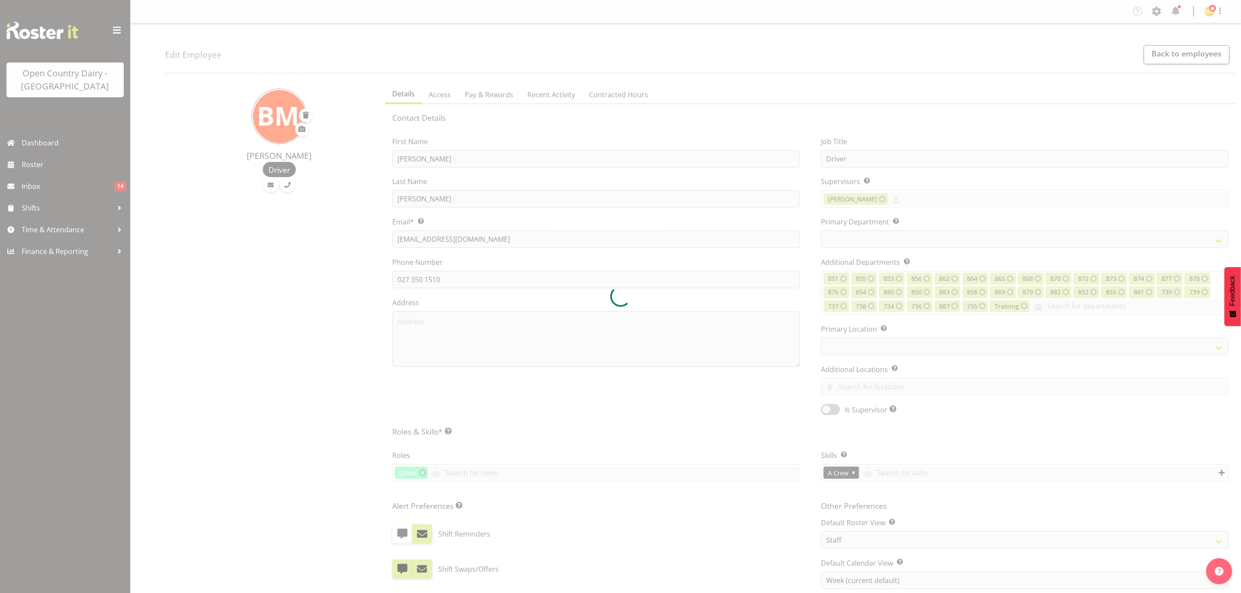
select select "675"
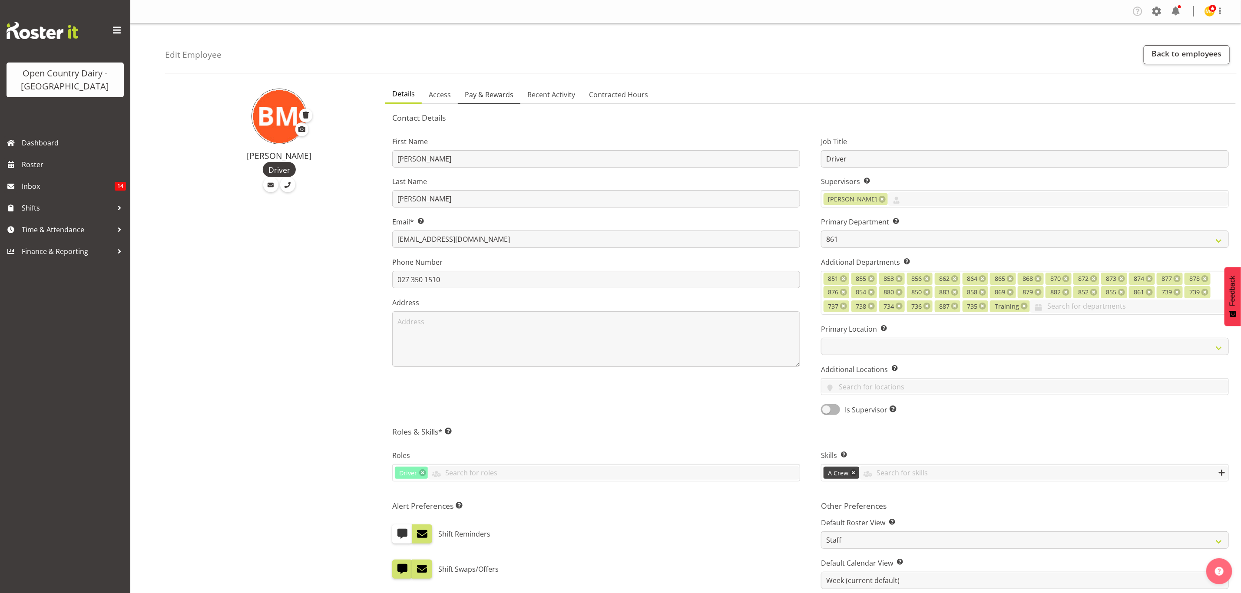
click at [484, 94] on span "Pay & Rewards" at bounding box center [489, 94] width 49 height 10
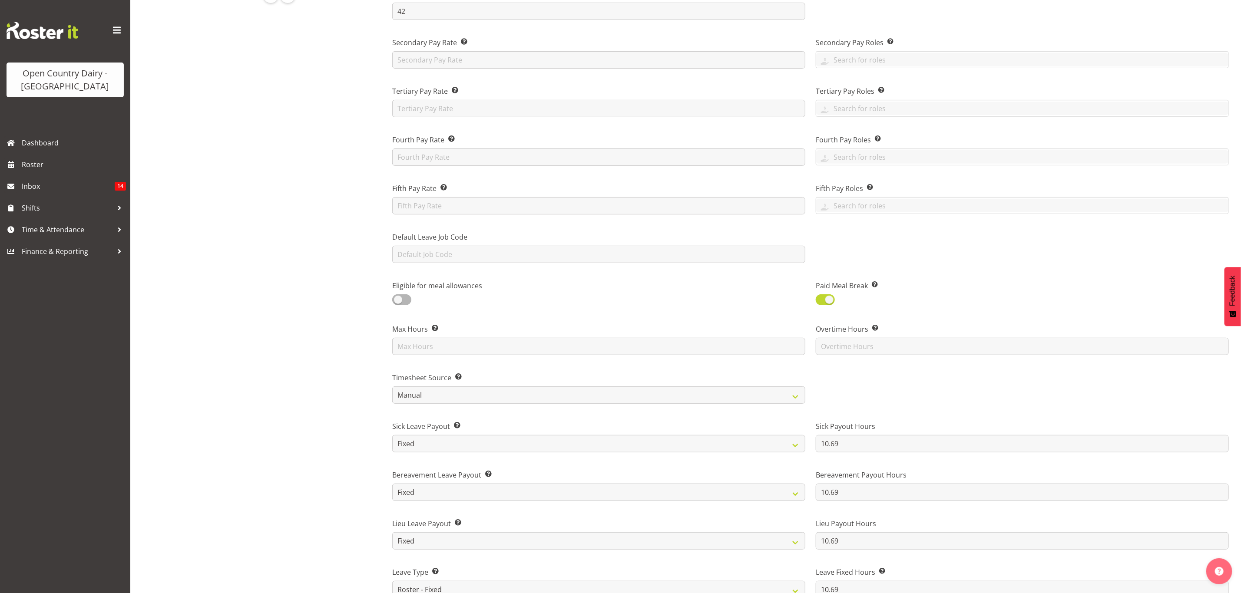
scroll to position [195, 0]
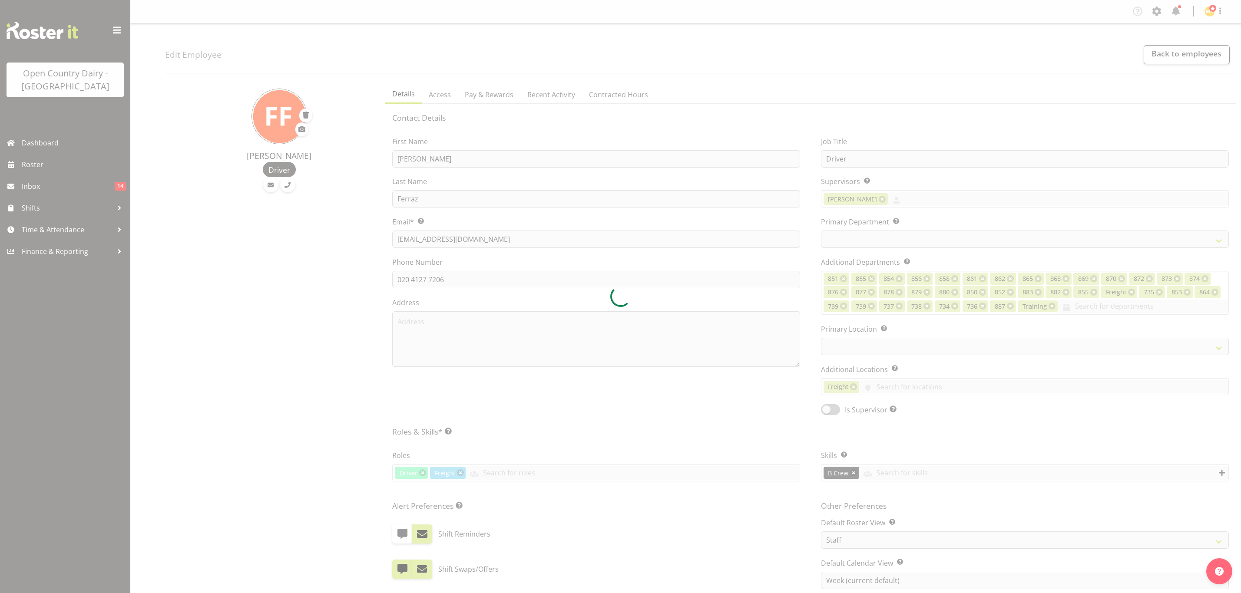
select select "TimelineWeek"
select select
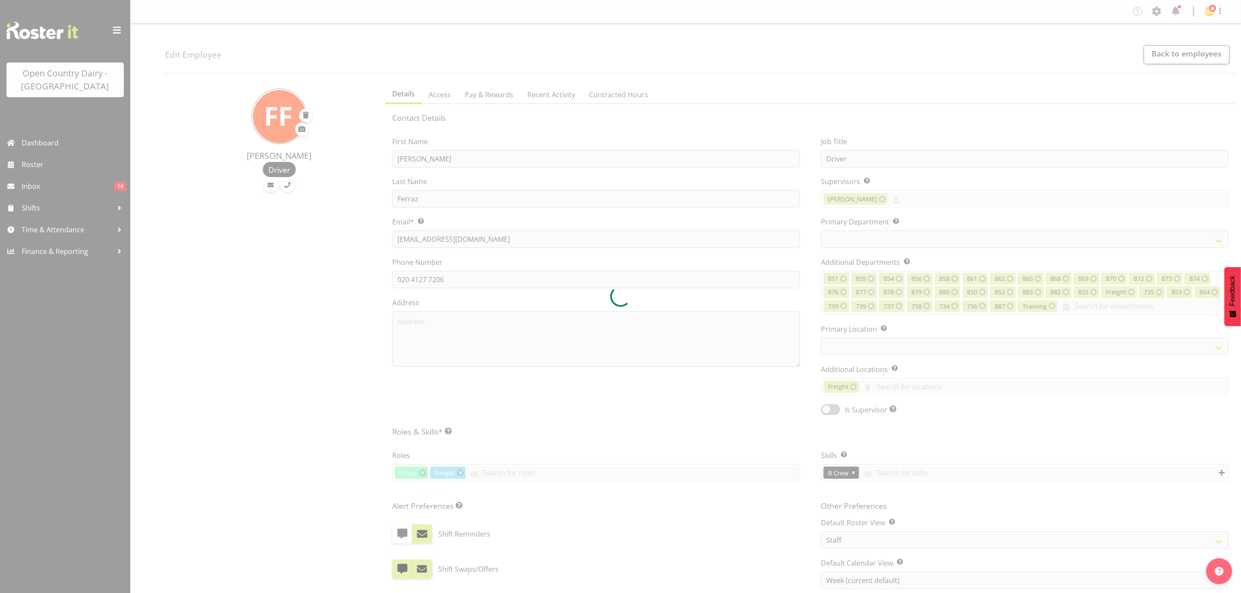
select select "678"
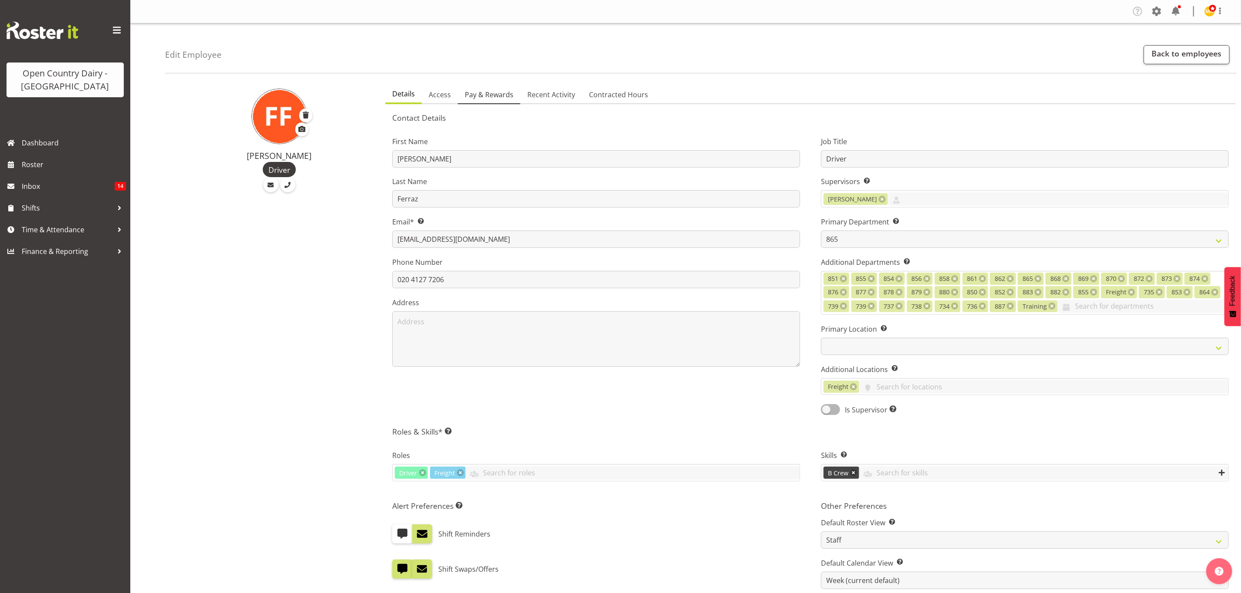
drag, startPoint x: 486, startPoint y: 94, endPoint x: 553, endPoint y: 102, distance: 66.9
click at [487, 93] on span "Pay & Rewards" at bounding box center [489, 94] width 49 height 10
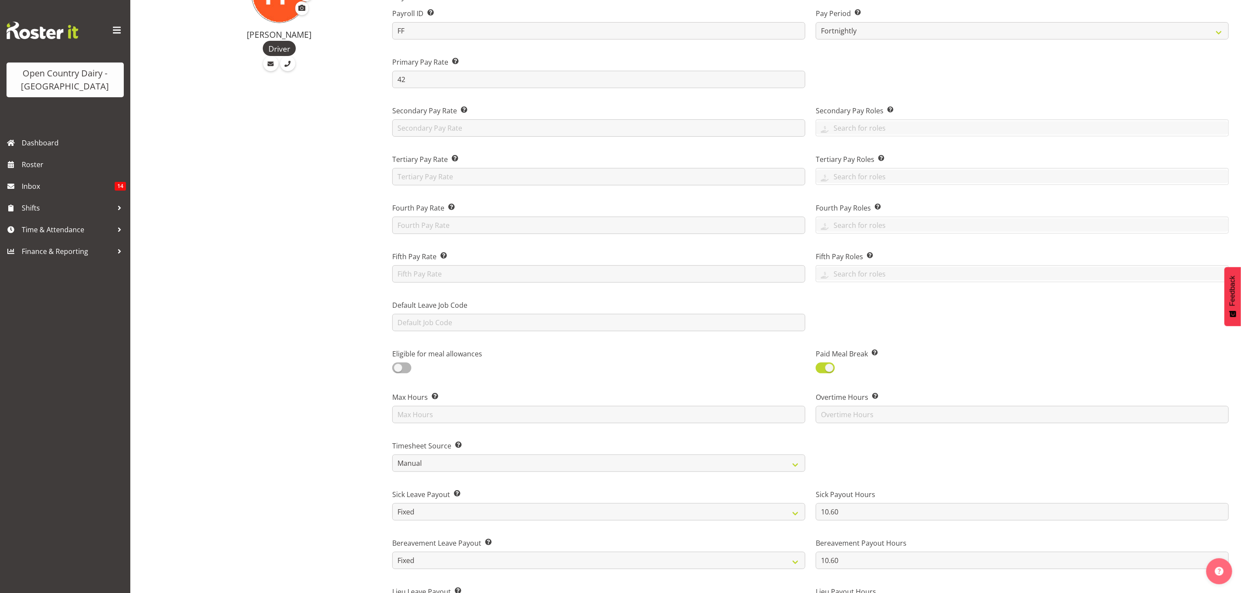
scroll to position [261, 0]
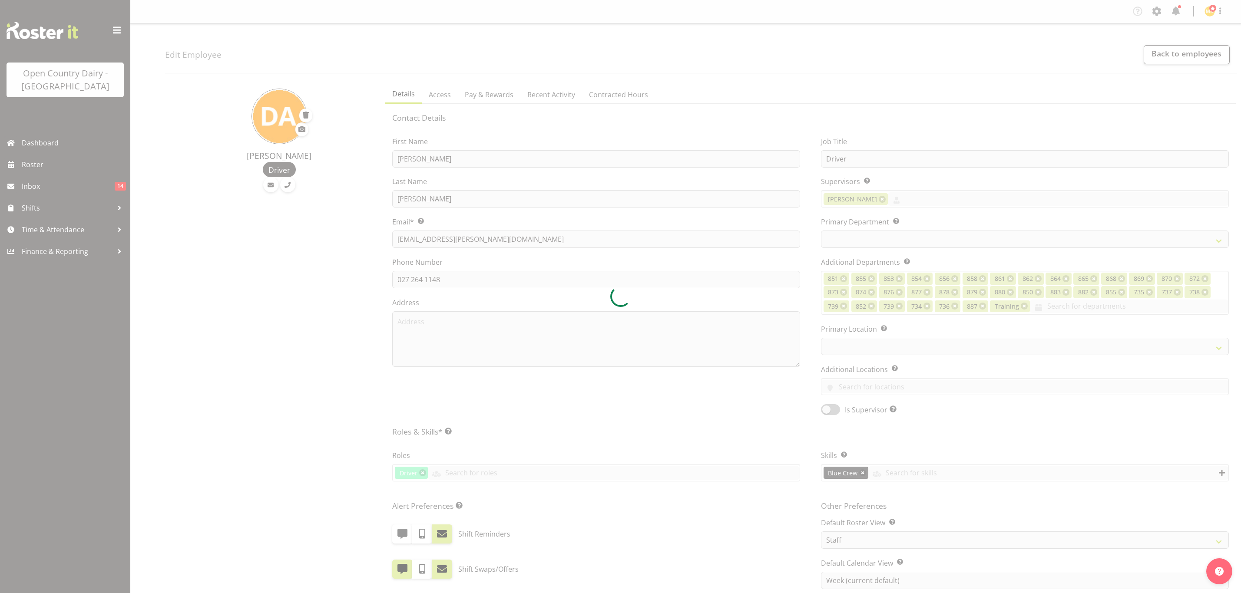
select select "TimelineWeek"
select select
select select "681"
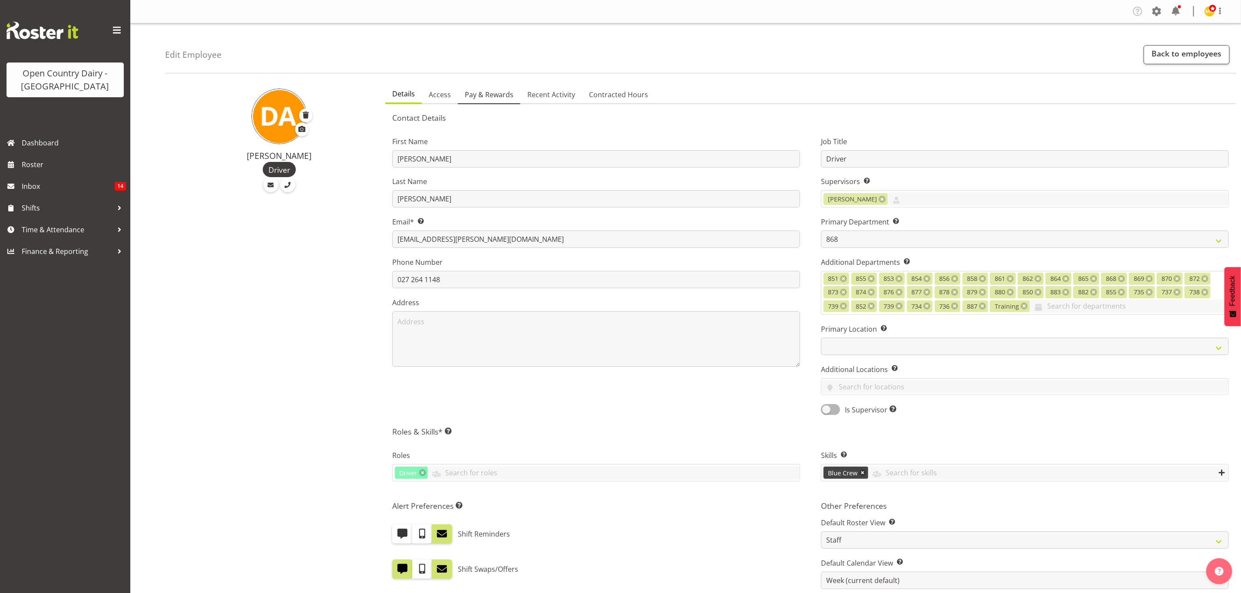
click at [498, 96] on span "Pay & Rewards" at bounding box center [489, 94] width 49 height 10
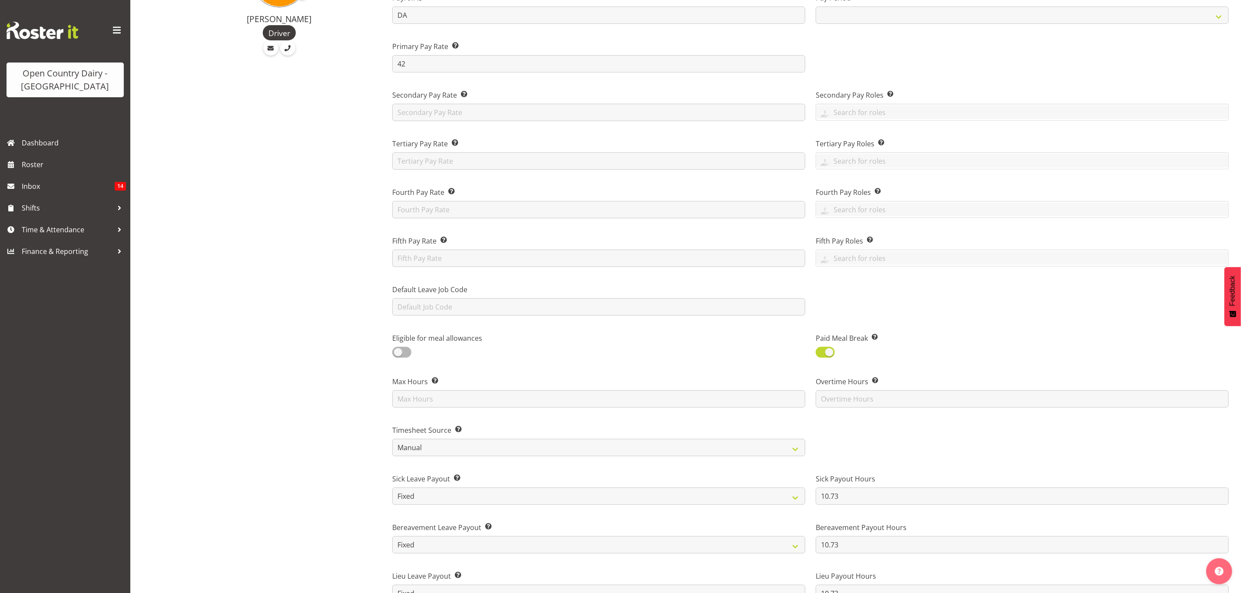
scroll to position [261, 0]
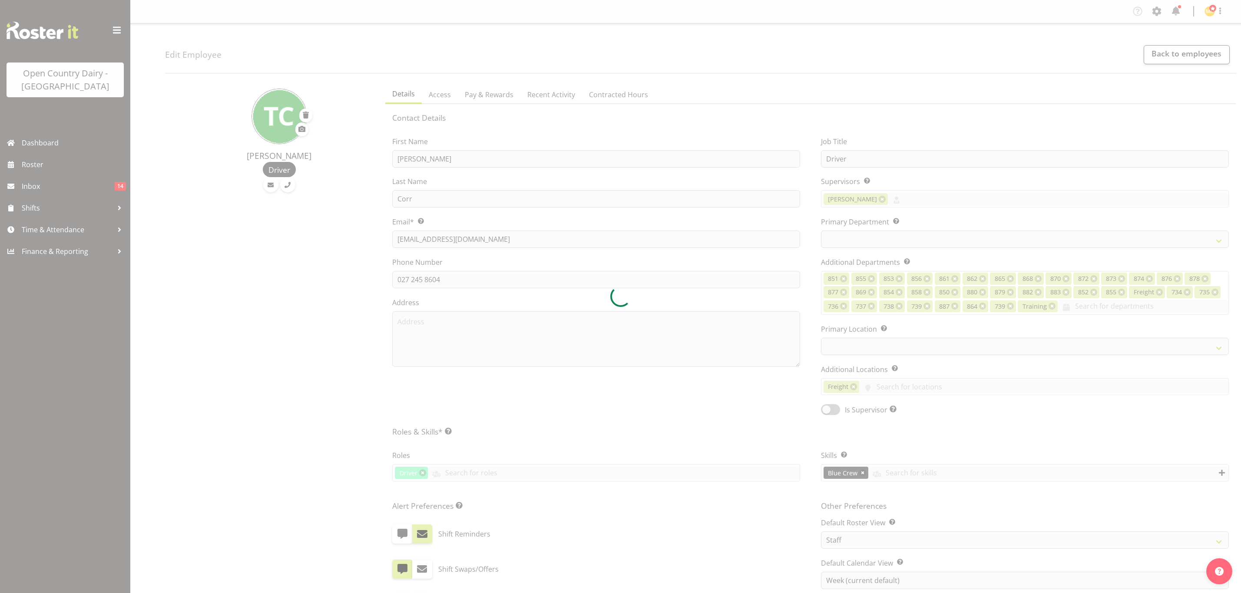
select select "TimelineWeek"
select select
select select "782"
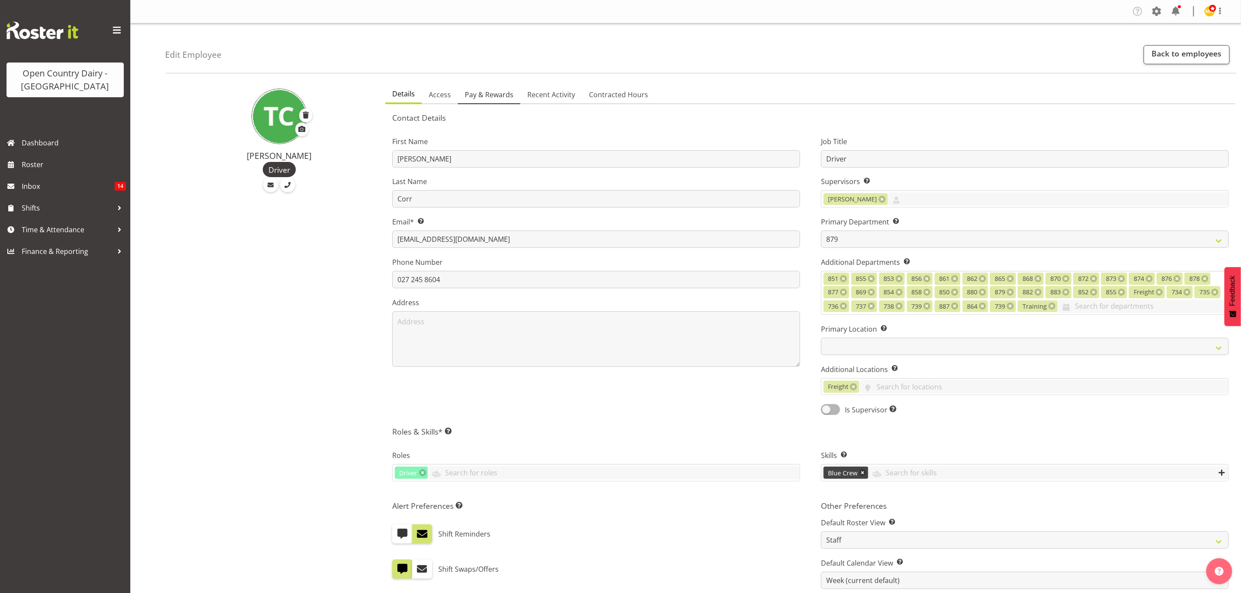
click at [506, 93] on span "Pay & Rewards" at bounding box center [489, 94] width 49 height 10
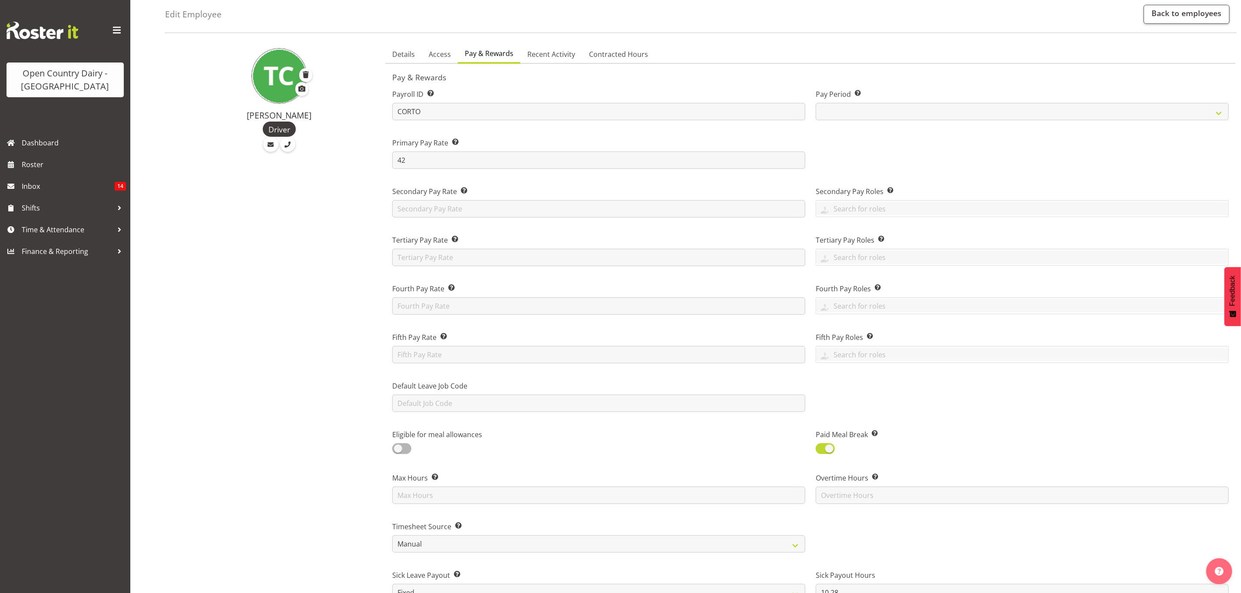
scroll to position [195, 0]
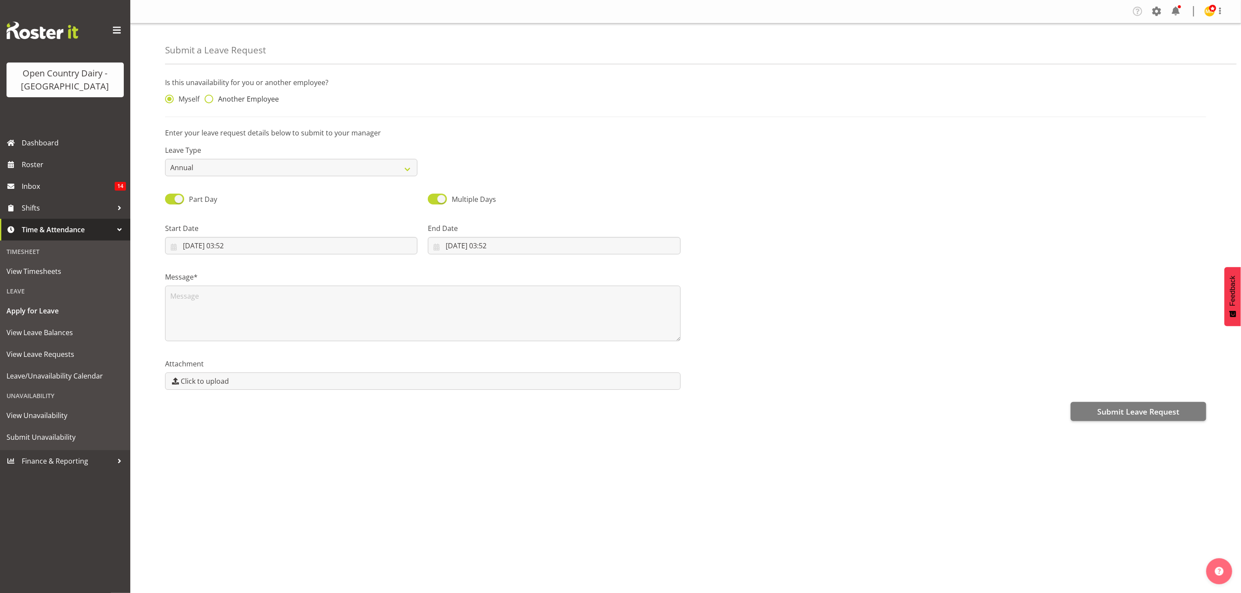
click at [212, 97] on span at bounding box center [209, 99] width 9 height 9
click at [210, 97] on input "Another Employee" at bounding box center [208, 99] width 6 height 6
radio input "true"
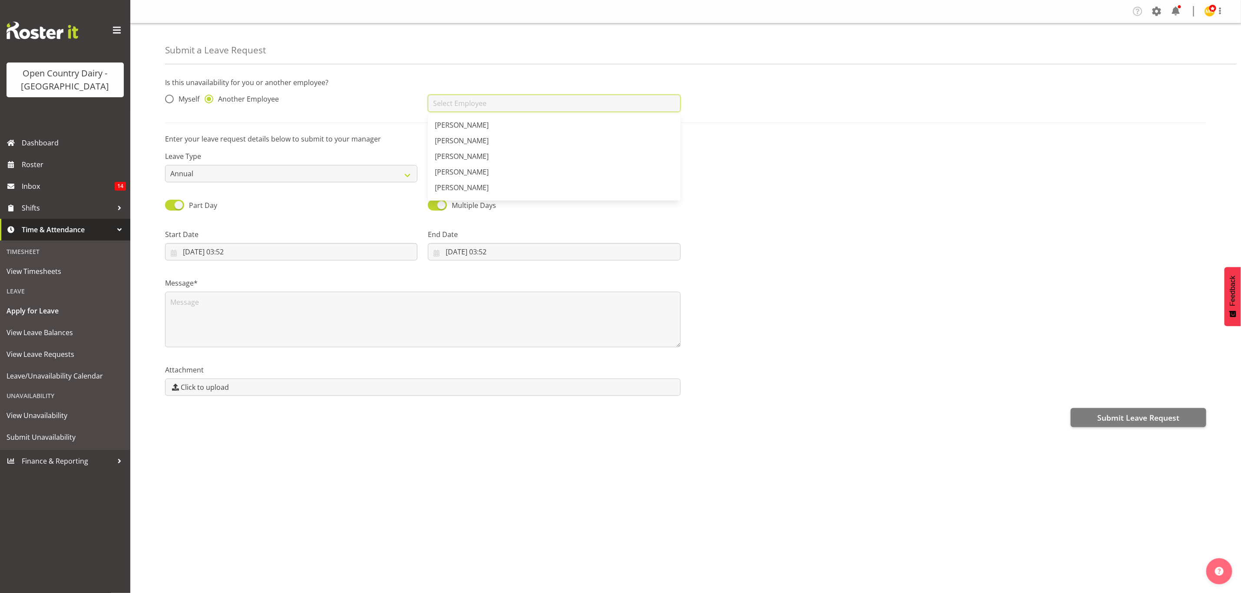
click at [468, 99] on input "text" at bounding box center [554, 103] width 252 height 17
click at [467, 173] on span "[PERSON_NAME]" at bounding box center [462, 170] width 54 height 10
type input "[PERSON_NAME]"
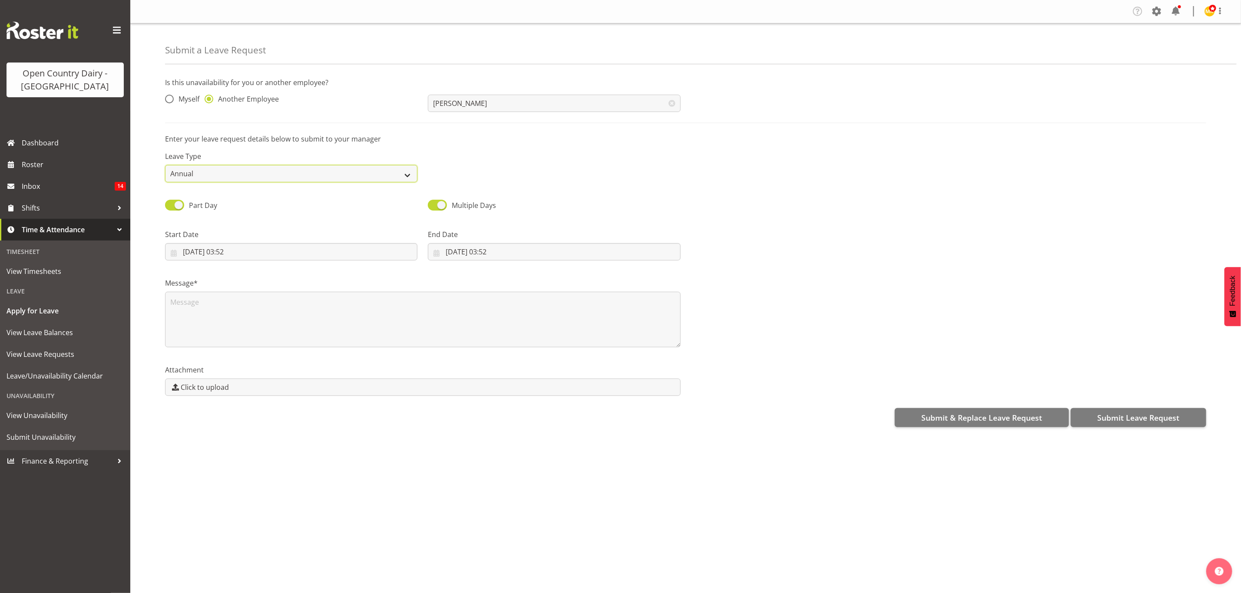
click at [410, 175] on select "Annual Sick Leave Without Pay Bereavement Domestic Violence Parental Jury Servi…" at bounding box center [291, 173] width 252 height 17
select select "Sick"
click at [165, 165] on select "Annual Sick Leave Without Pay Bereavement Domestic Violence Parental Jury Servi…" at bounding box center [291, 173] width 252 height 17
click at [248, 252] on input "[DATE] 03:52" at bounding box center [291, 251] width 252 height 17
click at [247, 278] on select "January February March April May June July August September October November De…" at bounding box center [225, 276] width 60 height 17
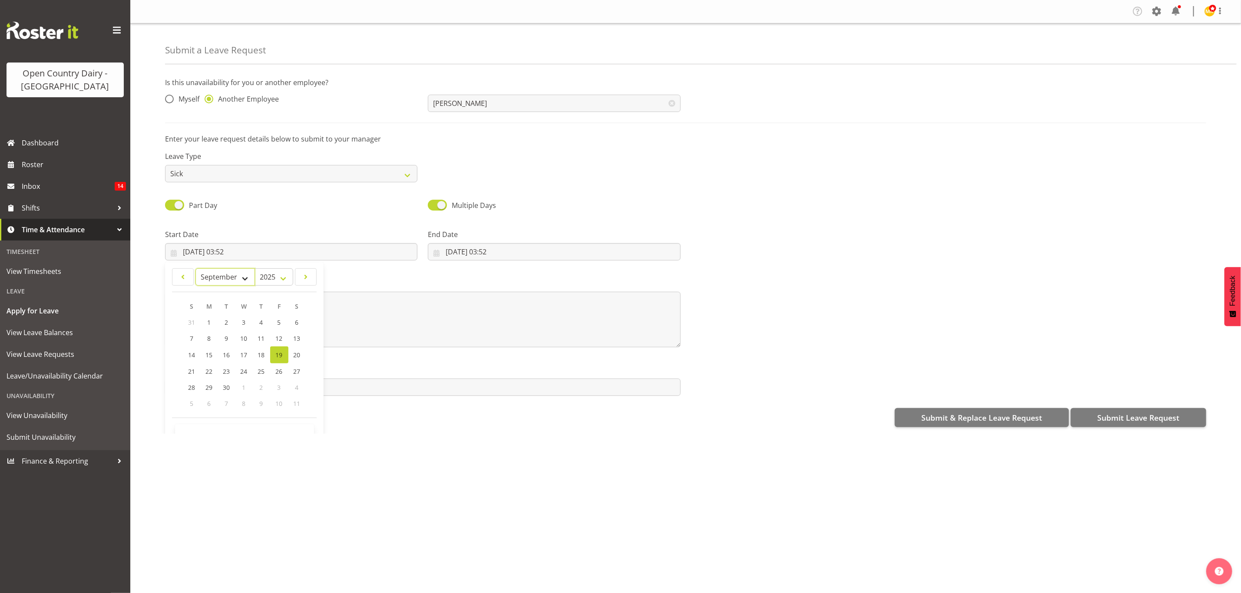
select select "9"
click at [195, 268] on select "January February March April May June July August September October November De…" at bounding box center [225, 276] width 60 height 17
click at [223, 387] on link "28" at bounding box center [226, 387] width 17 height 16
type input "[DATE] 03:52"
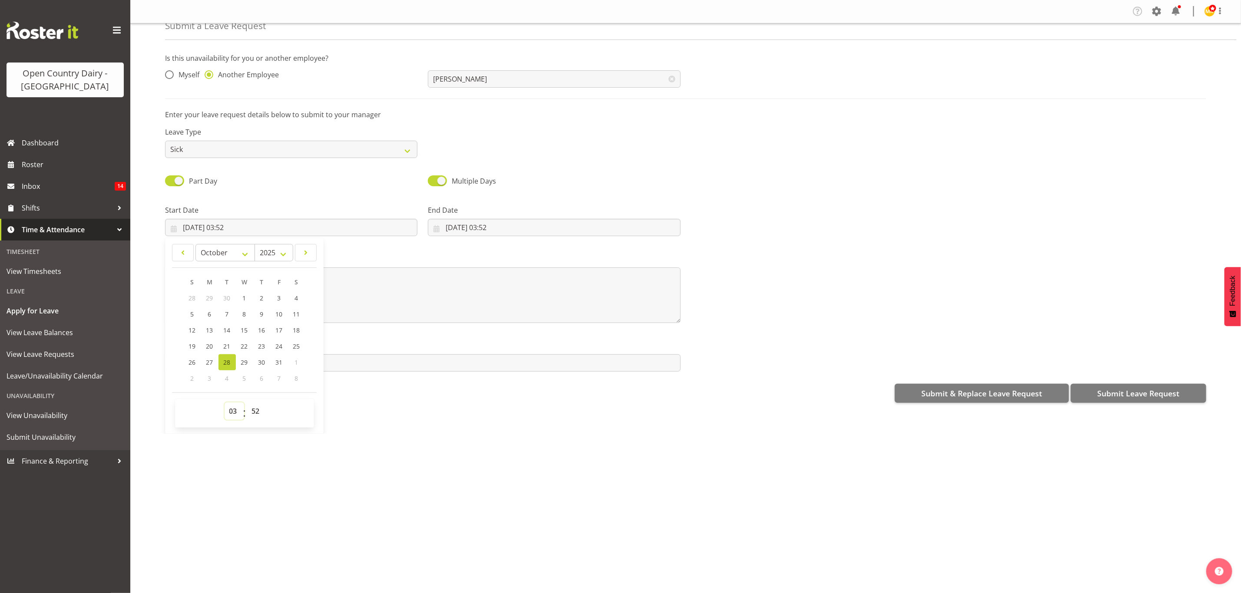
click at [231, 412] on select "00 01 02 03 04 05 06 07 08 09 10 11 12 13 14 15 16 17 18 19 20 21 22 23" at bounding box center [235, 411] width 20 height 17
select select "6"
click at [225, 403] on select "00 01 02 03 04 05 06 07 08 09 10 11 12 13 14 15 16 17 18 19 20 21 22 23" at bounding box center [235, 411] width 20 height 17
type input "[DATE] 06:52"
click at [255, 412] on select "00 01 02 03 04 05 06 07 08 09 10 11 12 13 14 15 16 17 18 19 20 21 22 23 24 25 2…" at bounding box center [257, 411] width 20 height 17
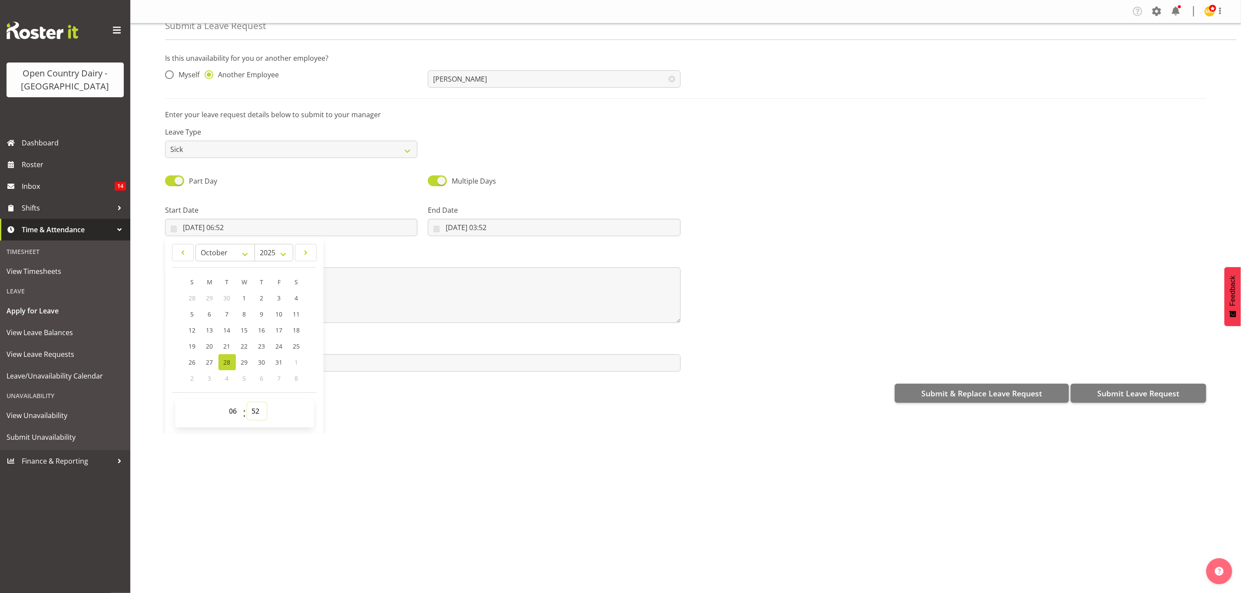
select select "45"
click at [248, 403] on select "00 01 02 03 04 05 06 07 08 09 10 11 12 13 14 15 16 17 18 19 20 21 22 23 24 25 2…" at bounding box center [257, 411] width 20 height 17
type input "[DATE] 06:45"
click at [468, 227] on input "[DATE] 03:52" at bounding box center [554, 227] width 252 height 17
click at [493, 253] on select "January February March April May June July August September October November De…" at bounding box center [488, 252] width 60 height 17
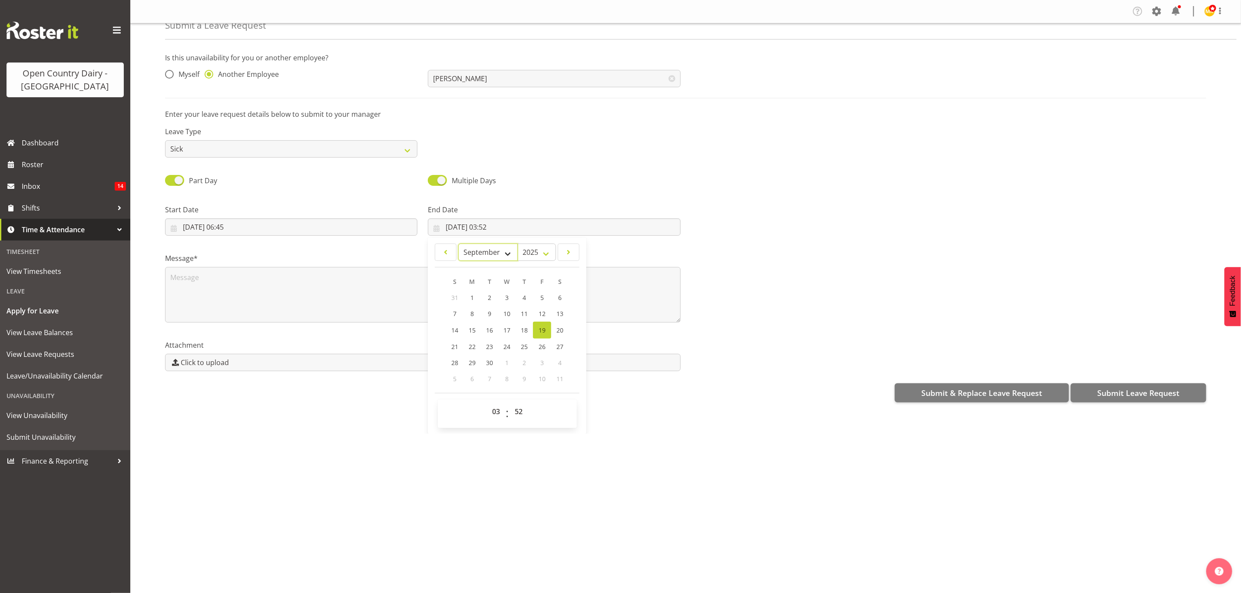
select select "9"
click at [458, 244] on select "January February March April May June July August September October November De…" at bounding box center [488, 252] width 60 height 17
click at [487, 362] on span "28" at bounding box center [489, 362] width 7 height 8
type input "[DATE] 03:52"
click at [496, 412] on select "00 01 02 03 04 05 06 07 08 09 10 11 12 13 14 15 16 17 18 19 20 21 22 23" at bounding box center [497, 411] width 20 height 17
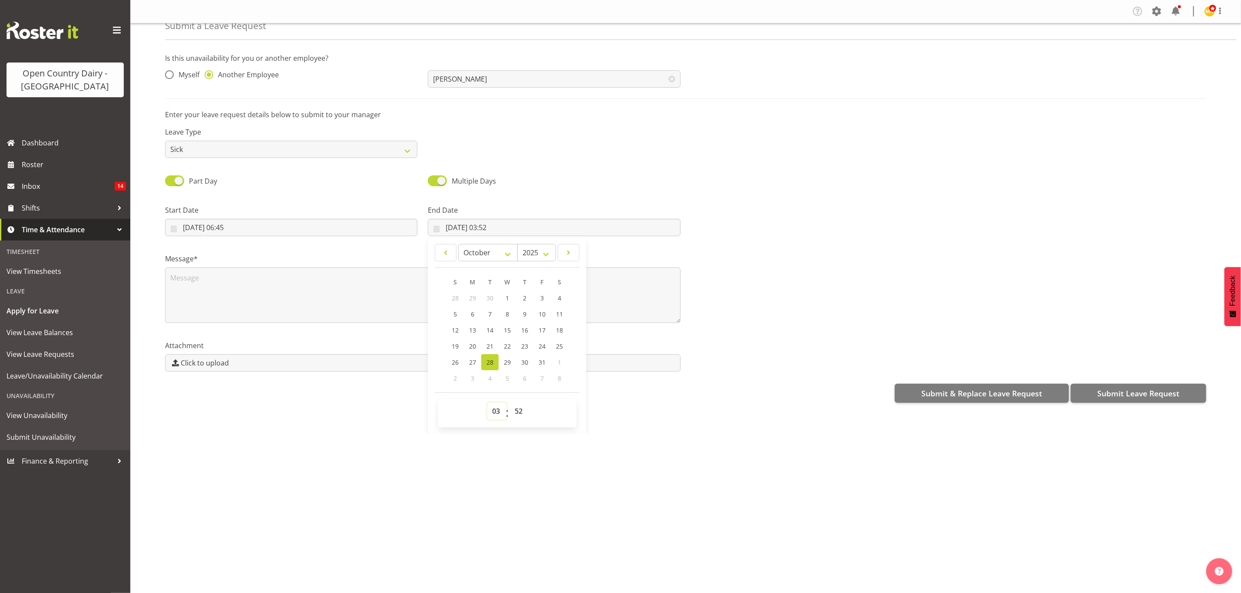
select select "16"
click at [487, 403] on select "00 01 02 03 04 05 06 07 08 09 10 11 12 13 14 15 16 17 18 19 20 21 22 23" at bounding box center [497, 411] width 20 height 17
type input "[DATE] 16:52"
click at [515, 416] on select "00 01 02 03 04 05 06 07 08 09 10 11 12 13 14 15 16 17 18 19 20 21 22 23 24 25 2…" at bounding box center [520, 411] width 20 height 17
select select "36"
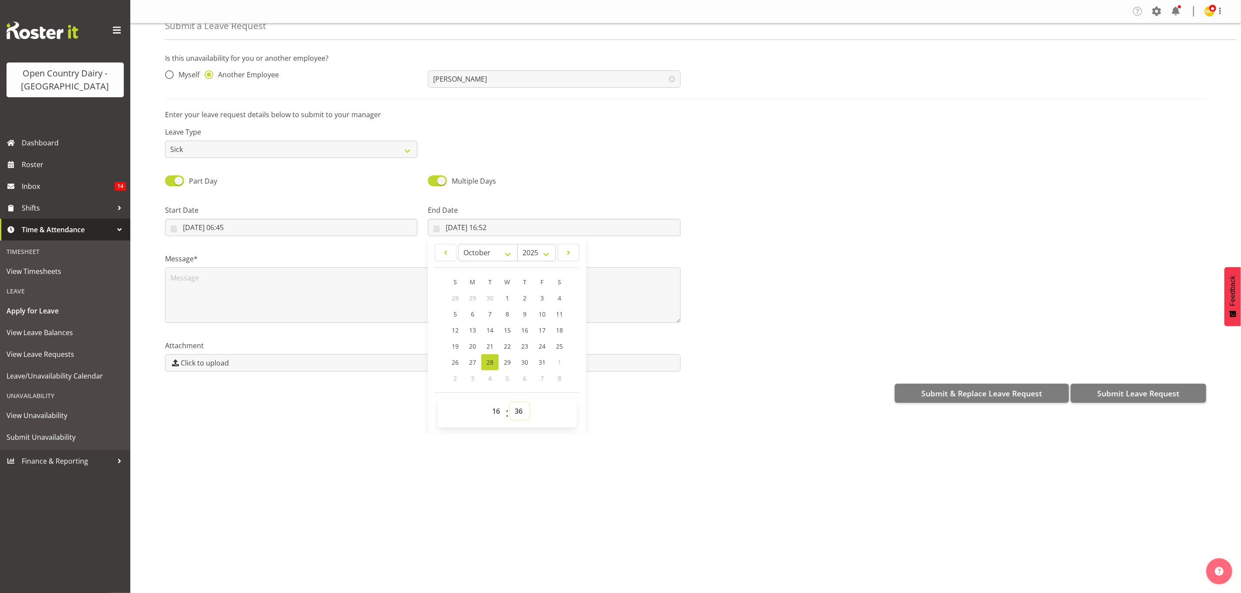
click at [510, 403] on select "00 01 02 03 04 05 06 07 08 09 10 11 12 13 14 15 16 17 18 19 20 21 22 23 24 25 2…" at bounding box center [520, 411] width 20 height 17
type input "[DATE] 16:36"
click at [522, 412] on select "00 01 02 03 04 05 06 07 08 09 10 11 12 13 14 15 16 17 18 19 20 21 22 23 24 25 2…" at bounding box center [520, 411] width 20 height 17
select select "0"
click at [510, 403] on select "00 01 02 03 04 05 06 07 08 09 10 11 12 13 14 15 16 17 18 19 20 21 22 23 24 25 2…" at bounding box center [520, 411] width 20 height 17
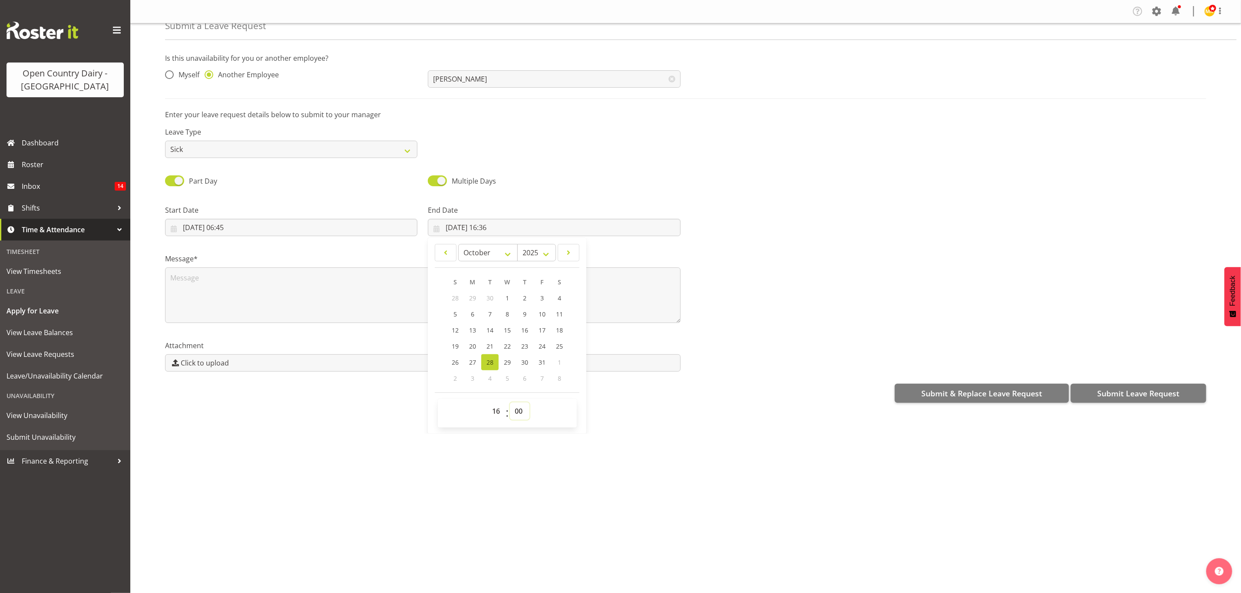
type input "[DATE] 16:00"
click at [212, 287] on textarea at bounding box center [423, 296] width 516 height 56
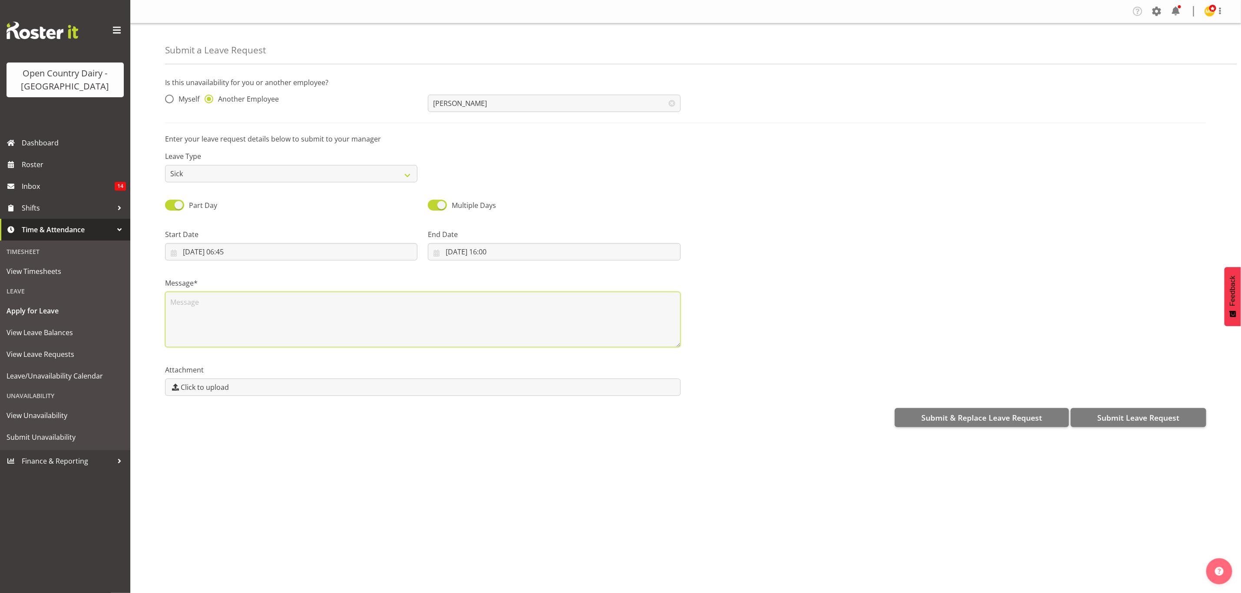
scroll to position [0, 0]
type textarea "aNDY TALKED TO [PERSON_NAME] ABOUT THIS TIME OFF,"
drag, startPoint x: 167, startPoint y: 306, endPoint x: 331, endPoint y: 329, distance: 165.3
click at [331, 329] on textarea "aNDY TALKED TO [PERSON_NAME] ABOUT THIS TIME OFF," at bounding box center [423, 320] width 516 height 56
type textarea "[PERSON_NAME] talked to [PERSON_NAME] about this time off, MS"
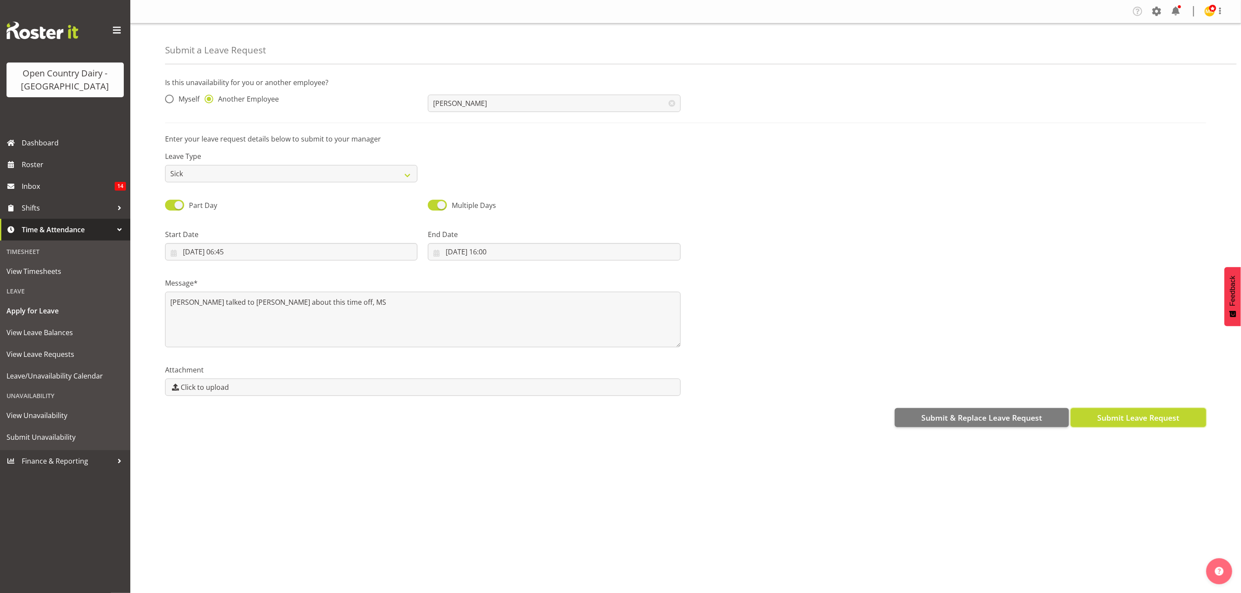
click at [1093, 417] on button "Submit Leave Request" at bounding box center [1139, 417] width 136 height 19
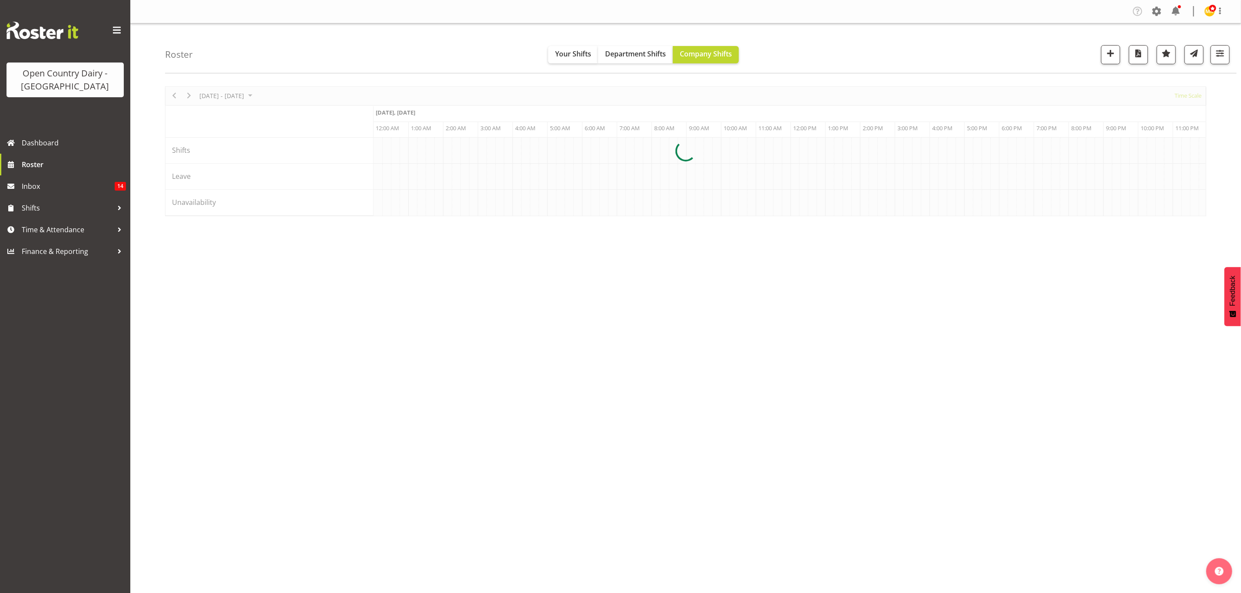
scroll to position [0, 3335]
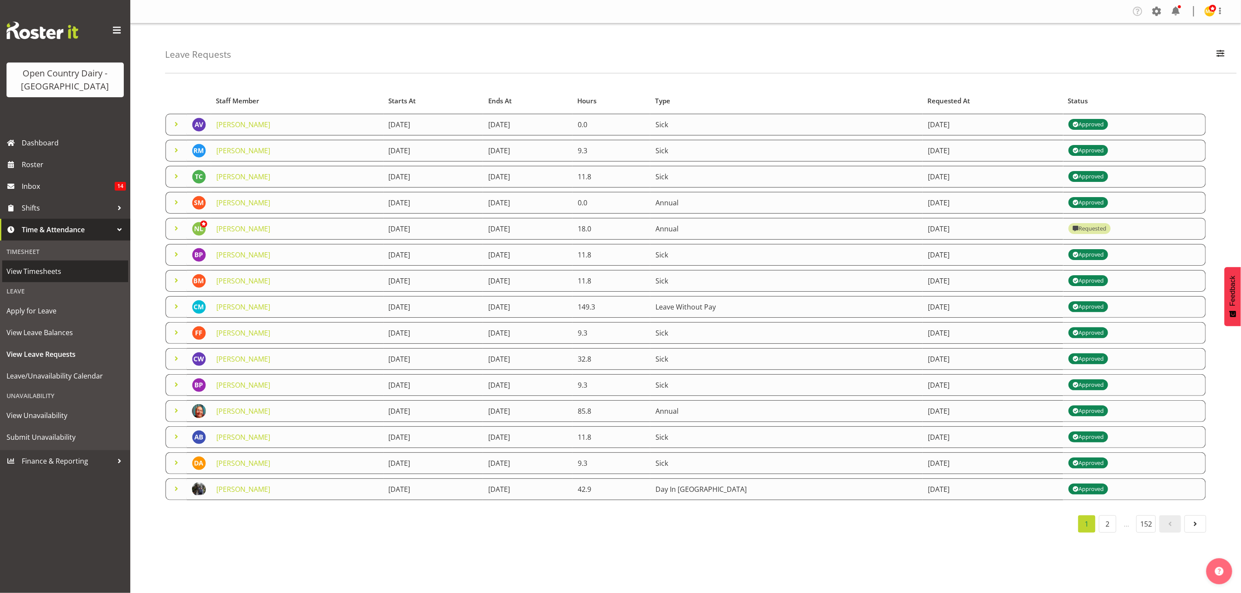
click at [26, 274] on span "View Timesheets" at bounding box center [65, 271] width 117 height 13
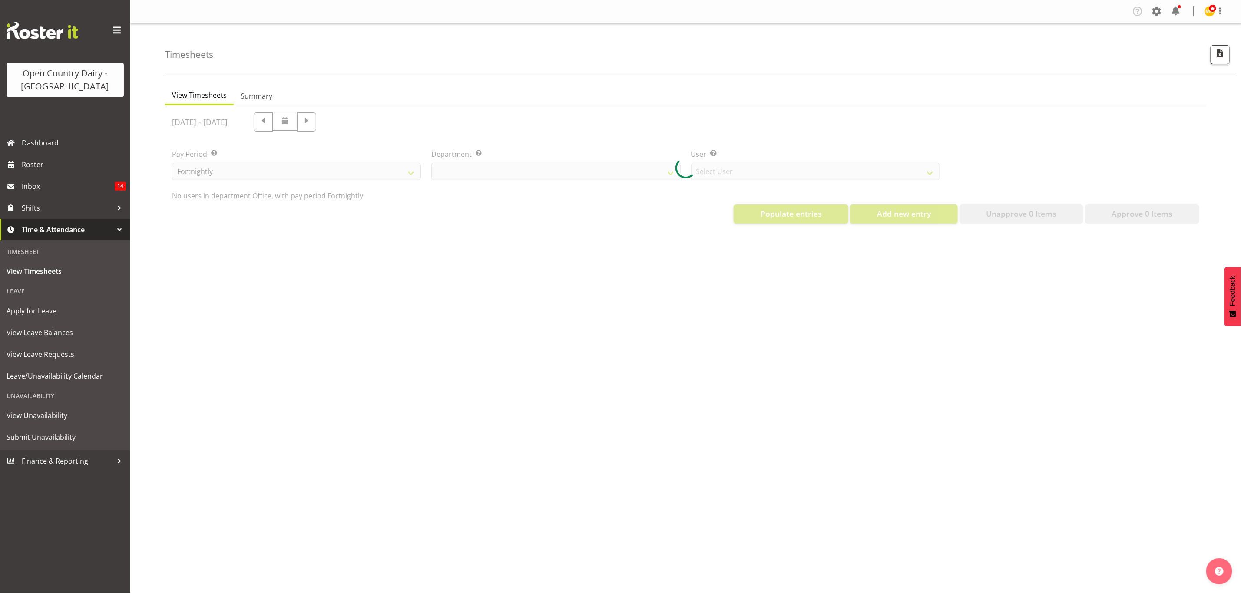
select select "699"
select select "8449"
